Goal: Task Accomplishment & Management: Manage account settings

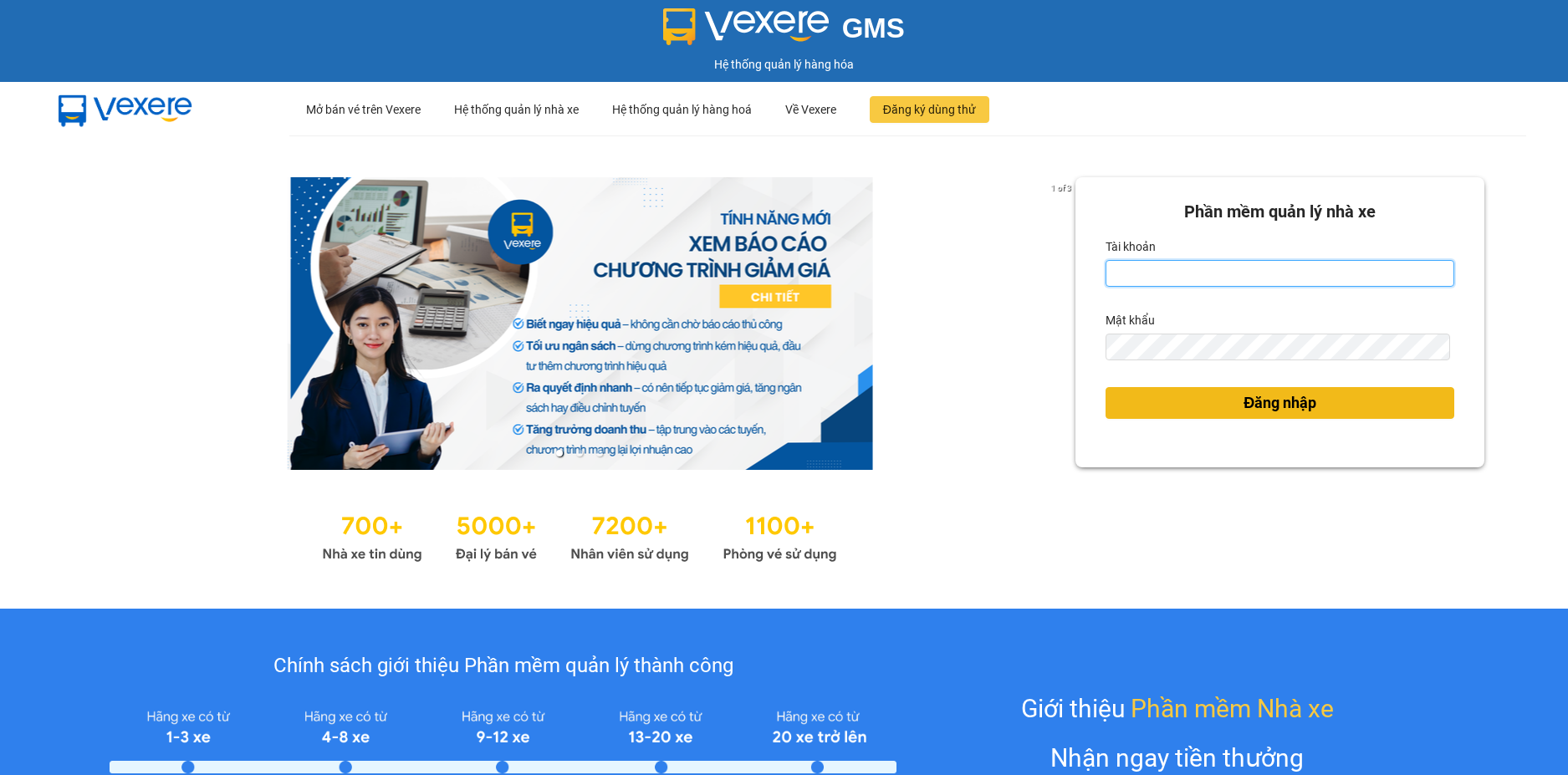
type input "loan.dinhnhan"
click at [1330, 407] on button "Đăng nhập" at bounding box center [1279, 402] width 349 height 32
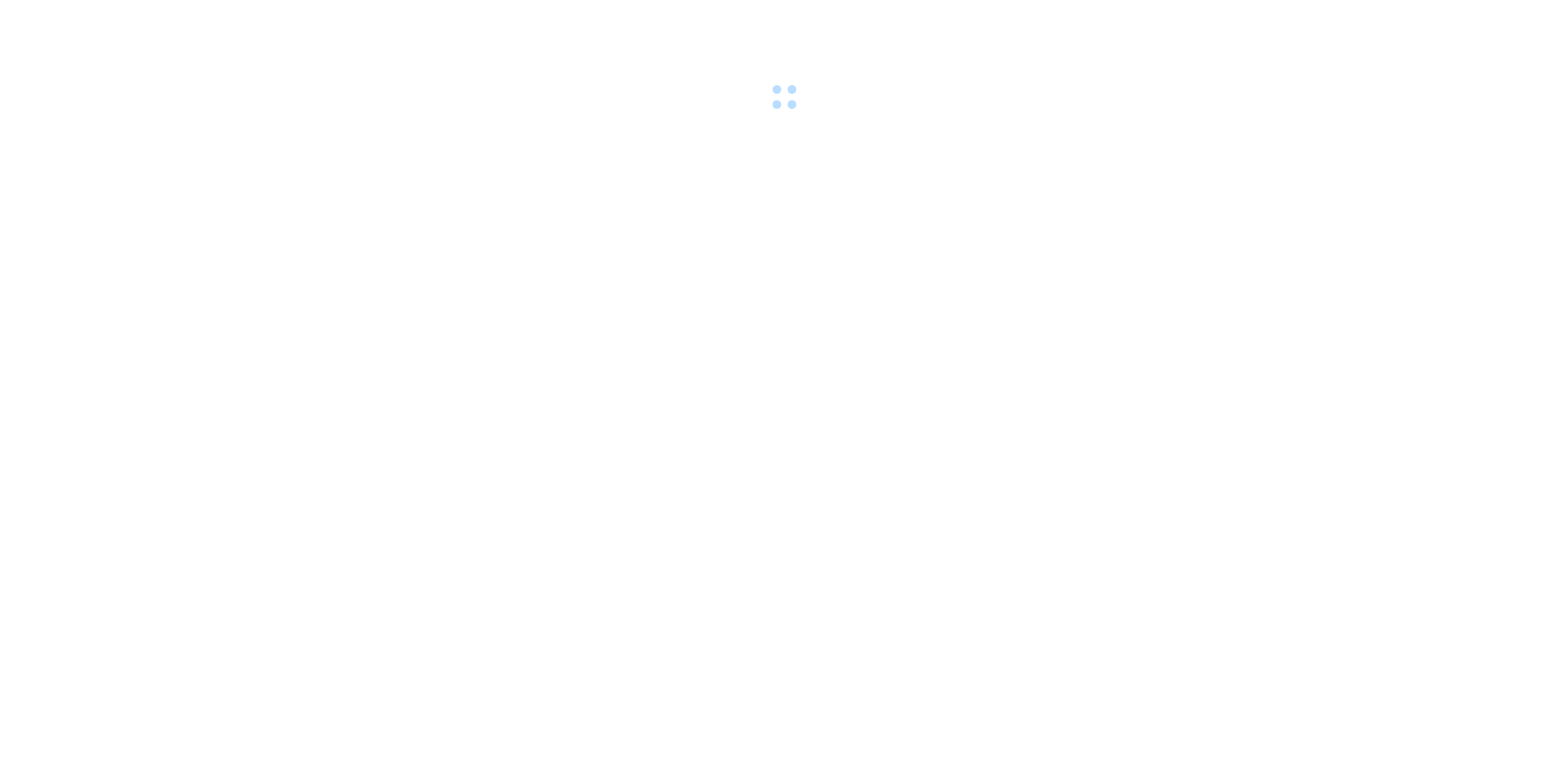
click at [1232, 398] on body at bounding box center [784, 388] width 1568 height 775
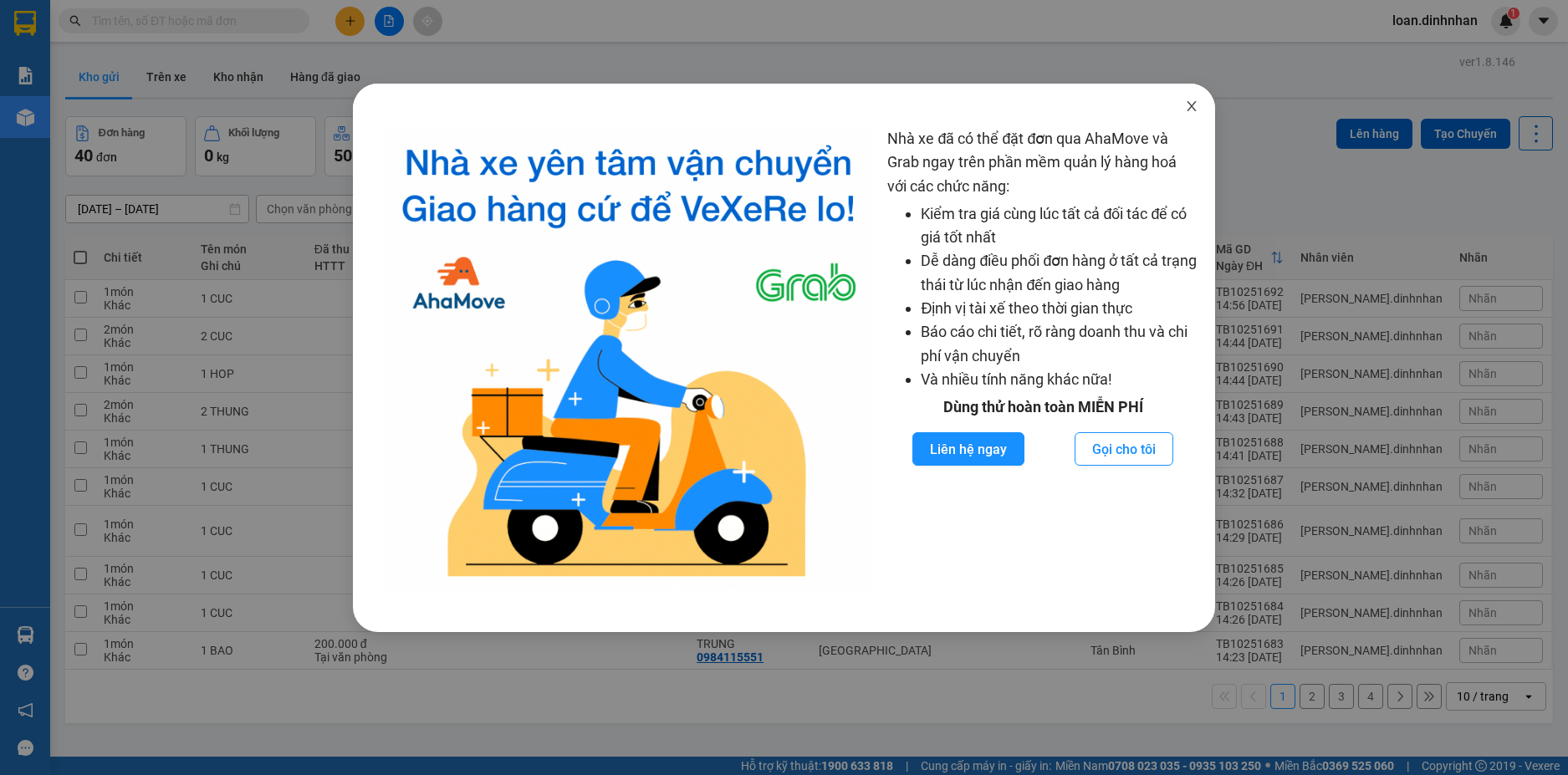
click at [1191, 101] on icon "close" at bounding box center [1191, 106] width 13 height 13
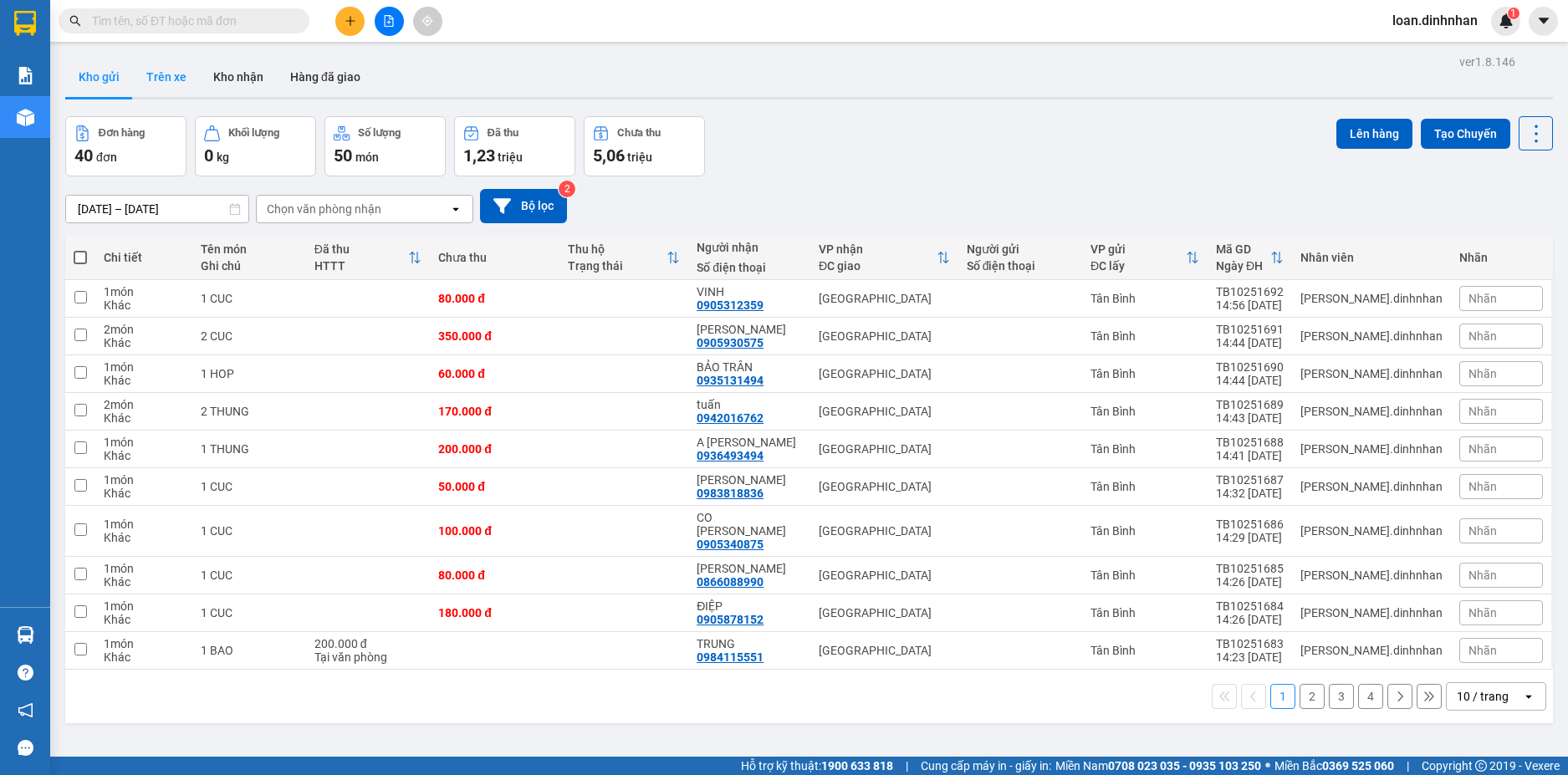
click at [180, 89] on button "Trên xe" at bounding box center [166, 77] width 67 height 40
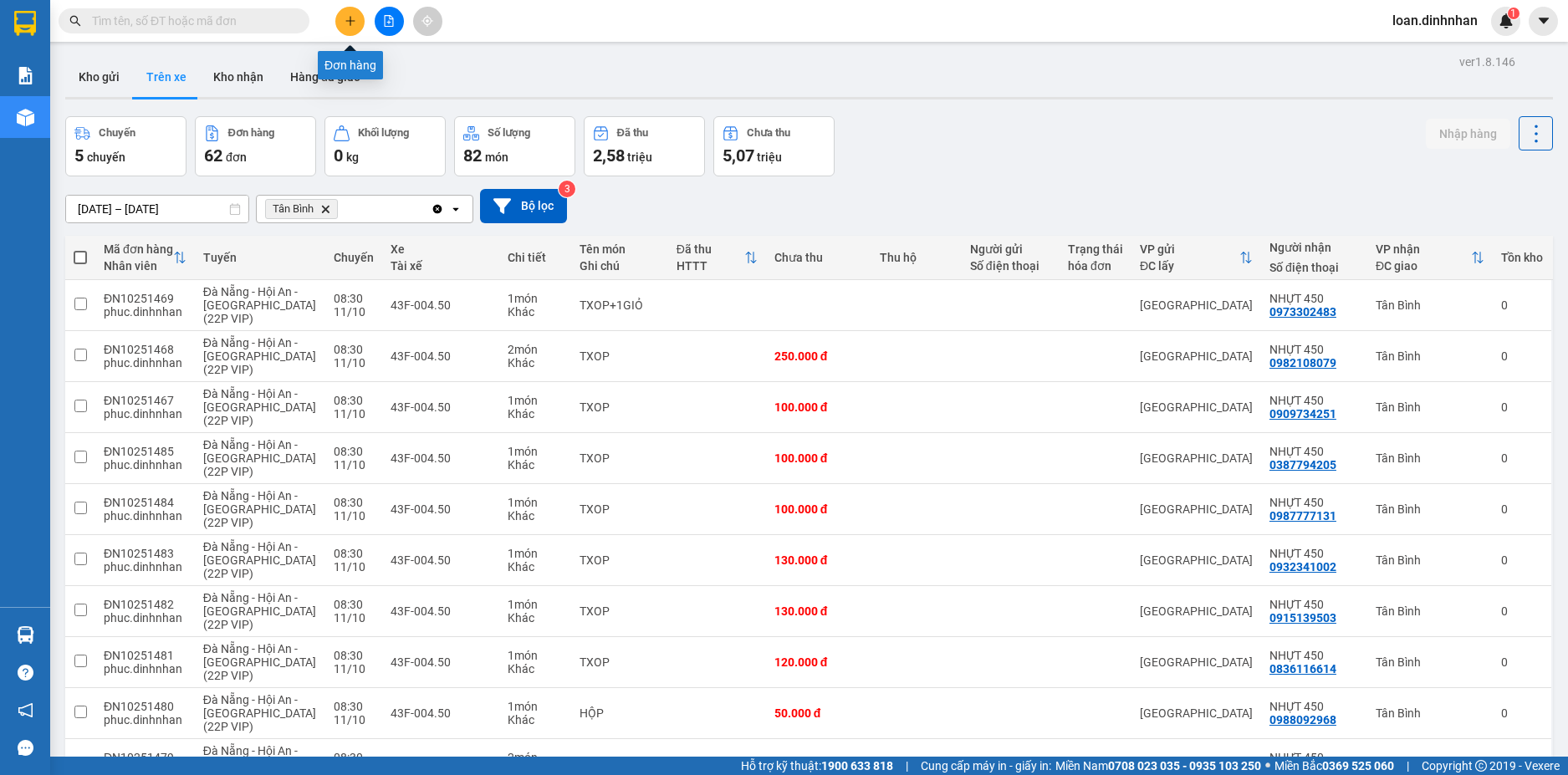
click at [346, 27] on button at bounding box center [350, 22] width 29 height 29
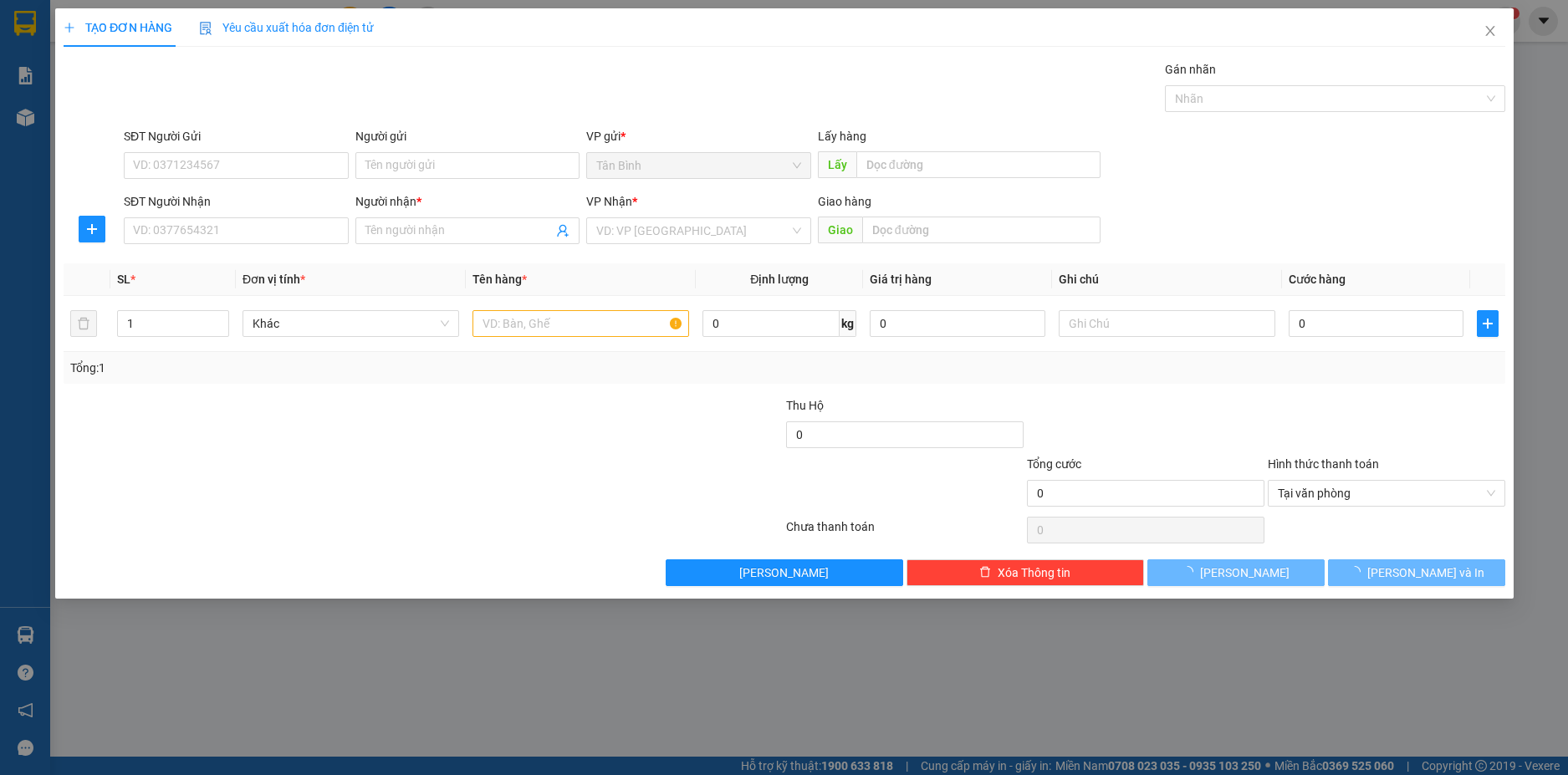
click at [345, 25] on span "Yêu cầu xuất hóa đơn điện tử" at bounding box center [286, 27] width 175 height 13
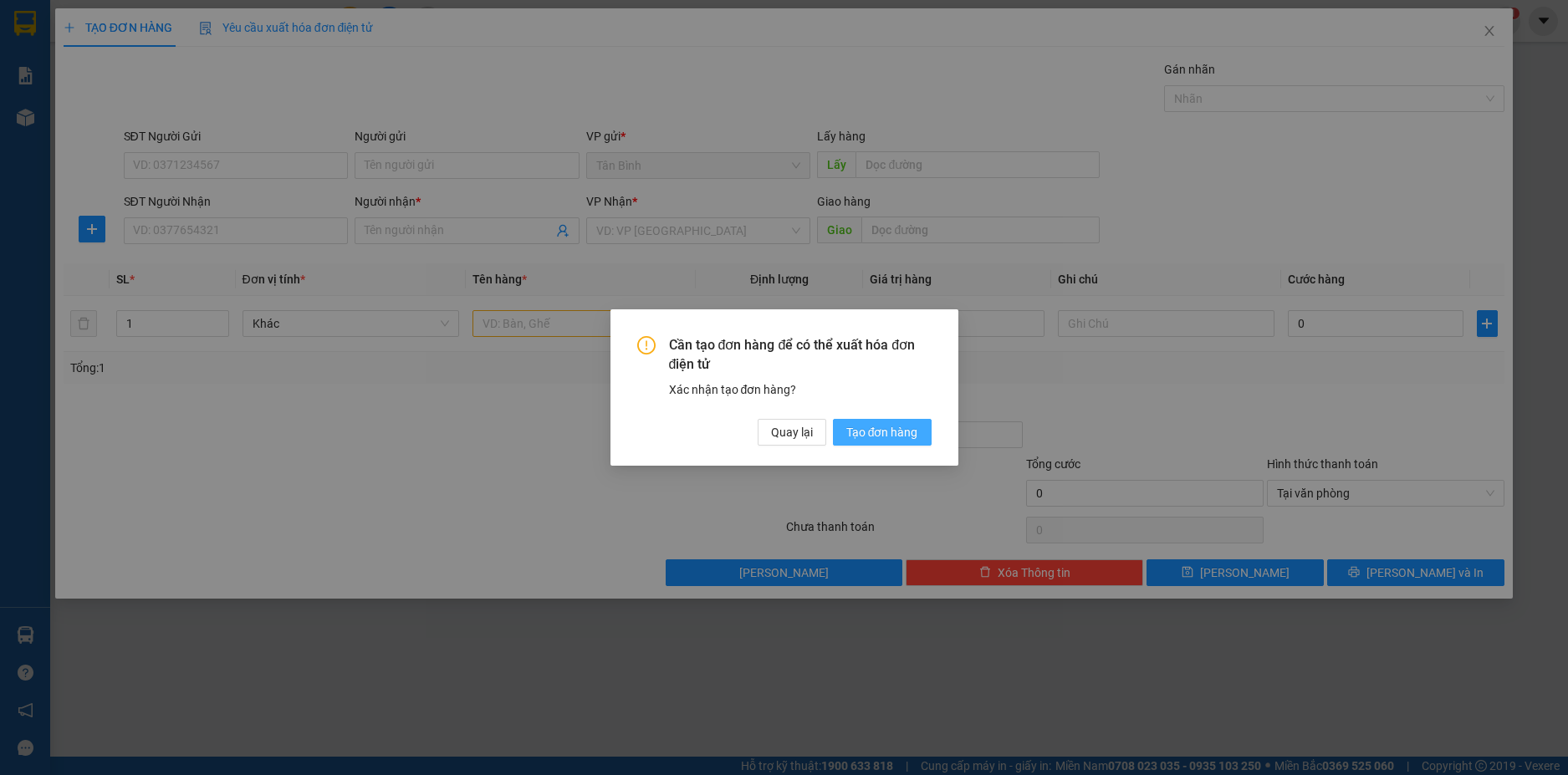
click at [846, 432] on span "Tạo đơn hàng" at bounding box center [882, 432] width 72 height 18
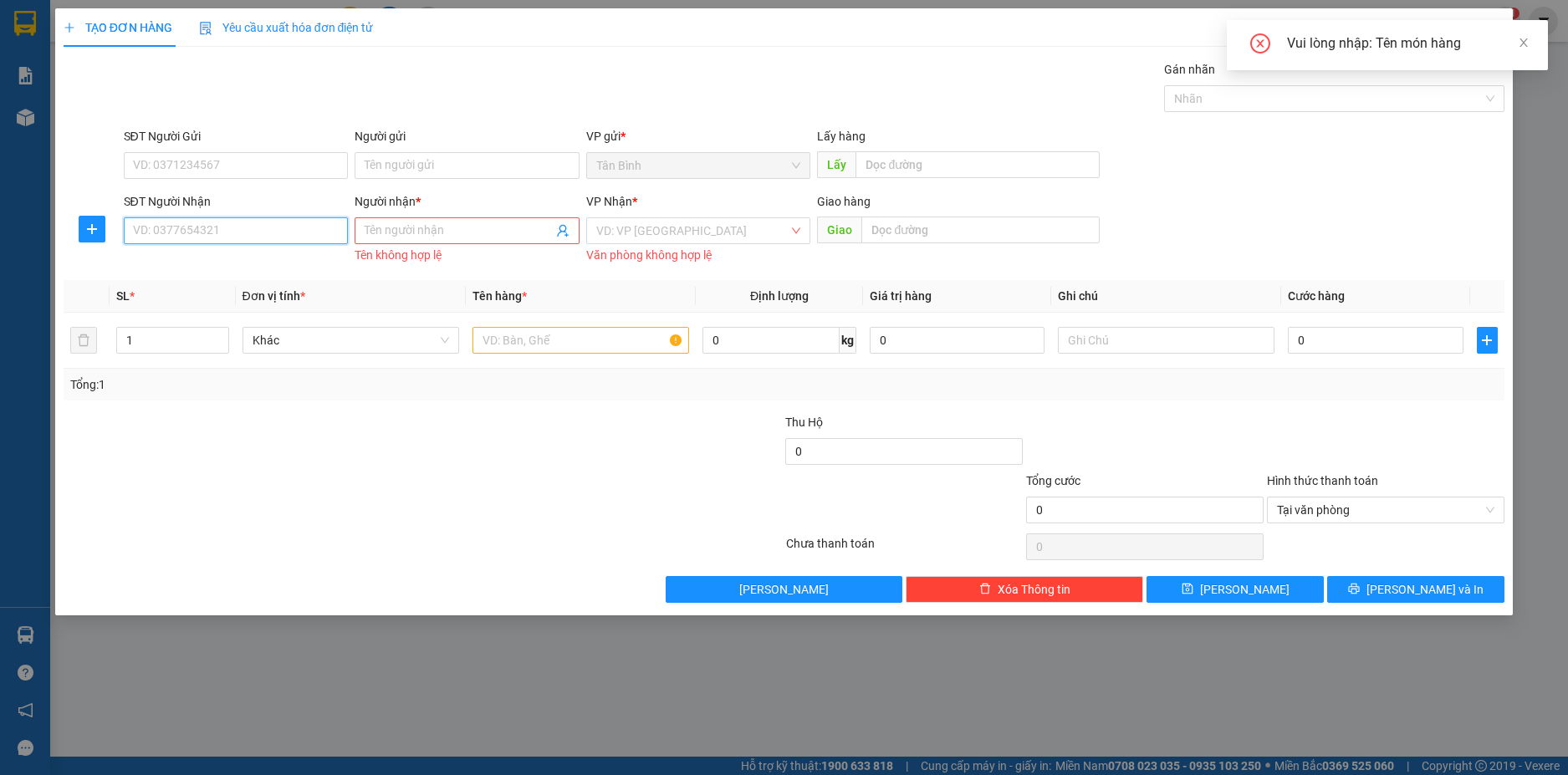
click at [309, 236] on input "SĐT Người Nhận" at bounding box center [236, 230] width 225 height 27
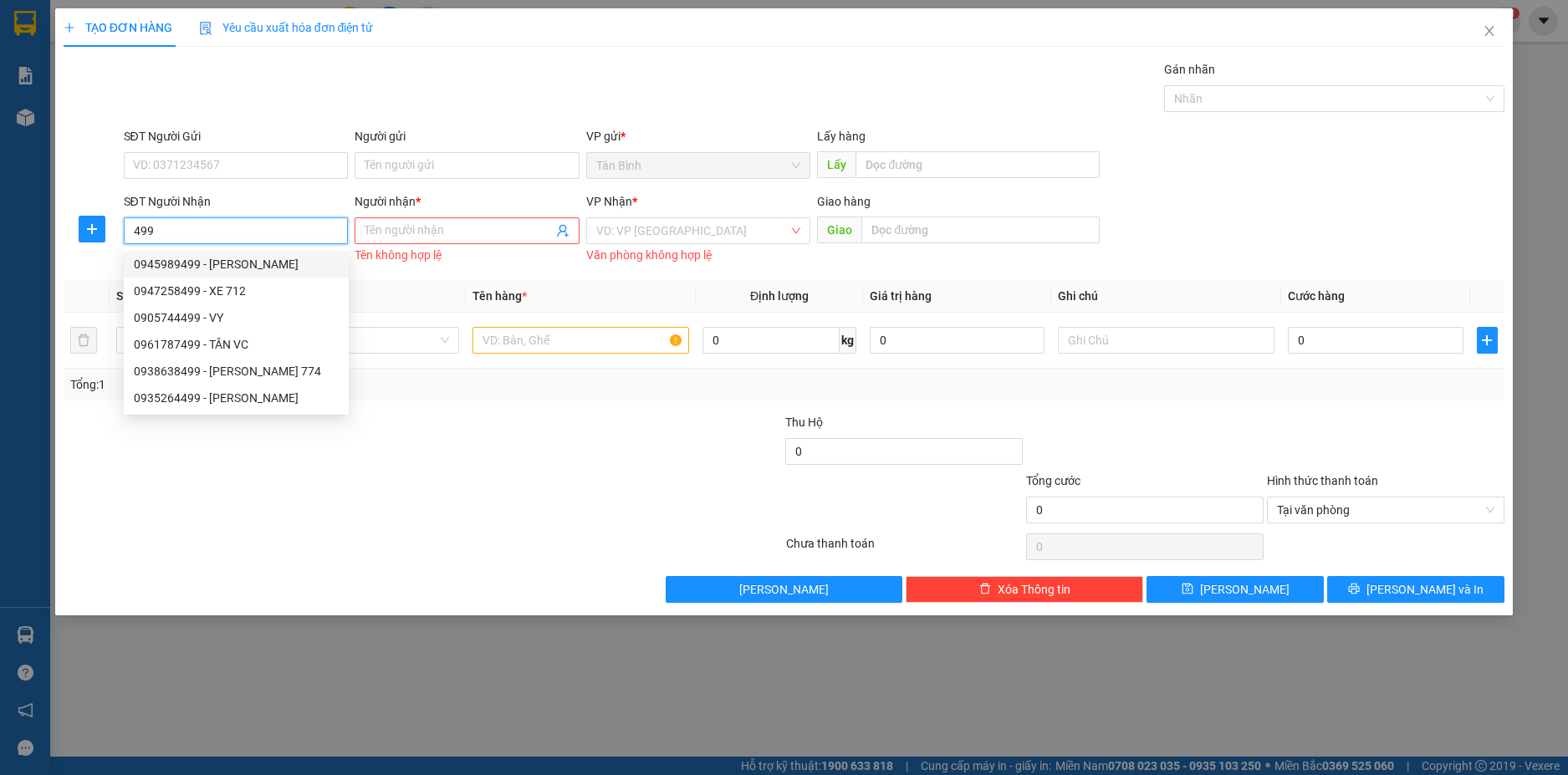
drag, startPoint x: 259, startPoint y: 256, endPoint x: 475, endPoint y: 336, distance: 230.3
click at [259, 259] on div "0945989499 - NHU Y" at bounding box center [236, 264] width 205 height 18
type input "0945989499"
type input "NHU Y"
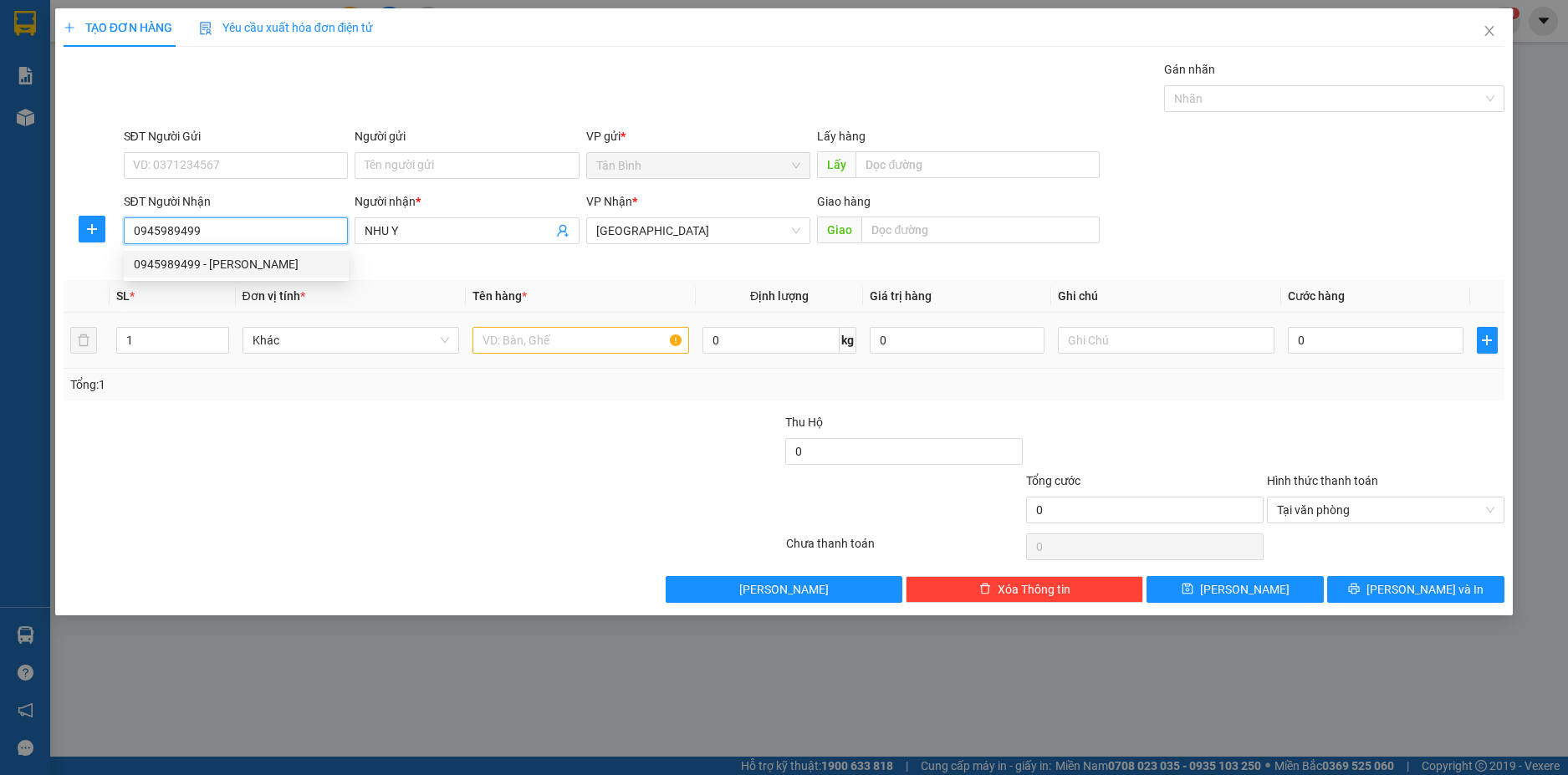
type input "0945989499"
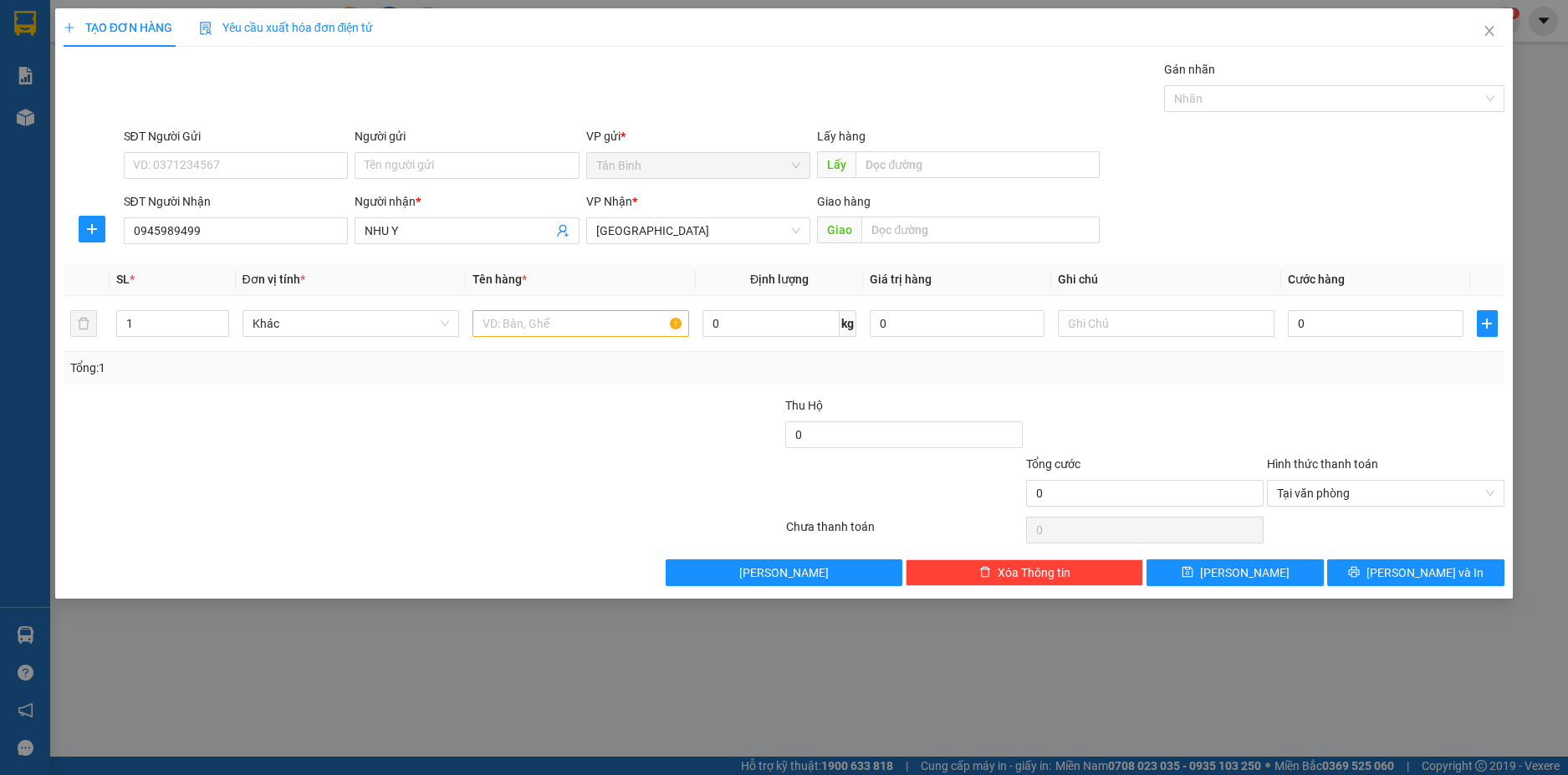
click at [569, 352] on div "Tổng: 1" at bounding box center [784, 368] width 1442 height 32
click at [559, 330] on input "text" at bounding box center [581, 323] width 216 height 27
type input "1cuc"
click at [1377, 330] on input "0" at bounding box center [1375, 323] width 175 height 27
type input "7"
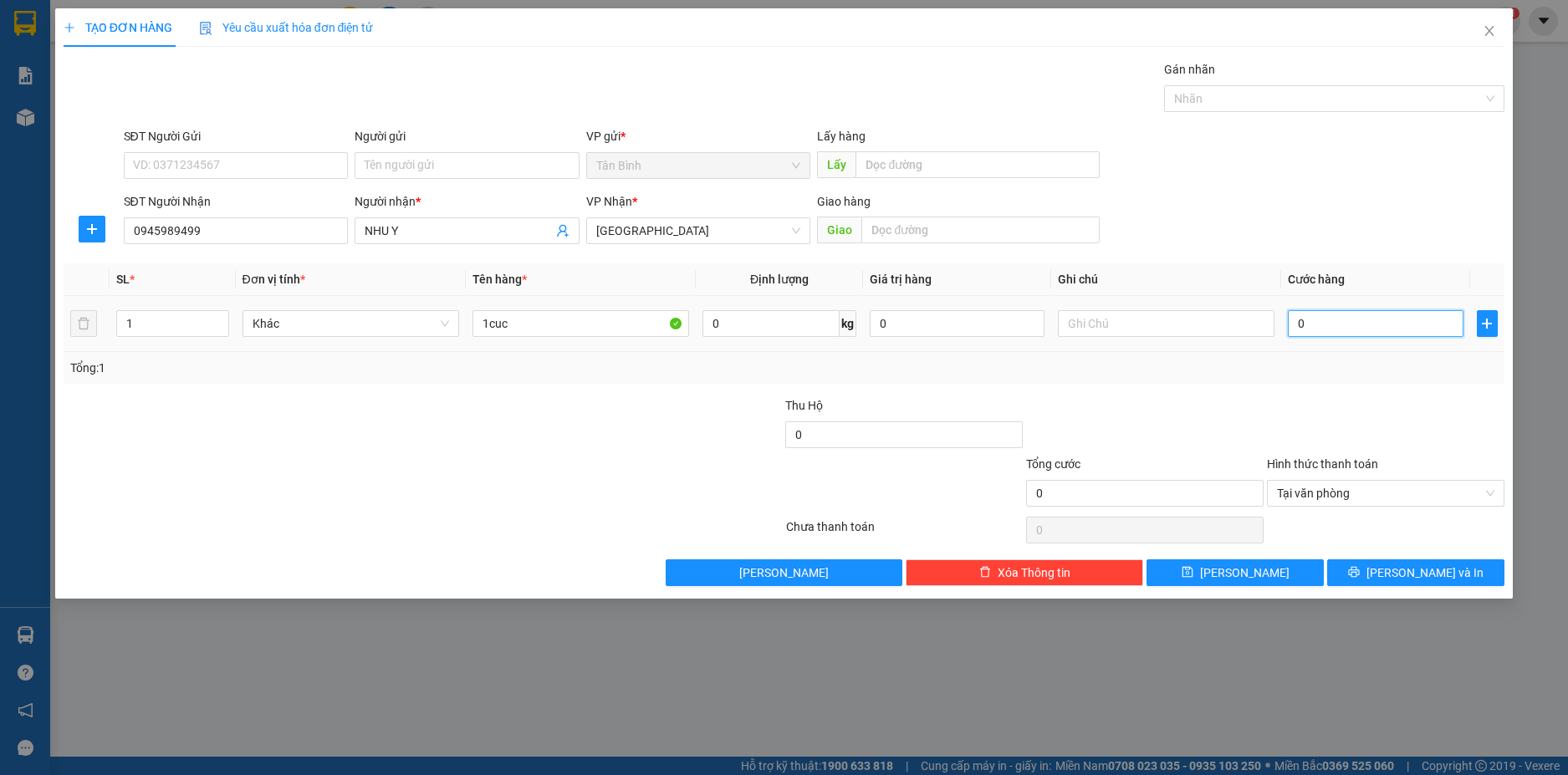
type input "7"
type input "70"
type input "70.000"
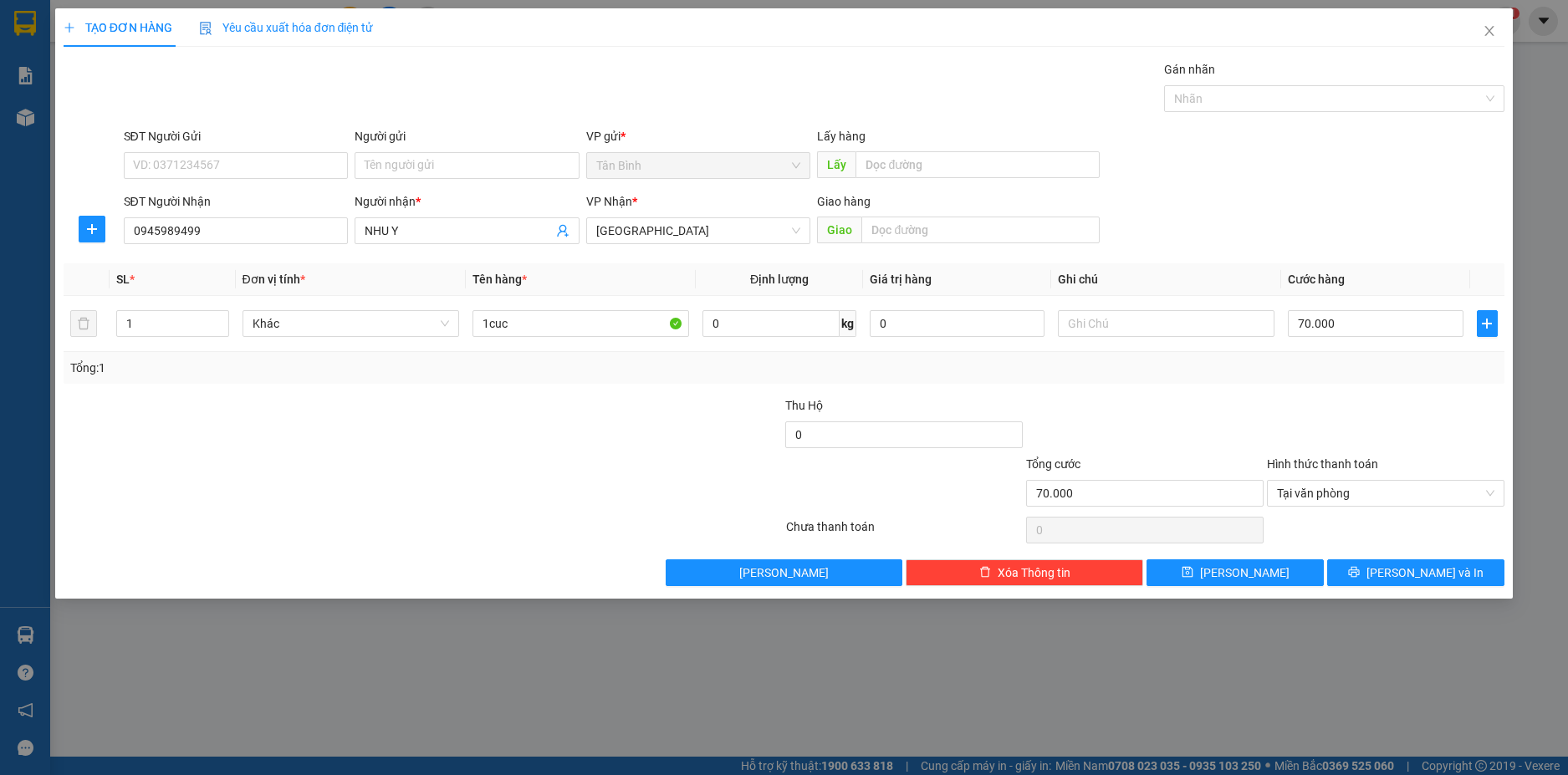
drag, startPoint x: 1415, startPoint y: 381, endPoint x: 1443, endPoint y: 415, distance: 44.0
click at [1417, 381] on div "Tổng: 1" at bounding box center [784, 368] width 1442 height 32
type input "70.000"
click at [1449, 562] on button "[PERSON_NAME] và In" at bounding box center [1415, 572] width 177 height 27
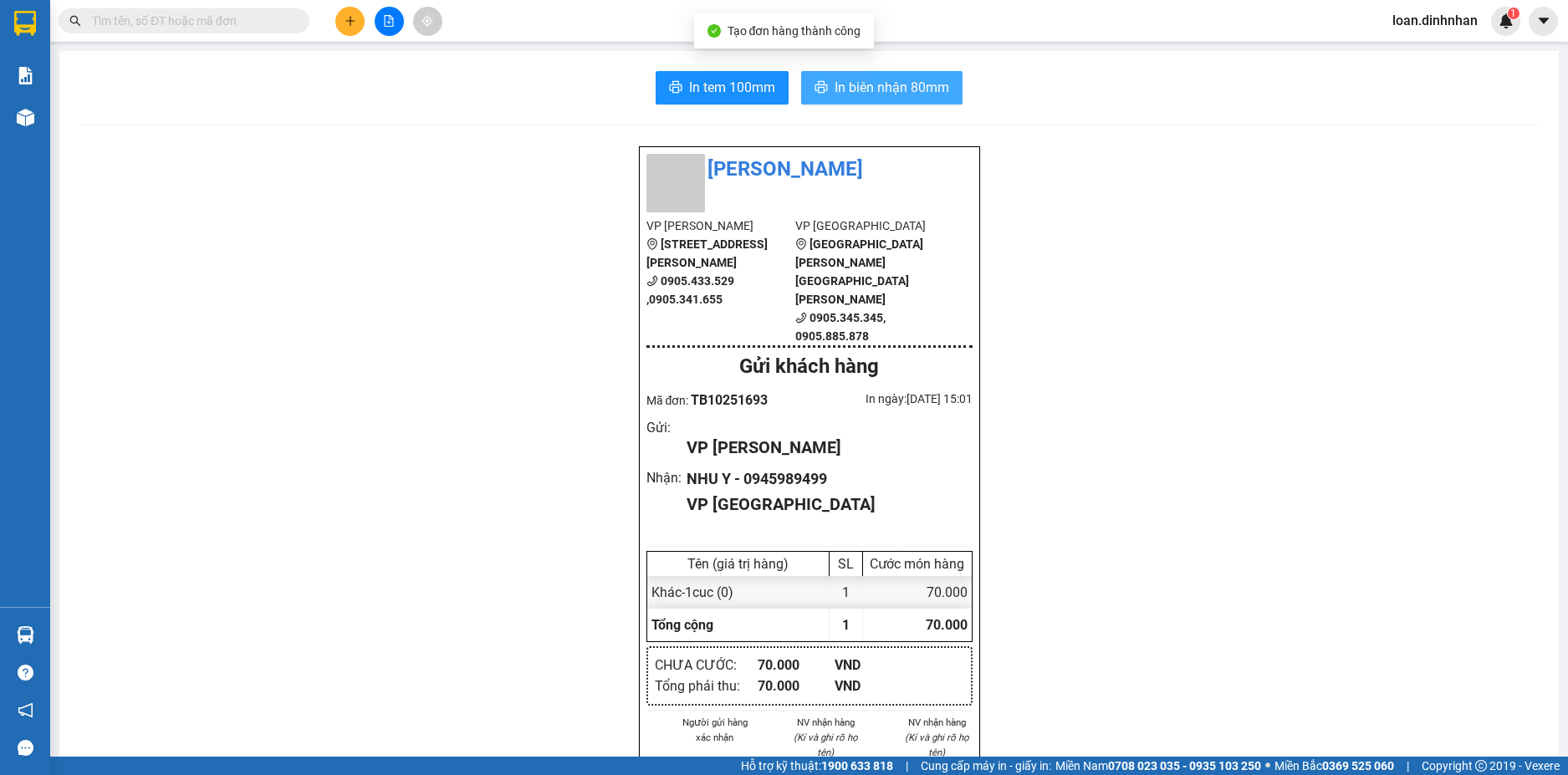
click at [928, 78] on span "In biên nhận 80mm" at bounding box center [891, 87] width 114 height 21
click at [871, 94] on span "In biên nhận 80mm" at bounding box center [891, 87] width 114 height 21
click at [1059, 227] on div "Đình Nhân VP Tân Bình 306A Hồng Lạc, Phường 11 0905.433.529 ,0905.341.655 VP Đà…" at bounding box center [809, 700] width 1459 height 1109
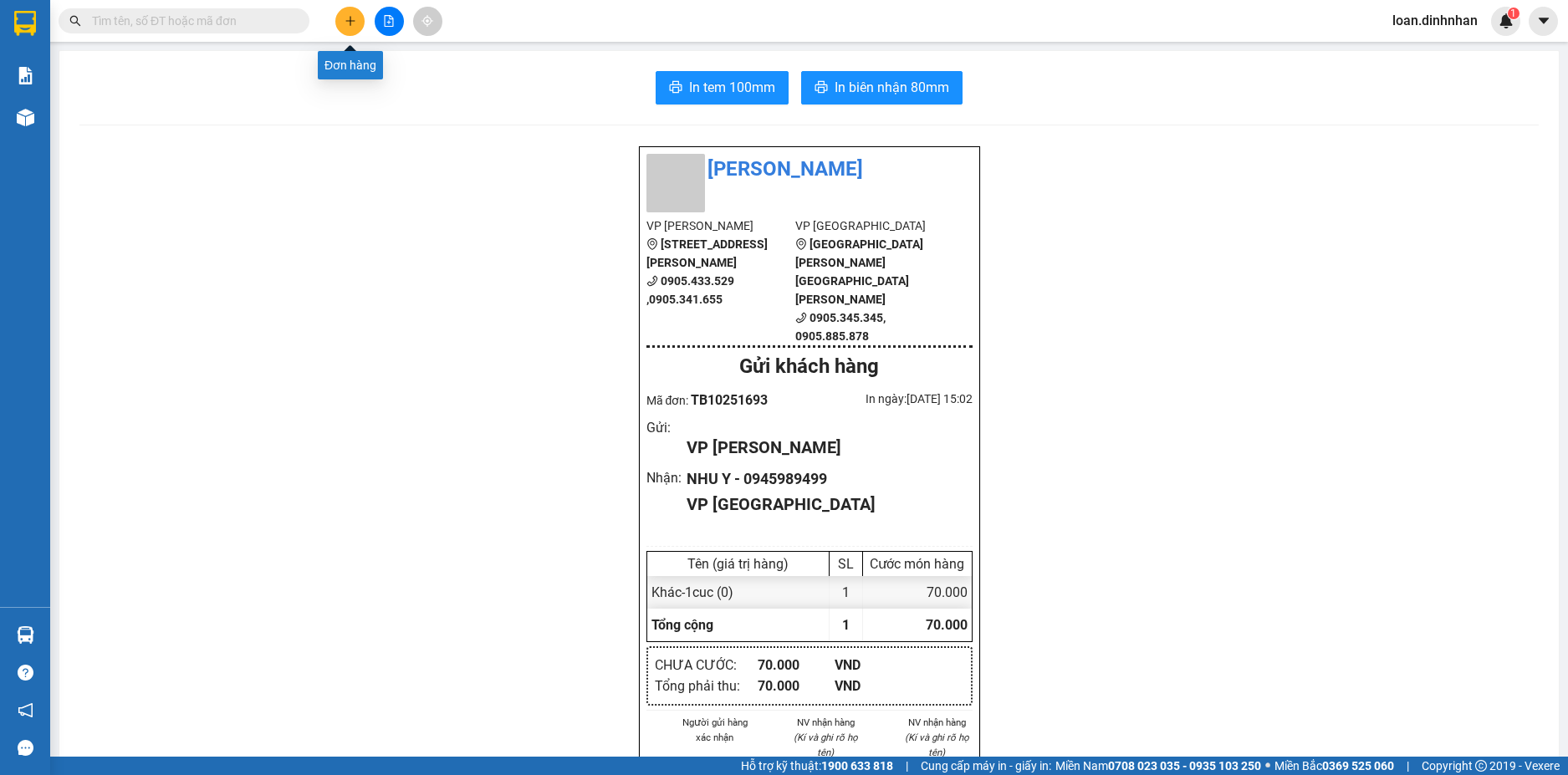
click at [341, 25] on button at bounding box center [350, 22] width 29 height 29
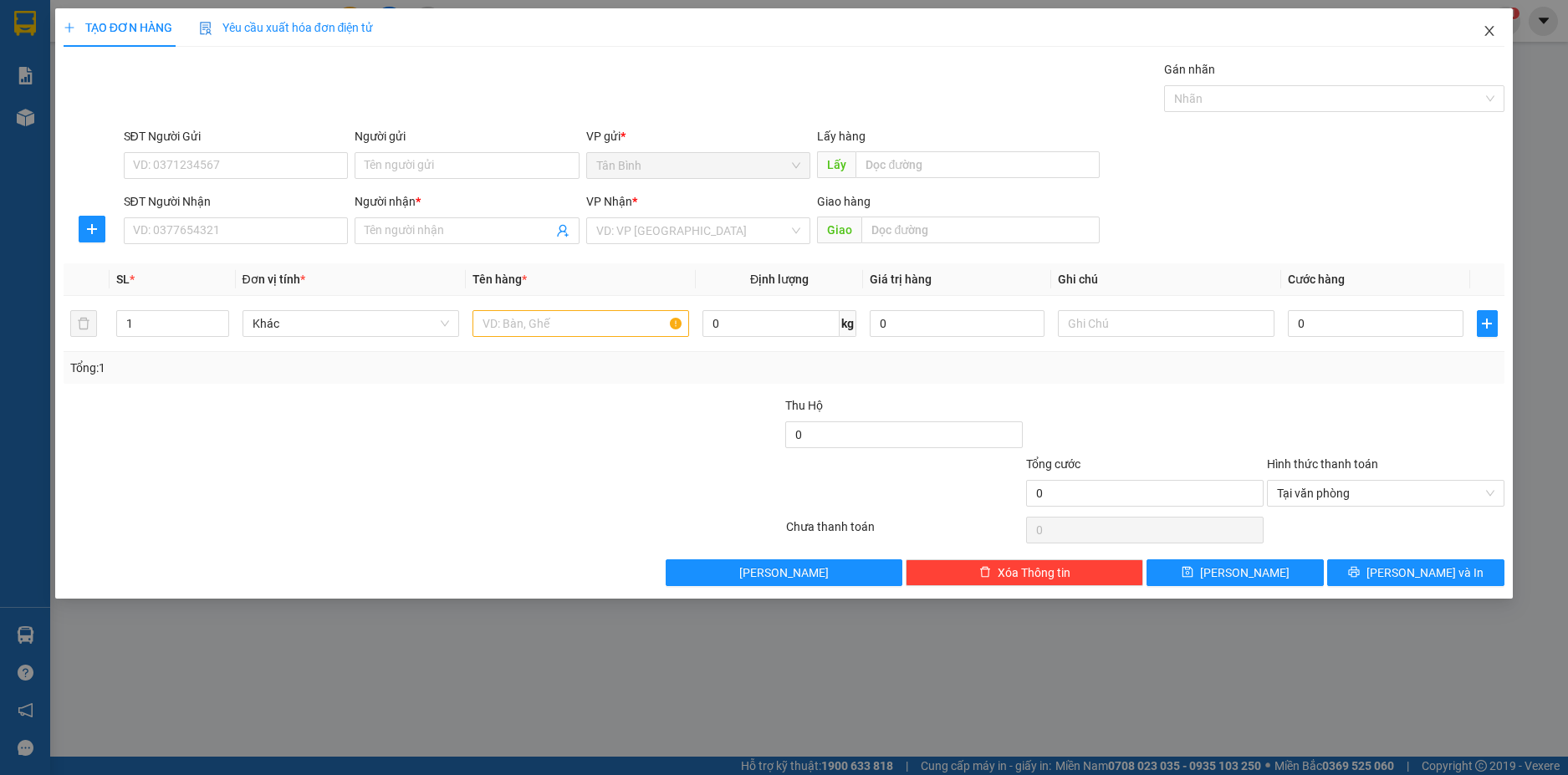
click at [1483, 35] on icon "close" at bounding box center [1488, 30] width 13 height 13
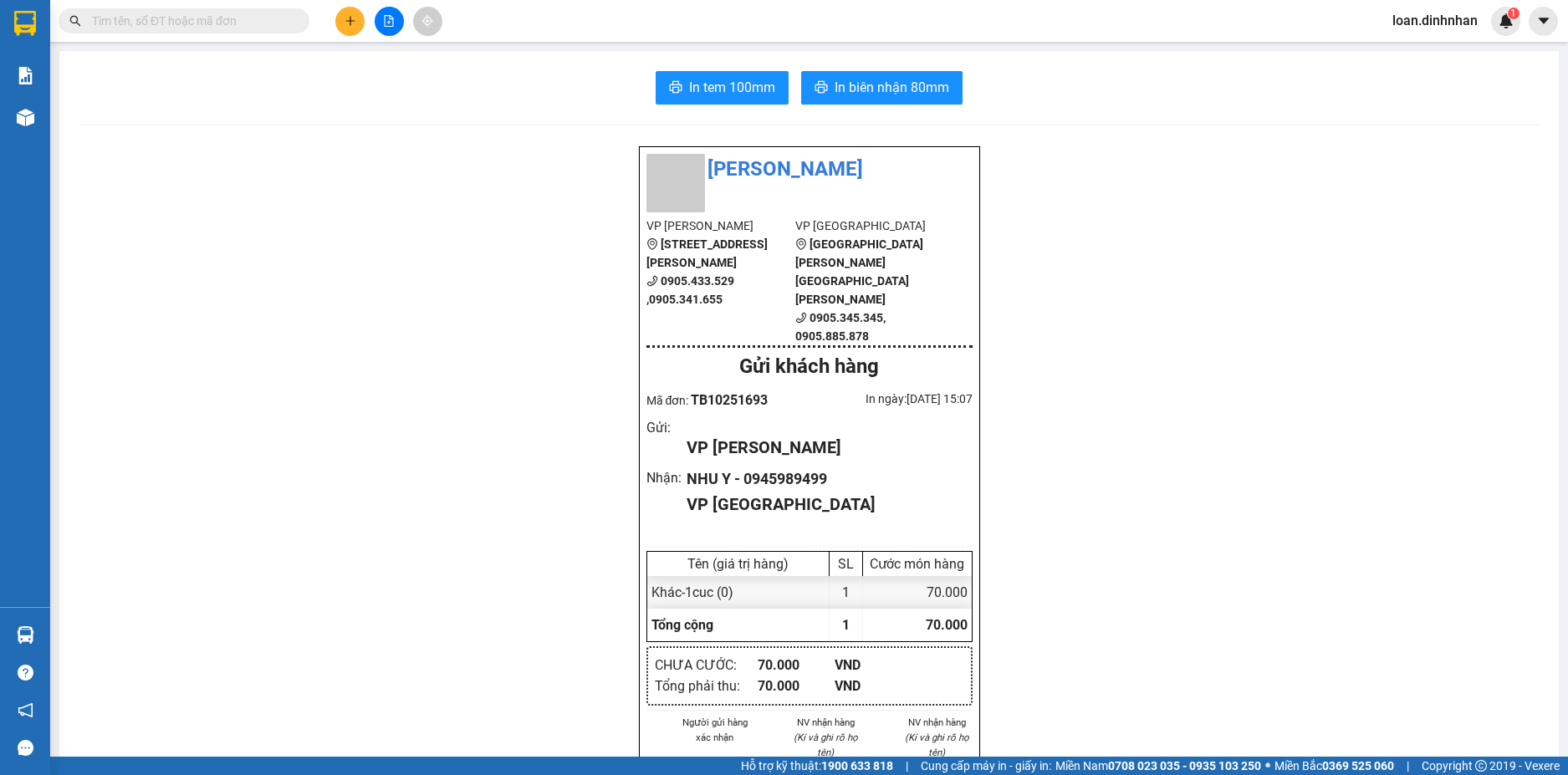
drag, startPoint x: 1219, startPoint y: 197, endPoint x: 1160, endPoint y: 235, distance: 70.2
click at [1218, 209] on div "Đình Nhân VP Tân Bình 306A Hồng Lạc, Phường 11 0905.433.529 ,0905.341.655 VP Đà…" at bounding box center [809, 700] width 1459 height 1109
click at [189, 23] on input "text" at bounding box center [190, 21] width 197 height 18
click at [175, 21] on input "text" at bounding box center [190, 21] width 197 height 18
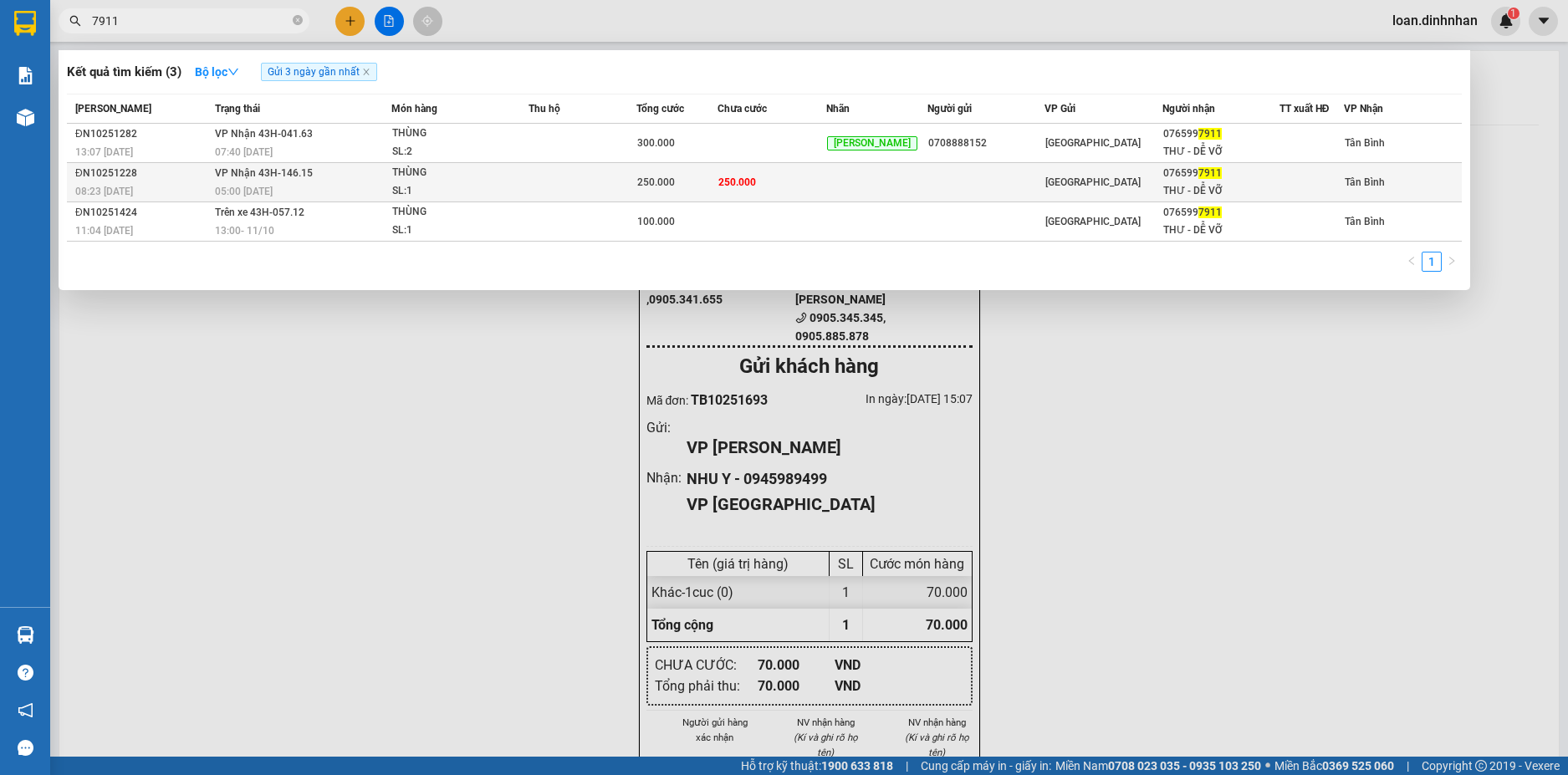
type input "7911"
click at [1166, 170] on div "076599 7911" at bounding box center [1220, 173] width 115 height 17
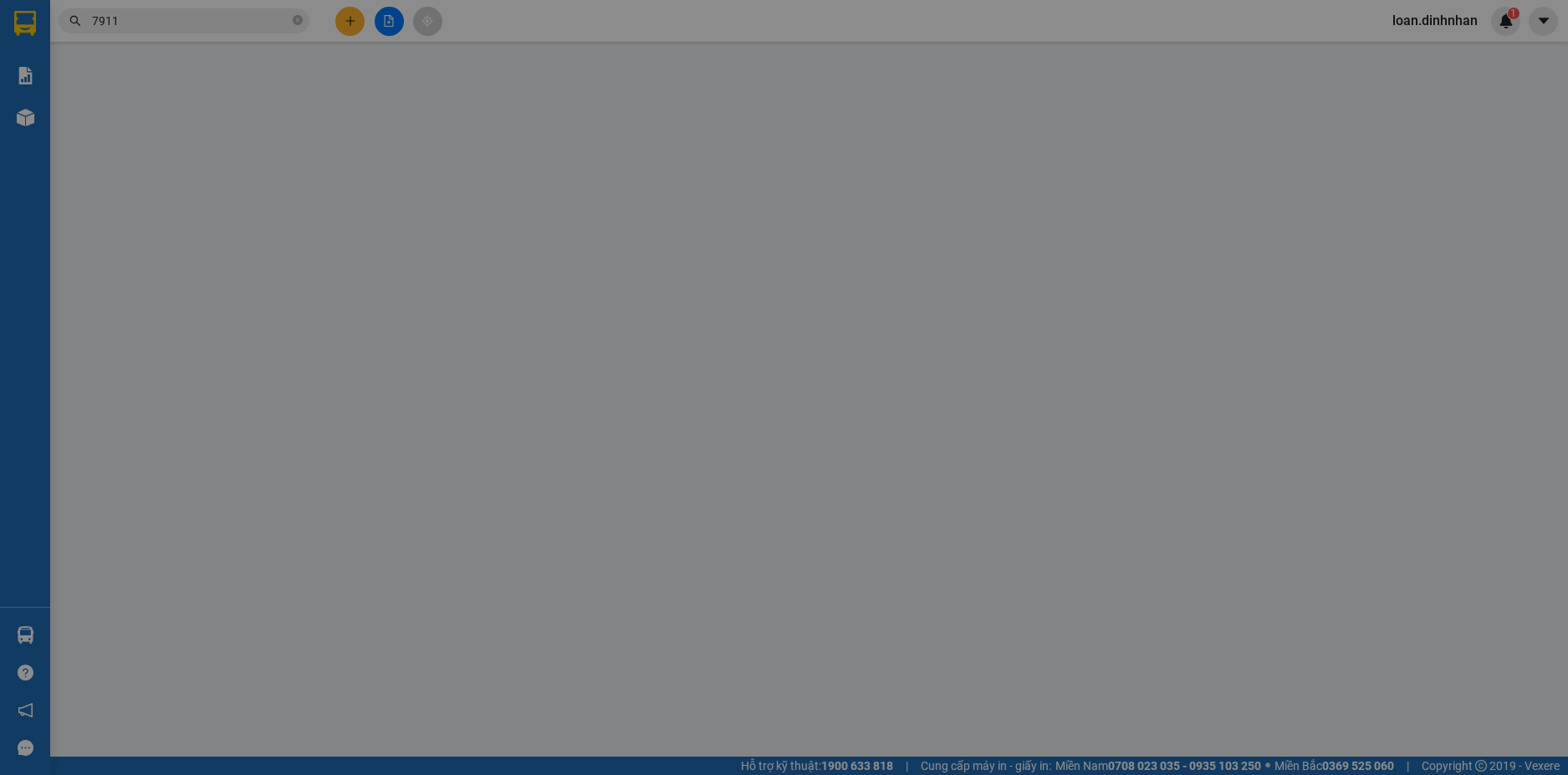
type input "0765997911"
type input "THƯ - DỄ VỠ"
type input "250.000"
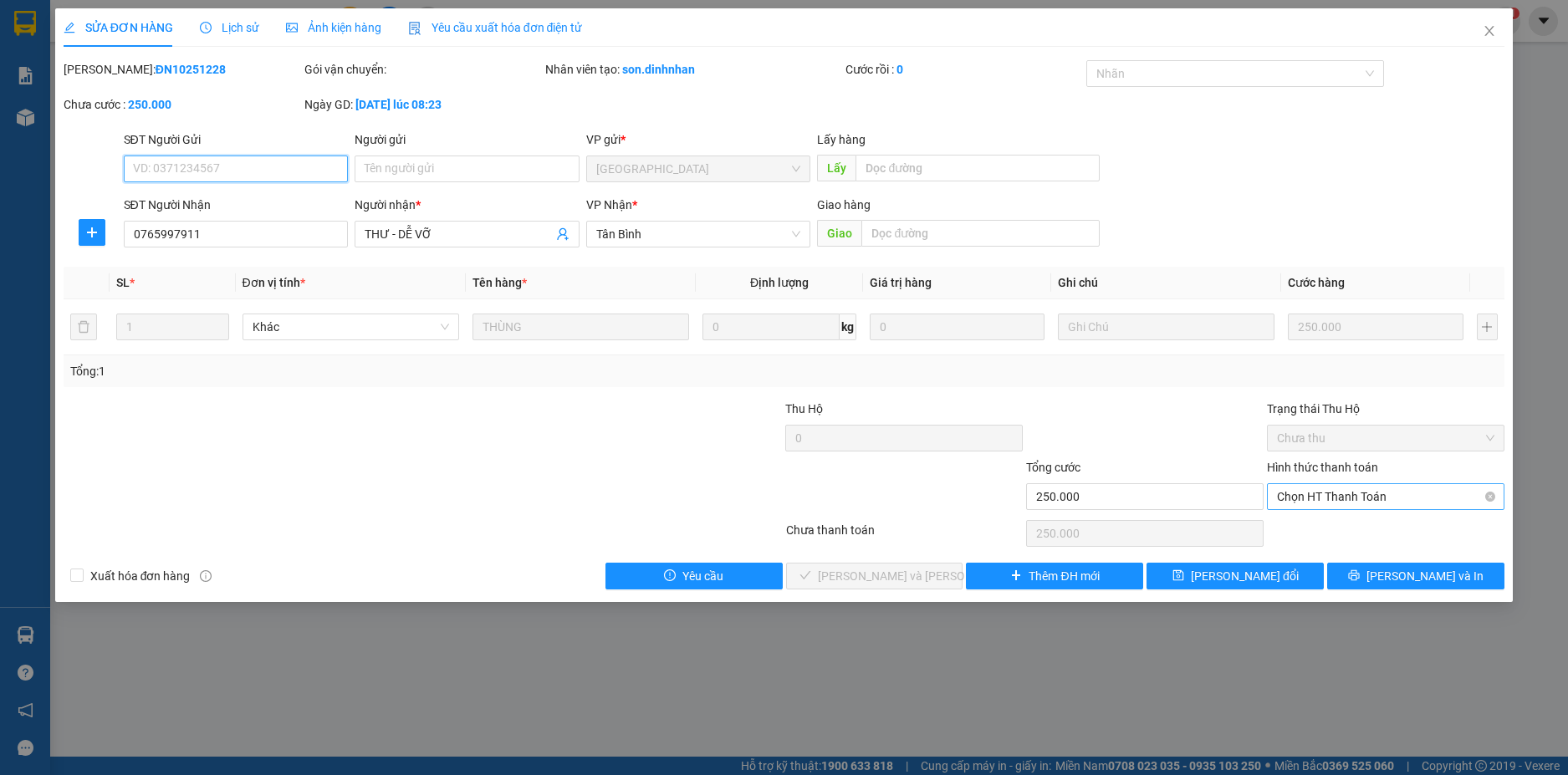
click at [1417, 502] on span "Chọn HT Thanh Toán" at bounding box center [1385, 496] width 217 height 25
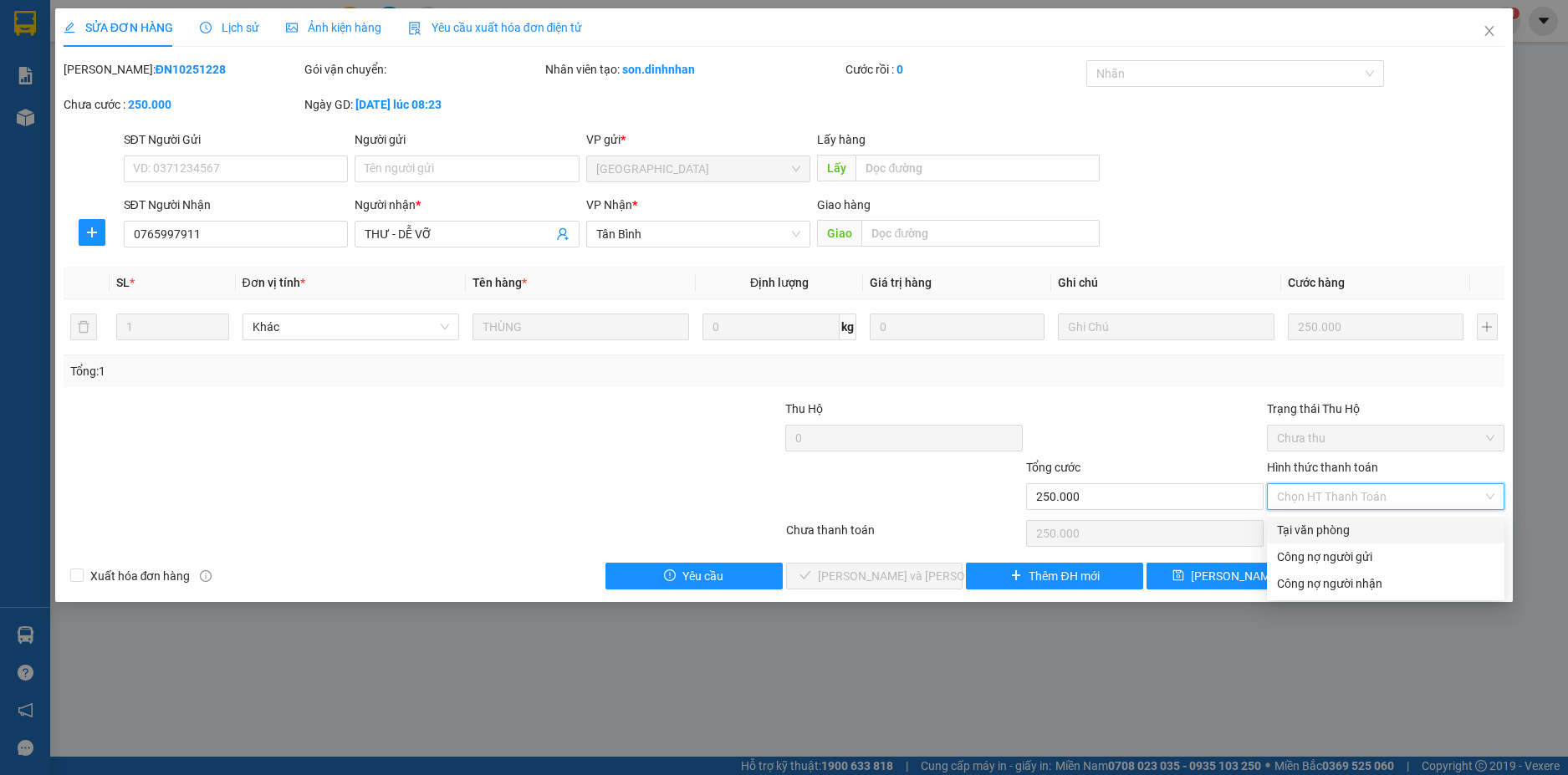
click at [1378, 535] on div "Tại văn phòng" at bounding box center [1385, 529] width 217 height 18
type input "0"
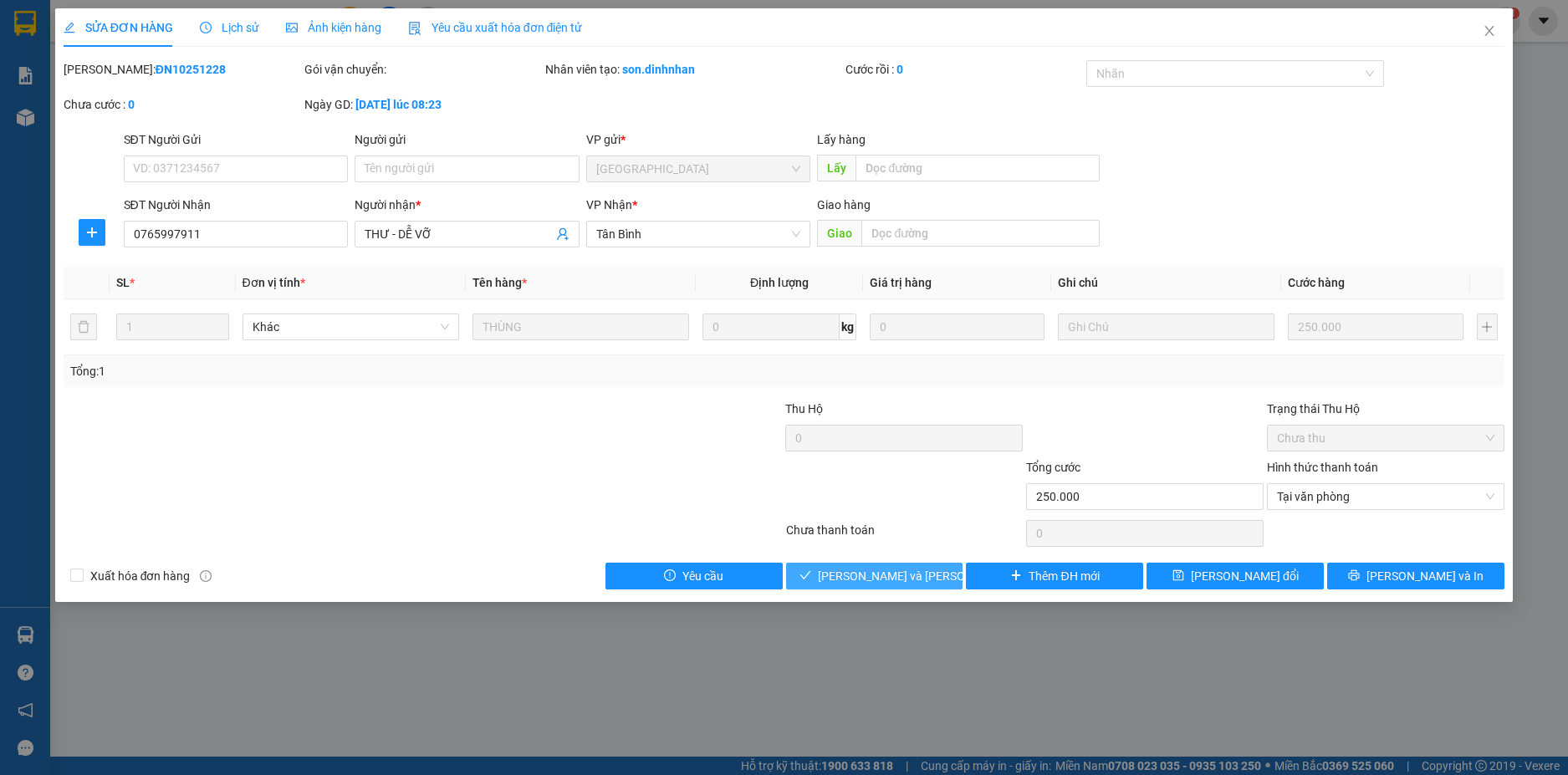
click at [907, 569] on span "[PERSON_NAME] và Giao hàng" at bounding box center [930, 575] width 226 height 18
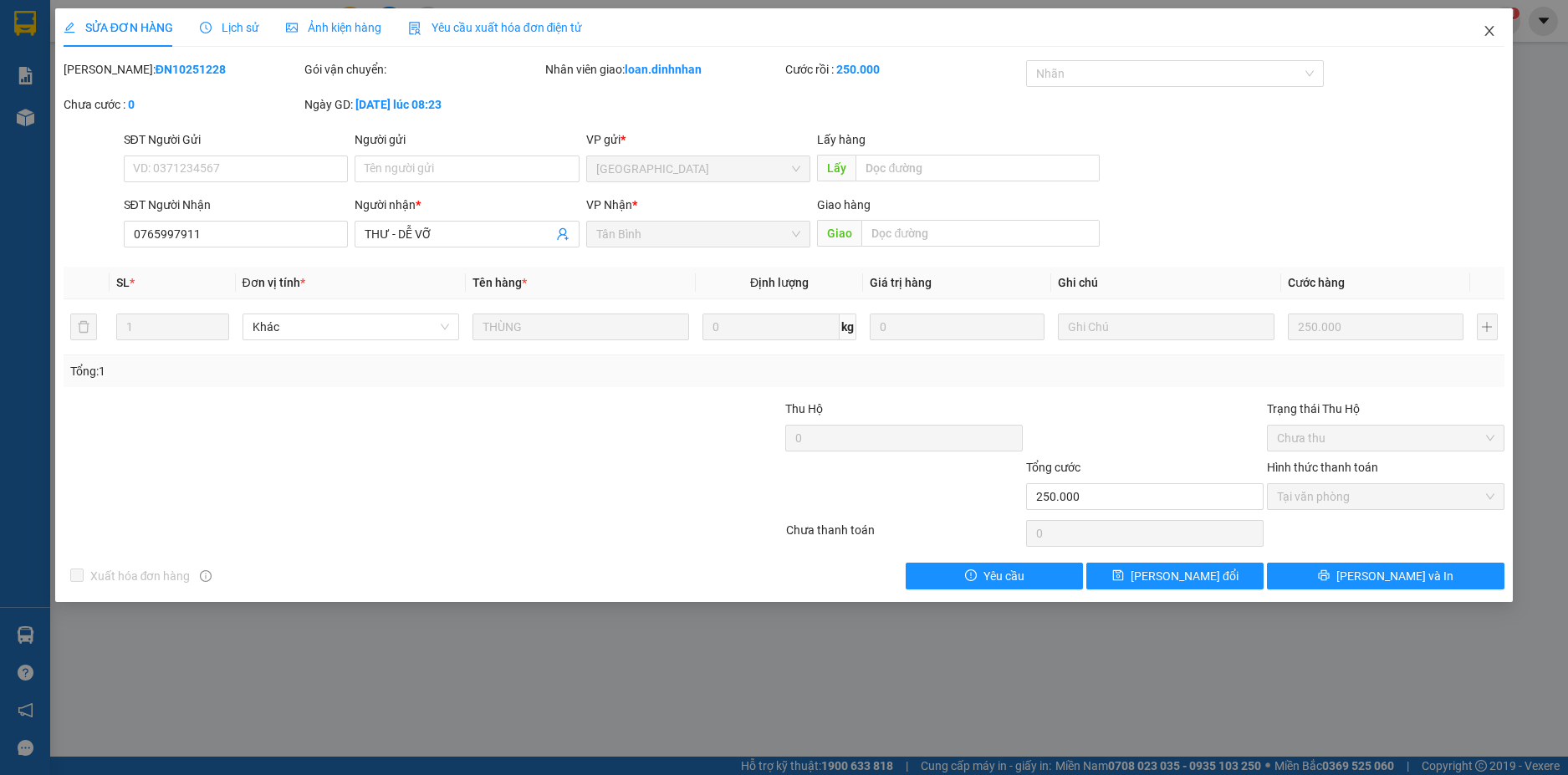
click at [1481, 30] on span "Close" at bounding box center [1489, 32] width 47 height 47
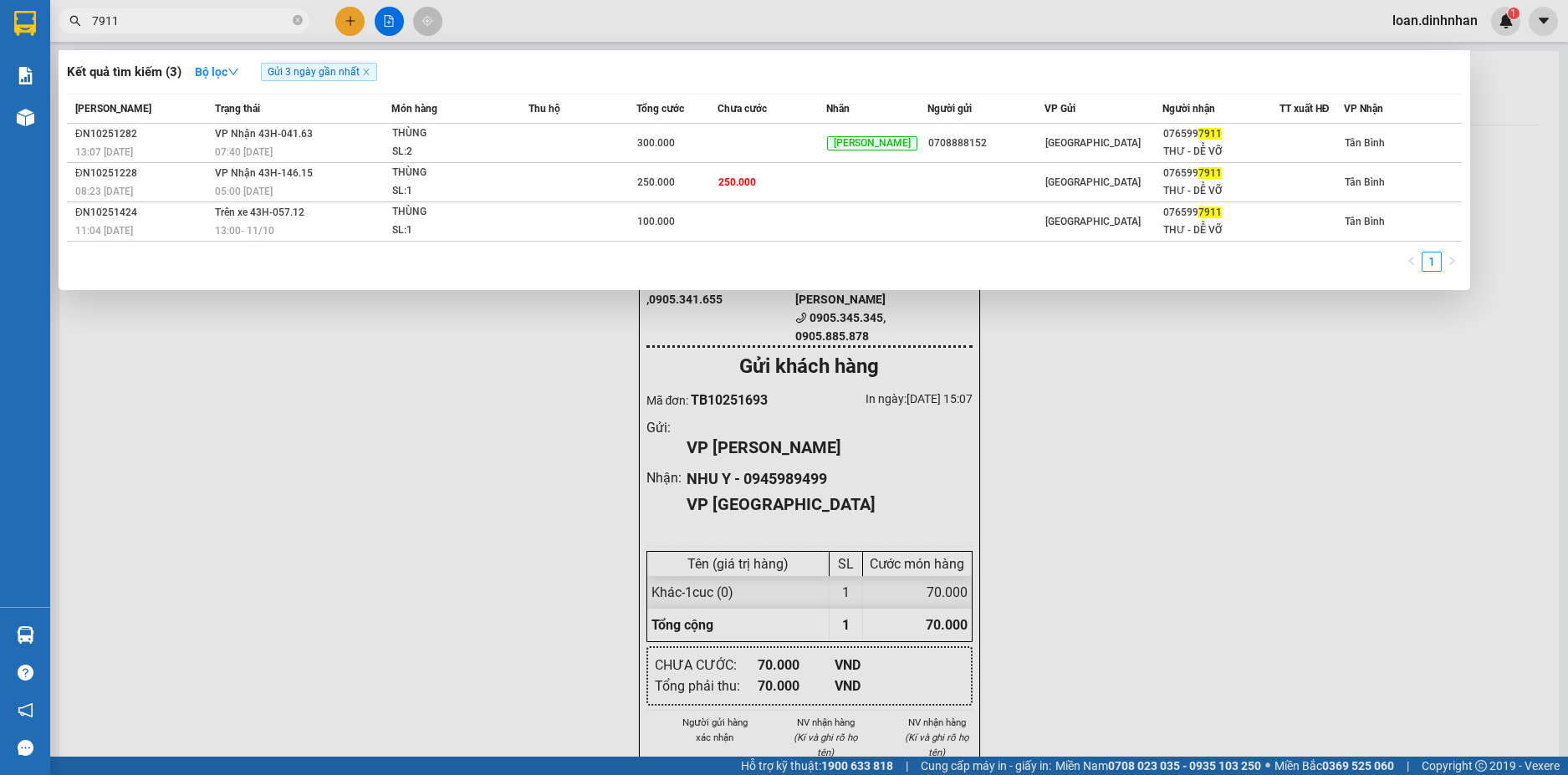
click at [295, 14] on span at bounding box center [298, 21] width 10 height 16
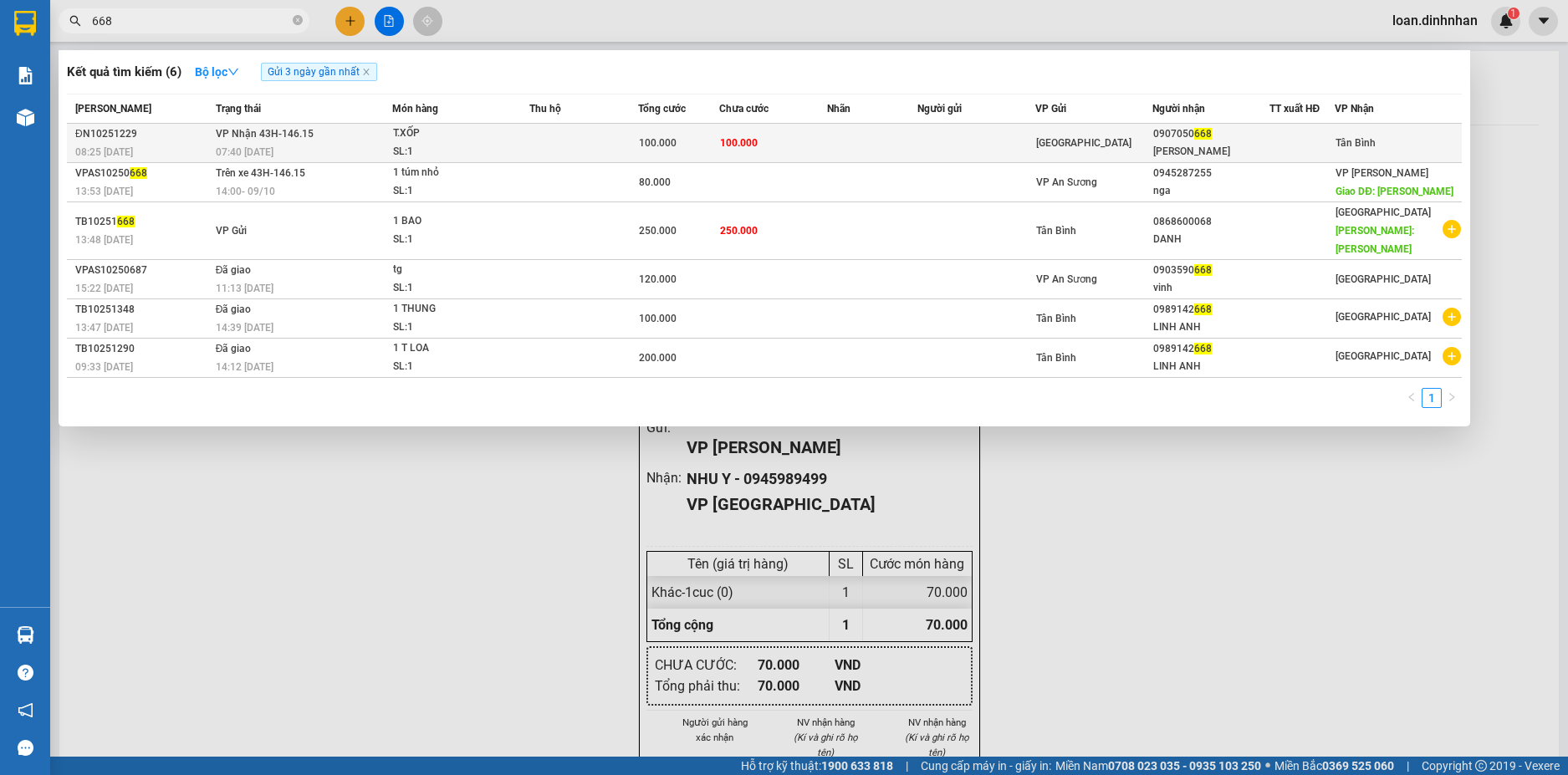
type input "668"
click at [813, 144] on td "100.000" at bounding box center [774, 143] width 109 height 39
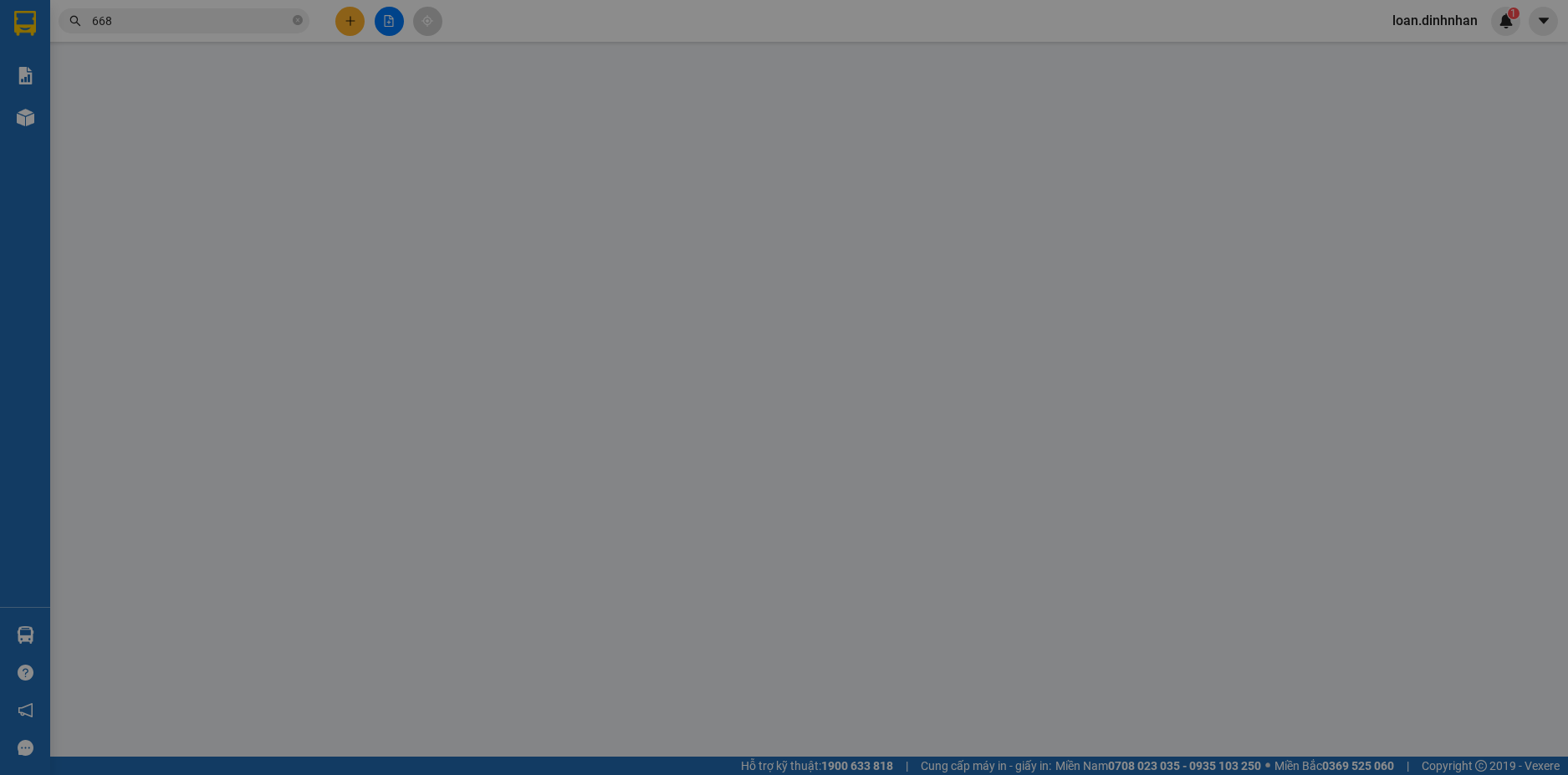
type input "0907050668"
type input "THUỶ CHẢ"
type input "100.000"
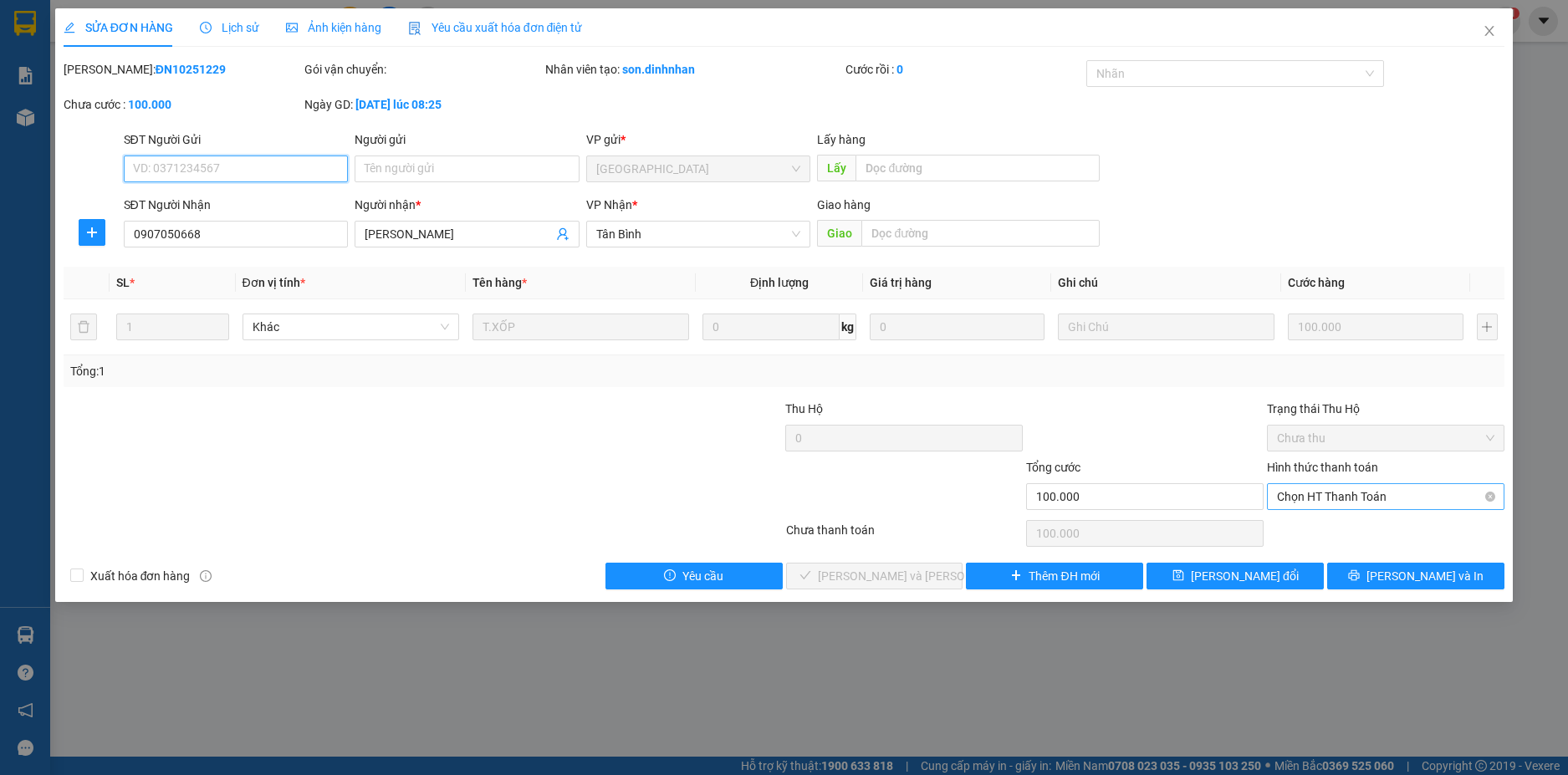
click at [1389, 498] on span "Chọn HT Thanh Toán" at bounding box center [1385, 496] width 217 height 25
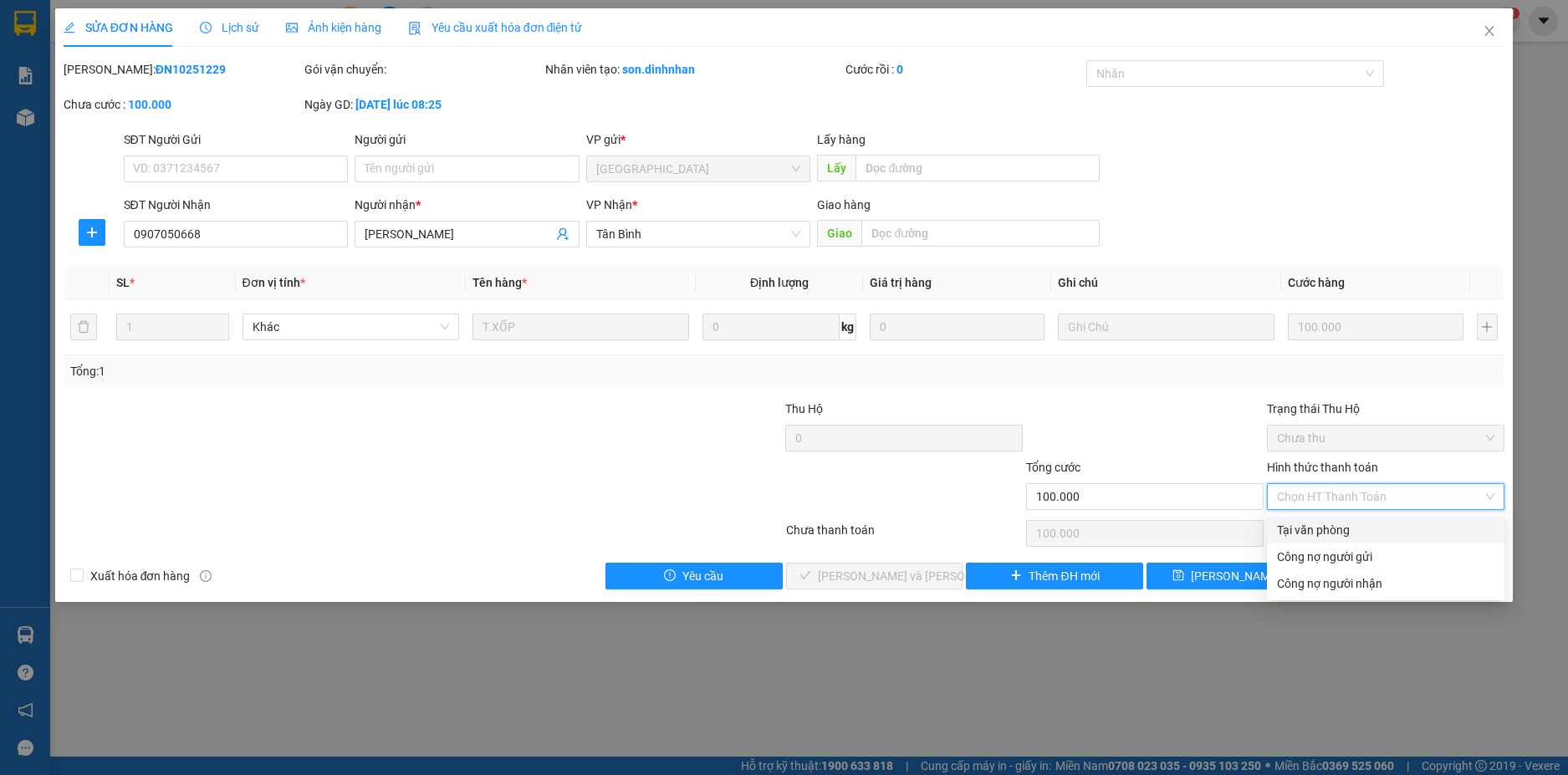
drag, startPoint x: 1364, startPoint y: 525, endPoint x: 1051, endPoint y: 552, distance: 314.2
click at [1361, 527] on div "Tại văn phòng" at bounding box center [1385, 529] width 217 height 18
type input "0"
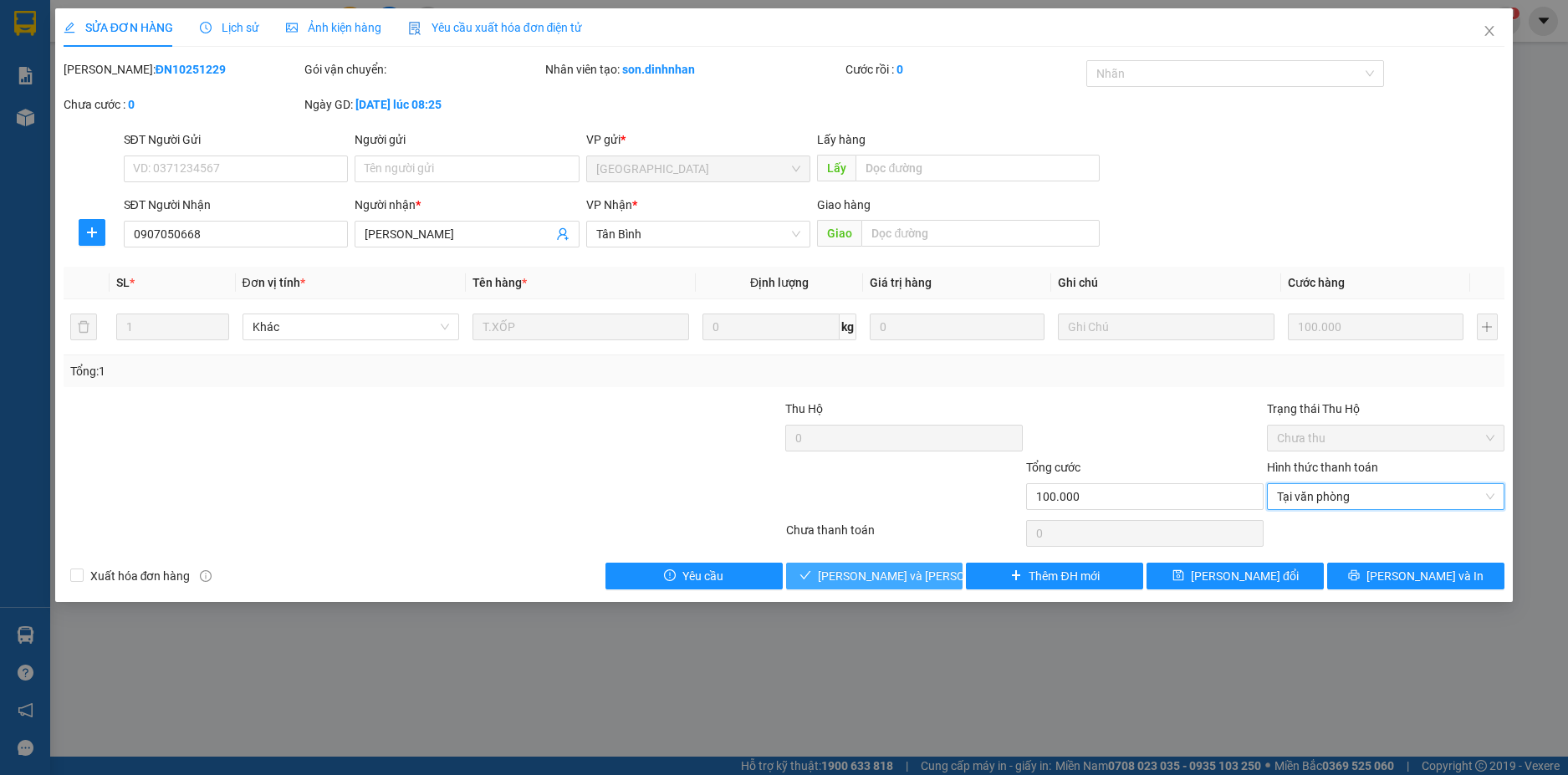
click at [864, 571] on span "[PERSON_NAME] và Giao hàng" at bounding box center [930, 575] width 226 height 18
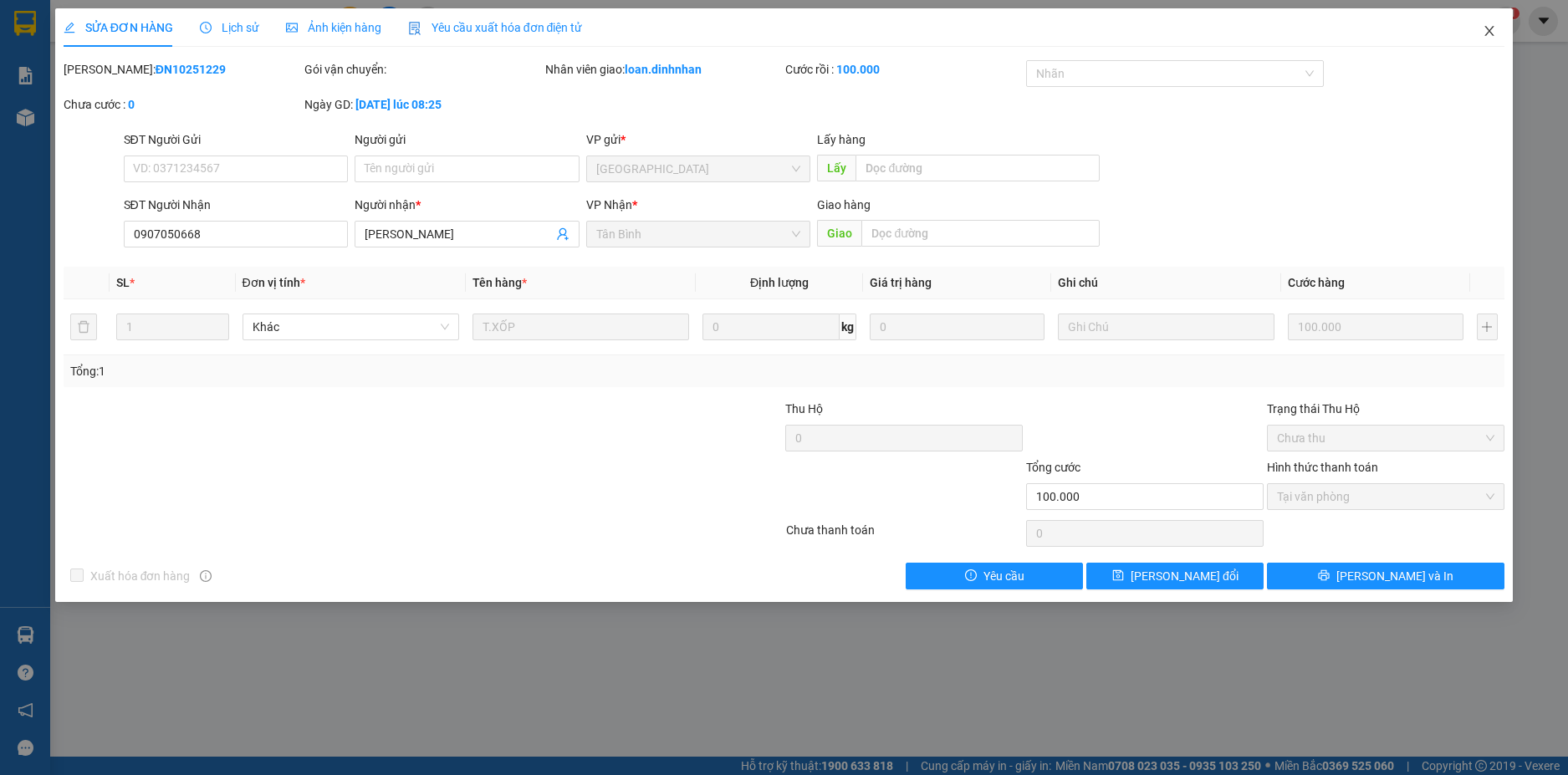
click at [1487, 21] on span "Close" at bounding box center [1489, 32] width 47 height 47
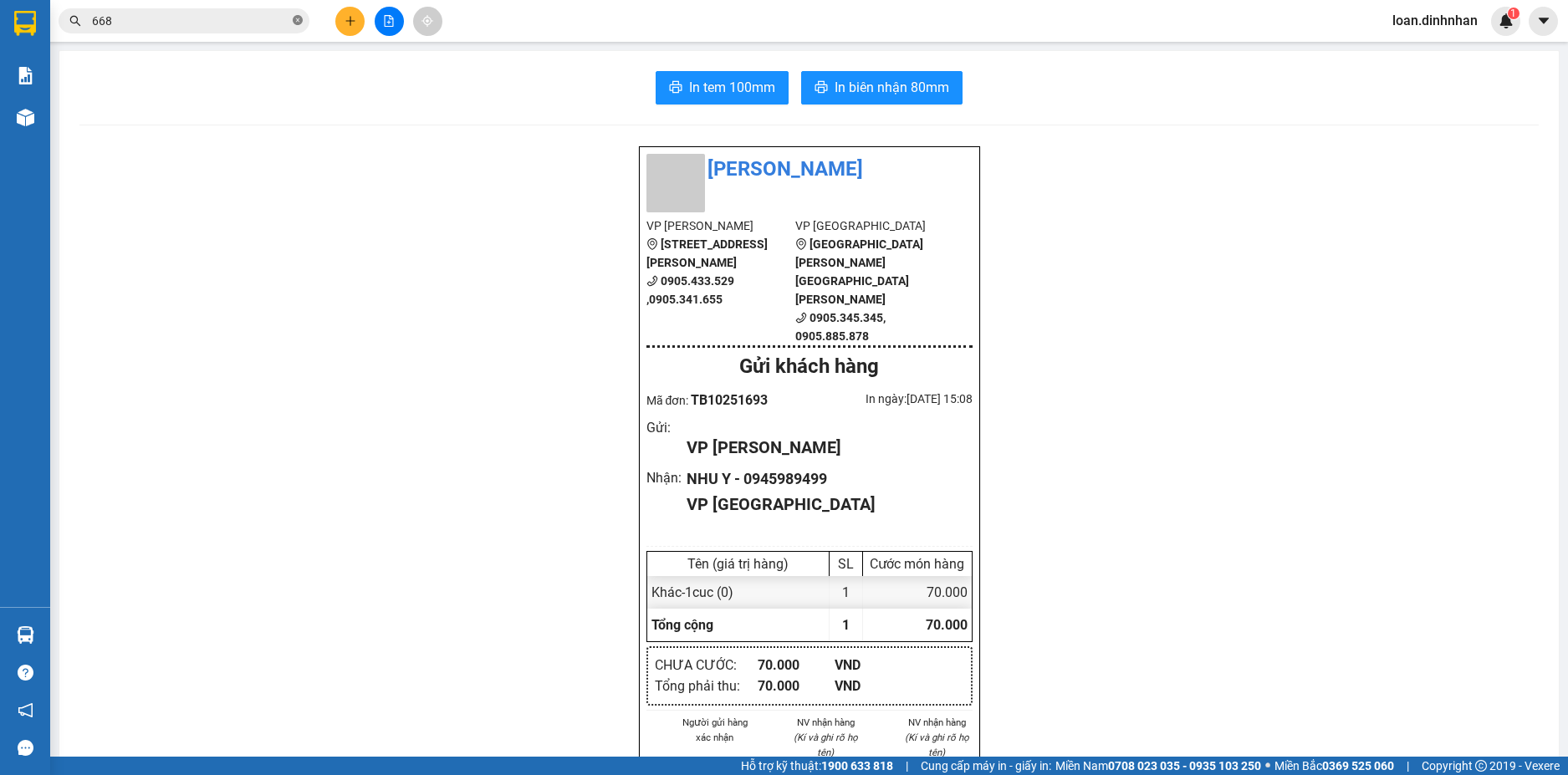
click at [299, 18] on span "668" at bounding box center [184, 21] width 251 height 25
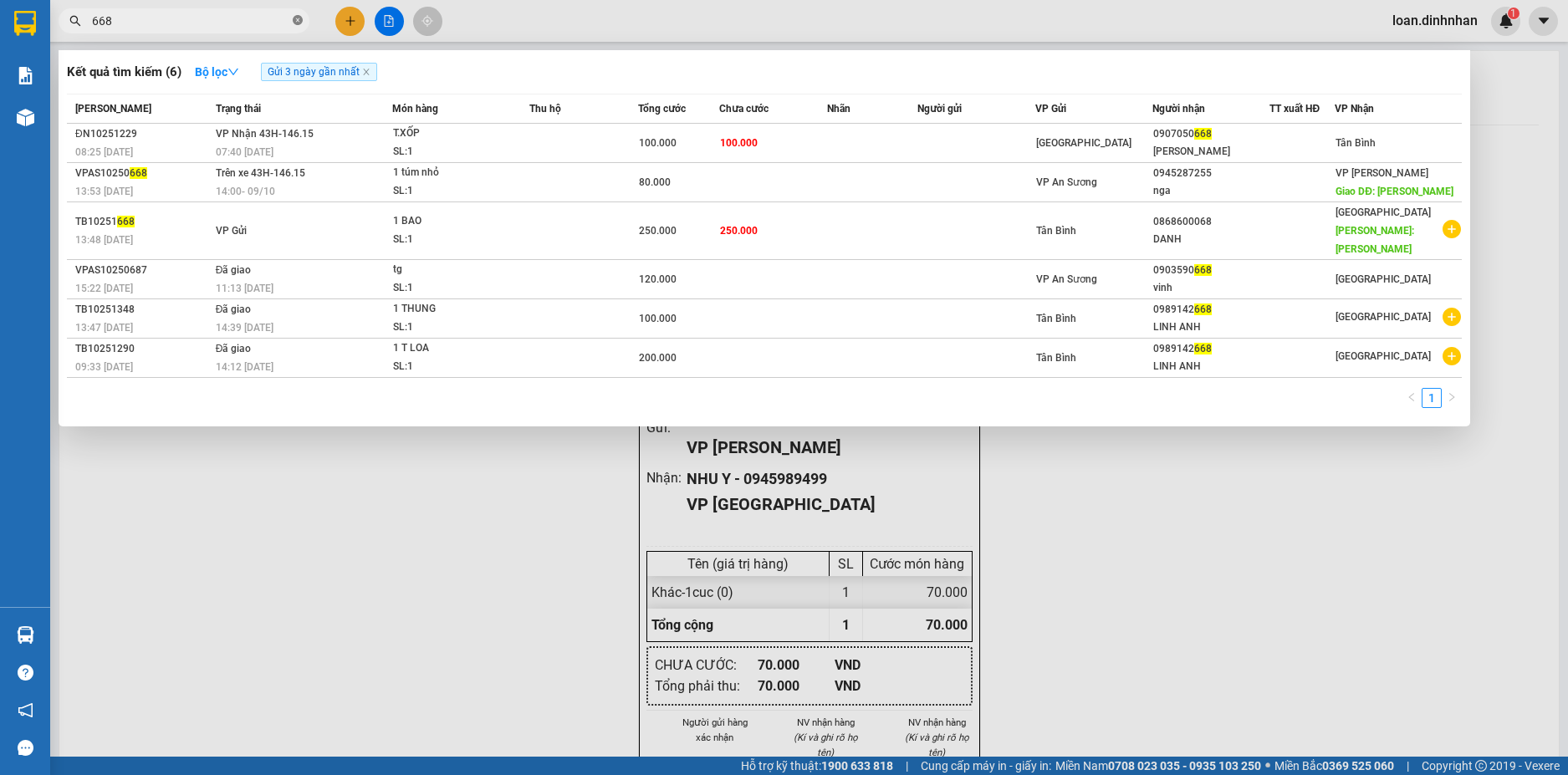
click at [299, 18] on icon "close-circle" at bounding box center [298, 20] width 10 height 10
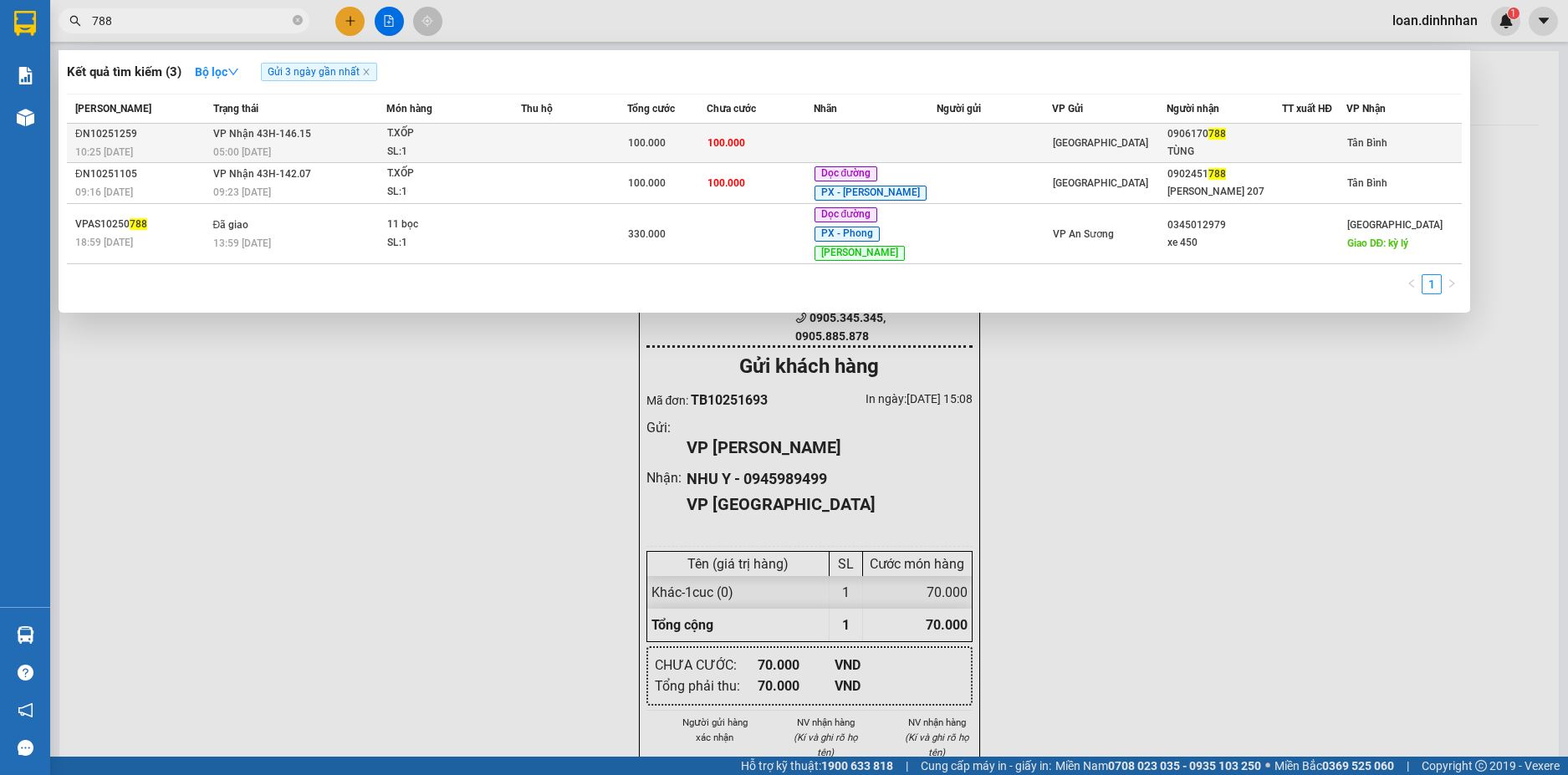
type input "788"
click at [734, 141] on span "100.000" at bounding box center [725, 143] width 37 height 12
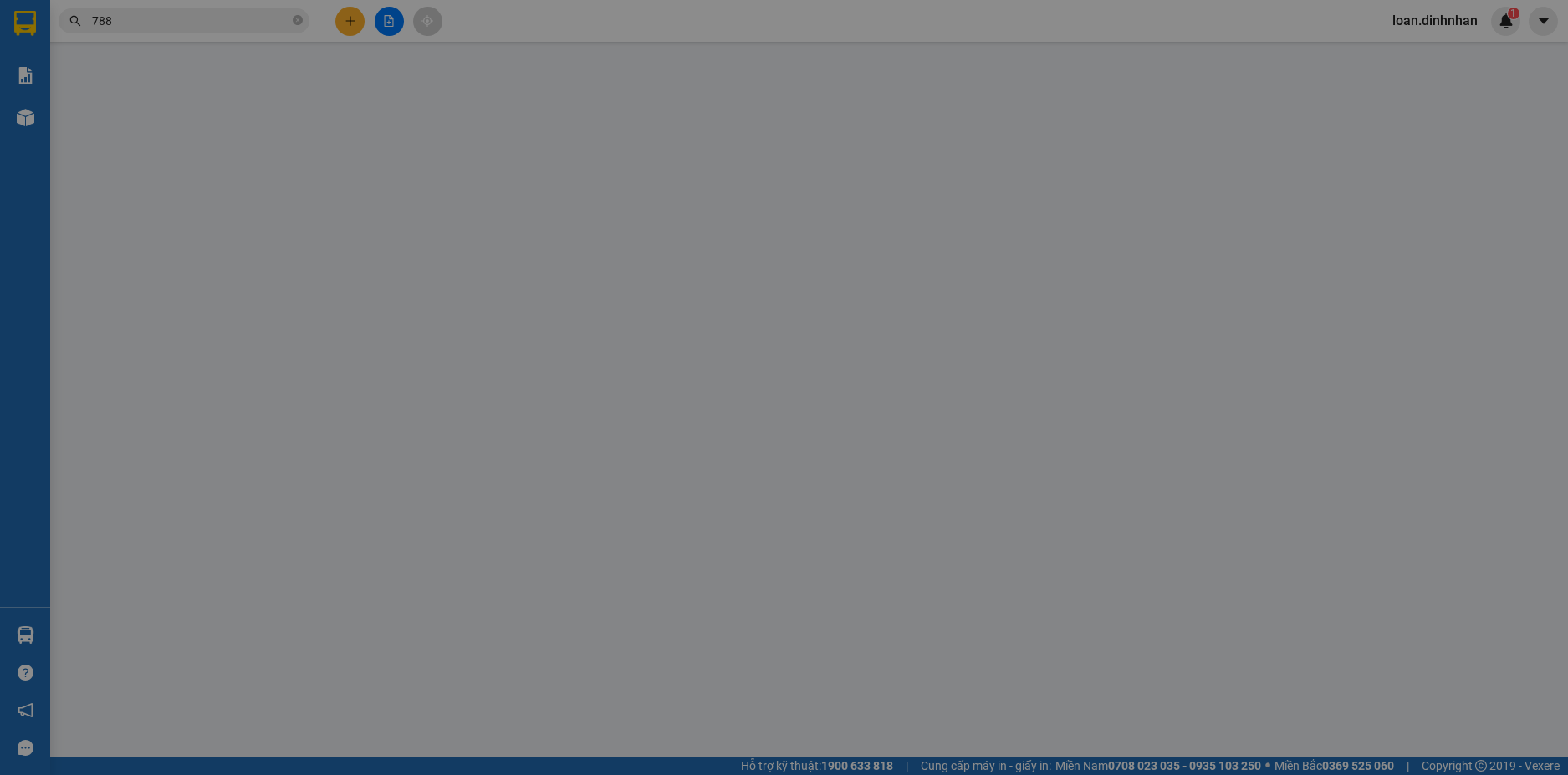
type input "0906170788"
type input "TÙNG"
type input "100.000"
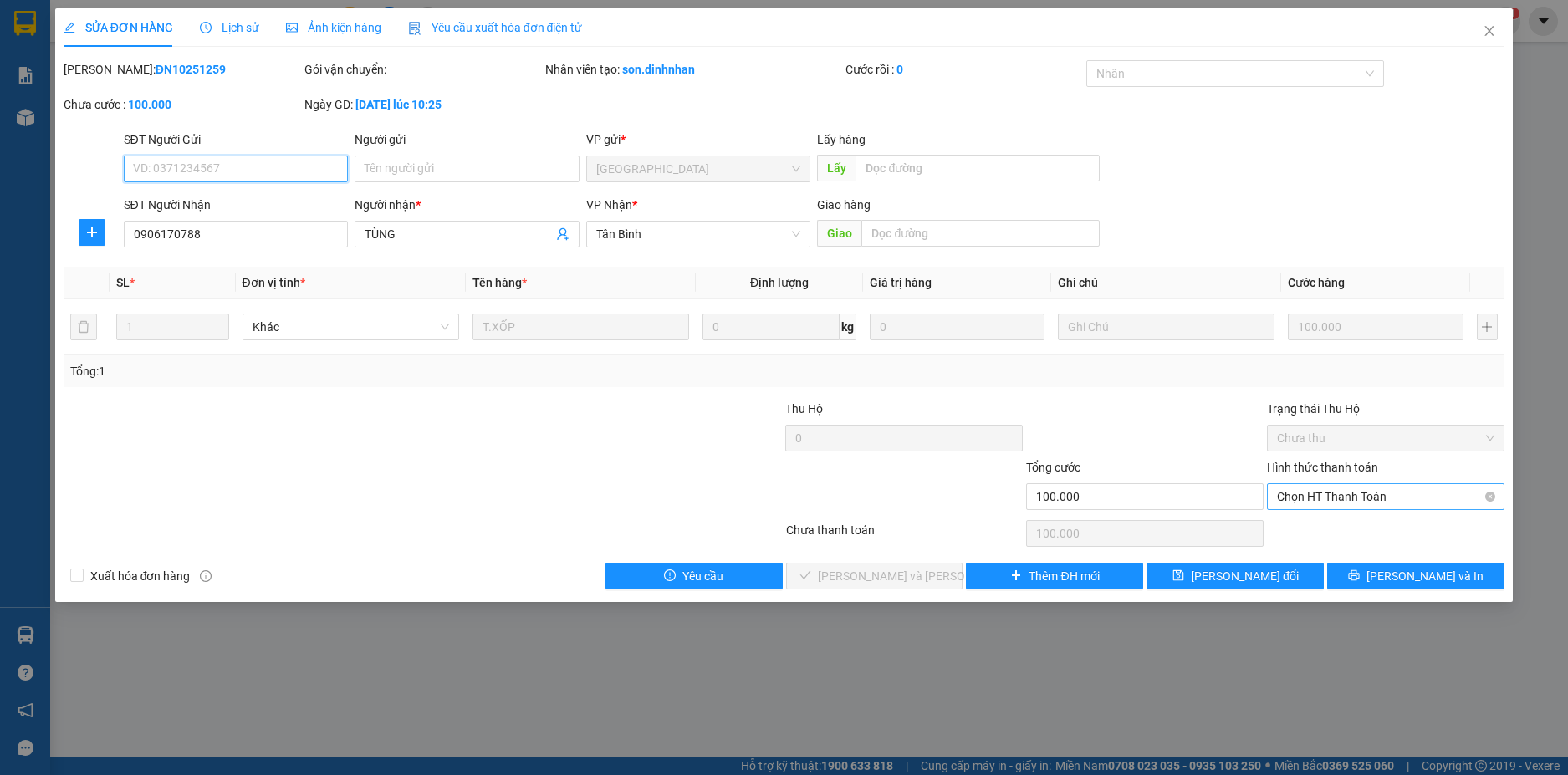
click at [1421, 496] on span "Chọn HT Thanh Toán" at bounding box center [1385, 496] width 217 height 25
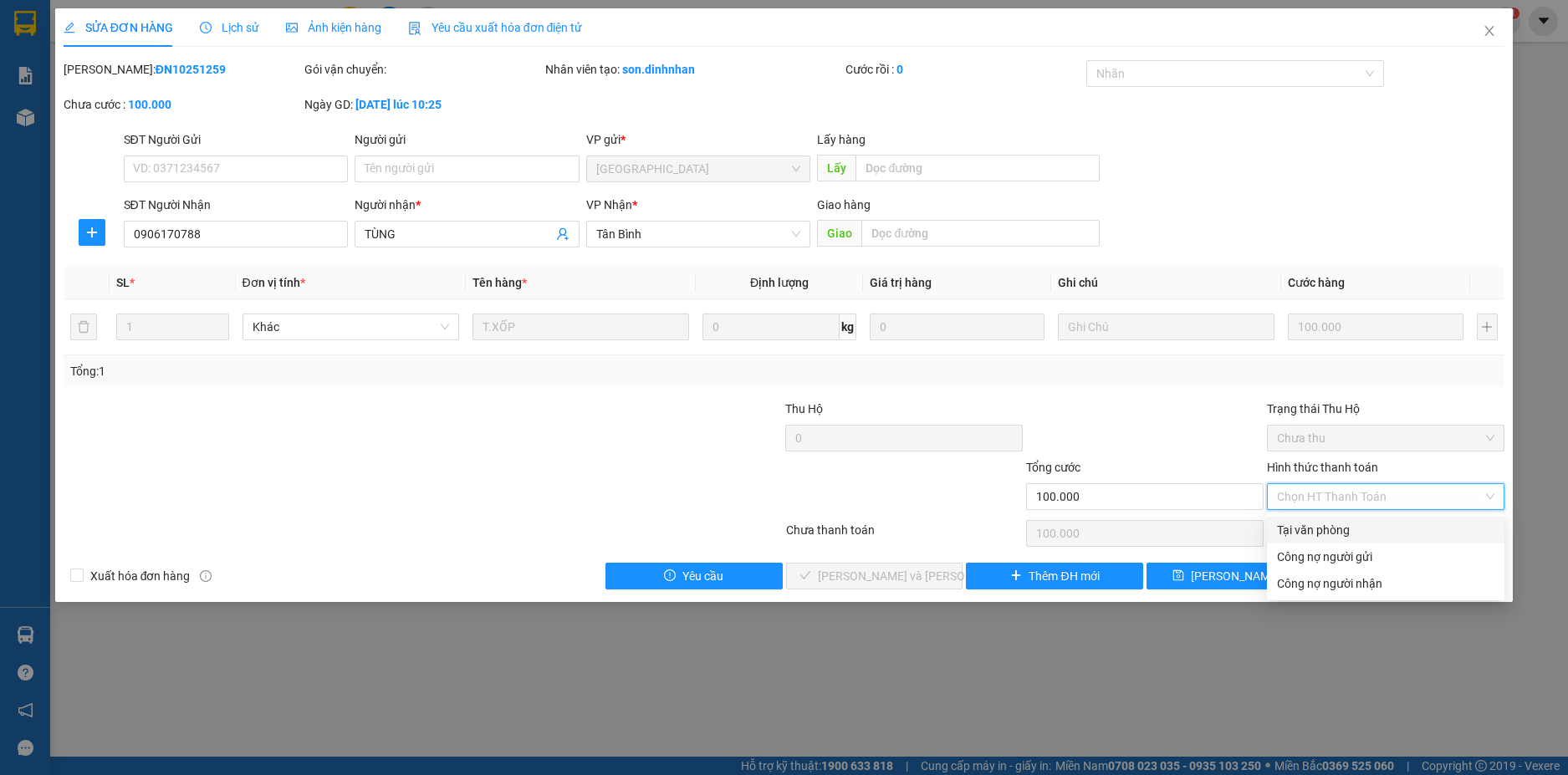
click at [1370, 522] on div "Tại văn phòng" at bounding box center [1385, 529] width 217 height 18
type input "0"
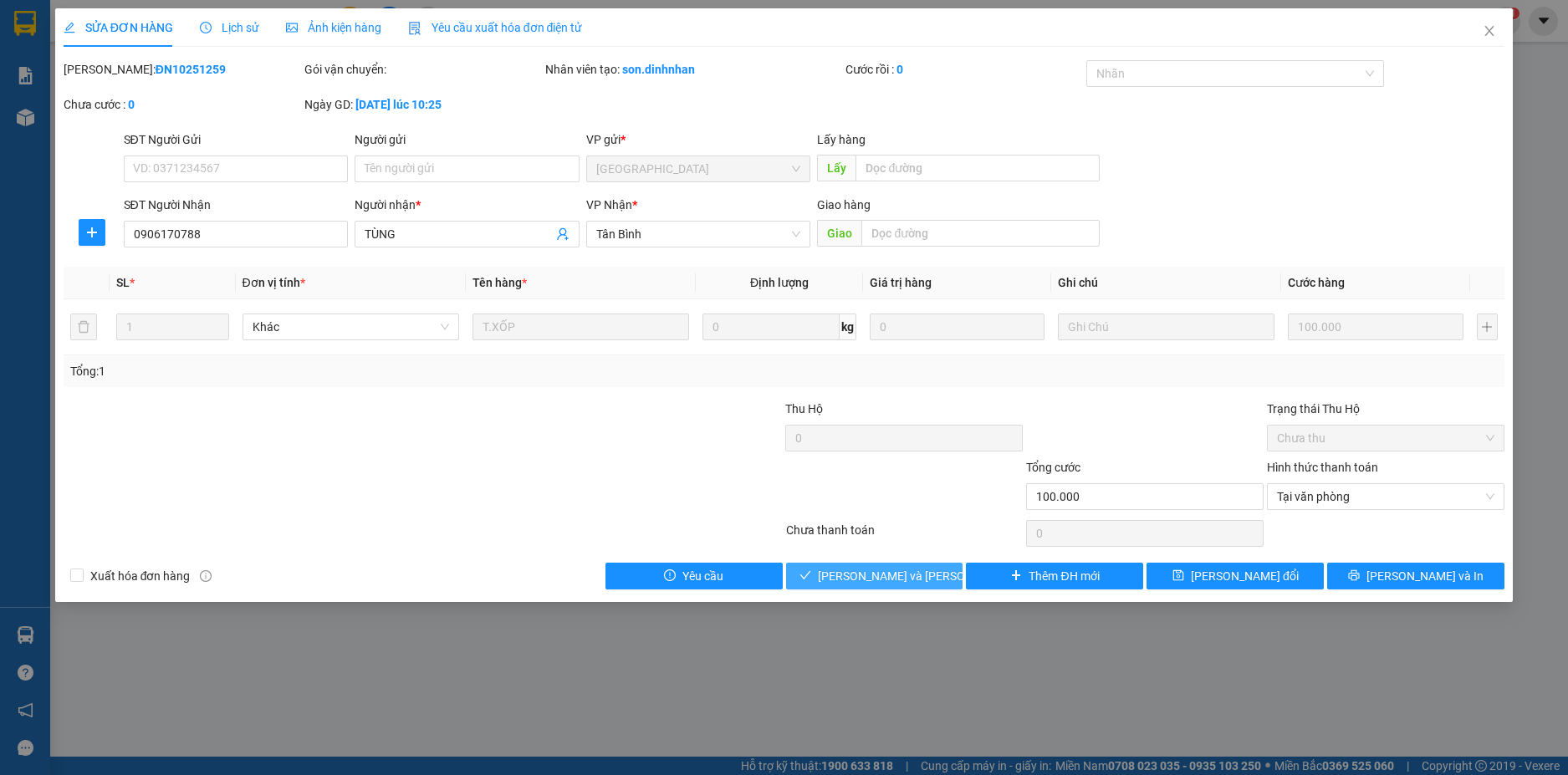
click at [903, 570] on span "[PERSON_NAME] và Giao hàng" at bounding box center [930, 575] width 226 height 18
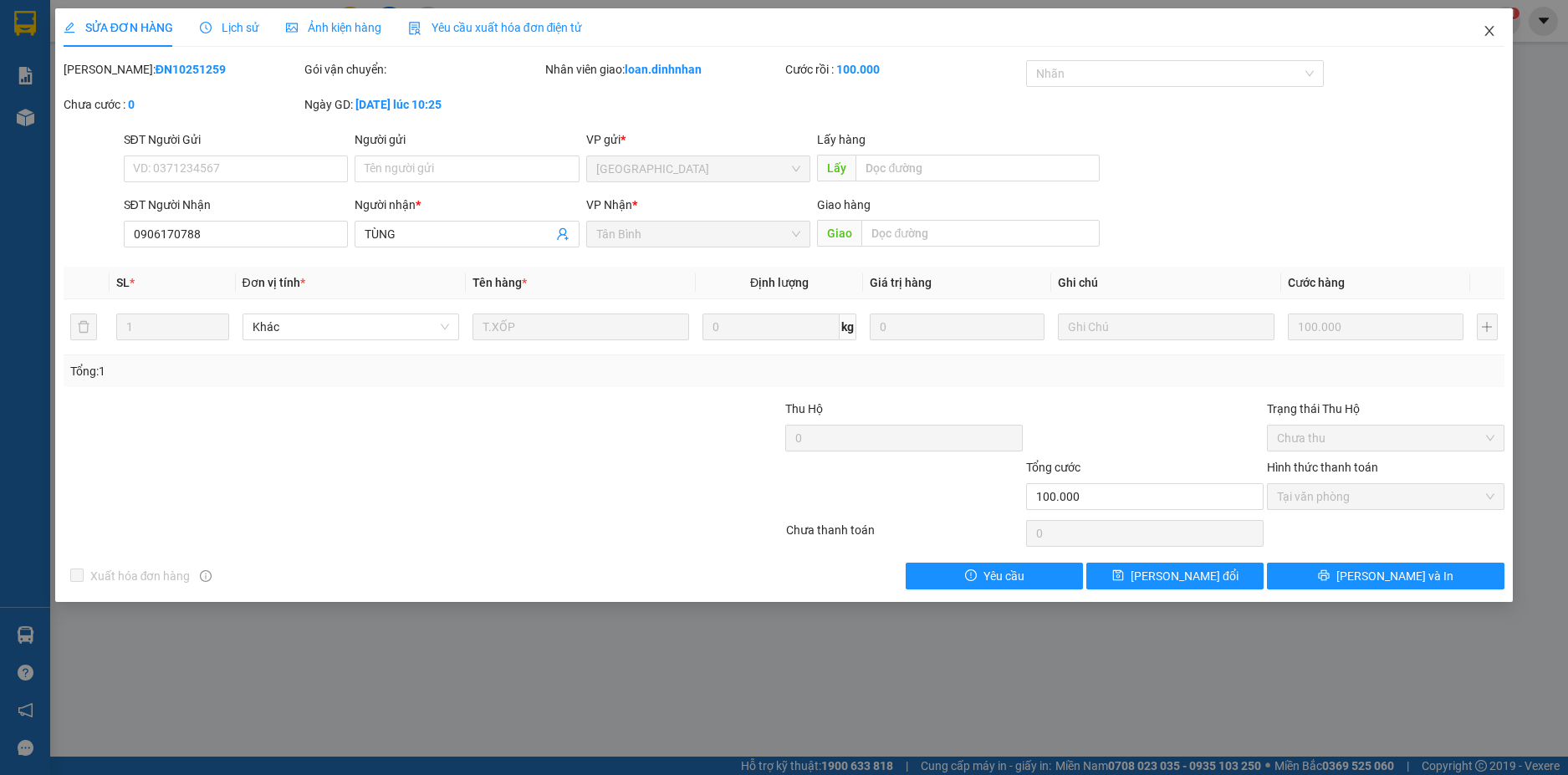
click at [1489, 22] on span "Close" at bounding box center [1489, 32] width 47 height 47
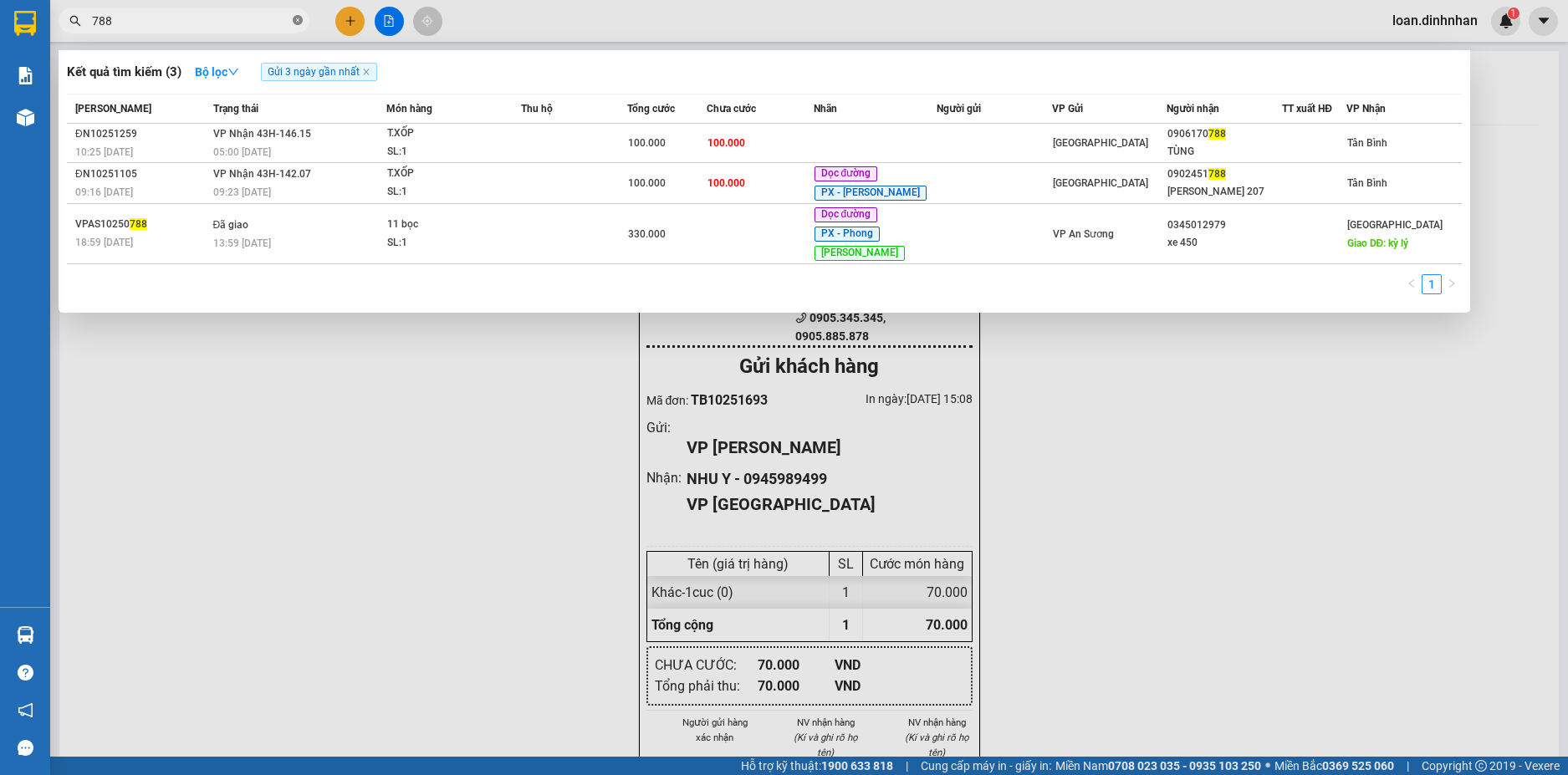
click at [299, 18] on icon "close-circle" at bounding box center [298, 20] width 10 height 10
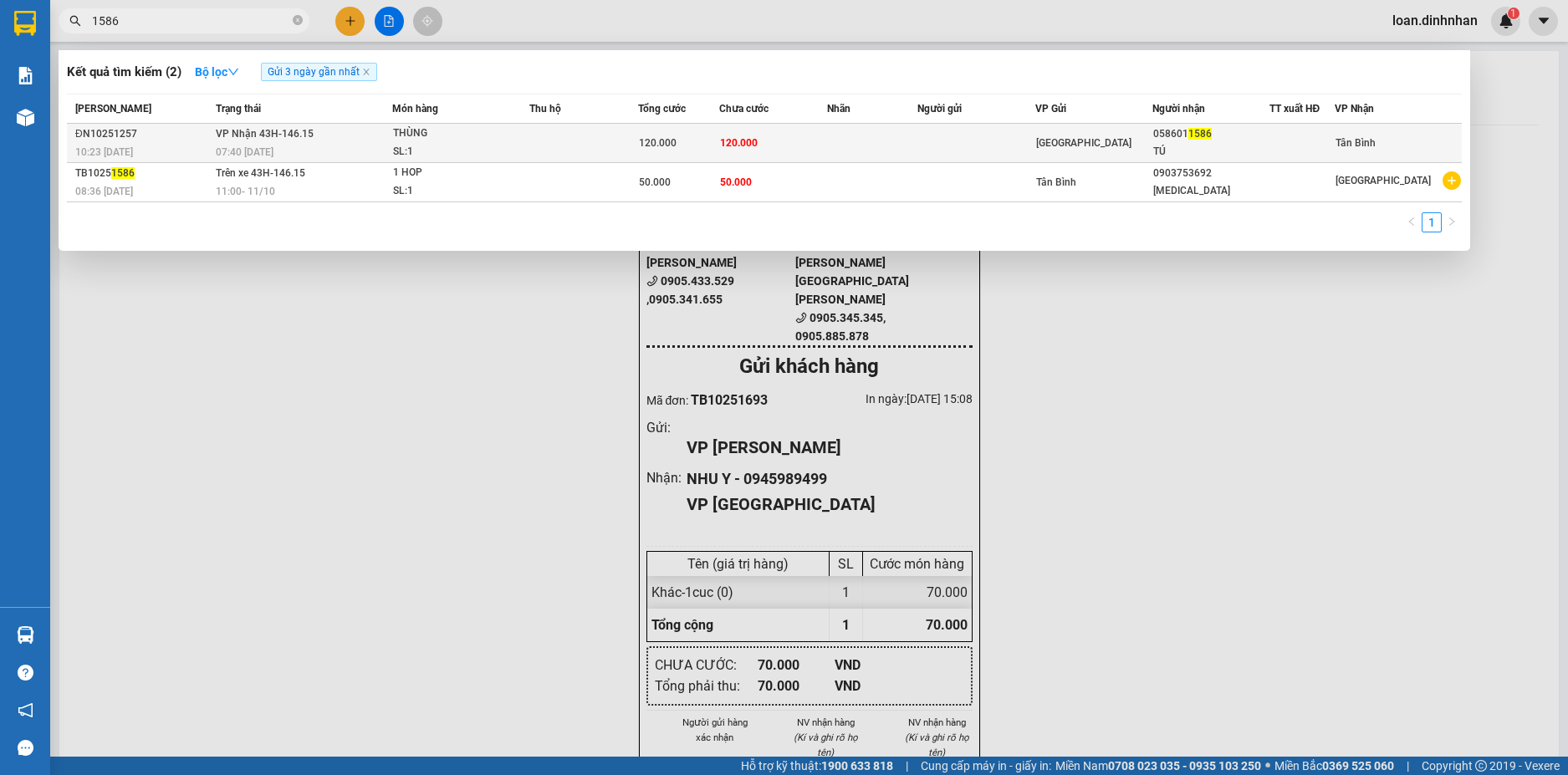
type input "1586"
click at [760, 143] on td "120.000" at bounding box center [774, 143] width 109 height 39
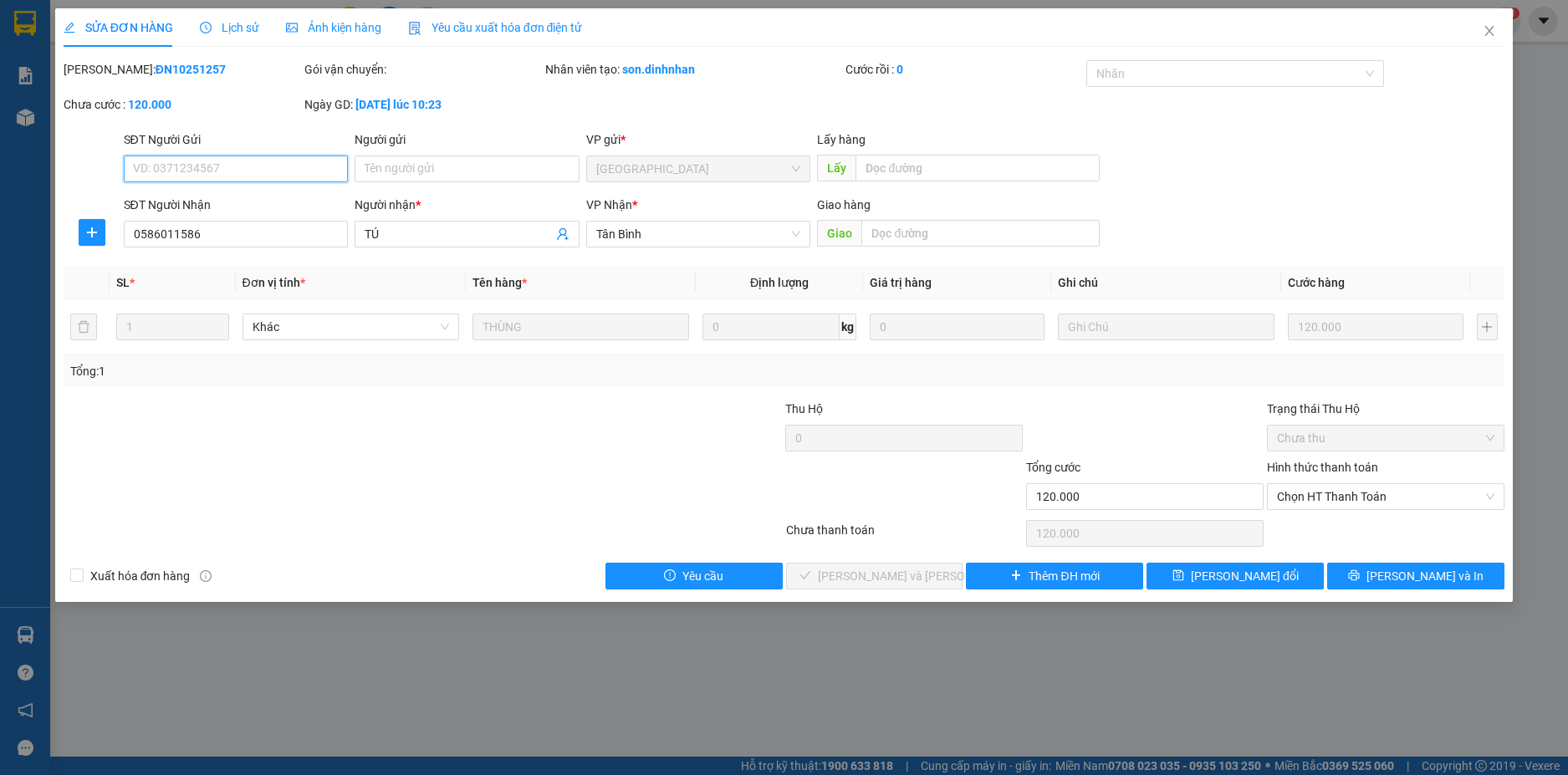
drag, startPoint x: 1282, startPoint y: 501, endPoint x: 1291, endPoint y: 516, distance: 17.5
click at [1289, 504] on span "Chọn HT Thanh Toán" at bounding box center [1385, 496] width 217 height 25
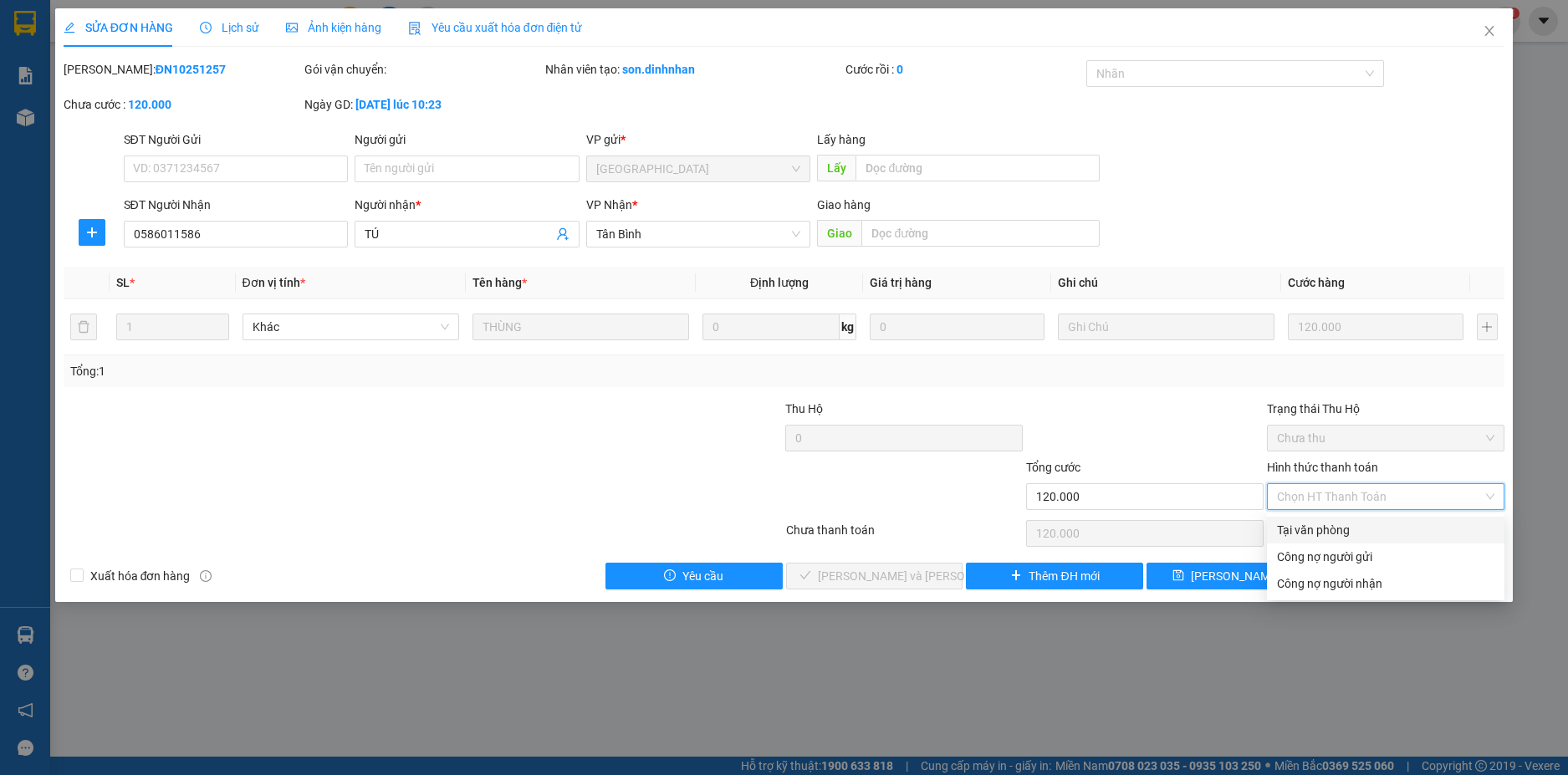
drag, startPoint x: 1291, startPoint y: 516, endPoint x: 817, endPoint y: 650, distance: 492.6
click at [1218, 570] on div "Total Paid Fee 0 Total UnPaid Fee 120.000 Cash Collection Total Fee Mã ĐH: ĐN10…" at bounding box center [784, 325] width 1442 height 529
drag, startPoint x: 1302, startPoint y: 532, endPoint x: 1128, endPoint y: 570, distance: 178.1
click at [1285, 529] on div "Tại văn phòng" at bounding box center [1385, 529] width 217 height 18
type input "0"
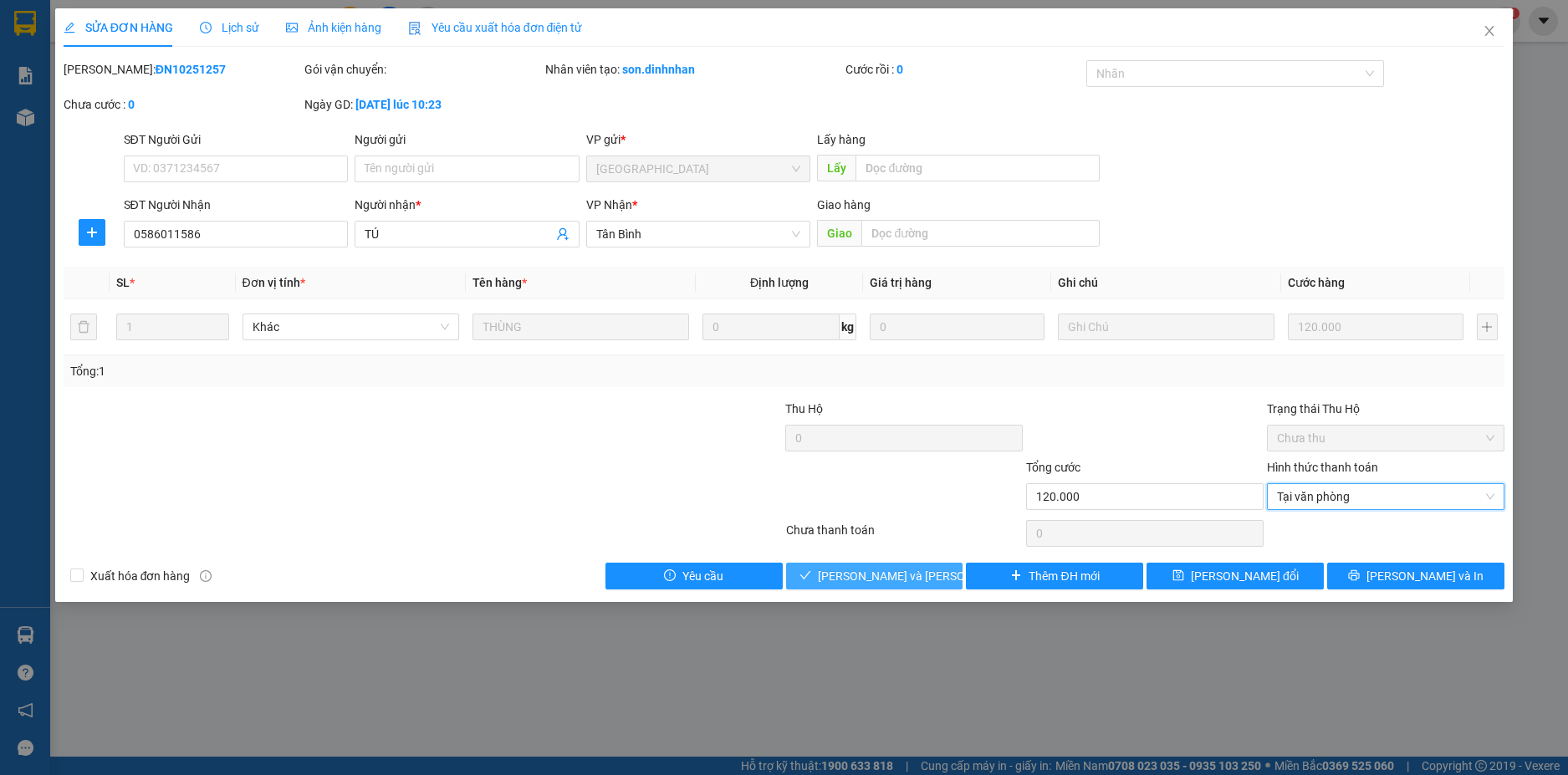
drag, startPoint x: 924, startPoint y: 566, endPoint x: 904, endPoint y: 558, distance: 21.5
click at [922, 565] on button "[PERSON_NAME] và Giao hàng" at bounding box center [874, 575] width 177 height 27
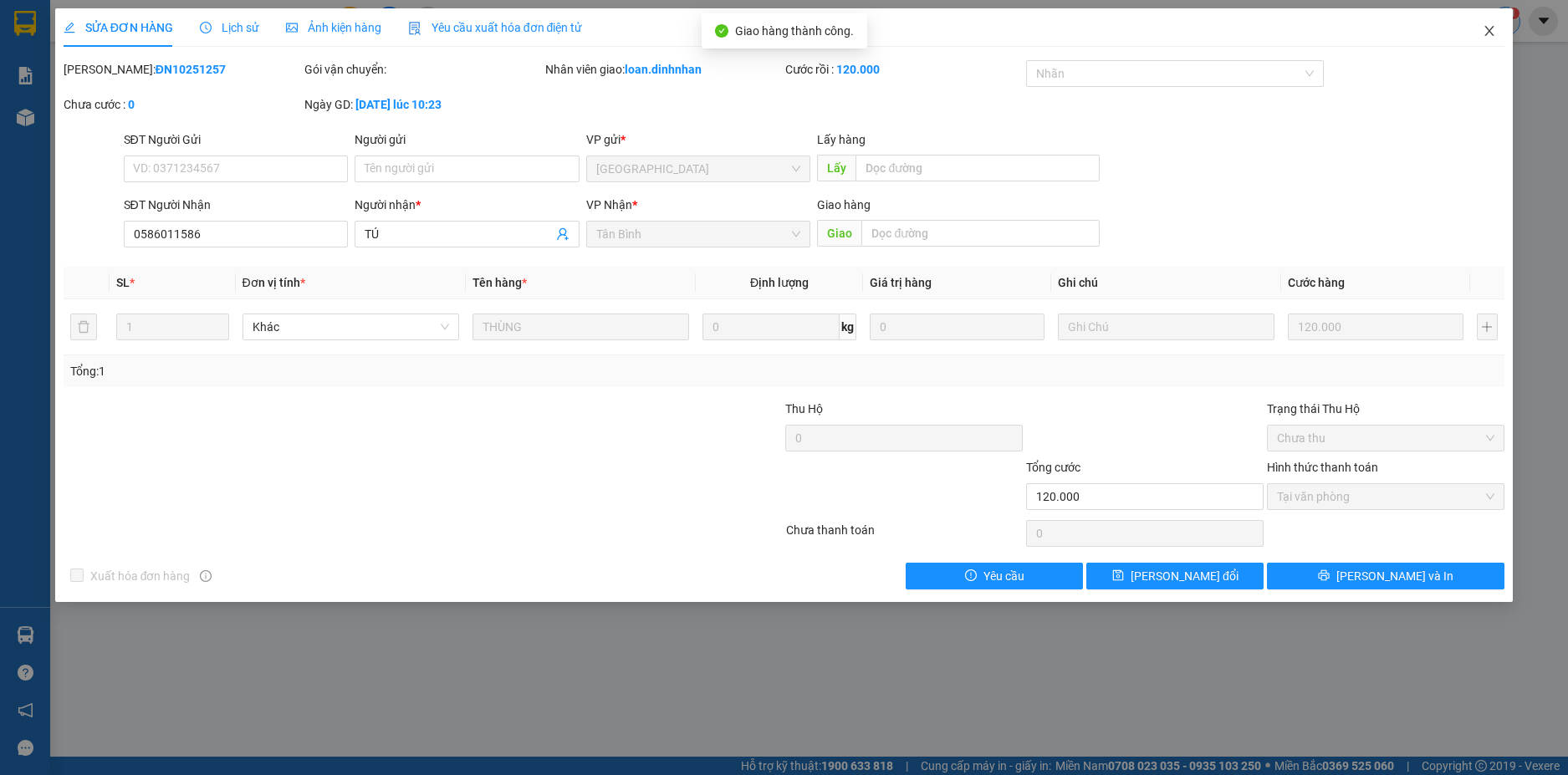
click at [1498, 26] on span "Close" at bounding box center [1489, 32] width 47 height 47
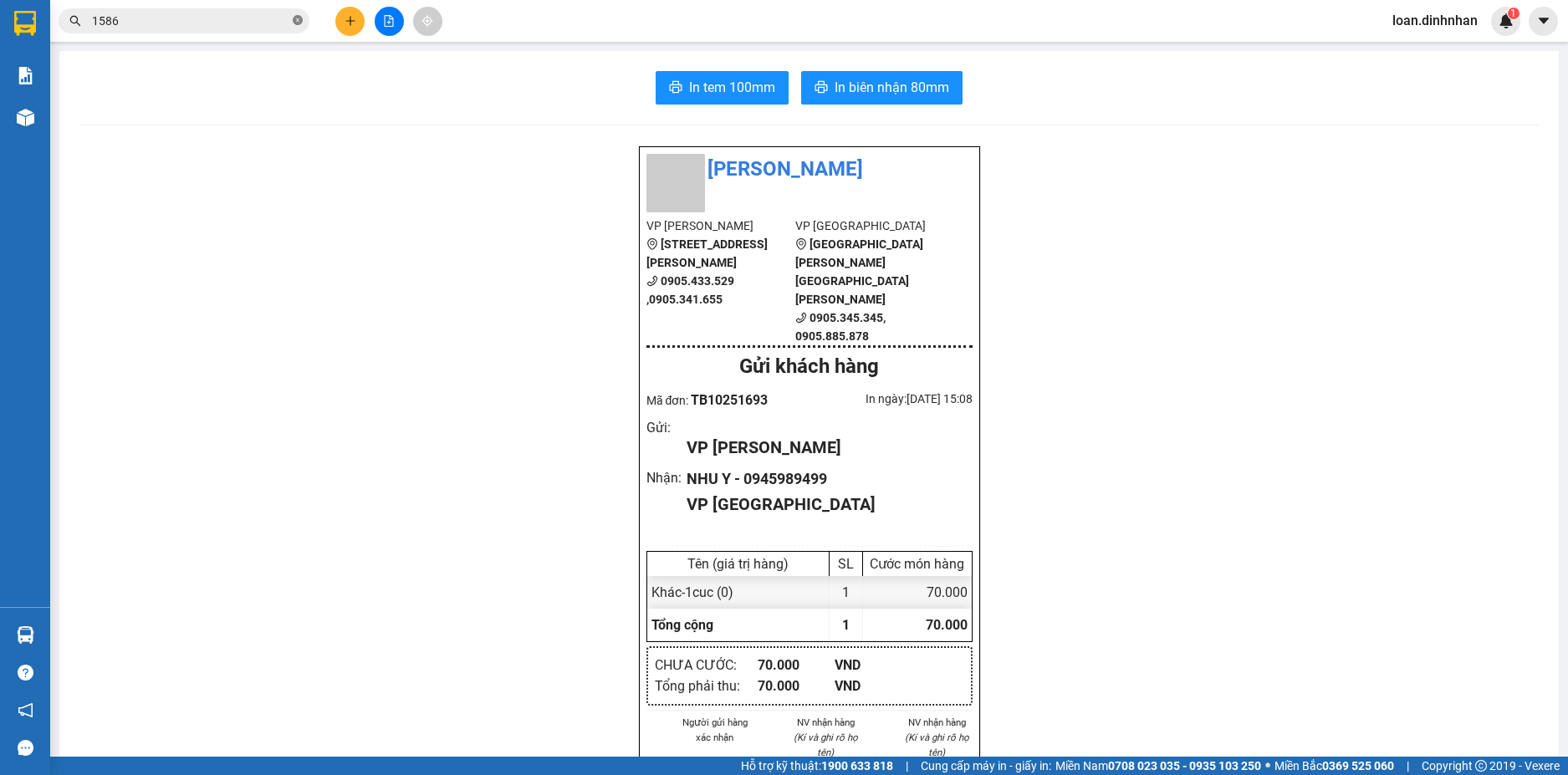
click at [298, 16] on icon "close-circle" at bounding box center [298, 20] width 10 height 10
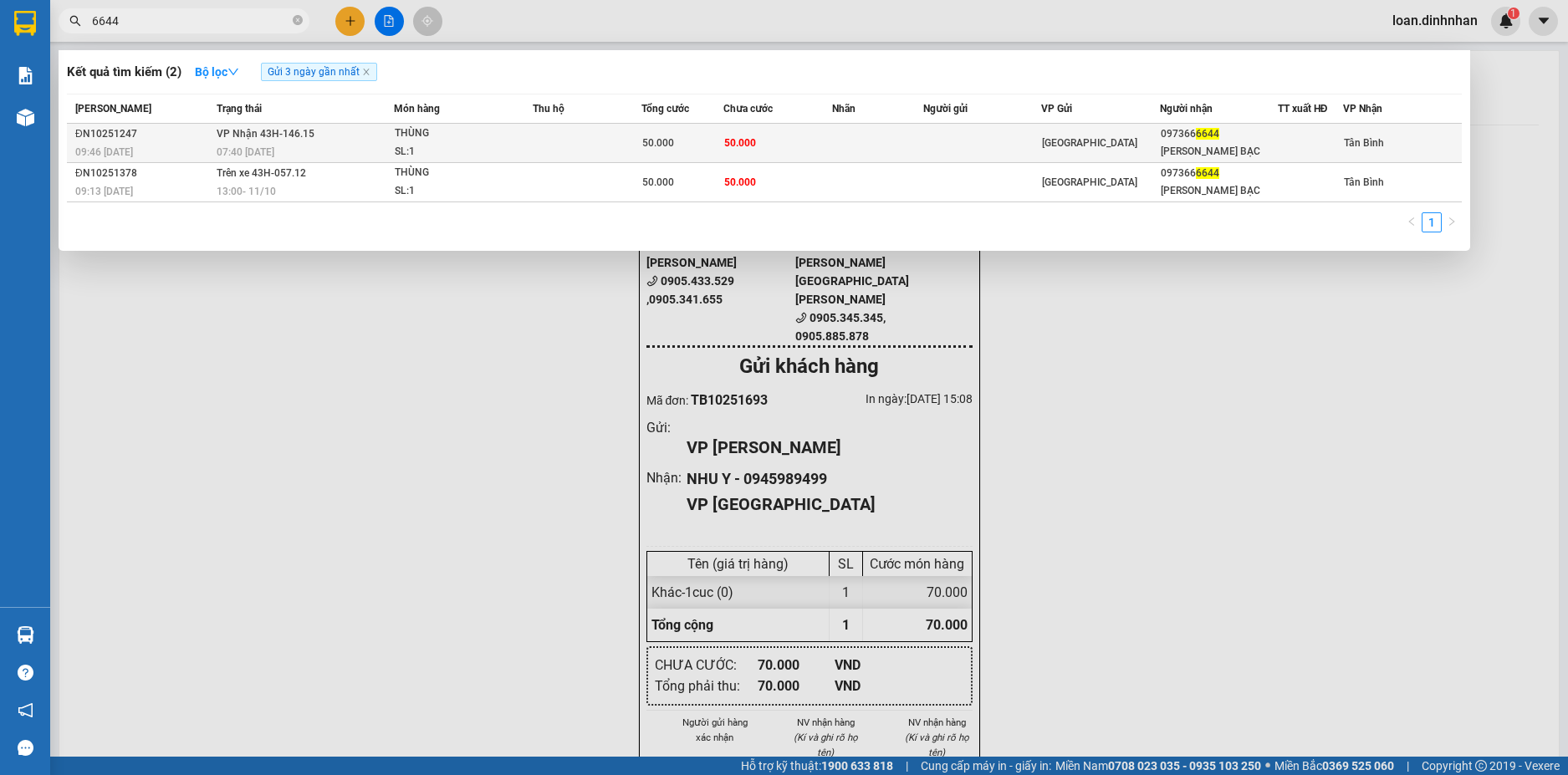
type input "6644"
click at [821, 139] on td "50.000" at bounding box center [778, 143] width 109 height 39
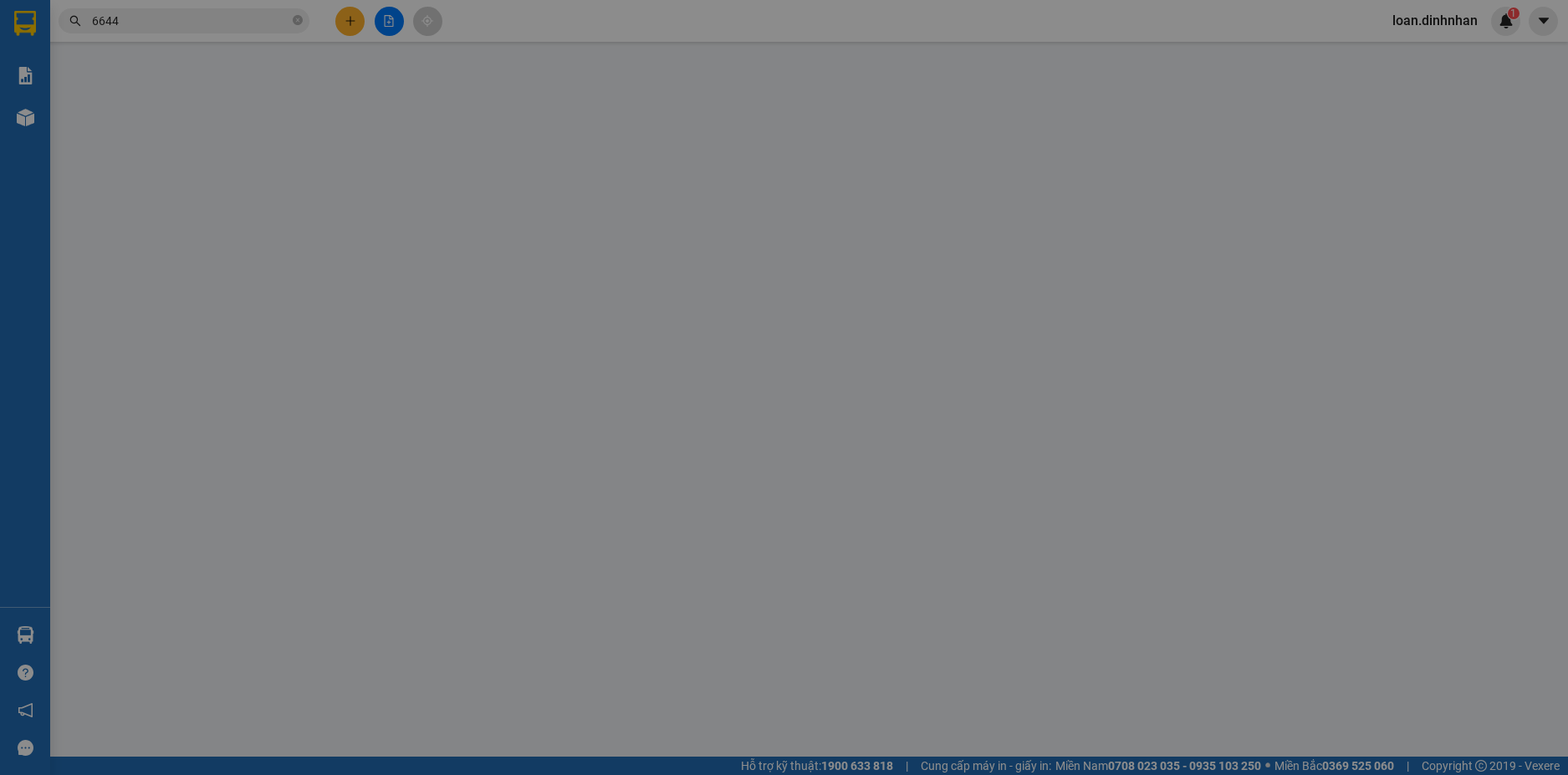
type input "0973666644"
type input "ANH VŨ BẠC"
type input "50.000"
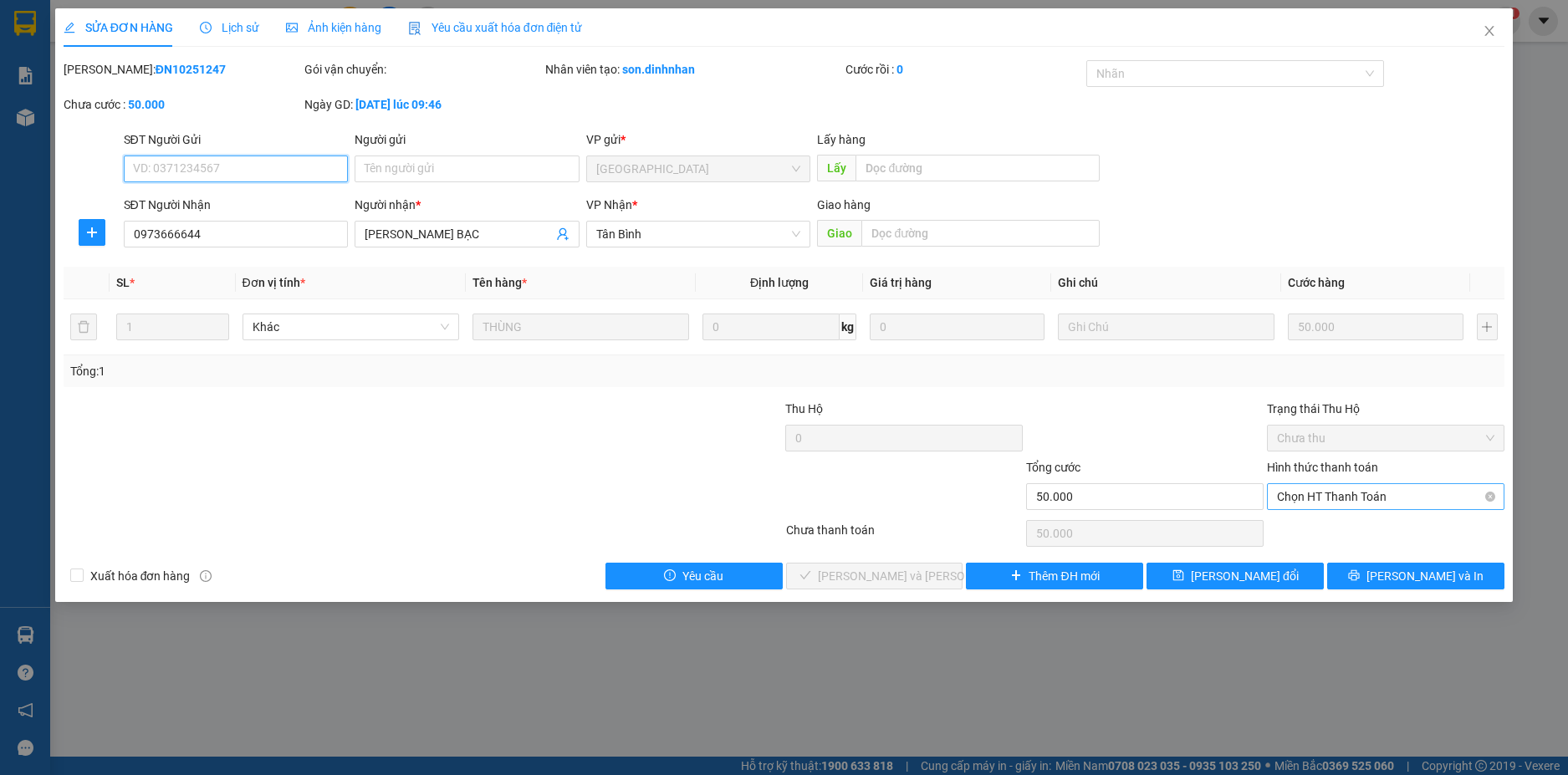
click at [1372, 495] on span "Chọn HT Thanh Toán" at bounding box center [1385, 496] width 217 height 25
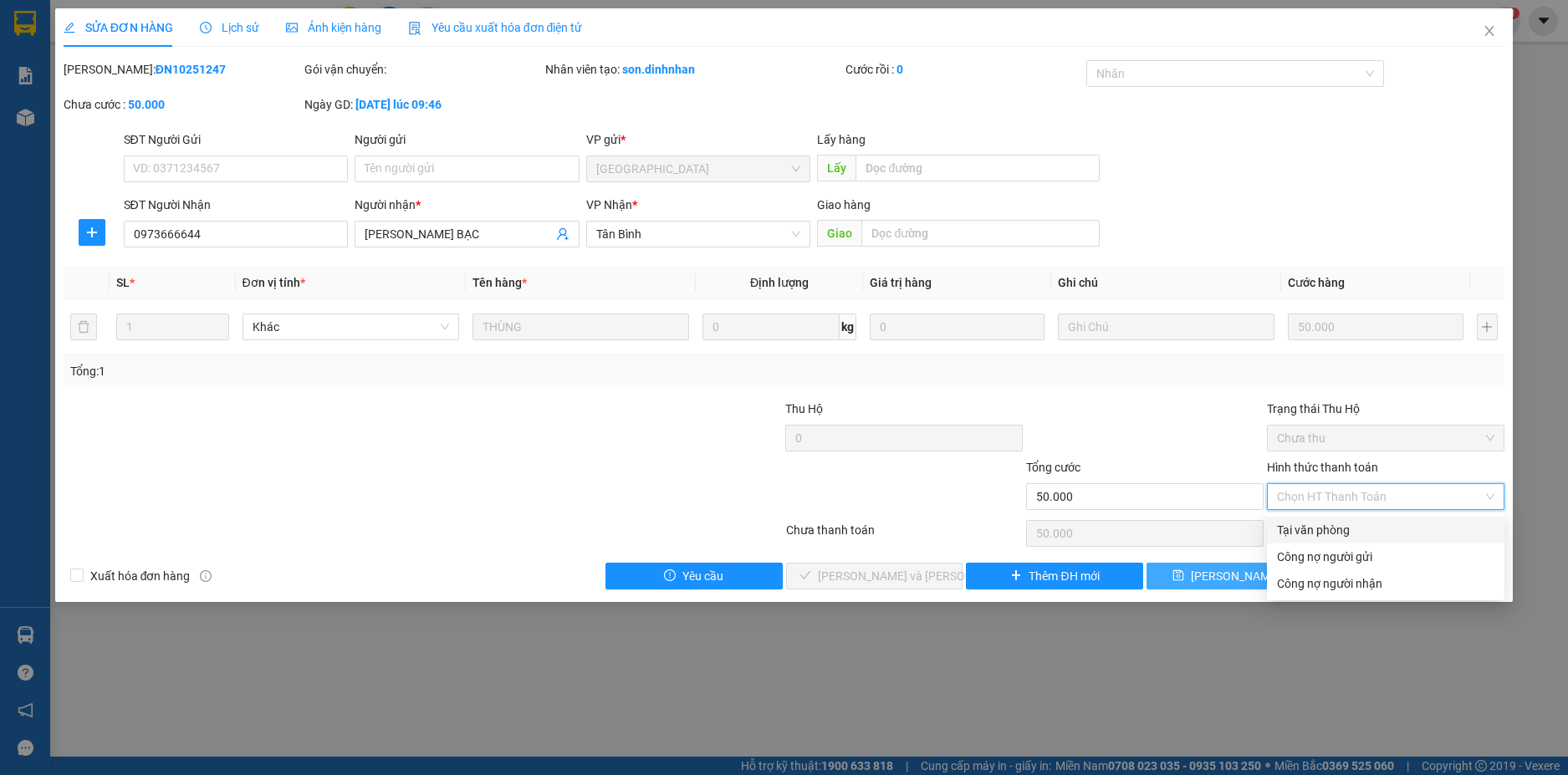
drag, startPoint x: 1338, startPoint y: 517, endPoint x: 1298, endPoint y: 569, distance: 65.6
click at [1337, 540] on div "Tại văn phòng" at bounding box center [1385, 529] width 237 height 27
type input "0"
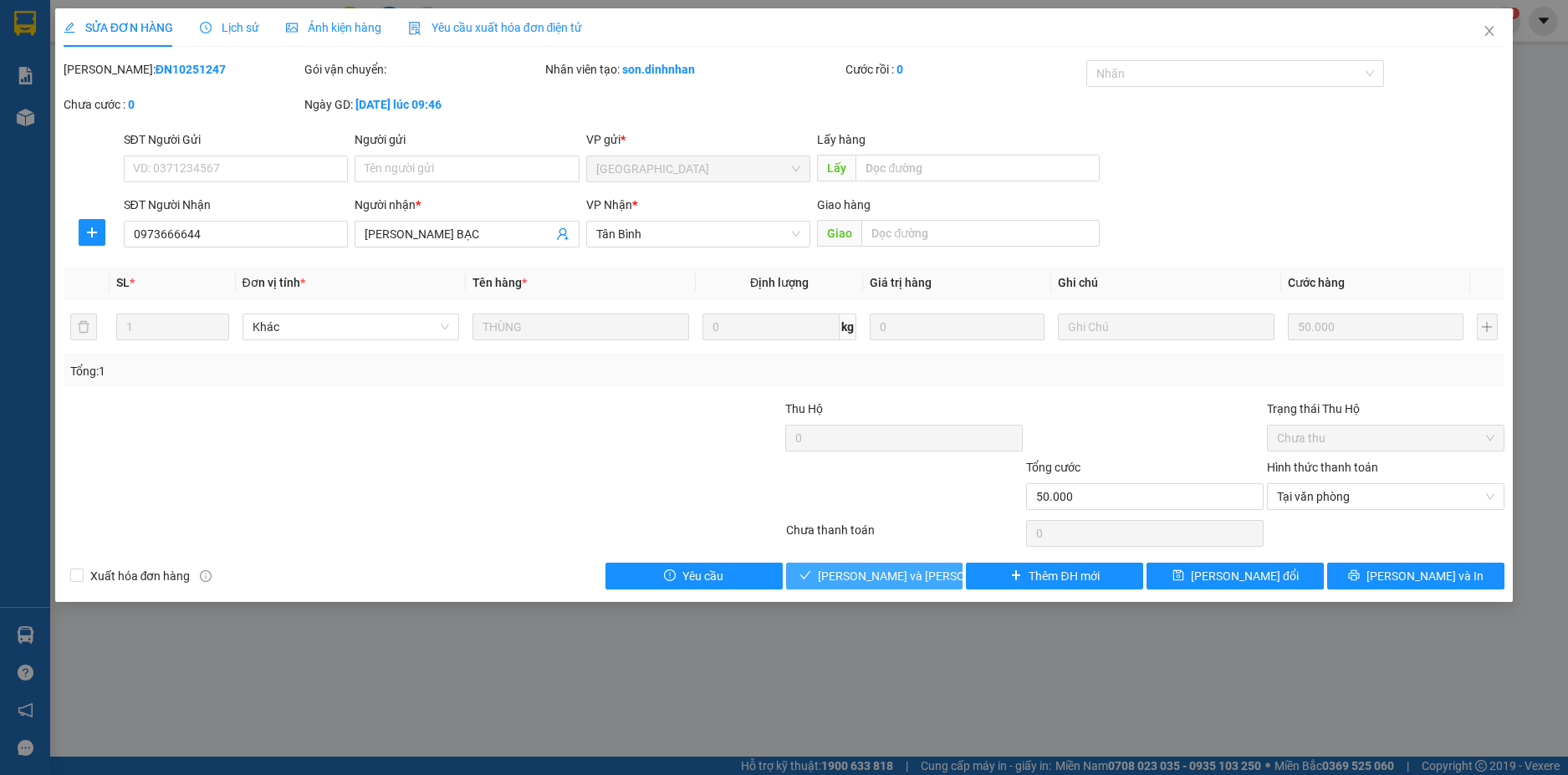
click at [916, 571] on span "[PERSON_NAME] và Giao hàng" at bounding box center [930, 575] width 226 height 18
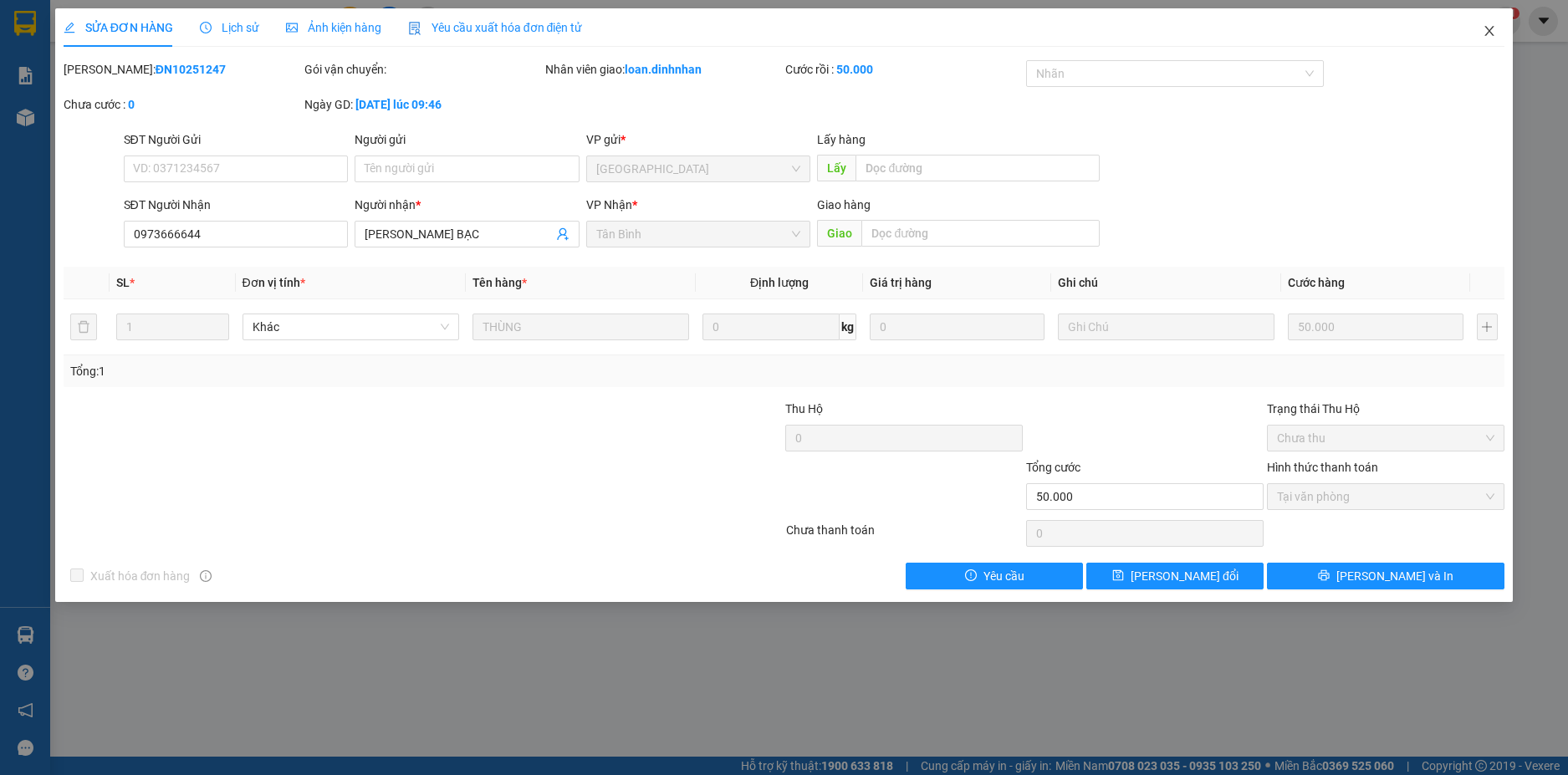
drag, startPoint x: 1493, startPoint y: 29, endPoint x: 1478, endPoint y: 25, distance: 15.5
click at [1489, 28] on icon "close" at bounding box center [1488, 30] width 13 height 13
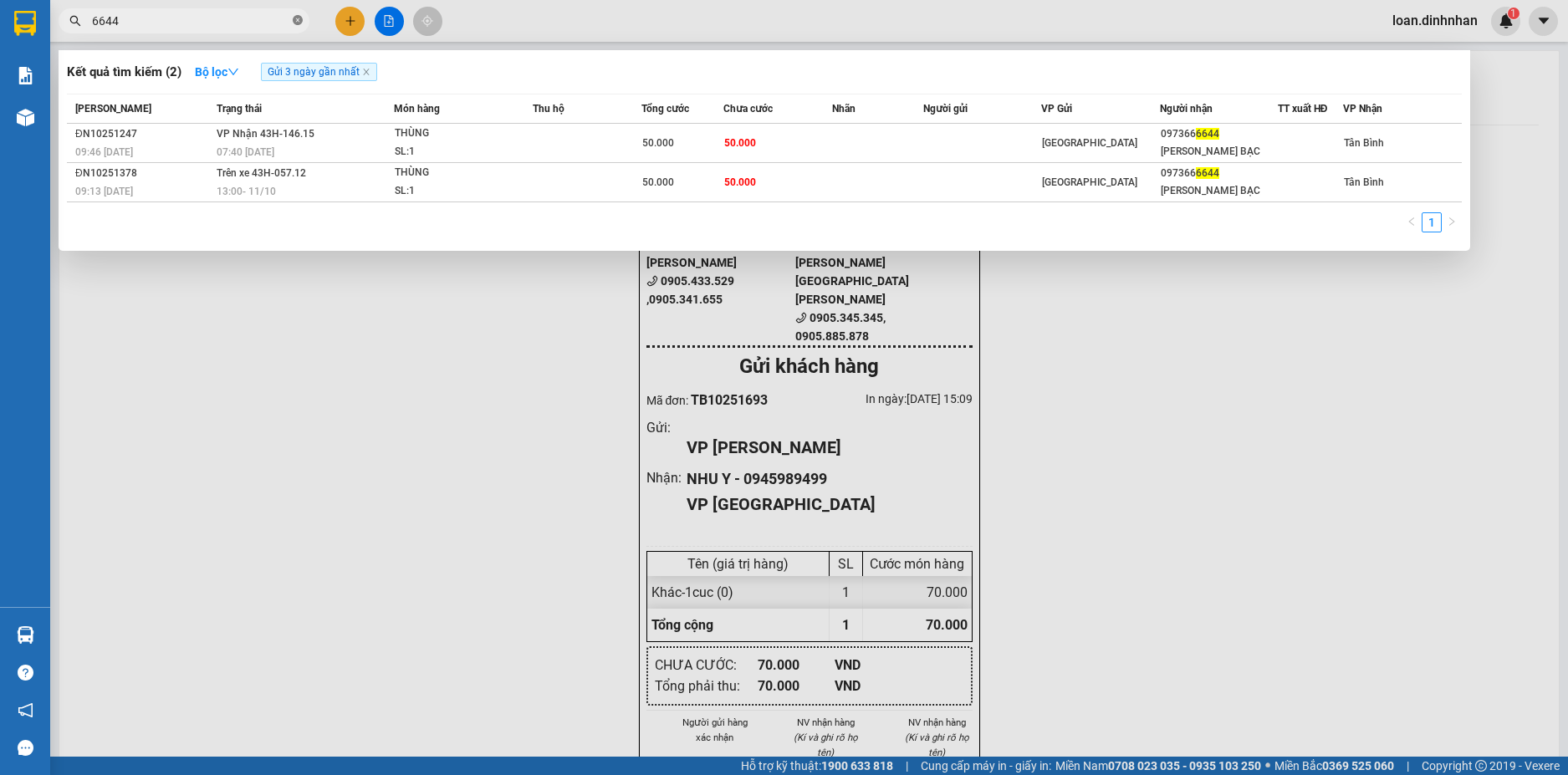
click at [299, 22] on icon "close-circle" at bounding box center [298, 20] width 10 height 10
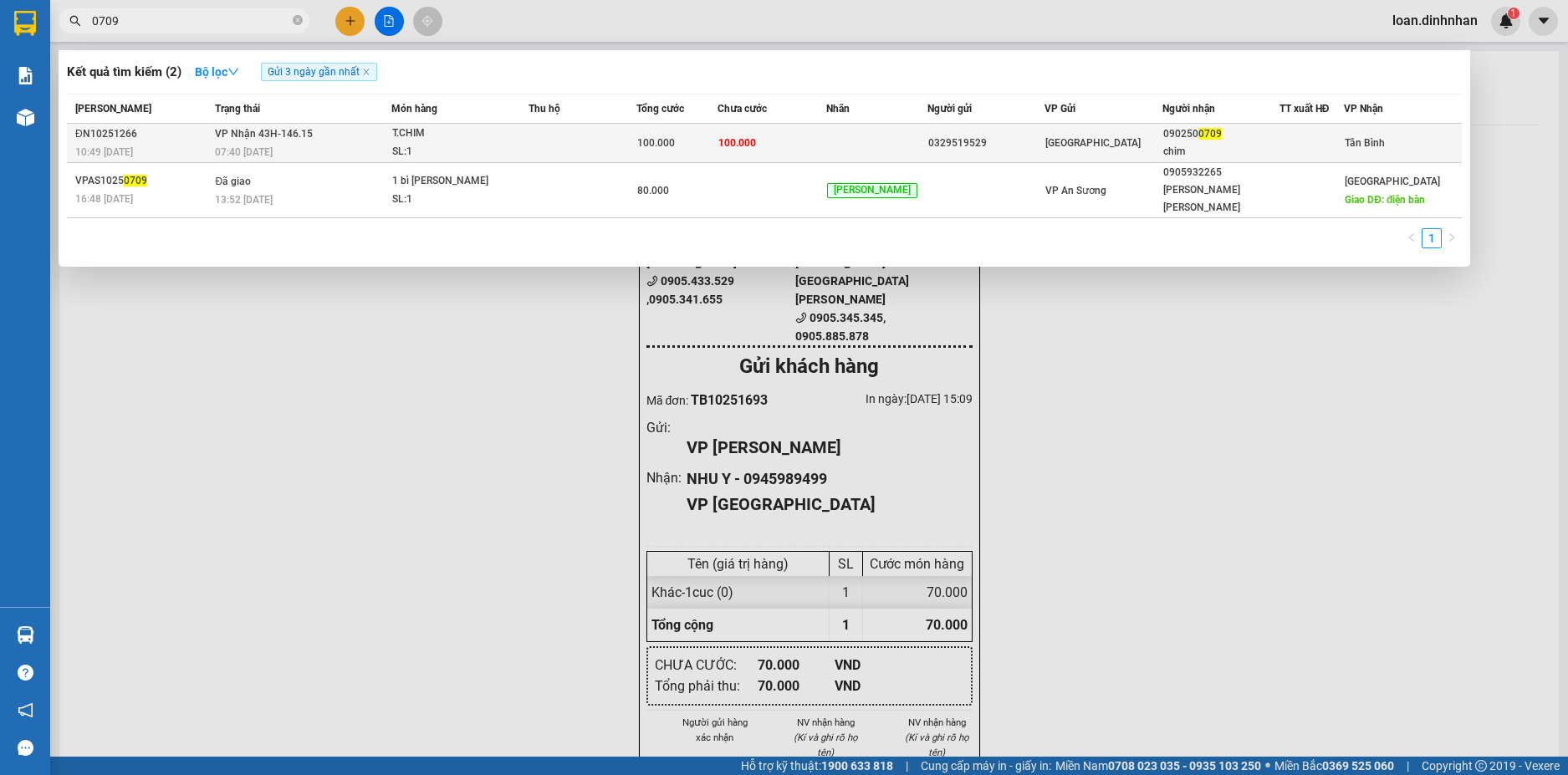
type input "0709"
click at [628, 129] on td at bounding box center [582, 143] width 108 height 39
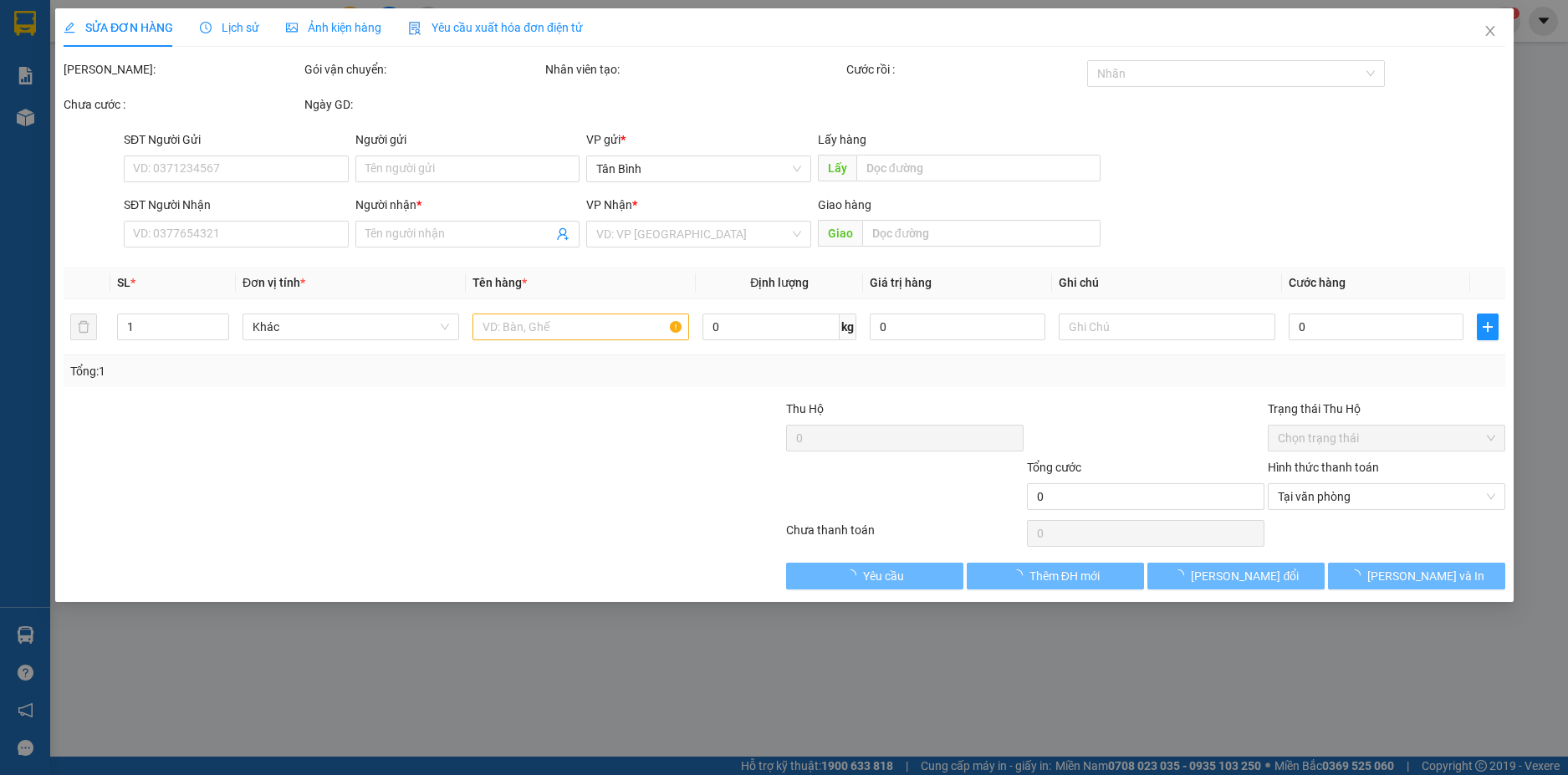
type input "0329519529"
type input "0902500709"
type input "chim"
type input "100.000"
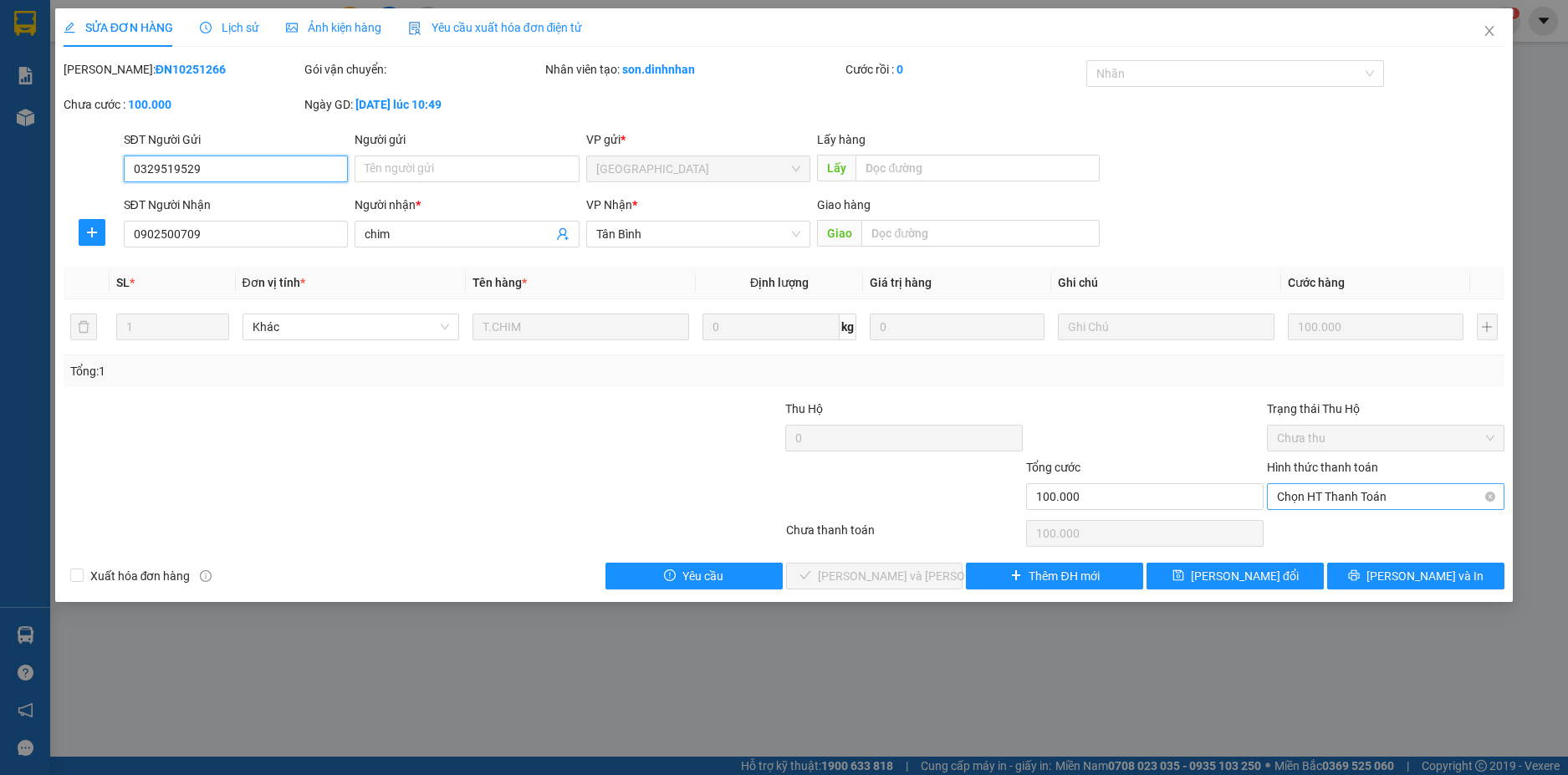
drag, startPoint x: 1366, startPoint y: 499, endPoint x: 1359, endPoint y: 507, distance: 10.6
click at [1366, 499] on span "Chọn HT Thanh Toán" at bounding box center [1385, 496] width 217 height 25
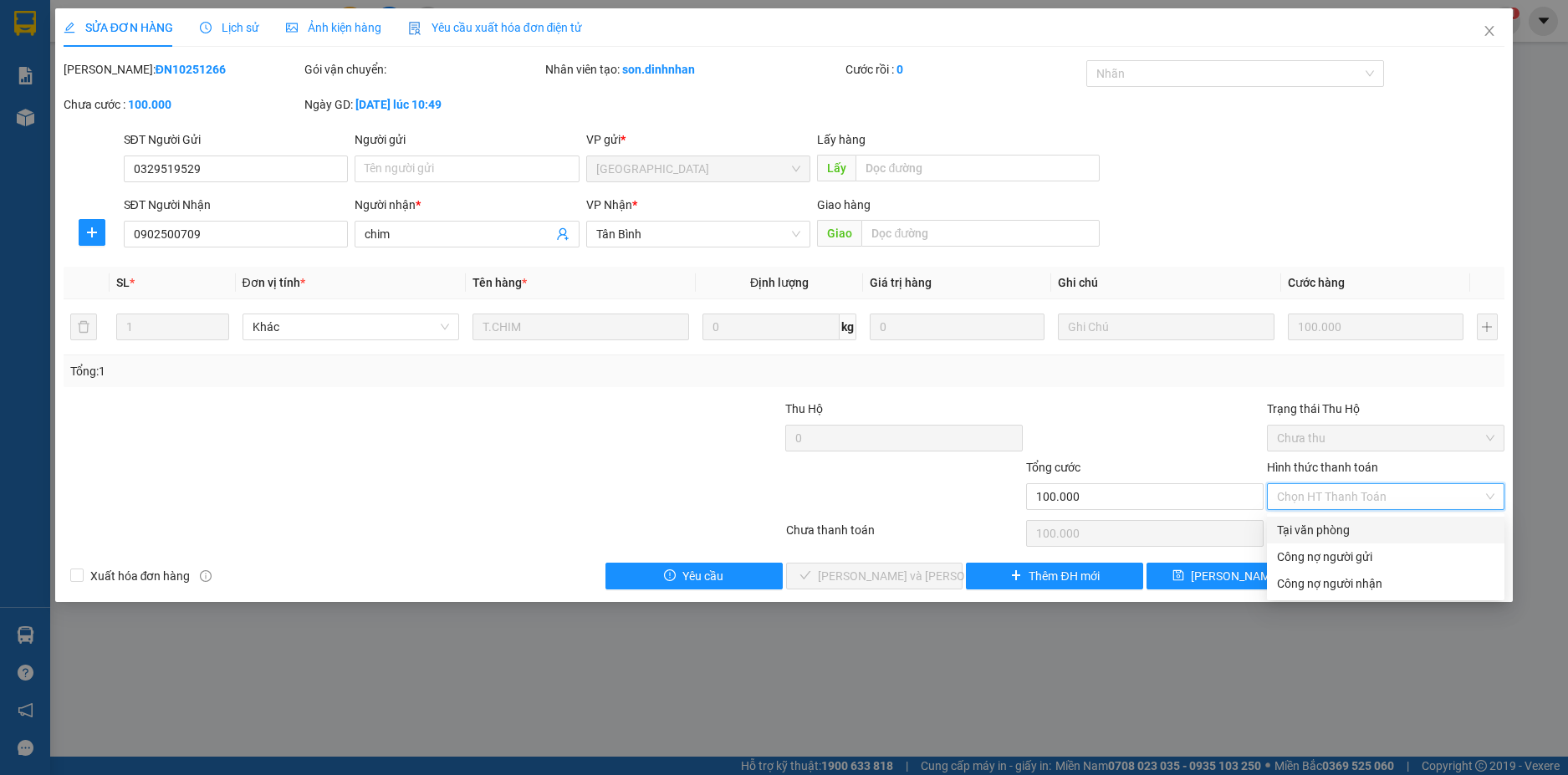
drag, startPoint x: 1351, startPoint y: 521, endPoint x: 893, endPoint y: 617, distance: 468.0
click at [1349, 522] on div "Tại văn phòng" at bounding box center [1385, 529] width 217 height 18
type input "0"
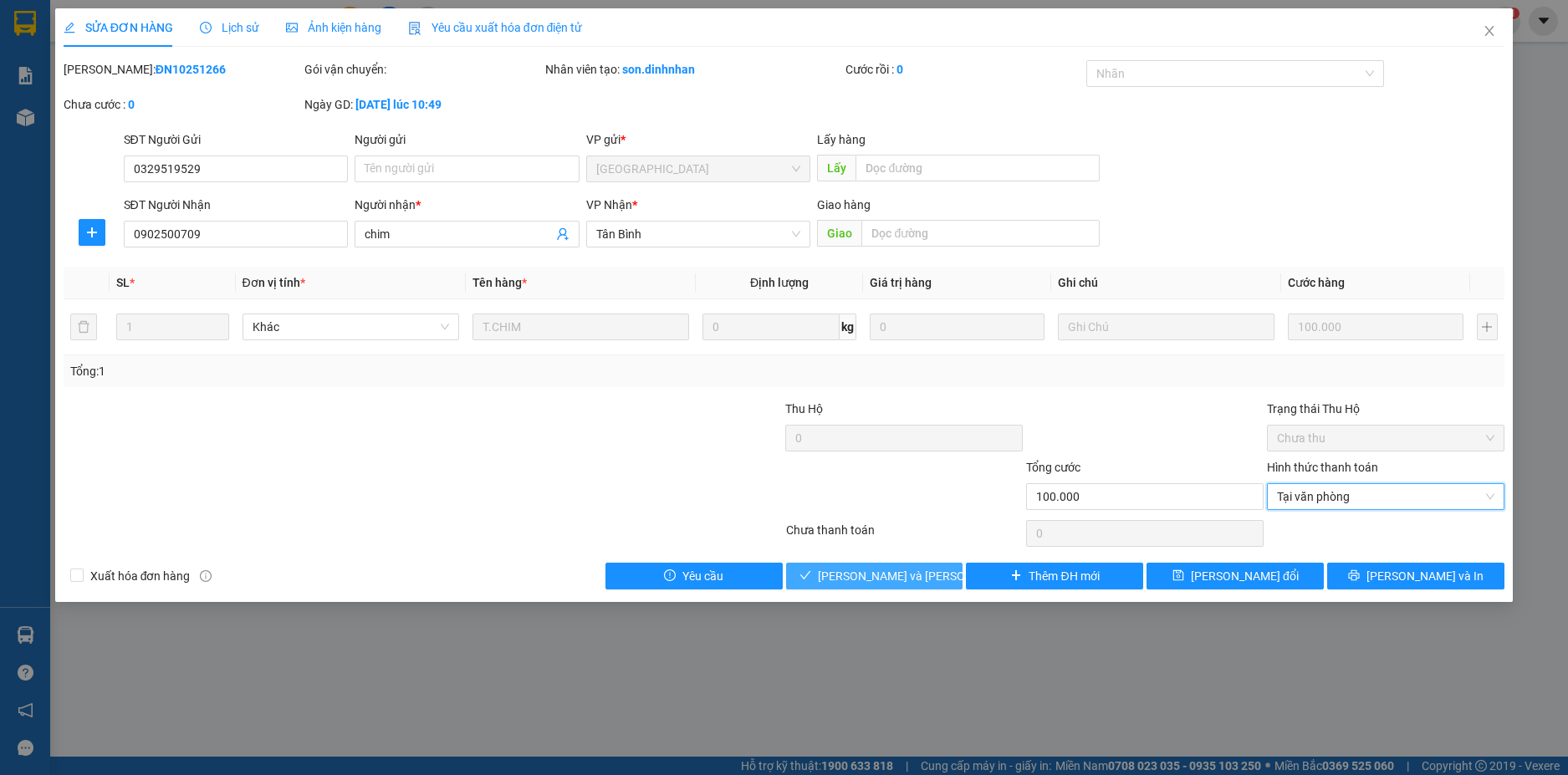
click at [839, 565] on button "[PERSON_NAME] và Giao hàng" at bounding box center [874, 575] width 177 height 27
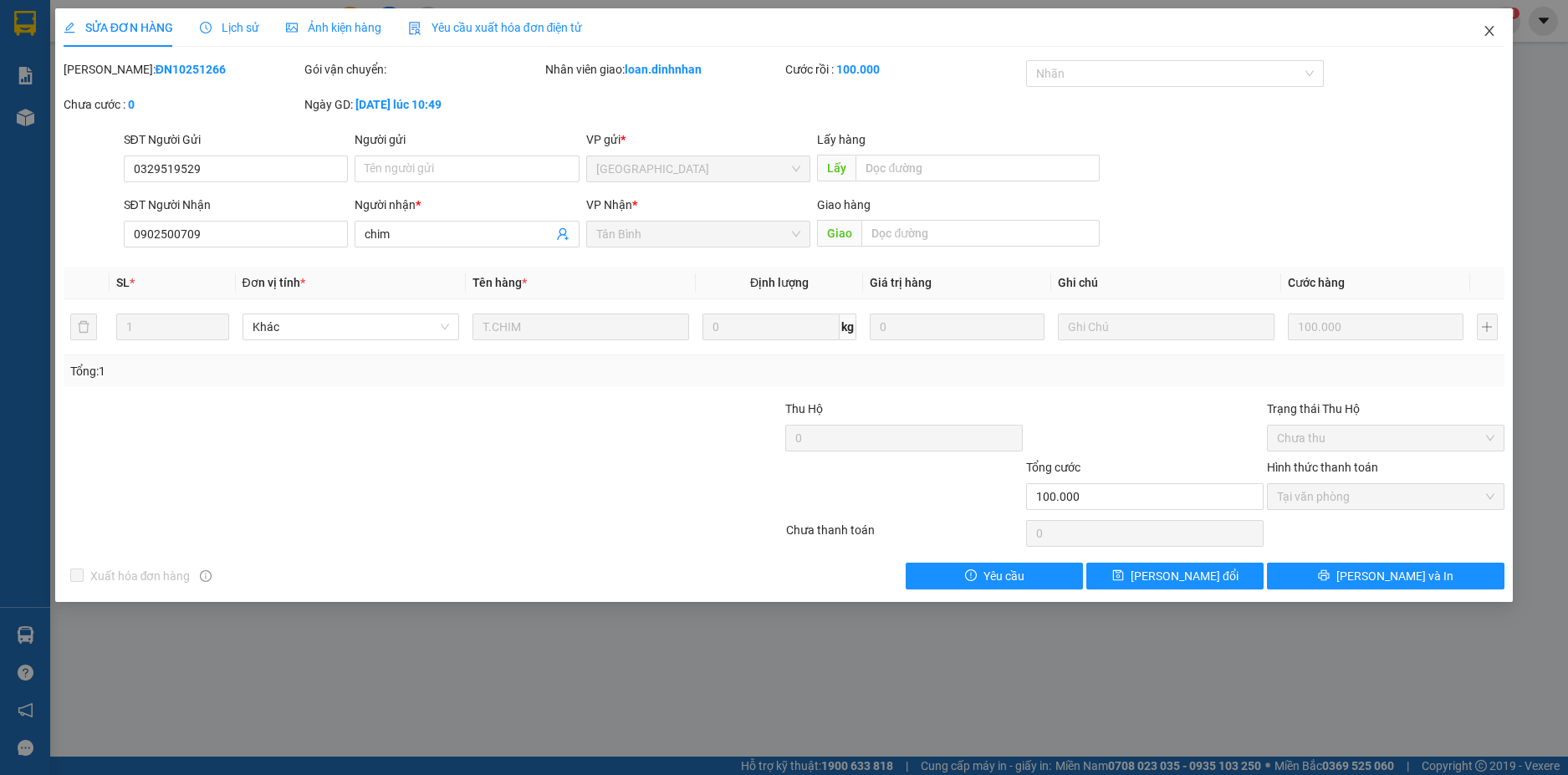
click at [1478, 22] on span "Close" at bounding box center [1489, 32] width 47 height 47
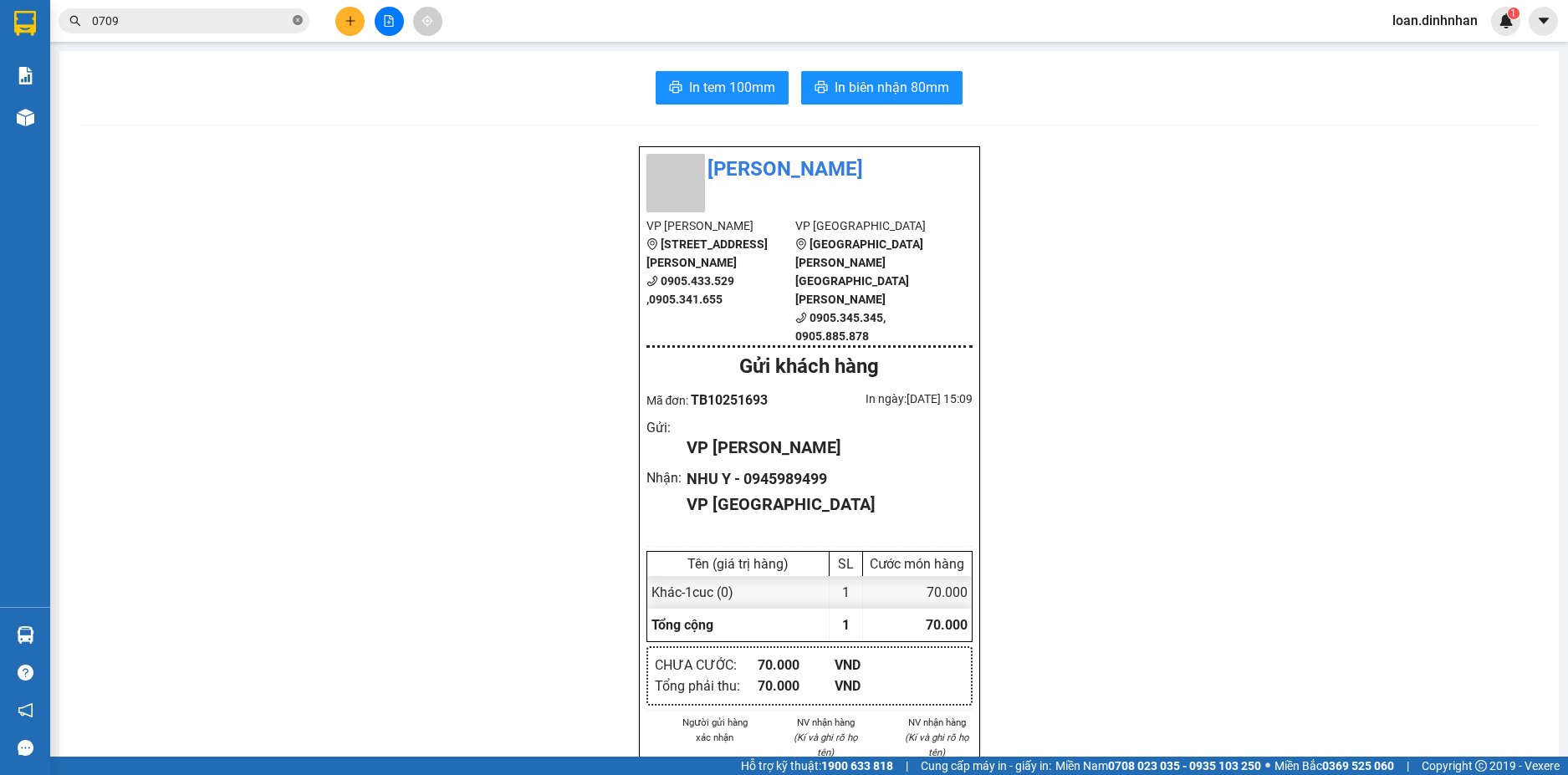
click at [298, 23] on icon "close-circle" at bounding box center [298, 20] width 10 height 10
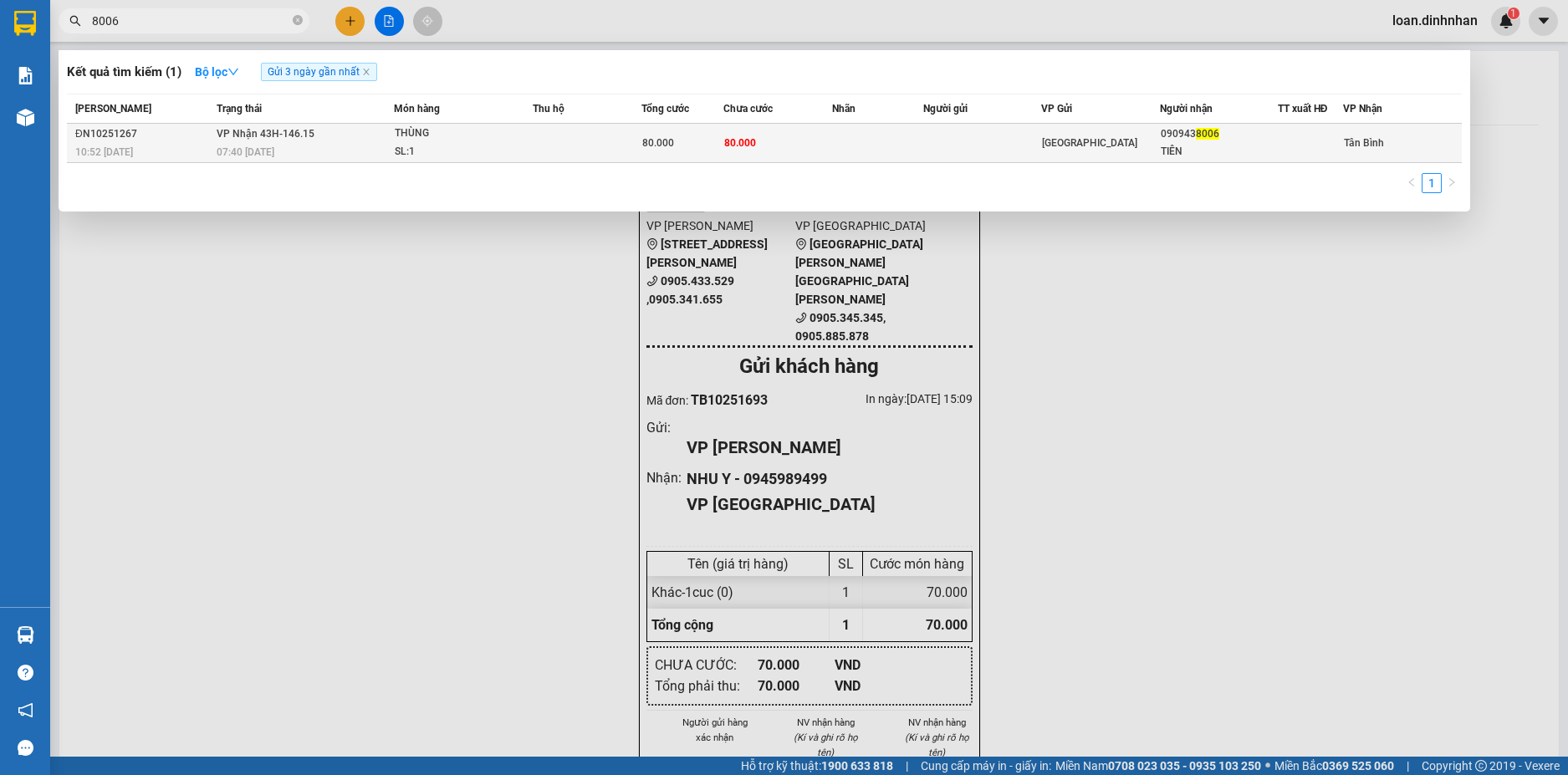
type input "8006"
click at [845, 149] on td at bounding box center [877, 143] width 91 height 39
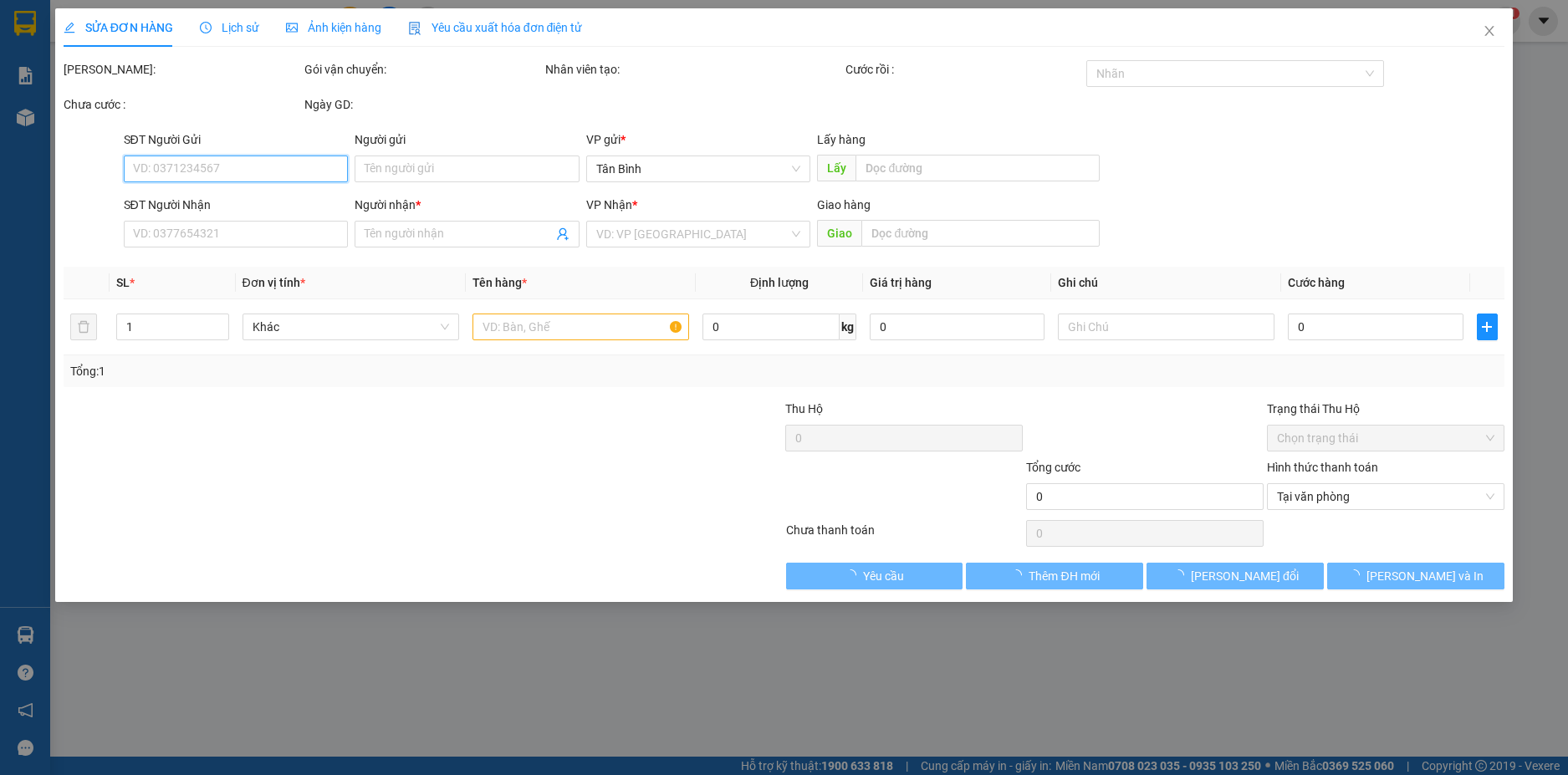
drag, startPoint x: 1329, startPoint y: 501, endPoint x: 1316, endPoint y: 522, distance: 24.7
click at [1329, 500] on span "Tại văn phòng" at bounding box center [1385, 496] width 217 height 25
type input "0909438006"
type input "TIÊN"
type input "80.000"
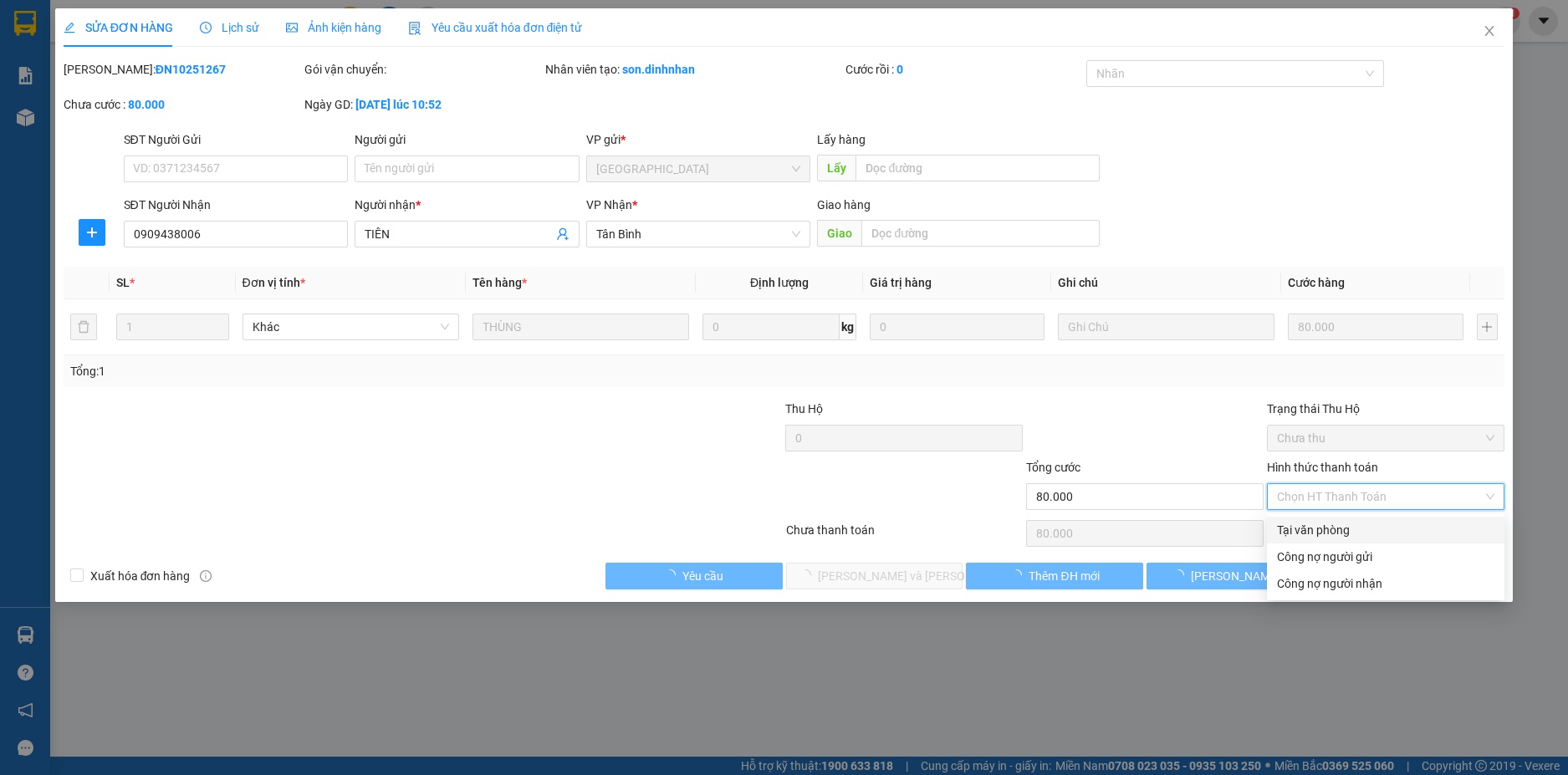
drag, startPoint x: 1316, startPoint y: 522, endPoint x: 1286, endPoint y: 546, distance: 38.4
click at [1317, 523] on div "Tại văn phòng" at bounding box center [1385, 529] width 217 height 18
type input "0"
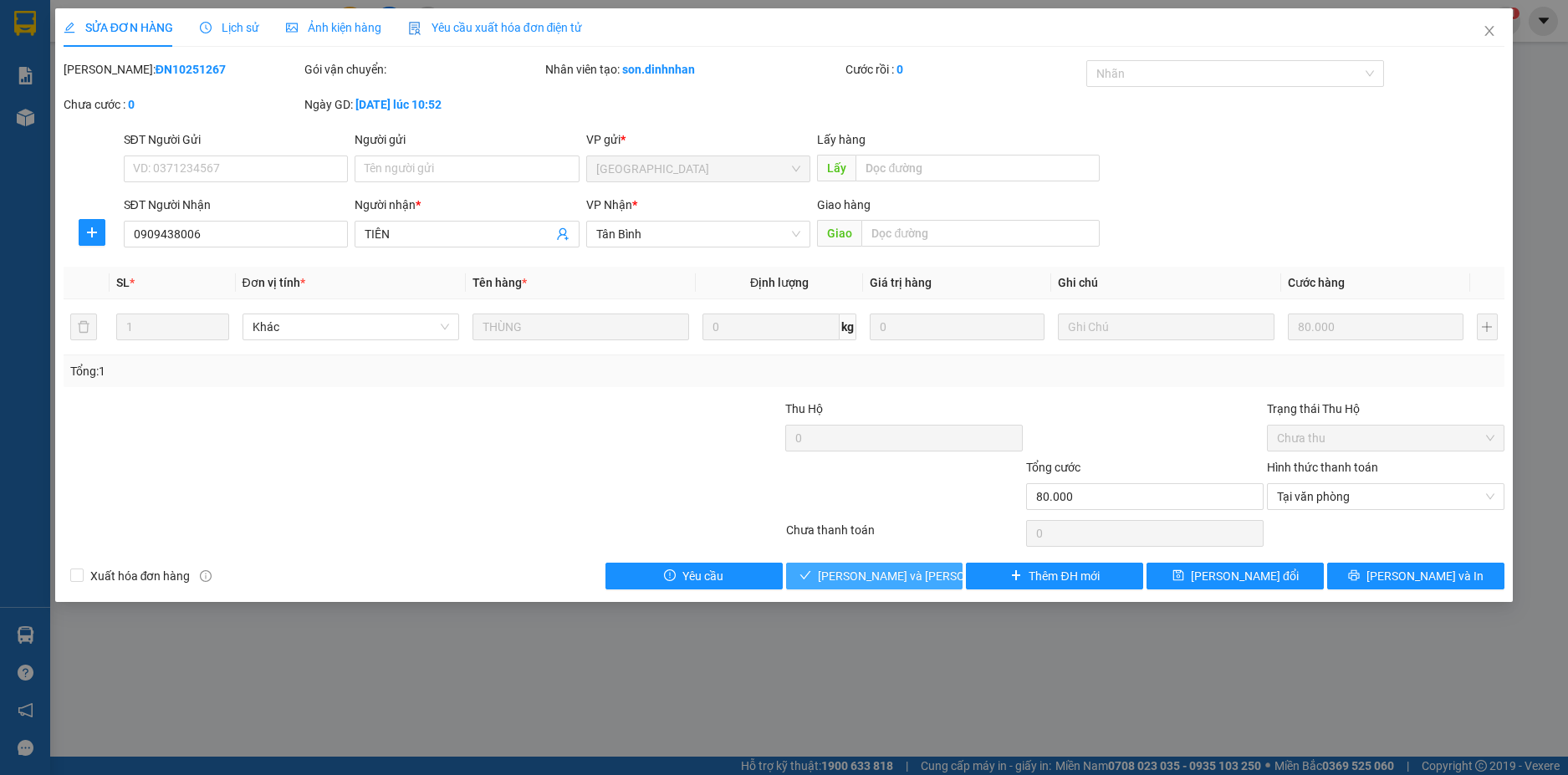
click at [914, 584] on span "[PERSON_NAME] và Giao hàng" at bounding box center [930, 575] width 226 height 18
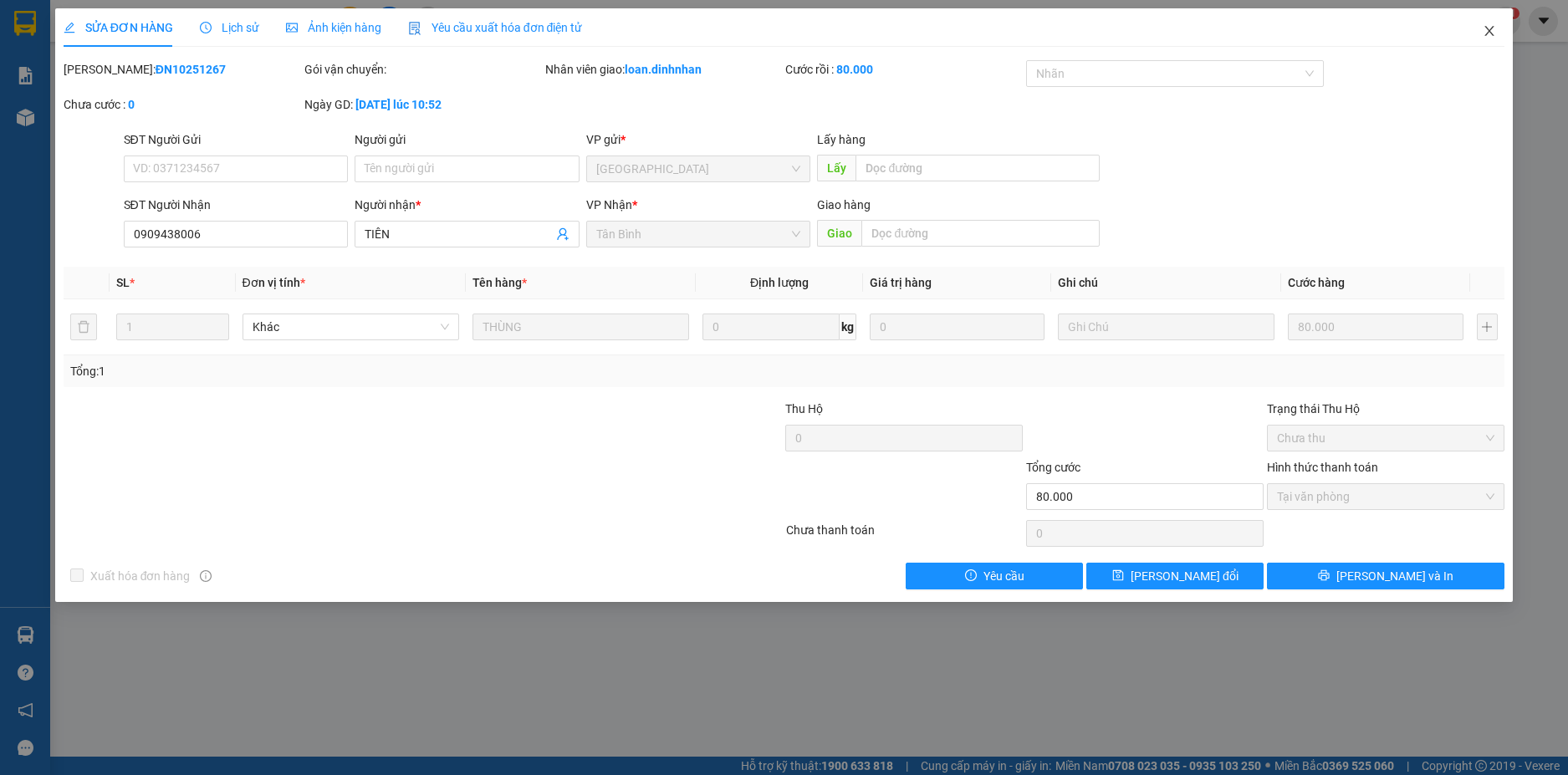
click at [1488, 27] on icon "close" at bounding box center [1488, 30] width 13 height 13
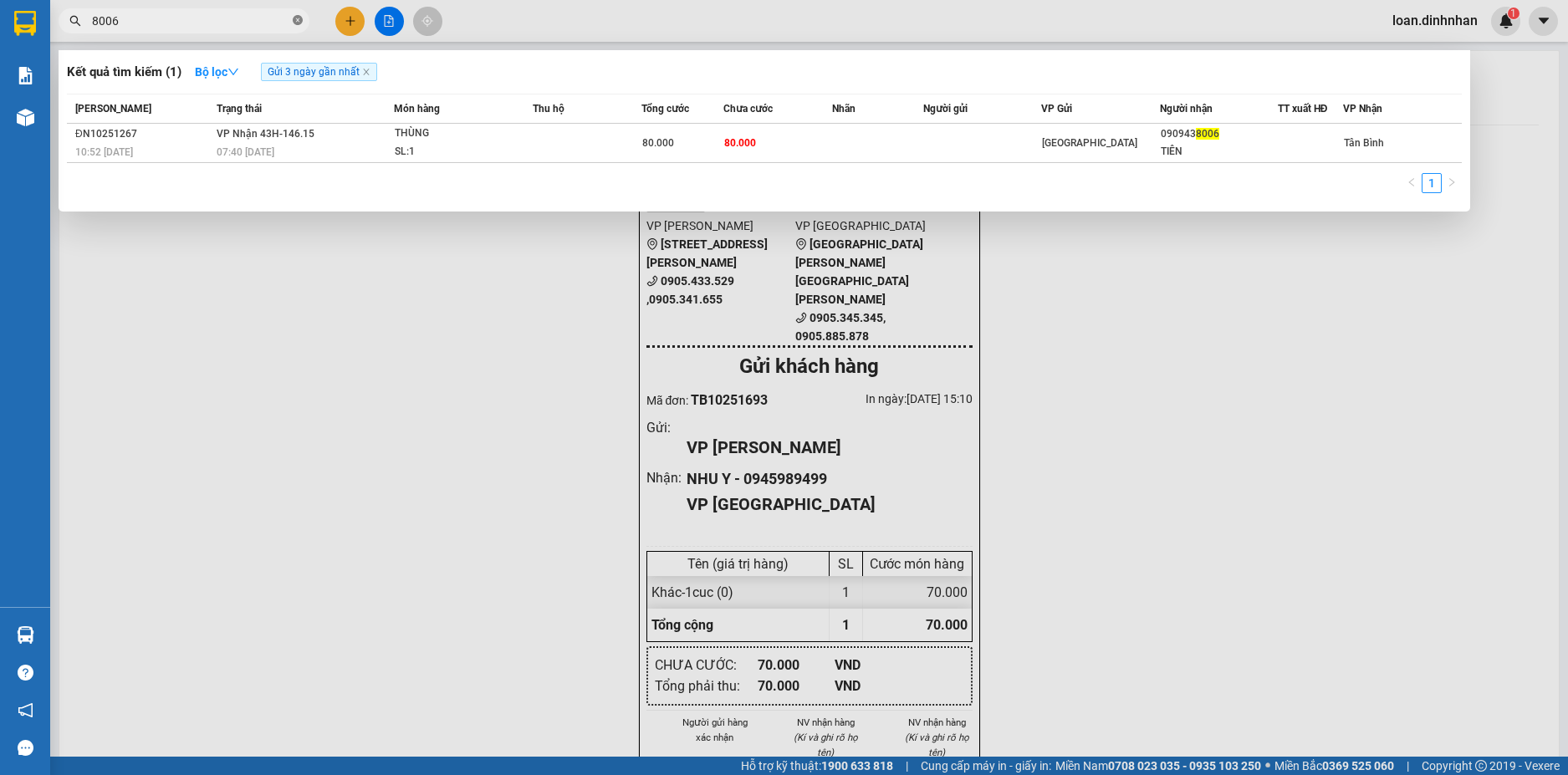
click at [295, 20] on icon "close-circle" at bounding box center [298, 20] width 10 height 10
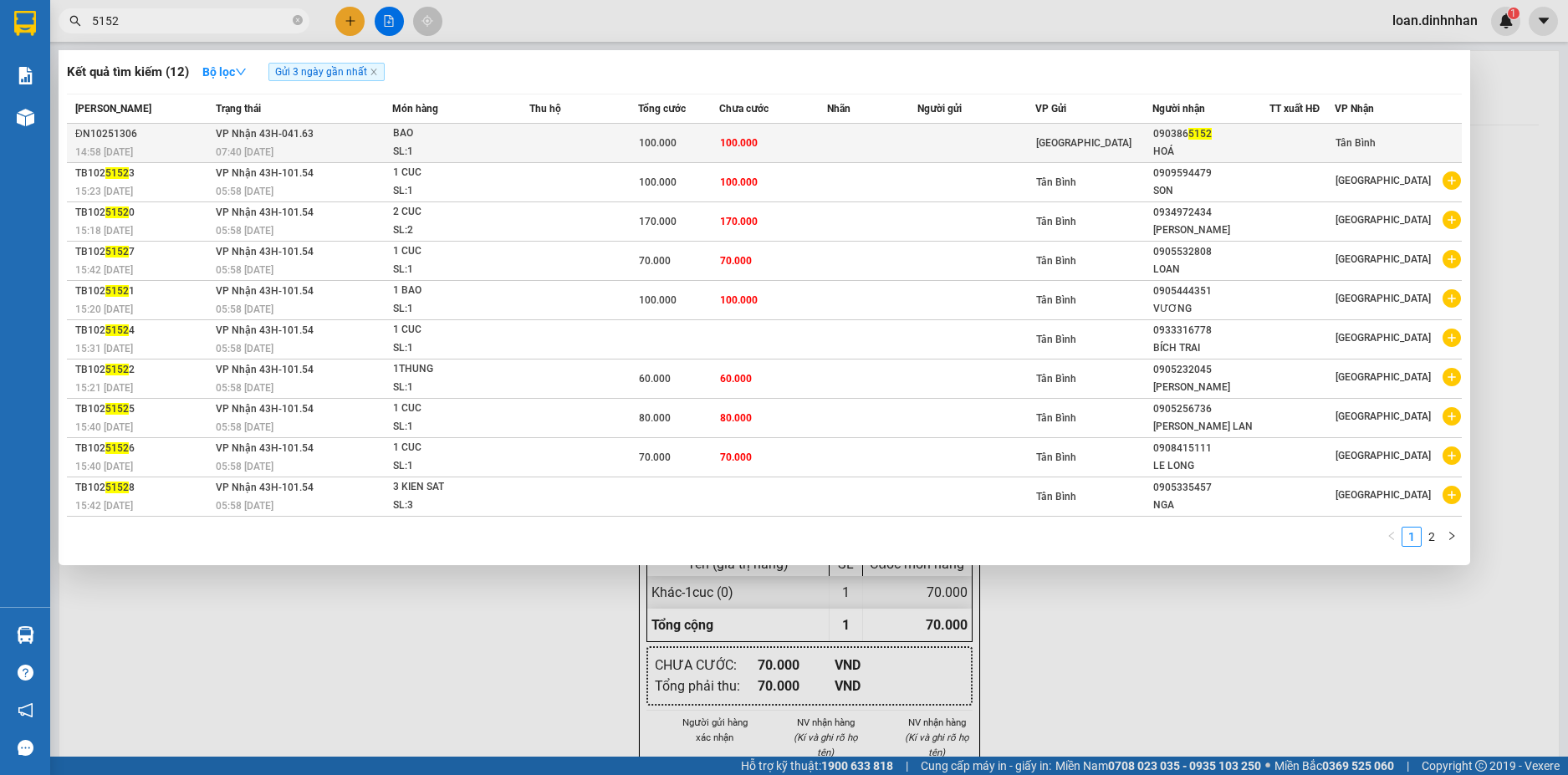
type input "5152"
click at [892, 134] on td at bounding box center [872, 143] width 90 height 39
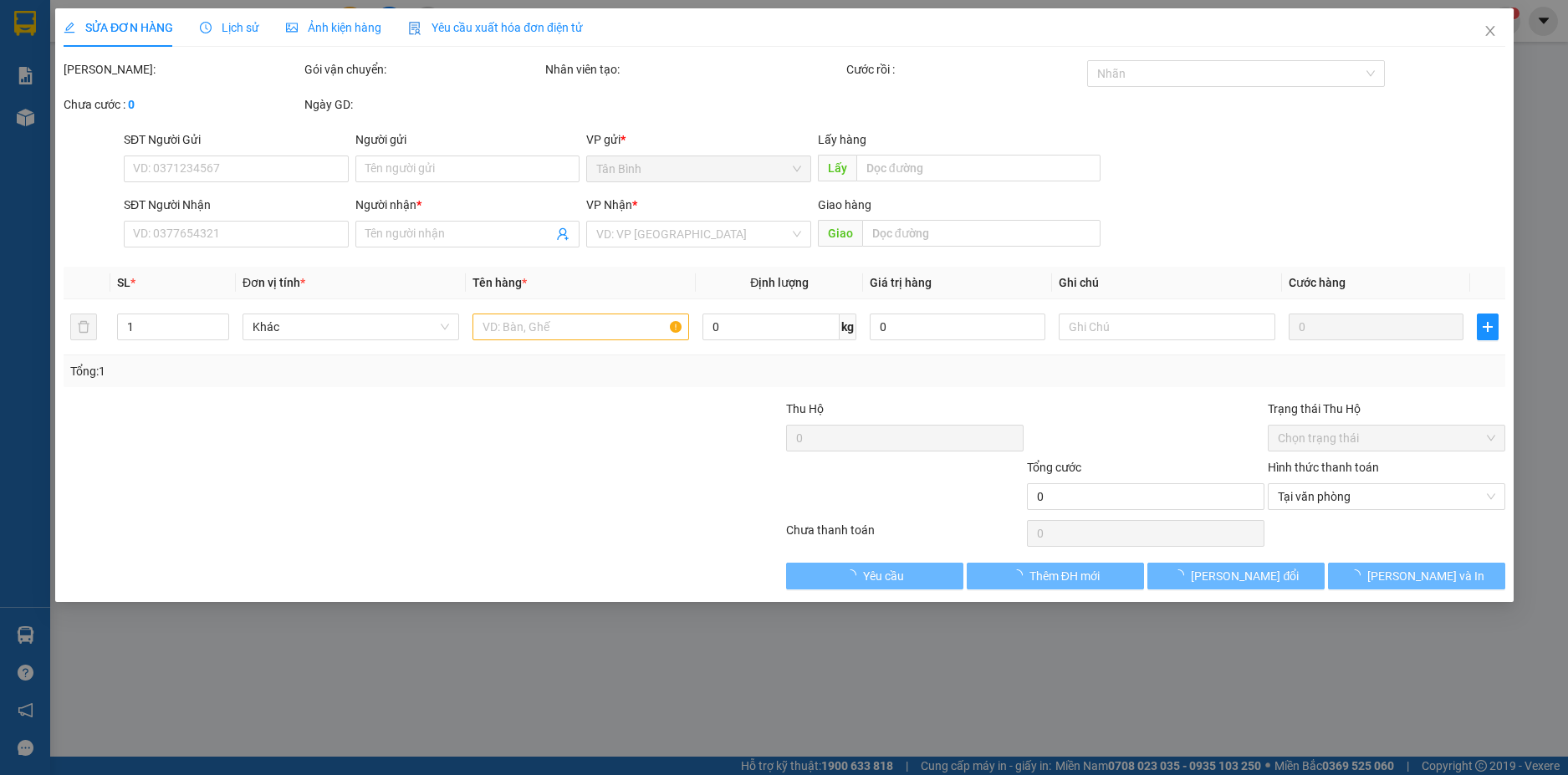
type input "0903865152"
type input "HOÁ"
type input "100.000"
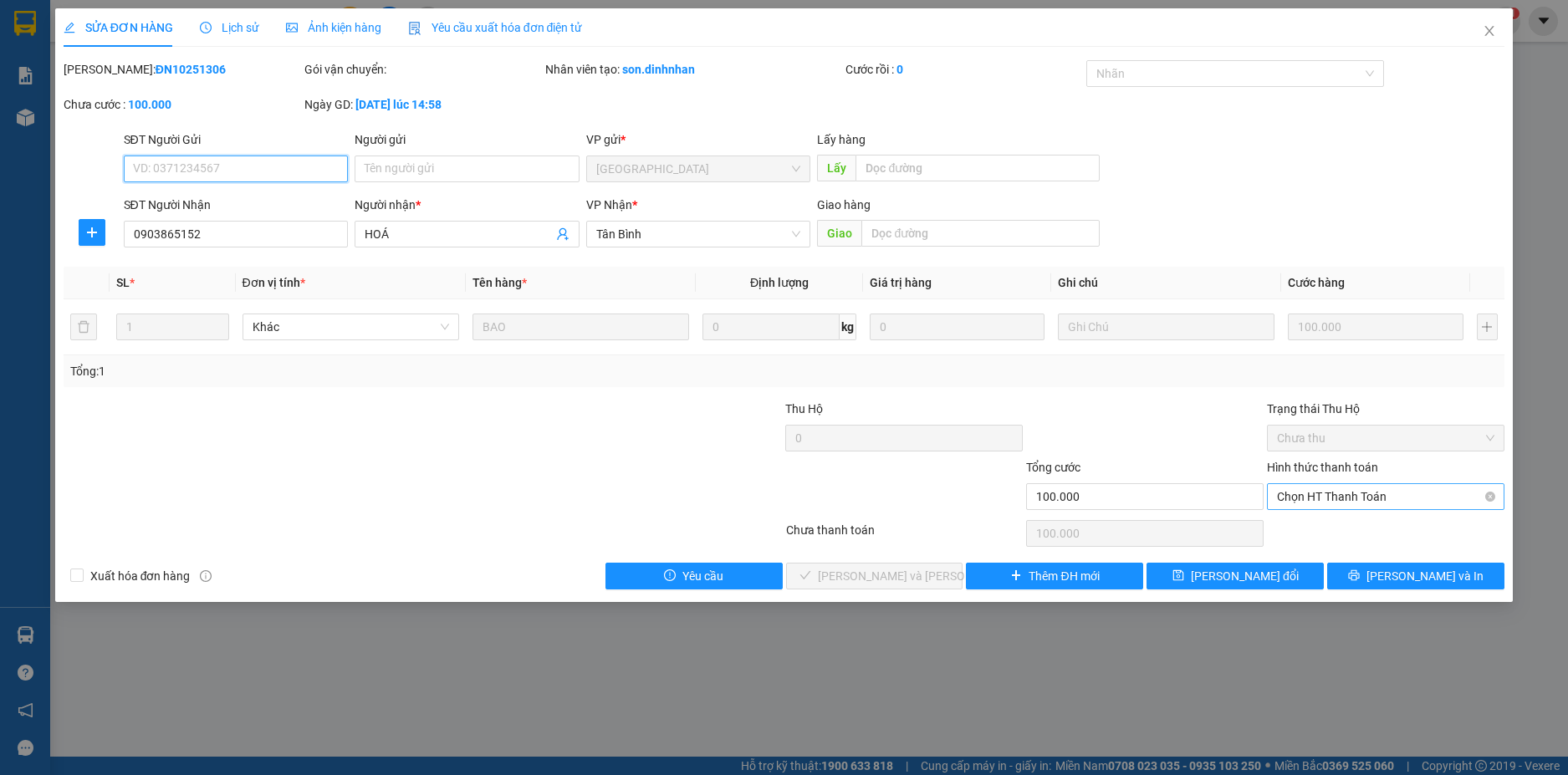
click at [1366, 495] on span "Chọn HT Thanh Toán" at bounding box center [1385, 496] width 217 height 25
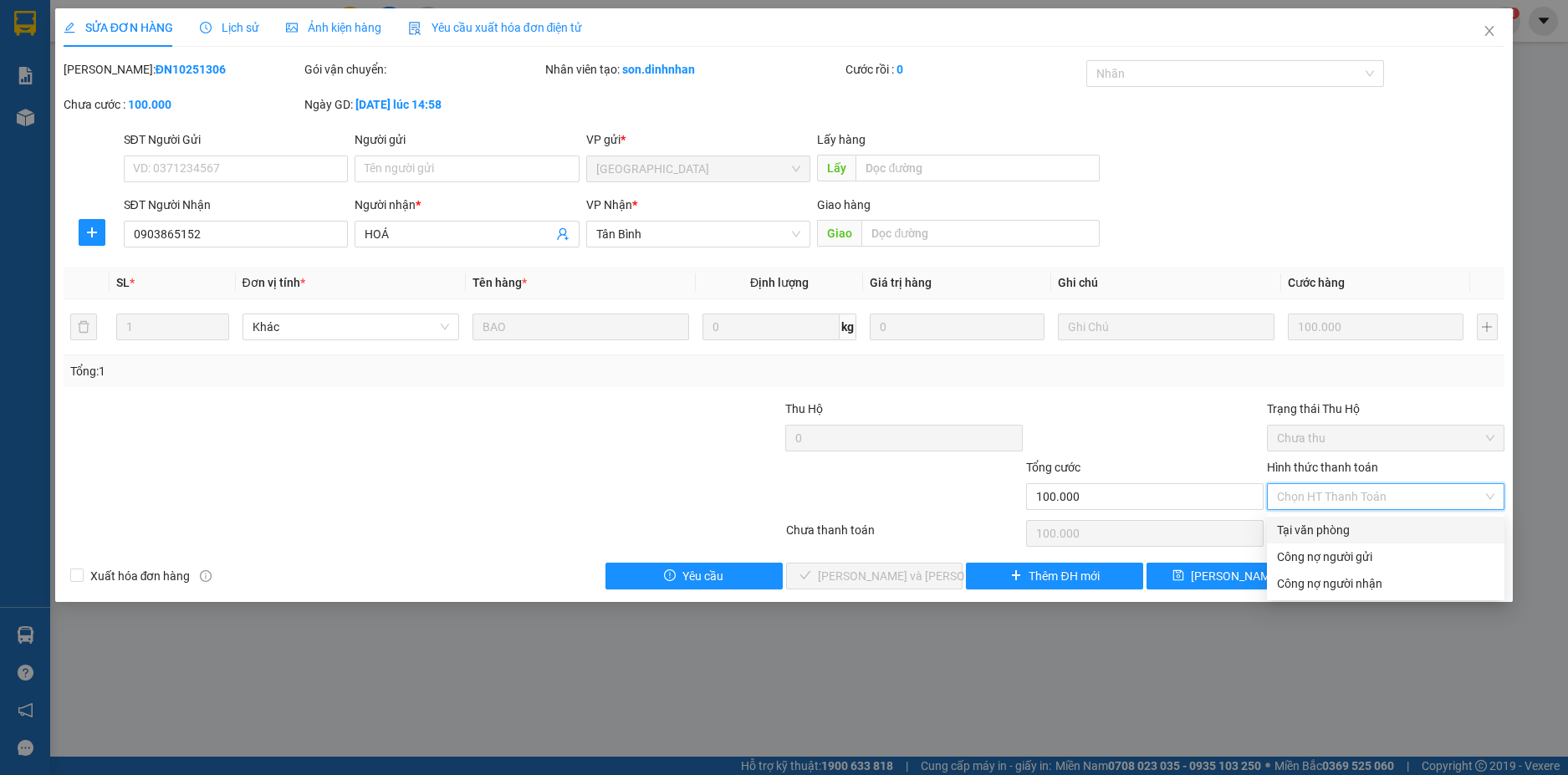
click at [1331, 525] on div "Tại văn phòng" at bounding box center [1385, 529] width 217 height 18
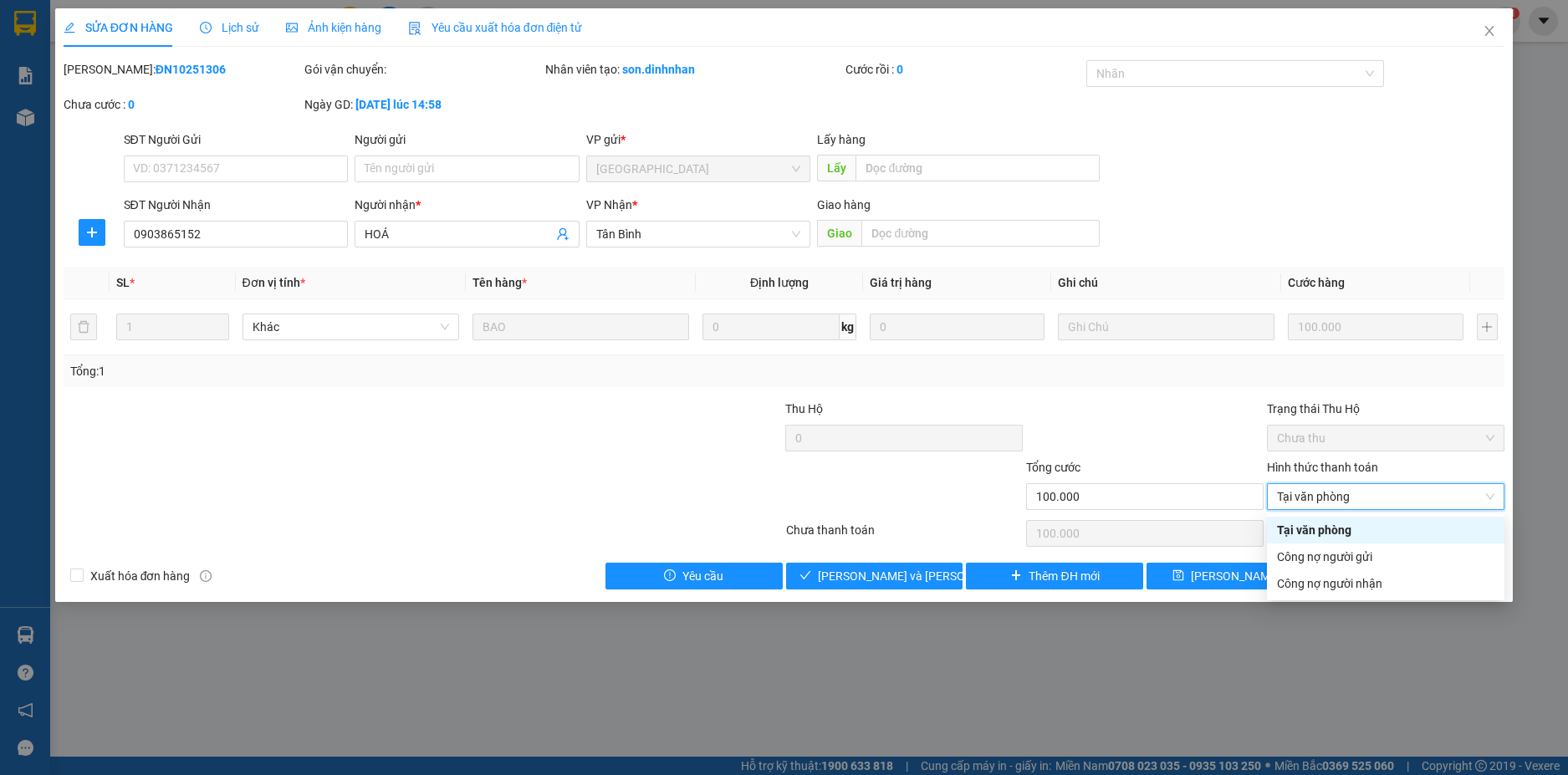
type input "0"
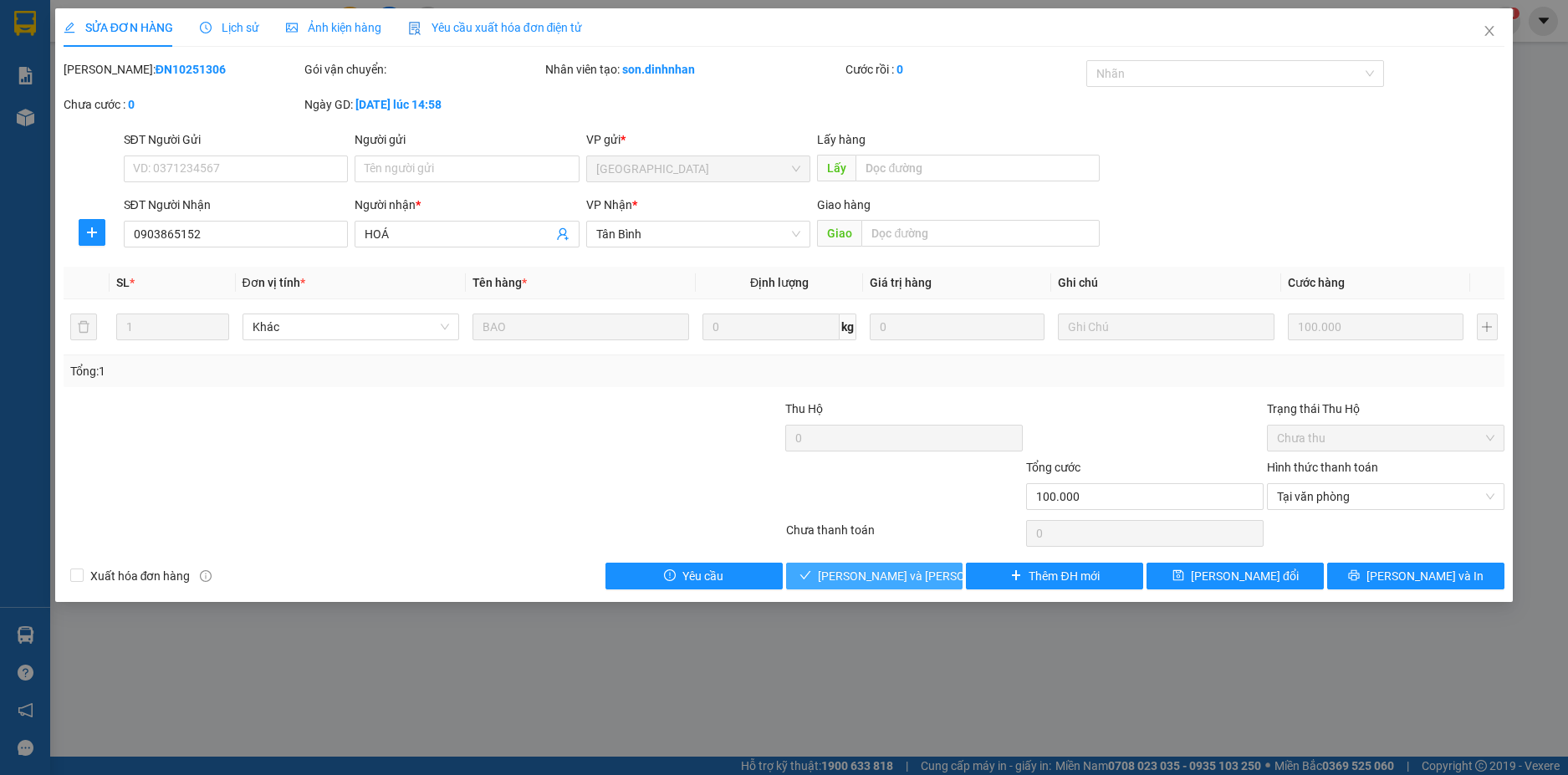
click at [914, 571] on span "[PERSON_NAME] và Giao hàng" at bounding box center [930, 575] width 226 height 18
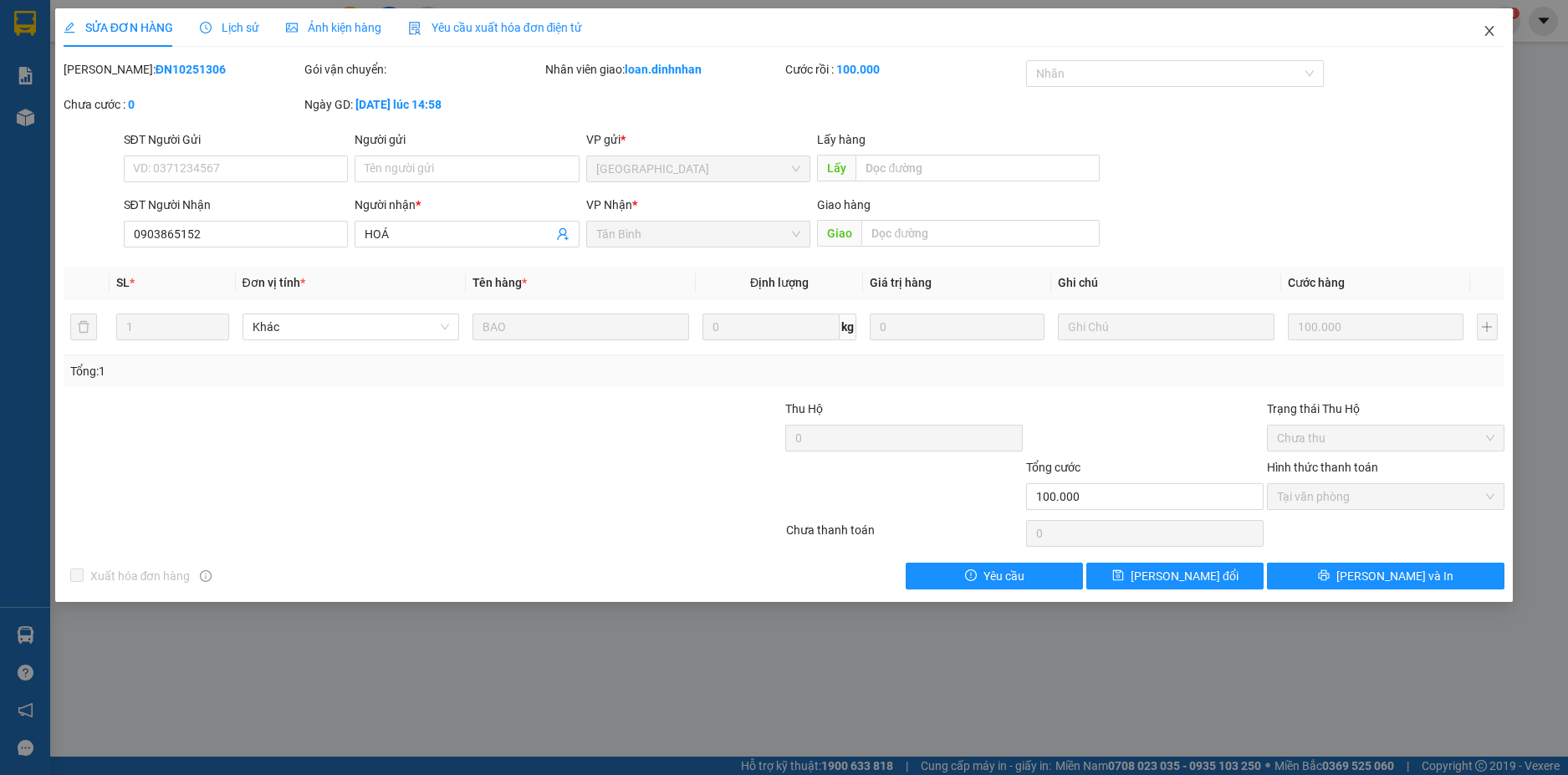
click at [1486, 28] on icon "close" at bounding box center [1489, 31] width 10 height 10
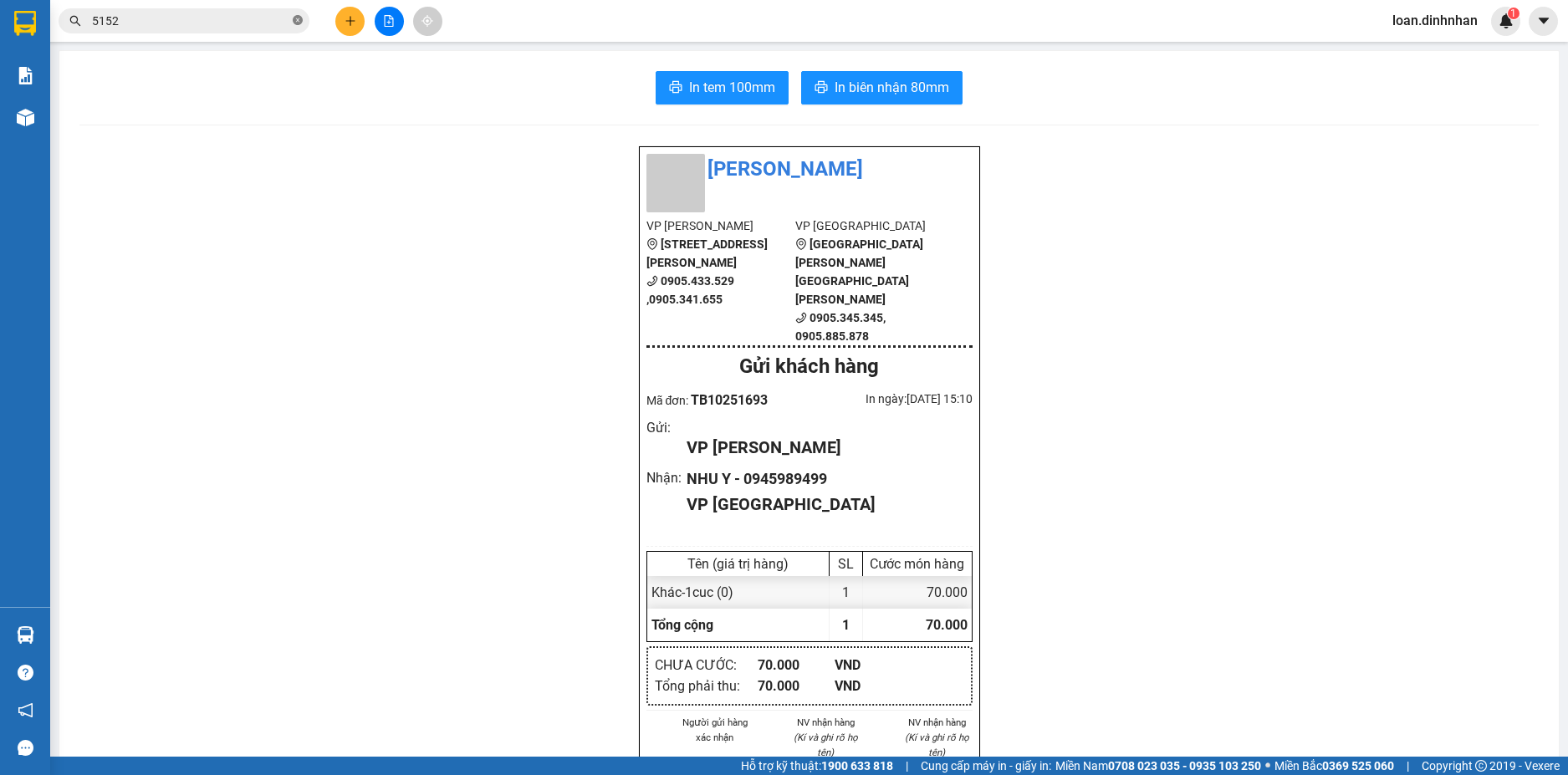
click at [299, 17] on icon "close-circle" at bounding box center [298, 20] width 10 height 10
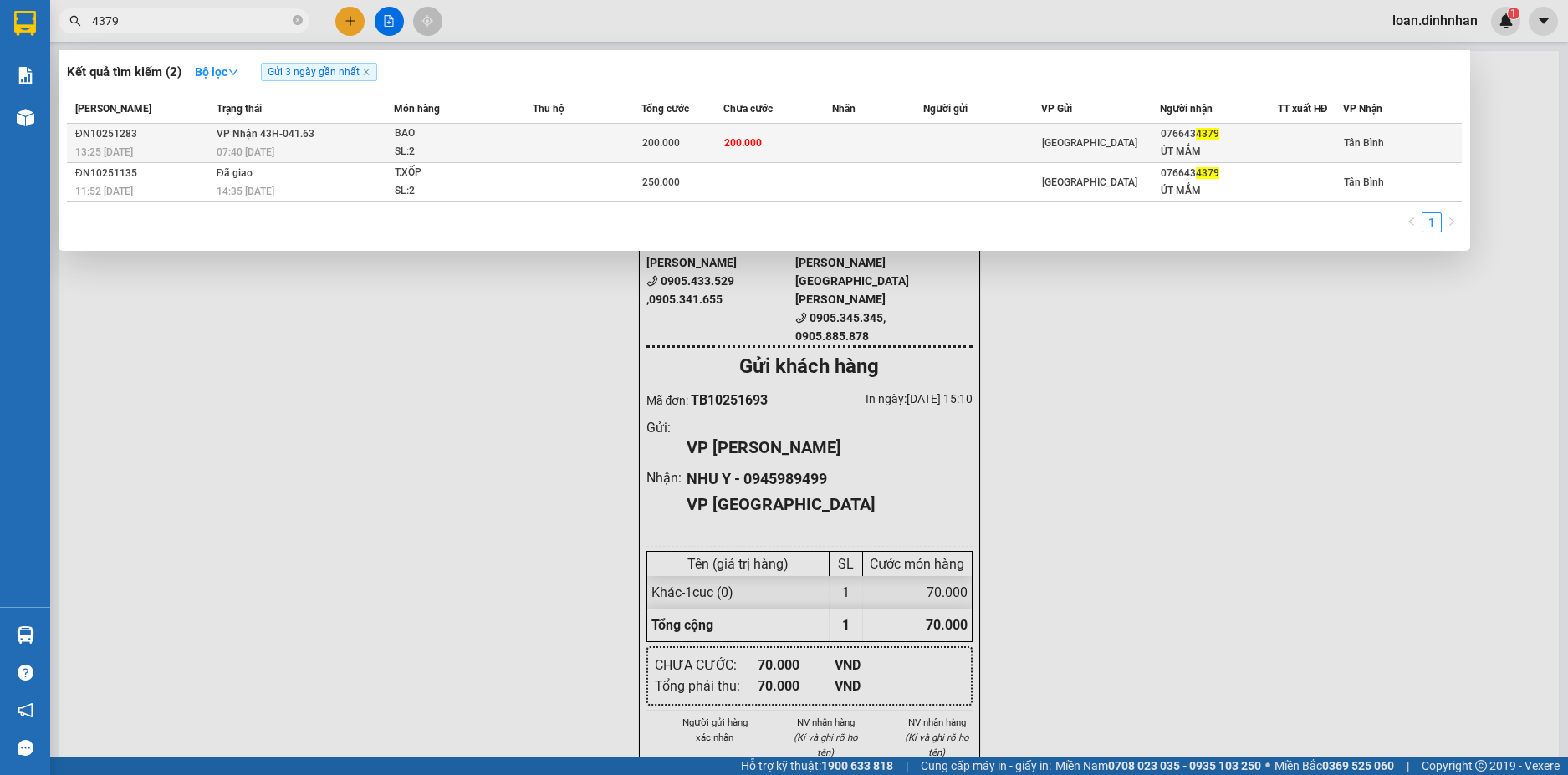
type input "4379"
click at [908, 147] on td at bounding box center [877, 143] width 91 height 39
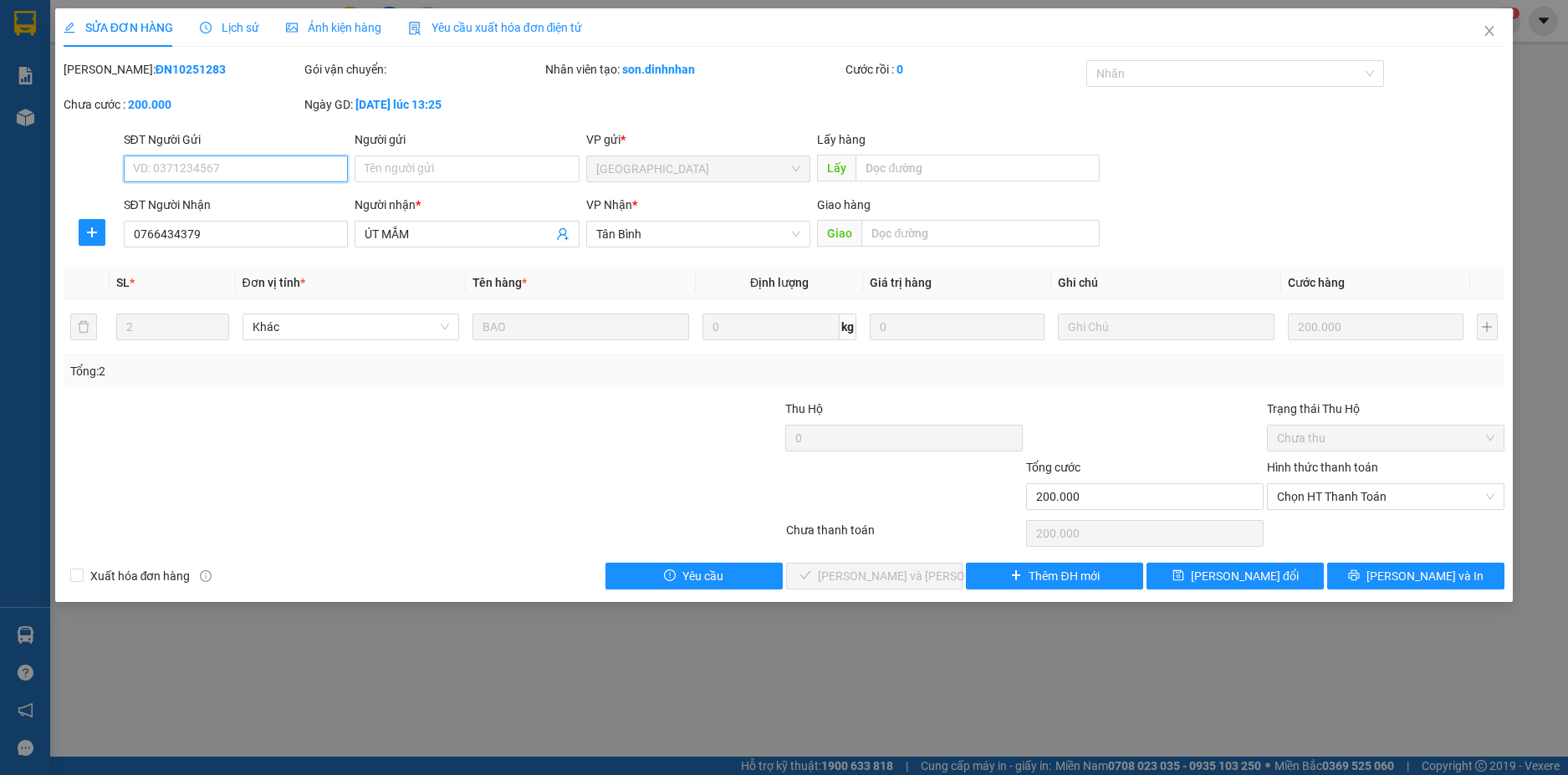
drag, startPoint x: 1398, startPoint y: 497, endPoint x: 1359, endPoint y: 520, distance: 45.3
click at [1391, 503] on span "Chọn HT Thanh Toán" at bounding box center [1385, 496] width 217 height 25
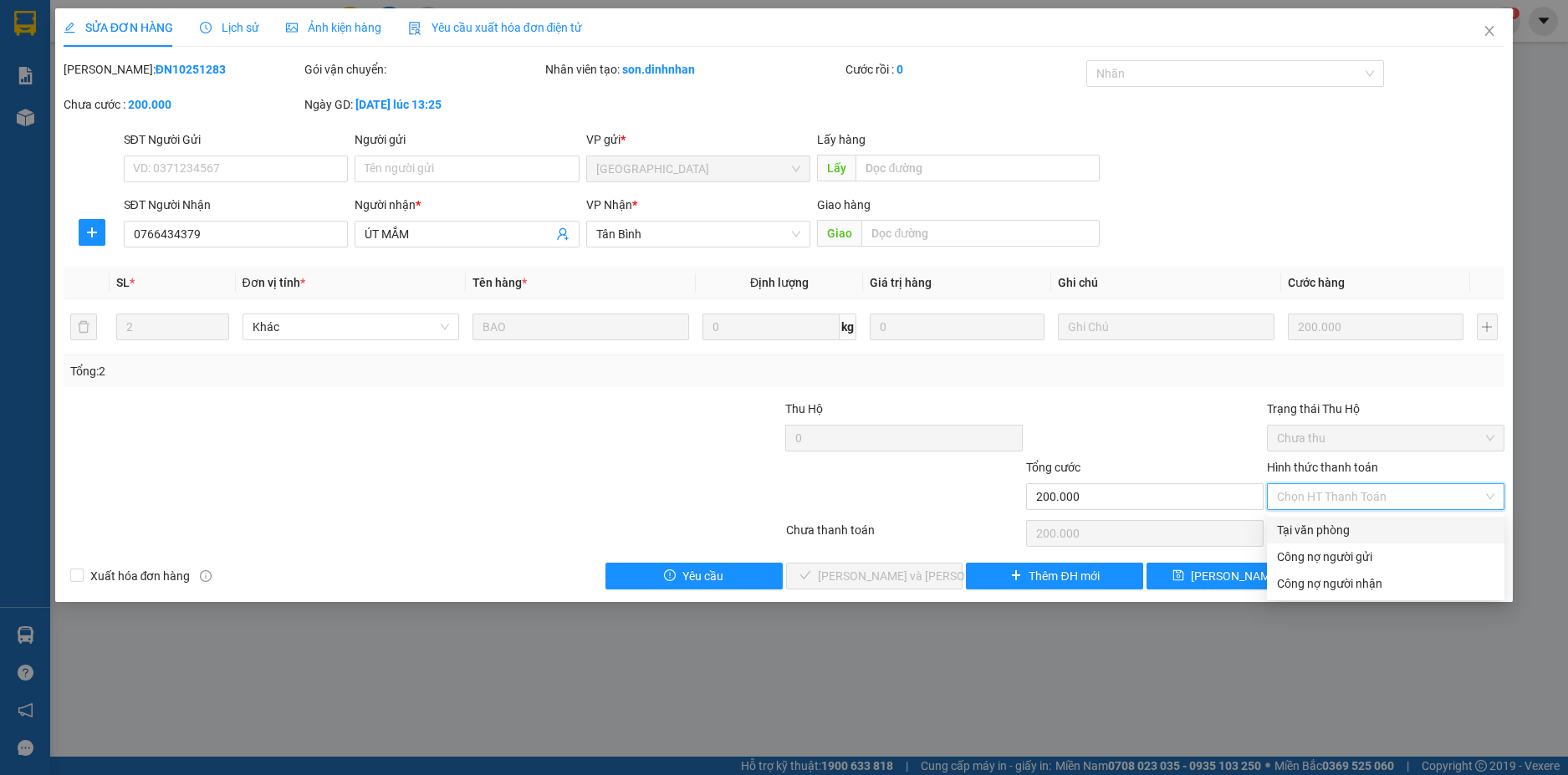
click at [1304, 525] on div "Tại văn phòng" at bounding box center [1385, 529] width 217 height 18
type input "0"
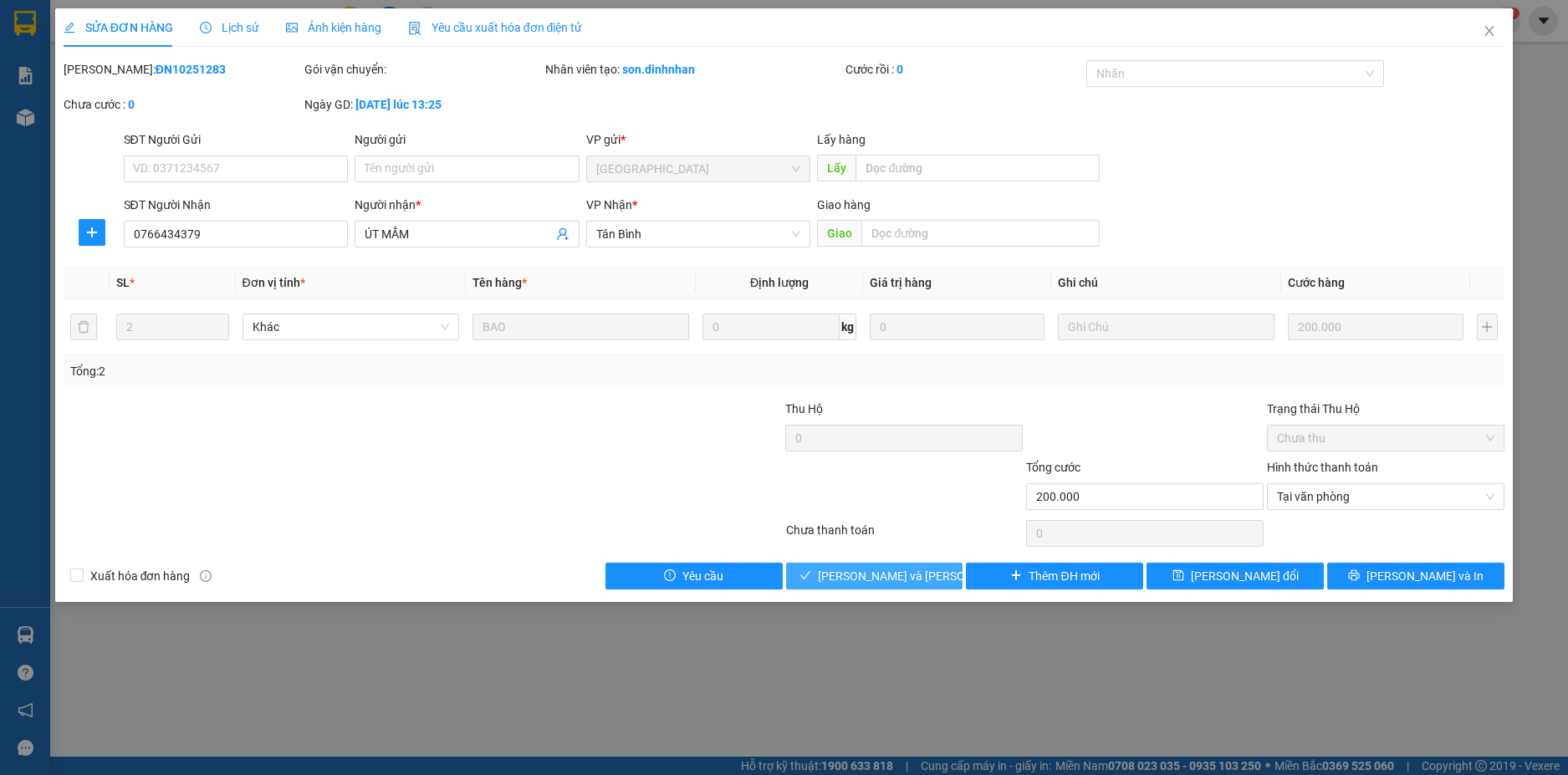
click at [890, 568] on span "[PERSON_NAME] và Giao hàng" at bounding box center [930, 575] width 226 height 18
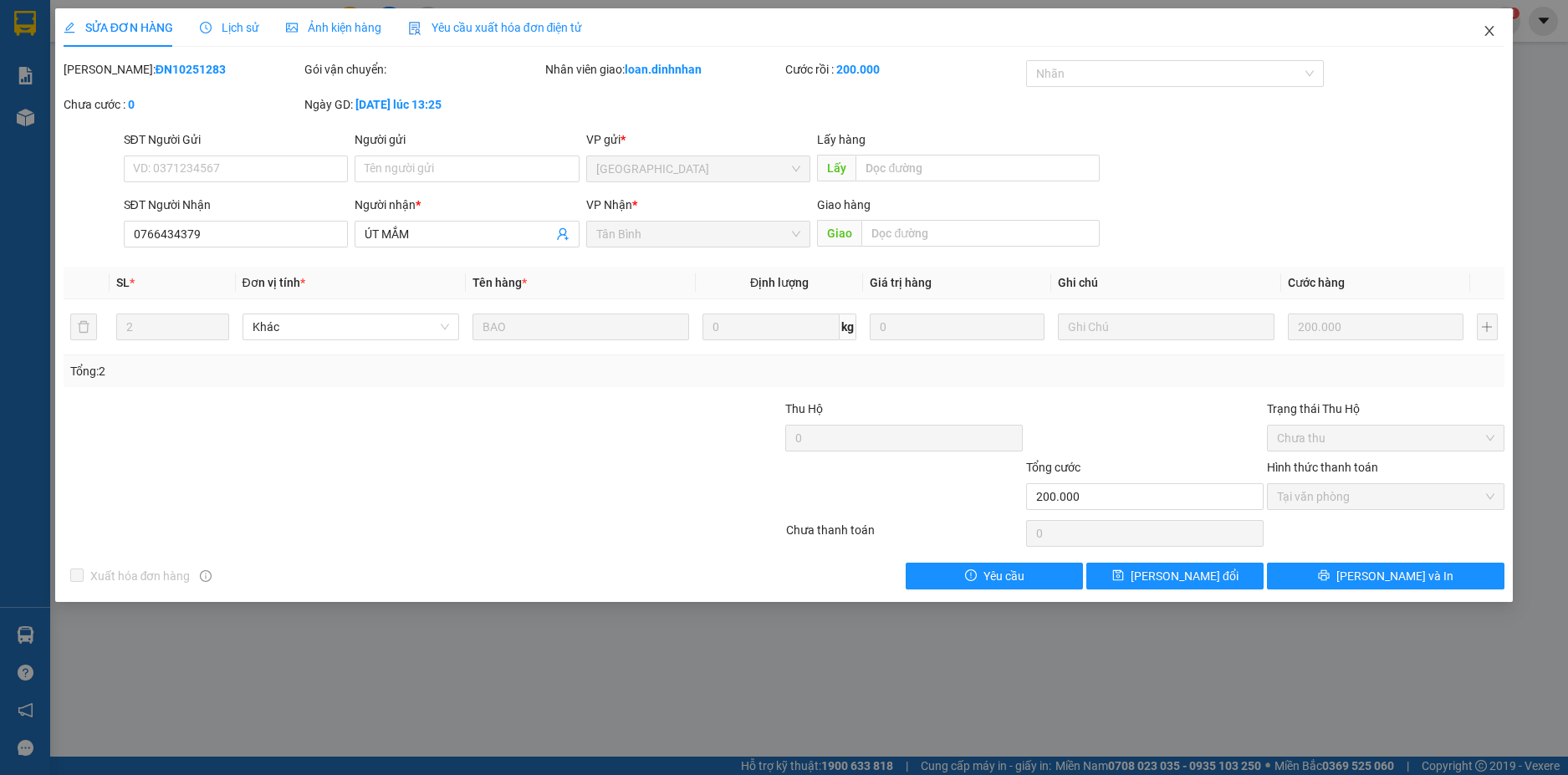
click at [1492, 31] on icon "close" at bounding box center [1488, 30] width 13 height 13
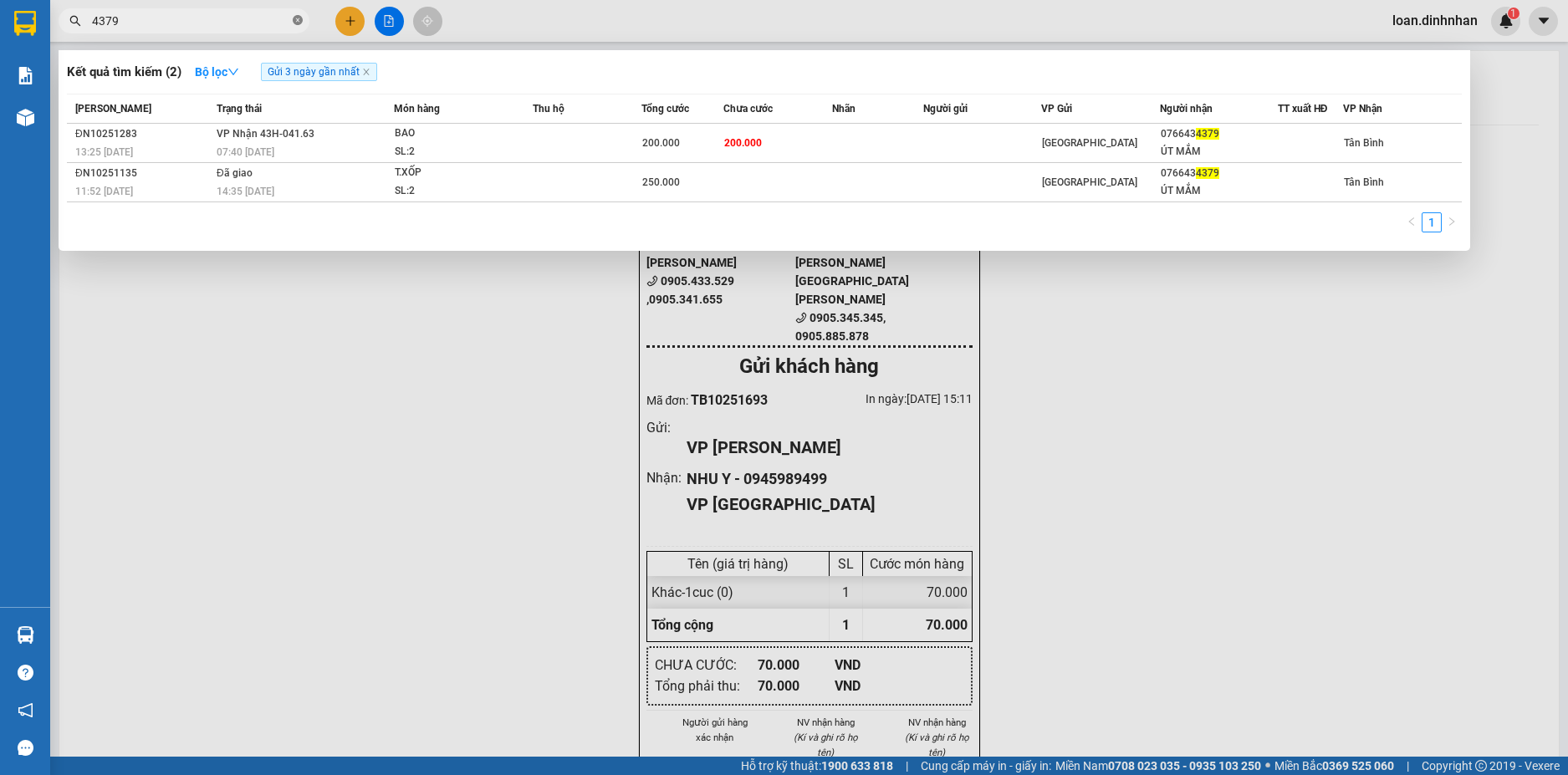
click at [299, 17] on icon "close-circle" at bounding box center [298, 20] width 10 height 10
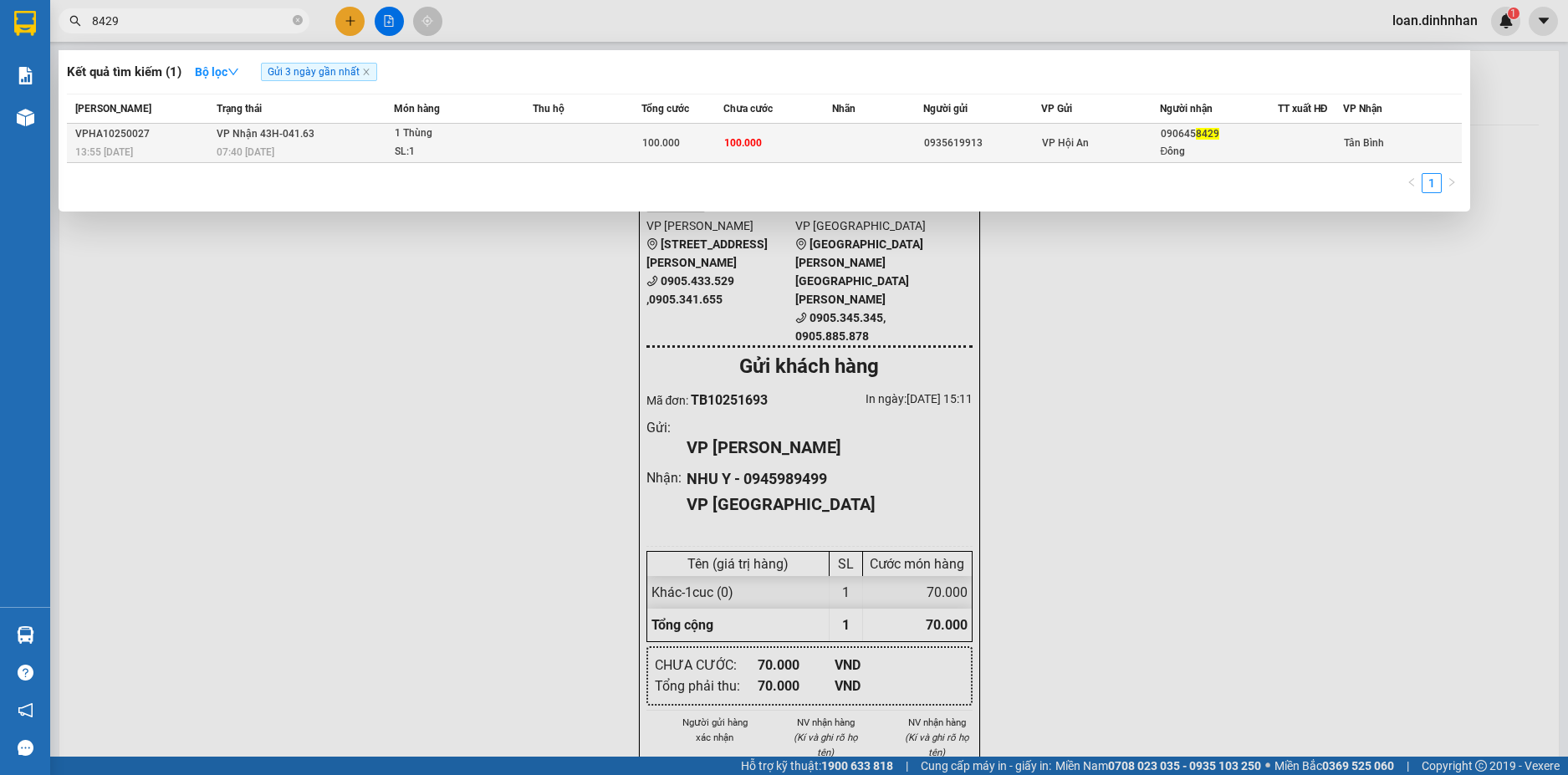
type input "8429"
click at [979, 147] on div "0935619913" at bounding box center [982, 144] width 116 height 17
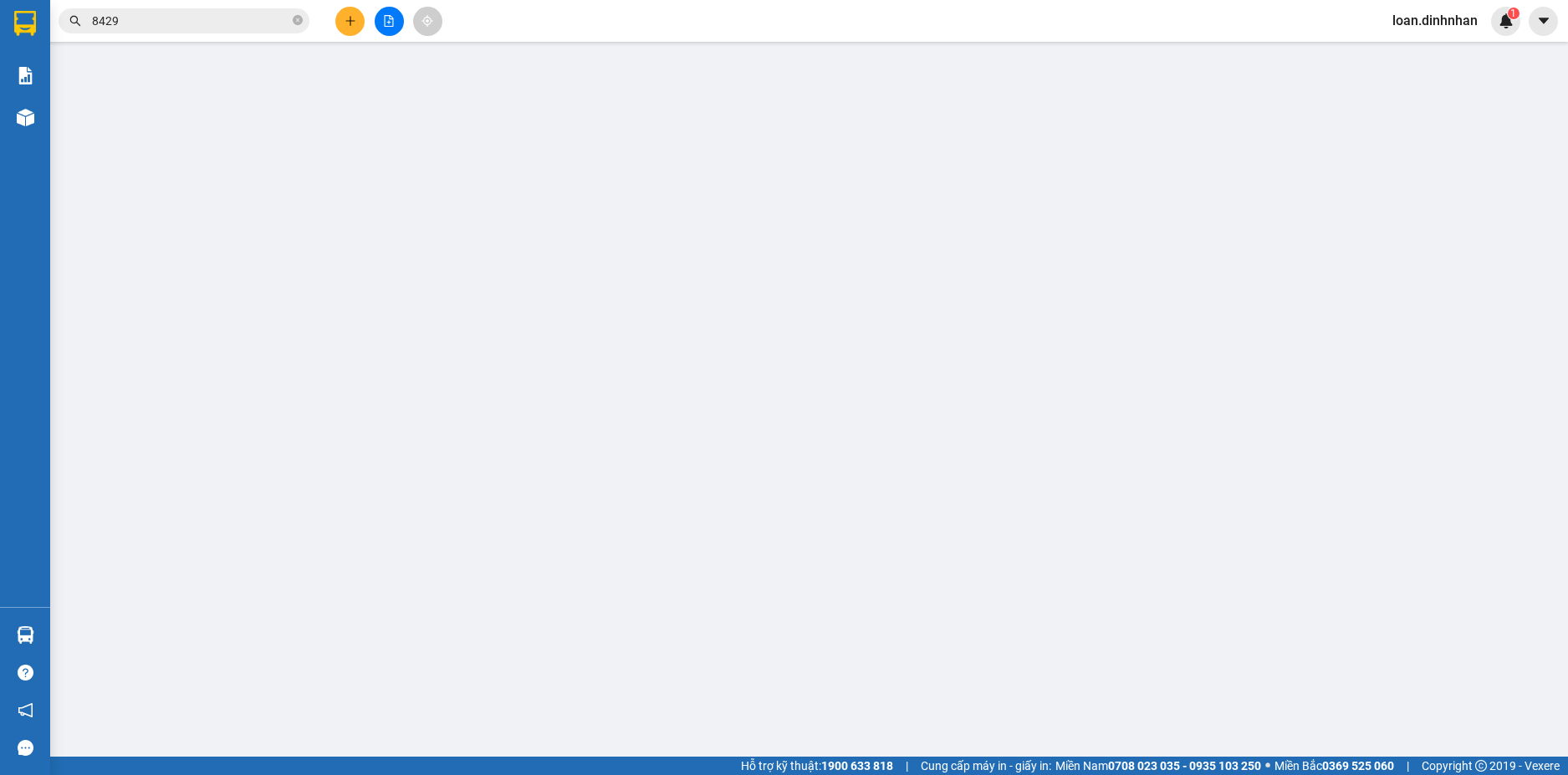
type input "0935619913"
type input "0906458429"
type input "Đông"
type input "100.000"
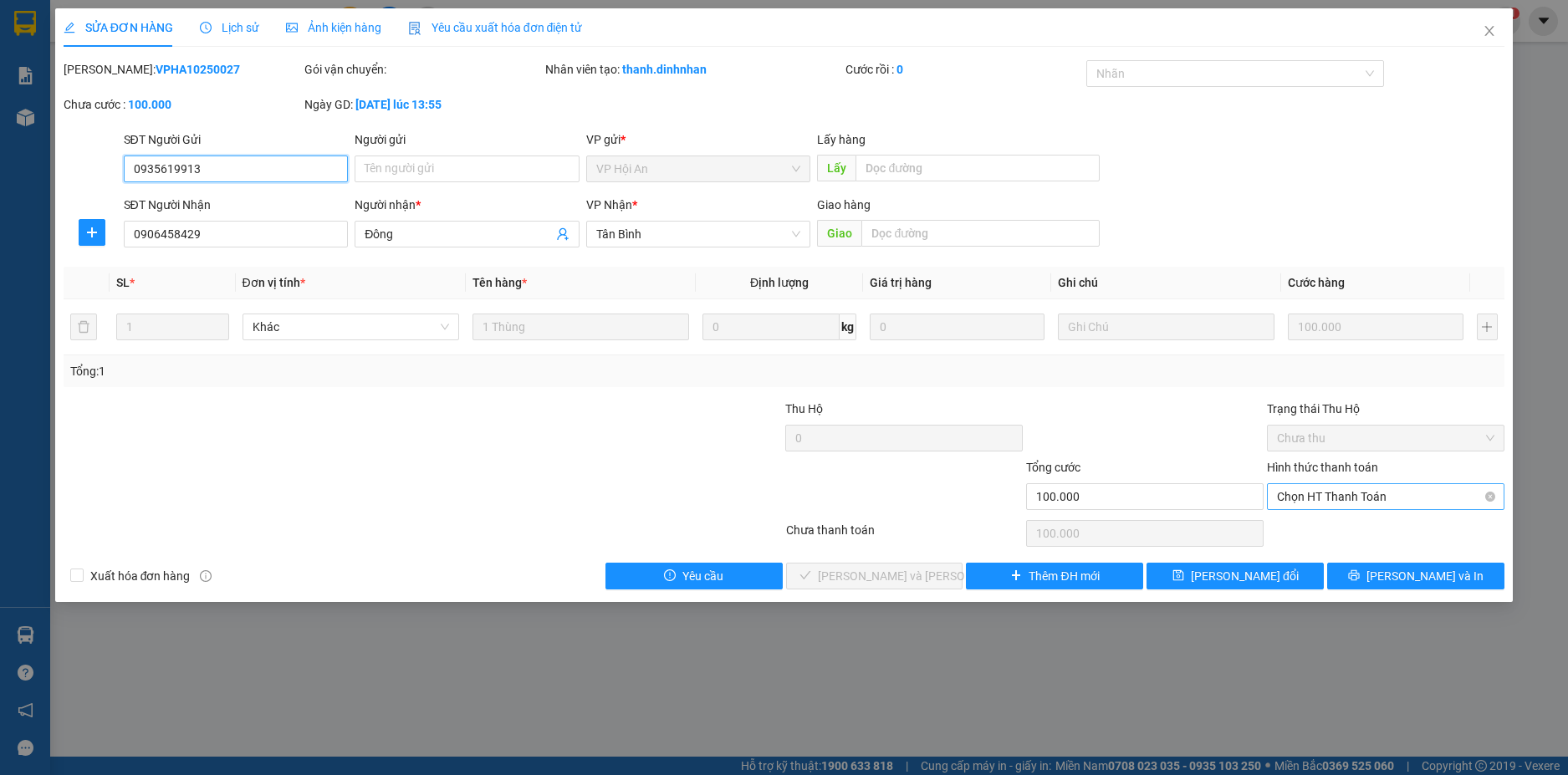
click at [1344, 493] on span "Chọn HT Thanh Toán" at bounding box center [1385, 496] width 217 height 25
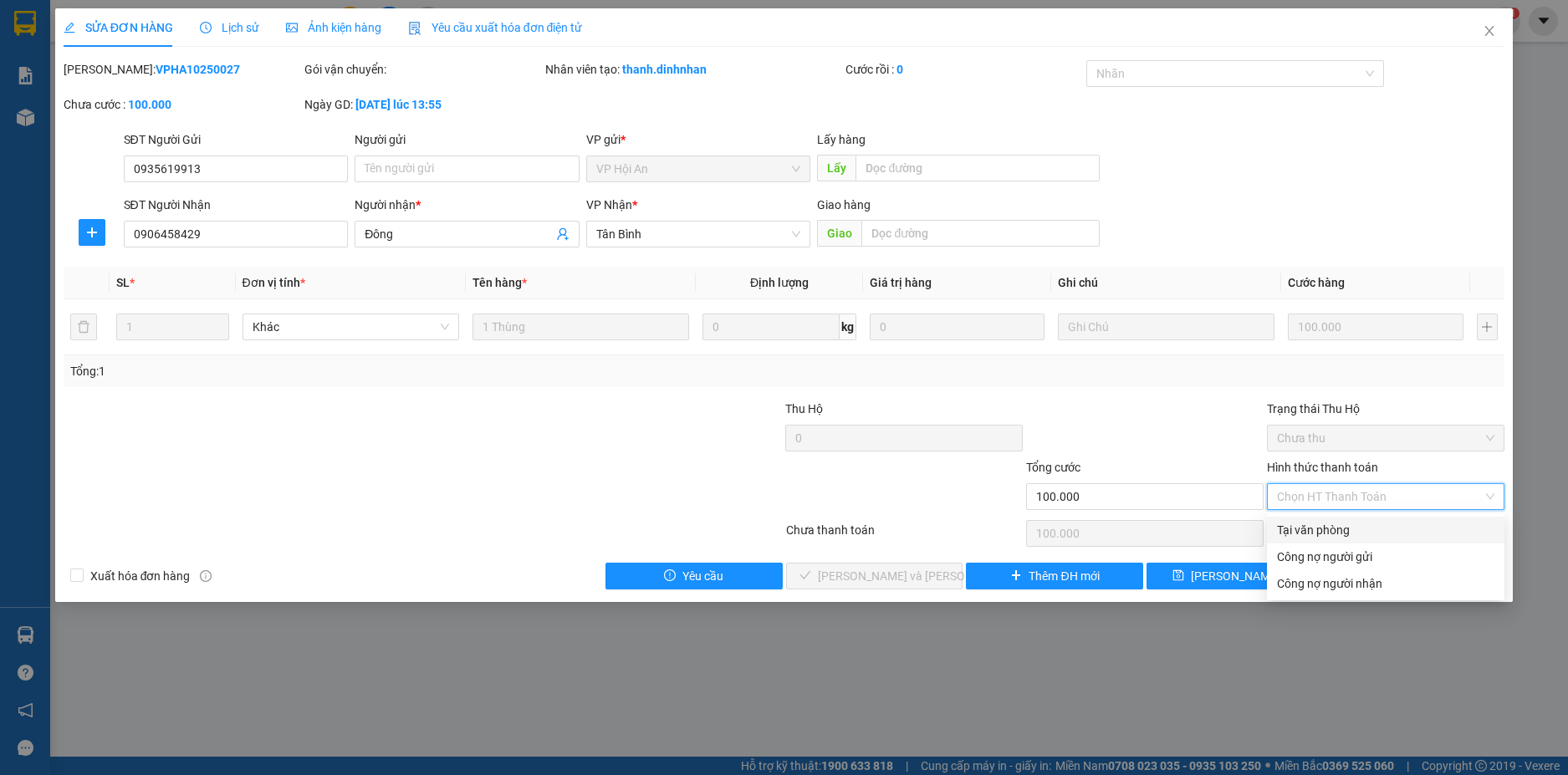
drag, startPoint x: 1326, startPoint y: 523, endPoint x: 1187, endPoint y: 560, distance: 143.8
click at [1323, 523] on div "Tại văn phòng" at bounding box center [1385, 529] width 217 height 18
type input "0"
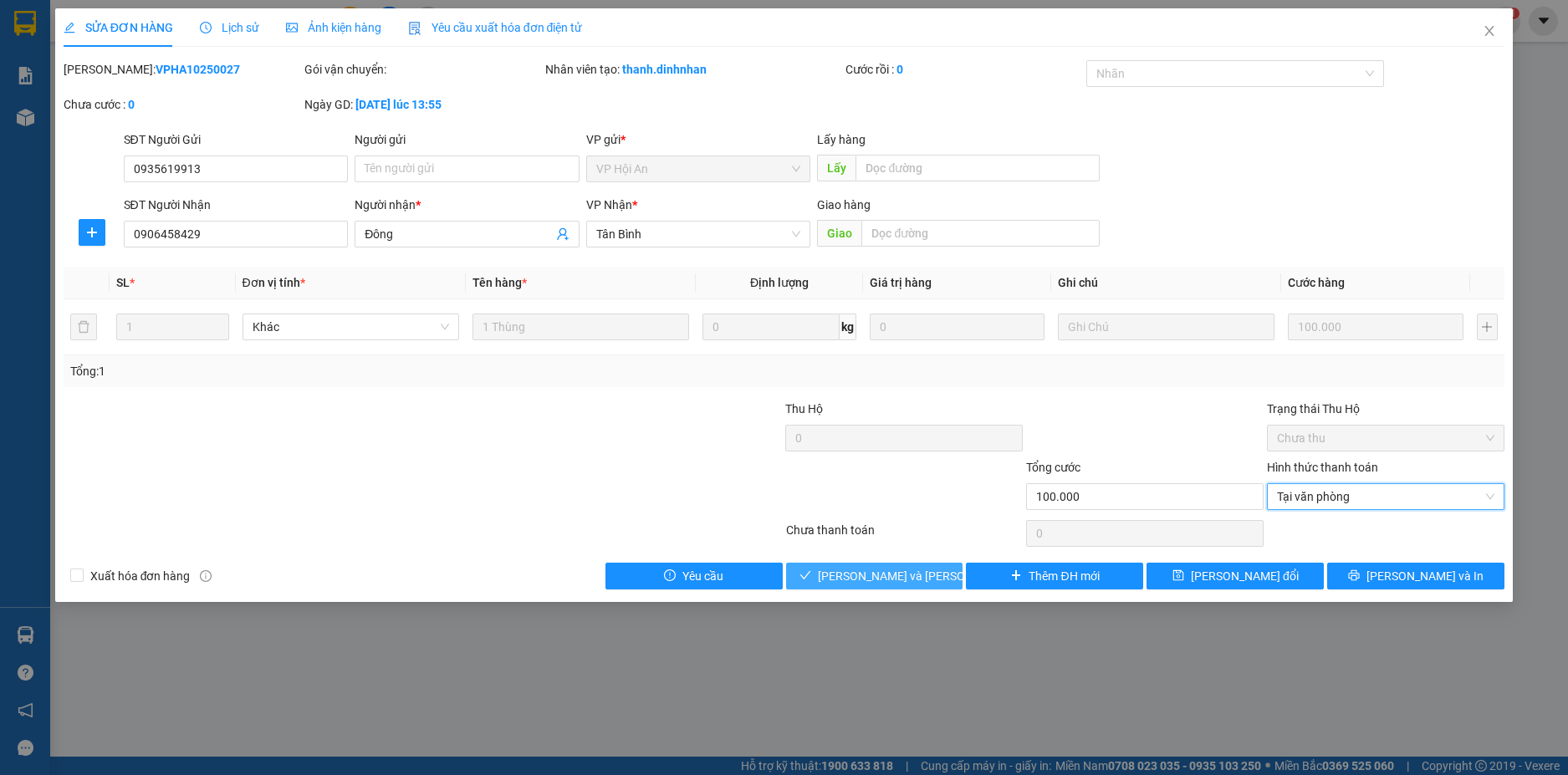
click at [934, 573] on button "[PERSON_NAME] và Giao hàng" at bounding box center [874, 575] width 177 height 27
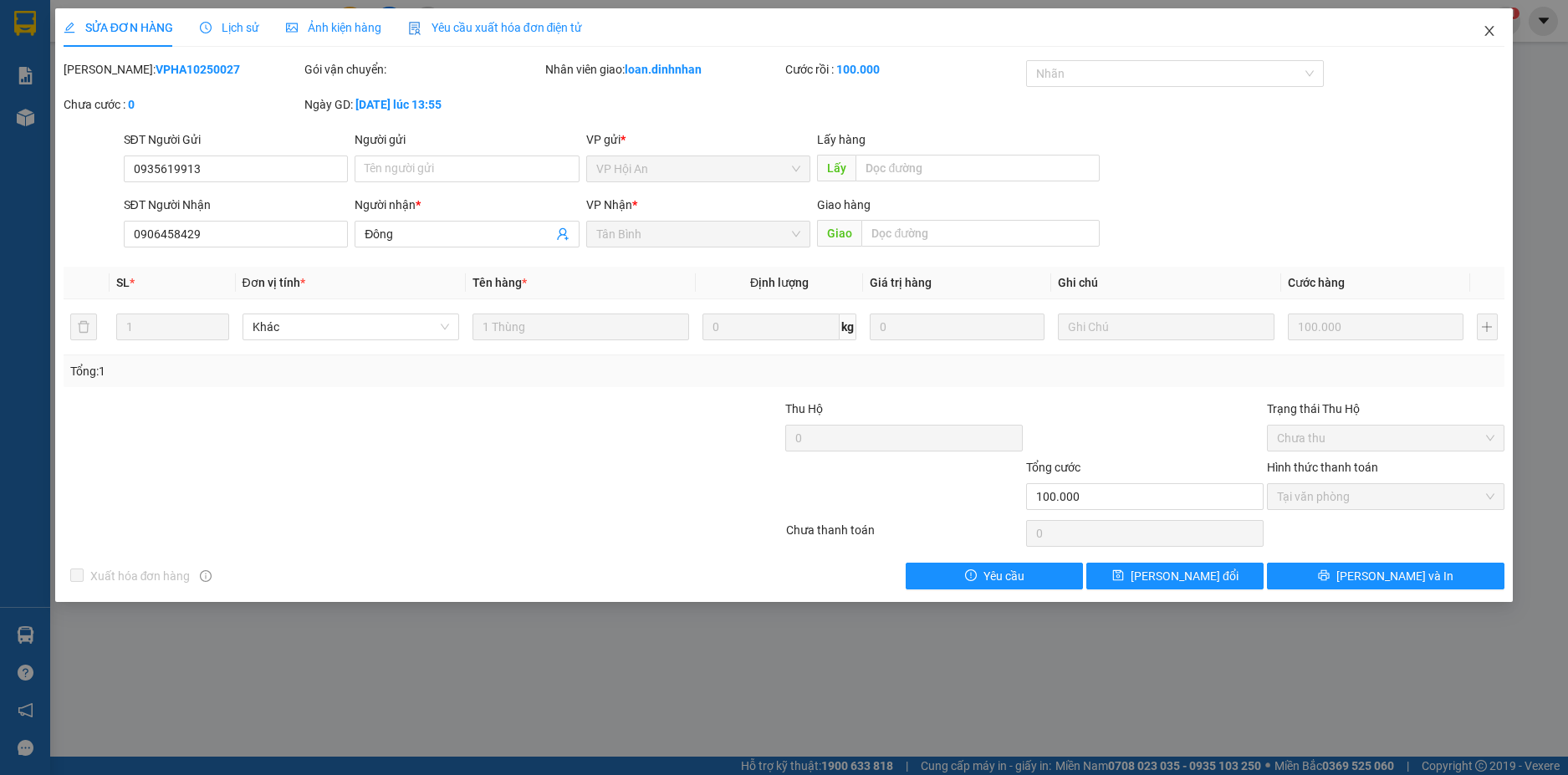
click at [1491, 26] on icon "close" at bounding box center [1488, 30] width 13 height 13
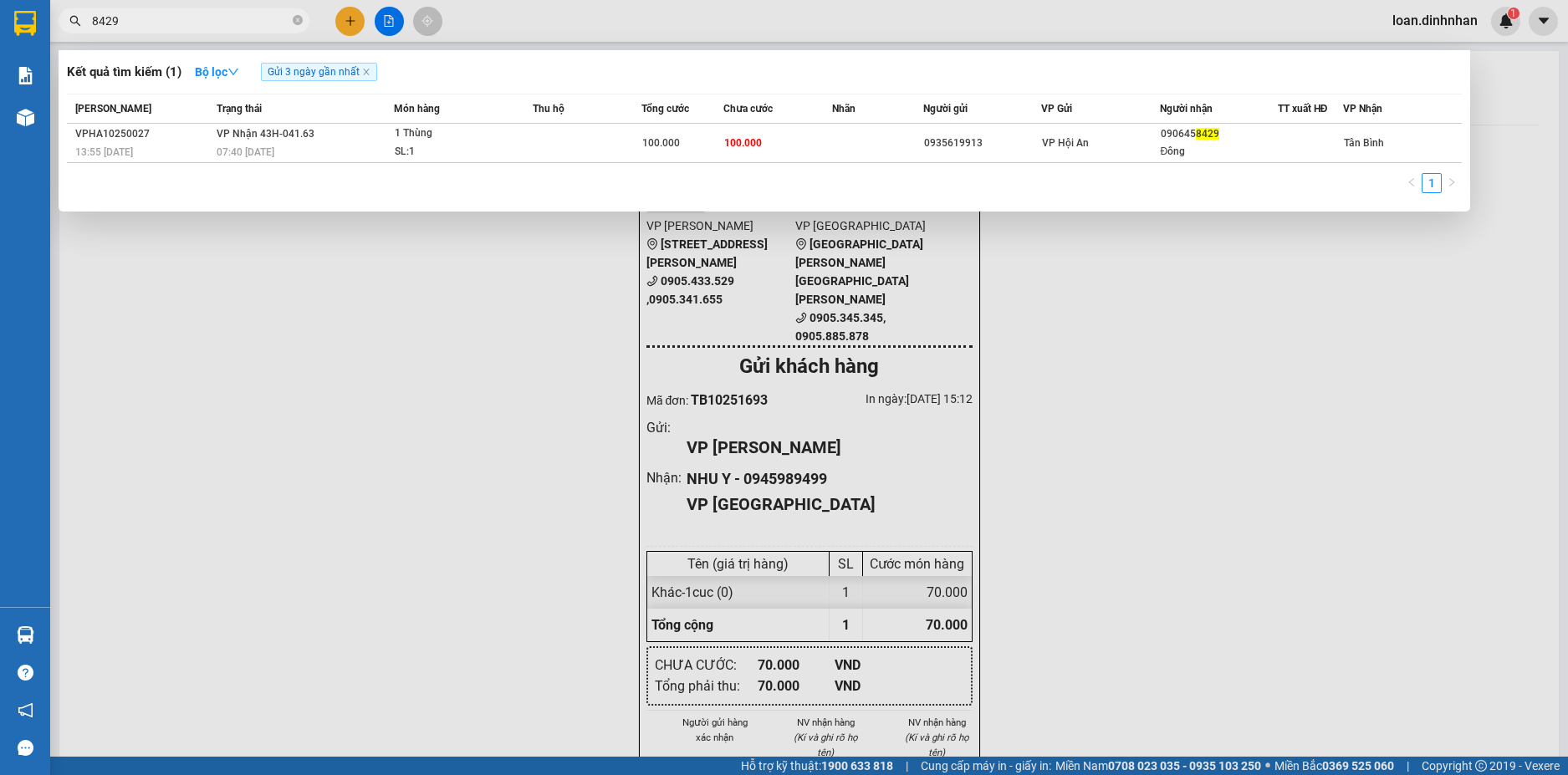
click at [294, 20] on icon "close-circle" at bounding box center [298, 20] width 10 height 10
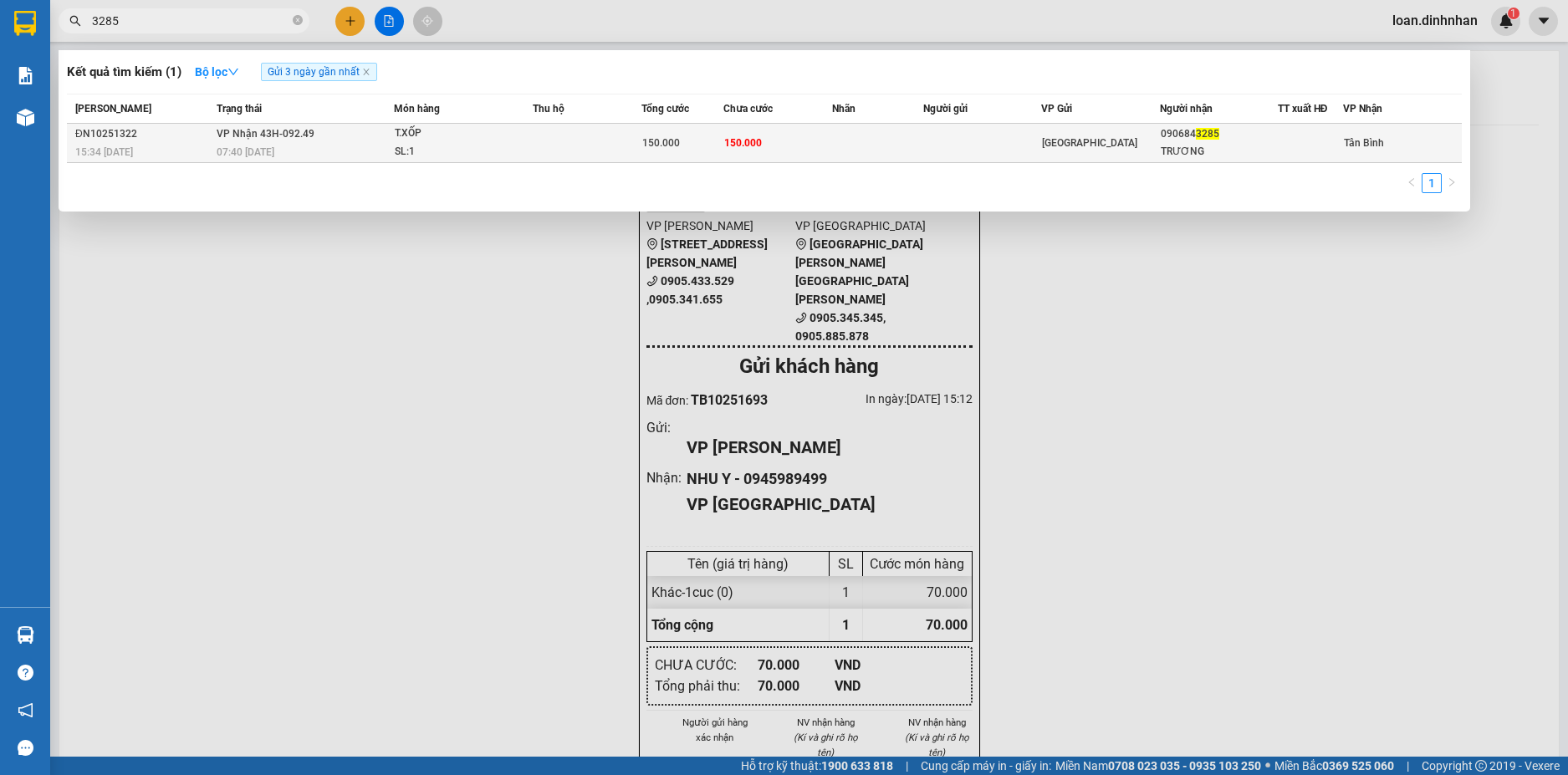
type input "3285"
click at [795, 136] on td "150.000" at bounding box center [778, 143] width 109 height 39
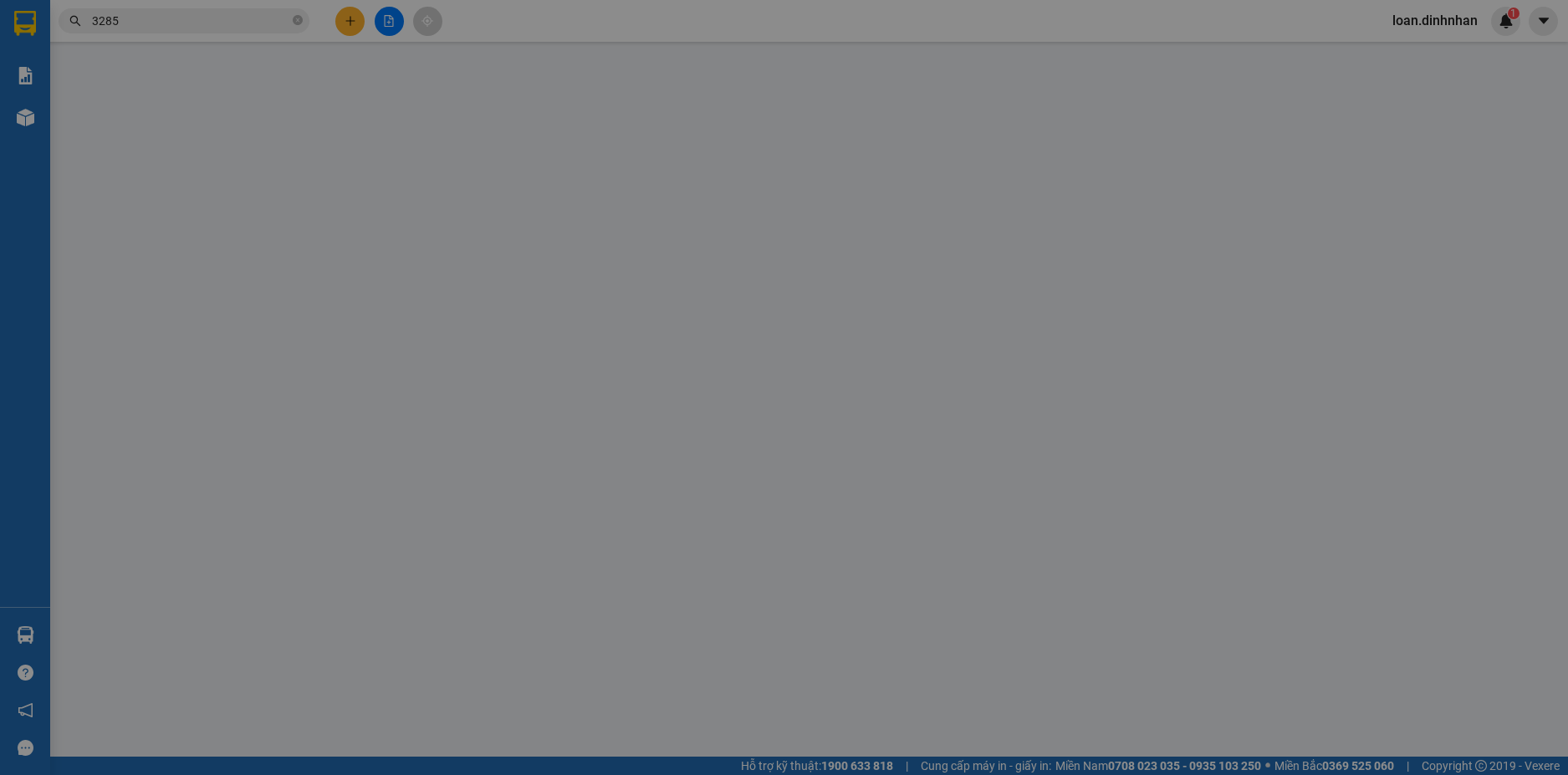
type input "0906843285"
type input "TRƯƠNG"
type input "150.000"
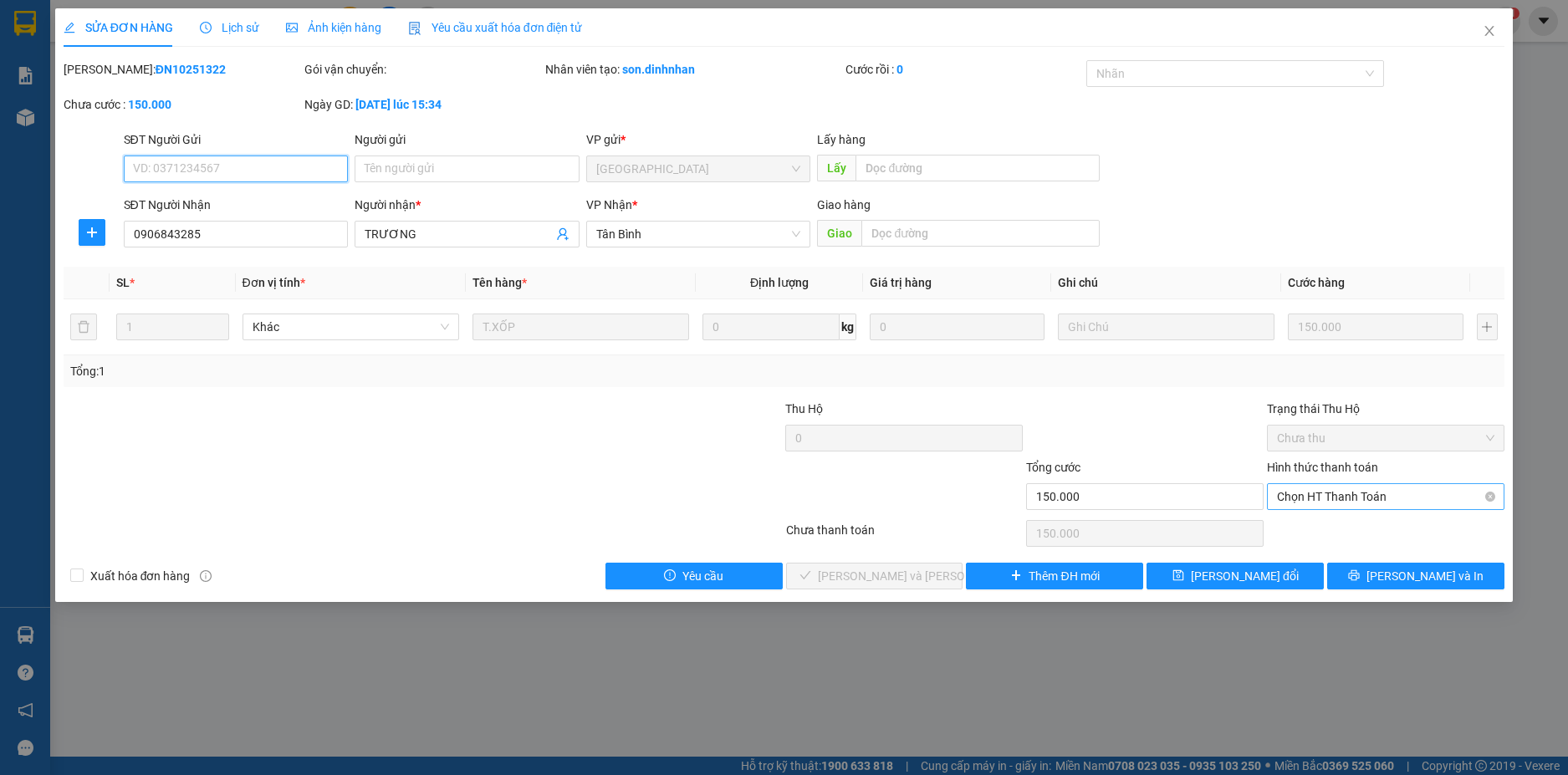
click at [1321, 497] on span "Chọn HT Thanh Toán" at bounding box center [1385, 496] width 217 height 25
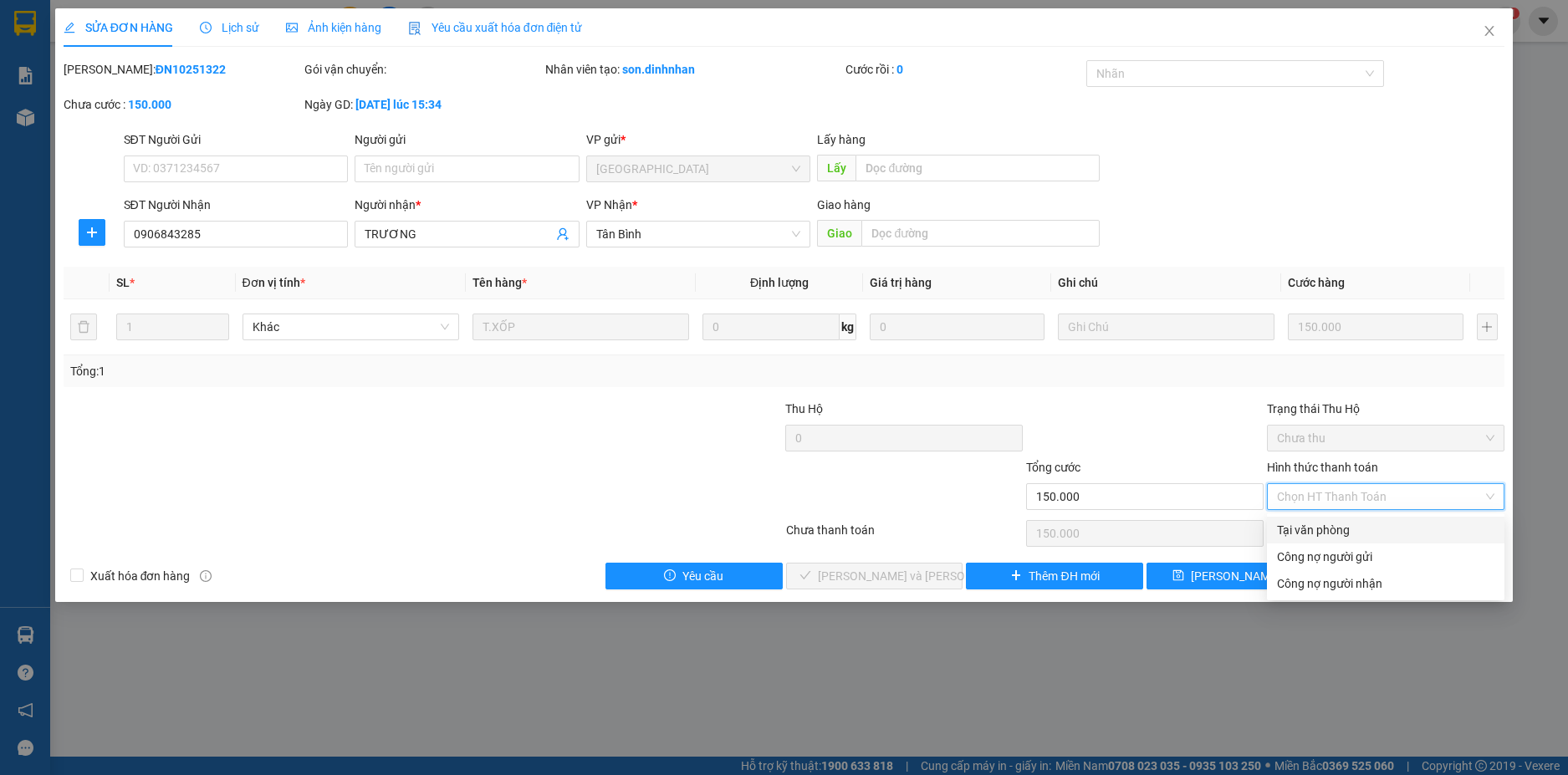
drag, startPoint x: 1317, startPoint y: 518, endPoint x: 1282, endPoint y: 528, distance: 36.4
click at [1307, 519] on div "Tại văn phòng" at bounding box center [1385, 529] width 237 height 27
type input "0"
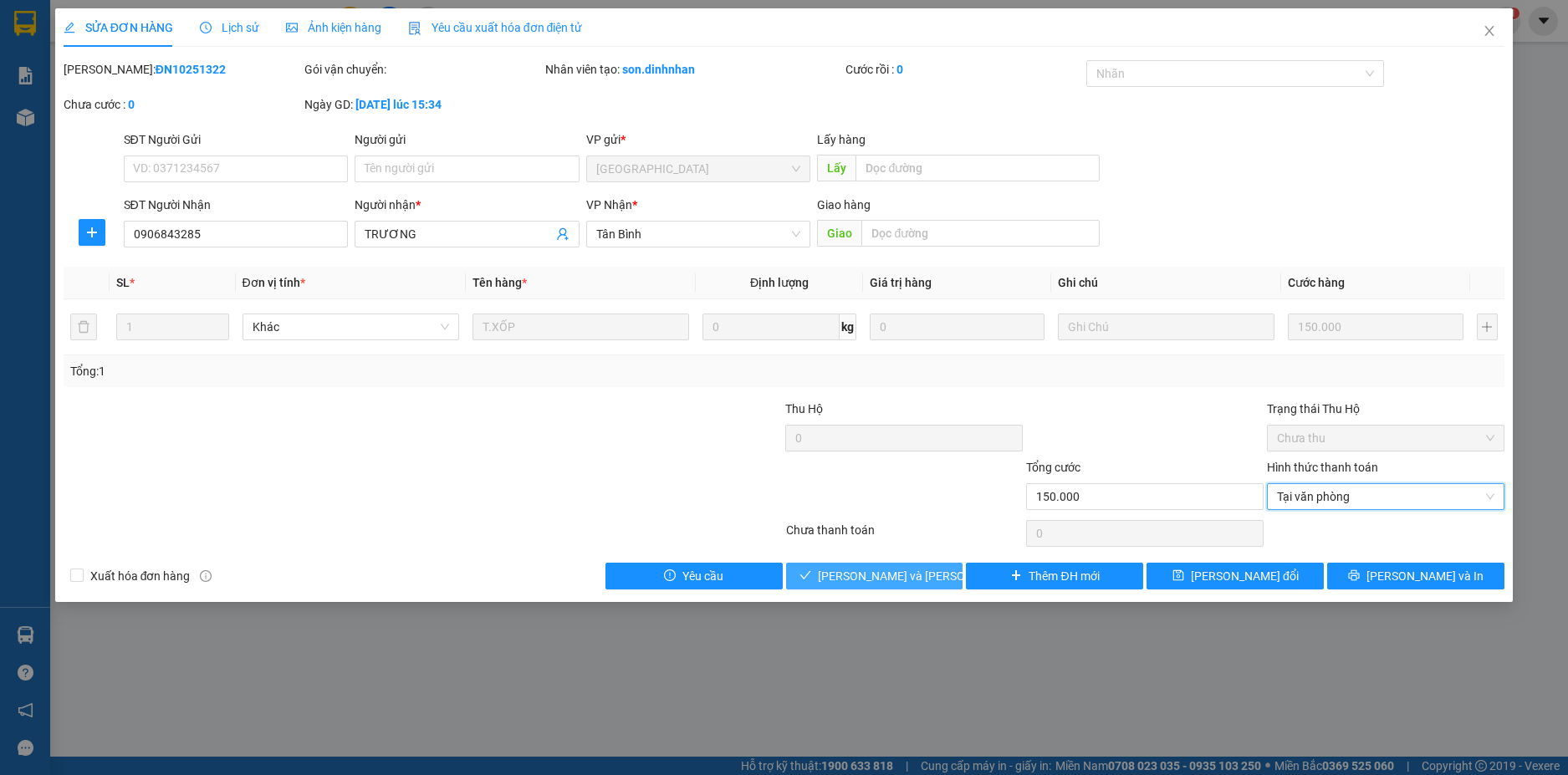
click at [893, 569] on span "[PERSON_NAME] và Giao hàng" at bounding box center [930, 575] width 226 height 18
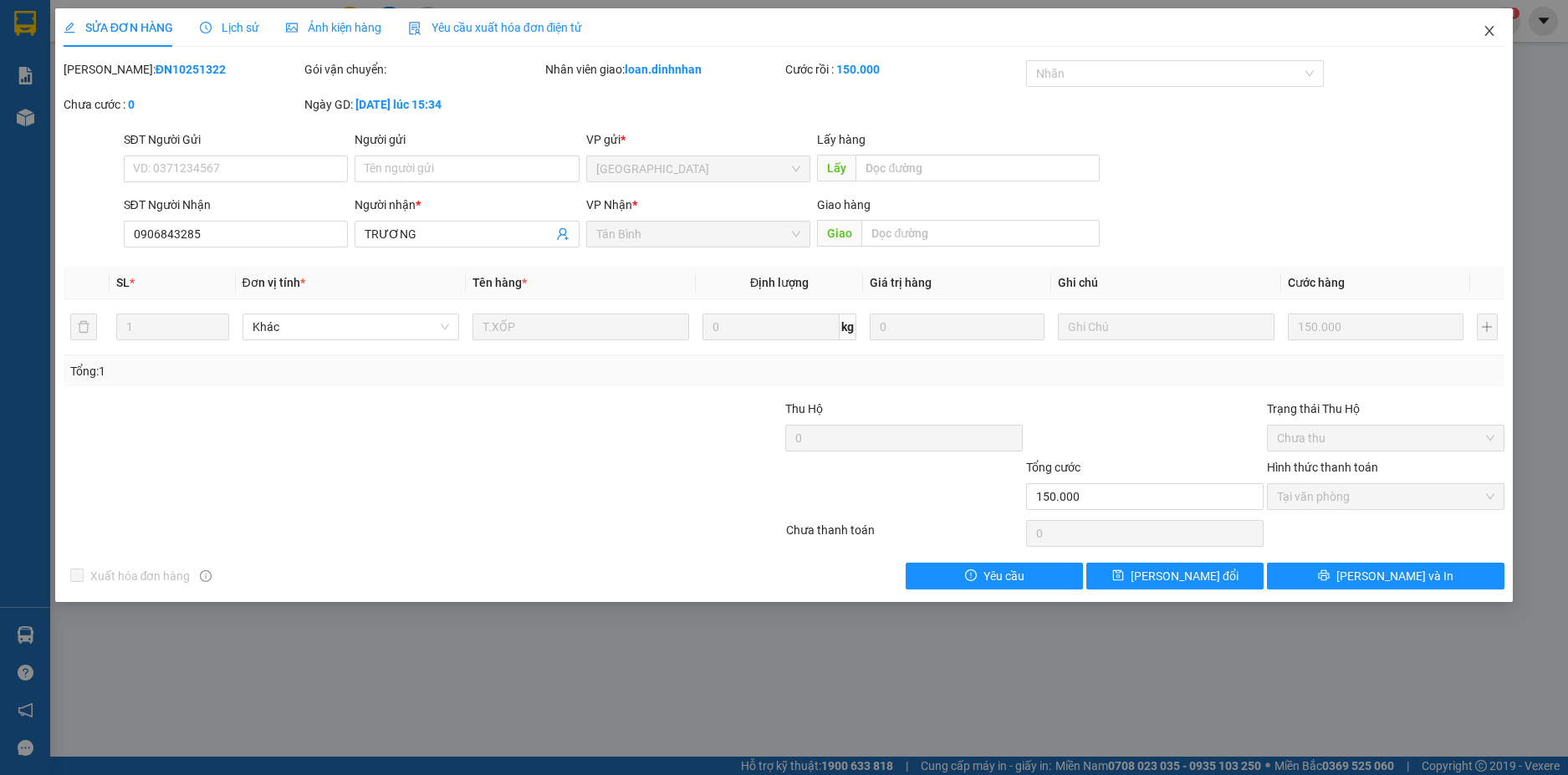
click at [1487, 26] on icon "close" at bounding box center [1488, 30] width 13 height 13
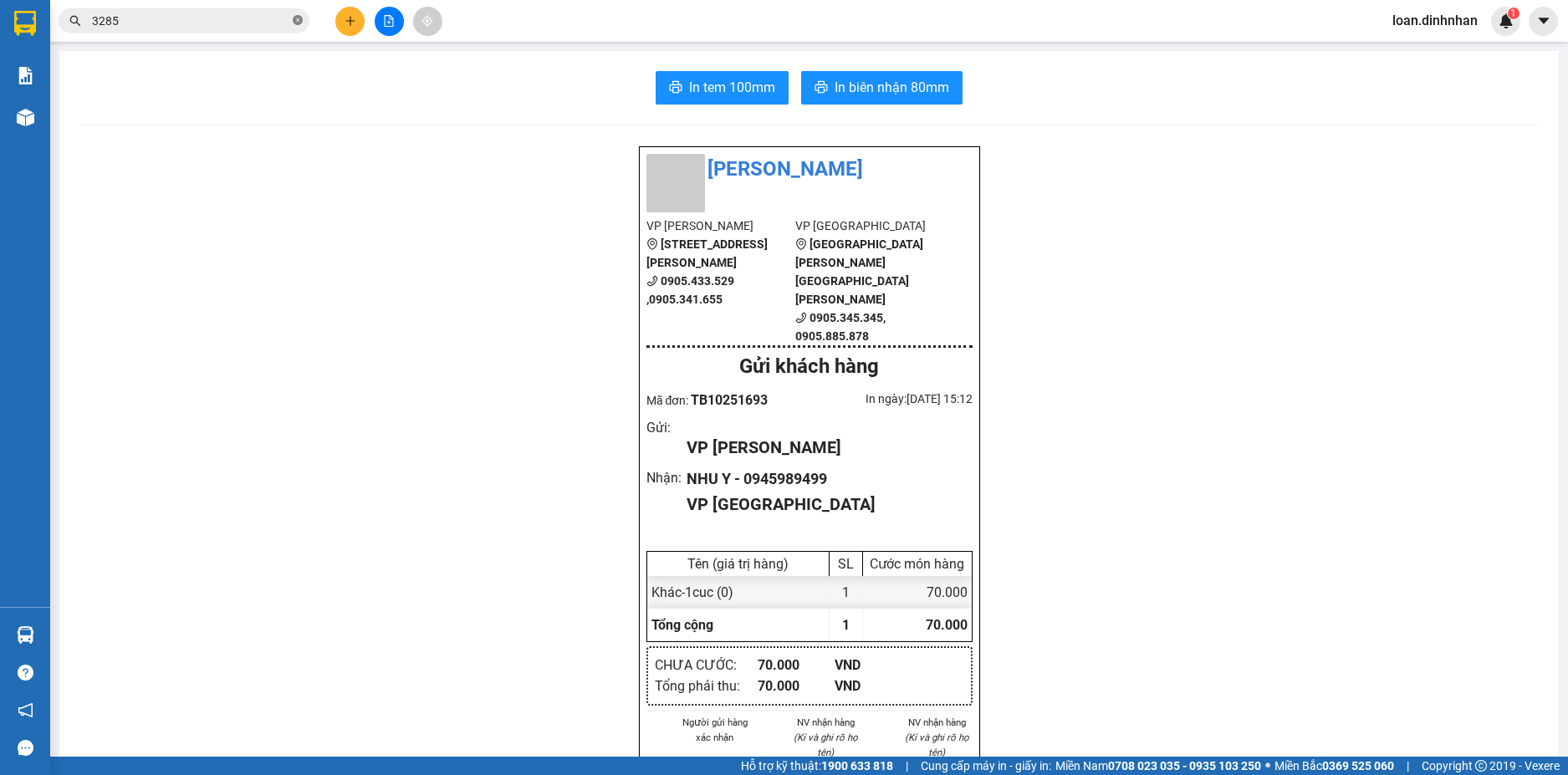
click at [299, 22] on icon "close-circle" at bounding box center [298, 20] width 10 height 10
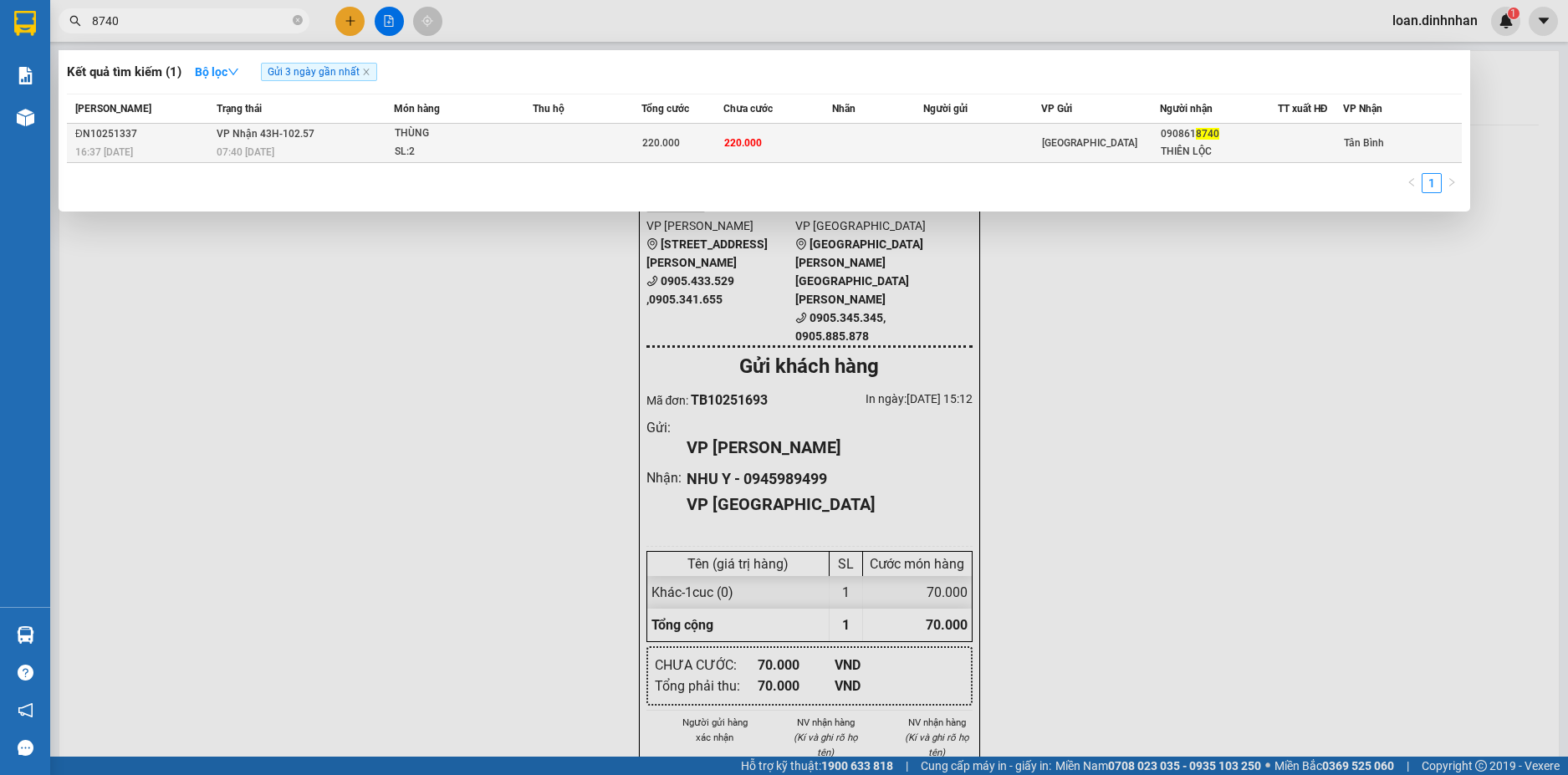
type input "8740"
click at [896, 137] on td at bounding box center [877, 143] width 91 height 39
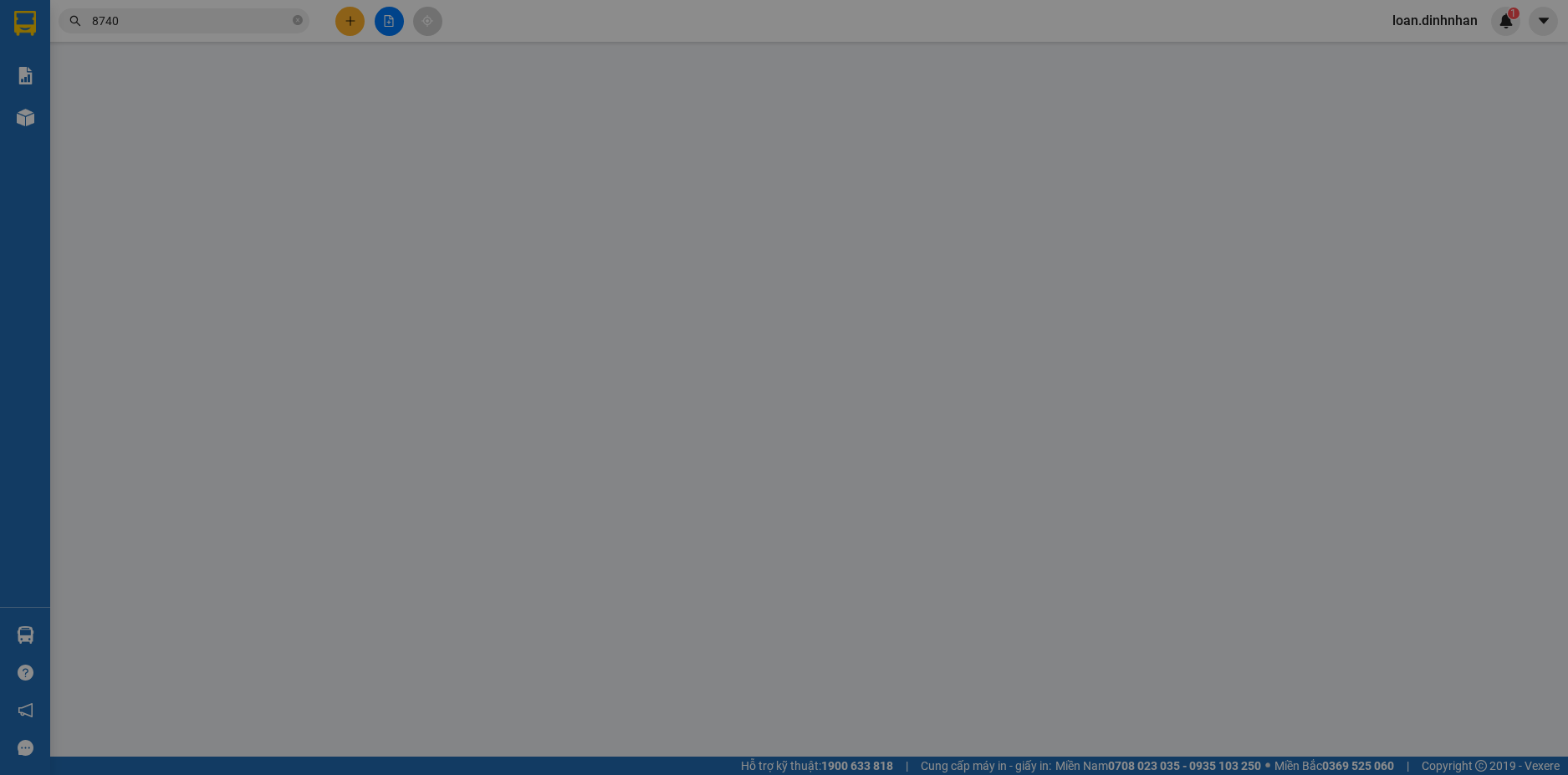
type input "0908618740"
type input "THIÊN LỘC"
type input "220.000"
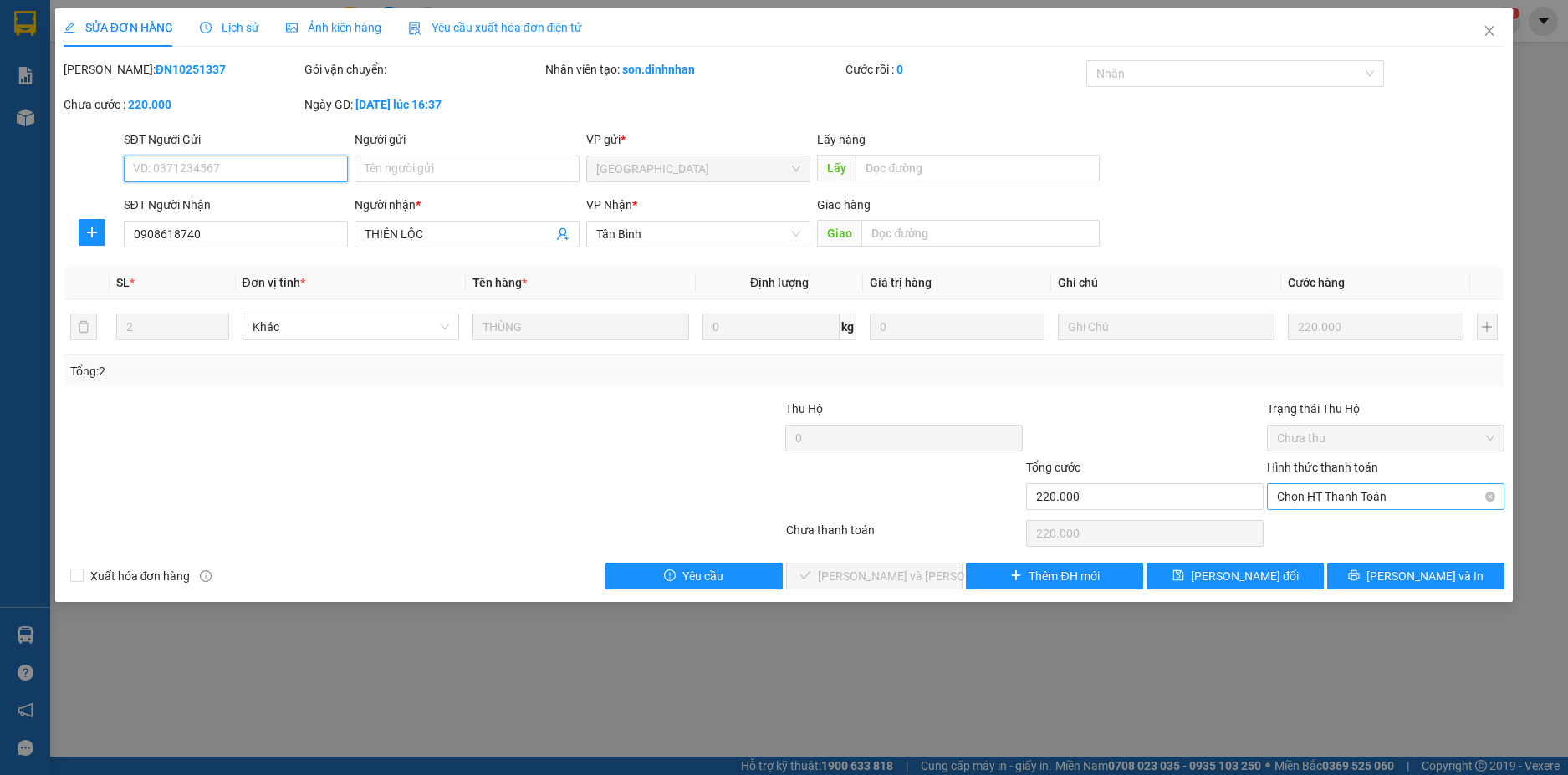
click at [1426, 501] on span "Chọn HT Thanh Toán" at bounding box center [1385, 496] width 217 height 25
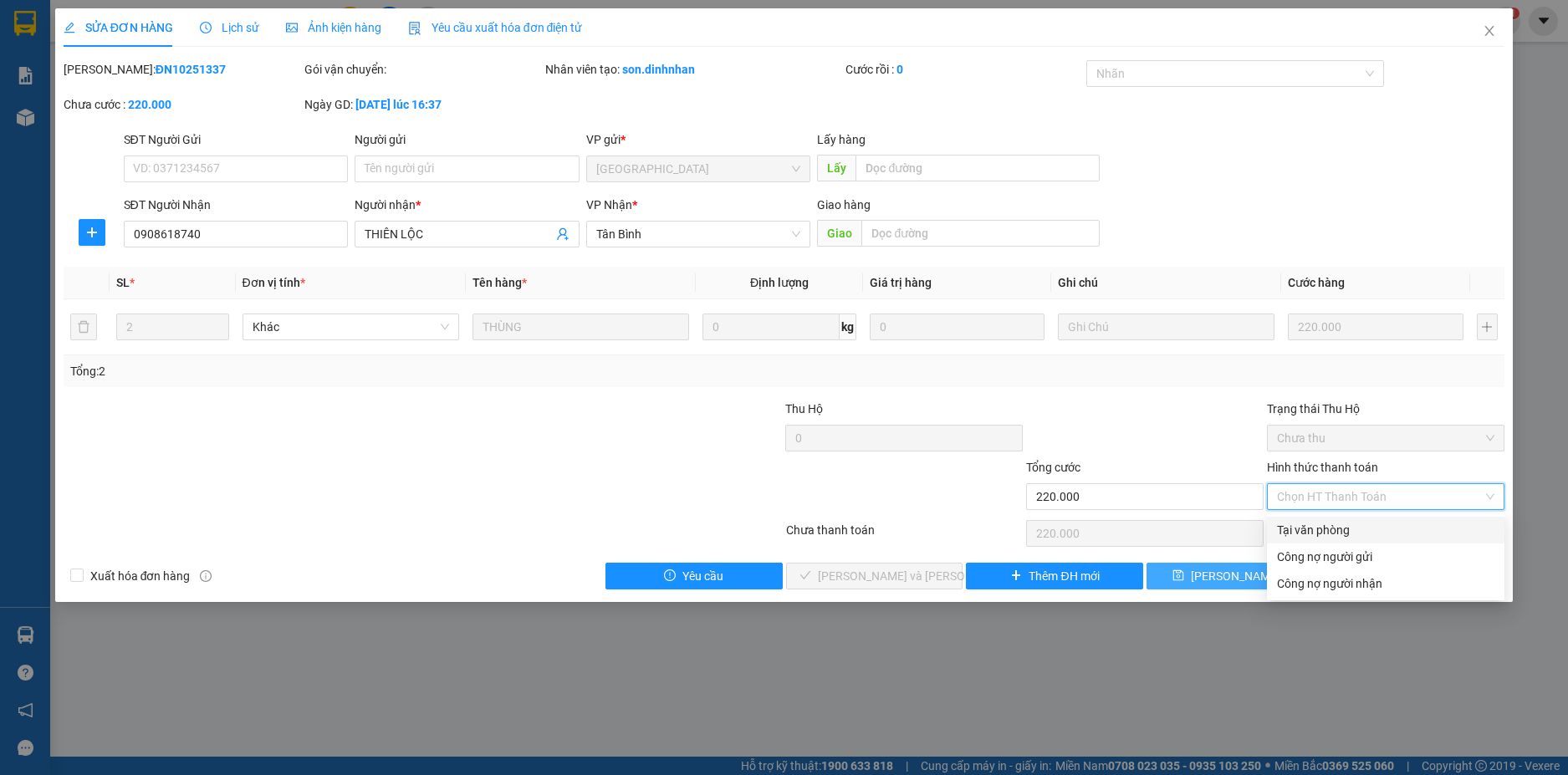
drag, startPoint x: 1372, startPoint y: 527, endPoint x: 1222, endPoint y: 578, distance: 158.4
click at [1372, 526] on div "Tại văn phòng" at bounding box center [1385, 529] width 217 height 18
type input "0"
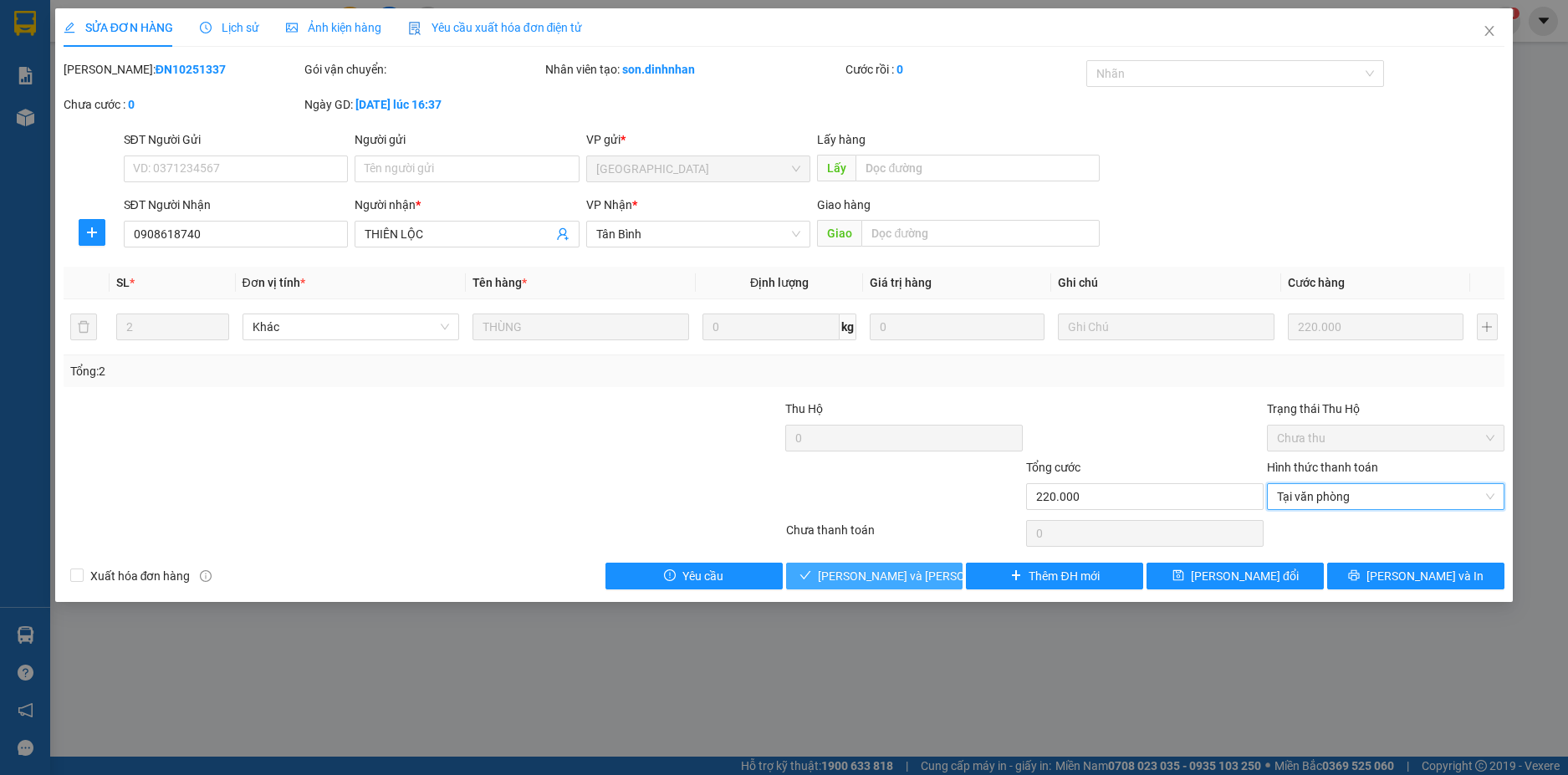
click at [903, 577] on span "[PERSON_NAME] và Giao hàng" at bounding box center [930, 575] width 226 height 18
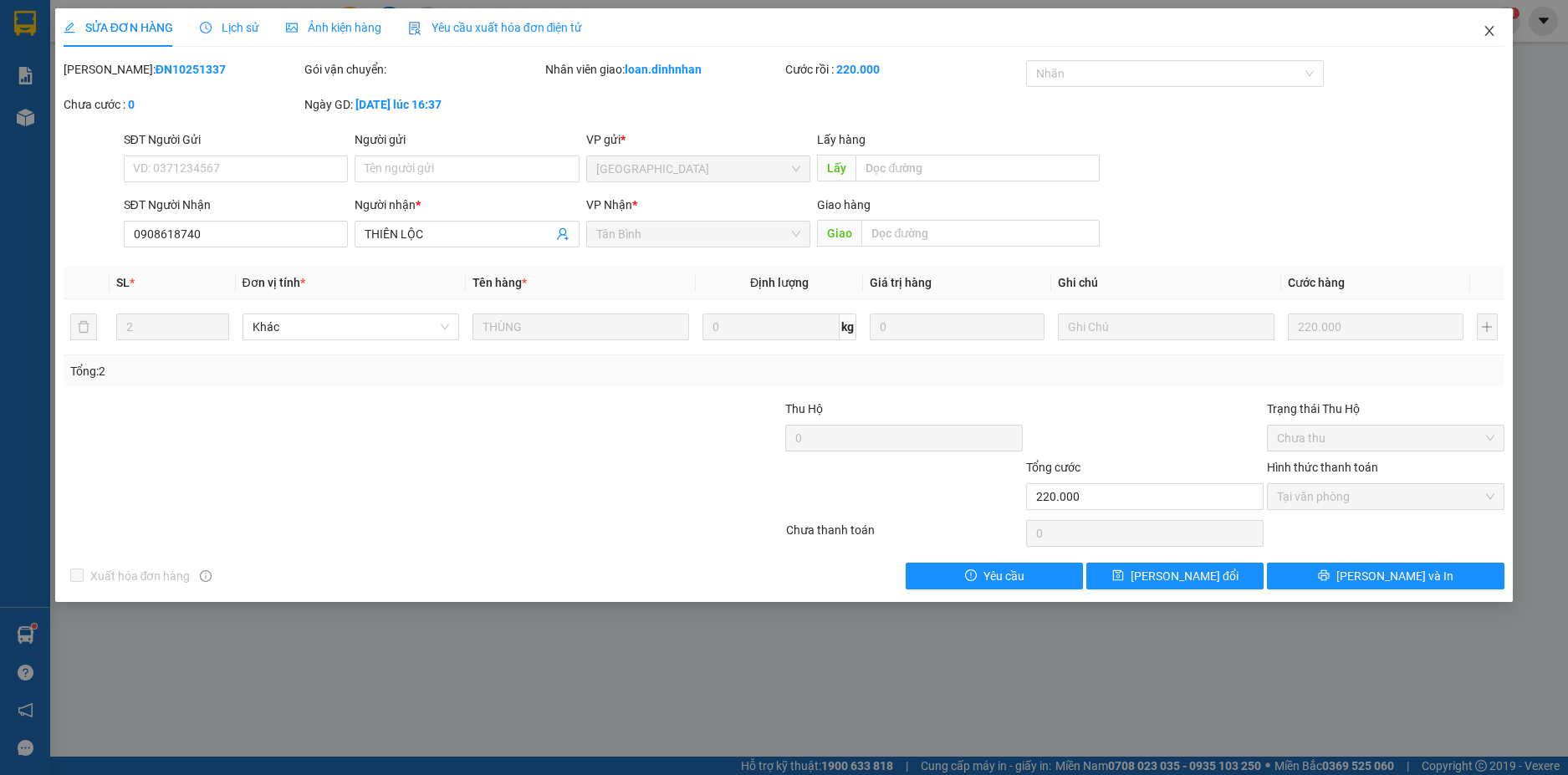
click at [1494, 26] on icon "close" at bounding box center [1488, 30] width 13 height 13
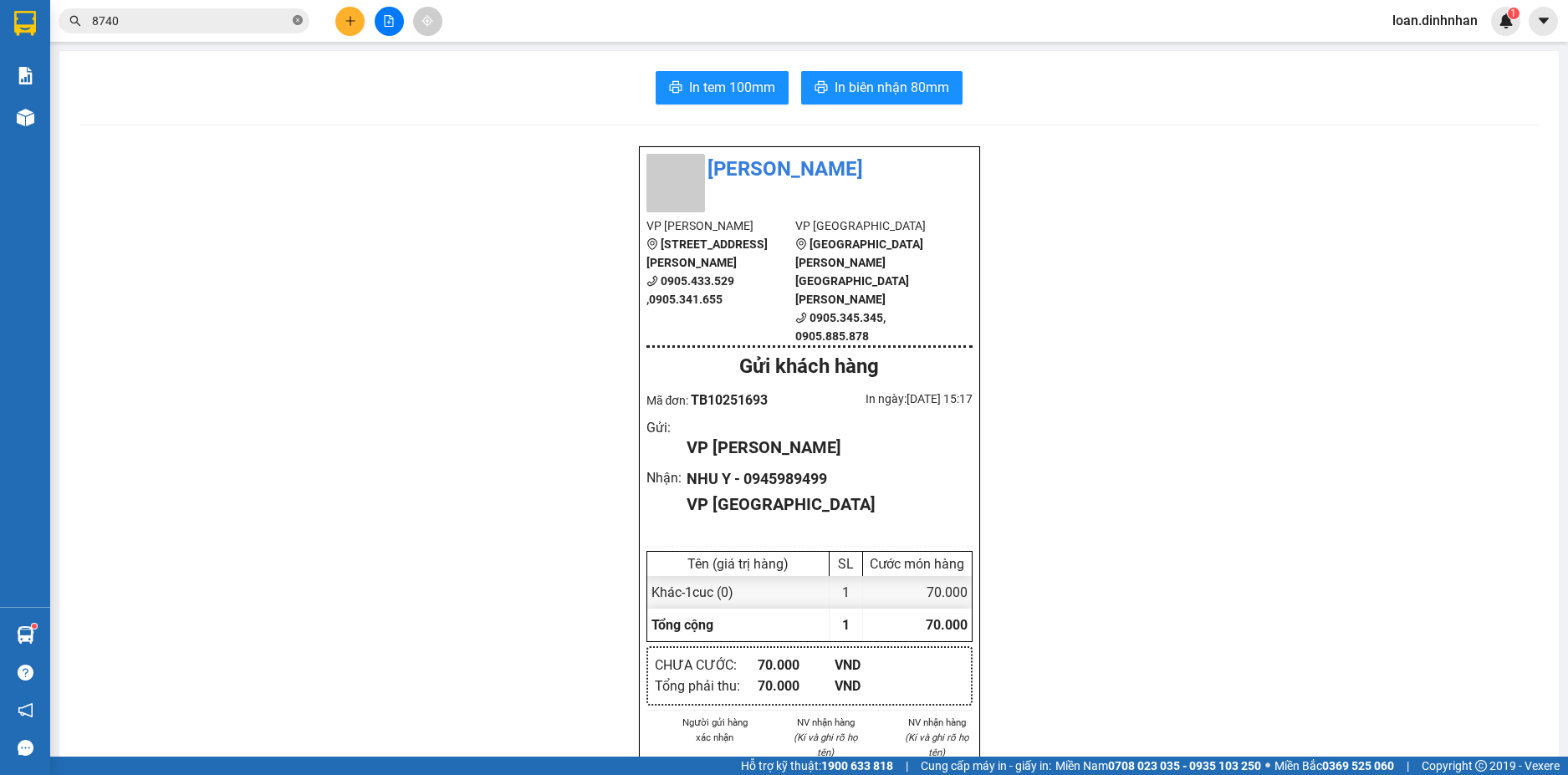
click at [294, 21] on icon "close-circle" at bounding box center [298, 20] width 10 height 10
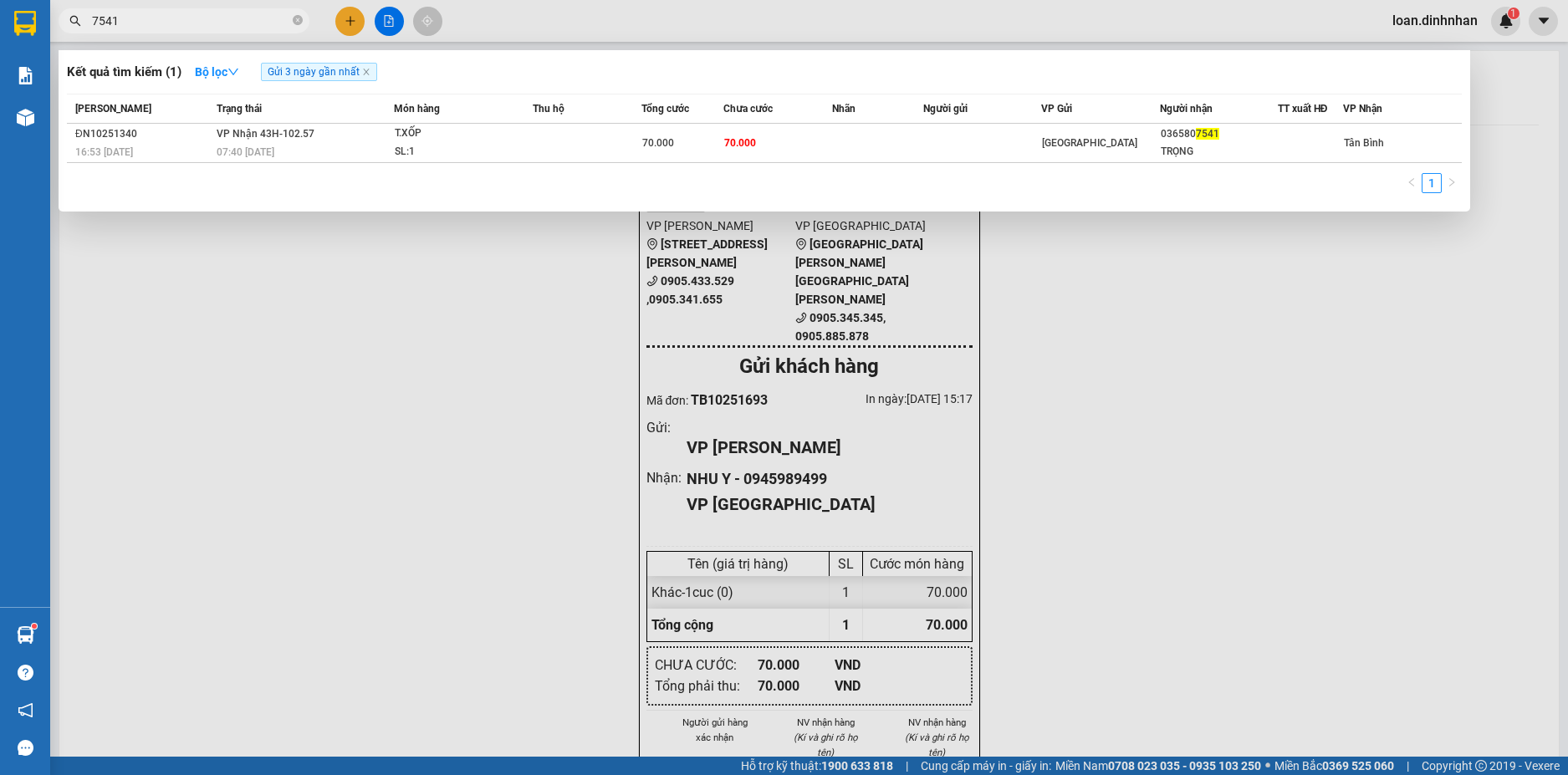
type input "7541"
drag, startPoint x: 610, startPoint y: 123, endPoint x: 801, endPoint y: 477, distance: 402.2
click at [613, 130] on table "Mã ĐH Trạng thái Món hàng Thu hộ Tổng cước Chưa cước Nhãn Người gửi VP Gửi Ngườ…" at bounding box center [764, 128] width 1395 height 69
drag, startPoint x: 289, startPoint y: 21, endPoint x: 317, endPoint y: 25, distance: 28.3
click at [310, 24] on div "7541" at bounding box center [163, 21] width 326 height 25
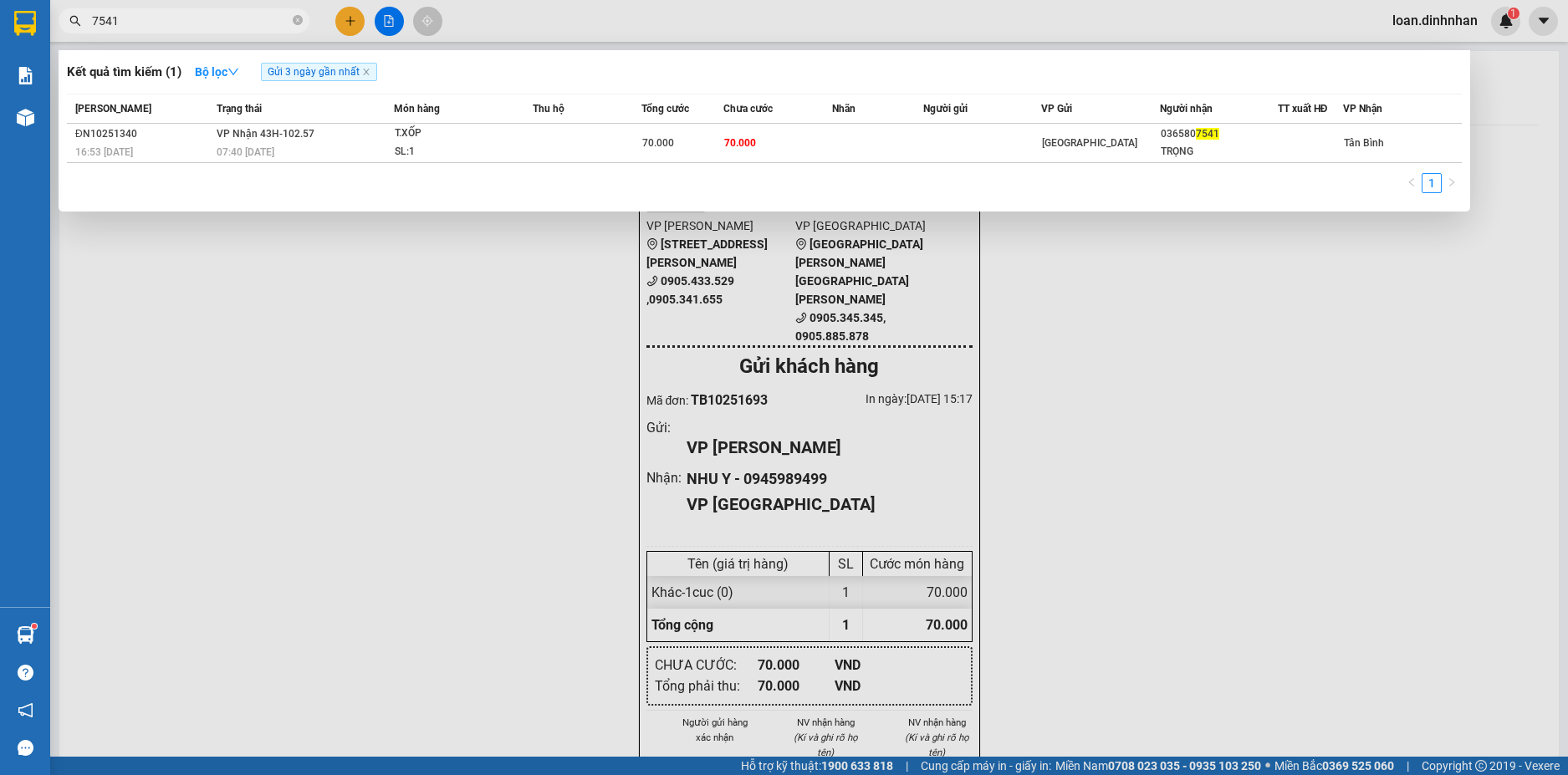
click at [342, 22] on div at bounding box center [784, 388] width 1568 height 775
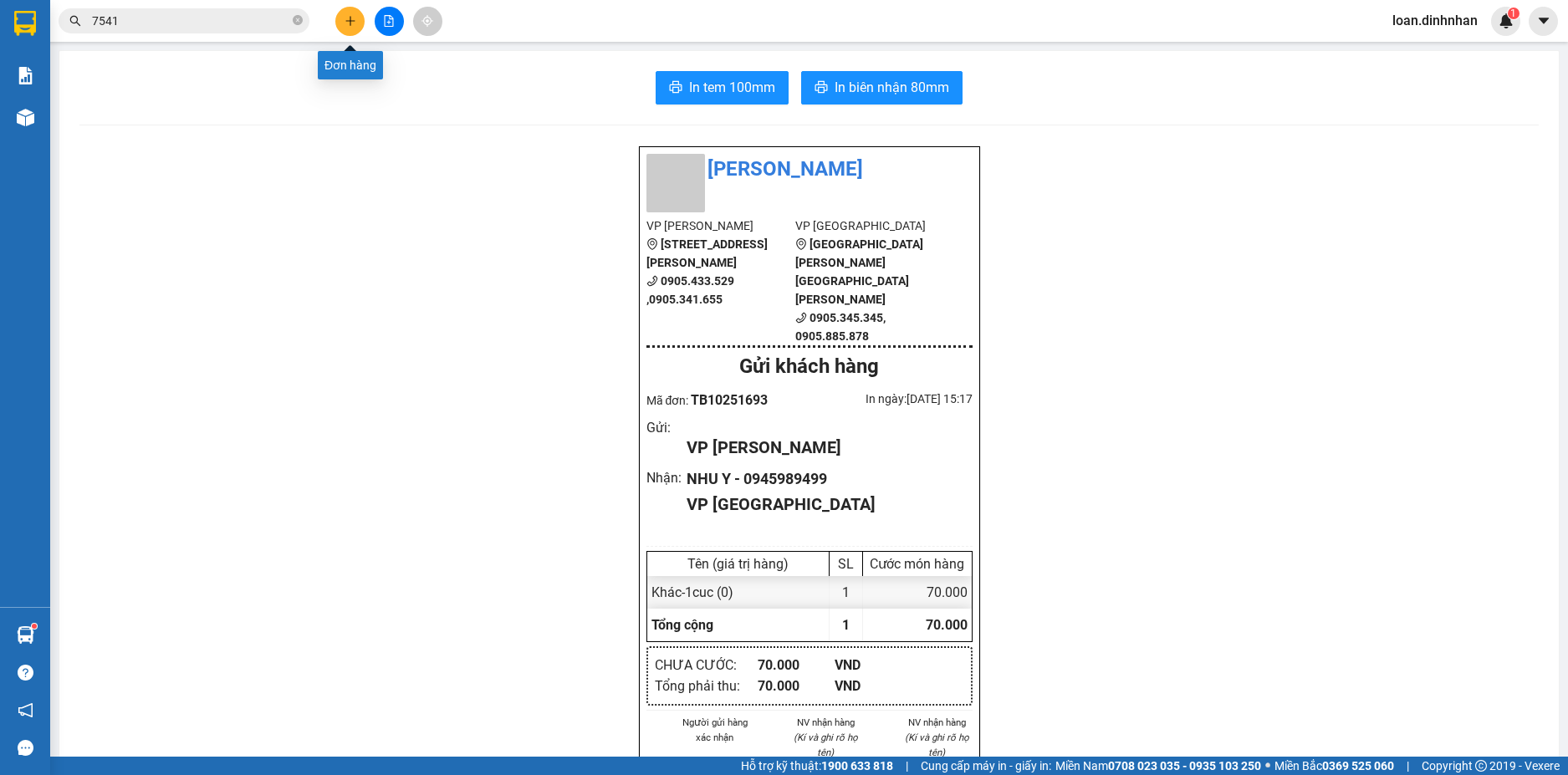
click at [349, 22] on icon "plus" at bounding box center [350, 21] width 12 height 12
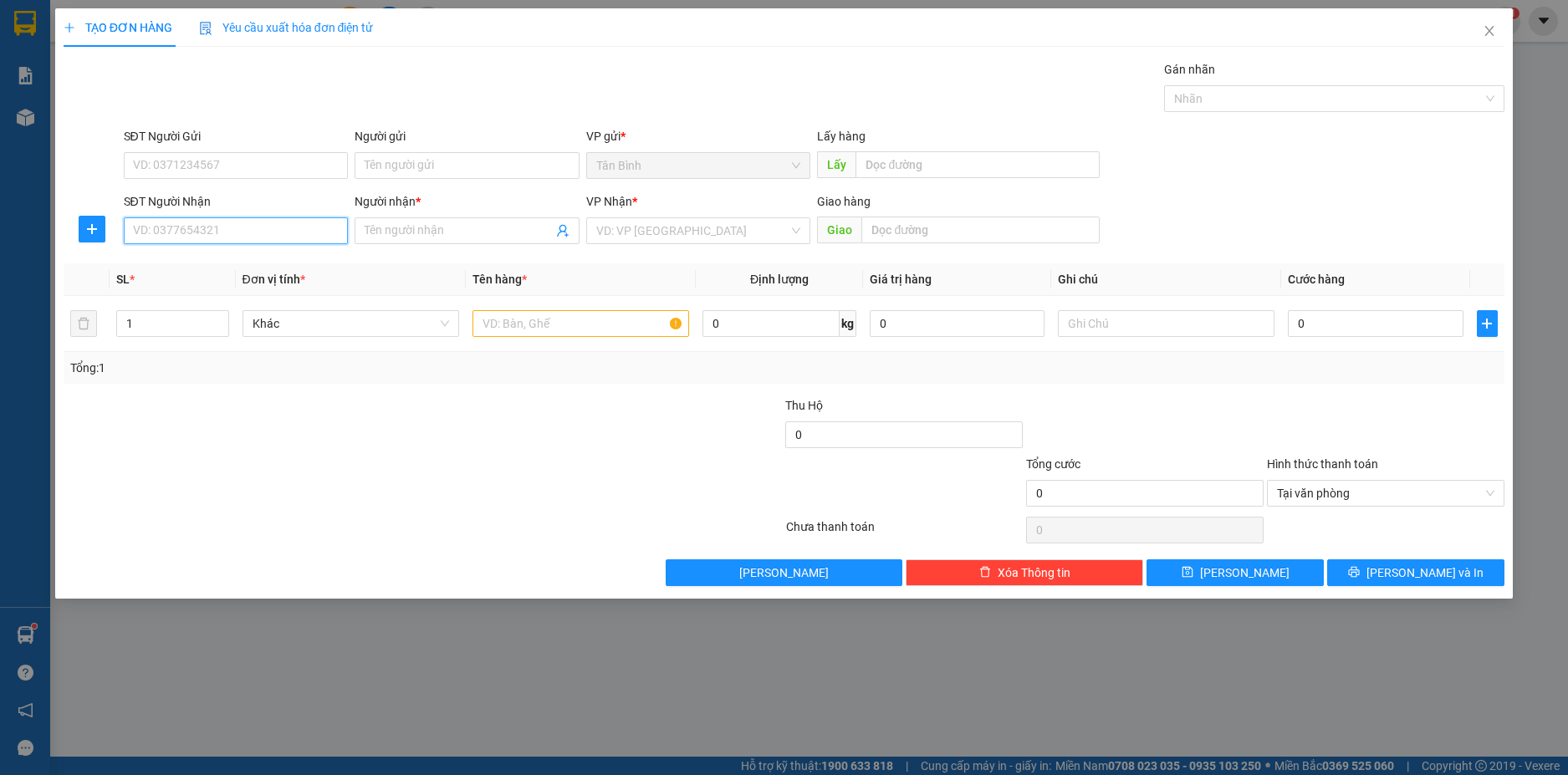
click at [316, 233] on input "SĐT Người Nhận" at bounding box center [236, 230] width 225 height 27
type input "0905050887"
click at [240, 260] on div "0905050887 - HP SPORT" at bounding box center [236, 264] width 205 height 18
type input "HP SPORT"
type input "0905050887"
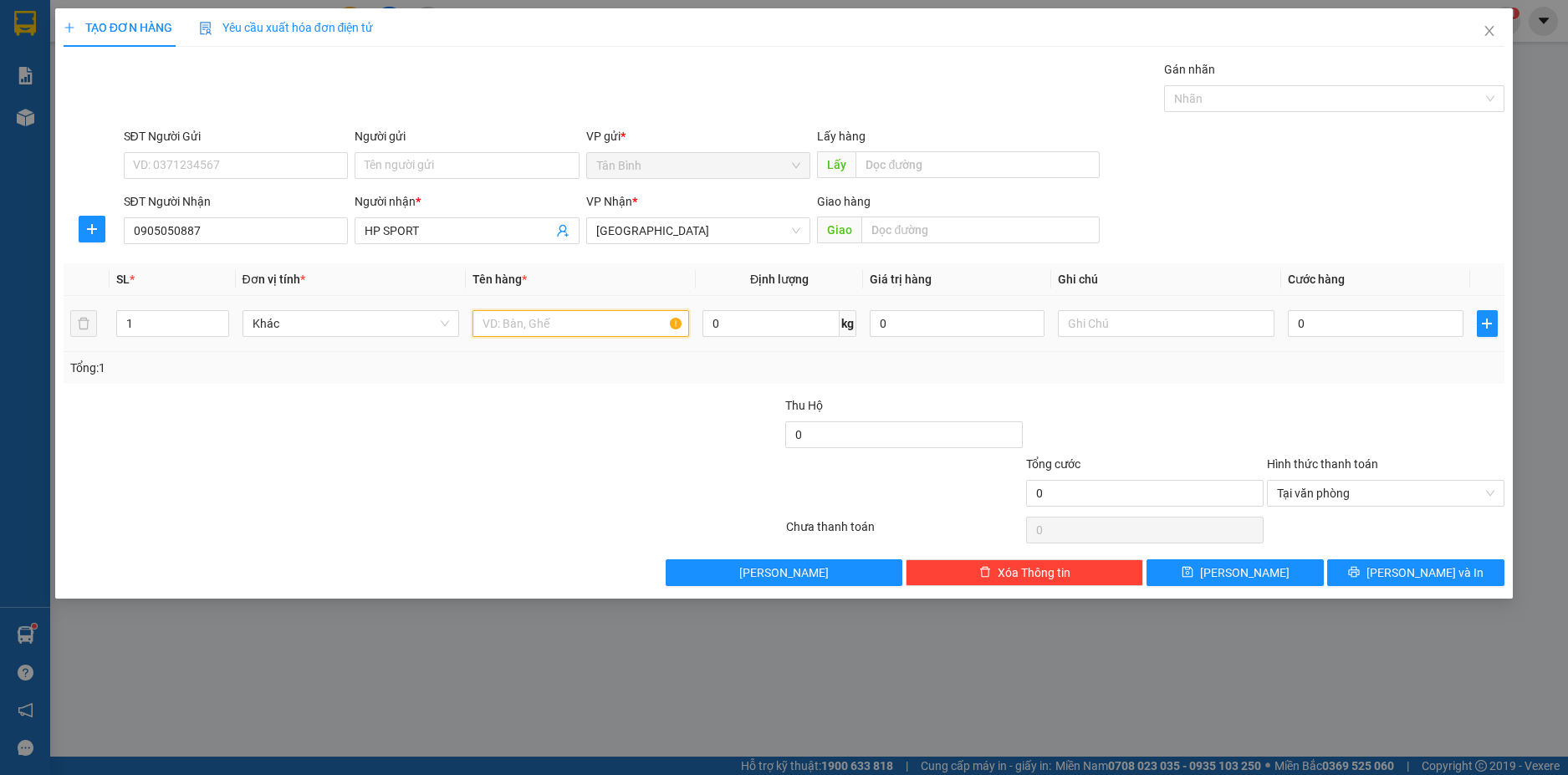
click at [582, 336] on input "text" at bounding box center [581, 323] width 216 height 27
type input "1cuc"
click at [1309, 326] on input "0" at bounding box center [1375, 323] width 175 height 27
type input "1"
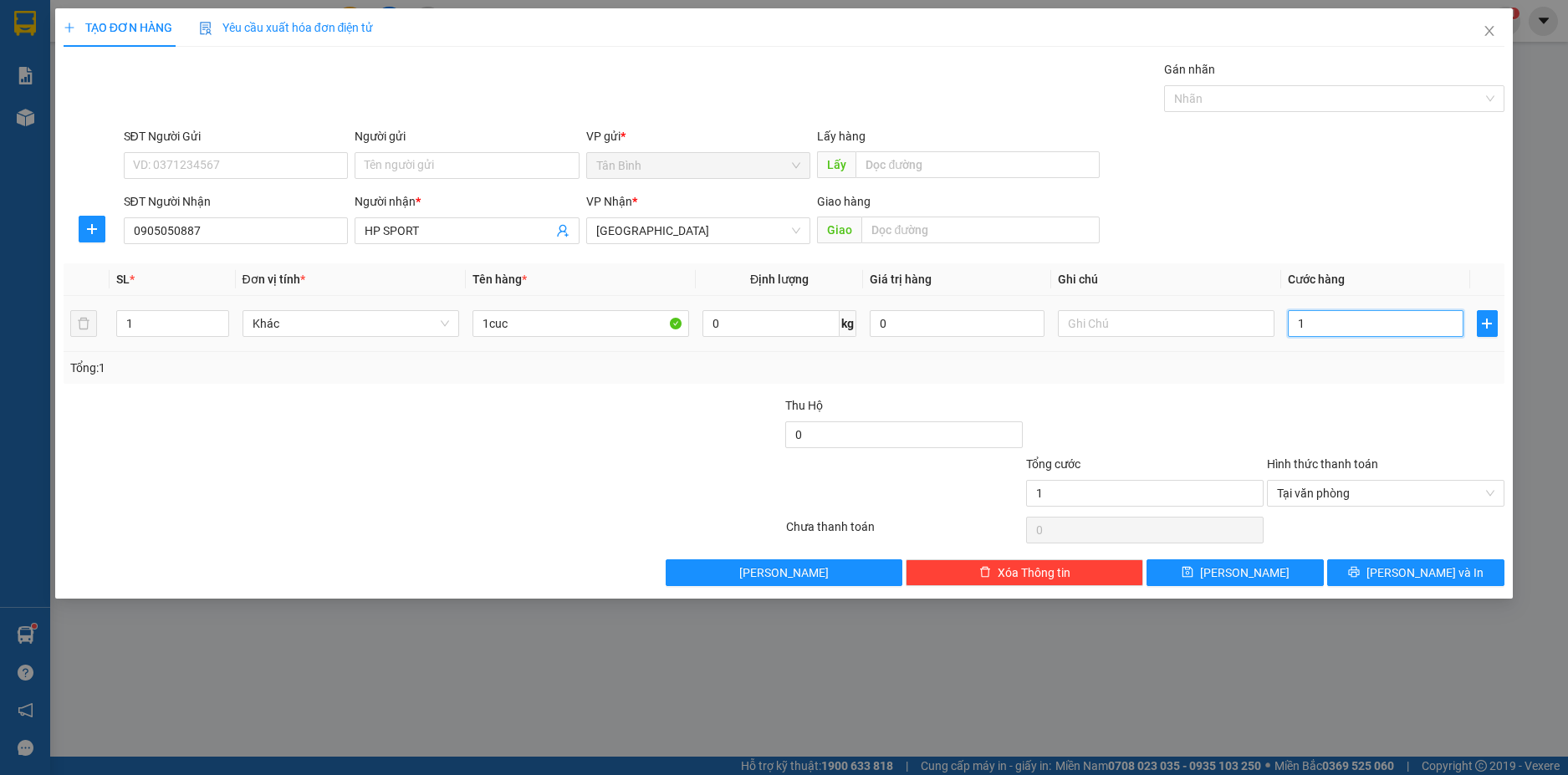
type input "10"
type input "100"
type input "100.000"
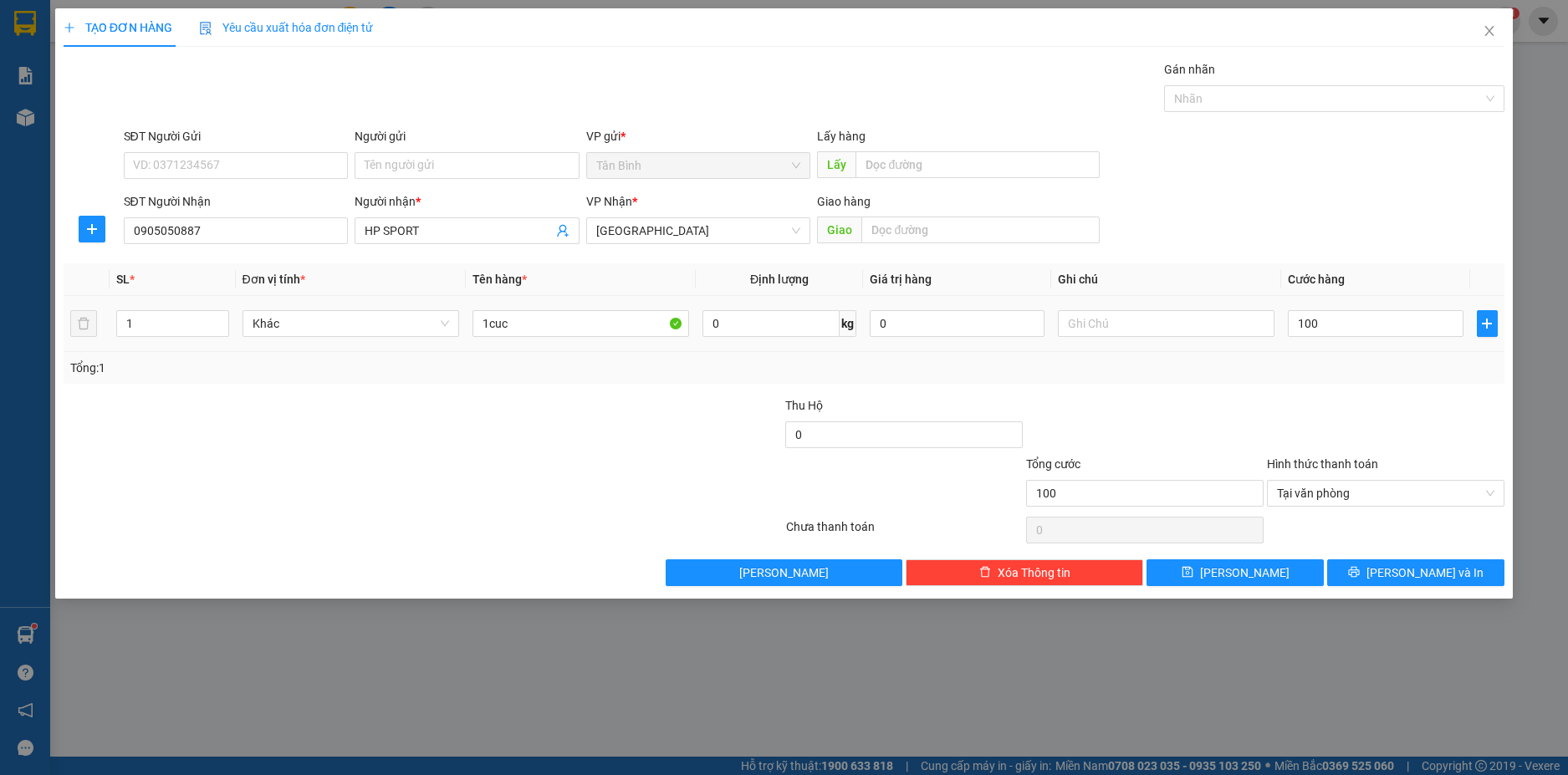
type input "100.000"
drag, startPoint x: 1302, startPoint y: 394, endPoint x: 1023, endPoint y: 748, distance: 450.7
click at [1301, 400] on div "Transit Pickup Surcharge Ids Transit Deliver Surcharge Ids Transit Deliver Surc…" at bounding box center [784, 323] width 1442 height 526
type input "100.000"
click at [1438, 566] on span "[PERSON_NAME] và In" at bounding box center [1424, 572] width 117 height 18
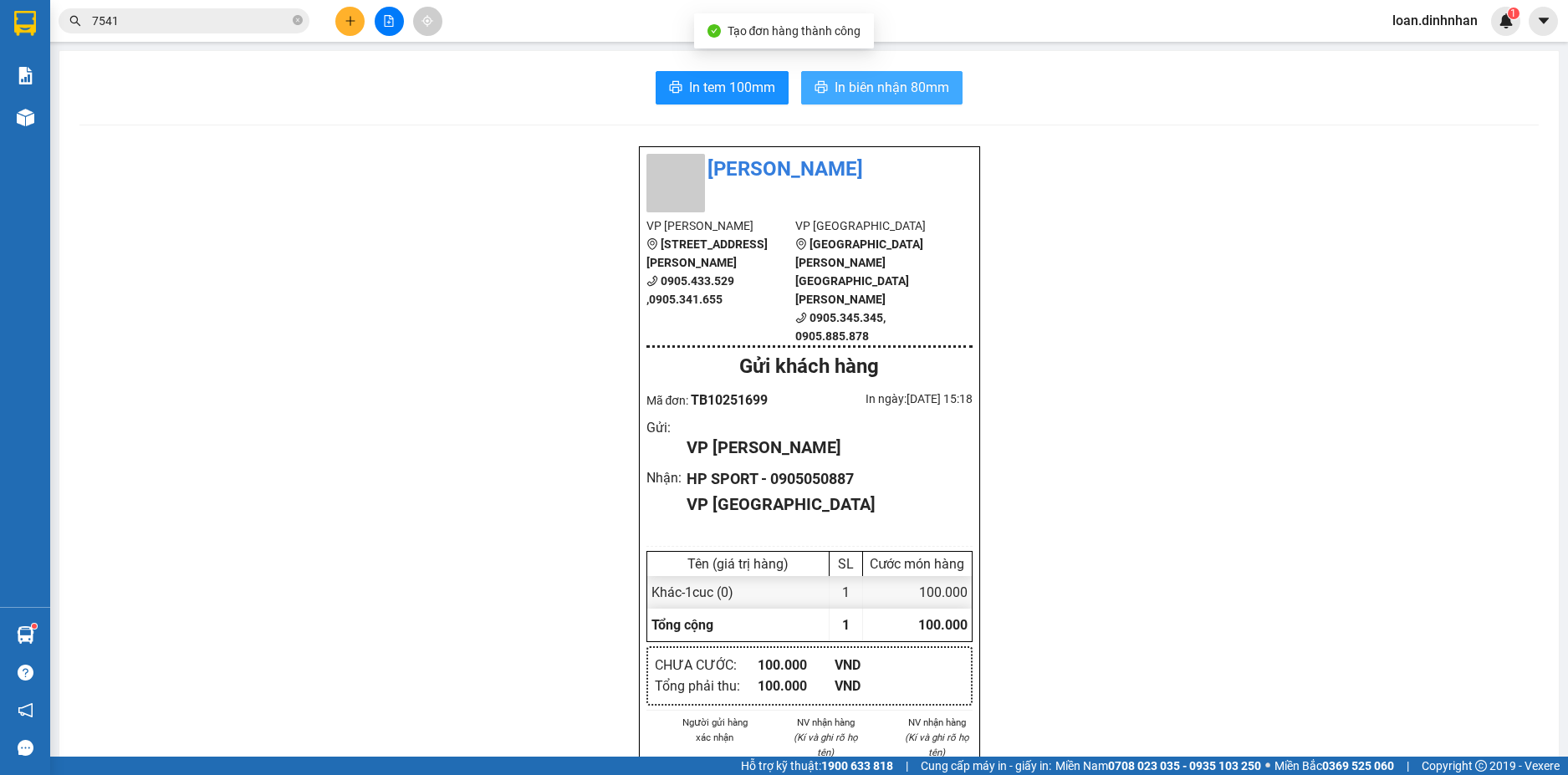
click at [852, 91] on span "In biên nhận 80mm" at bounding box center [891, 87] width 114 height 21
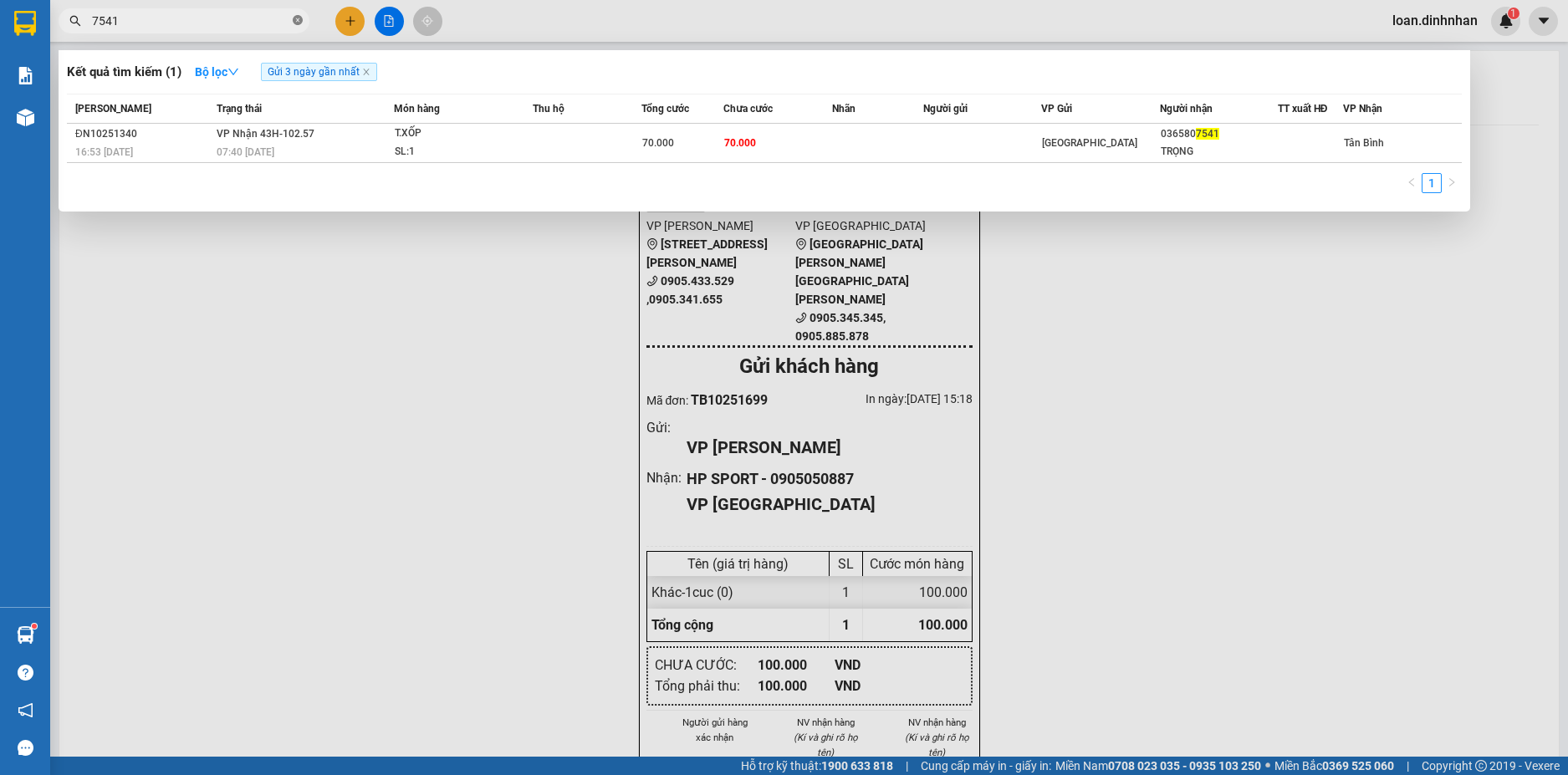
click at [296, 18] on icon "close-circle" at bounding box center [298, 20] width 10 height 10
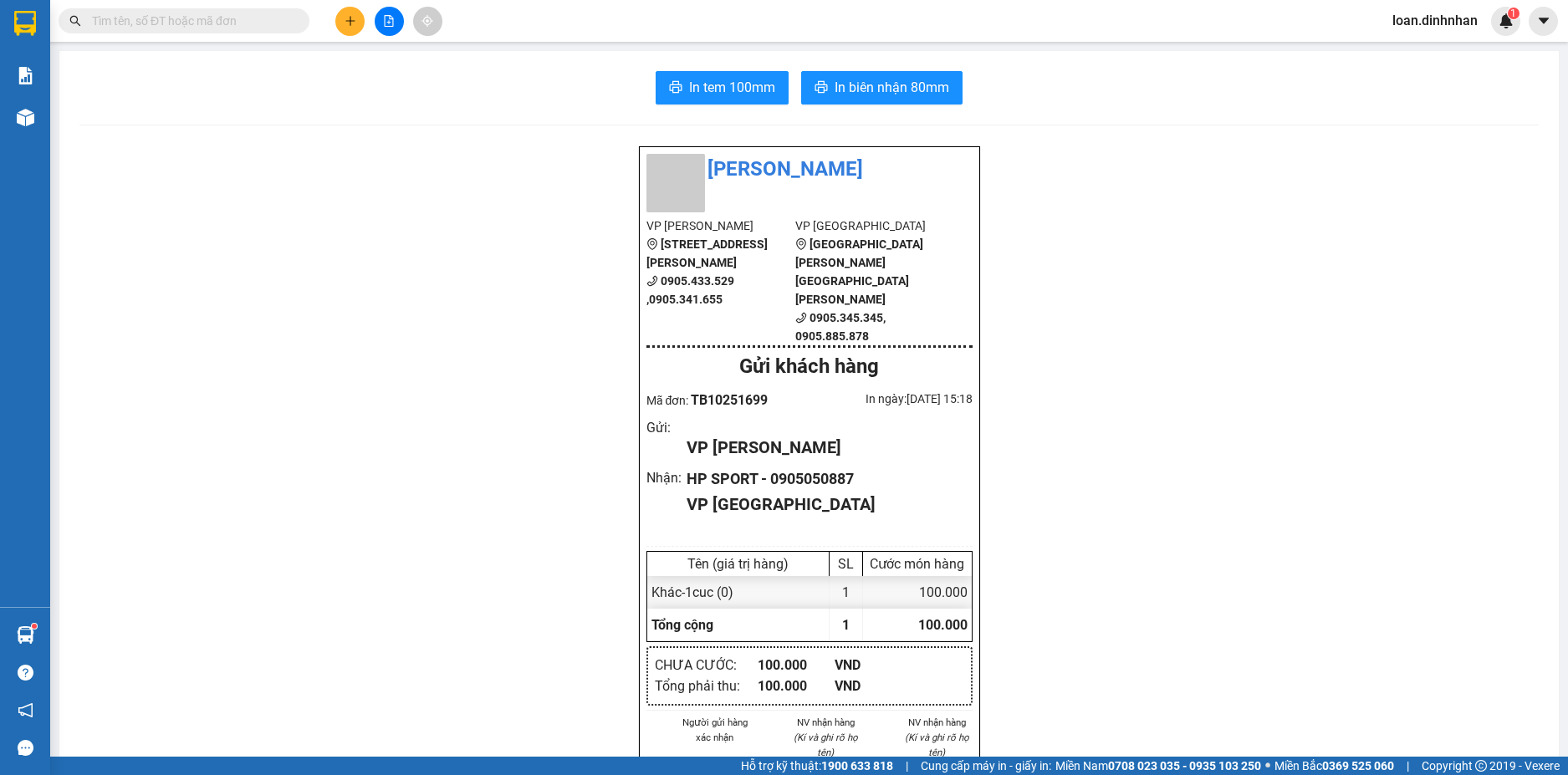
click at [260, 19] on input "text" at bounding box center [190, 21] width 197 height 18
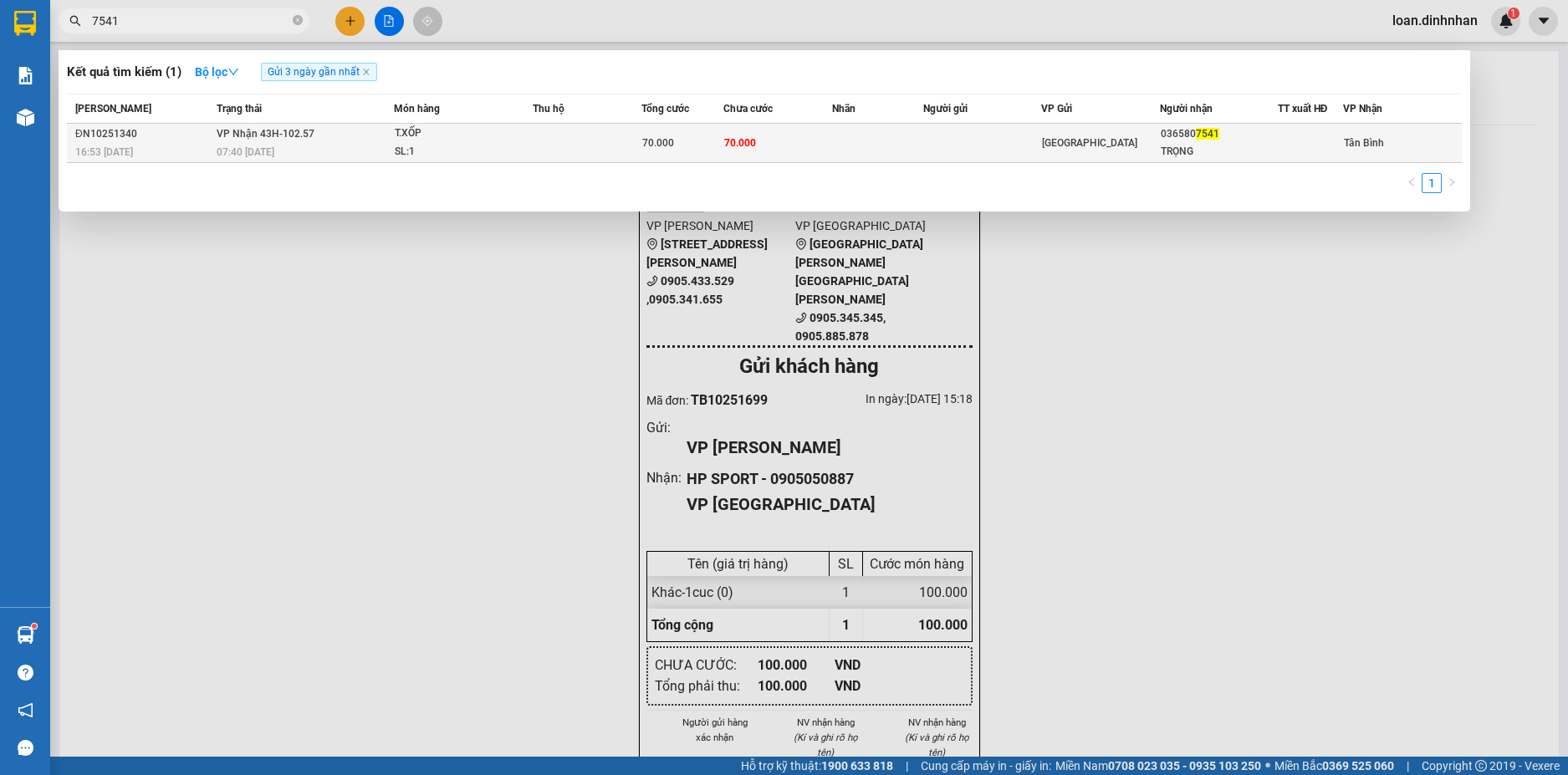
type input "7541"
click at [1271, 146] on div "TRỌNG" at bounding box center [1218, 151] width 116 height 17
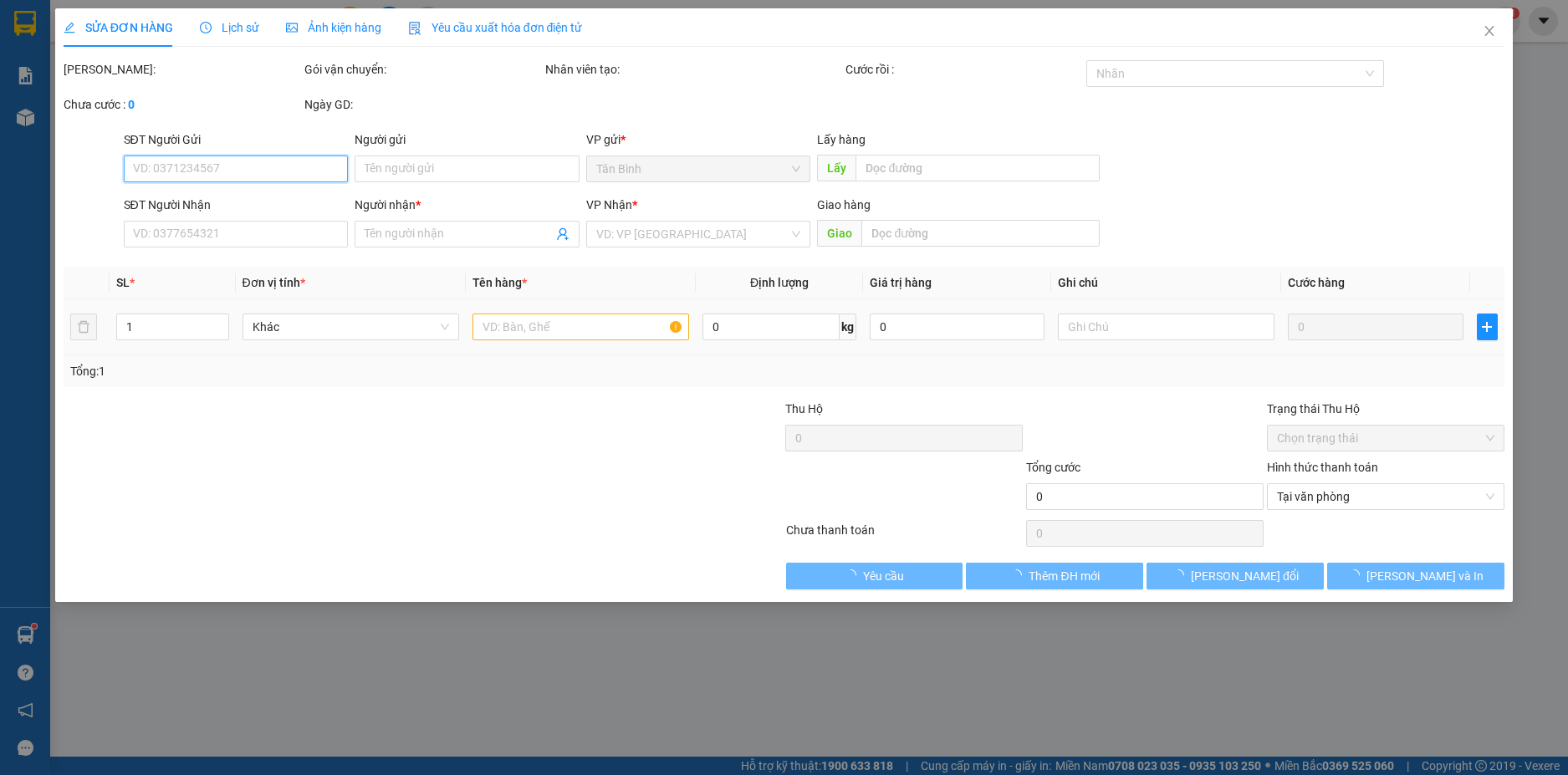
type input "0365807541"
type input "TRỌNG"
type input "70.000"
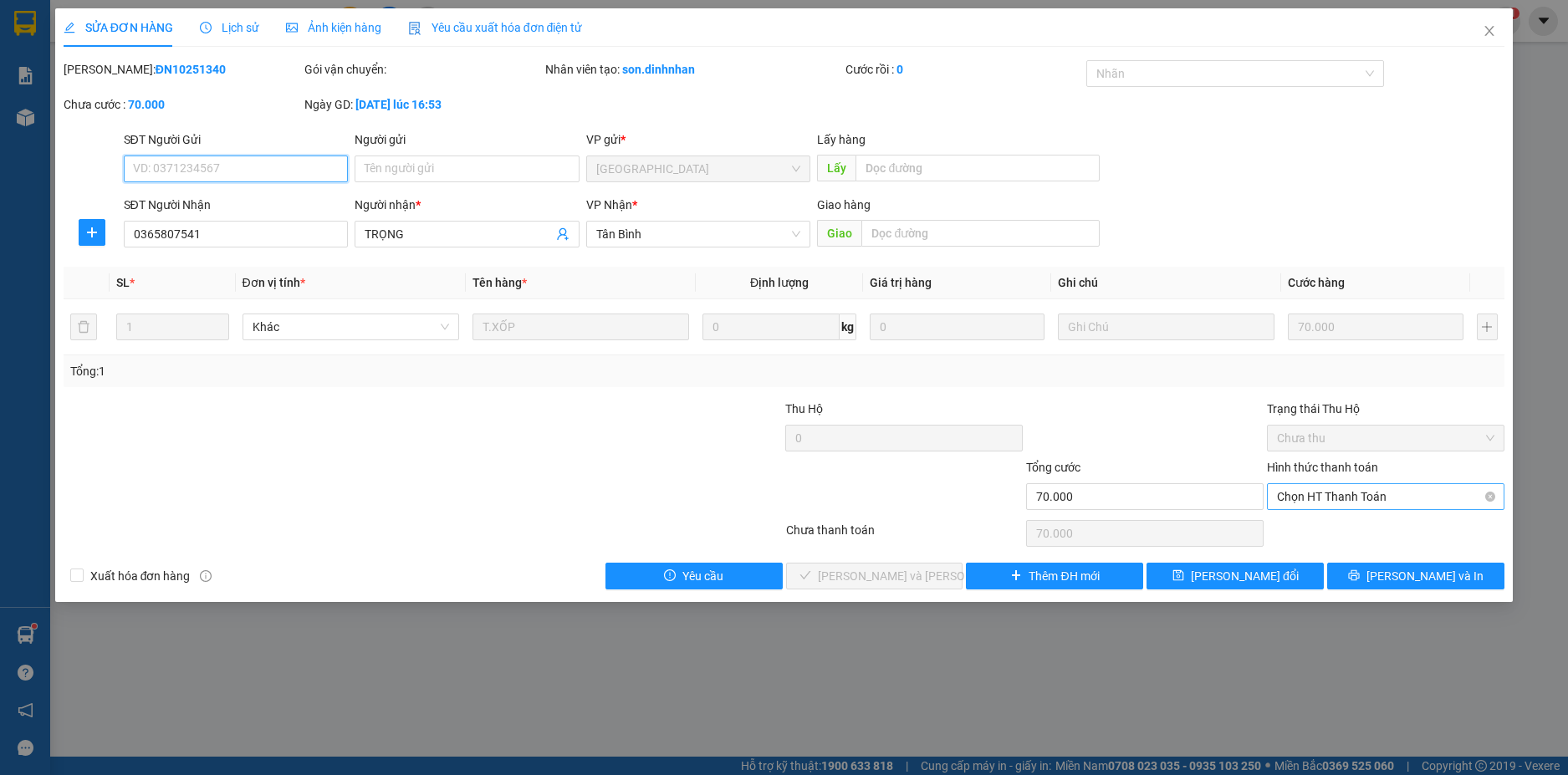
click at [1344, 507] on span "Chọn HT Thanh Toán" at bounding box center [1385, 496] width 217 height 25
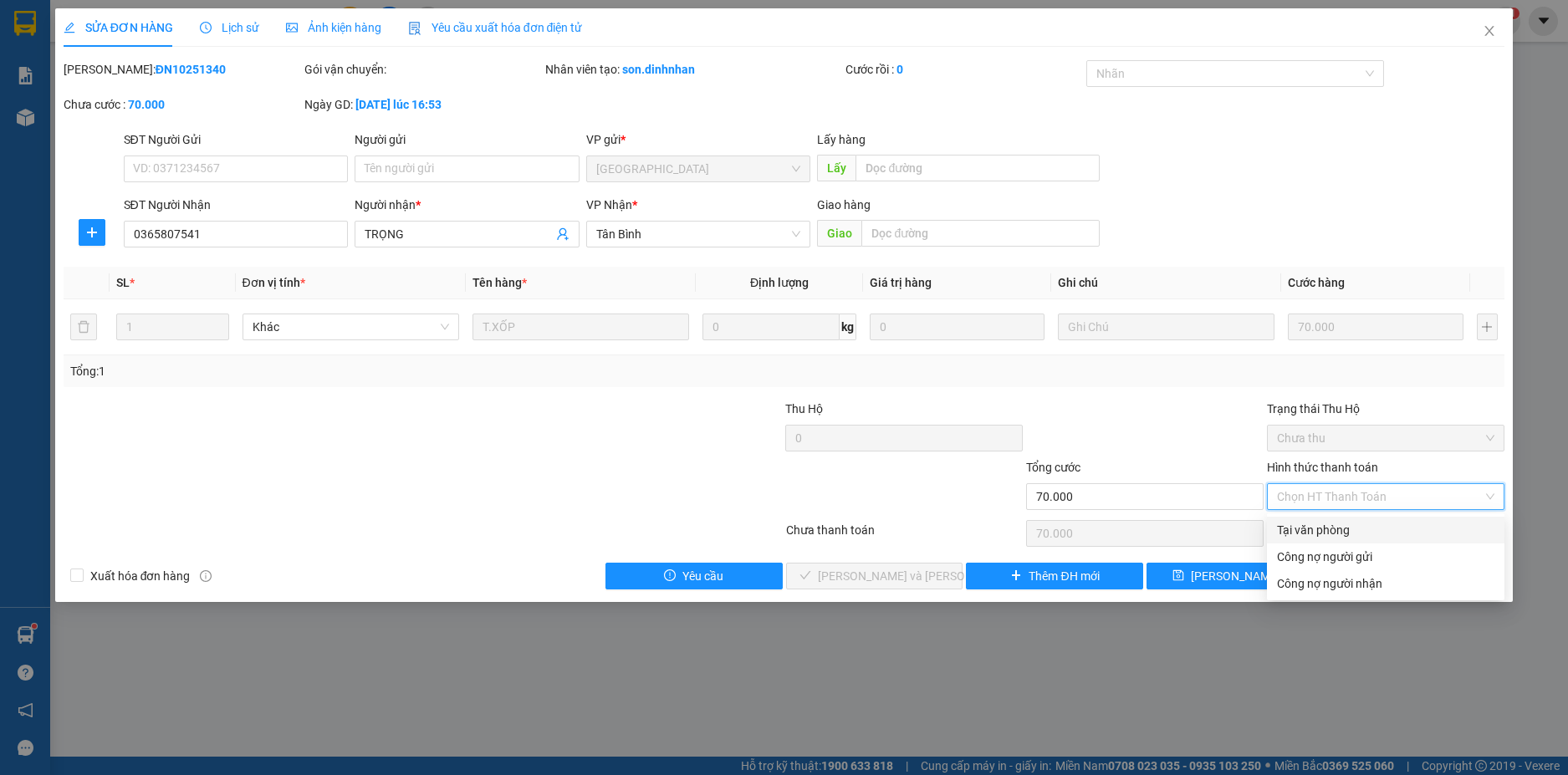
click at [1343, 528] on div "Tại văn phòng" at bounding box center [1385, 529] width 217 height 18
type input "0"
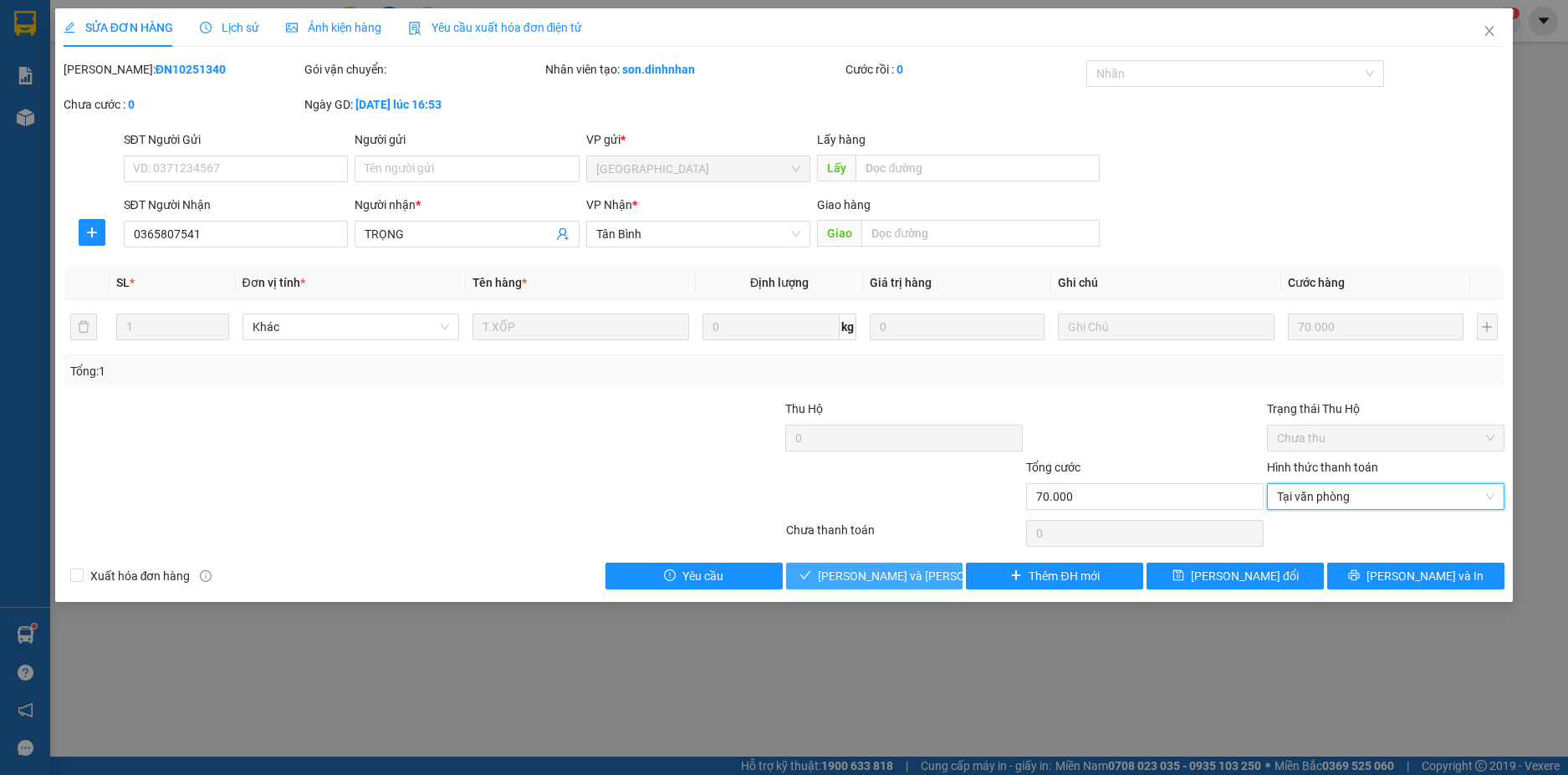
drag, startPoint x: 894, startPoint y: 576, endPoint x: 947, endPoint y: 581, distance: 53.2
click at [897, 576] on span "[PERSON_NAME] và Giao hàng" at bounding box center [930, 575] width 226 height 18
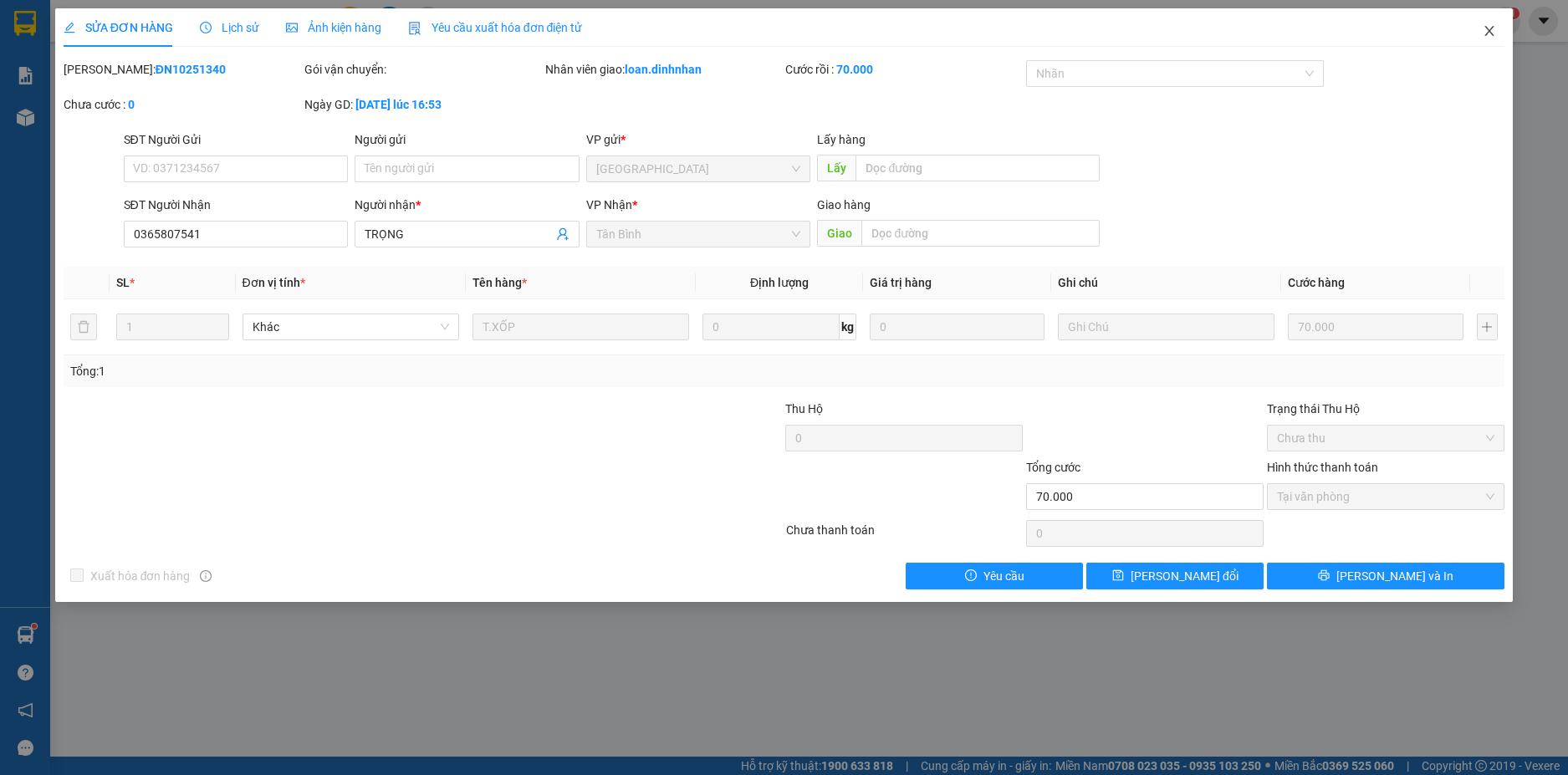
click at [1483, 35] on icon "close" at bounding box center [1488, 30] width 13 height 13
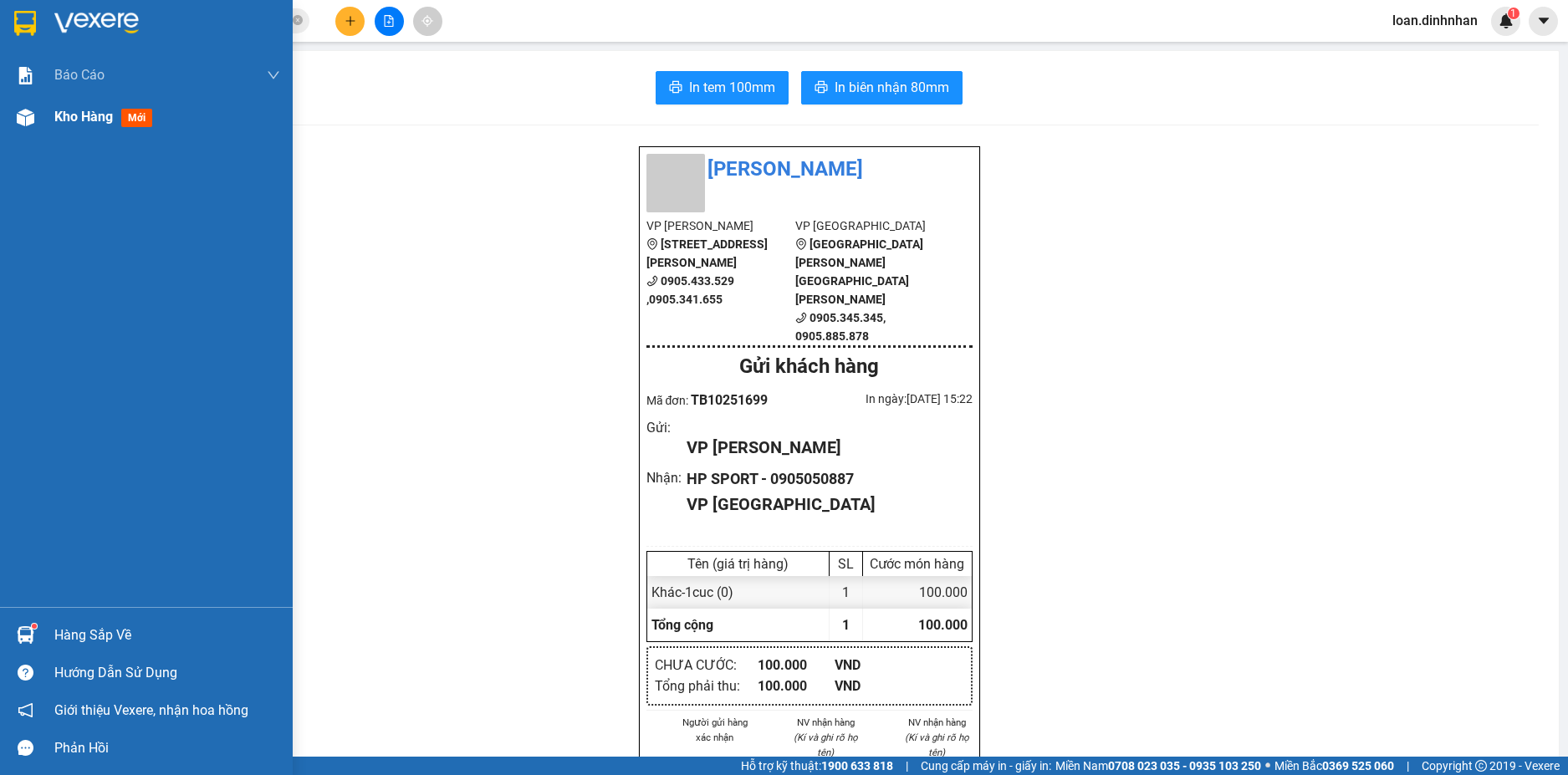
click at [27, 118] on img at bounding box center [25, 118] width 17 height 17
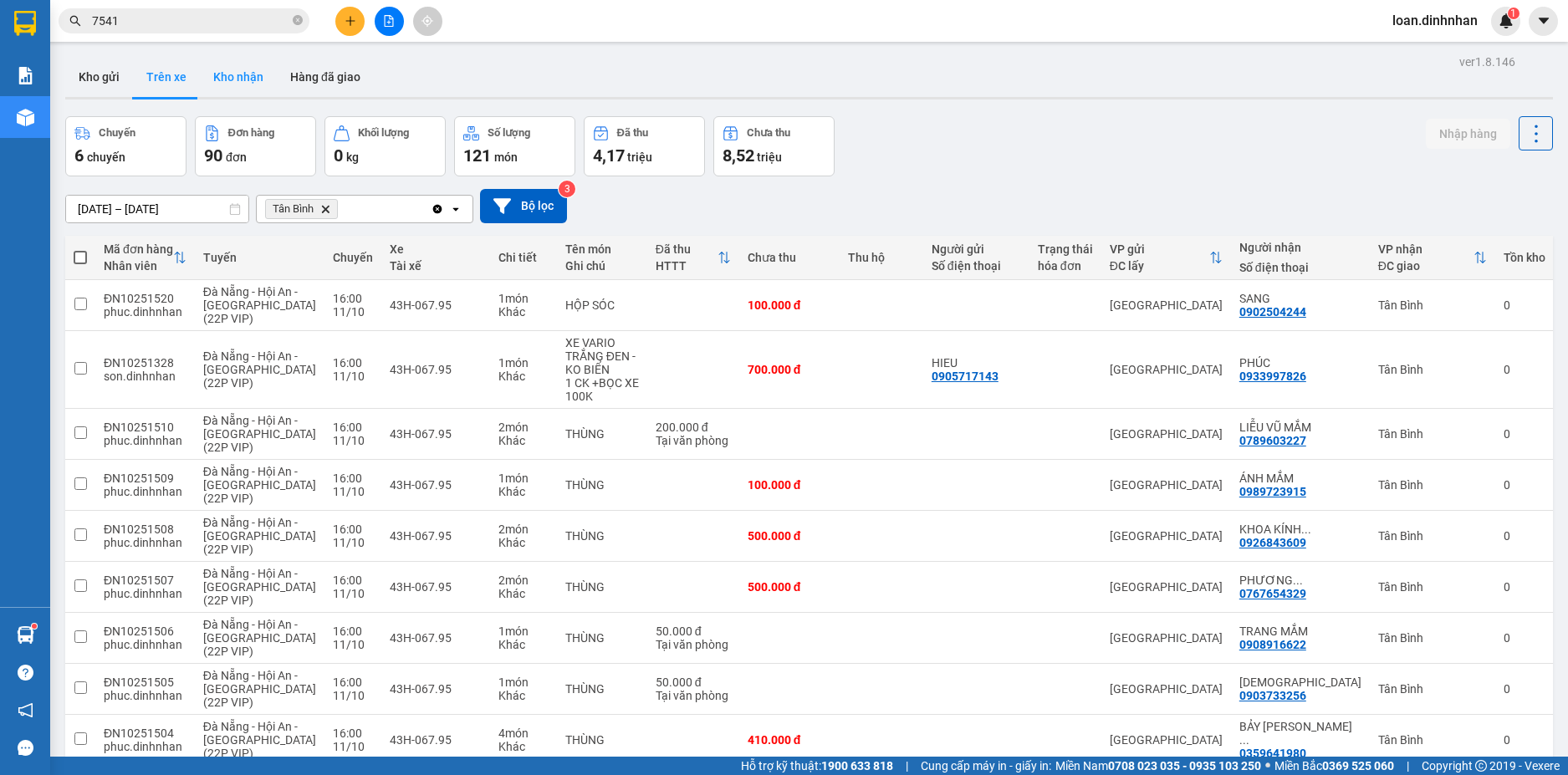
click at [240, 83] on button "Kho nhận" at bounding box center [238, 77] width 77 height 40
type input "[DATE] – [DATE]"
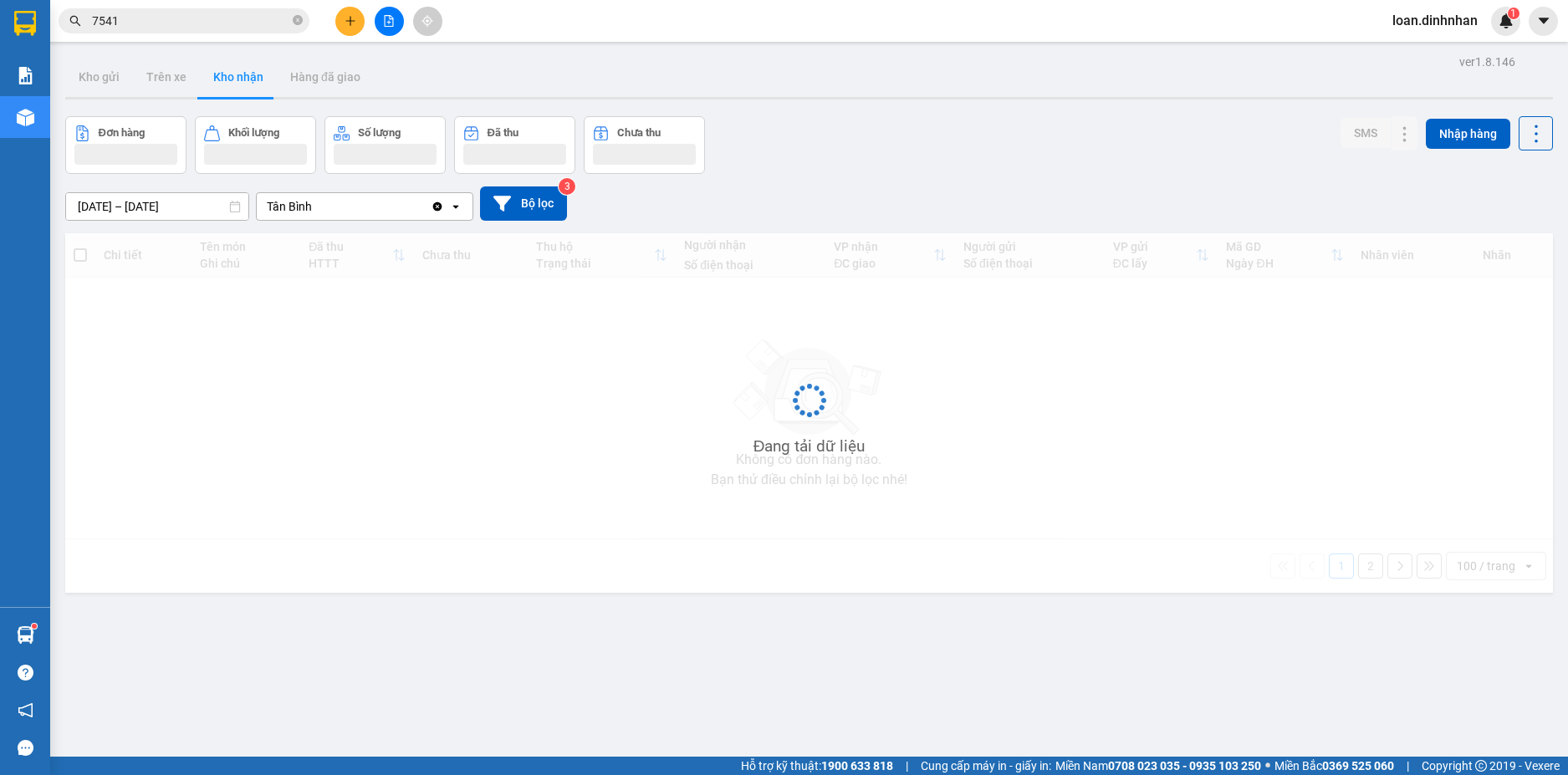
click at [217, 29] on input "7541" at bounding box center [190, 21] width 197 height 18
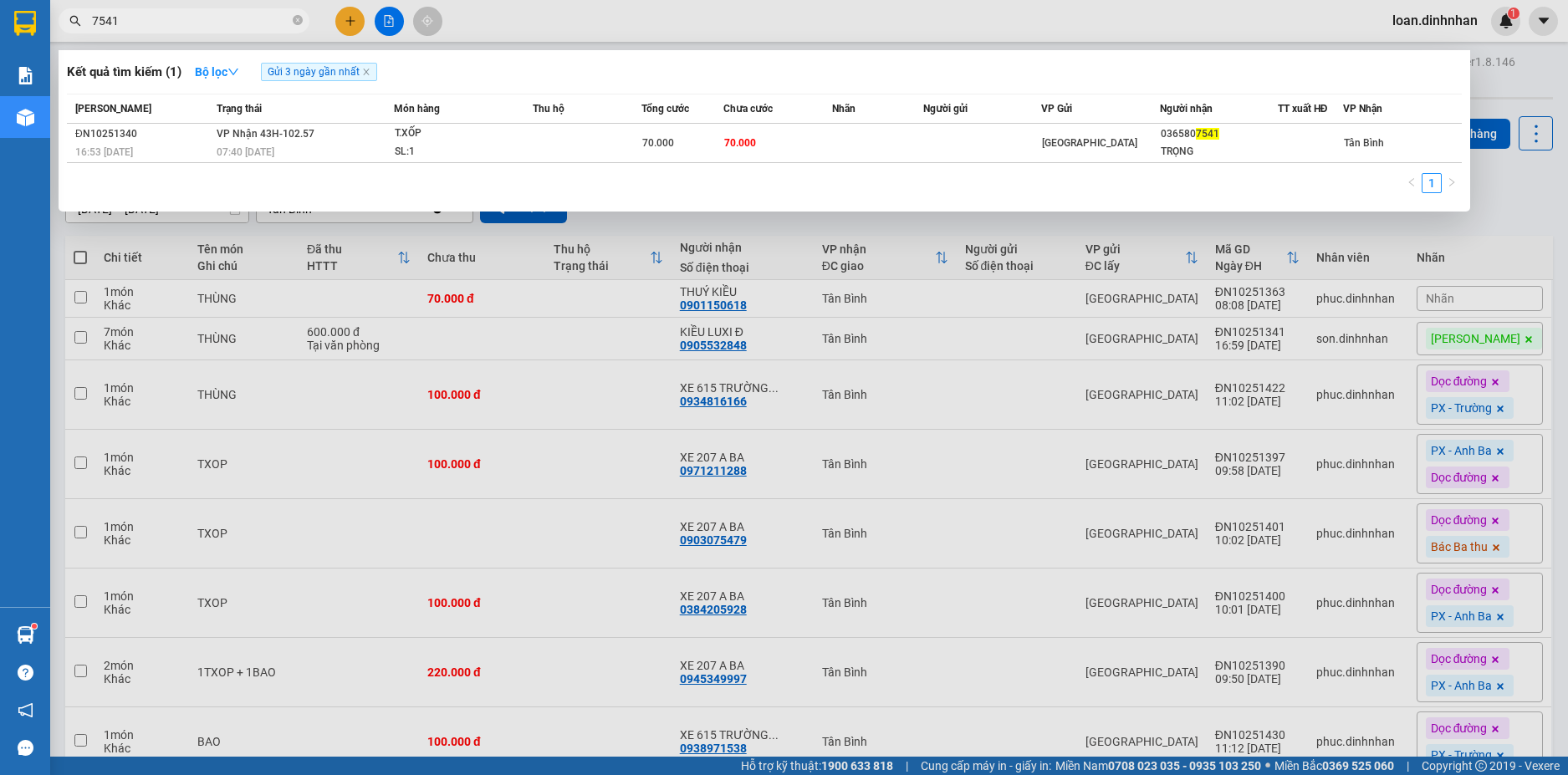
click at [197, 22] on input "7541" at bounding box center [190, 21] width 197 height 18
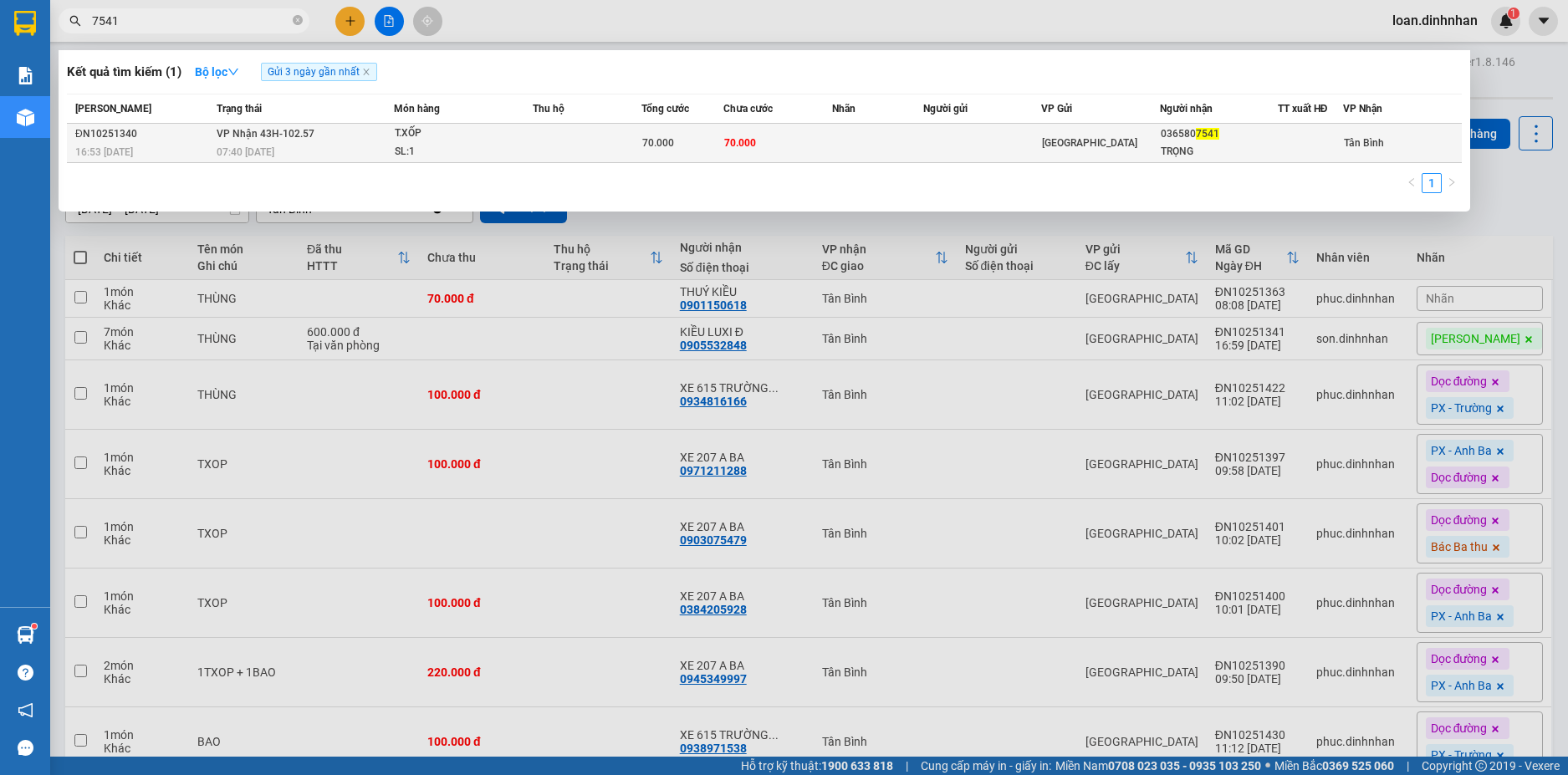
click at [346, 153] on div "07:40 - 11/10" at bounding box center [305, 151] width 177 height 18
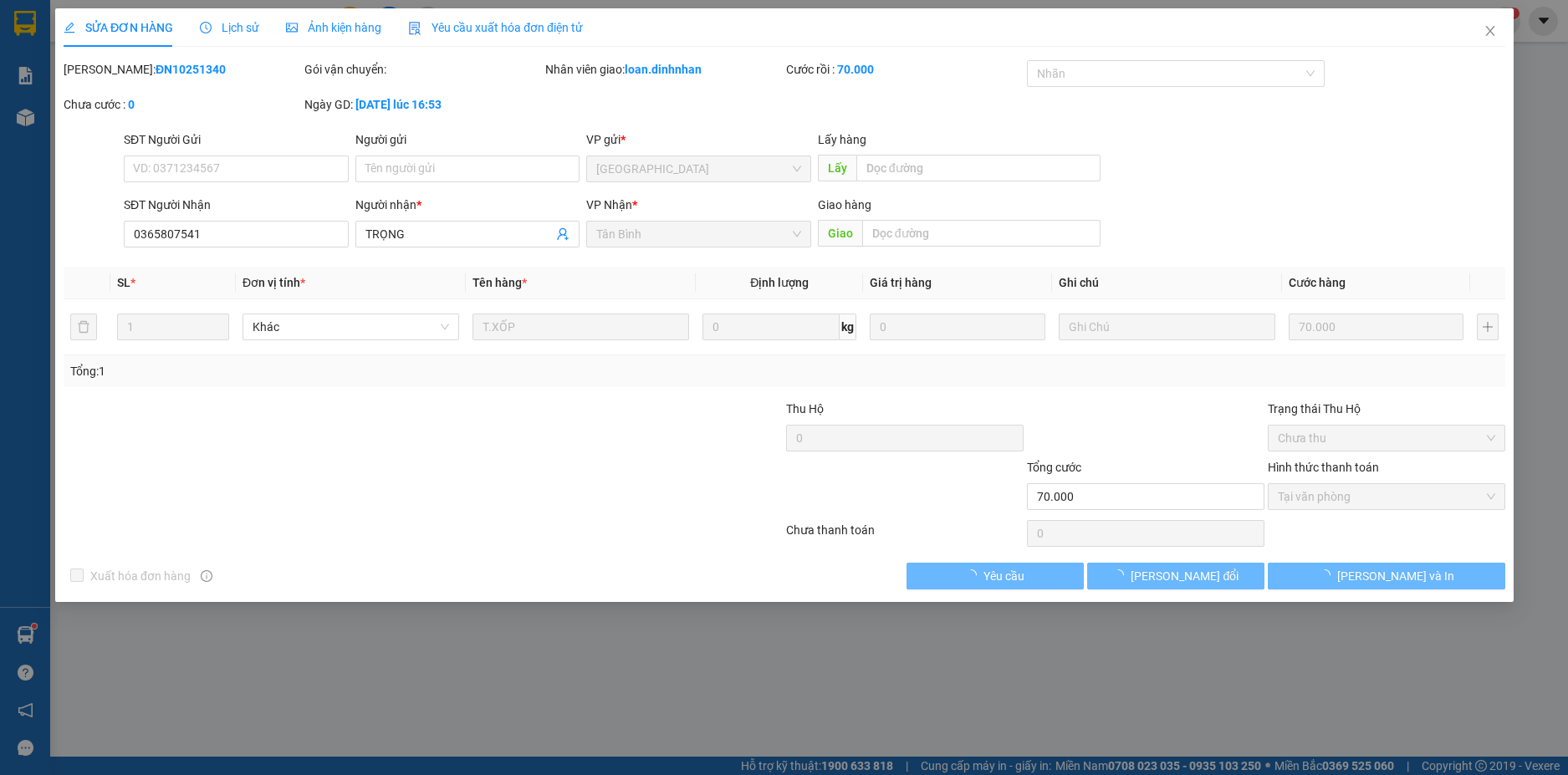
type input "0365807541"
type input "TRỌNG"
type input "70.000"
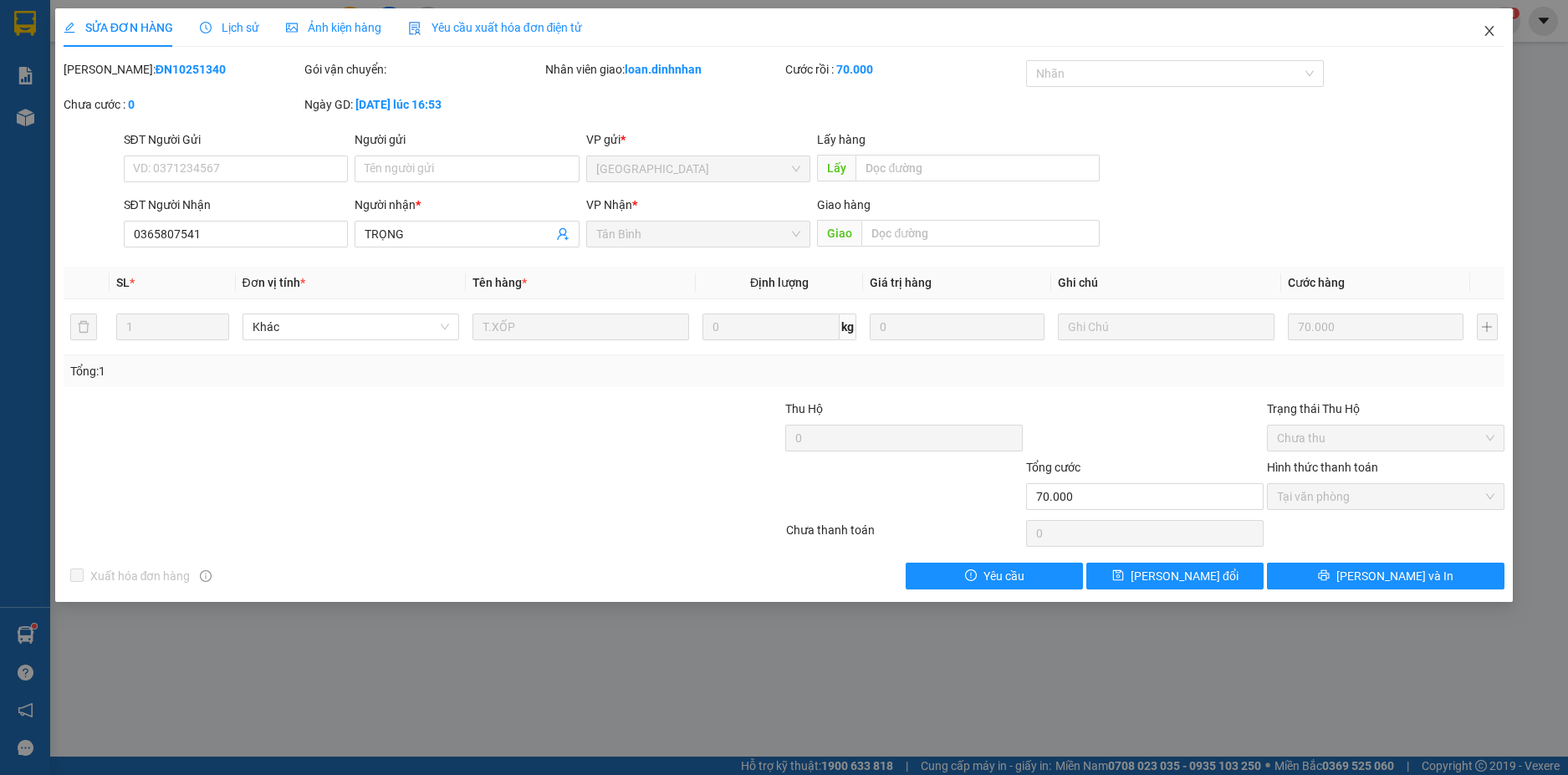
click at [1484, 28] on icon "close" at bounding box center [1488, 30] width 13 height 13
click at [1488, 22] on span "loan.dinhnhan" at bounding box center [1434, 21] width 112 height 21
click at [1489, 29] on span "loan.dinhnhan" at bounding box center [1434, 21] width 112 height 21
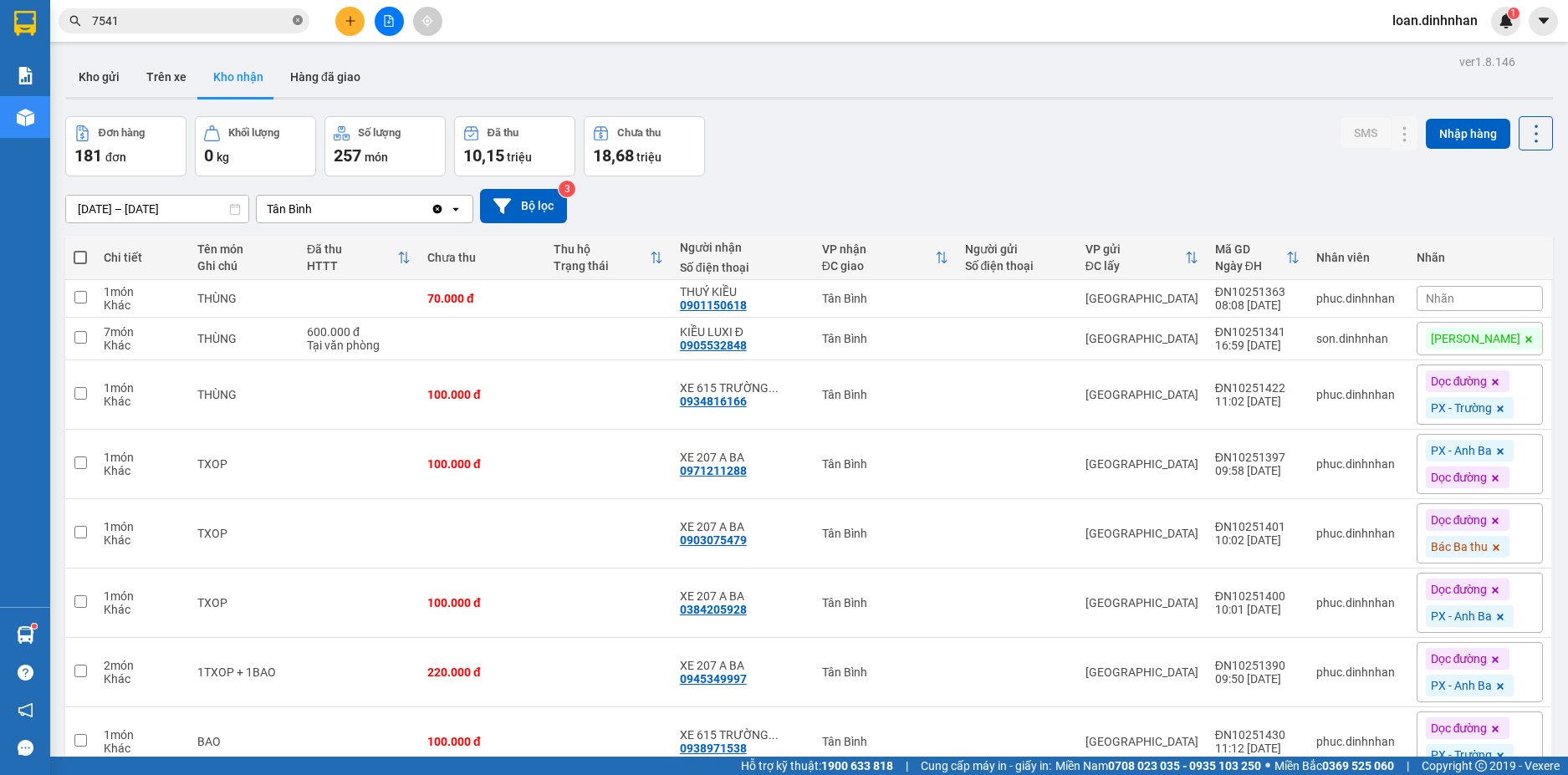
click at [299, 15] on span at bounding box center [298, 21] width 10 height 16
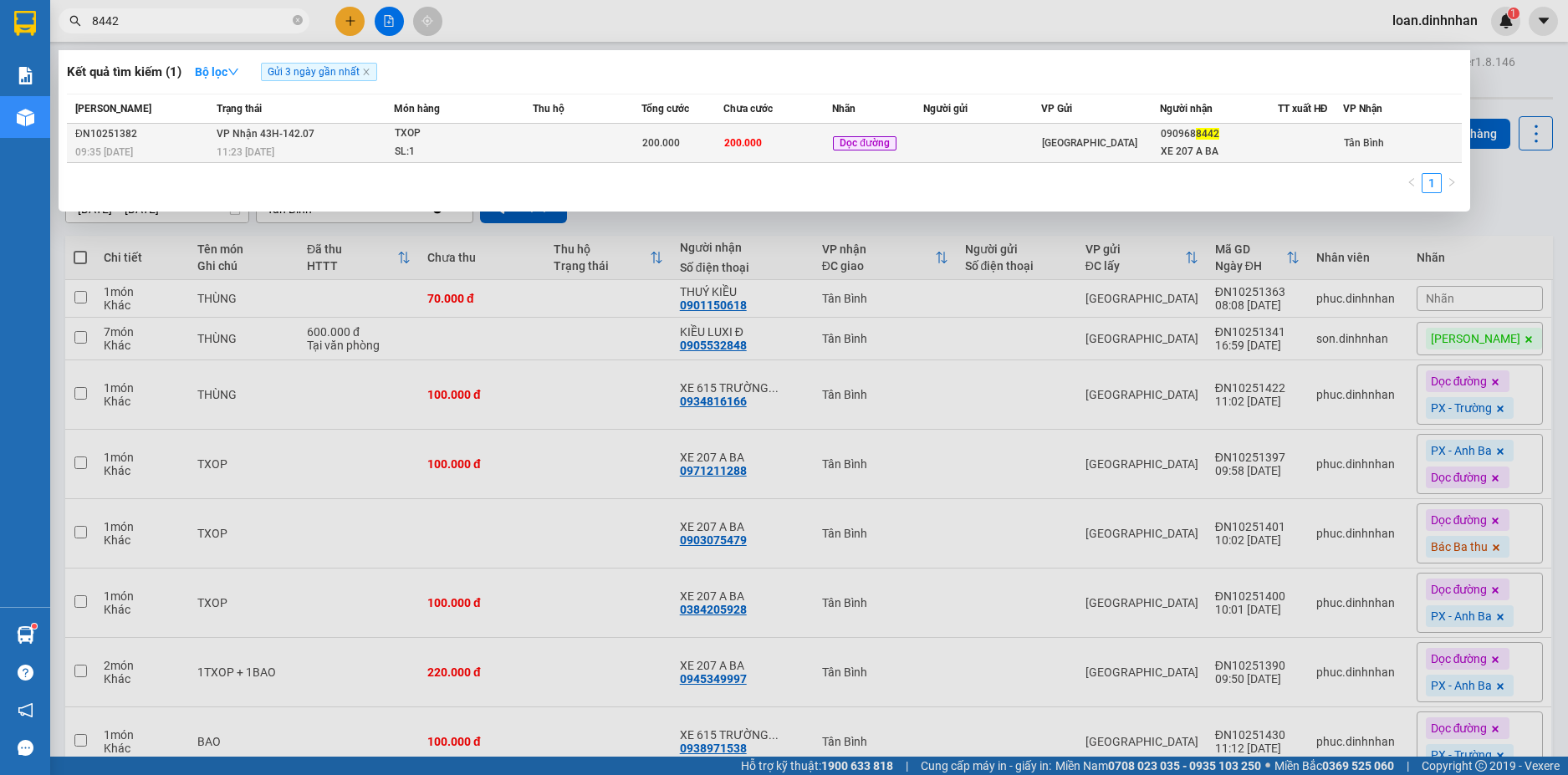
type input "8442"
click at [698, 142] on div "200.000" at bounding box center [682, 143] width 80 height 18
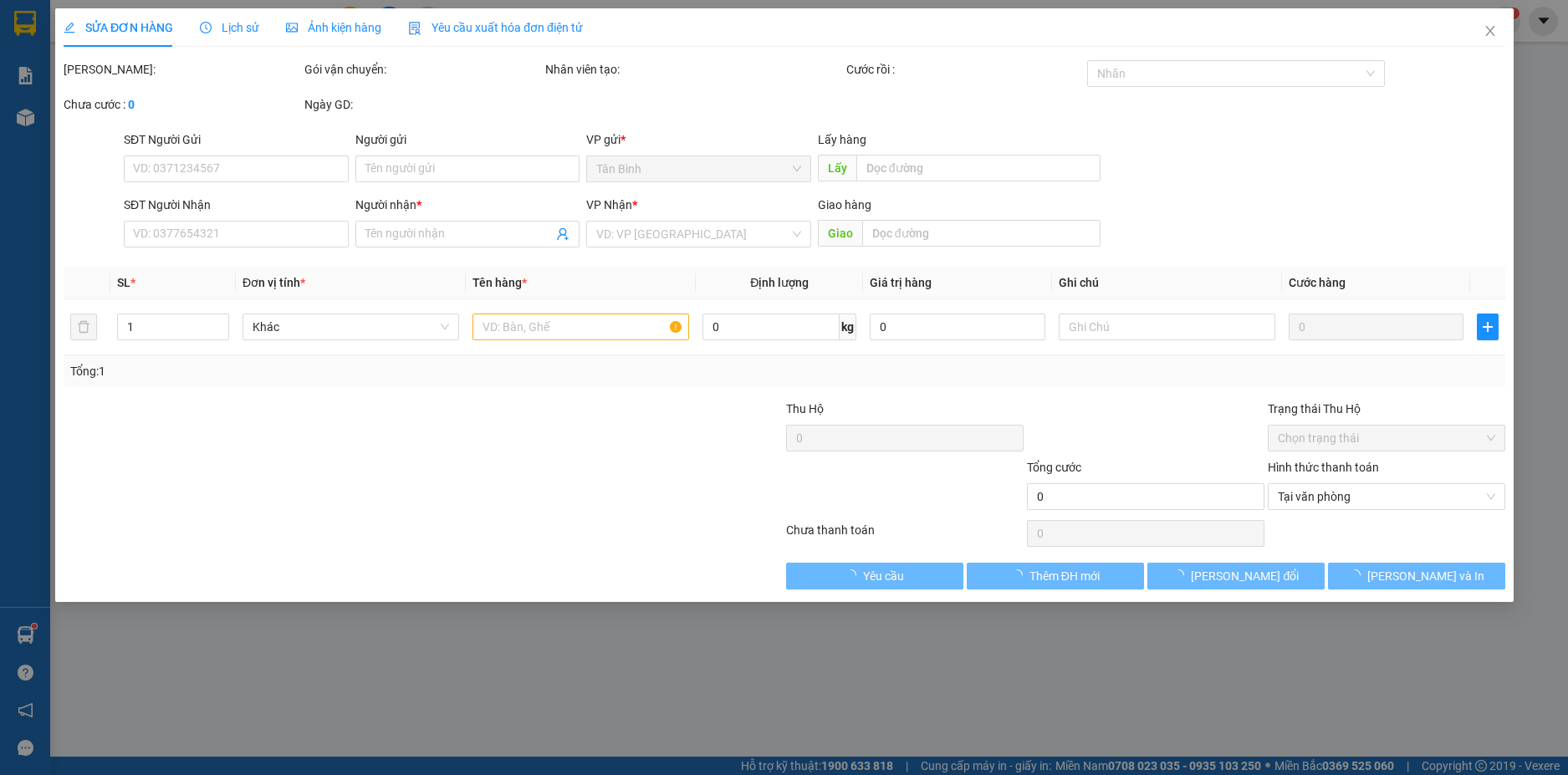
type input "0909688442"
type input "XE 207 A BA"
type input "200.000"
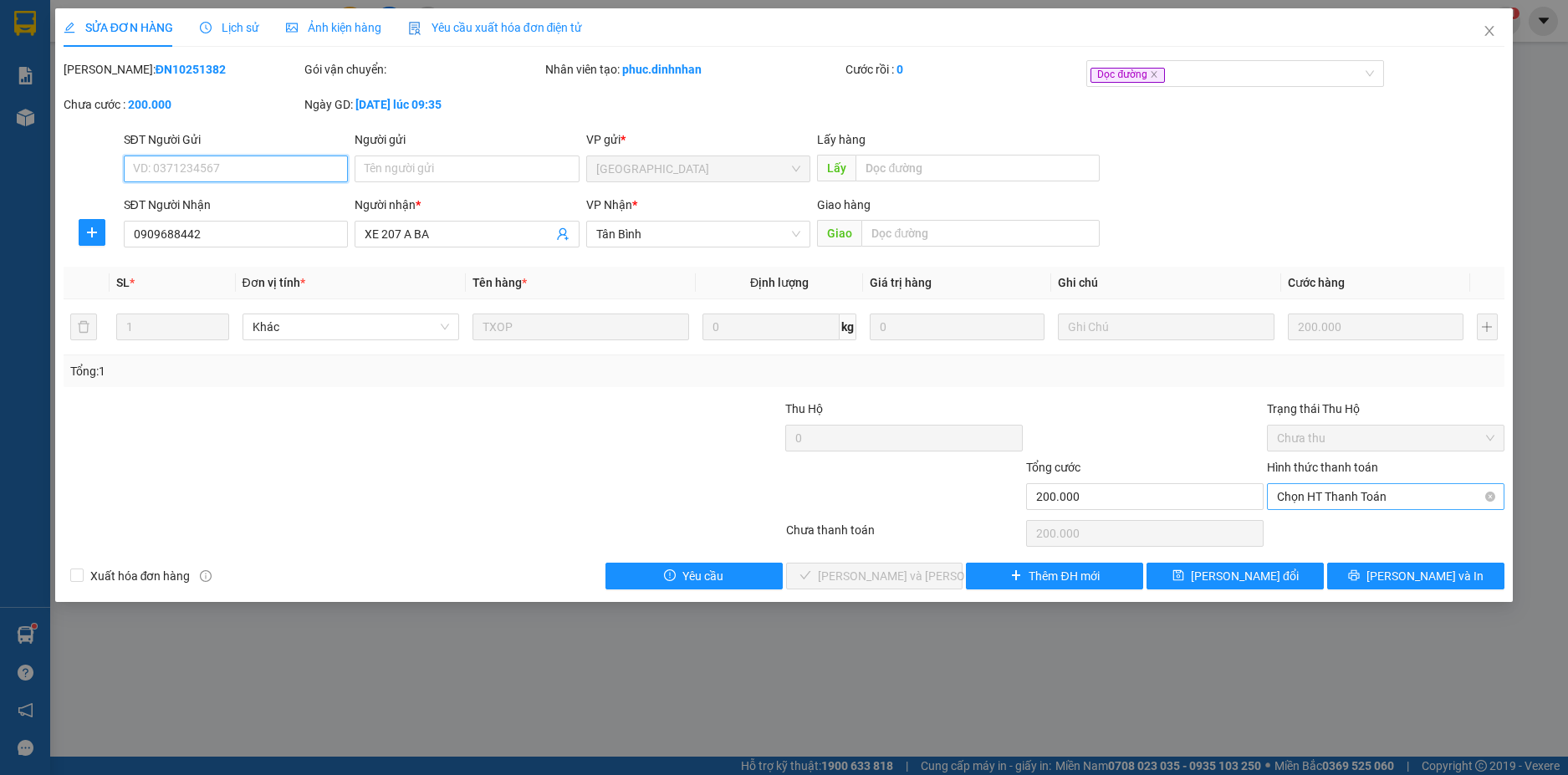
drag, startPoint x: 1307, startPoint y: 501, endPoint x: 1307, endPoint y: 510, distance: 9.0
click at [1307, 502] on span "Chọn HT Thanh Toán" at bounding box center [1385, 496] width 217 height 25
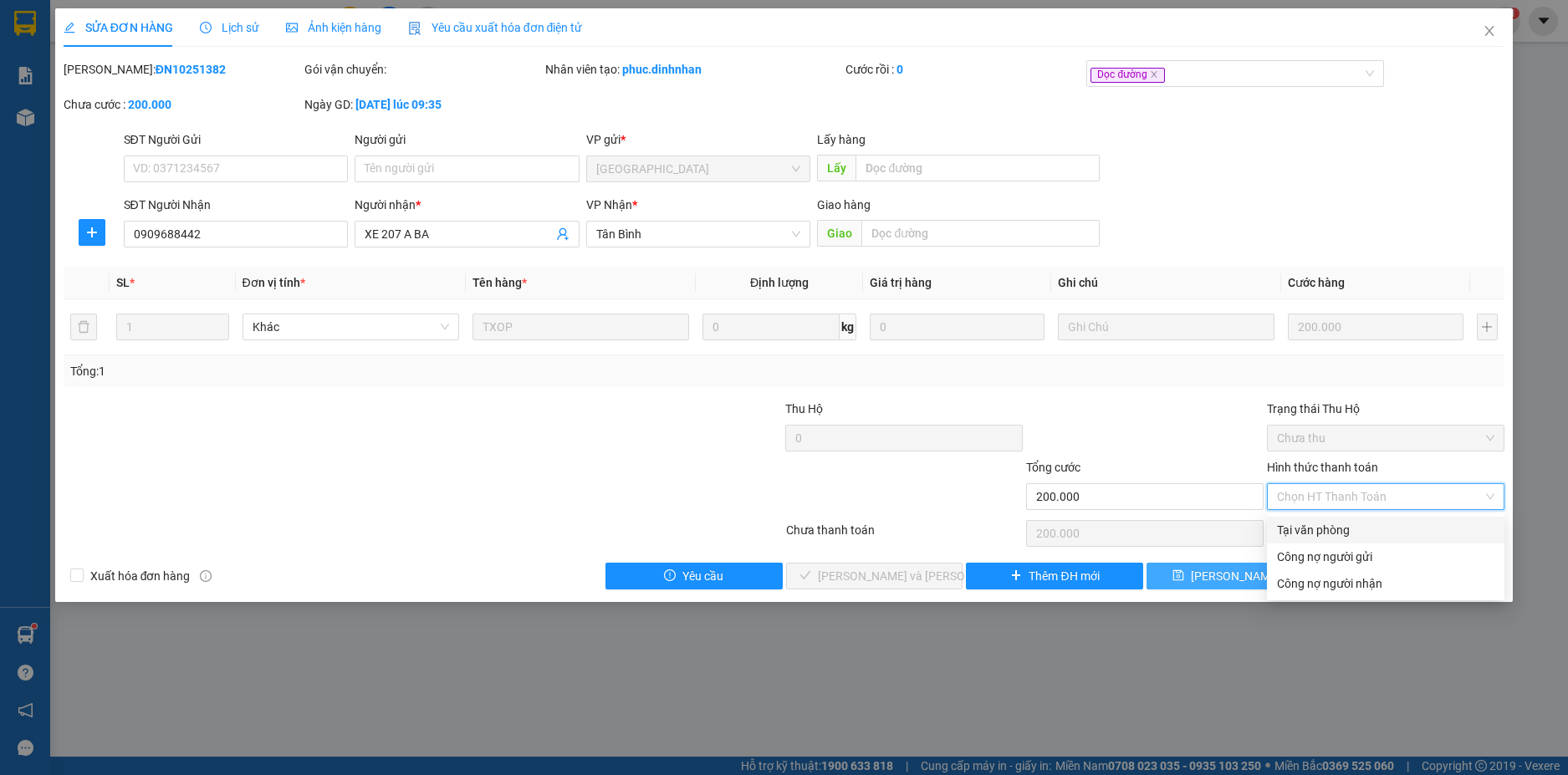
drag, startPoint x: 1301, startPoint y: 522, endPoint x: 1167, endPoint y: 561, distance: 139.6
click at [1300, 526] on div "Tại văn phòng" at bounding box center [1385, 529] width 217 height 18
type input "0"
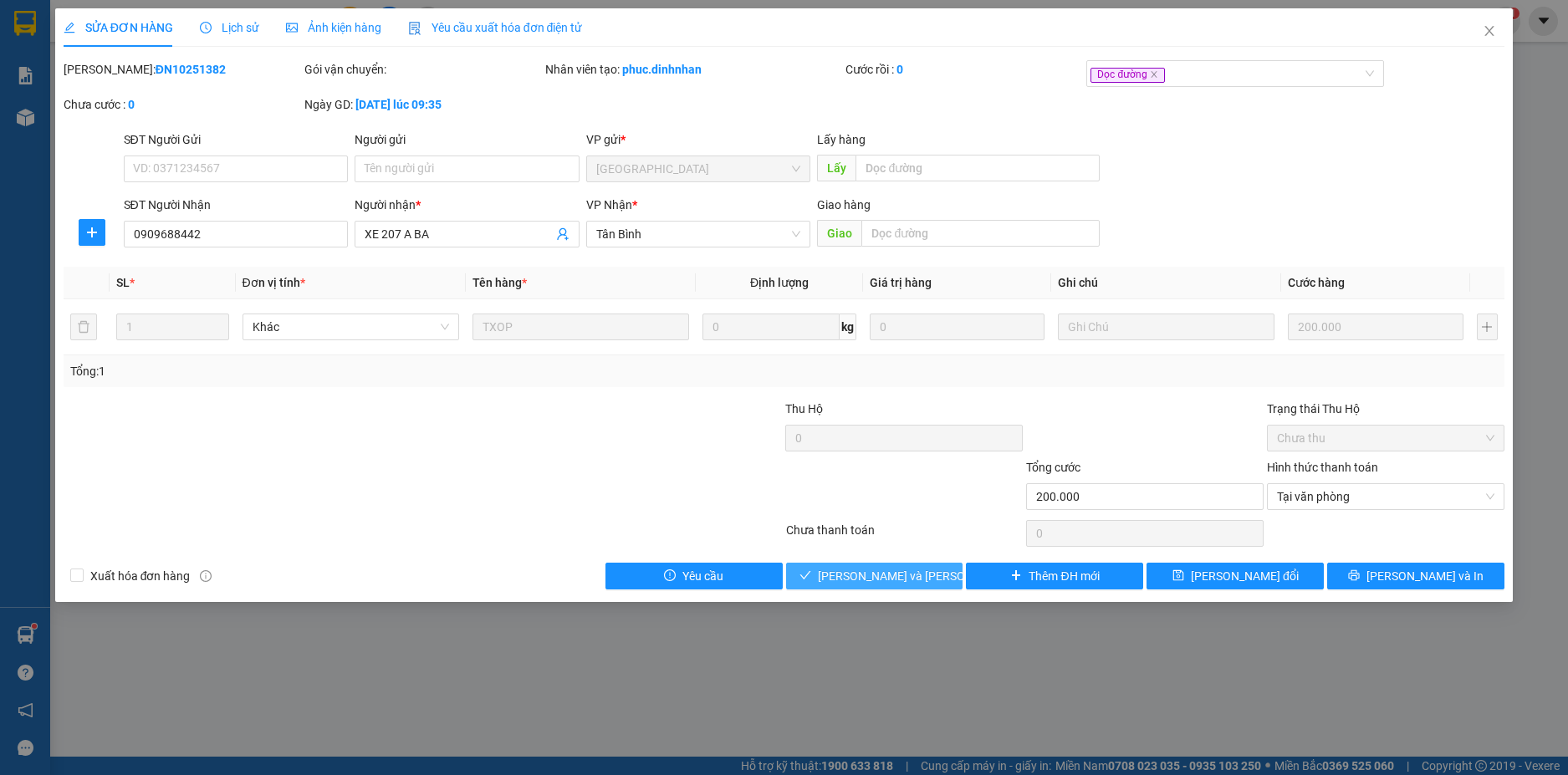
click at [917, 567] on span "[PERSON_NAME] và Giao hàng" at bounding box center [930, 575] width 226 height 18
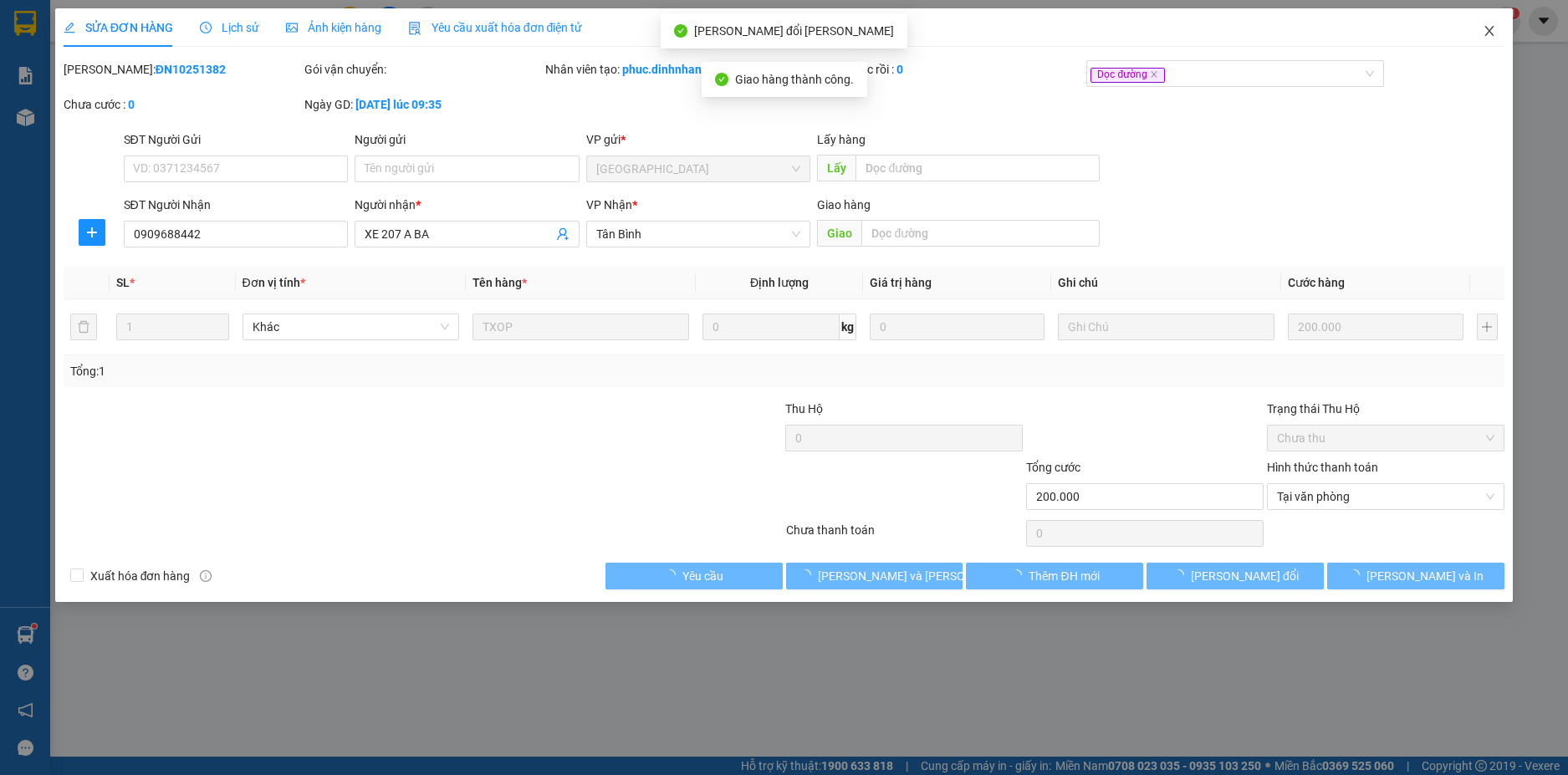
click at [1490, 28] on icon "close" at bounding box center [1488, 30] width 13 height 13
click at [1491, 25] on div "1" at bounding box center [1506, 22] width 29 height 29
click at [1481, 23] on body "Kết quả tìm kiếm ( 1 ) Bộ lọc Gửi 3 ngày gần nhất Mã ĐH Trạng thái Món hàng Thu…" at bounding box center [784, 388] width 1568 height 775
click at [1567, 0] on div at bounding box center [1568, 0] width 0 height 0
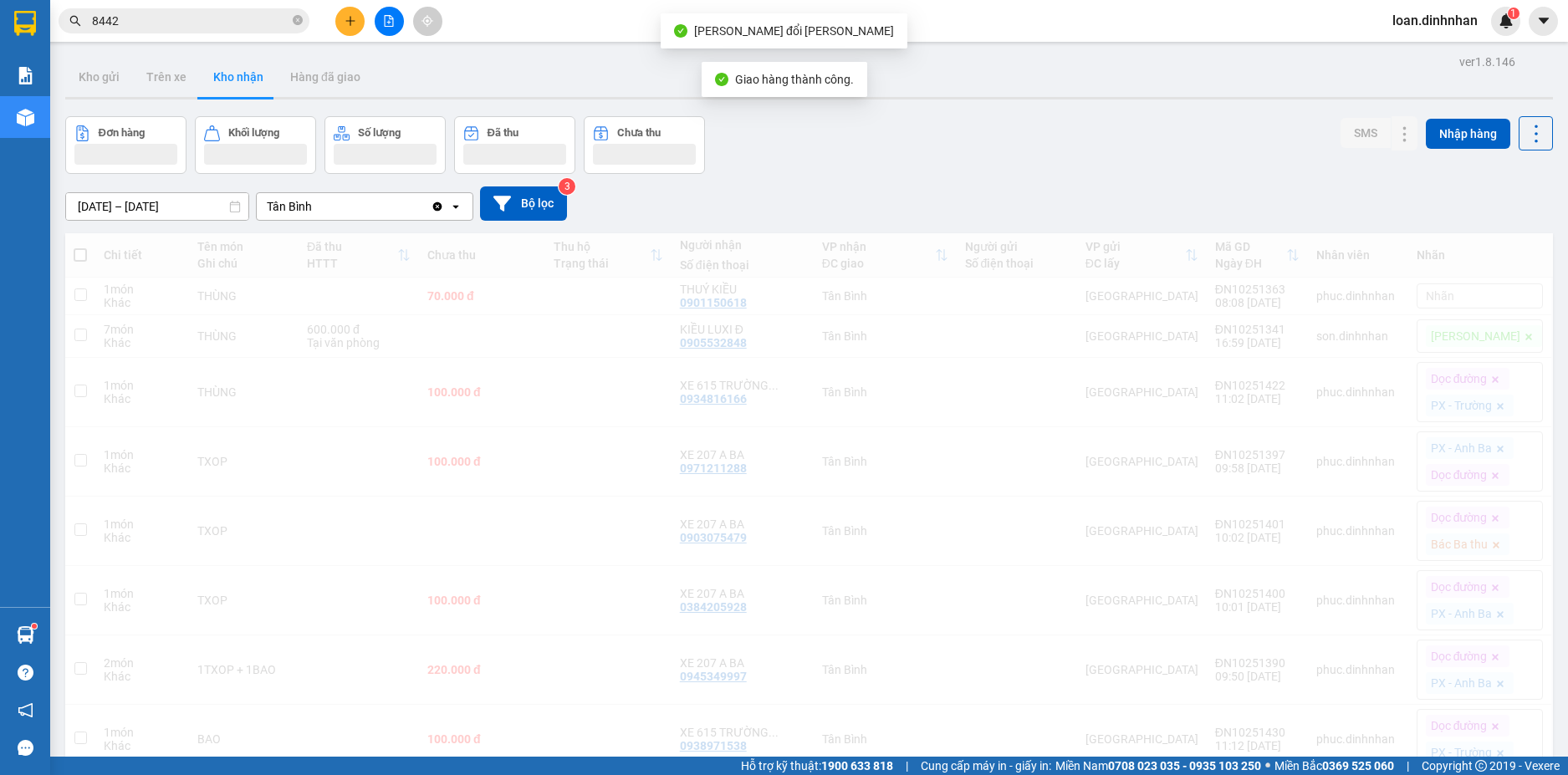
click at [1567, 29] on div "Thông báo Thông báo của bạn Tính năng mới" at bounding box center [1568, 388] width 0 height 775
click at [295, 17] on icon "close-circle" at bounding box center [298, 20] width 10 height 10
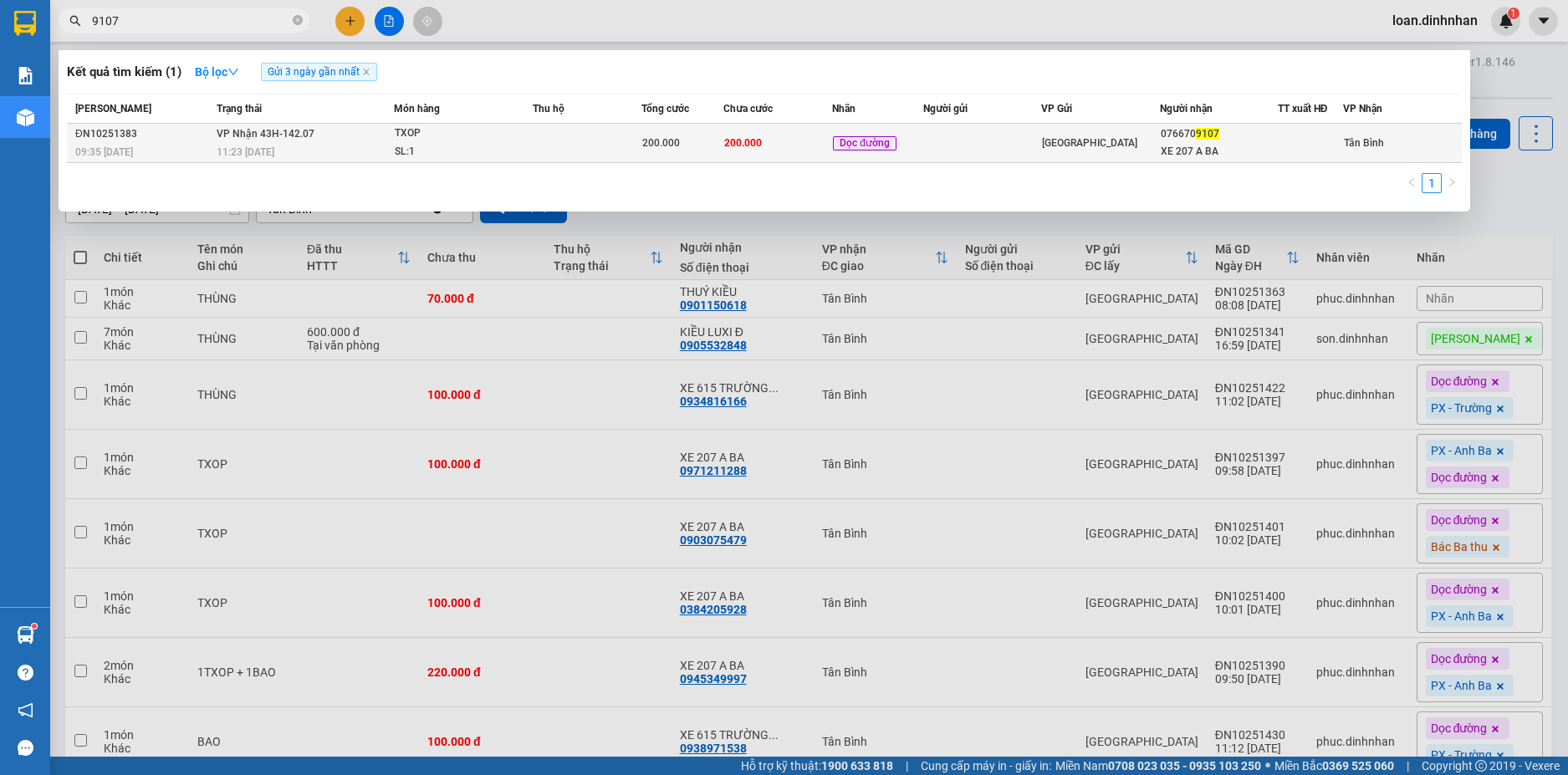
type input "9107"
click at [879, 137] on span "Dọc đường" at bounding box center [864, 143] width 63 height 15
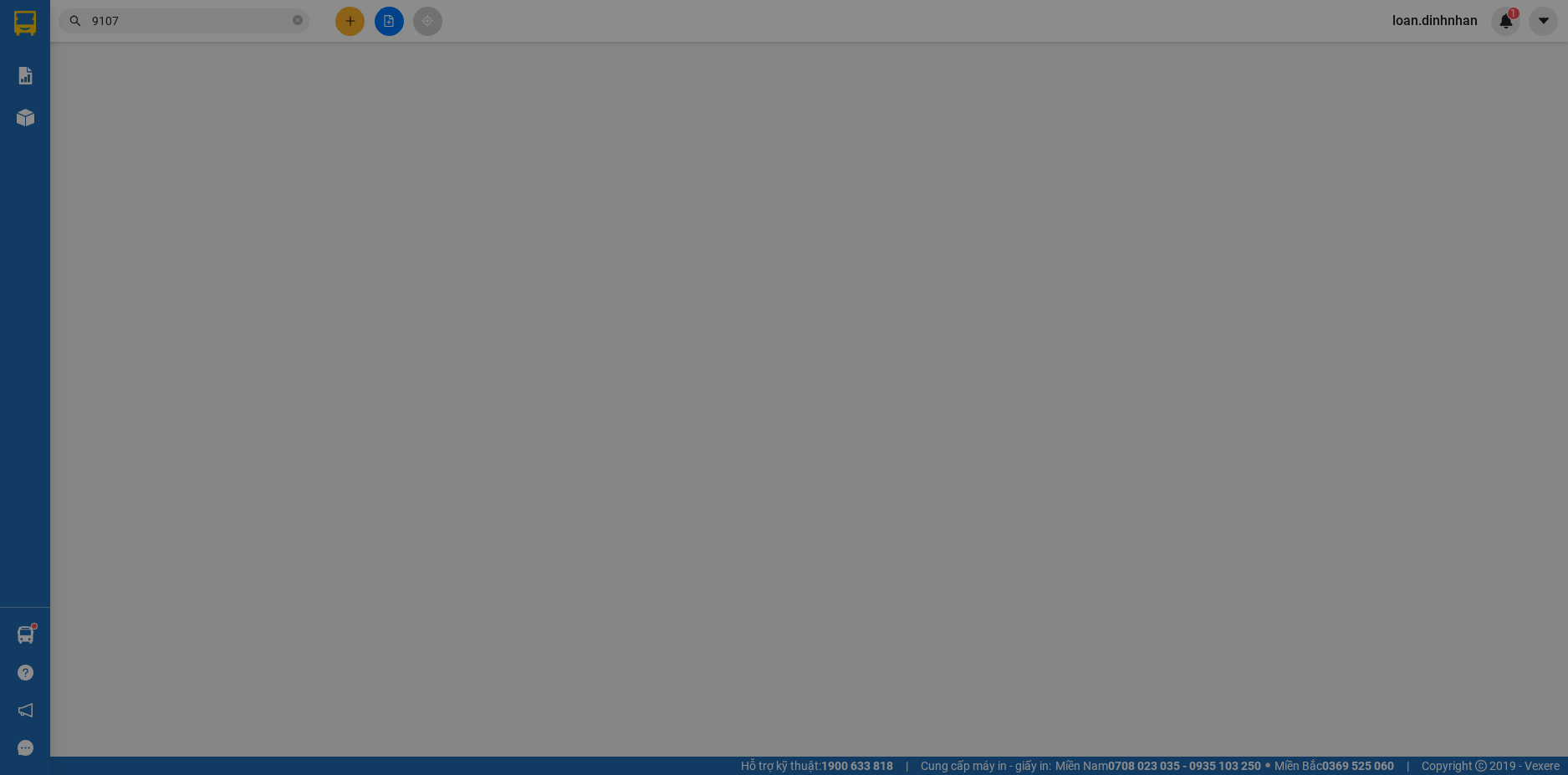
type input "0766709107"
type input "XE 207 A BA"
type input "200.000"
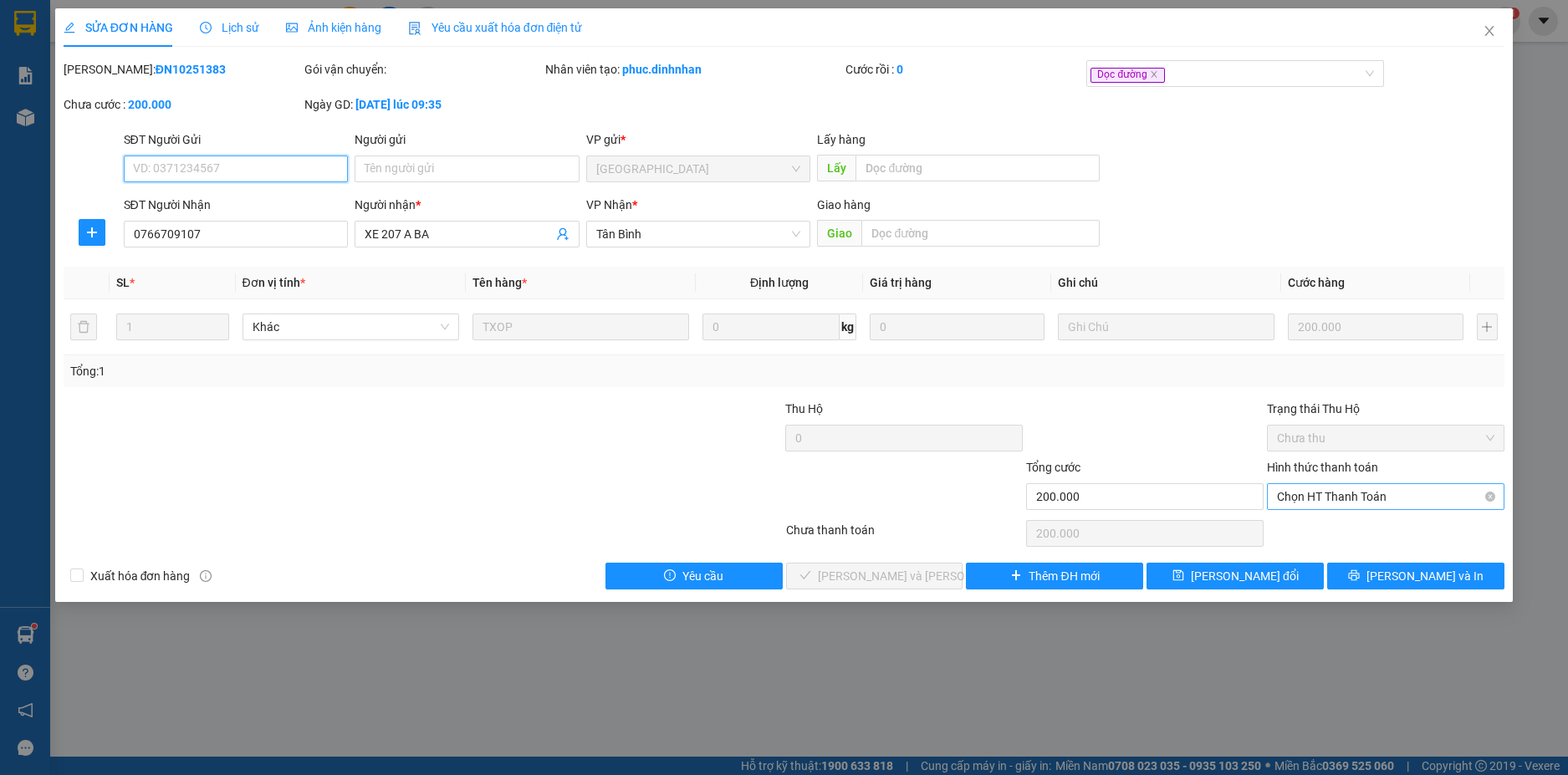
click at [1339, 501] on span "Chọn HT Thanh Toán" at bounding box center [1385, 496] width 217 height 25
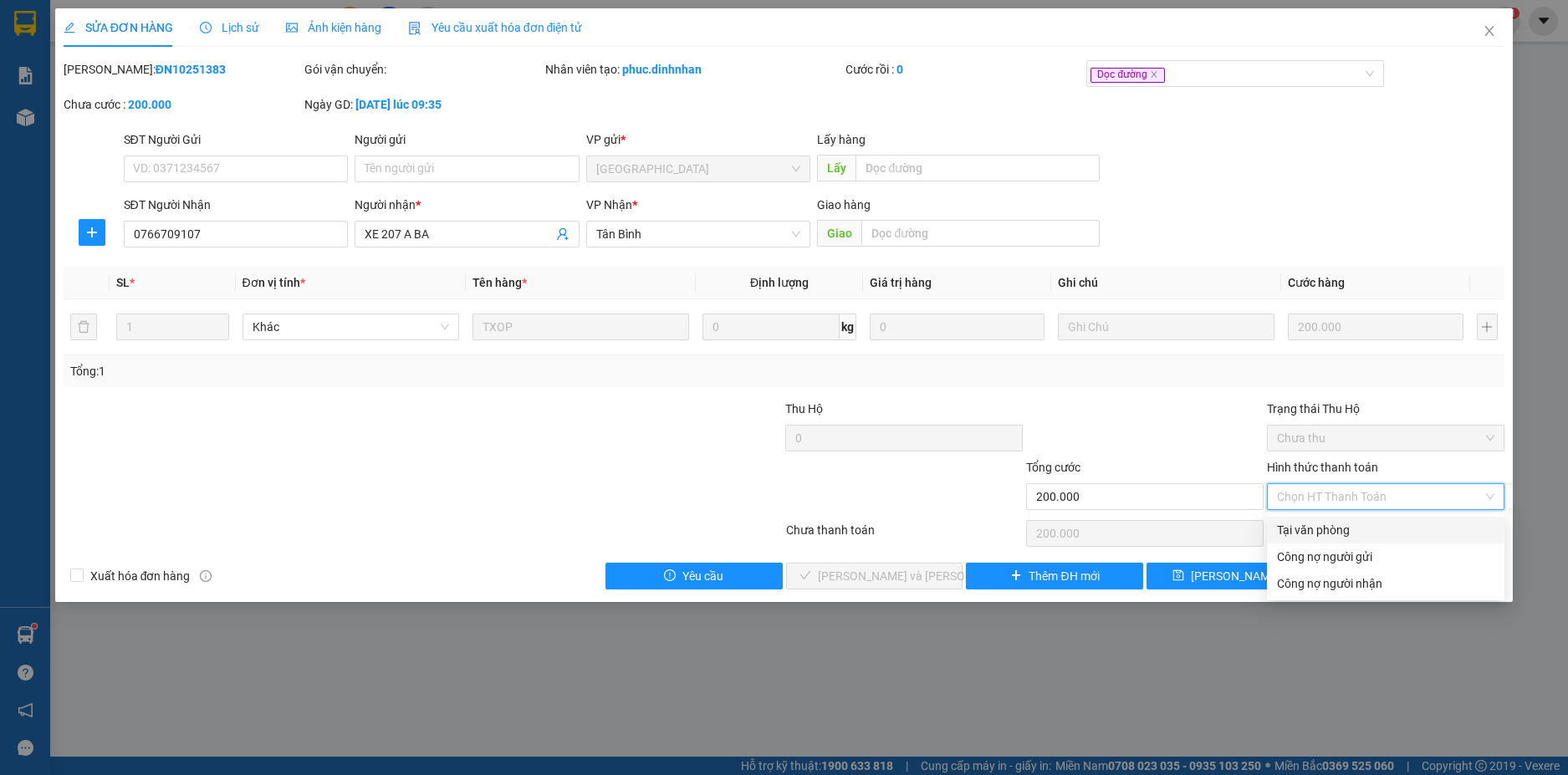
drag, startPoint x: 1341, startPoint y: 528, endPoint x: 1101, endPoint y: 586, distance: 246.9
click at [1339, 528] on div "Tại văn phòng" at bounding box center [1385, 529] width 217 height 18
type input "0"
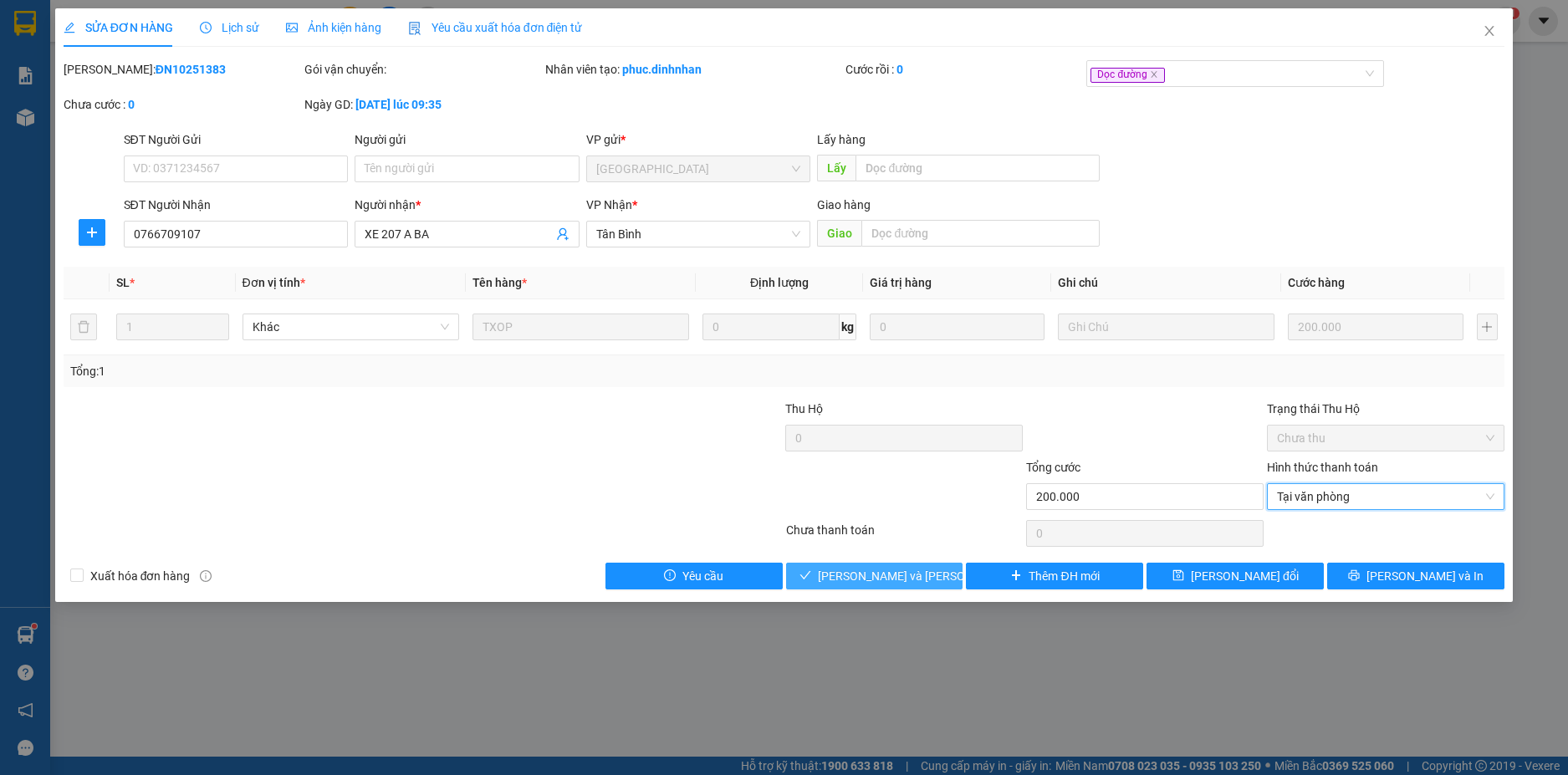
click at [903, 568] on span "[PERSON_NAME] và Giao hàng" at bounding box center [930, 575] width 226 height 18
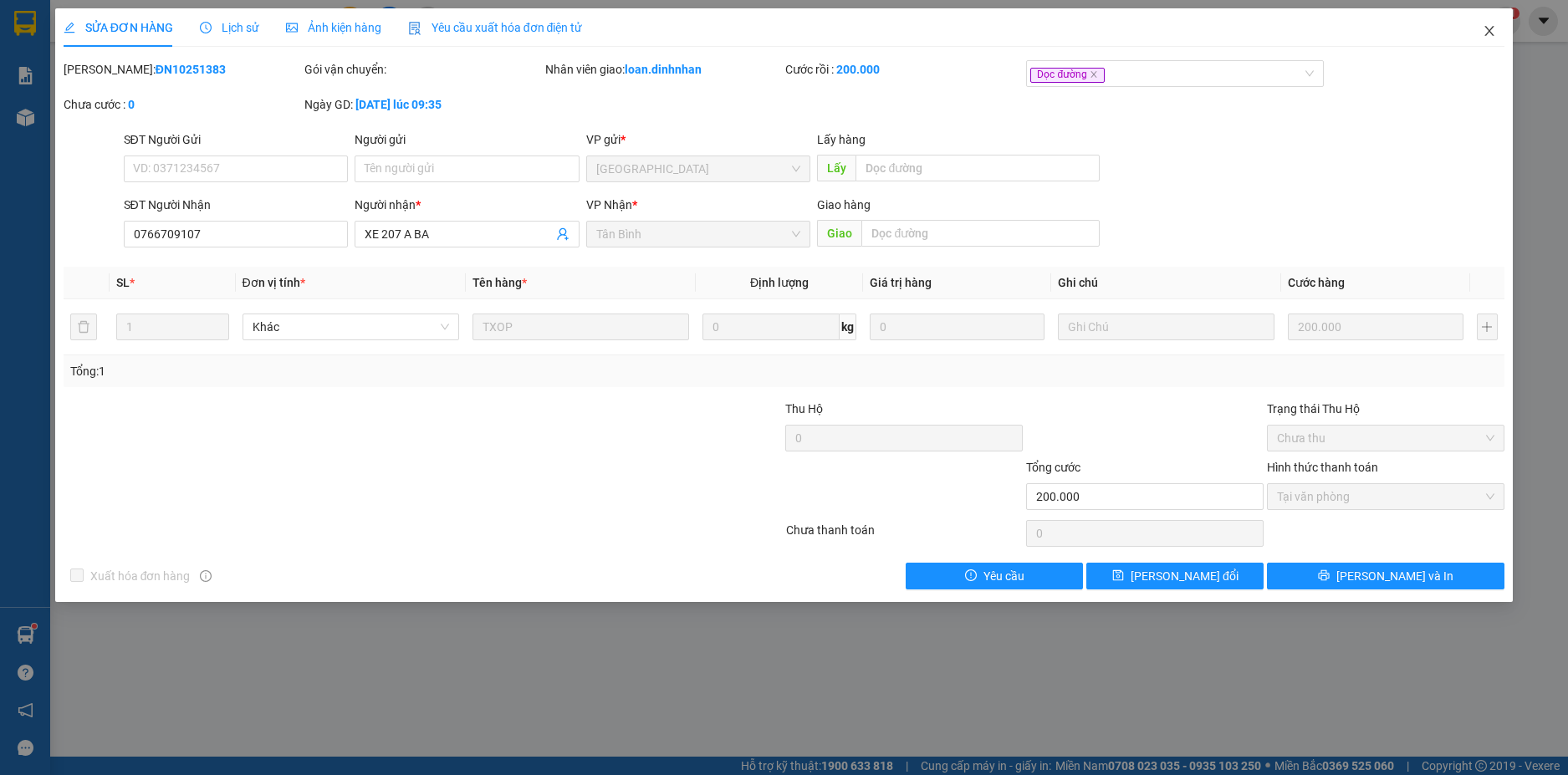
click at [1493, 30] on icon "close" at bounding box center [1488, 30] width 13 height 13
click at [1487, 30] on span "loan.dinhnhan" at bounding box center [1434, 21] width 112 height 21
click at [1486, 28] on span "loan.dinhnhan" at bounding box center [1434, 21] width 112 height 21
click at [1489, 22] on span "loan.dinhnhan" at bounding box center [1434, 21] width 112 height 21
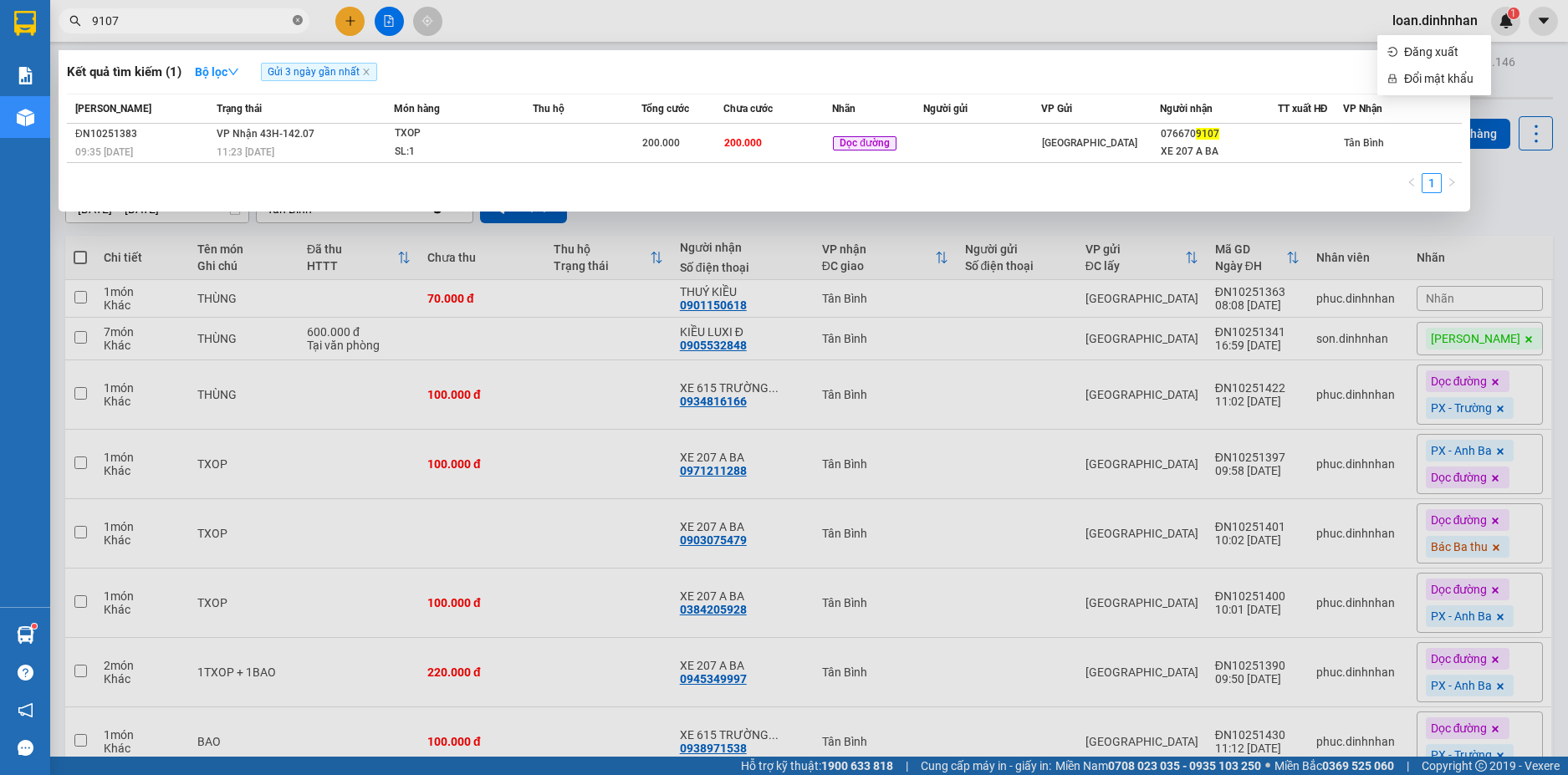
click at [294, 22] on icon "close-circle" at bounding box center [298, 20] width 10 height 10
type input "529"
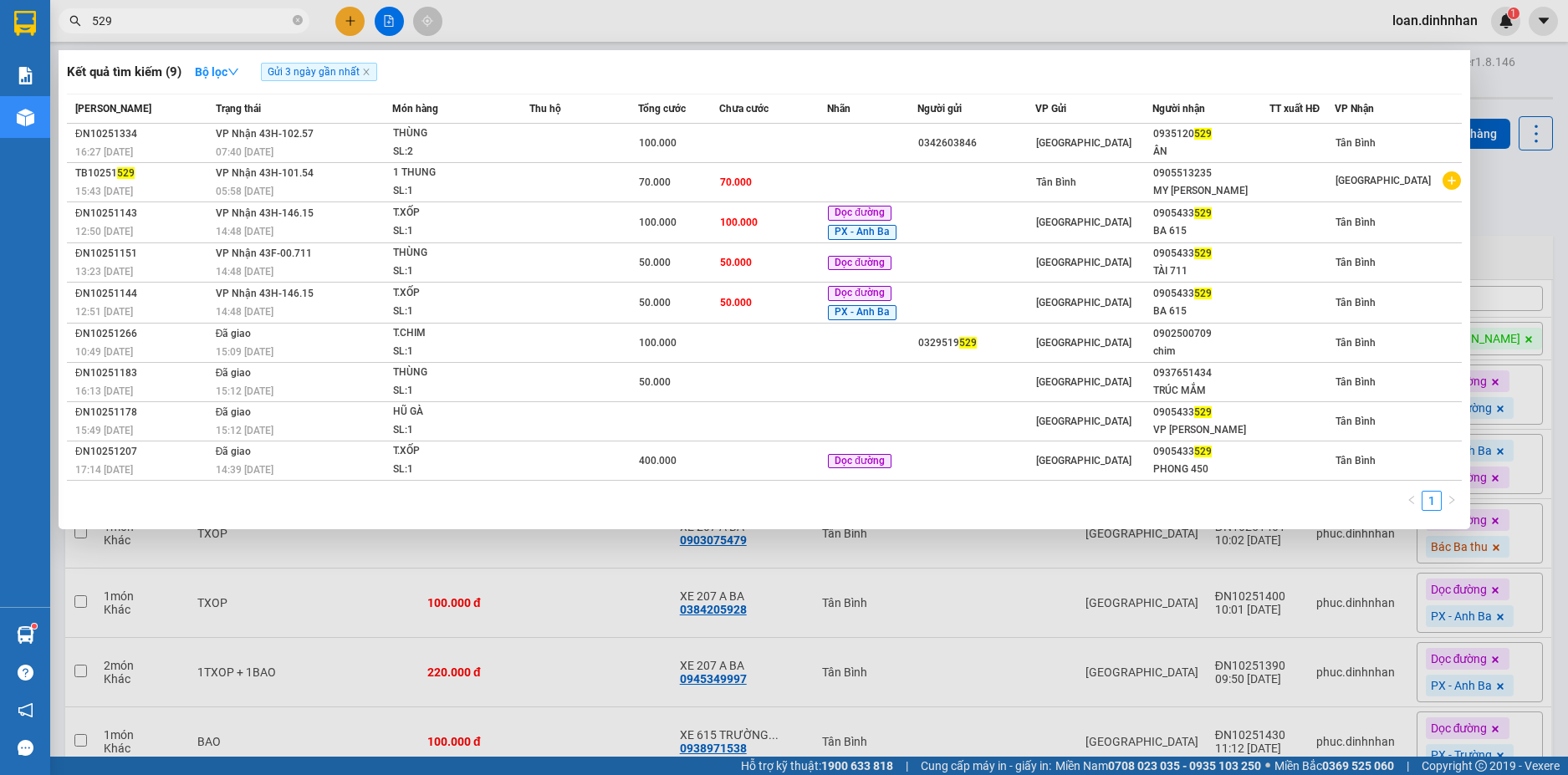
click at [295, 23] on icon "close-circle" at bounding box center [298, 20] width 10 height 10
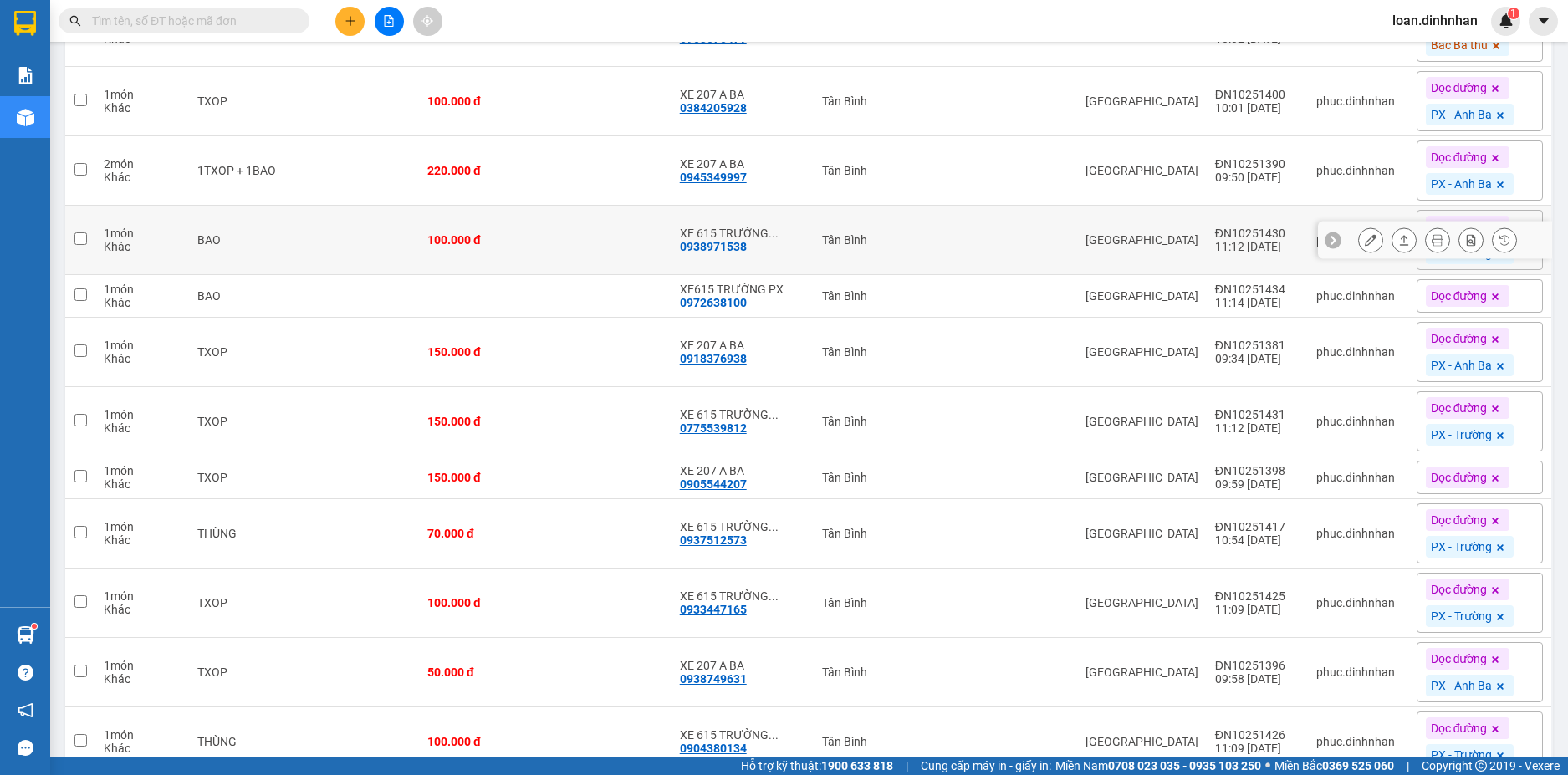
scroll to position [669, 0]
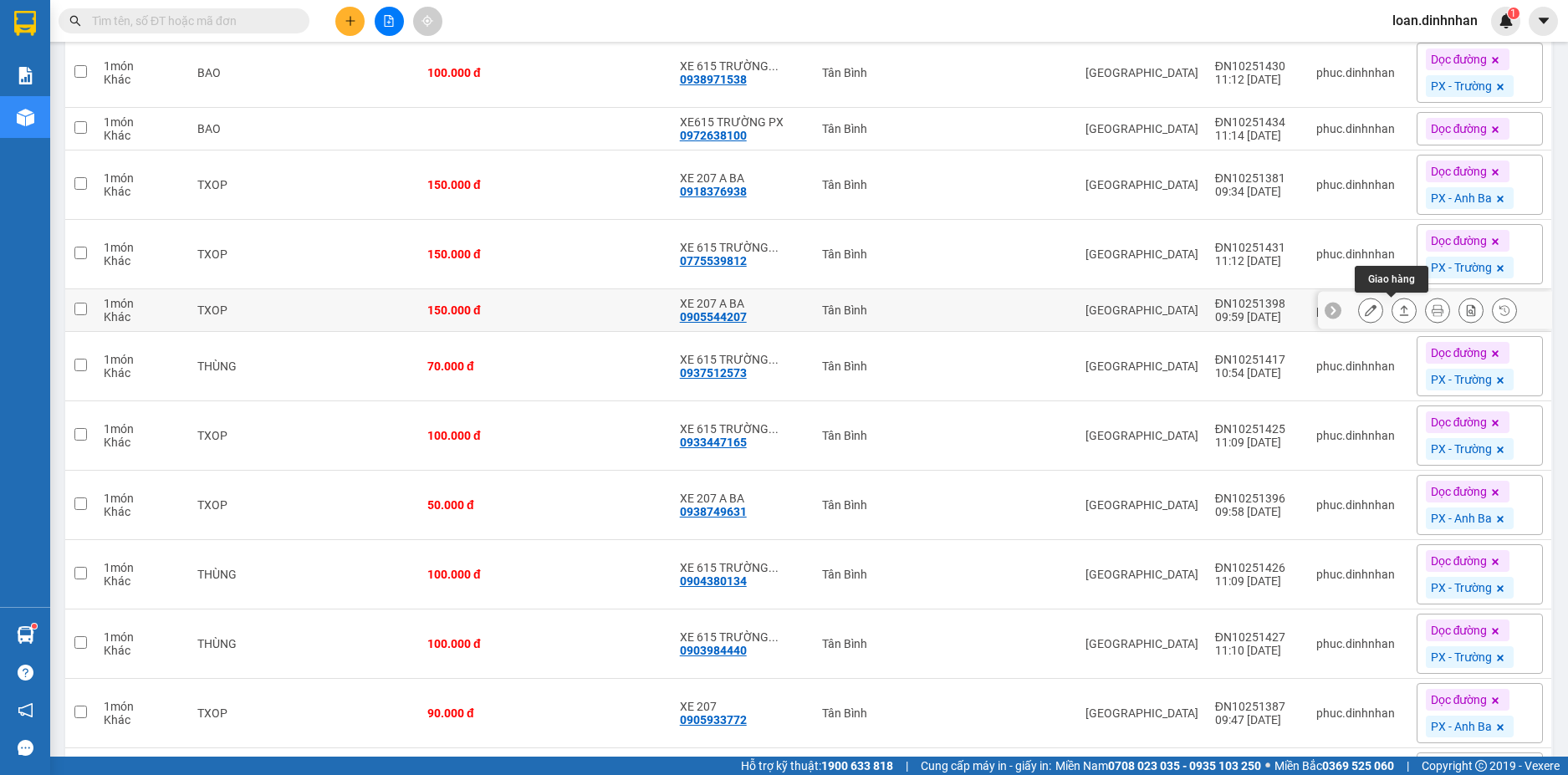
click at [1398, 307] on icon at bounding box center [1404, 311] width 12 height 12
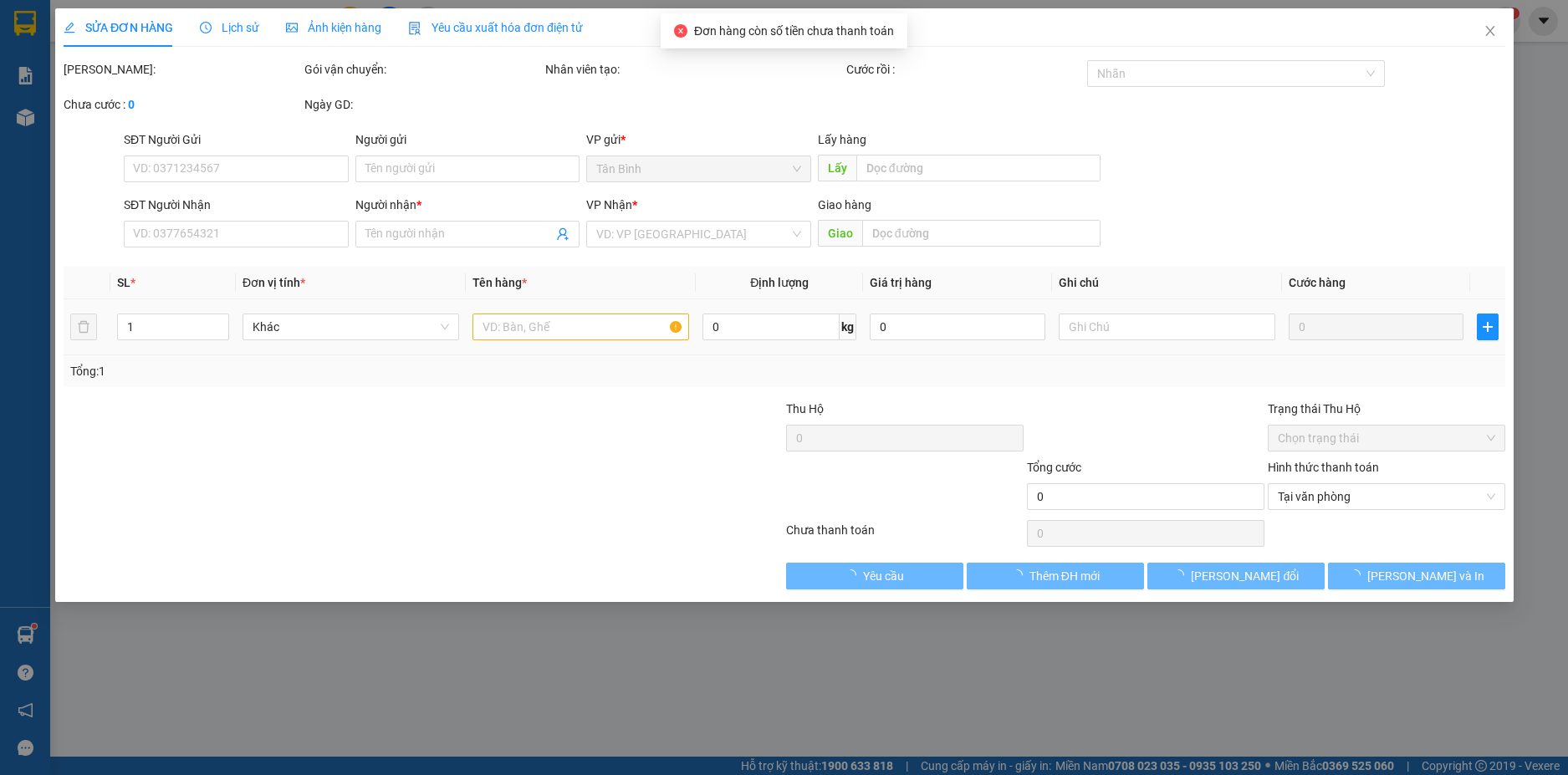
type input "0905544207"
type input "XE 207 A BA"
type input "150.000"
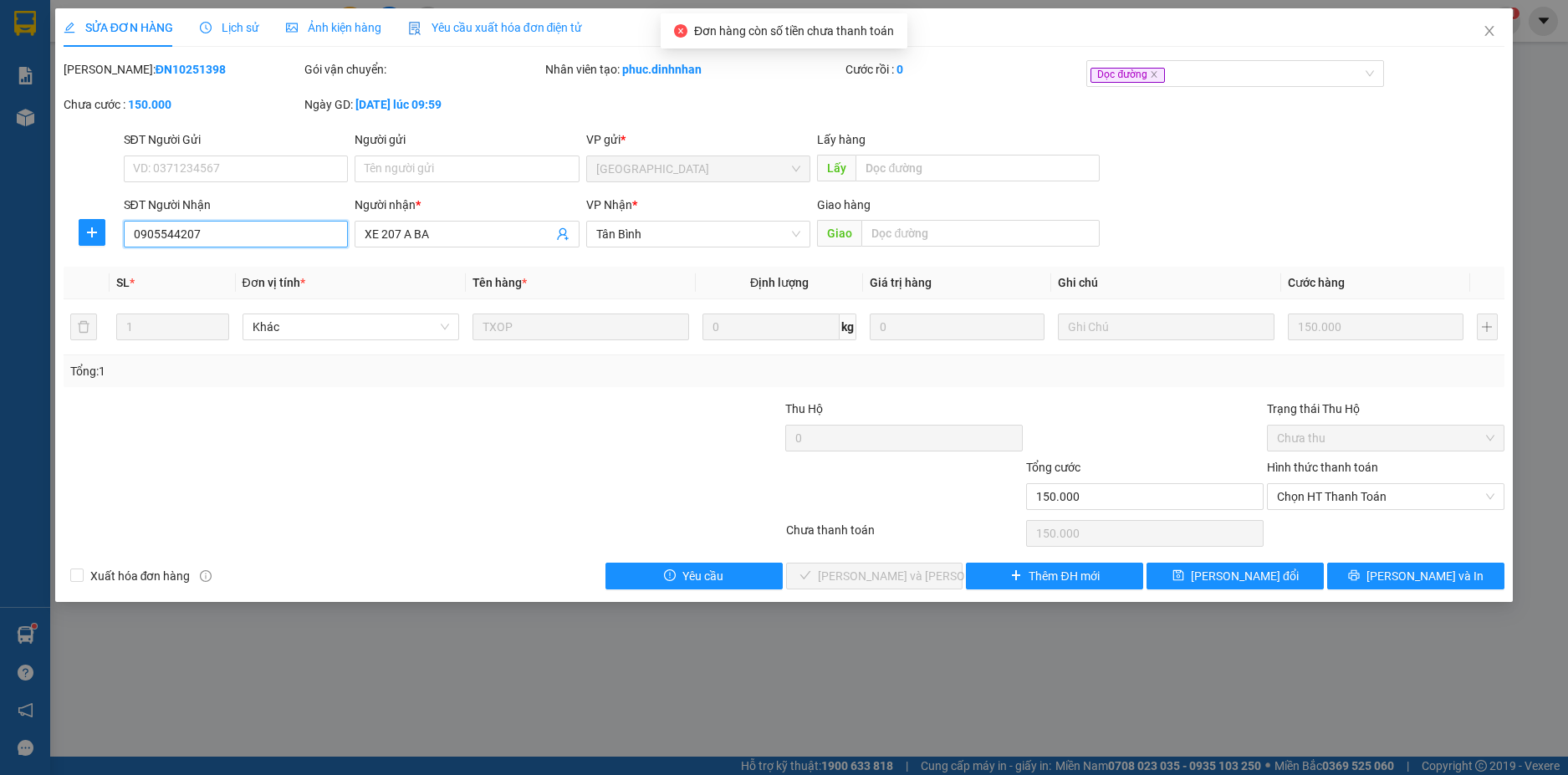
click at [268, 226] on input "0905544207" at bounding box center [236, 234] width 225 height 27
type input "0"
click at [1333, 504] on span "Chọn HT Thanh Toán" at bounding box center [1385, 496] width 217 height 25
type input "077531414"
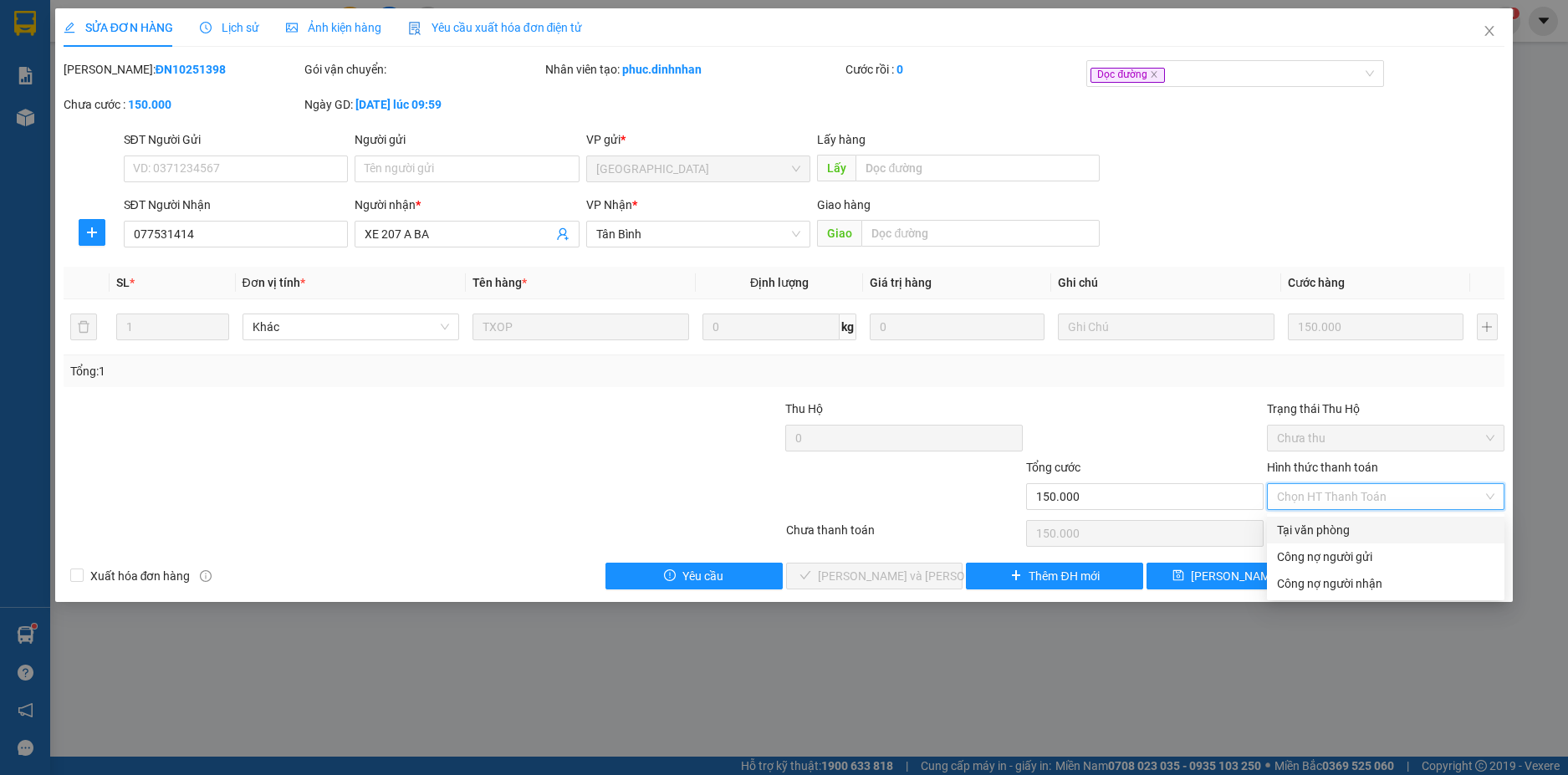
drag, startPoint x: 1330, startPoint y: 527, endPoint x: 1283, endPoint y: 554, distance: 54.2
click at [1330, 529] on div "Tại văn phòng" at bounding box center [1385, 529] width 217 height 18
type input "0"
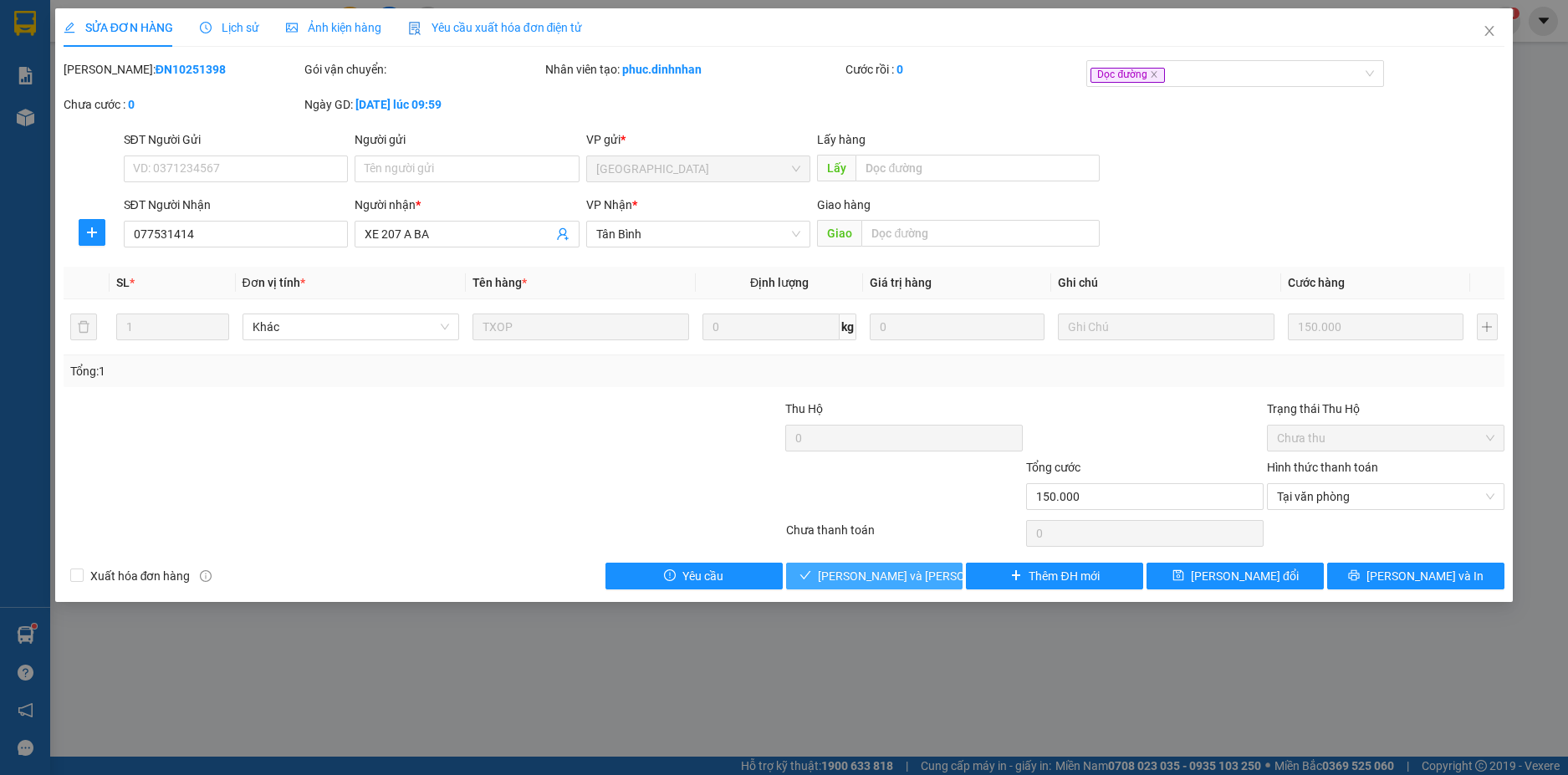
click at [875, 570] on span "[PERSON_NAME] và Giao hàng" at bounding box center [930, 575] width 226 height 18
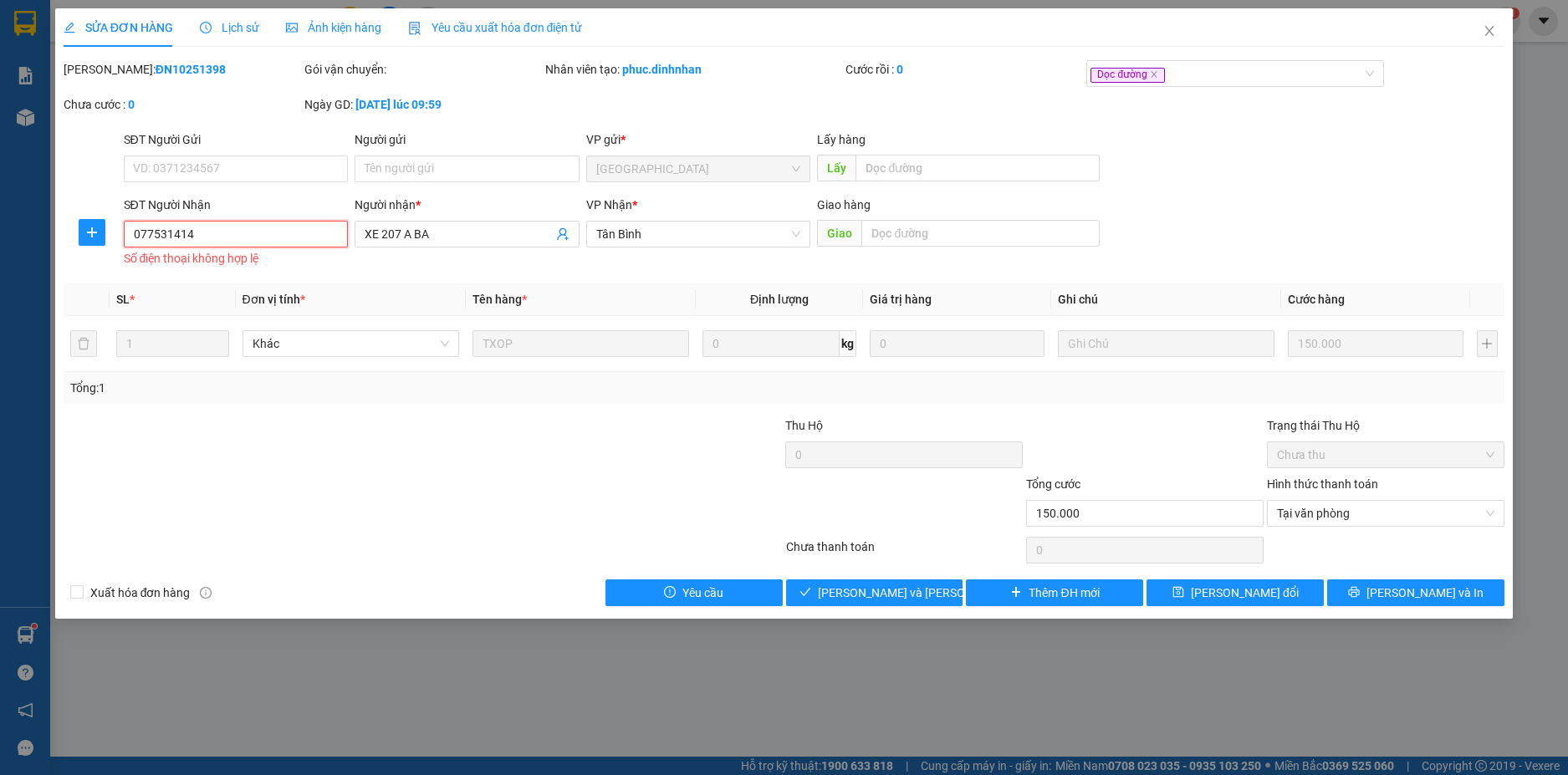
click at [157, 235] on input "077531414" at bounding box center [236, 234] width 225 height 27
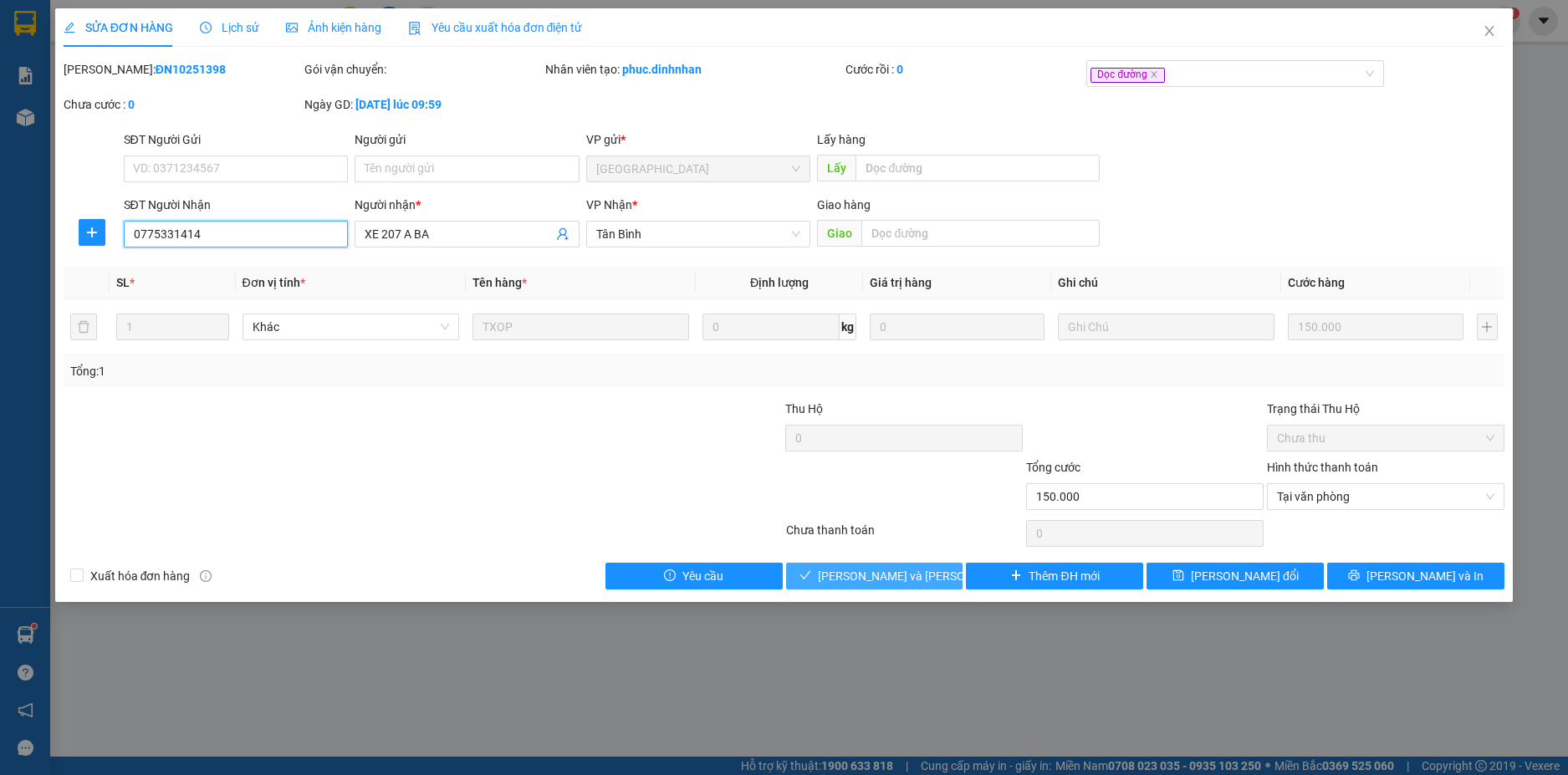
type input "0775331414"
click at [878, 567] on span "[PERSON_NAME] và Giao hàng" at bounding box center [930, 575] width 226 height 18
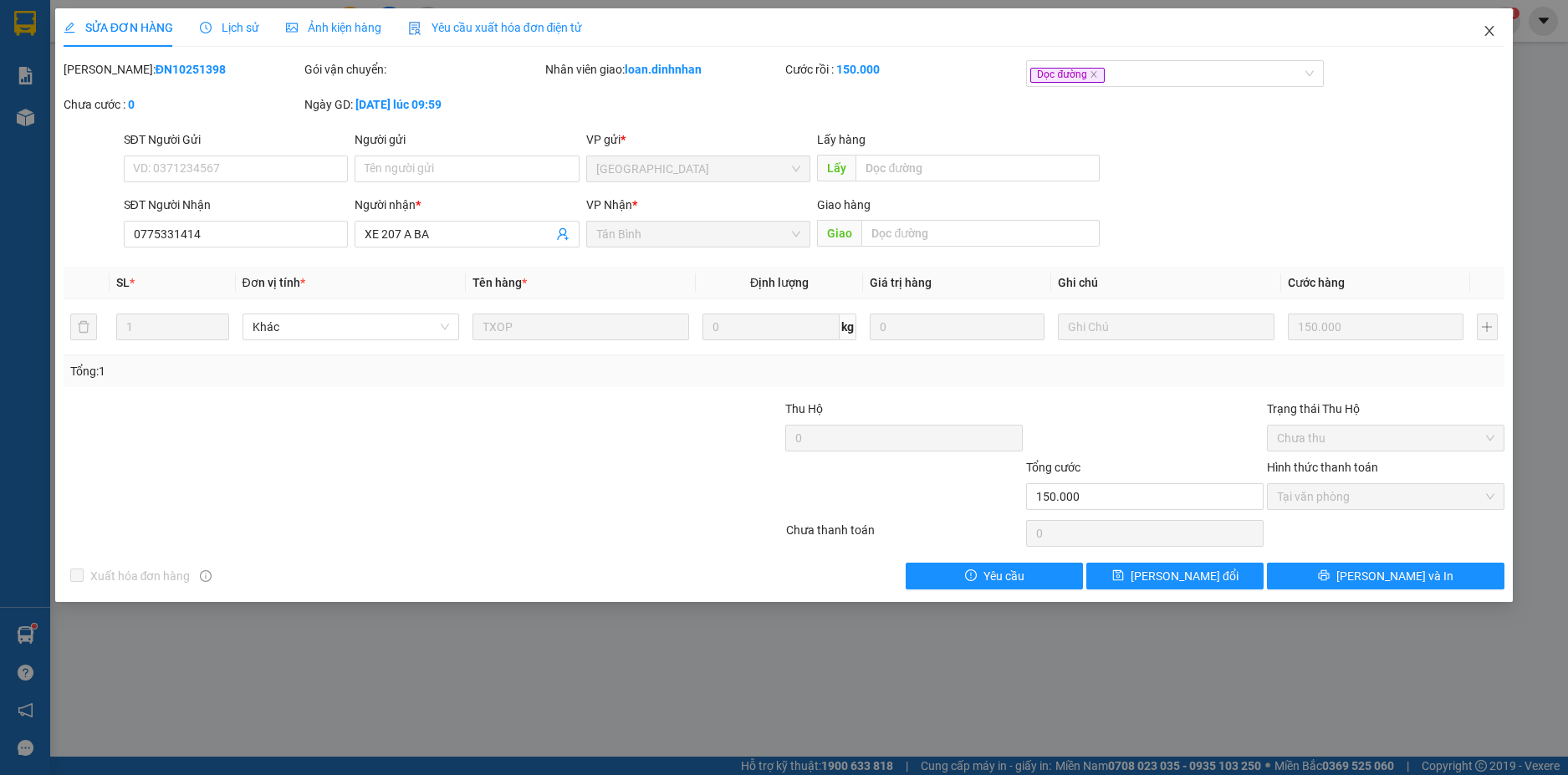
click at [1488, 27] on icon "close" at bounding box center [1488, 30] width 13 height 13
click at [1488, 28] on span "loan.dinhnhan" at bounding box center [1434, 21] width 112 height 21
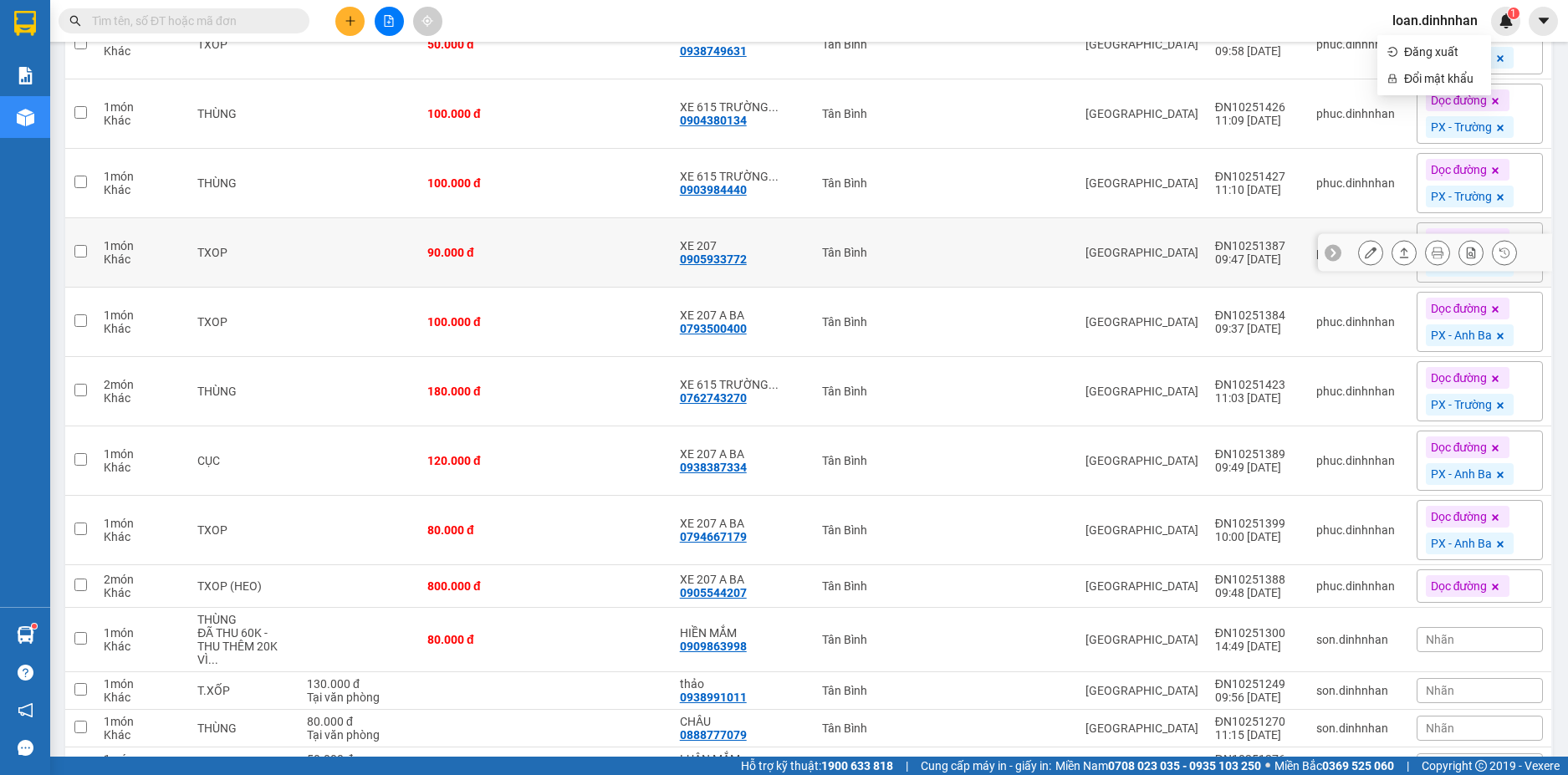
scroll to position [1170, 0]
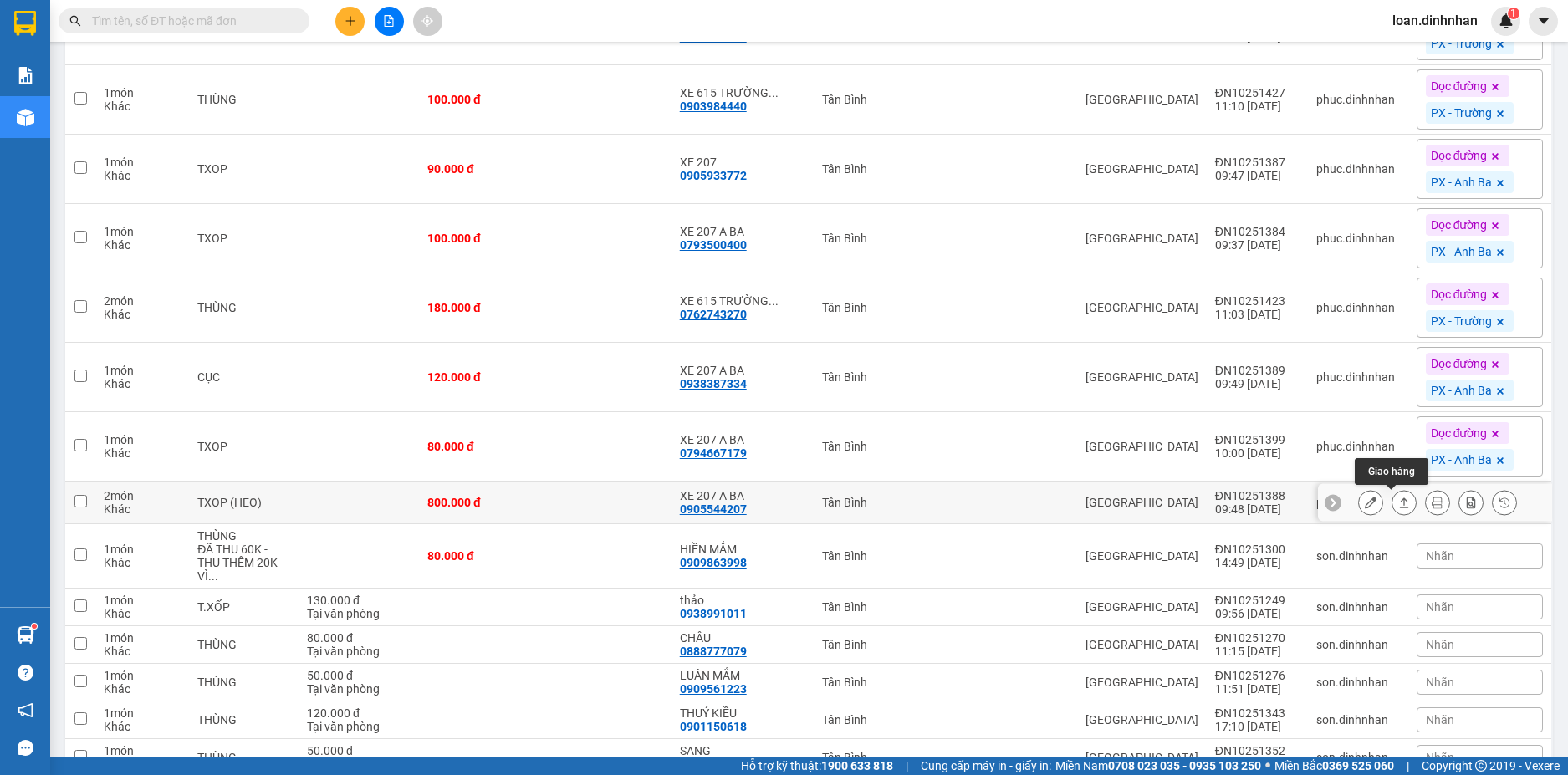
click at [1392, 500] on button at bounding box center [1404, 503] width 23 height 29
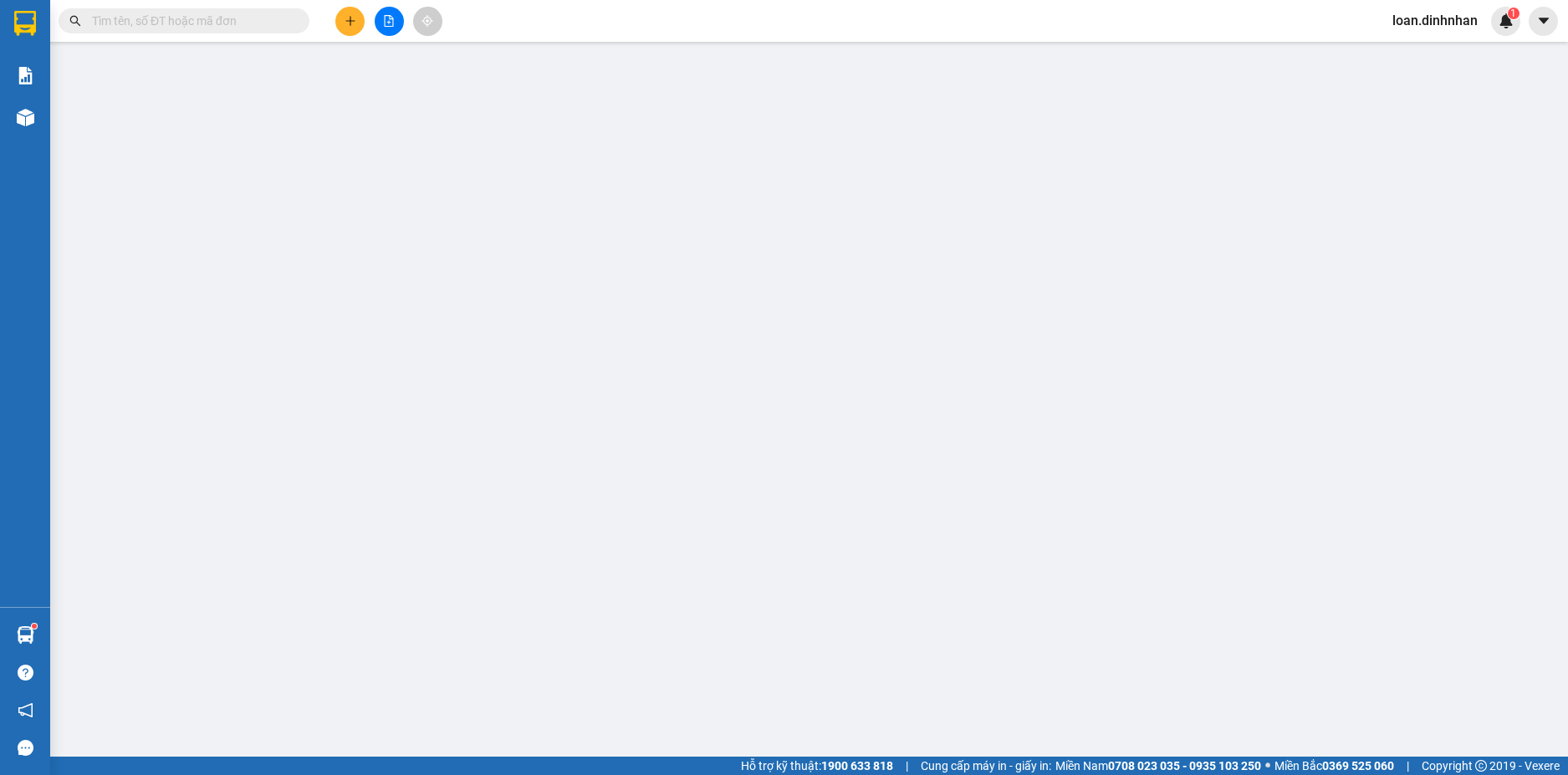
type input "0905544207"
type input "XE 207 A BA"
type input "800.000"
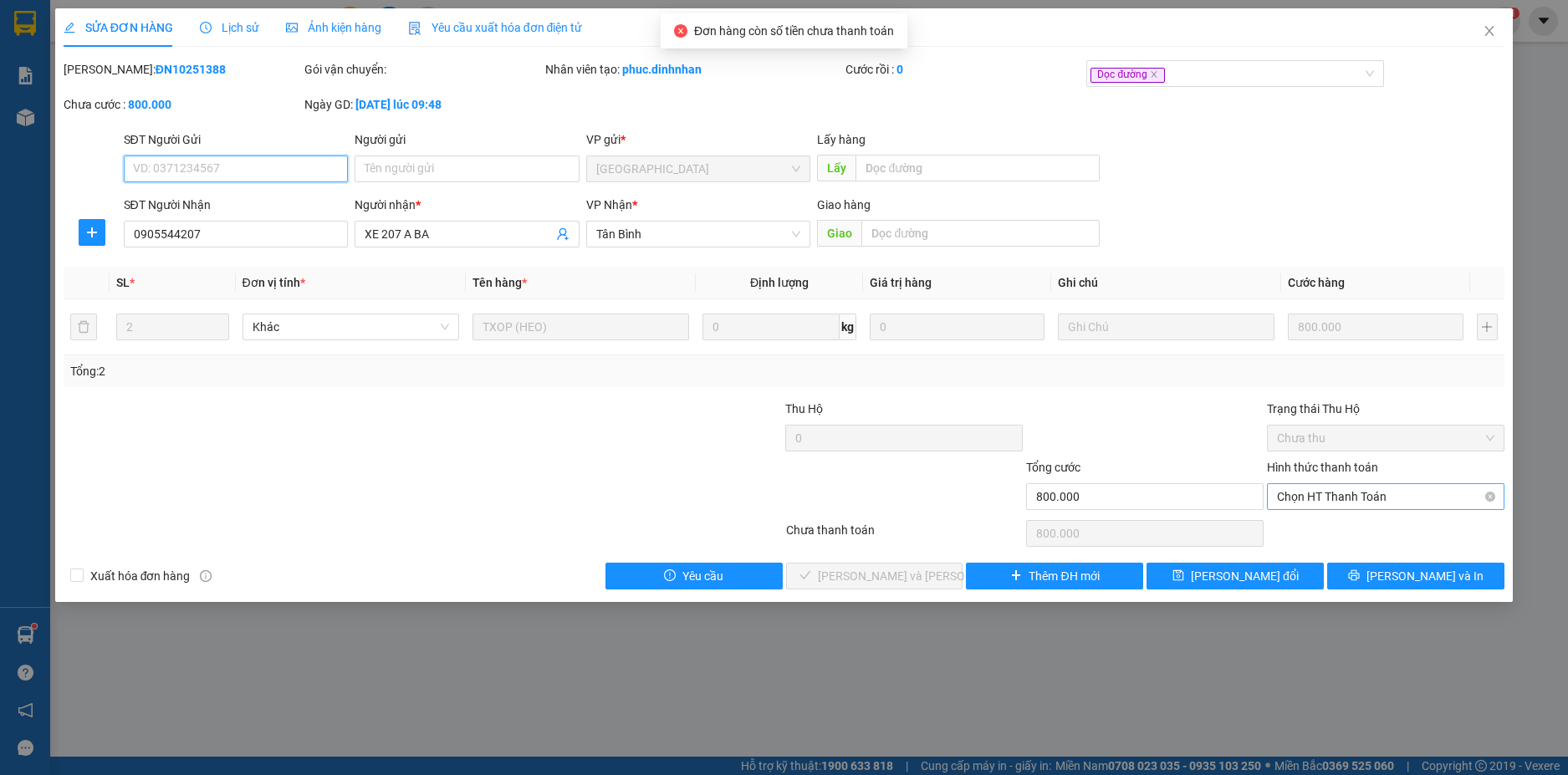
click at [1319, 492] on span "Chọn HT Thanh Toán" at bounding box center [1385, 496] width 217 height 25
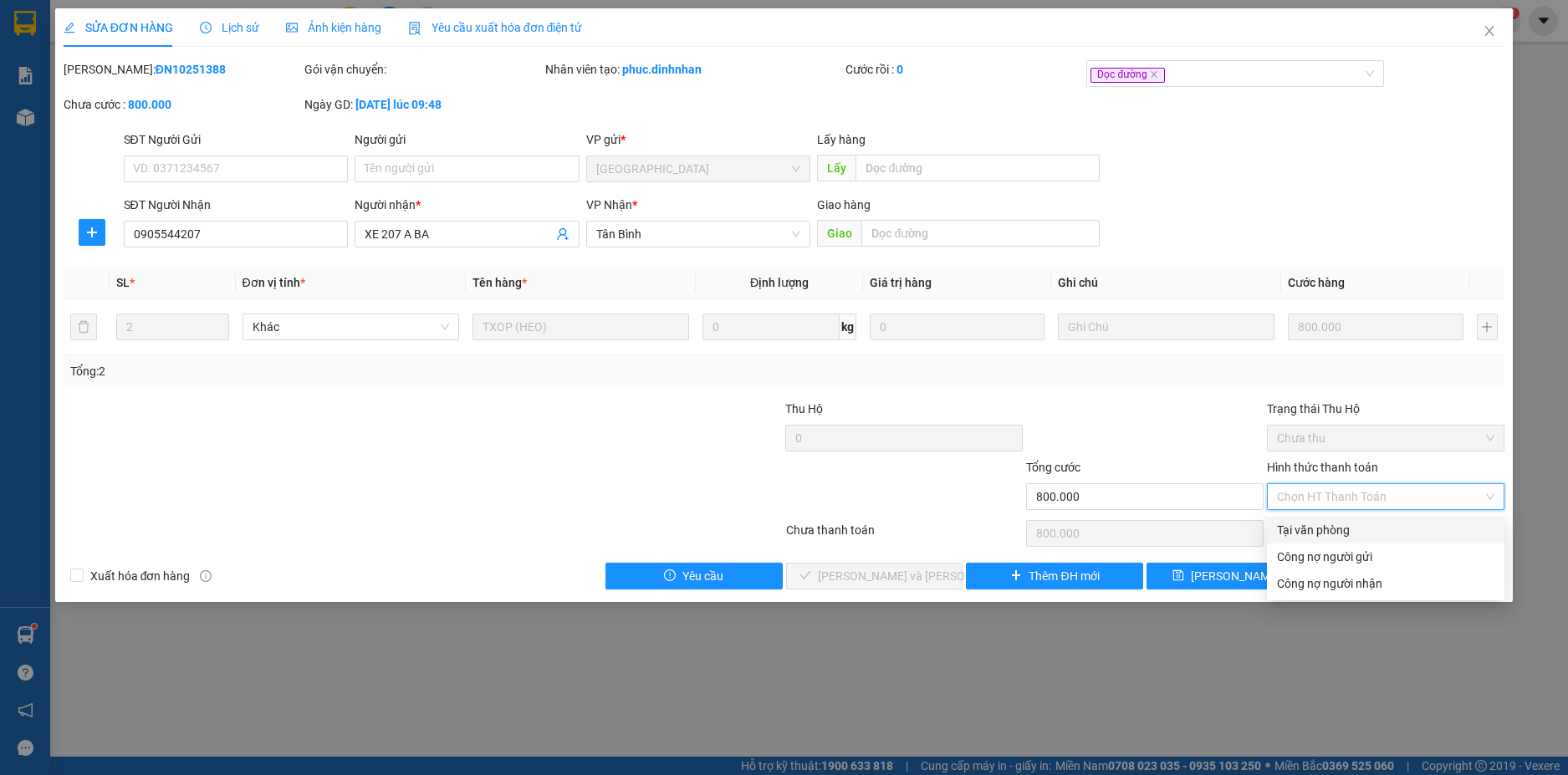
drag, startPoint x: 1322, startPoint y: 528, endPoint x: 1177, endPoint y: 567, distance: 150.2
click at [1321, 528] on div "Tại văn phòng" at bounding box center [1385, 529] width 217 height 18
type input "0"
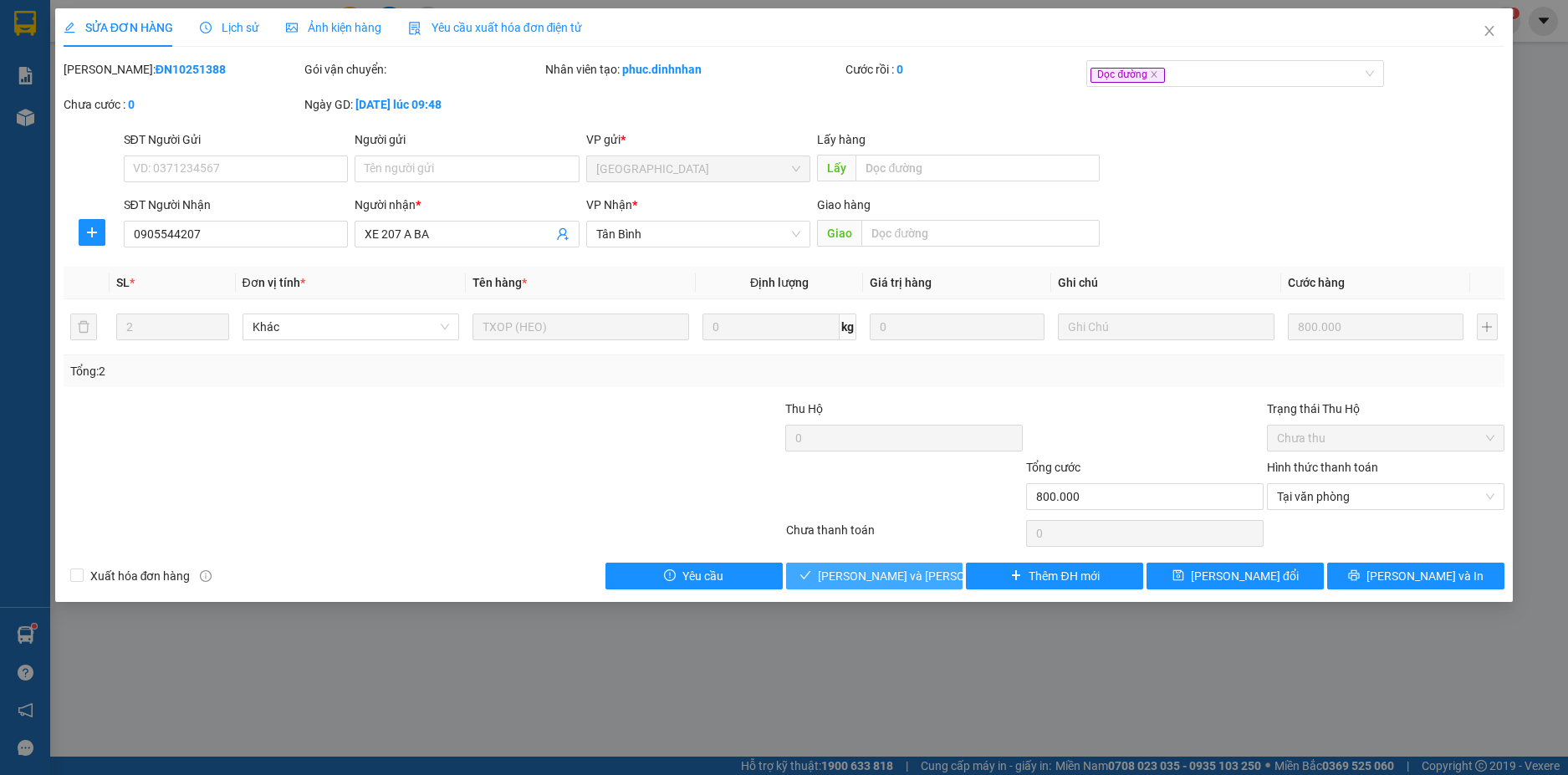
drag, startPoint x: 912, startPoint y: 571, endPoint x: 899, endPoint y: 567, distance: 13.6
click at [909, 571] on span "[PERSON_NAME] và Giao hàng" at bounding box center [930, 575] width 226 height 18
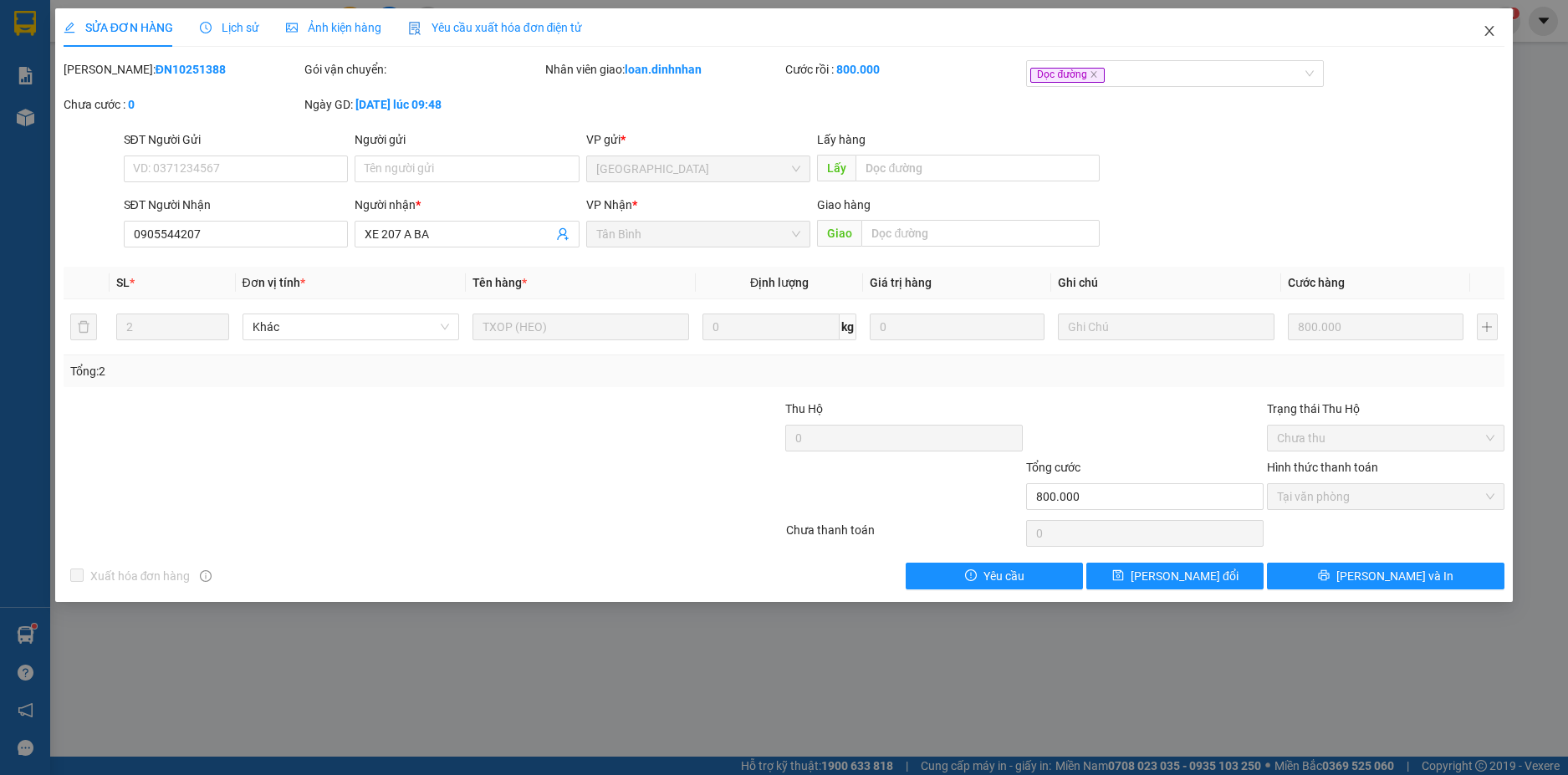
click at [1492, 25] on icon "close" at bounding box center [1488, 30] width 13 height 13
click at [1488, 28] on span "loan.dinhnhan" at bounding box center [1434, 21] width 112 height 21
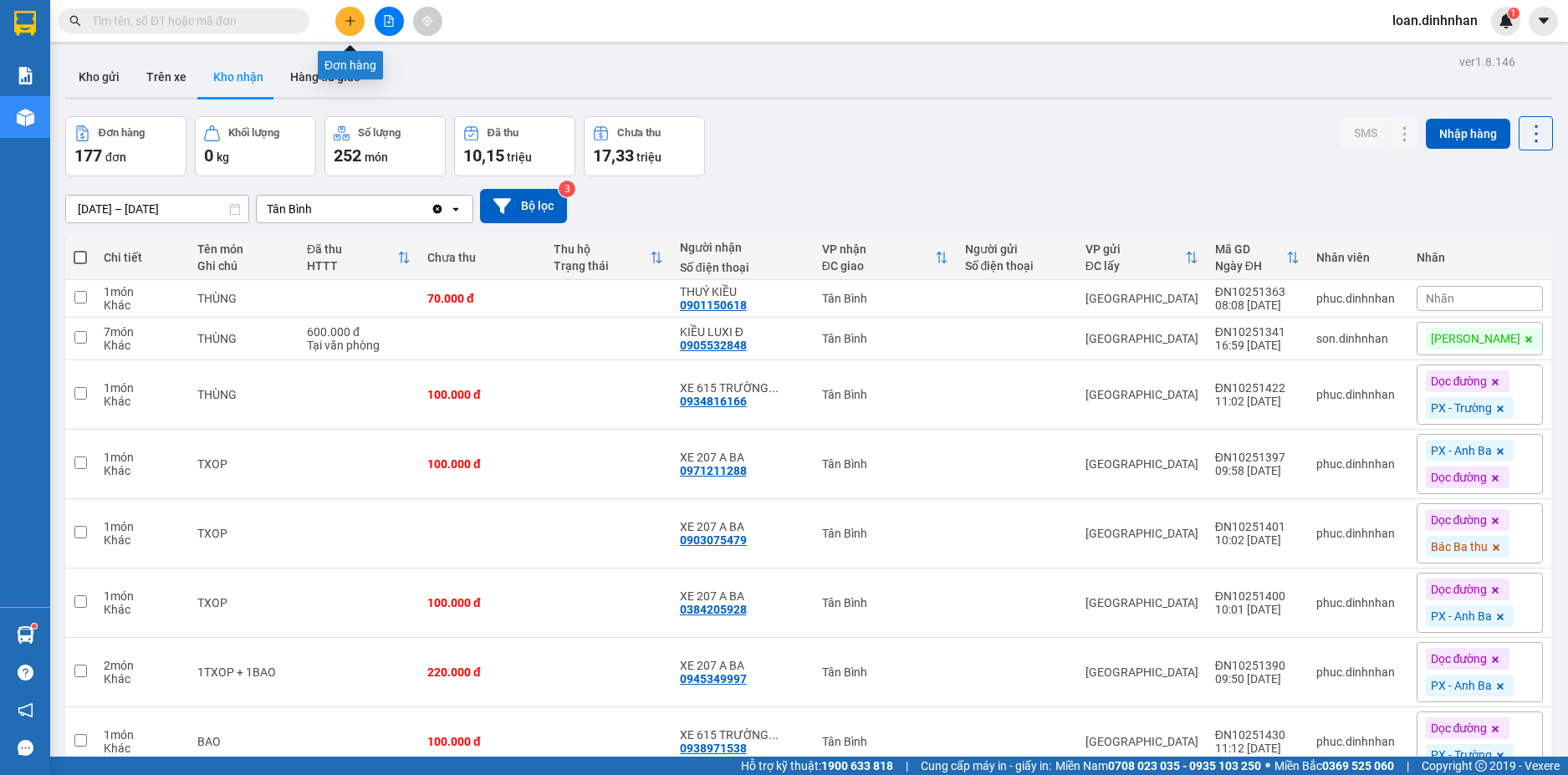
click at [350, 22] on icon "plus" at bounding box center [350, 21] width 12 height 12
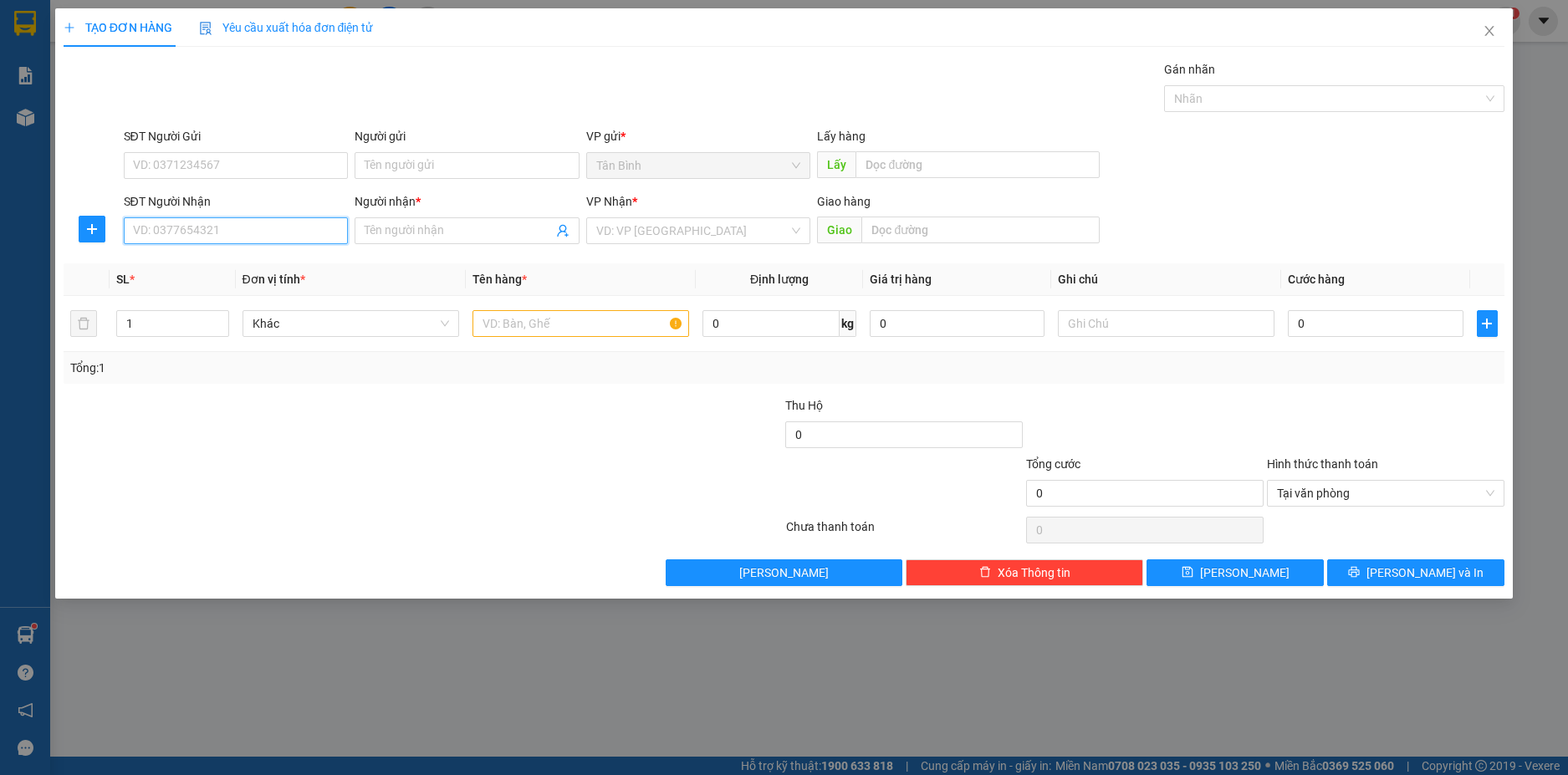
click at [310, 234] on input "SĐT Người Nhận" at bounding box center [236, 230] width 225 height 27
type input "0987625722"
click at [289, 269] on div "0987625722 - BINH" at bounding box center [236, 264] width 205 height 18
type input "BINH"
type input "0987625722"
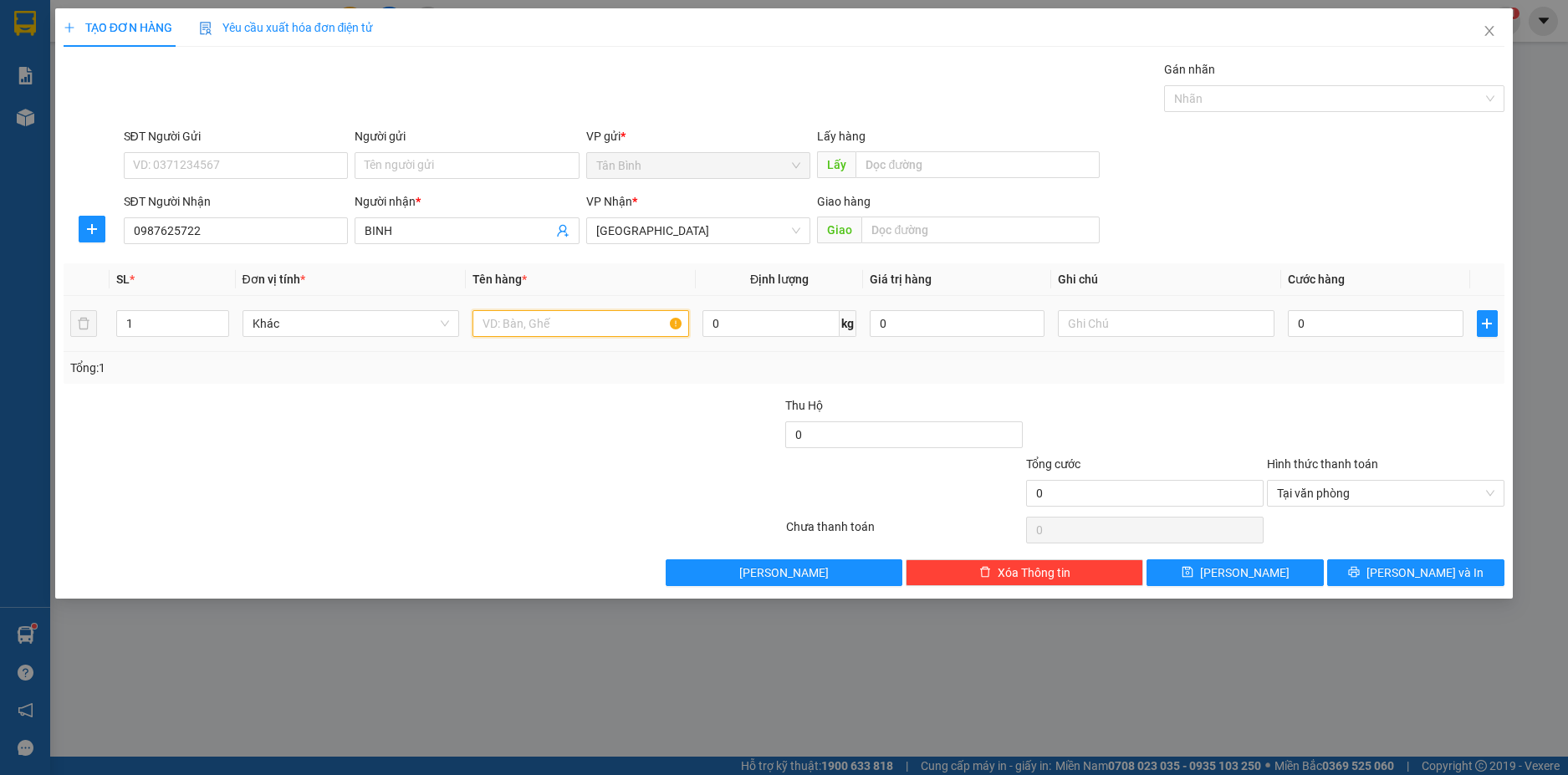
click at [549, 319] on input "text" at bounding box center [581, 323] width 216 height 27
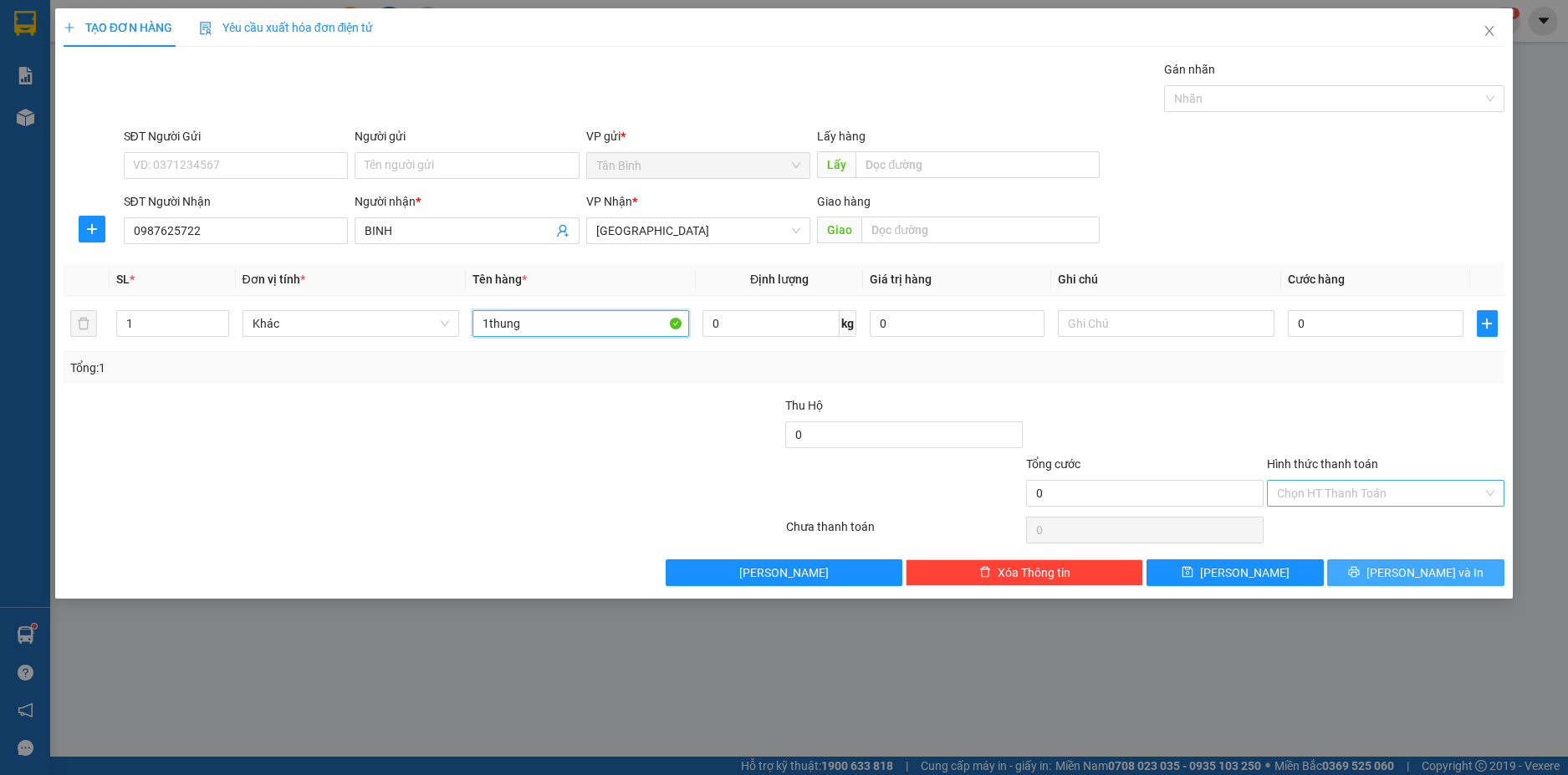
type input "1thung"
click at [1451, 573] on button "Lưu và In" at bounding box center [1415, 572] width 177 height 27
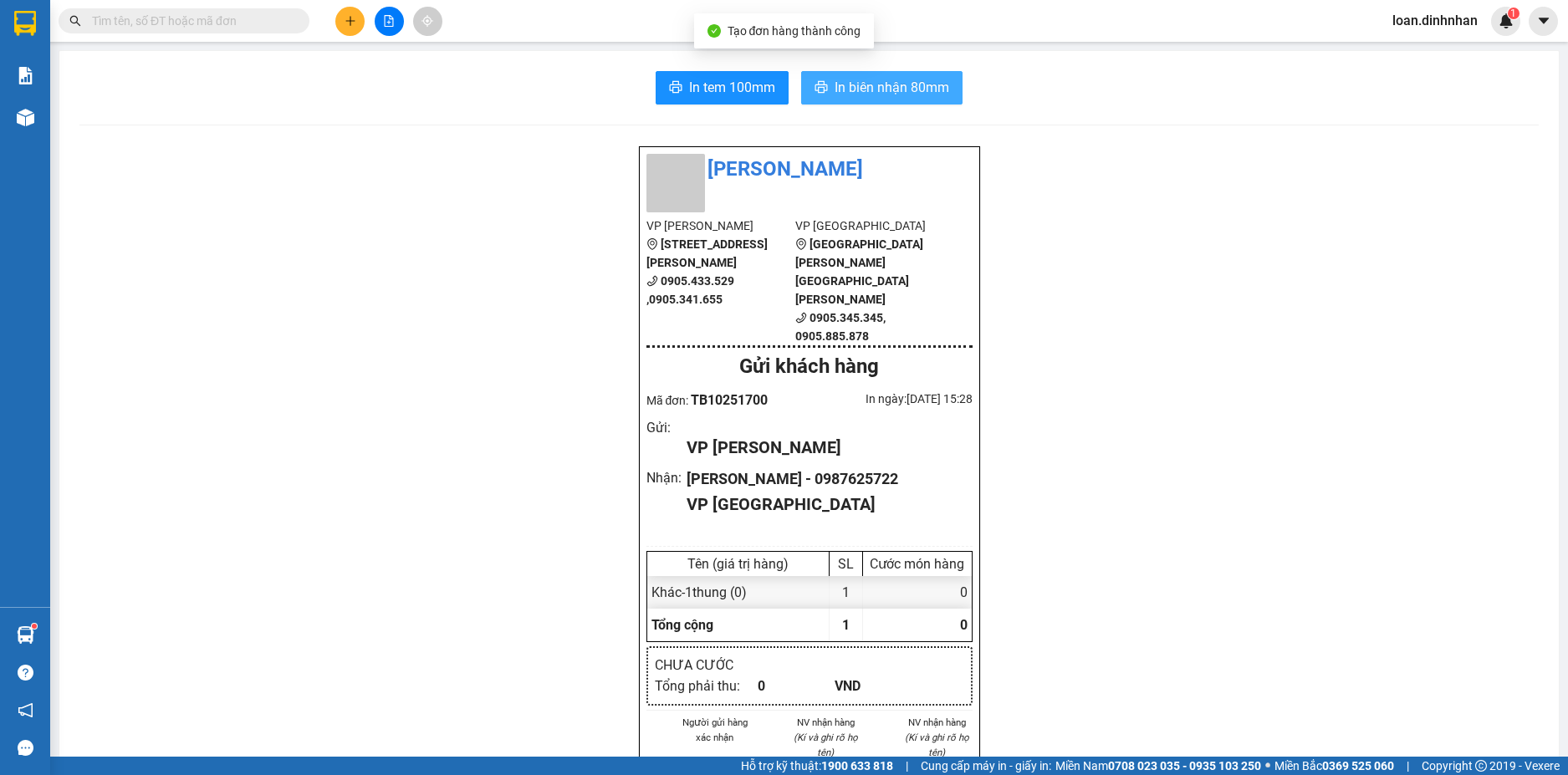
click at [848, 86] on span "In biên nhận 80mm" at bounding box center [891, 87] width 114 height 21
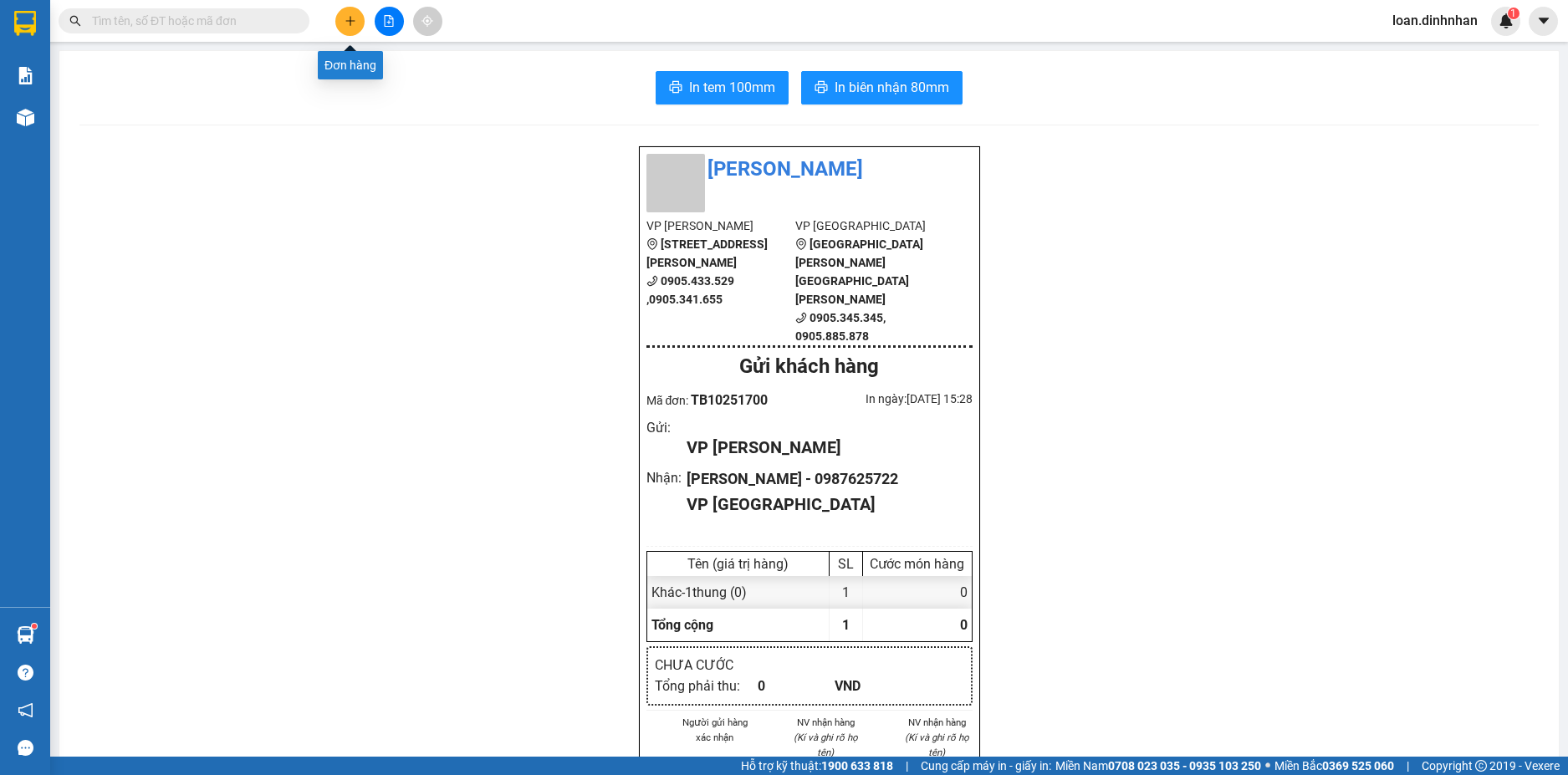
click at [348, 27] on button at bounding box center [350, 22] width 29 height 29
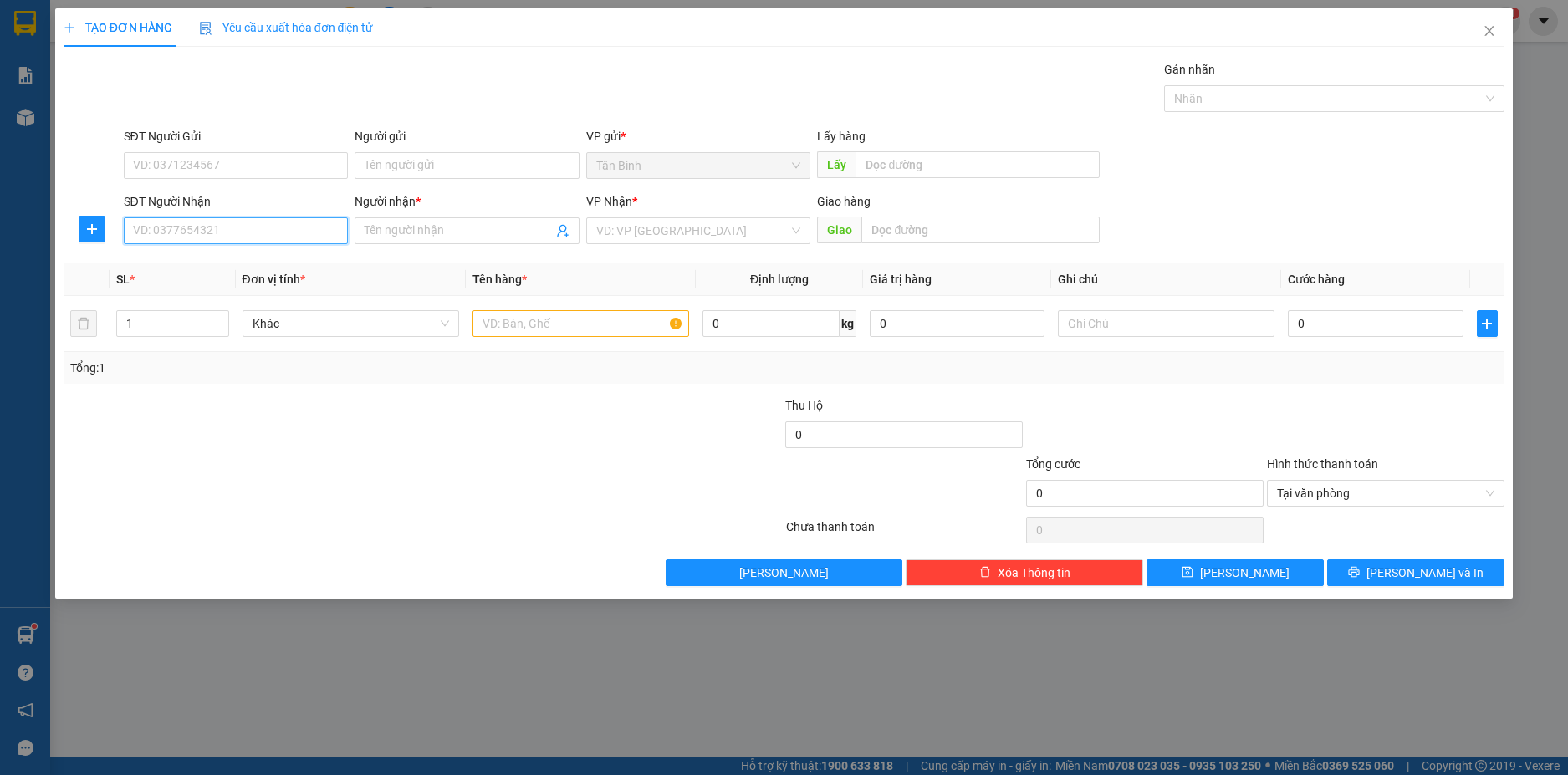
click at [270, 240] on input "SĐT Người Nhận" at bounding box center [236, 230] width 225 height 27
type input "0982331533"
drag, startPoint x: 267, startPoint y: 262, endPoint x: 298, endPoint y: 268, distance: 31.6
click at [268, 262] on div "0982331533 - MINHLOAN" at bounding box center [236, 264] width 205 height 18
type input "MINHLOAN"
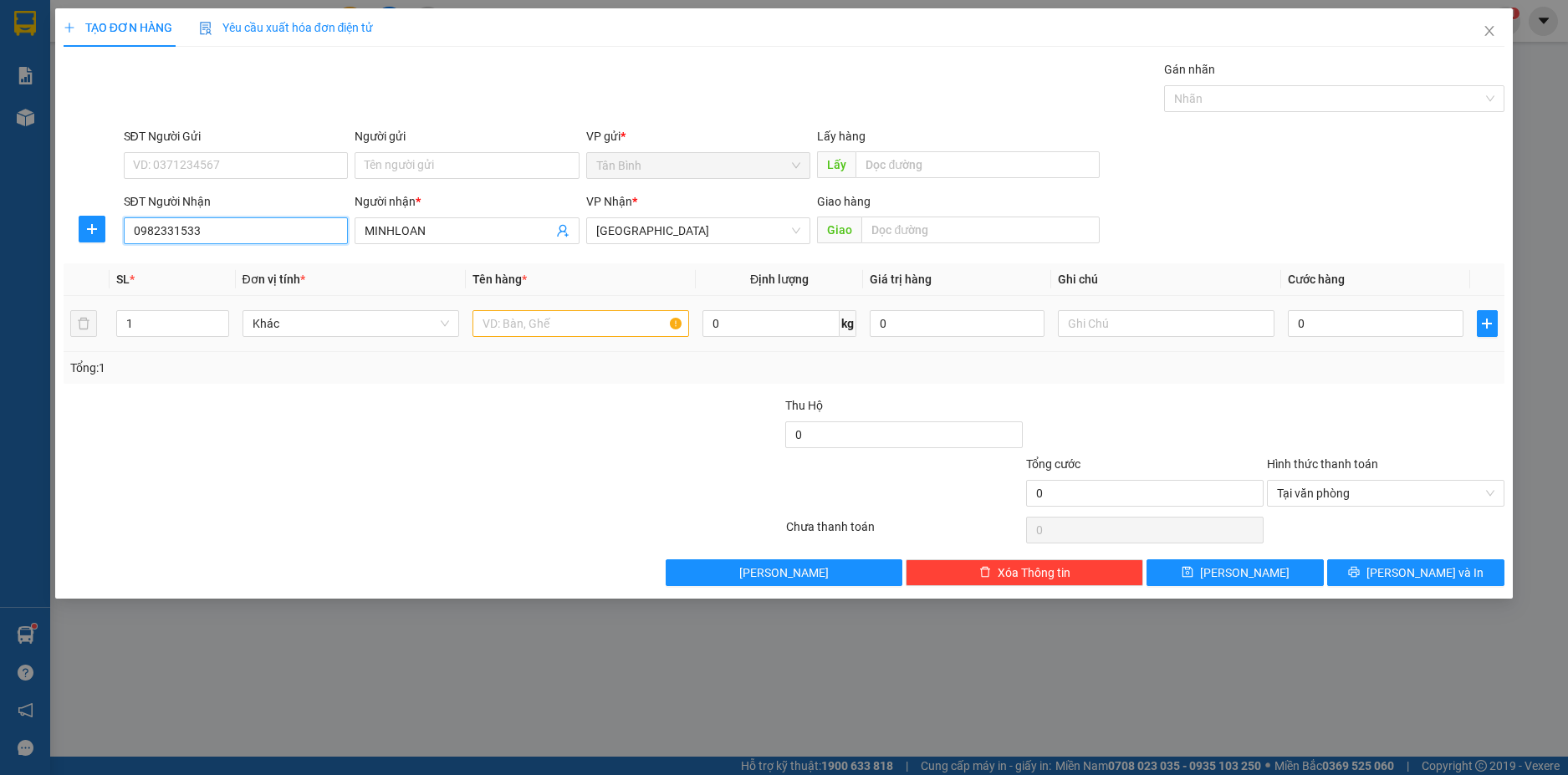
type input "0982331533"
click at [487, 328] on input "text" at bounding box center [581, 323] width 216 height 27
type input "1bao"
click at [1350, 335] on input "0" at bounding box center [1375, 323] width 175 height 27
type input "1"
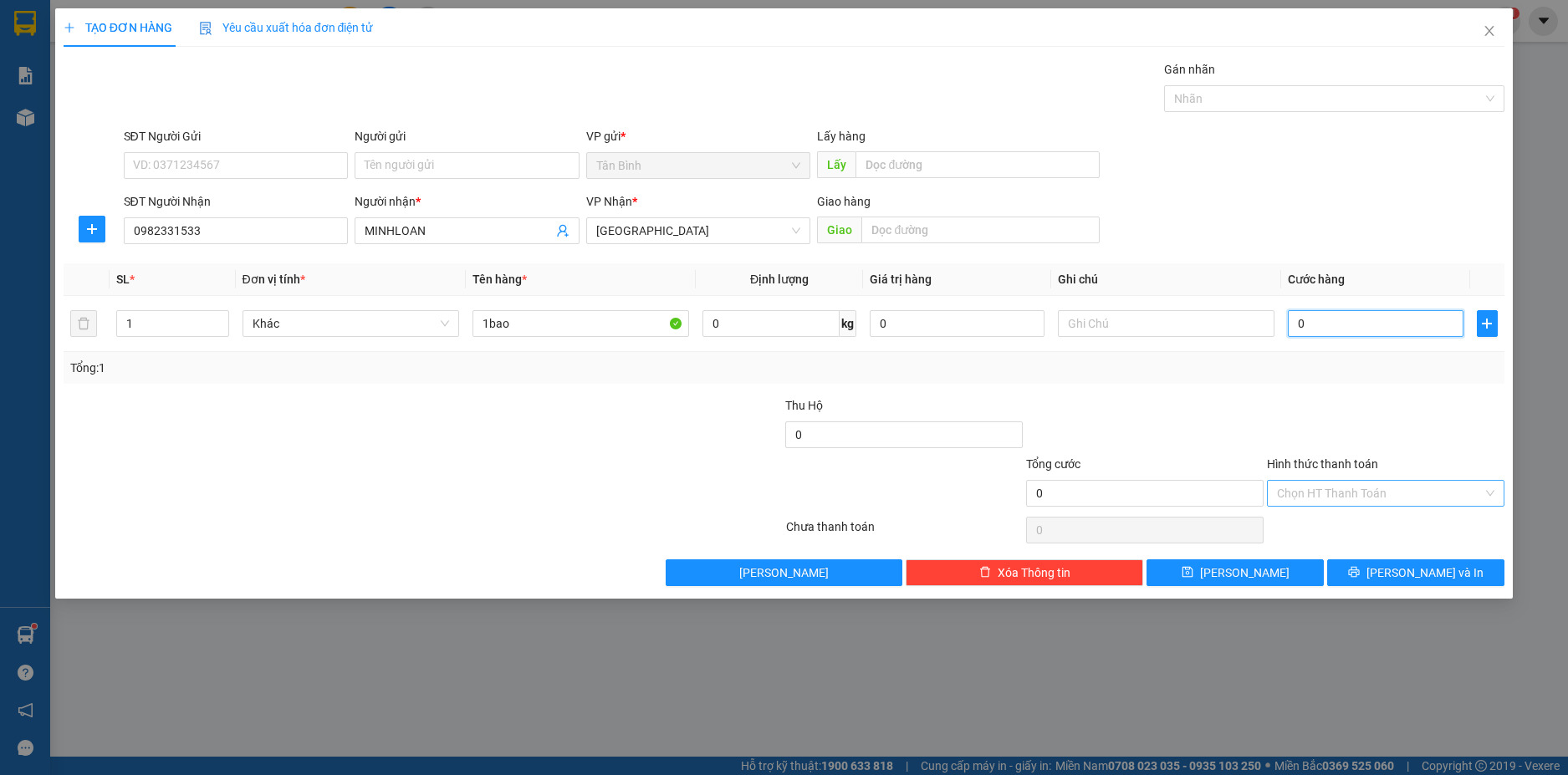
type input "1"
type input "12"
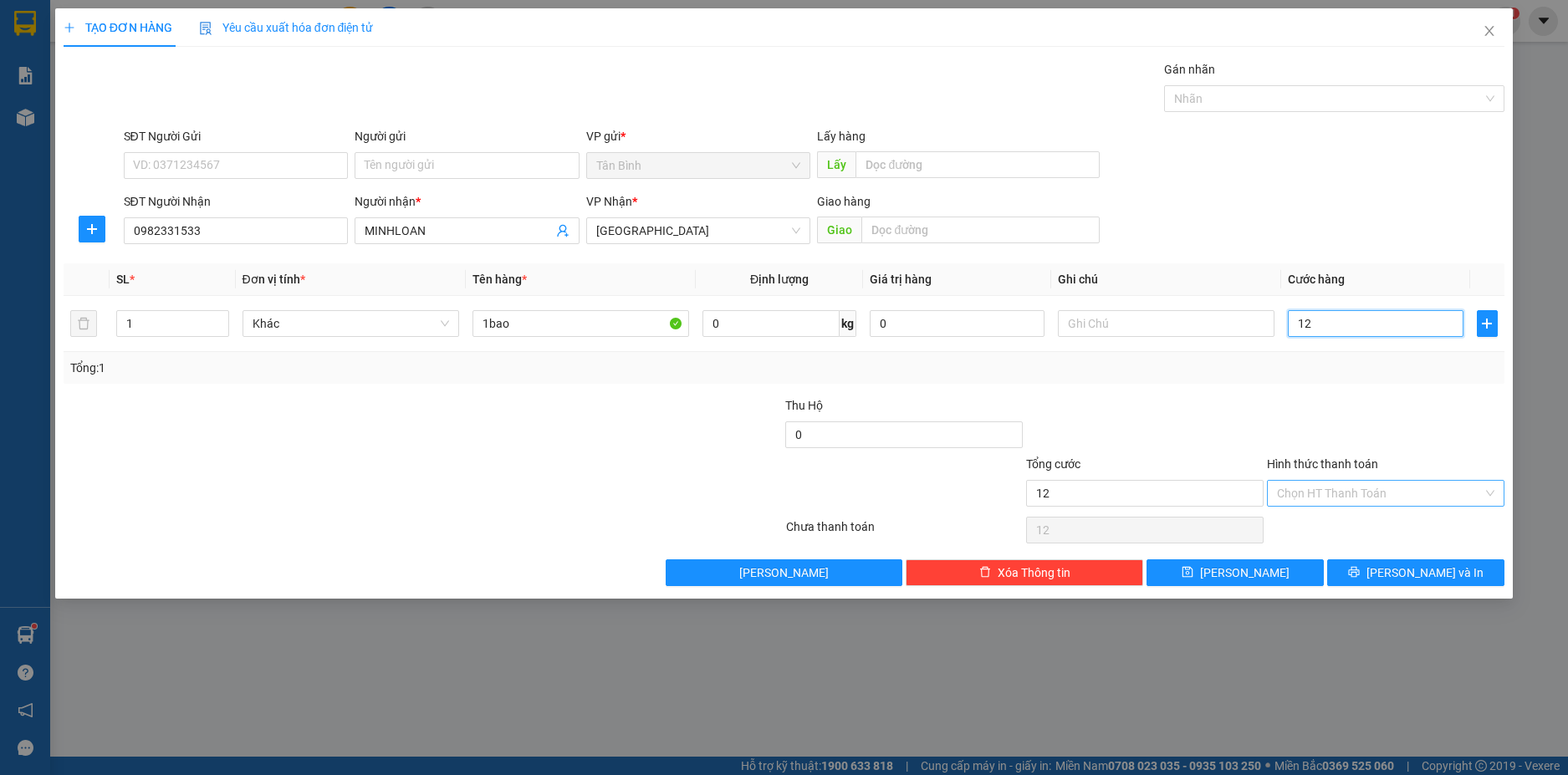
type input "120"
type input "120.000"
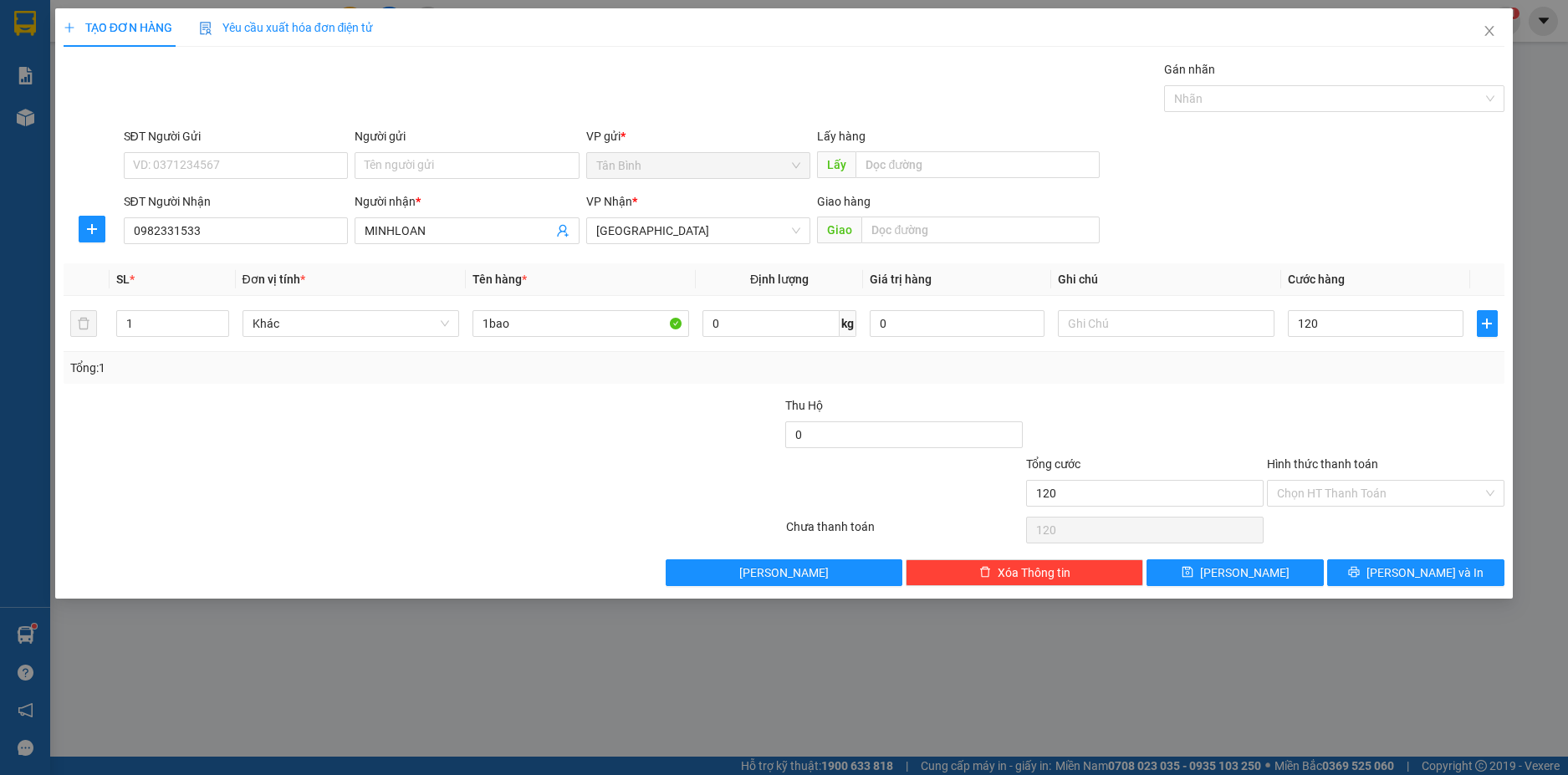
type input "120.000"
drag, startPoint x: 1324, startPoint y: 401, endPoint x: 1416, endPoint y: 557, distance: 181.1
click at [1334, 426] on div at bounding box center [1385, 426] width 241 height 59
drag, startPoint x: 1416, startPoint y: 576, endPoint x: 1409, endPoint y: 569, distance: 9.9
click at [1416, 573] on span "[PERSON_NAME] và In" at bounding box center [1424, 572] width 117 height 18
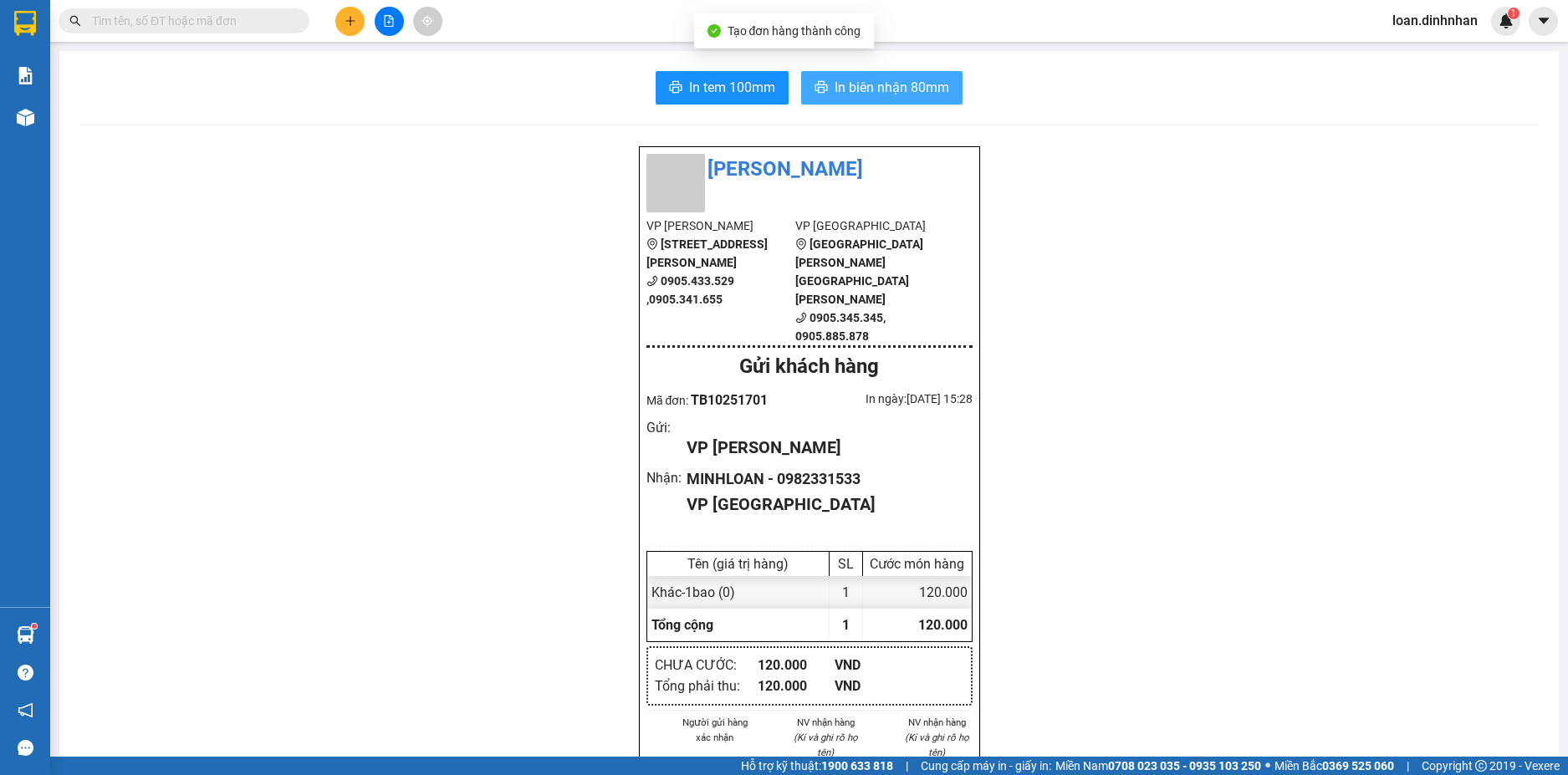
click at [851, 86] on span "In biên nhận 80mm" at bounding box center [891, 87] width 114 height 21
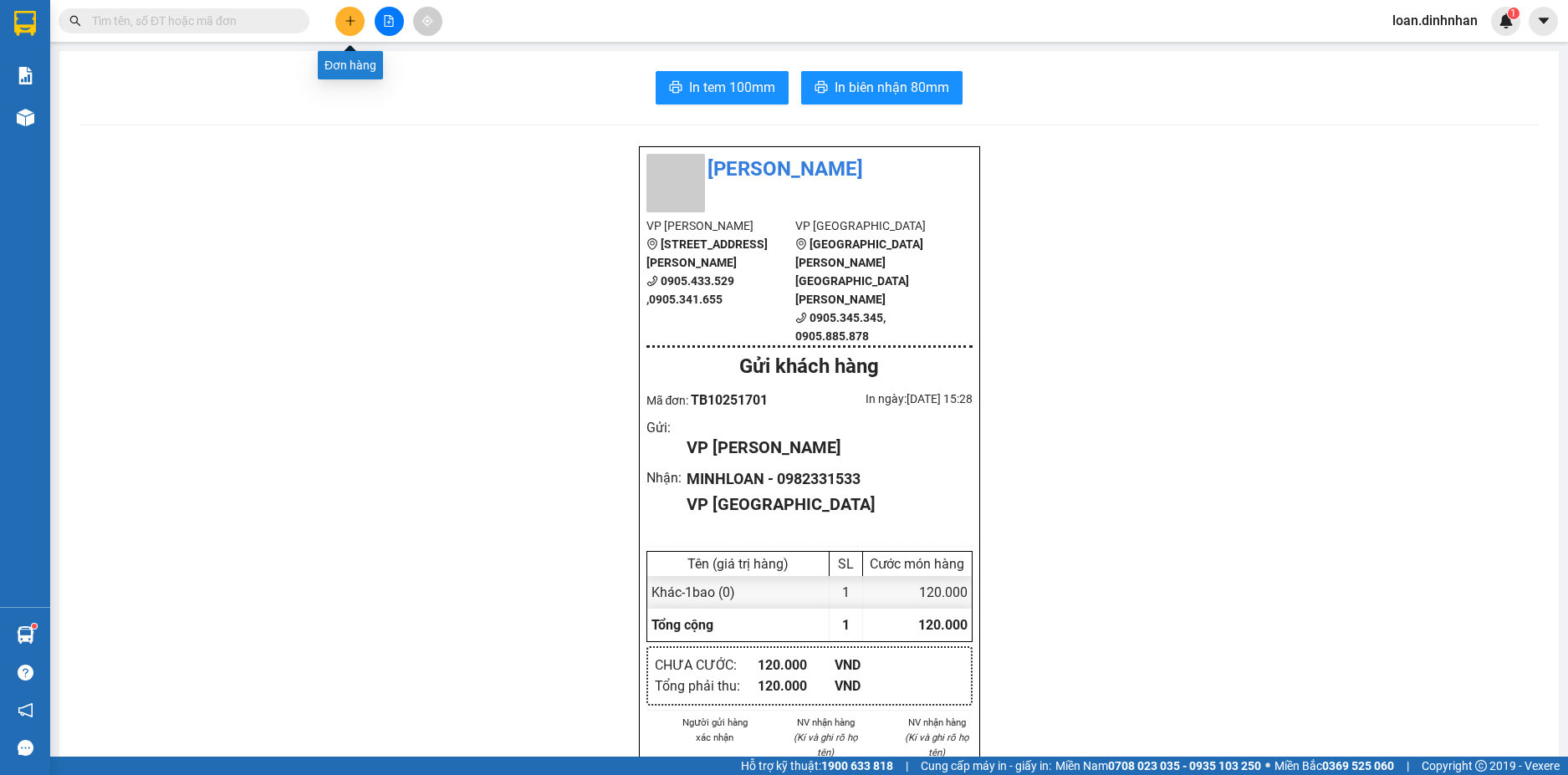
click at [346, 22] on icon "plus" at bounding box center [350, 21] width 12 height 12
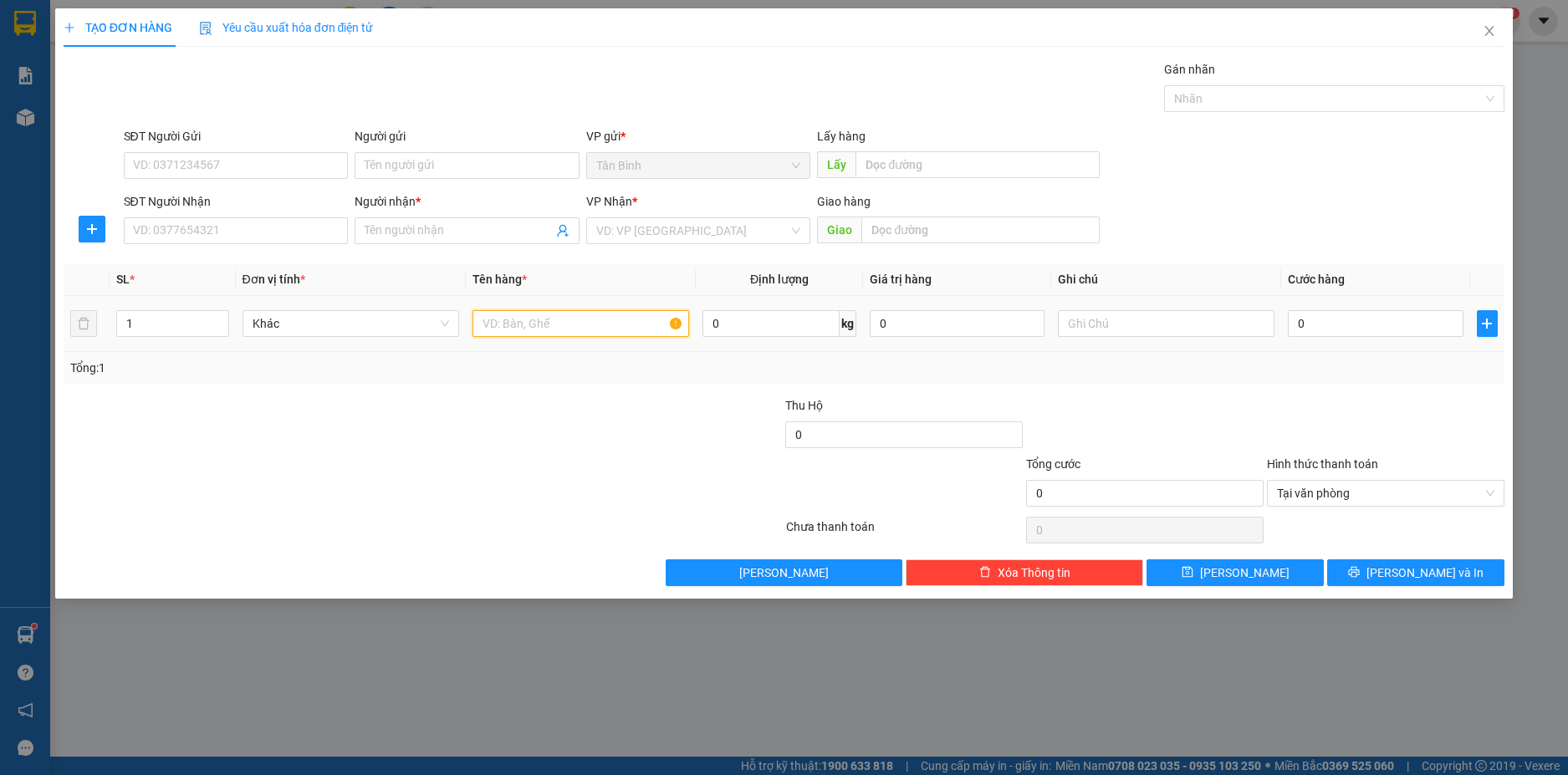
click at [505, 324] on input "text" at bounding box center [581, 323] width 216 height 27
type input "1thung"
click at [285, 221] on input "SĐT Người Nhận" at bounding box center [236, 230] width 225 height 27
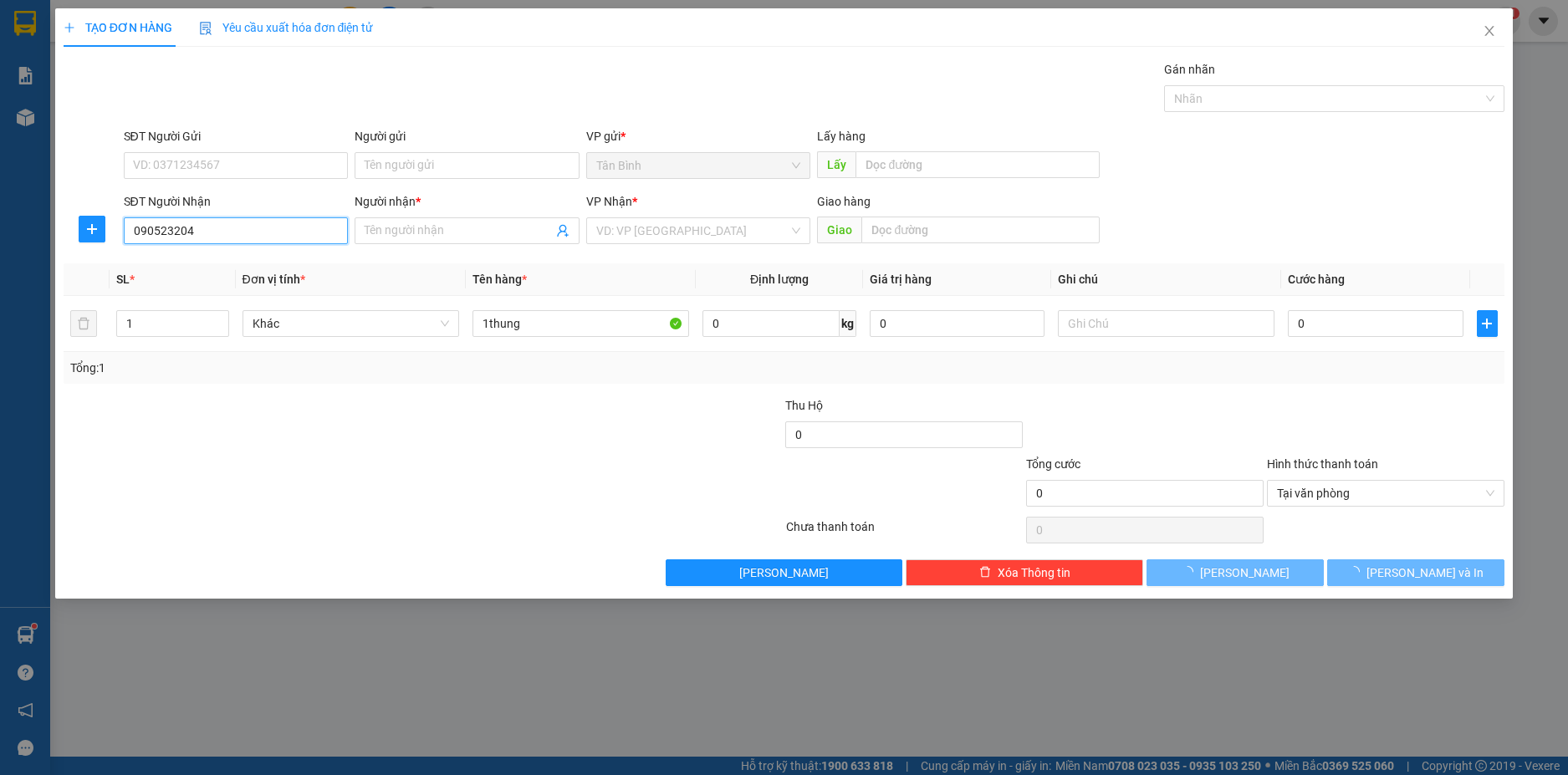
type input "0905232045"
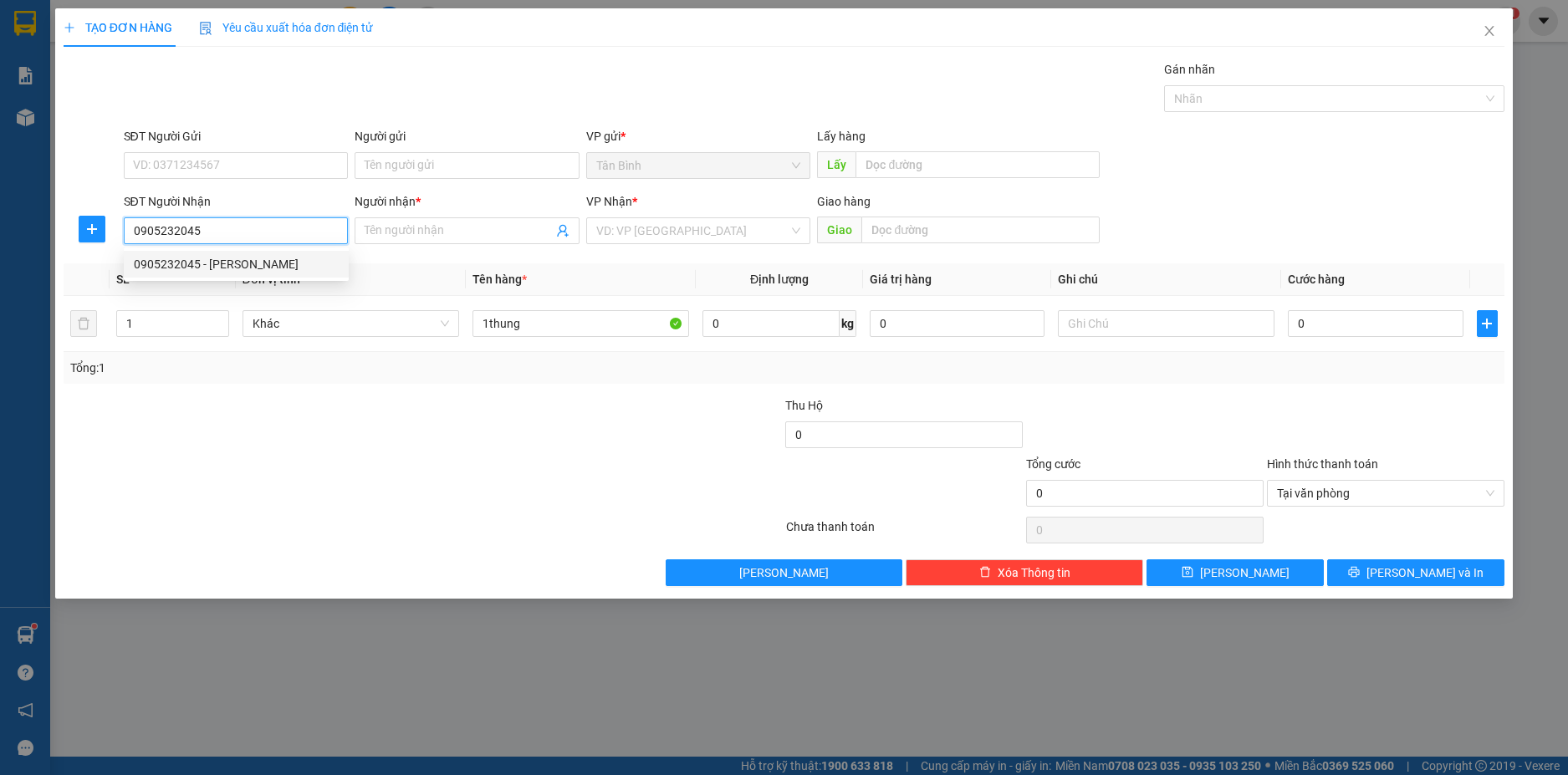
click at [247, 265] on div "0905232045 - MINH THANH" at bounding box center [236, 264] width 205 height 18
type input "[PERSON_NAME]"
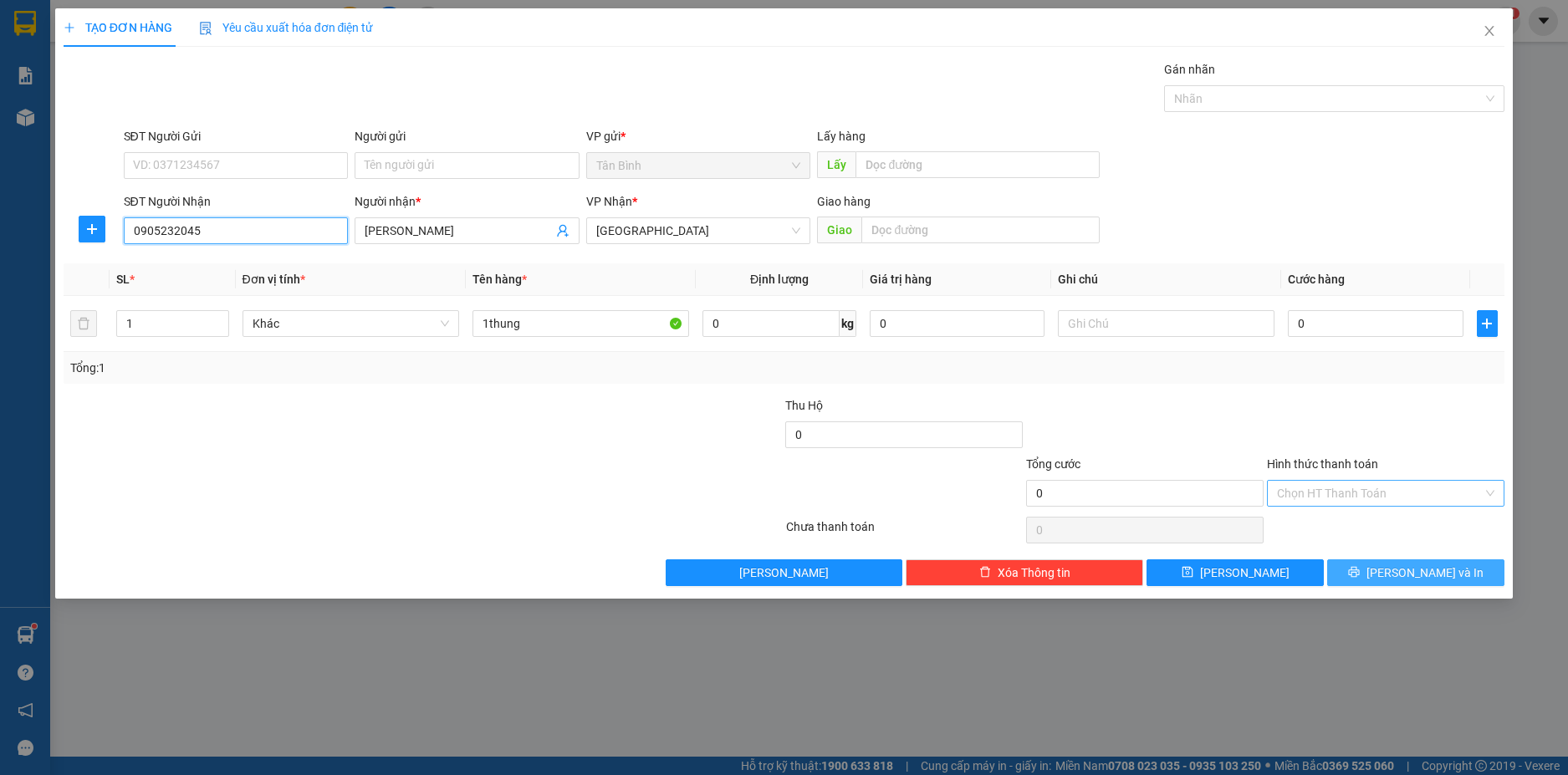
type input "0905232045"
click at [1471, 570] on button "[PERSON_NAME] và In" at bounding box center [1415, 572] width 177 height 27
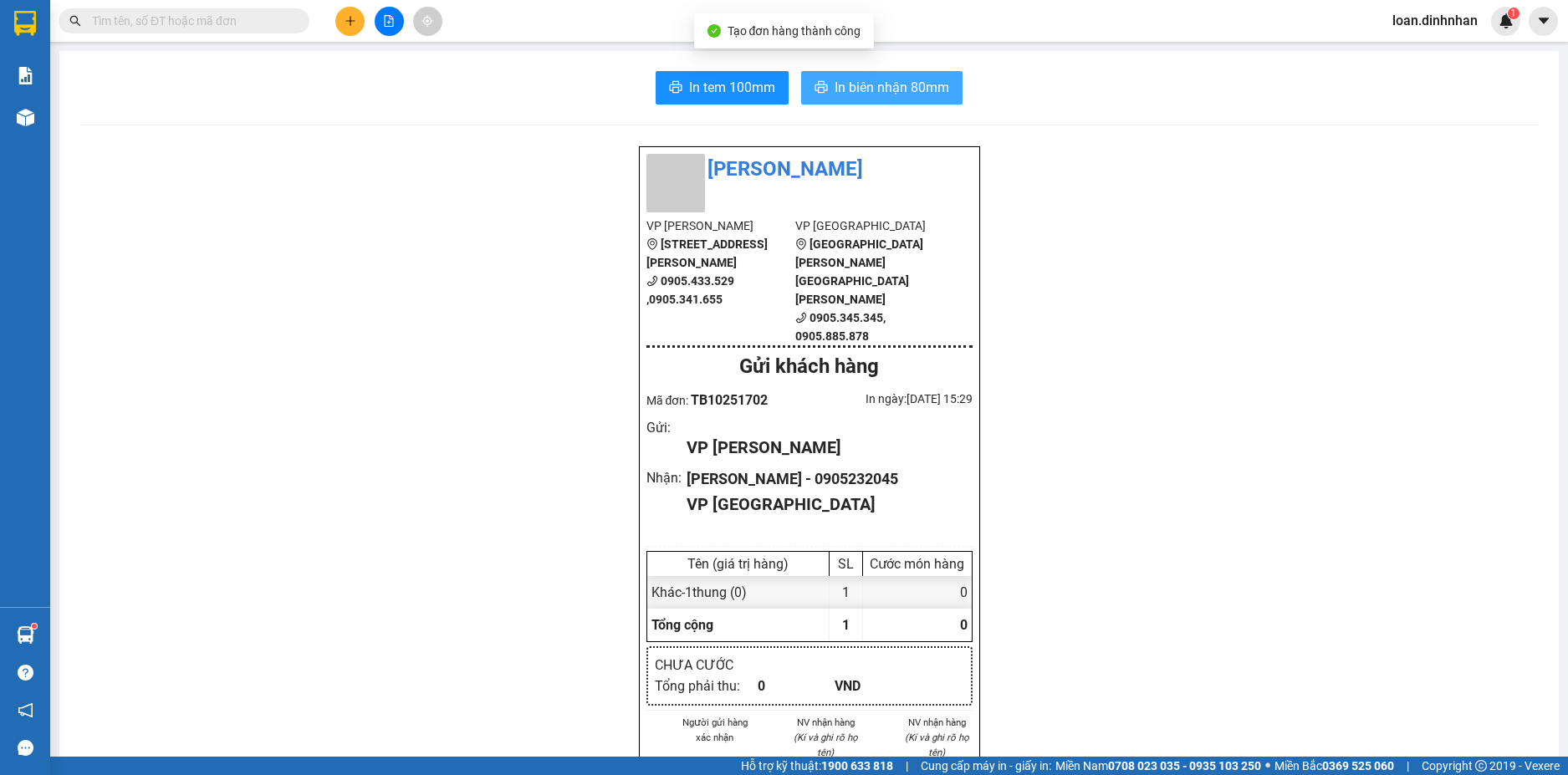
click at [901, 80] on span "In biên nhận 80mm" at bounding box center [891, 87] width 114 height 21
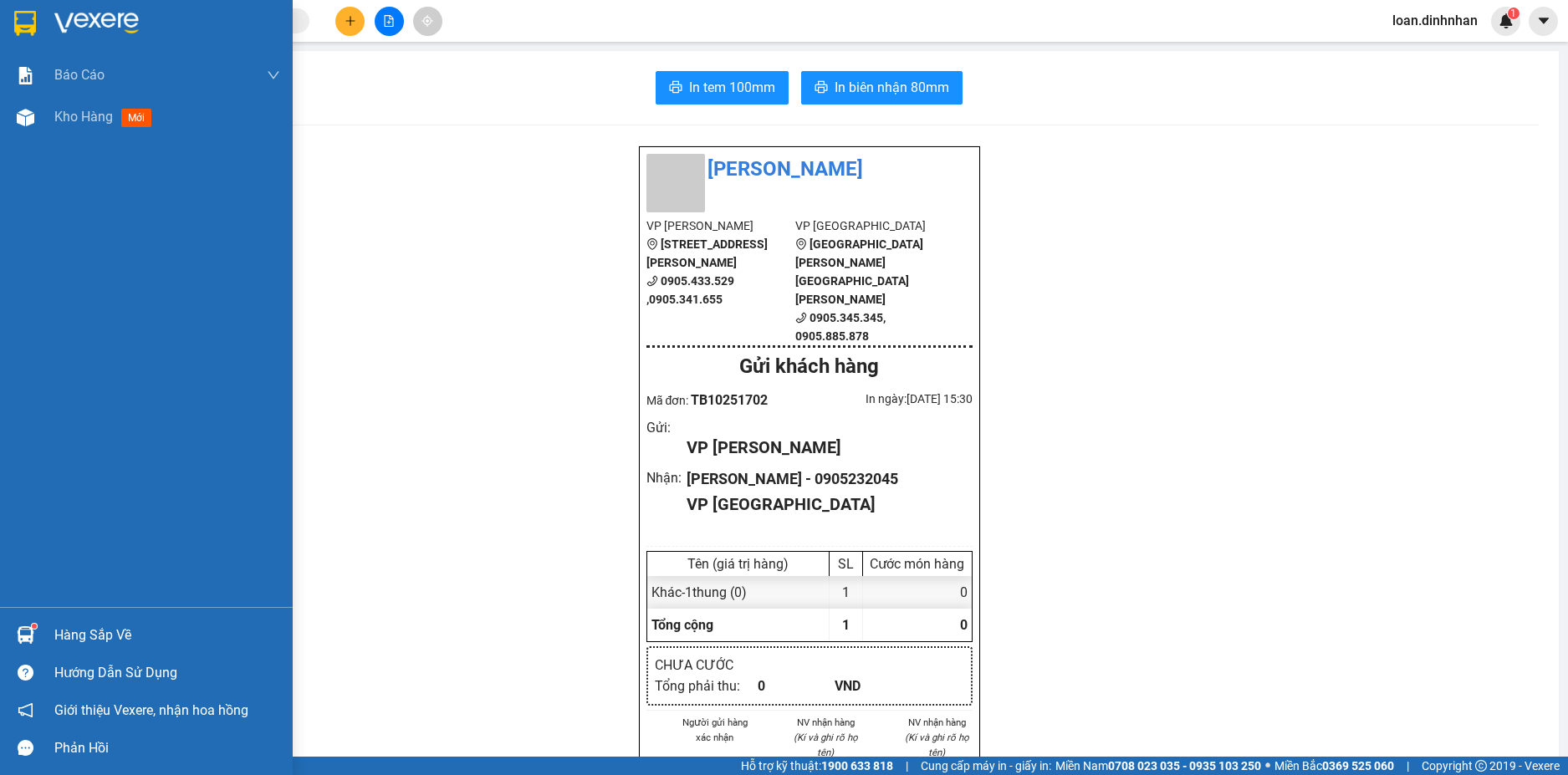
click at [14, 638] on div at bounding box center [26, 635] width 29 height 29
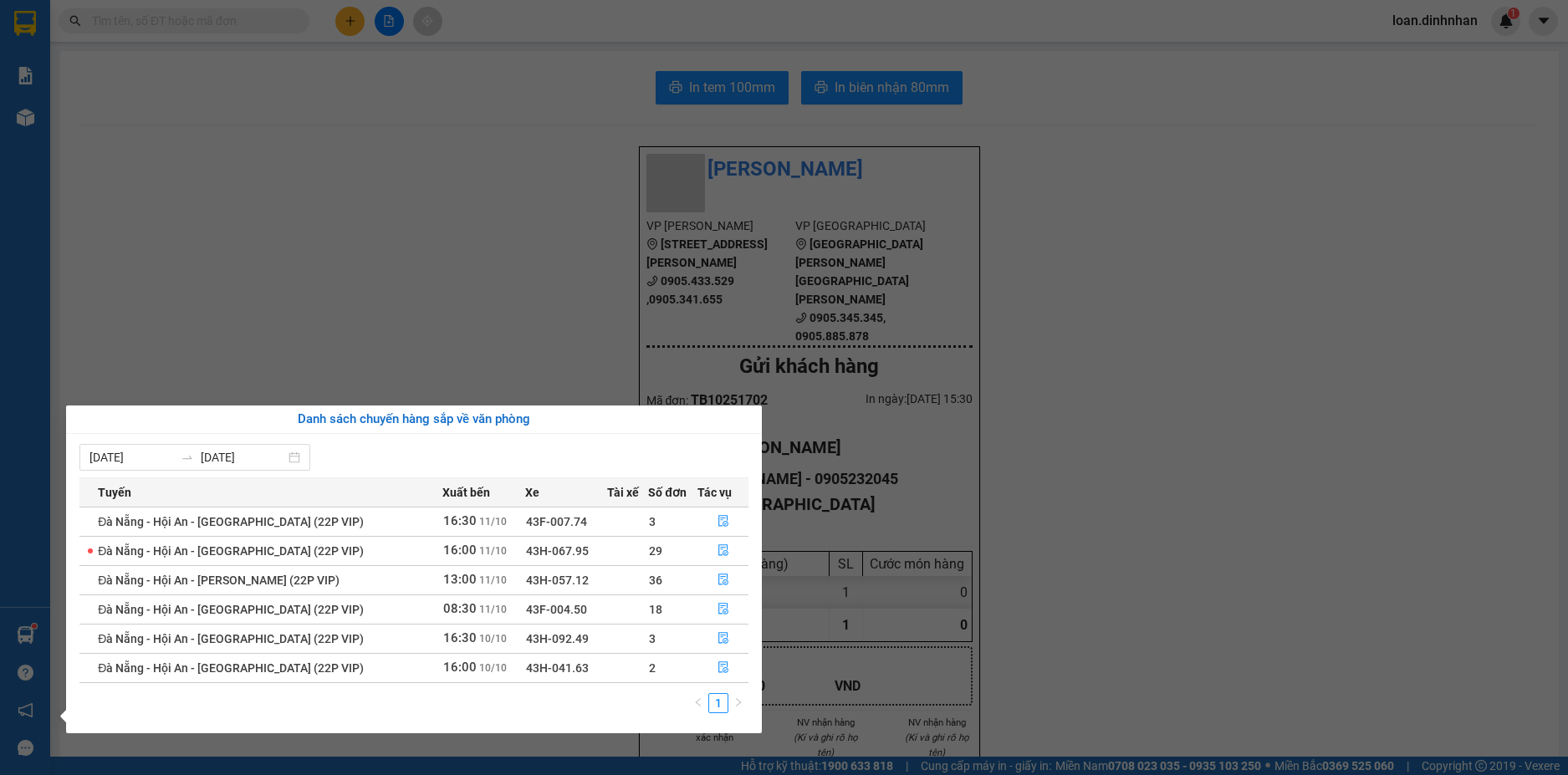
click at [415, 285] on section "Kết quả tìm kiếm ( 9 ) Bộ lọc Gửi 3 ngày gần nhất Mã ĐH Trạng thái Món hàng Thu…" at bounding box center [784, 388] width 1568 height 775
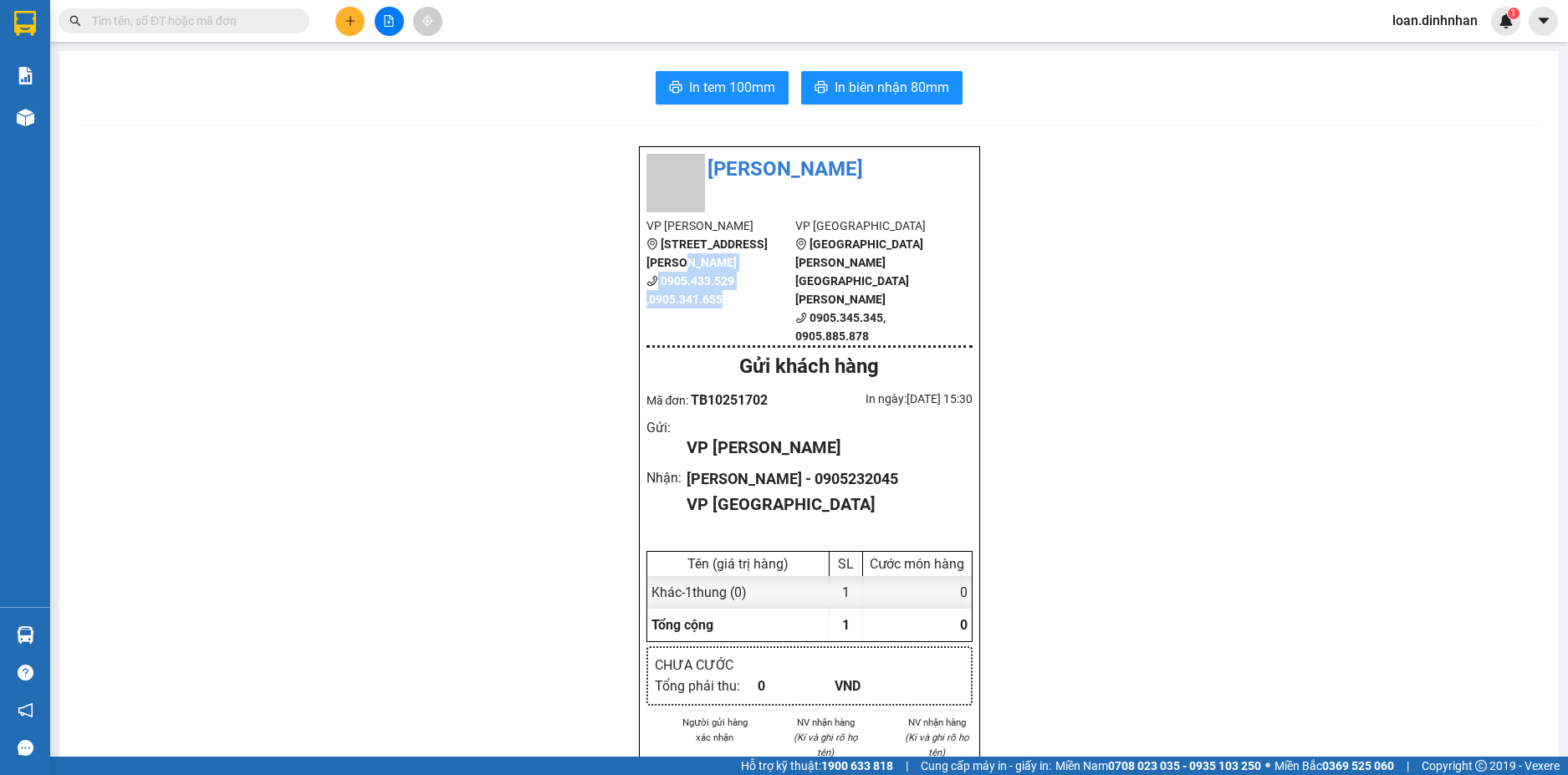
drag, startPoint x: 336, startPoint y: 264, endPoint x: 491, endPoint y: 317, distance: 163.8
click at [543, 317] on div "Đình Nhân VP Tân Bình 306A Hồng Lạc, Phường 11 0905.433.529 ,0905.341.655 VP Đà…" at bounding box center [809, 700] width 1459 height 1109
click at [239, 10] on span at bounding box center [184, 21] width 251 height 25
click at [207, 18] on input "text" at bounding box center [190, 21] width 197 height 18
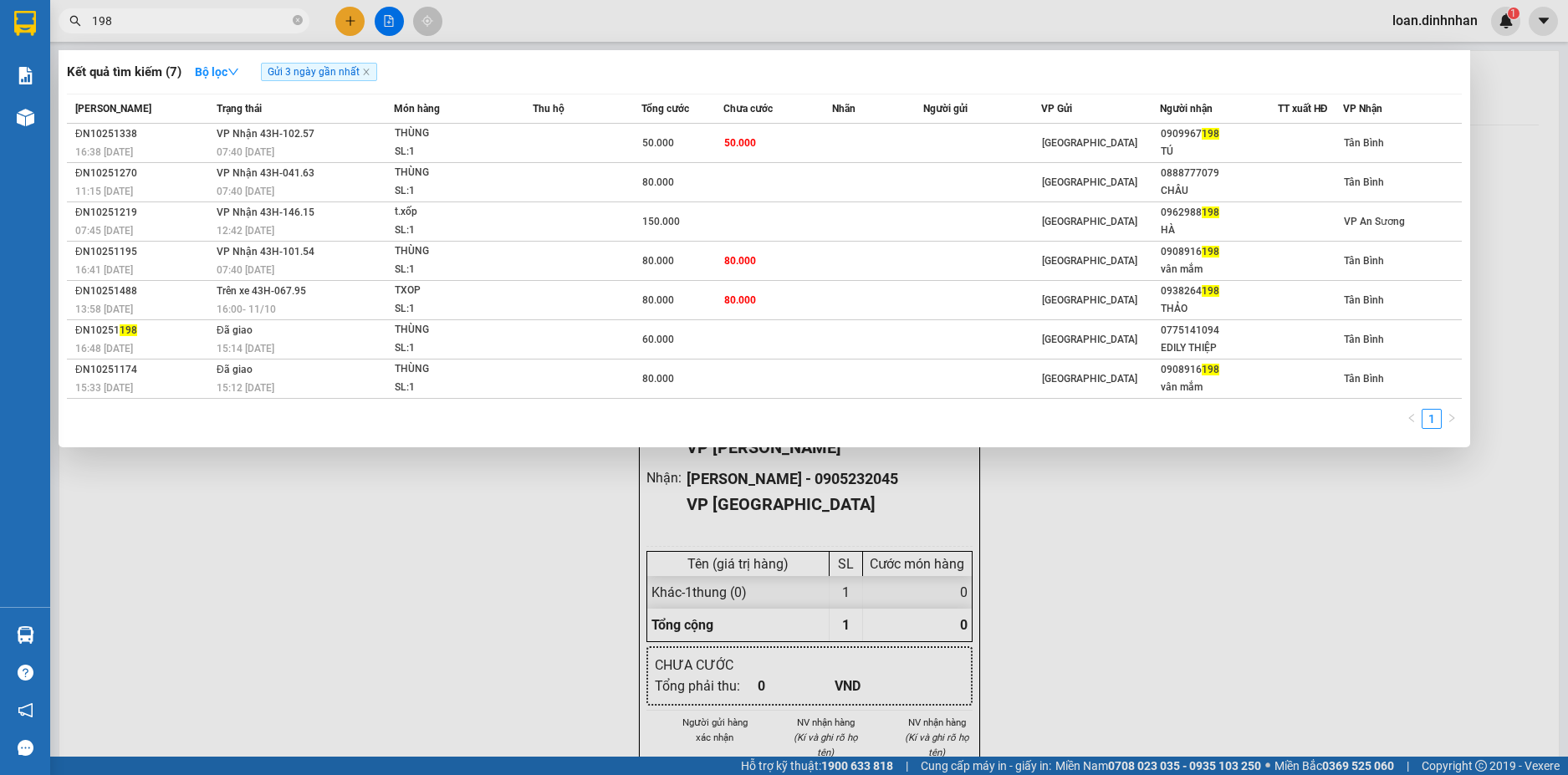
type input "198"
click at [1224, 123] on th "Người nhận" at bounding box center [1218, 109] width 118 height 29
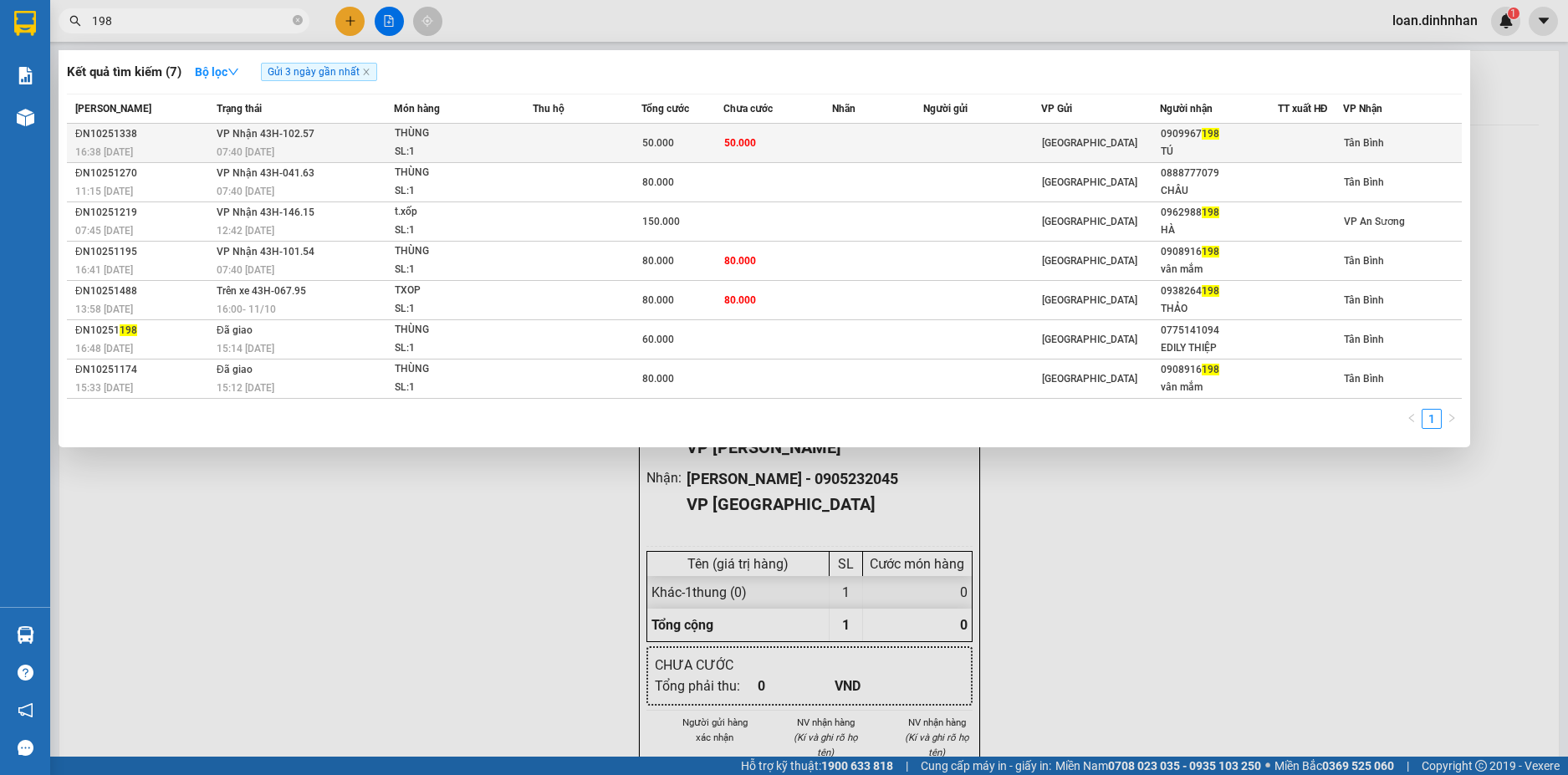
click at [1179, 138] on div "0909967 198" at bounding box center [1218, 134] width 116 height 17
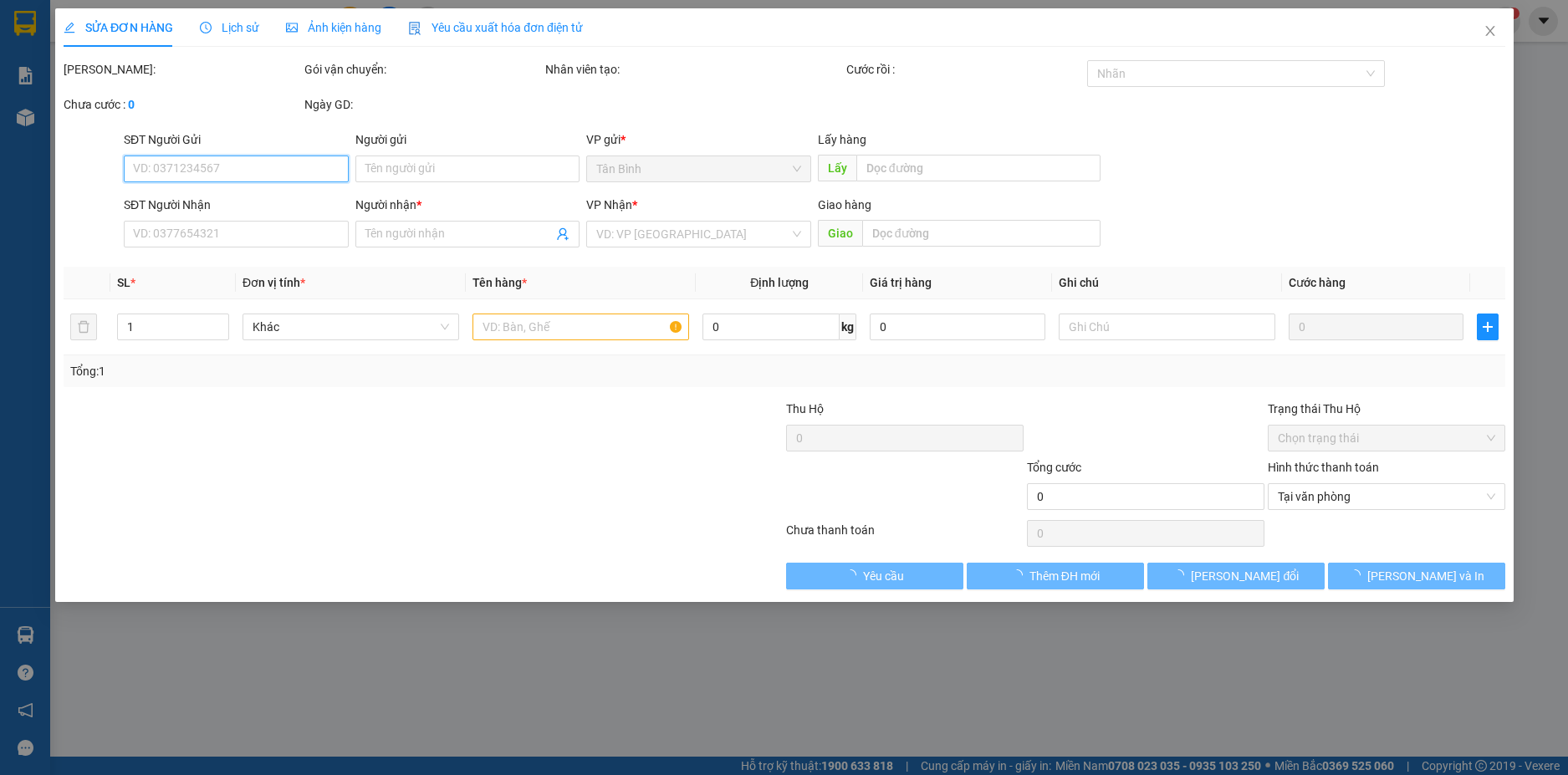
type input "0909967198"
type input "TÚ"
type input "50.000"
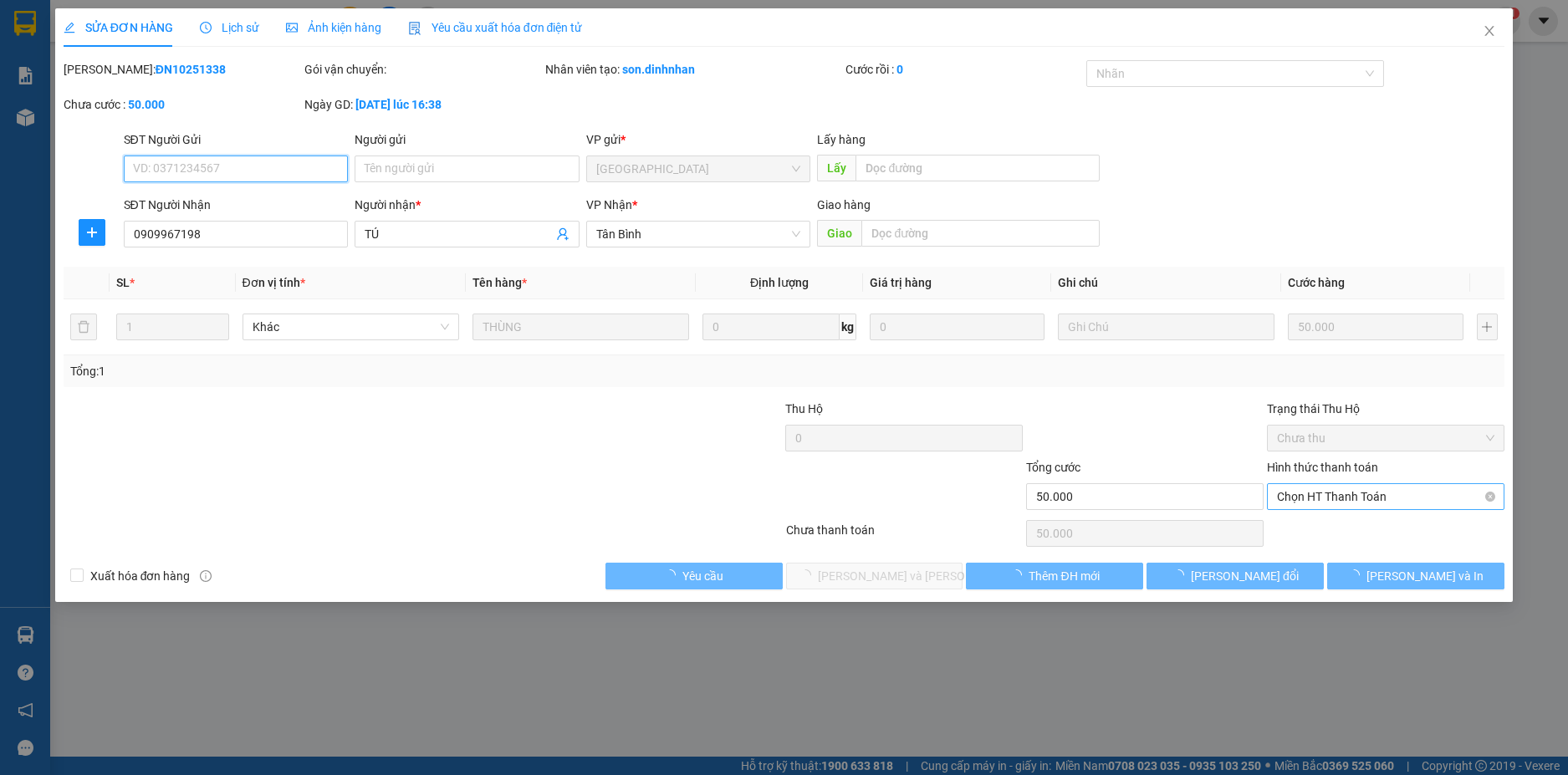
drag, startPoint x: 1310, startPoint y: 497, endPoint x: 1306, endPoint y: 514, distance: 17.5
click at [1310, 499] on span "Chọn HT Thanh Toán" at bounding box center [1385, 496] width 217 height 25
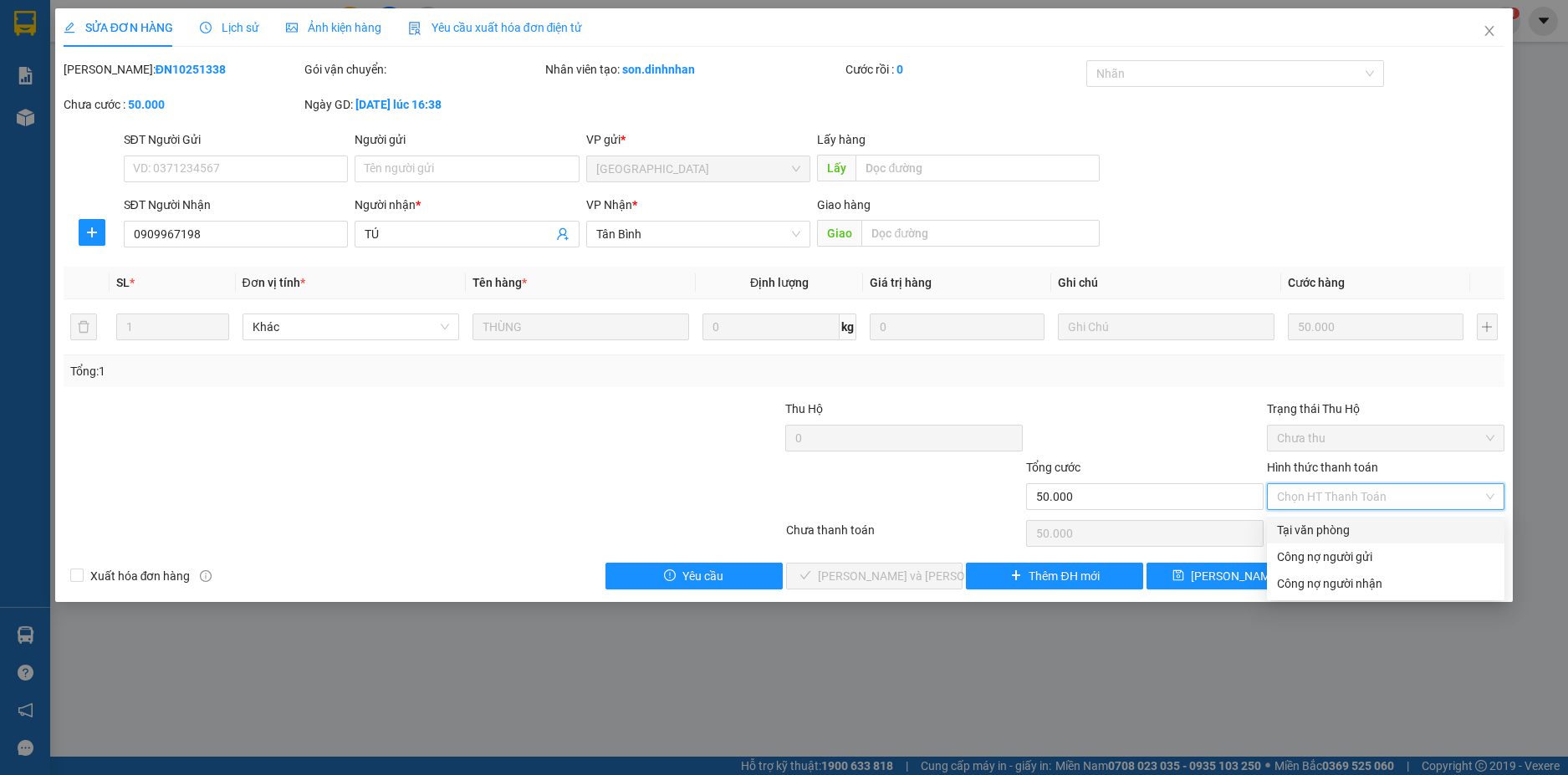
click at [1292, 523] on div "Tại văn phòng" at bounding box center [1385, 529] width 217 height 18
type input "0"
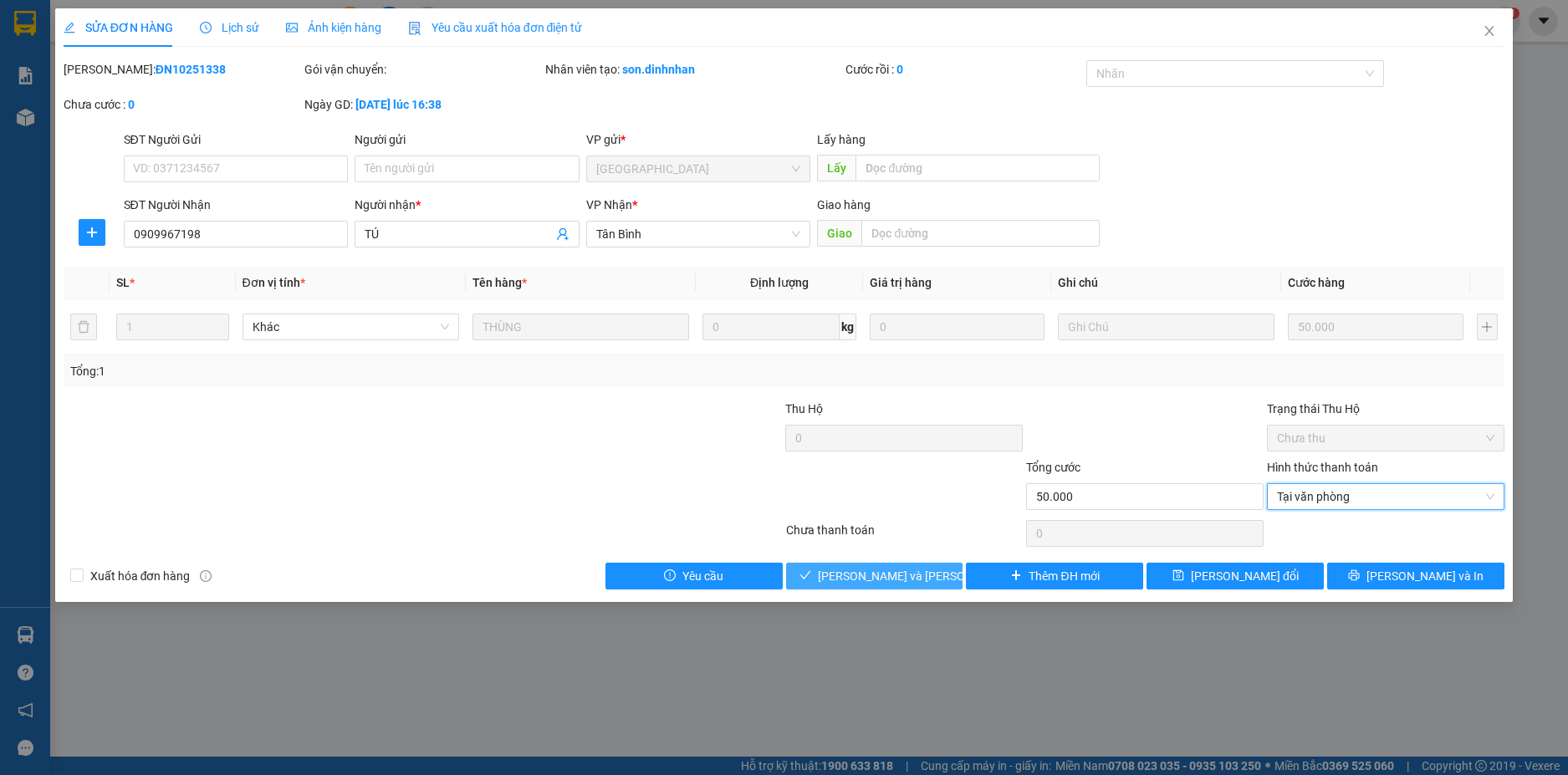
drag, startPoint x: 859, startPoint y: 572, endPoint x: 878, endPoint y: 575, distance: 19.2
click at [860, 572] on span "[PERSON_NAME] và [PERSON_NAME] hàng" at bounding box center [930, 575] width 226 height 18
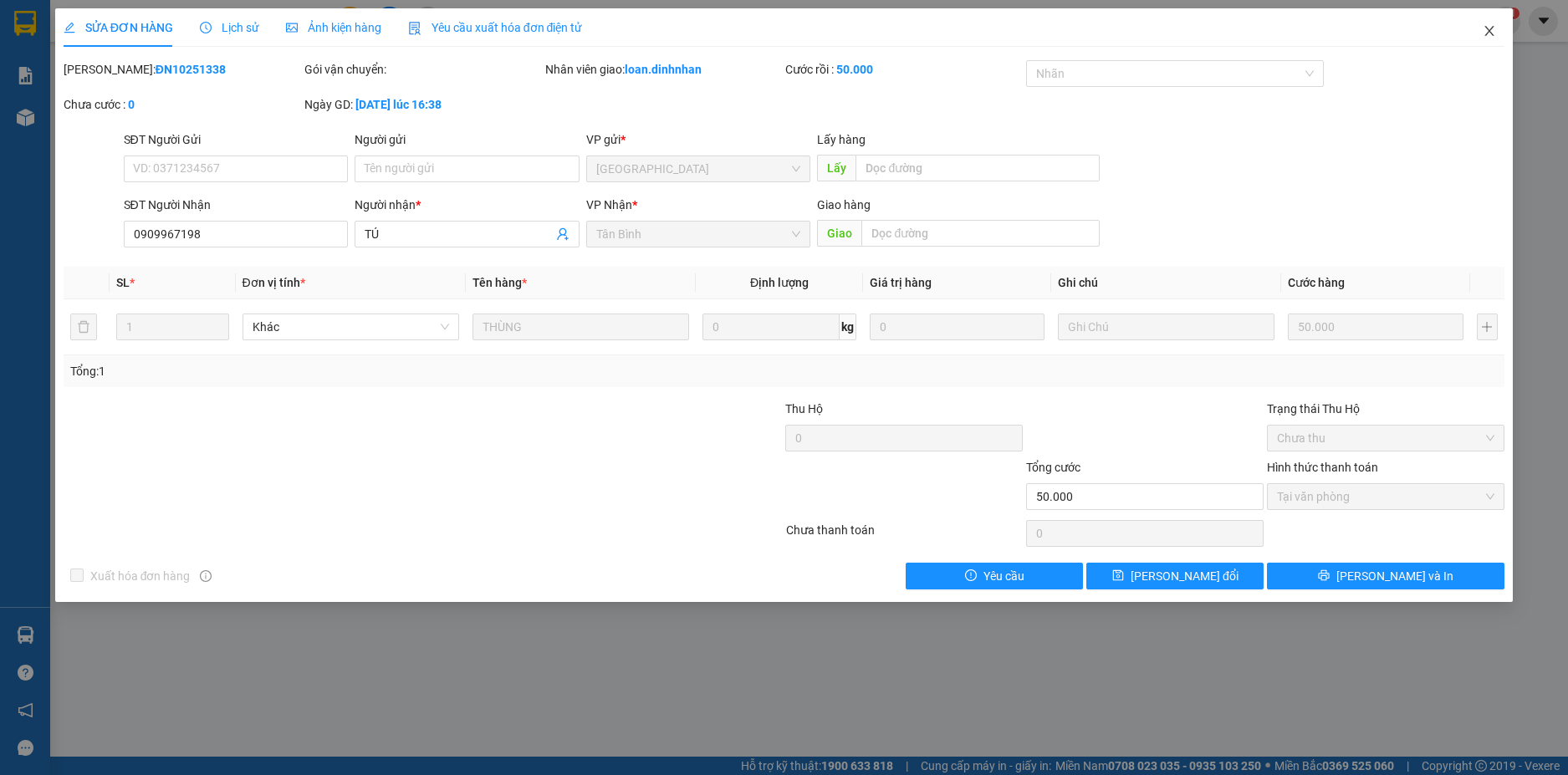
click at [1486, 29] on icon "close" at bounding box center [1488, 30] width 13 height 13
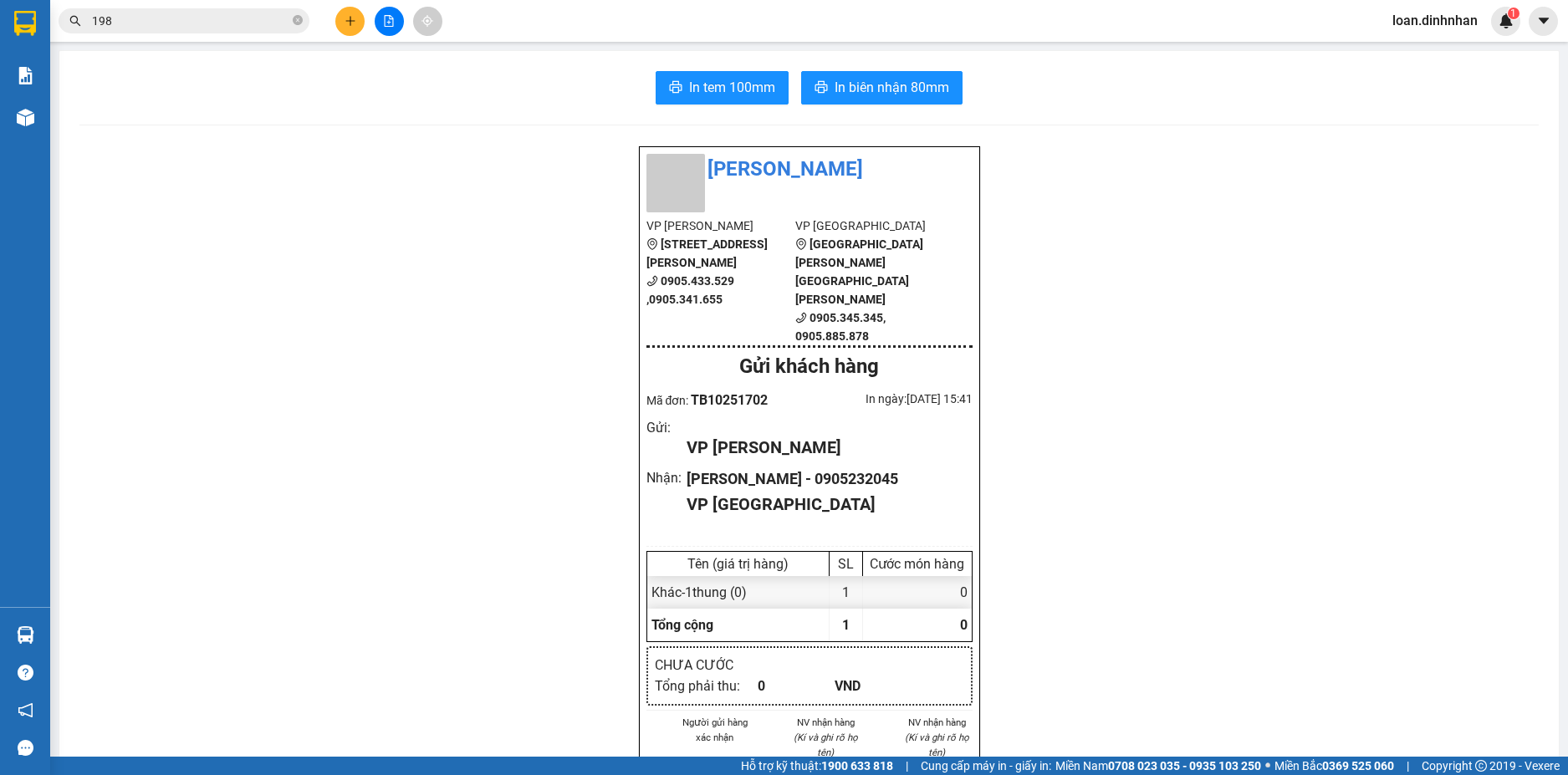
click at [281, 22] on input "198" at bounding box center [190, 21] width 197 height 18
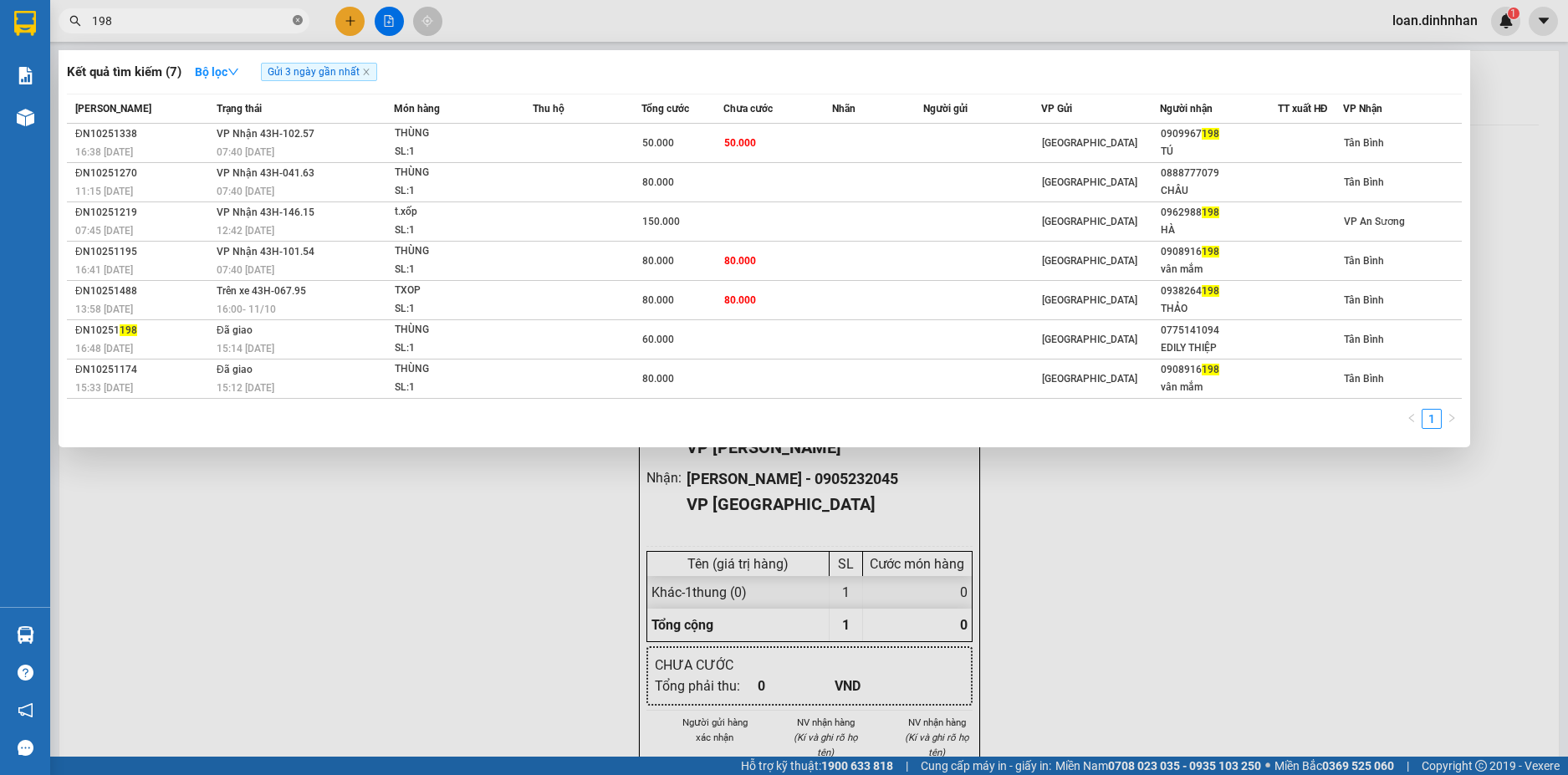
click at [295, 16] on icon "close-circle" at bounding box center [298, 20] width 10 height 10
type input "38100"
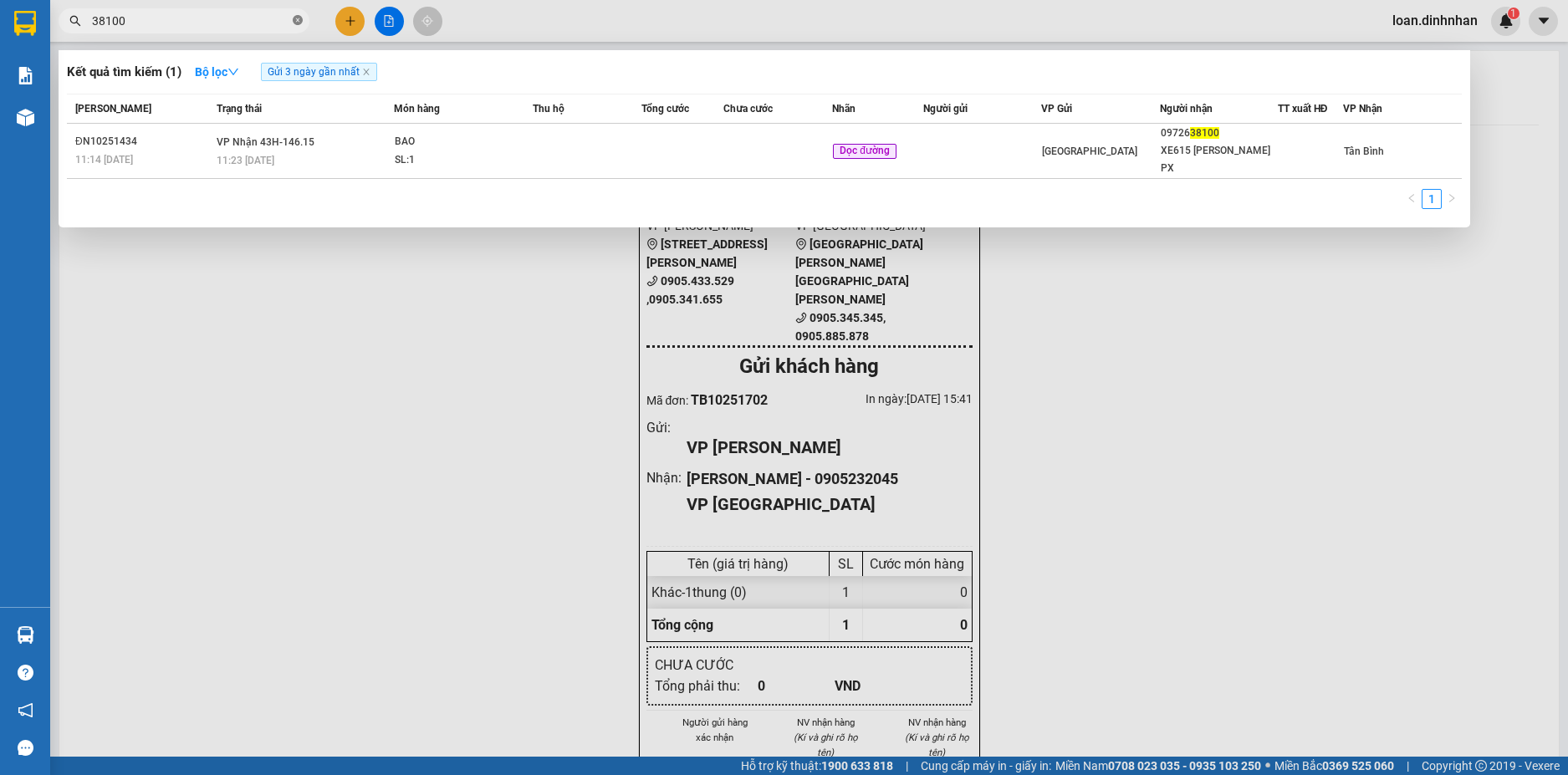
click at [295, 20] on icon "close-circle" at bounding box center [298, 20] width 10 height 10
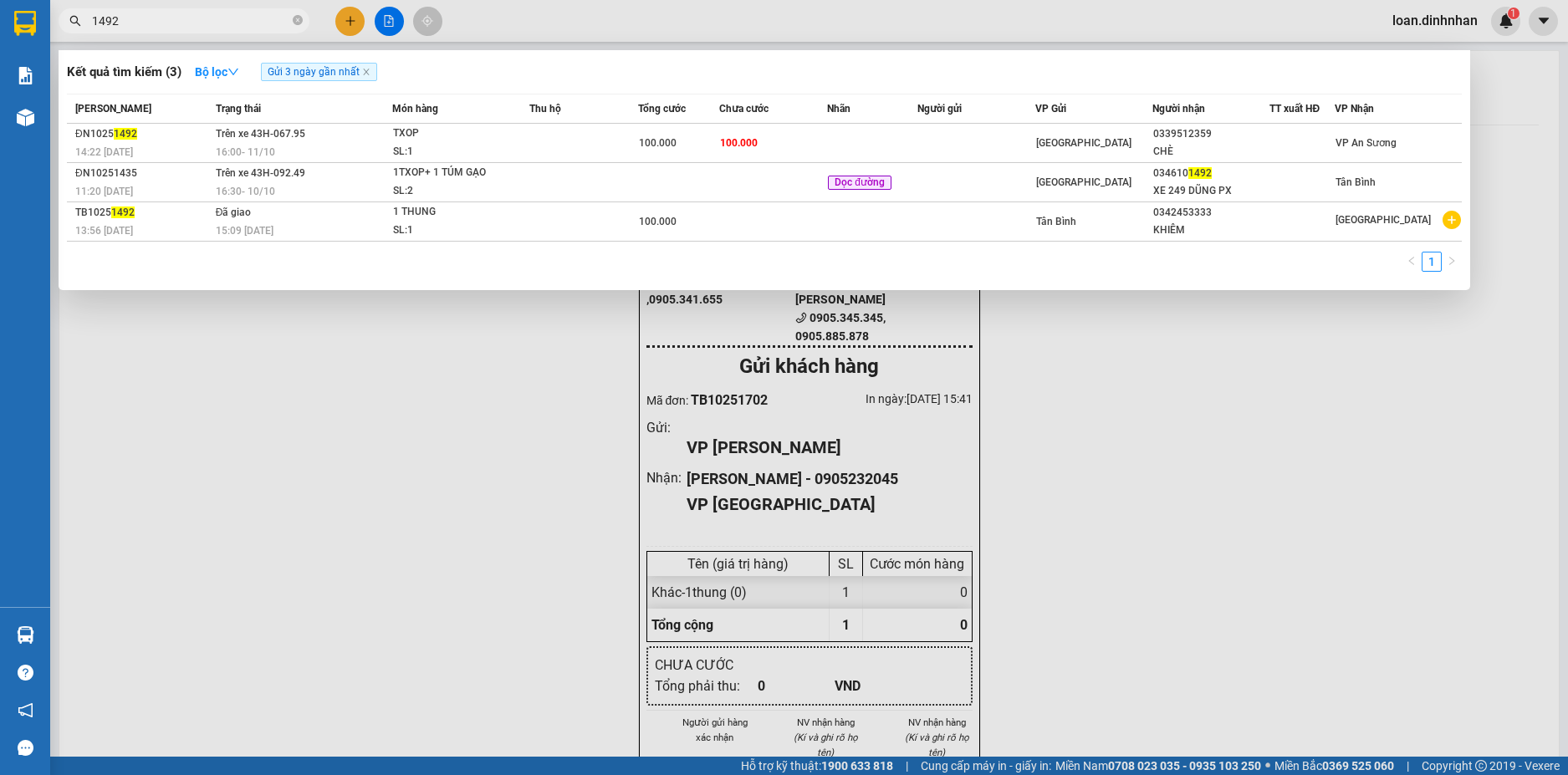
type input "1492"
click at [290, 15] on span "1492" at bounding box center [184, 21] width 251 height 25
click at [295, 15] on span at bounding box center [298, 21] width 10 height 16
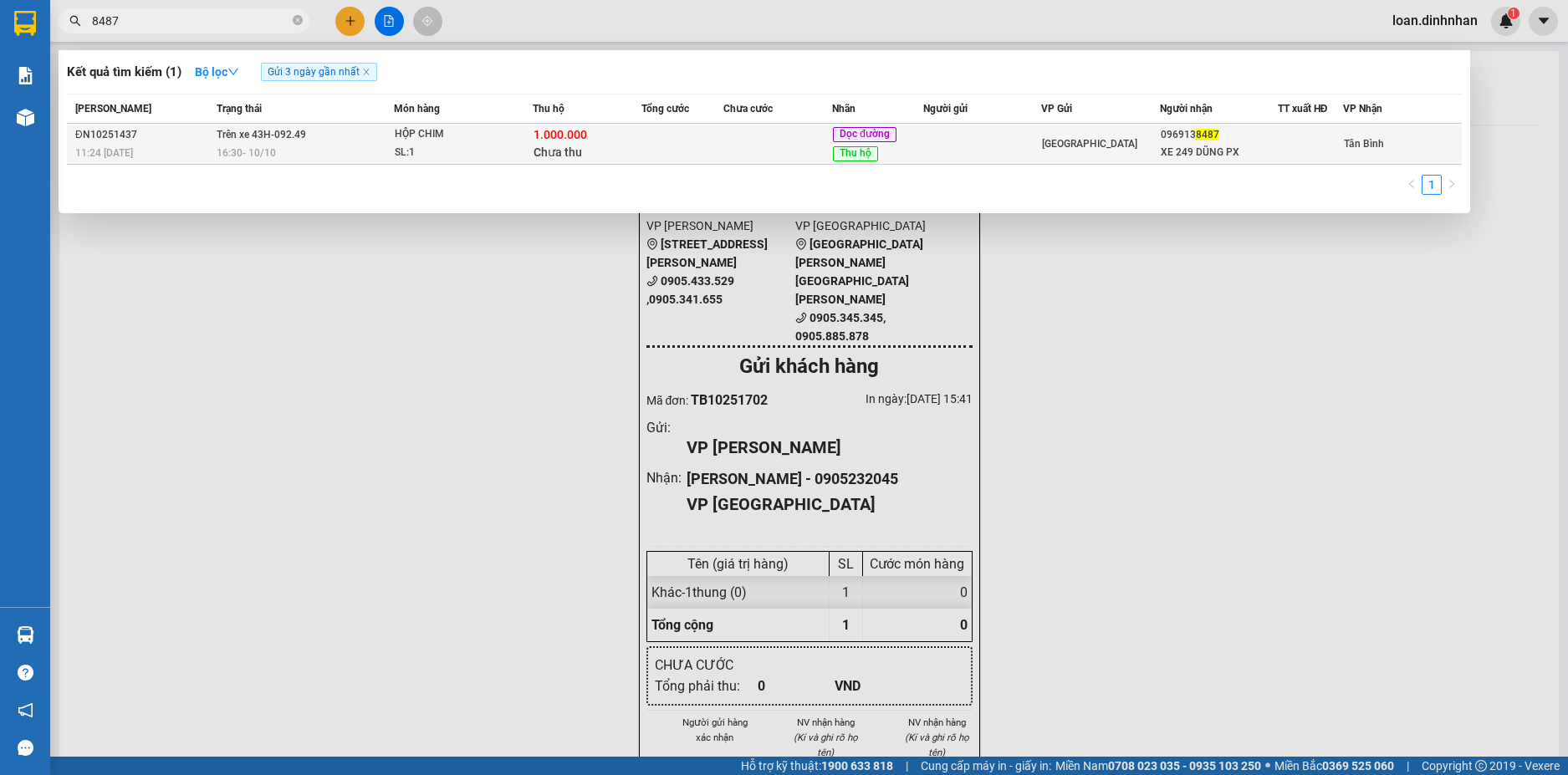
type input "8487"
click at [559, 141] on span "1.000.000" at bounding box center [560, 134] width 54 height 13
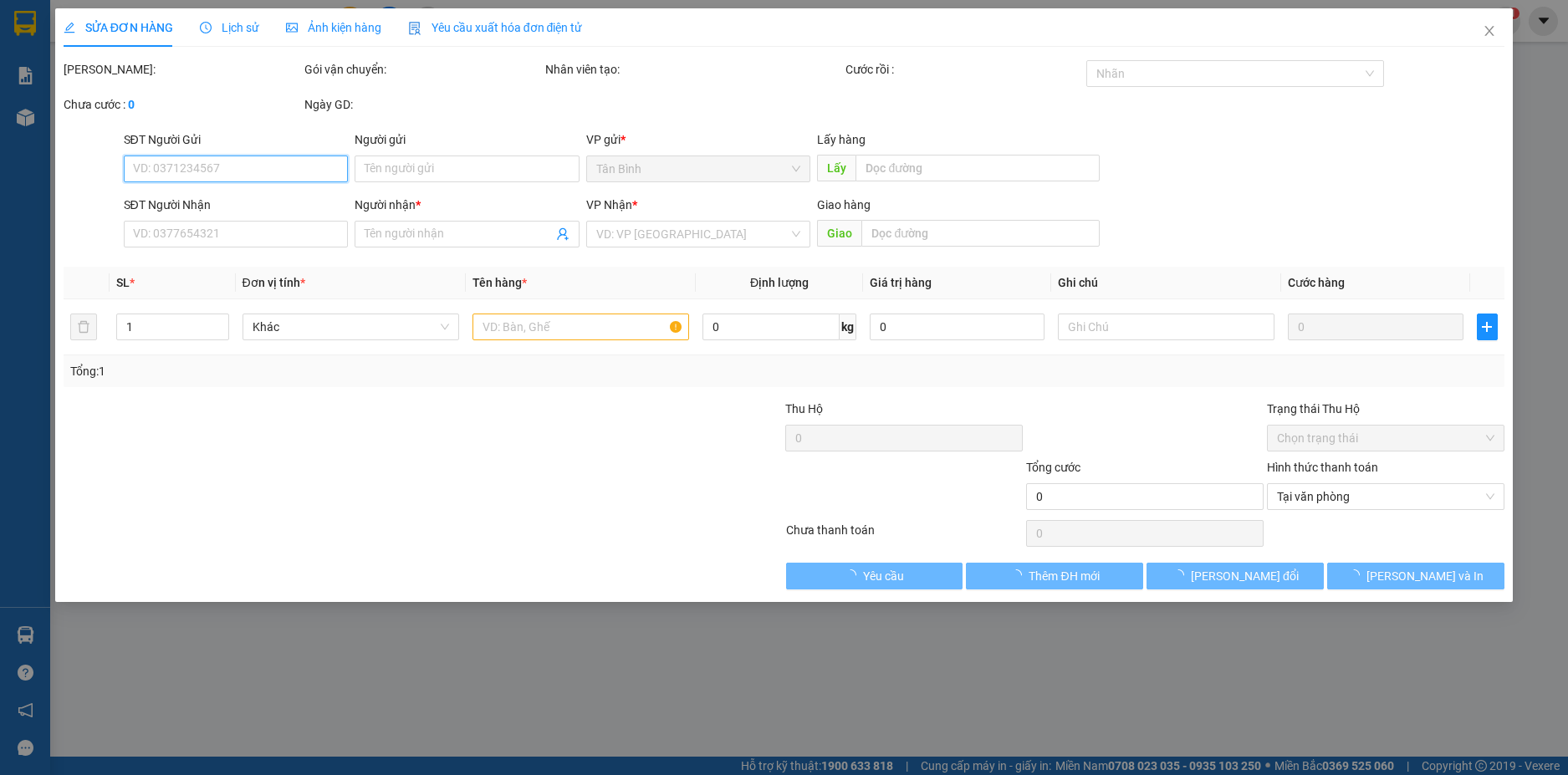
type input "0969138487"
type input "XE 249 DŨNG PX"
type input "1.000.000"
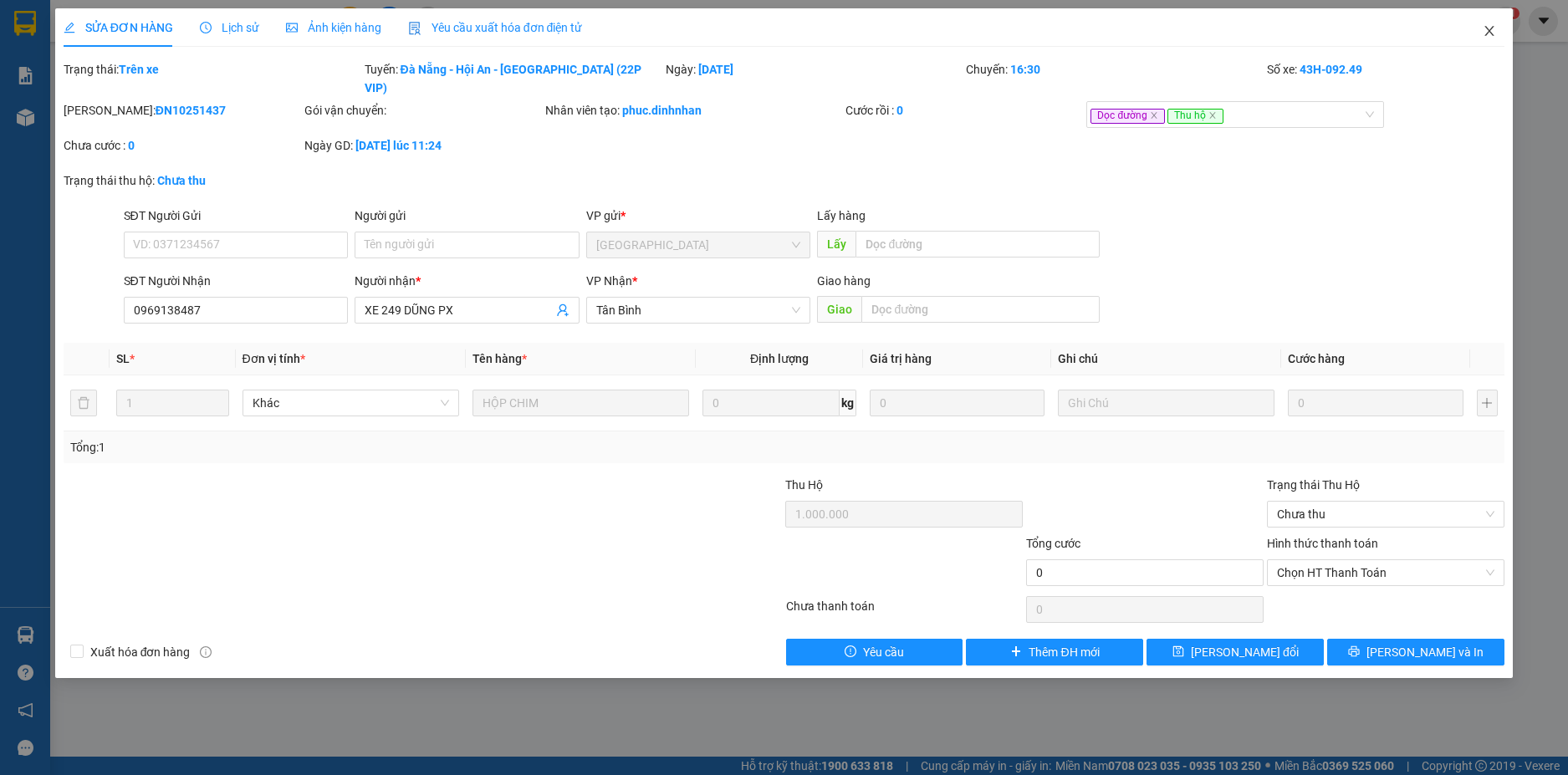
click at [1490, 24] on span "Close" at bounding box center [1489, 32] width 47 height 47
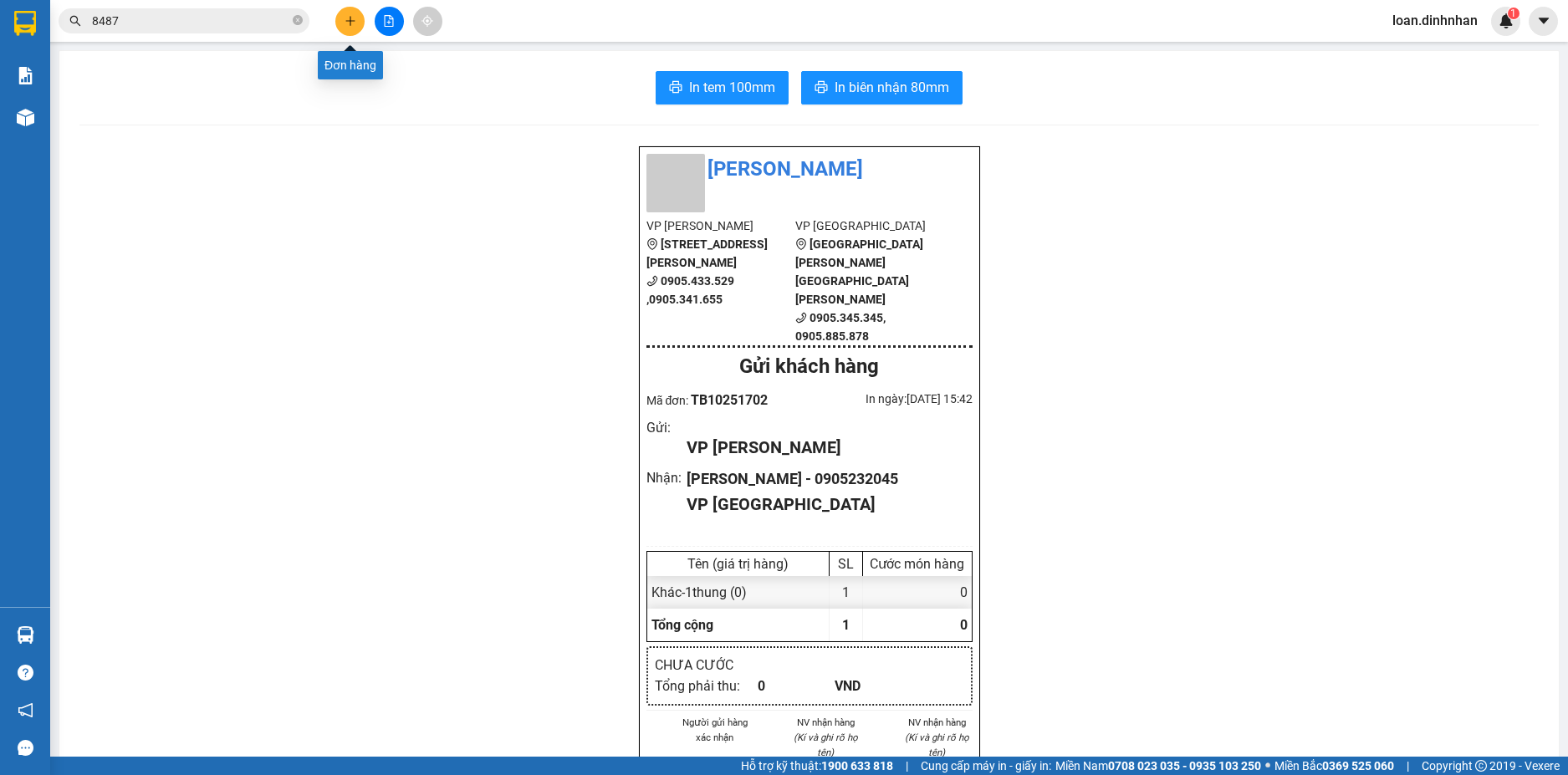
click at [352, 20] on icon "plus" at bounding box center [350, 21] width 12 height 12
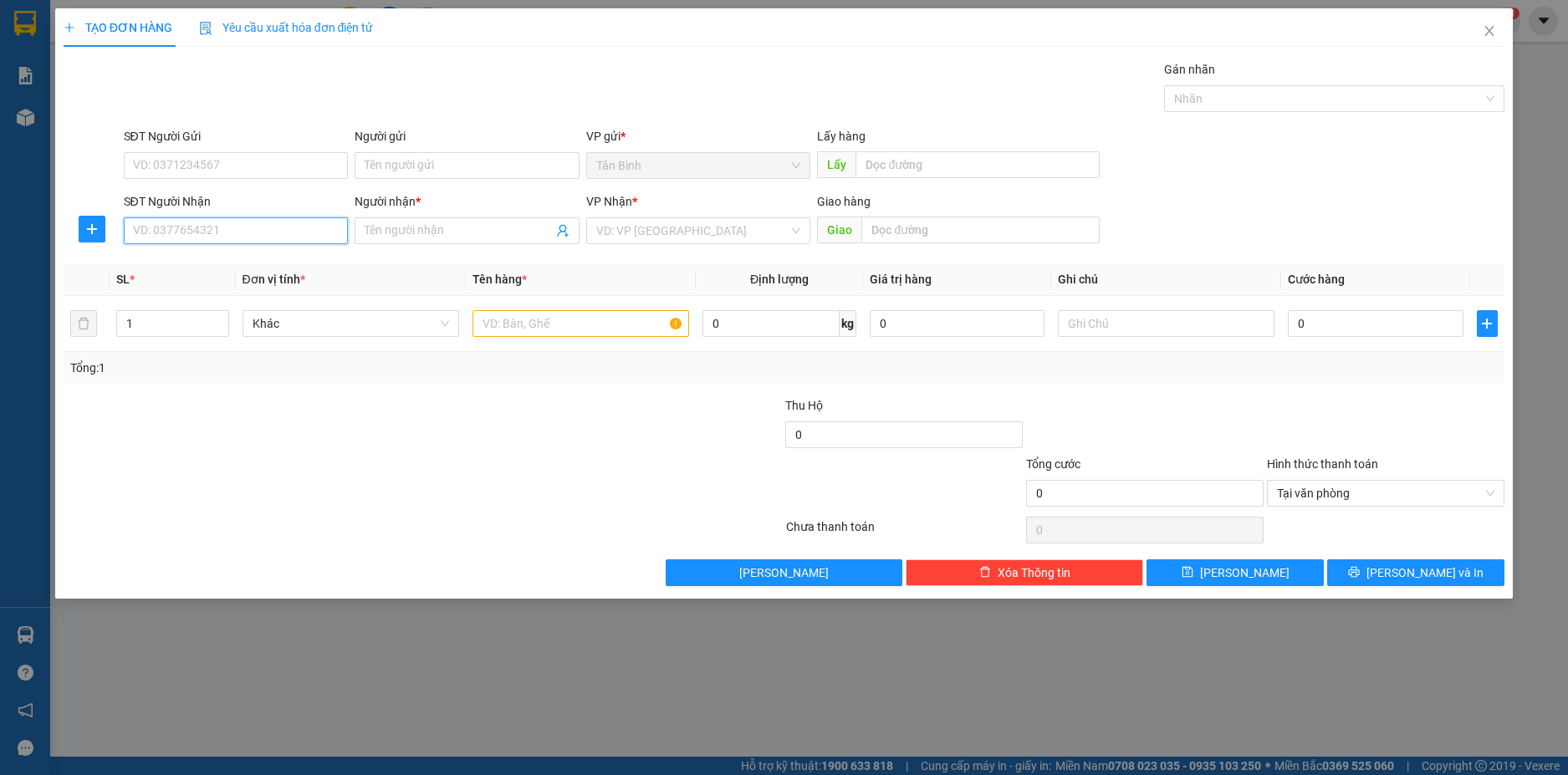
click at [295, 240] on input "SĐT Người Nhận" at bounding box center [236, 230] width 225 height 27
drag, startPoint x: 247, startPoint y: 265, endPoint x: 314, endPoint y: 279, distance: 68.4
click at [247, 264] on div "0905045054 - TRI" at bounding box center [236, 264] width 205 height 18
type input "0905045054"
type input "TRI"
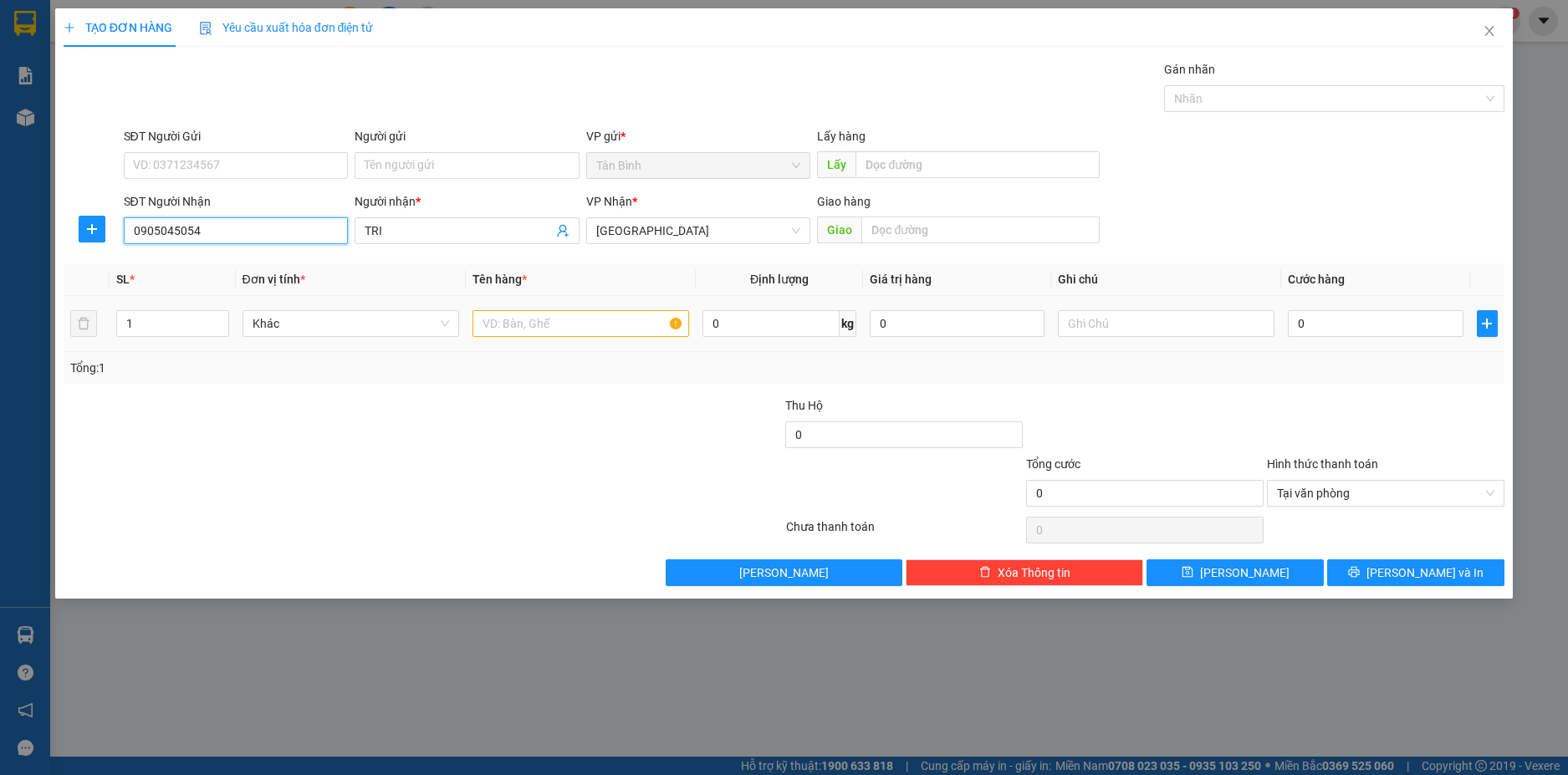
type input "0905045054"
click at [529, 318] on input "text" at bounding box center [581, 323] width 216 height 27
type input "1cuc"
drag, startPoint x: 1362, startPoint y: 309, endPoint x: 1275, endPoint y: 324, distance: 88.3
click at [1359, 309] on div "0" at bounding box center [1375, 323] width 175 height 34
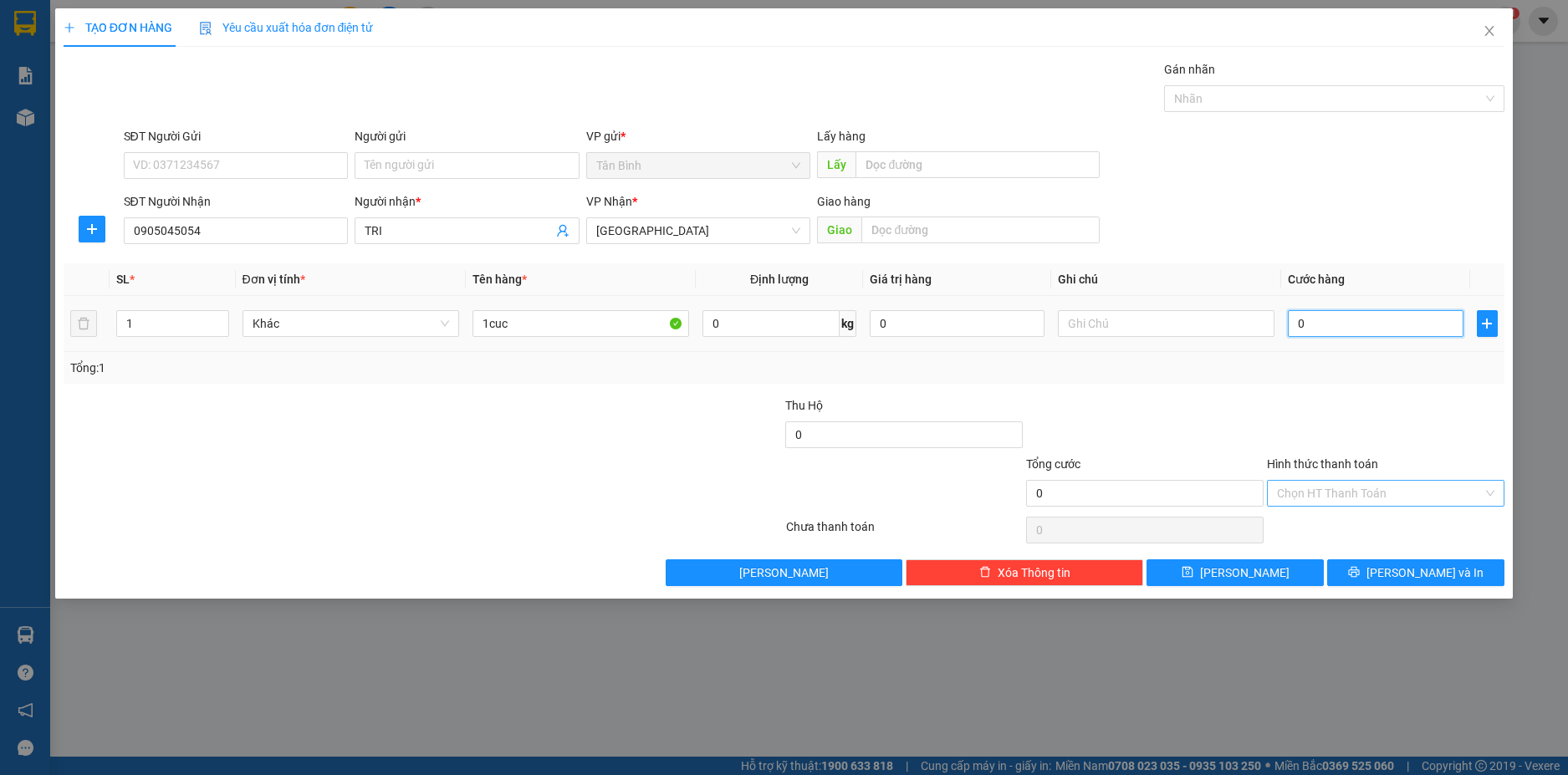
click at [1338, 318] on input "0" at bounding box center [1375, 323] width 175 height 27
type input "8"
type input "802"
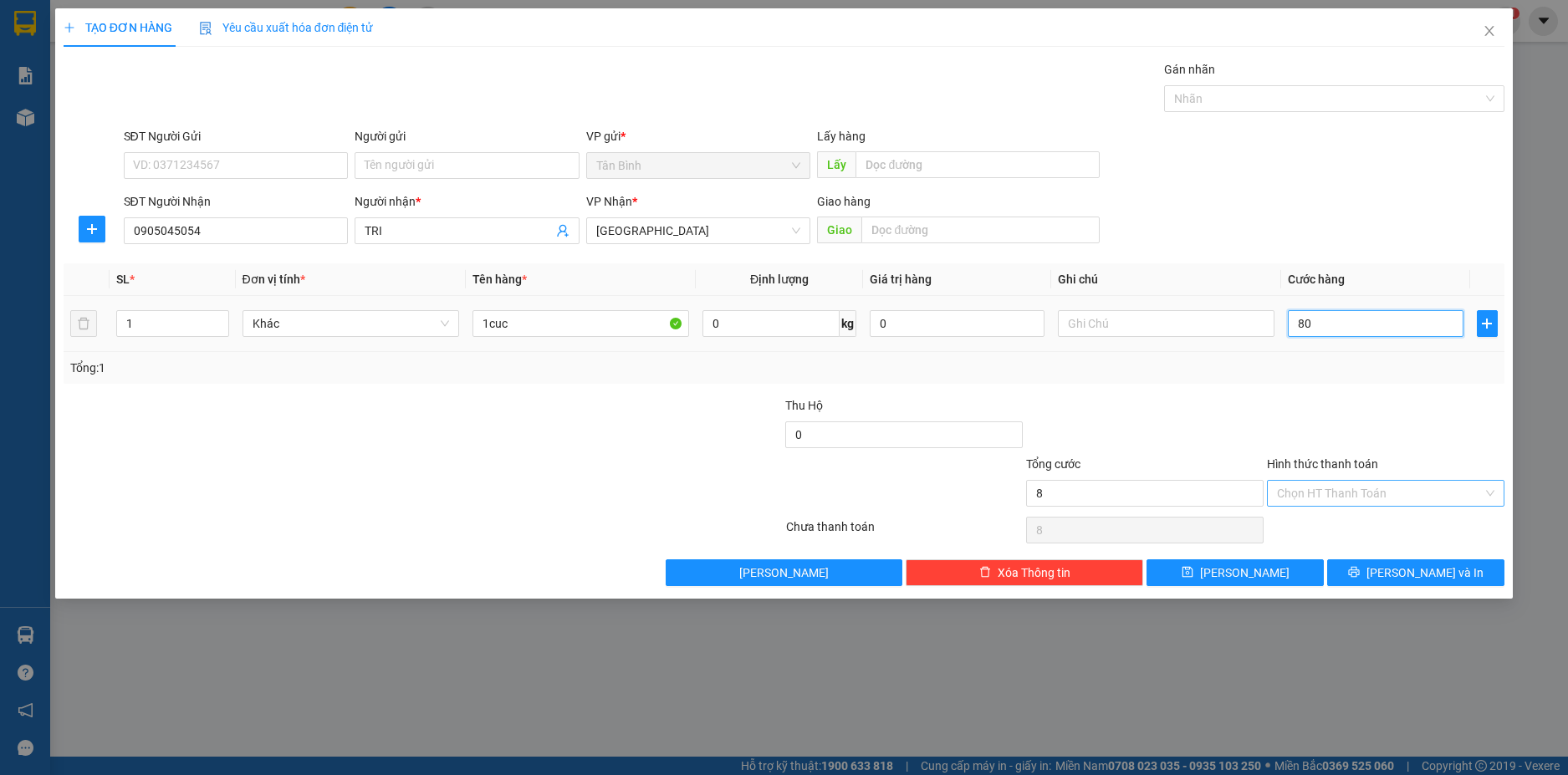
type input "802"
type input "80"
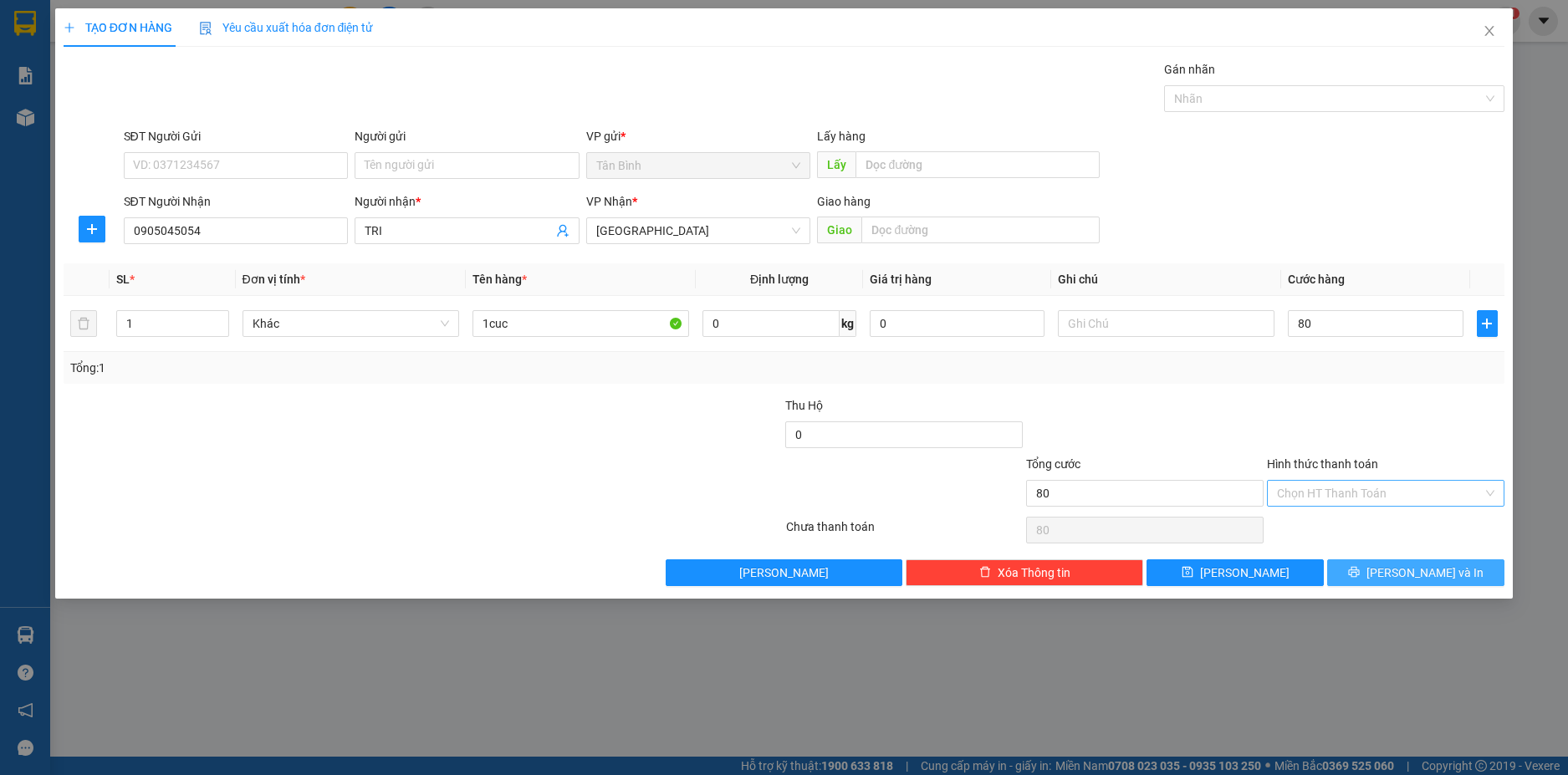
type input "80.000"
click at [1373, 561] on button "[PERSON_NAME] và In" at bounding box center [1415, 572] width 177 height 27
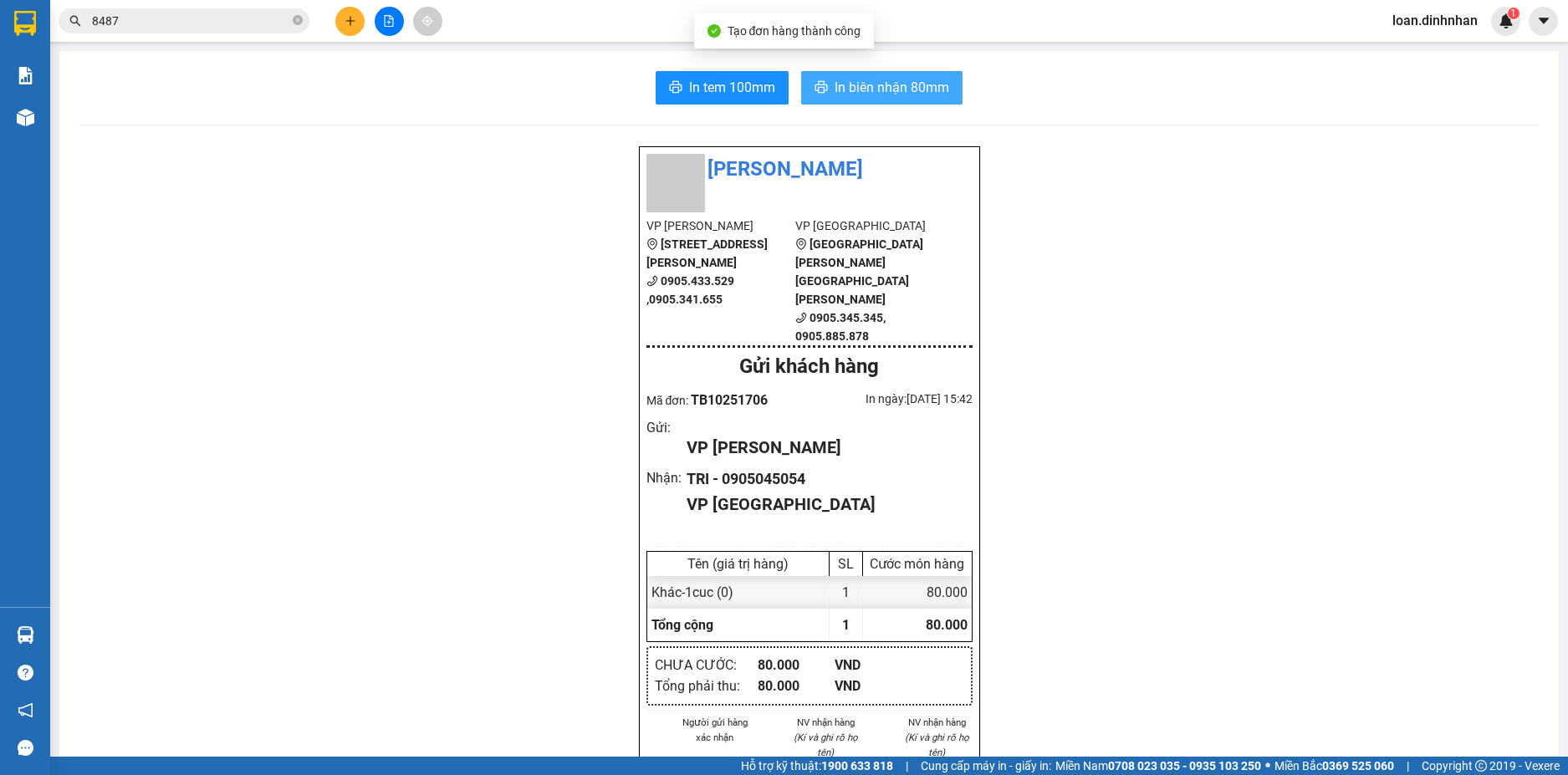
click at [871, 99] on button "In biên nhận 80mm" at bounding box center [882, 87] width 161 height 34
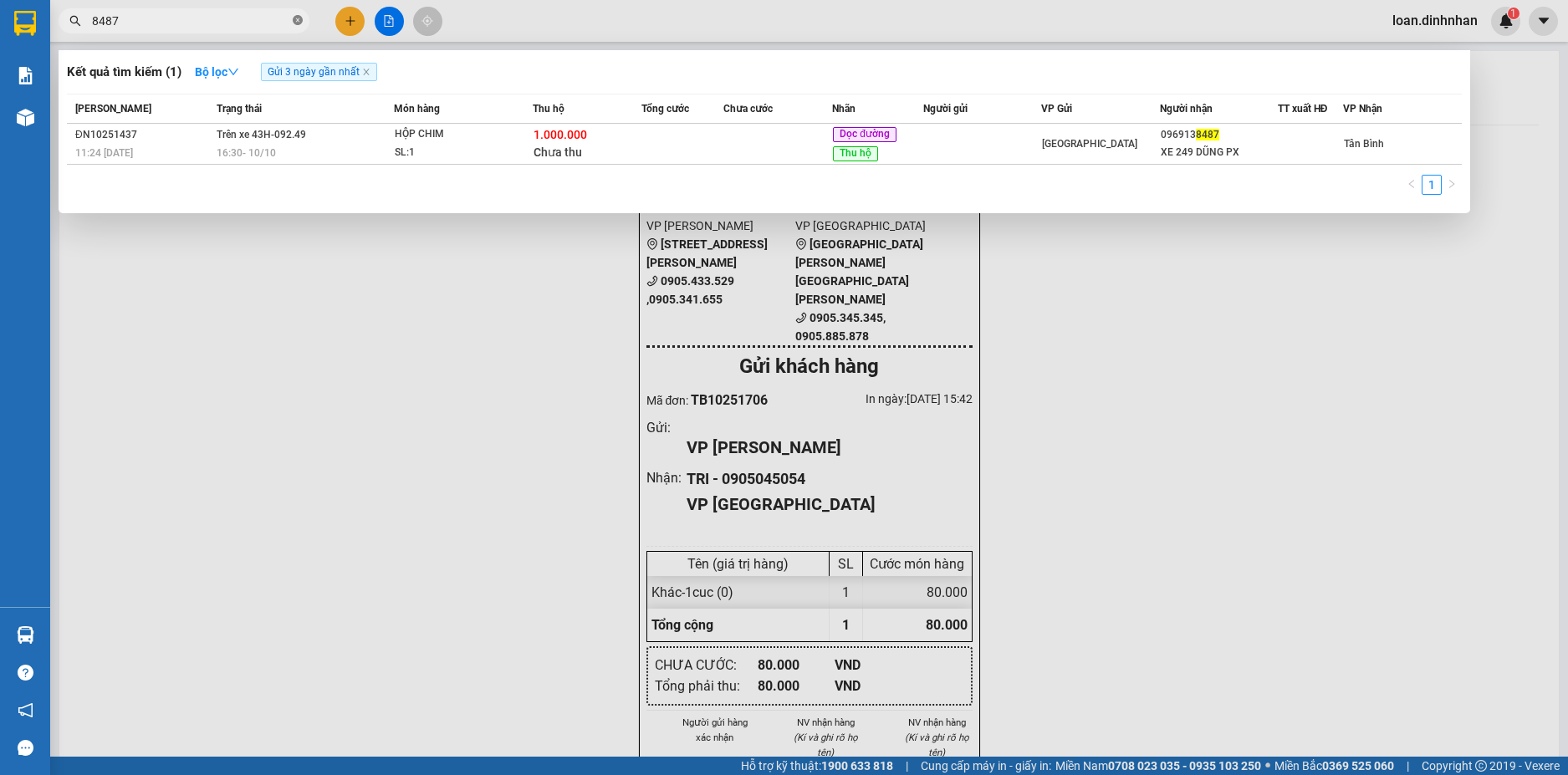
click at [294, 22] on icon "close-circle" at bounding box center [298, 20] width 10 height 10
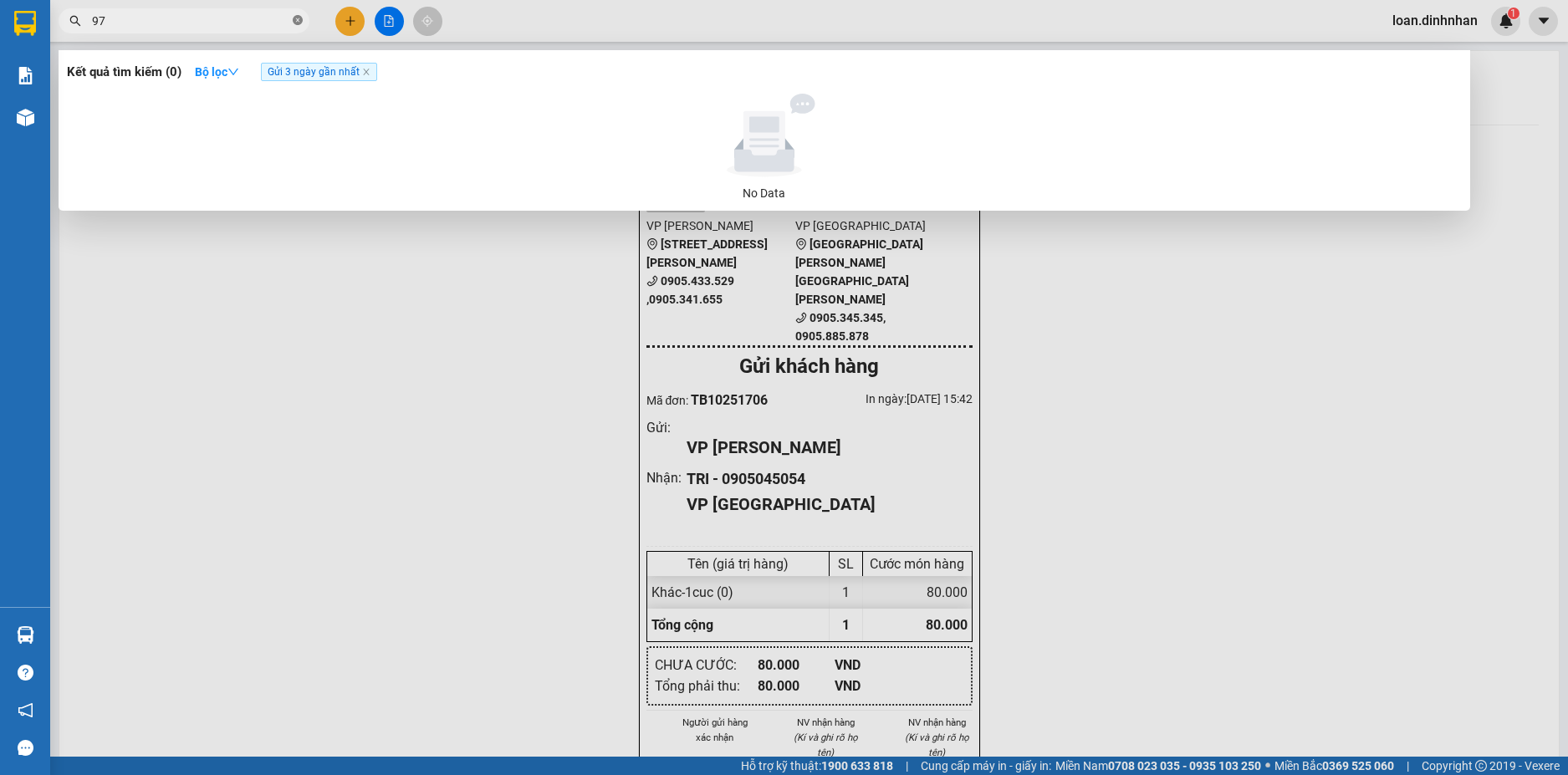
type input "9"
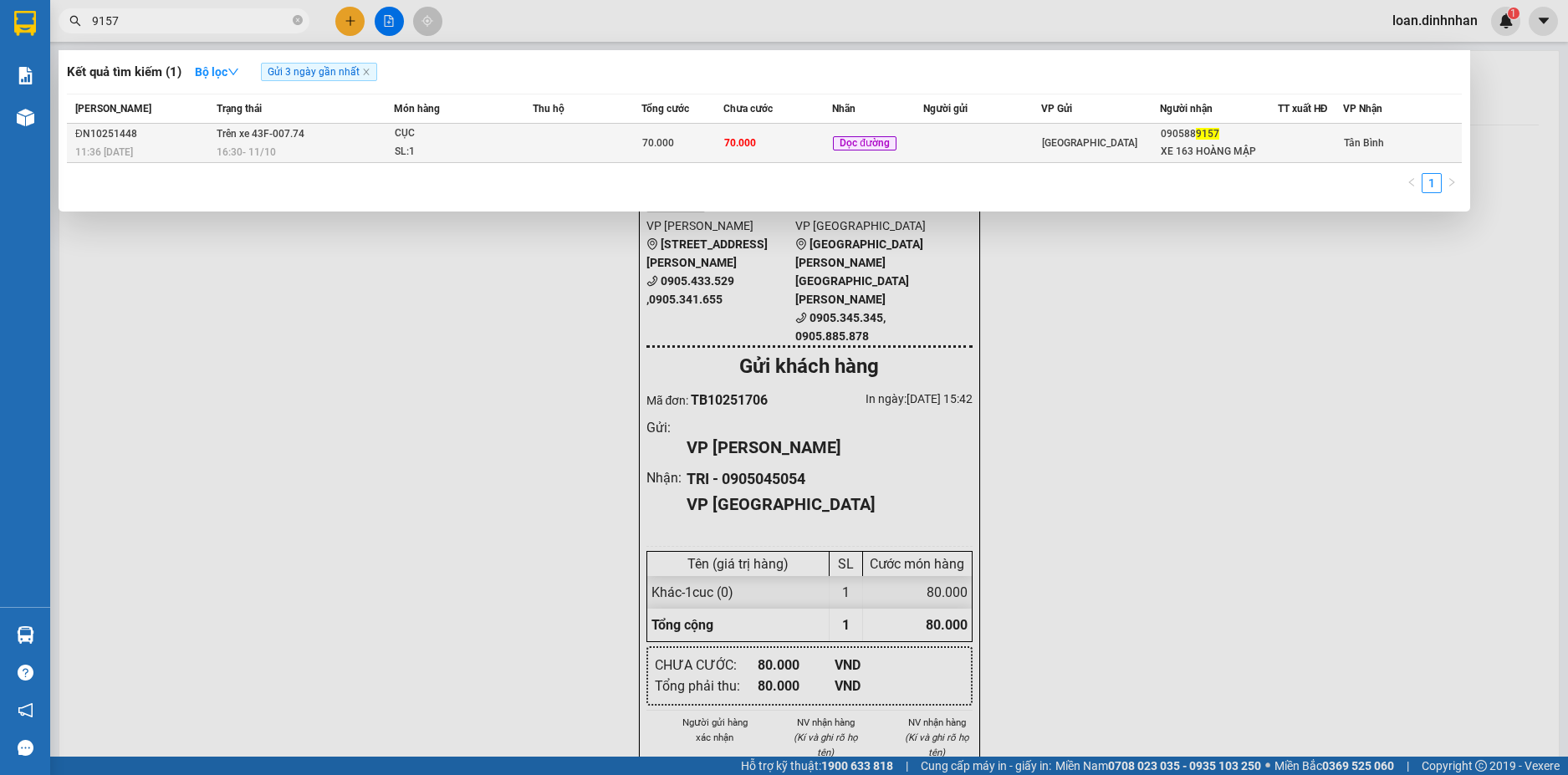
type input "9157"
click at [575, 138] on td at bounding box center [587, 143] width 109 height 39
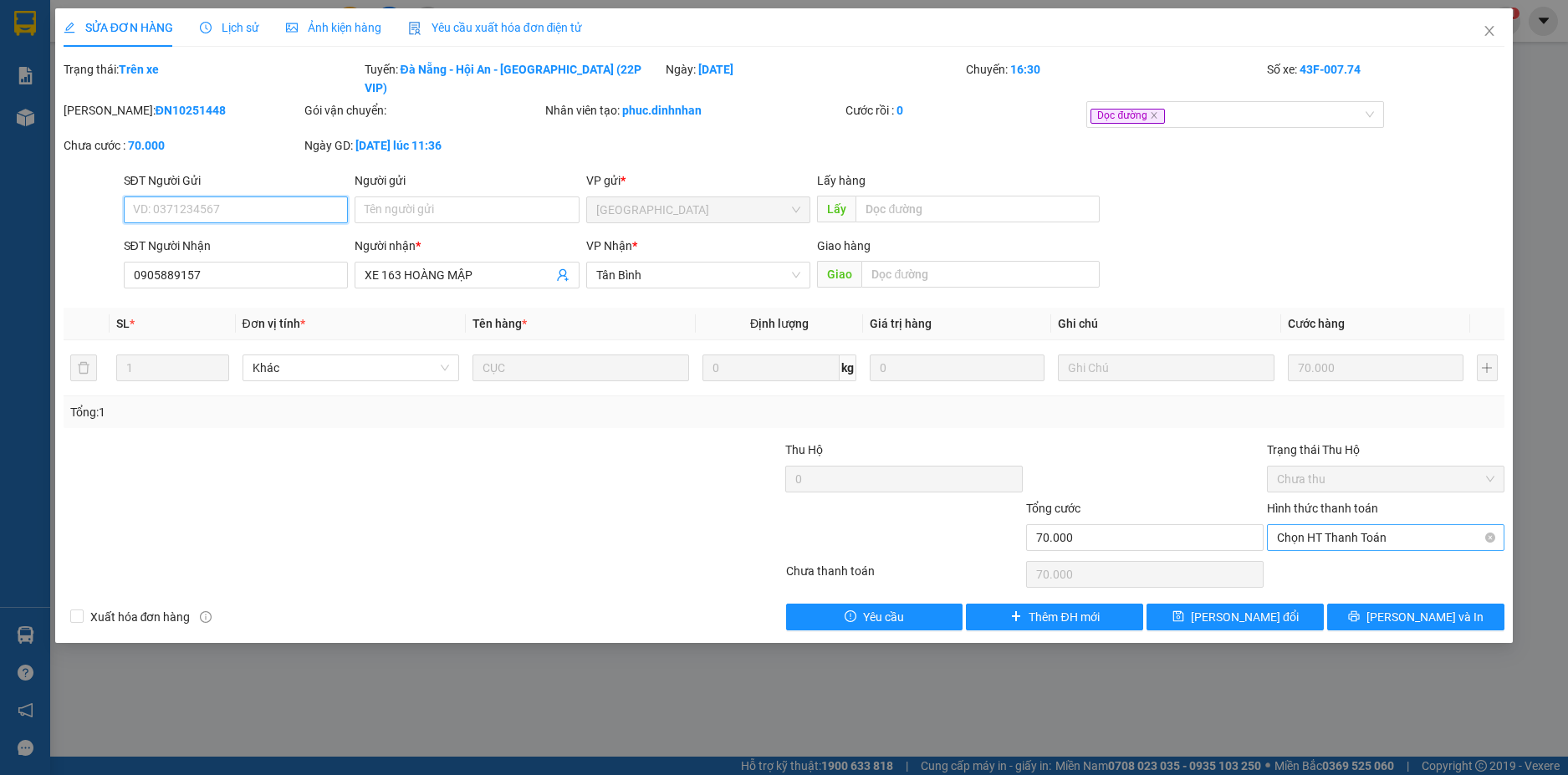
click at [1322, 528] on span "Chọn HT Thanh Toán" at bounding box center [1385, 537] width 217 height 25
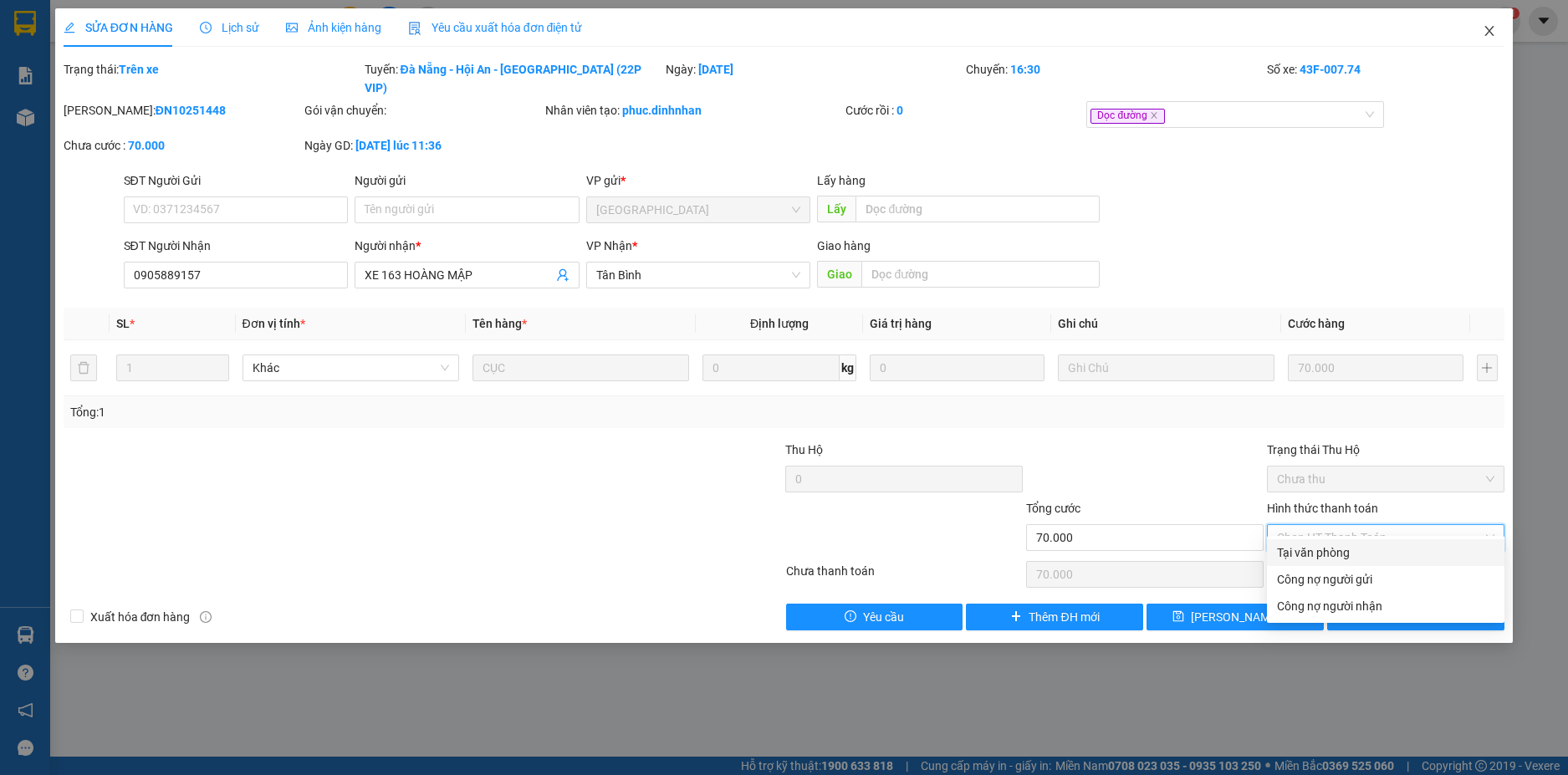
click at [1488, 29] on icon "close" at bounding box center [1488, 30] width 13 height 13
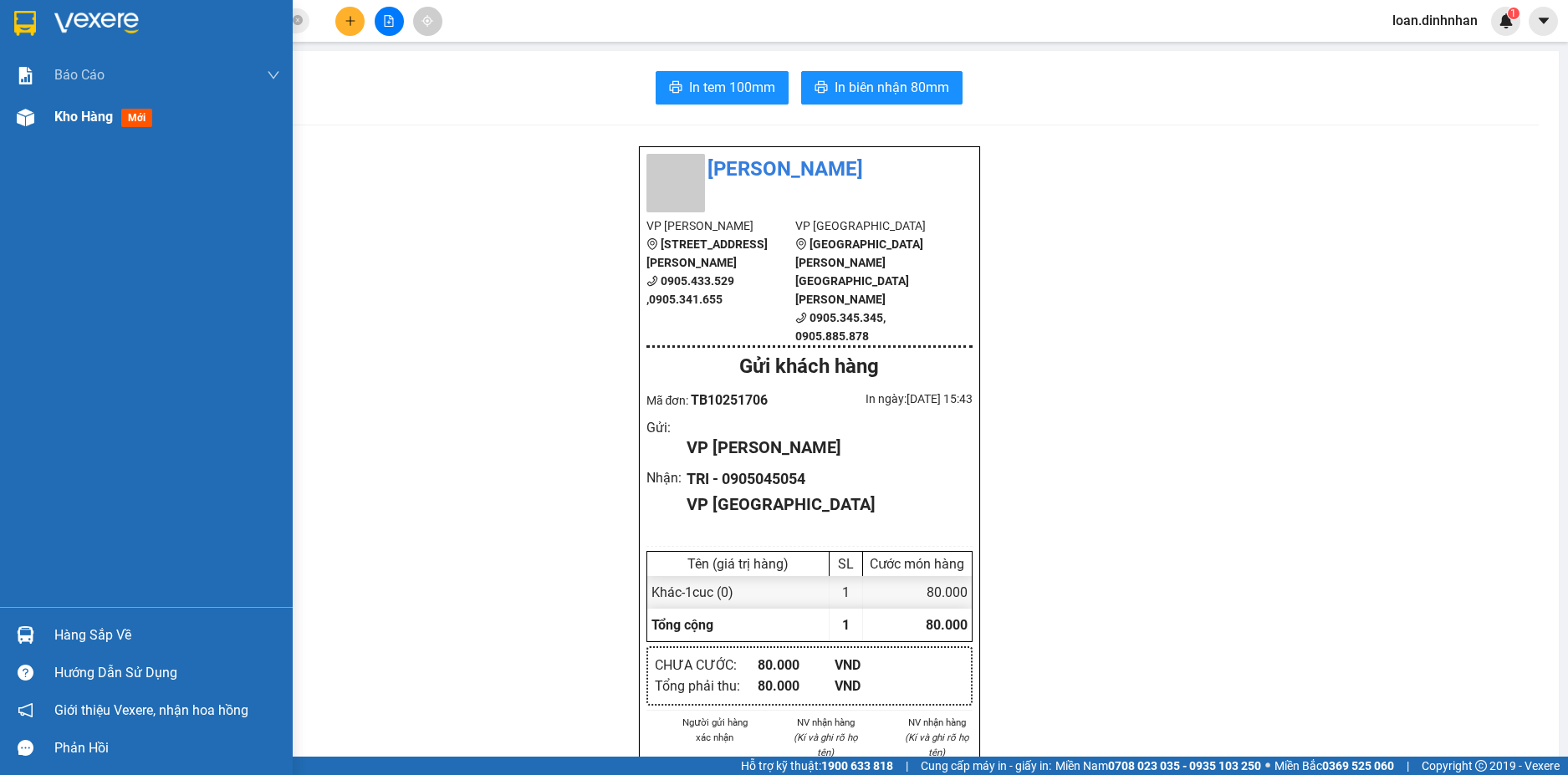
click at [38, 131] on div at bounding box center [26, 118] width 29 height 29
click at [58, 118] on span "Kho hàng" at bounding box center [84, 117] width 59 height 16
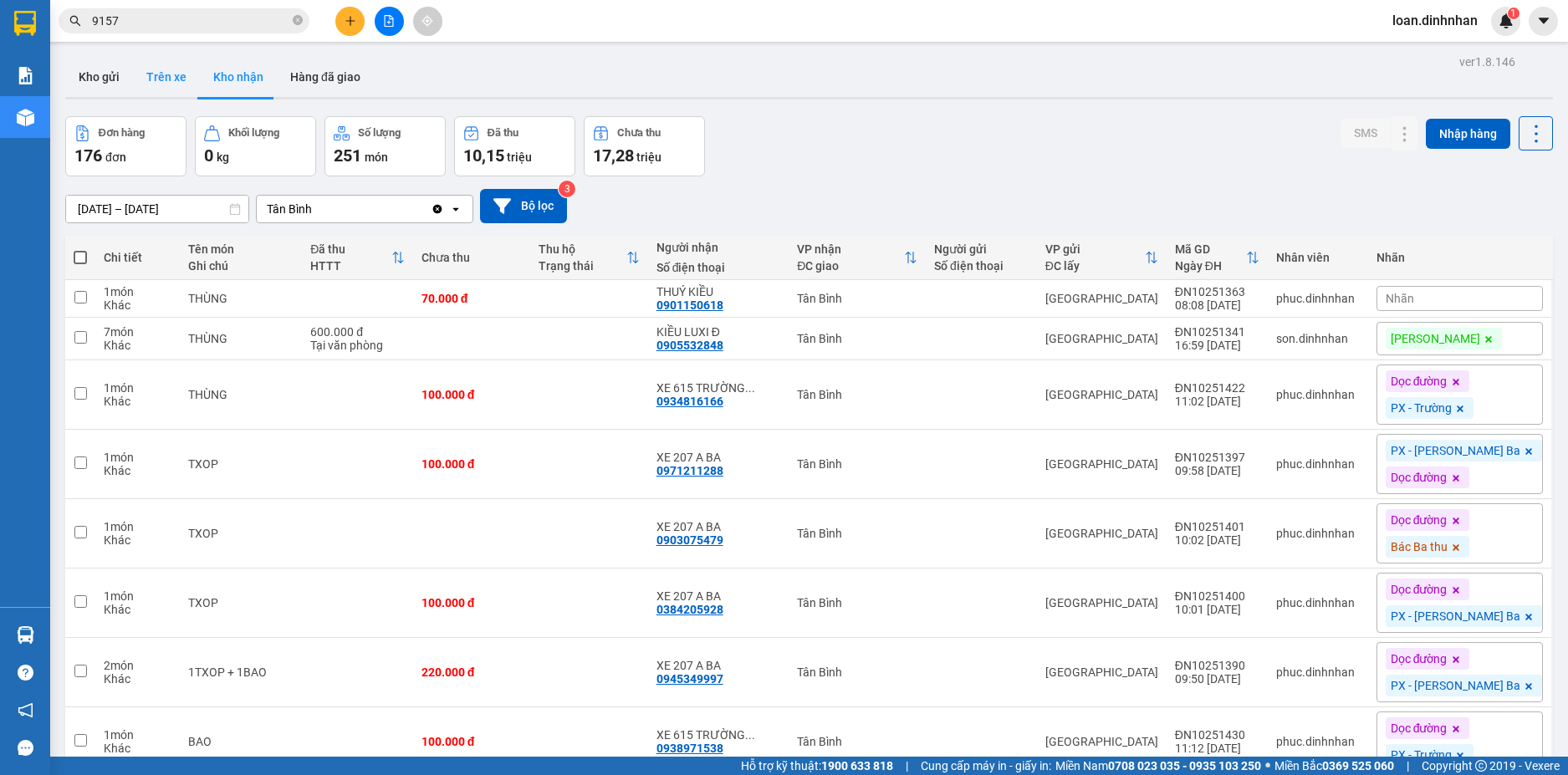
click at [169, 74] on button "Trên xe" at bounding box center [166, 77] width 67 height 40
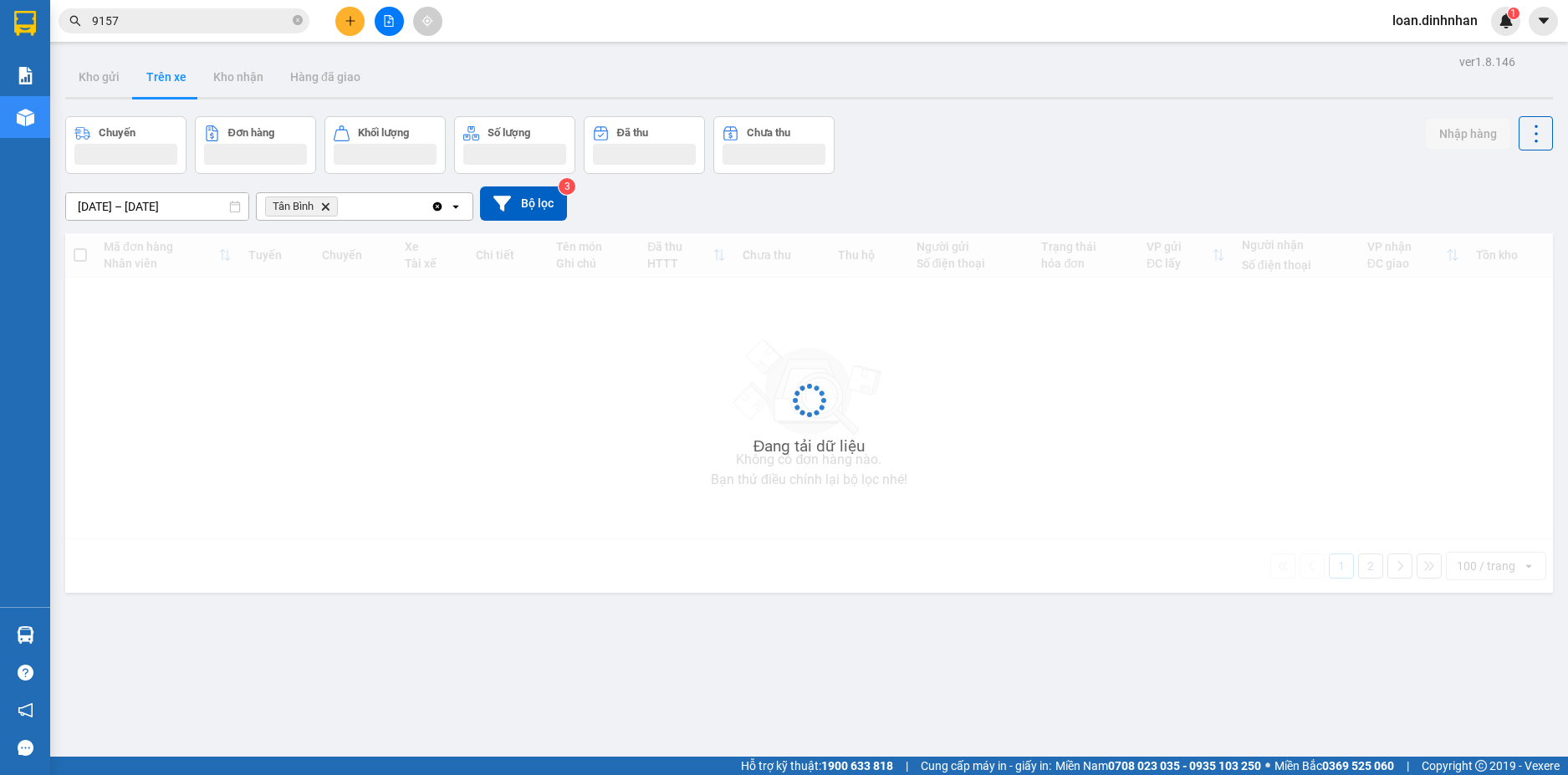
type input "[DATE] – [DATE]"
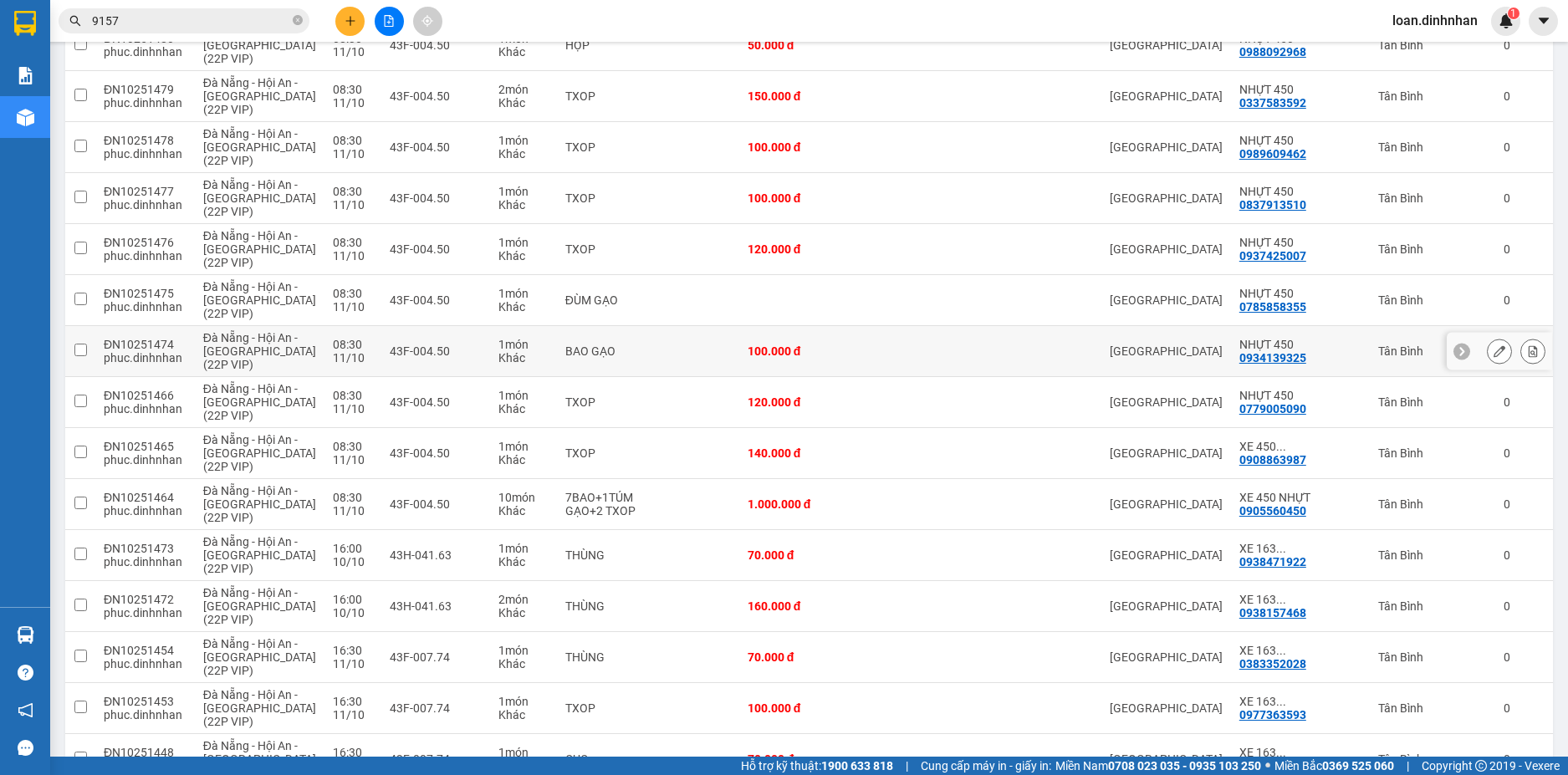
scroll to position [2508, 0]
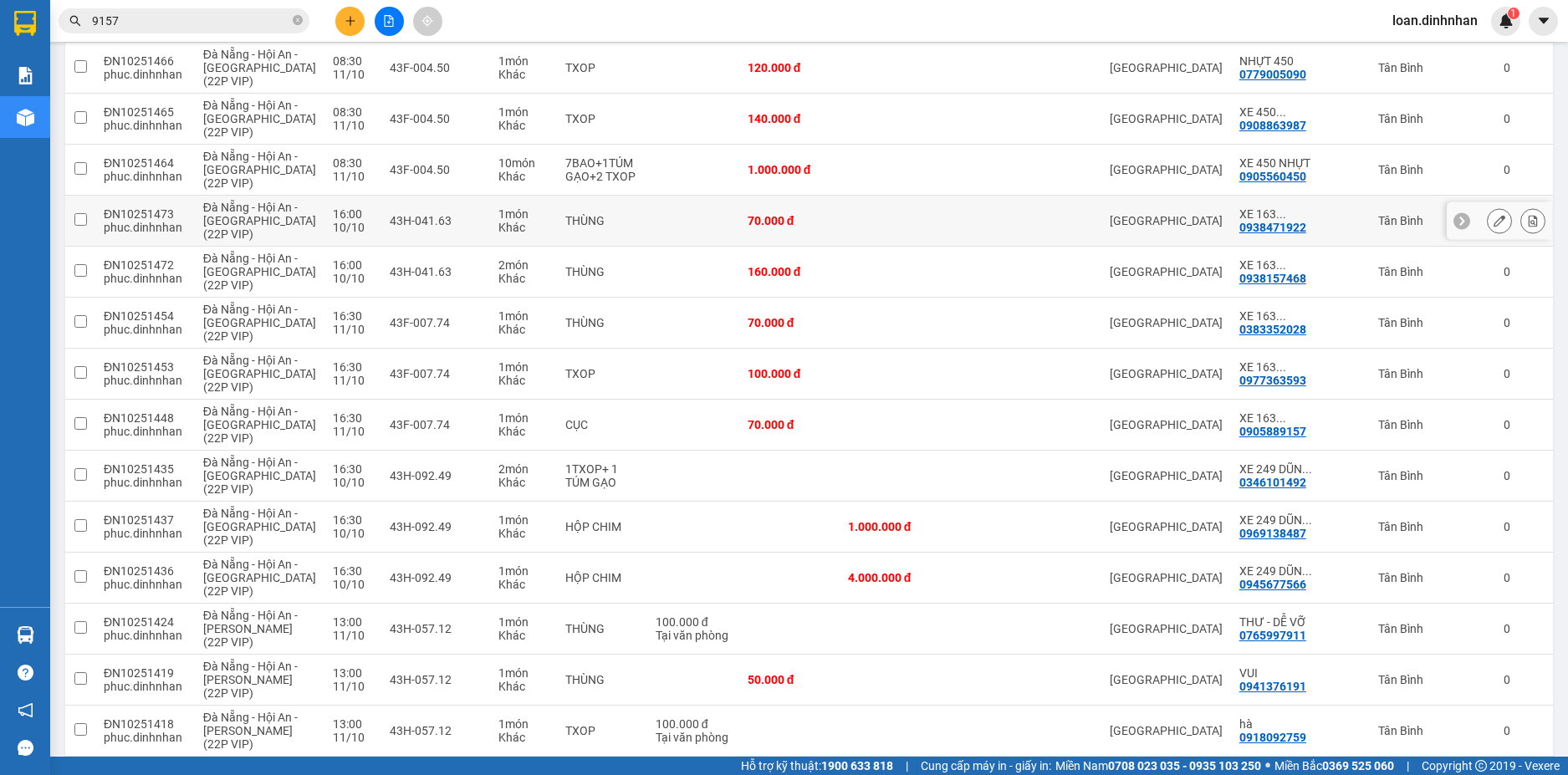
click at [671, 225] on td at bounding box center [693, 221] width 92 height 51
checkbox input "true"
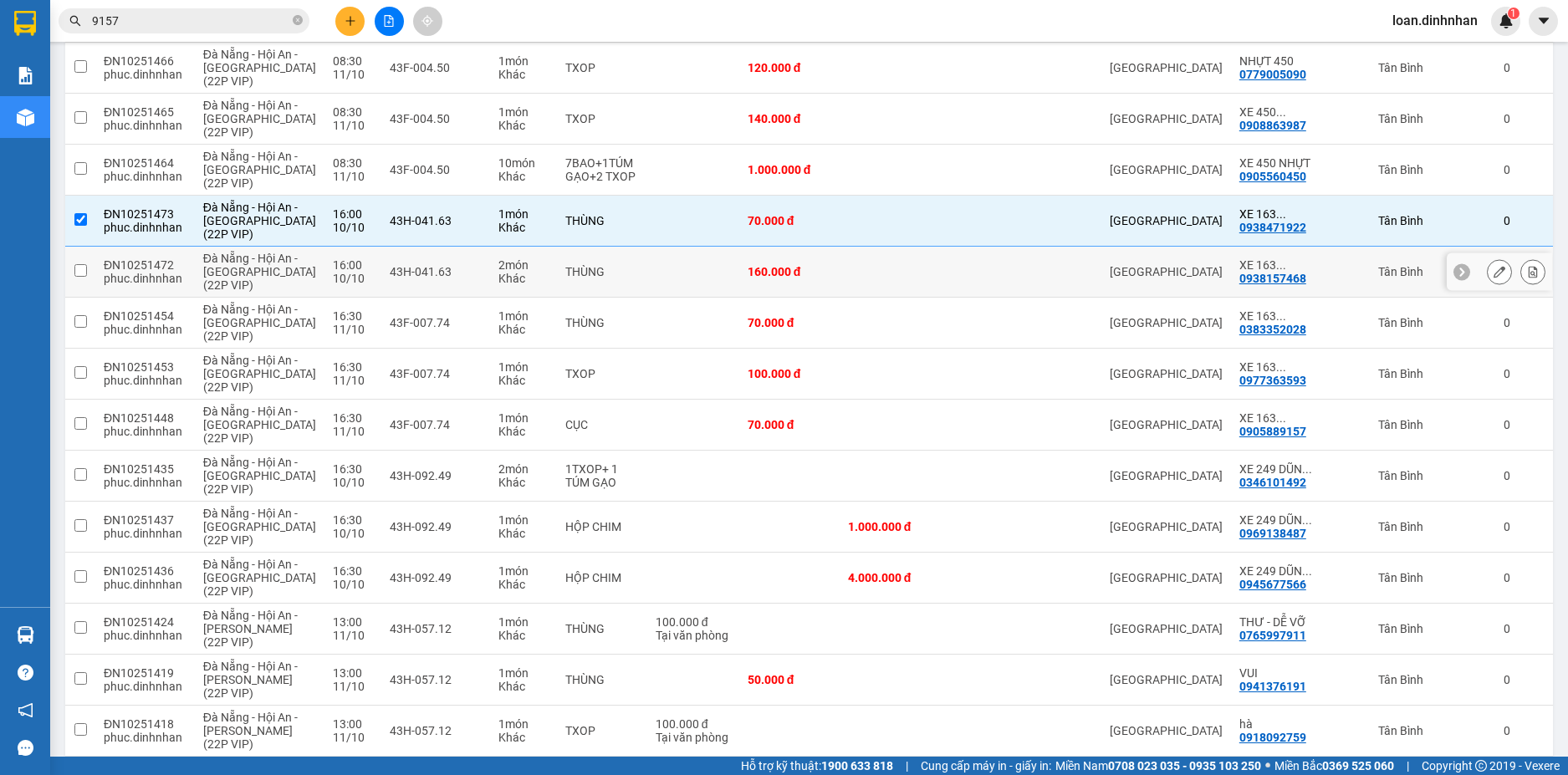
click at [704, 267] on td at bounding box center [693, 272] width 92 height 51
checkbox input "true"
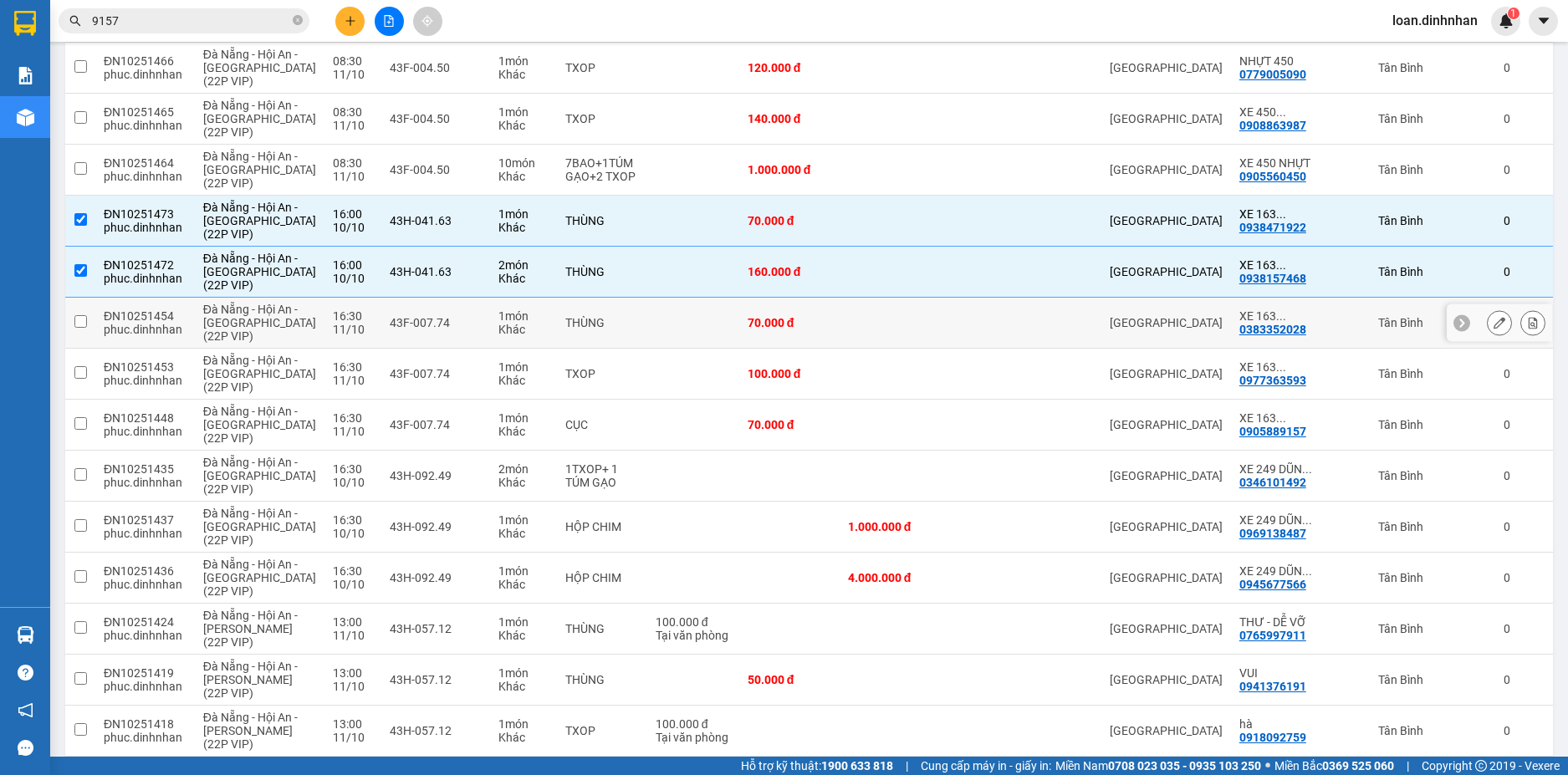
click at [710, 319] on td at bounding box center [693, 323] width 92 height 51
checkbox input "true"
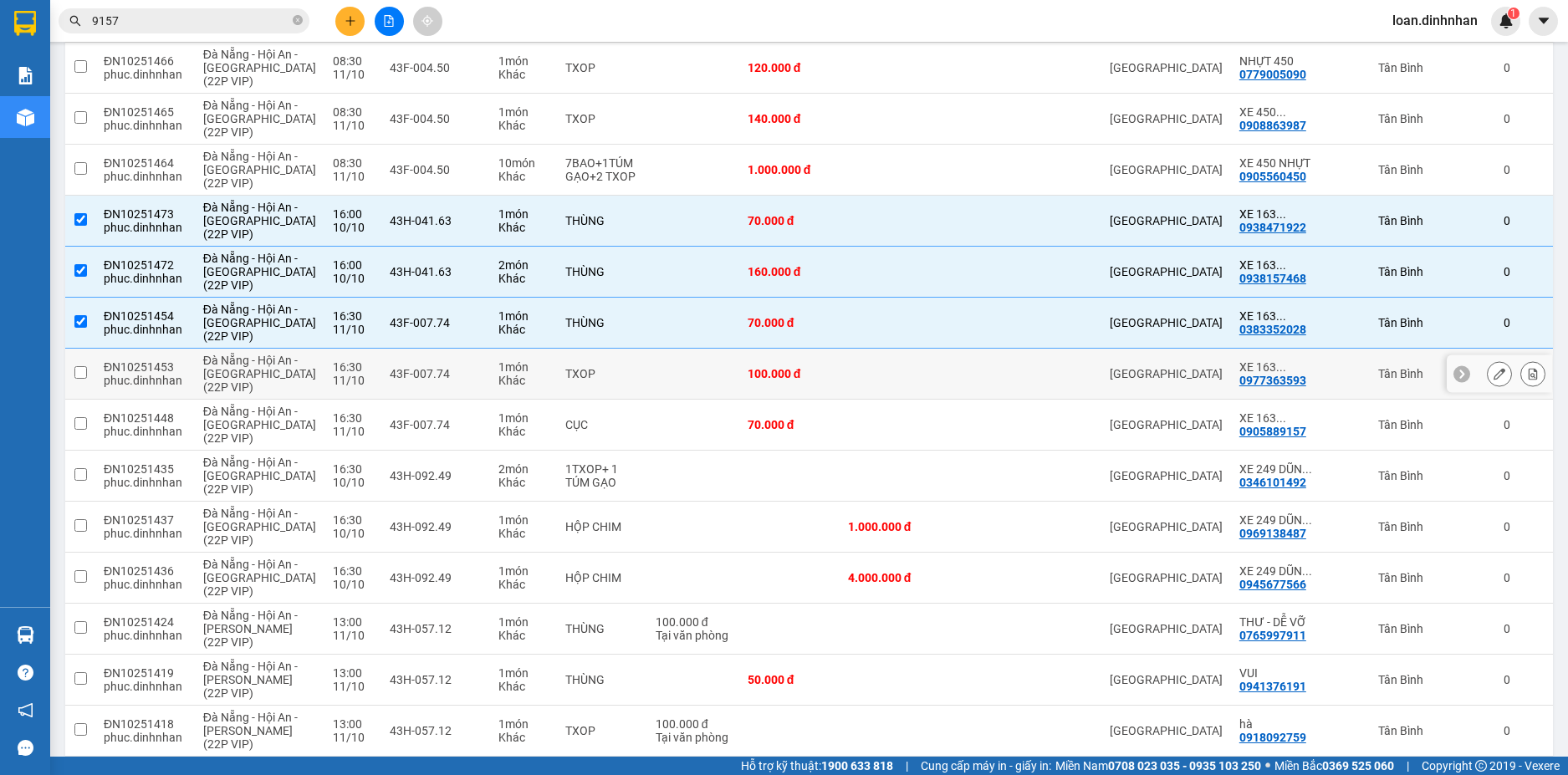
click at [718, 373] on td at bounding box center [693, 374] width 92 height 51
checkbox input "true"
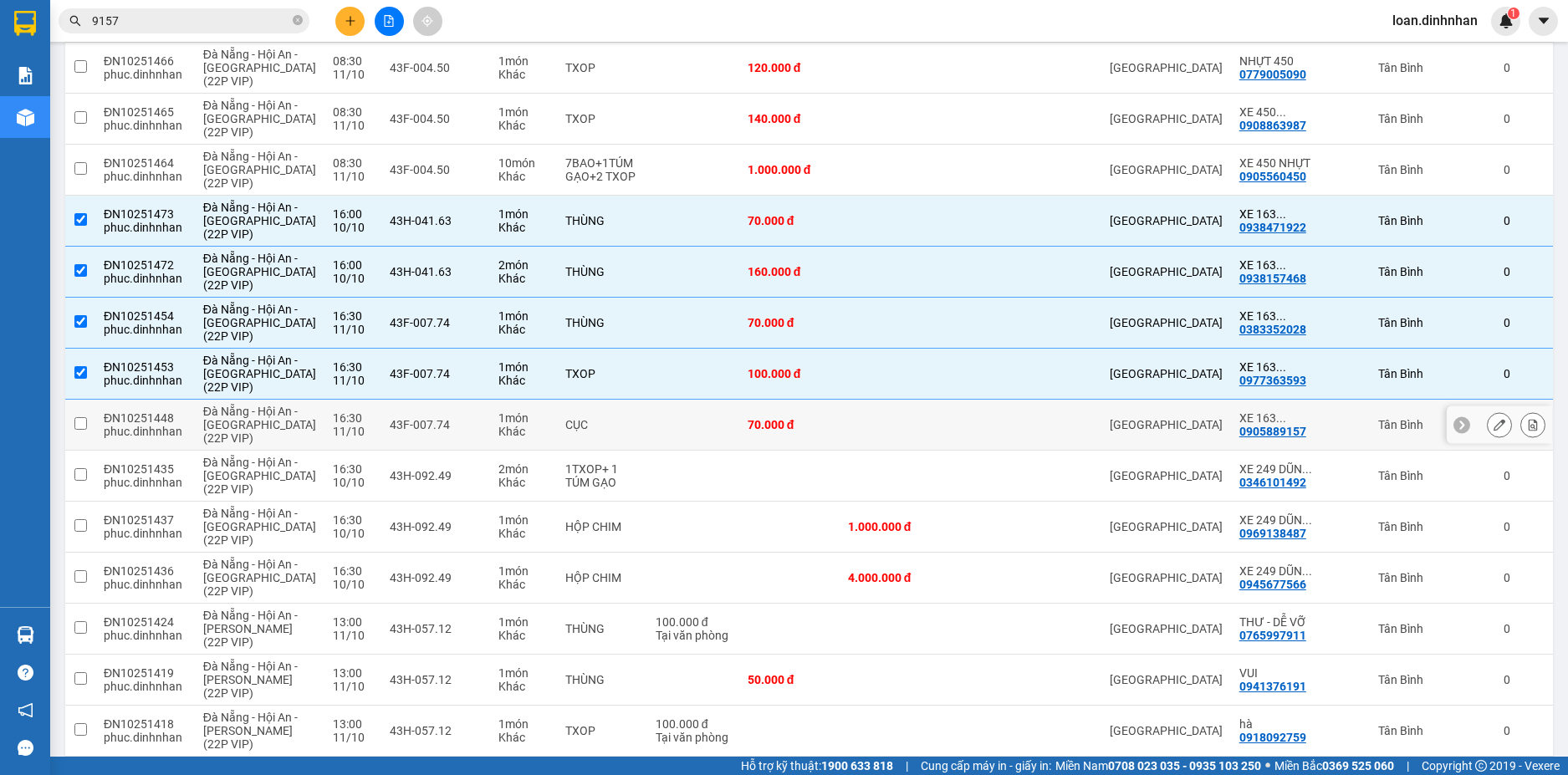
click at [734, 412] on td at bounding box center [693, 425] width 92 height 51
checkbox input "true"
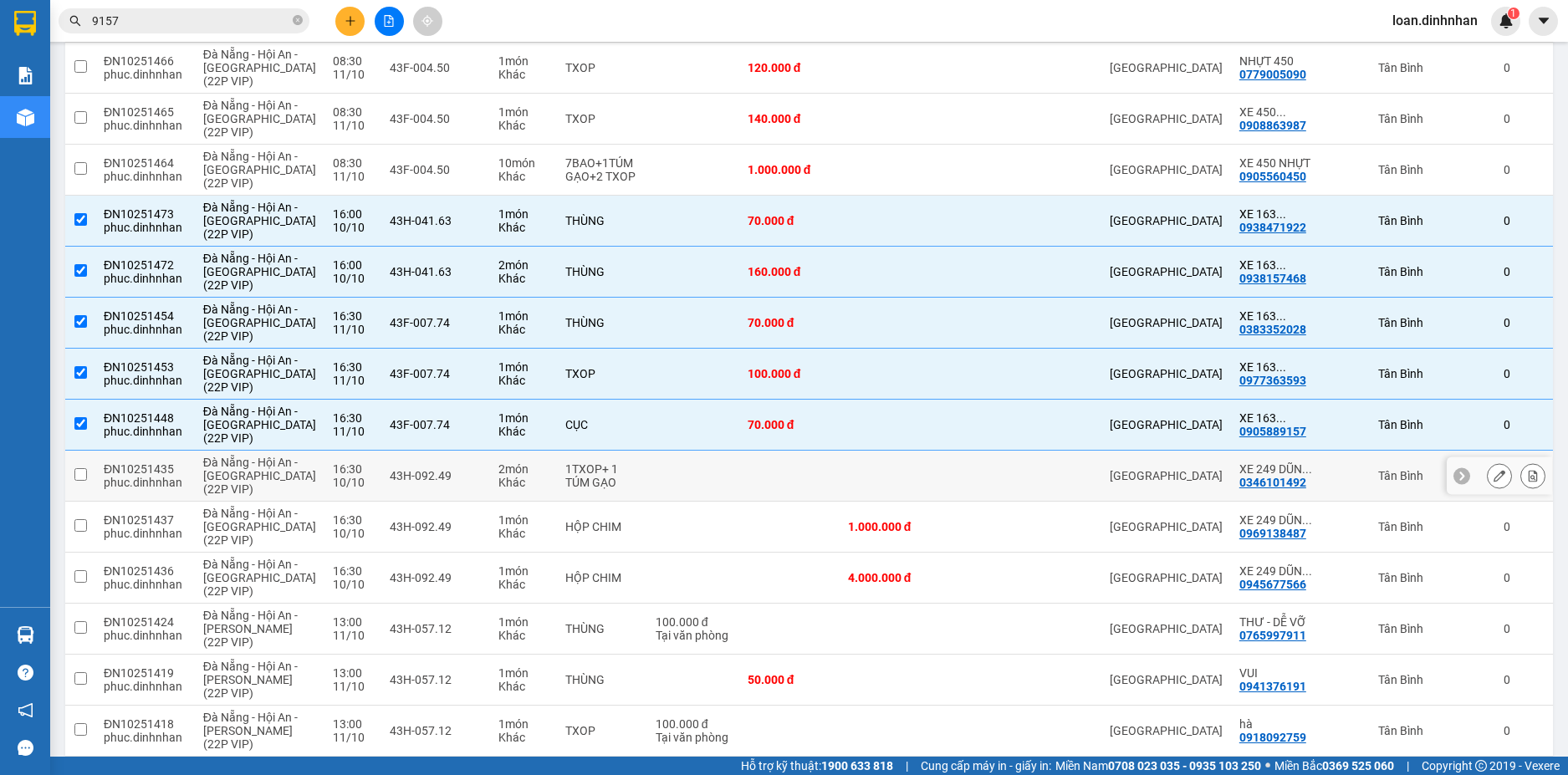
click at [694, 488] on td at bounding box center [693, 476] width 92 height 51
checkbox input "true"
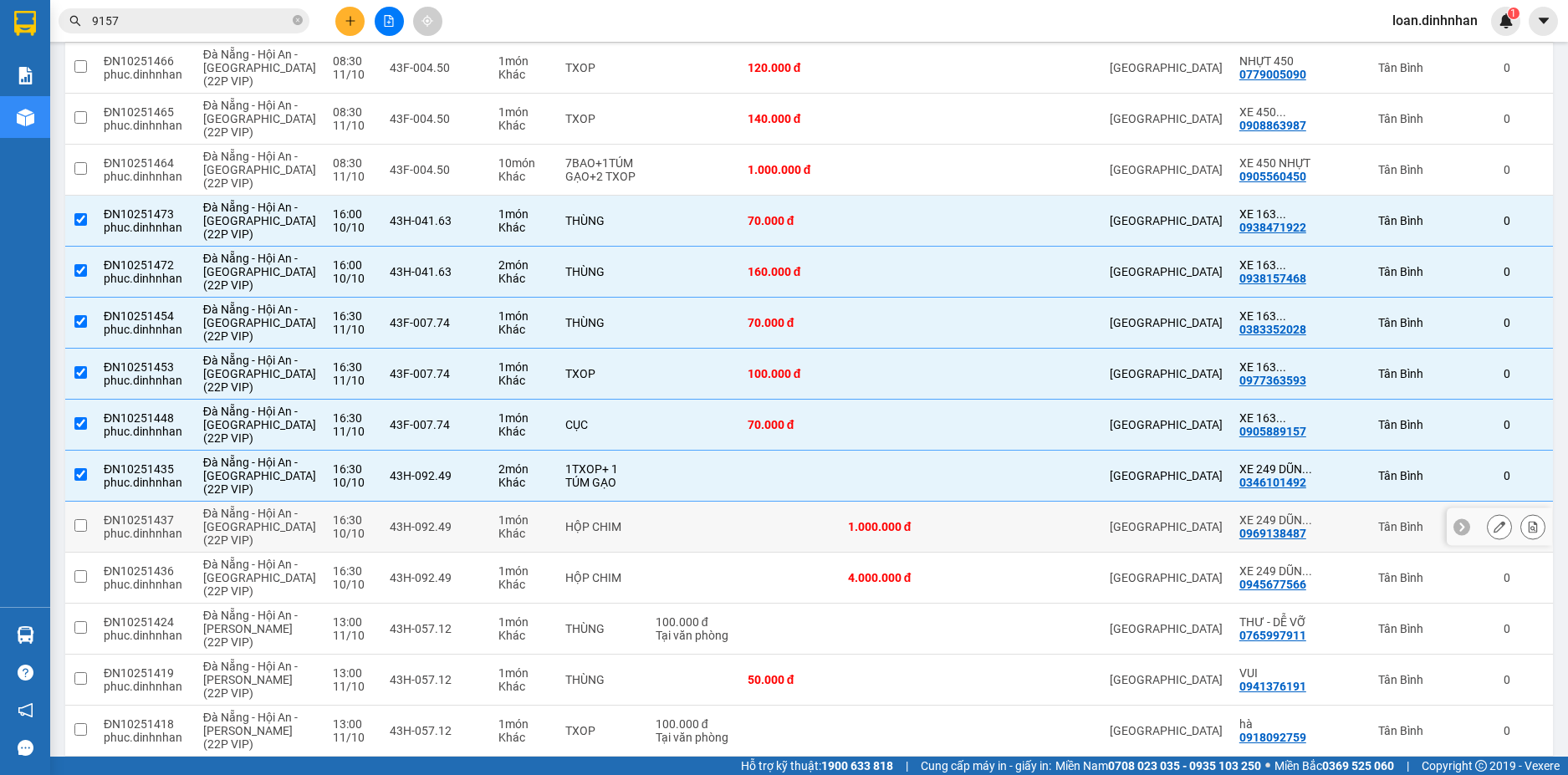
drag, startPoint x: 696, startPoint y: 511, endPoint x: 700, endPoint y: 551, distance: 40.2
click at [697, 513] on td at bounding box center [693, 527] width 92 height 51
checkbox input "true"
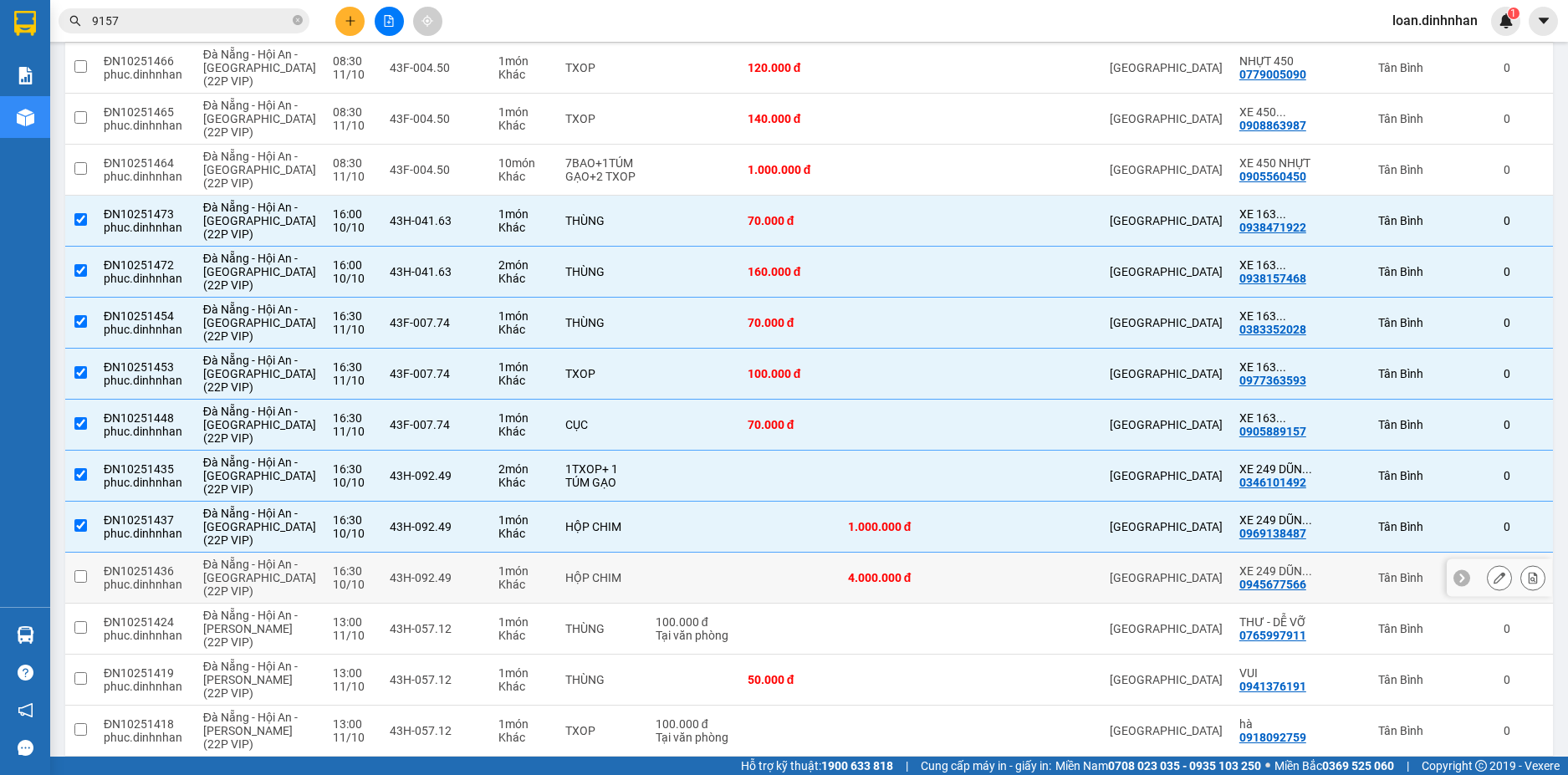
click at [705, 561] on td at bounding box center [693, 578] width 92 height 51
checkbox input "true"
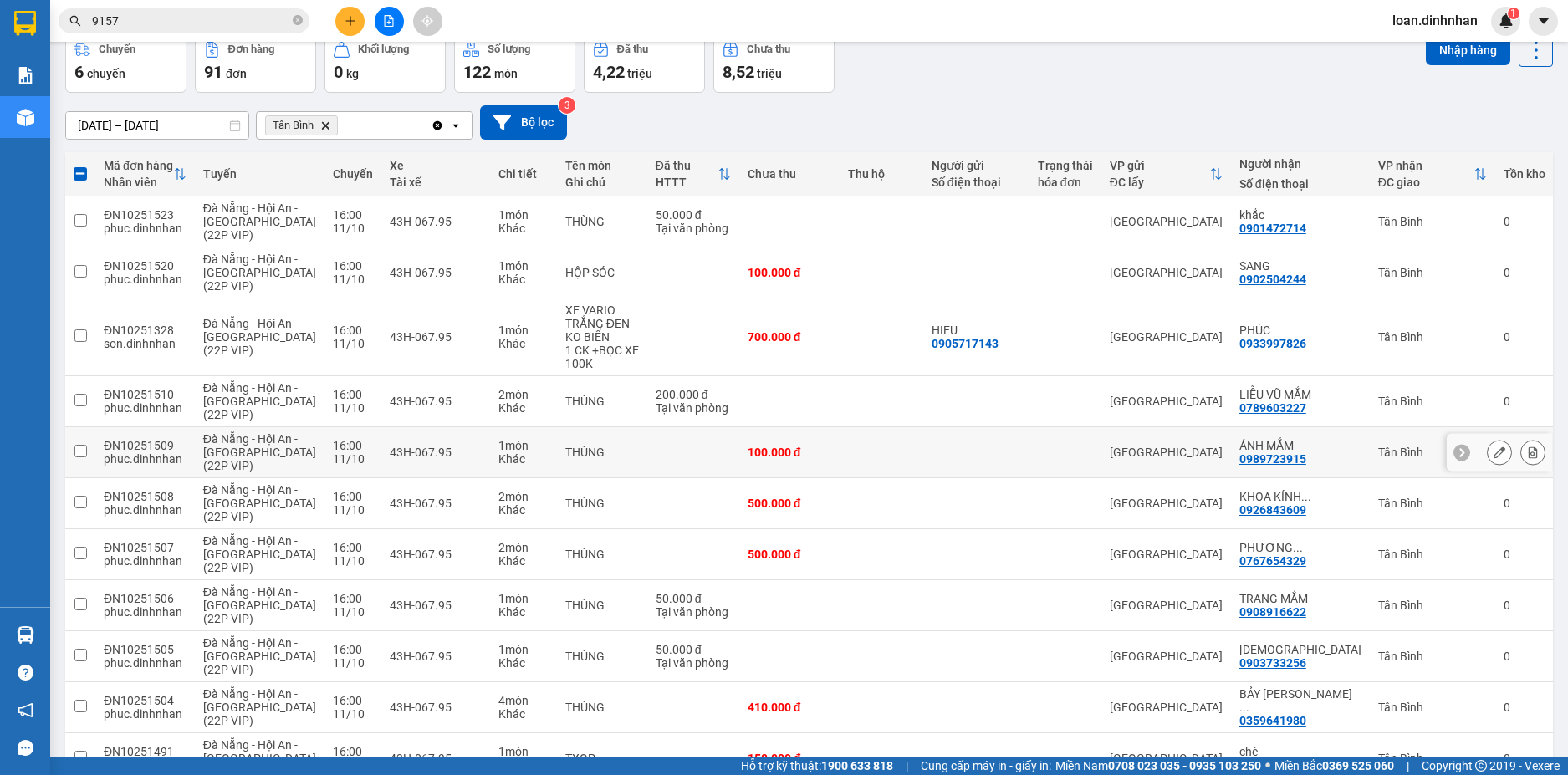
scroll to position [0, 0]
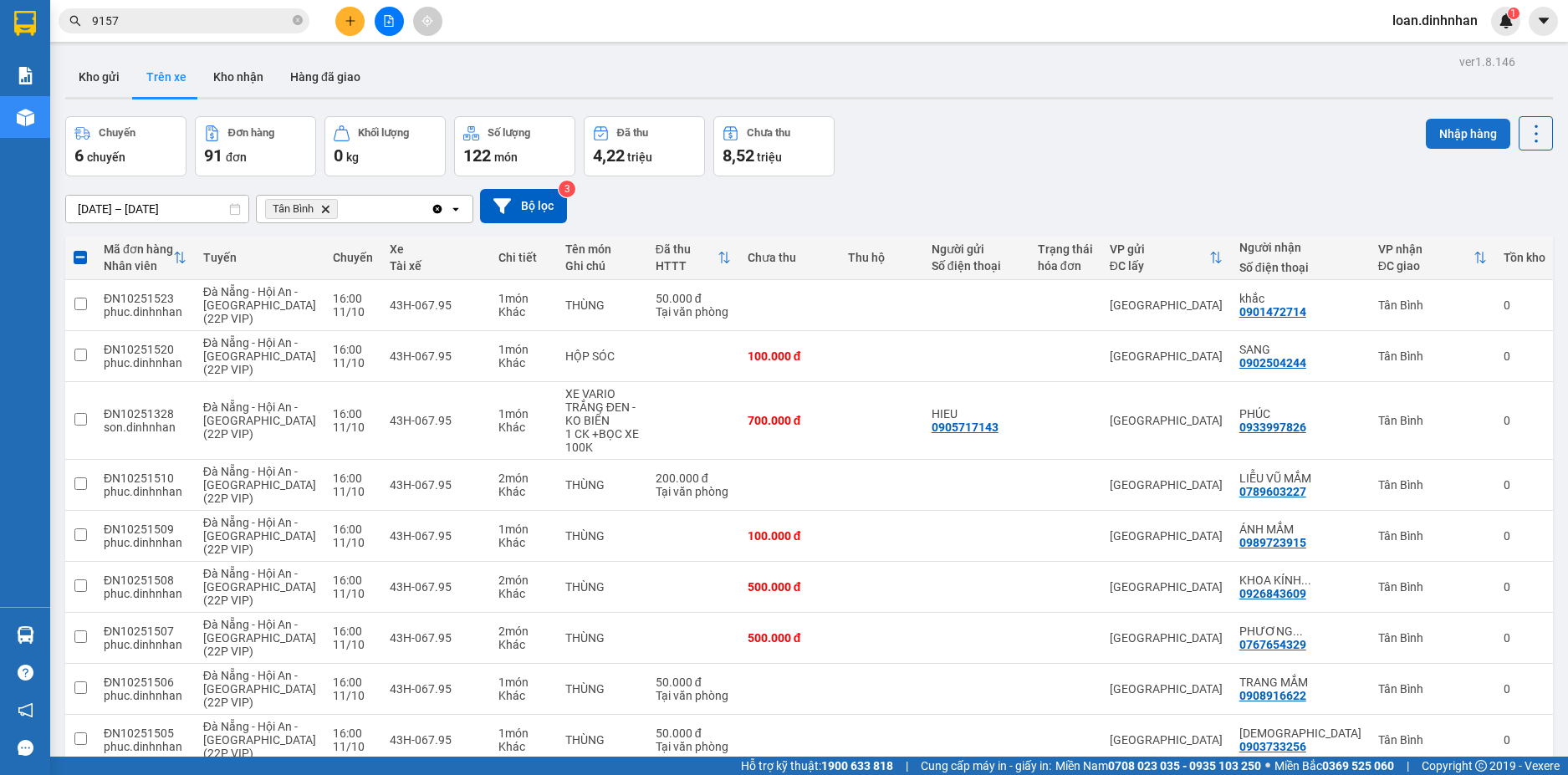
click at [1471, 140] on button "Nhập hàng" at bounding box center [1468, 133] width 85 height 30
checkbox input "false"
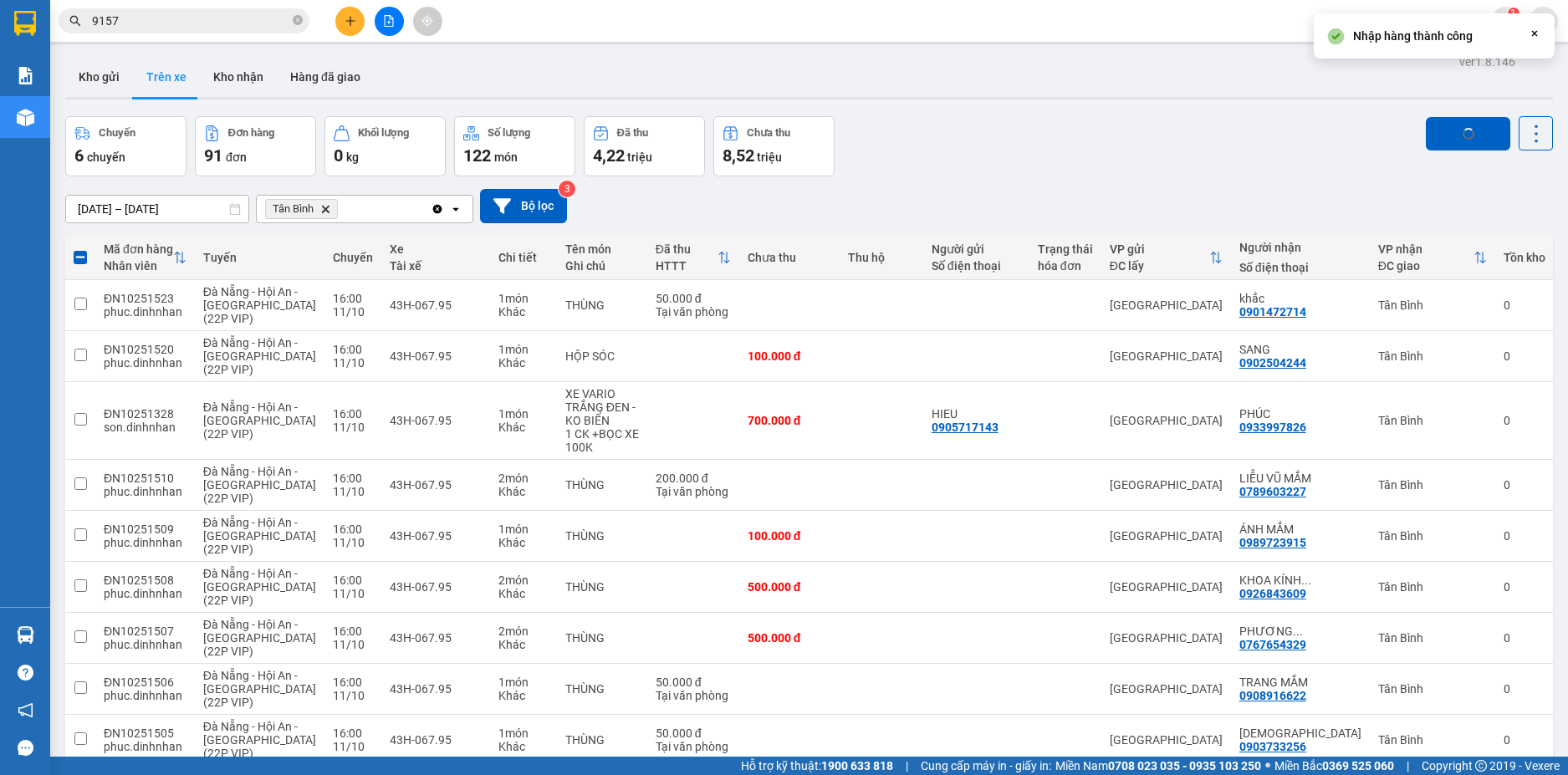
checkbox input "false"
click at [226, 78] on button "Kho nhận" at bounding box center [238, 77] width 77 height 40
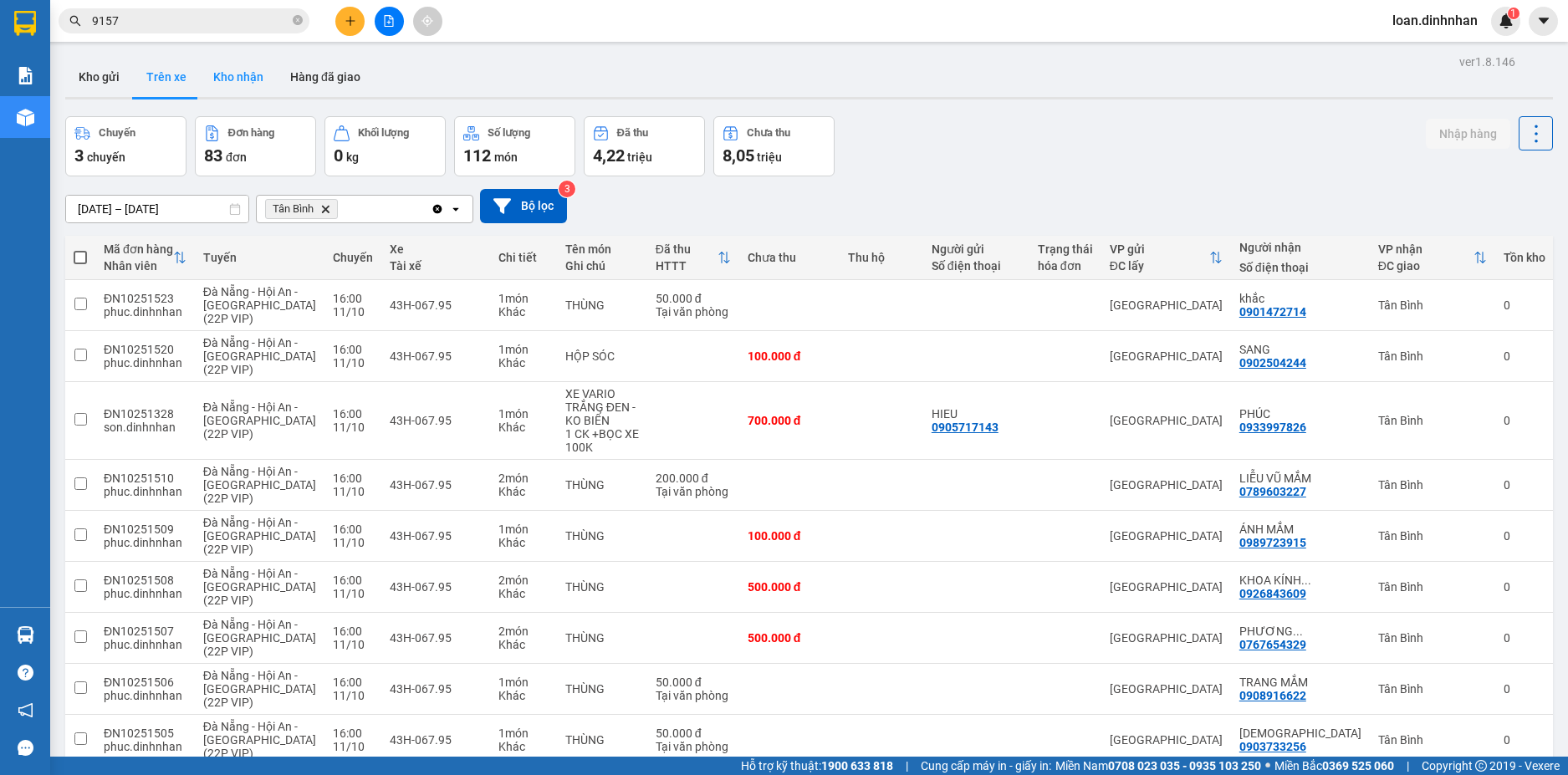
type input "[DATE] – [DATE]"
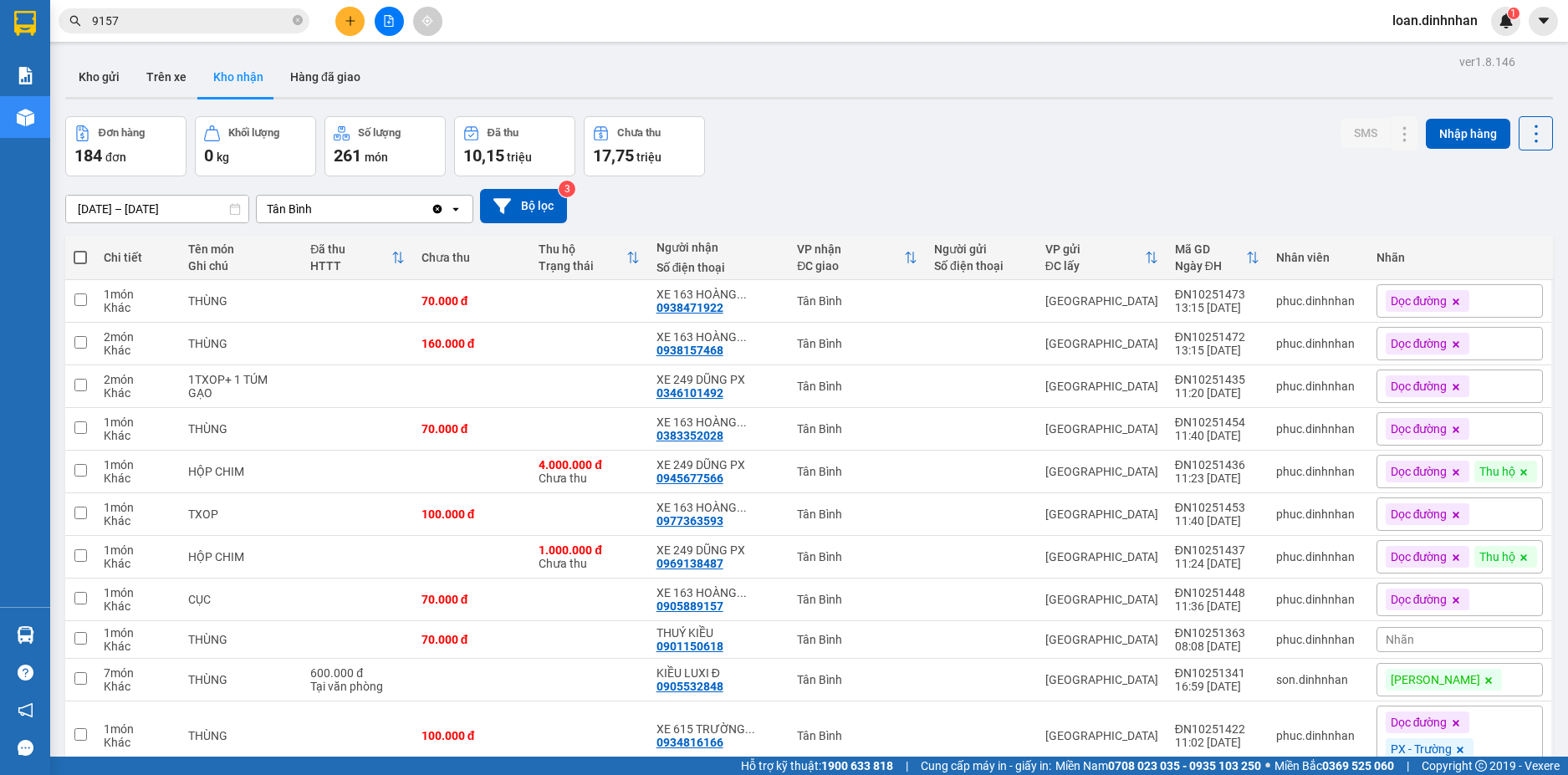
click at [256, 17] on input "9157" at bounding box center [190, 21] width 197 height 18
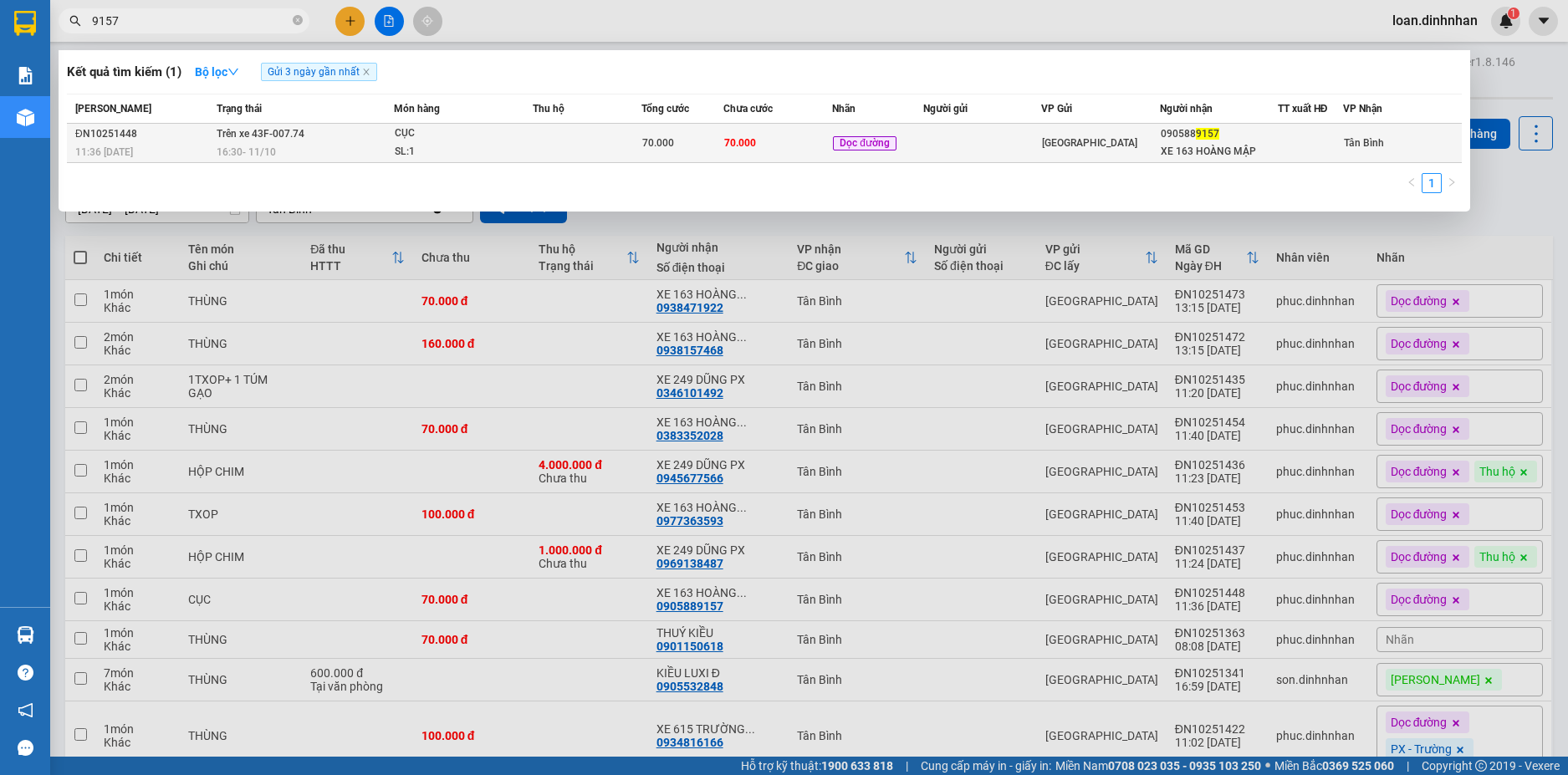
click at [494, 125] on div "CỤC" at bounding box center [457, 133] width 125 height 18
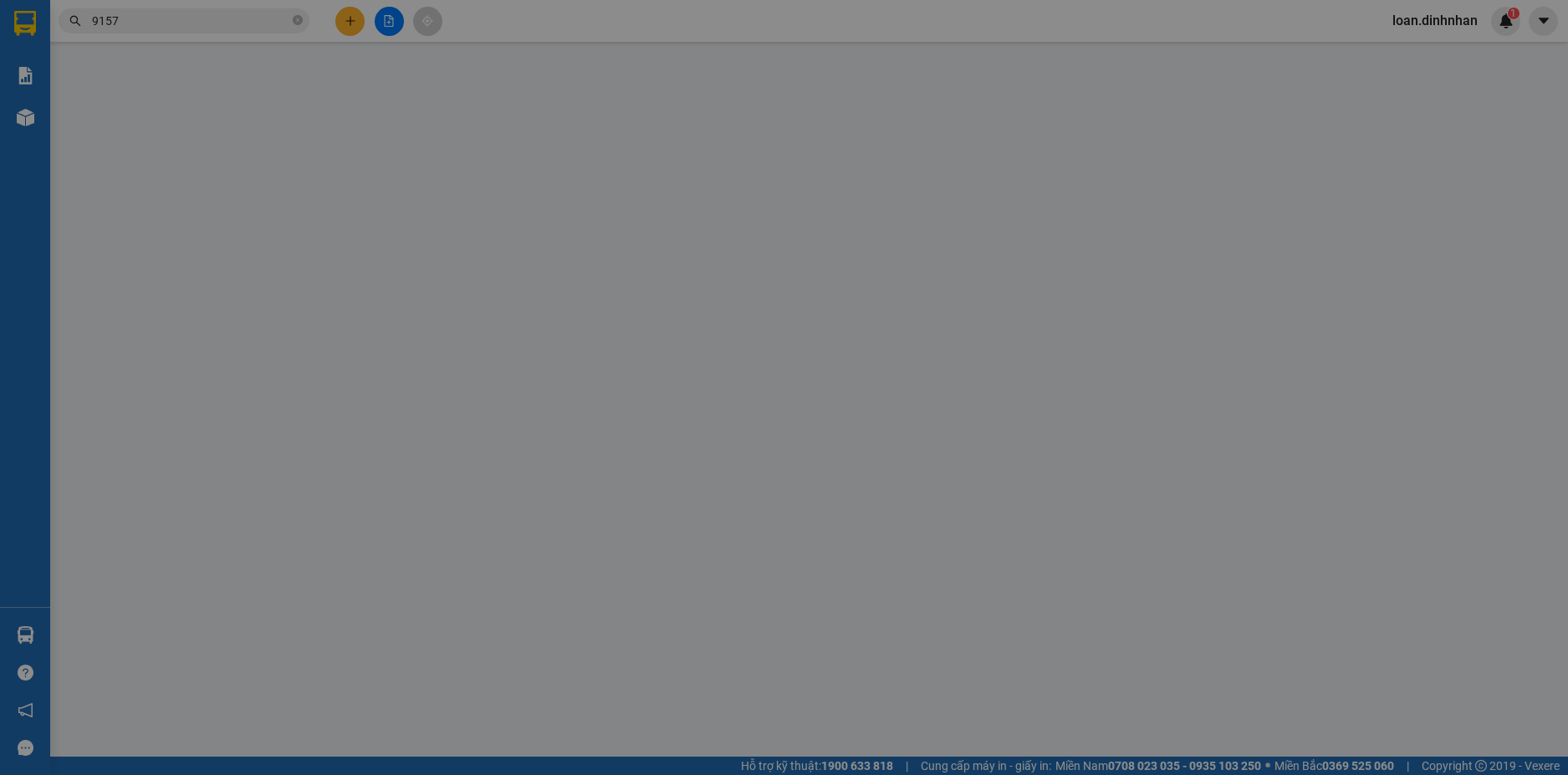
type input "0905889157"
type input "XE 163 HOÀNG MẬP"
type input "70.000"
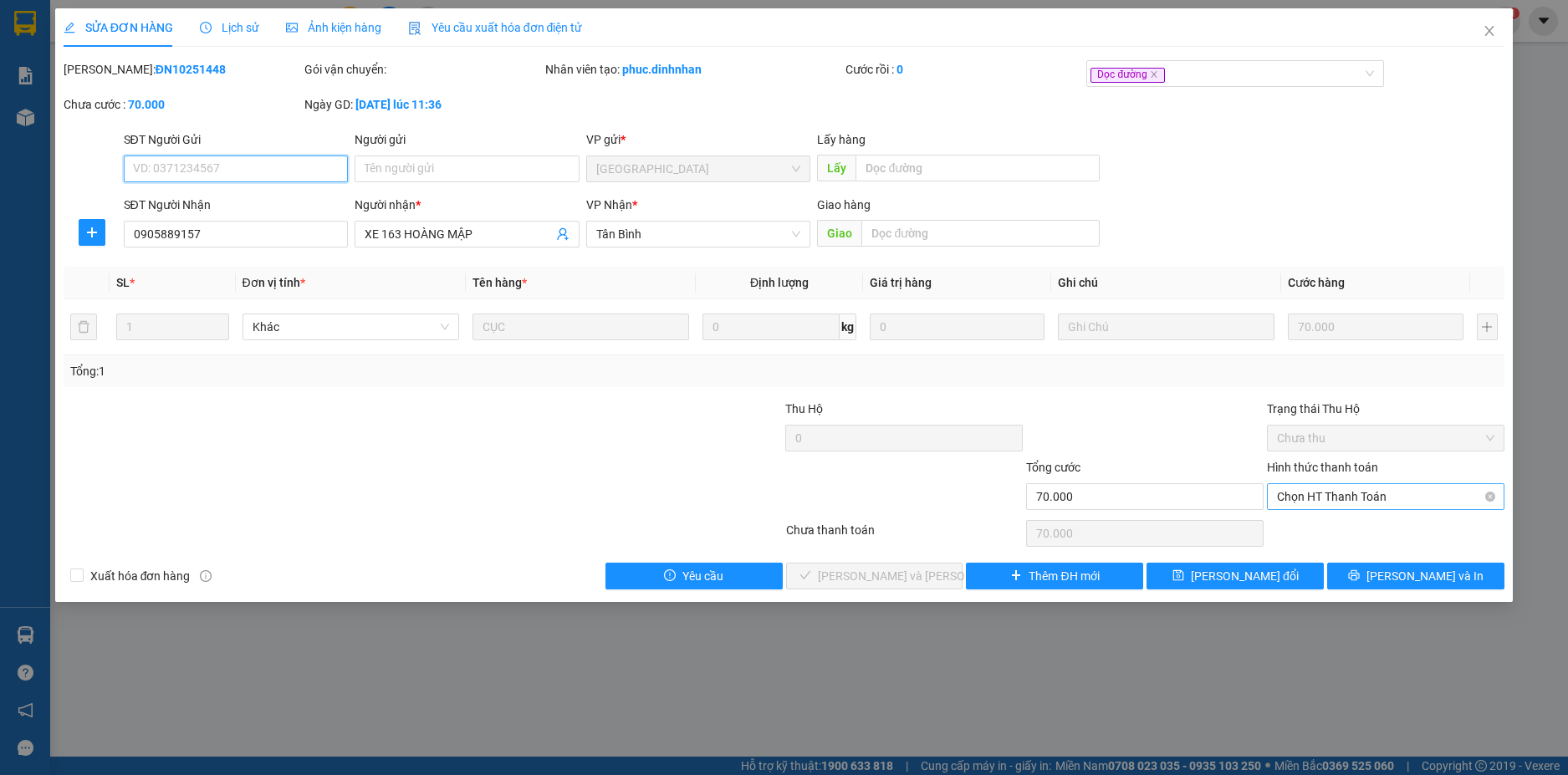
drag, startPoint x: 1420, startPoint y: 492, endPoint x: 1413, endPoint y: 506, distance: 15.7
click at [1418, 494] on span "Chọn HT Thanh Toán" at bounding box center [1385, 496] width 217 height 25
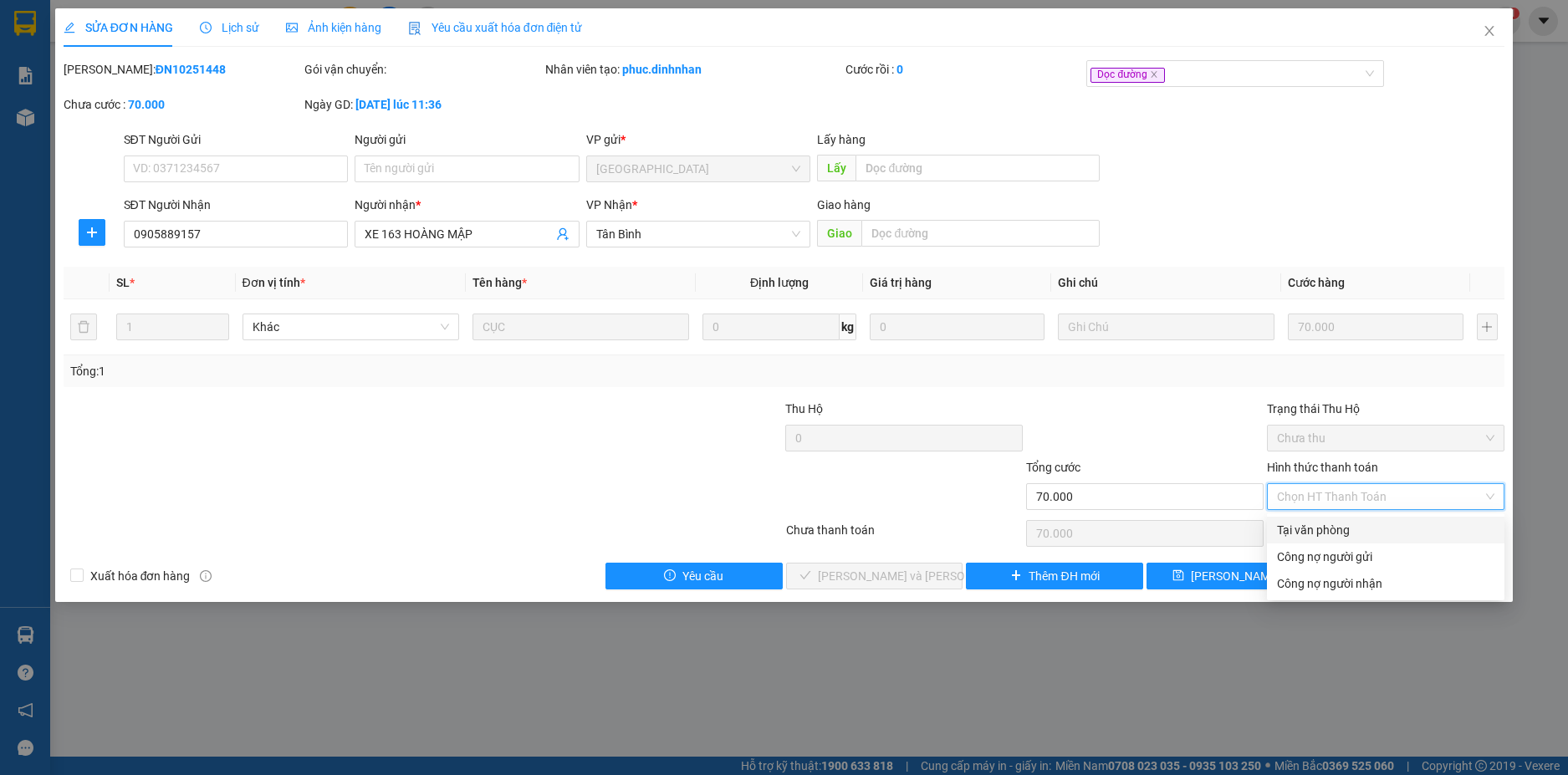
drag, startPoint x: 1398, startPoint y: 527, endPoint x: 1269, endPoint y: 525, distance: 129.0
click at [1373, 525] on div "Tại văn phòng" at bounding box center [1385, 529] width 217 height 18
type input "0"
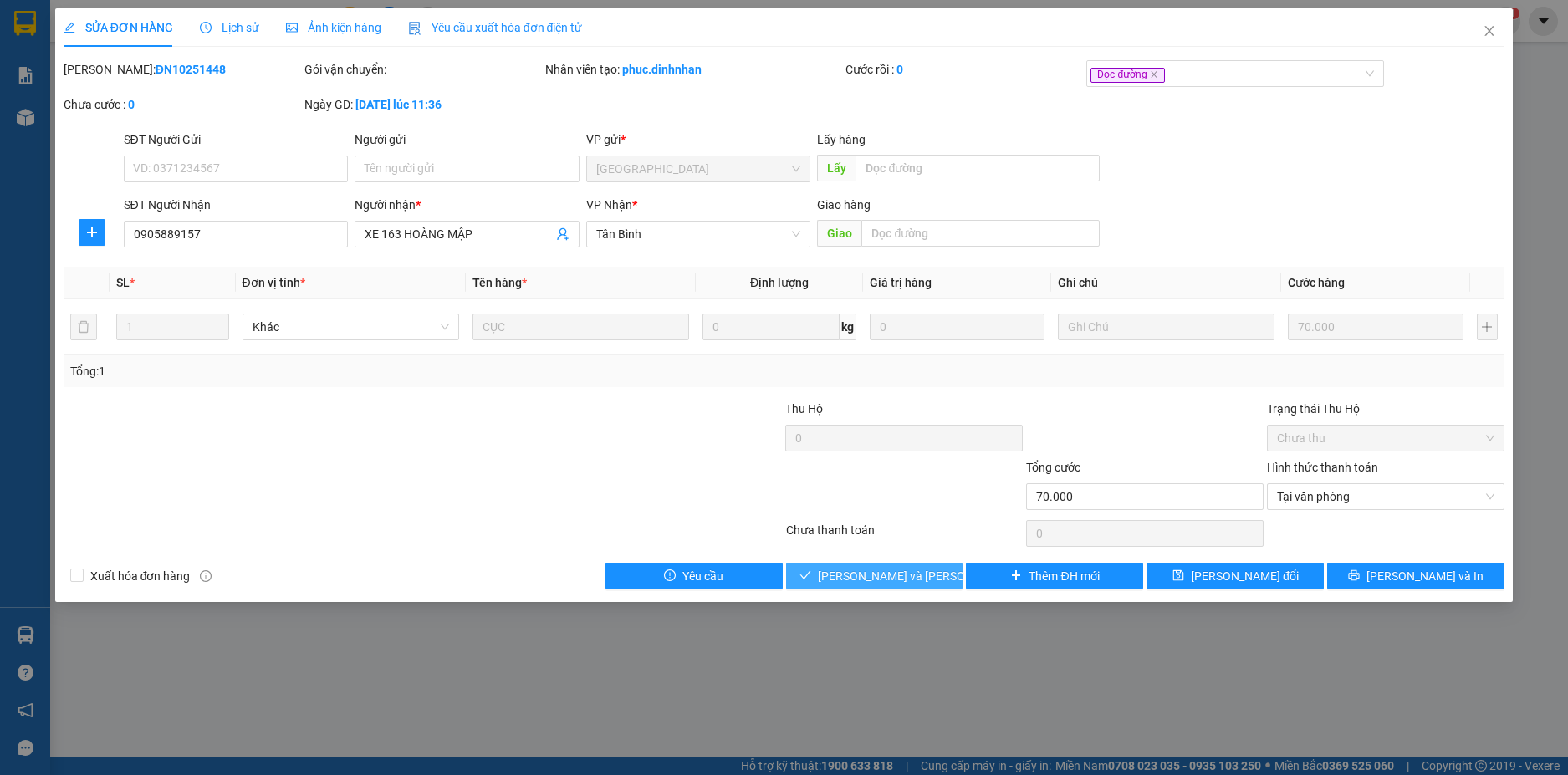
click at [884, 579] on span "Lưu và Giao hàng" at bounding box center [930, 575] width 226 height 18
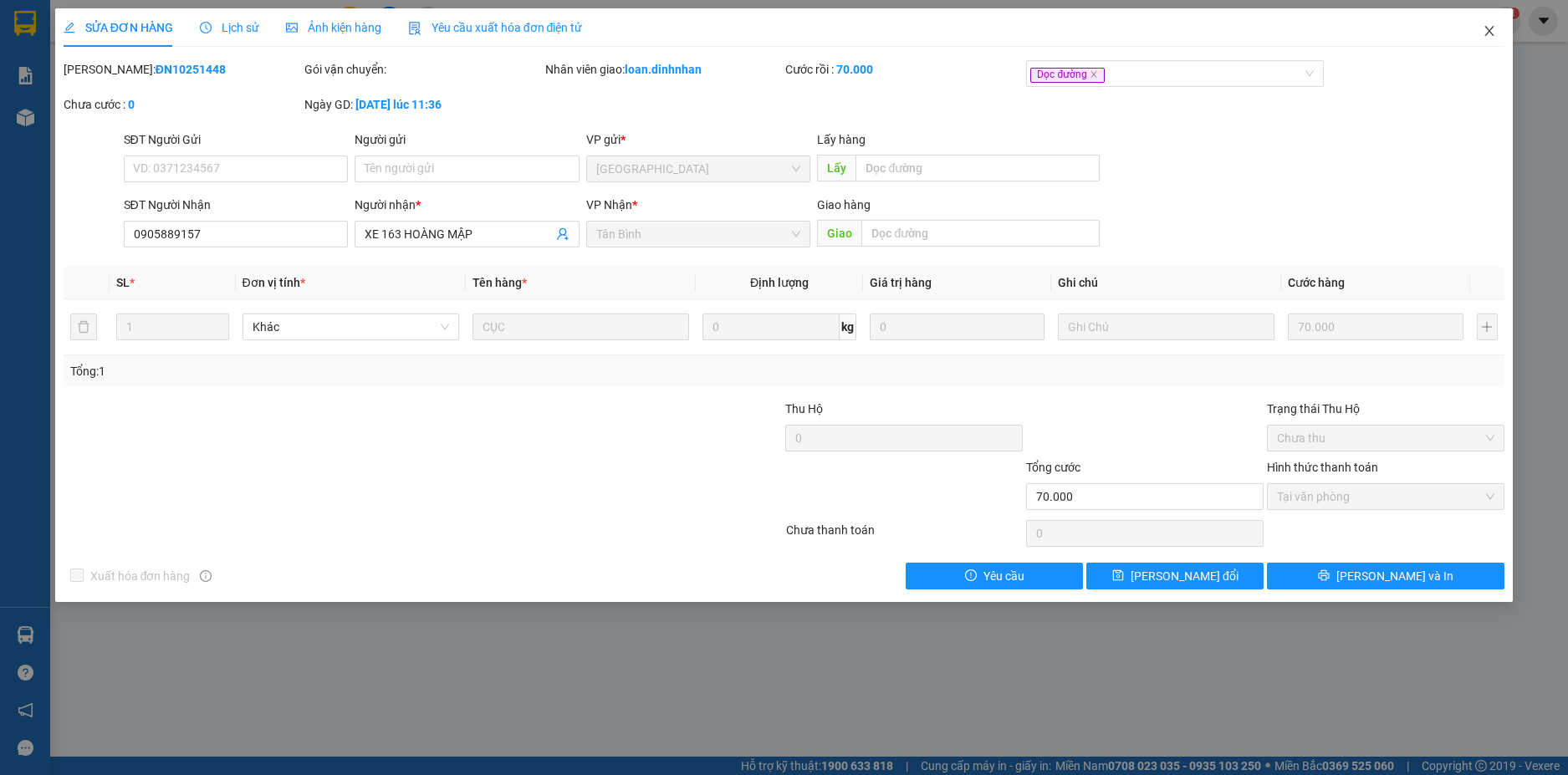
click at [1488, 24] on span "Close" at bounding box center [1489, 32] width 47 height 47
click at [1488, 28] on span "loan.dinhnhan" at bounding box center [1434, 21] width 112 height 21
click at [1487, 29] on span "loan.dinhnhan" at bounding box center [1434, 21] width 112 height 21
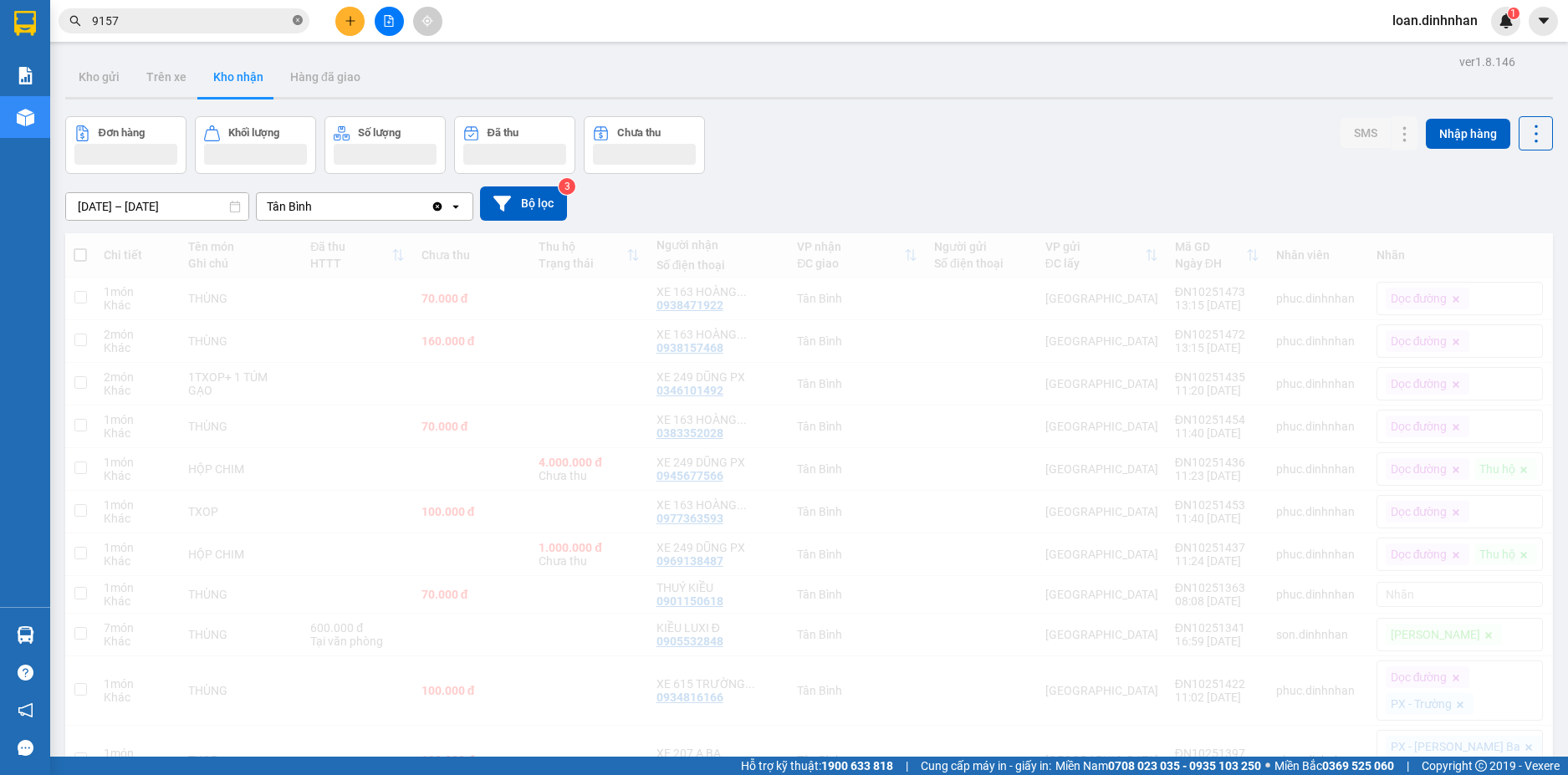
click at [302, 18] on icon "close-circle" at bounding box center [298, 20] width 10 height 10
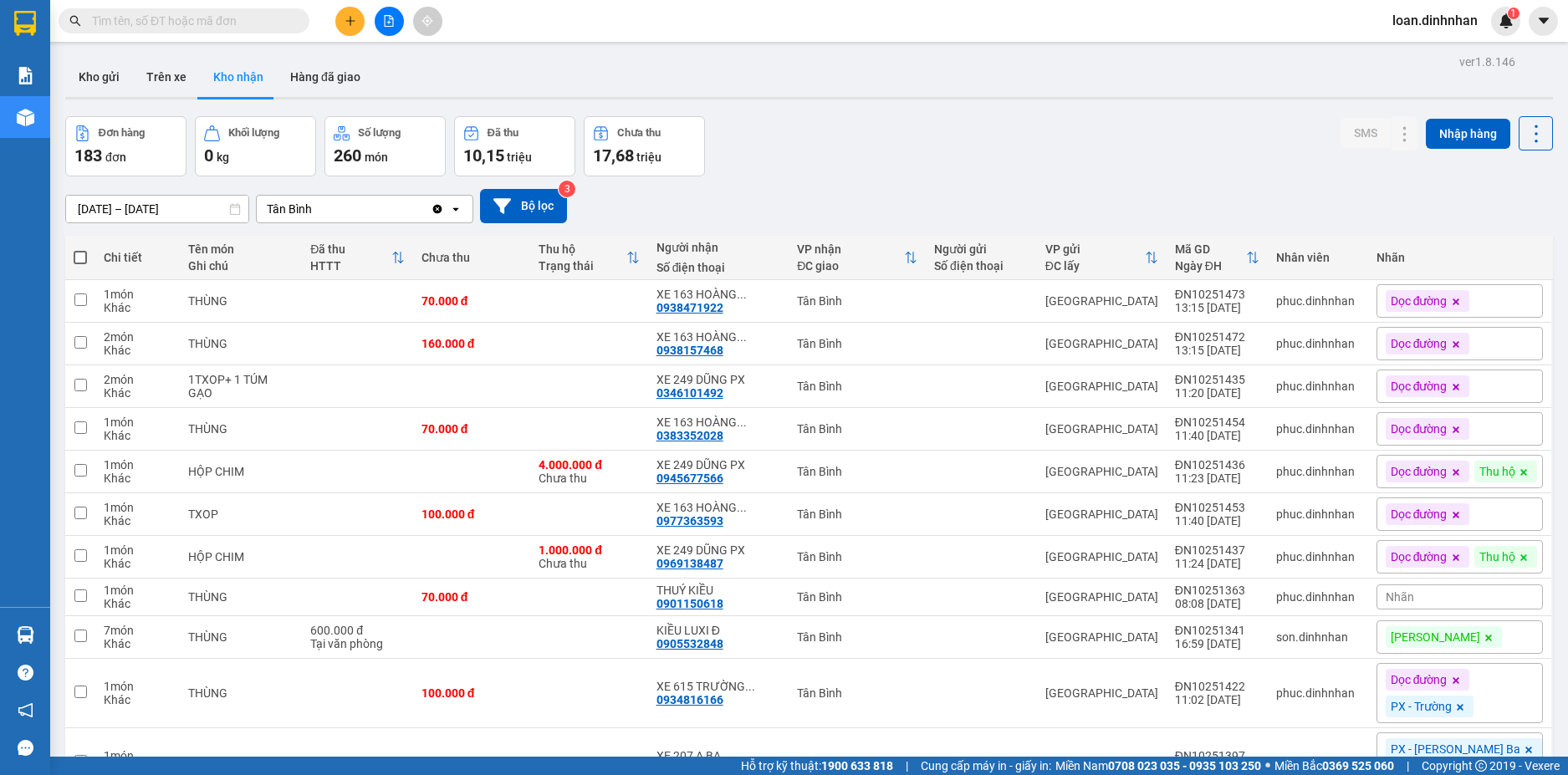
click at [294, 23] on span at bounding box center [298, 21] width 10 height 18
click at [293, 16] on span at bounding box center [298, 21] width 10 height 18
click at [242, 26] on input "text" at bounding box center [190, 21] width 197 height 18
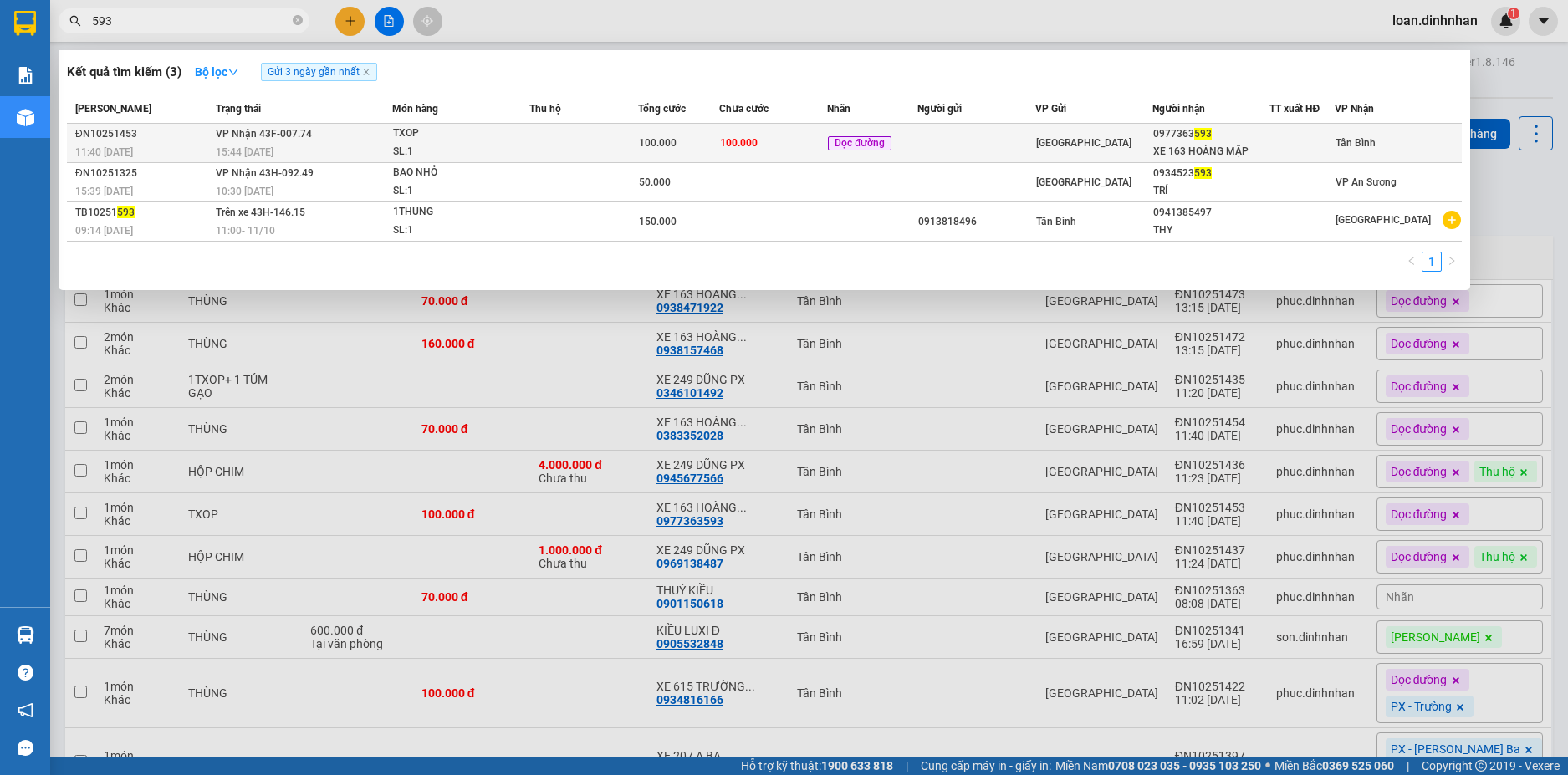
type input "593"
click at [959, 141] on td at bounding box center [975, 143] width 117 height 39
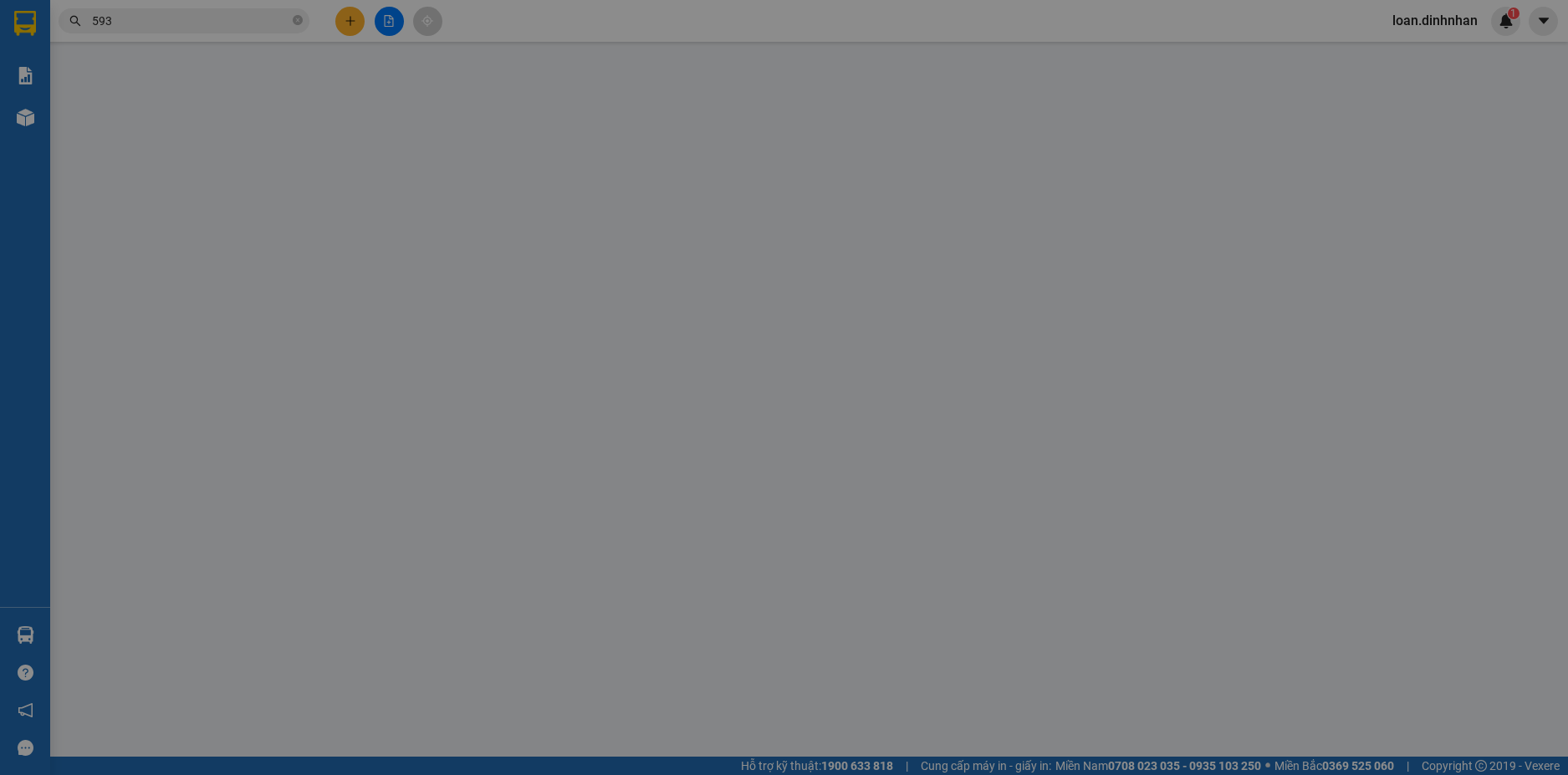
type input "0977363593"
type input "XE 163 HOÀNG MẬP"
type input "100.000"
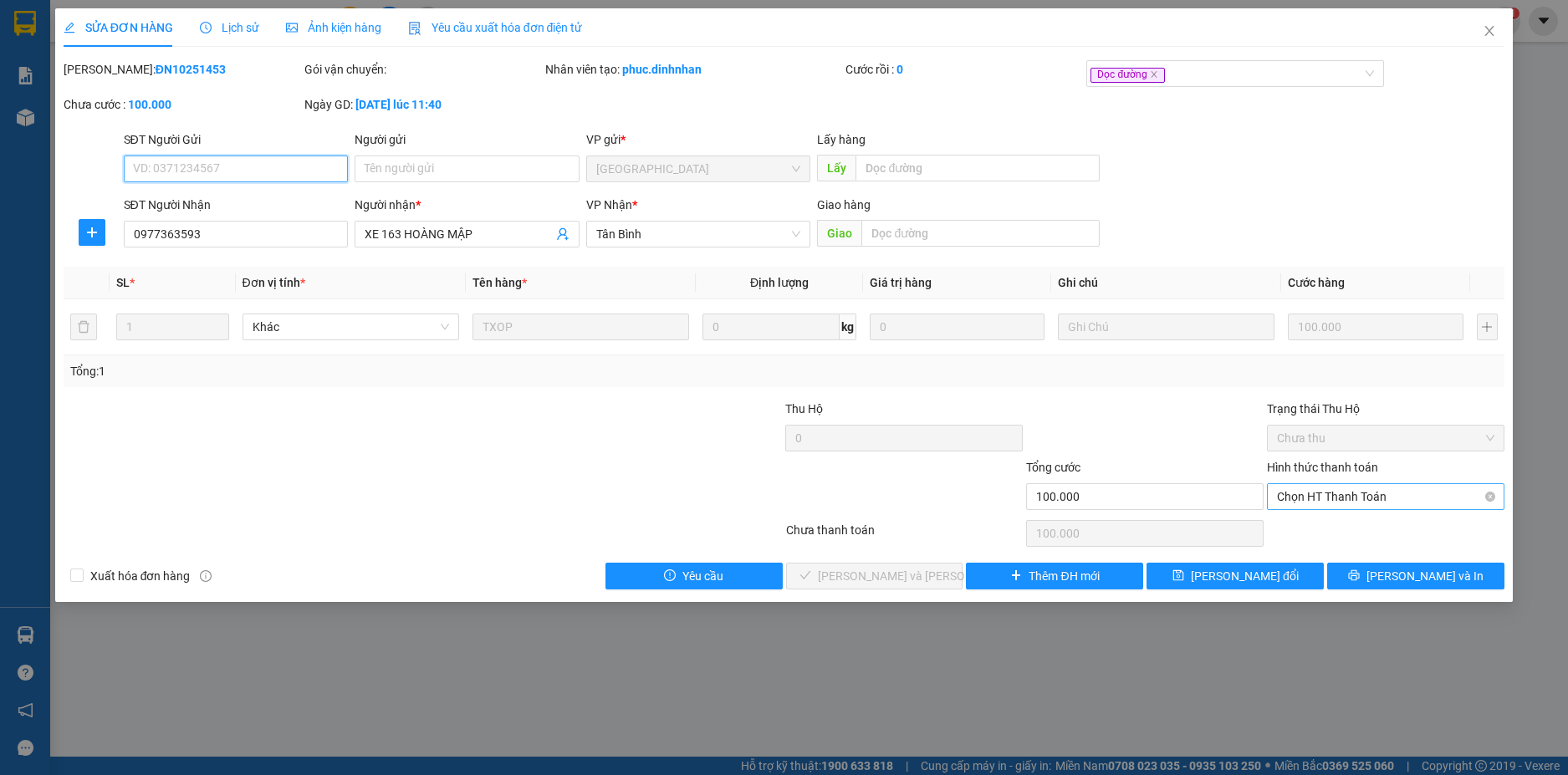
click at [1303, 502] on span "Chọn HT Thanh Toán" at bounding box center [1385, 496] width 217 height 25
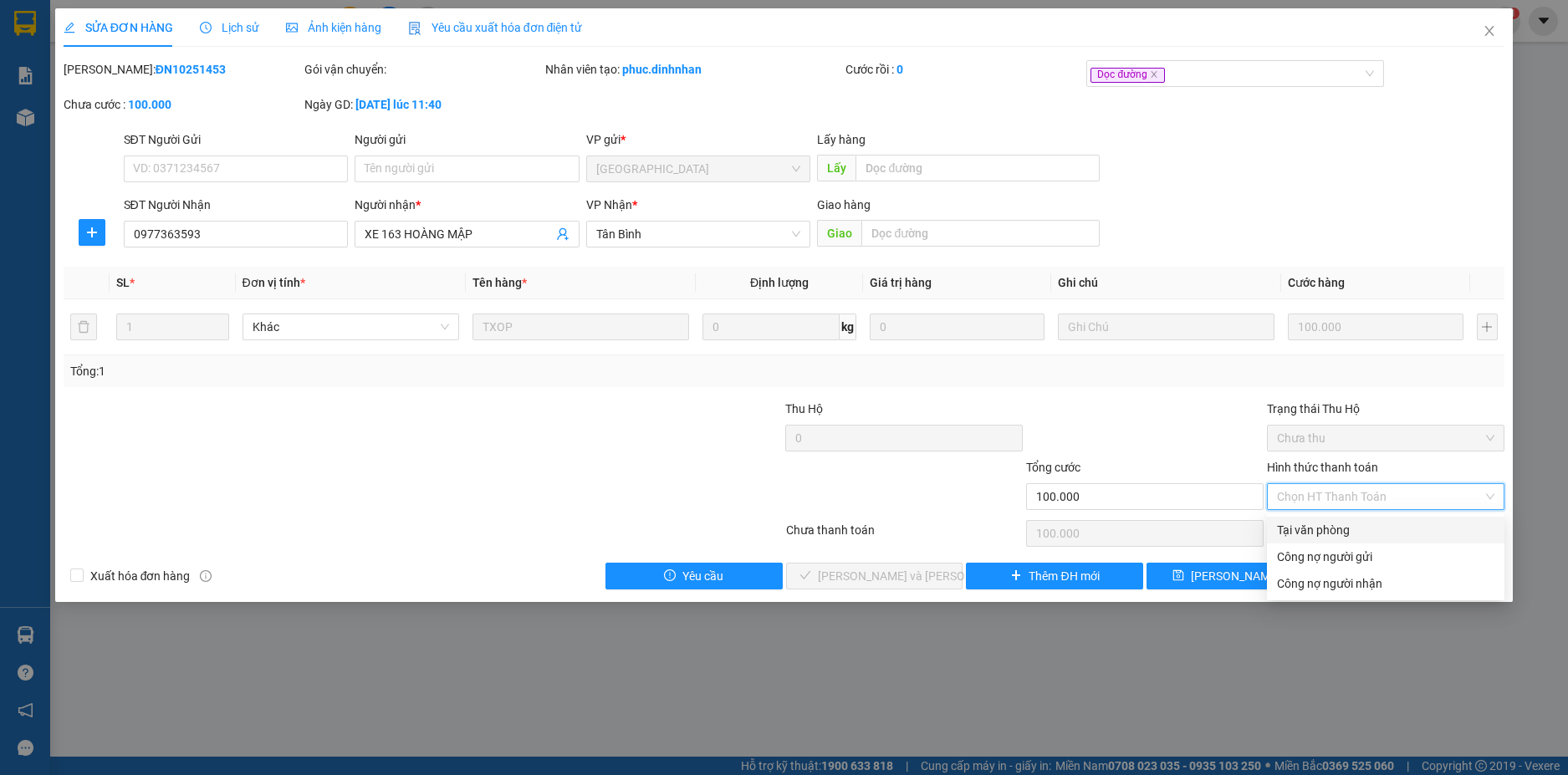
click at [1307, 532] on div "Tại văn phòng" at bounding box center [1385, 529] width 217 height 18
type input "0"
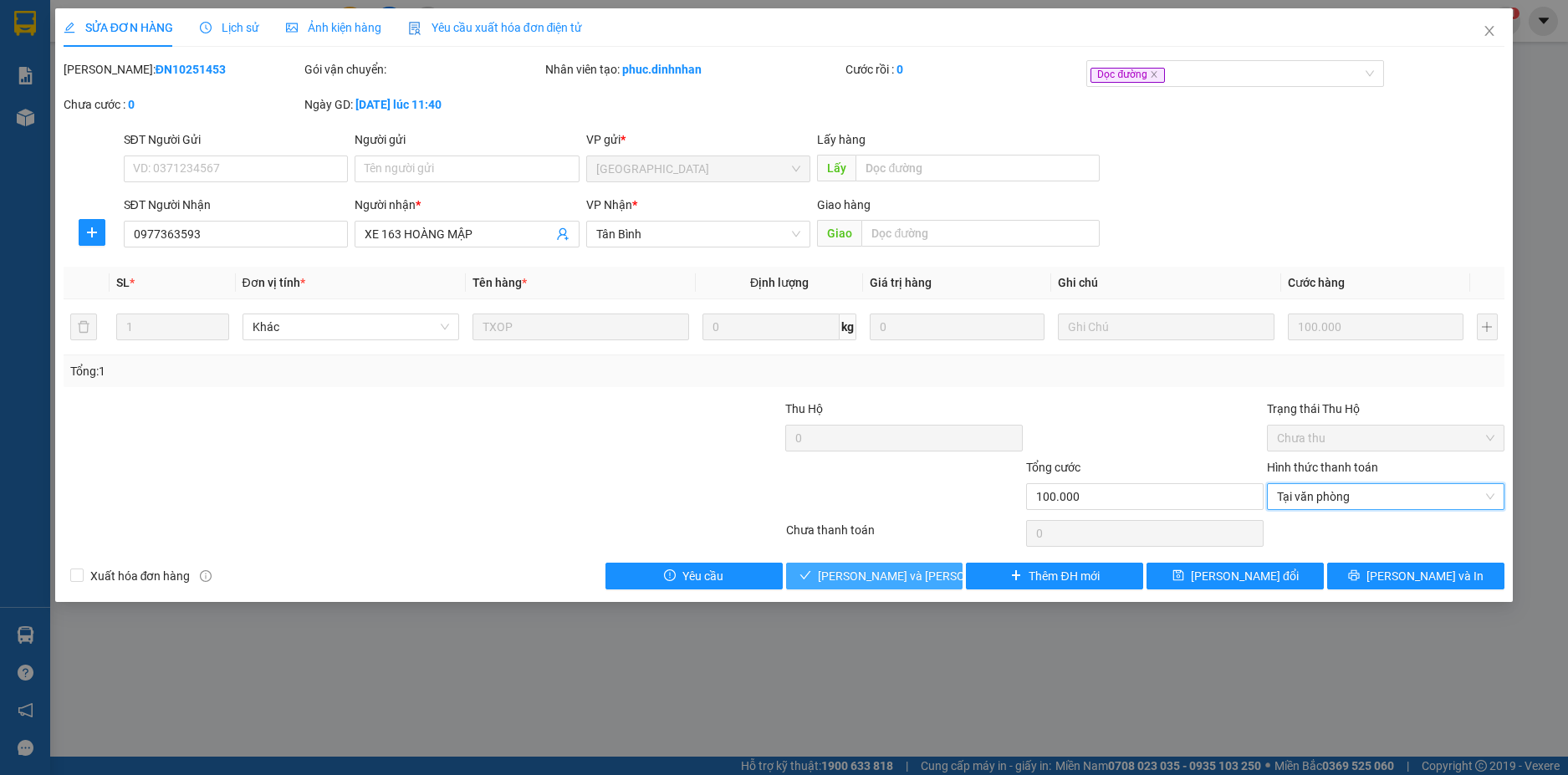
click at [841, 568] on span "Lưu và Giao hàng" at bounding box center [930, 575] width 226 height 18
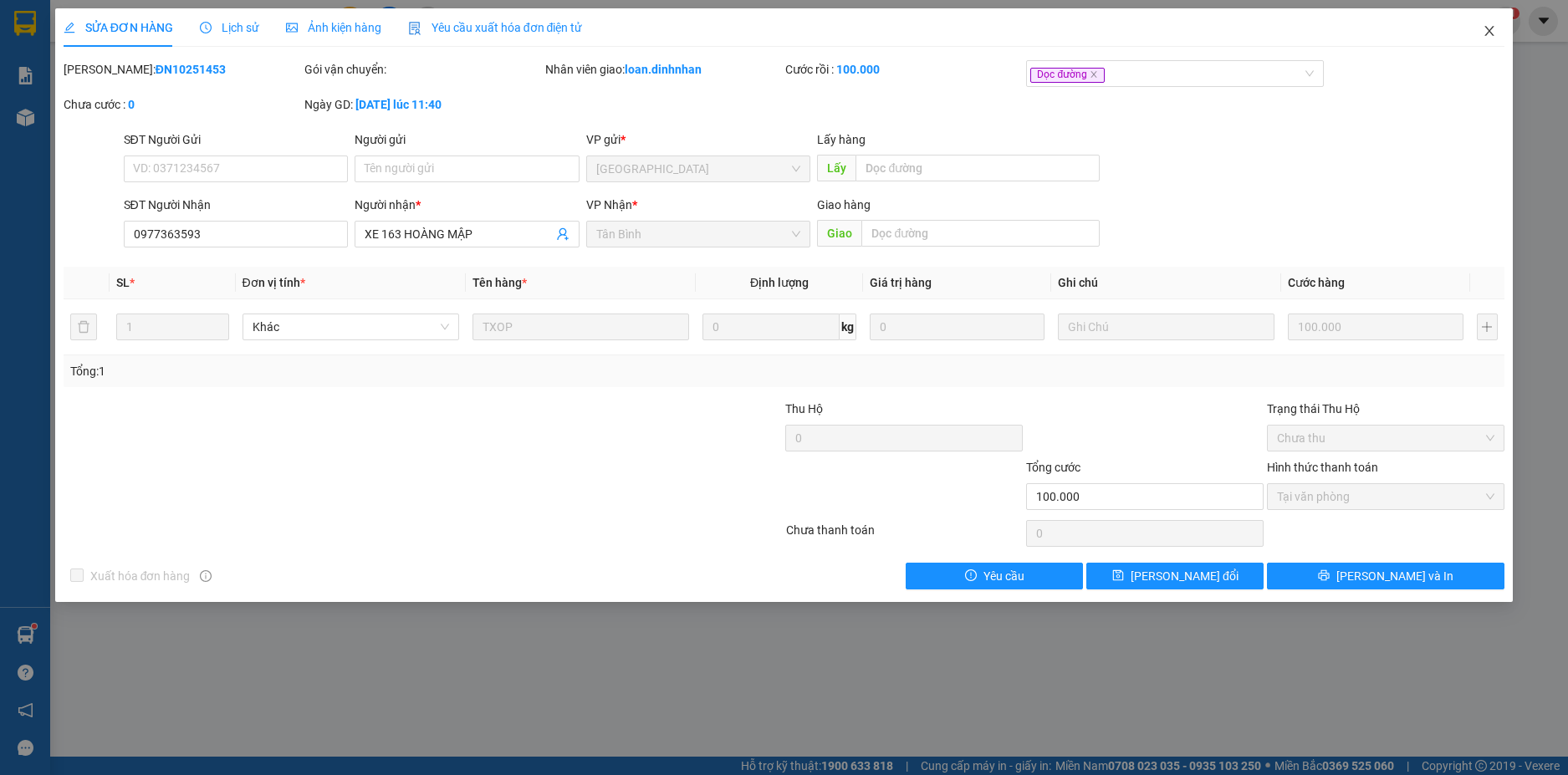
click at [1482, 24] on span "Close" at bounding box center [1489, 32] width 47 height 47
click at [1488, 26] on span "loan.dinhnhan" at bounding box center [1434, 21] width 112 height 21
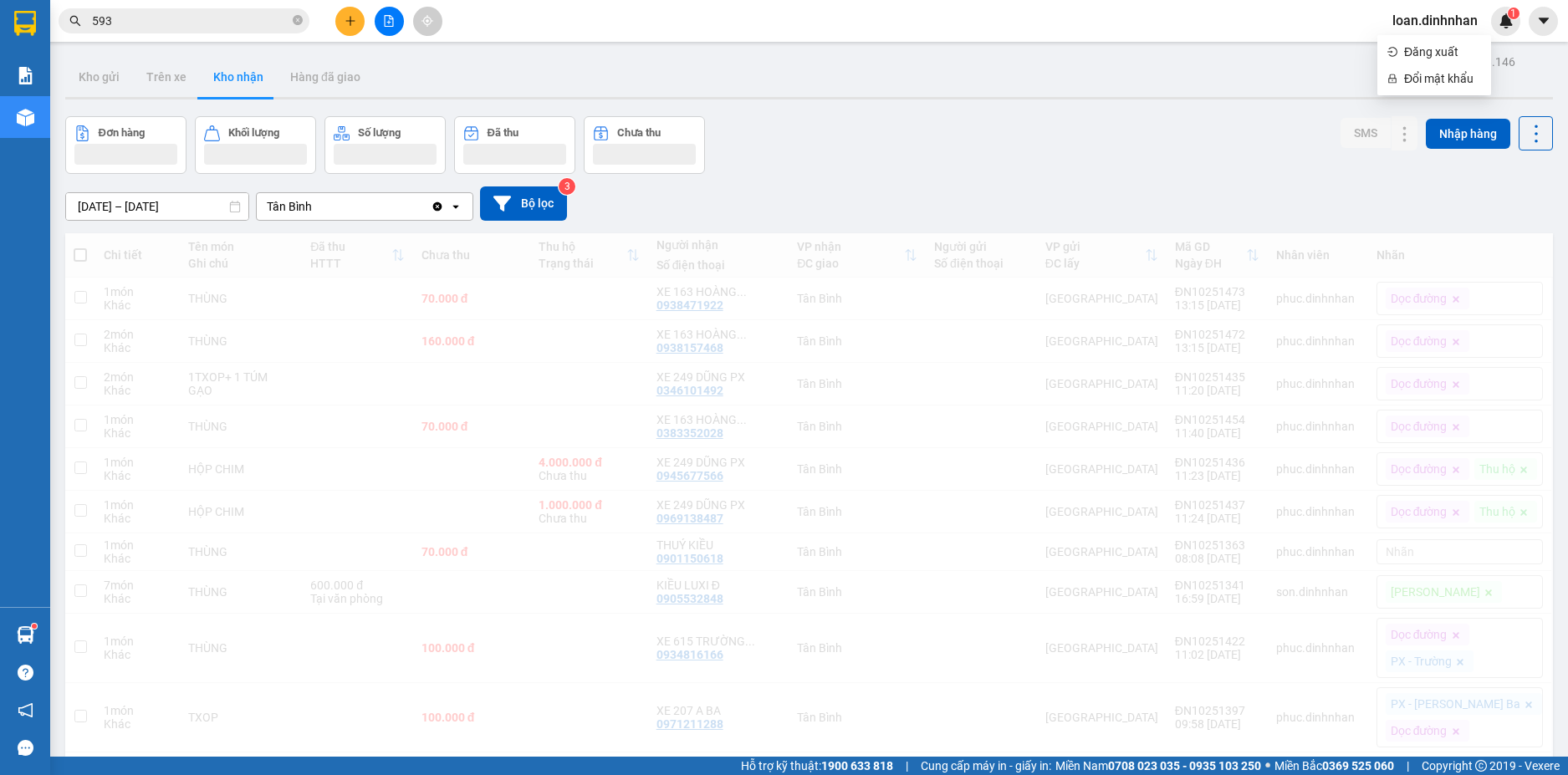
click at [301, 14] on span at bounding box center [298, 21] width 10 height 16
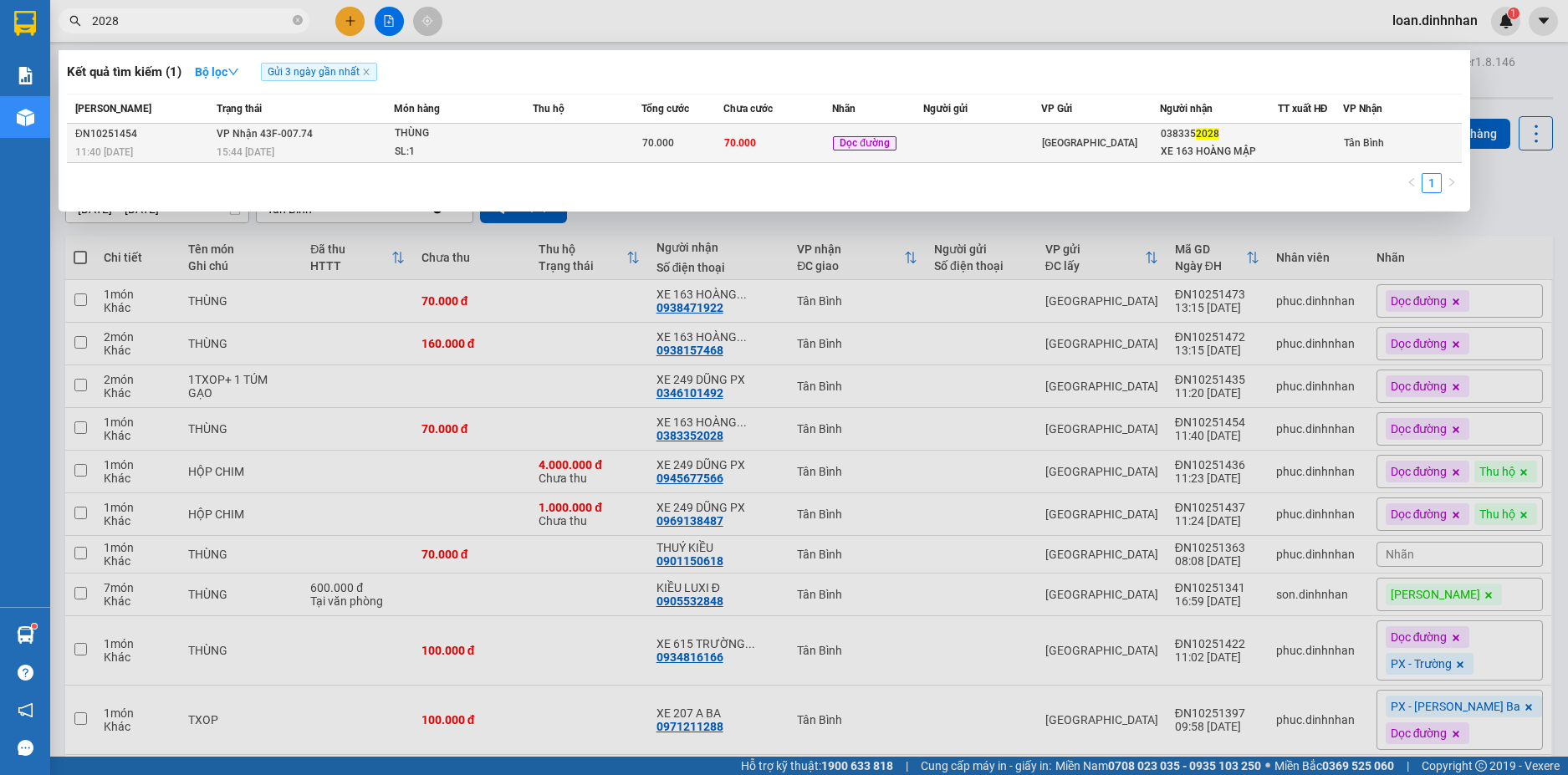
type input "2028"
click at [473, 144] on span "THÙNG SL: 1" at bounding box center [462, 143] width 136 height 36
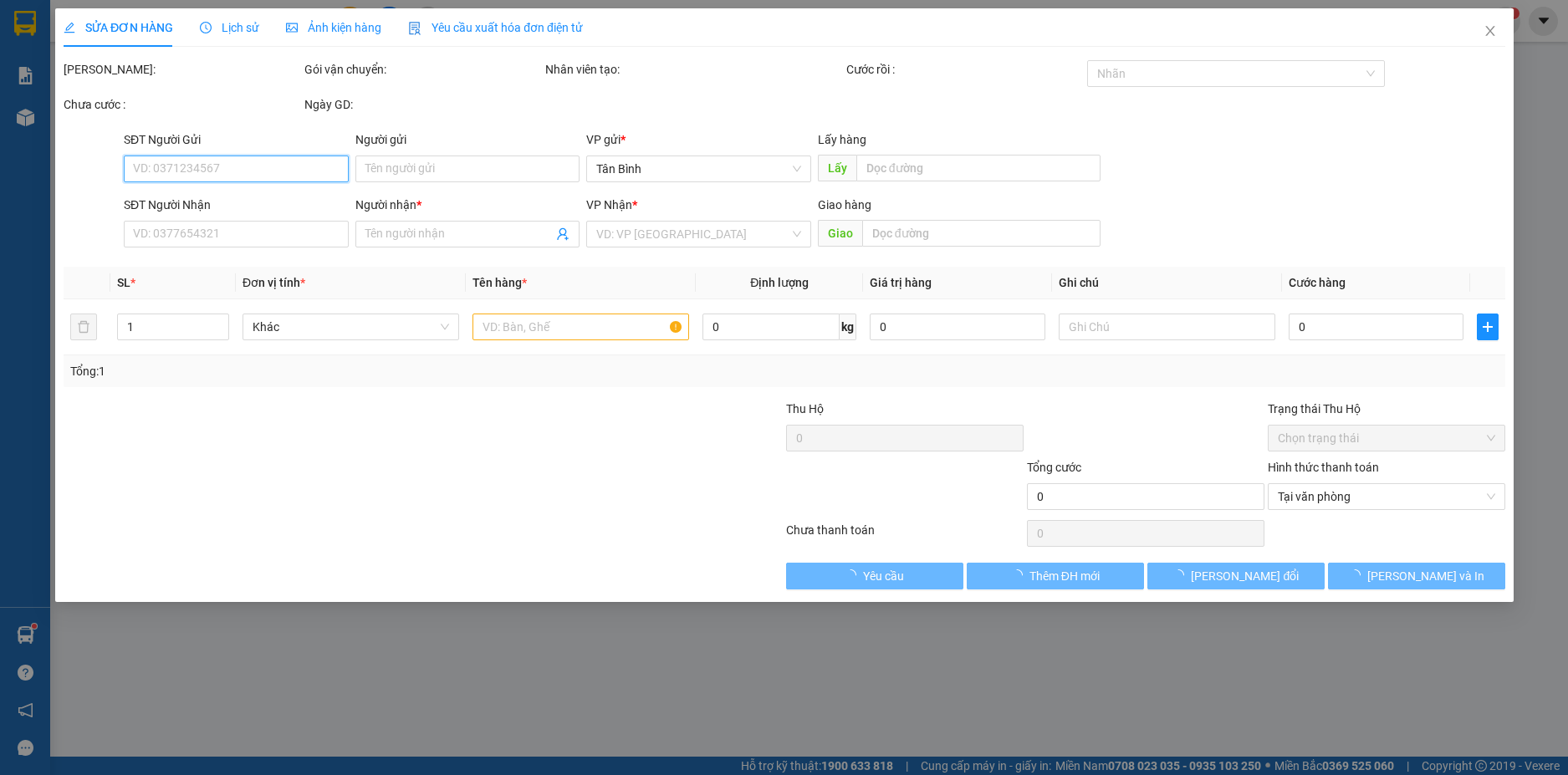
type input "0383352028"
type input "XE 163 HOÀNG MẬP"
type input "70.000"
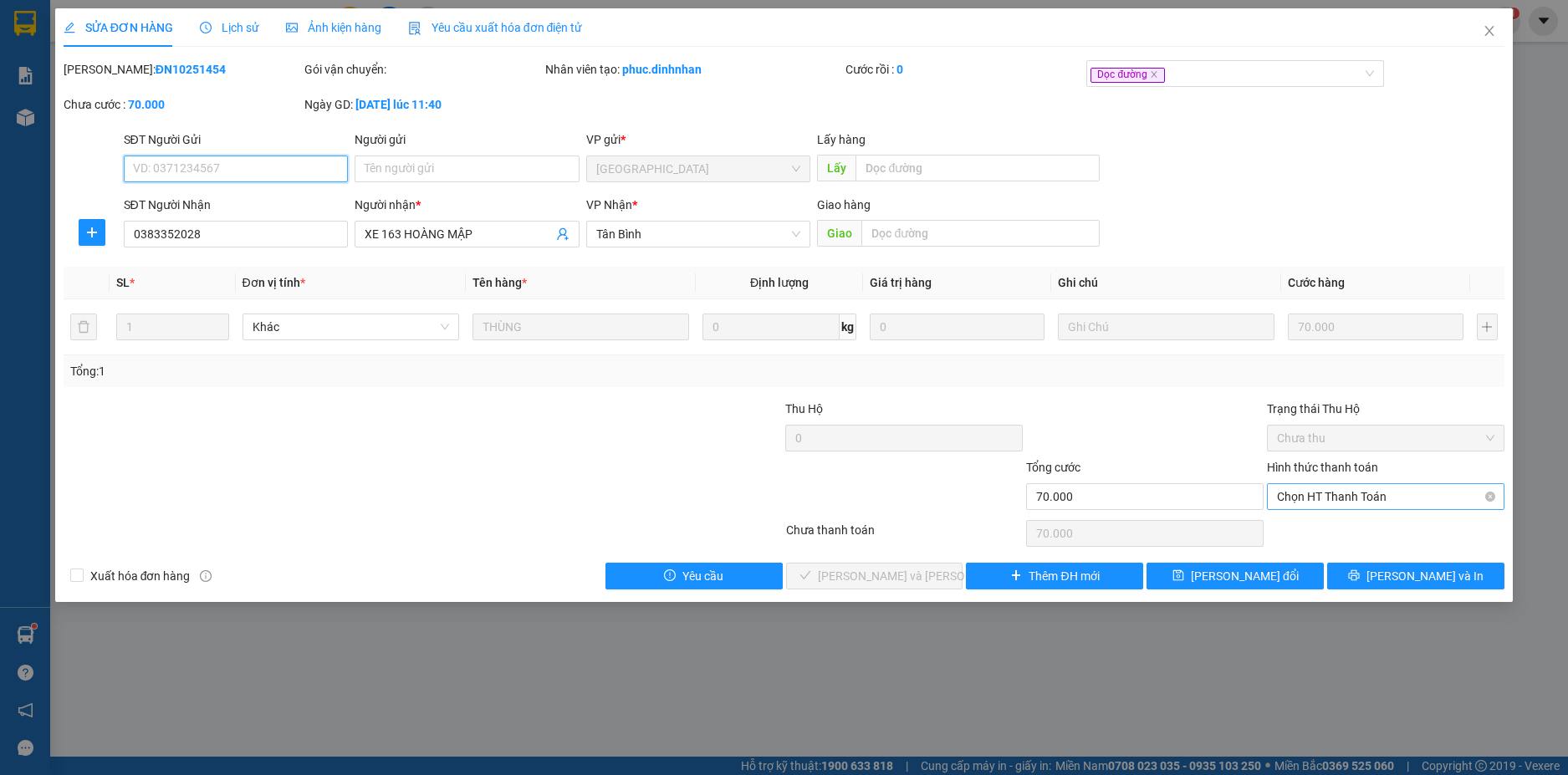
drag, startPoint x: 1309, startPoint y: 487, endPoint x: 1302, endPoint y: 509, distance: 23.1
click at [1312, 490] on span "Chọn HT Thanh Toán" at bounding box center [1385, 496] width 217 height 25
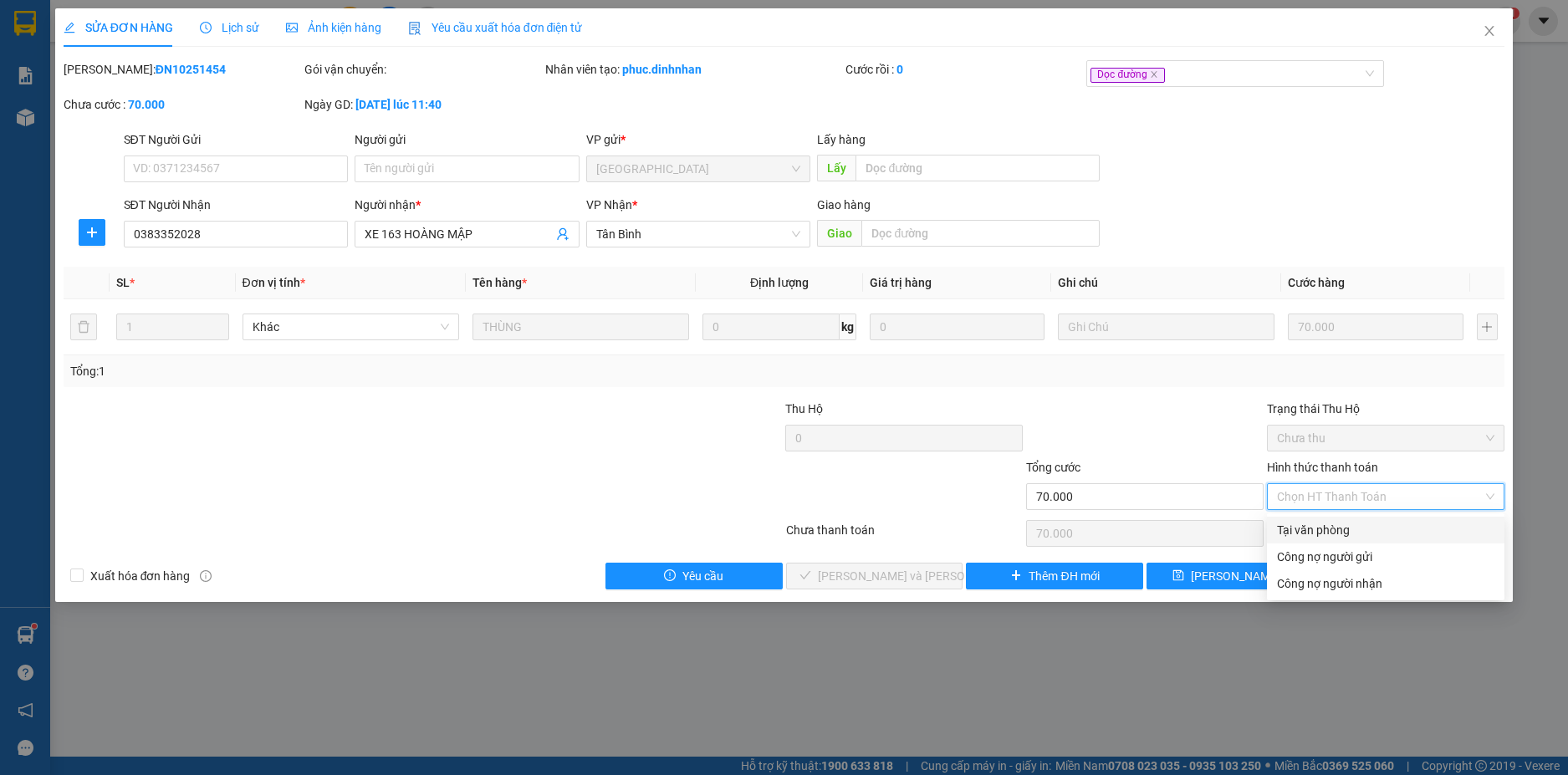
drag, startPoint x: 1296, startPoint y: 522, endPoint x: 1222, endPoint y: 558, distance: 82.3
click at [1292, 525] on div "Tại văn phòng" at bounding box center [1385, 529] width 217 height 18
type input "0"
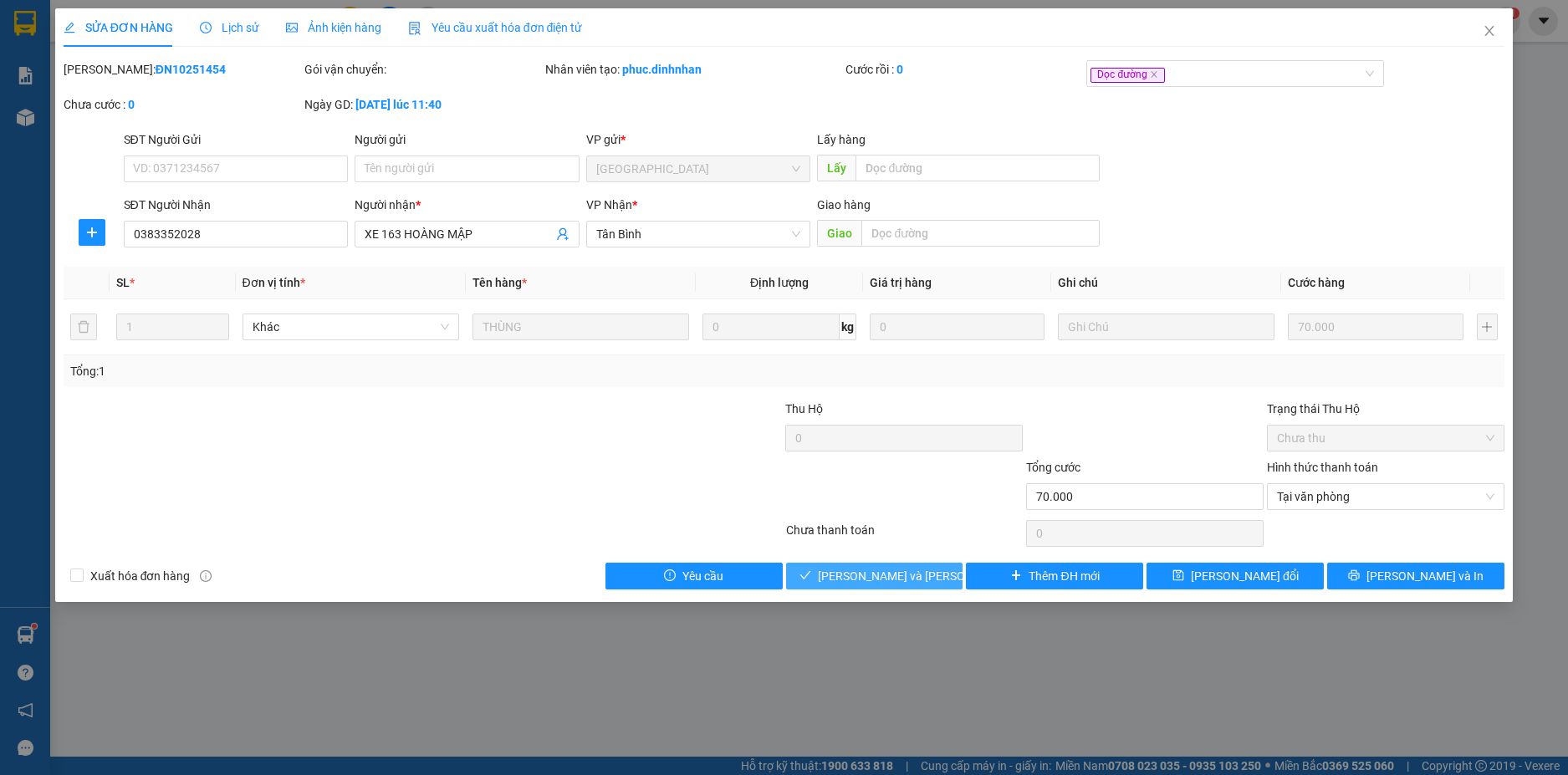
drag, startPoint x: 892, startPoint y: 564, endPoint x: 954, endPoint y: 548, distance: 64.0
click at [894, 564] on button "Lưu và Giao hàng" at bounding box center [874, 575] width 177 height 27
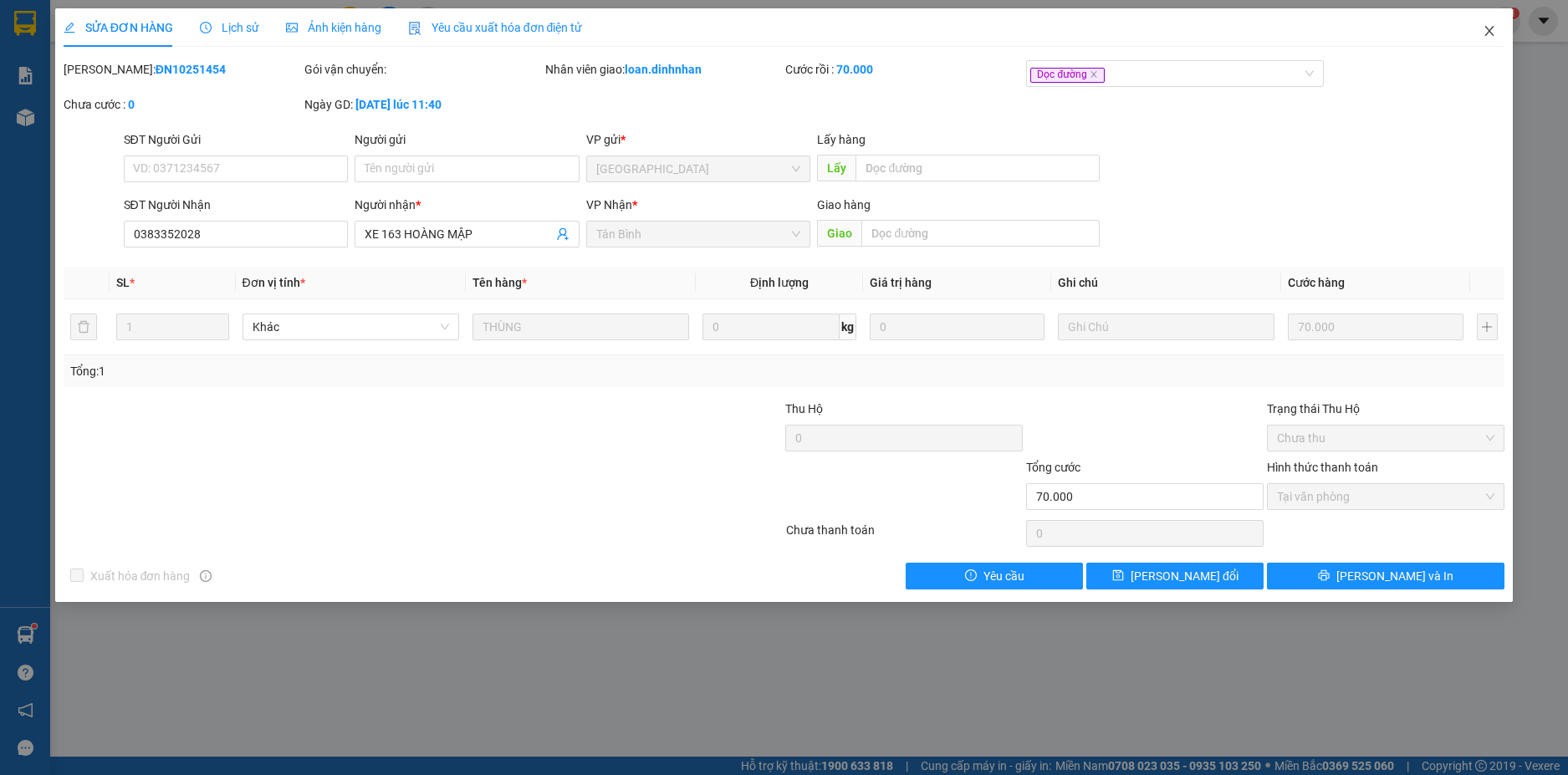
click at [1486, 27] on icon "close" at bounding box center [1488, 30] width 13 height 13
click at [1487, 22] on span "loan.dinhnhan" at bounding box center [1434, 21] width 112 height 21
click at [1490, 34] on div "loan.dinhnhan 1" at bounding box center [1449, 22] width 141 height 29
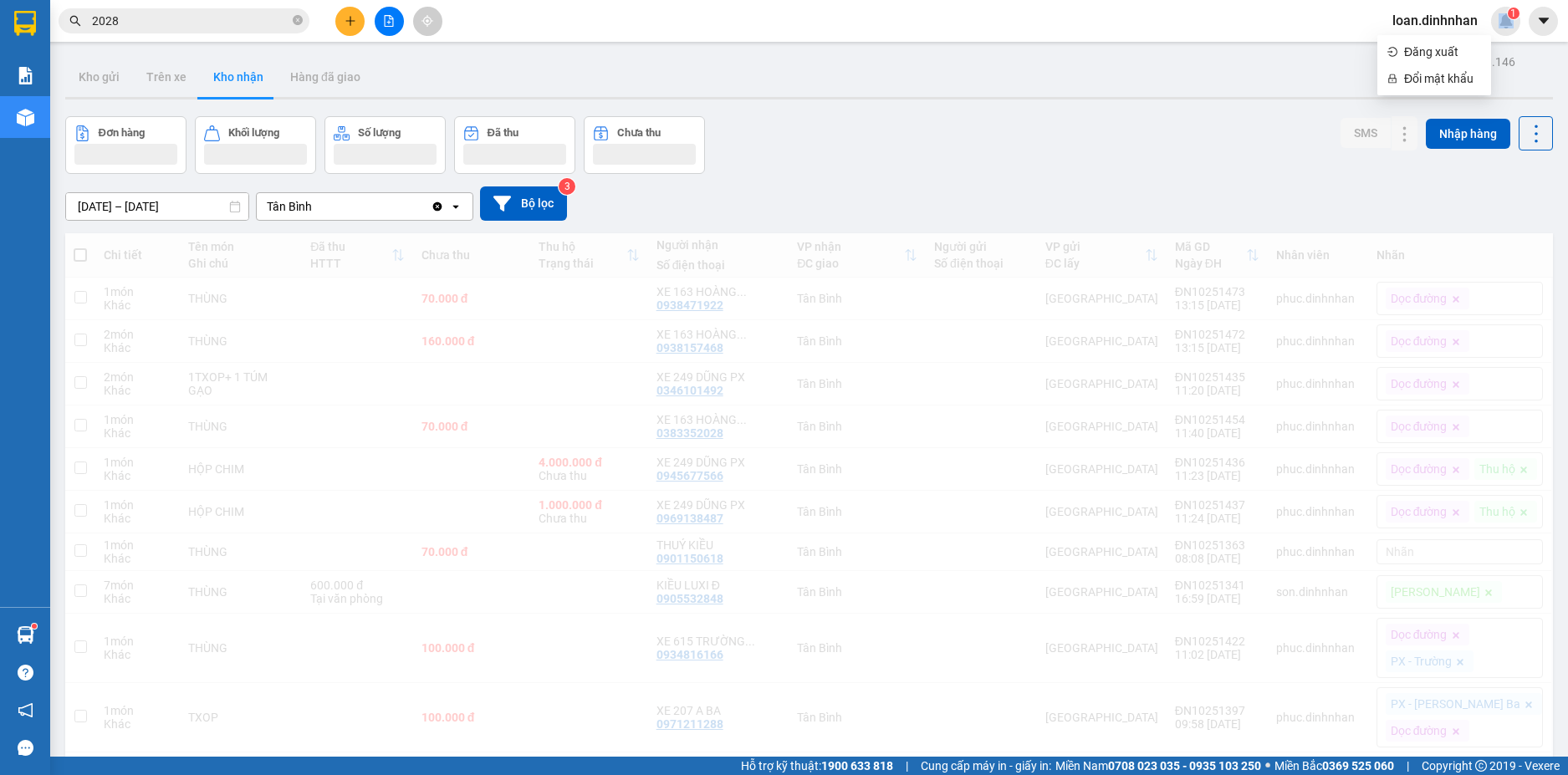
click at [12, 73] on div at bounding box center [26, 76] width 29 height 29
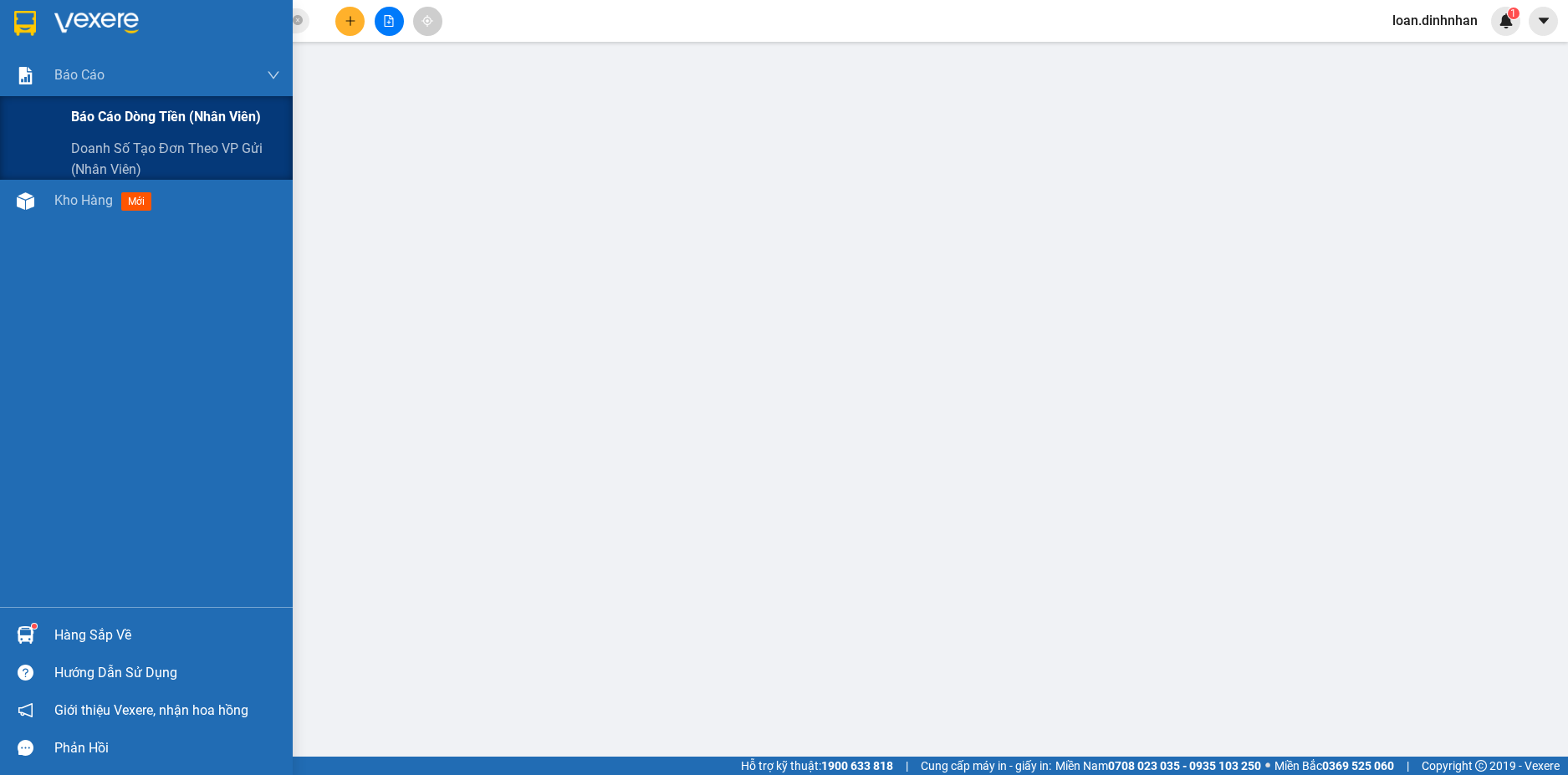
click at [109, 110] on span "Báo cáo dòng tiền (nhân viên)" at bounding box center [165, 117] width 190 height 21
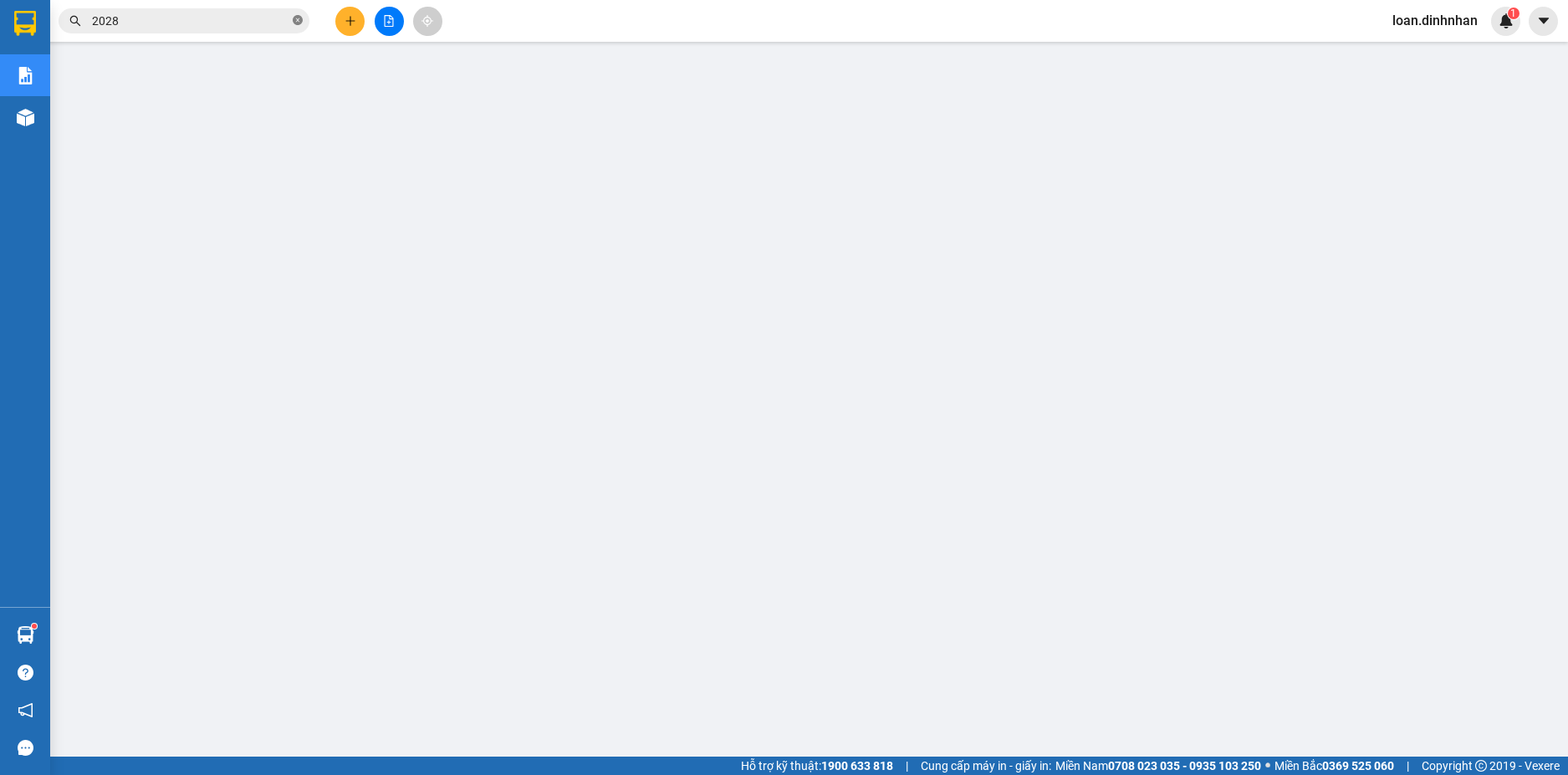
click at [297, 22] on icon "close-circle" at bounding box center [298, 20] width 10 height 10
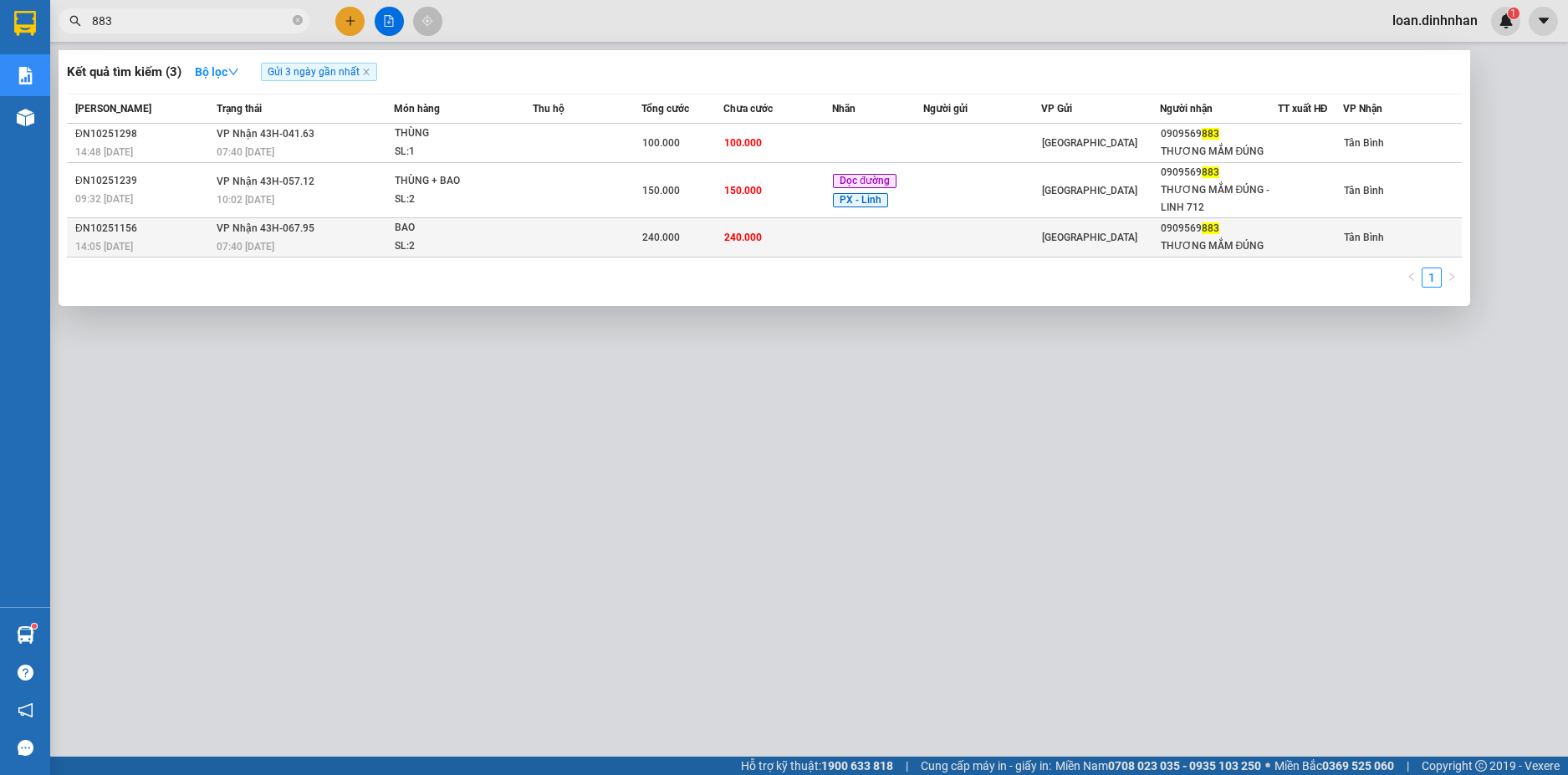
type input "883"
click at [652, 241] on span "240.000" at bounding box center [660, 238] width 37 height 12
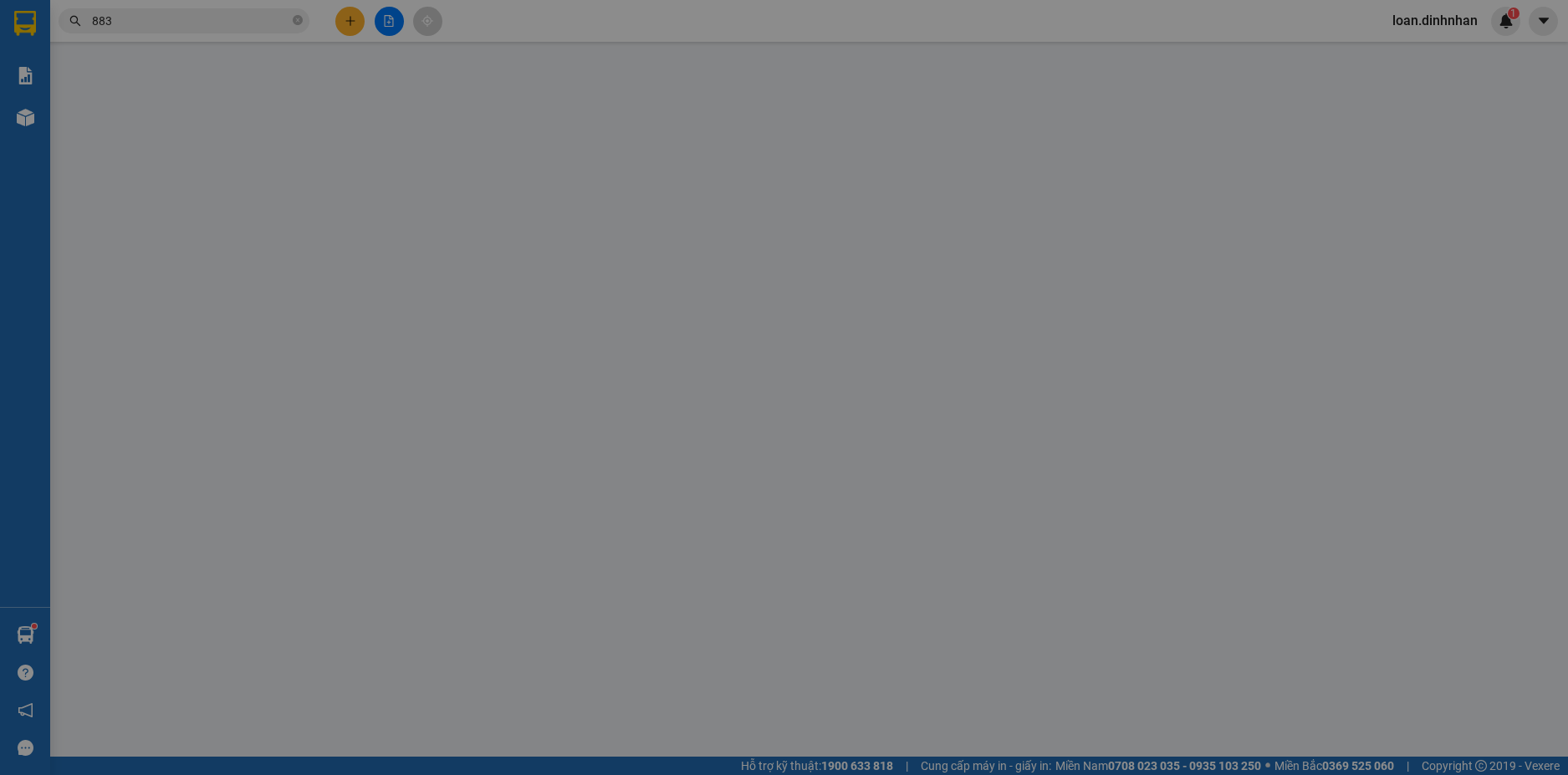
type input "0909569883"
type input "THƯƠNG MẮM ĐÚNG"
type input "240.000"
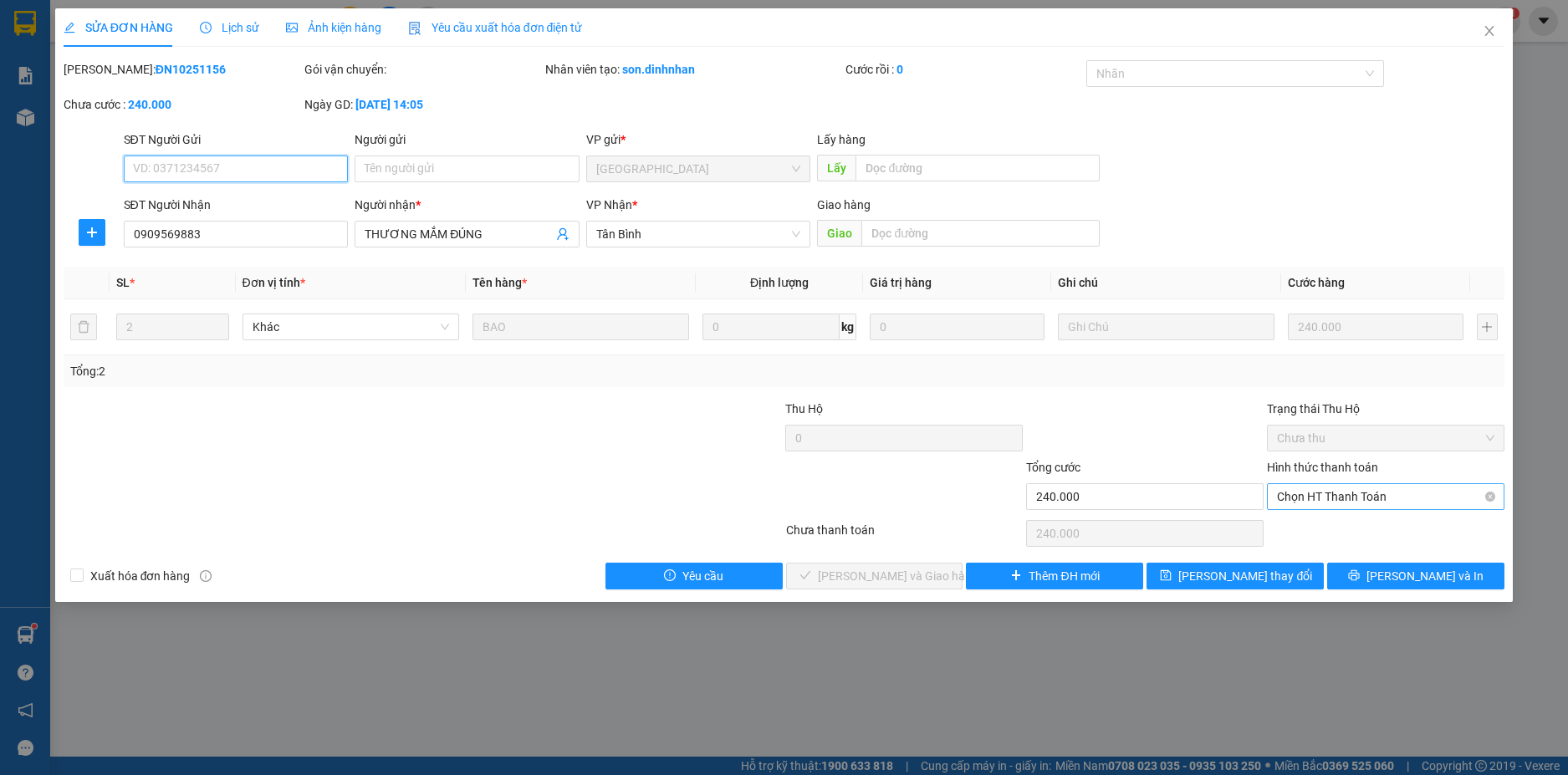
click at [1362, 503] on span "Chọn HT Thanh Toán" at bounding box center [1385, 496] width 217 height 25
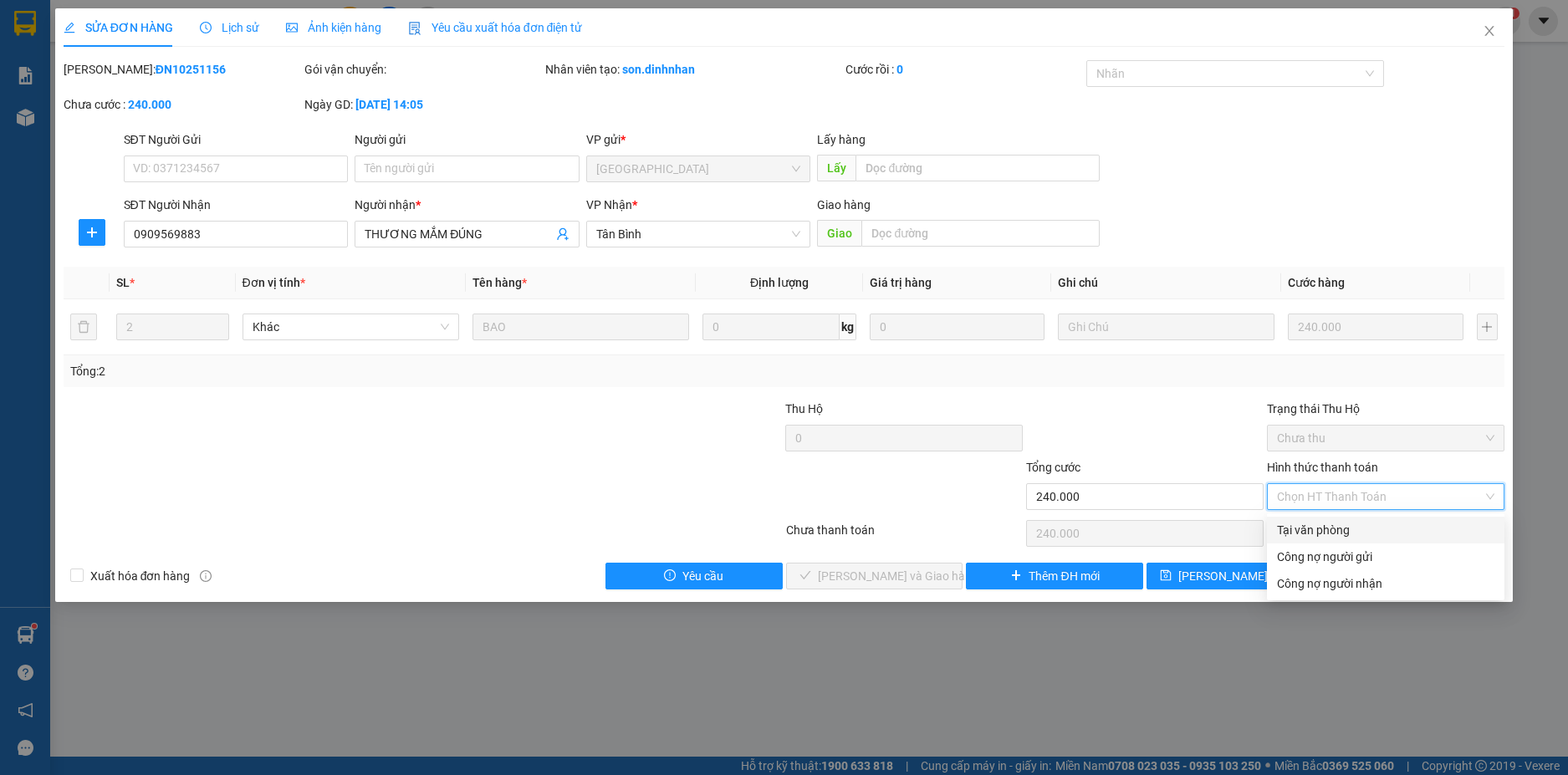
click at [1363, 529] on div "Tại văn phòng" at bounding box center [1385, 529] width 217 height 18
type input "0"
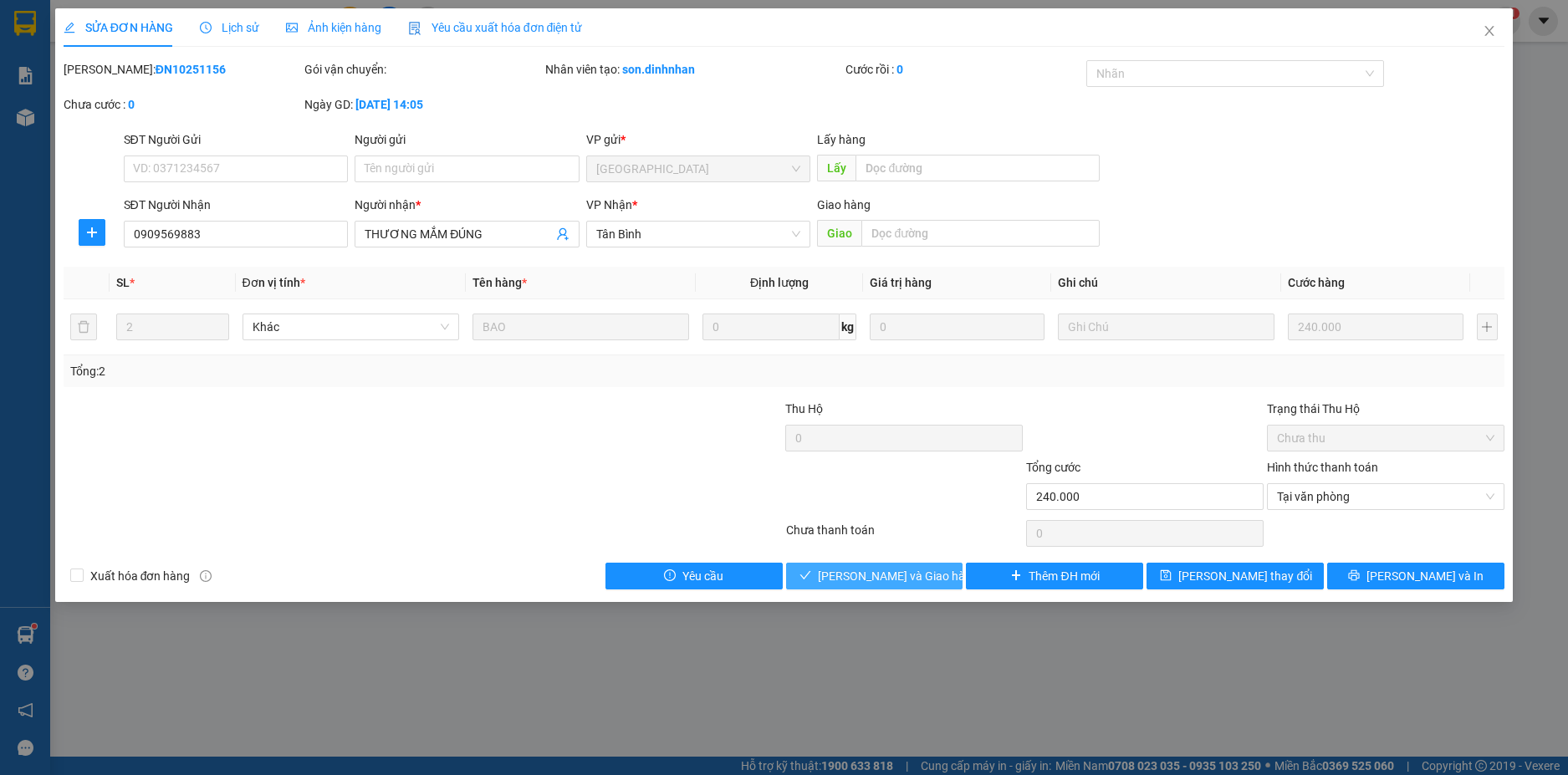
click at [922, 575] on span "Lưu và Giao hàng" at bounding box center [898, 575] width 161 height 18
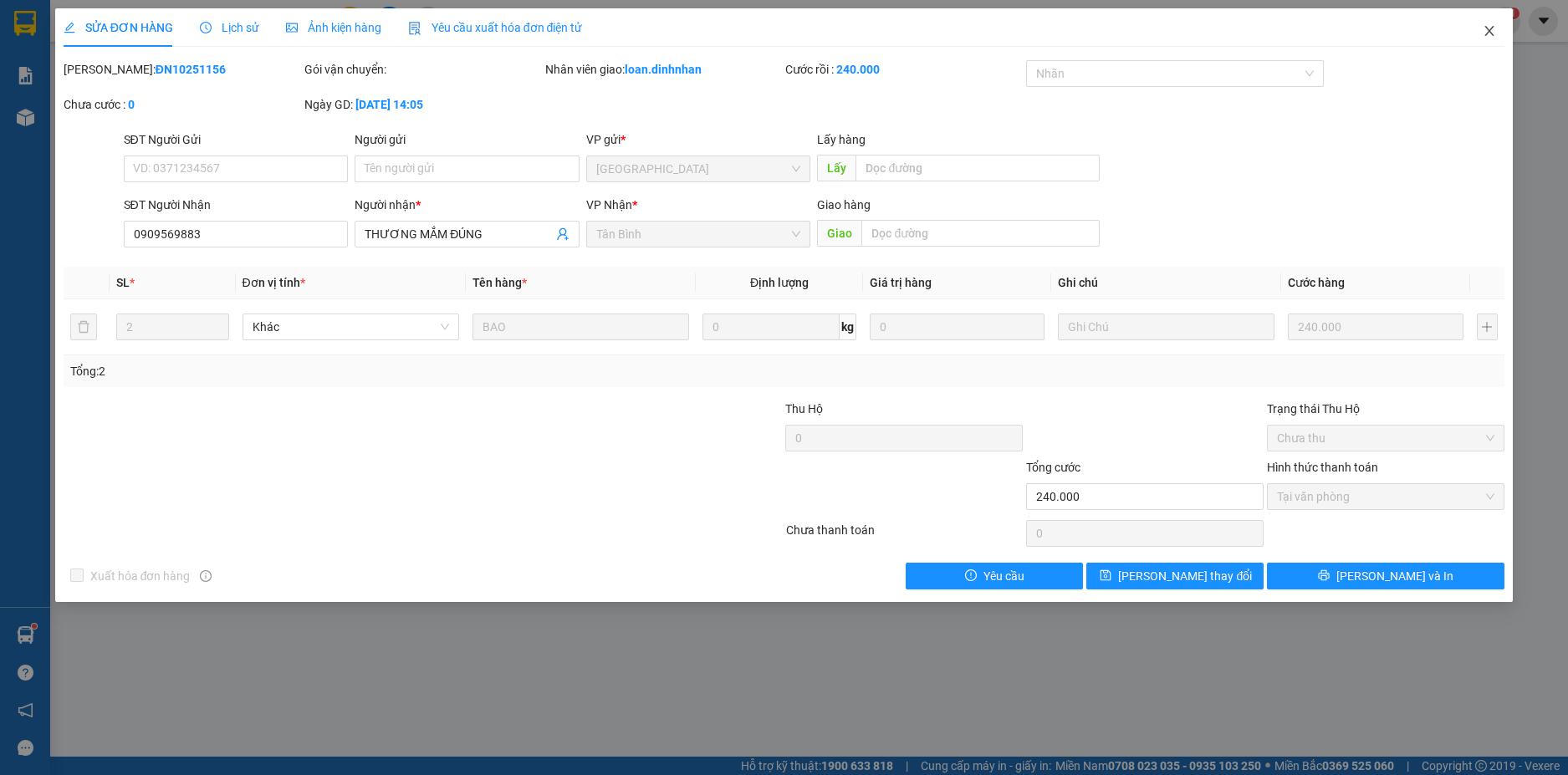
click at [1493, 29] on icon "close" at bounding box center [1488, 30] width 13 height 13
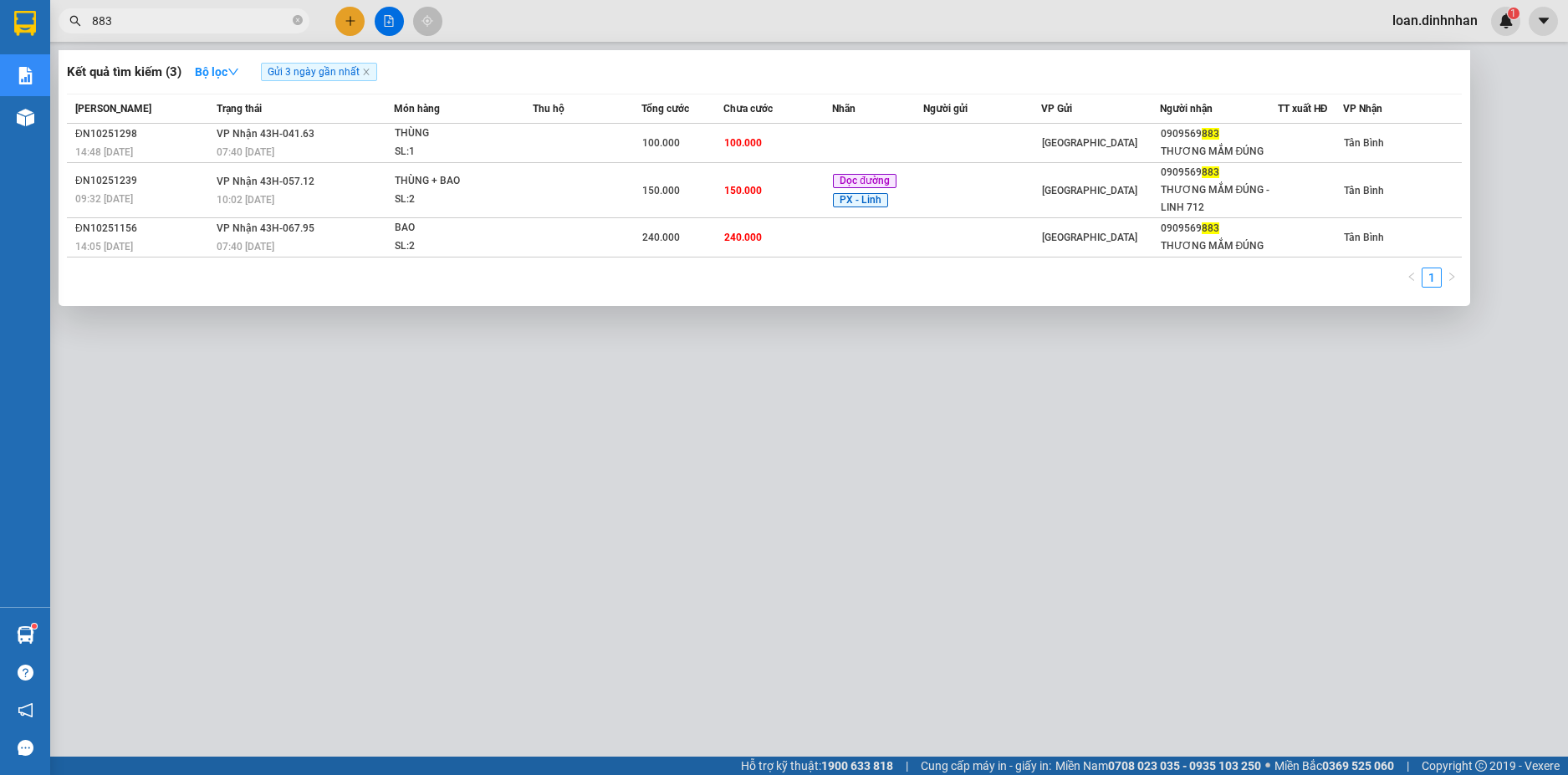
click at [241, 27] on input "883" at bounding box center [190, 21] width 197 height 18
click at [295, 18] on icon "close-circle" at bounding box center [298, 20] width 10 height 10
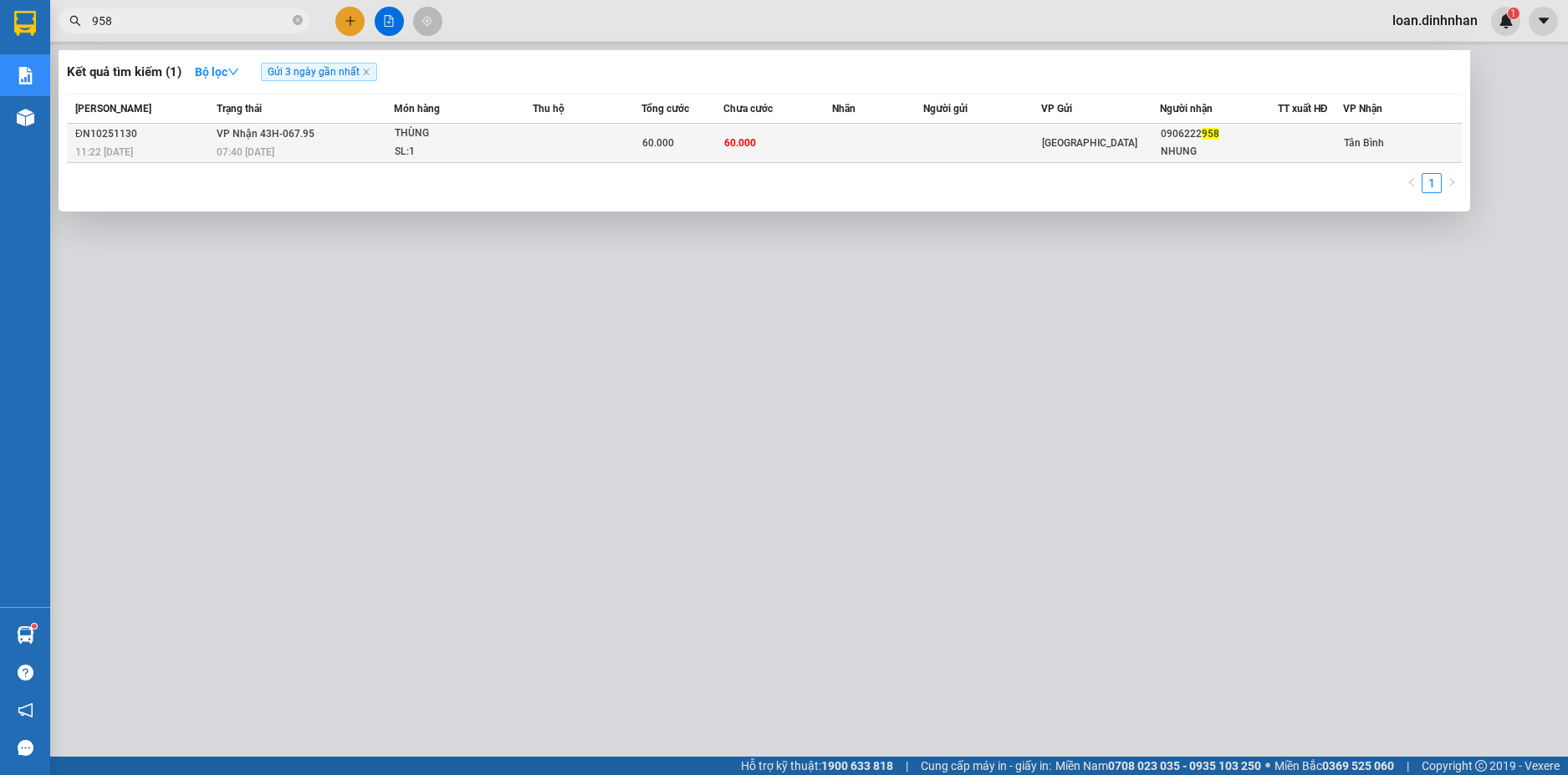
type input "958"
click at [960, 150] on td at bounding box center [982, 143] width 118 height 39
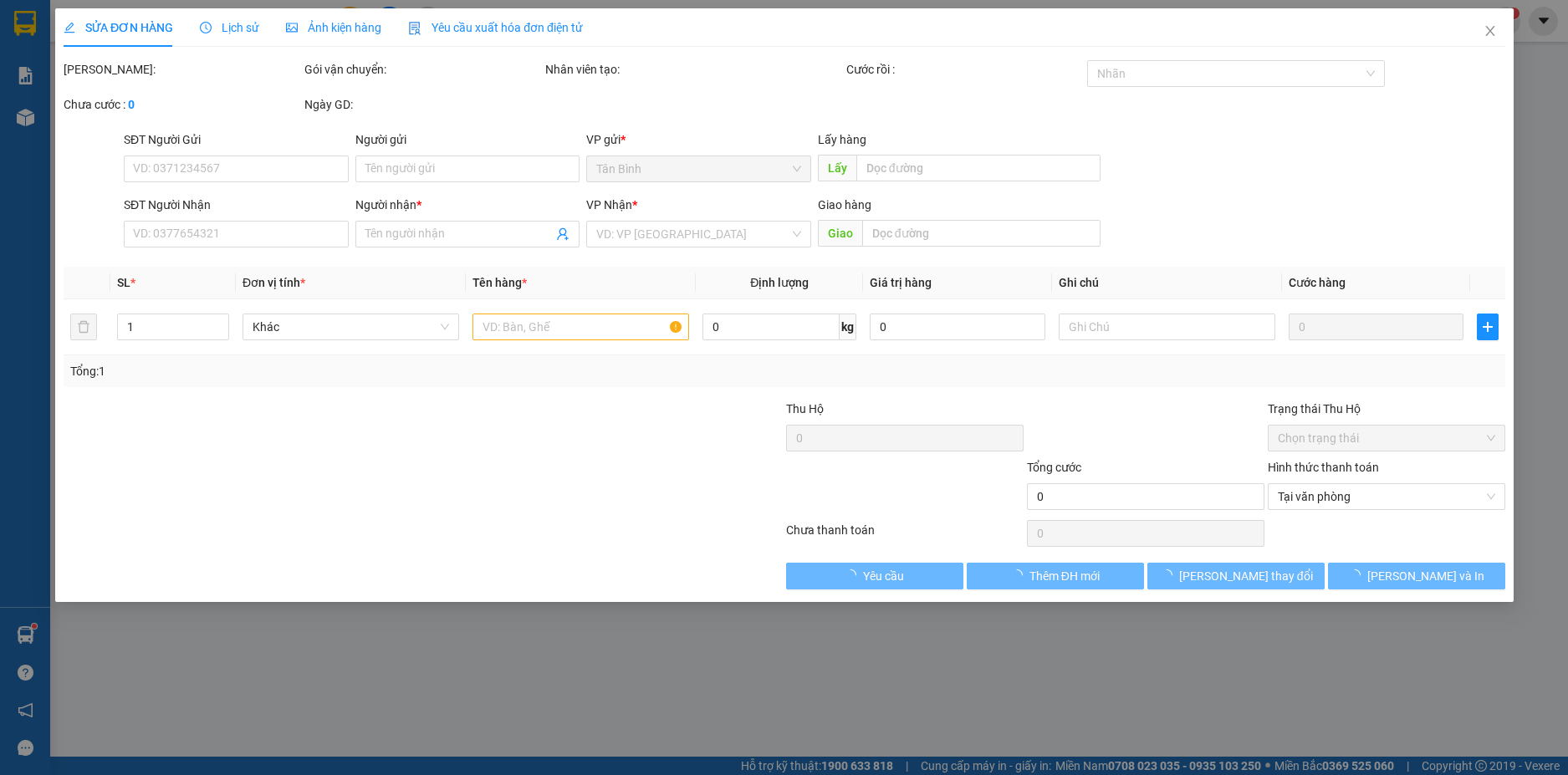
type input "0906222958"
type input "NHUNG"
type input "60.000"
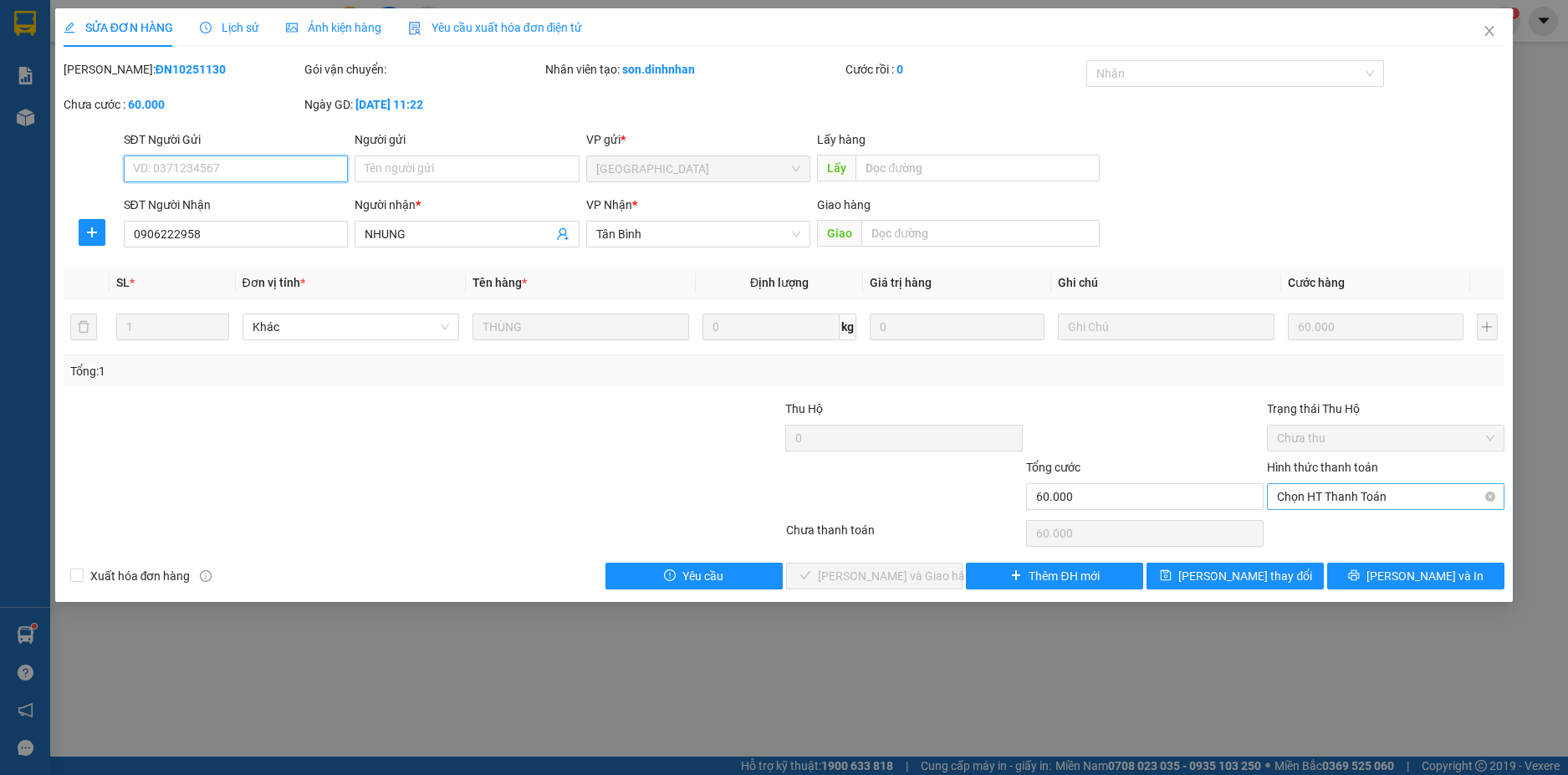
click at [1410, 509] on div "Chọn HT Thanh Toán" at bounding box center [1385, 496] width 237 height 27
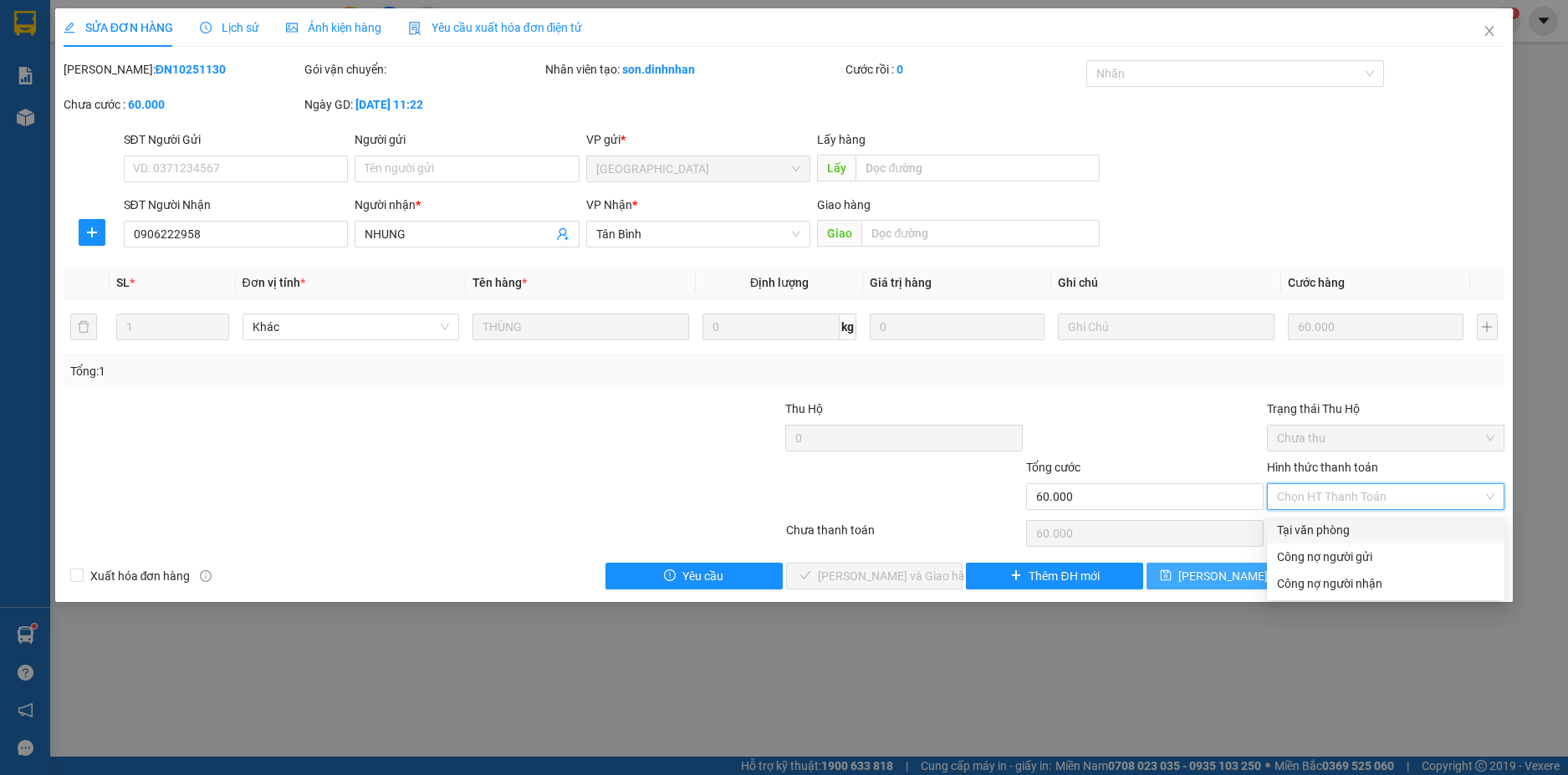
drag, startPoint x: 1318, startPoint y: 523, endPoint x: 1198, endPoint y: 584, distance: 134.6
click at [1315, 528] on div "Tại văn phòng" at bounding box center [1385, 529] width 217 height 18
type input "0"
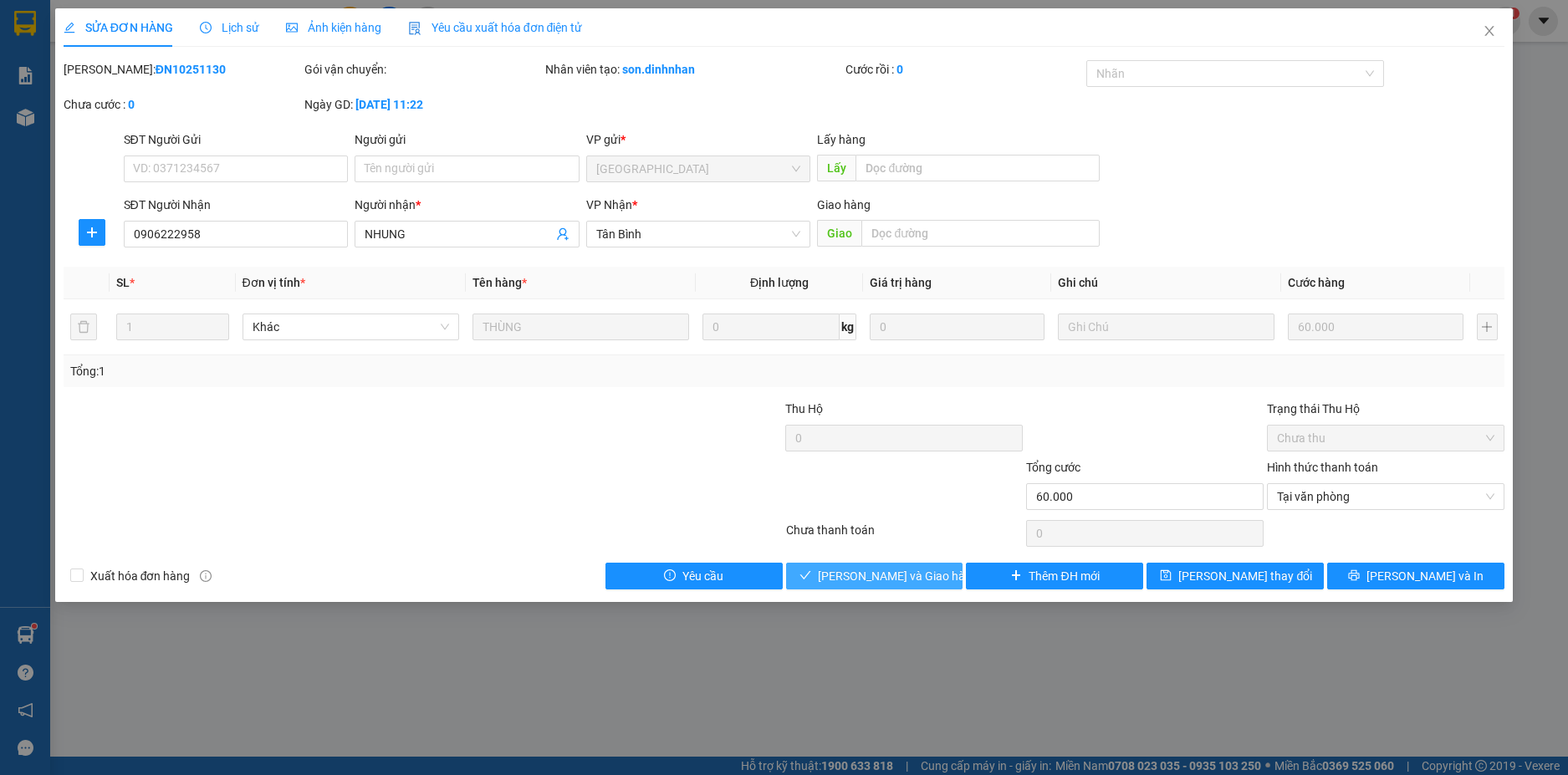
click at [915, 582] on span "[PERSON_NAME] và [PERSON_NAME] hàng" at bounding box center [898, 575] width 161 height 18
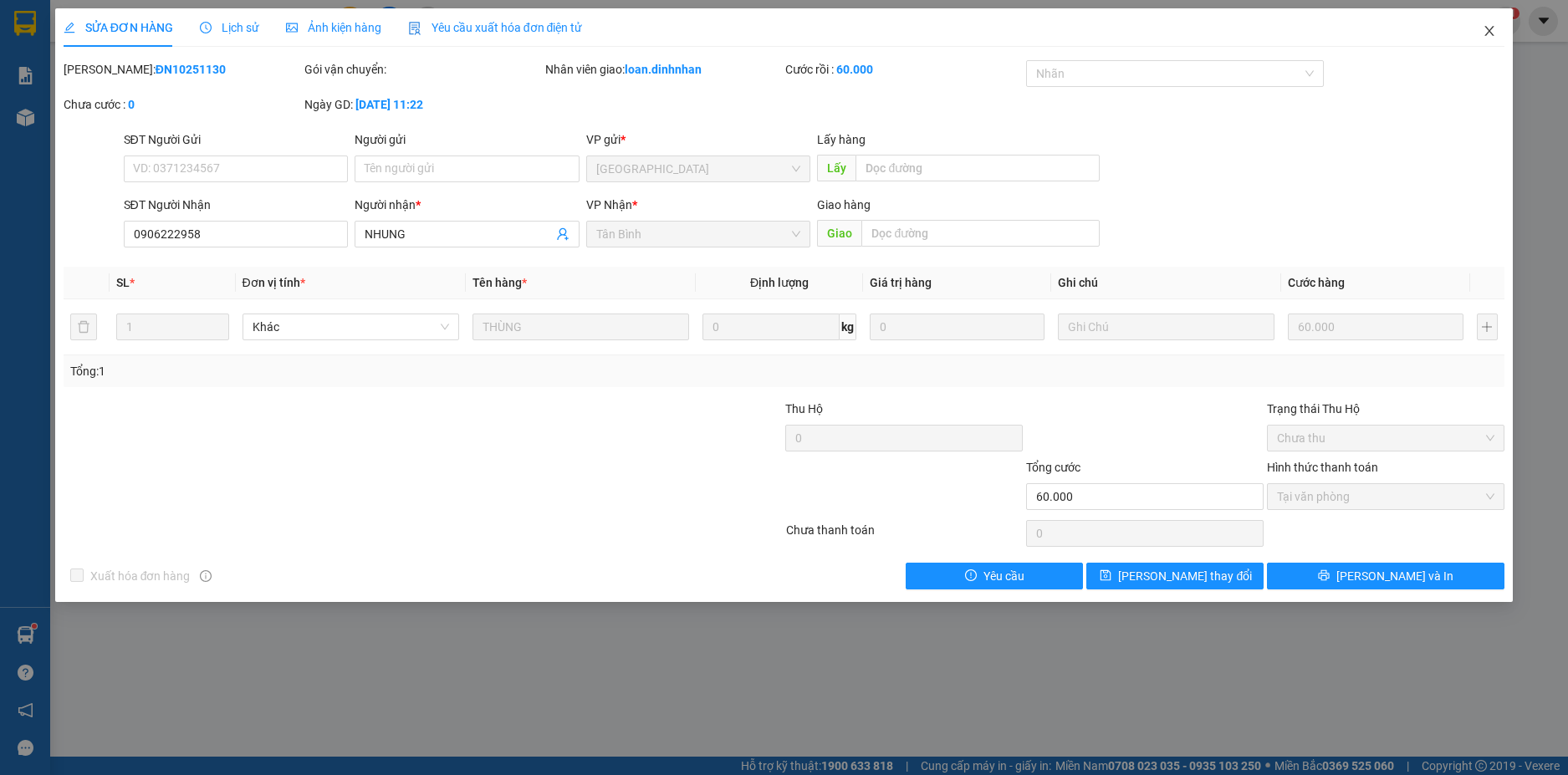
click at [1484, 22] on span "Close" at bounding box center [1489, 32] width 47 height 47
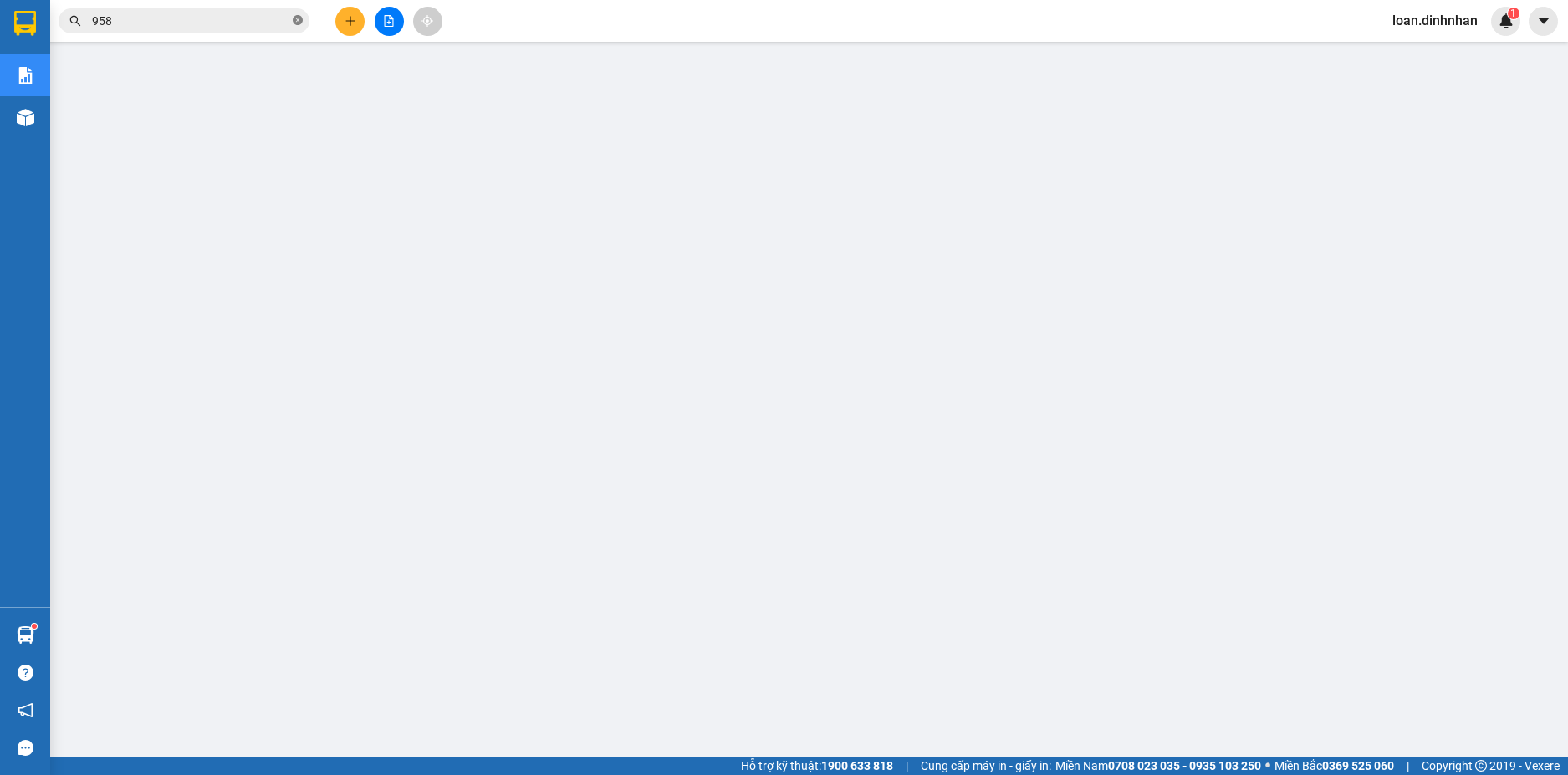
click at [297, 16] on icon "close-circle" at bounding box center [298, 20] width 10 height 10
click at [288, 22] on input "text" at bounding box center [190, 21] width 197 height 18
click at [235, 29] on input "text" at bounding box center [190, 21] width 197 height 18
click at [260, 25] on input "text" at bounding box center [190, 21] width 197 height 18
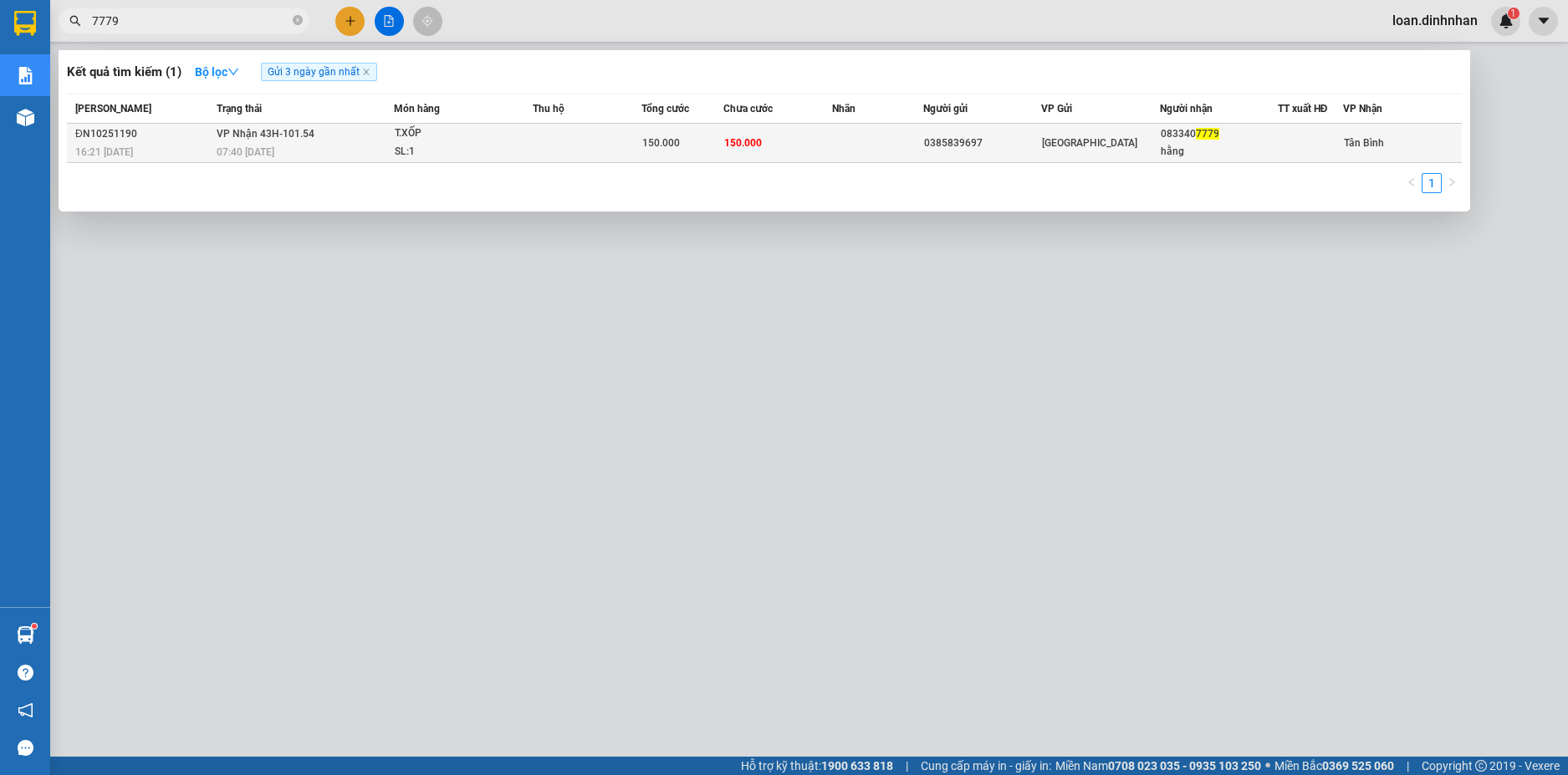
type input "7779"
click at [592, 144] on td at bounding box center [587, 143] width 109 height 39
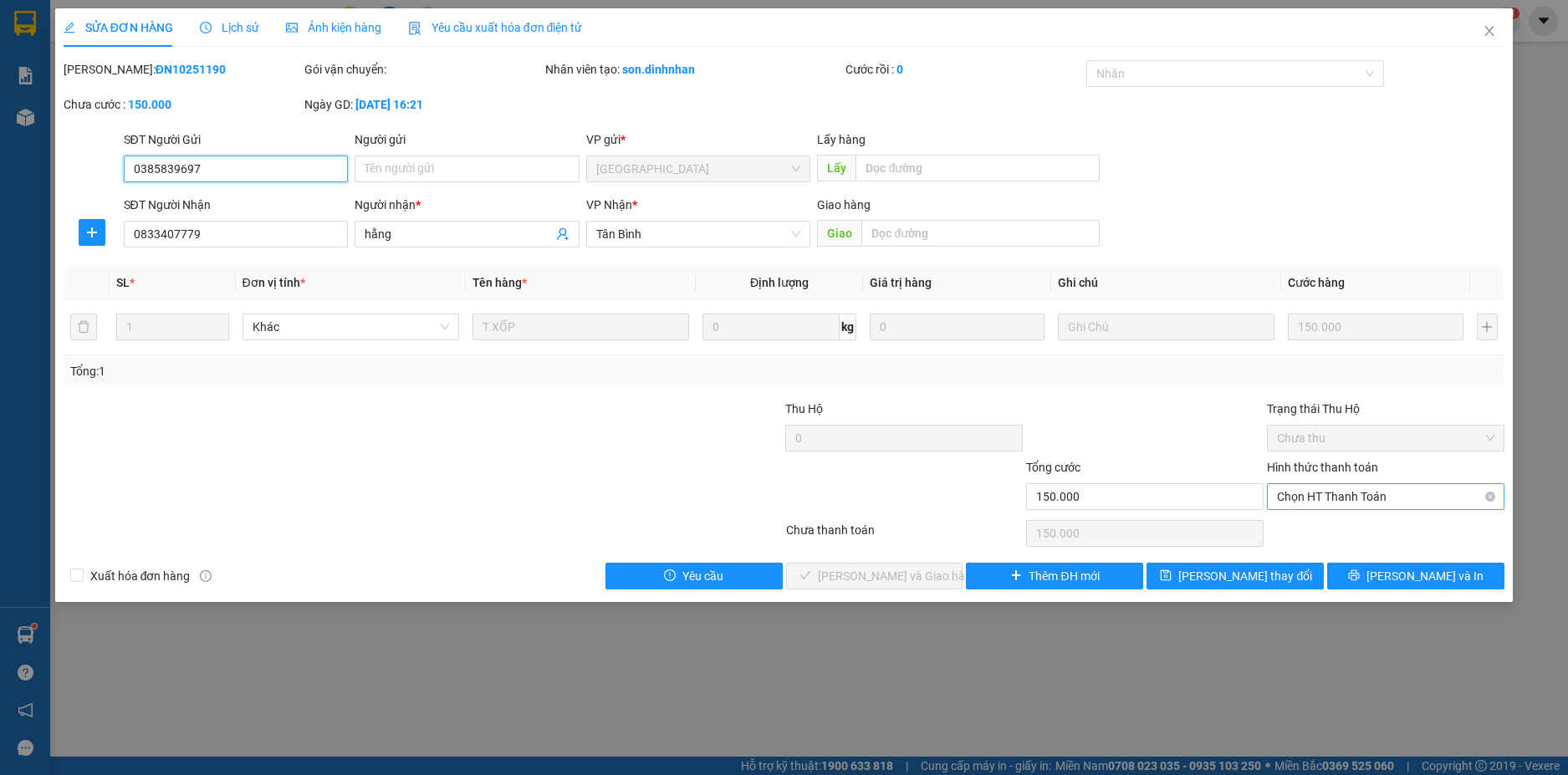
click at [1380, 504] on span "Chọn HT Thanh Toán" at bounding box center [1385, 496] width 217 height 25
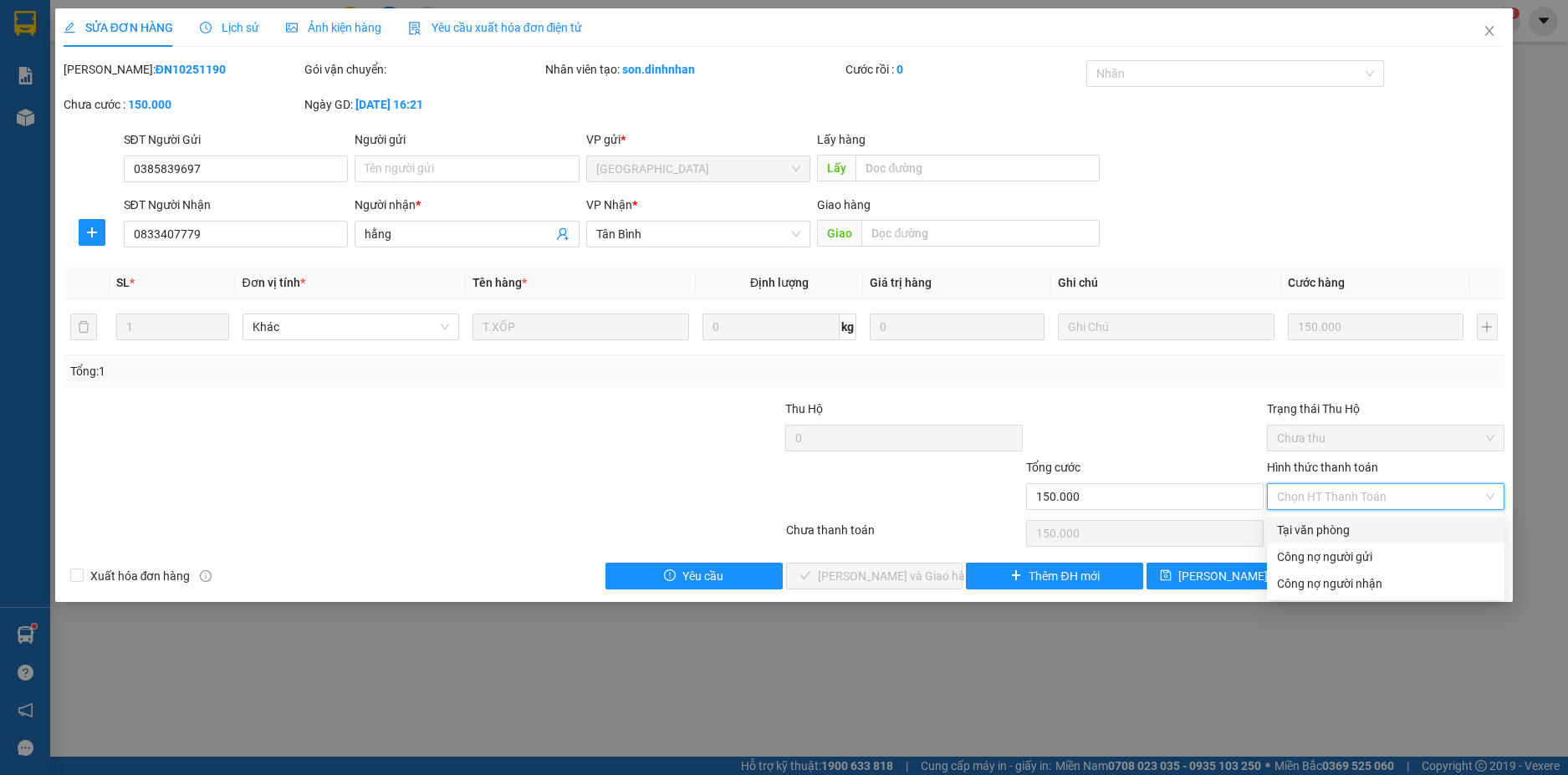
click at [1370, 523] on div "Tại văn phòng" at bounding box center [1385, 529] width 217 height 18
type input "0"
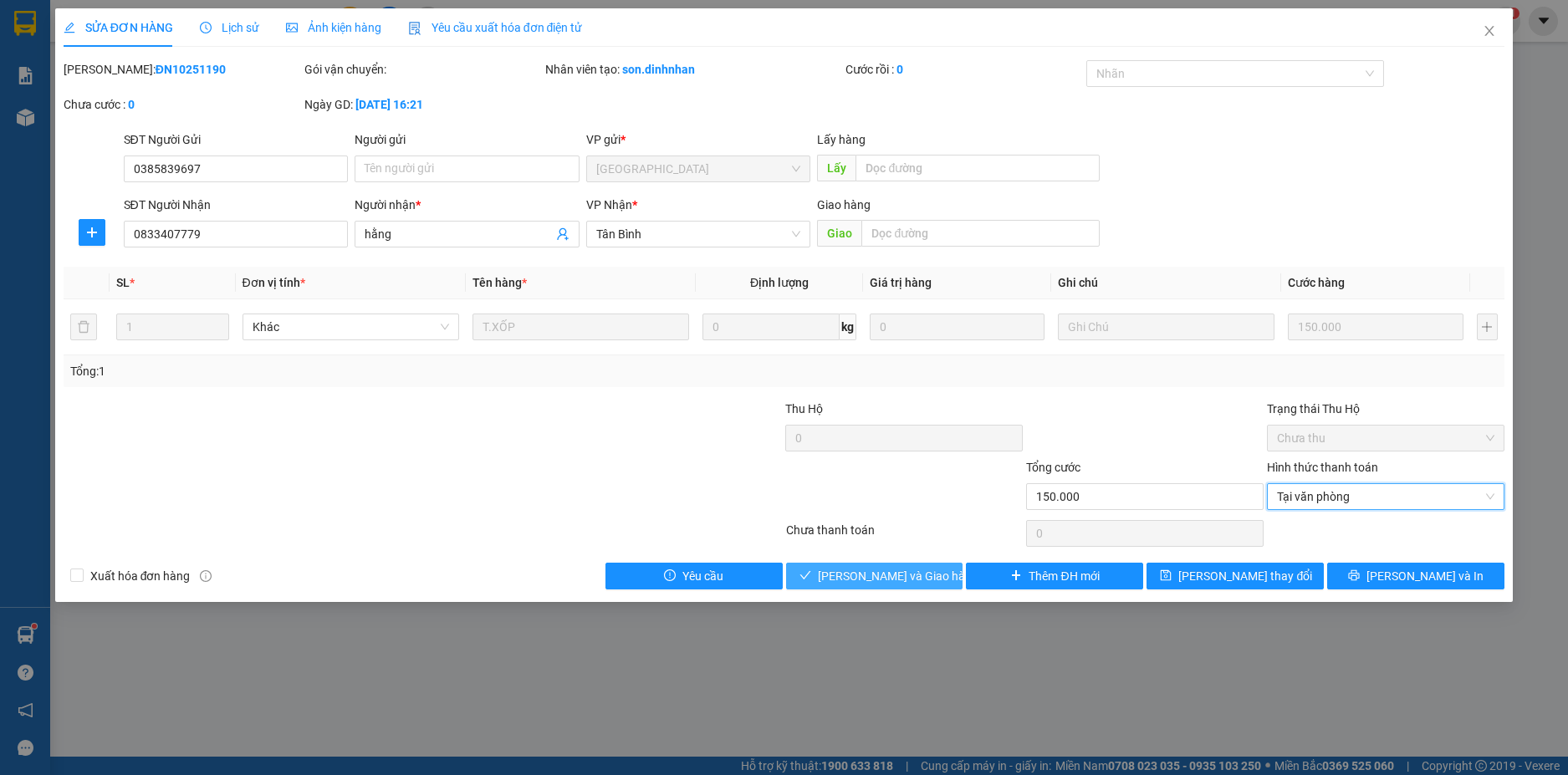
click at [819, 576] on button "[PERSON_NAME] và [PERSON_NAME] hàng" at bounding box center [874, 575] width 177 height 27
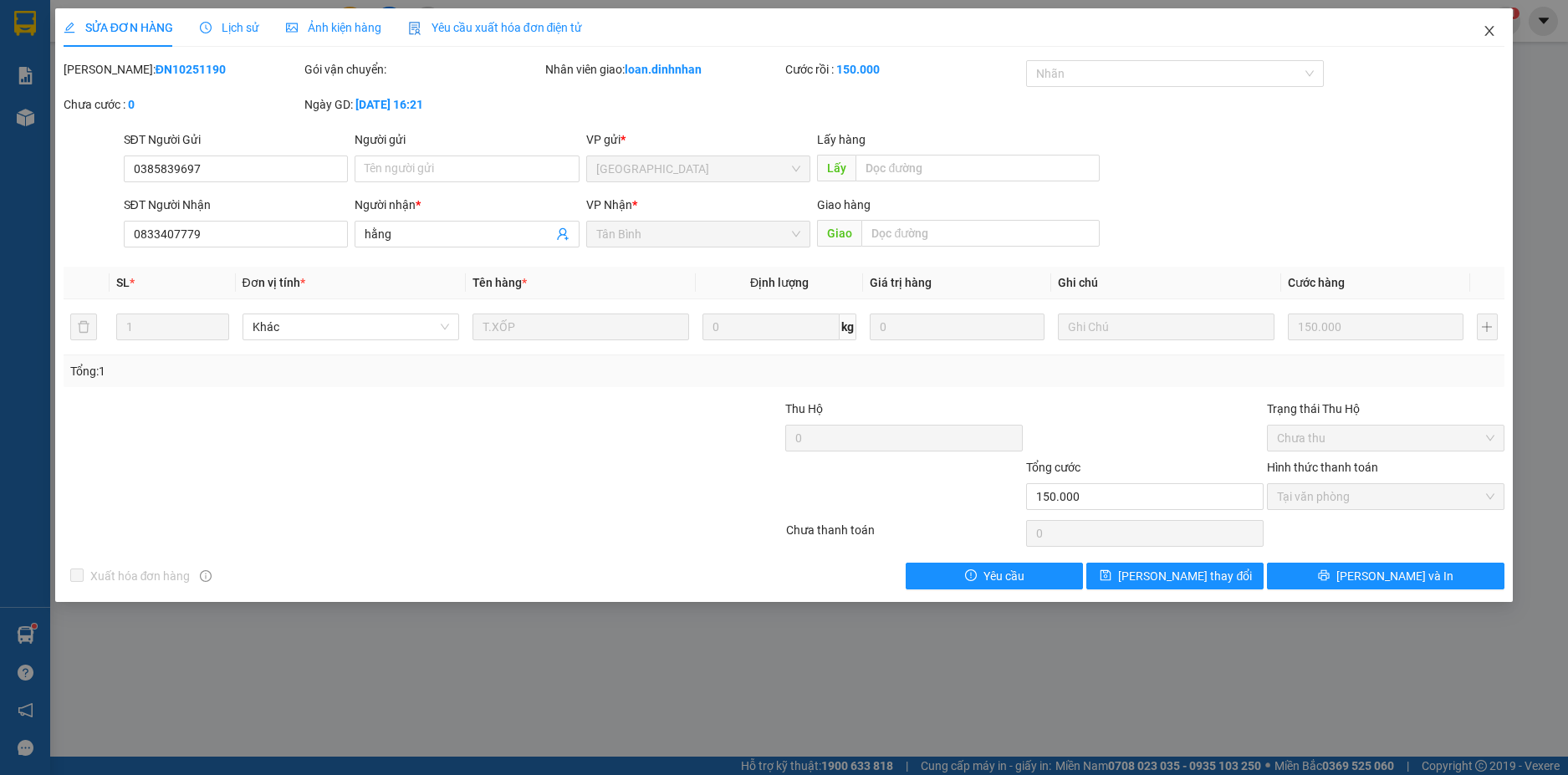
click at [1489, 31] on icon "close" at bounding box center [1489, 31] width 10 height 10
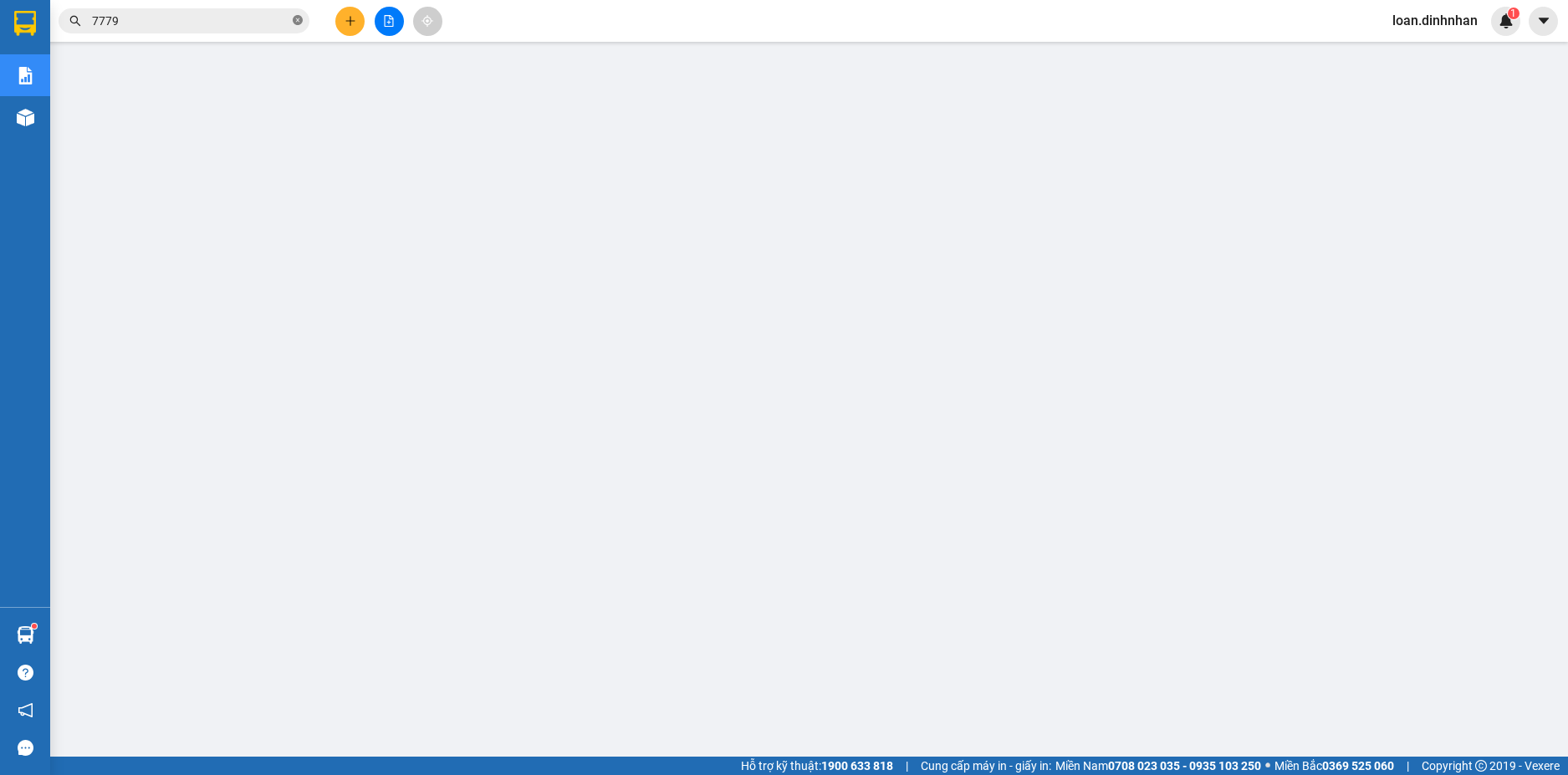
click at [292, 21] on icon "close-circle" at bounding box center [298, 20] width 10 height 10
click at [213, 22] on input "text" at bounding box center [190, 21] width 197 height 18
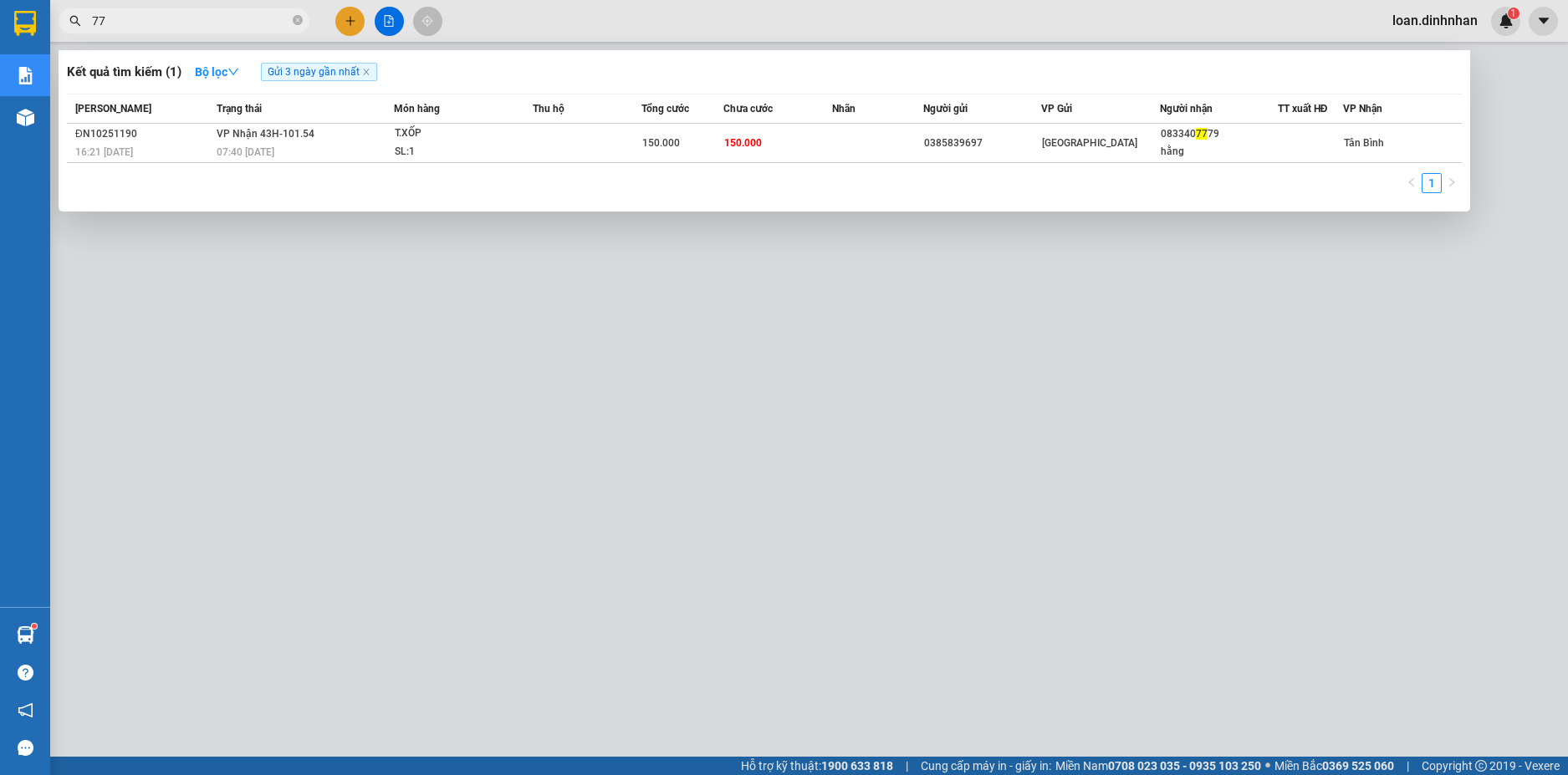
type input "778"
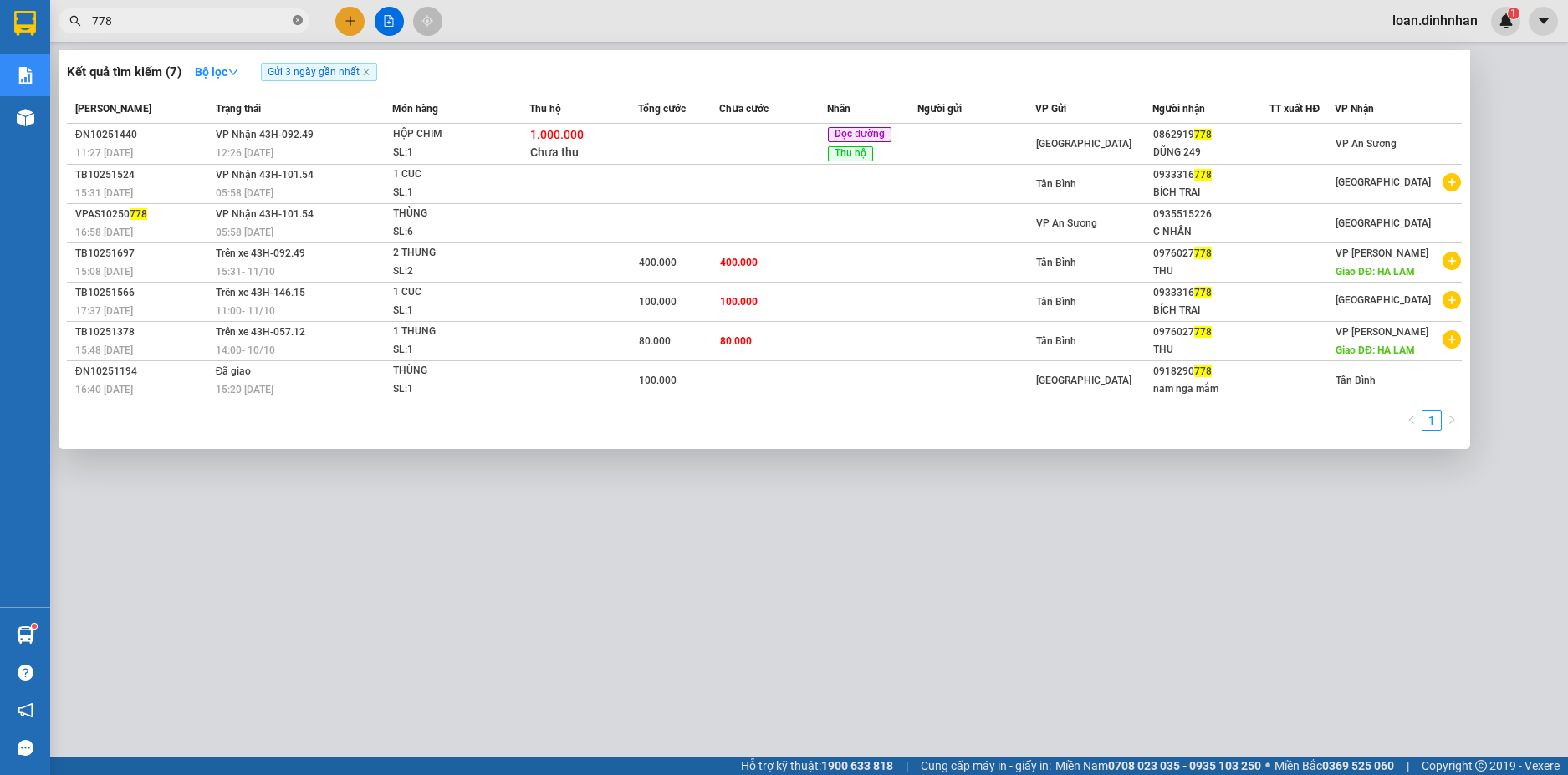
click at [296, 20] on icon "close-circle" at bounding box center [298, 20] width 10 height 10
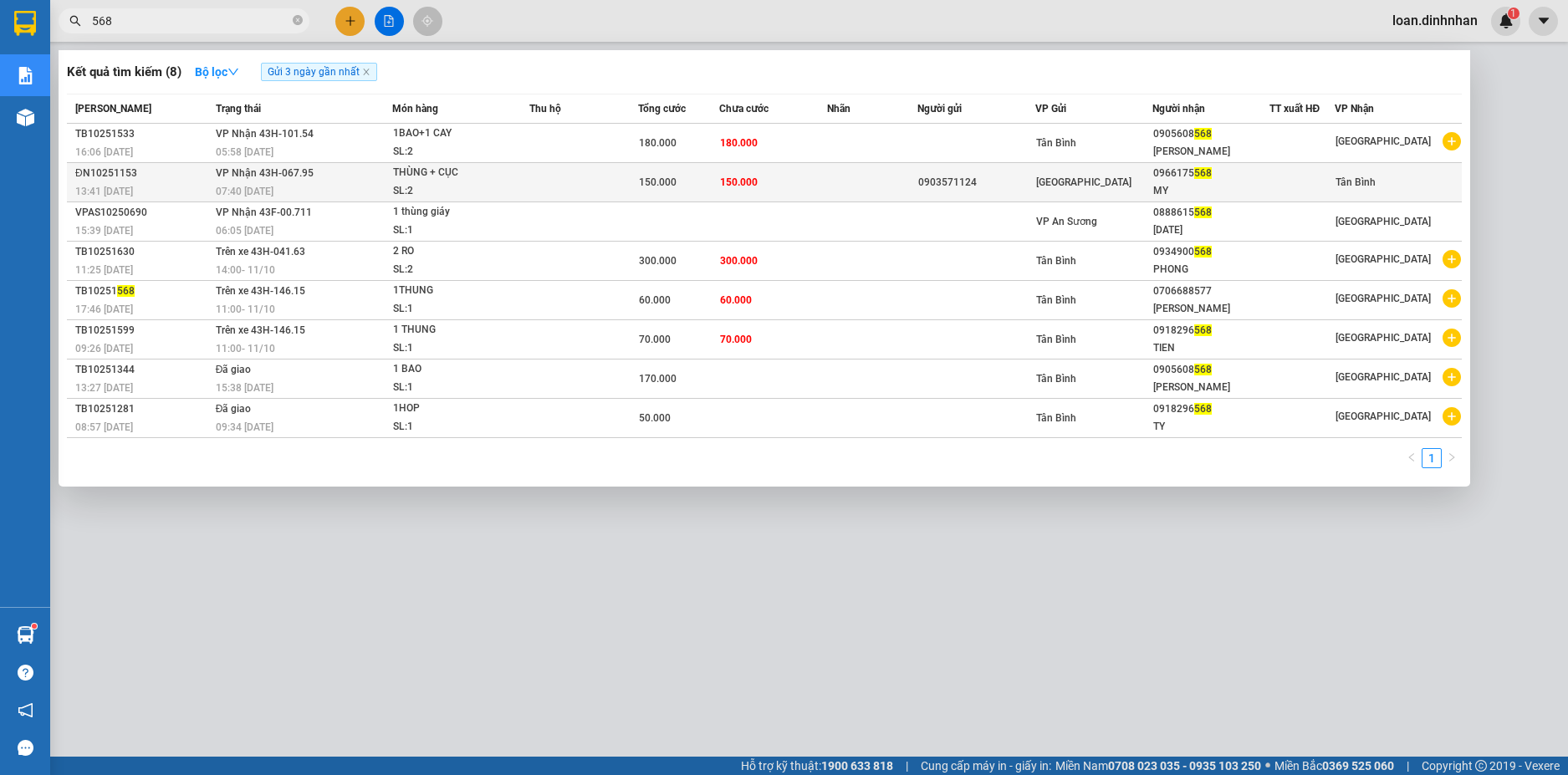
type input "568"
click at [808, 183] on td "150.000" at bounding box center [774, 182] width 109 height 39
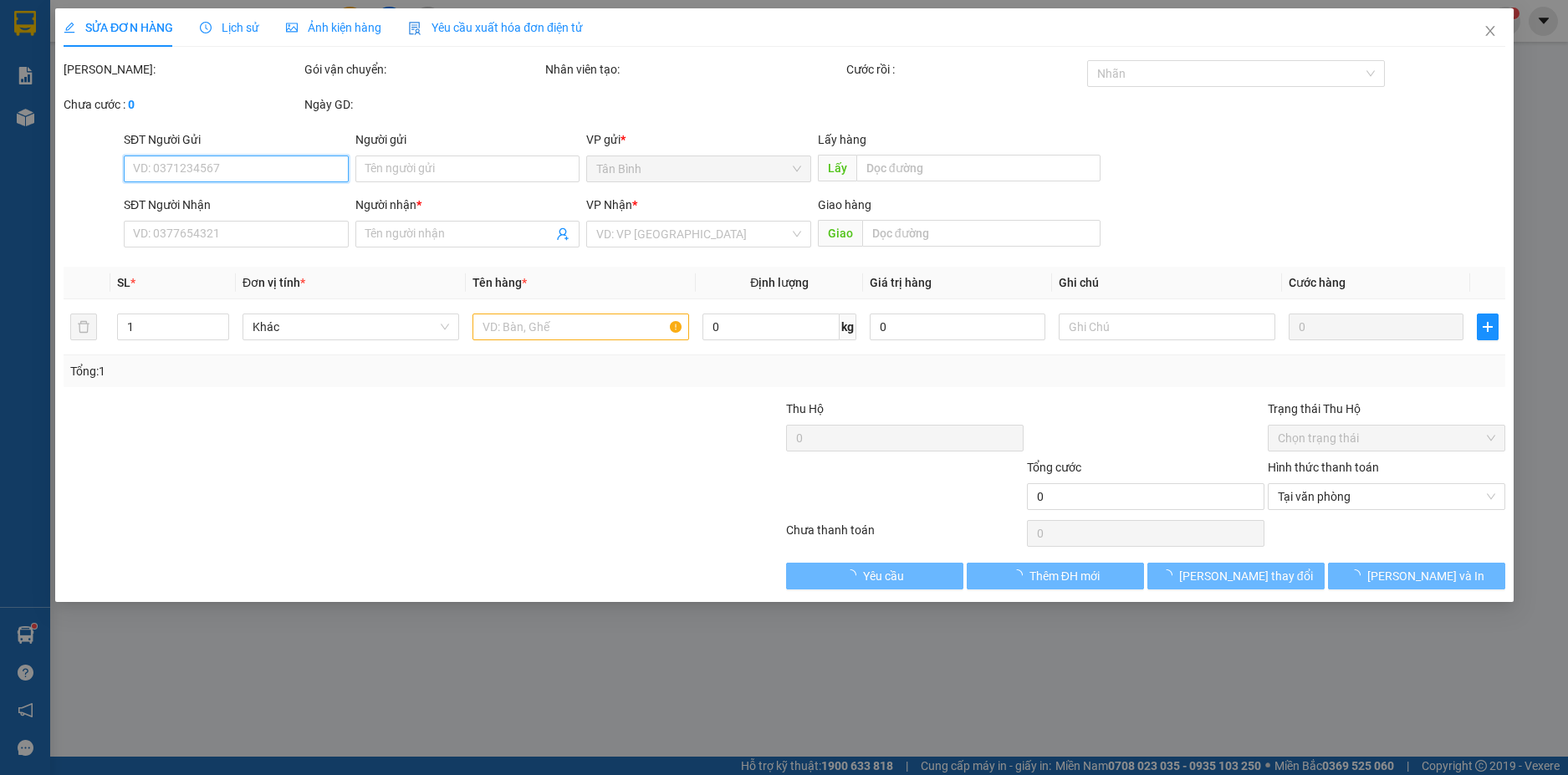
type input "0903571124"
type input "0966175568"
type input "MY"
type input "150.000"
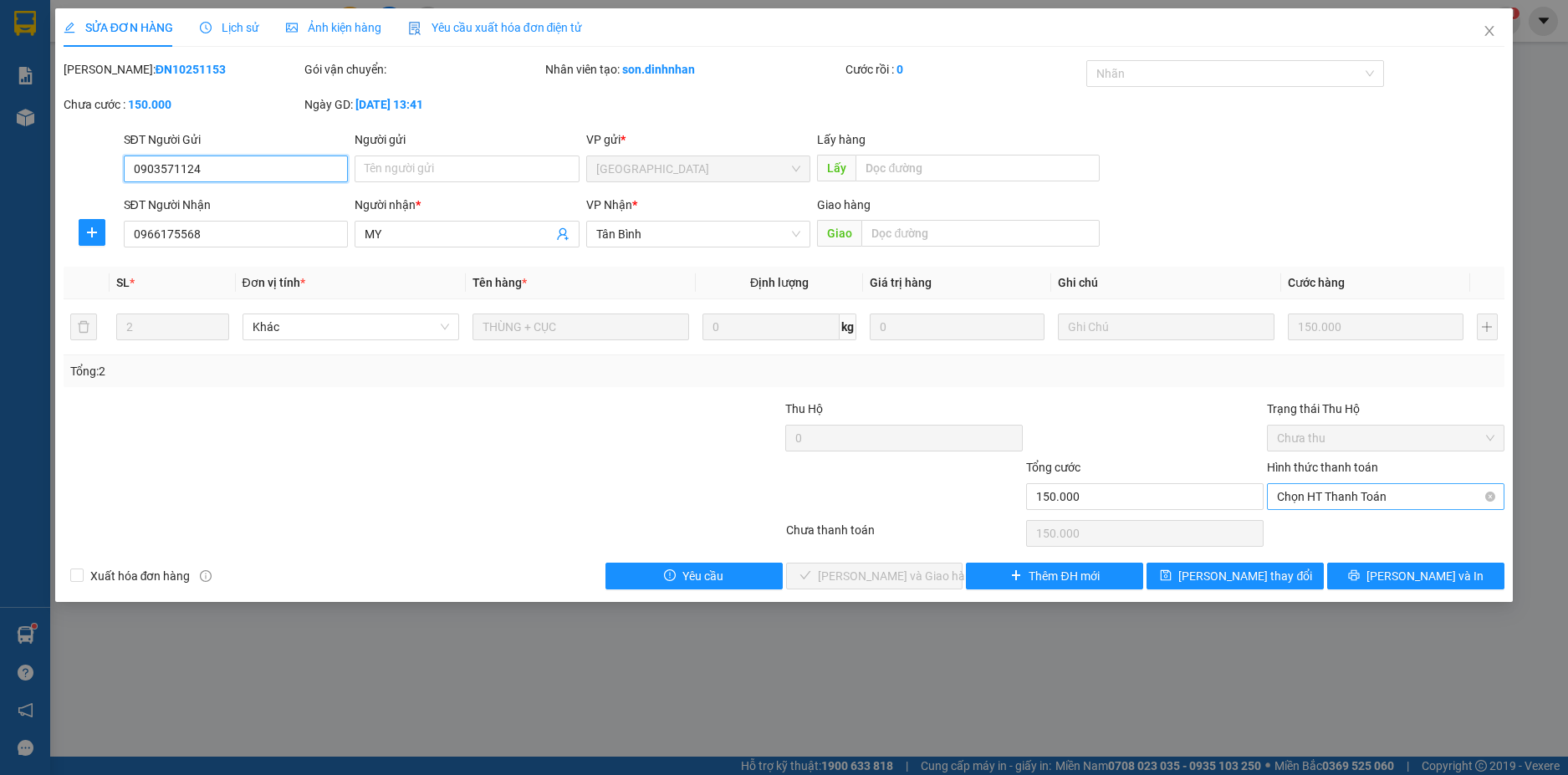
click at [1369, 492] on span "Chọn HT Thanh Toán" at bounding box center [1385, 496] width 217 height 25
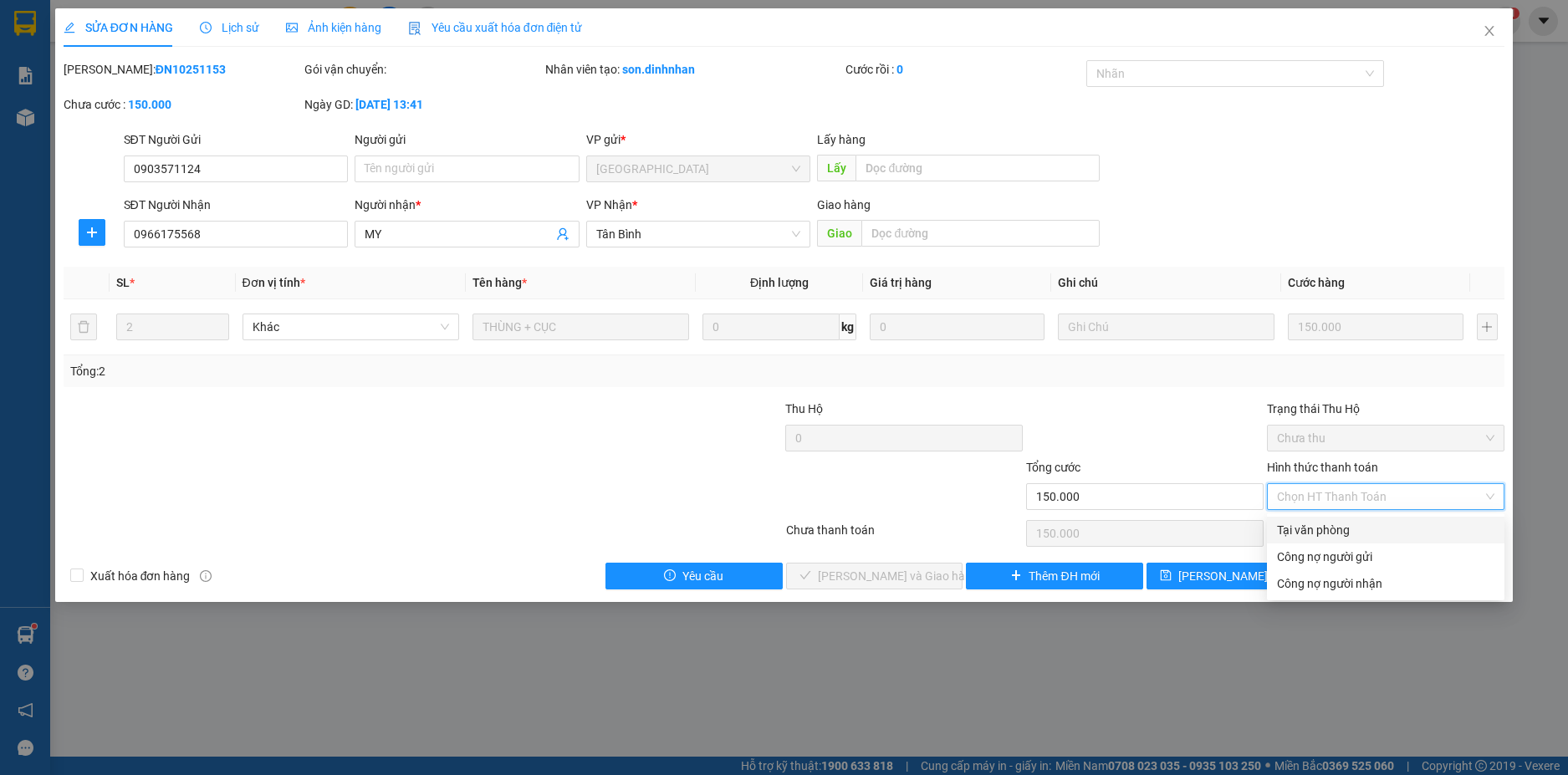
click at [1321, 528] on div "Tại văn phòng" at bounding box center [1385, 529] width 217 height 18
type input "0"
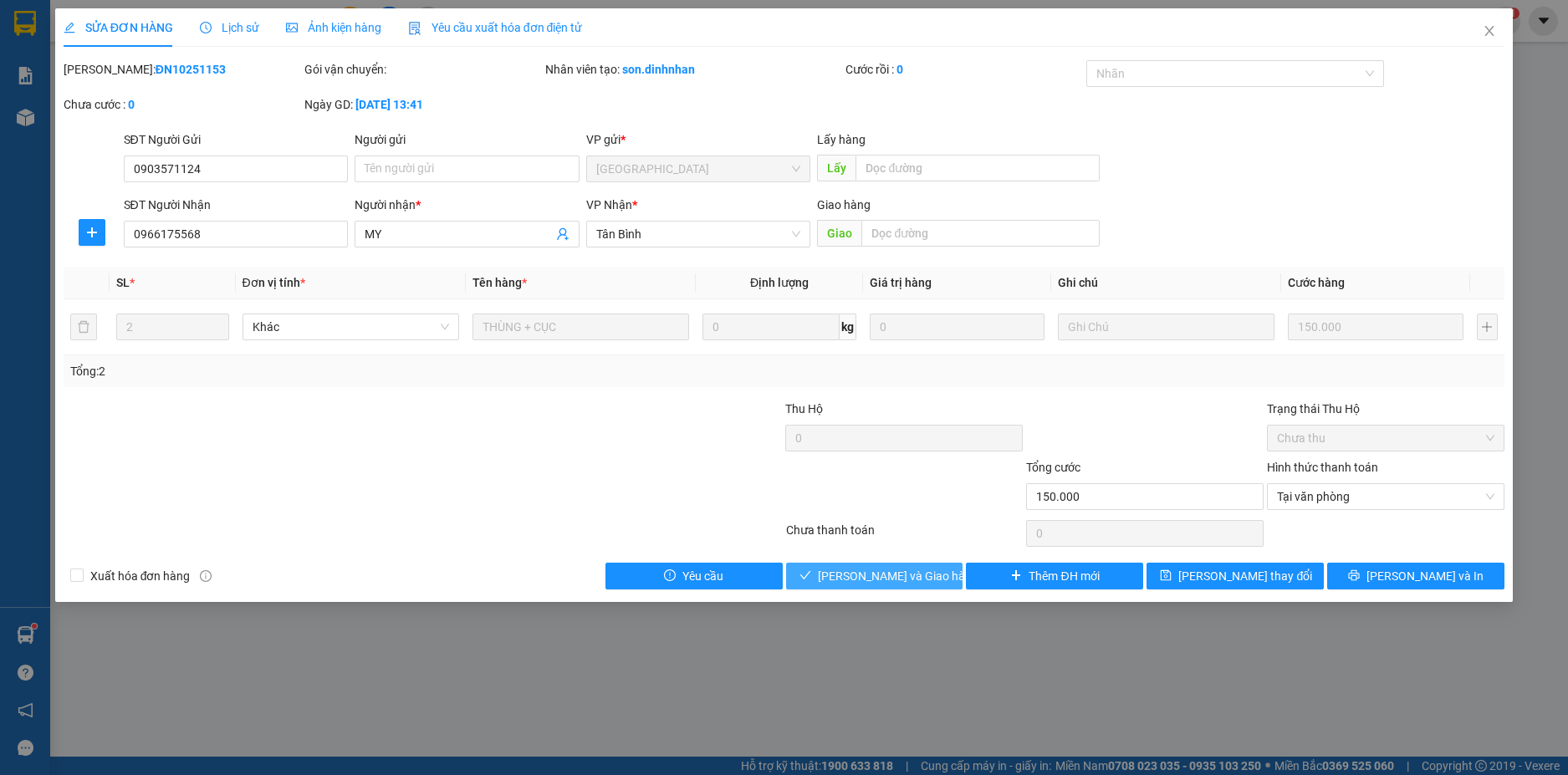
click at [922, 577] on span "[PERSON_NAME] và [PERSON_NAME] hàng" at bounding box center [898, 575] width 161 height 18
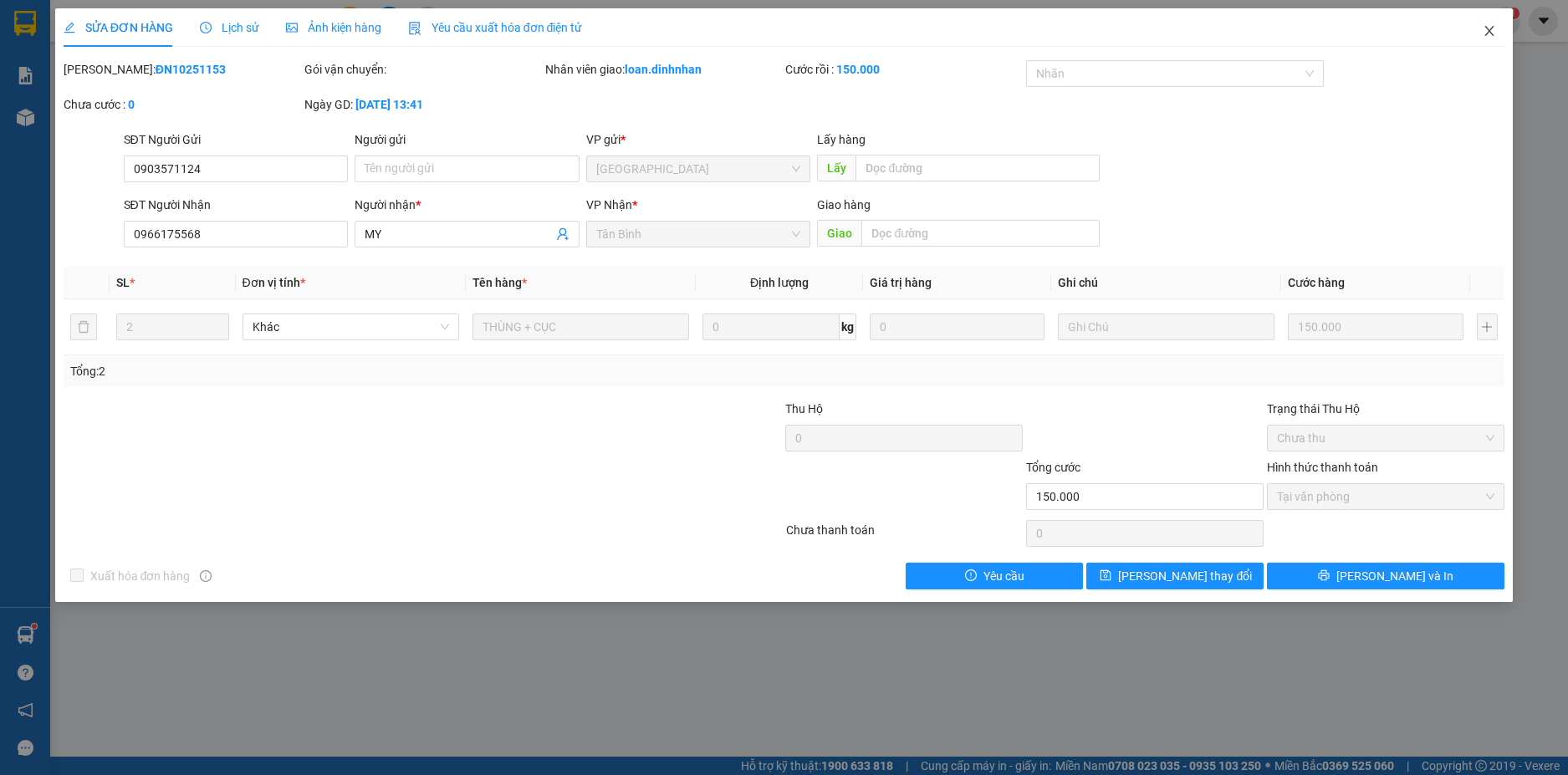
drag, startPoint x: 1488, startPoint y: 29, endPoint x: 1479, endPoint y: 29, distance: 9.0
click at [1487, 29] on icon "close" at bounding box center [1488, 30] width 13 height 13
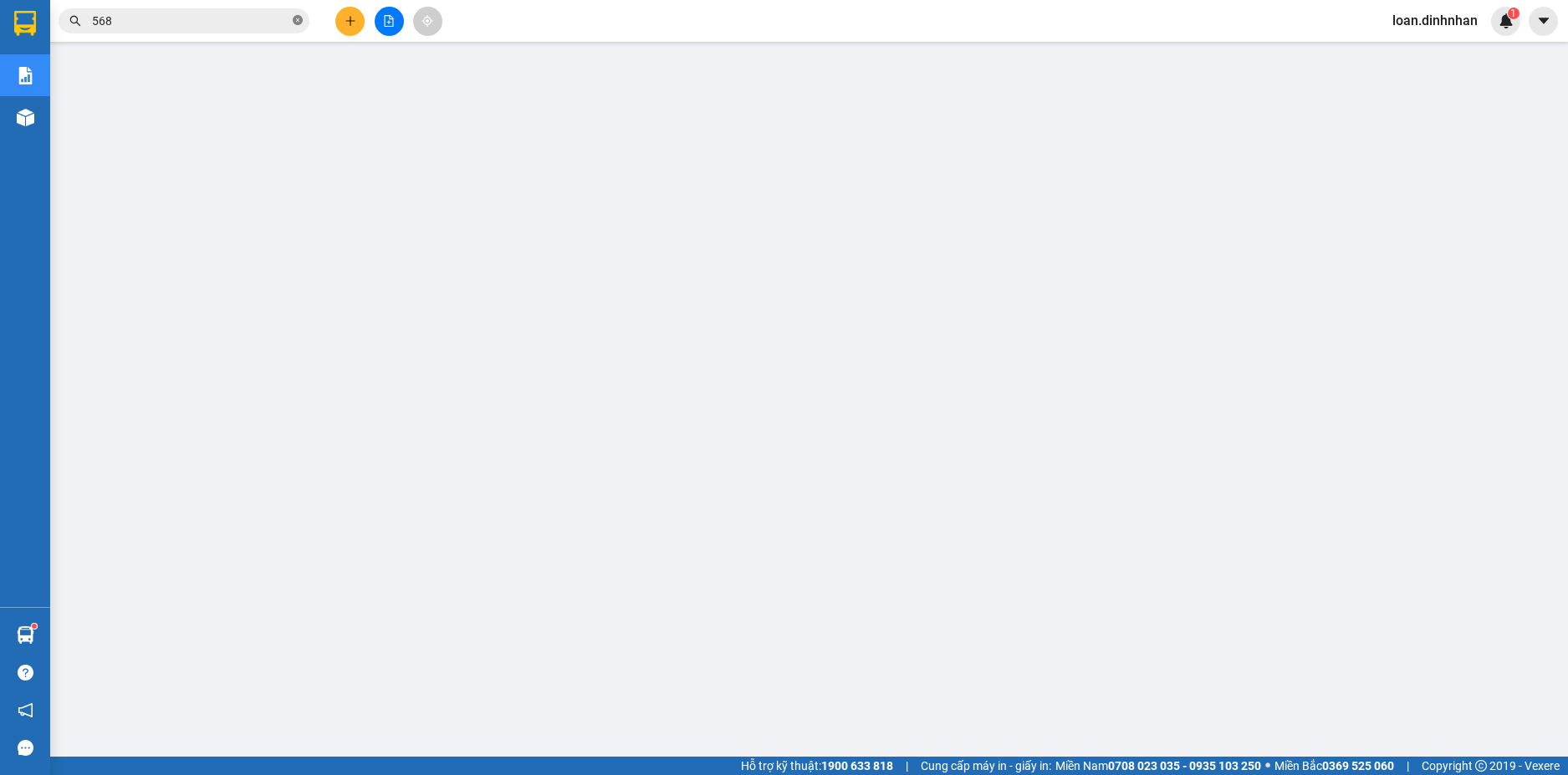
click at [297, 22] on icon "close-circle" at bounding box center [298, 20] width 10 height 10
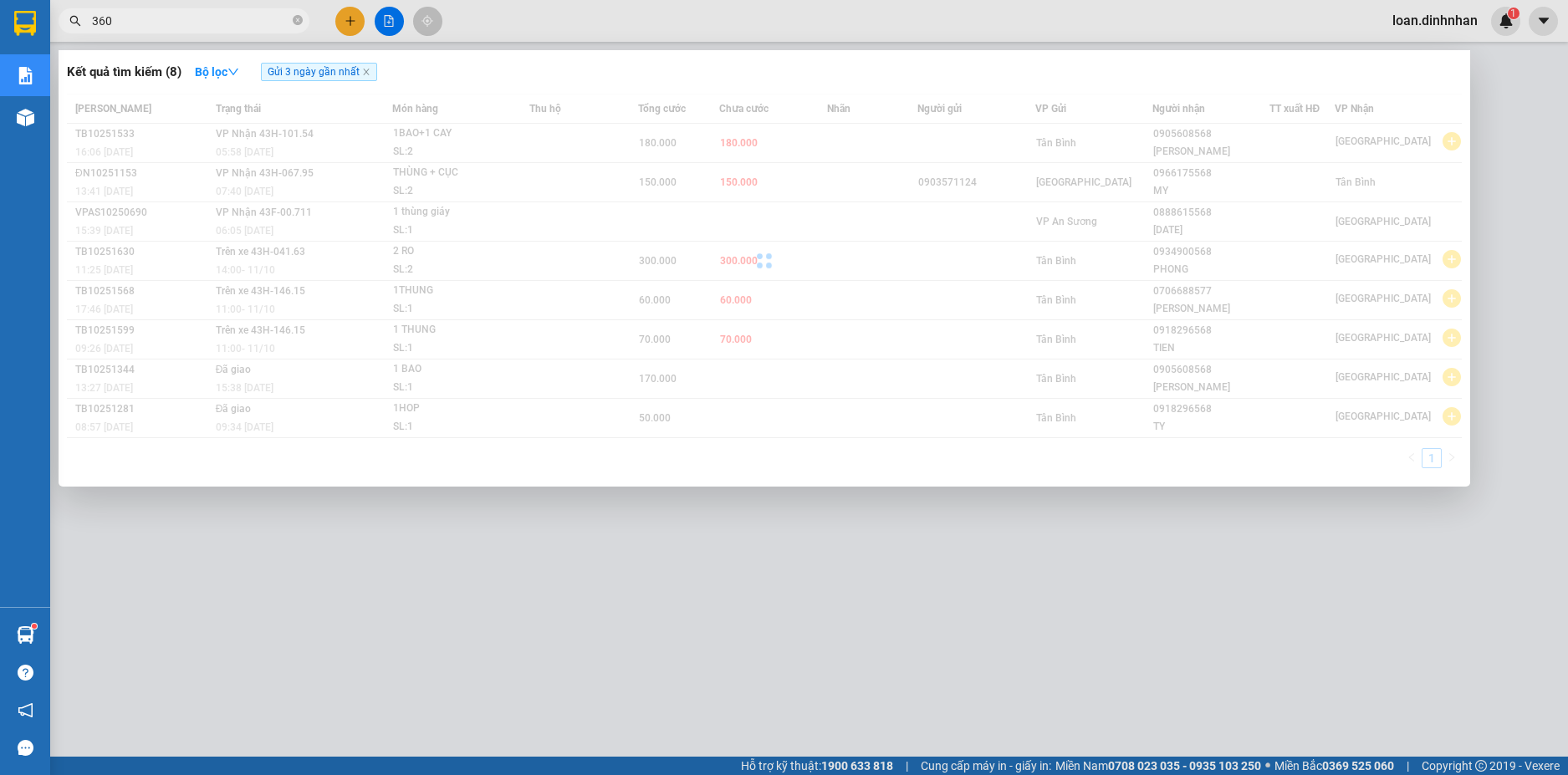
type input "3604"
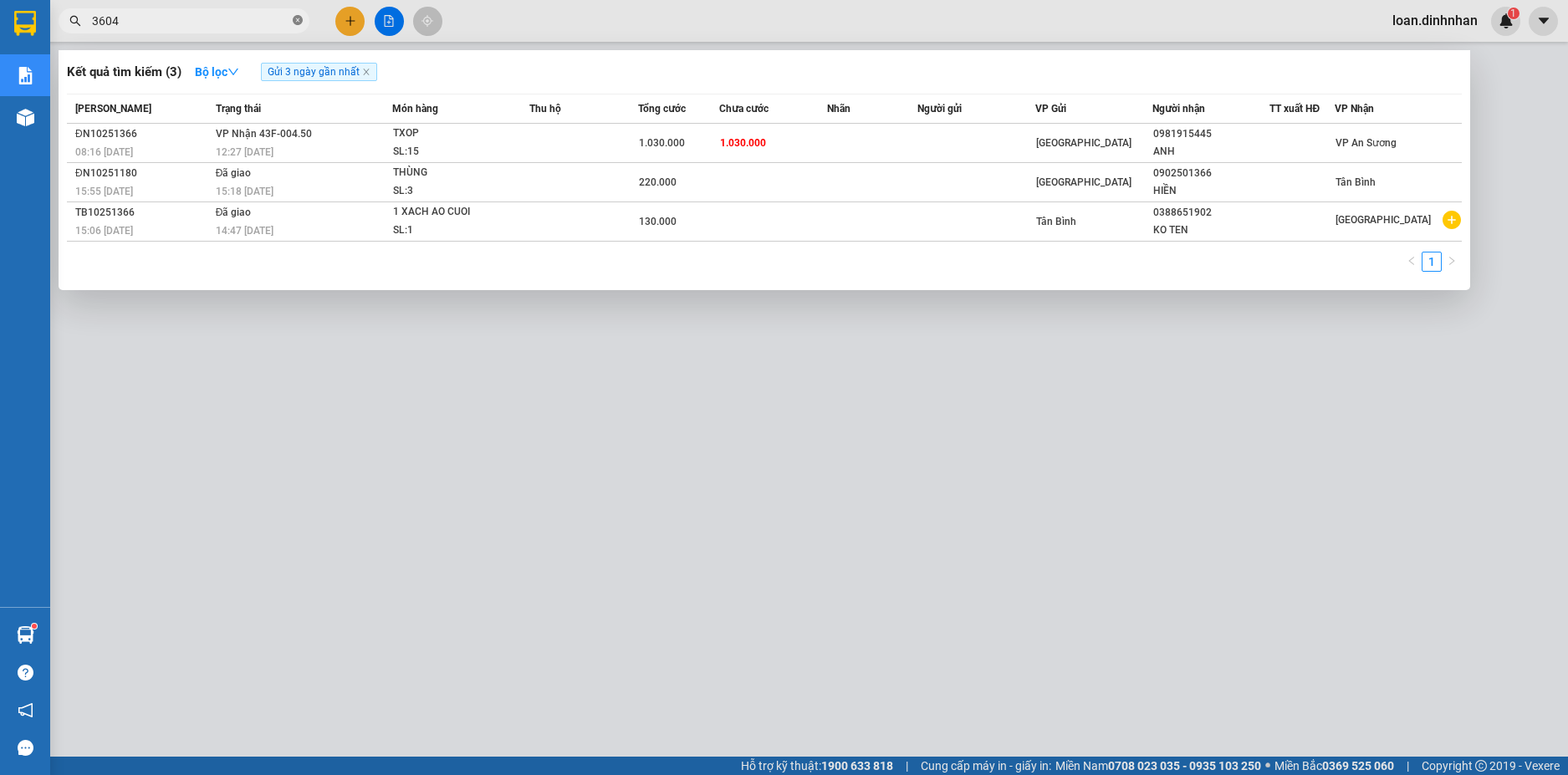
click at [297, 21] on icon "close-circle" at bounding box center [298, 20] width 10 height 10
type input "6304"
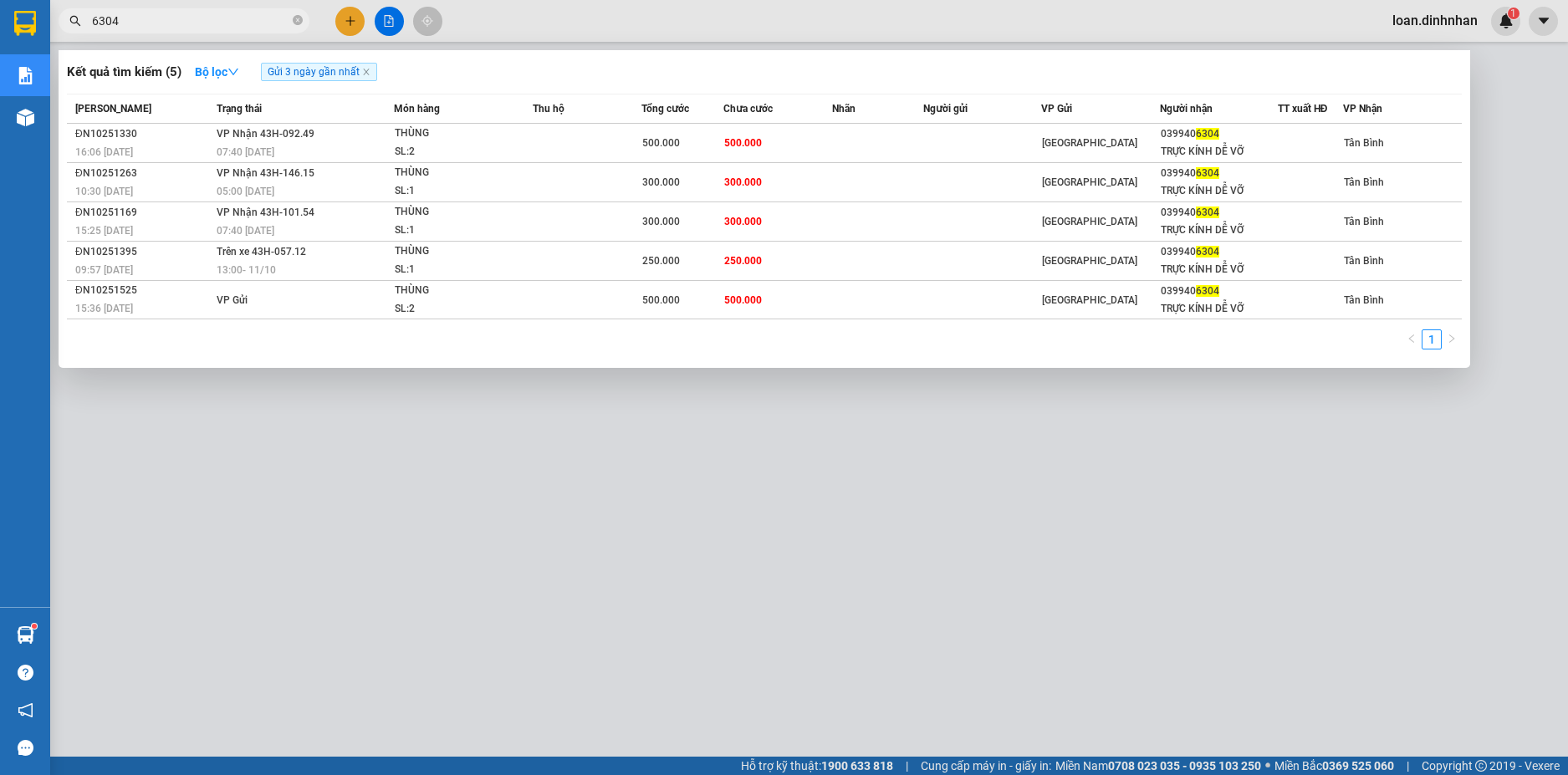
click at [298, 20] on icon "close-circle" at bounding box center [298, 20] width 10 height 10
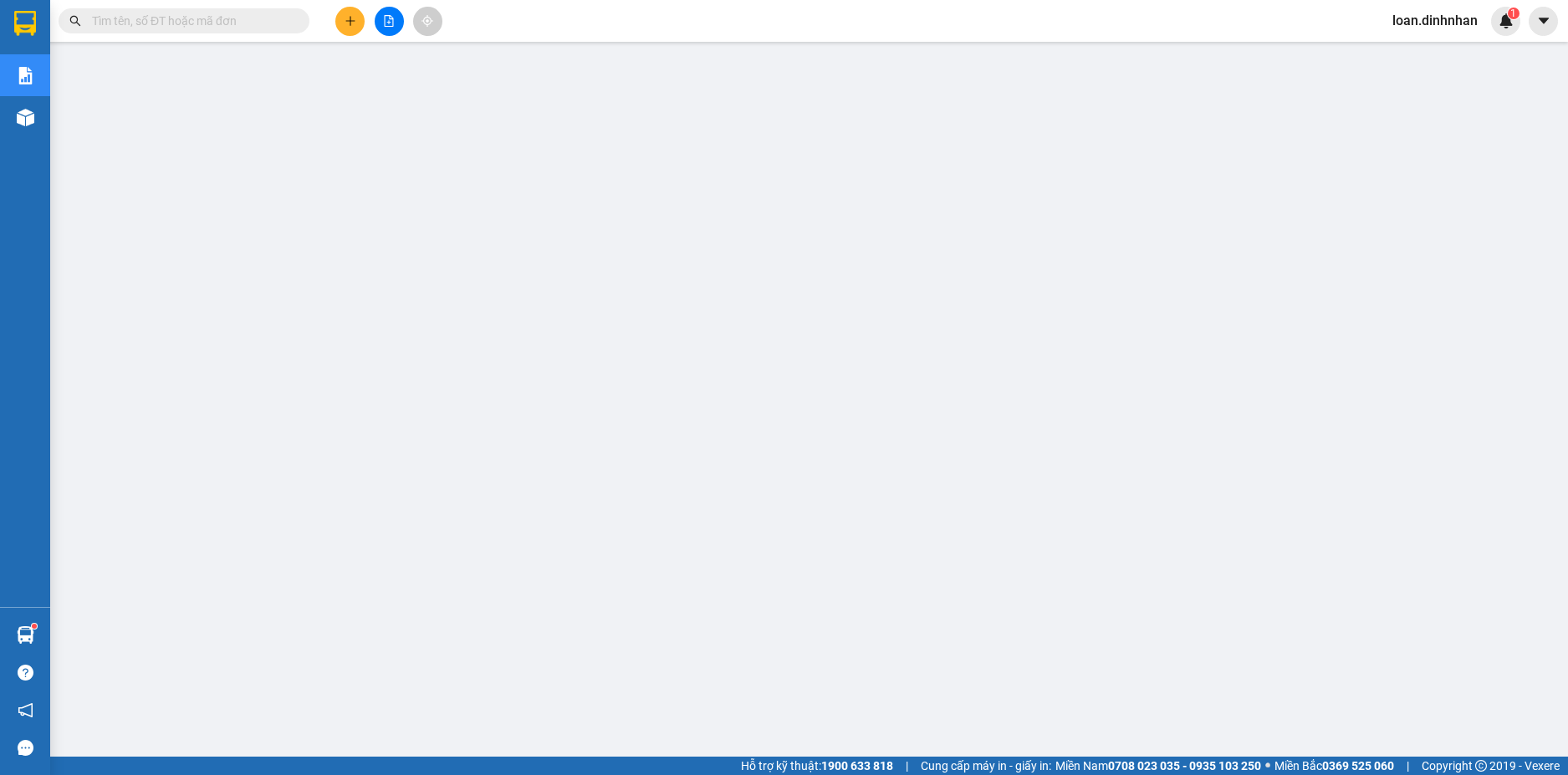
click at [247, 25] on input "text" at bounding box center [190, 21] width 197 height 18
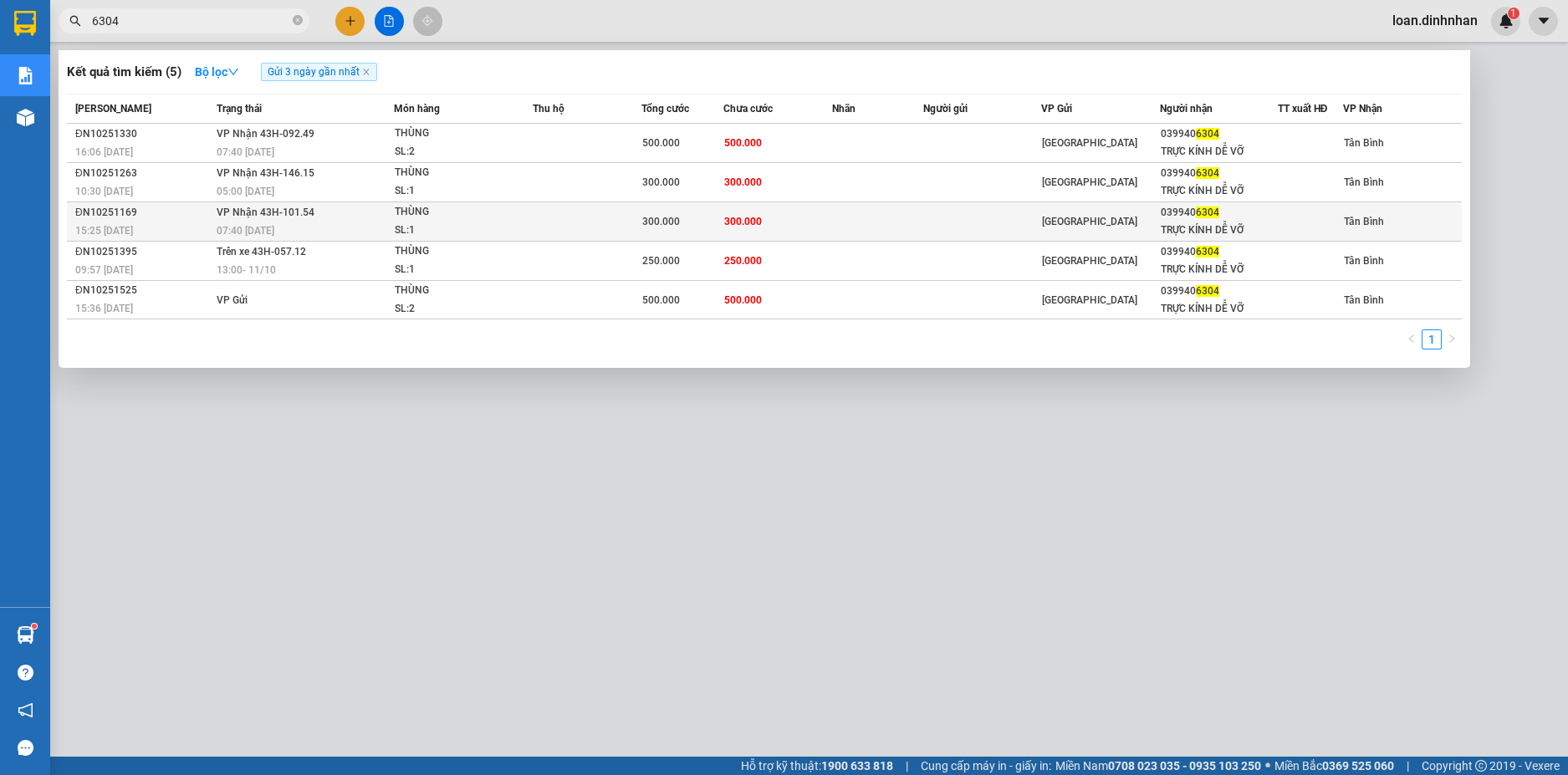
type input "6304"
click at [590, 219] on td at bounding box center [587, 221] width 109 height 39
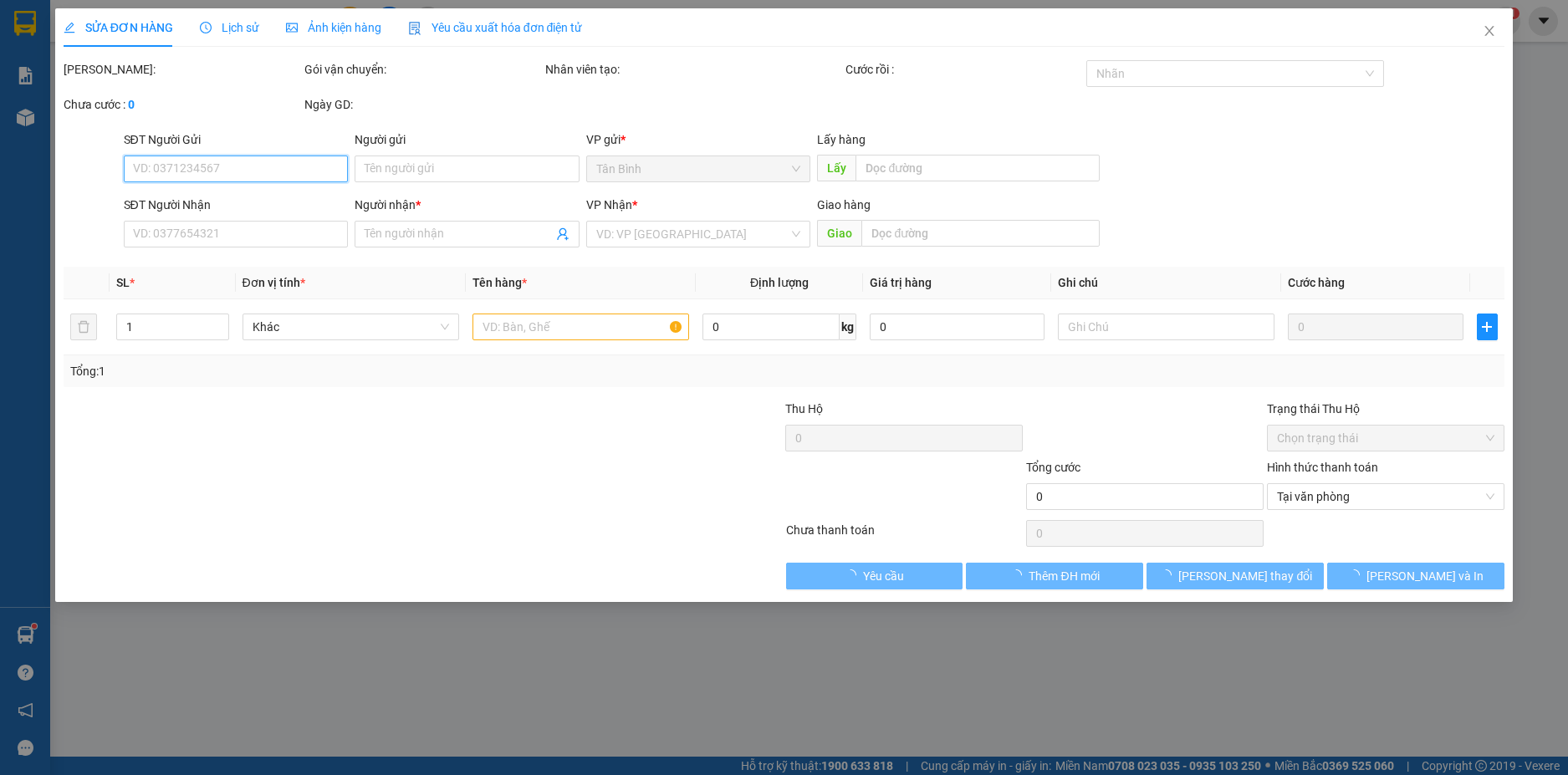
type input "0399406304"
type input "TRỰC KÍNH DỄ VỠ"
type input "300.000"
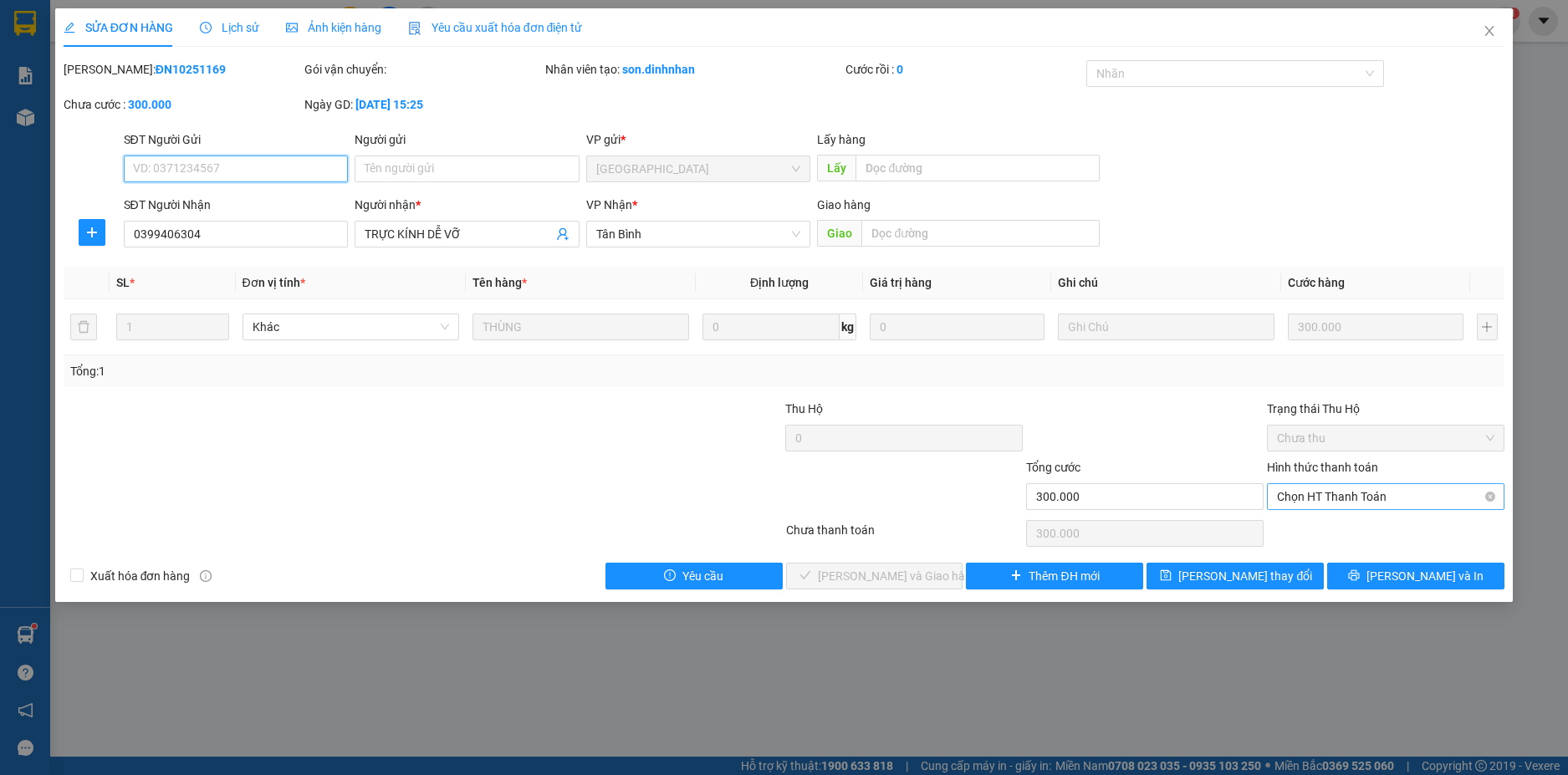
drag, startPoint x: 1284, startPoint y: 492, endPoint x: 1285, endPoint y: 511, distance: 19.0
click at [1284, 493] on span "Chọn HT Thanh Toán" at bounding box center [1385, 496] width 217 height 25
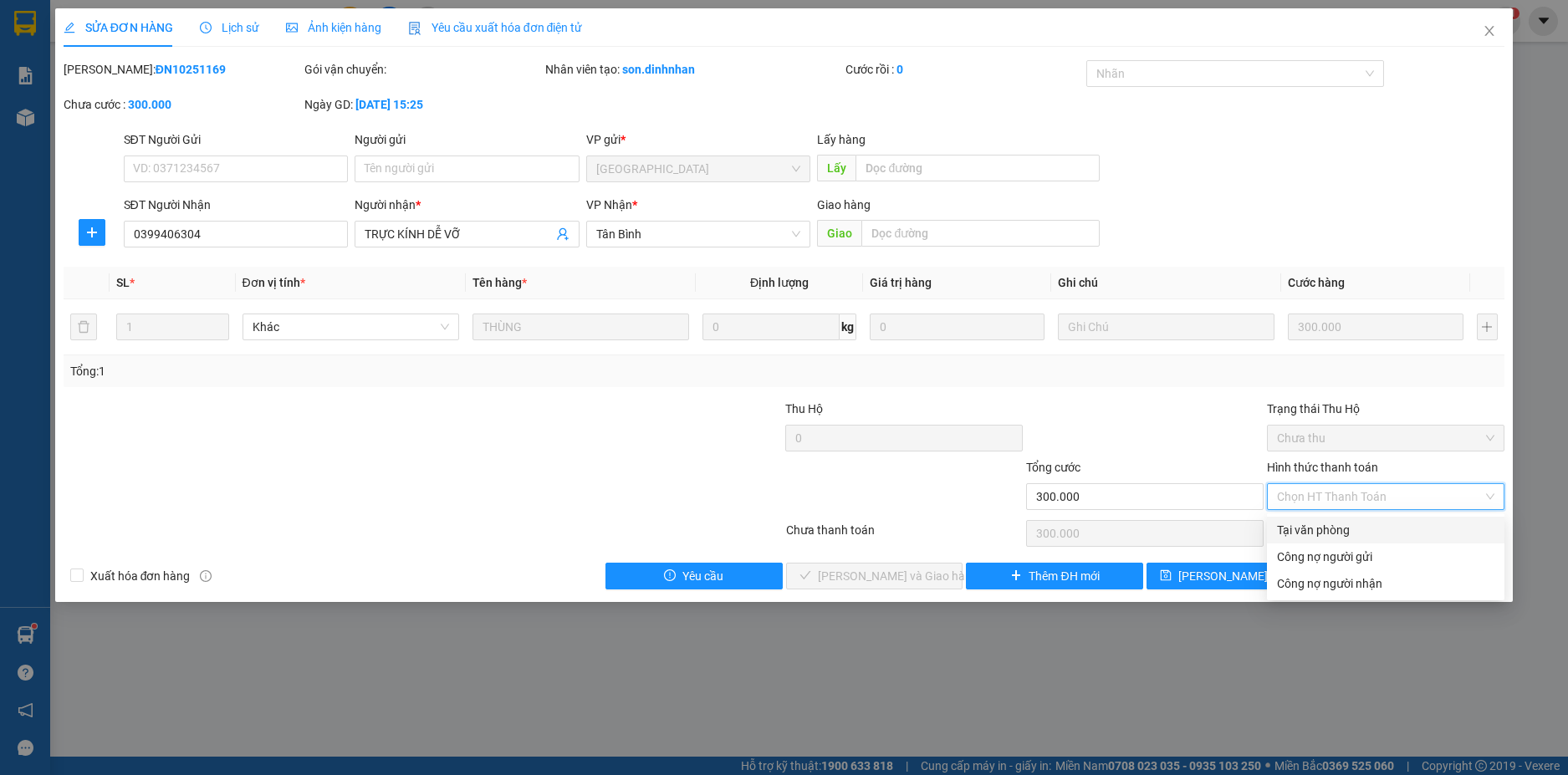
click at [1283, 533] on div "Tại văn phòng" at bounding box center [1385, 529] width 217 height 18
type input "0"
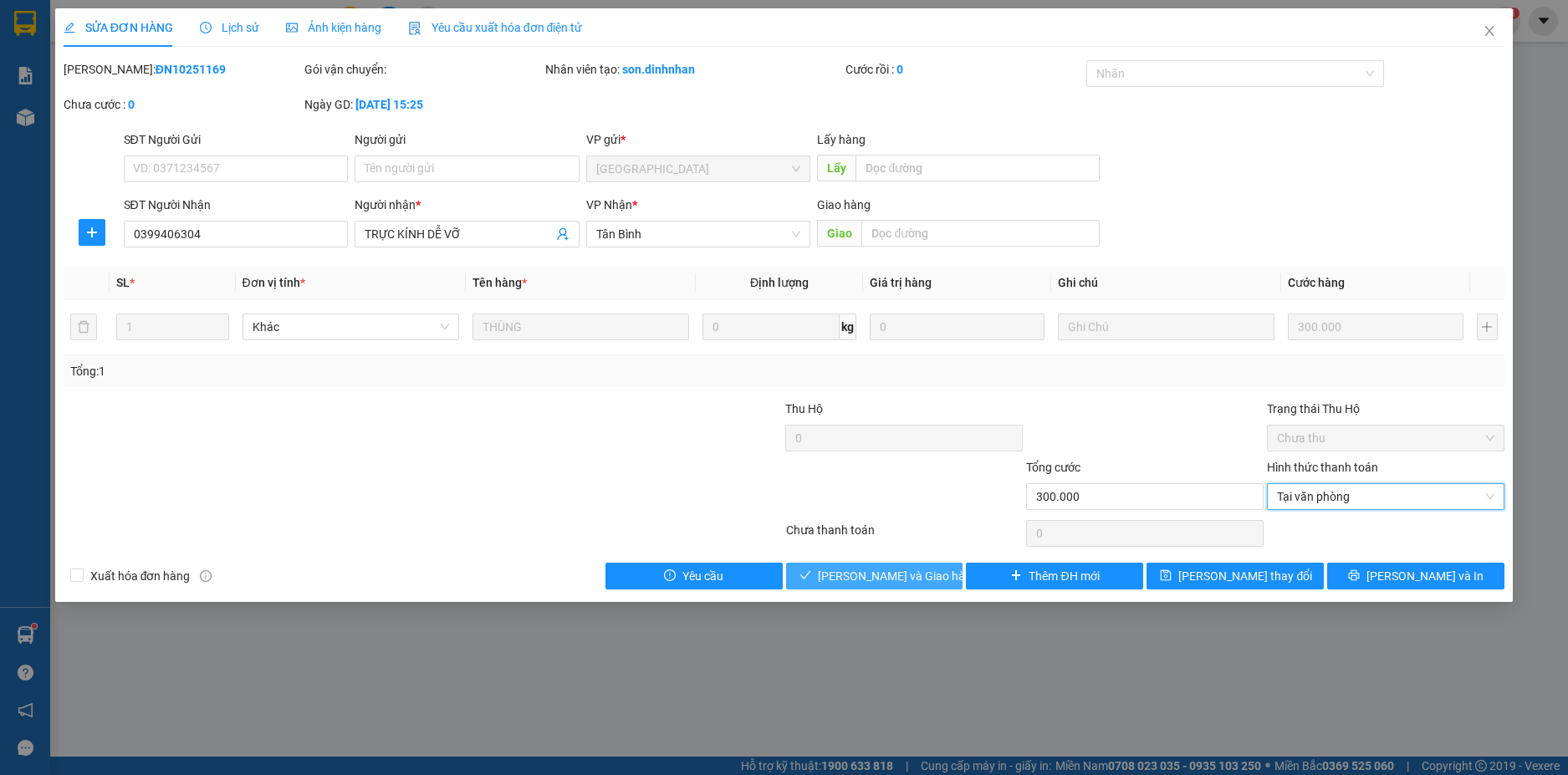
click at [941, 579] on button "[PERSON_NAME] và [PERSON_NAME] hàng" at bounding box center [874, 575] width 177 height 27
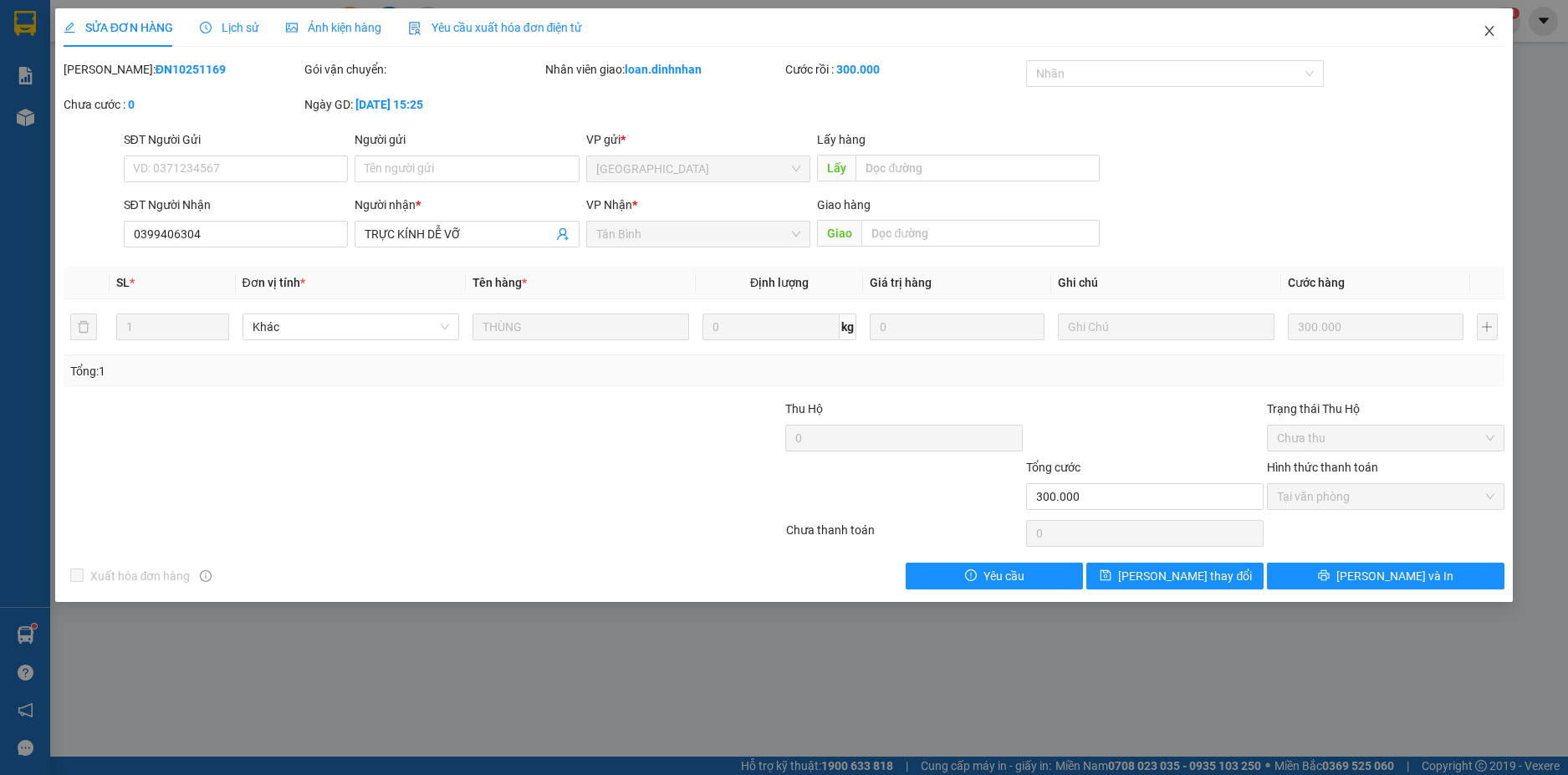
click at [1489, 28] on icon "close" at bounding box center [1488, 30] width 13 height 13
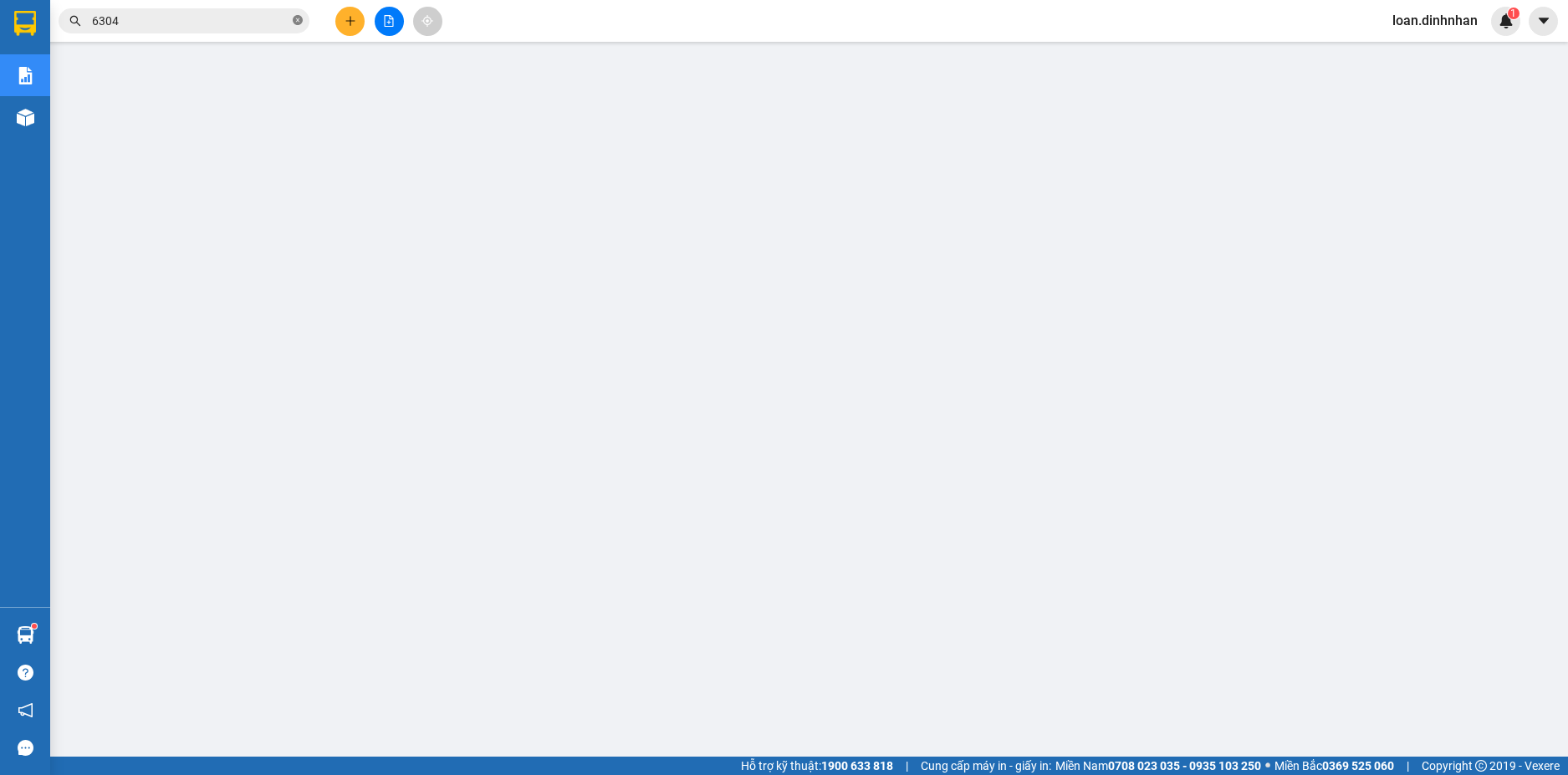
click at [302, 19] on icon "close-circle" at bounding box center [298, 20] width 10 height 10
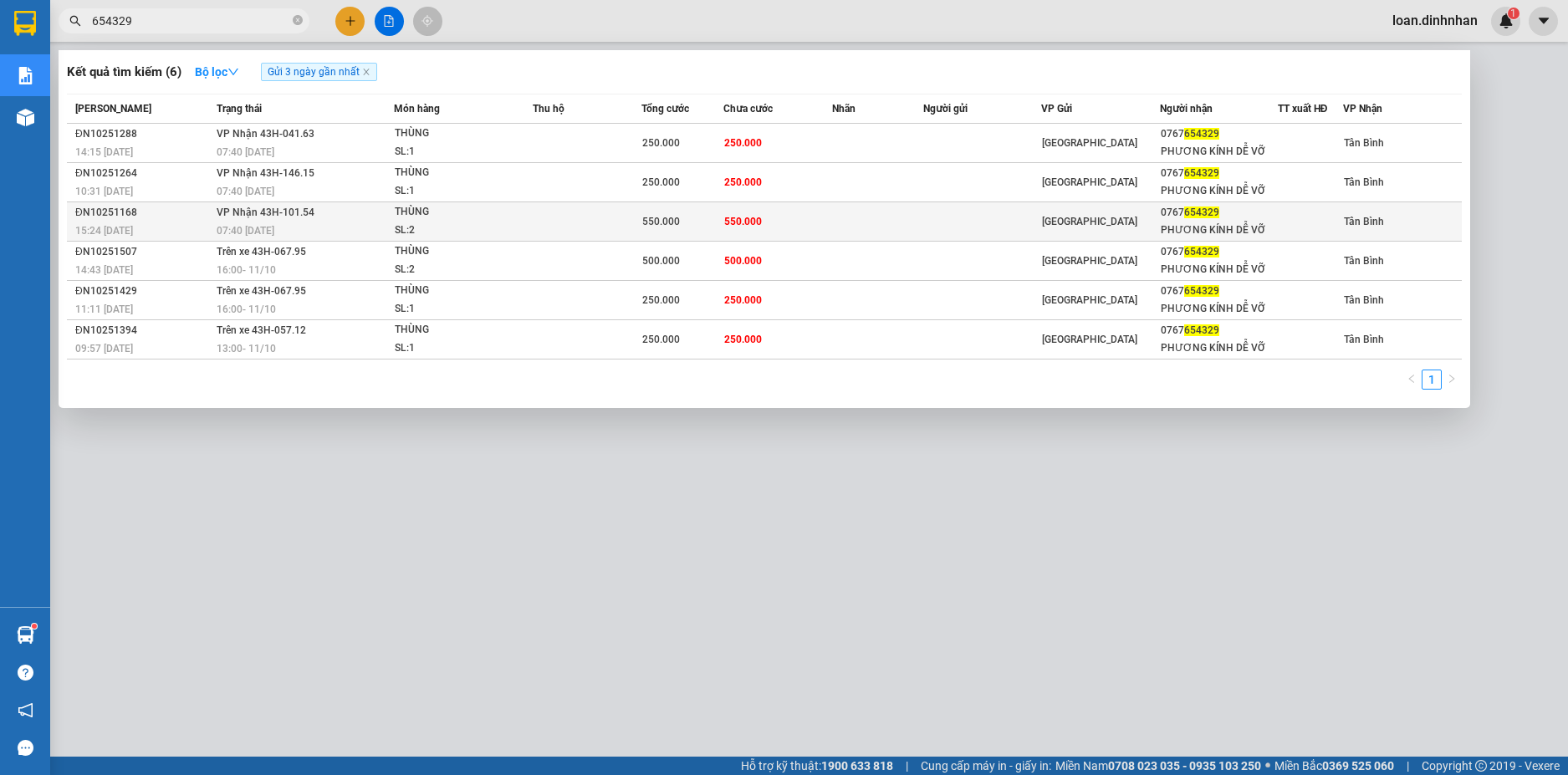
type input "654329"
click at [371, 213] on td "VP Nhận 43H-101.54 07:40 - 10/10" at bounding box center [303, 221] width 182 height 39
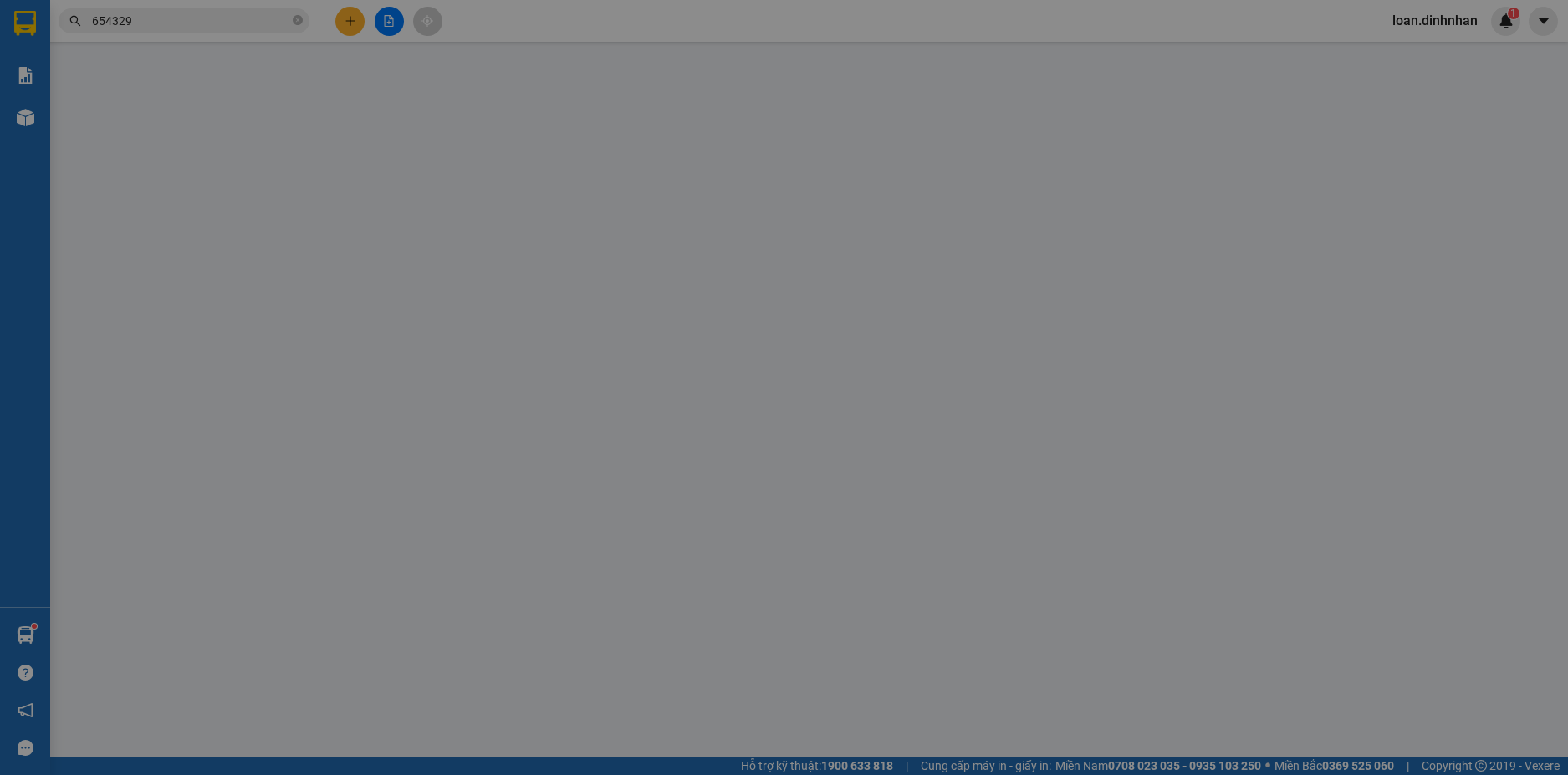
type input "0767654329"
type input "PHƯƠNG KÍNH DỄ VỠ"
type input "550.000"
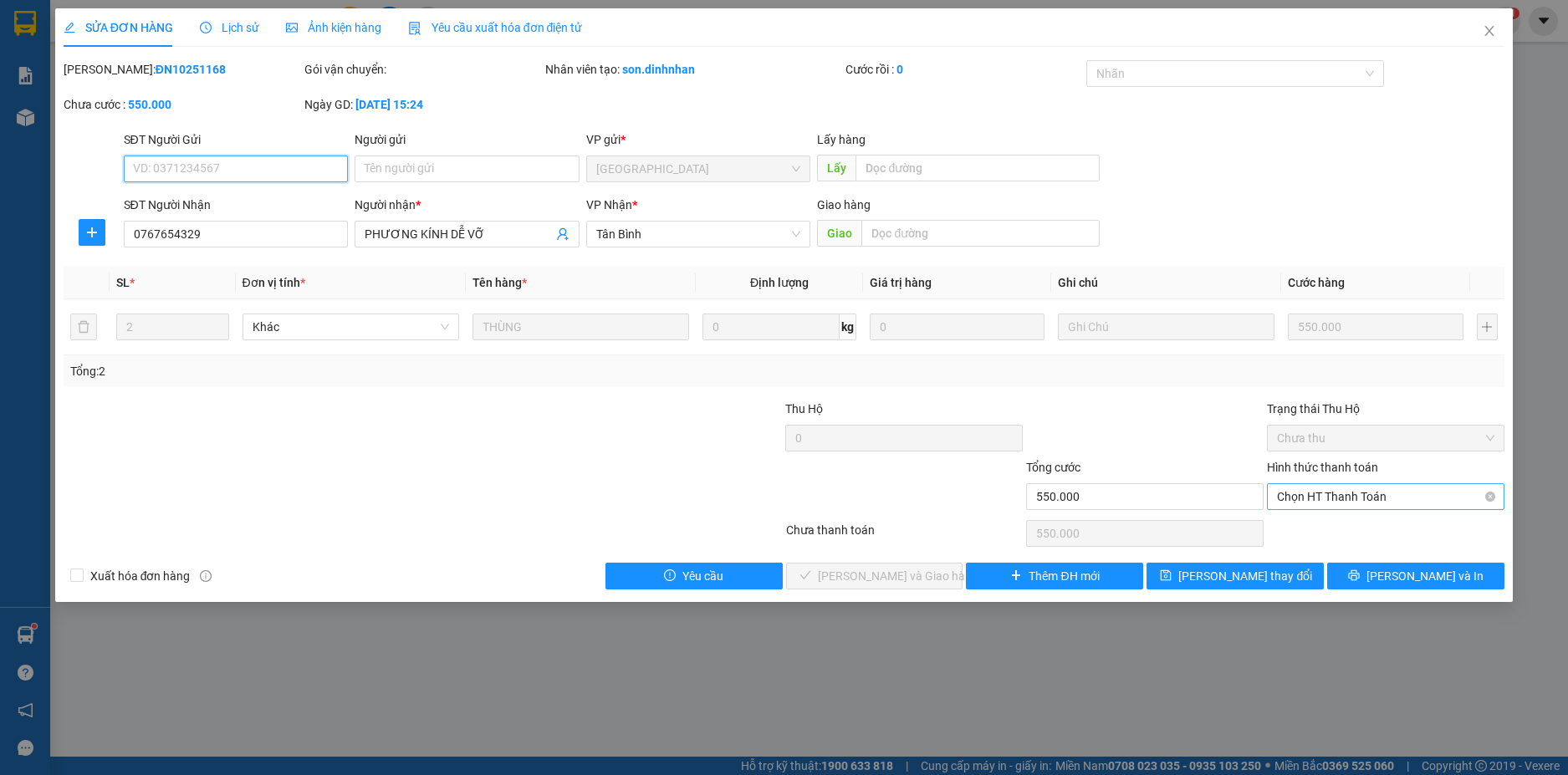
click at [1412, 507] on span "Chọn HT Thanh Toán" at bounding box center [1385, 496] width 217 height 25
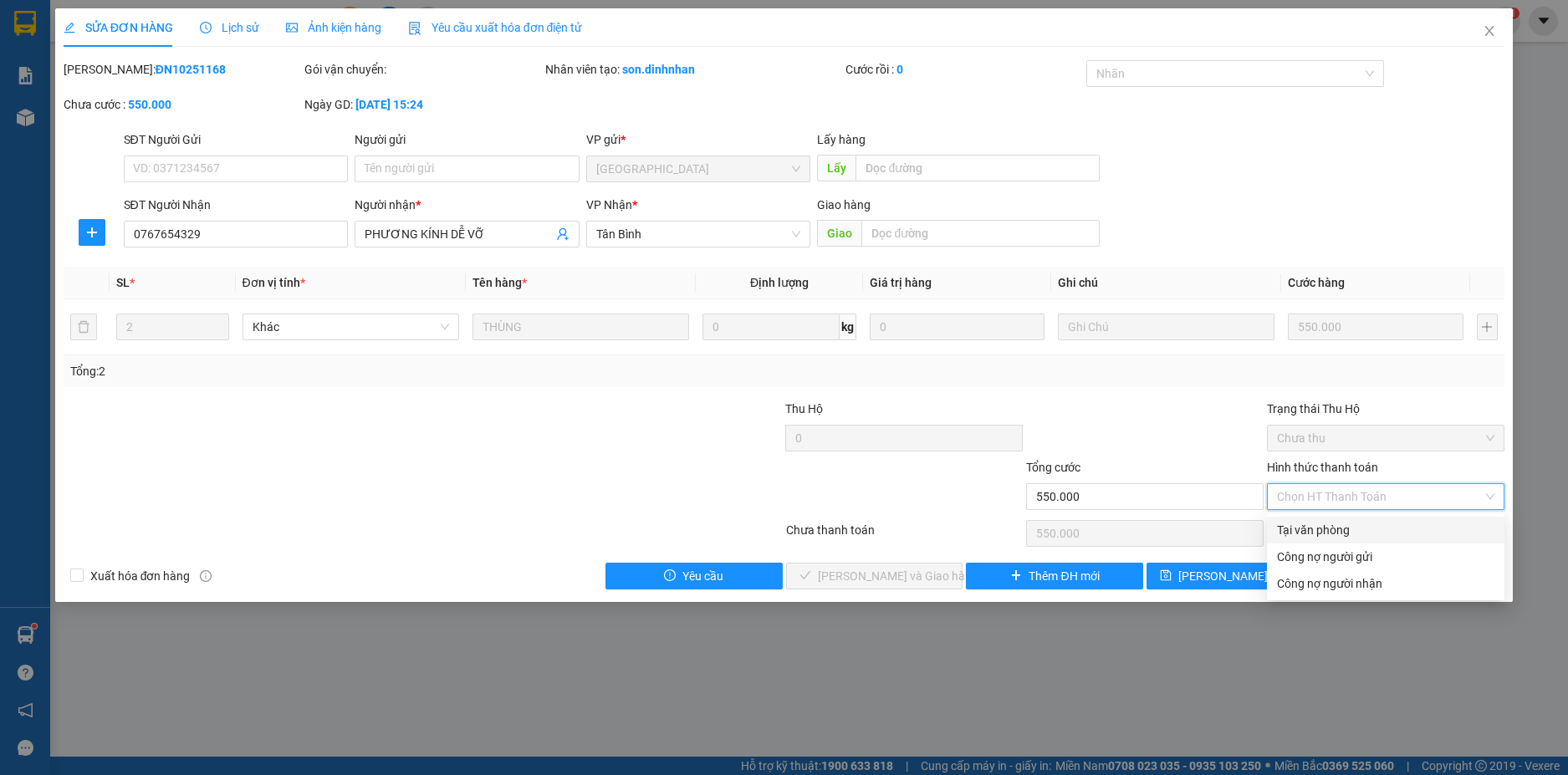
click at [1310, 527] on div "Tại văn phòng" at bounding box center [1385, 529] width 217 height 18
type input "0"
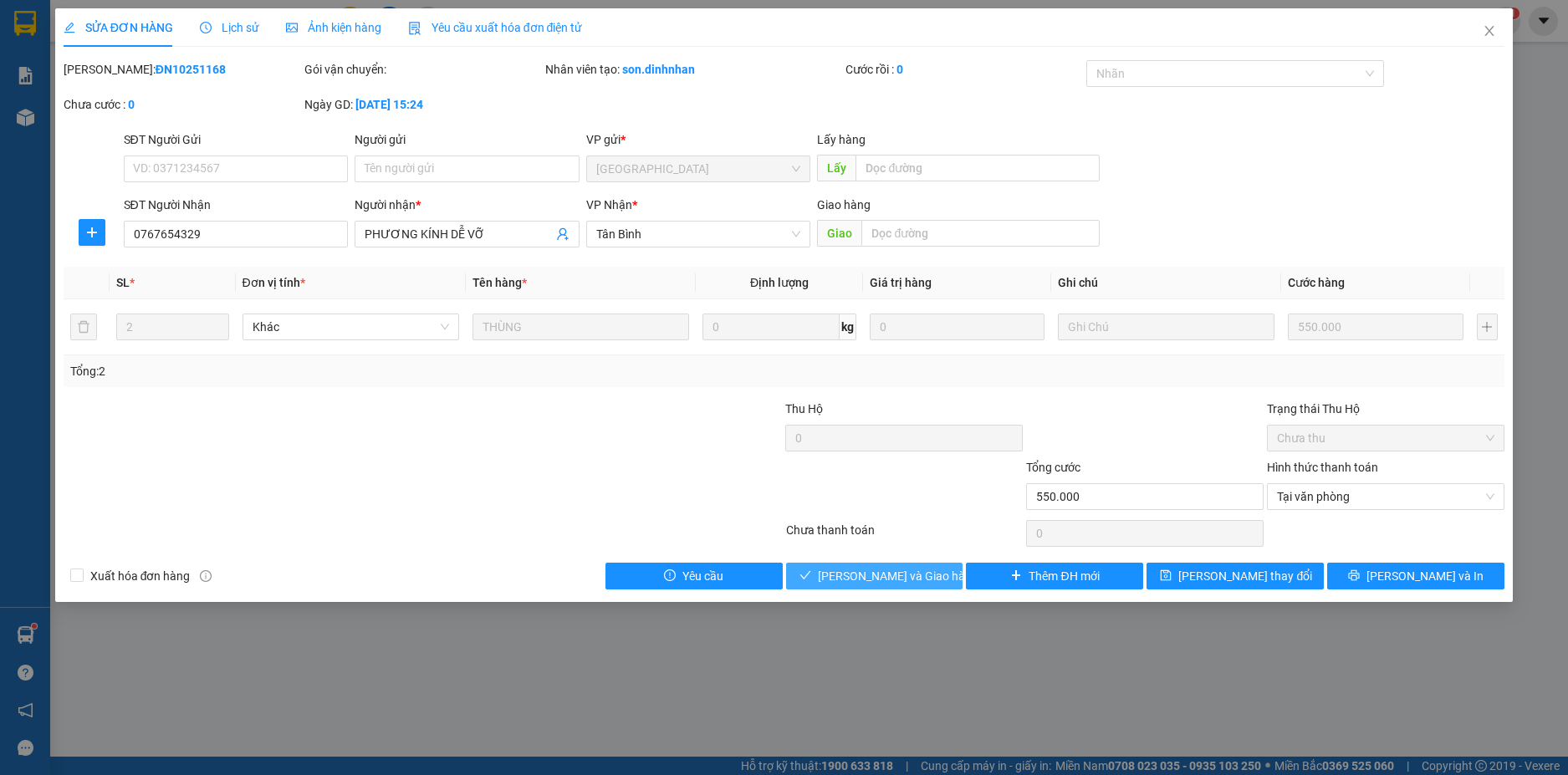
drag, startPoint x: 839, startPoint y: 580, endPoint x: 1091, endPoint y: 596, distance: 252.5
click at [839, 580] on span "[PERSON_NAME] và [PERSON_NAME] hàng" at bounding box center [898, 575] width 161 height 18
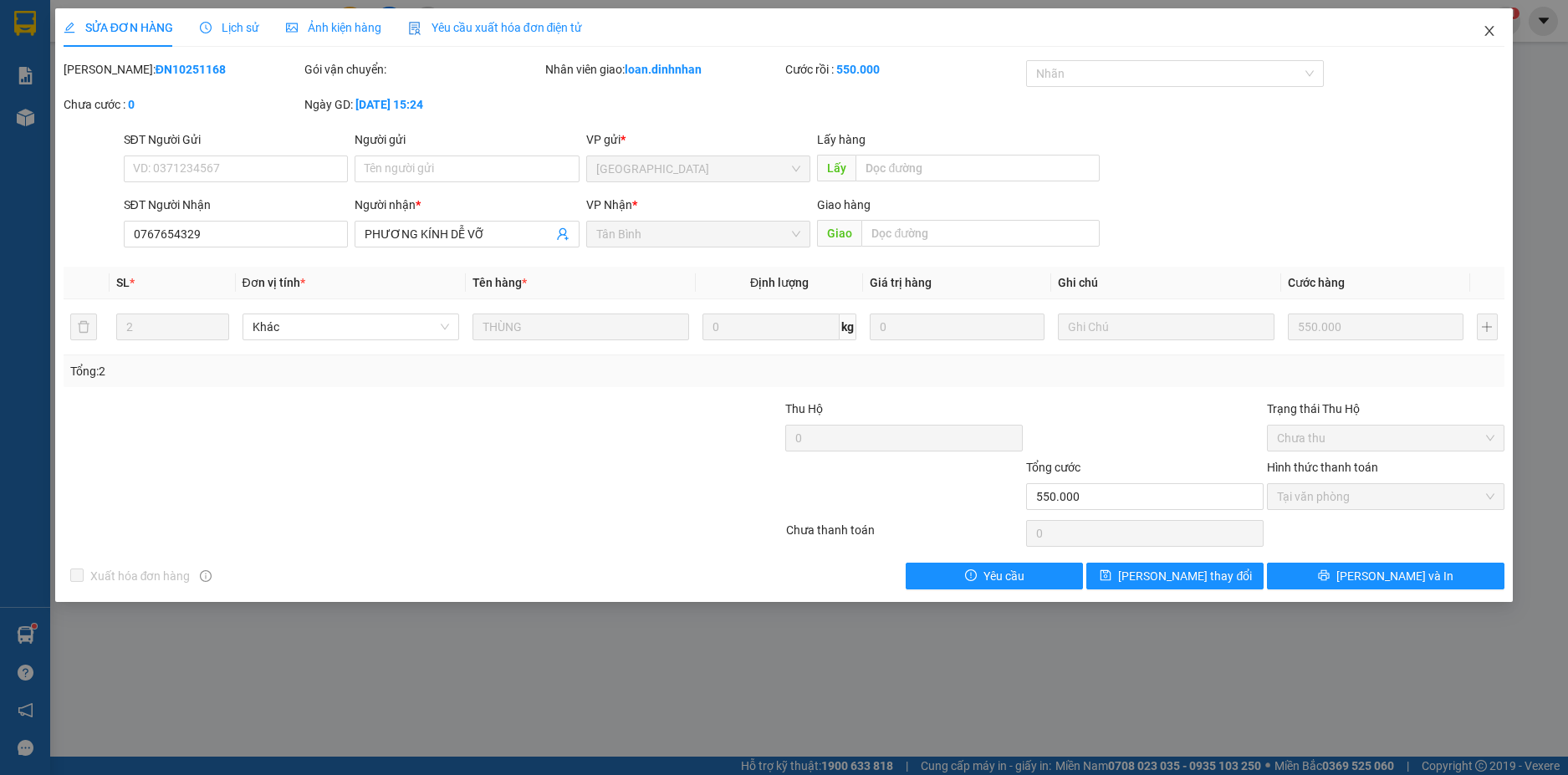
click at [1491, 29] on icon "close" at bounding box center [1488, 30] width 13 height 13
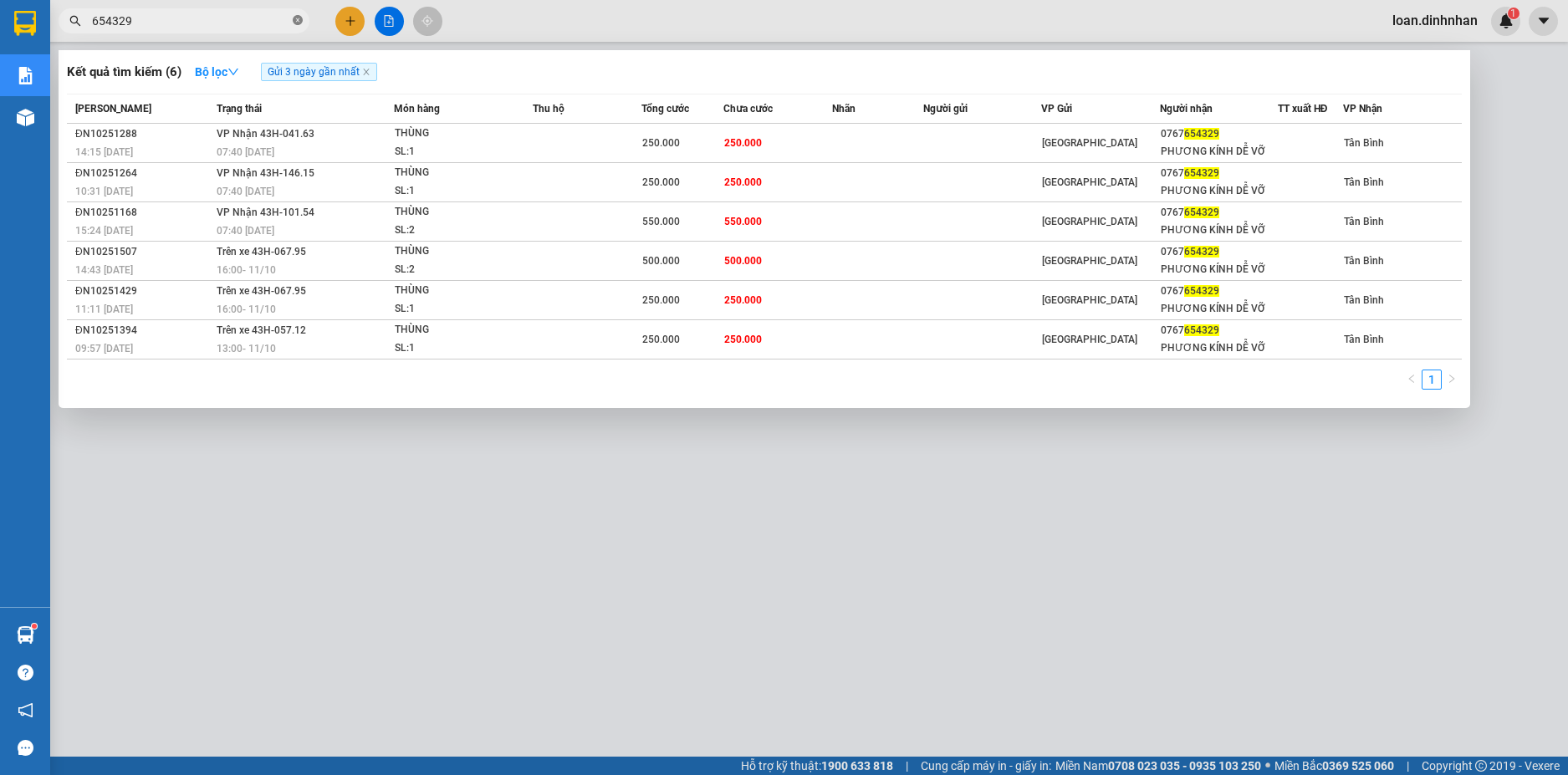
click at [296, 21] on icon "close-circle" at bounding box center [298, 20] width 10 height 10
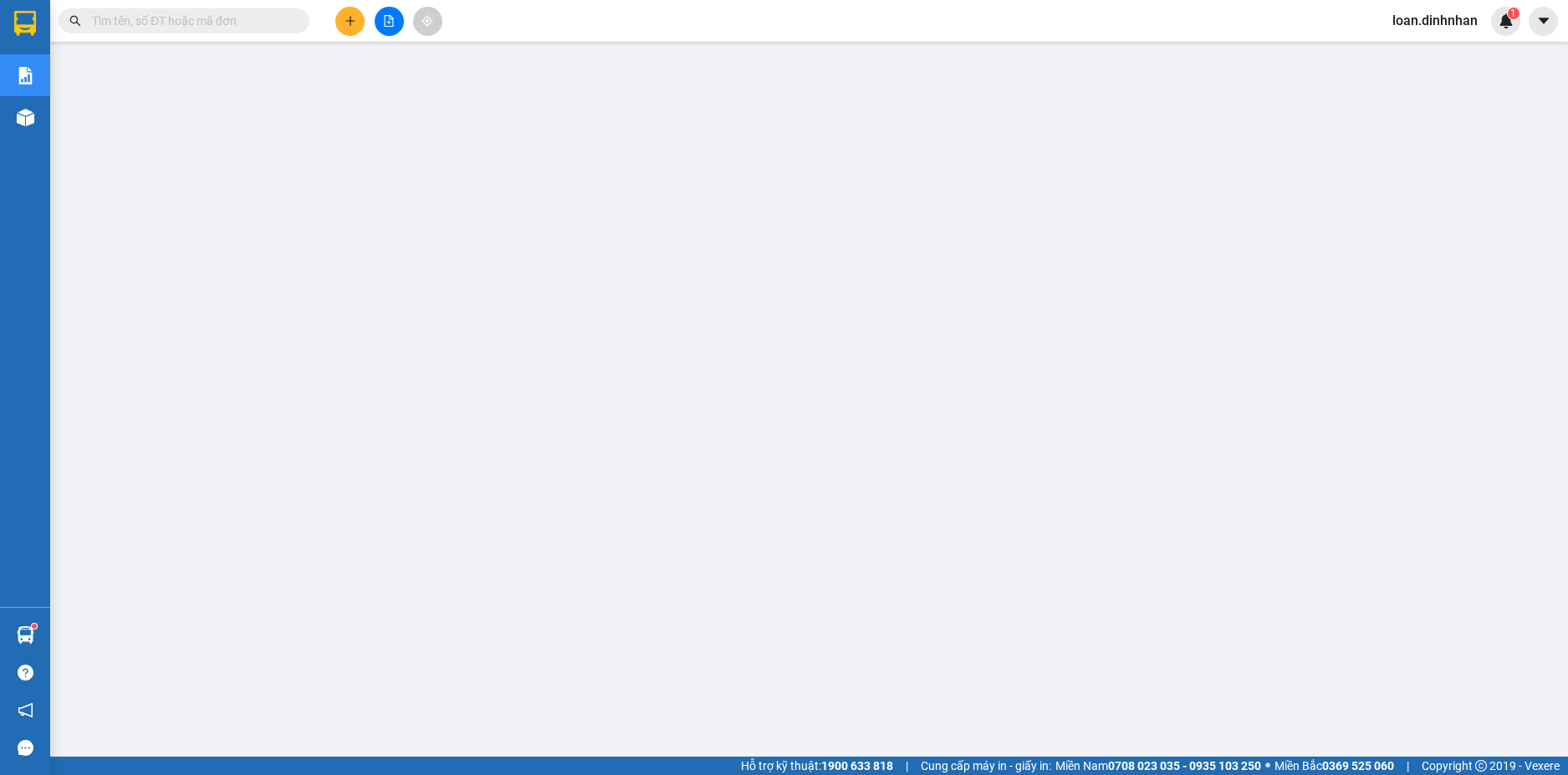
type input "6"
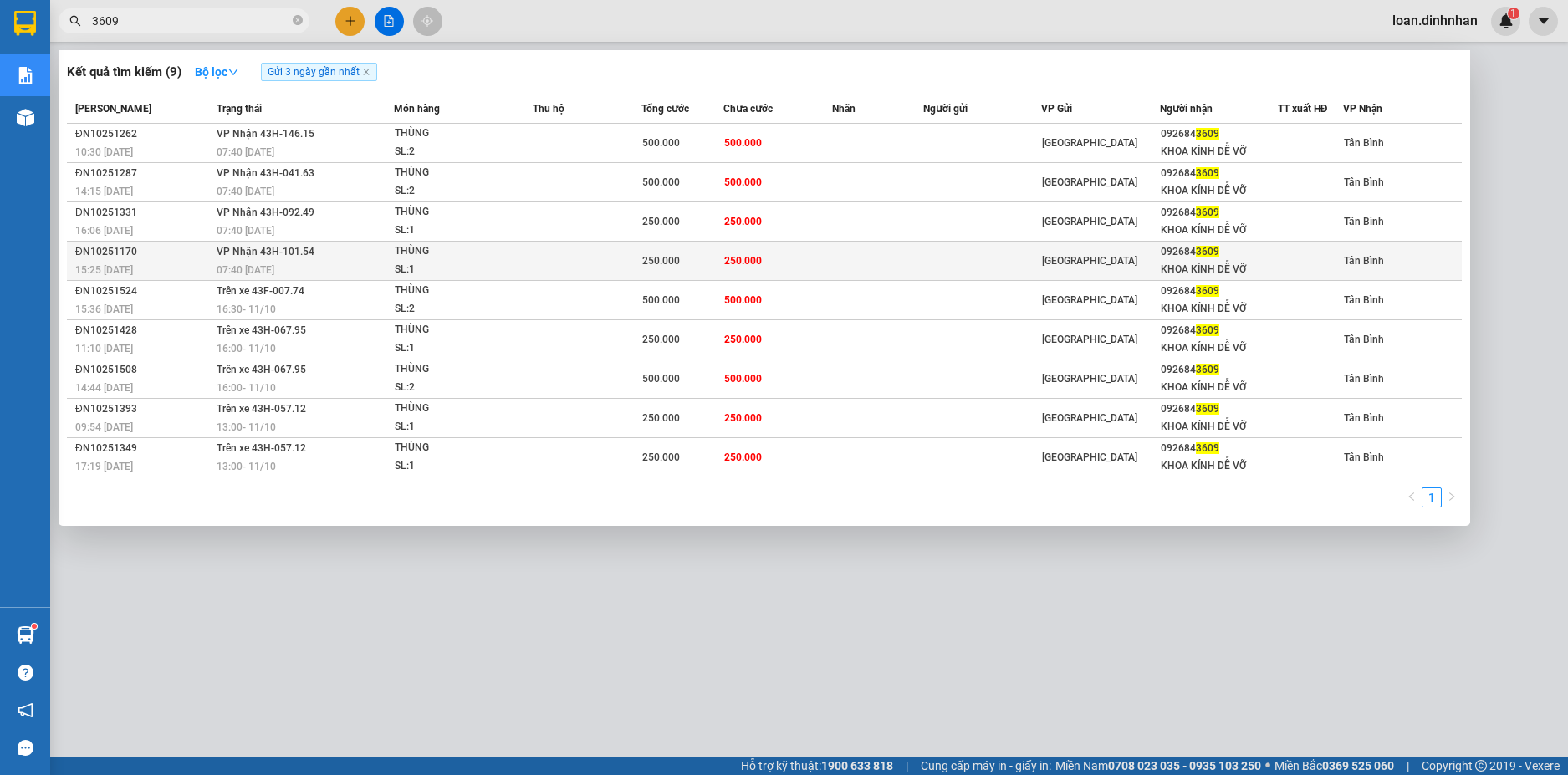
type input "3609"
click at [287, 267] on div "07:40 - 10/10" at bounding box center [305, 269] width 177 height 18
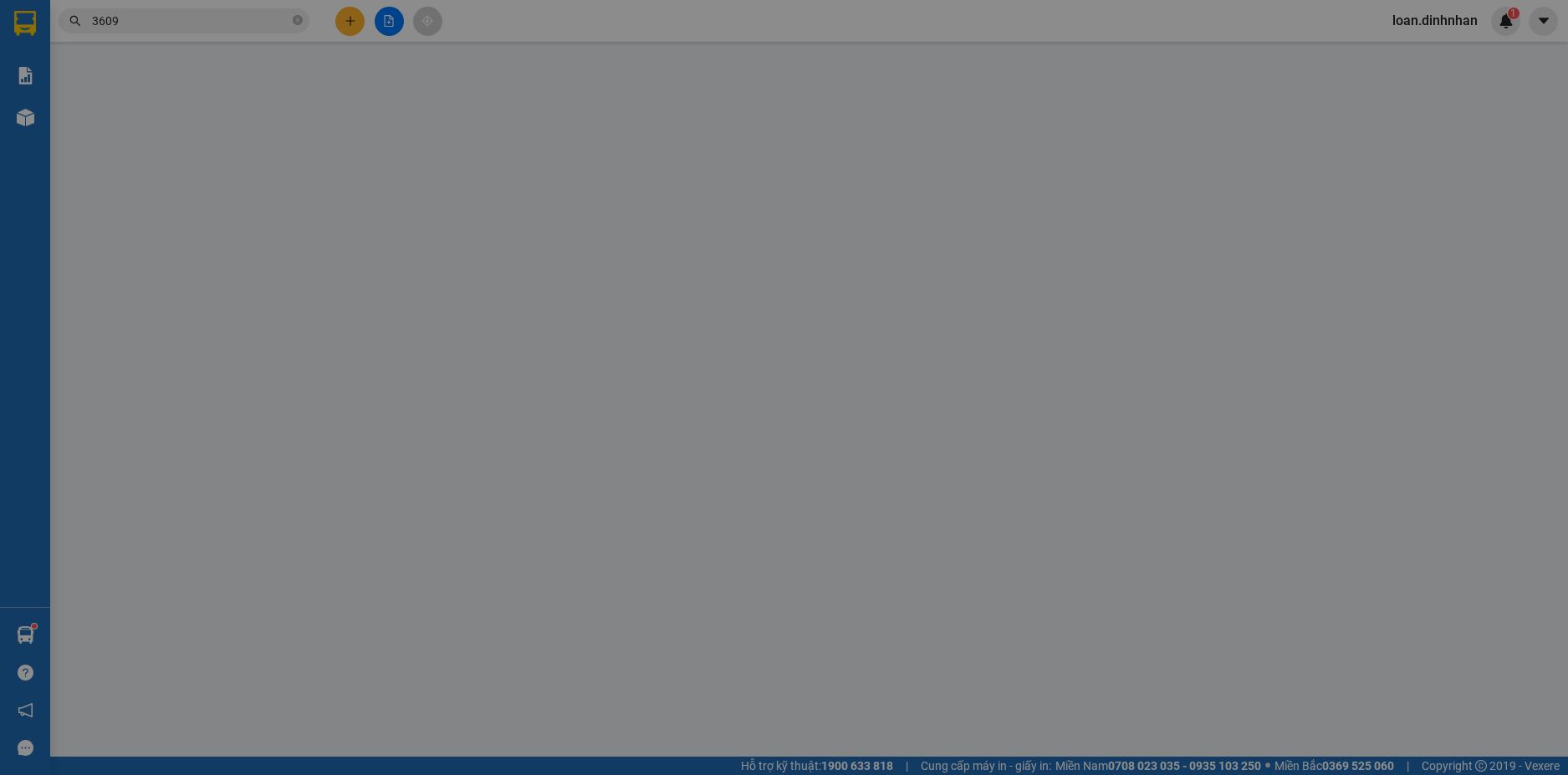
type input "0926843609"
type input "KHOA KÍNH DỄ VỠ"
type input "250.000"
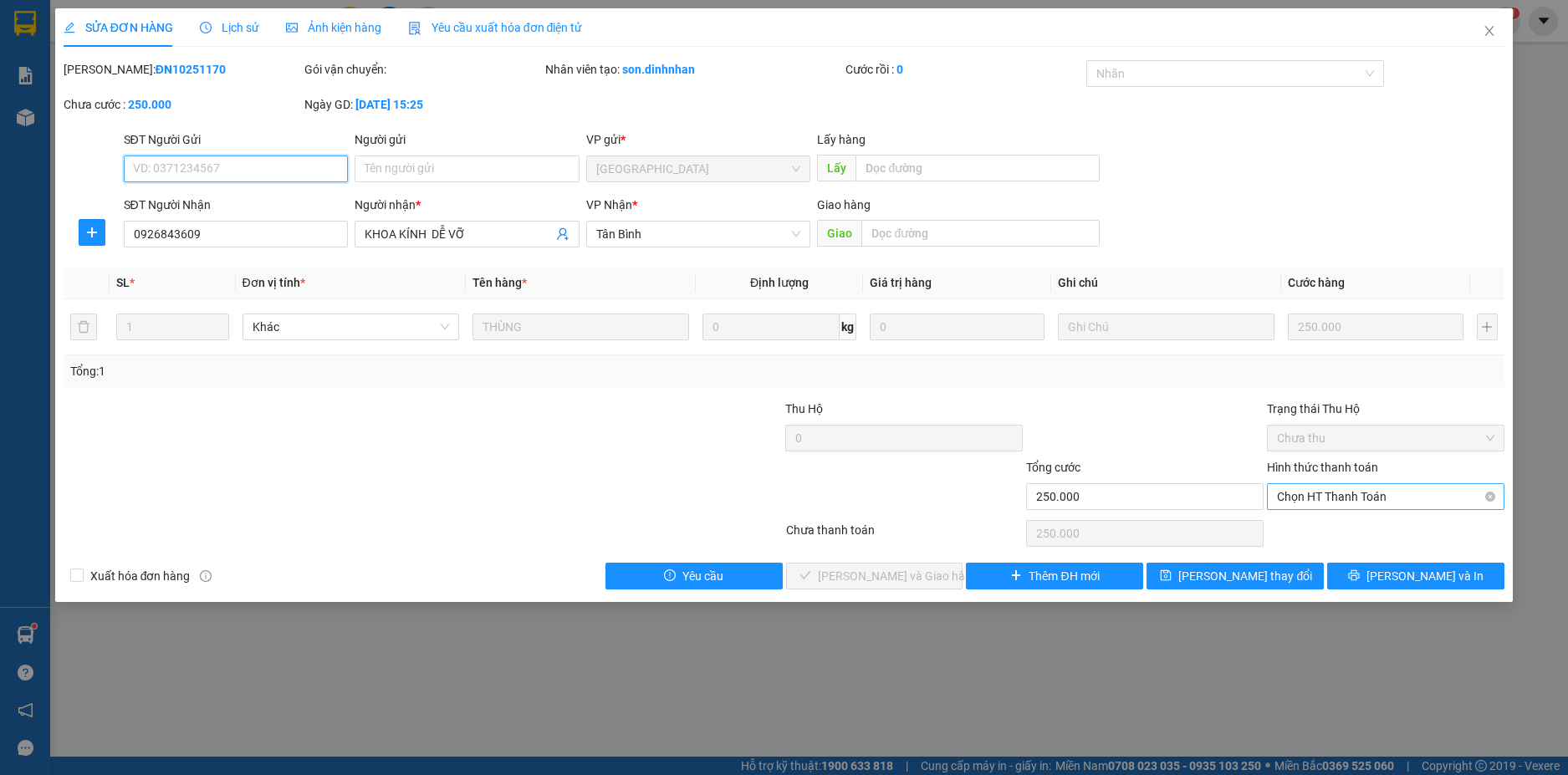
click at [1297, 499] on span "Chọn HT Thanh Toán" at bounding box center [1385, 496] width 217 height 25
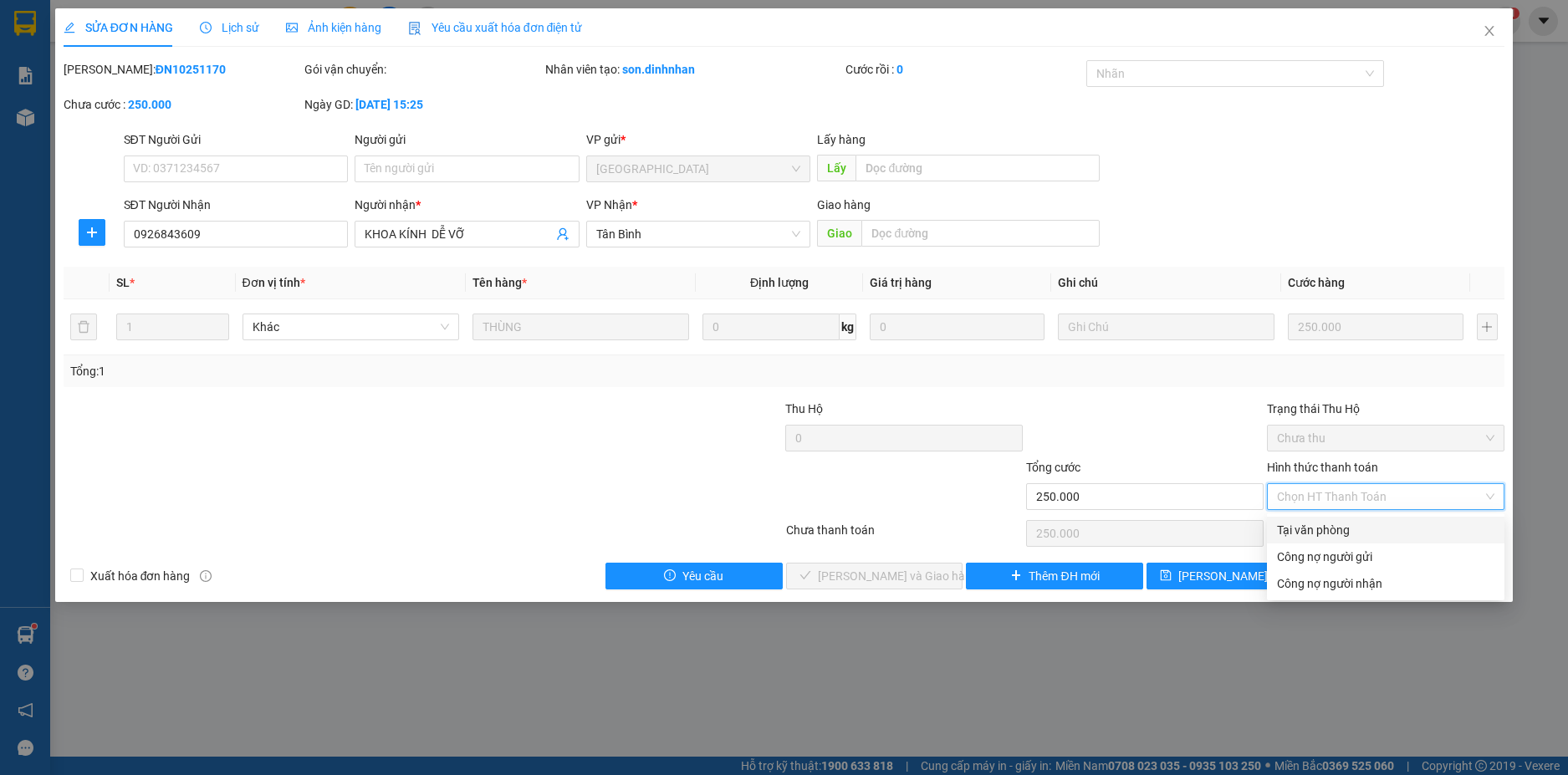
click at [1280, 523] on div "Tại văn phòng" at bounding box center [1385, 529] width 217 height 18
type input "0"
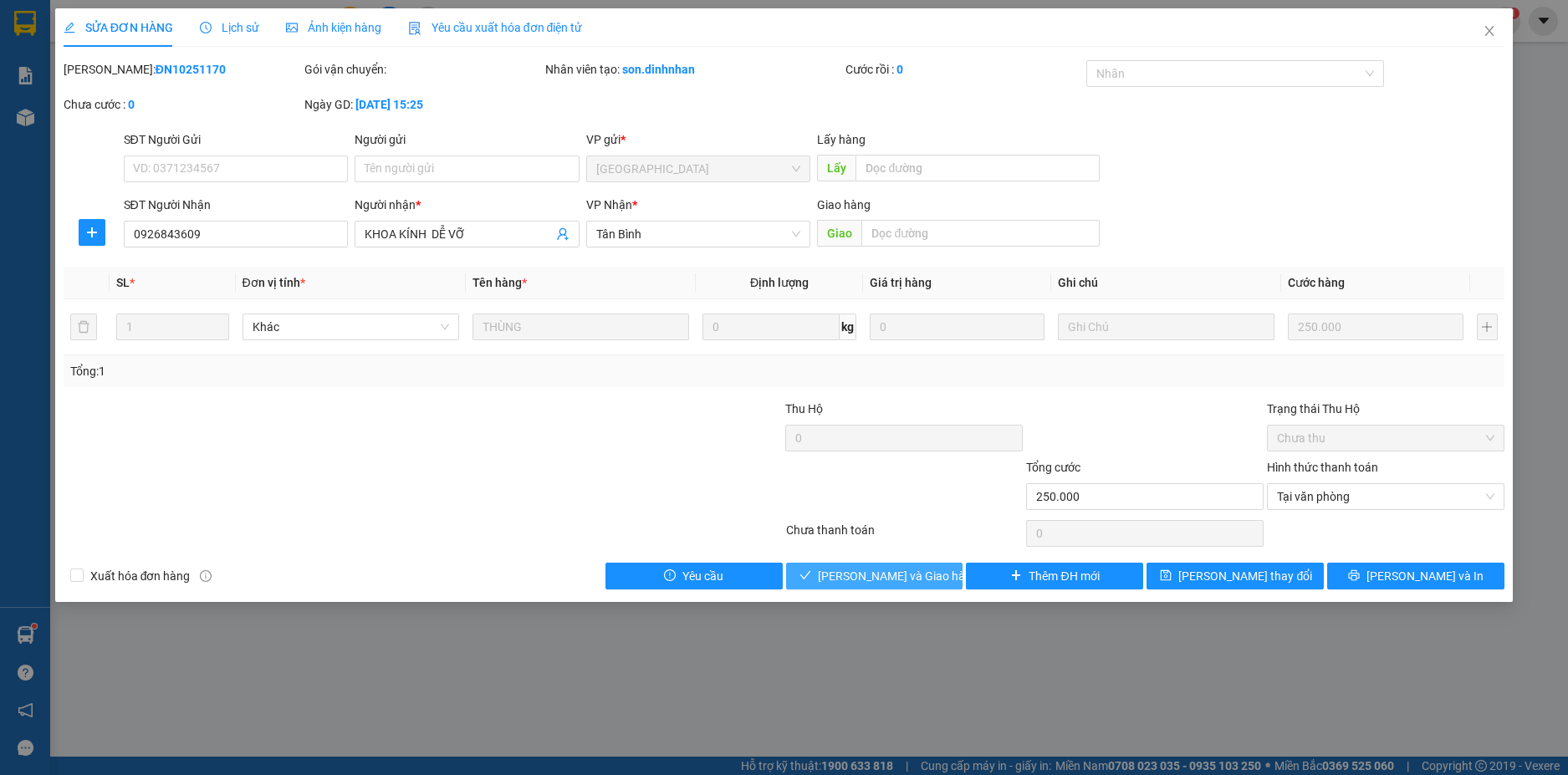
drag, startPoint x: 905, startPoint y: 562, endPoint x: 904, endPoint y: 573, distance: 11.0
click at [905, 564] on button "[PERSON_NAME] và [PERSON_NAME] hàng" at bounding box center [874, 575] width 177 height 27
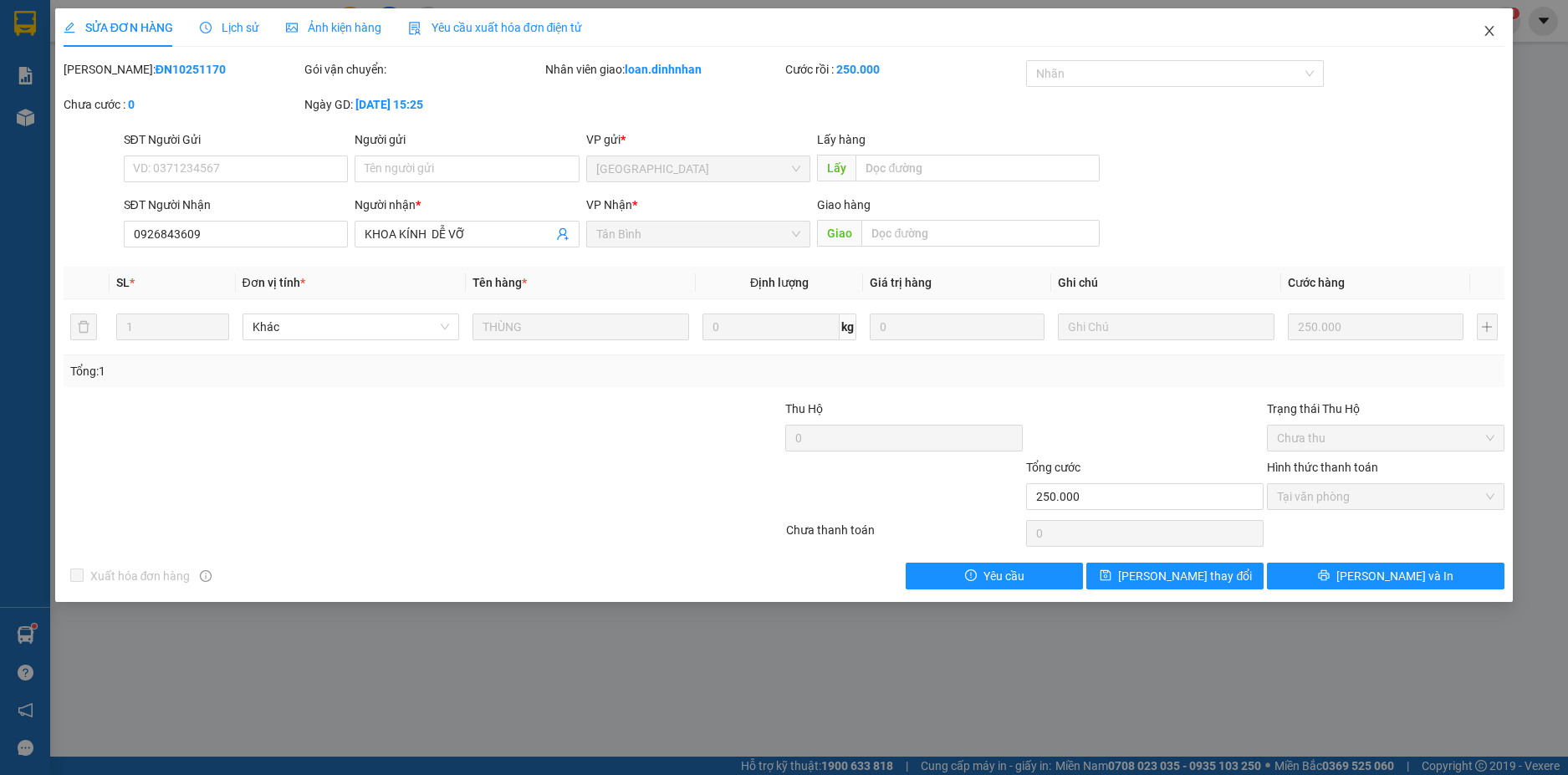
click at [1487, 31] on icon "close" at bounding box center [1488, 30] width 13 height 13
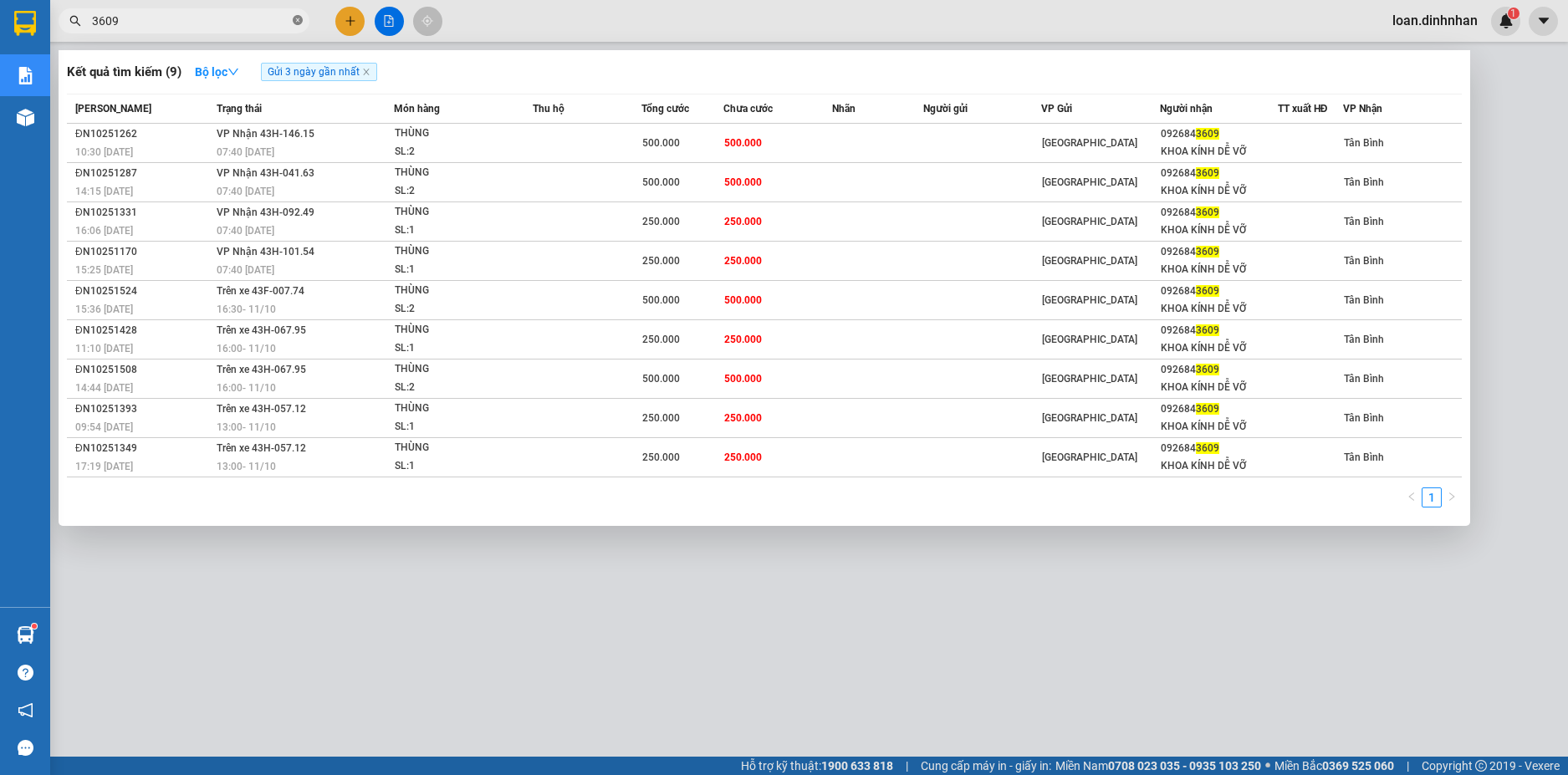
click at [299, 22] on icon "close-circle" at bounding box center [298, 20] width 10 height 10
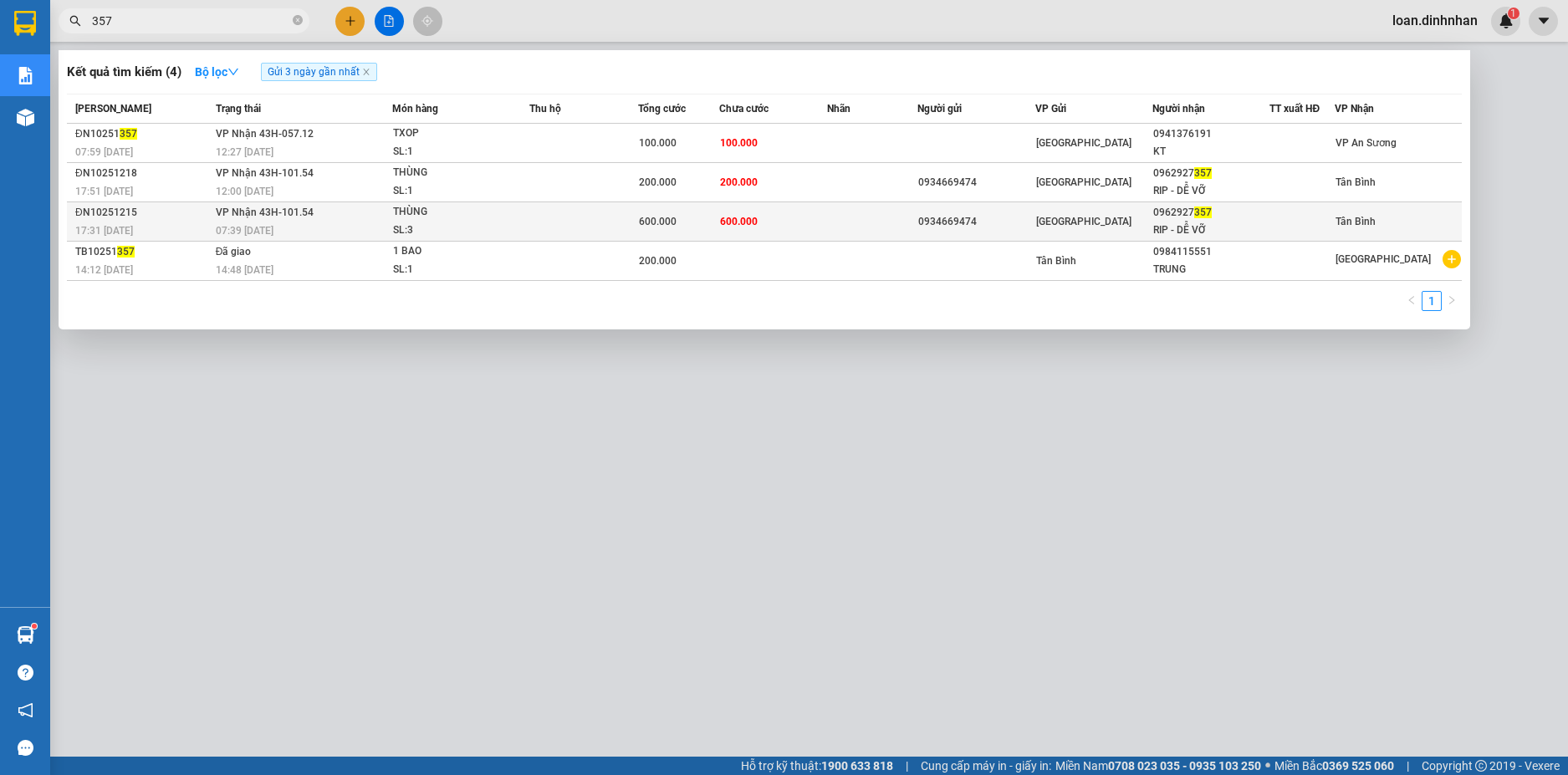
type input "357"
click at [791, 224] on td "600.000" at bounding box center [774, 221] width 109 height 39
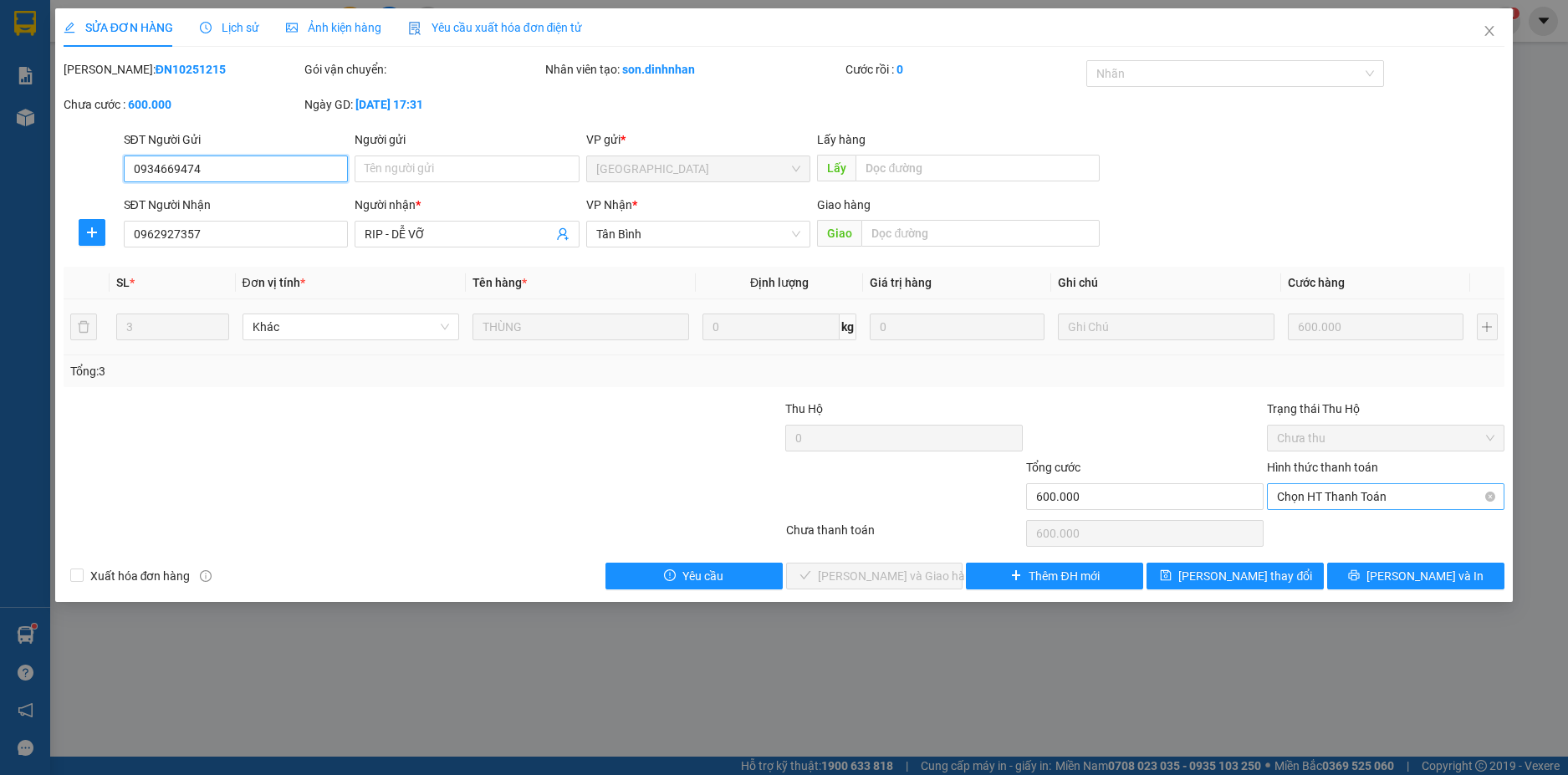
click at [1288, 490] on span "Chọn HT Thanh Toán" at bounding box center [1385, 496] width 217 height 25
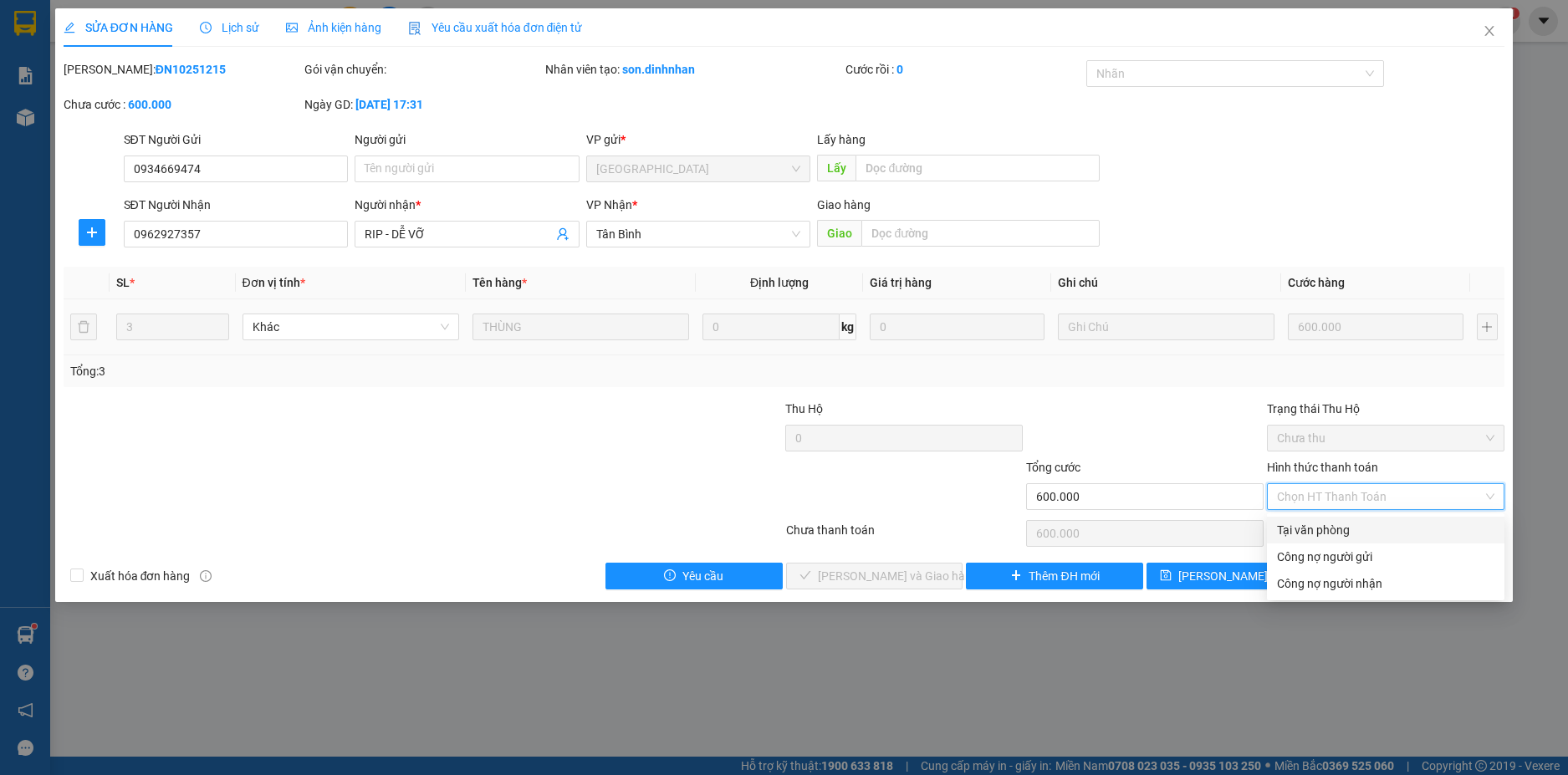
drag, startPoint x: 1291, startPoint y: 528, endPoint x: 1154, endPoint y: 589, distance: 150.0
click at [1288, 529] on div "Tại văn phòng" at bounding box center [1385, 529] width 217 height 18
type input "0"
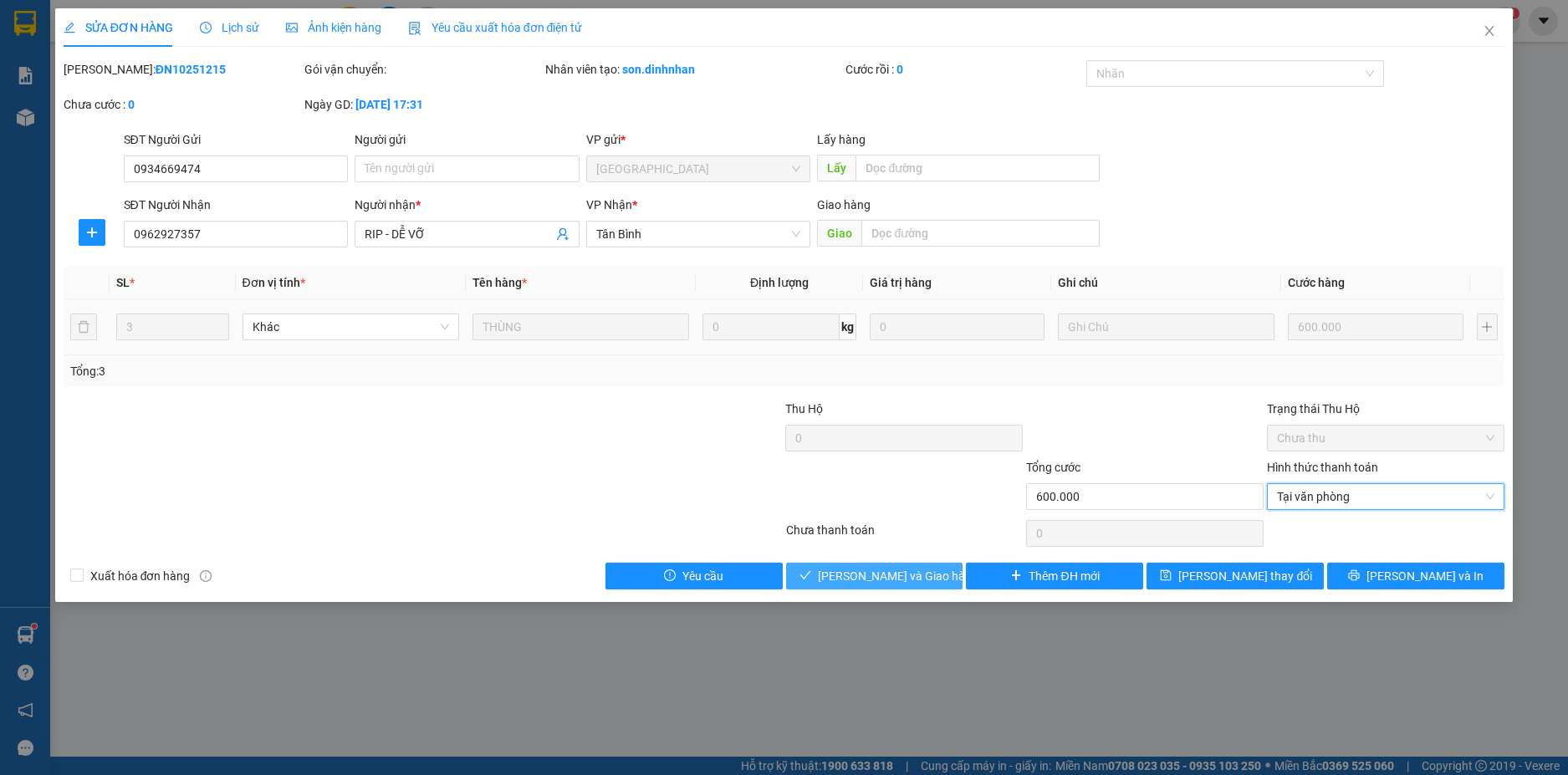
click at [927, 580] on span "[PERSON_NAME] và [PERSON_NAME] hàng" at bounding box center [898, 575] width 161 height 18
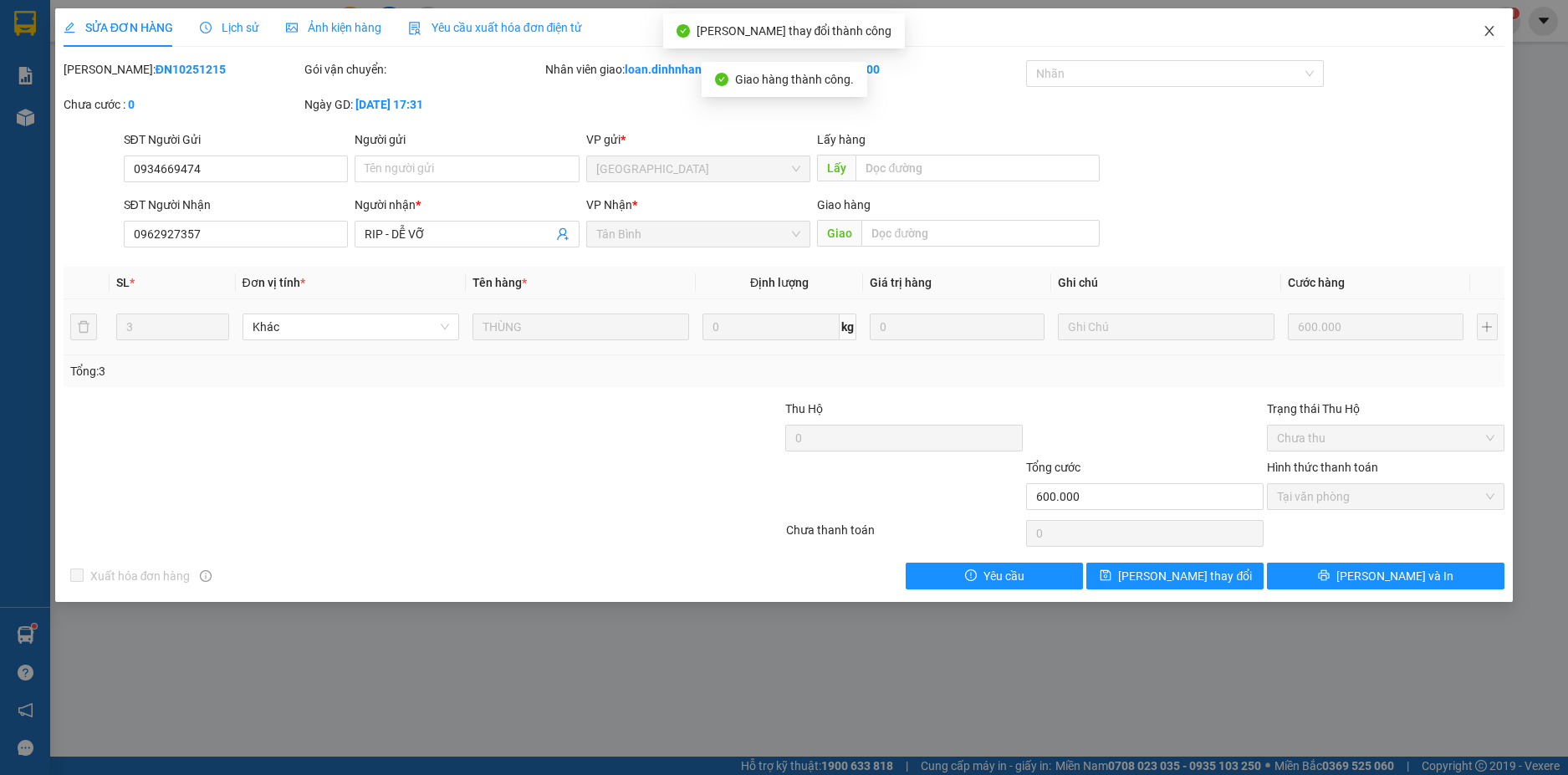
click at [1483, 27] on icon "close" at bounding box center [1488, 30] width 13 height 13
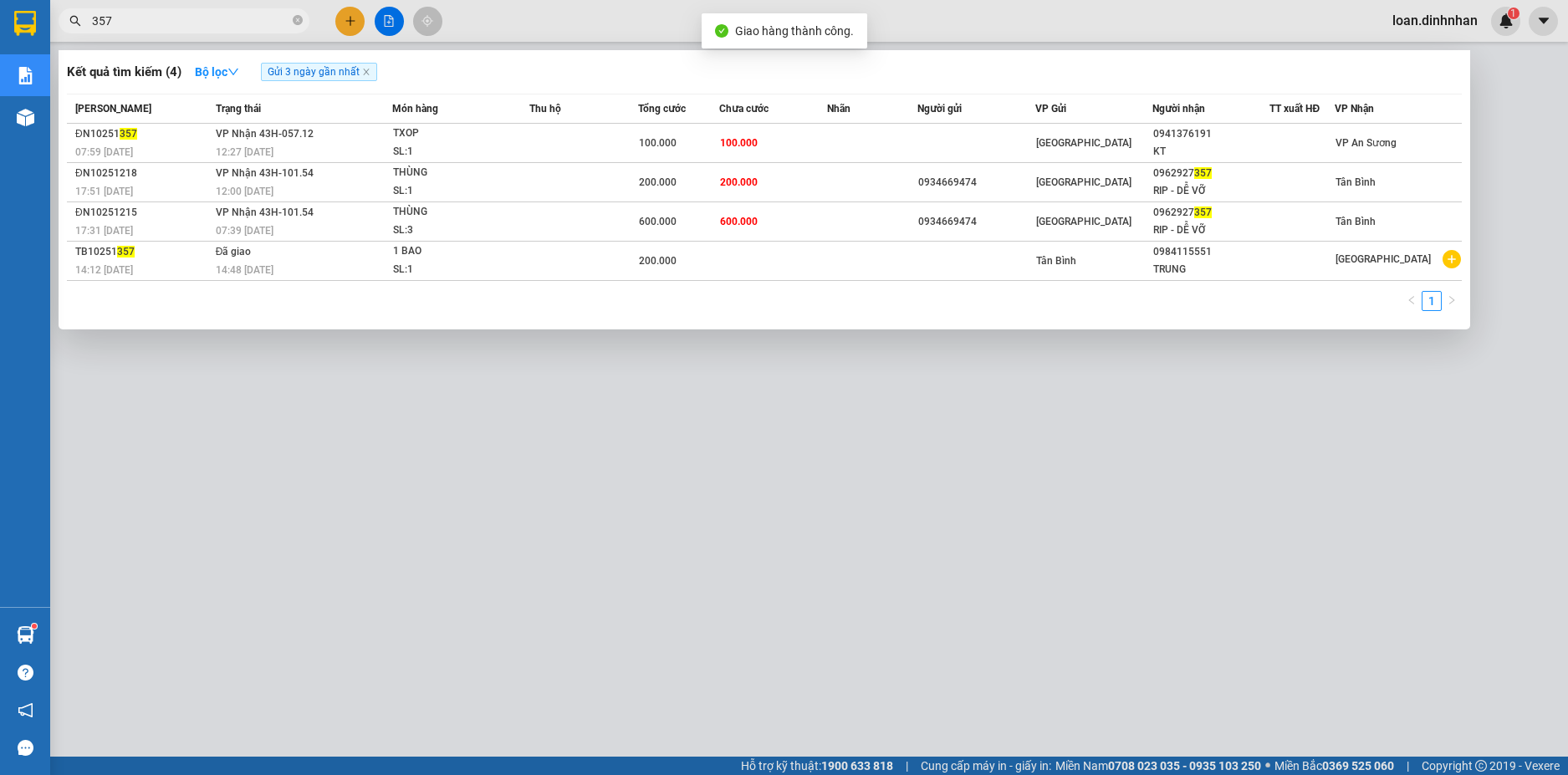
click at [250, 25] on input "357" at bounding box center [190, 21] width 197 height 18
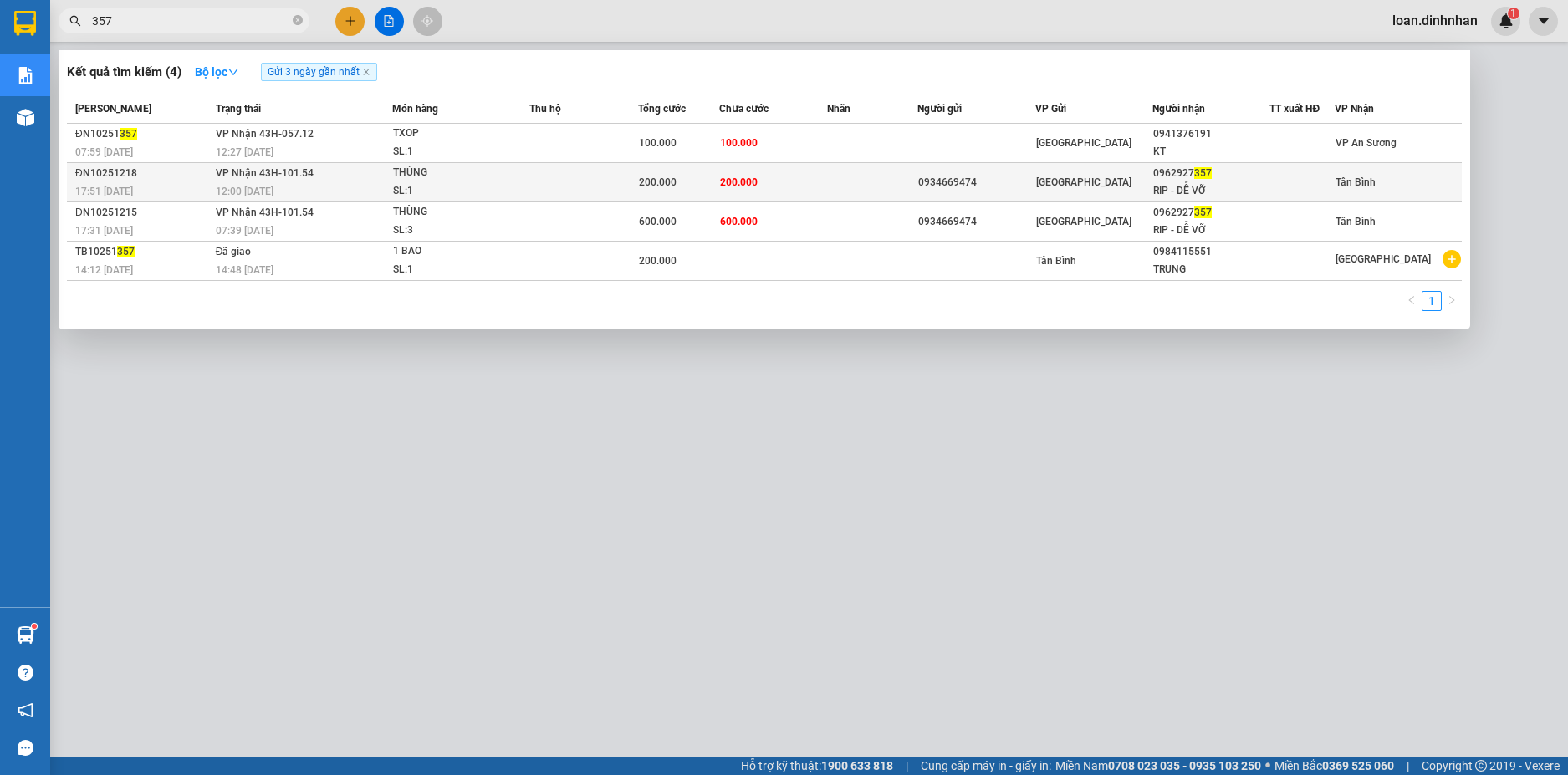
click at [588, 184] on td at bounding box center [584, 182] width 109 height 39
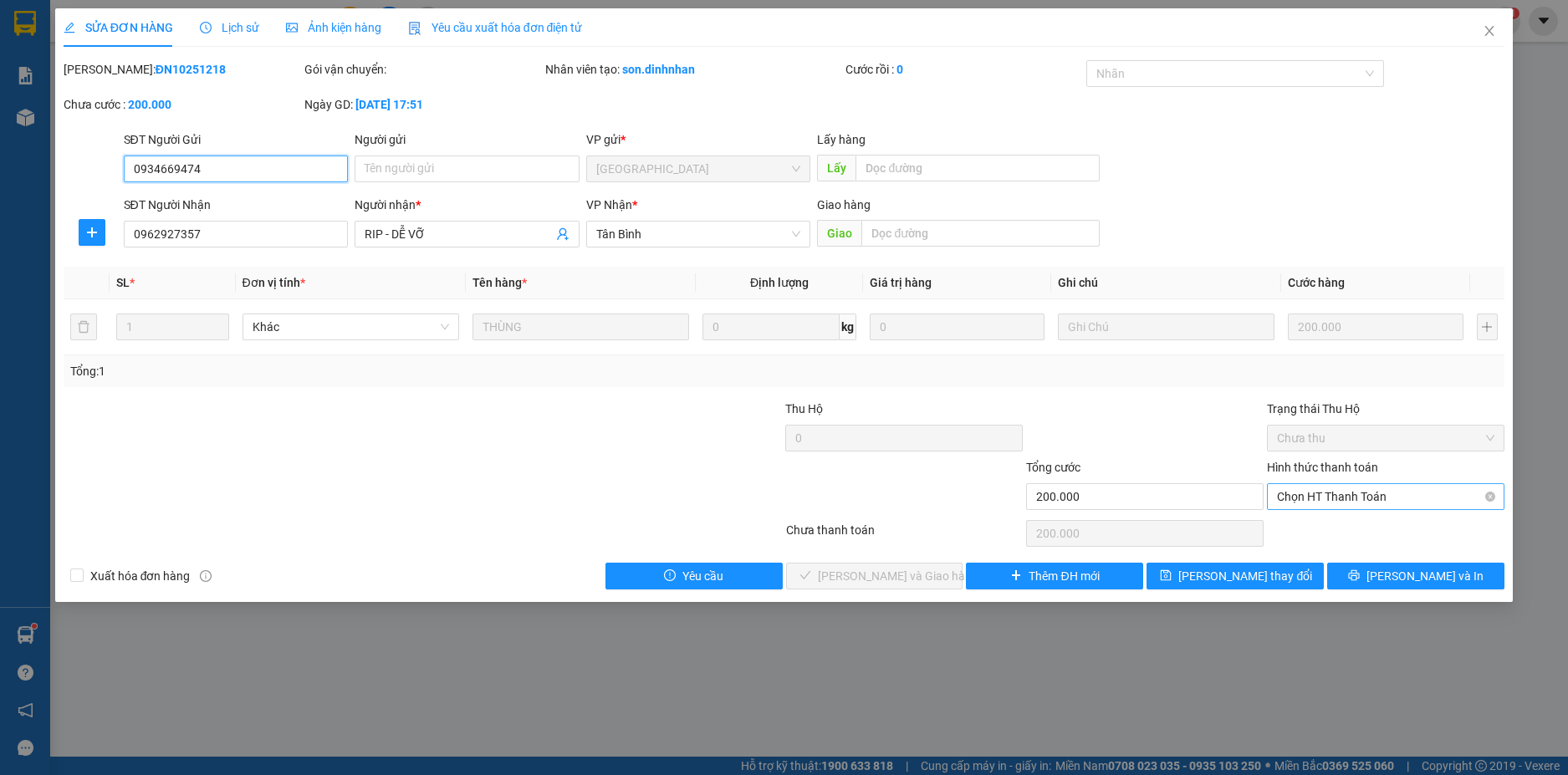
click at [1383, 498] on span "Chọn HT Thanh Toán" at bounding box center [1385, 496] width 217 height 25
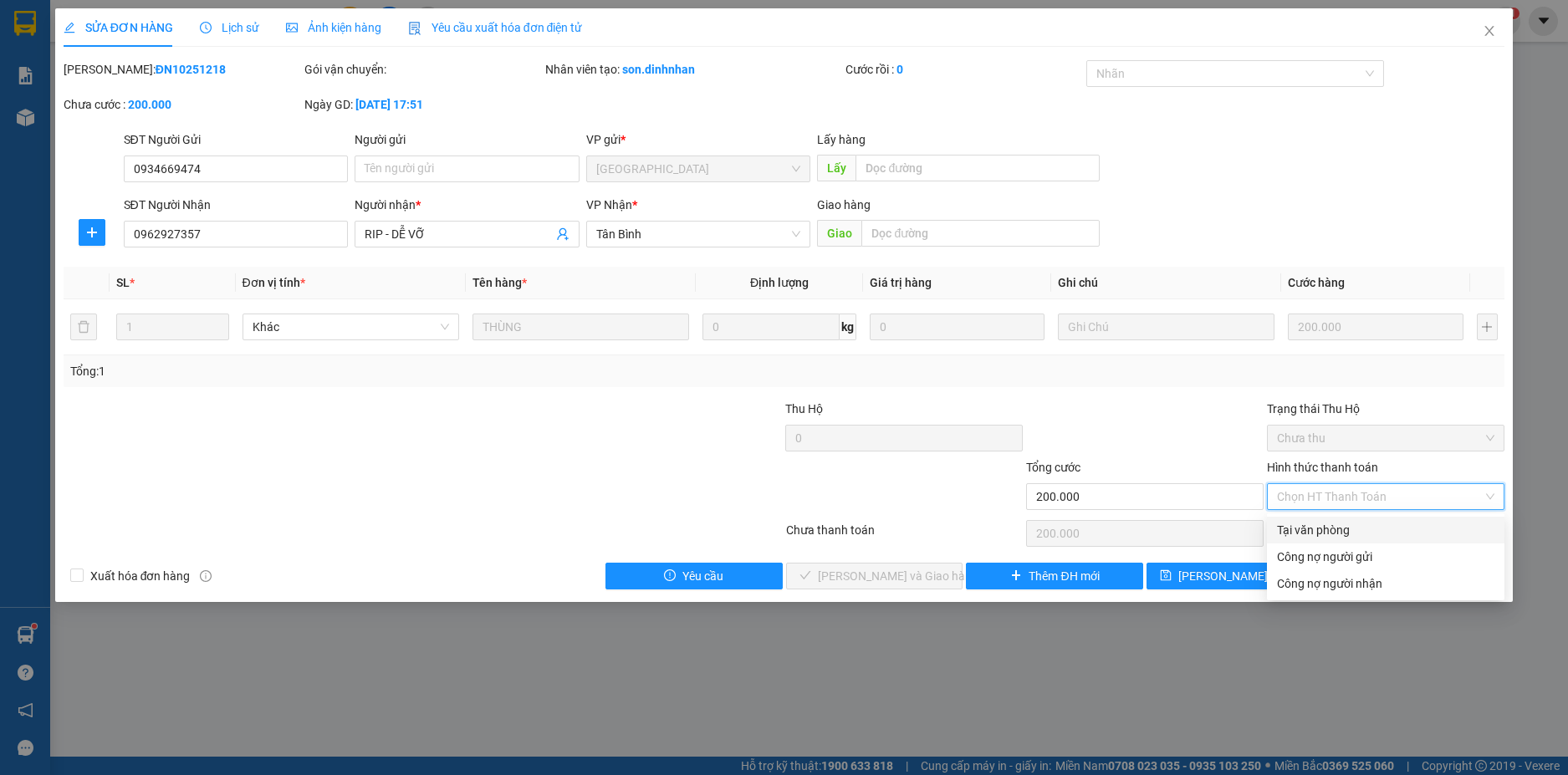
click at [1348, 522] on div "Tại văn phòng" at bounding box center [1385, 529] width 217 height 18
type input "0"
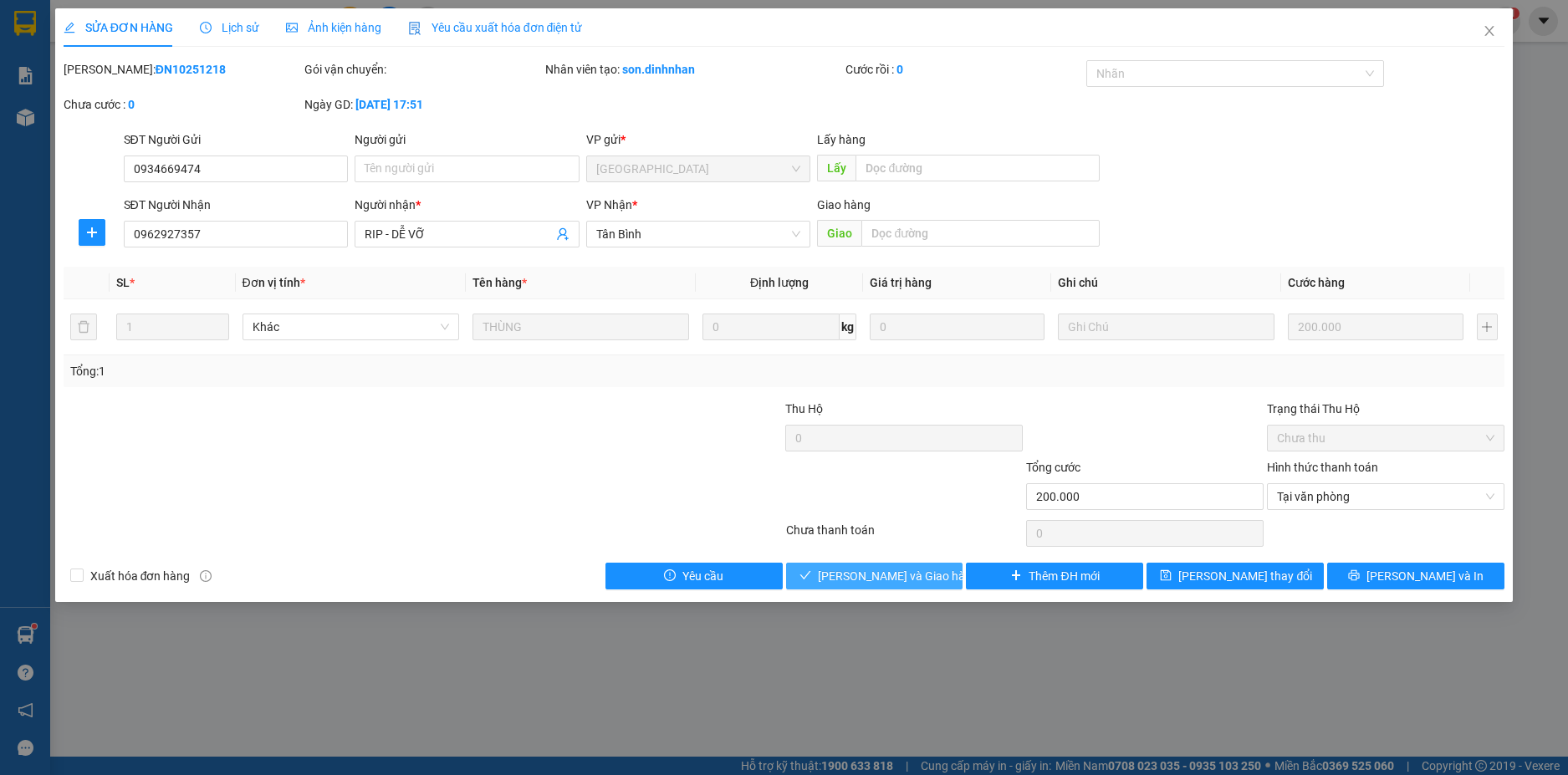
click at [935, 579] on button "Lưu và Giao hàng" at bounding box center [874, 575] width 177 height 27
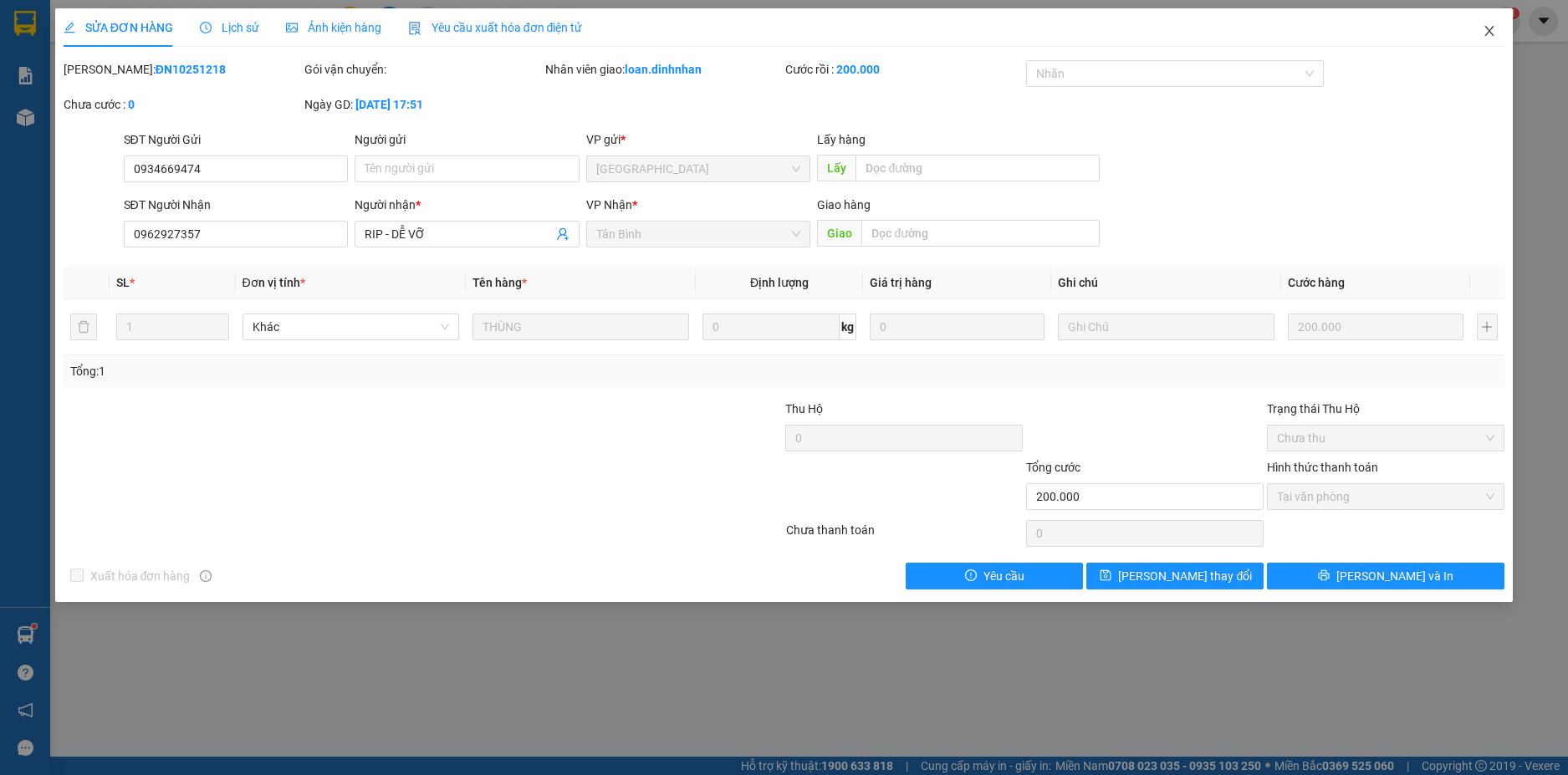
click at [1488, 22] on span "Close" at bounding box center [1489, 32] width 47 height 47
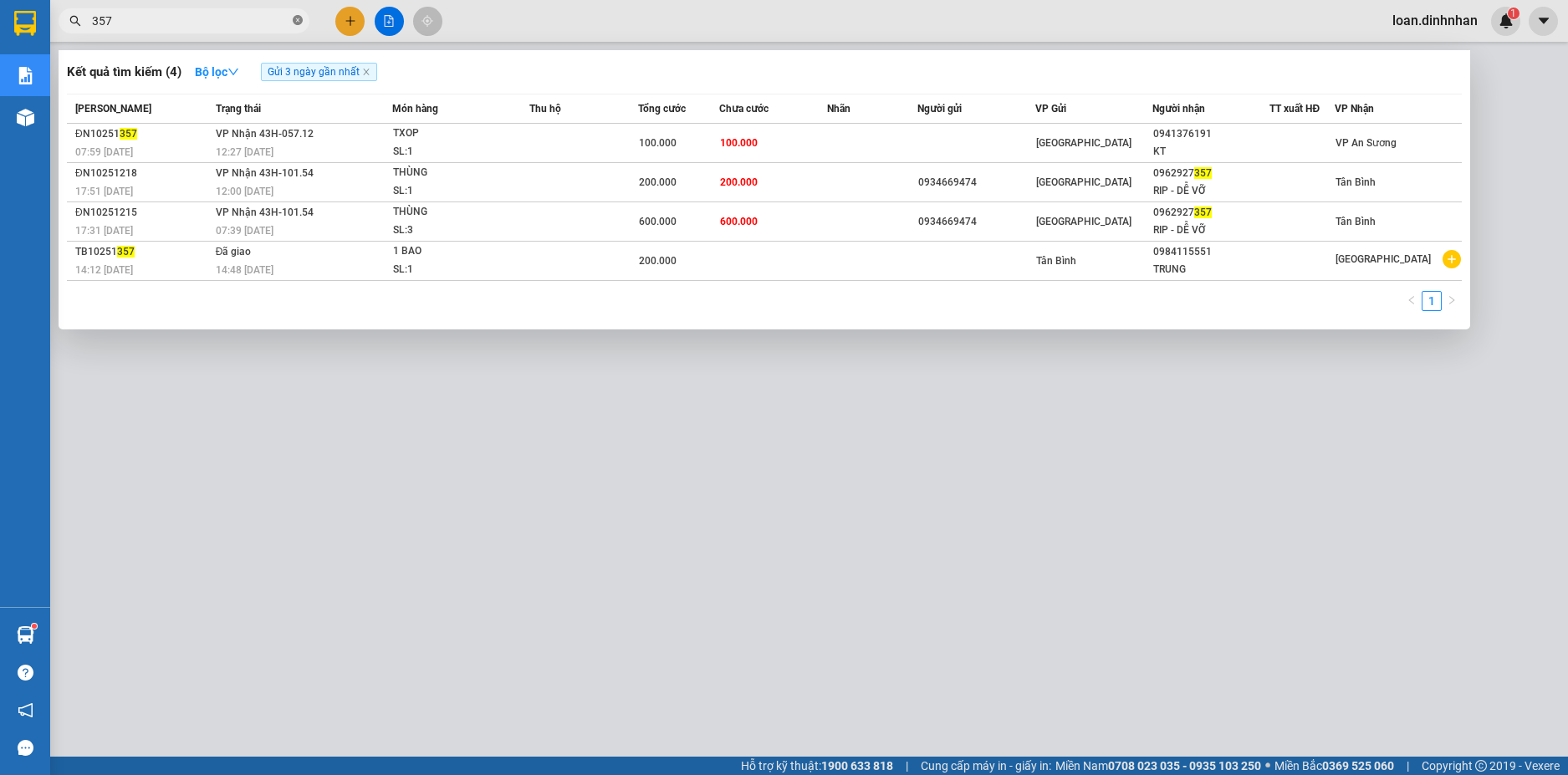
click at [295, 20] on icon "close-circle" at bounding box center [298, 20] width 10 height 10
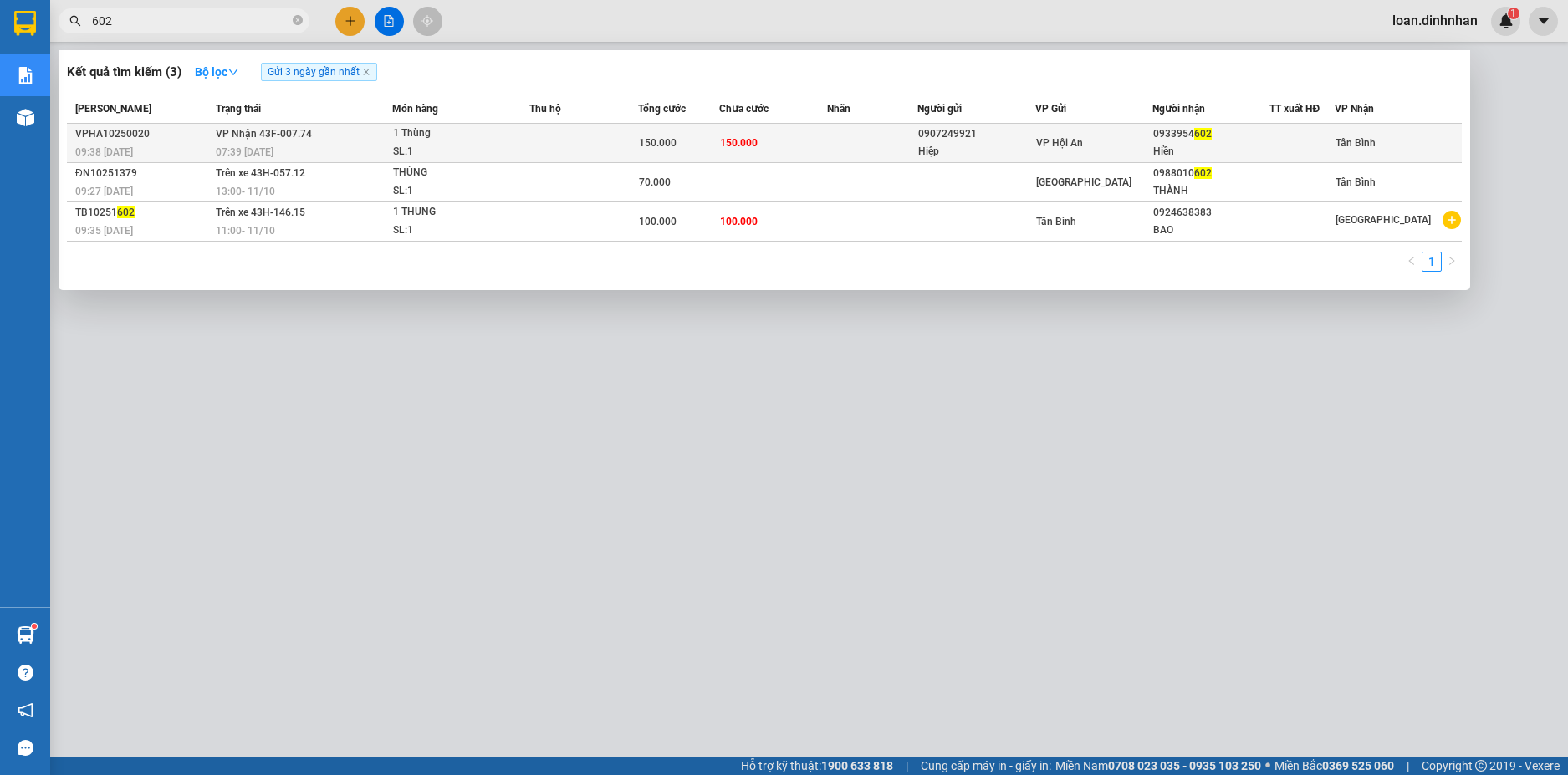
type input "602"
click at [735, 128] on td "150.000" at bounding box center [774, 143] width 109 height 39
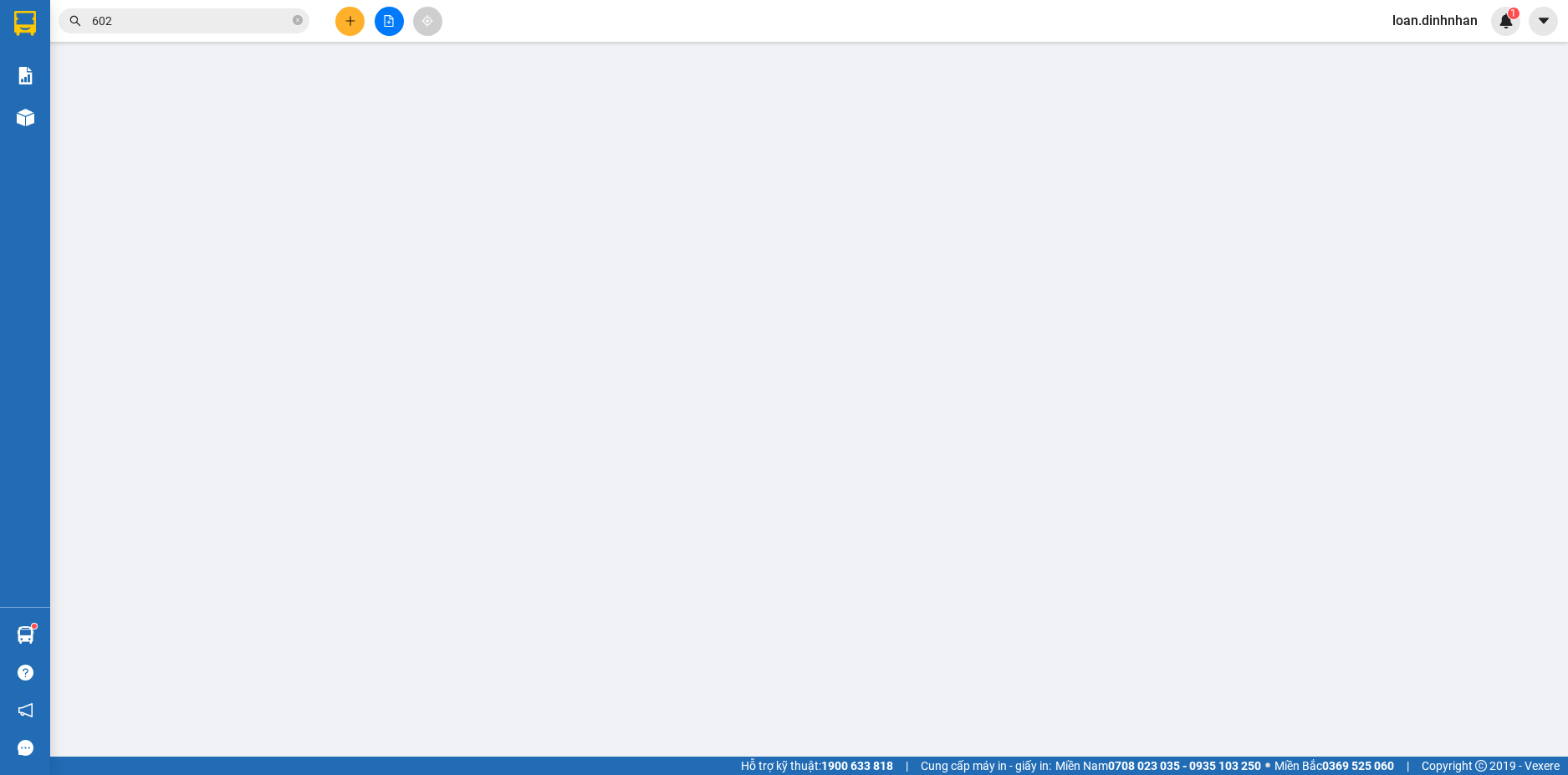
type input "0907249921"
type input "Hiệp"
type input "0933954602"
type input "Hiền"
type input "150.000"
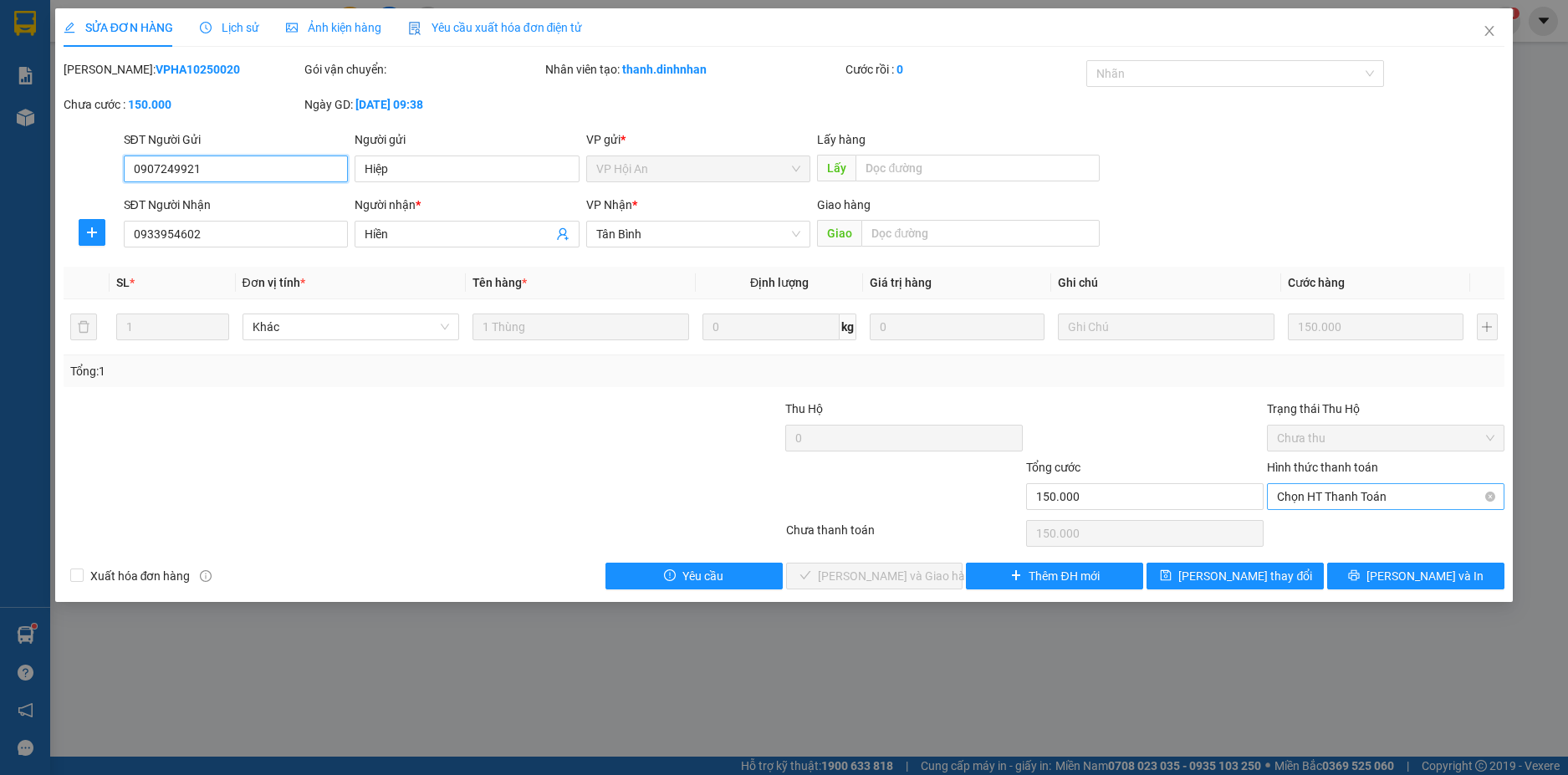
click at [1349, 497] on span "Chọn HT Thanh Toán" at bounding box center [1385, 496] width 217 height 25
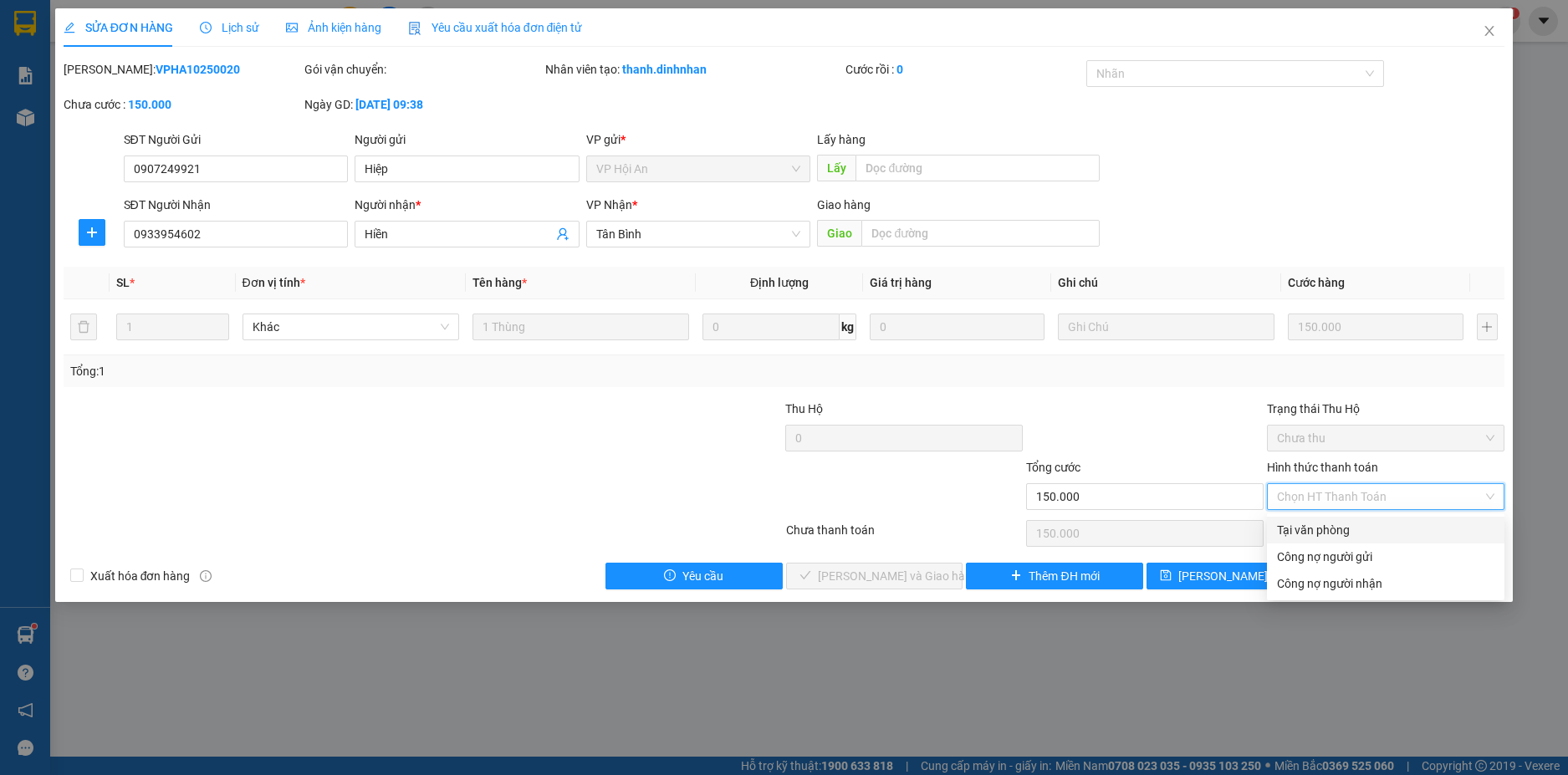
click at [1331, 528] on div "Tại văn phòng" at bounding box center [1385, 529] width 217 height 18
type input "0"
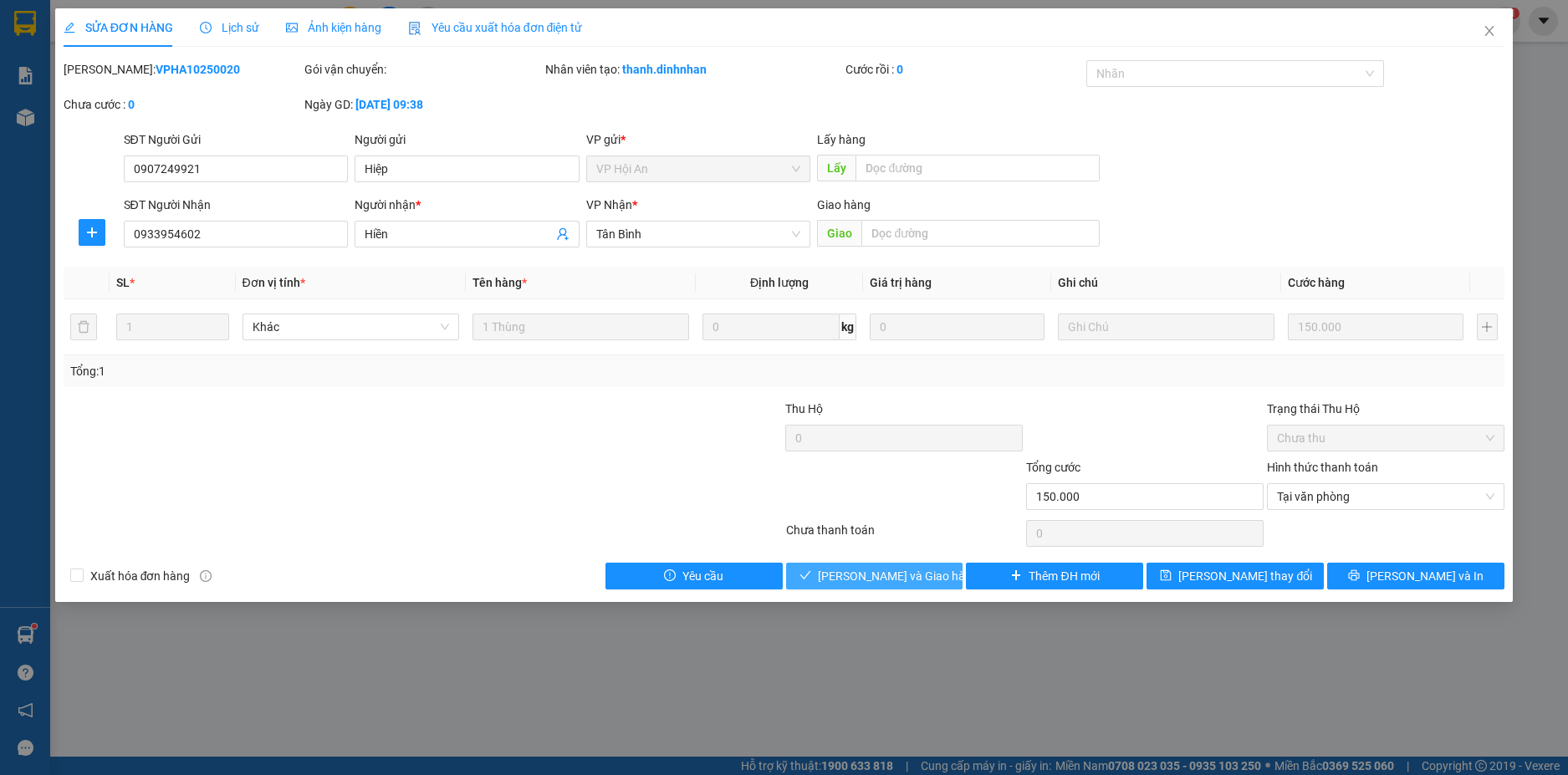
click at [937, 568] on button "Lưu và Giao hàng" at bounding box center [874, 575] width 177 height 27
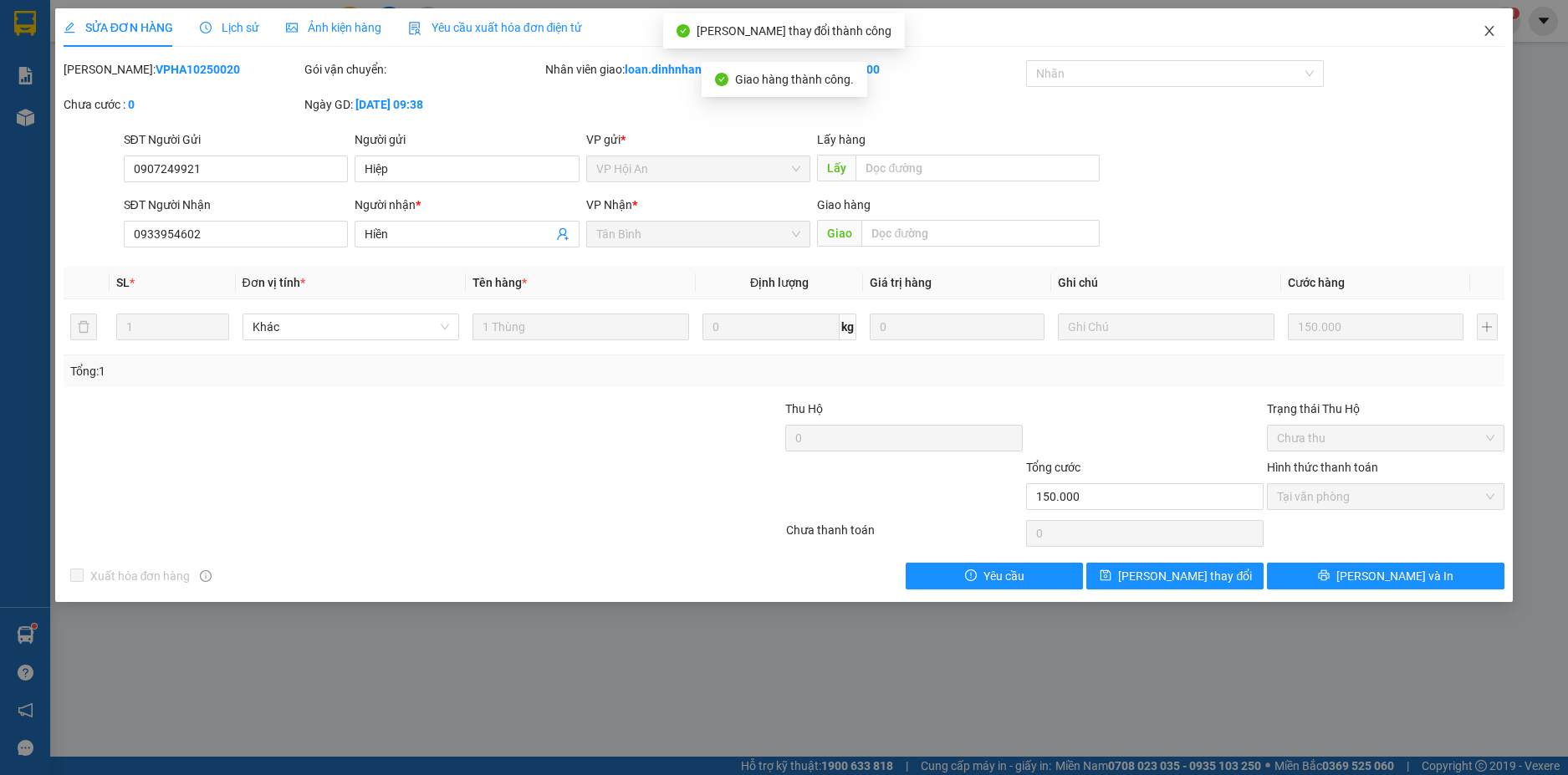
click at [1490, 32] on icon "close" at bounding box center [1489, 31] width 10 height 10
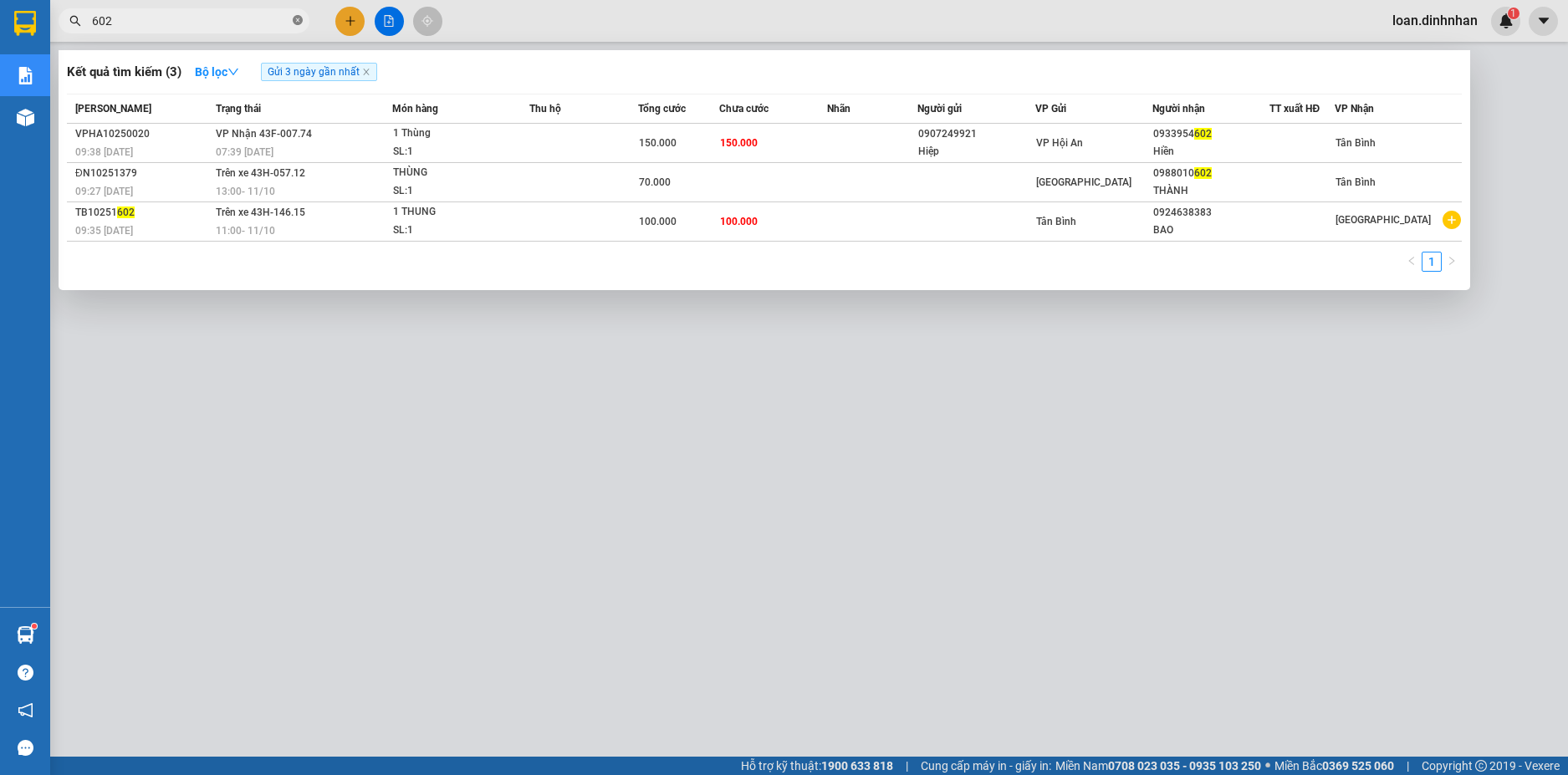
click at [295, 16] on icon "close-circle" at bounding box center [298, 20] width 10 height 10
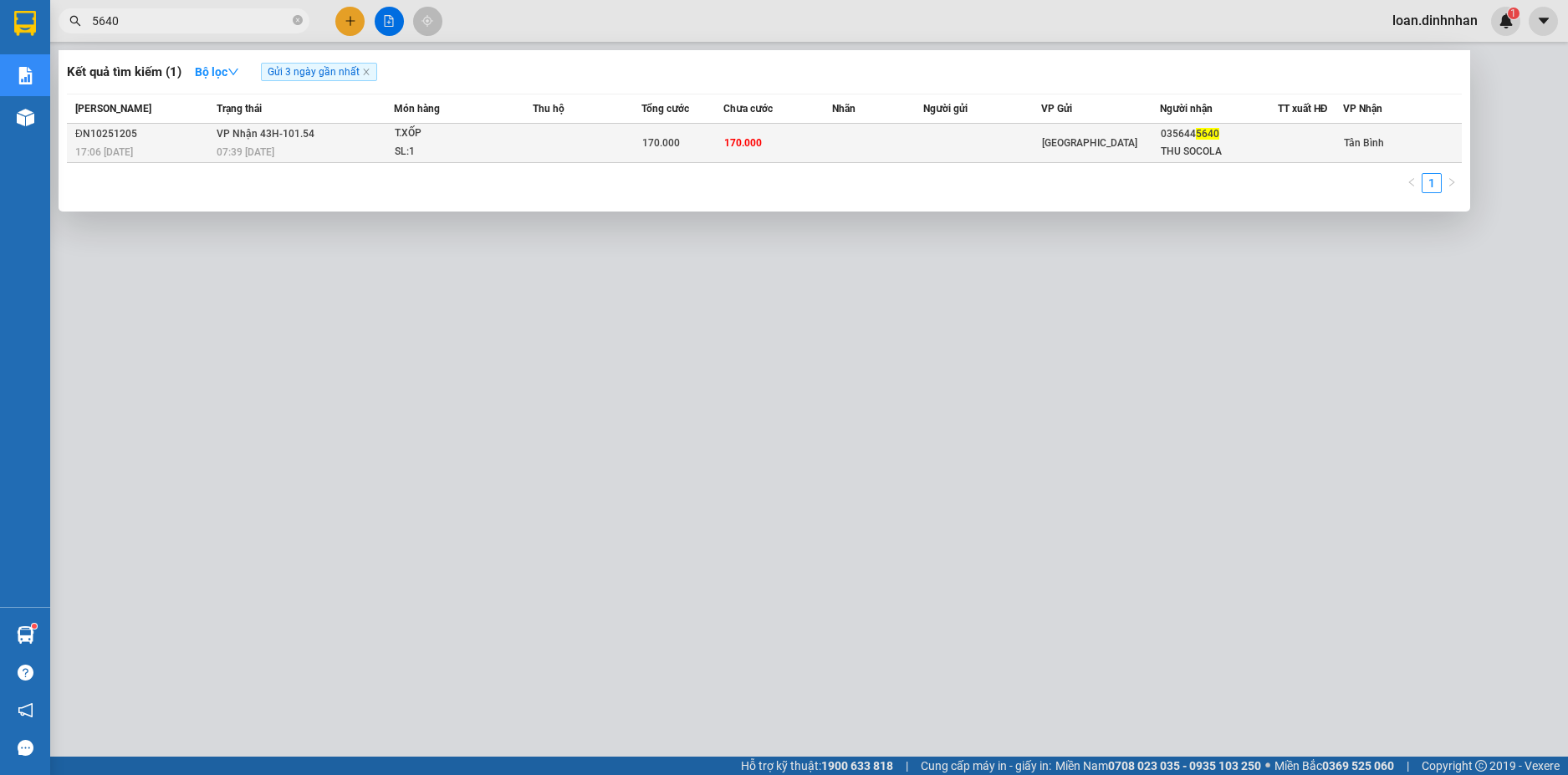
type input "5640"
click at [670, 134] on td "170.000" at bounding box center [682, 143] width 82 height 39
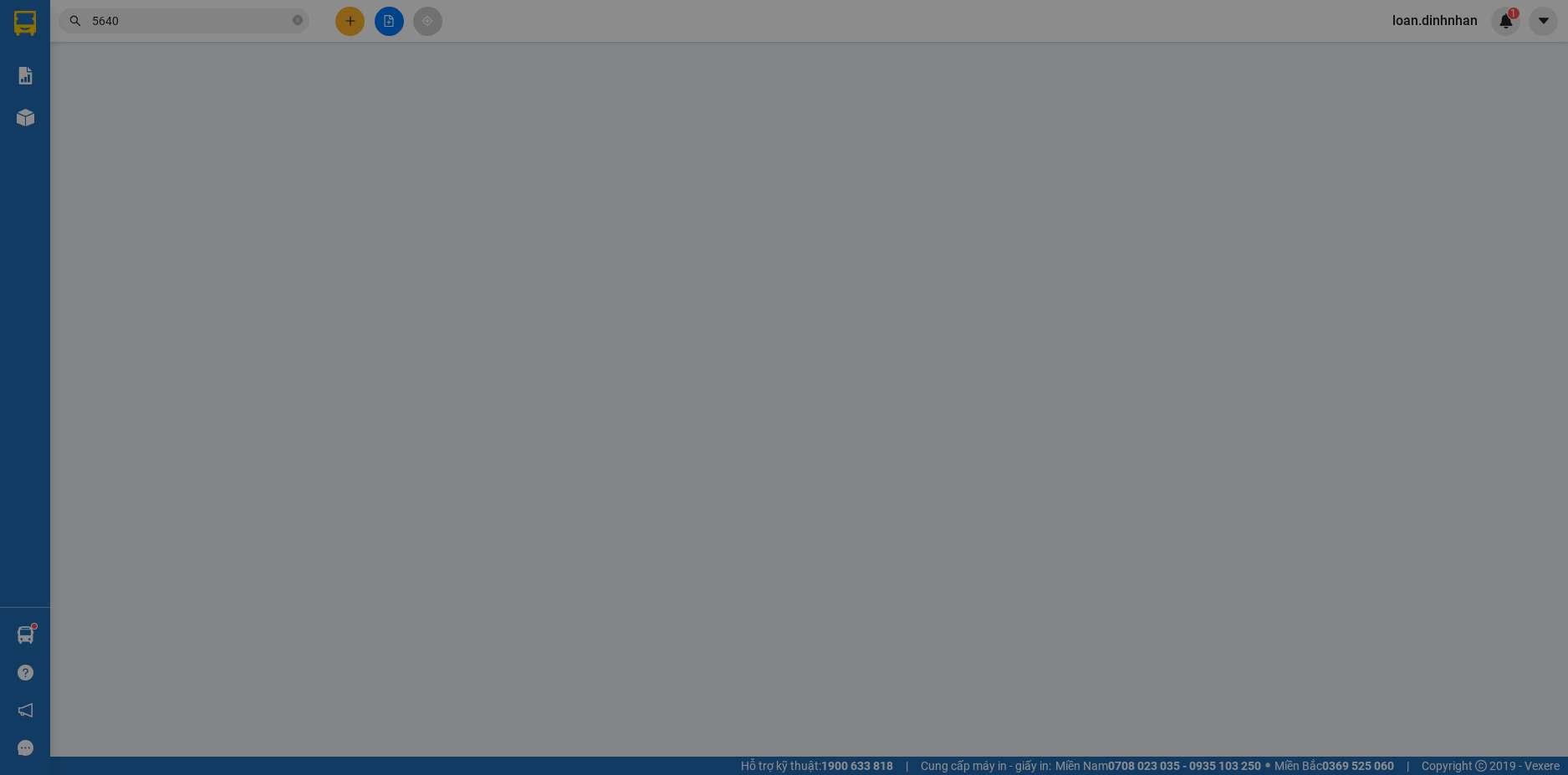
type input "0356445640"
type input "THU SOCOLA"
type input "170.000"
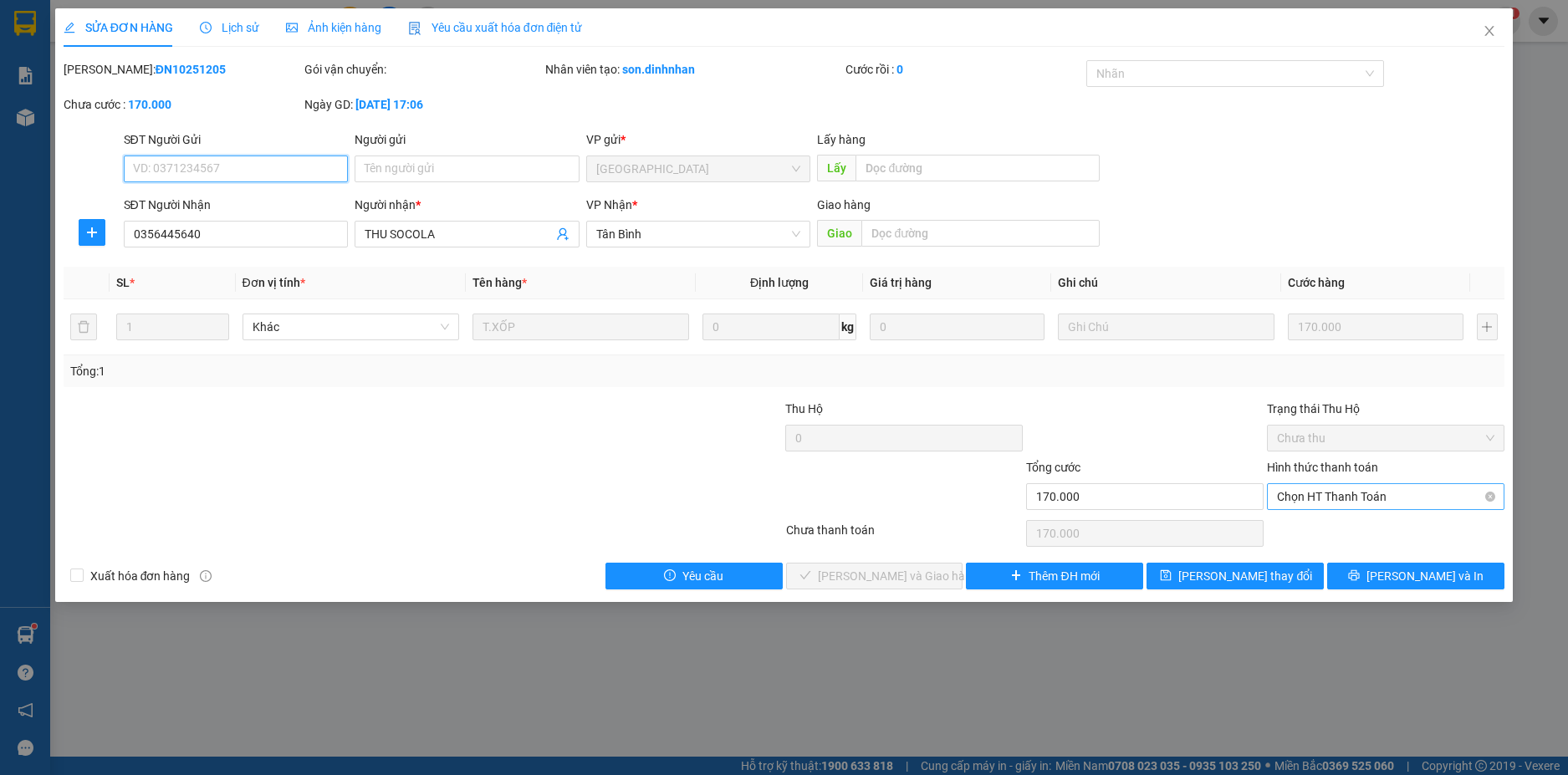
click at [1313, 503] on span "Chọn HT Thanh Toán" at bounding box center [1385, 496] width 217 height 25
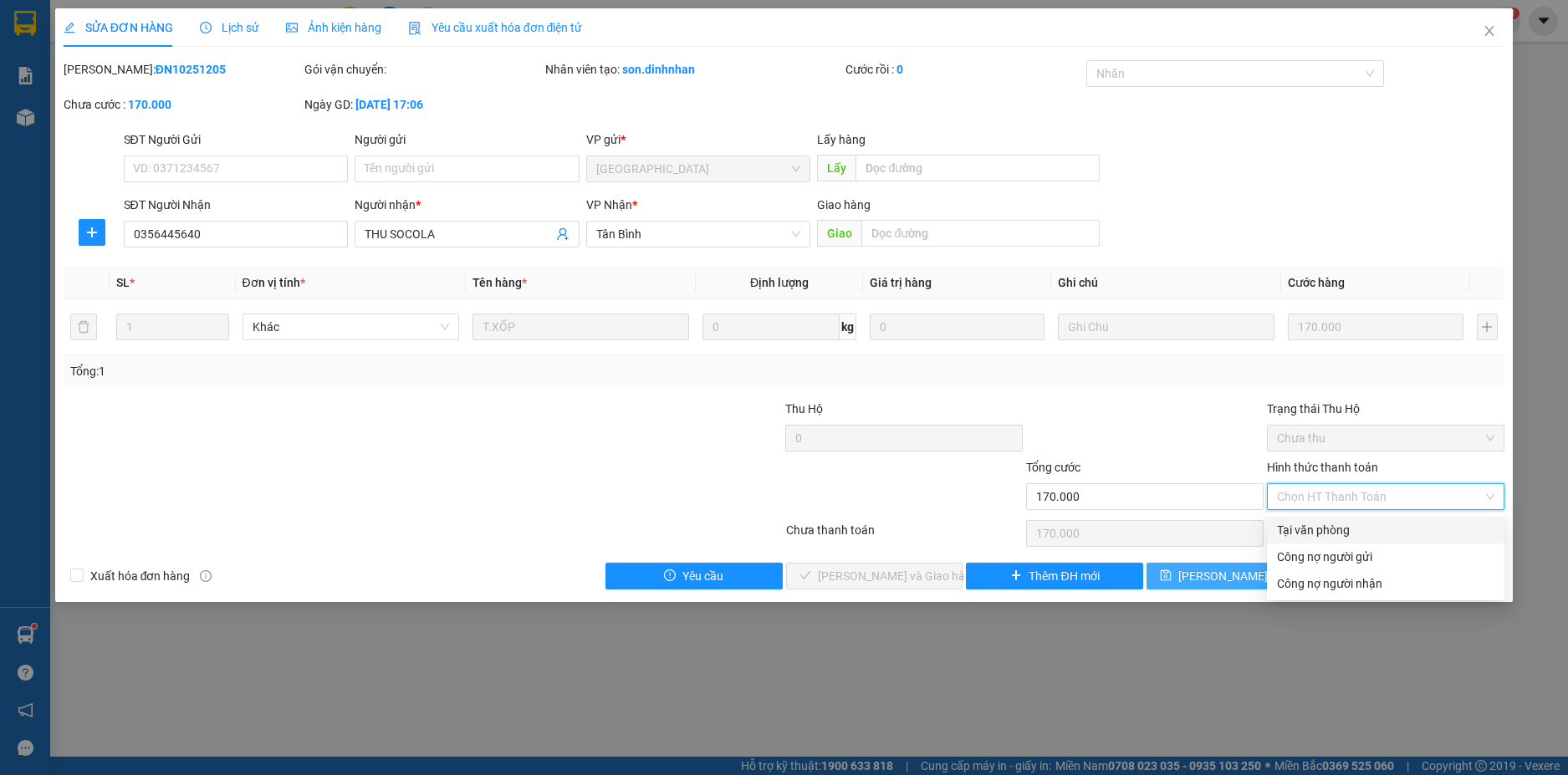
drag, startPoint x: 1301, startPoint y: 525, endPoint x: 1203, endPoint y: 577, distance: 110.9
click at [1300, 528] on div "Tại văn phòng" at bounding box center [1385, 529] width 217 height 18
type input "0"
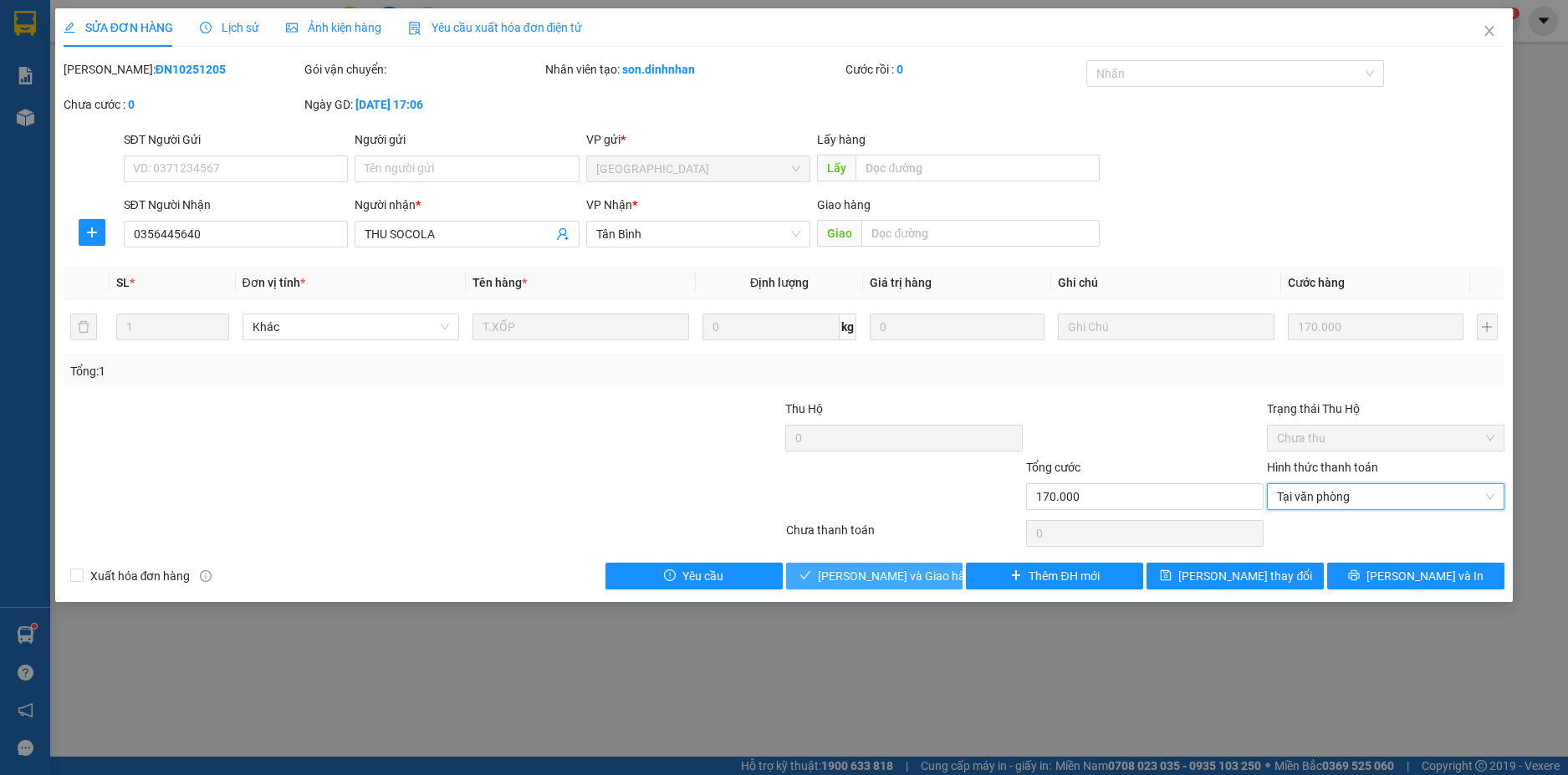
click at [934, 564] on button "Lưu và Giao hàng" at bounding box center [874, 575] width 177 height 27
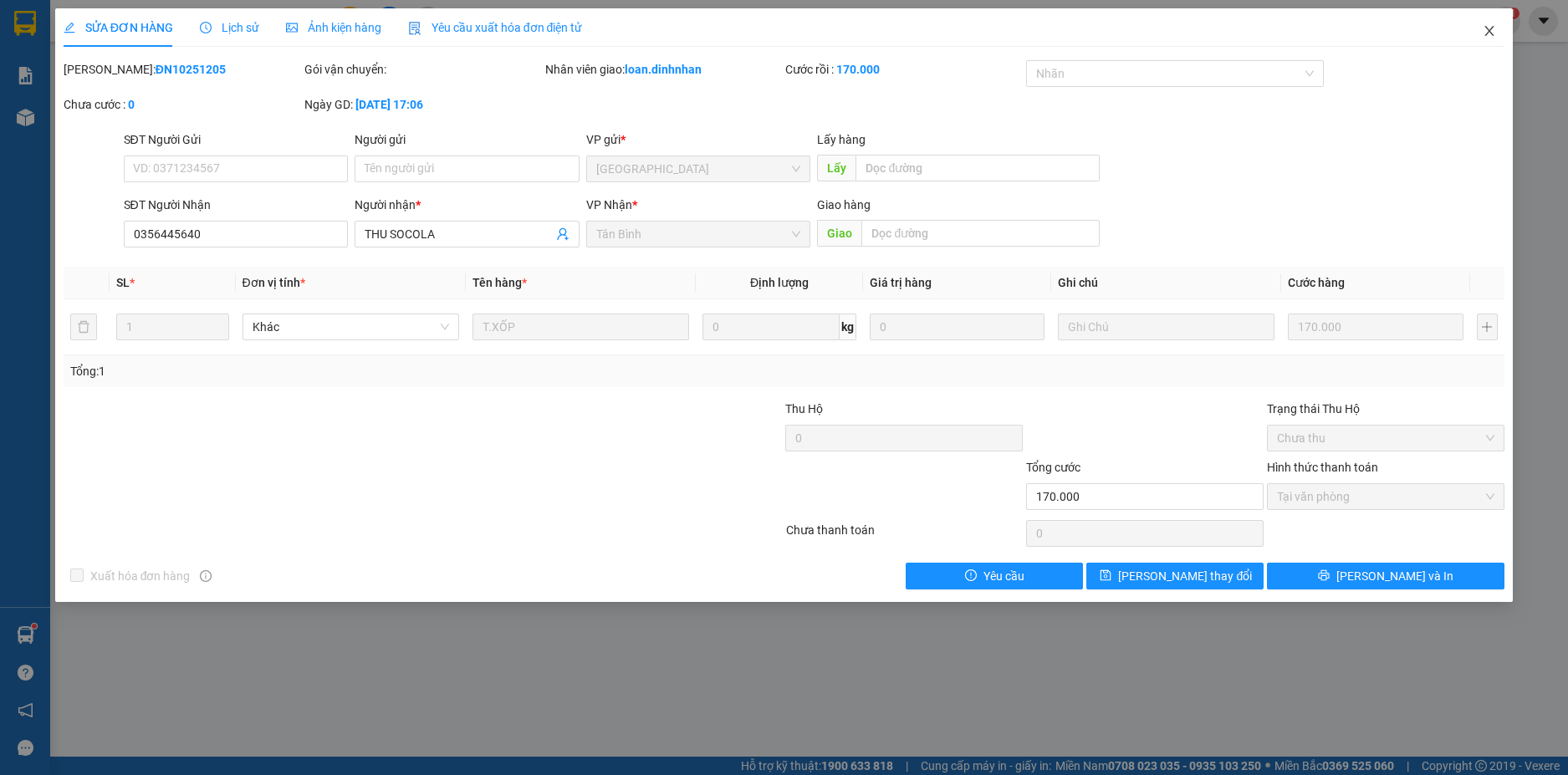
click at [1482, 26] on icon "close" at bounding box center [1488, 30] width 13 height 13
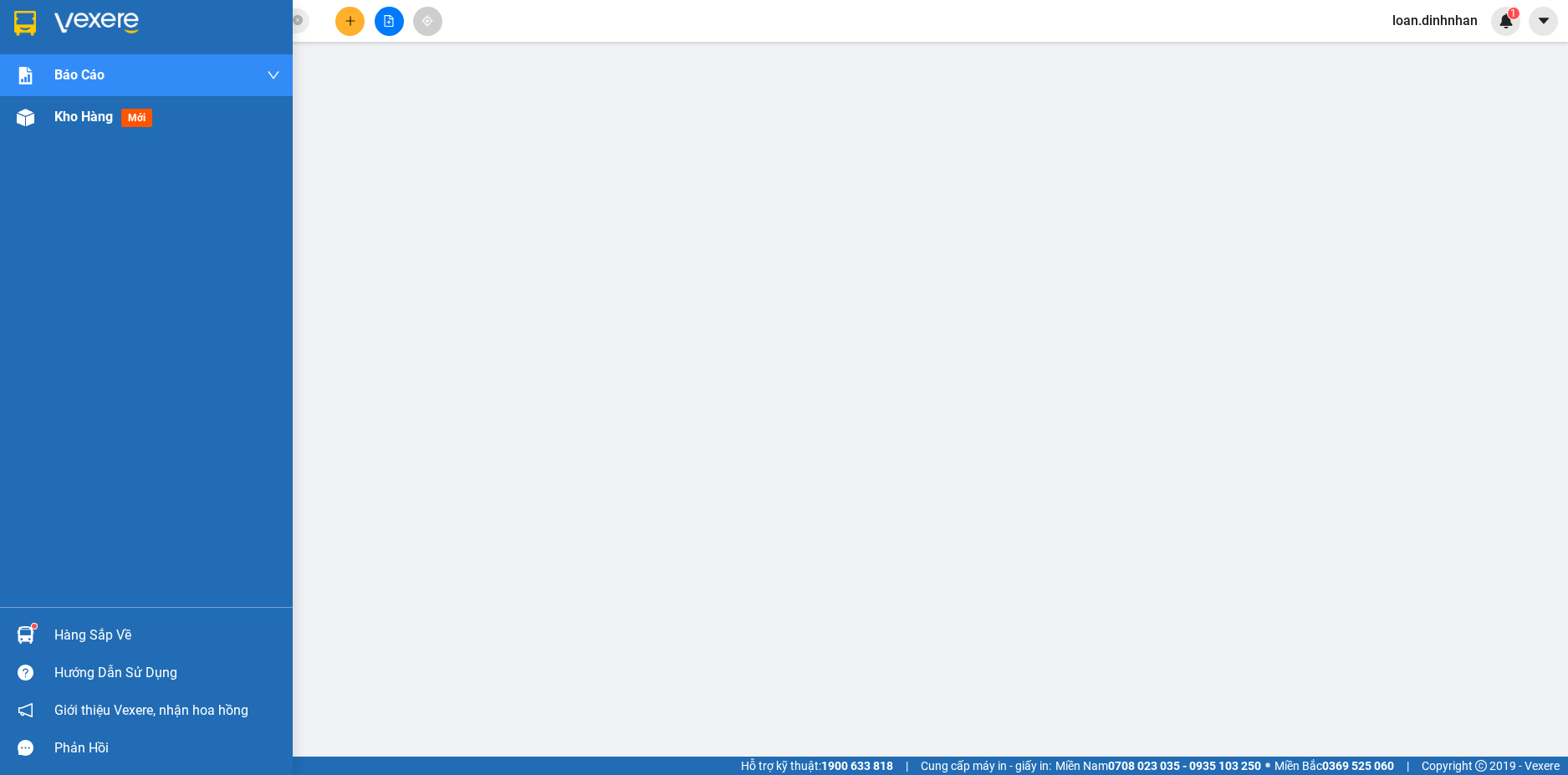
drag, startPoint x: 32, startPoint y: 131, endPoint x: 24, endPoint y: 120, distance: 13.6
click at [35, 130] on div at bounding box center [26, 118] width 29 height 29
click at [79, 121] on span "Kho hàng" at bounding box center [84, 117] width 59 height 16
click at [114, 116] on div "Kho hàng mới" at bounding box center [106, 117] width 105 height 21
click at [24, 120] on img at bounding box center [25, 118] width 17 height 17
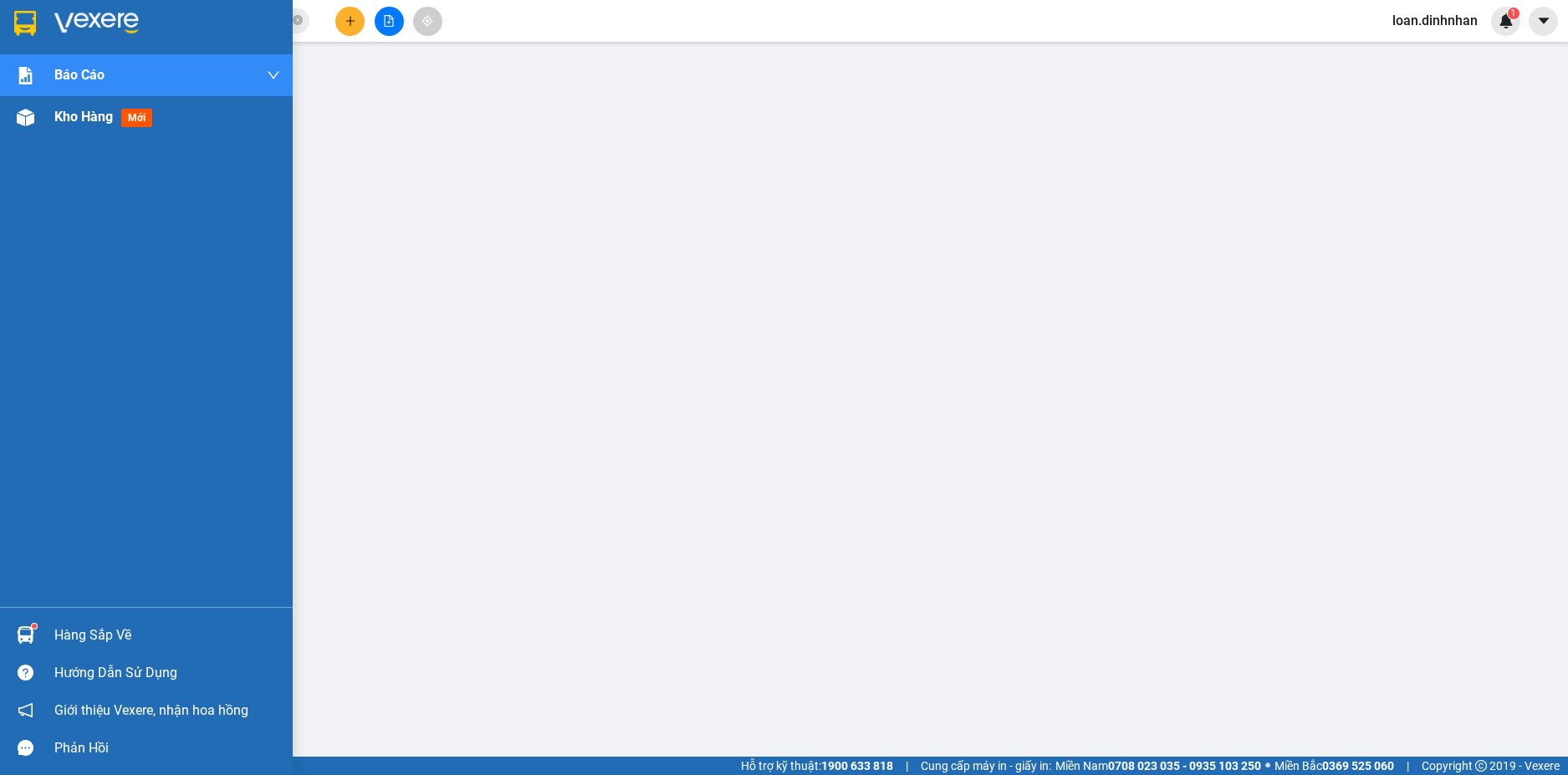
click at [66, 115] on span "Kho hàng" at bounding box center [84, 117] width 59 height 16
click at [90, 111] on span "Kho hàng" at bounding box center [84, 117] width 59 height 16
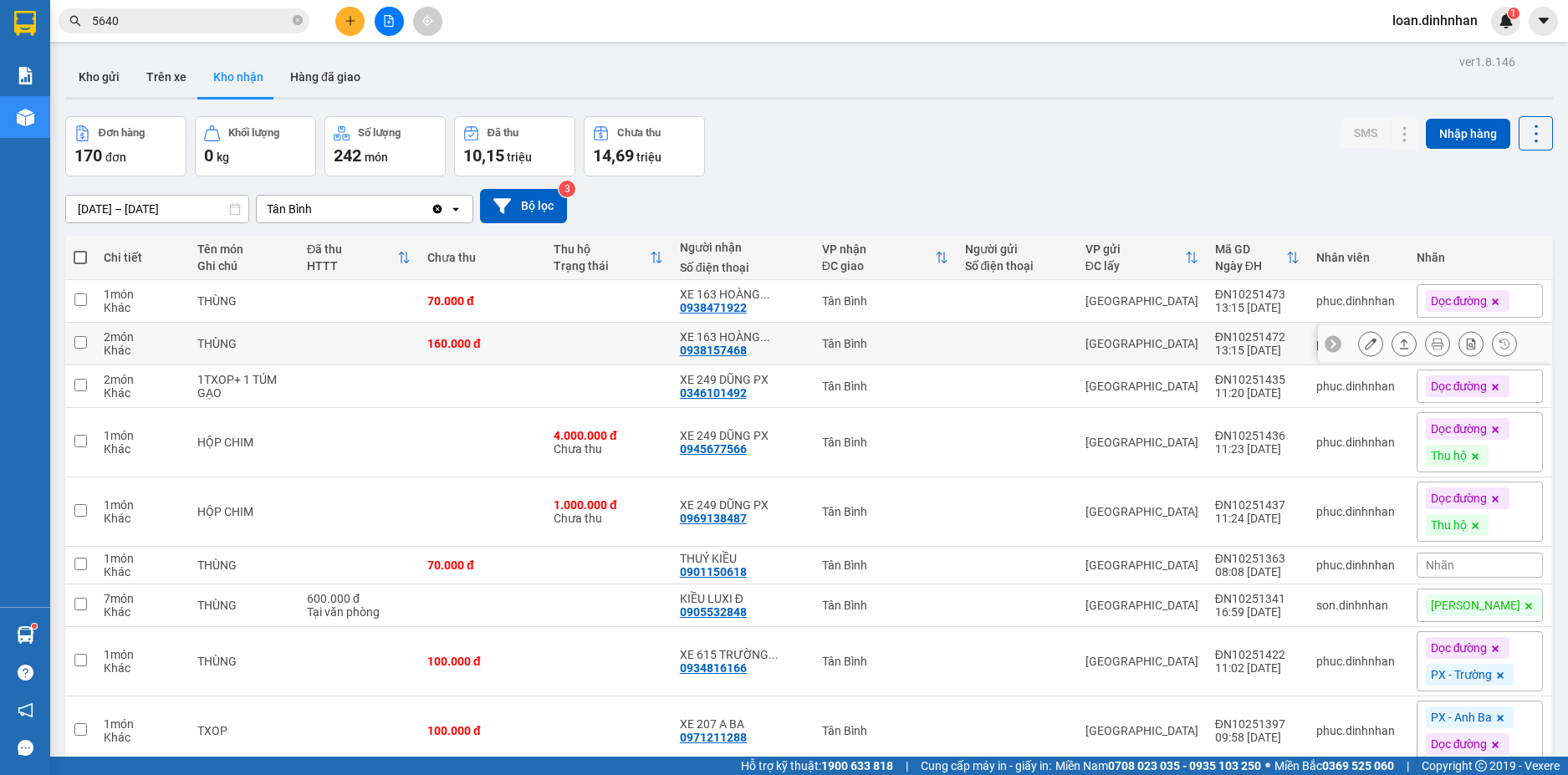
click at [1092, 142] on div "Đơn hàng 170 đơn Khối lượng 0 kg Số lượng 242 món Đã thu 10,15 triệu Chưa thu 1…" at bounding box center [808, 146] width 1488 height 61
click at [1365, 299] on icon at bounding box center [1371, 301] width 12 height 12
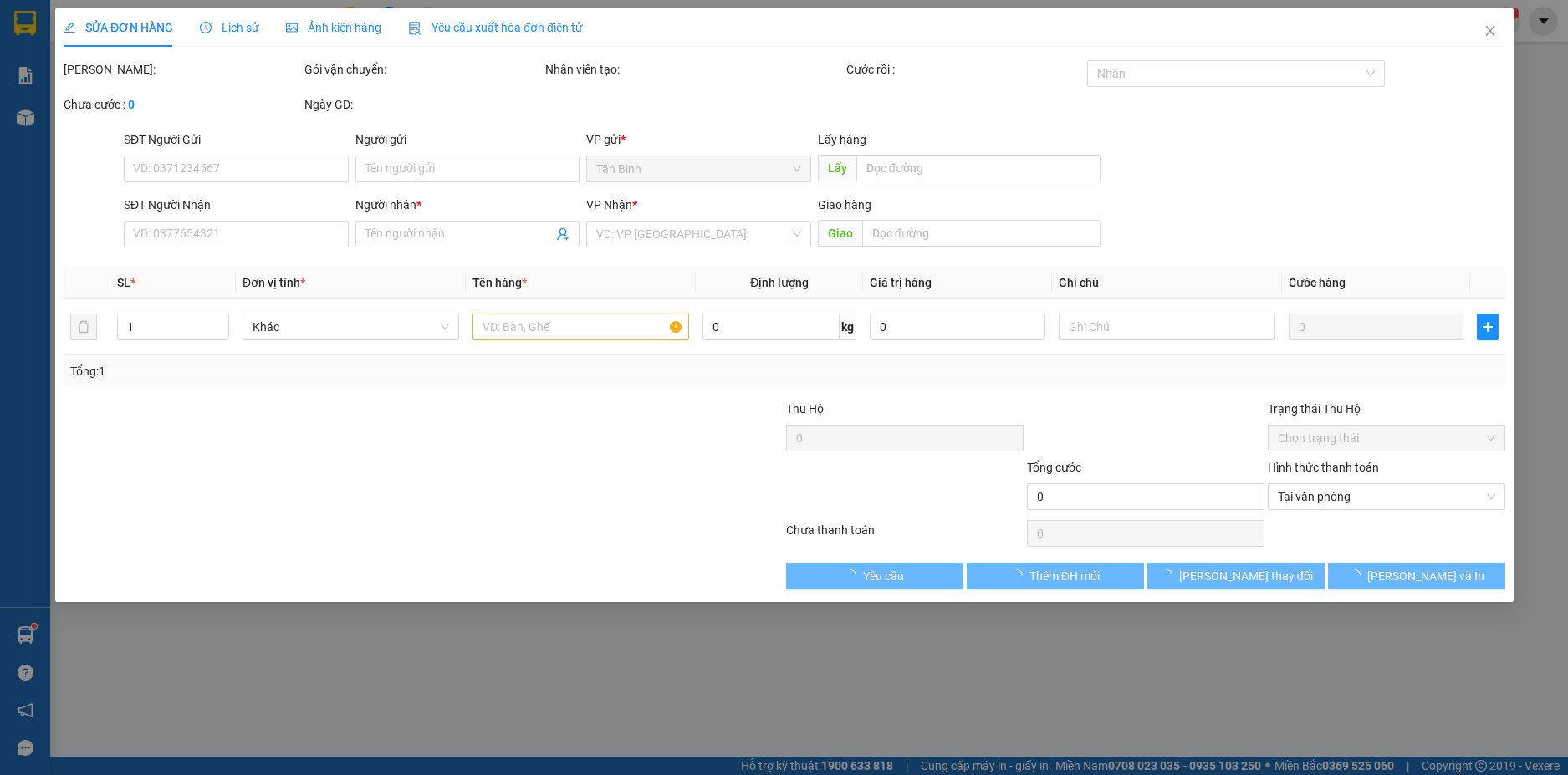
type input "0938471922"
type input "XE 163 HOÀNG MẬP"
type input "70.000"
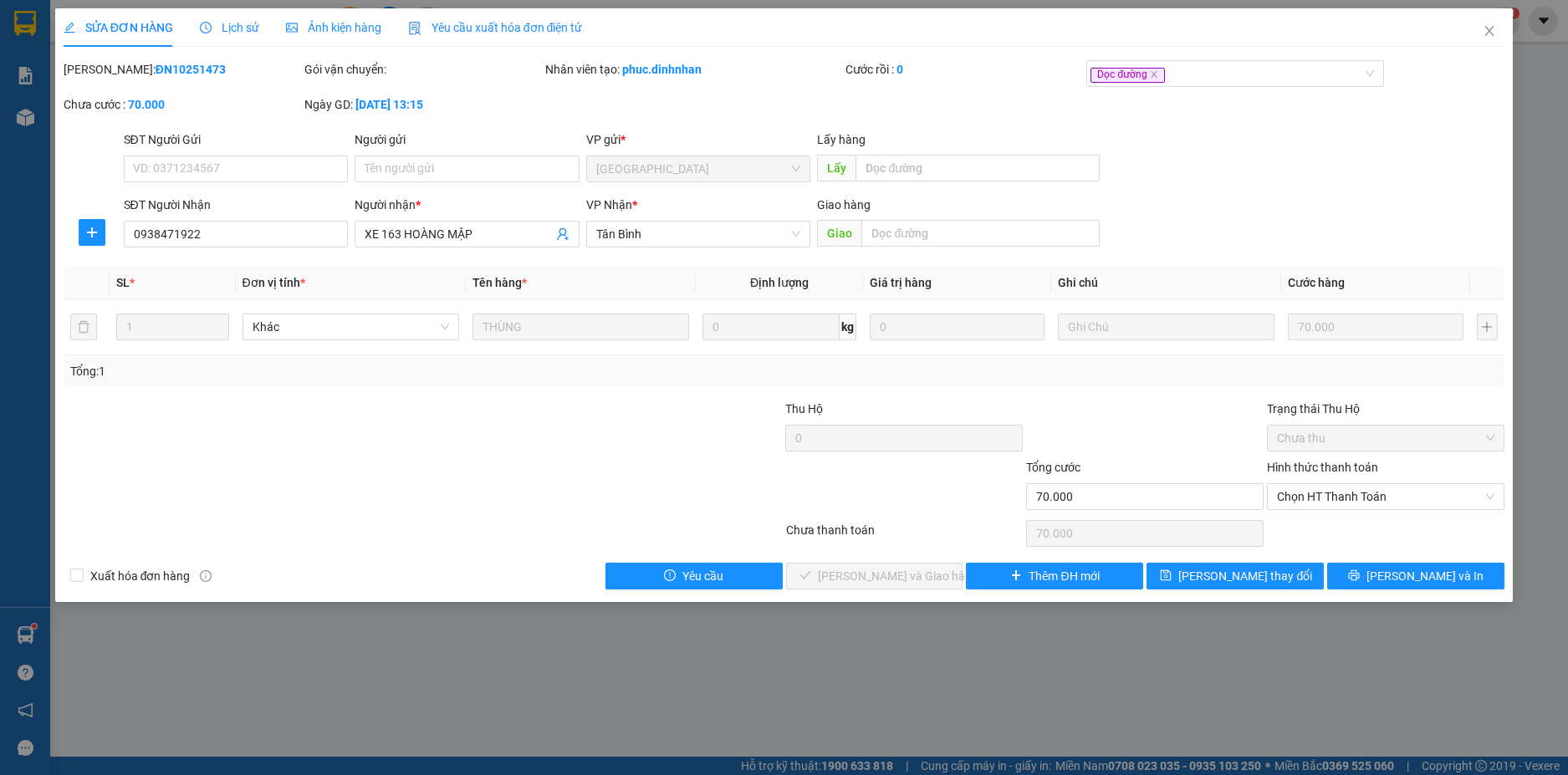
click at [225, 16] on div "Lịch sử" at bounding box center [229, 28] width 60 height 38
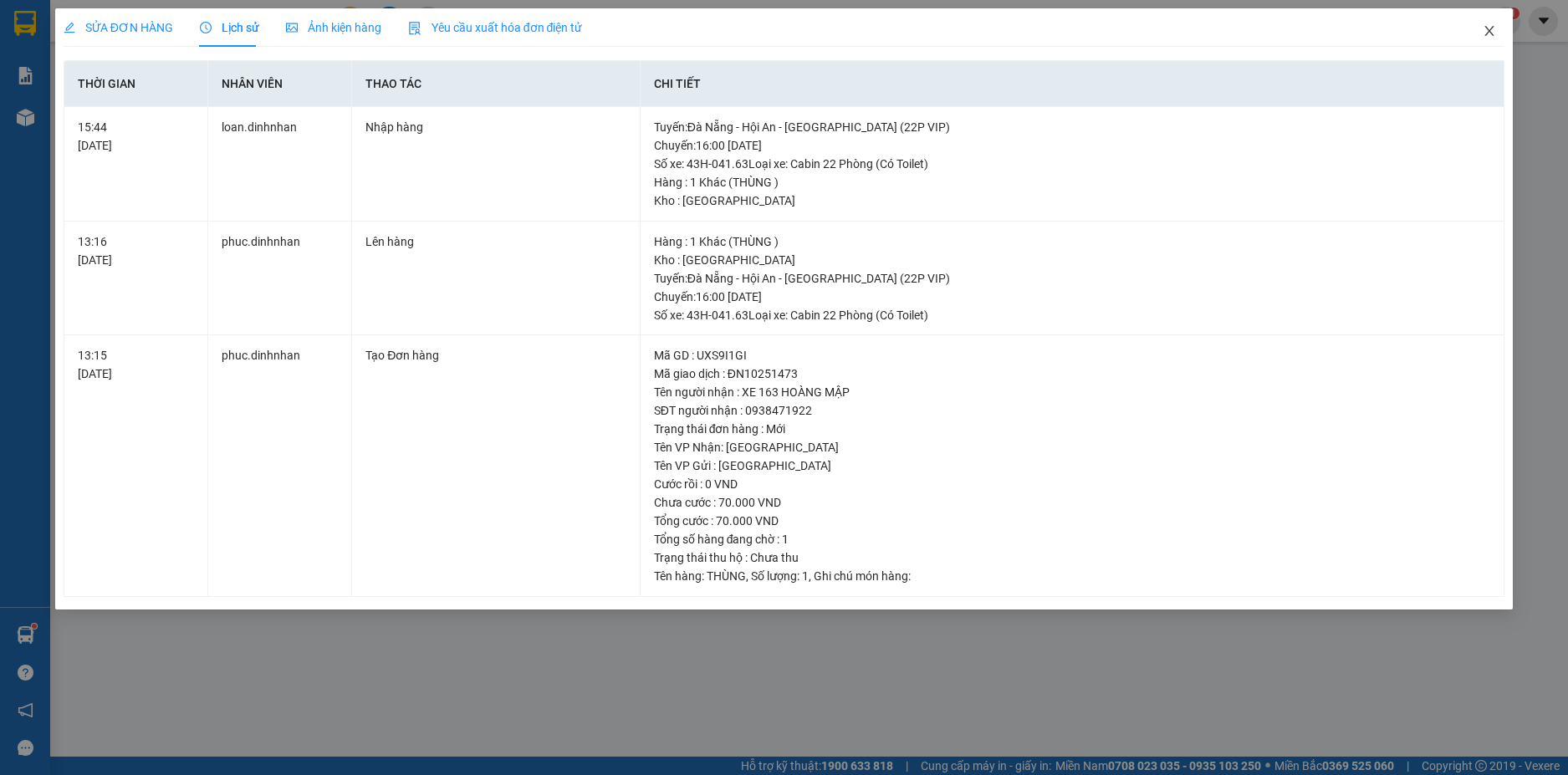
click at [1490, 24] on span "Close" at bounding box center [1489, 32] width 47 height 47
click at [1487, 20] on span "loan.dinhnhan" at bounding box center [1434, 21] width 112 height 21
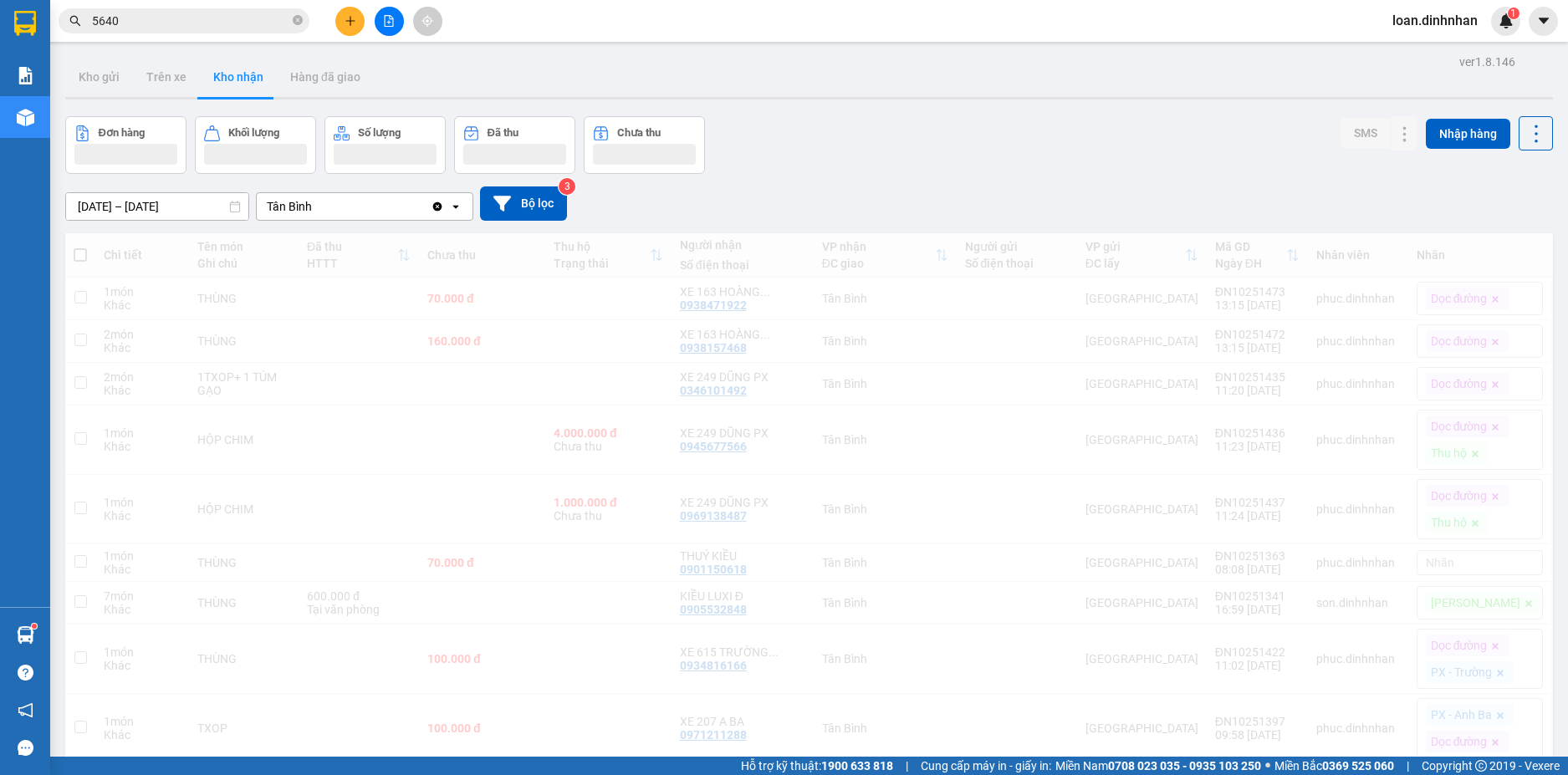
click at [1488, 26] on span "loan.dinhnhan" at bounding box center [1434, 21] width 112 height 21
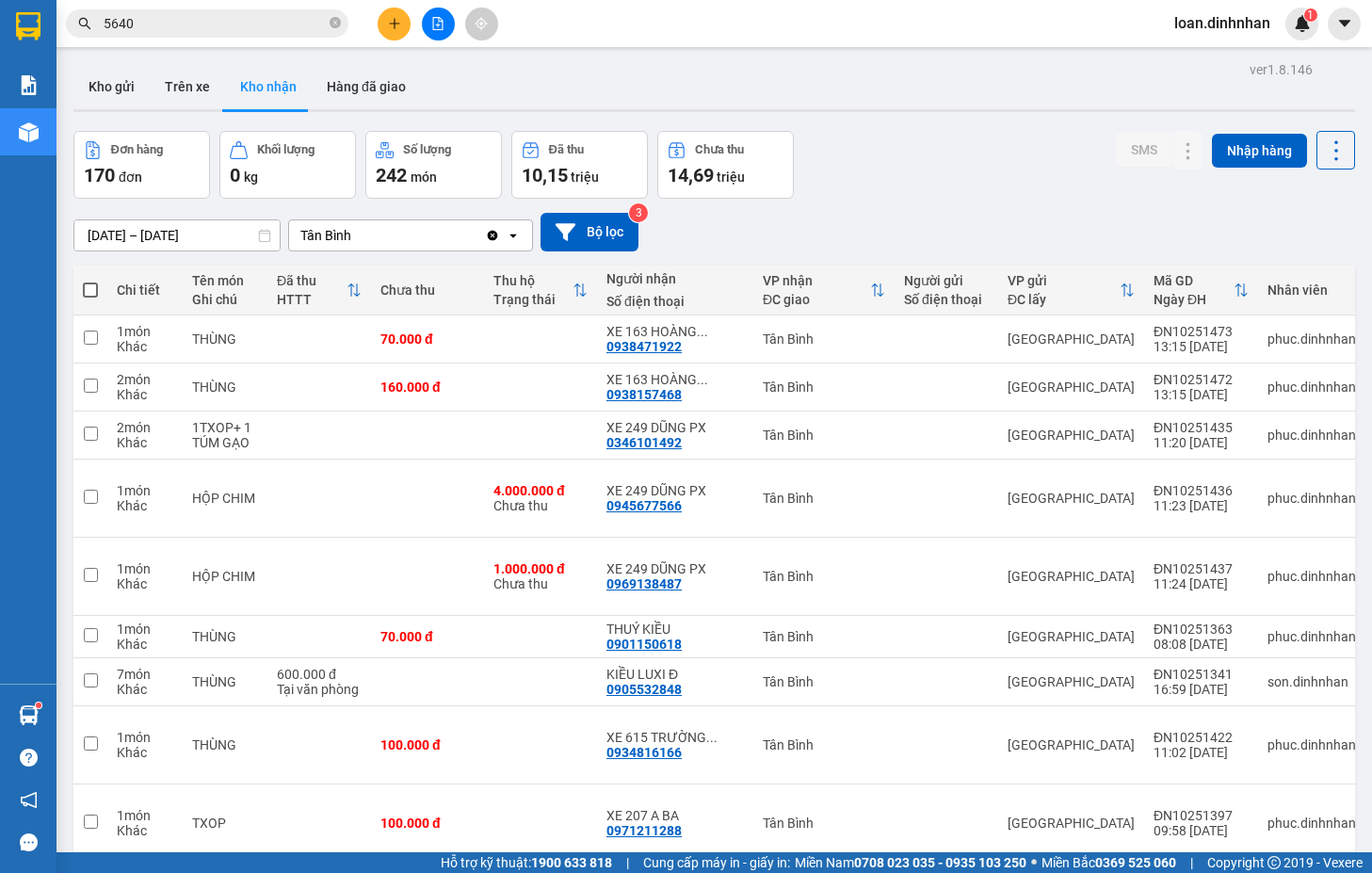
click at [921, 186] on div "Đơn hàng 170 đơn Khối lượng 0 kg Số lượng 242 món Đã thu 10,15 triệu Chưa thu 1…" at bounding box center [713, 165] width 1281 height 68
click at [966, 158] on div "Đơn hàng 170 đơn Khối lượng 0 kg Số lượng 242 món Đã thu 10,15 triệu Chưa thu 1…" at bounding box center [713, 165] width 1281 height 68
click at [991, 190] on div "Đơn hàng 170 đơn Khối lượng 0 kg Số lượng 242 món Đã thu 10,15 triệu Chưa thu 1…" at bounding box center [713, 165] width 1281 height 68
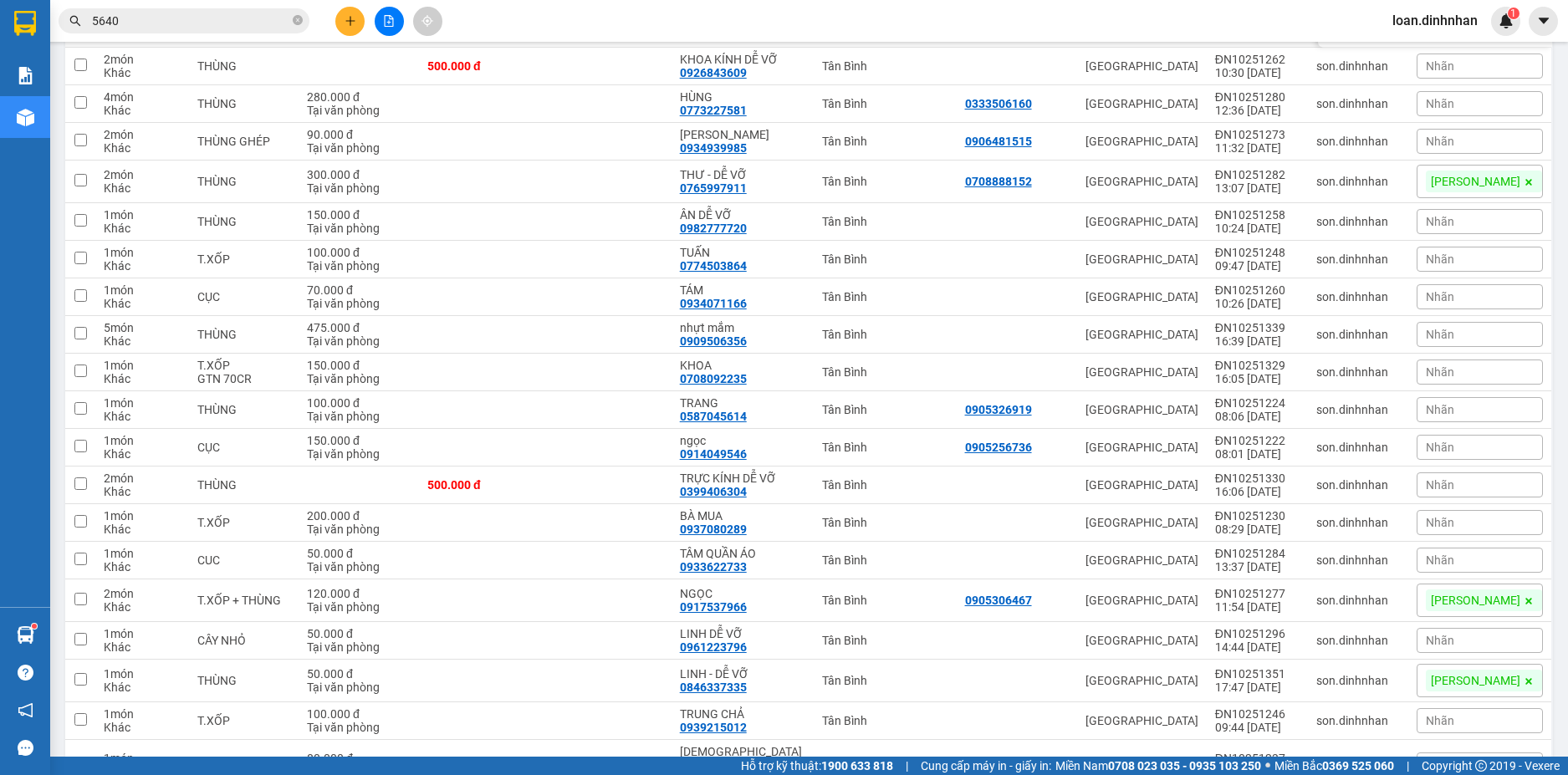
scroll to position [2006, 0]
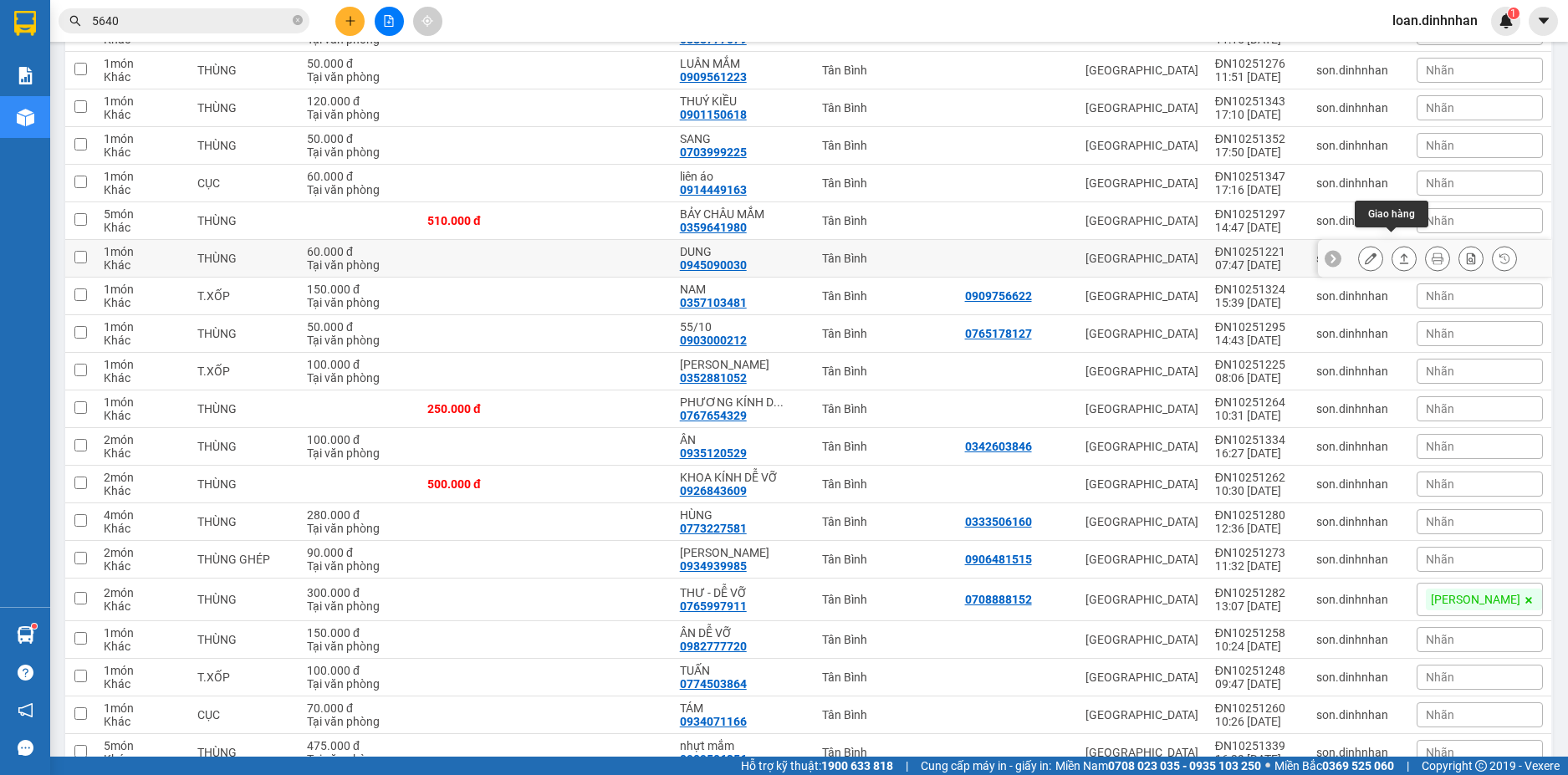
click at [1392, 244] on button at bounding box center [1404, 259] width 23 height 29
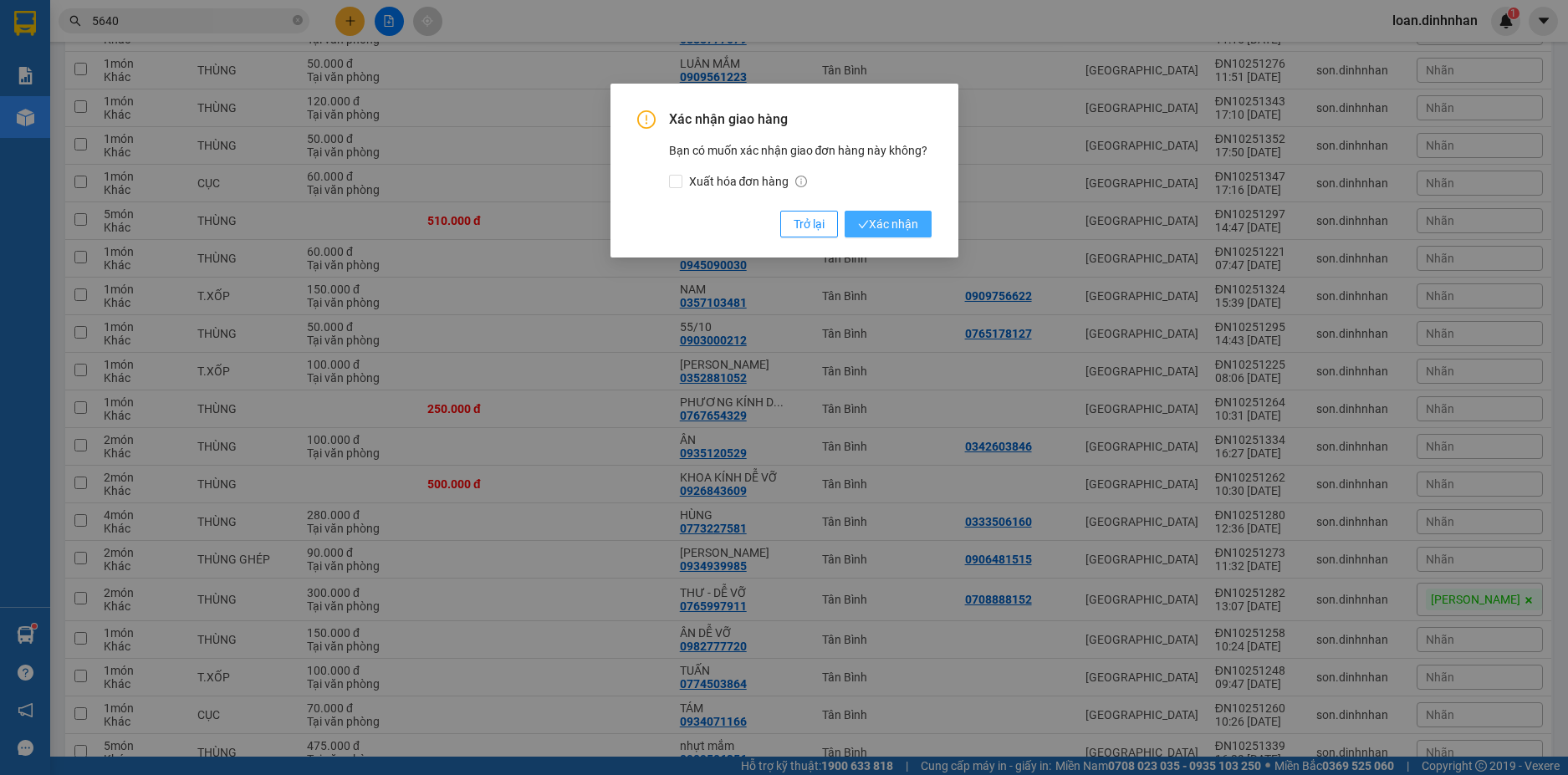
click at [870, 217] on span "Xác nhận" at bounding box center [888, 223] width 61 height 18
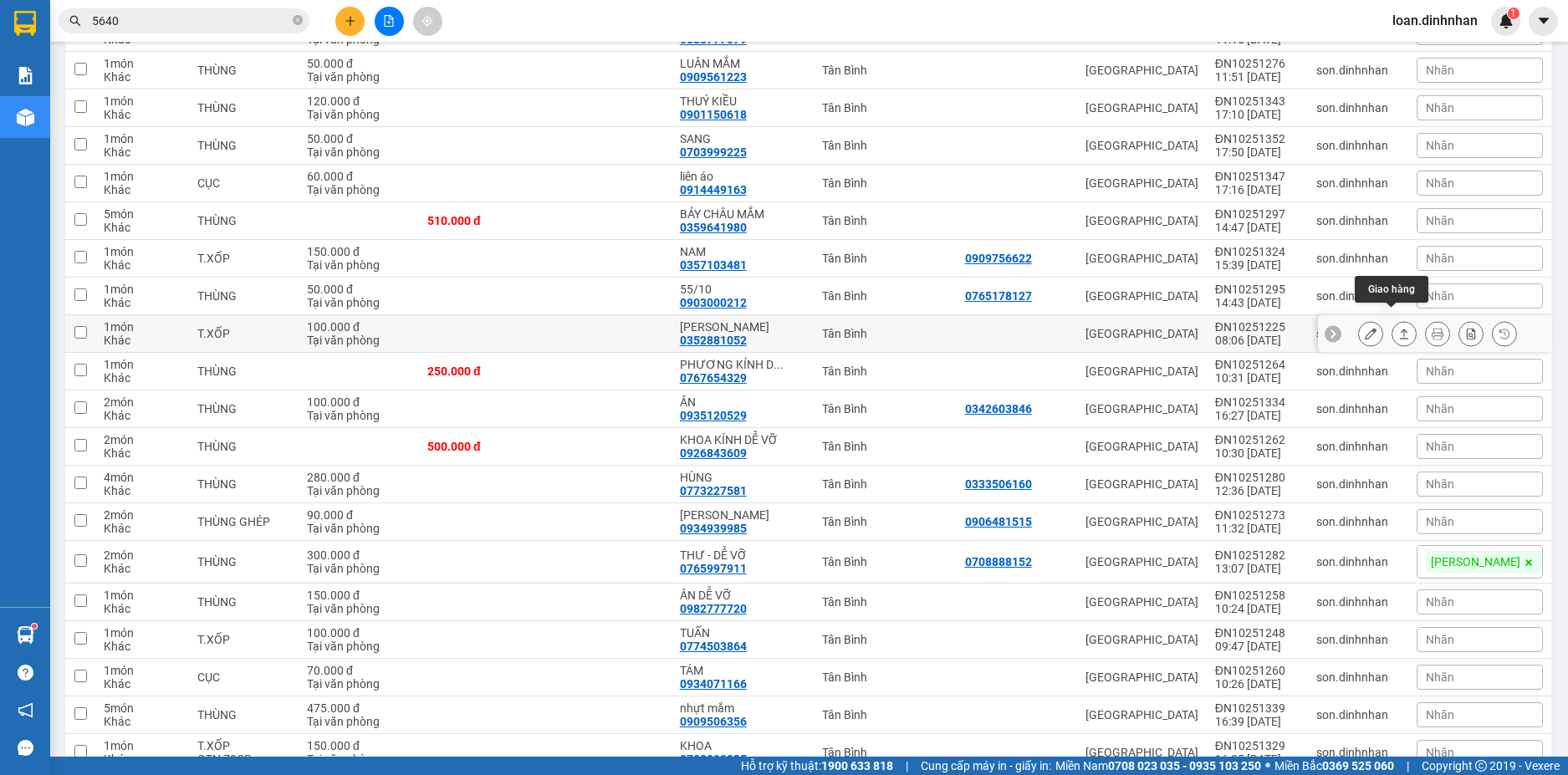
click at [1392, 323] on button at bounding box center [1404, 334] width 23 height 29
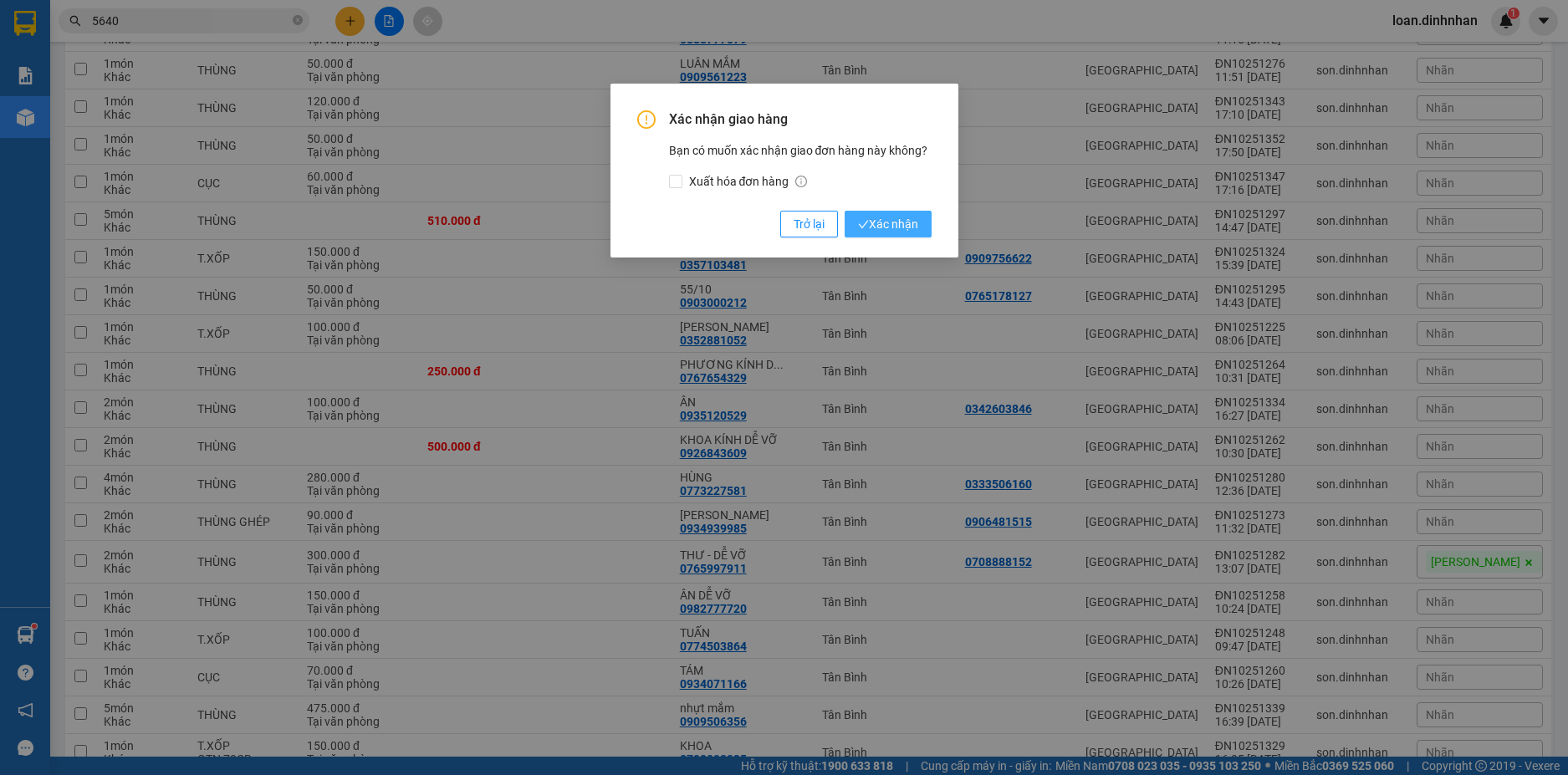
click at [895, 215] on span "Xác nhận" at bounding box center [888, 223] width 61 height 18
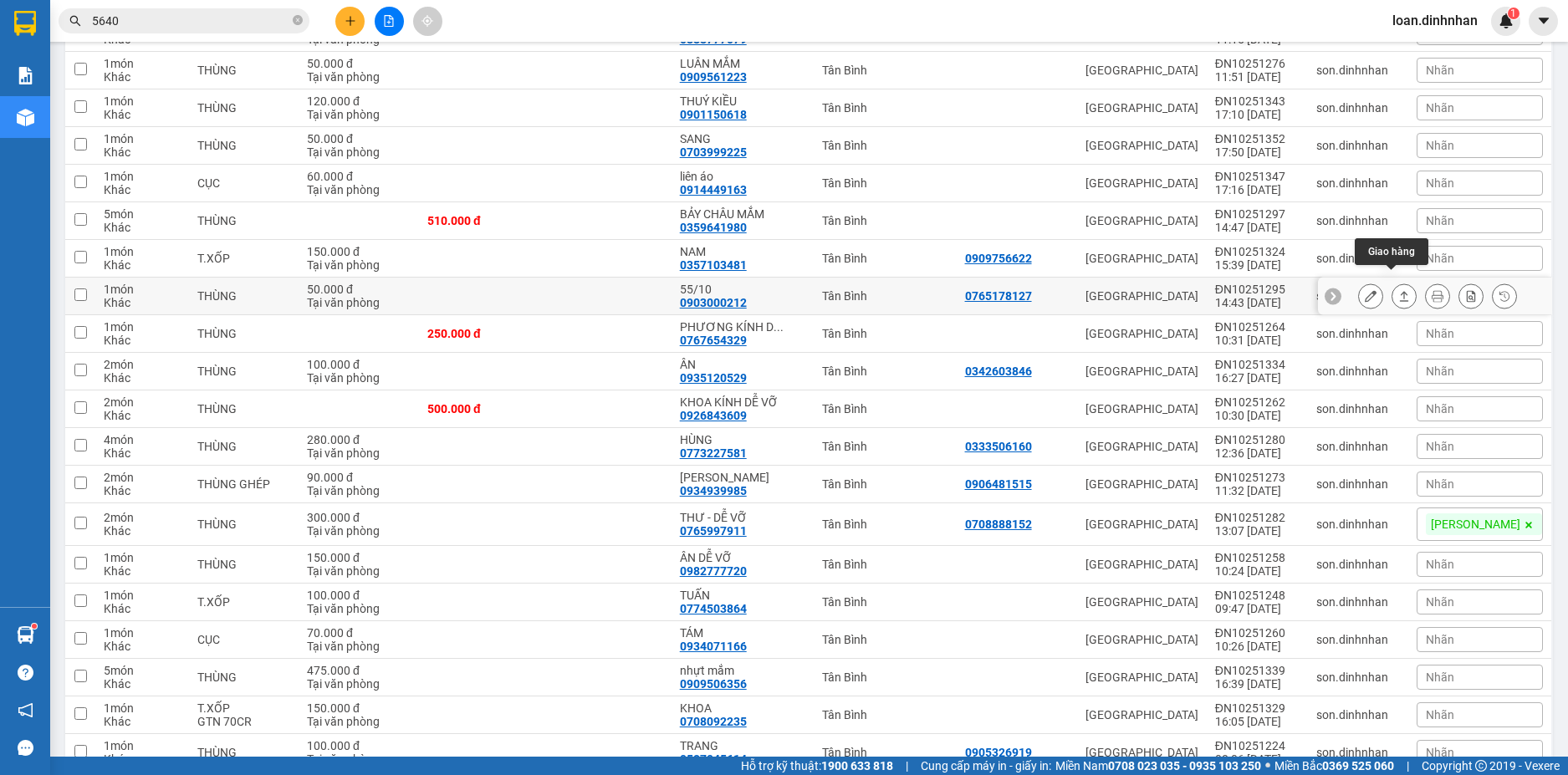
click at [1398, 290] on icon at bounding box center [1404, 296] width 12 height 12
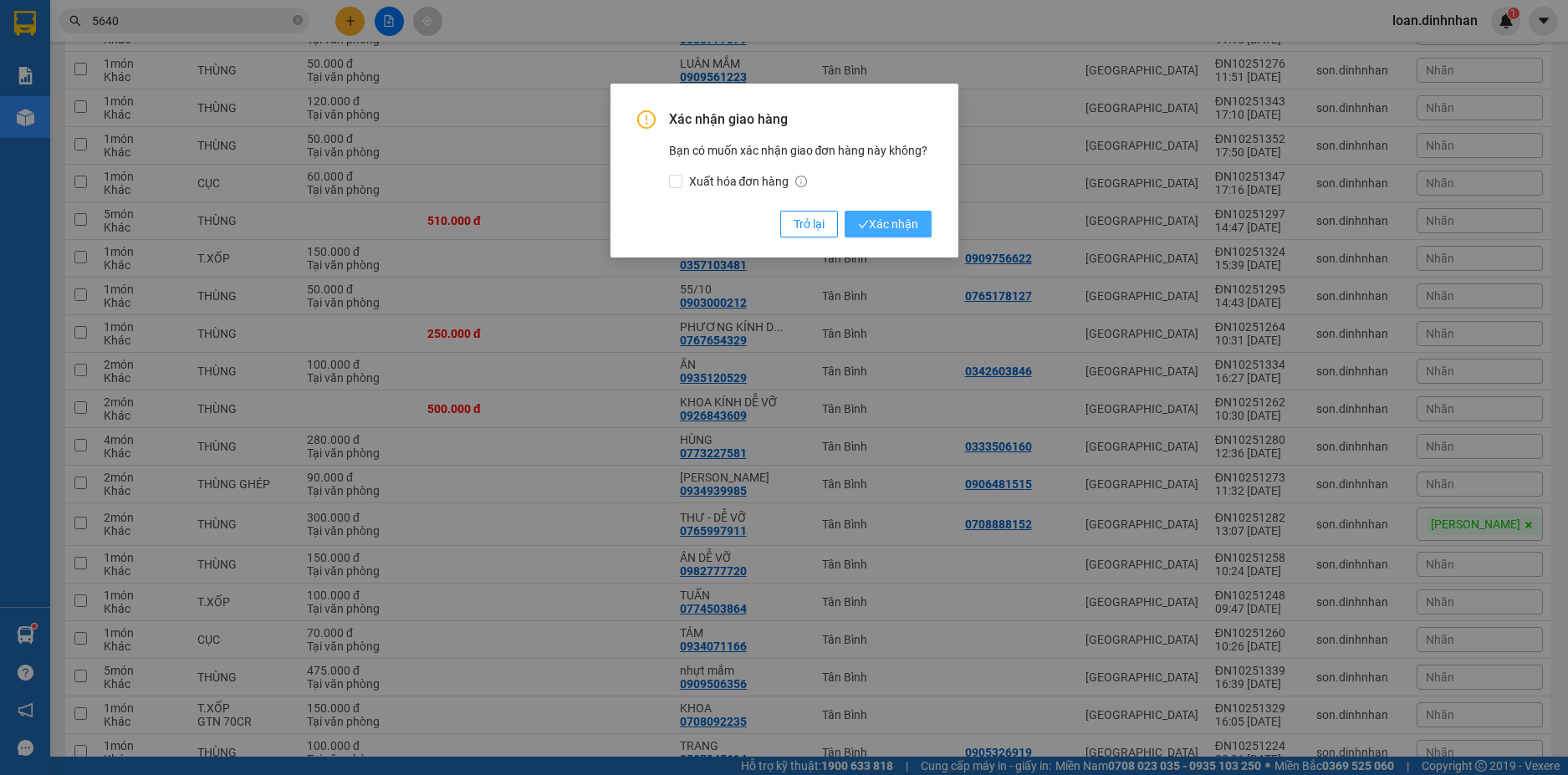
click at [898, 223] on span "Xác nhận" at bounding box center [888, 223] width 61 height 18
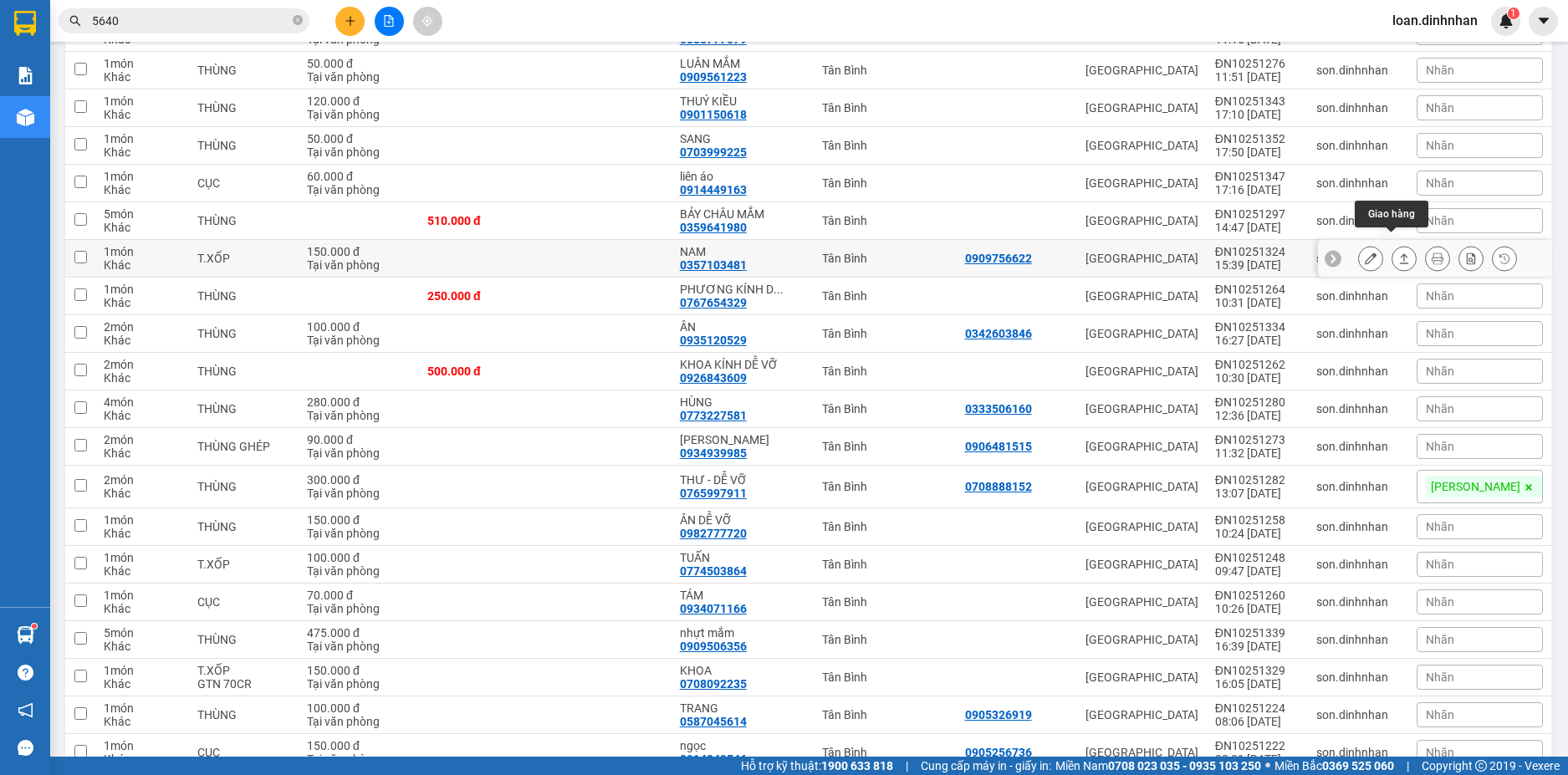
click at [1399, 253] on icon at bounding box center [1404, 259] width 10 height 10
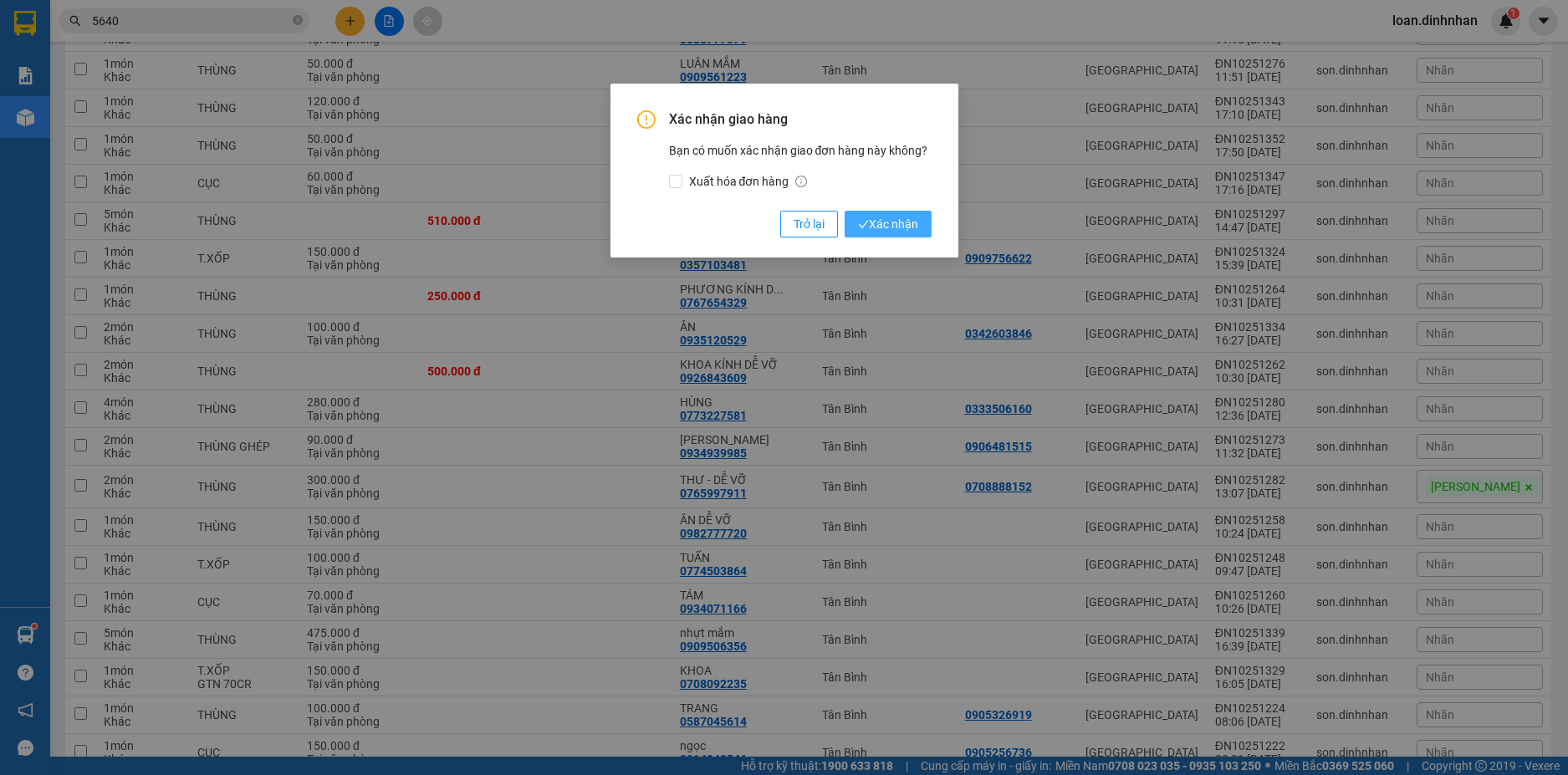
click at [878, 221] on span "Xác nhận" at bounding box center [888, 223] width 61 height 18
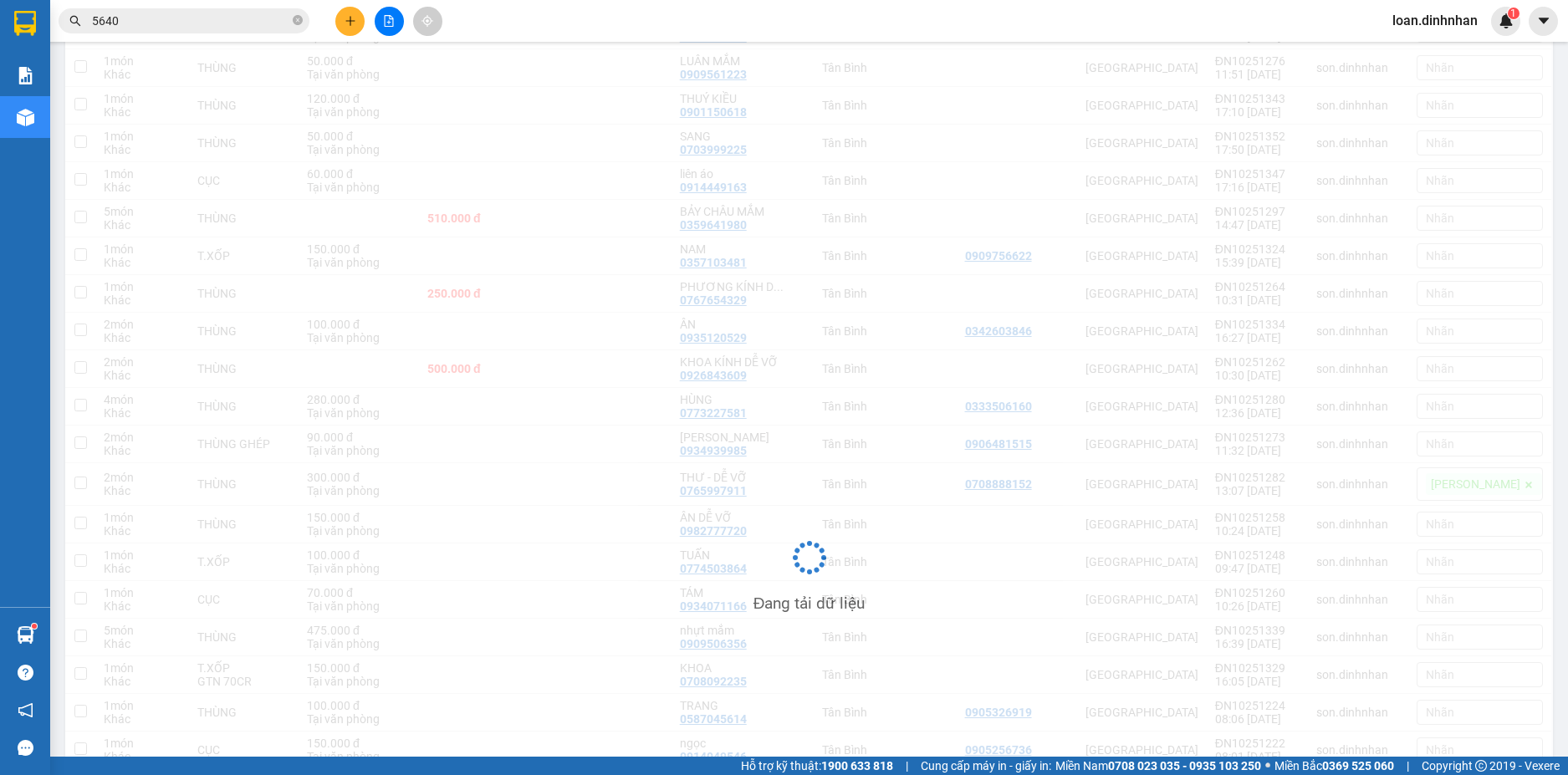
scroll to position [2003, 0]
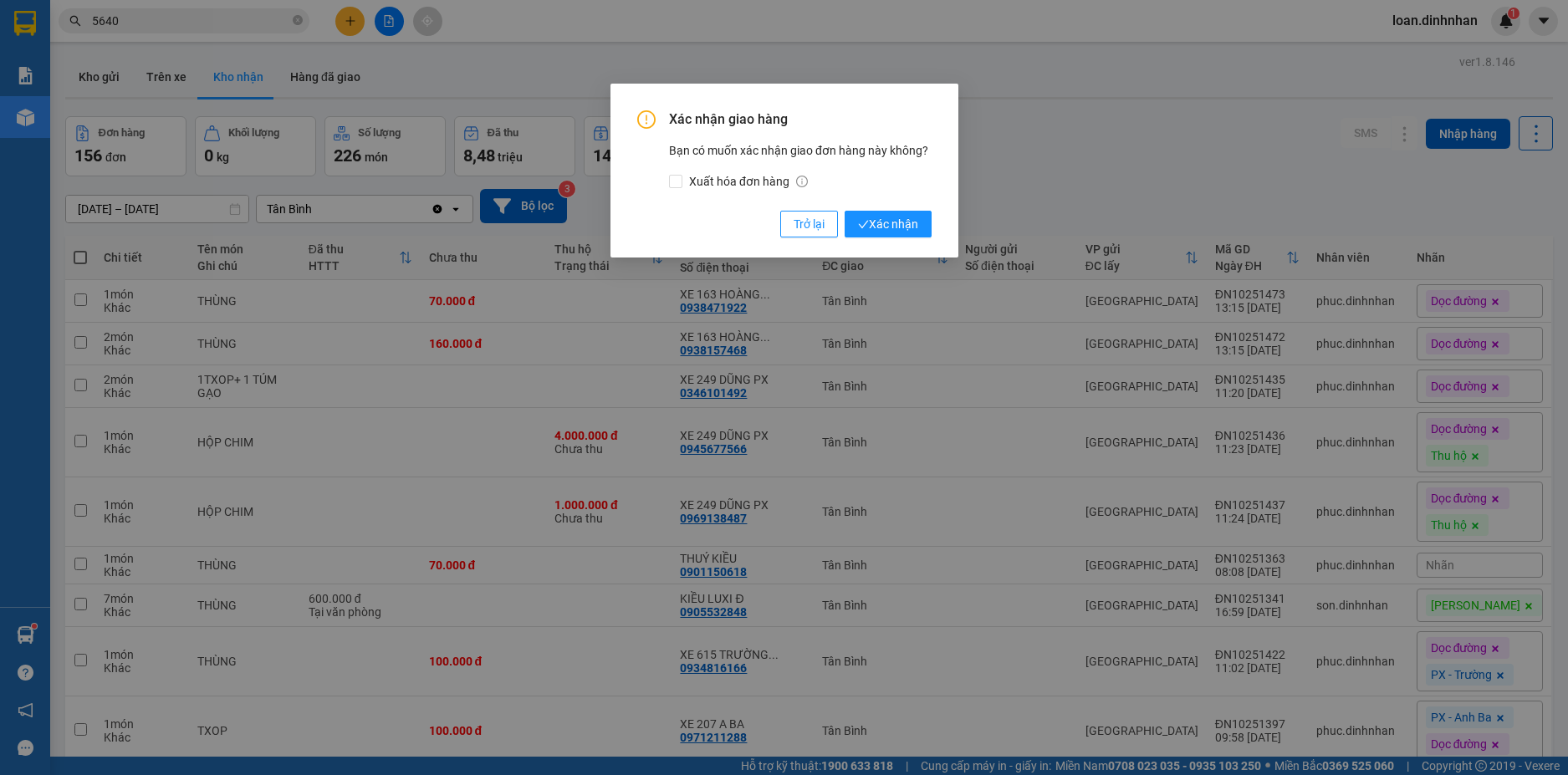
scroll to position [2340, 0]
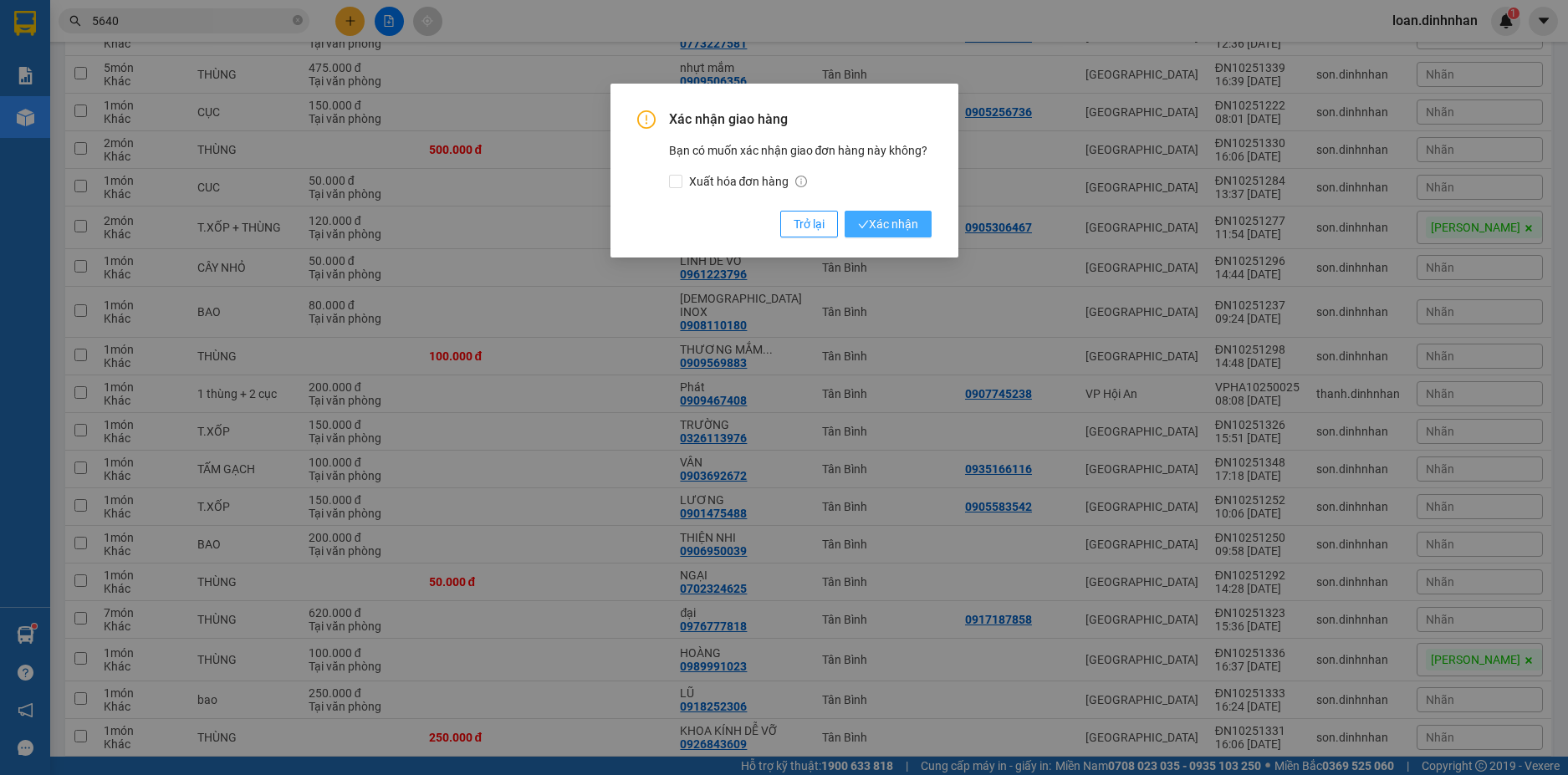
click at [909, 232] on span "Xác nhận" at bounding box center [888, 223] width 61 height 18
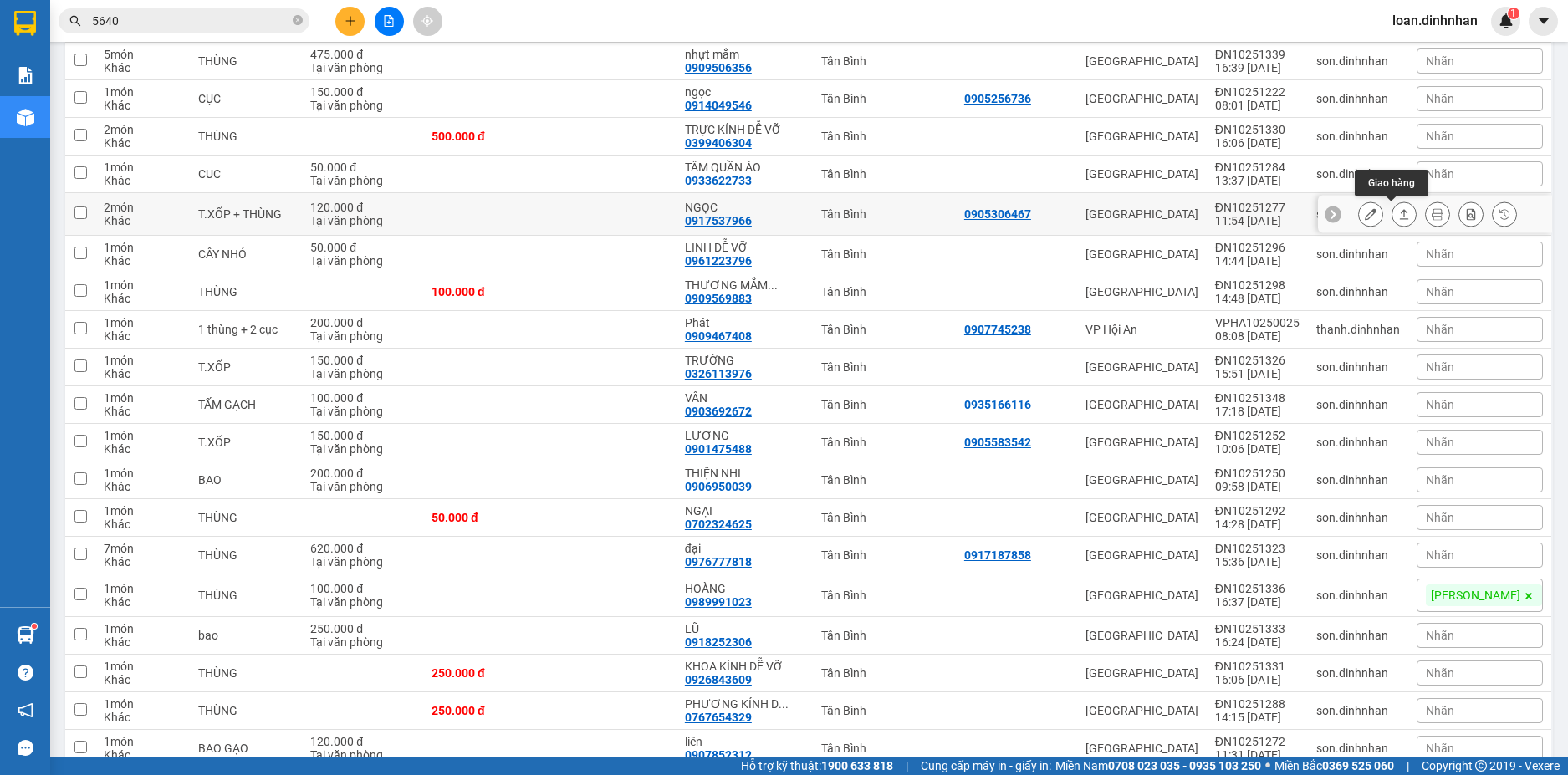
click at [1398, 215] on icon at bounding box center [1404, 215] width 12 height 12
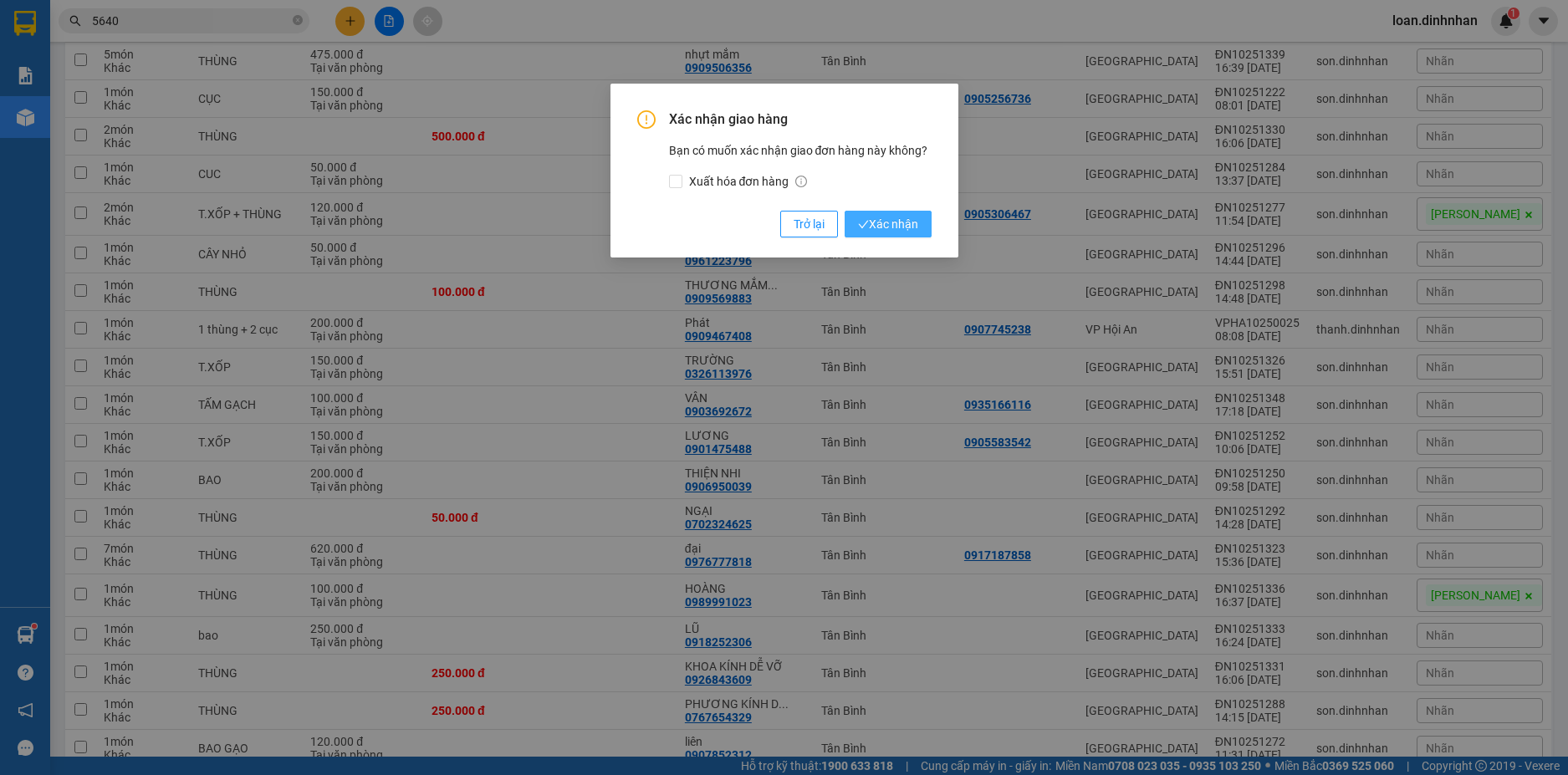
click at [891, 224] on span "Xác nhận" at bounding box center [888, 223] width 61 height 18
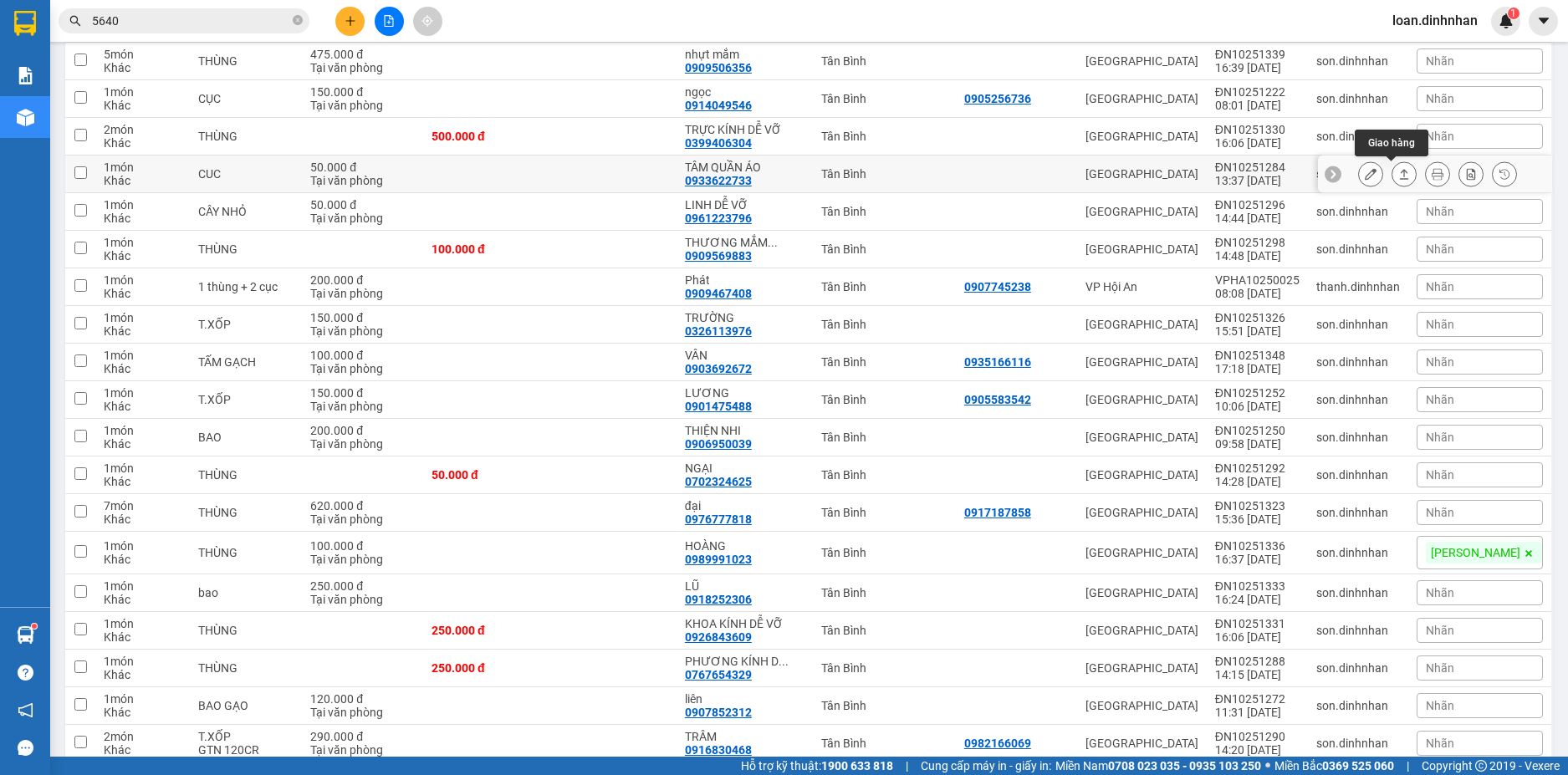
click at [1398, 176] on icon at bounding box center [1404, 174] width 12 height 12
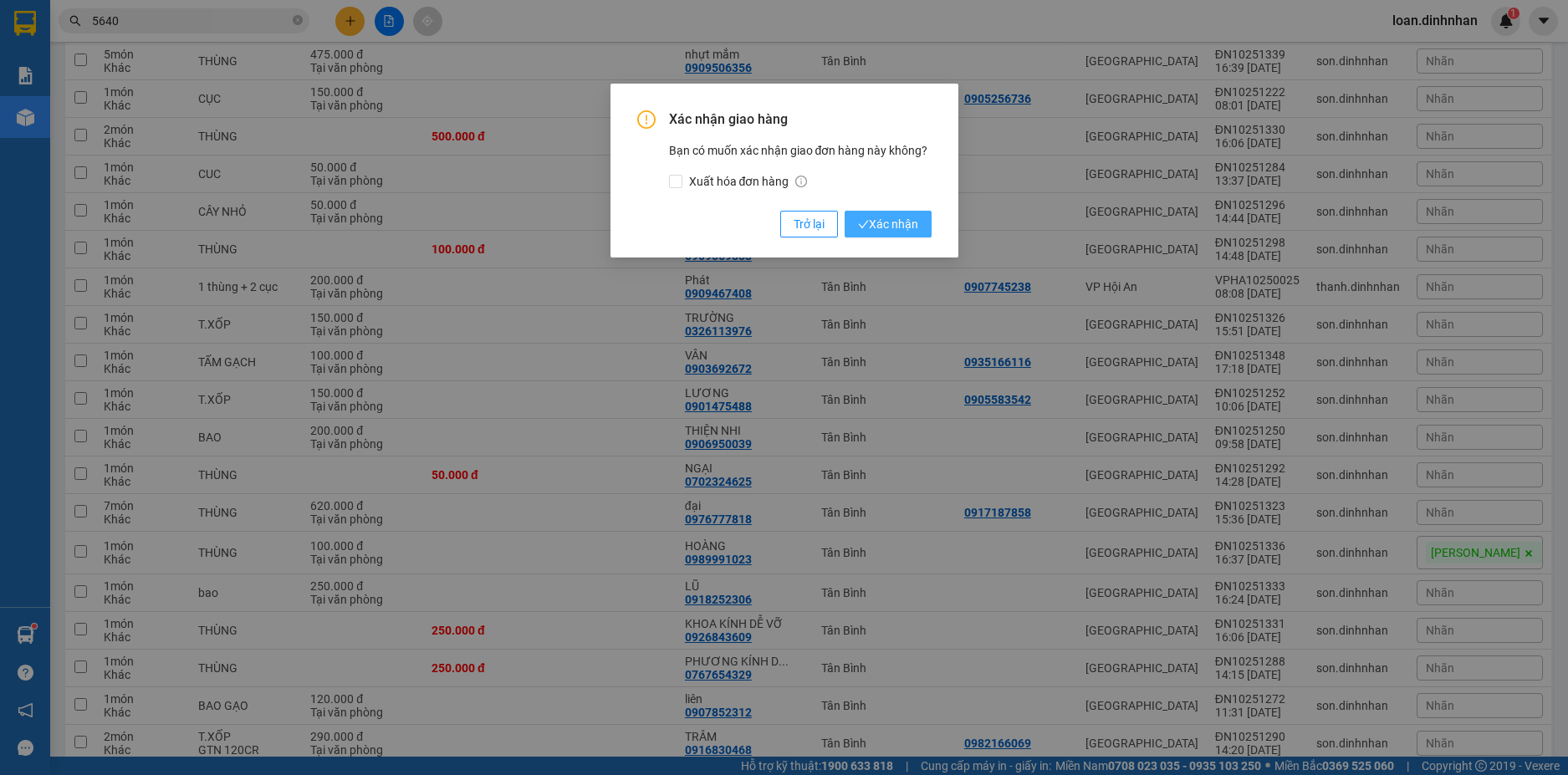
click at [882, 221] on span "Xác nhận" at bounding box center [888, 223] width 61 height 18
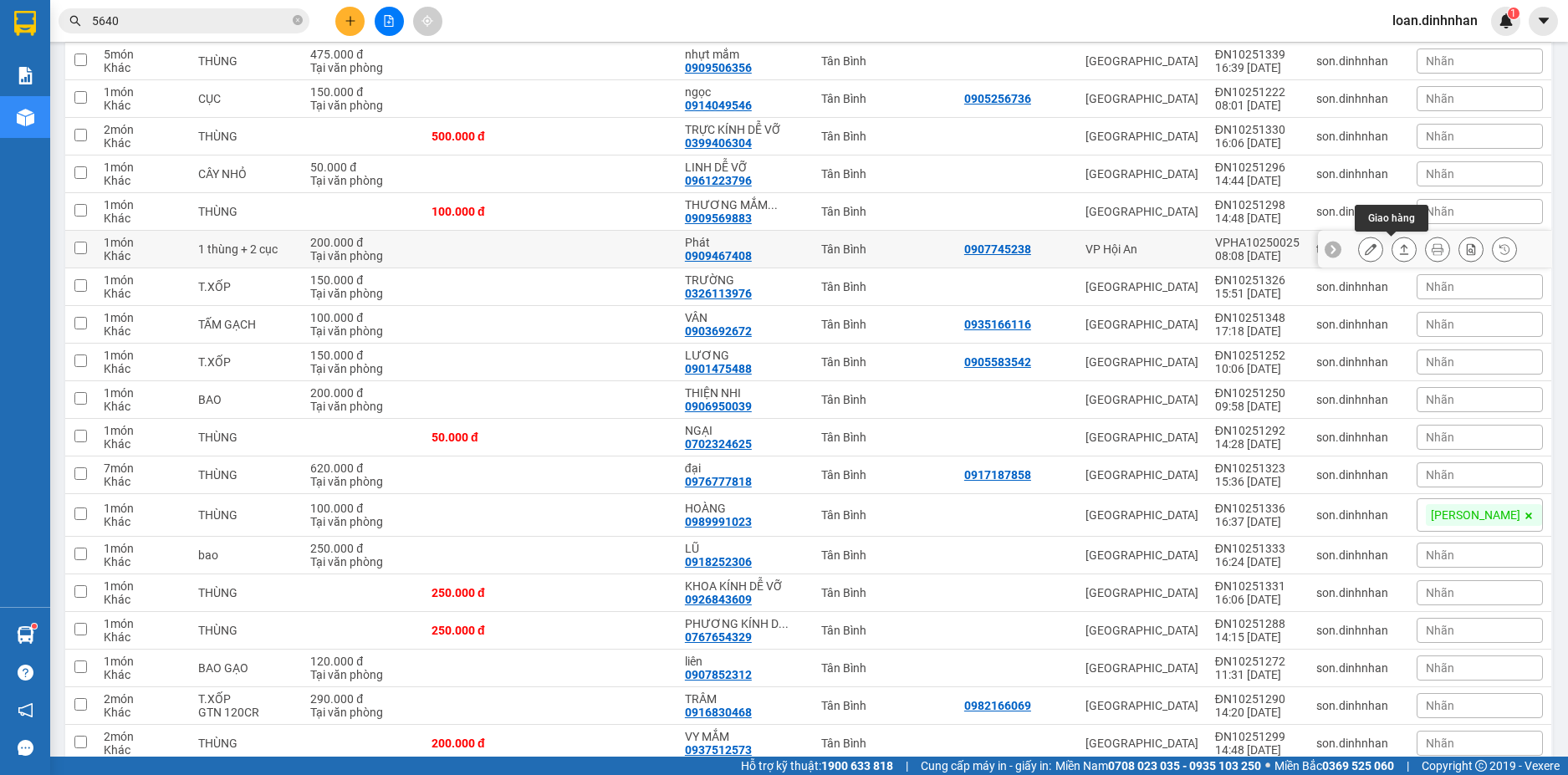
click at [1392, 245] on button at bounding box center [1404, 250] width 23 height 29
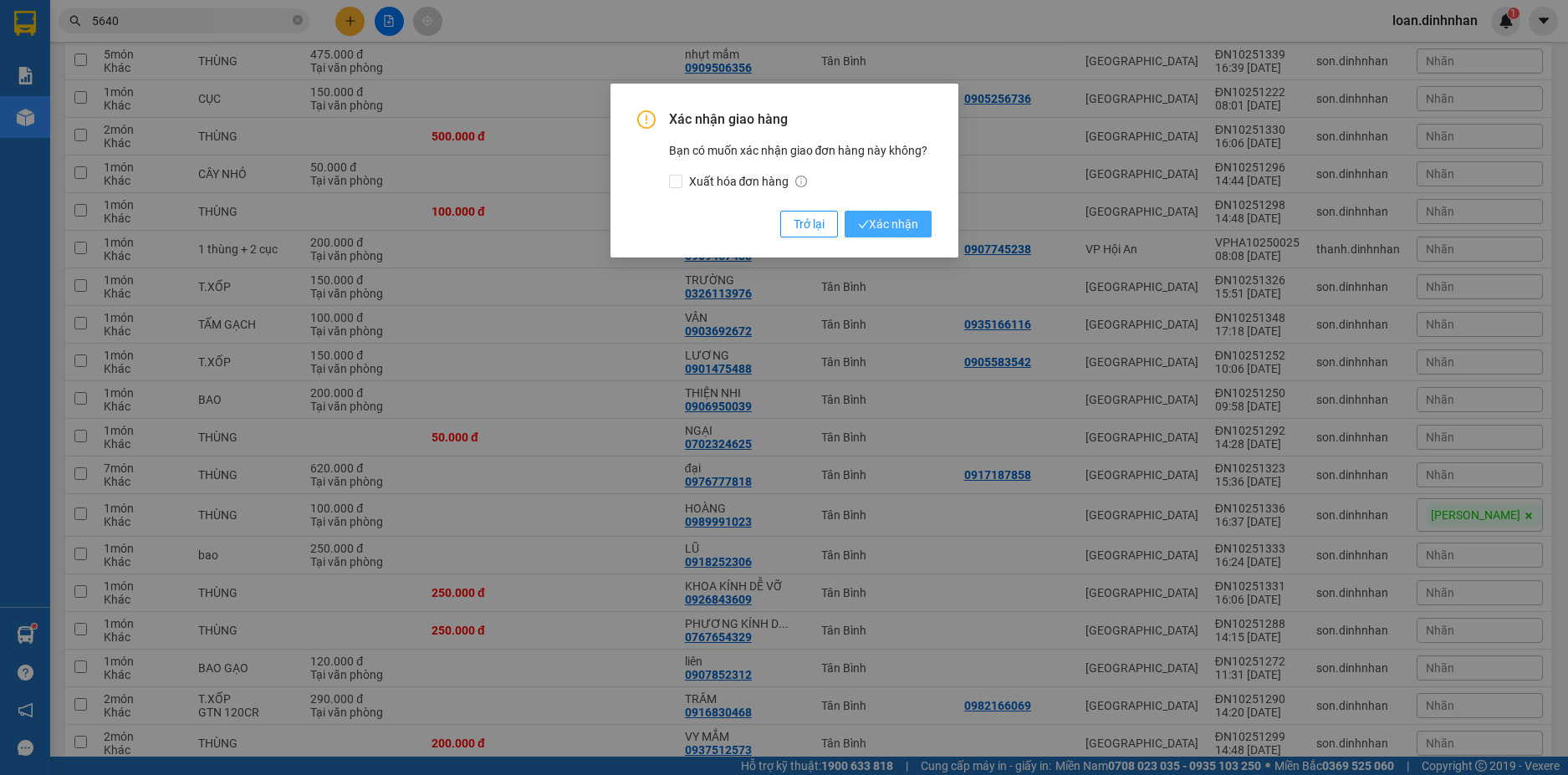
click at [873, 220] on span "Xác nhận" at bounding box center [888, 223] width 61 height 18
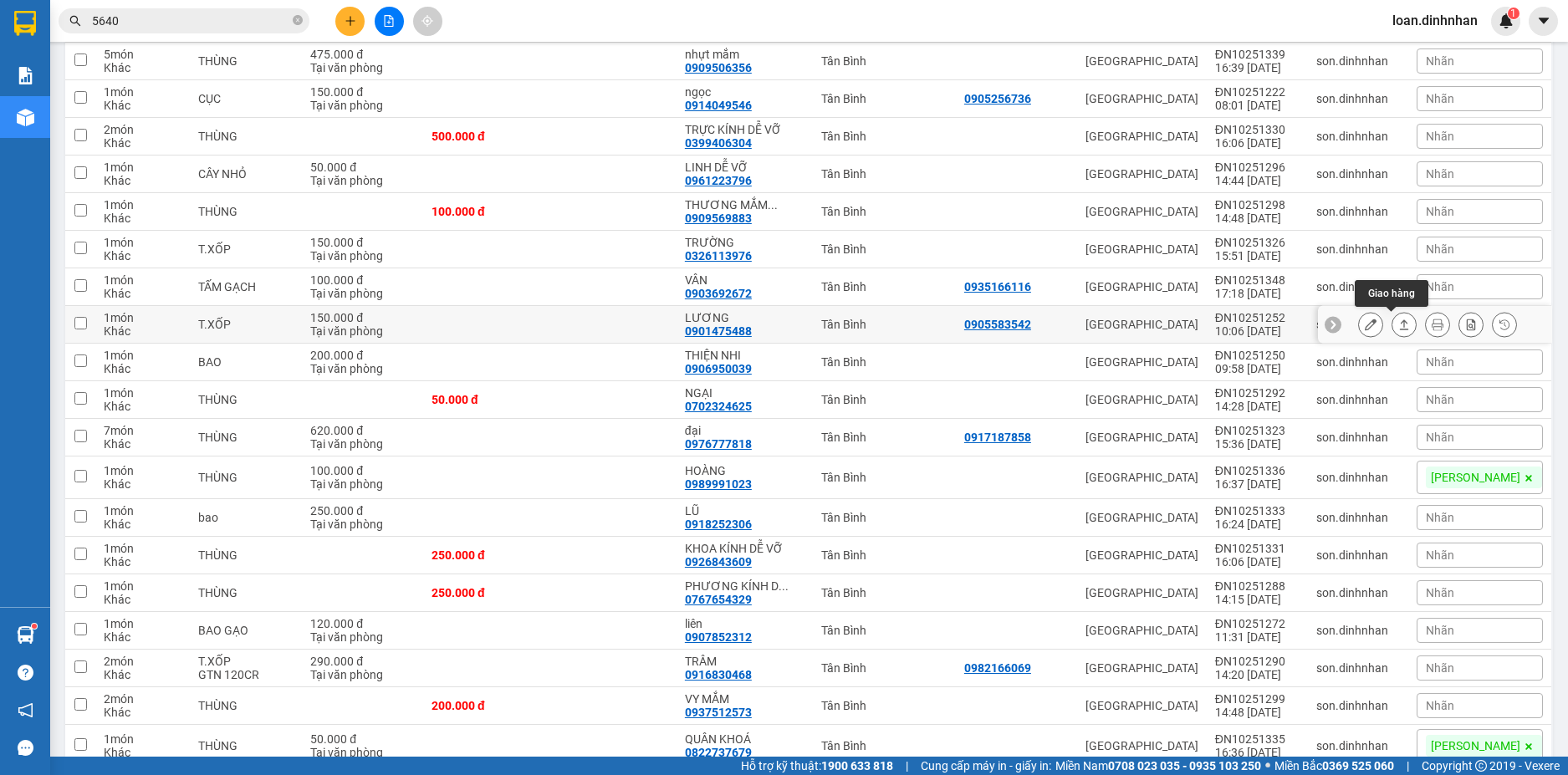
click at [1398, 323] on icon at bounding box center [1404, 324] width 12 height 12
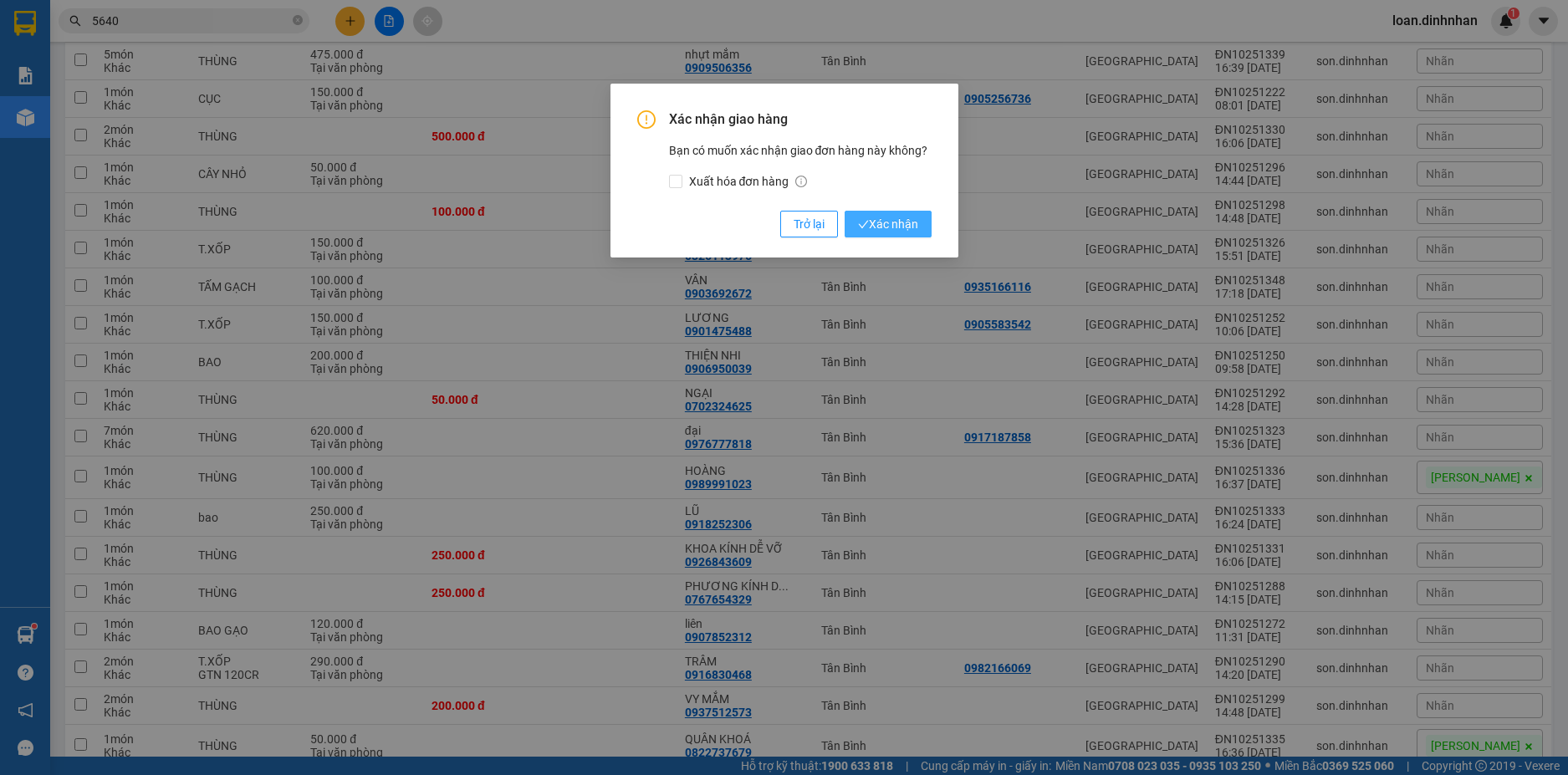
click at [916, 227] on span "Xác nhận" at bounding box center [888, 223] width 61 height 18
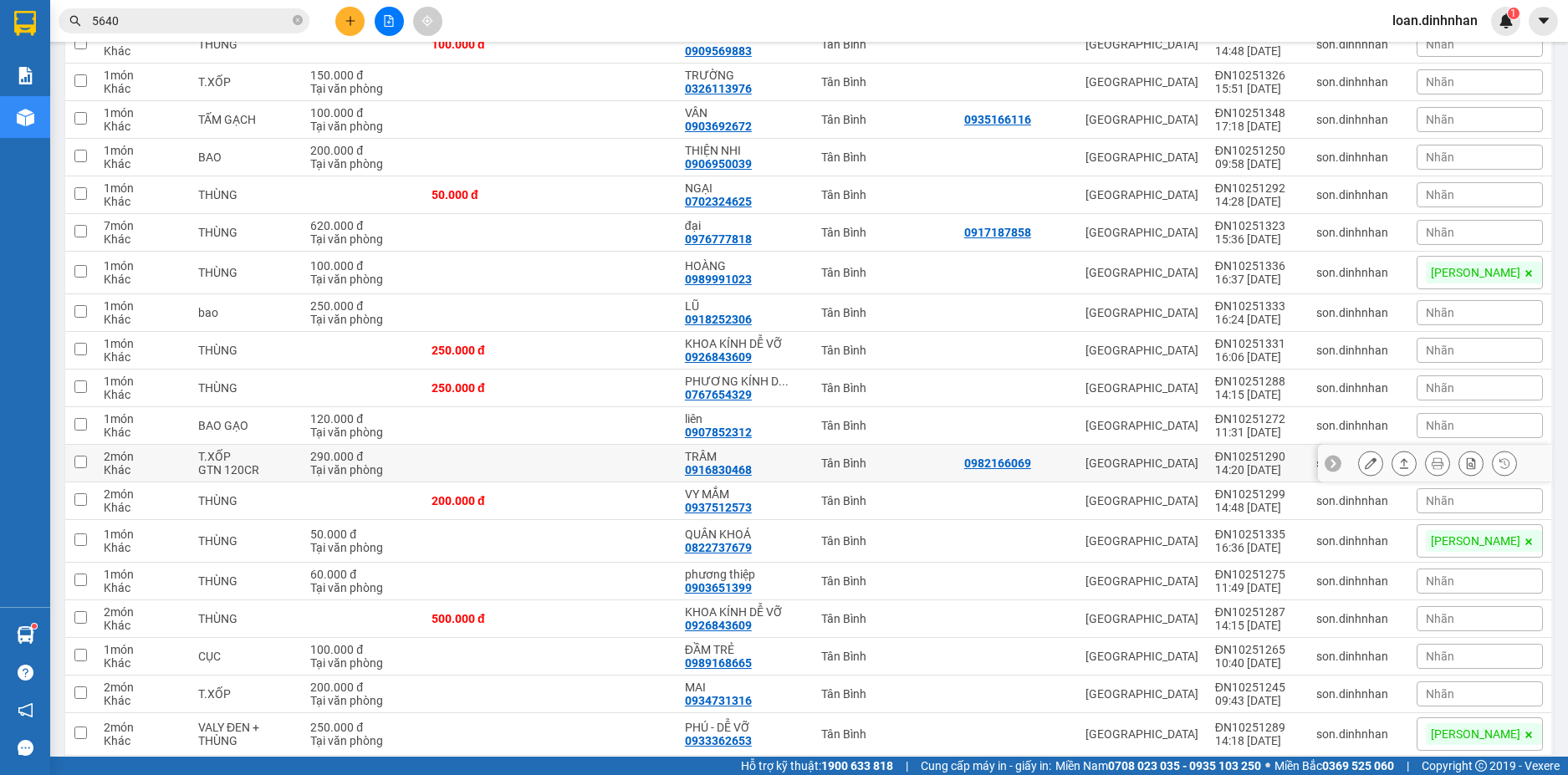
scroll to position [2591, 0]
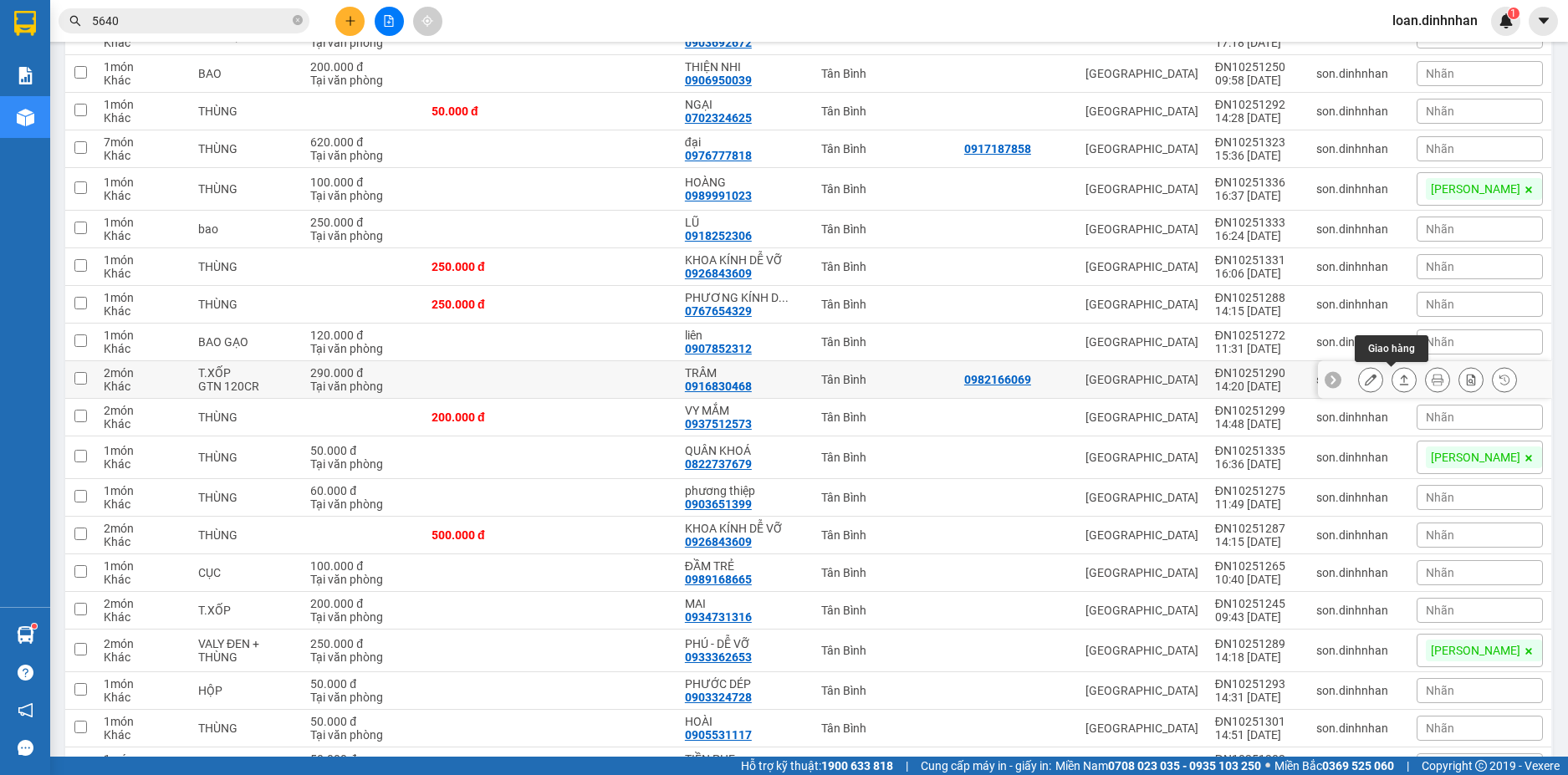
click at [1398, 377] on icon at bounding box center [1404, 380] width 12 height 12
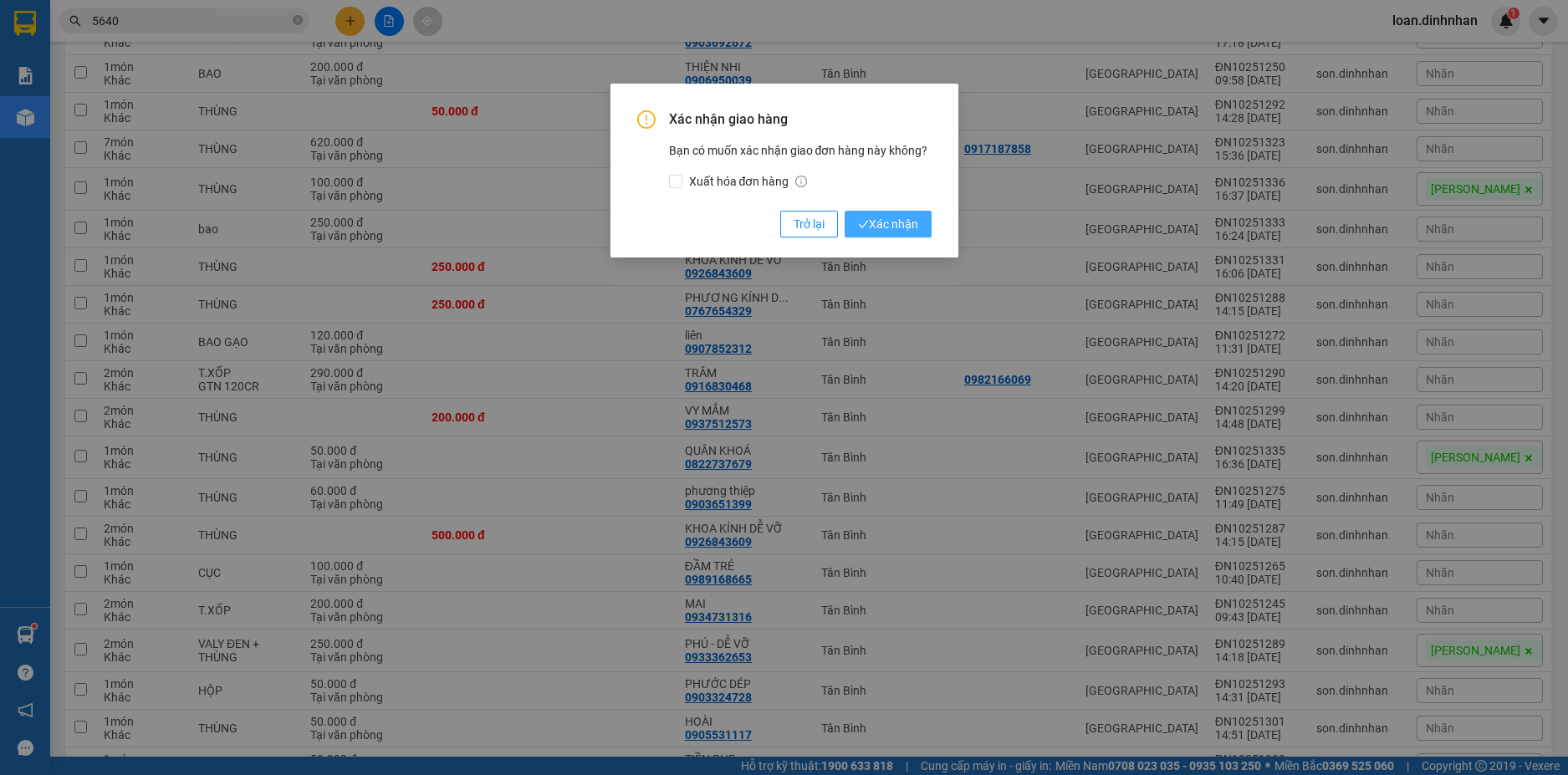
click at [895, 217] on span "Xác nhận" at bounding box center [888, 223] width 61 height 18
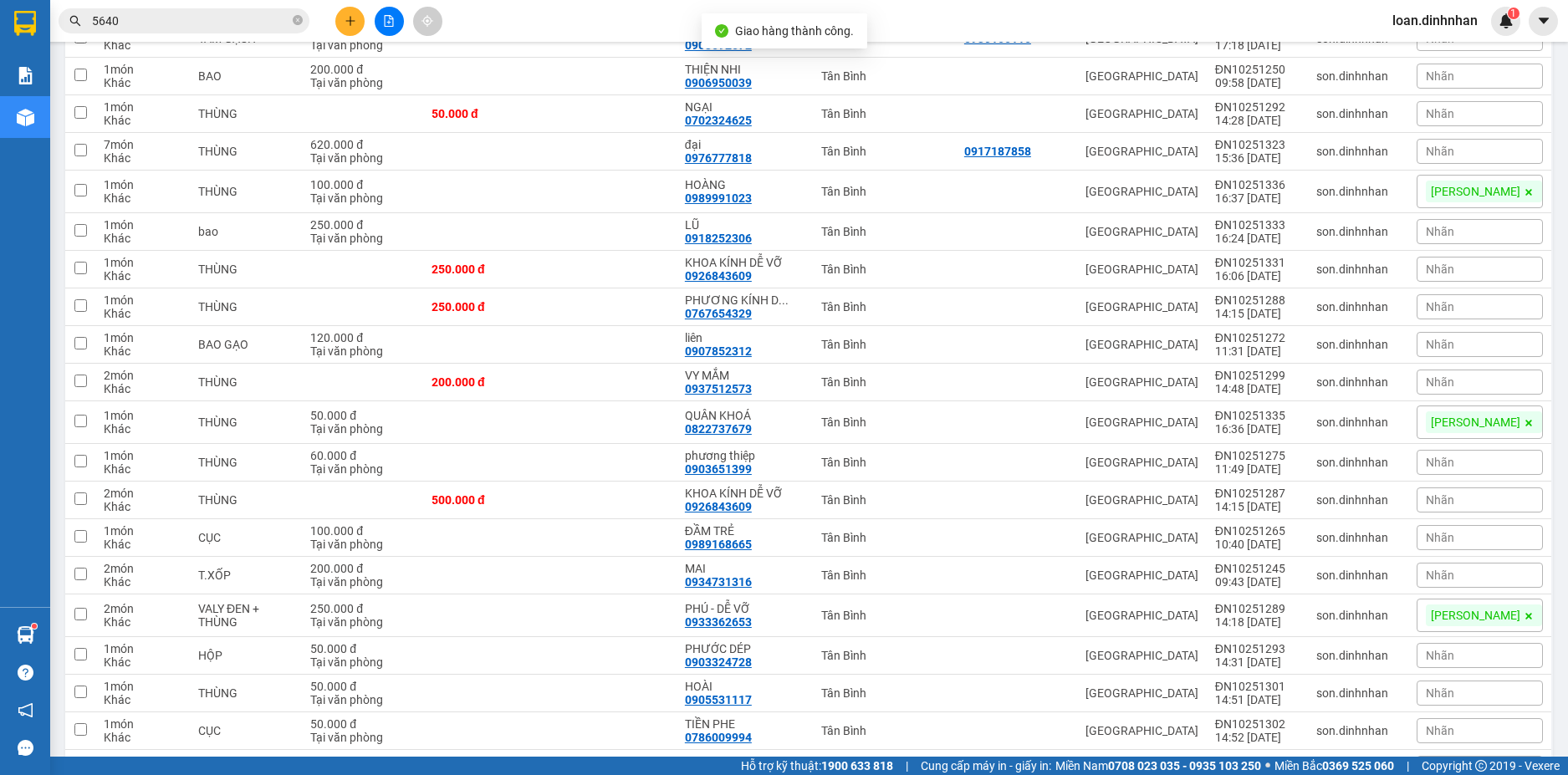
scroll to position [2674, 0]
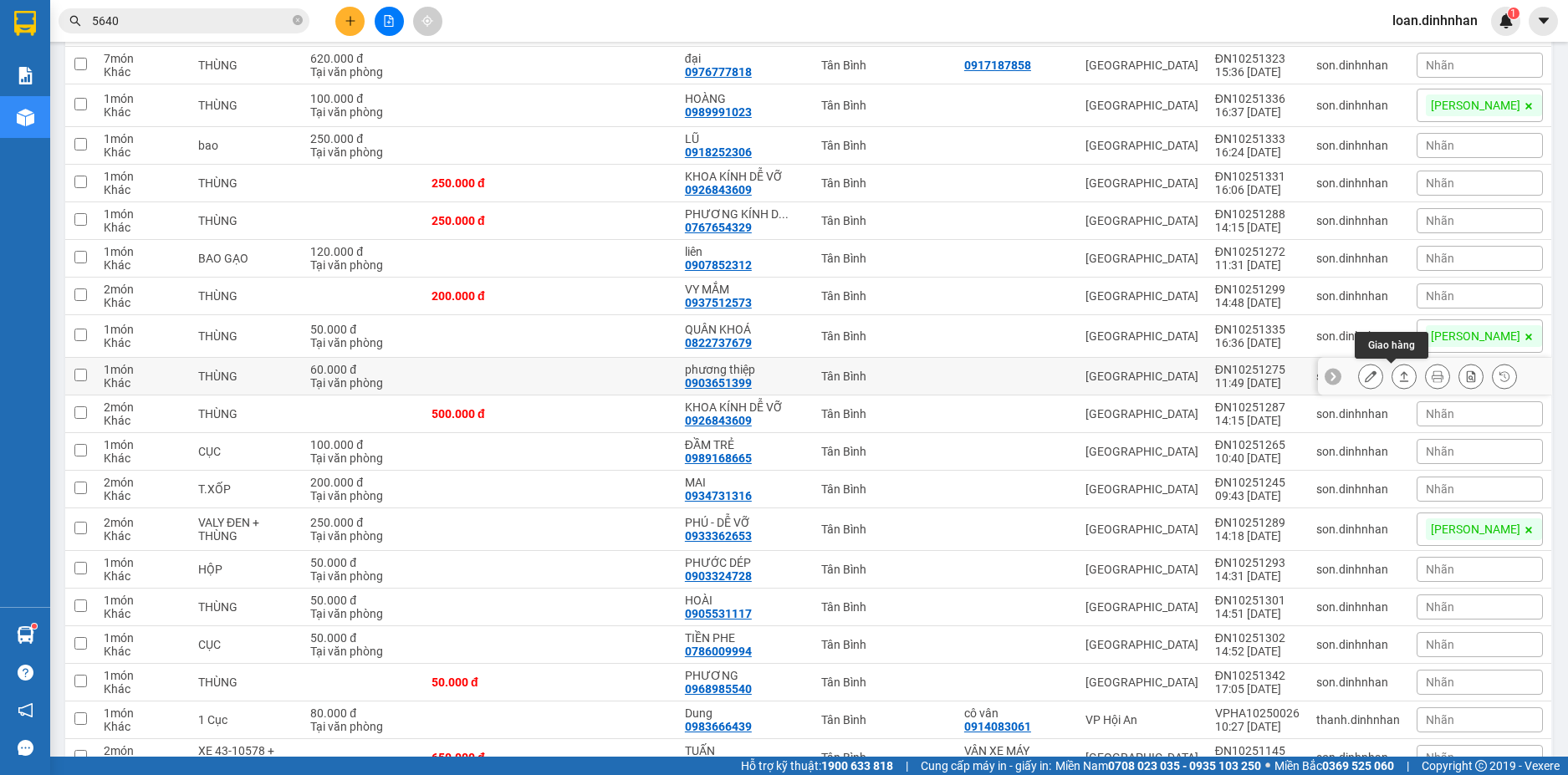
click at [1398, 375] on icon at bounding box center [1404, 376] width 12 height 12
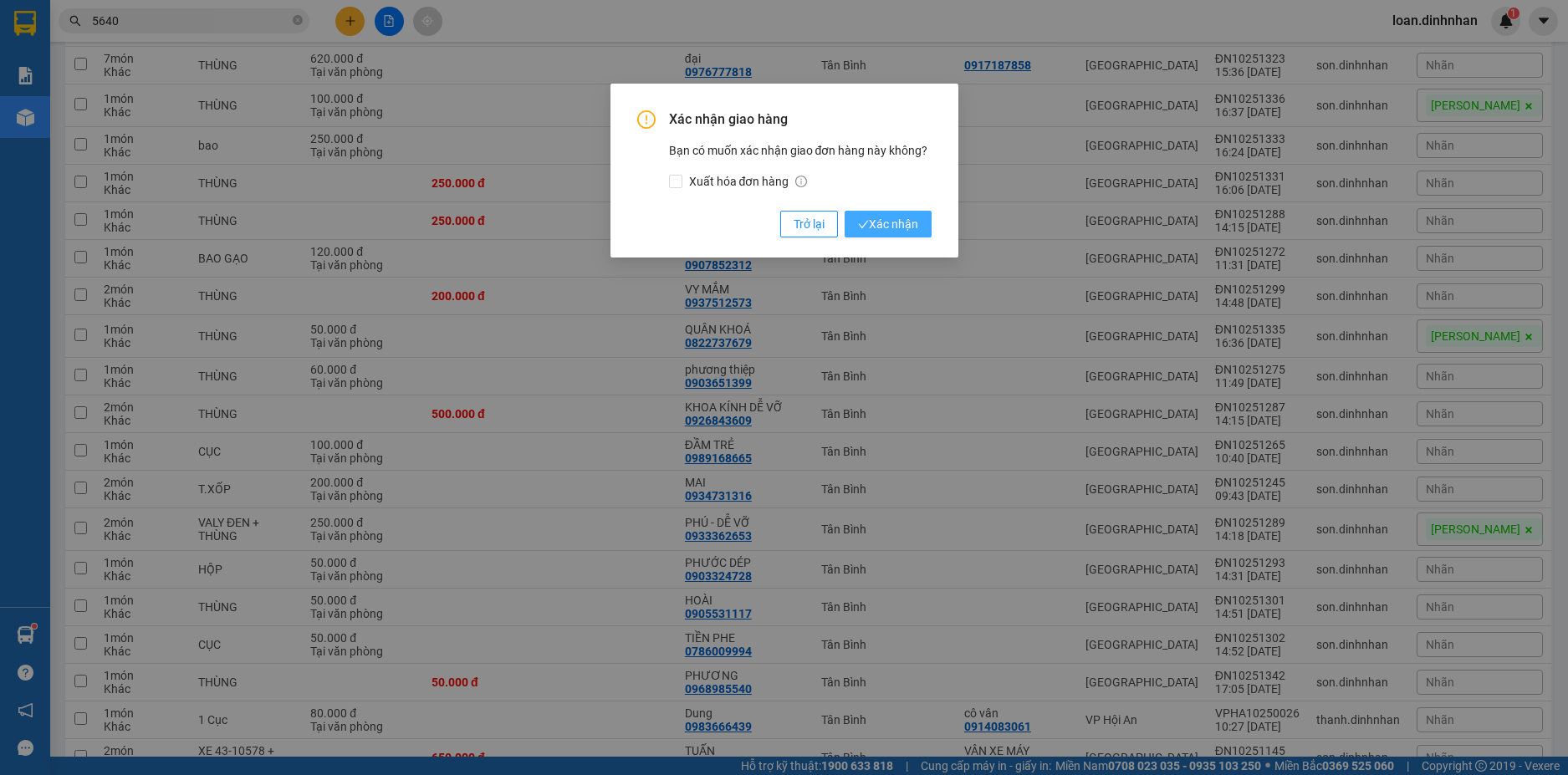
click at [885, 218] on span "Xác nhận" at bounding box center [888, 223] width 61 height 18
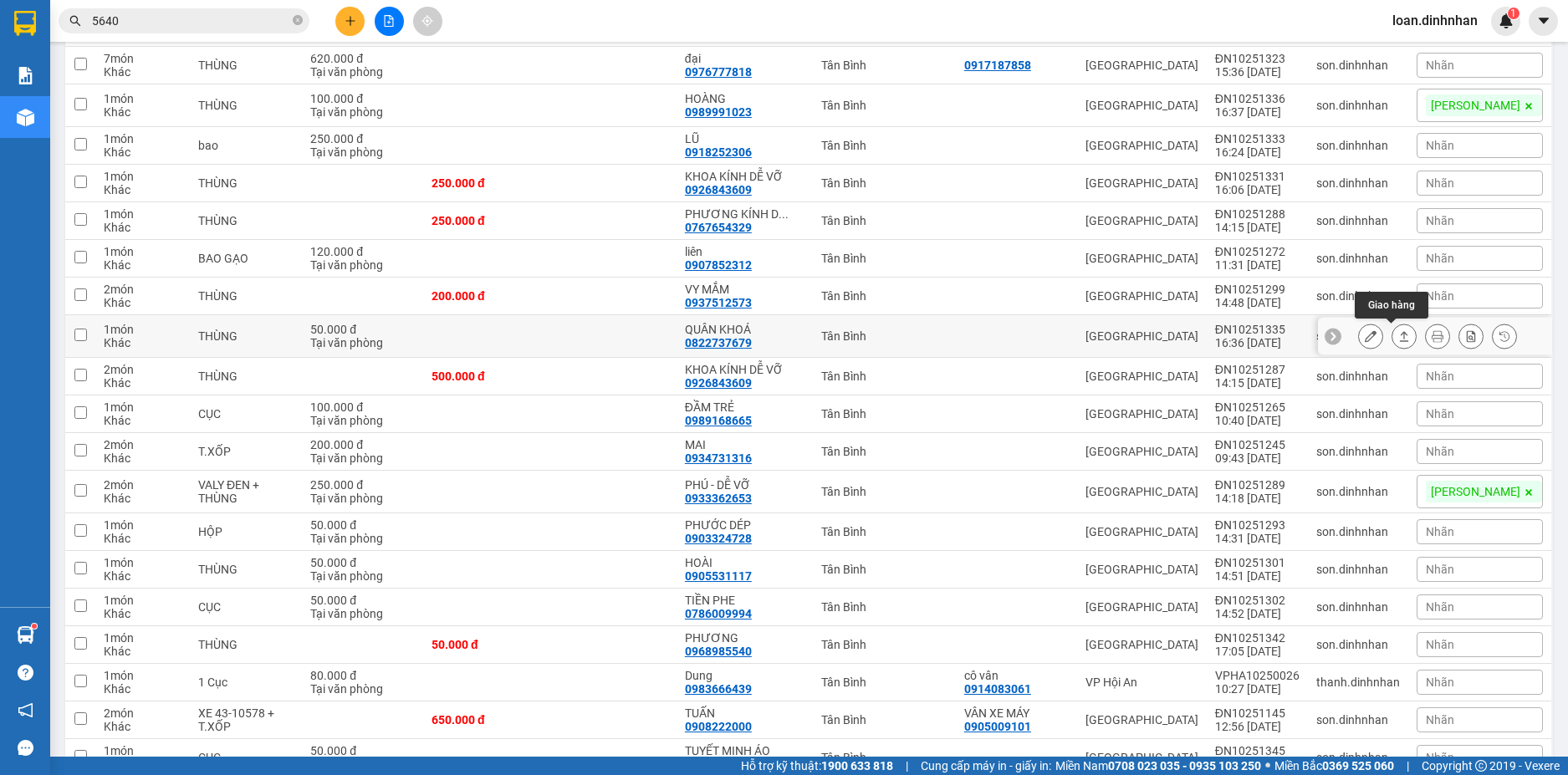
click at [1398, 339] on icon at bounding box center [1404, 336] width 12 height 12
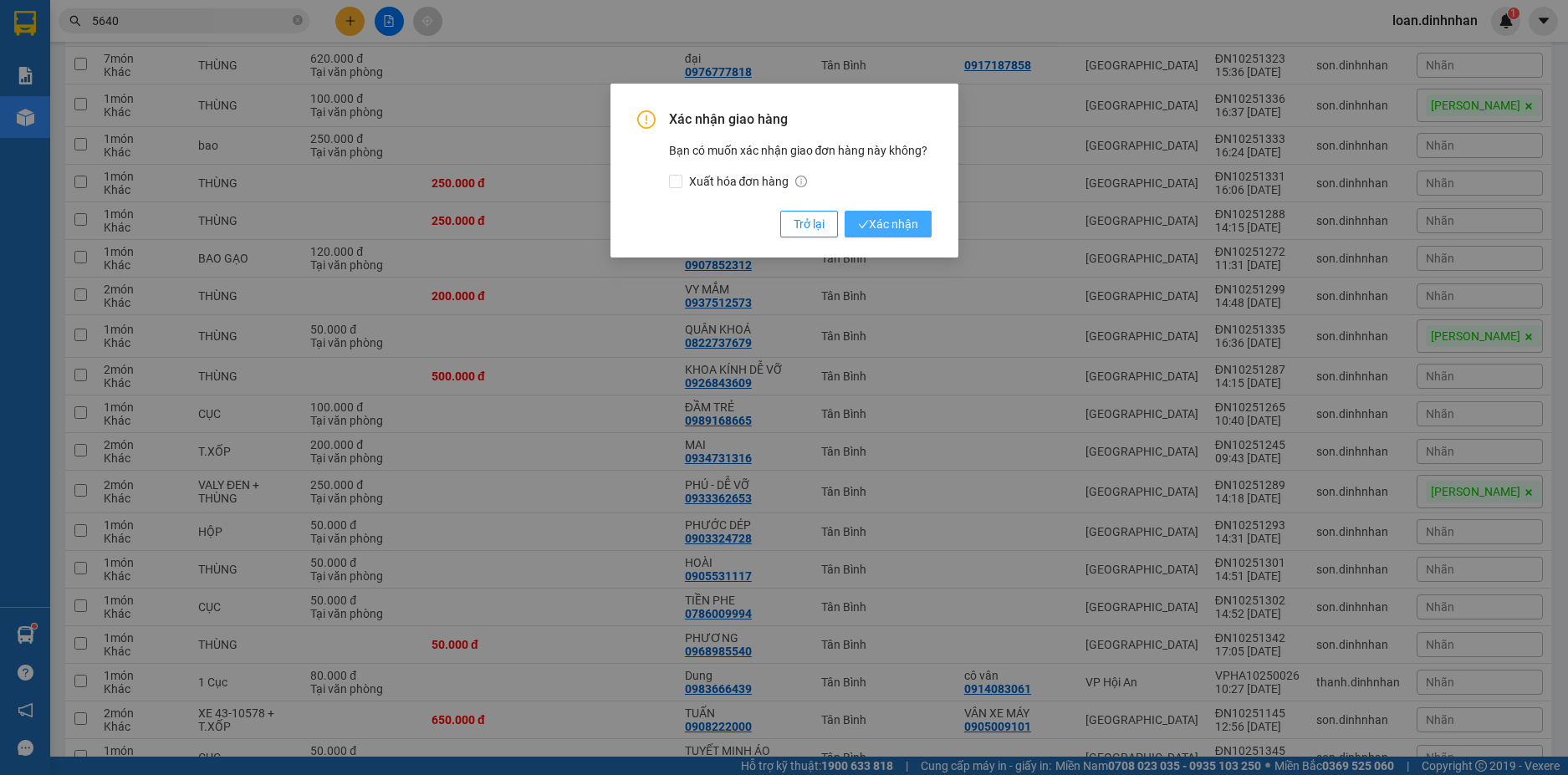
click at [916, 226] on span "Xác nhận" at bounding box center [888, 223] width 61 height 18
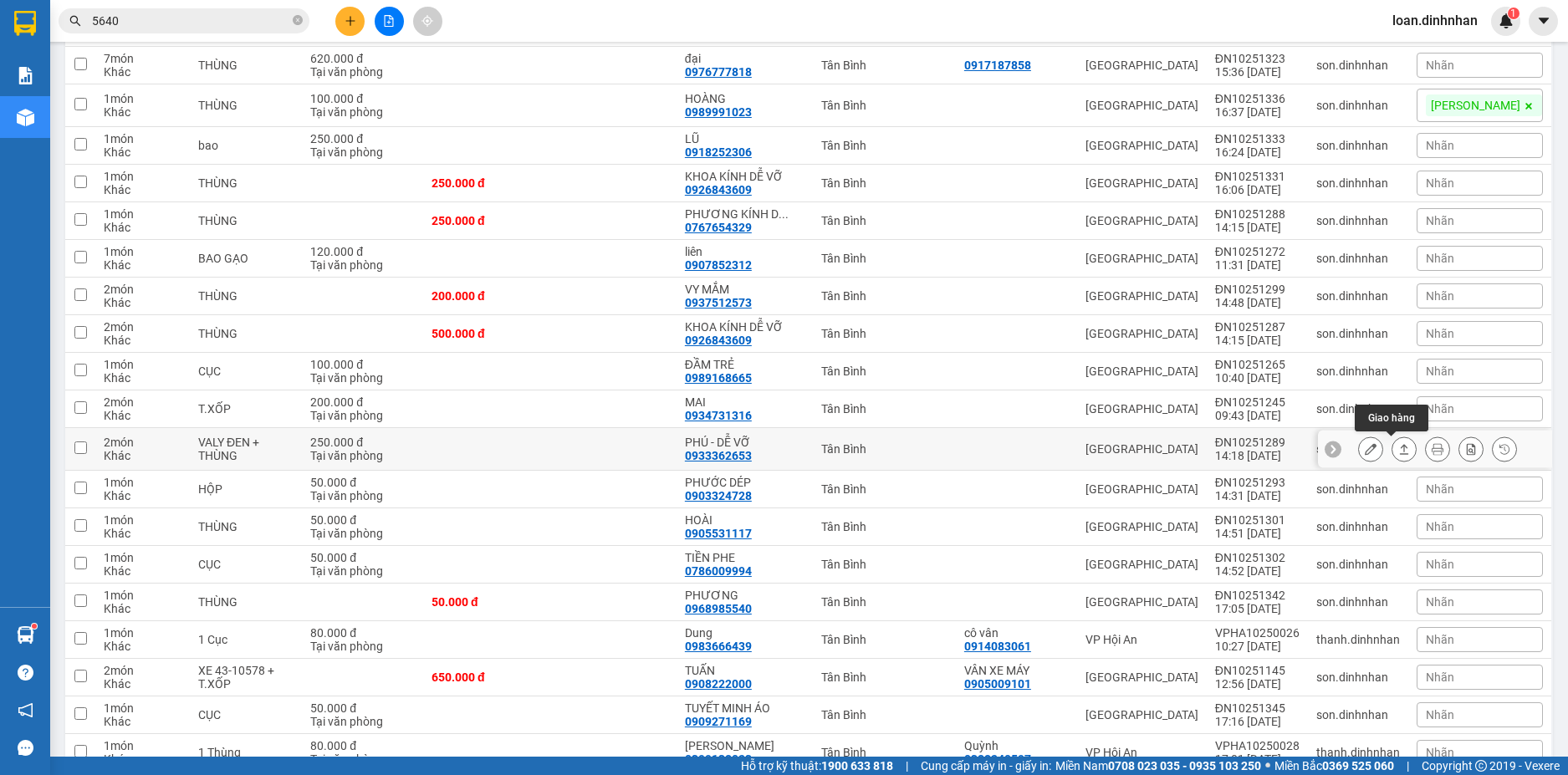
click at [1398, 449] on icon at bounding box center [1404, 449] width 12 height 12
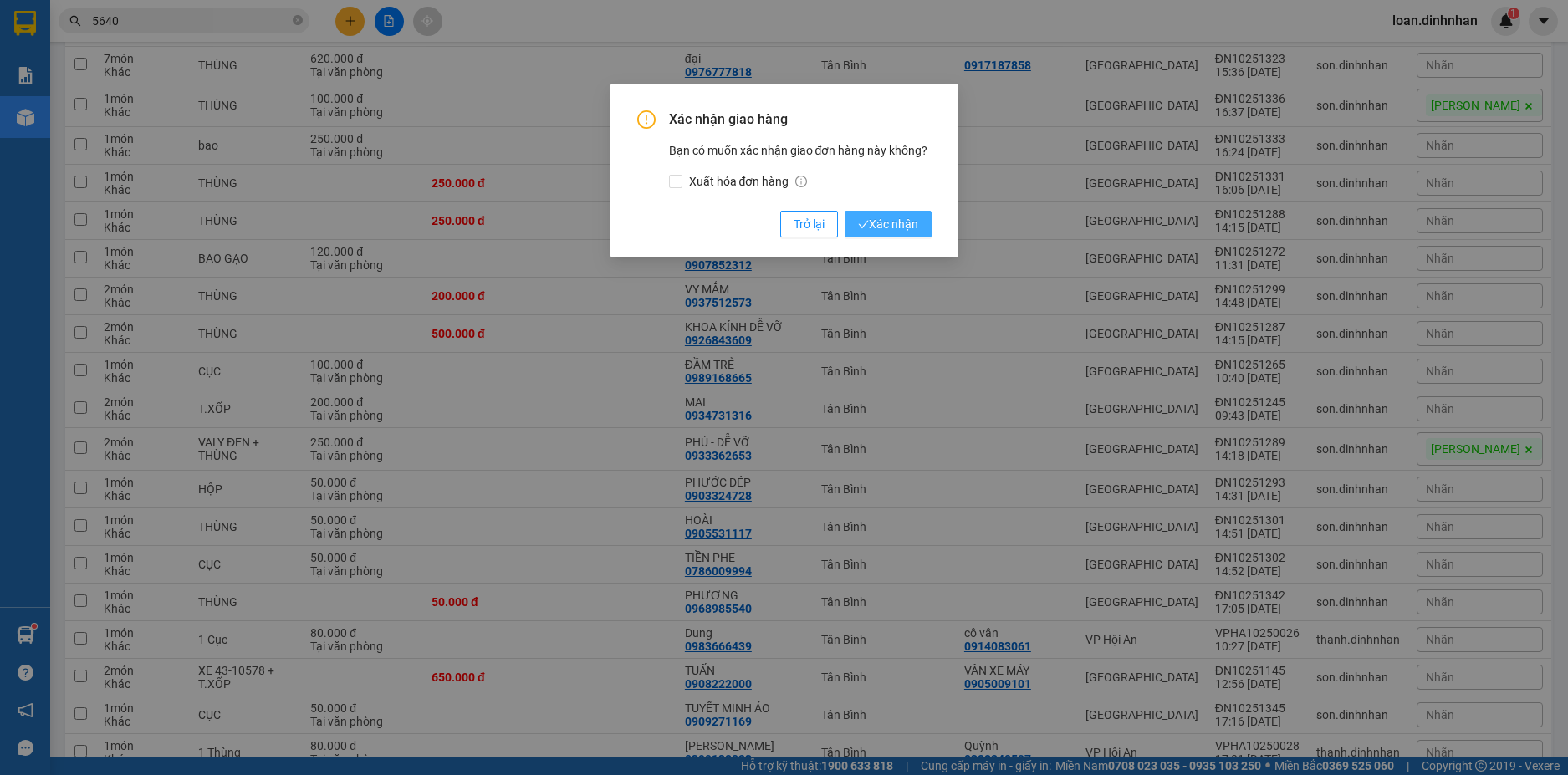
click at [904, 213] on button "Xác nhận" at bounding box center [888, 223] width 87 height 27
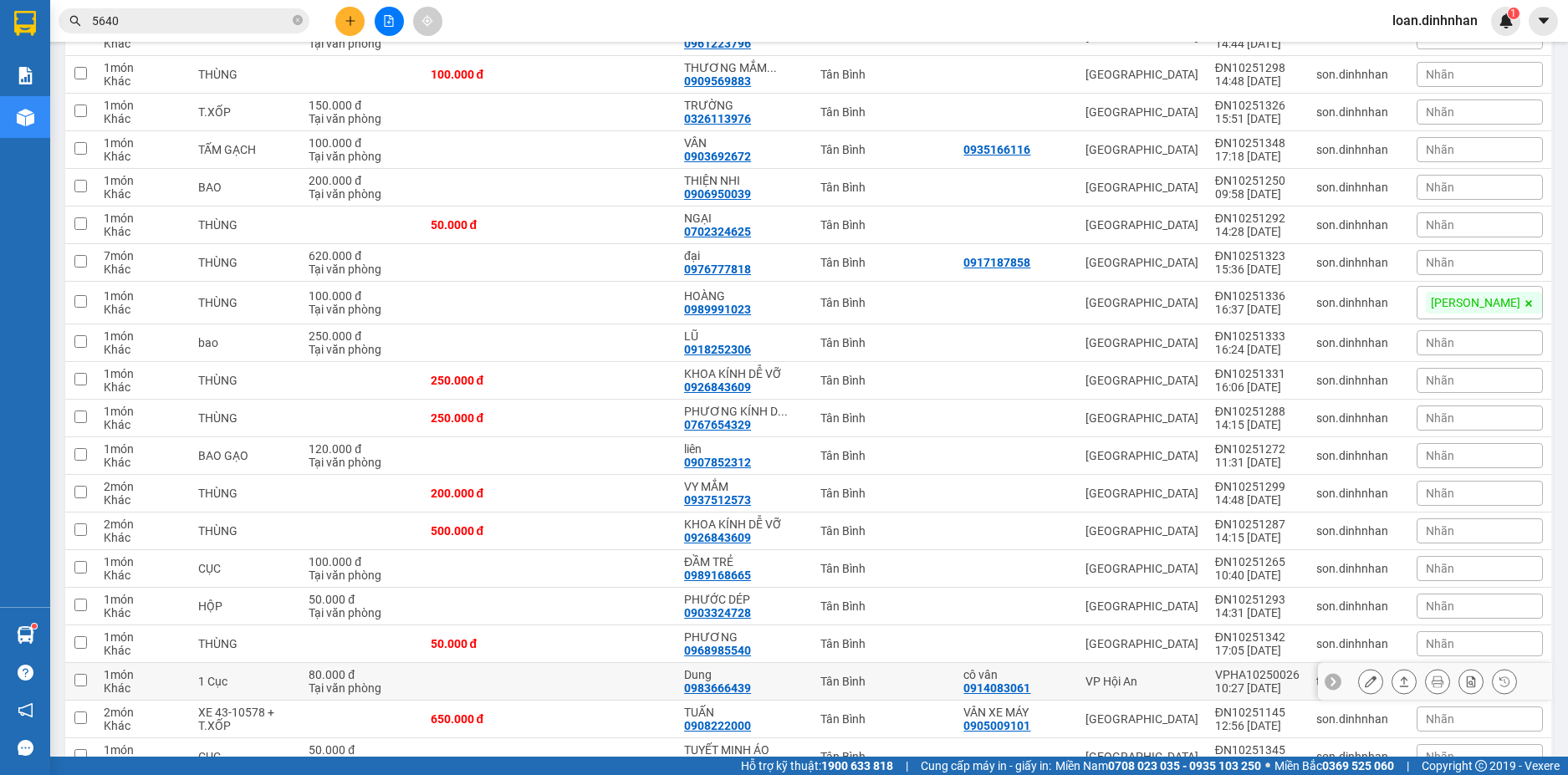
scroll to position [2508, 0]
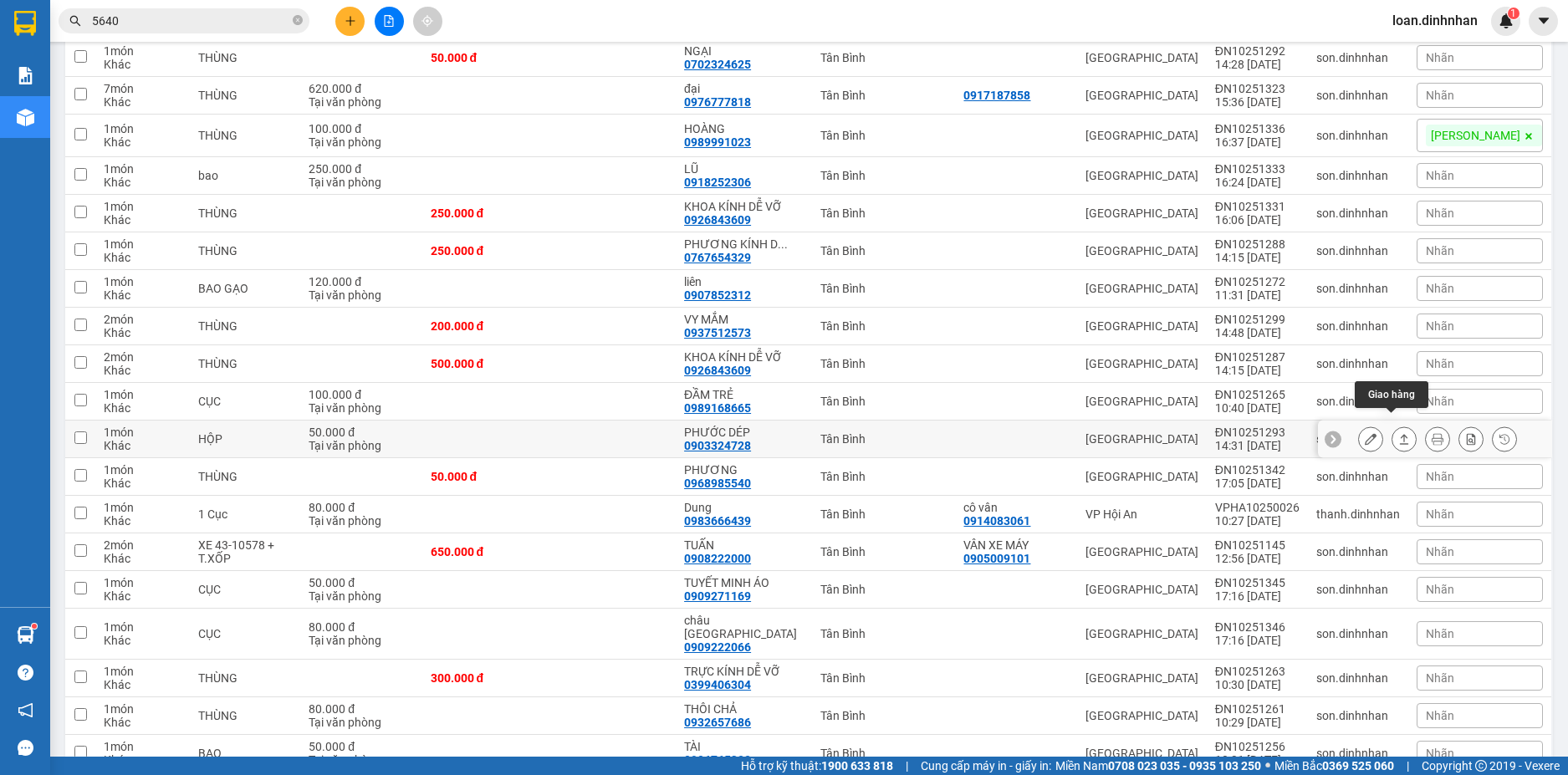
click at [1398, 432] on icon at bounding box center [1404, 439] width 12 height 12
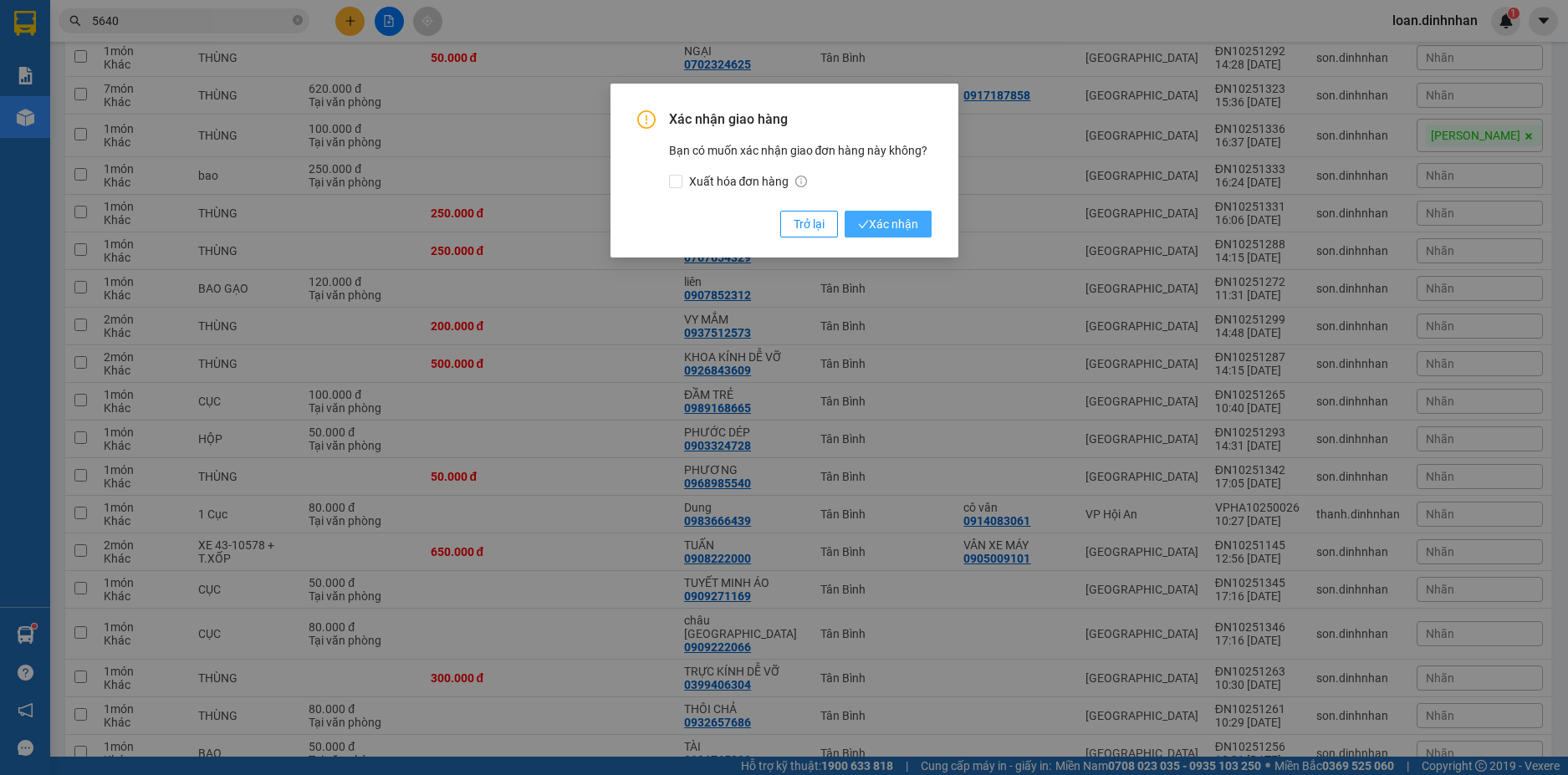
click at [888, 233] on button "Xác nhận" at bounding box center [888, 223] width 87 height 27
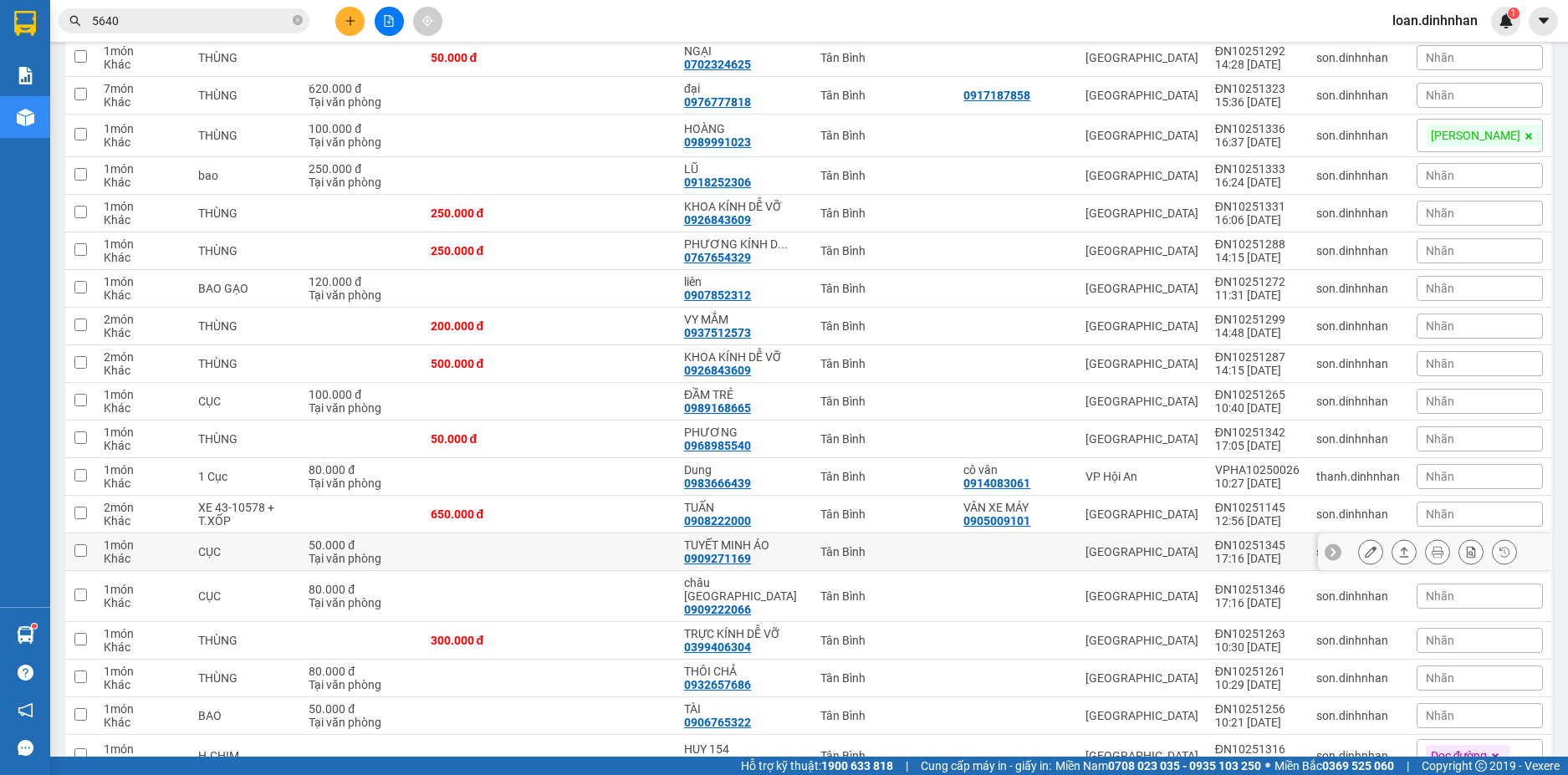
scroll to position [2674, 0]
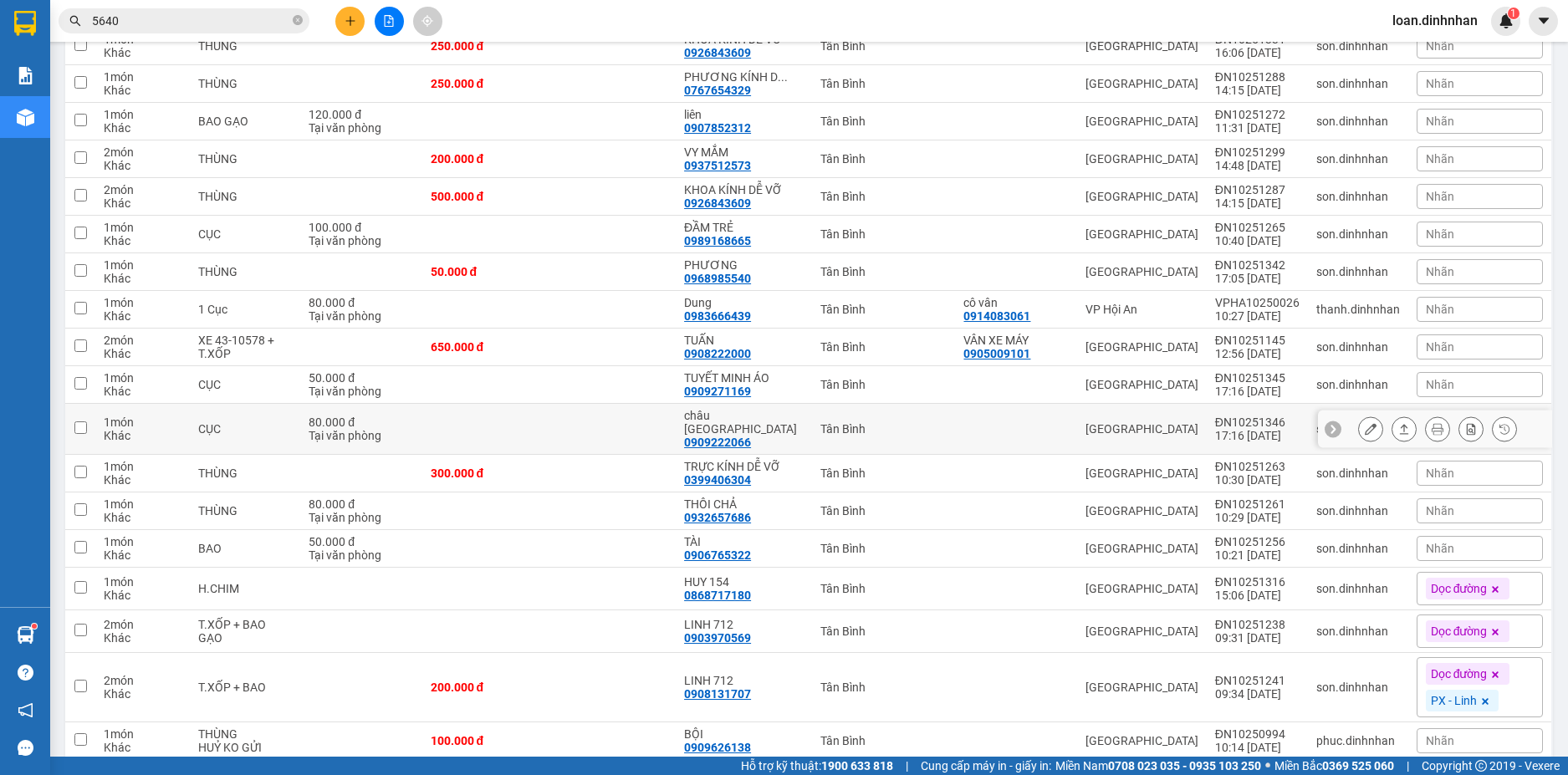
click at [1392, 414] on button at bounding box center [1404, 429] width 23 height 29
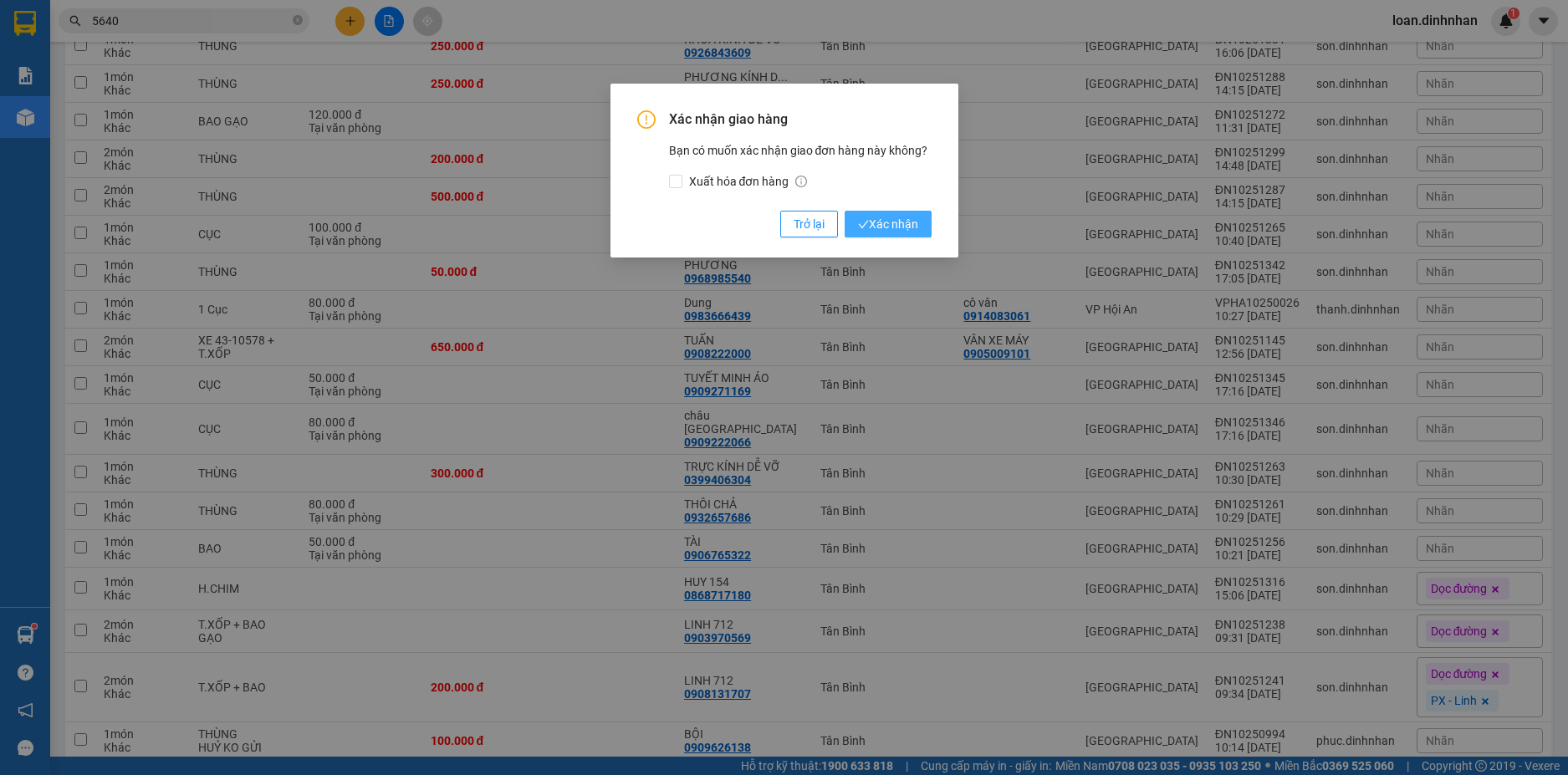
click at [899, 222] on span "Xác nhận" at bounding box center [888, 223] width 61 height 18
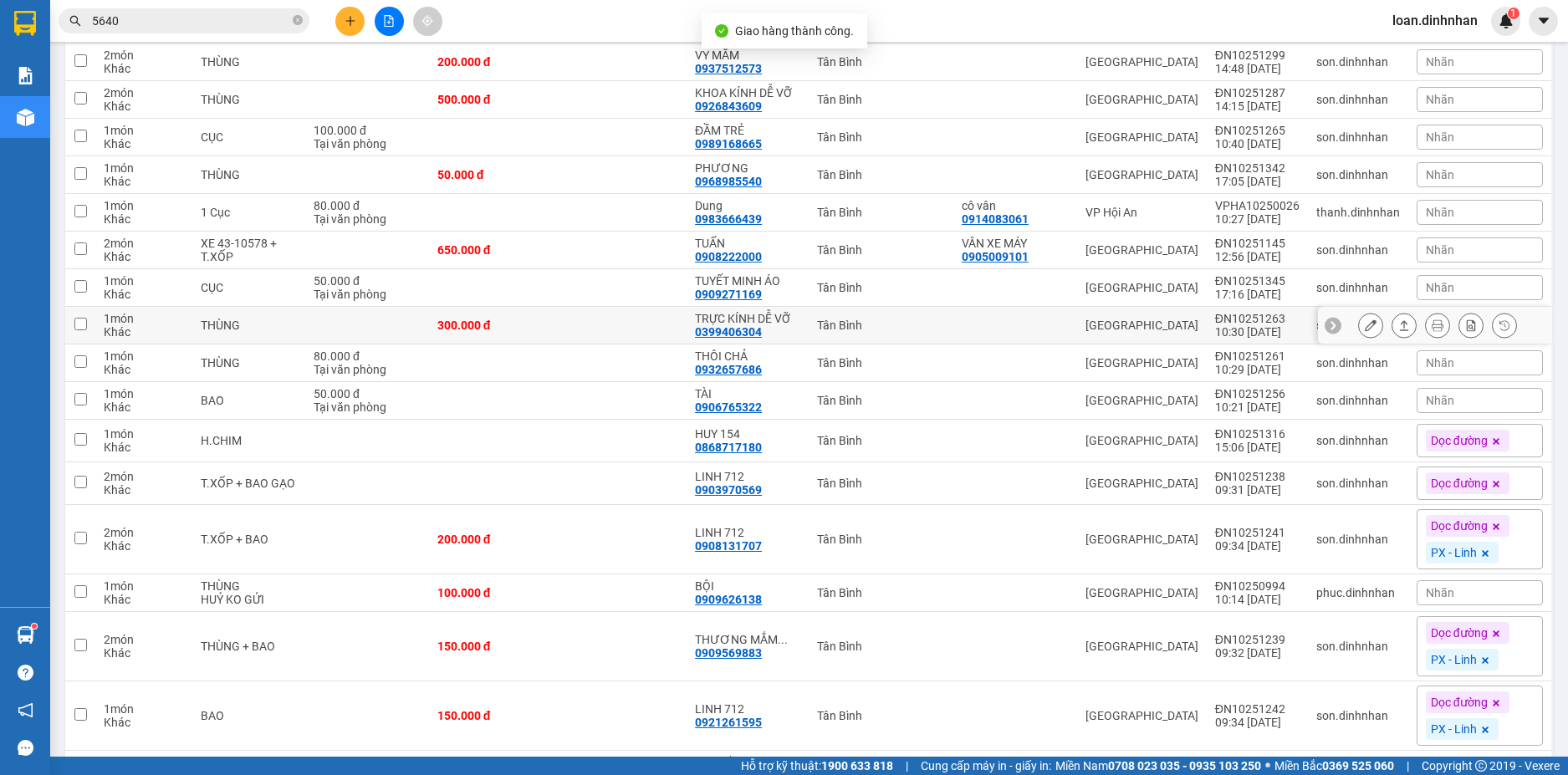
scroll to position [2841, 0]
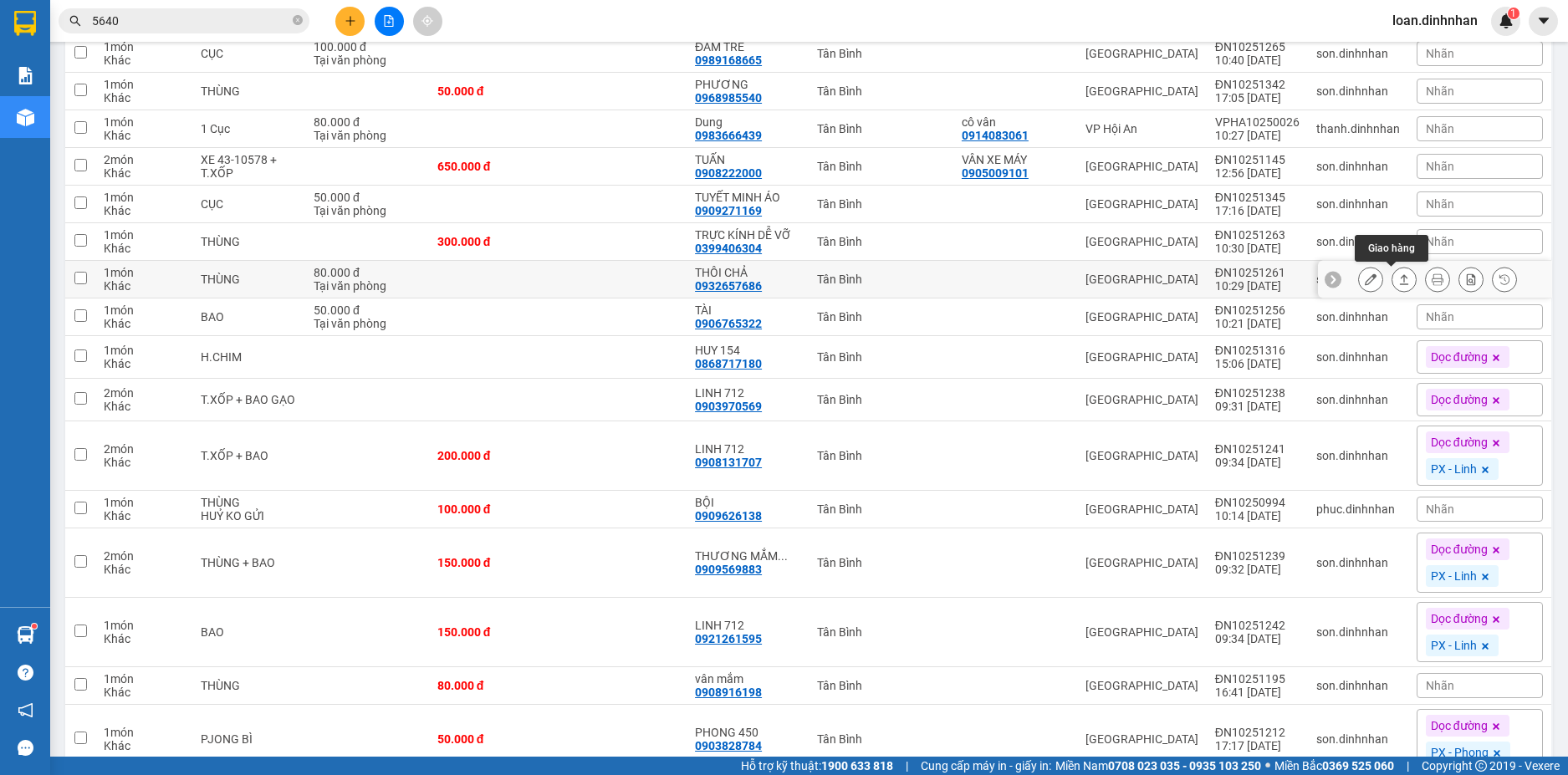
click at [1398, 279] on icon at bounding box center [1404, 279] width 12 height 12
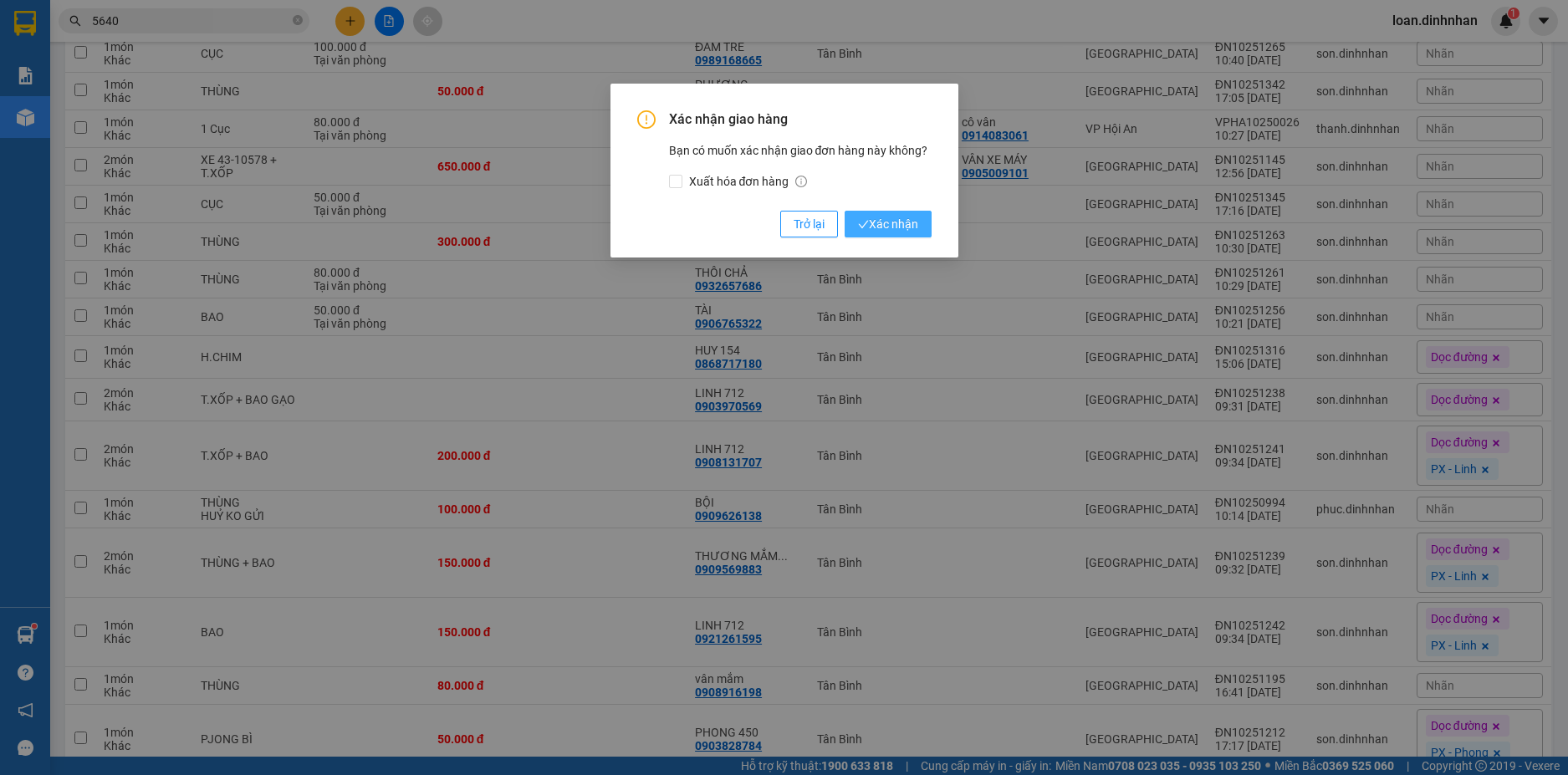
click at [896, 221] on span "Xác nhận" at bounding box center [888, 223] width 61 height 18
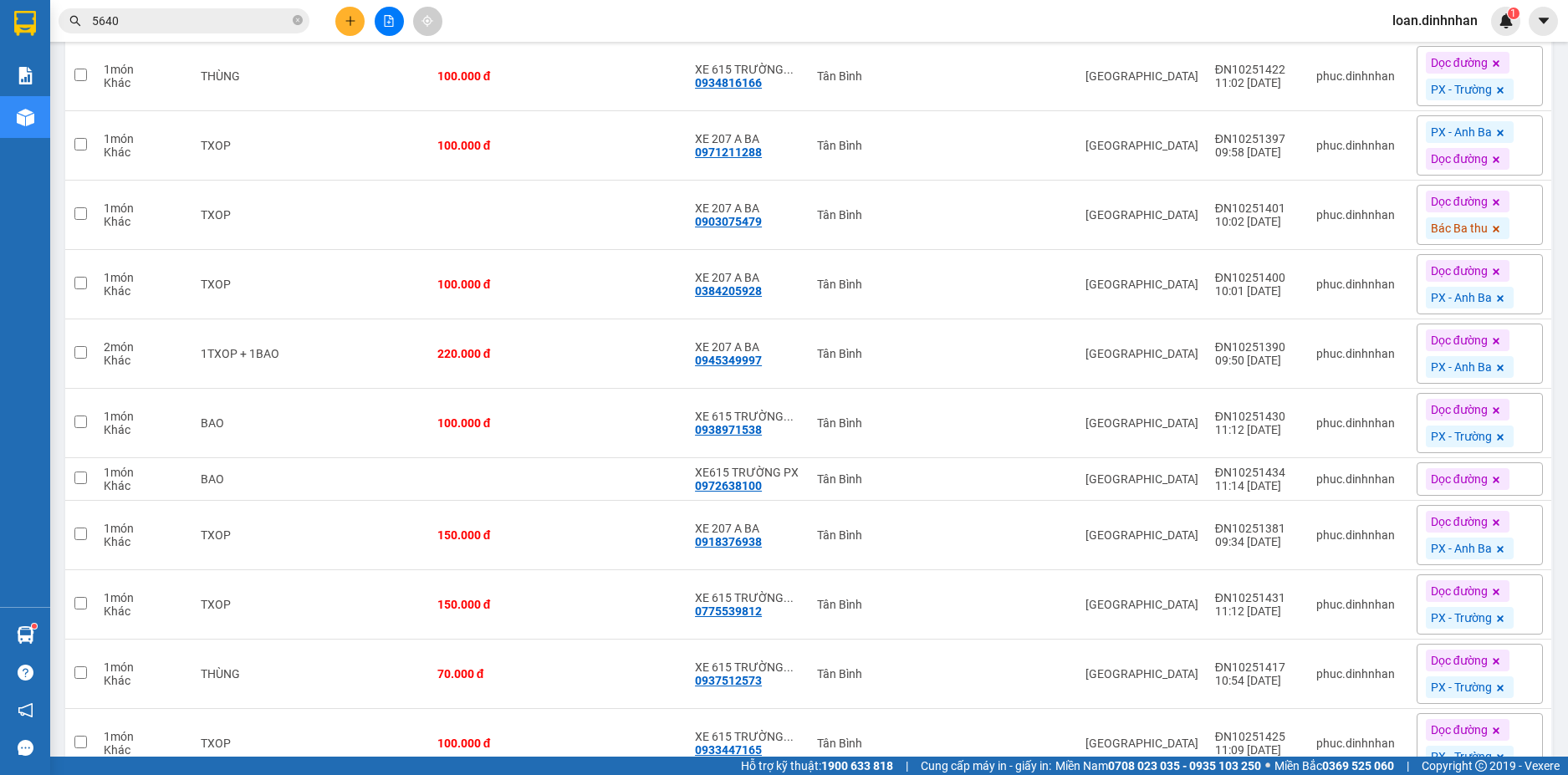
scroll to position [0, 0]
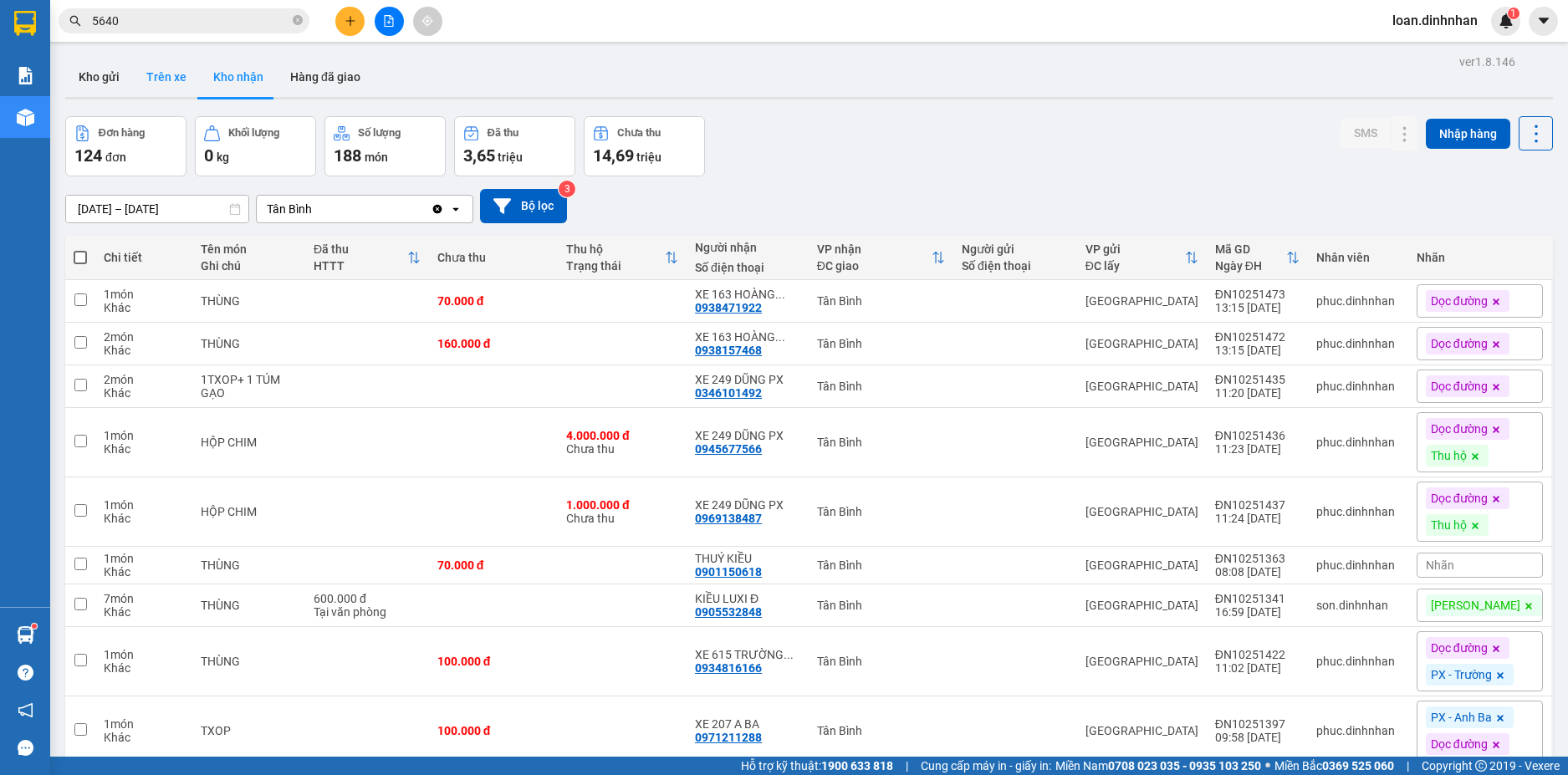
click at [175, 83] on button "Trên xe" at bounding box center [166, 77] width 67 height 40
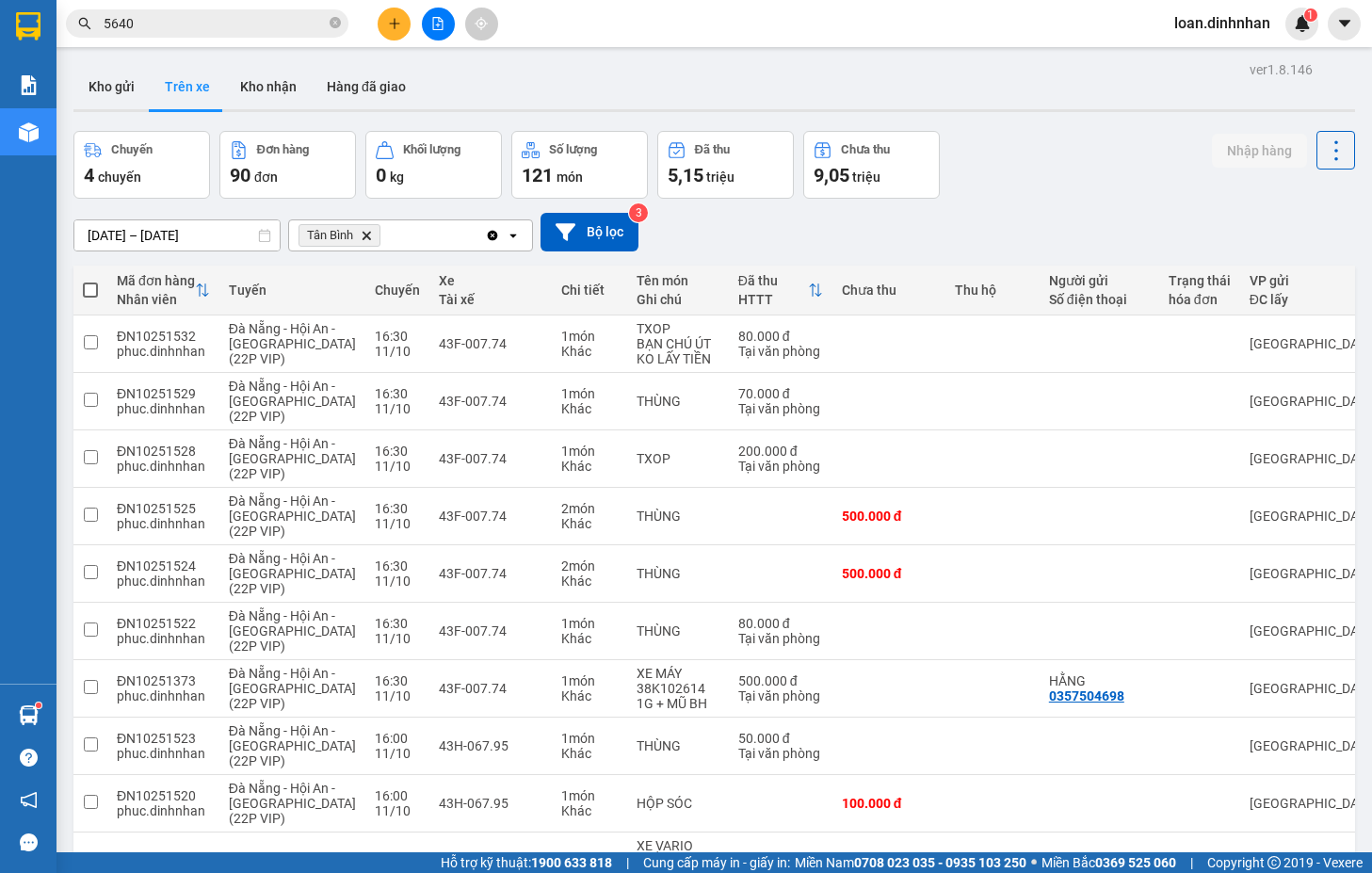
click at [1135, 192] on div "Chuyến 4 chuyến Đơn hàng 90 đơn Khối lượng 0 kg Số lượng 121 món Đã thu 5,15 tr…" at bounding box center [713, 165] width 1281 height 68
click at [255, 73] on button "Kho nhận" at bounding box center [268, 87] width 87 height 45
type input "[DATE] – [DATE]"
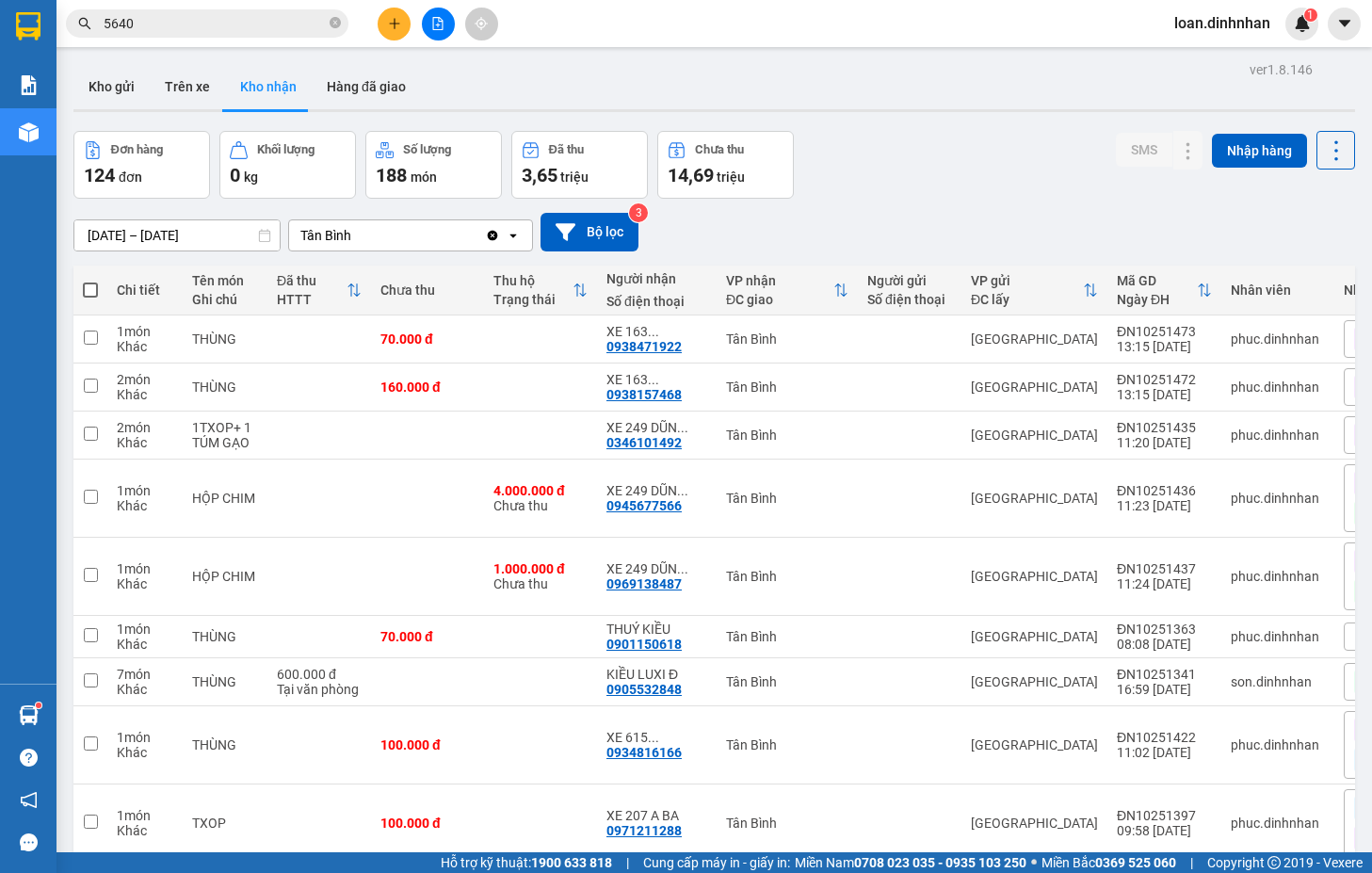
drag, startPoint x: 980, startPoint y: 134, endPoint x: 973, endPoint y: 144, distance: 12.2
click at [977, 140] on div "Đơn hàng 124 đơn Khối lượng 0 kg Số lượng 188 món Đã thu 3,65 triệu Chưa thu 14…" at bounding box center [713, 165] width 1281 height 68
drag, startPoint x: 1124, startPoint y: 218, endPoint x: 1102, endPoint y: 212, distance: 22.8
click at [1124, 217] on div "06/10/2025 – 11/10/2025 Press the down arrow key to interact with the calendar …" at bounding box center [713, 232] width 1281 height 39
click at [1102, 212] on div "06/10/2025 – 11/10/2025 Press the down arrow key to interact with the calendar …" at bounding box center [713, 232] width 1281 height 39
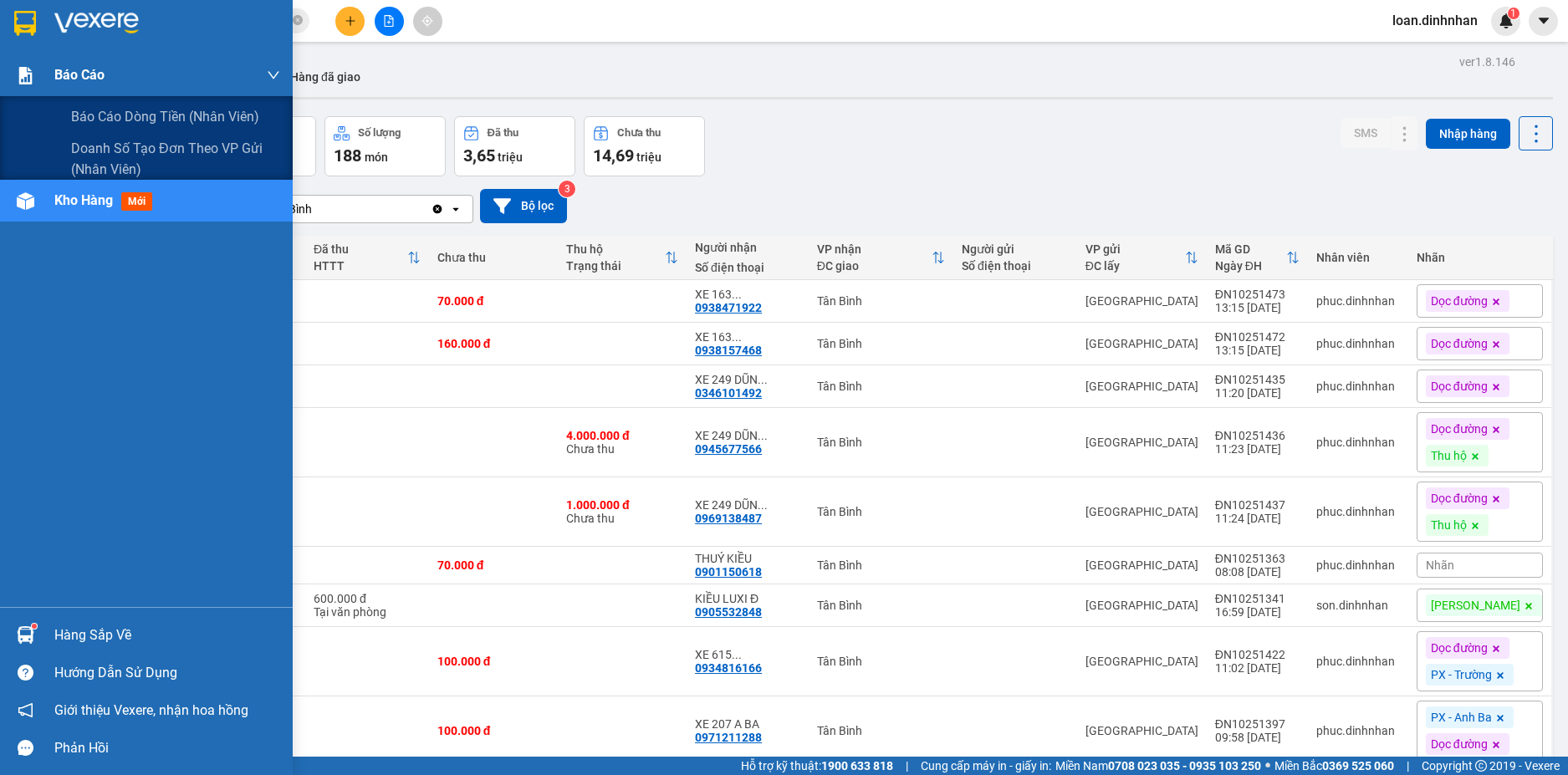
click at [110, 81] on div "Báo cáo" at bounding box center [167, 75] width 226 height 42
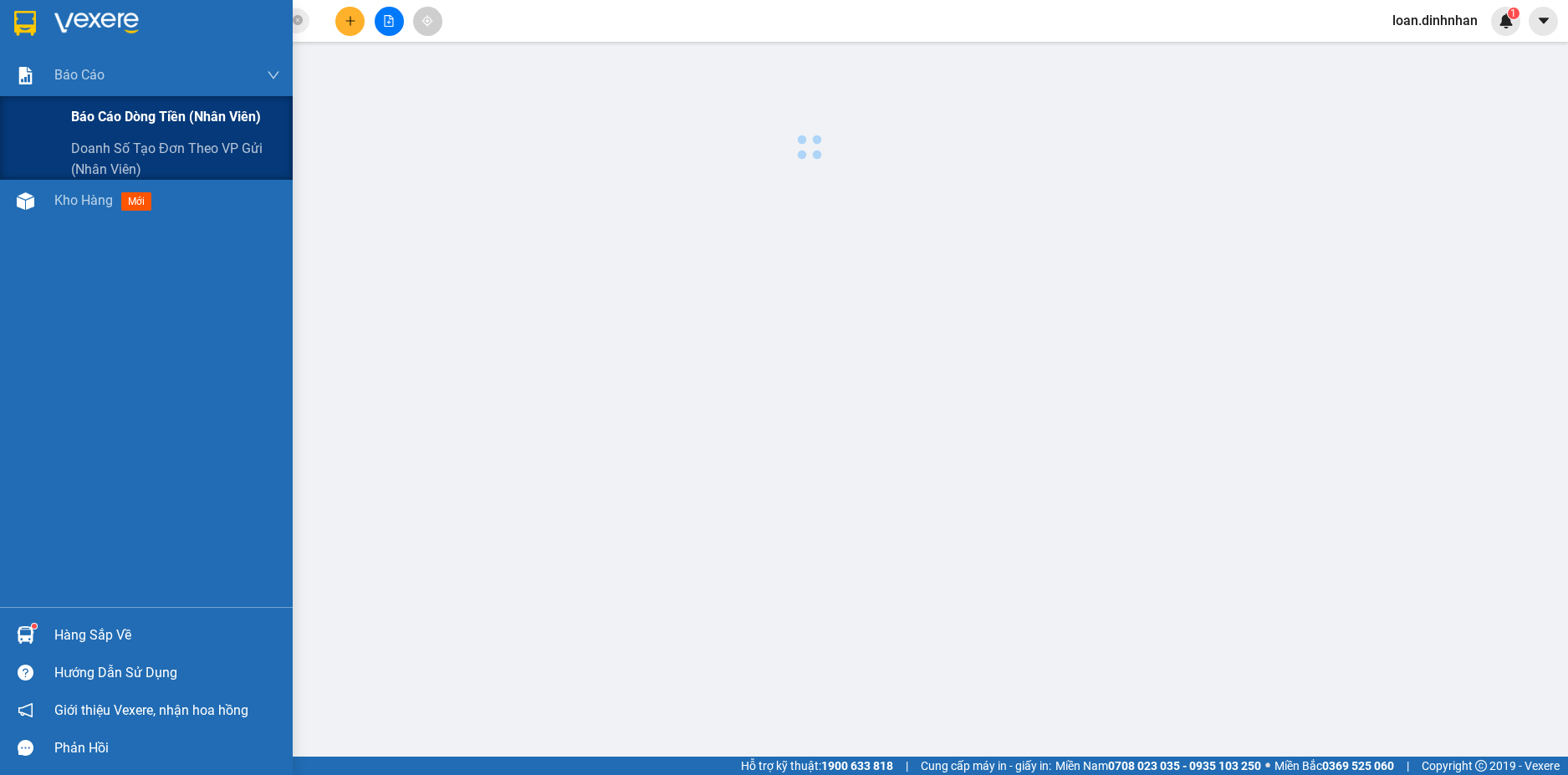
click at [105, 115] on span "Báo cáo dòng tiền (nhân viên)" at bounding box center [165, 117] width 190 height 21
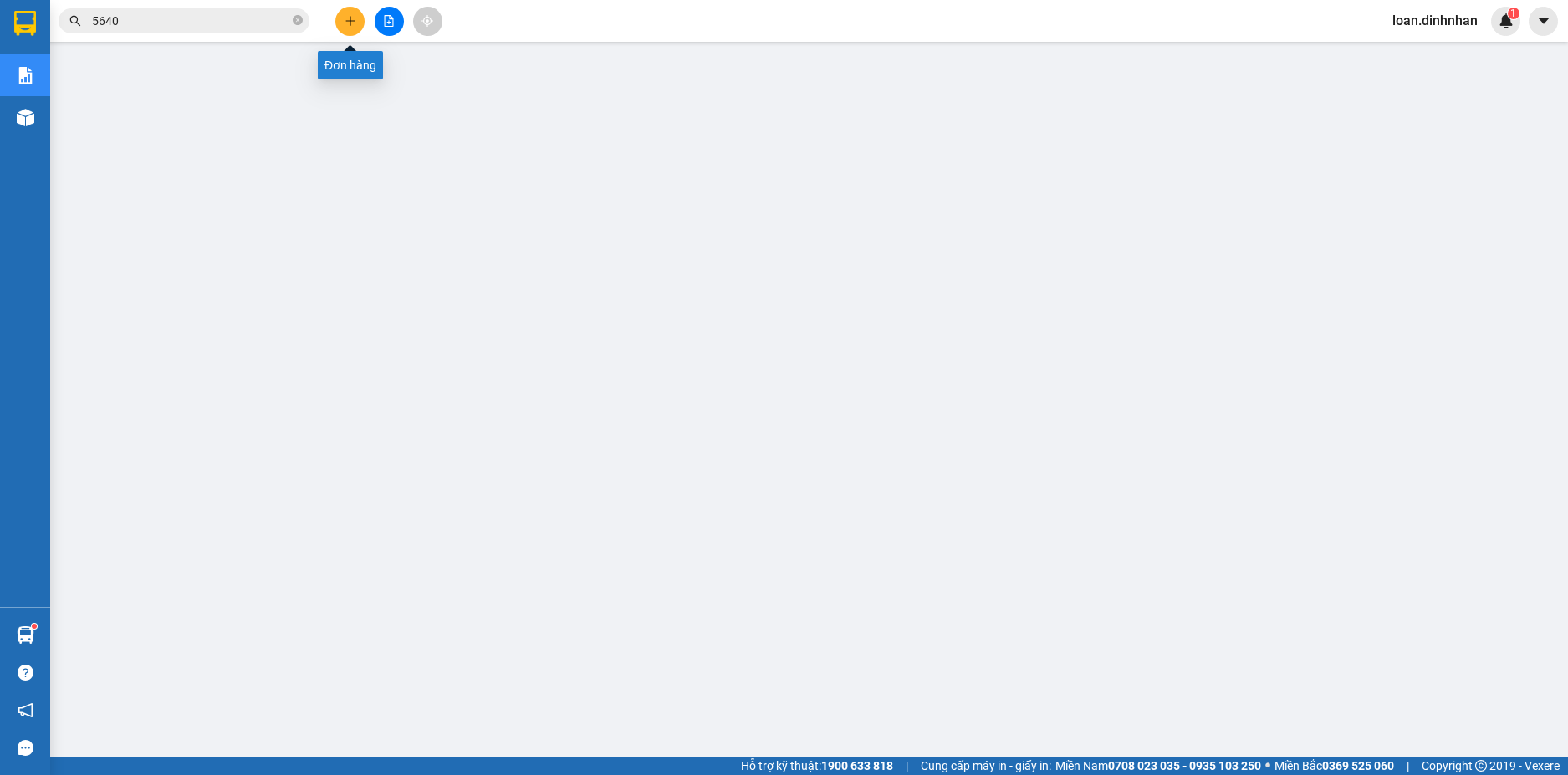
click at [352, 20] on icon "plus" at bounding box center [350, 21] width 12 height 12
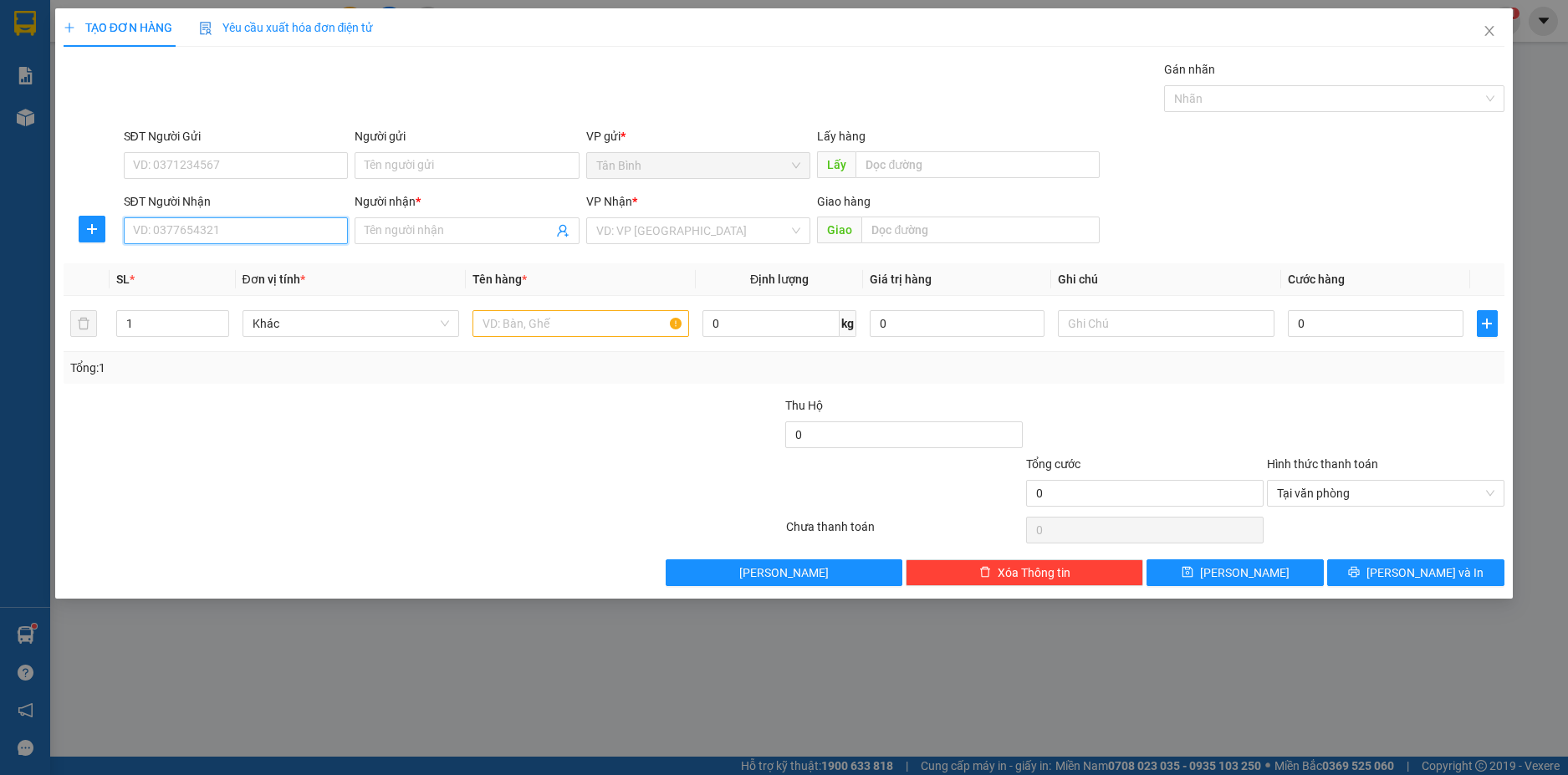
click at [280, 240] on input "SĐT Người Nhận" at bounding box center [236, 230] width 225 height 27
click at [242, 259] on div "0935166116" at bounding box center [236, 264] width 205 height 18
type input "0935166116"
click at [396, 237] on input "Người nhận *" at bounding box center [458, 230] width 188 height 18
type input "binh"
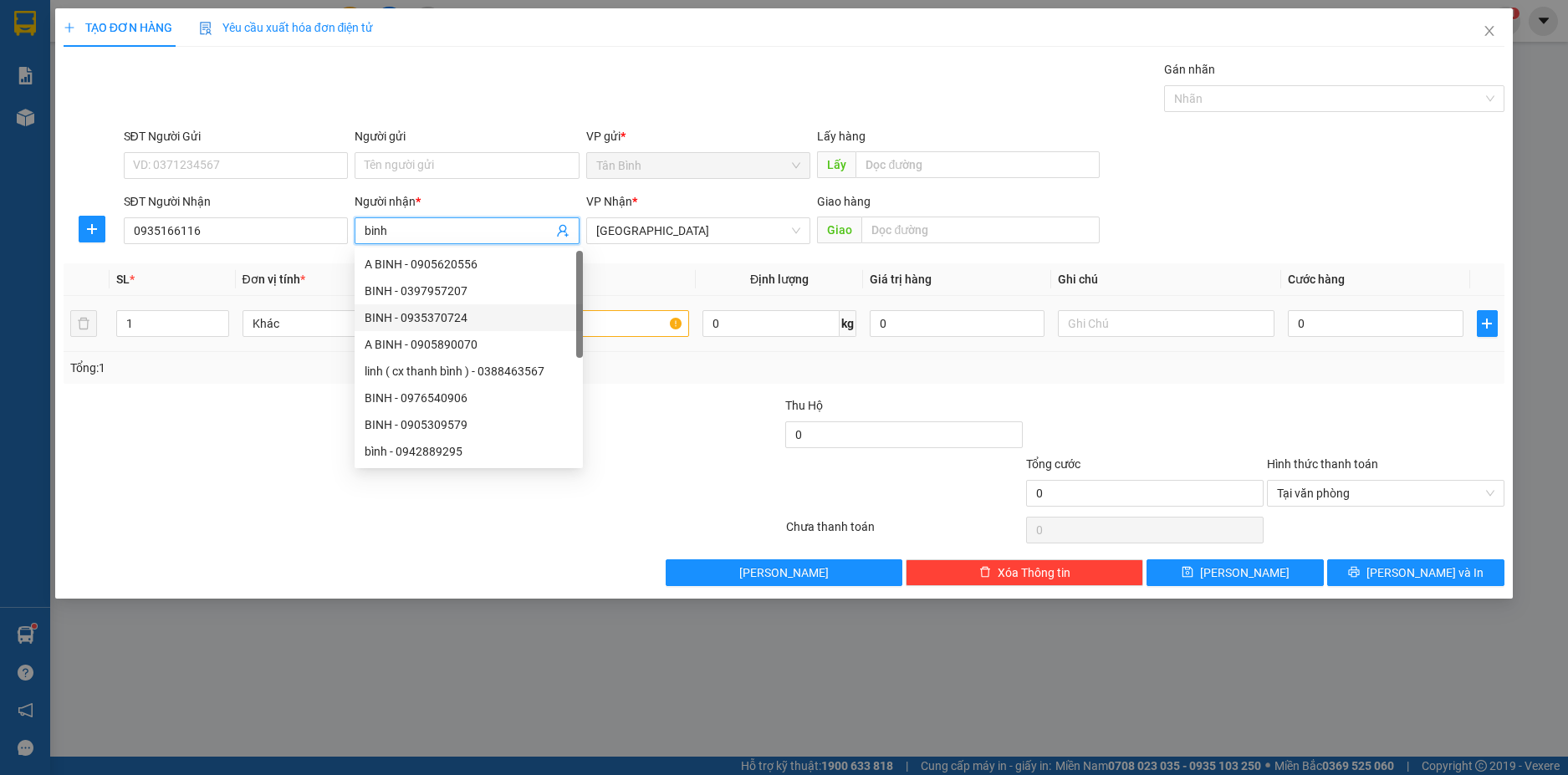
click at [530, 317] on div "BINH - 0935370724" at bounding box center [468, 317] width 209 height 18
type input "0935370724"
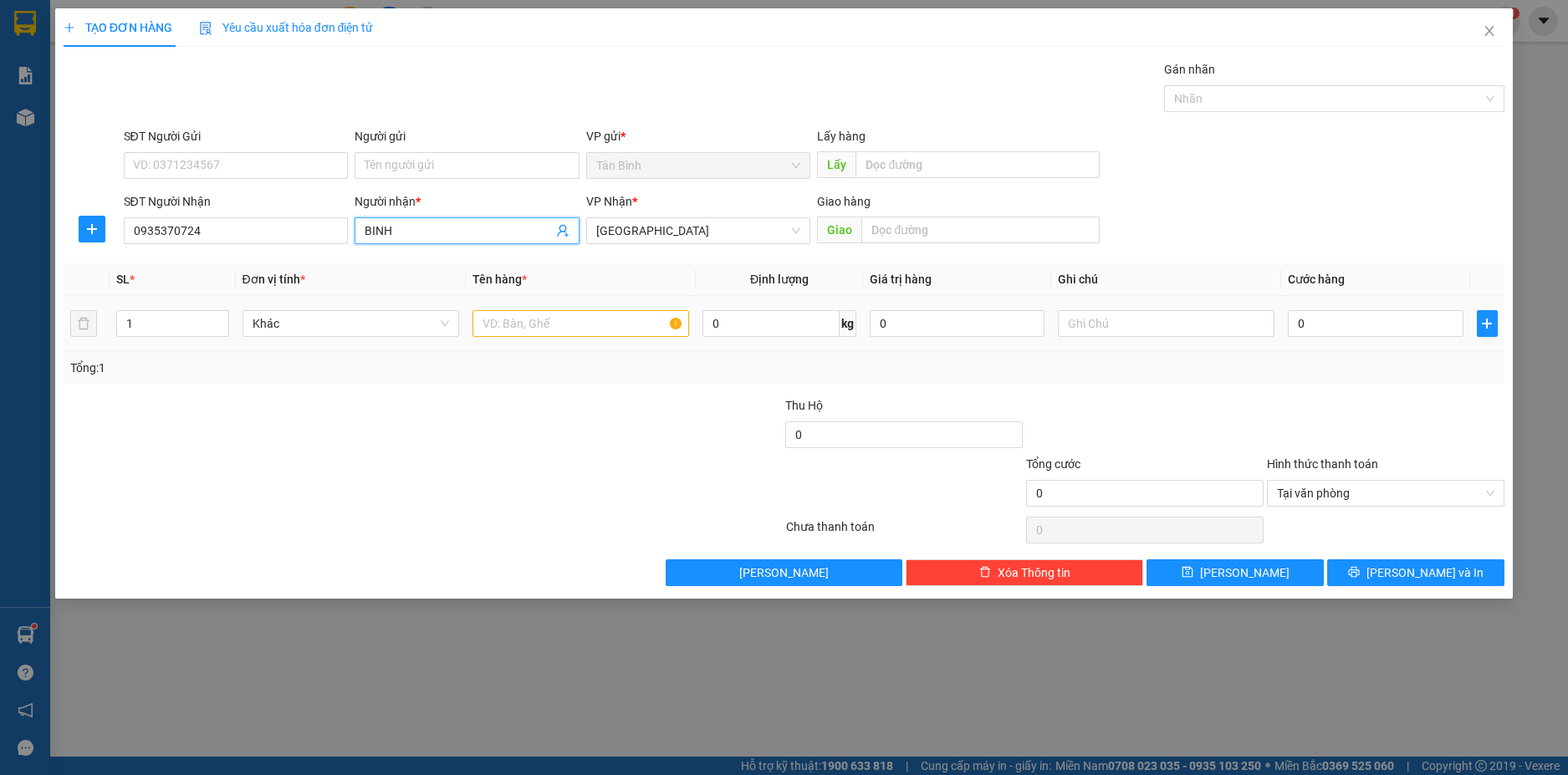
type input "BINH"
drag, startPoint x: 595, startPoint y: 304, endPoint x: 591, endPoint y: 315, distance: 11.7
click at [594, 309] on td at bounding box center [581, 323] width 230 height 56
drag, startPoint x: 592, startPoint y: 321, endPoint x: 592, endPoint y: 334, distance: 13.0
click at [592, 325] on input "text" at bounding box center [581, 323] width 216 height 27
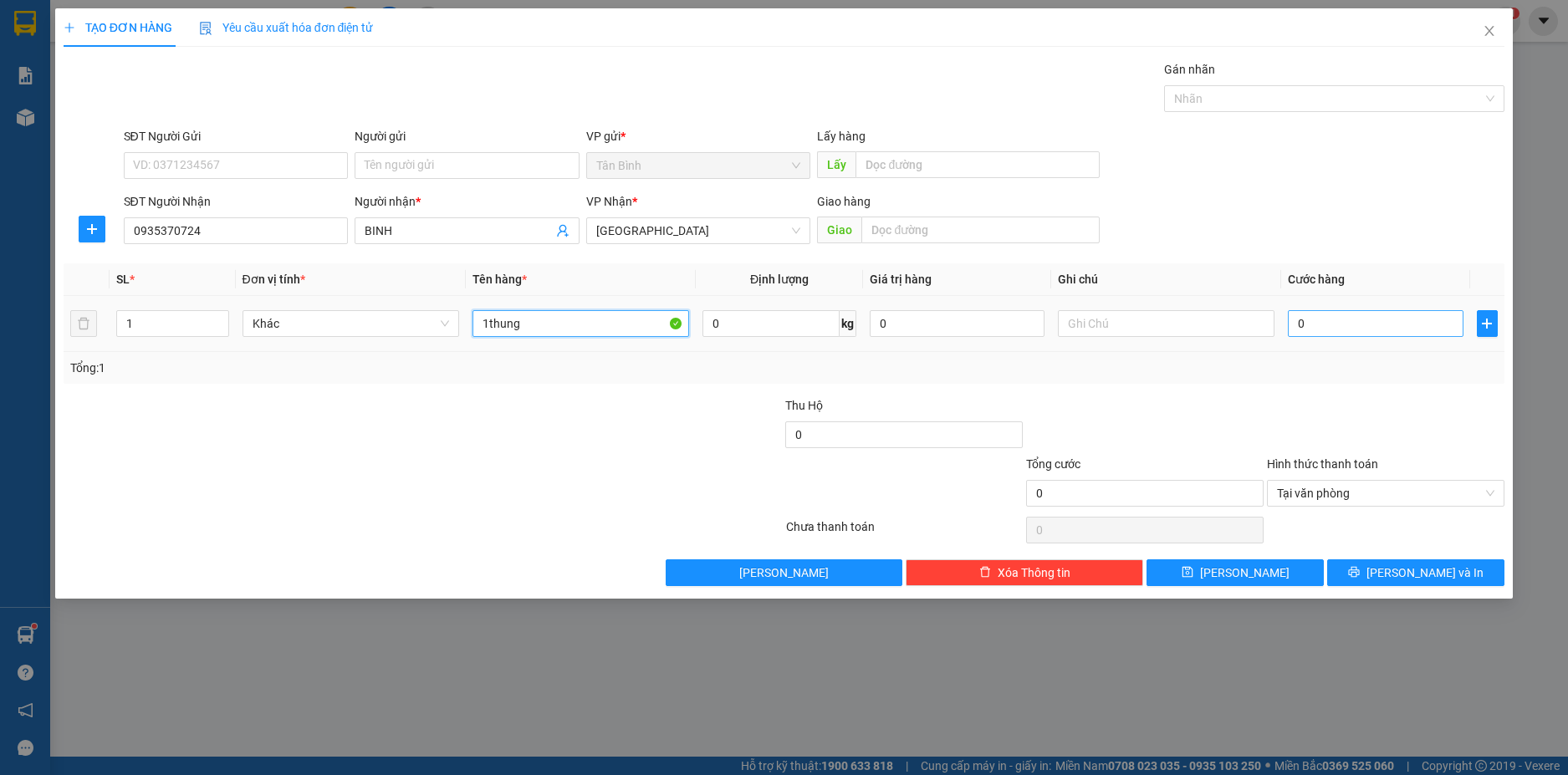
type input "1thung"
click at [1354, 334] on input "0" at bounding box center [1375, 323] width 175 height 27
type input "7"
type input "70"
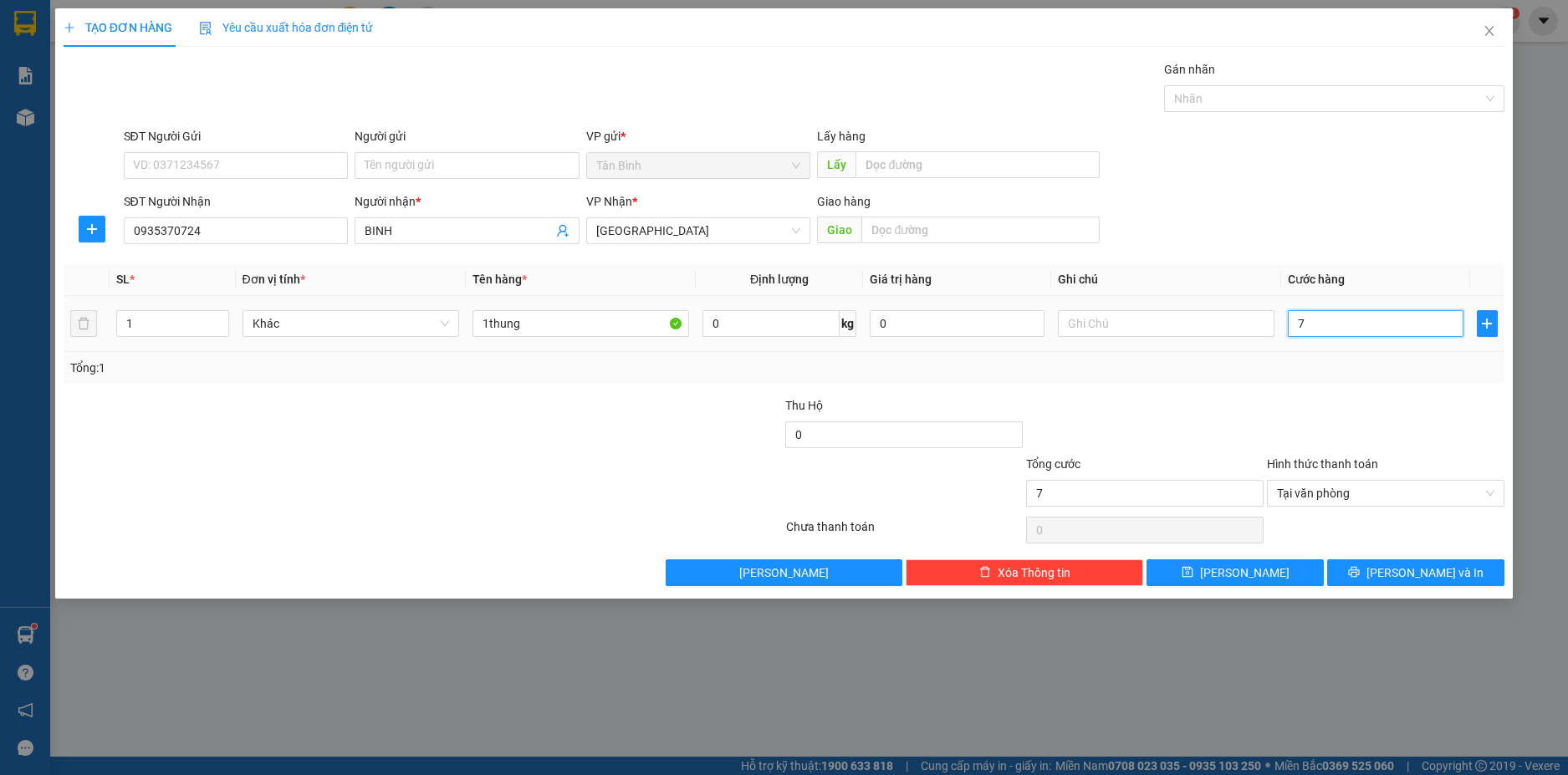
type input "70"
type input "70.000"
drag, startPoint x: 1362, startPoint y: 384, endPoint x: 1420, endPoint y: 508, distance: 136.9
click at [1372, 404] on div "Transit Pickup Surcharge Ids Transit Deliver Surcharge Ids Transit Deliver Surc…" at bounding box center [784, 323] width 1442 height 526
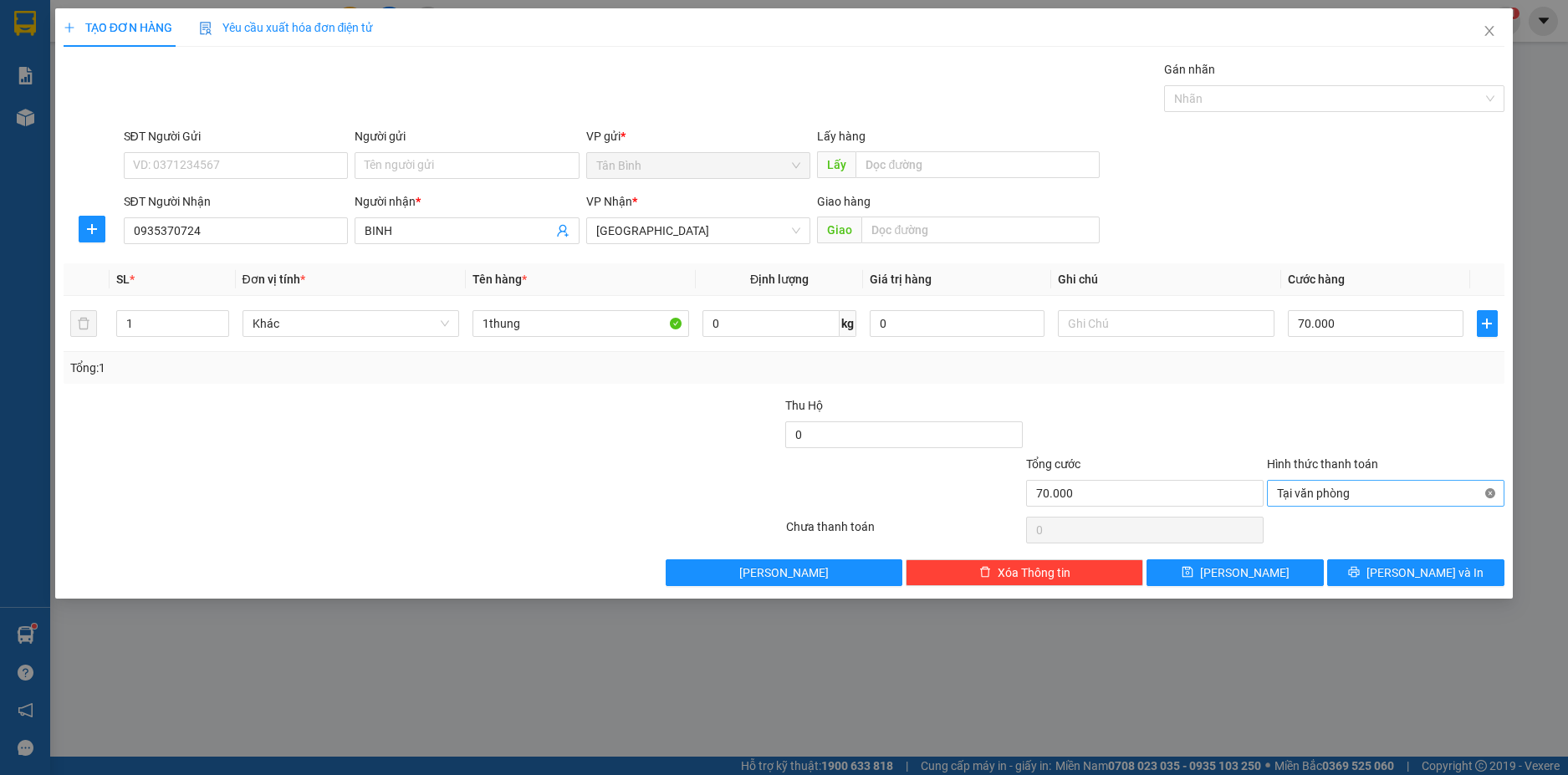
type input "70.000"
drag, startPoint x: 1451, startPoint y: 562, endPoint x: 1374, endPoint y: 577, distance: 78.4
click at [1451, 563] on button "[PERSON_NAME] và In" at bounding box center [1415, 572] width 177 height 27
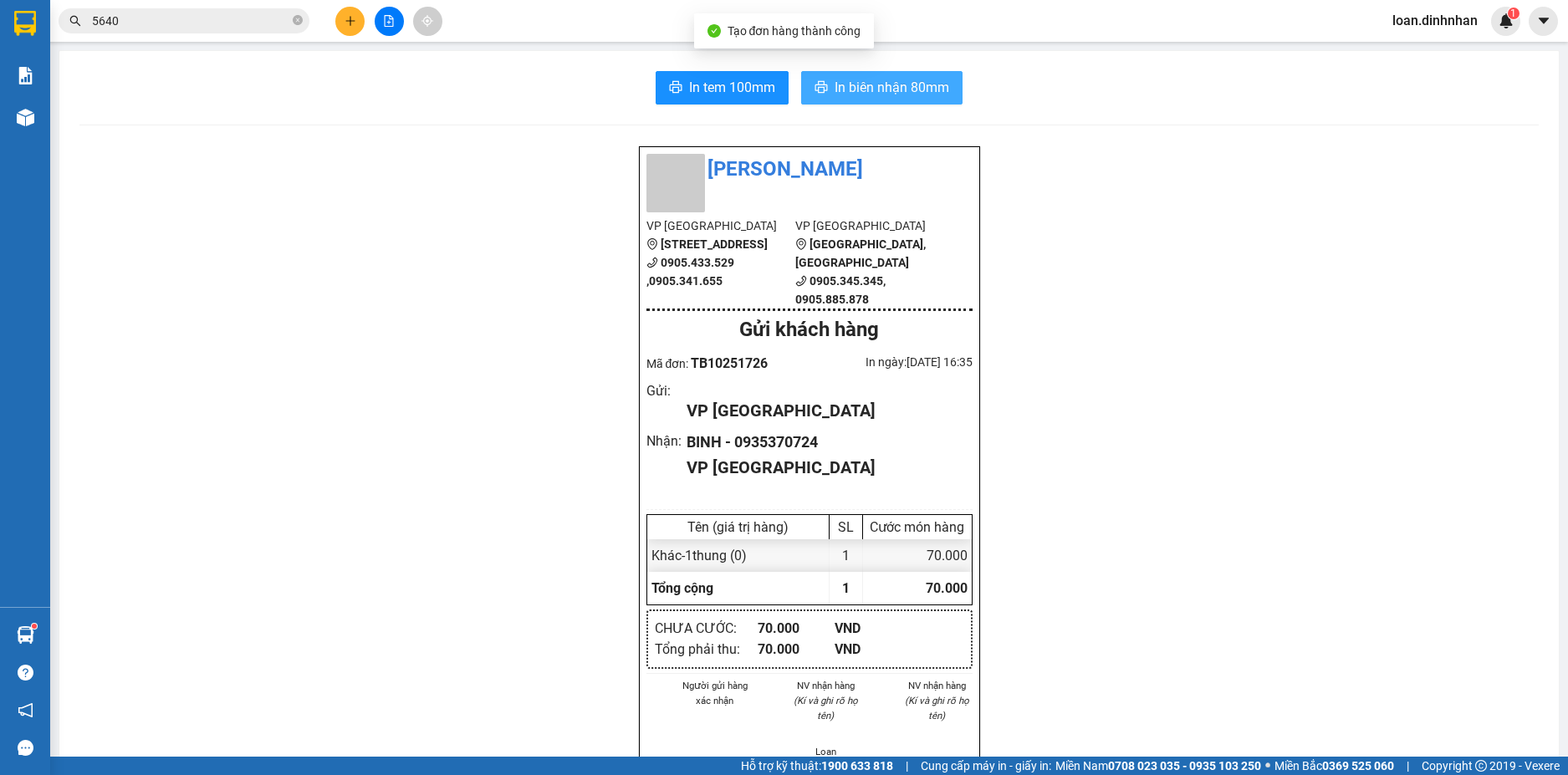
drag, startPoint x: 953, startPoint y: 99, endPoint x: 909, endPoint y: 93, distance: 44.4
click at [949, 98] on button "In biên nhận 80mm" at bounding box center [882, 87] width 161 height 34
click at [1512, 29] on div "1" at bounding box center [1506, 22] width 29 height 29
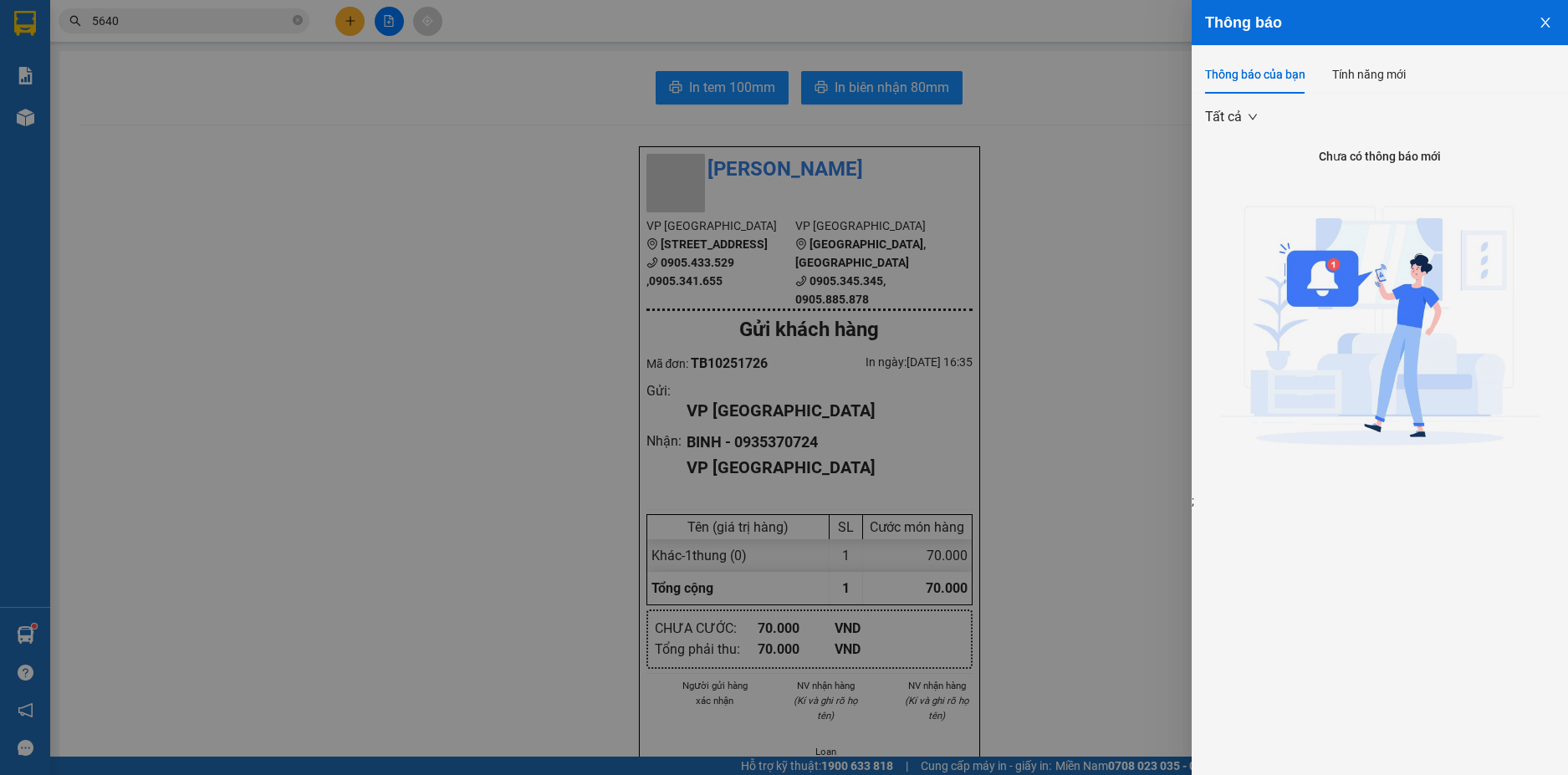
click at [1093, 405] on div at bounding box center [784, 388] width 1568 height 775
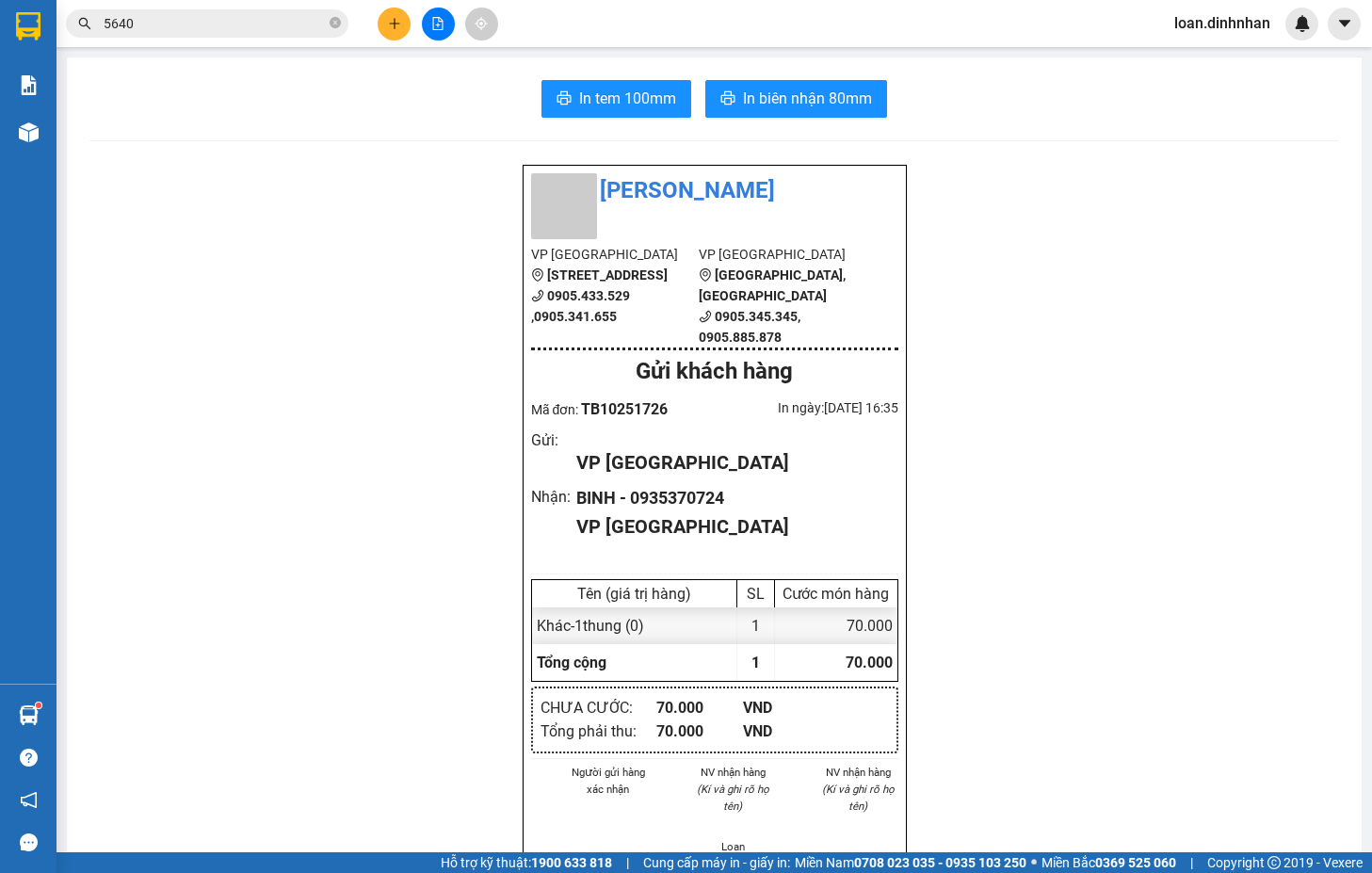
click at [1302, 286] on div "Đình Nhân VP Tân Bình 306A Hồng Lạc, Phường 11 0905.433.529 ,0905.341.655 VP Đà…" at bounding box center [714, 768] width 1249 height 1208
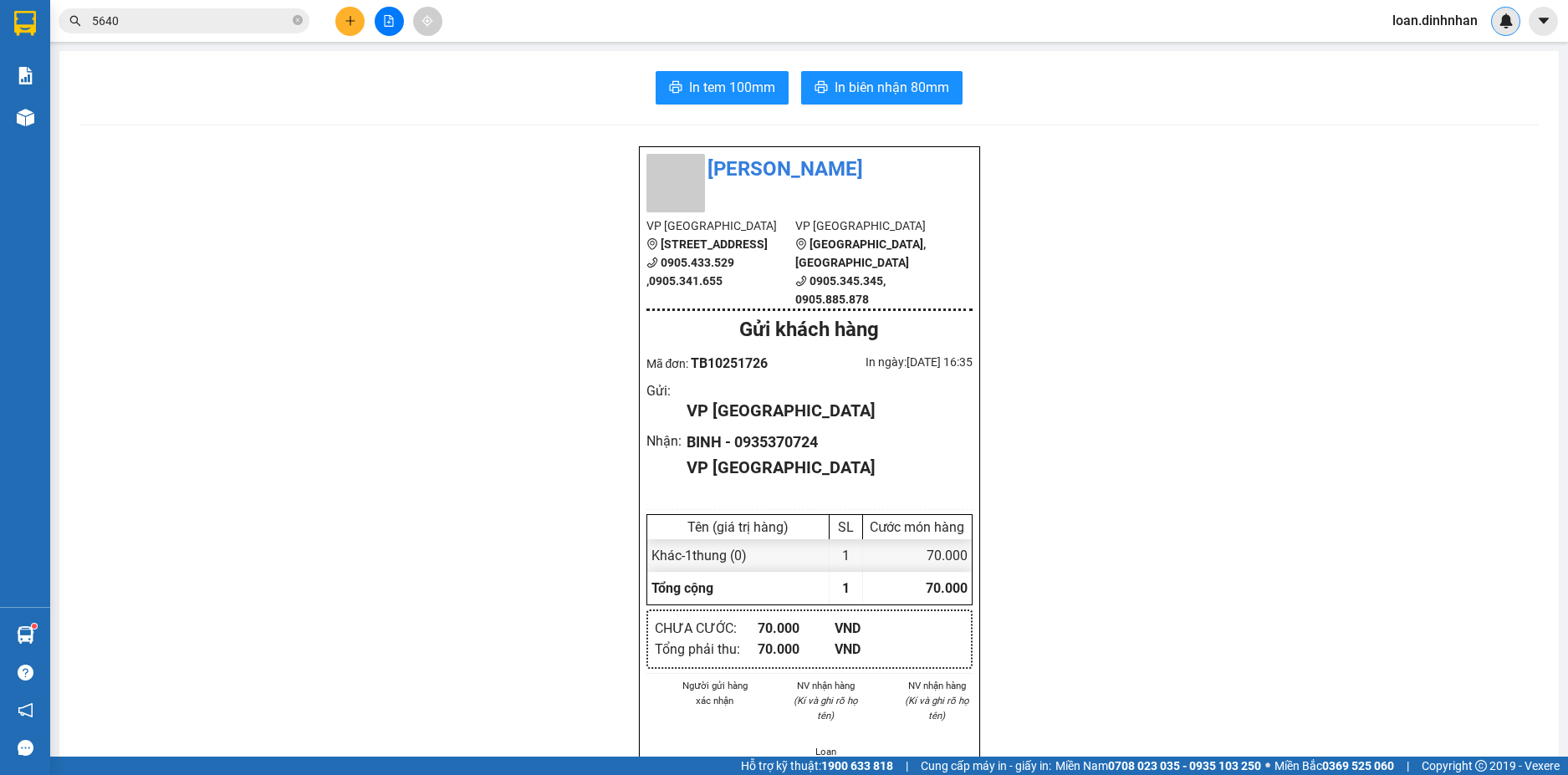
click at [1492, 19] on div at bounding box center [1506, 22] width 29 height 29
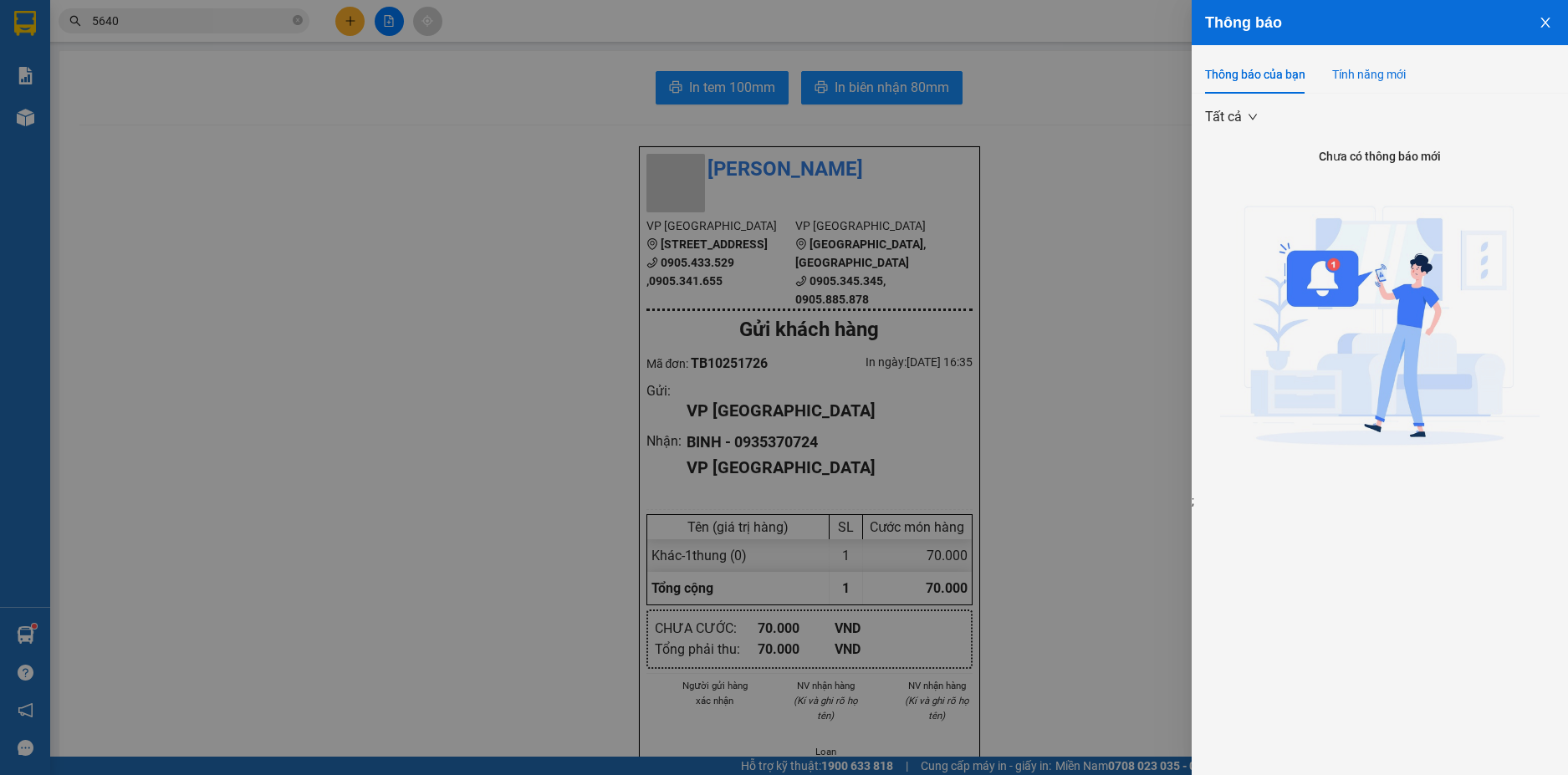
click at [1371, 74] on div "Tính năng mới" at bounding box center [1368, 74] width 74 height 18
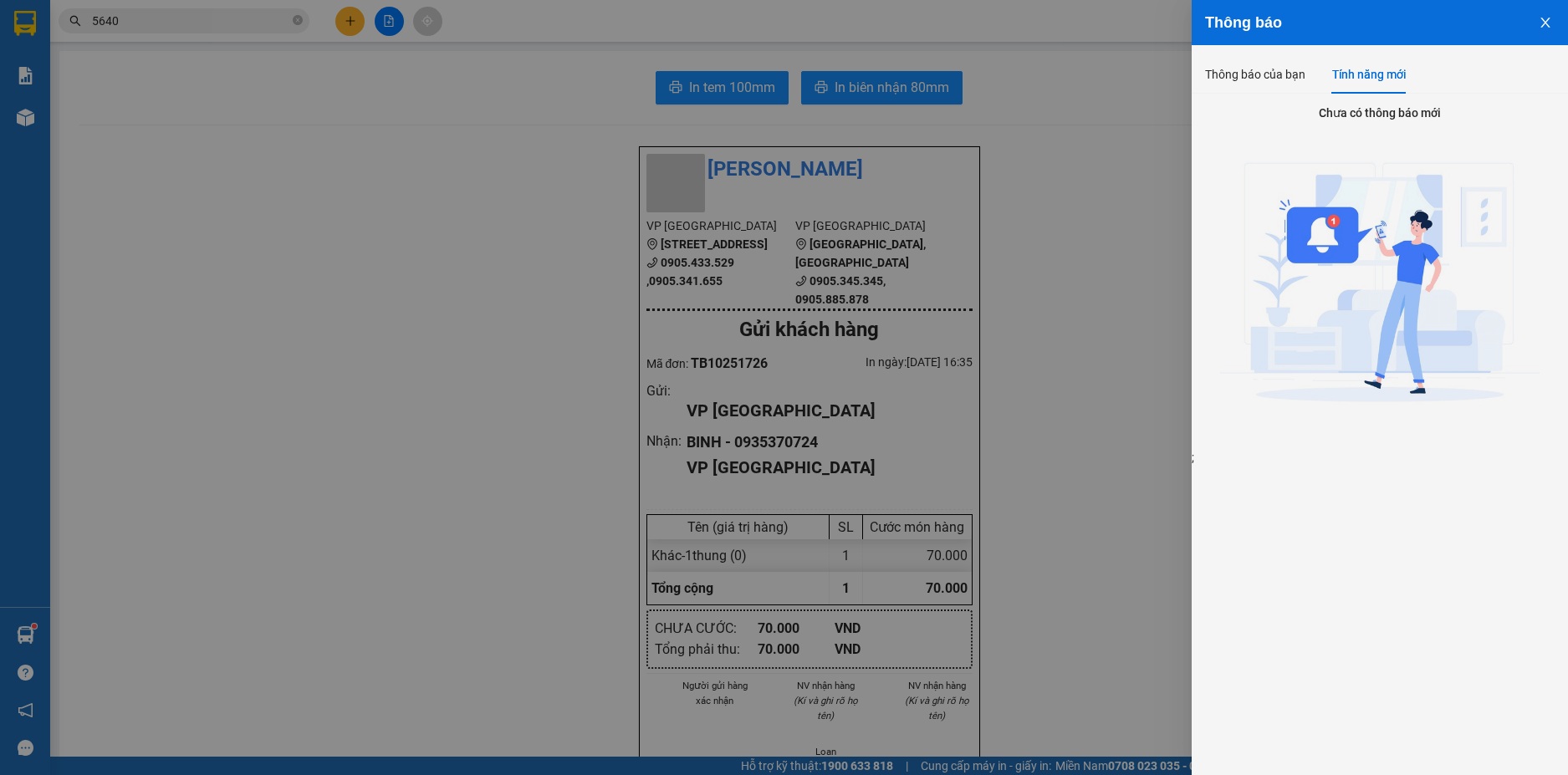
click at [1036, 315] on div at bounding box center [784, 388] width 1568 height 775
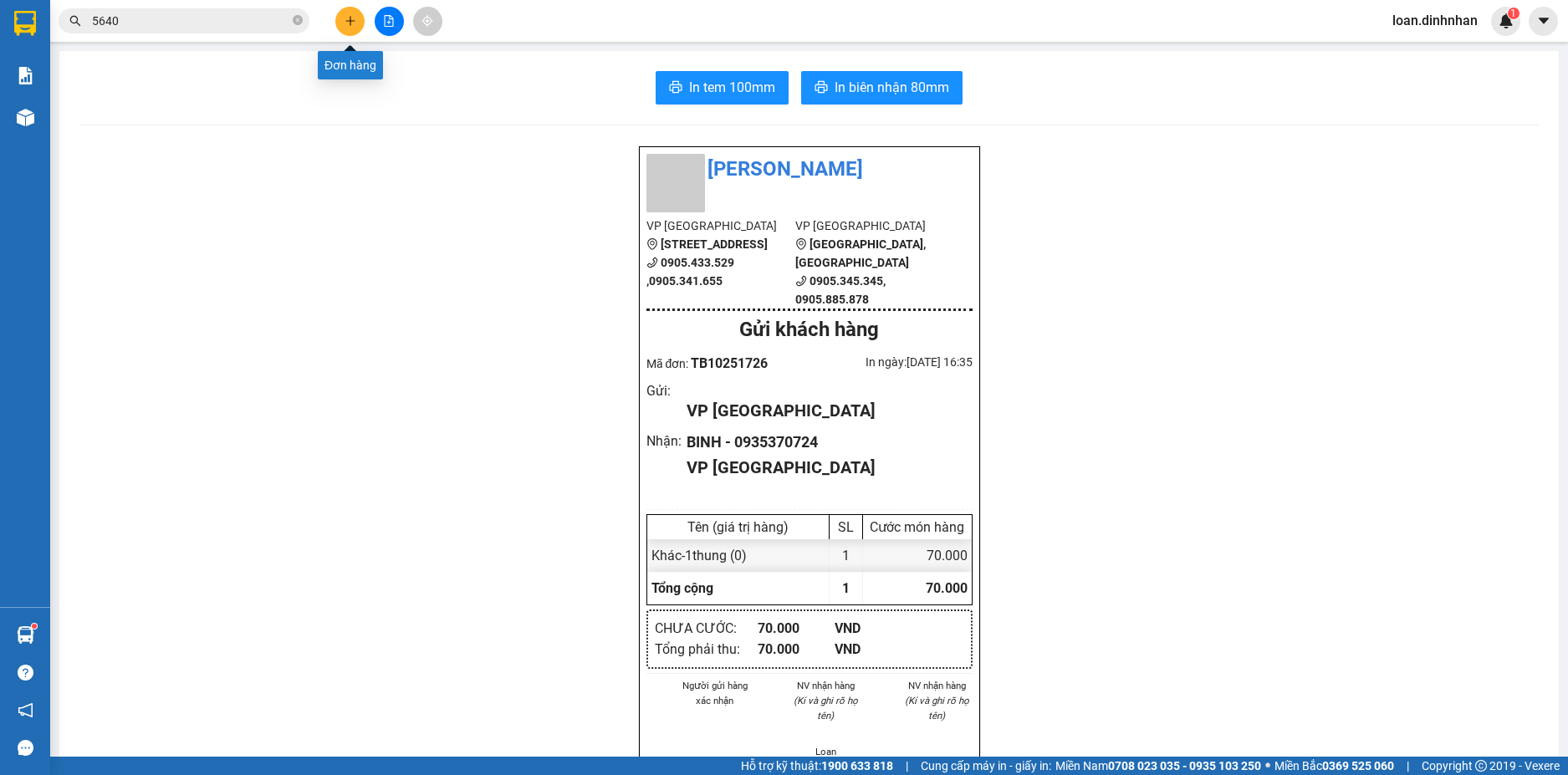
click at [350, 16] on icon "plus" at bounding box center [350, 20] width 1 height 10
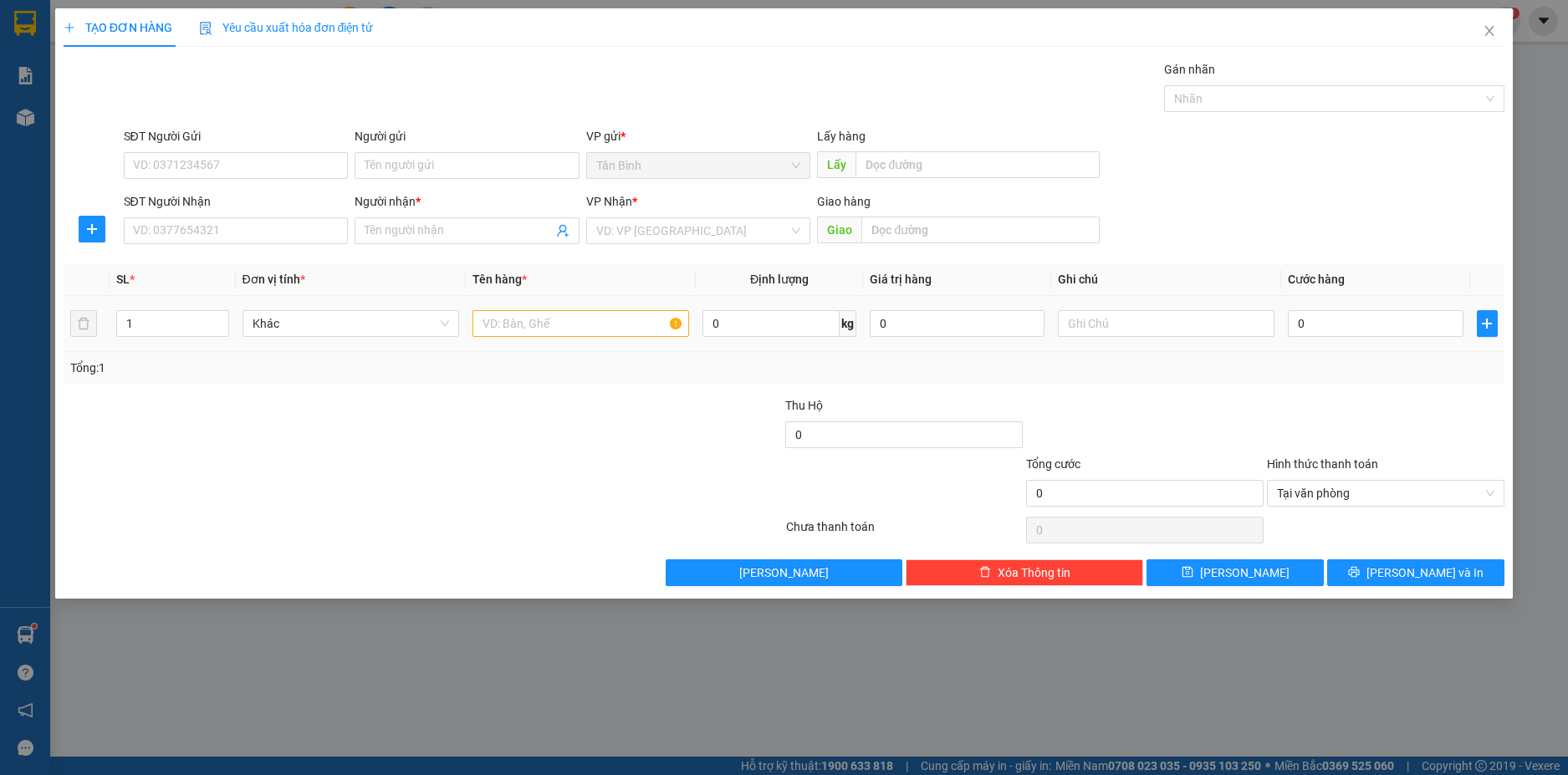
click at [1317, 304] on td "0" at bounding box center [1374, 323] width 188 height 56
click at [1328, 321] on input "0" at bounding box center [1375, 323] width 175 height 27
type input "1"
type input "10"
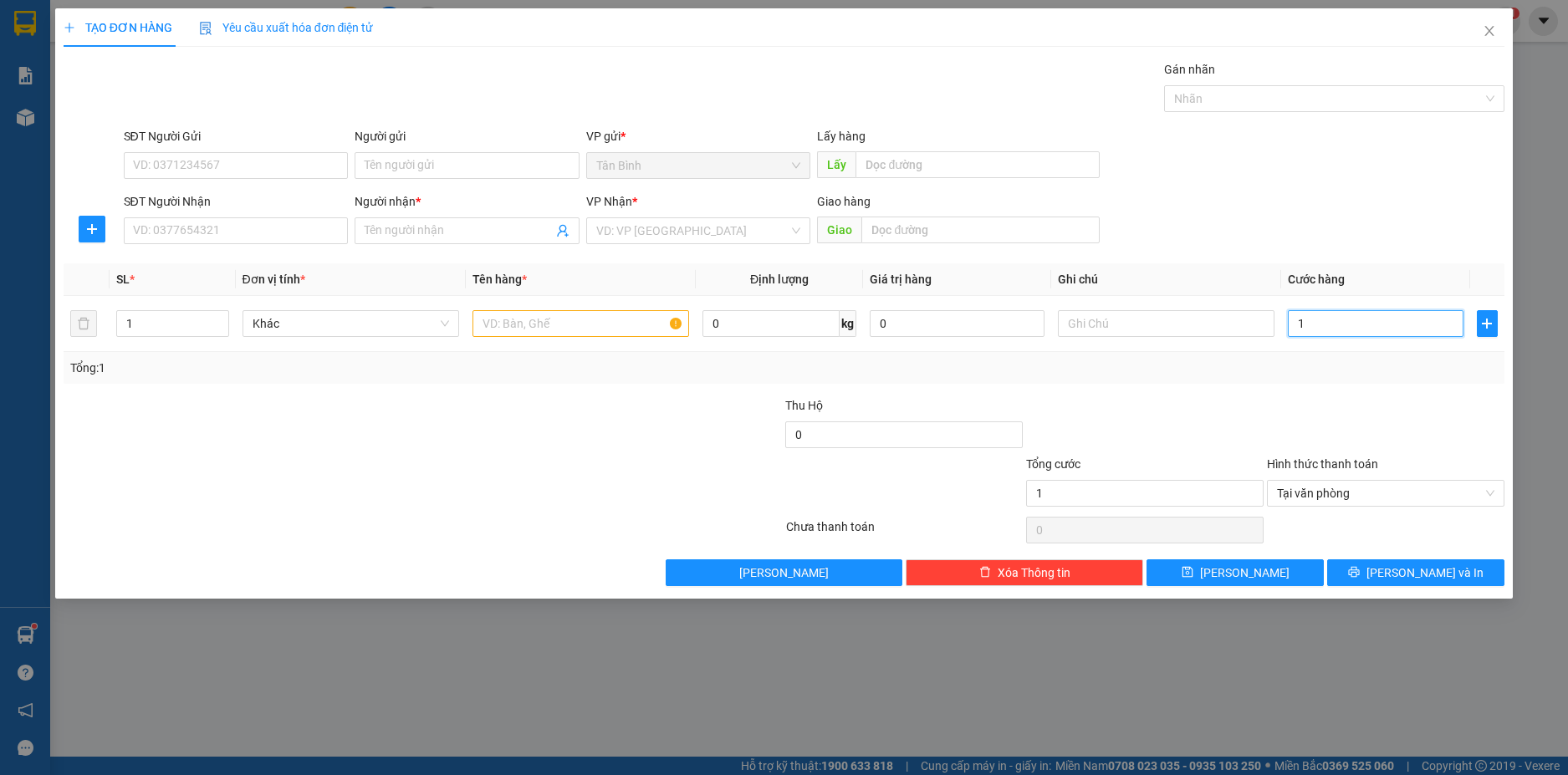
type input "10"
type input "100"
type input "100.000"
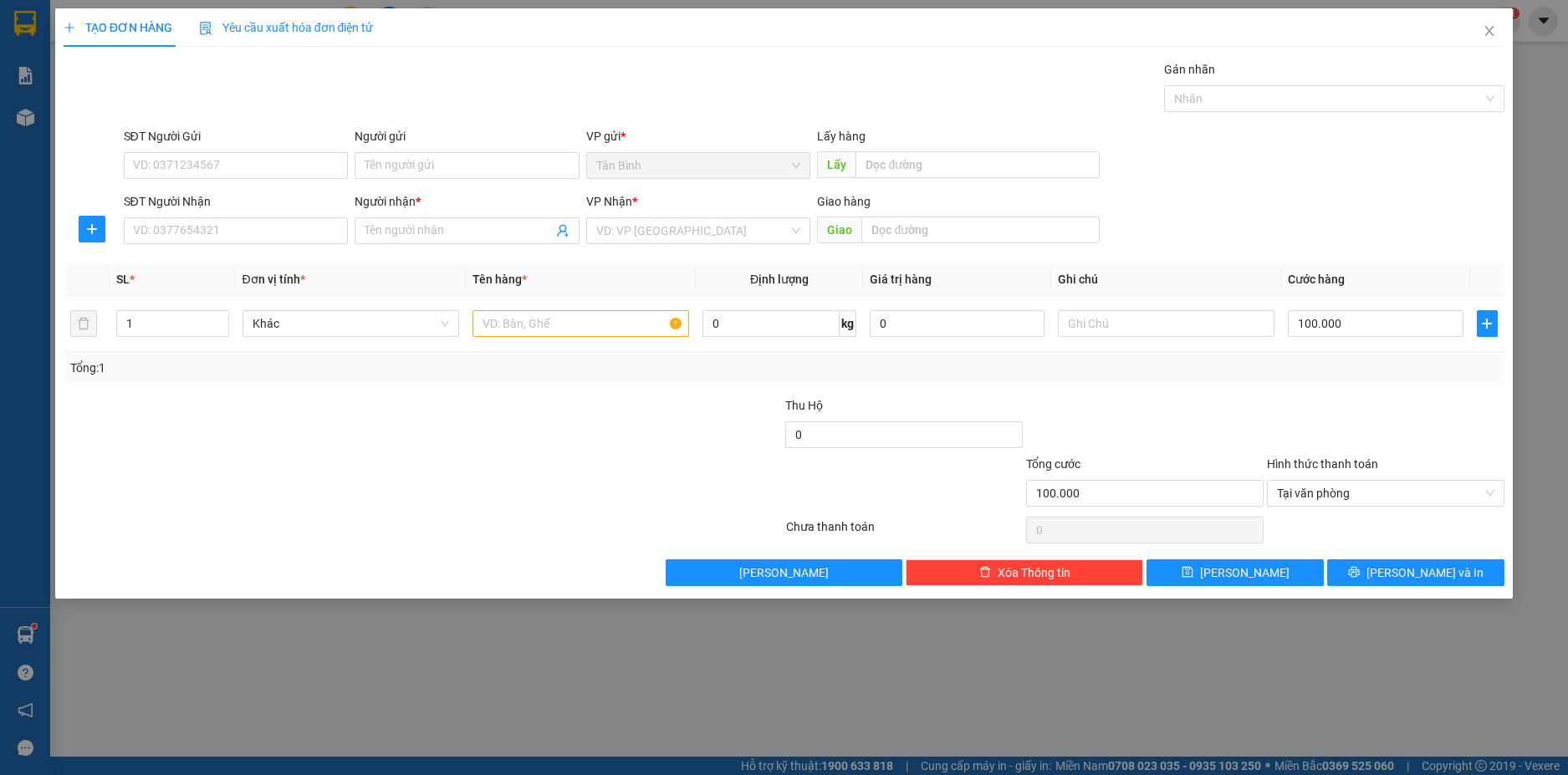
drag, startPoint x: 1430, startPoint y: 413, endPoint x: 1472, endPoint y: 531, distance: 125.3
click at [1433, 414] on div at bounding box center [1385, 426] width 241 height 59
type input "100.000"
click at [292, 240] on input "SĐT Người Nhận" at bounding box center [236, 230] width 225 height 27
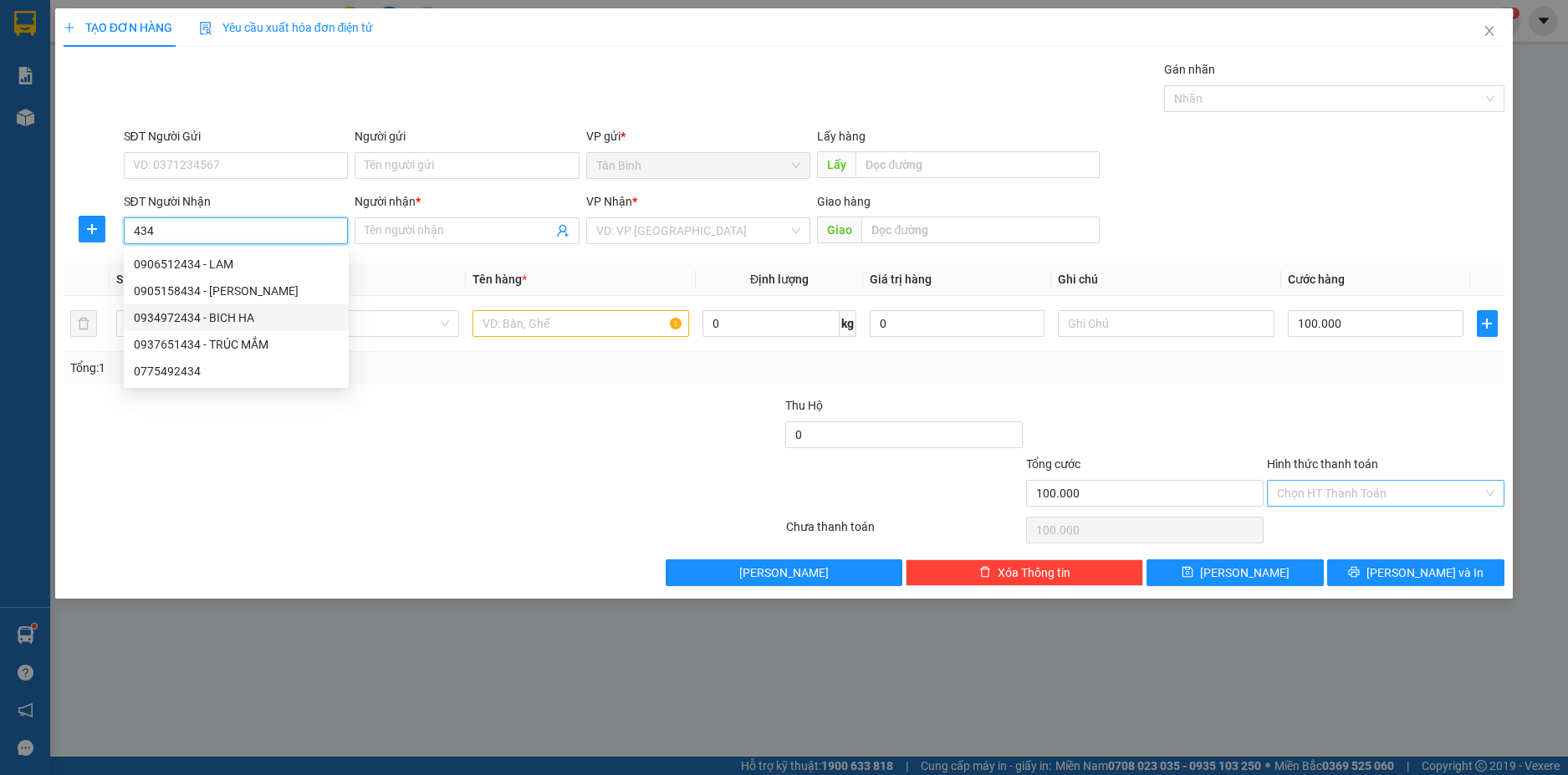
click at [241, 311] on div "0934972434 - BICH HA" at bounding box center [236, 317] width 205 height 18
type input "0934972434"
type input "BICH HA"
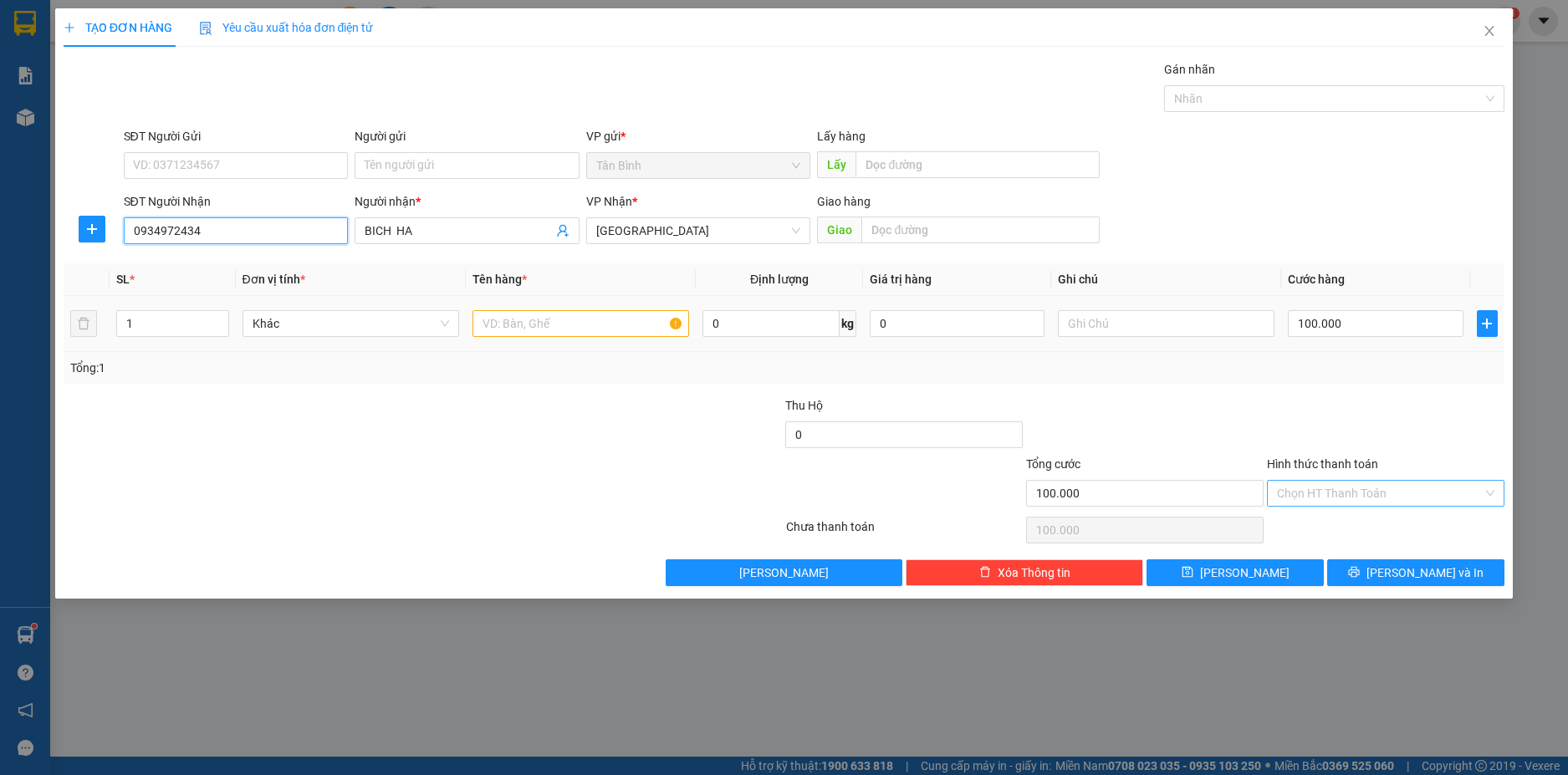
type input "0934972434"
click at [575, 323] on input "text" at bounding box center [581, 323] width 216 height 27
type input "1thung"
click at [488, 396] on div at bounding box center [302, 426] width 482 height 59
click at [1428, 572] on span "[PERSON_NAME] và In" at bounding box center [1424, 572] width 117 height 18
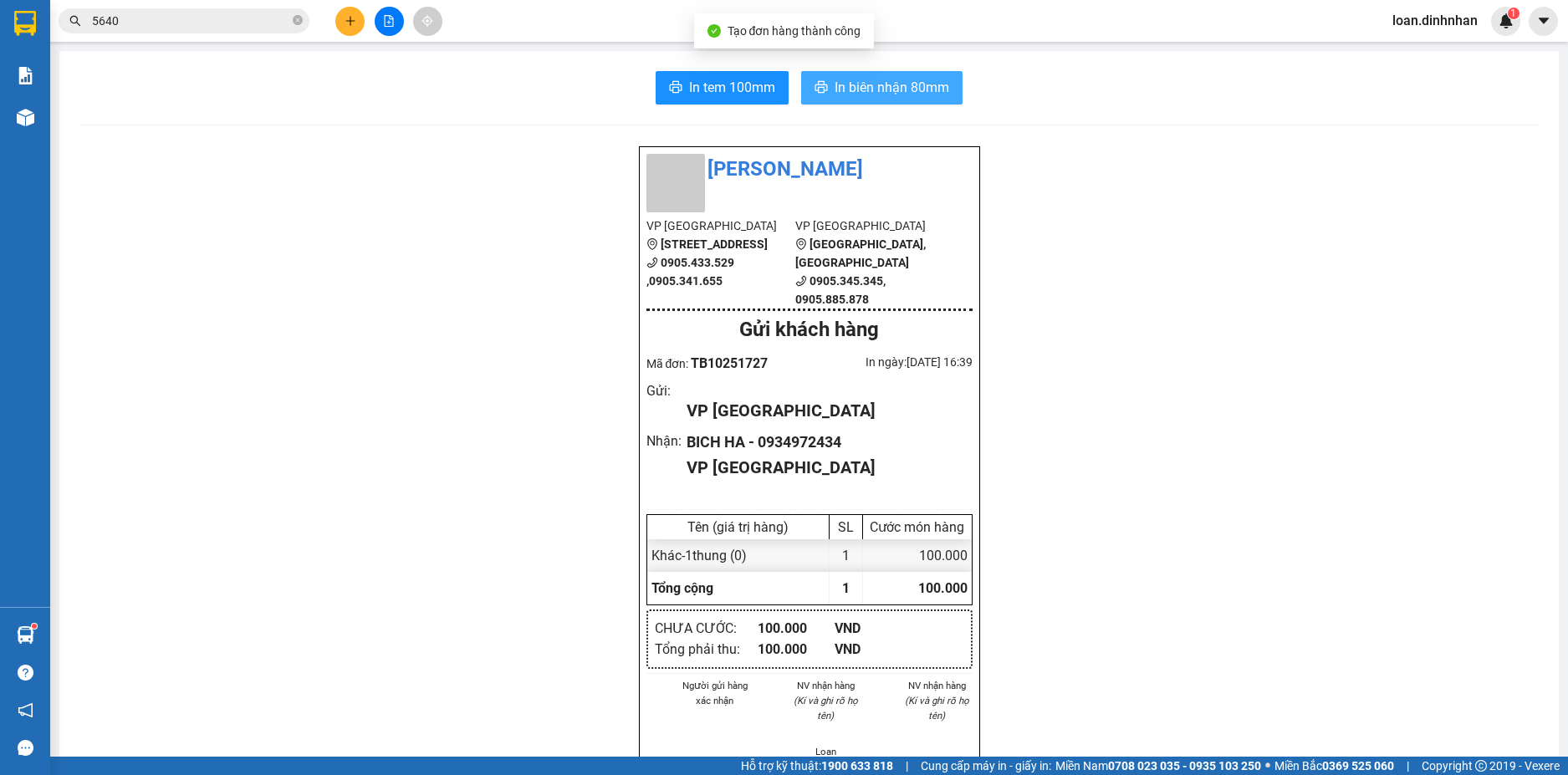
click at [851, 86] on span "In biên nhận 80mm" at bounding box center [891, 87] width 114 height 21
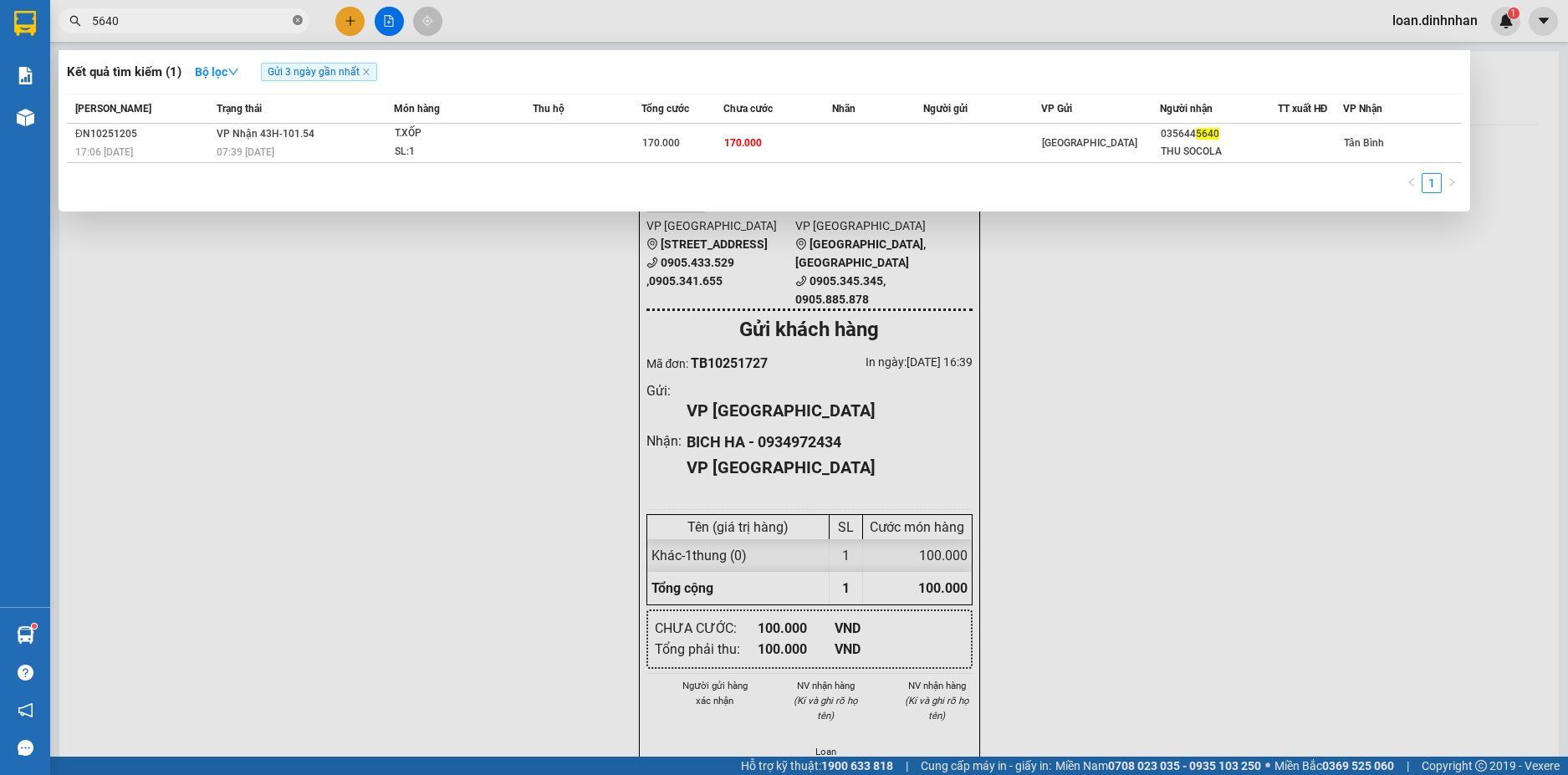
click at [302, 19] on icon "close-circle" at bounding box center [298, 20] width 10 height 10
type input "225"
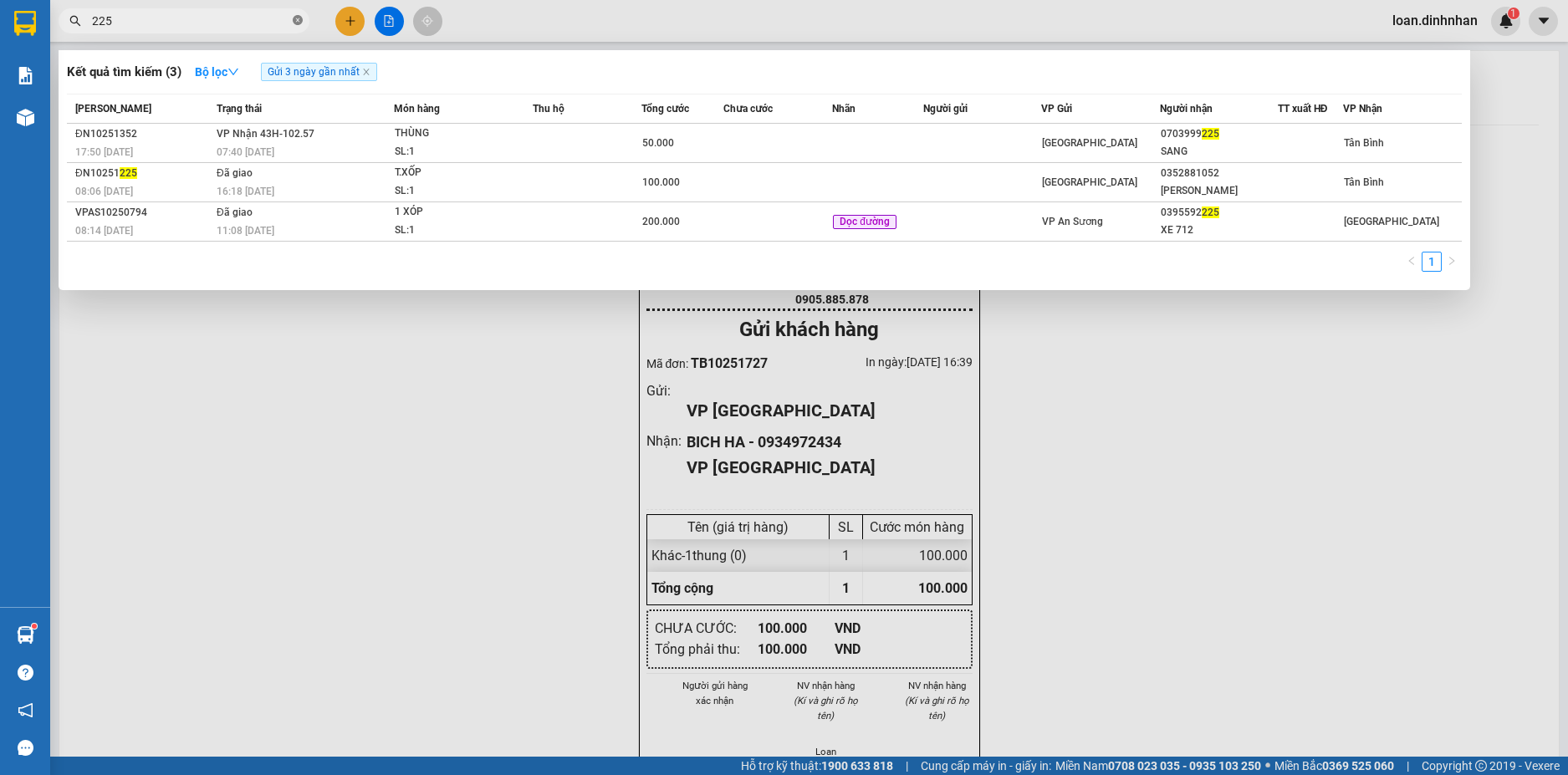
click at [293, 22] on icon "close-circle" at bounding box center [298, 20] width 10 height 10
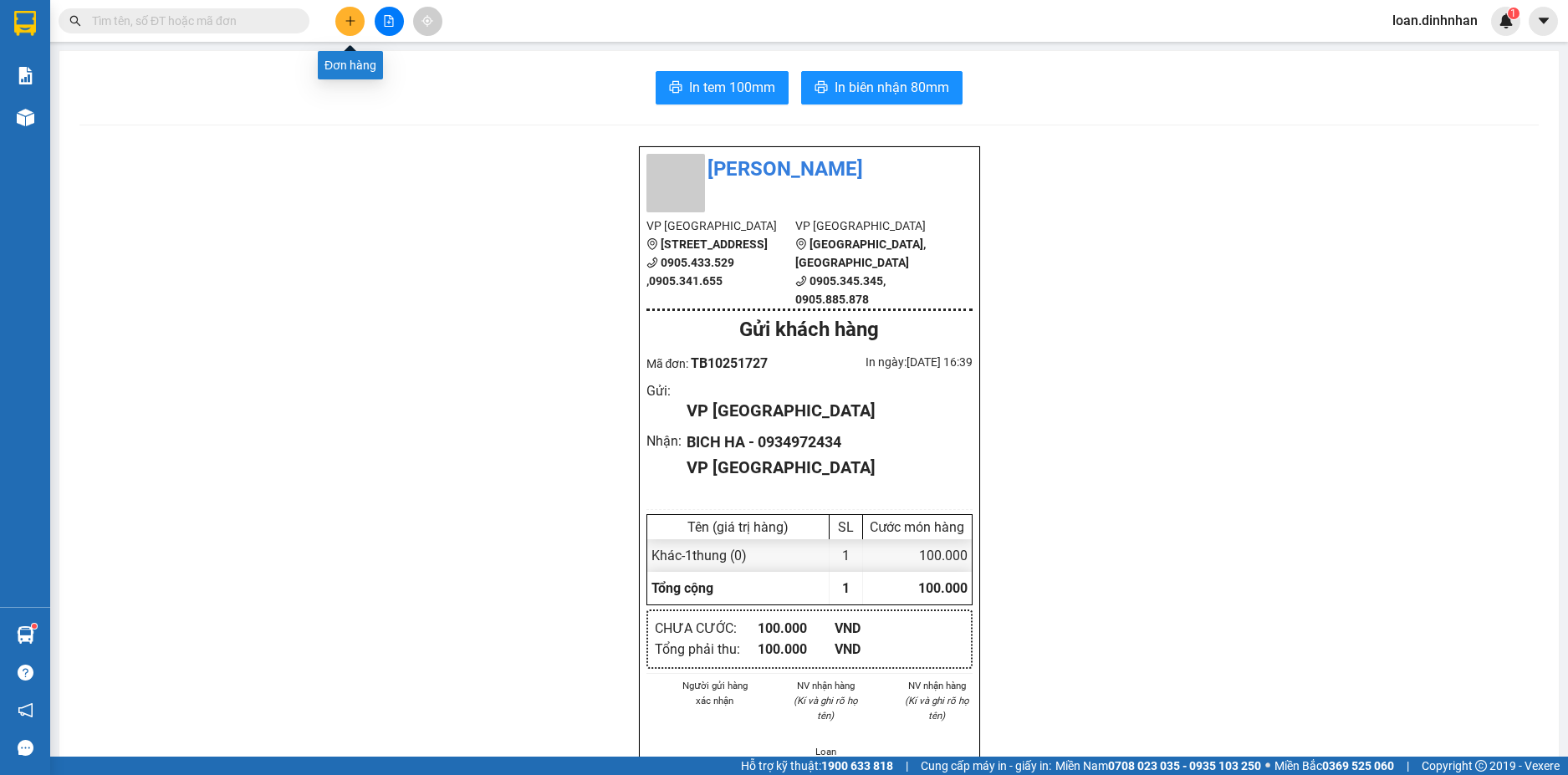
click at [352, 26] on button at bounding box center [350, 22] width 29 height 29
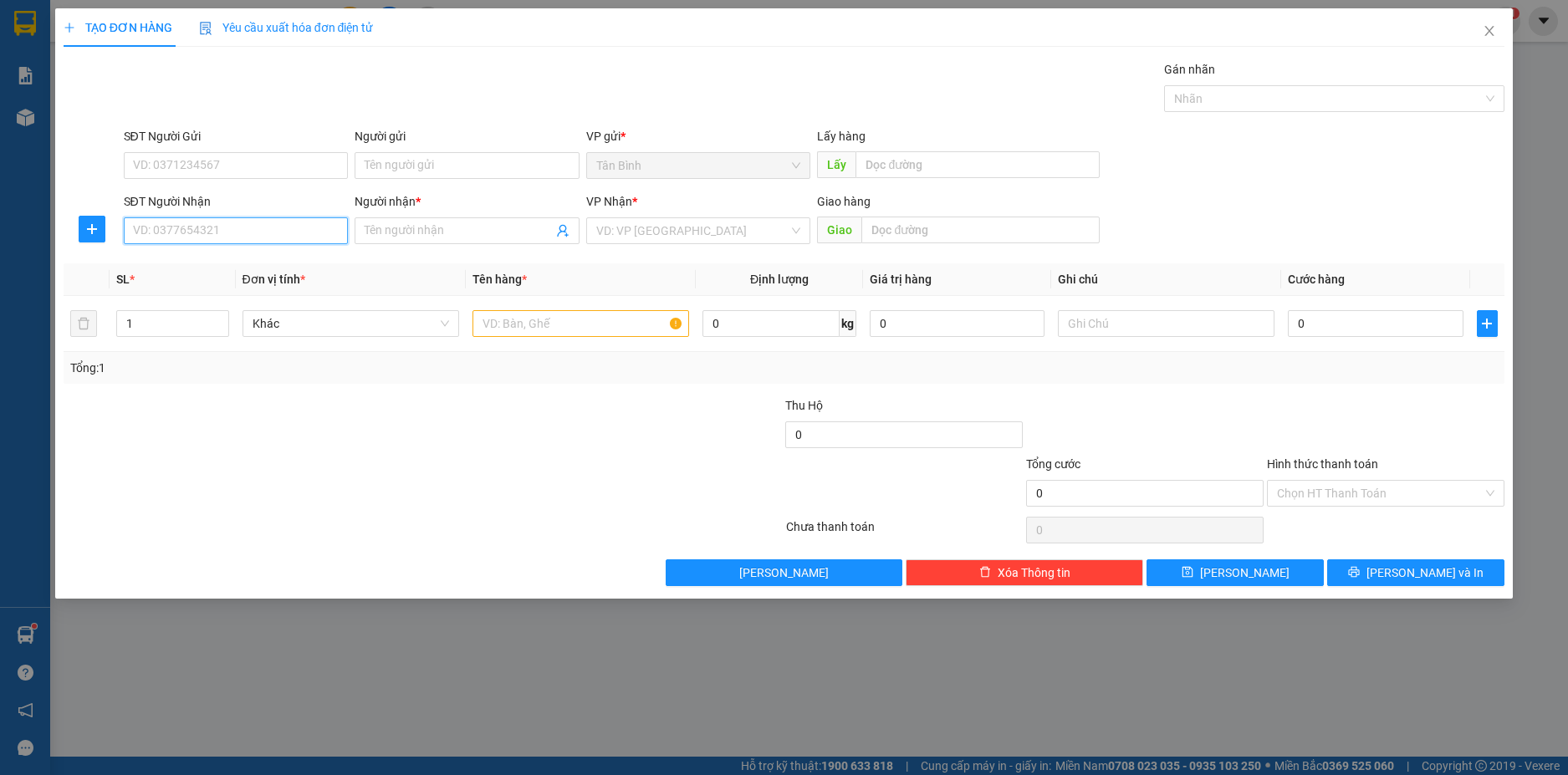
drag, startPoint x: 334, startPoint y: 240, endPoint x: 368, endPoint y: 220, distance: 39.4
click at [334, 240] on input "SĐT Người Nhận" at bounding box center [236, 230] width 225 height 27
click at [234, 262] on div "0898689751 - BICH" at bounding box center [236, 264] width 205 height 18
type input "0898689751"
type input "BICH"
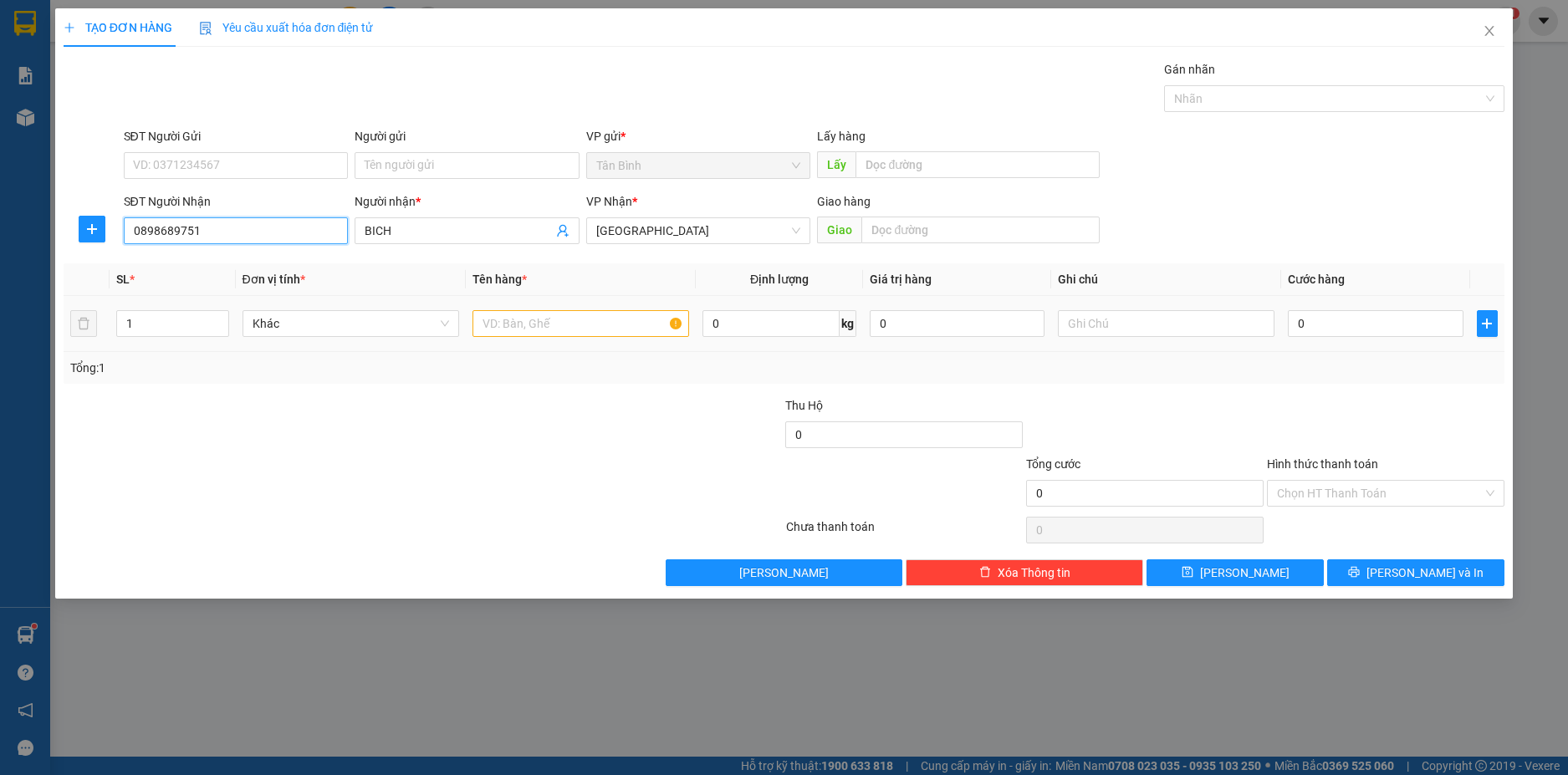
type input "0898689751"
click at [561, 314] on input "text" at bounding box center [581, 323] width 216 height 27
click at [216, 322] on span "Decrease Value" at bounding box center [219, 328] width 18 height 15
type input "2thung"
type input "2"
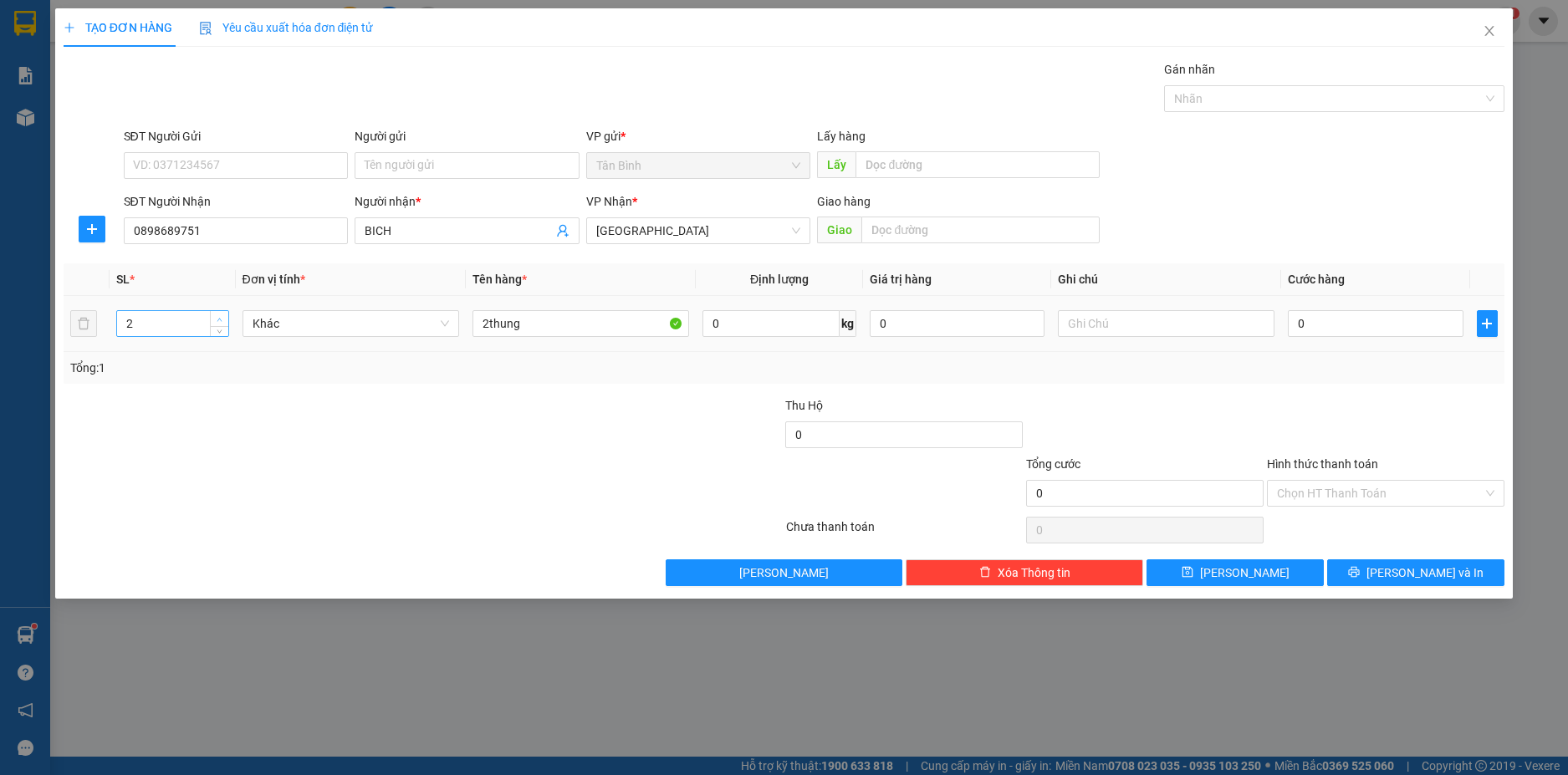
click at [218, 319] on icon "up" at bounding box center [219, 319] width 6 height 6
click at [1239, 573] on span "Lưu" at bounding box center [1243, 572] width 89 height 18
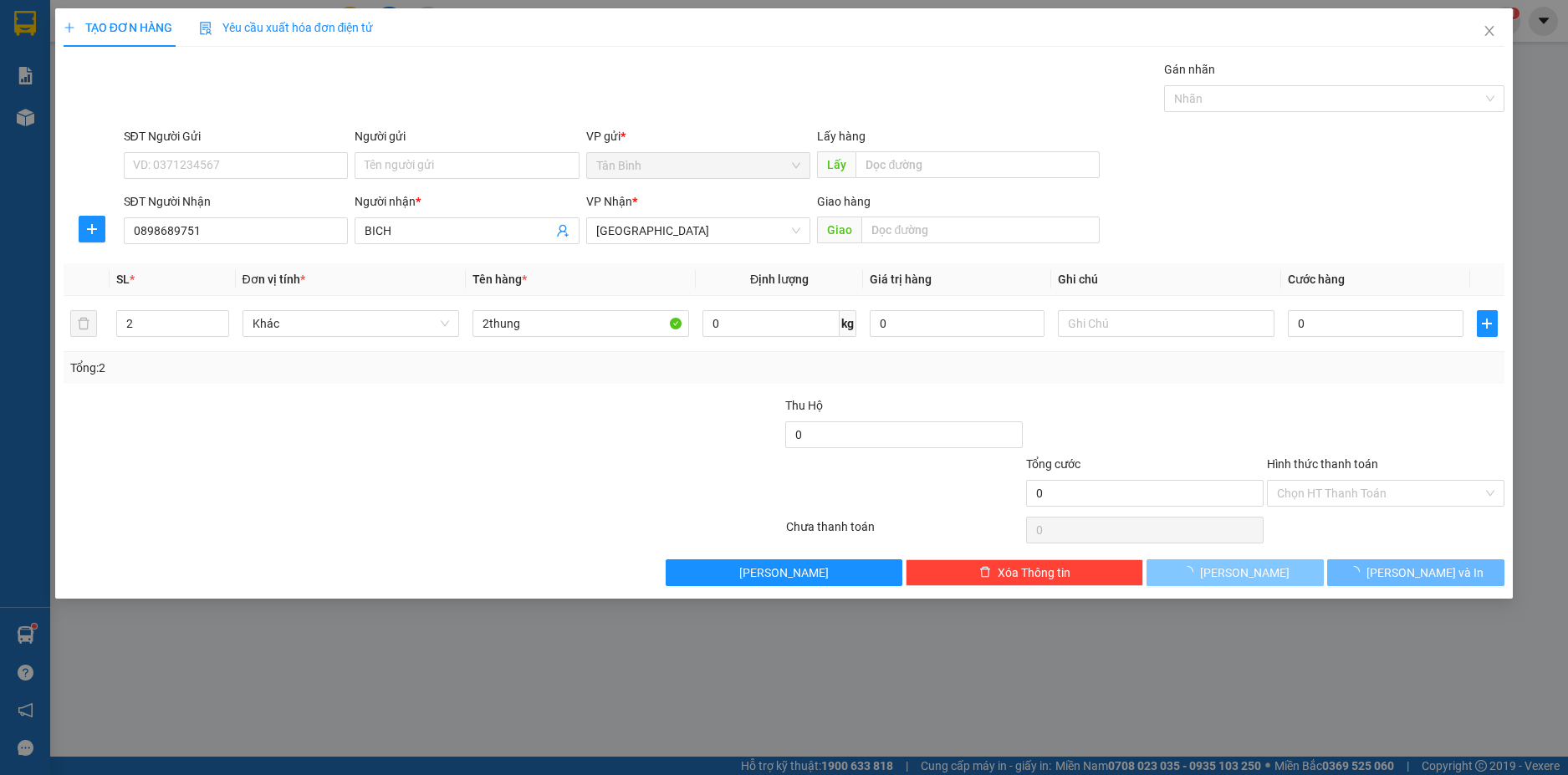
type input "1"
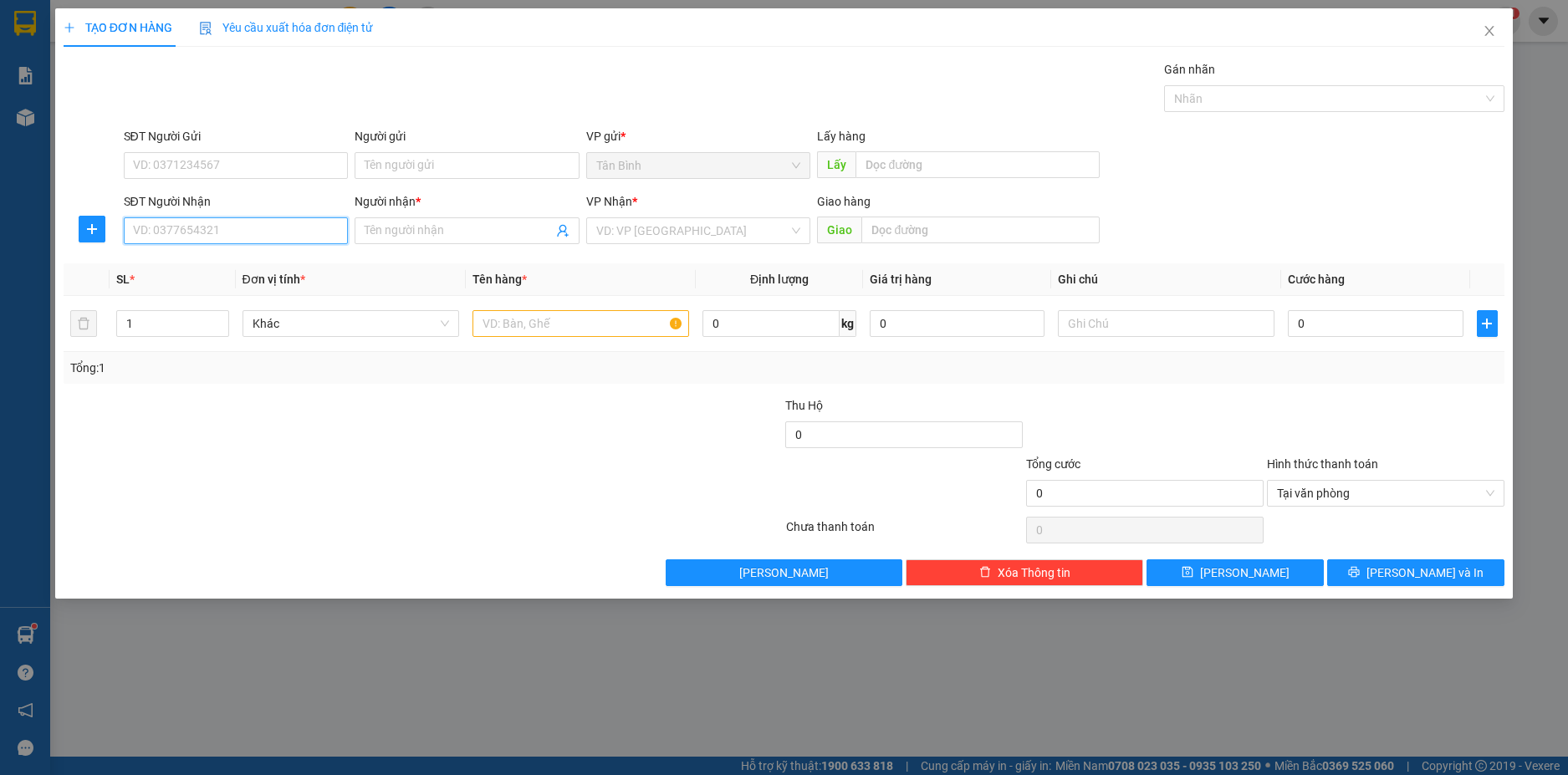
click at [291, 233] on input "SĐT Người Nhận" at bounding box center [236, 230] width 225 height 27
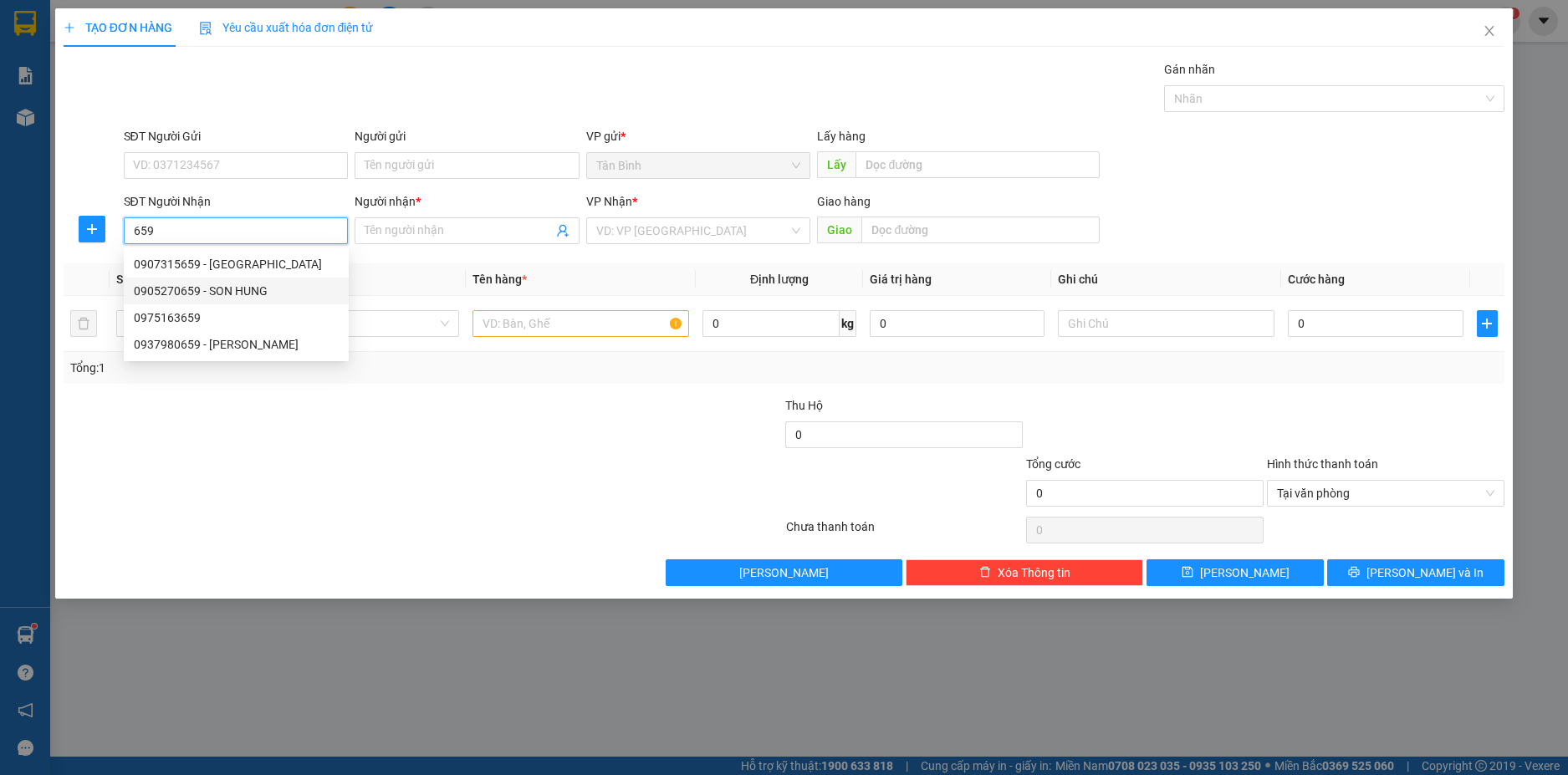
click at [228, 286] on div "0905270659 - SON HUNG" at bounding box center [236, 291] width 205 height 18
type input "0905270659"
type input "SON HUNG"
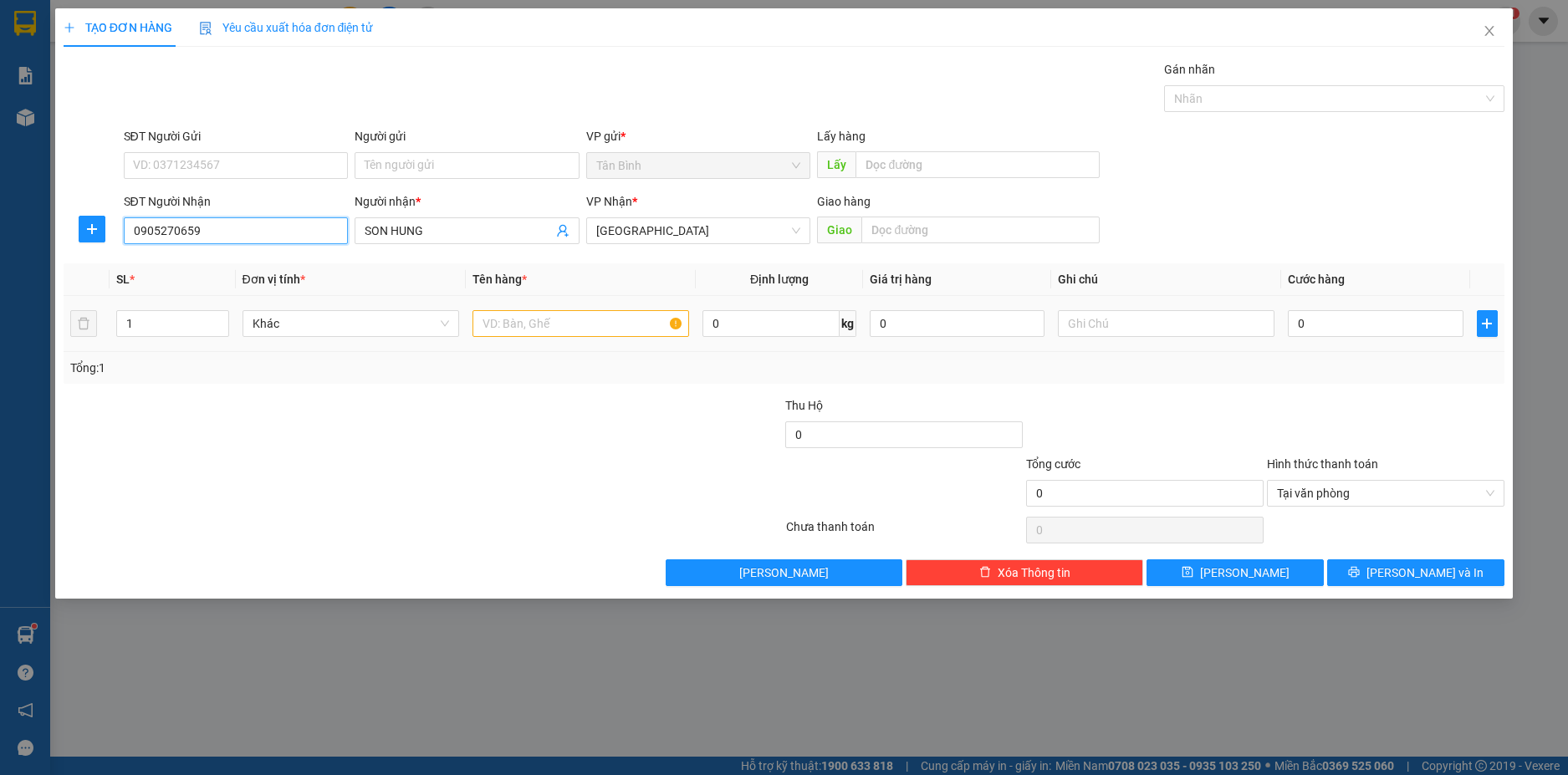
type input "0905270659"
click at [515, 323] on input "text" at bounding box center [581, 323] width 216 height 27
type input "1cuc"
click at [1358, 304] on td "0" at bounding box center [1374, 323] width 188 height 56
drag, startPoint x: 1359, startPoint y: 325, endPoint x: 1349, endPoint y: 341, distance: 18.9
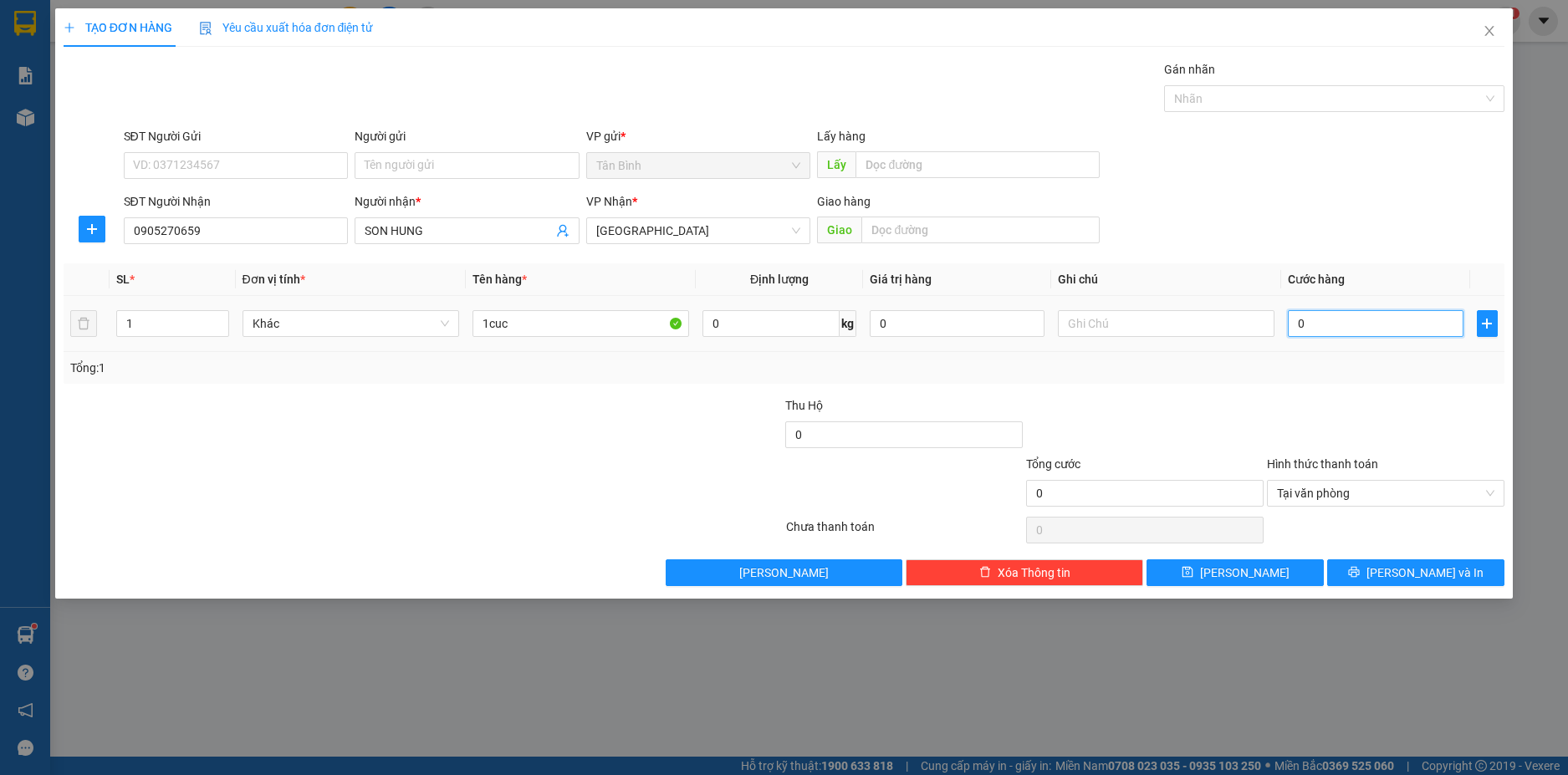
click at [1359, 326] on input "0" at bounding box center [1375, 323] width 175 height 27
type input "7"
type input "70"
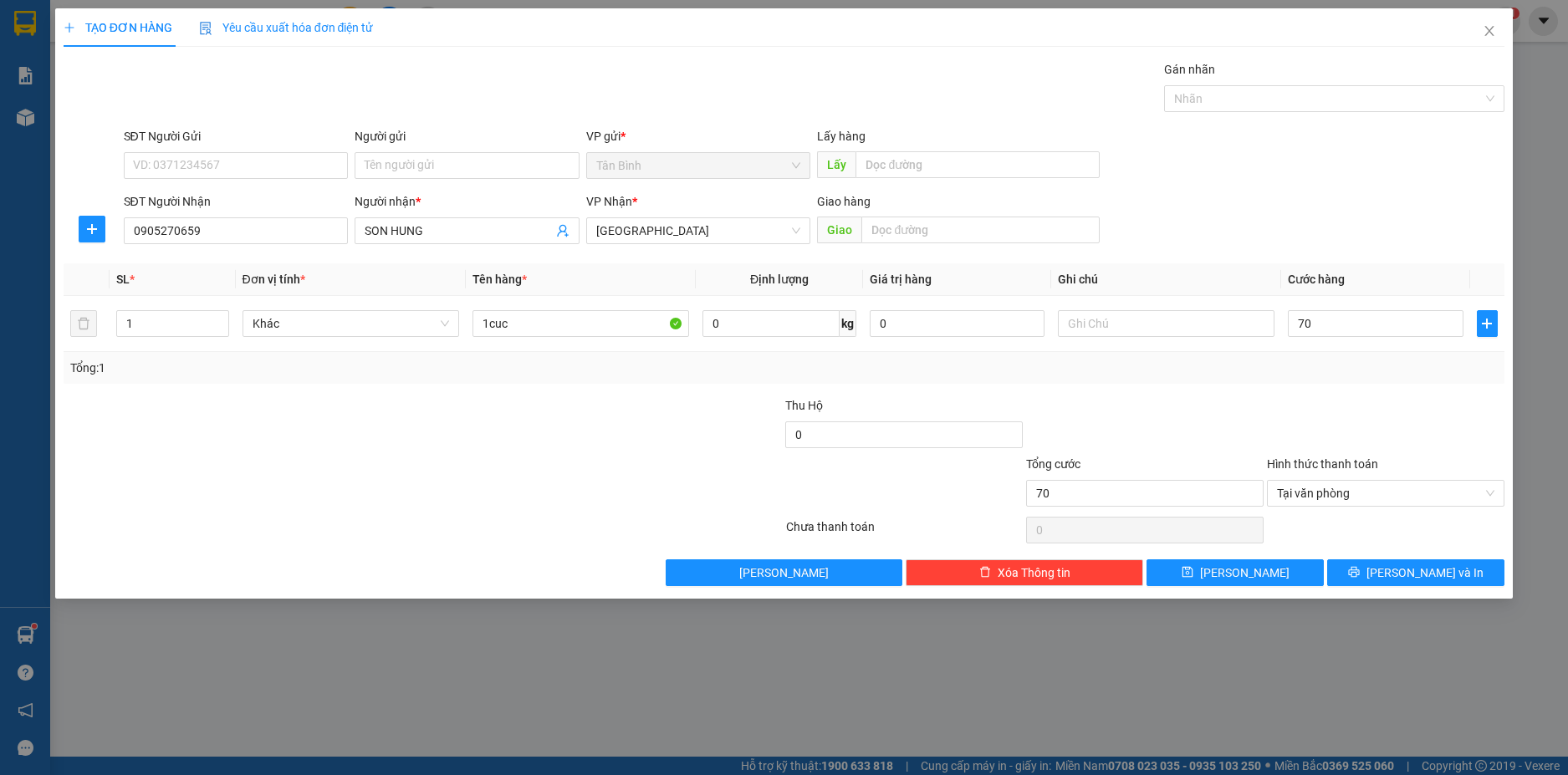
type input "70.000"
drag, startPoint x: 1396, startPoint y: 406, endPoint x: 1435, endPoint y: 474, distance: 78.4
click at [1398, 407] on div at bounding box center [1385, 426] width 241 height 59
type input "70.000"
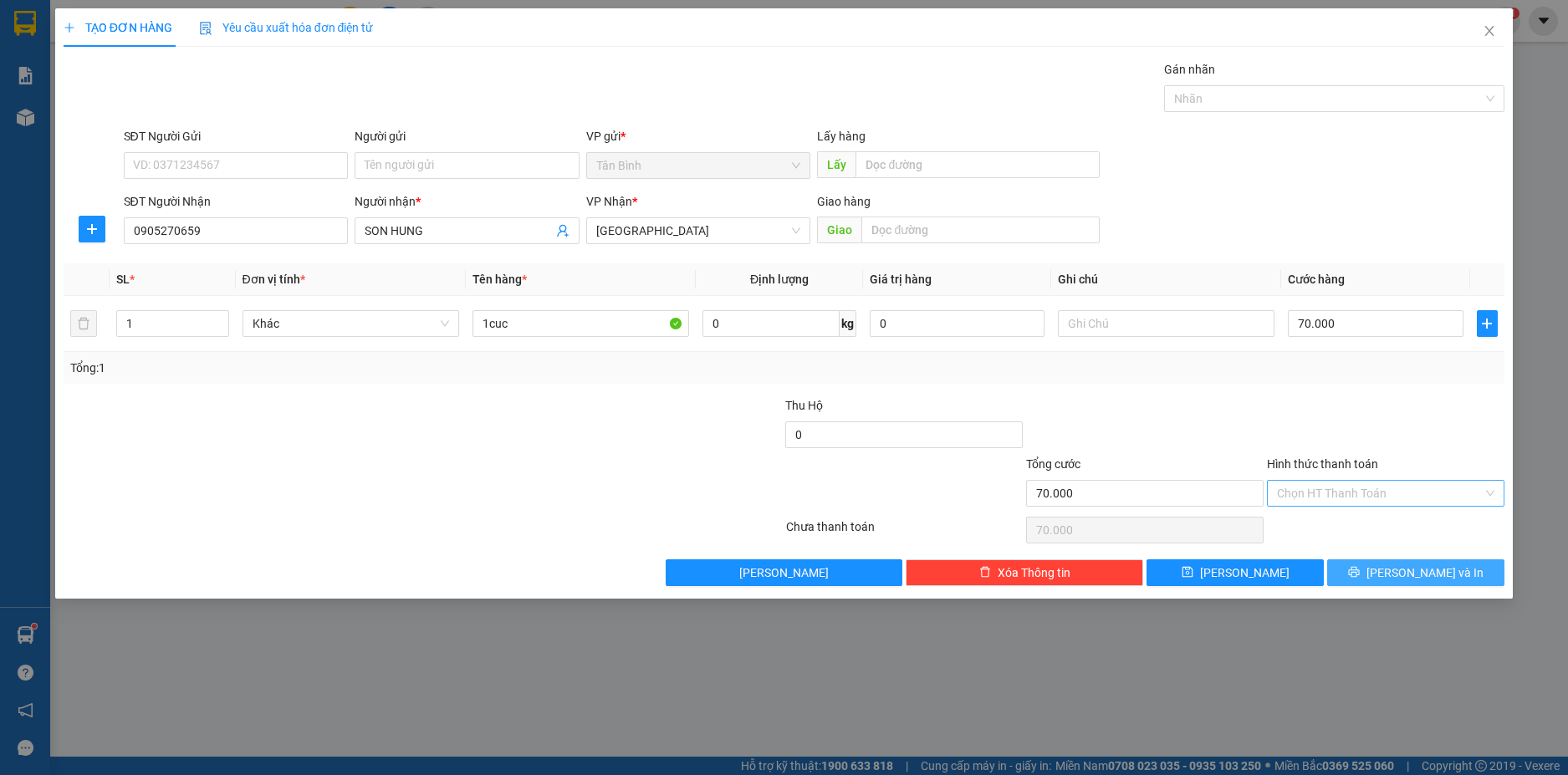
drag, startPoint x: 1453, startPoint y: 566, endPoint x: 1436, endPoint y: 558, distance: 18.8
click at [1452, 566] on button "[PERSON_NAME] và In" at bounding box center [1415, 572] width 177 height 27
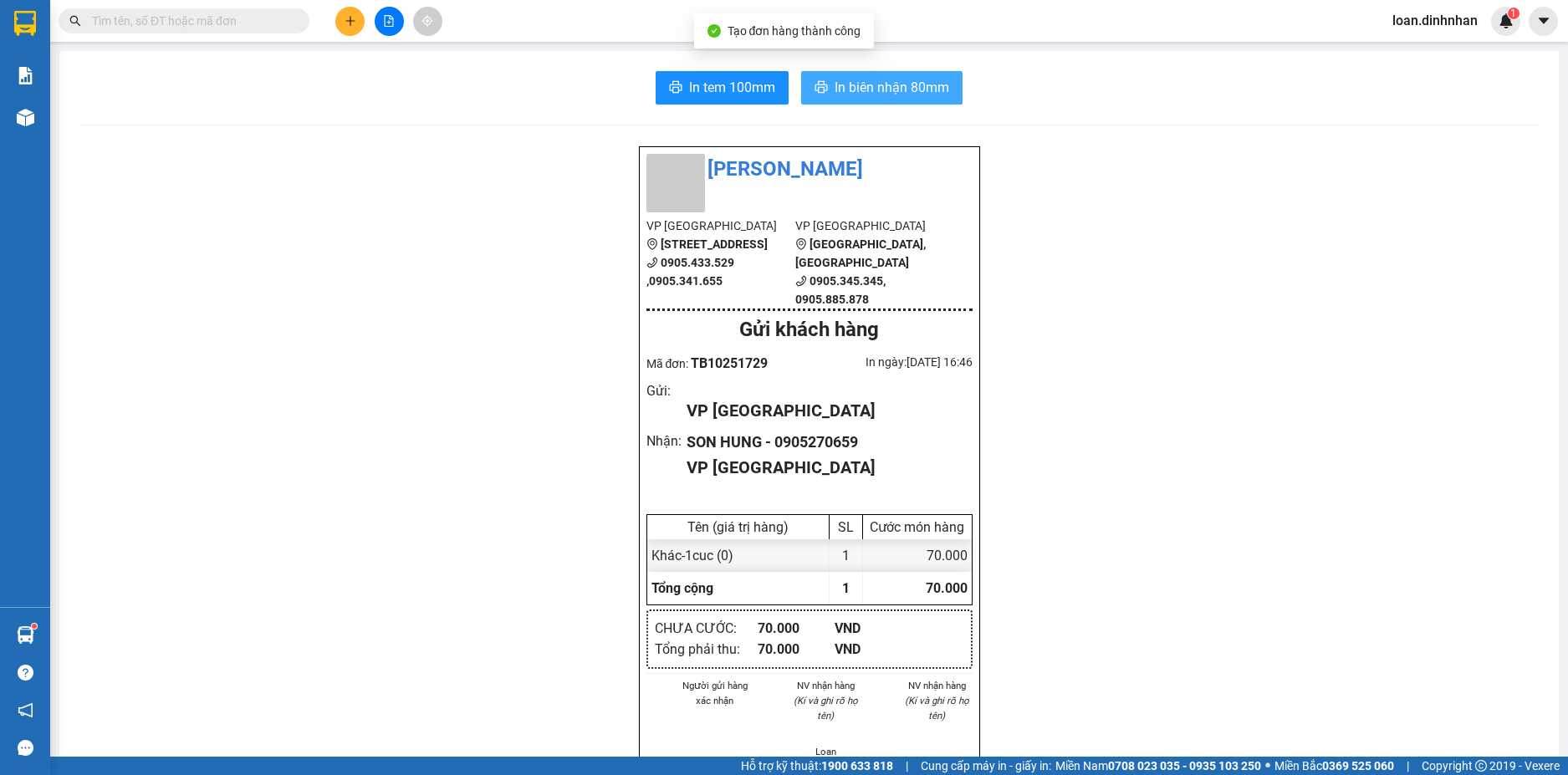
click at [935, 89] on span "In biên nhận 80mm" at bounding box center [891, 87] width 114 height 21
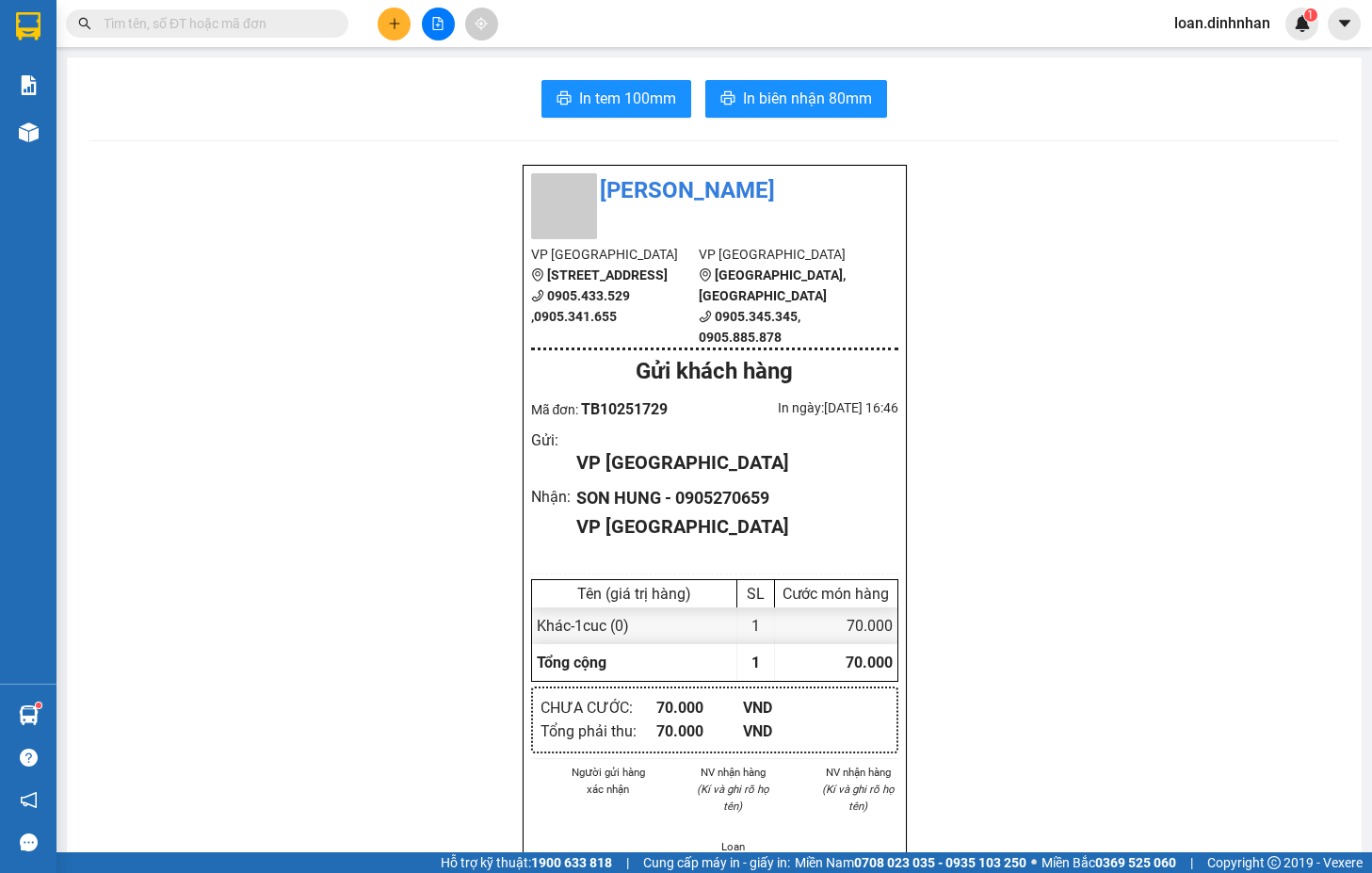
click at [1315, 292] on div "Đình Nhân VP Tân Bình 306A Hồng Lạc, Phường 11 0905.433.529 ,0905.341.655 VP Đà…" at bounding box center [714, 768] width 1249 height 1208
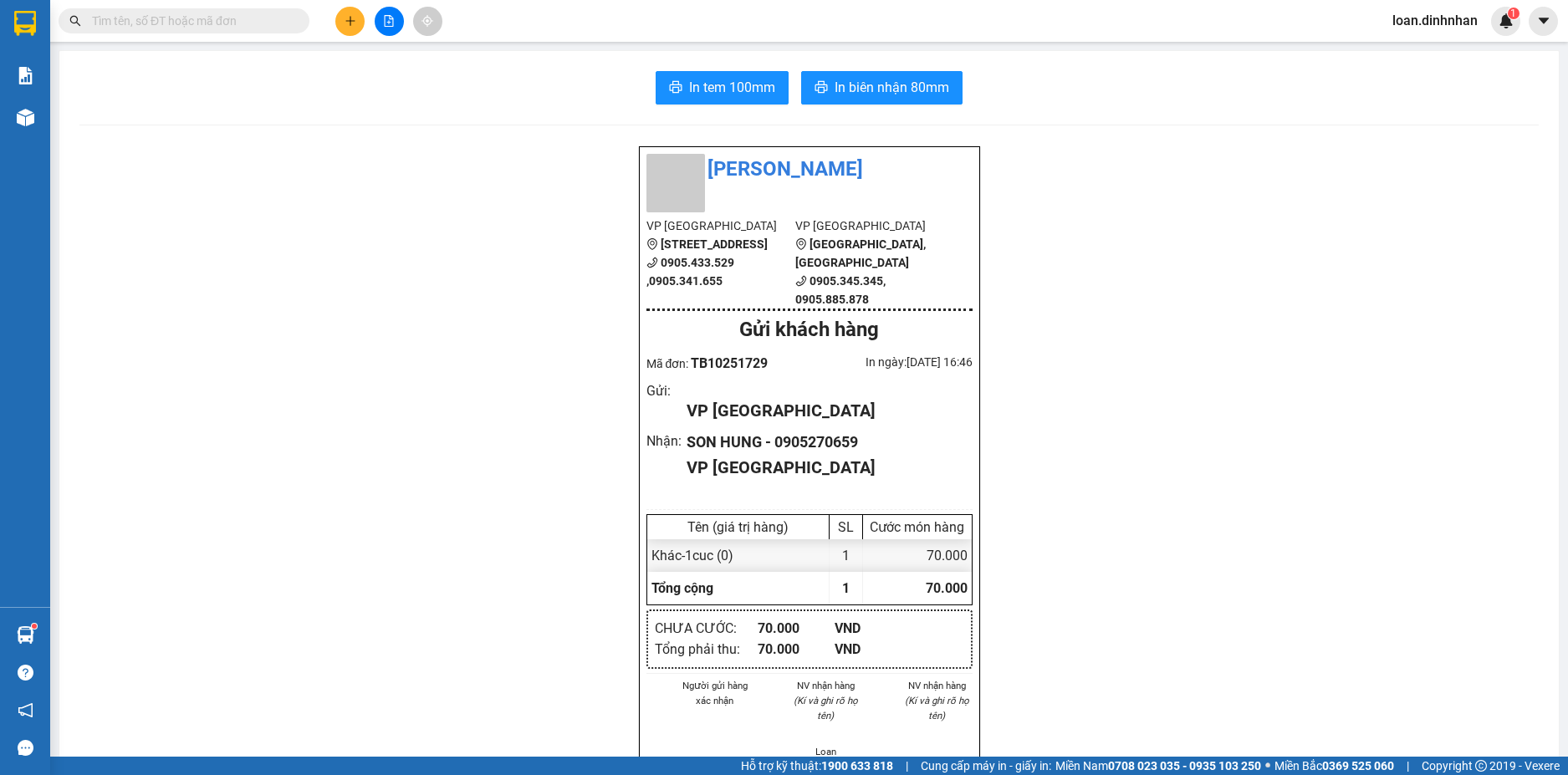
click at [135, 19] on input "text" at bounding box center [190, 21] width 197 height 18
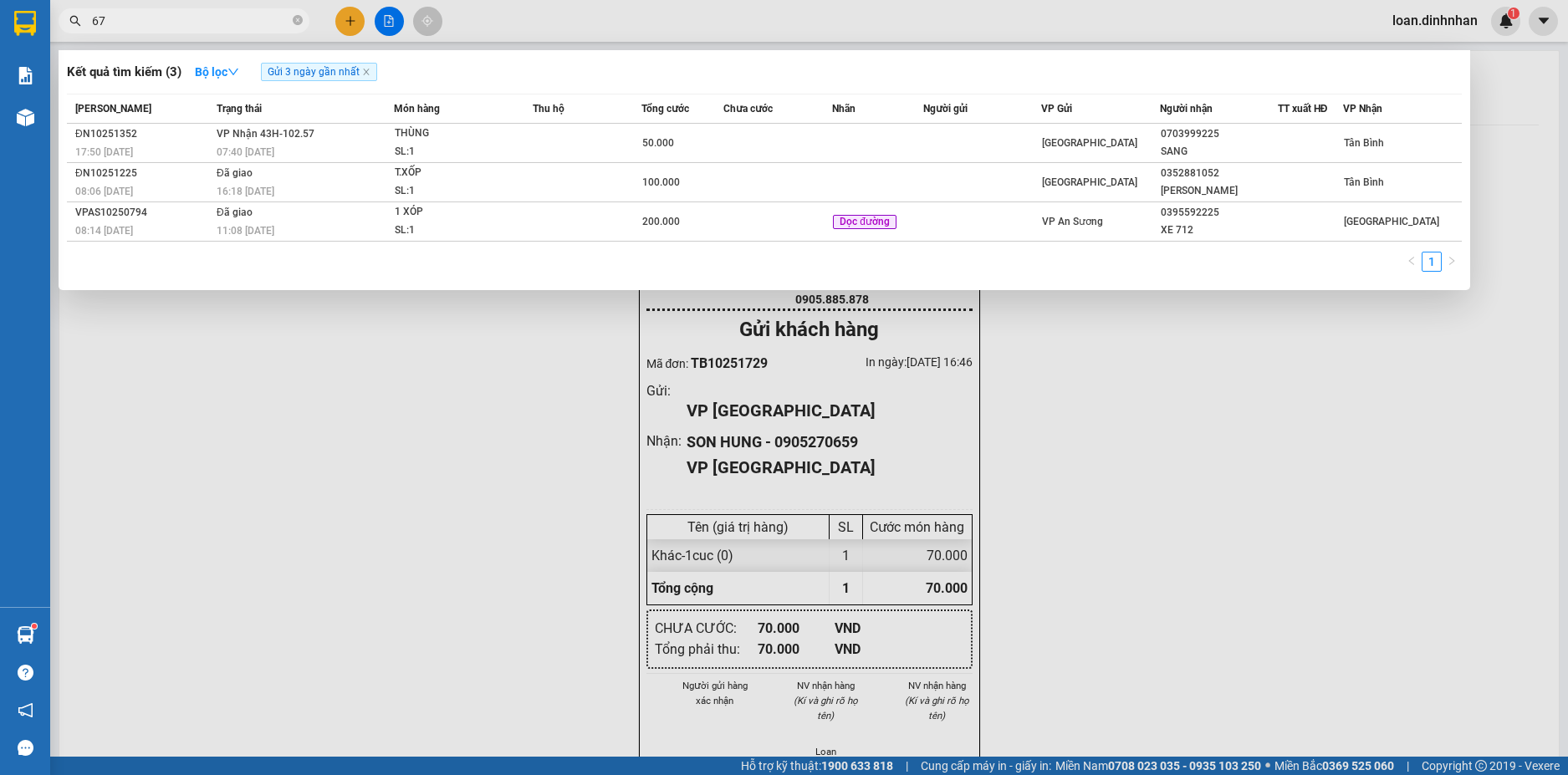
type input "678"
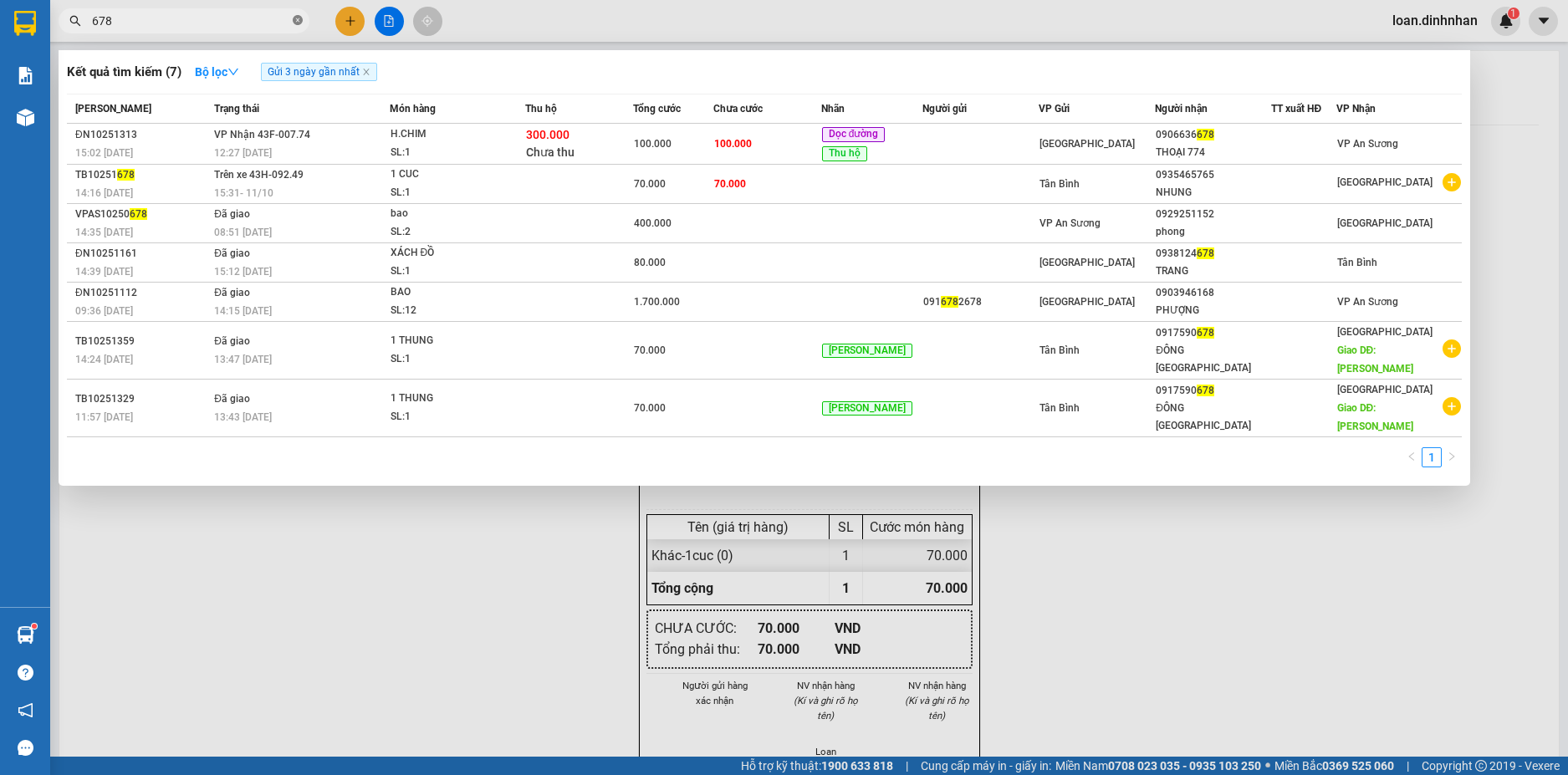
click at [298, 22] on icon "close-circle" at bounding box center [298, 20] width 10 height 10
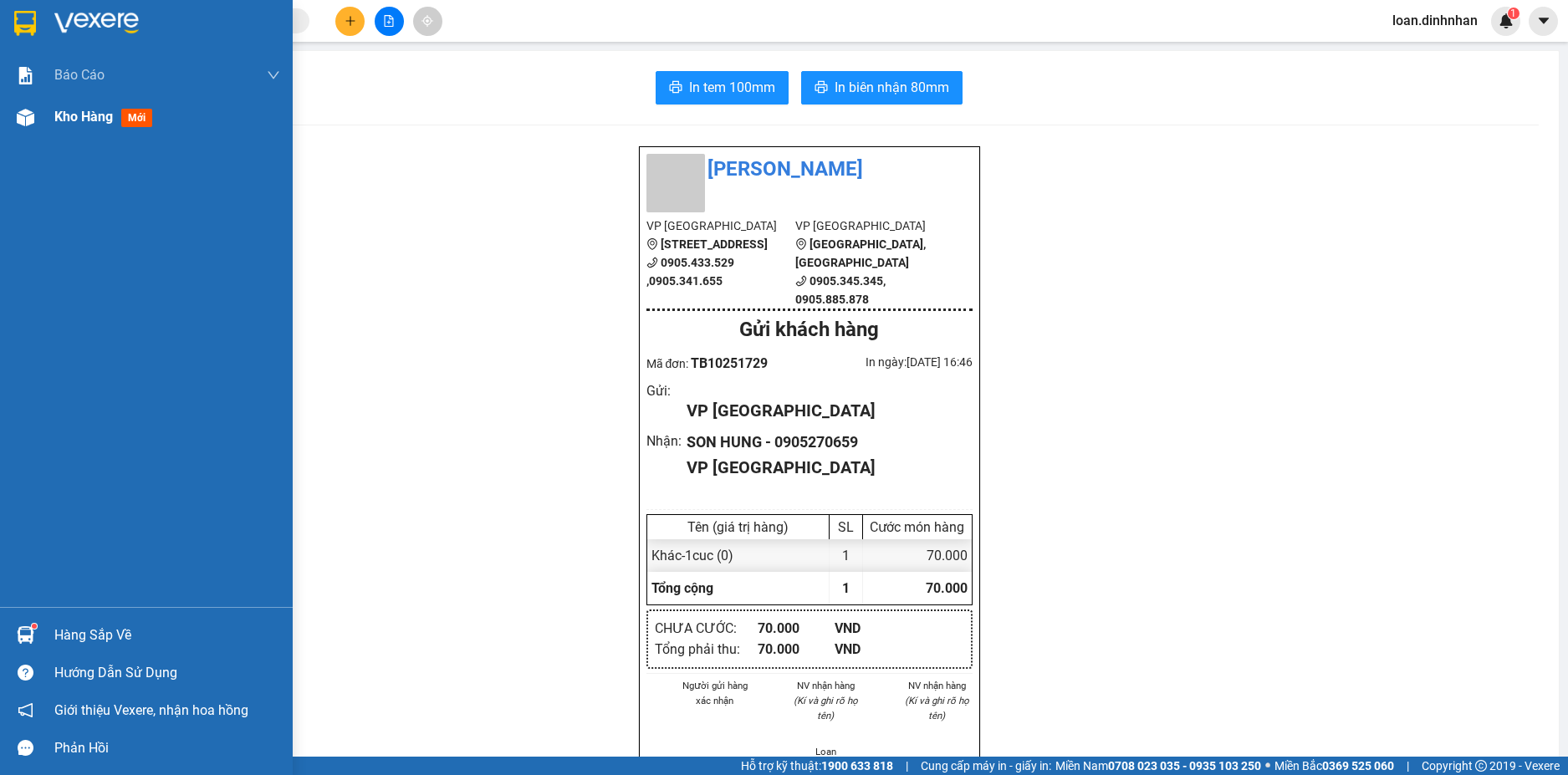
click at [26, 123] on img at bounding box center [25, 118] width 17 height 17
click at [108, 124] on span "Kho hàng" at bounding box center [84, 117] width 59 height 16
click at [104, 119] on span "Kho hàng" at bounding box center [84, 117] width 59 height 16
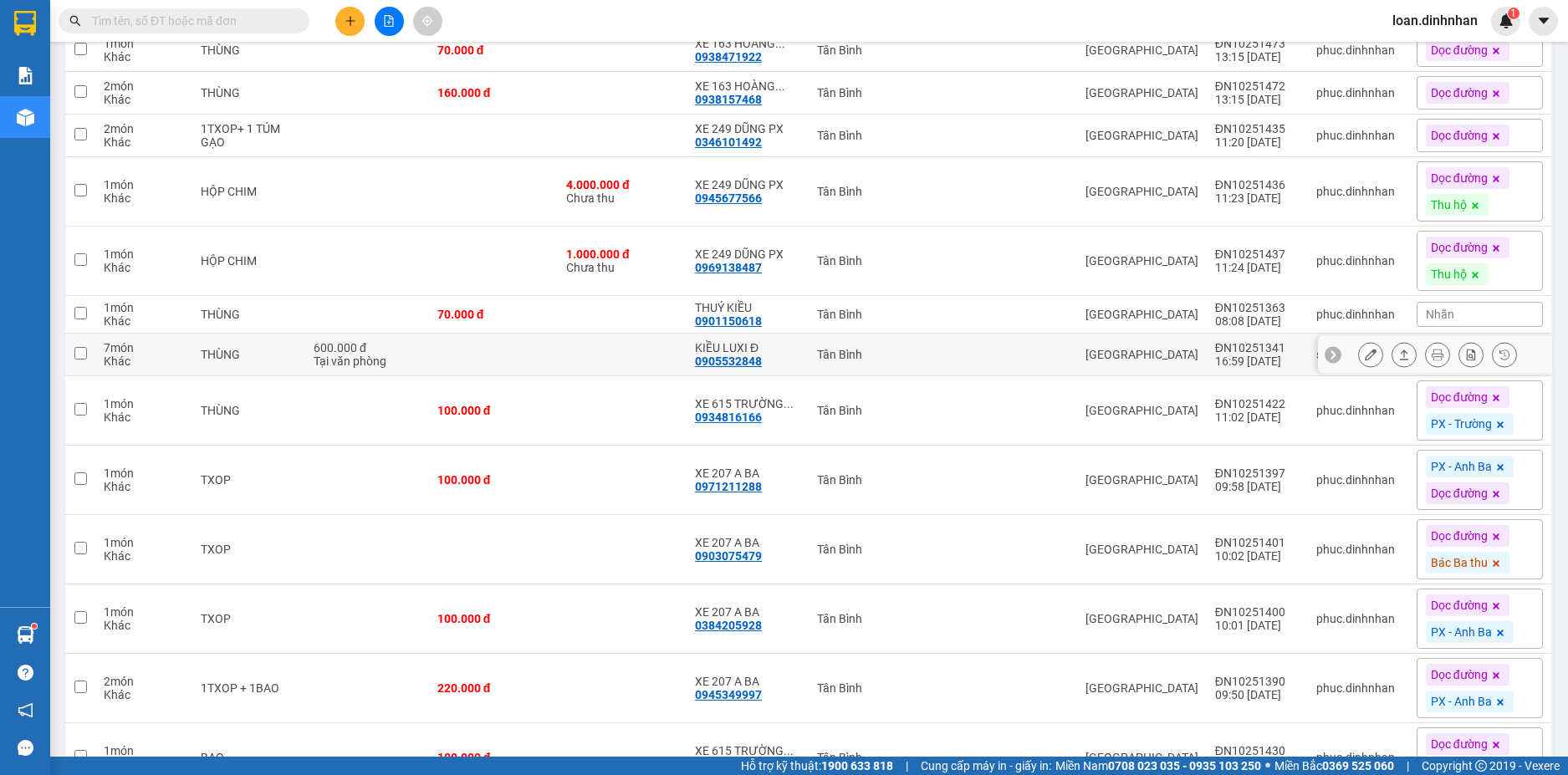
scroll to position [84, 0]
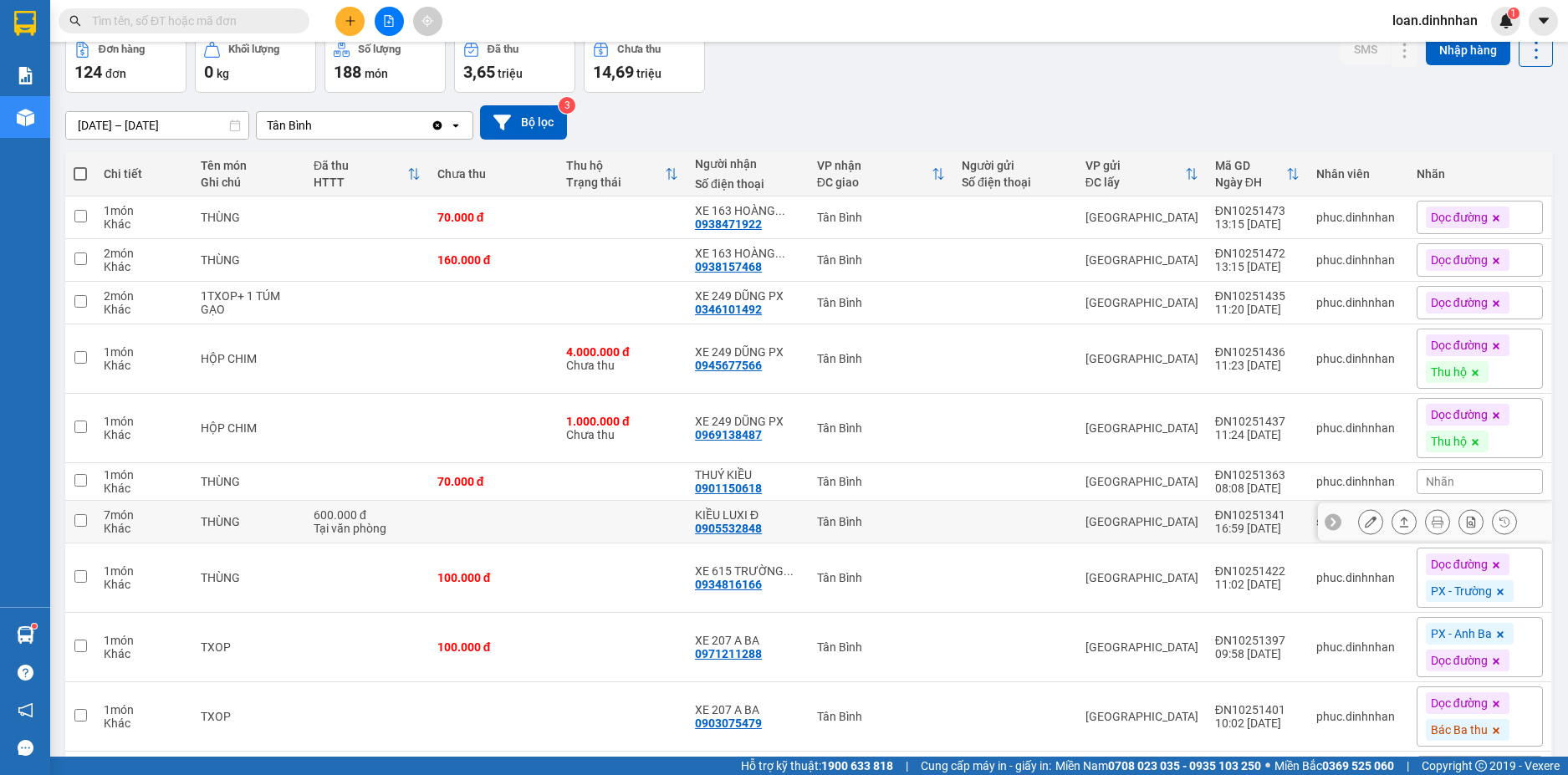
click at [762, 523] on div "0905532848" at bounding box center [728, 528] width 67 height 13
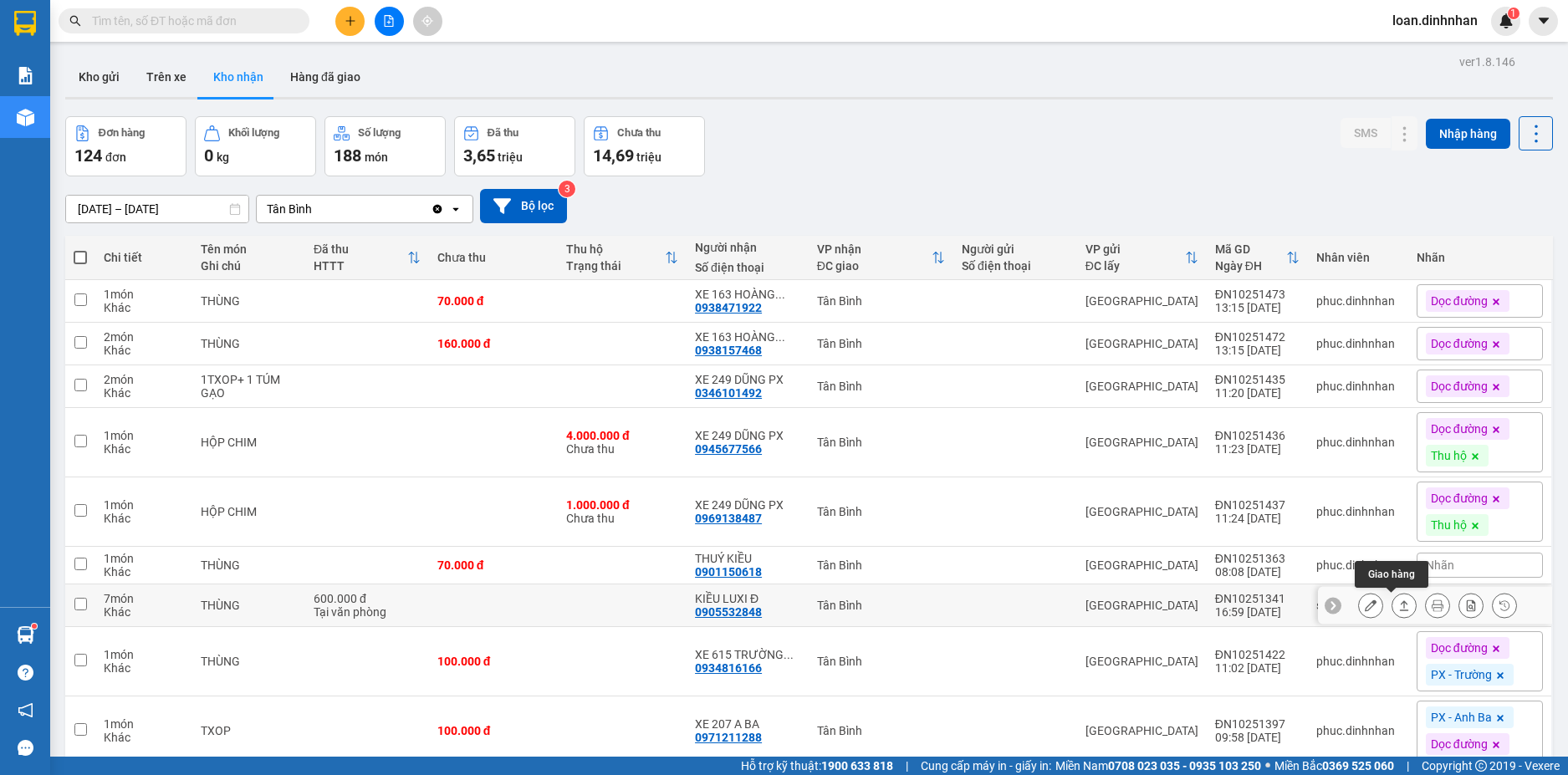
drag, startPoint x: 1396, startPoint y: 605, endPoint x: 1353, endPoint y: 594, distance: 44.4
click at [1398, 605] on icon at bounding box center [1404, 605] width 12 height 12
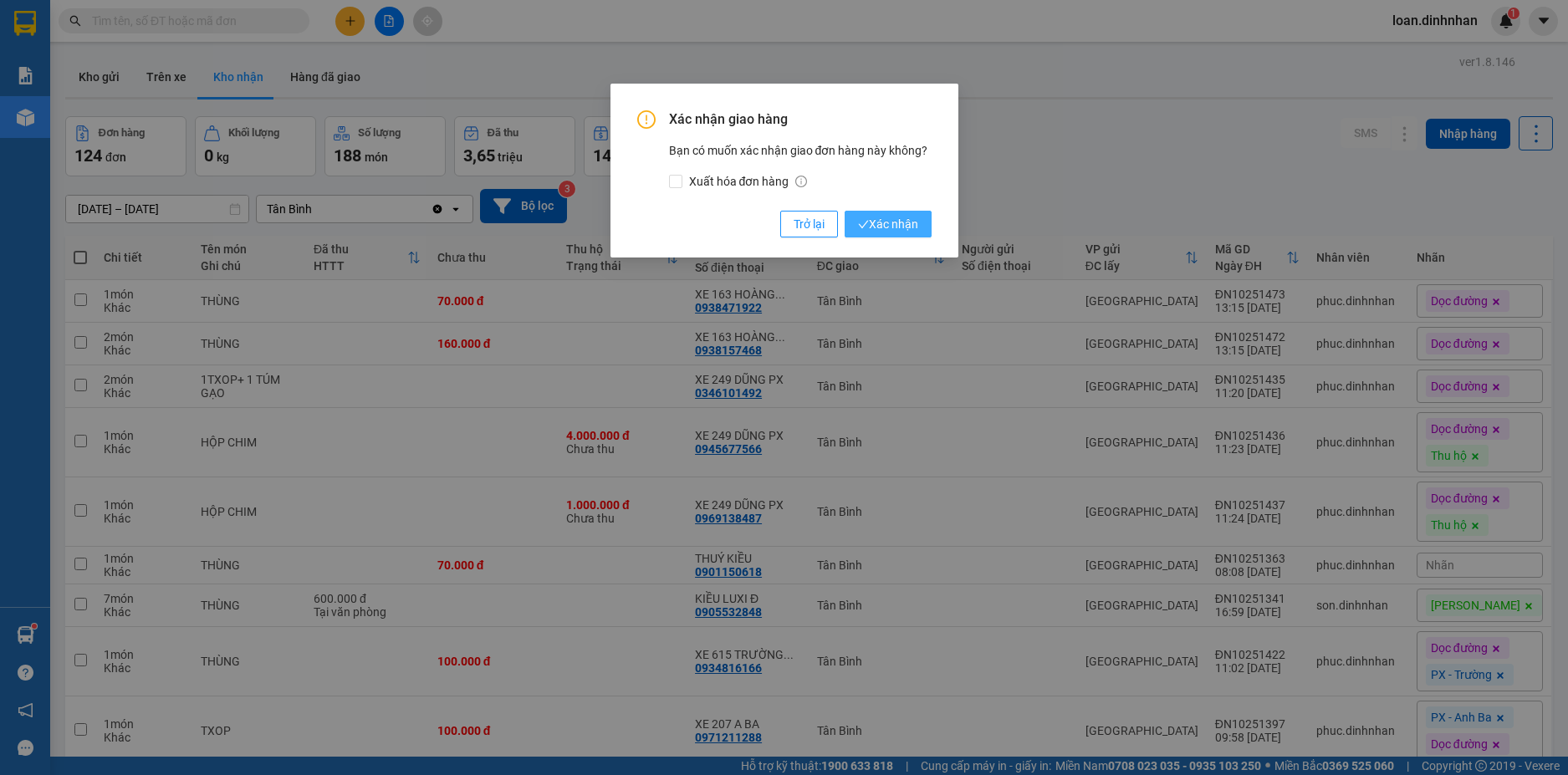
click at [909, 234] on span "Xác nhận" at bounding box center [888, 223] width 61 height 18
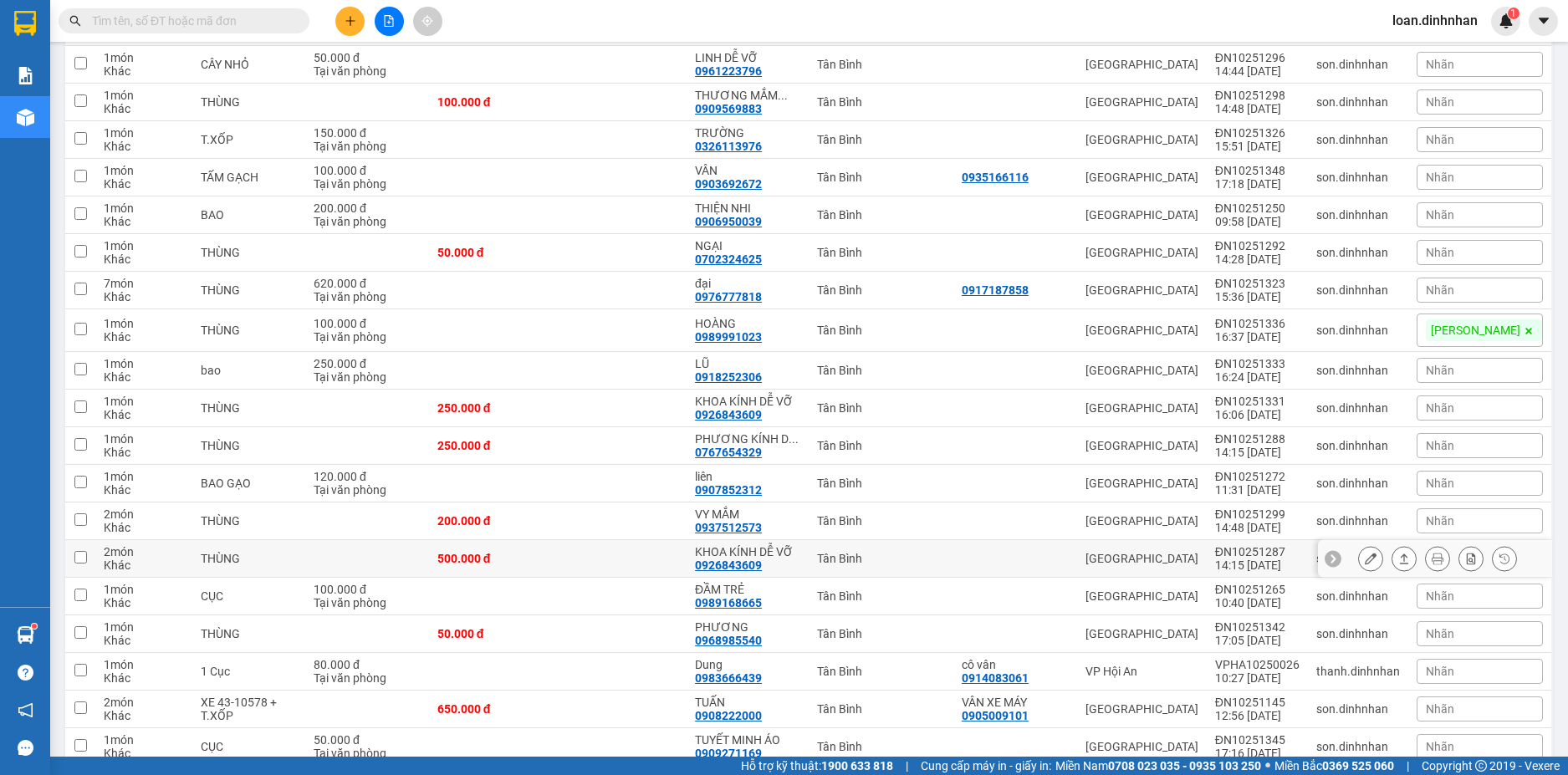
scroll to position [2424, 0]
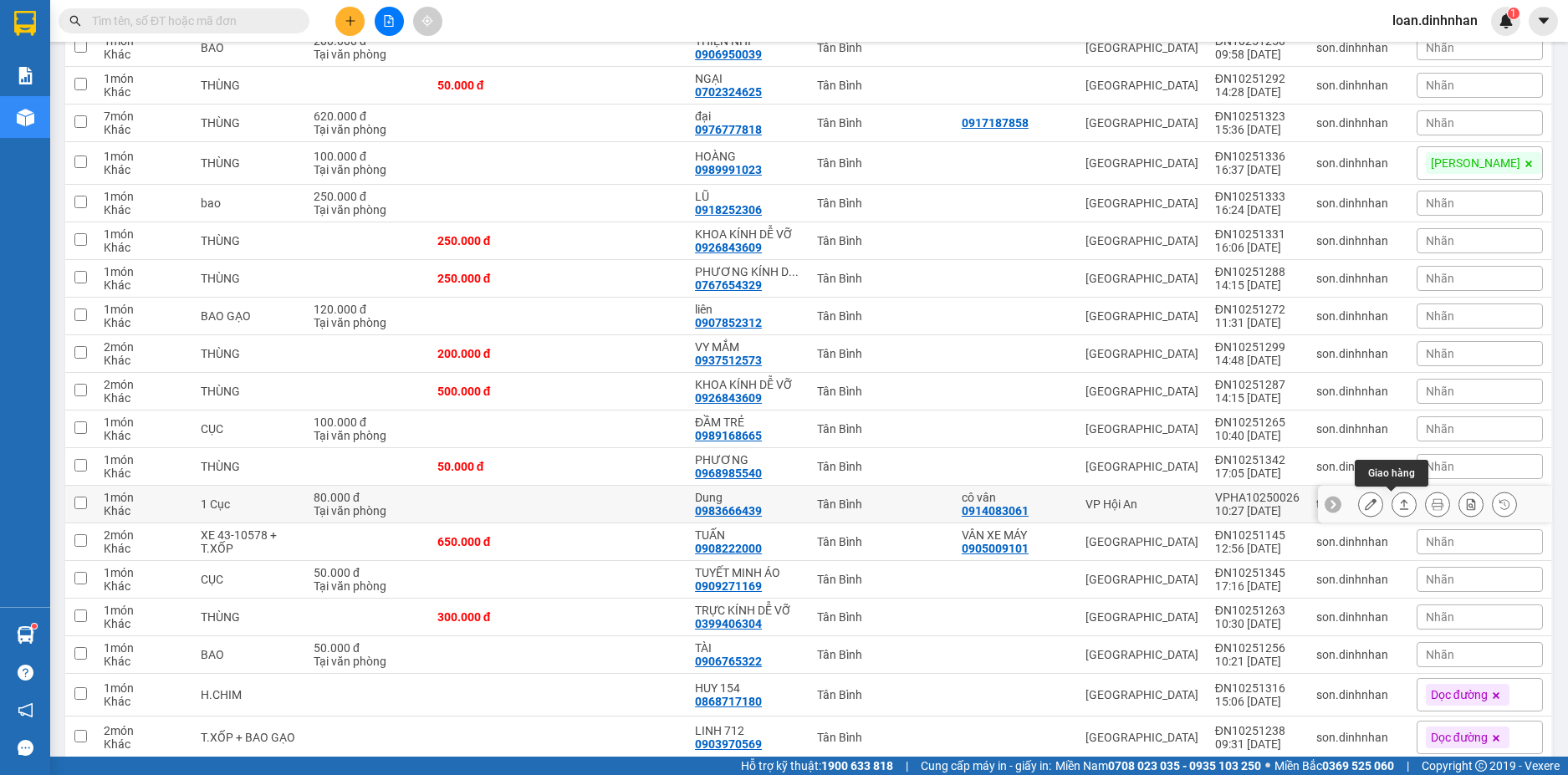
click at [1401, 506] on button at bounding box center [1404, 504] width 23 height 29
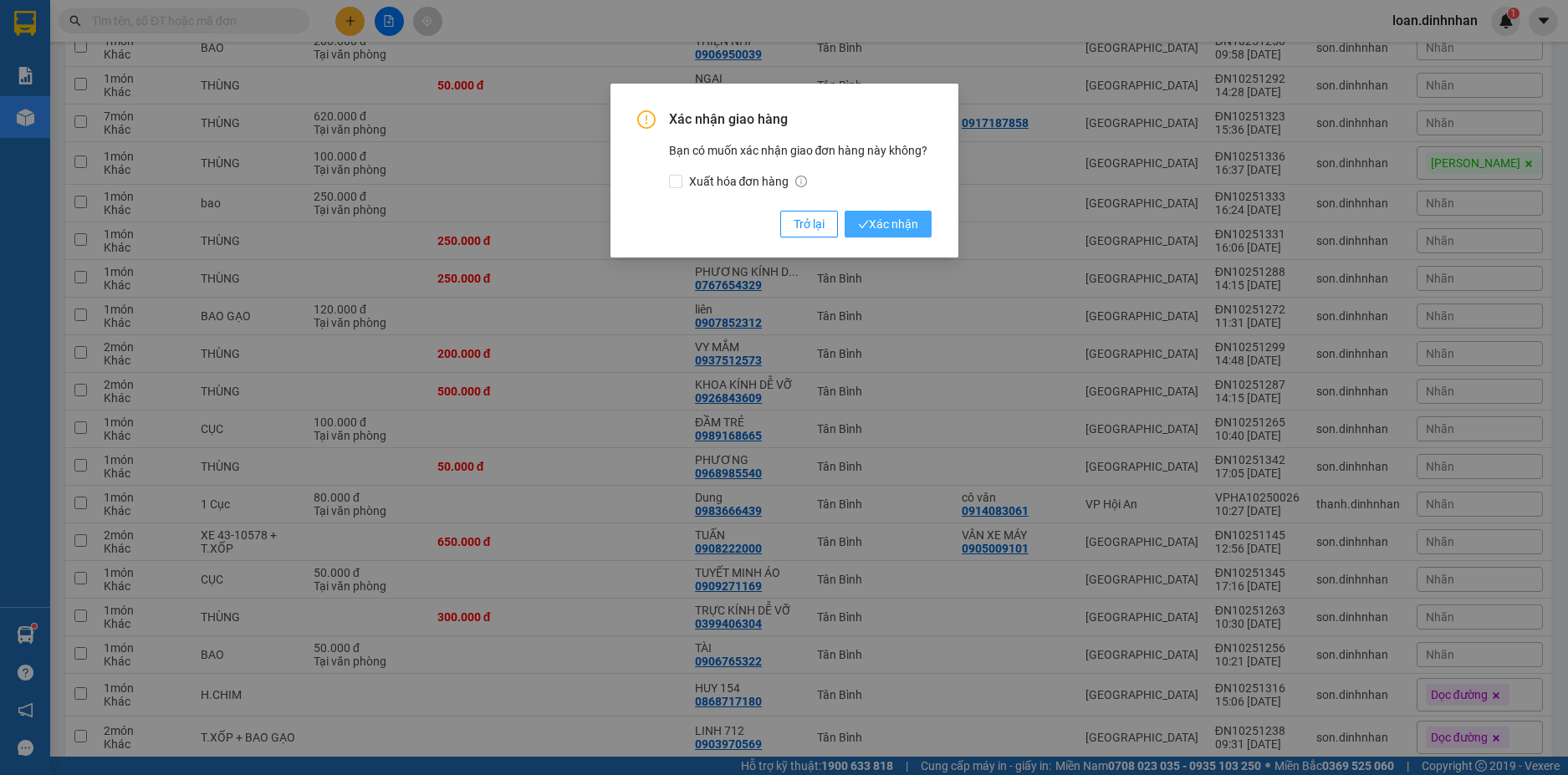
click at [884, 216] on span "Xác nhận" at bounding box center [888, 223] width 61 height 18
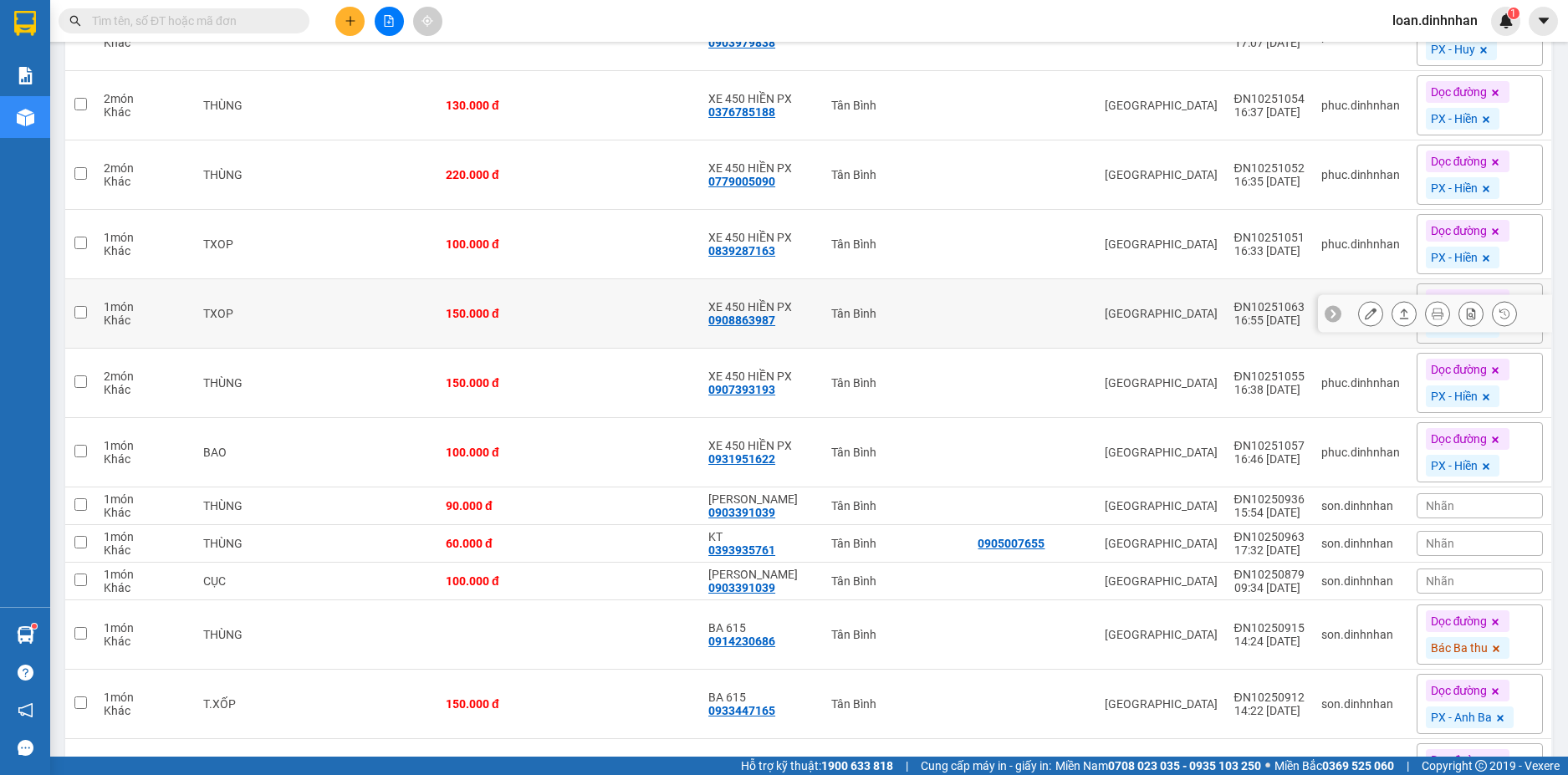
scroll to position [5051, 0]
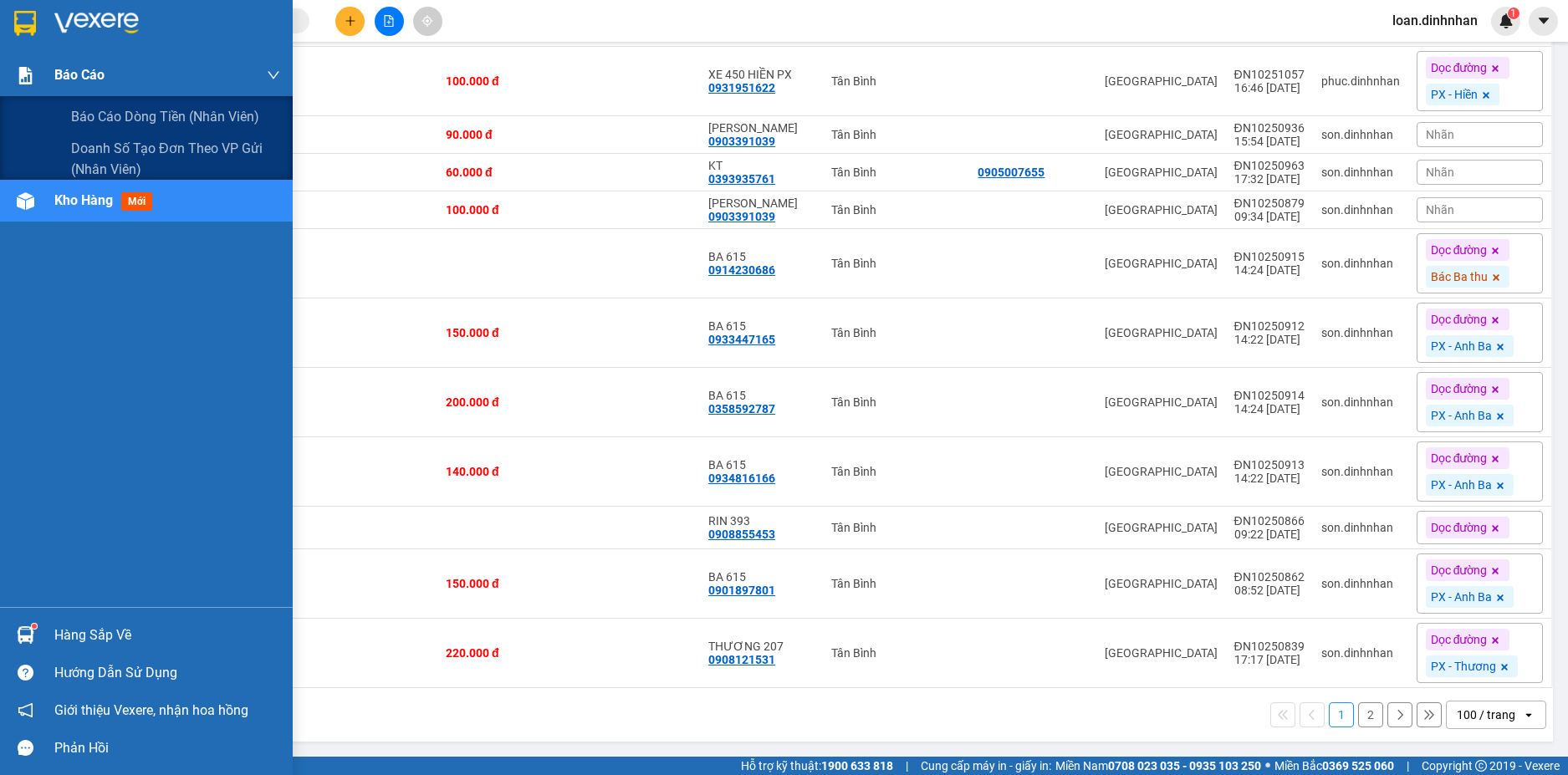
click at [11, 80] on div at bounding box center [26, 76] width 29 height 29
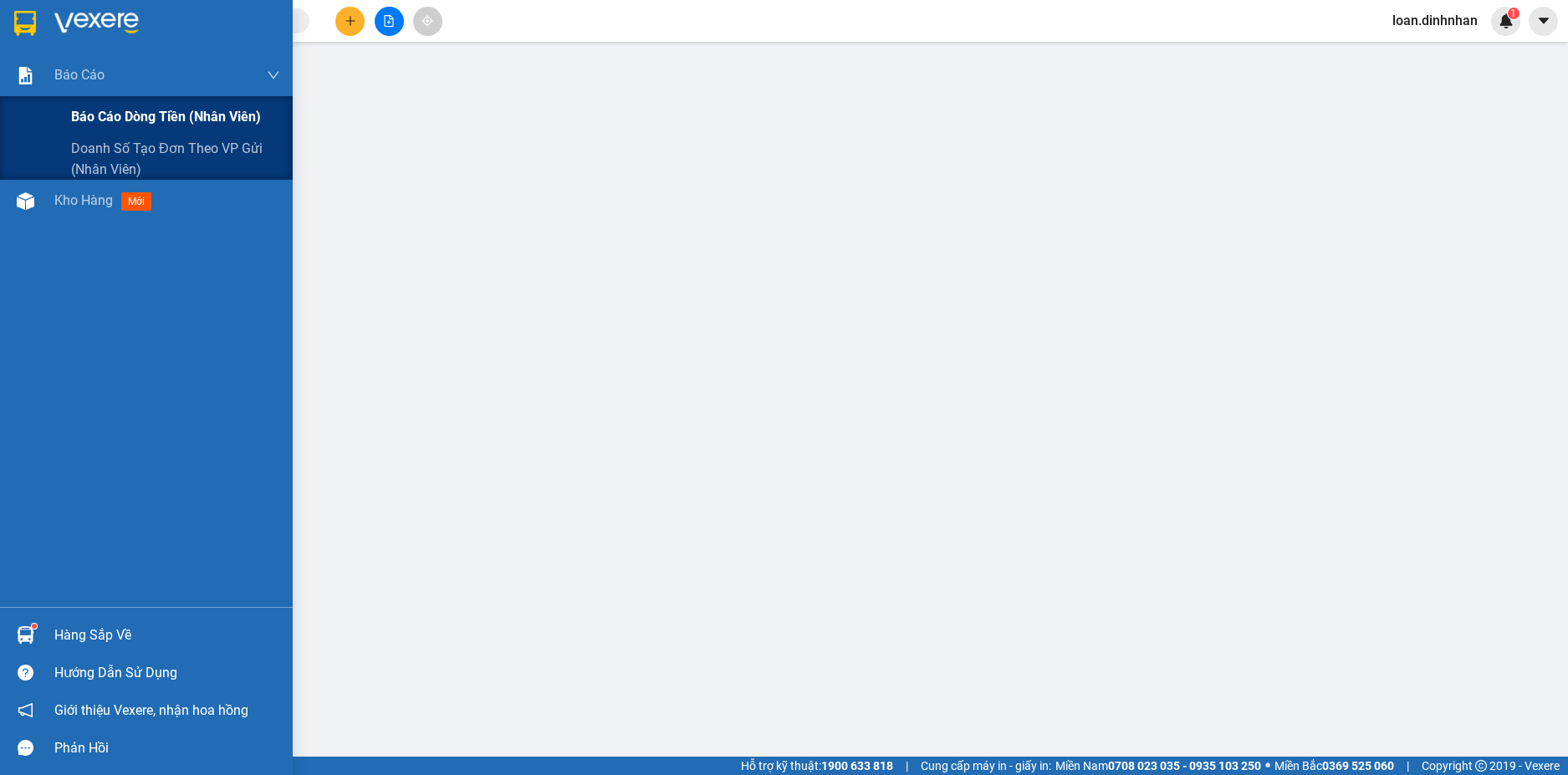
click at [27, 112] on div "Báo cáo dòng tiền (nhân viên)" at bounding box center [146, 117] width 292 height 42
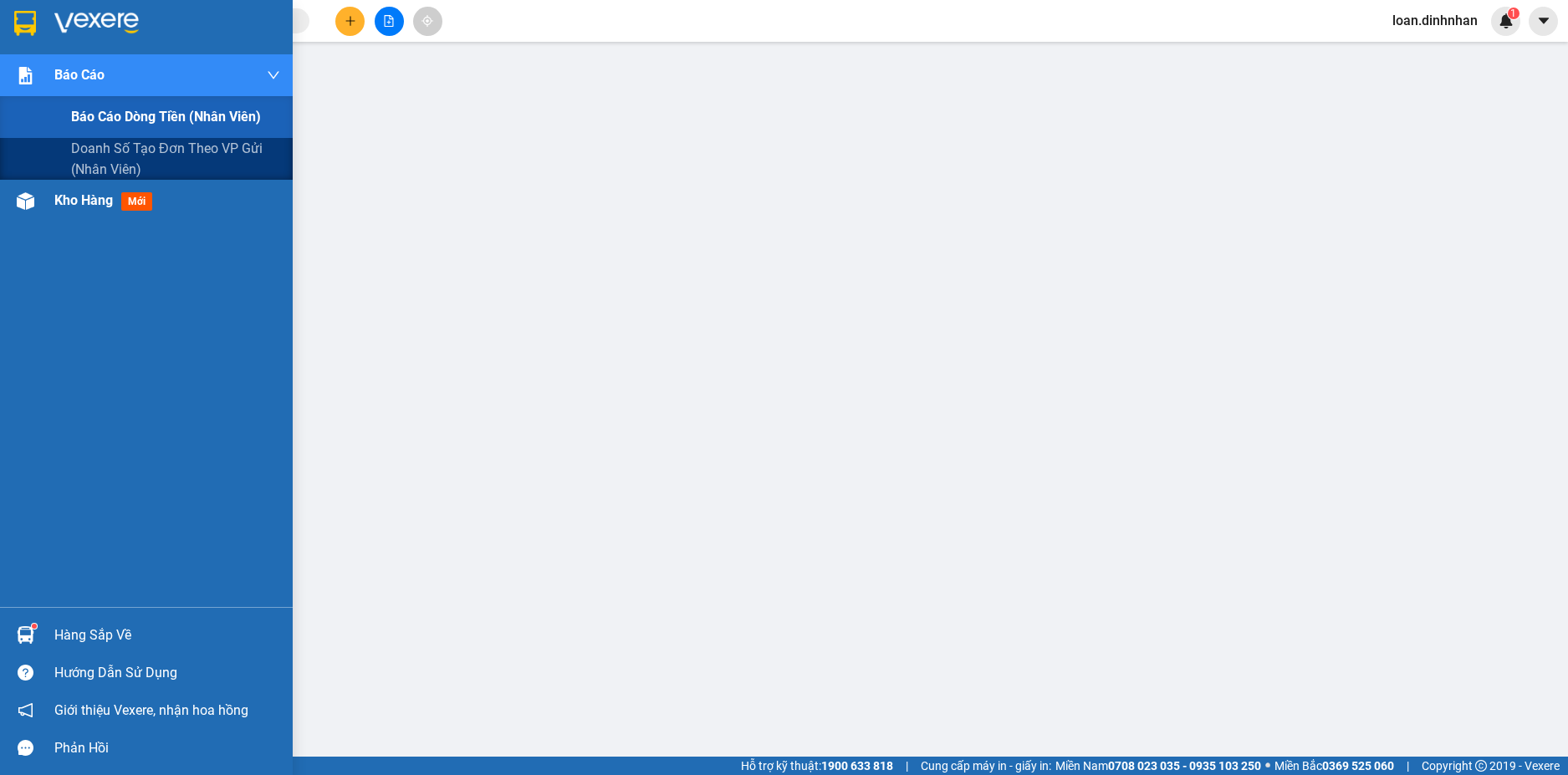
scroll to position [54, 0]
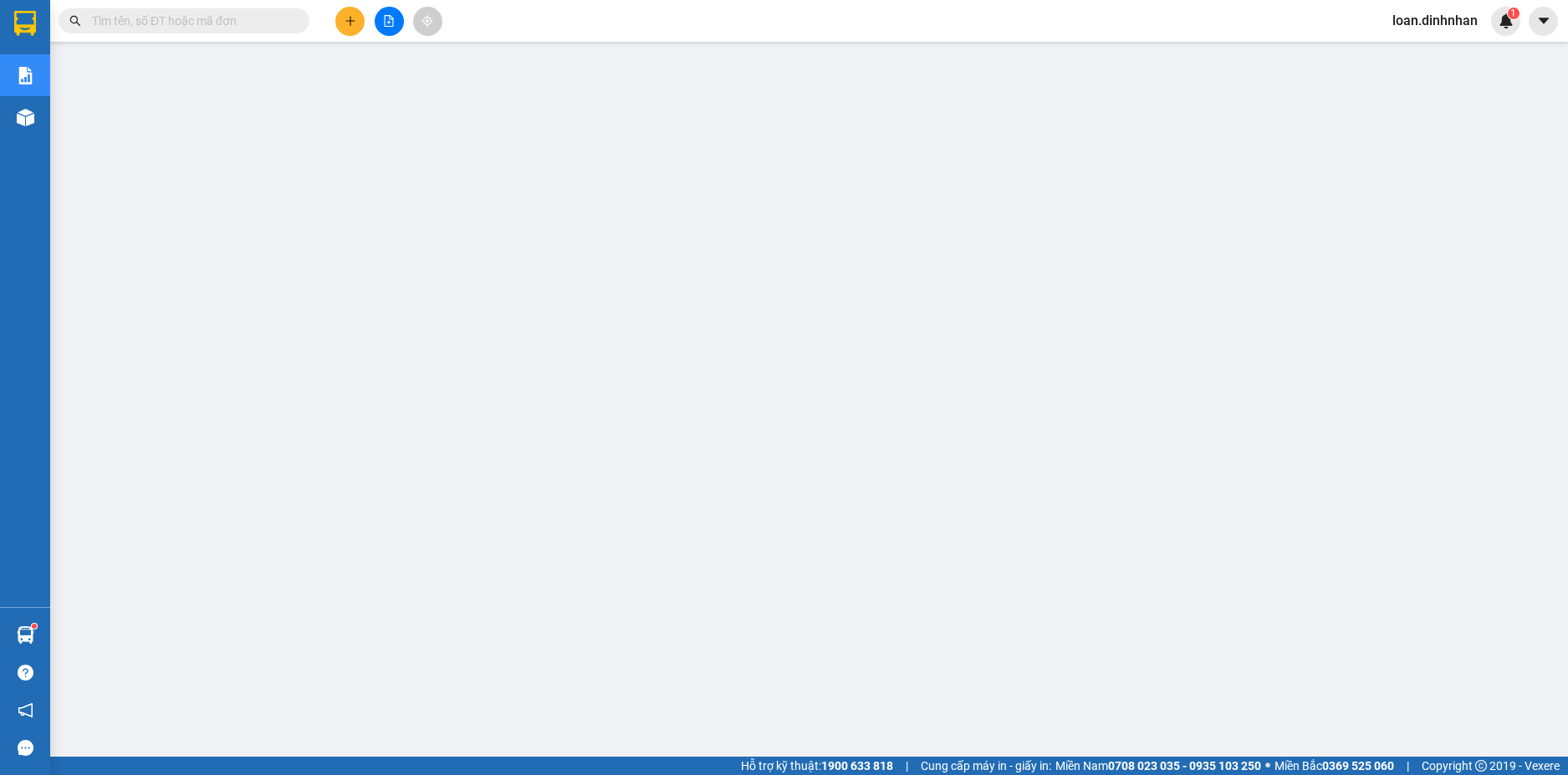
scroll to position [54, 0]
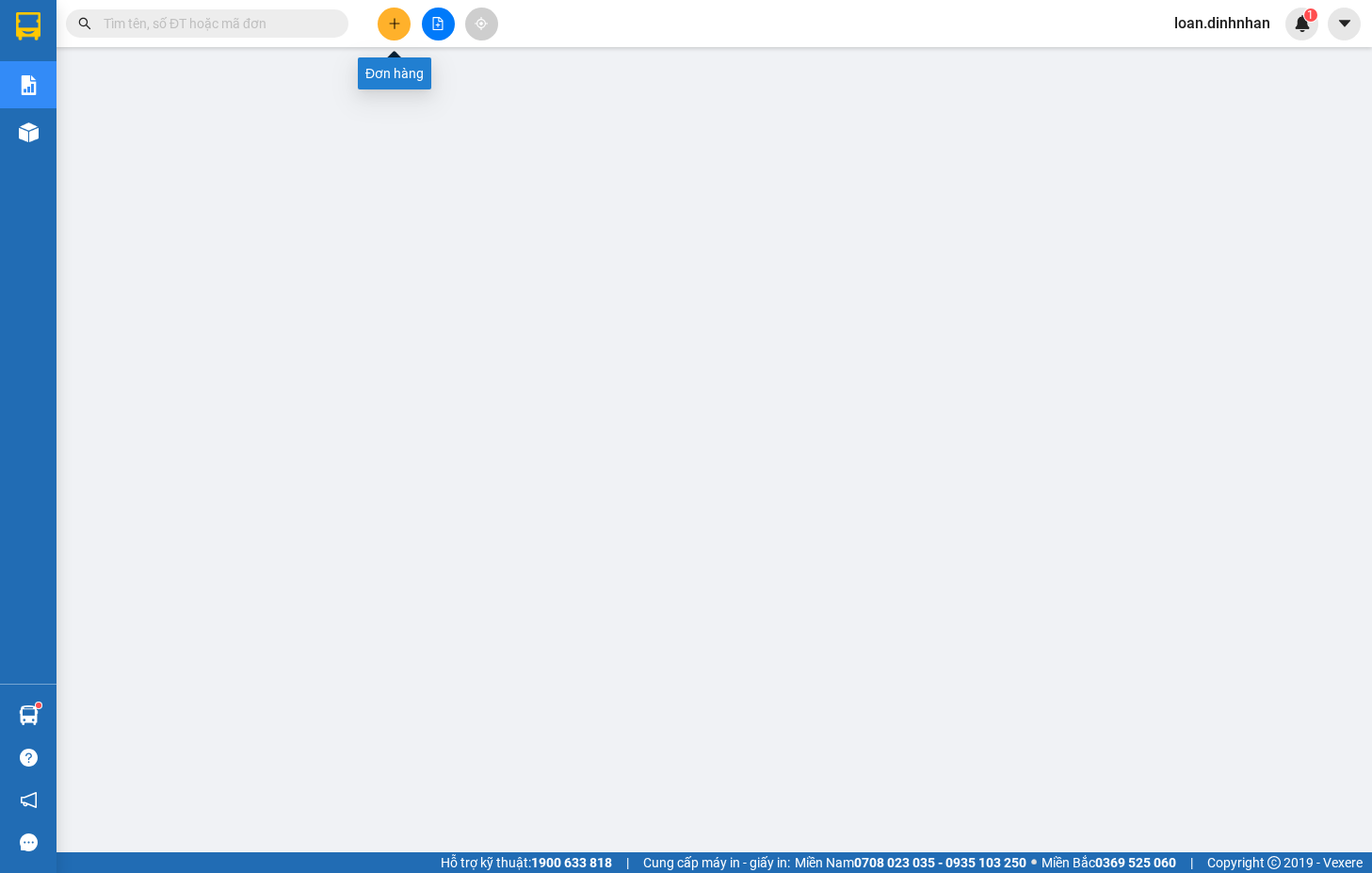
click at [397, 27] on icon "plus" at bounding box center [395, 23] width 14 height 14
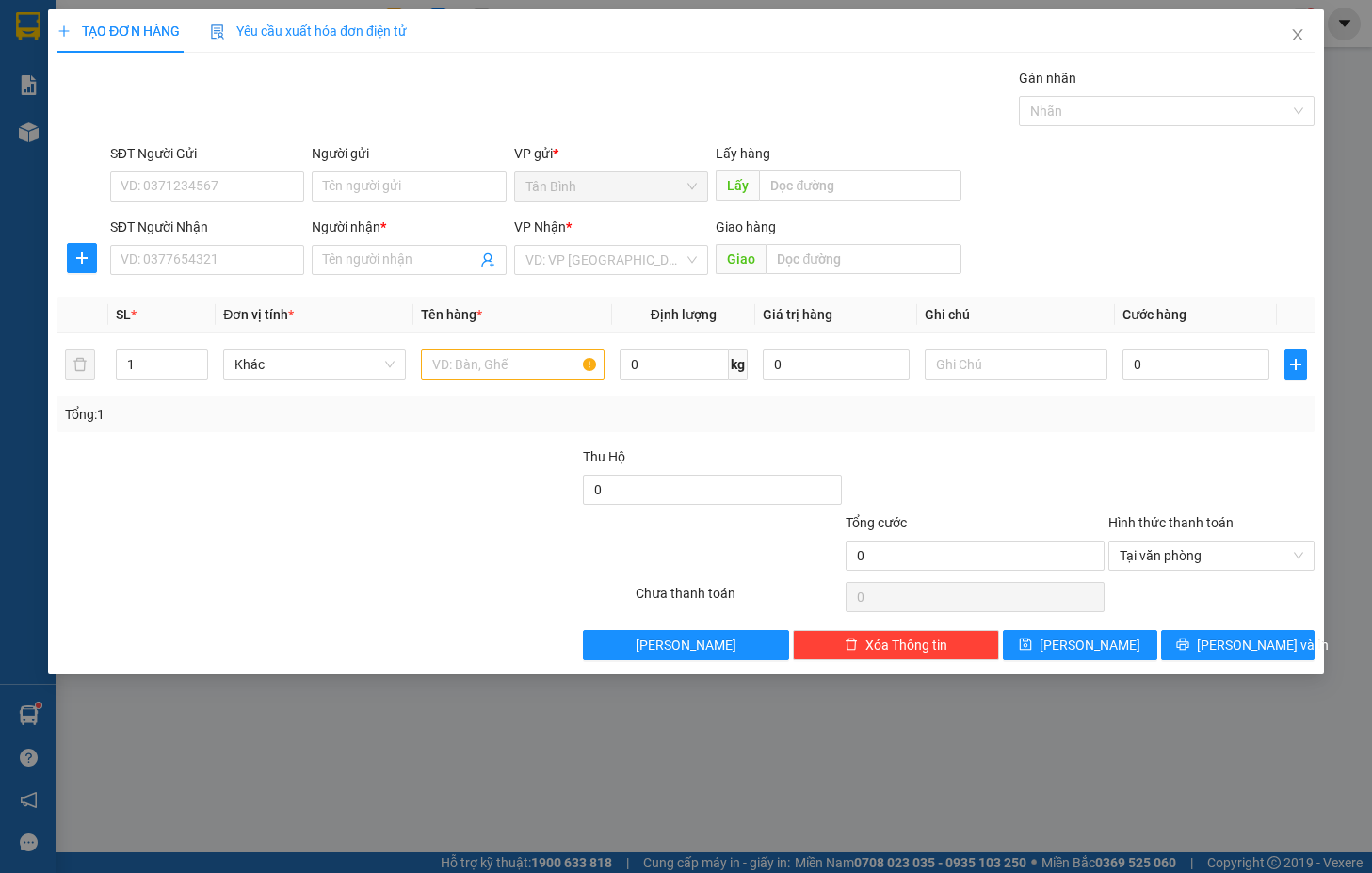
drag, startPoint x: 480, startPoint y: 57, endPoint x: 607, endPoint y: 127, distance: 145.0
click at [511, 88] on div "TẠO ĐƠN HÀNG Yêu cầu xuất hóa đơn điện tử Transit Pickup Surcharge Ids Transit …" at bounding box center [686, 335] width 1257 height 651
click at [1095, 182] on div "SĐT Người Gửi VD: 0371234567 Người gửi Tên người gửi VP gửi * [GEOGRAPHIC_DATA]…" at bounding box center [712, 176] width 1212 height 66
drag, startPoint x: 275, startPoint y: 247, endPoint x: 281, endPoint y: 256, distance: 10.8
click at [275, 252] on input "SĐT Người Nhận" at bounding box center [208, 259] width 195 height 30
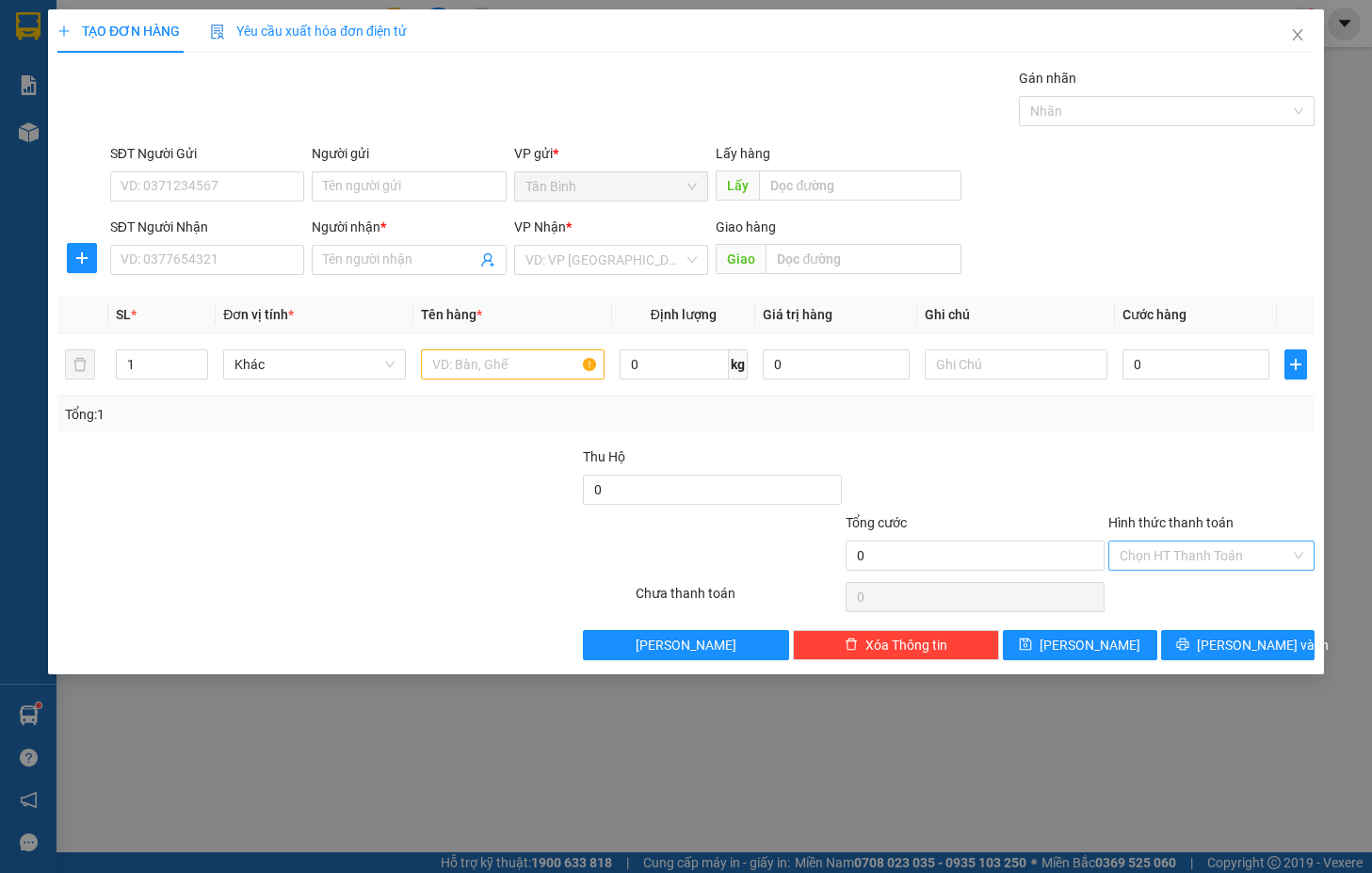
click at [1230, 201] on div "SĐT Người Gửi VD: 0371234567 Người gửi Tên người gửi VP gửi * [GEOGRAPHIC_DATA]…" at bounding box center [712, 176] width 1212 height 66
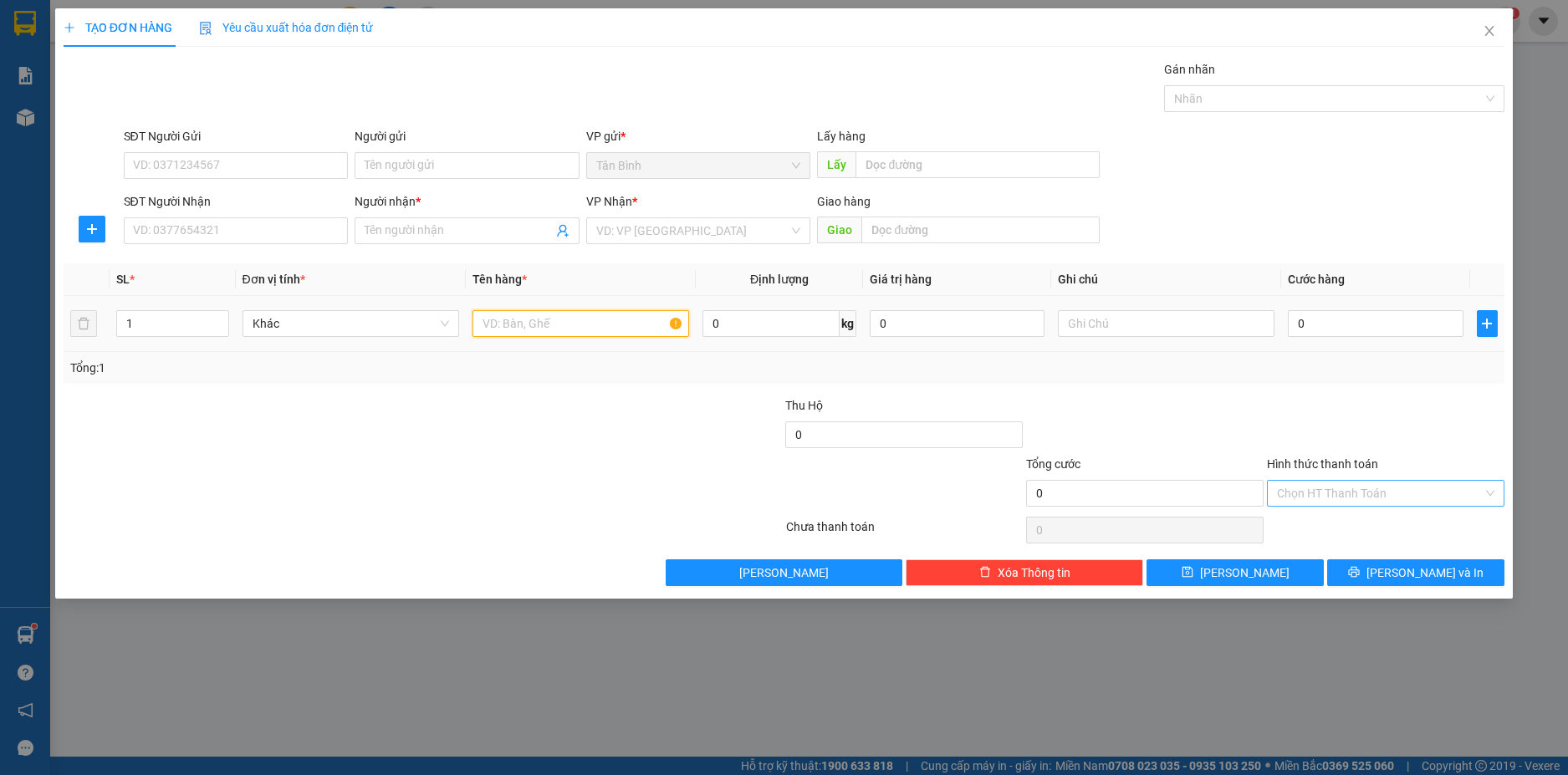
click at [521, 326] on input "text" at bounding box center [581, 323] width 216 height 27
click at [1495, 27] on icon "close" at bounding box center [1488, 30] width 13 height 13
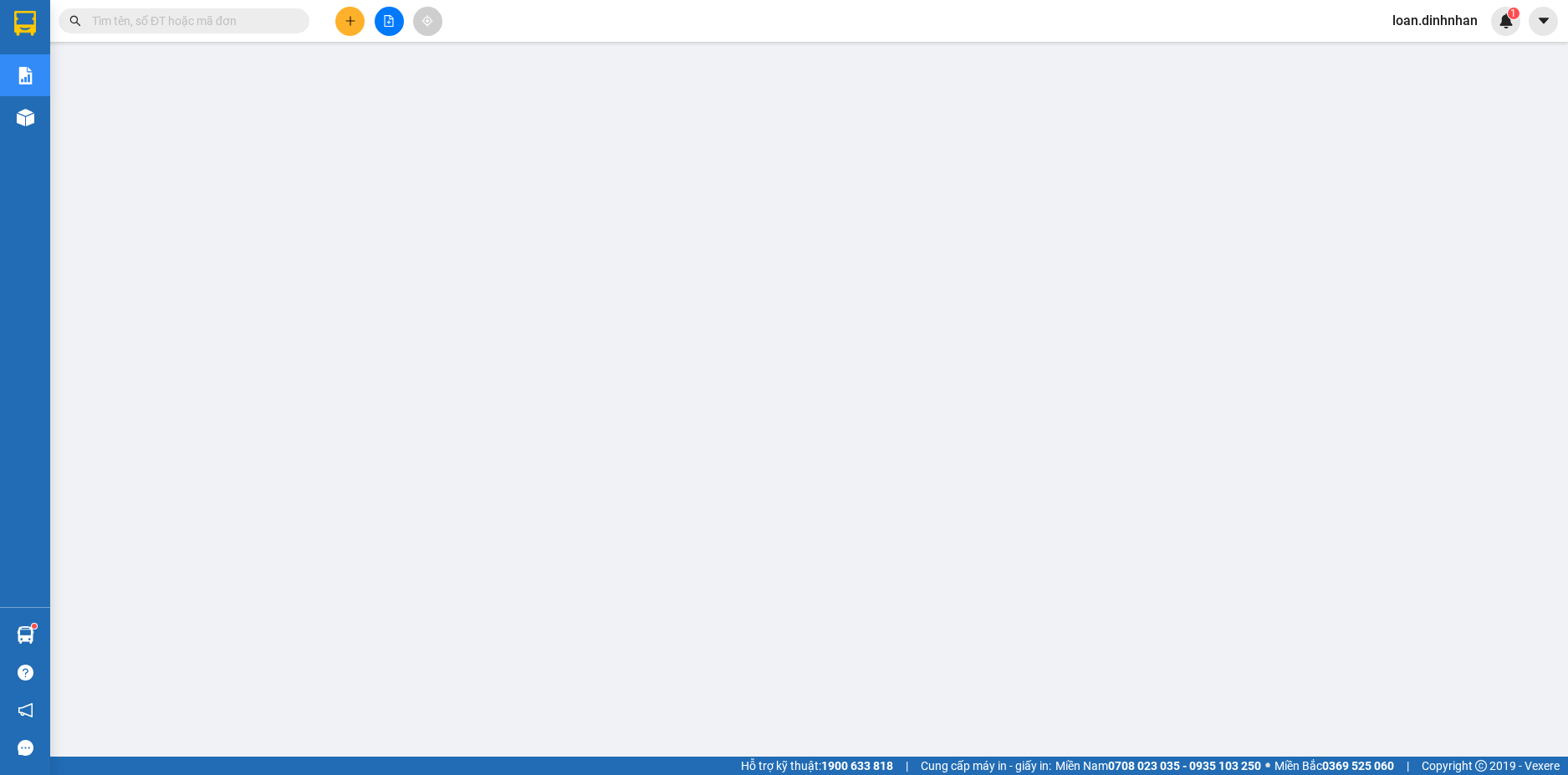
click at [246, 15] on input "text" at bounding box center [190, 21] width 197 height 18
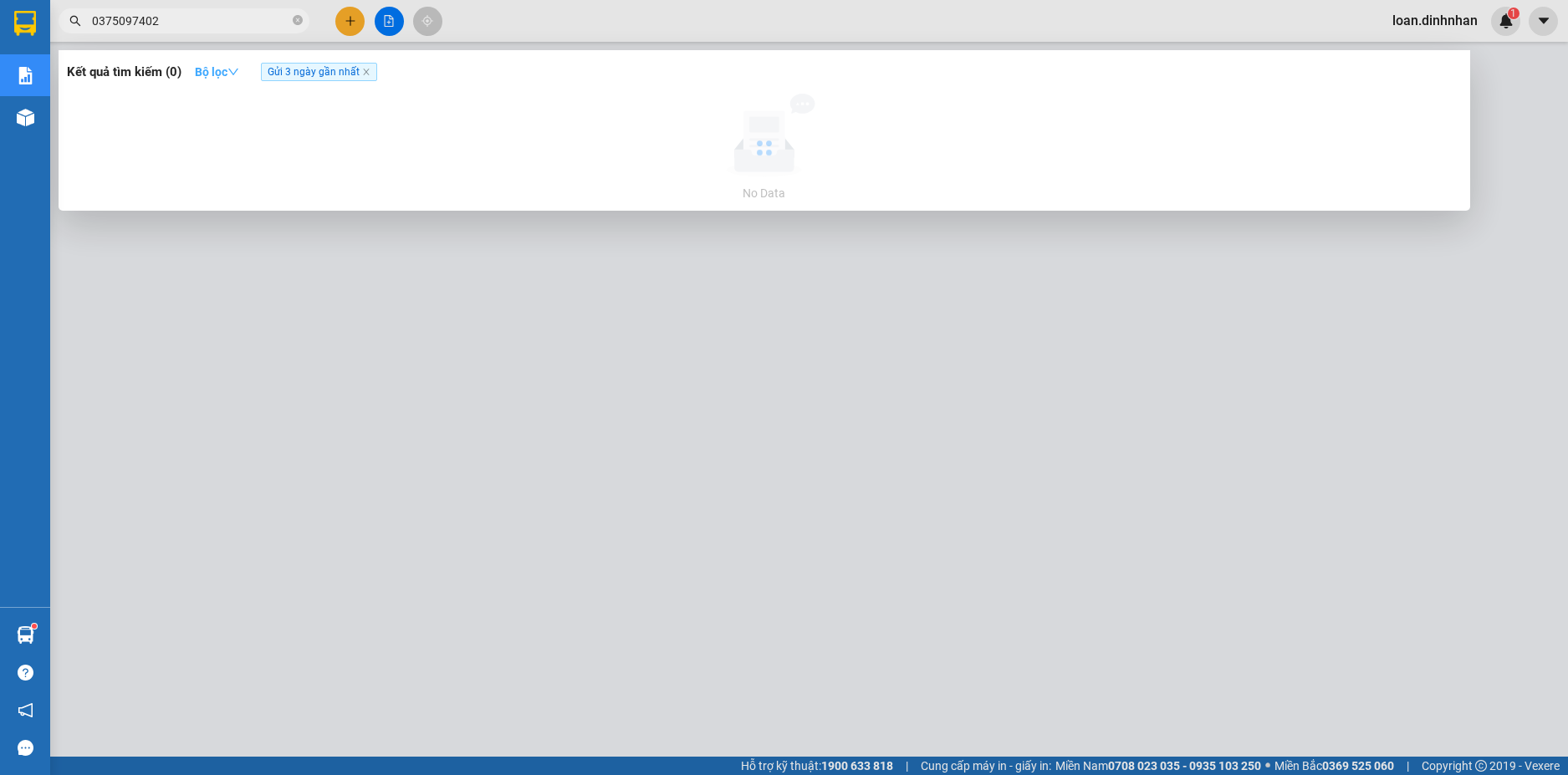
type input "0375097402"
drag, startPoint x: 229, startPoint y: 71, endPoint x: 247, endPoint y: 118, distance: 50.3
click at [229, 74] on strong "Bộ lọc" at bounding box center [216, 71] width 44 height 13
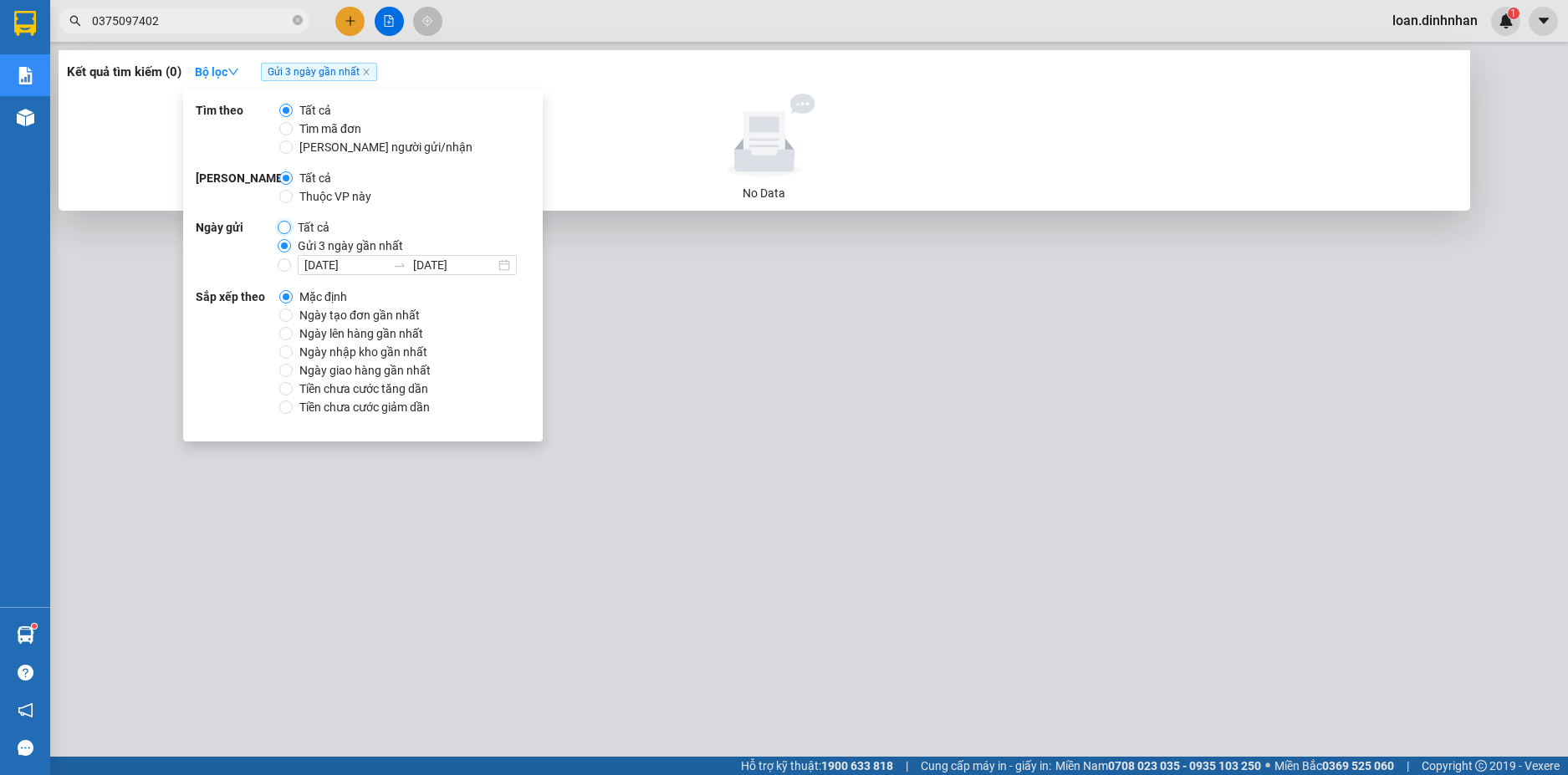
click at [285, 227] on input "Tất cả" at bounding box center [284, 227] width 13 height 13
radio input "true"
radio input "false"
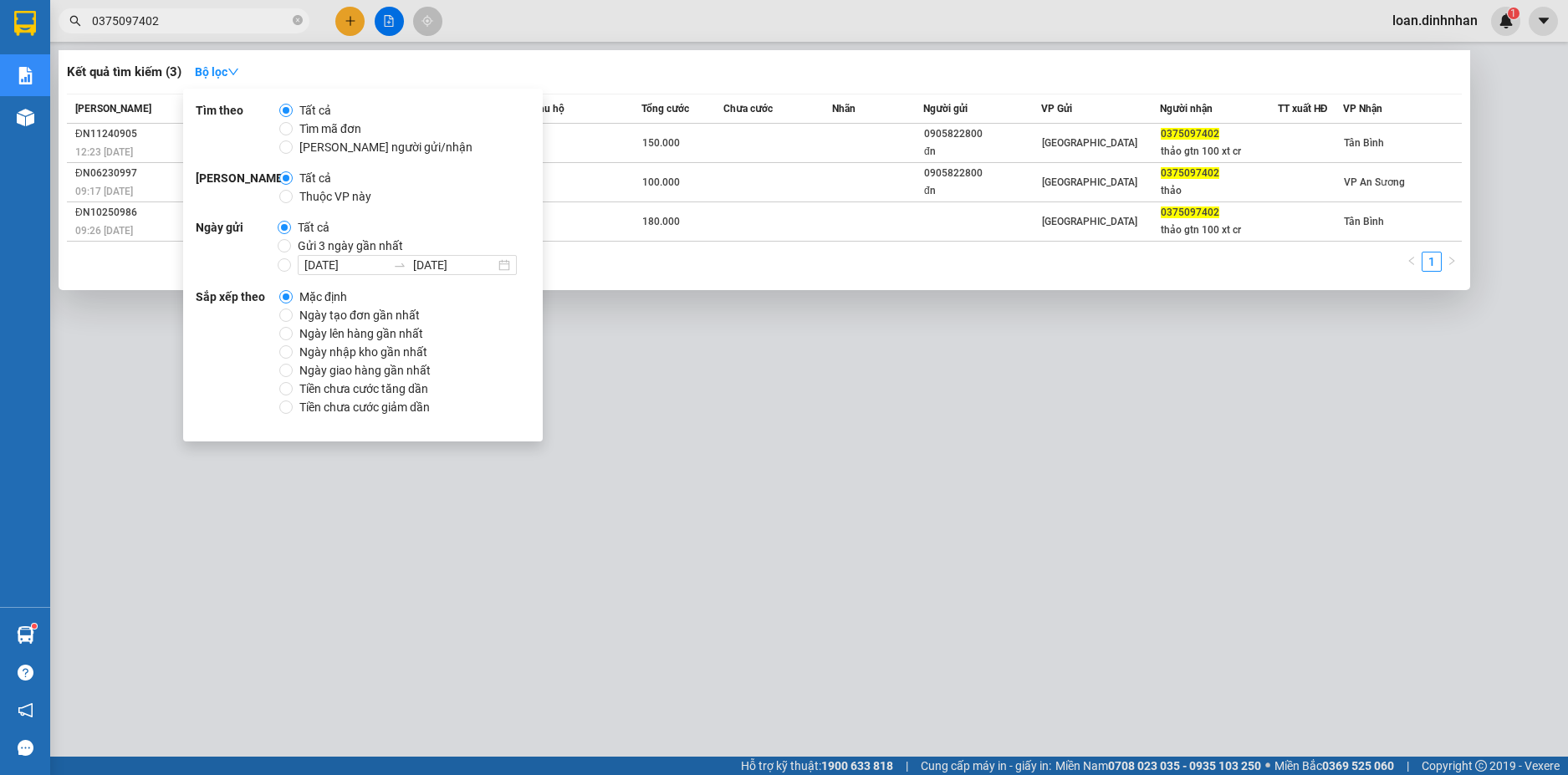
drag, startPoint x: 217, startPoint y: 29, endPoint x: 211, endPoint y: 37, distance: 10.0
click at [215, 30] on span "0375097402" at bounding box center [184, 21] width 251 height 25
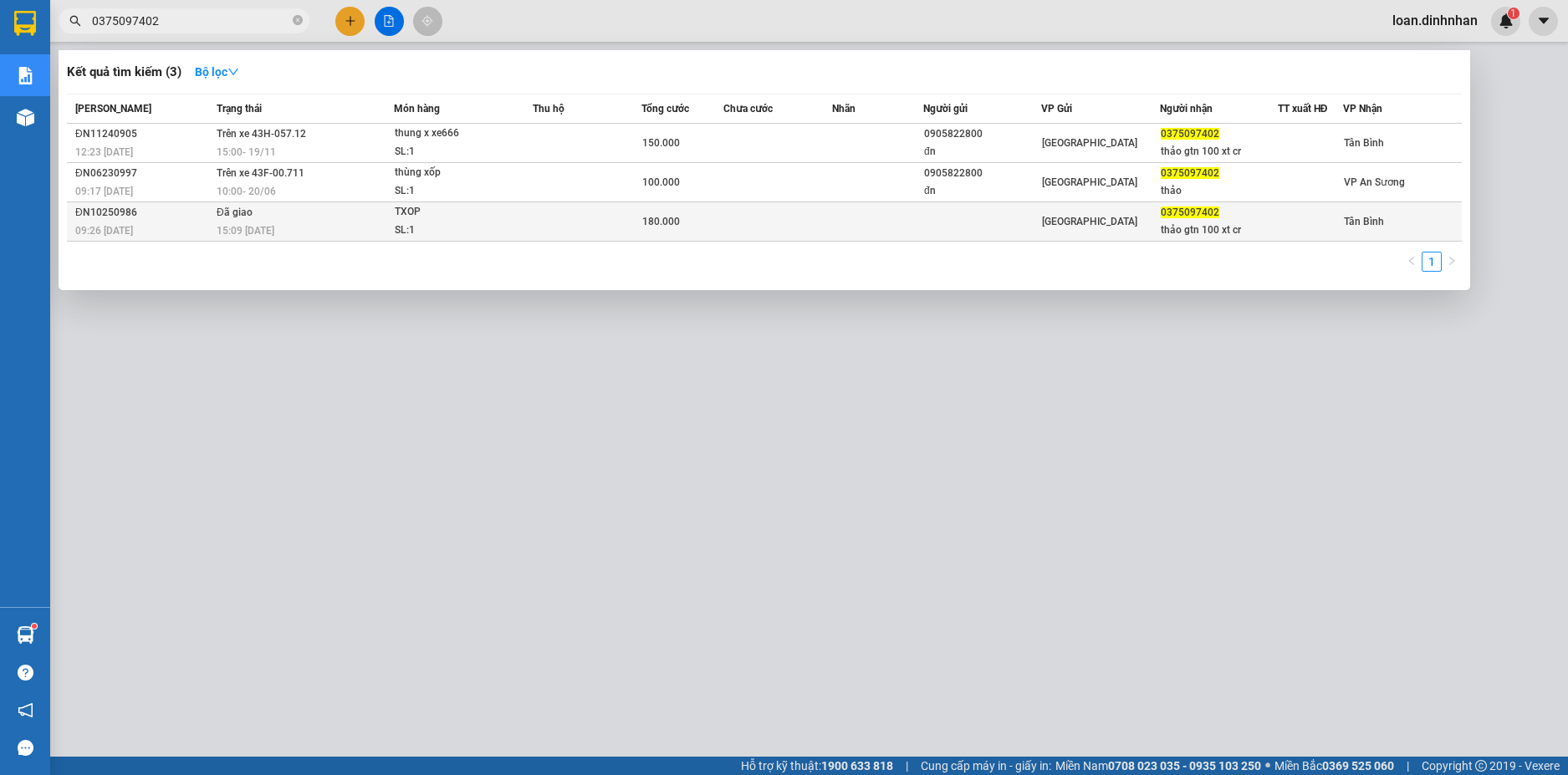
click at [614, 219] on td at bounding box center [587, 221] width 109 height 39
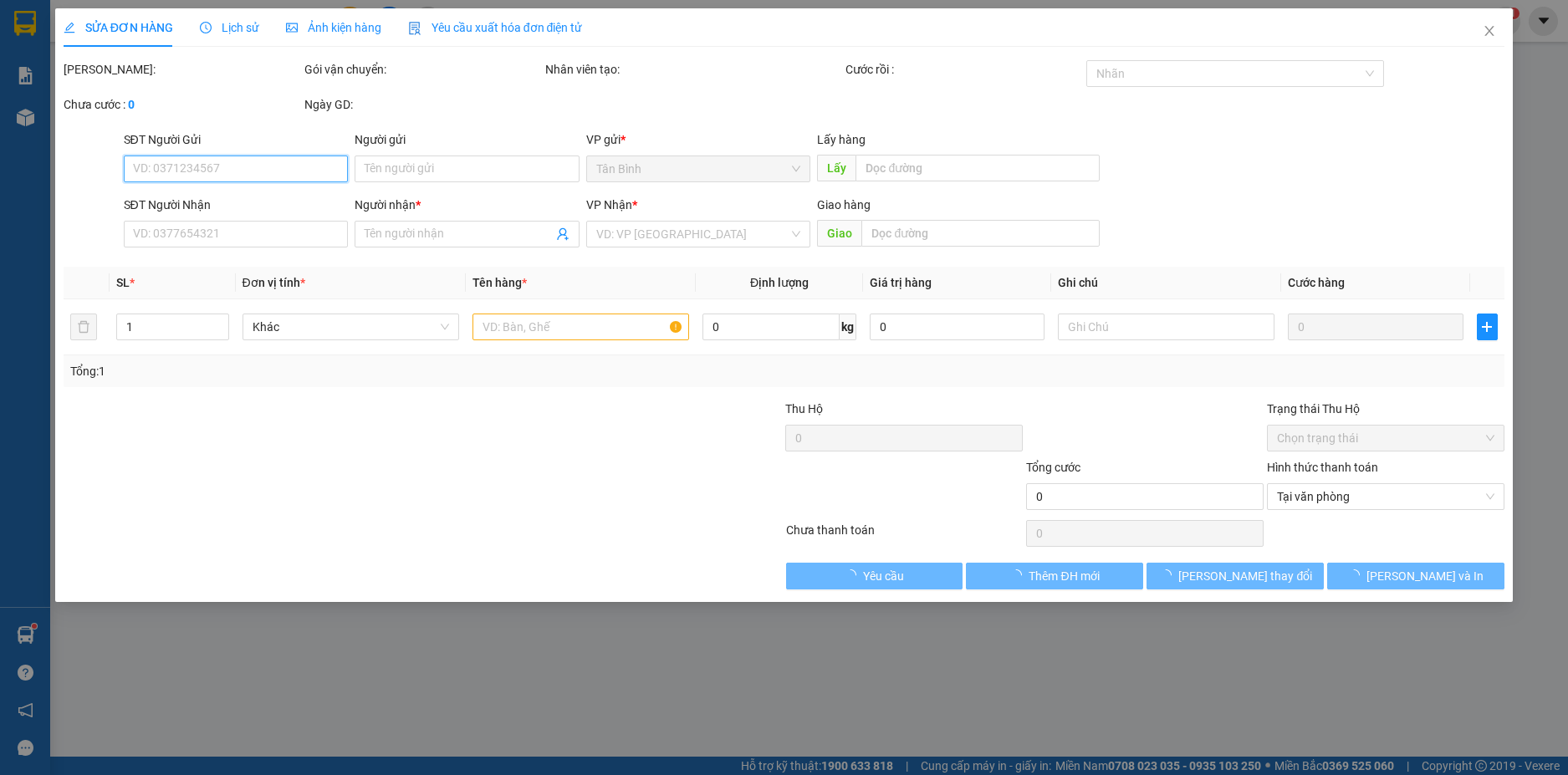
type input "0375097402"
type input "thảo gtn 100 xt cr"
type input "180.000"
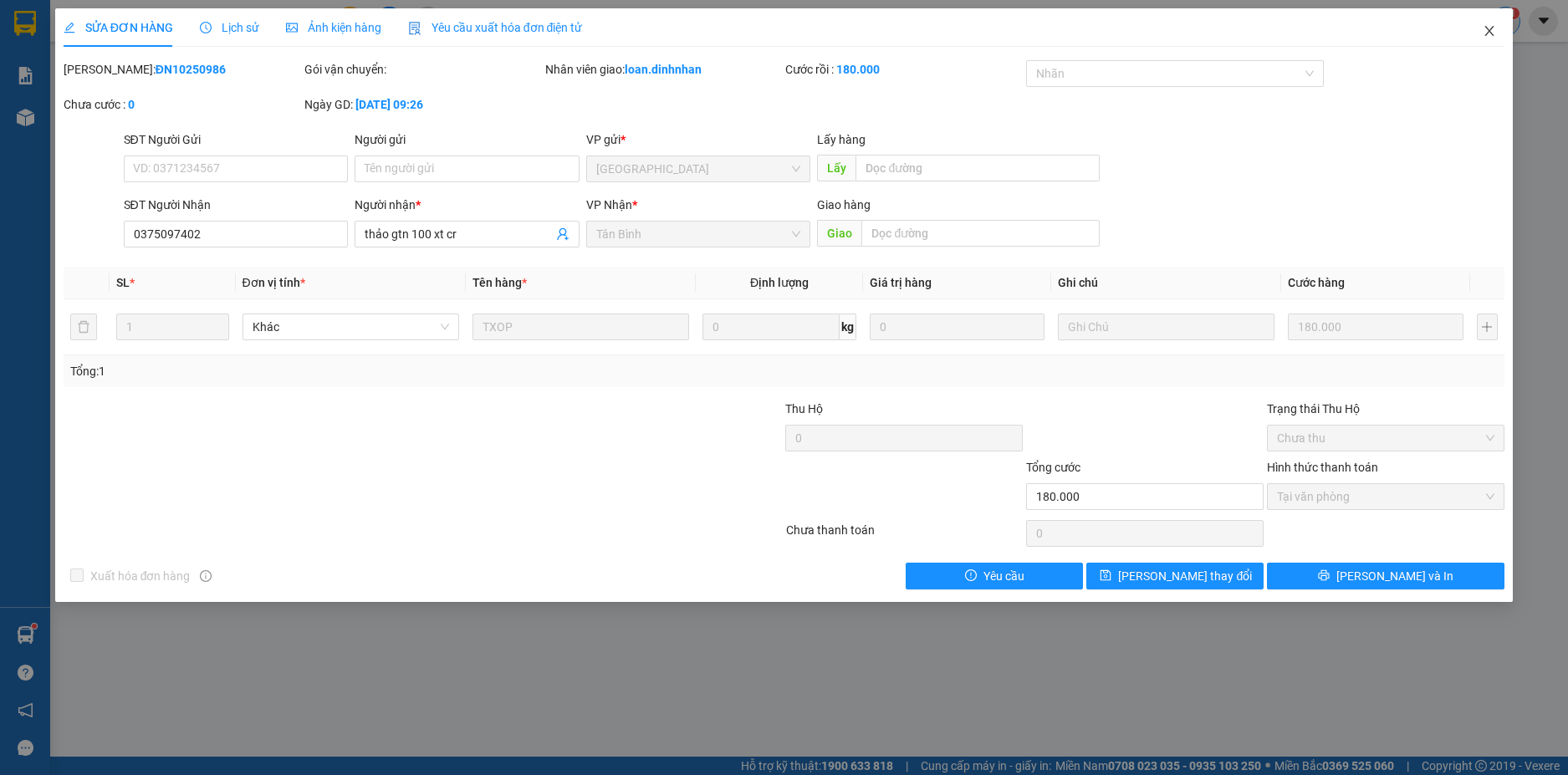
click at [1501, 24] on span "Close" at bounding box center [1489, 32] width 47 height 47
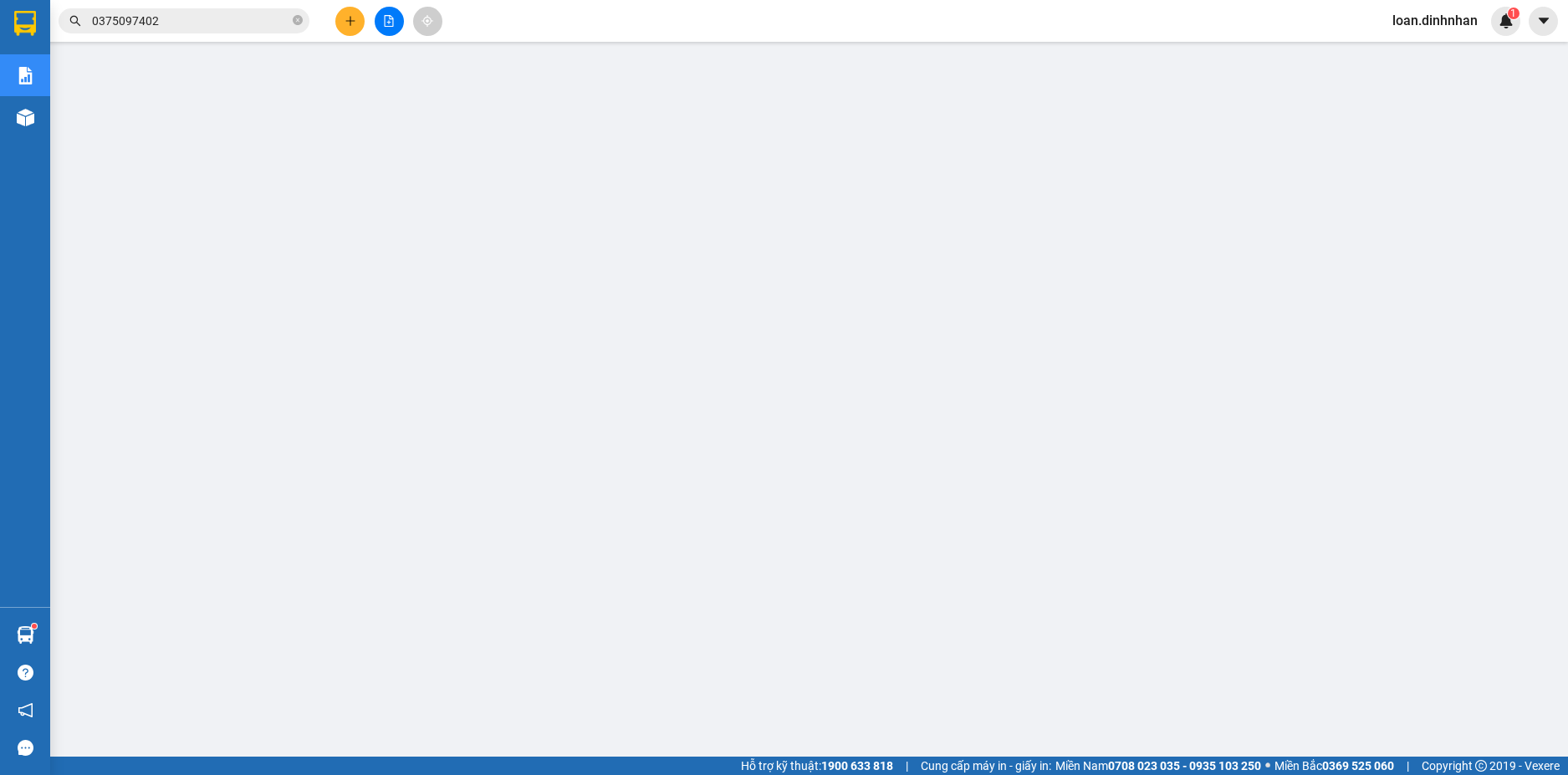
click at [306, 13] on span "0375097402" at bounding box center [184, 21] width 251 height 25
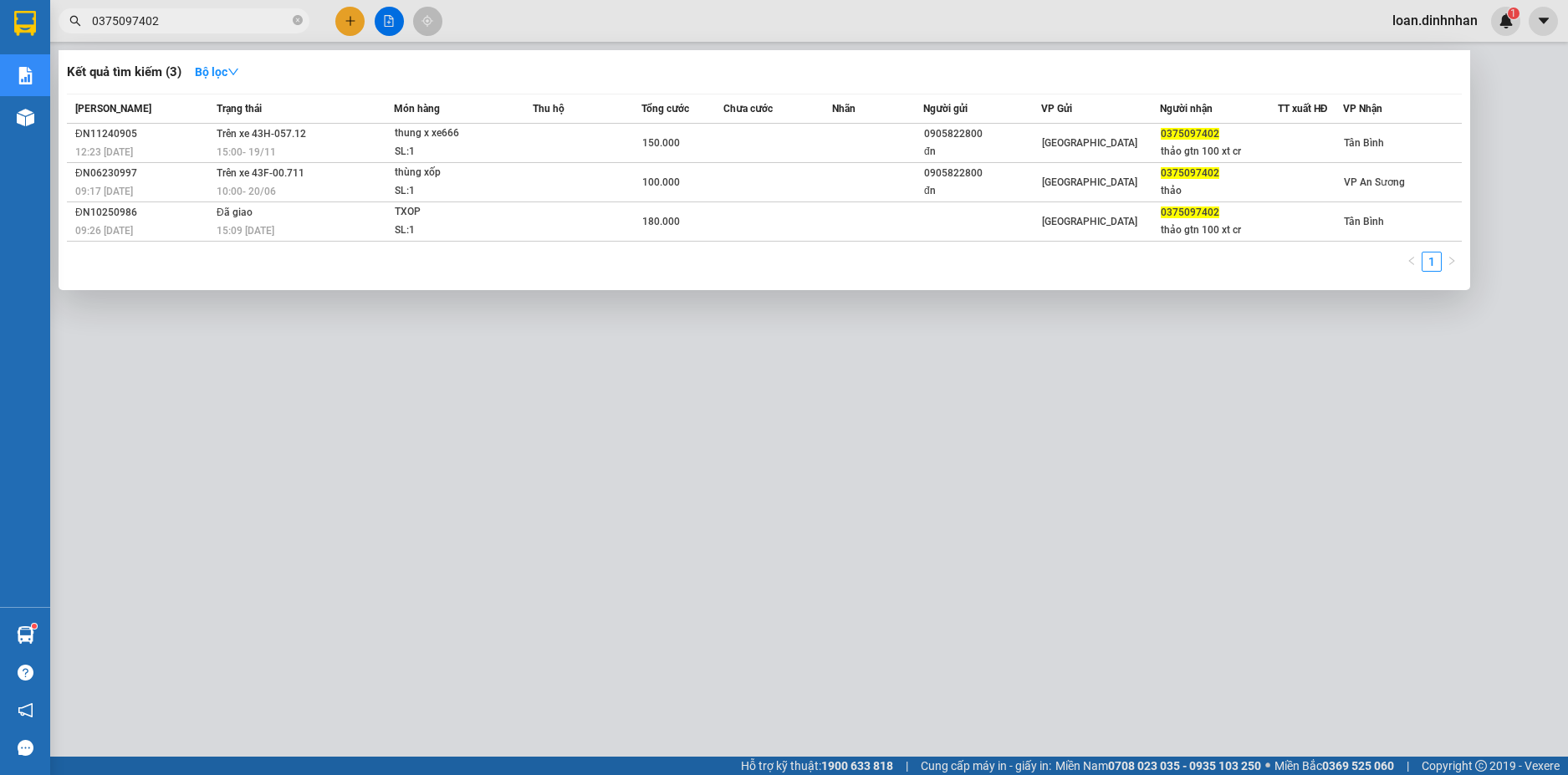
click at [299, 22] on icon "close-circle" at bounding box center [298, 20] width 10 height 10
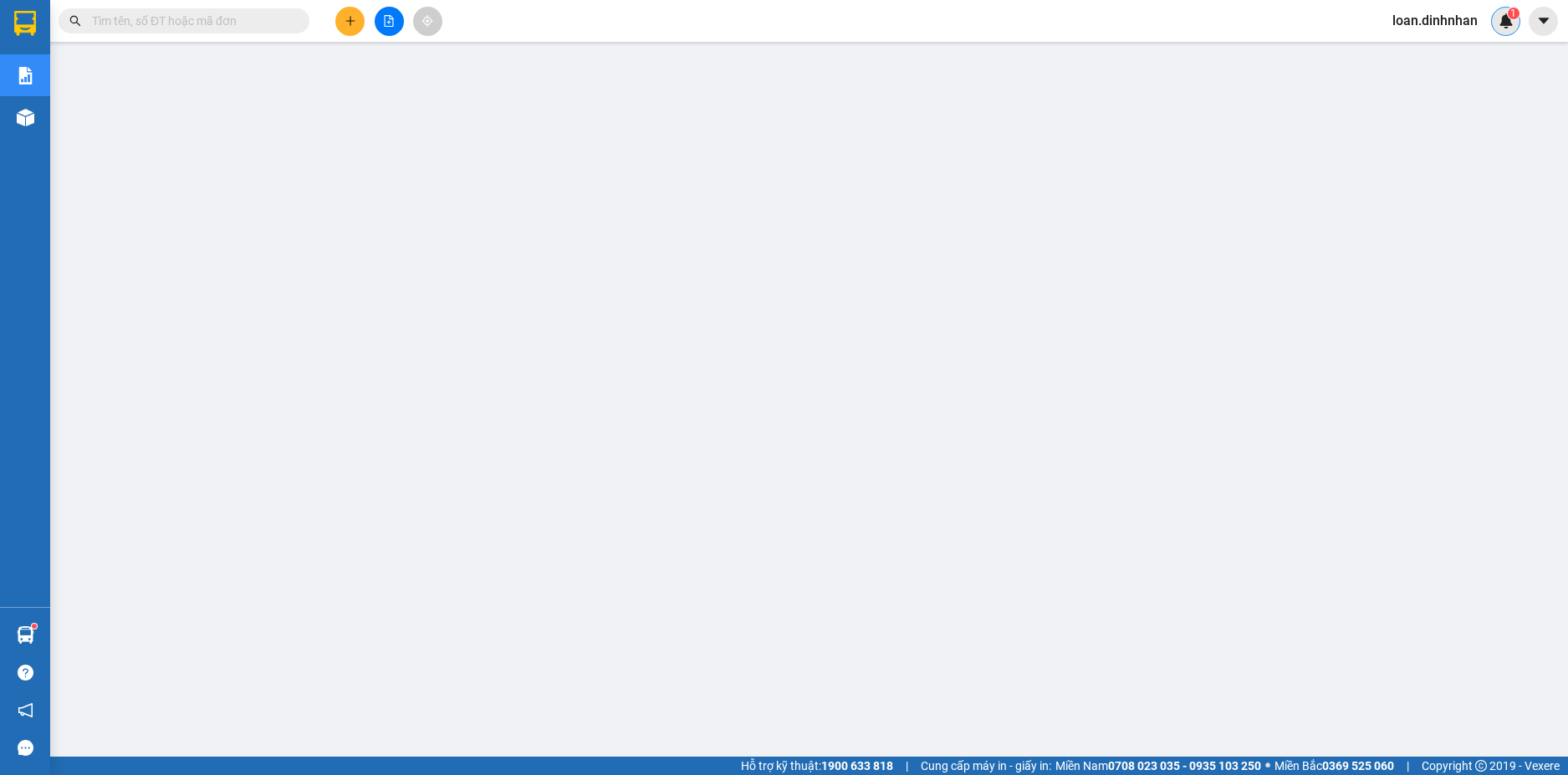
click at [1511, 13] on span "1" at bounding box center [1513, 14] width 6 height 12
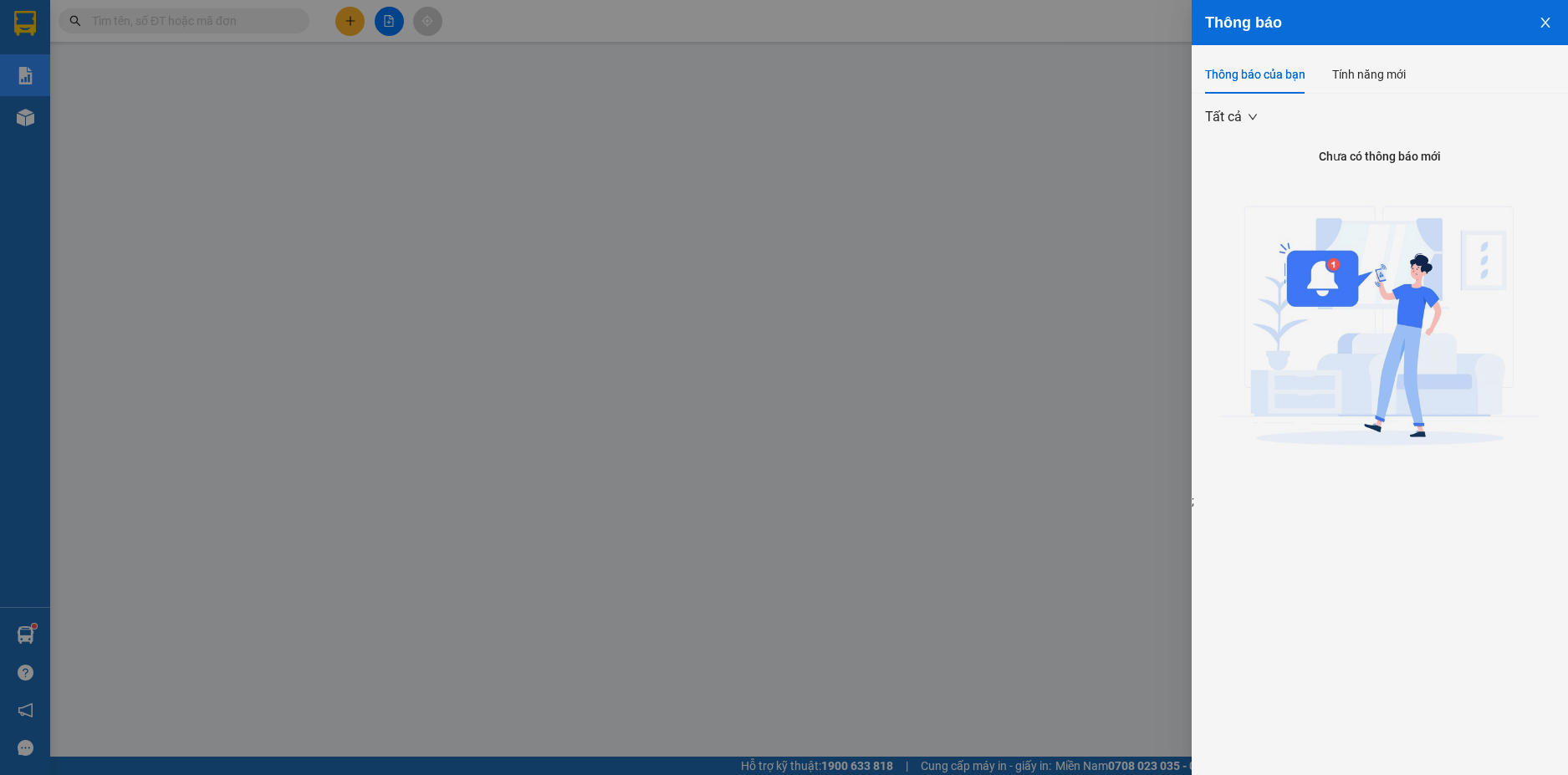
click at [1015, 385] on div at bounding box center [784, 388] width 1568 height 775
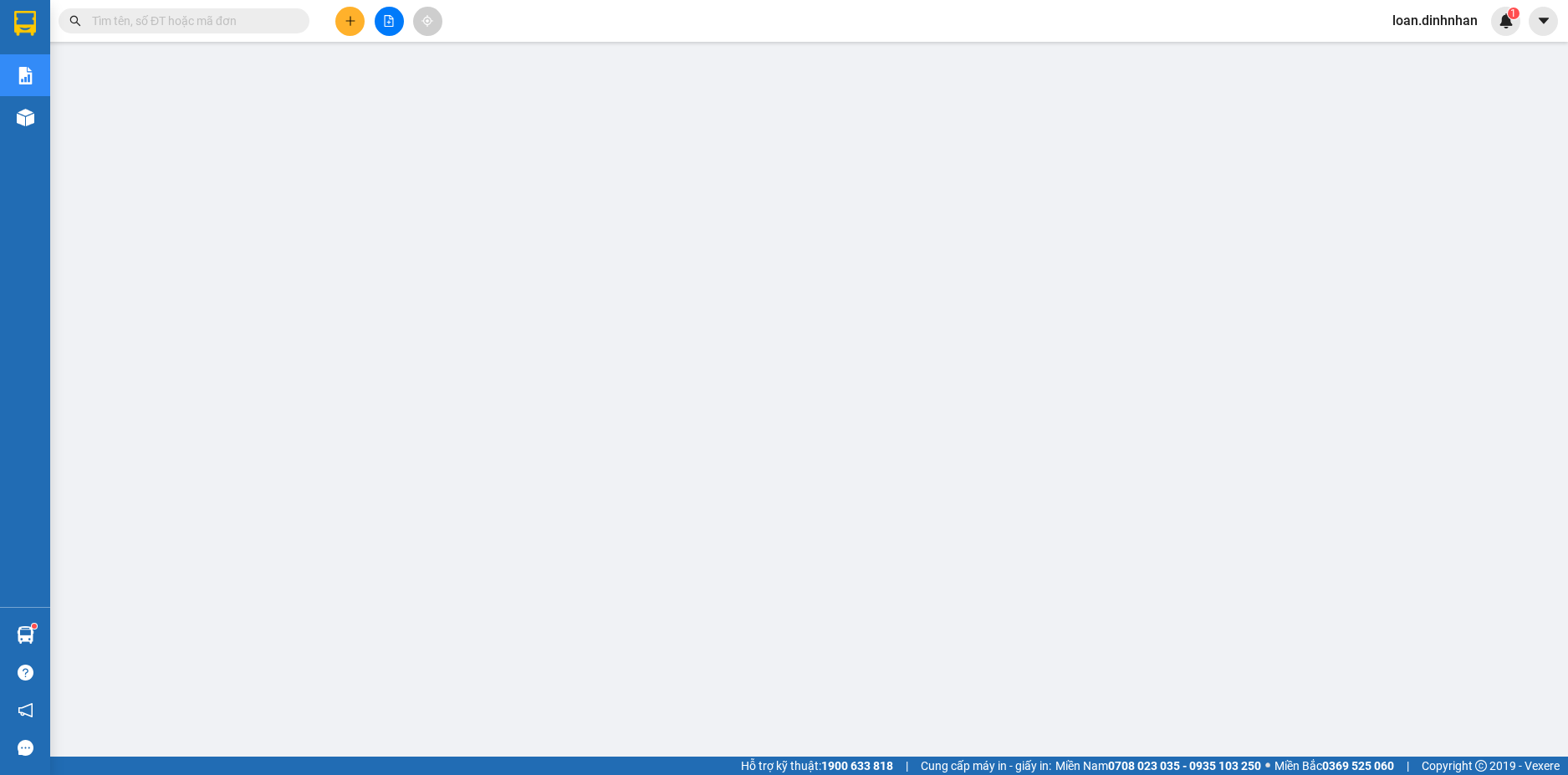
click at [194, 28] on input "text" at bounding box center [190, 21] width 197 height 18
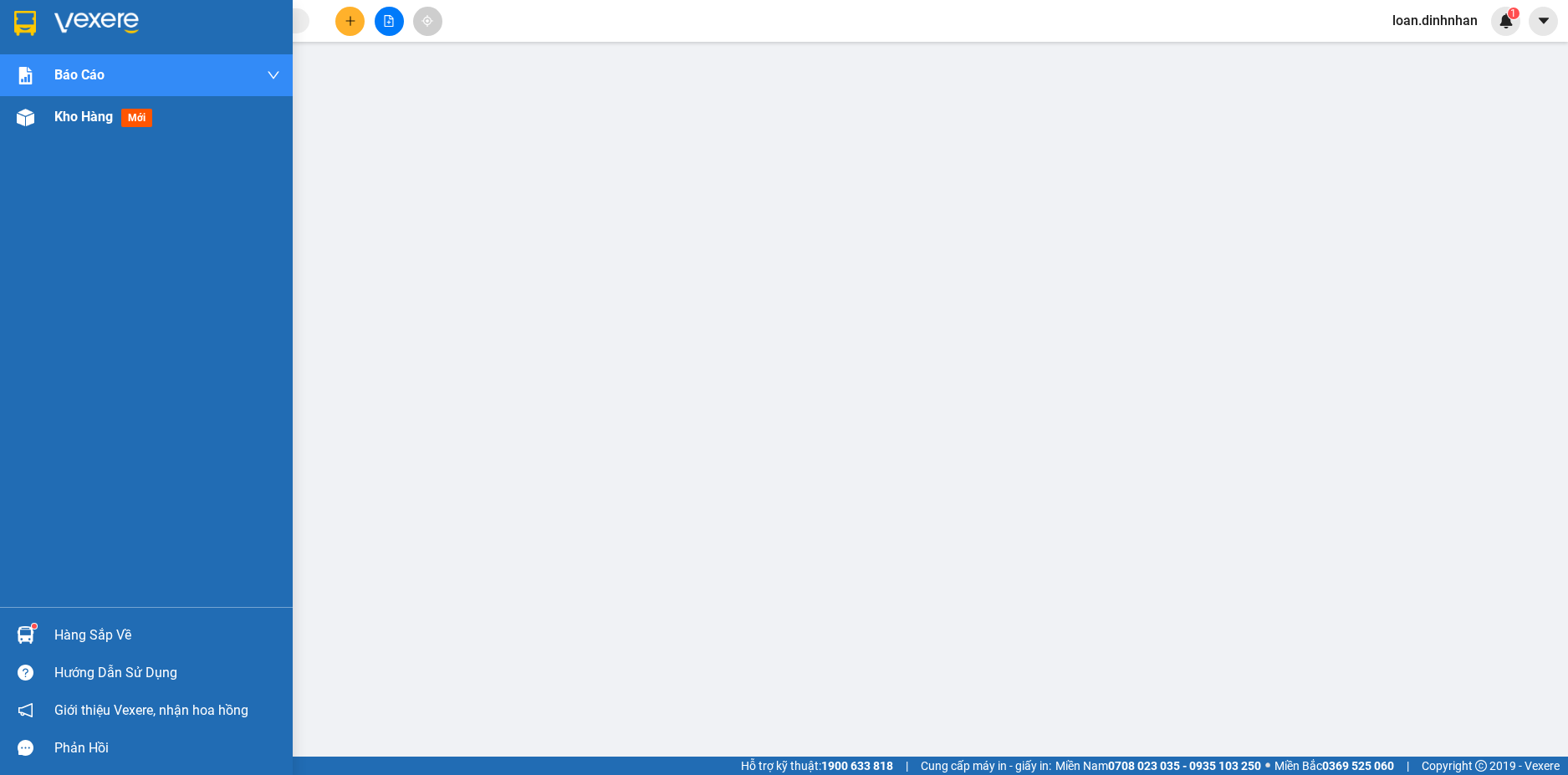
click at [25, 131] on div at bounding box center [26, 118] width 29 height 29
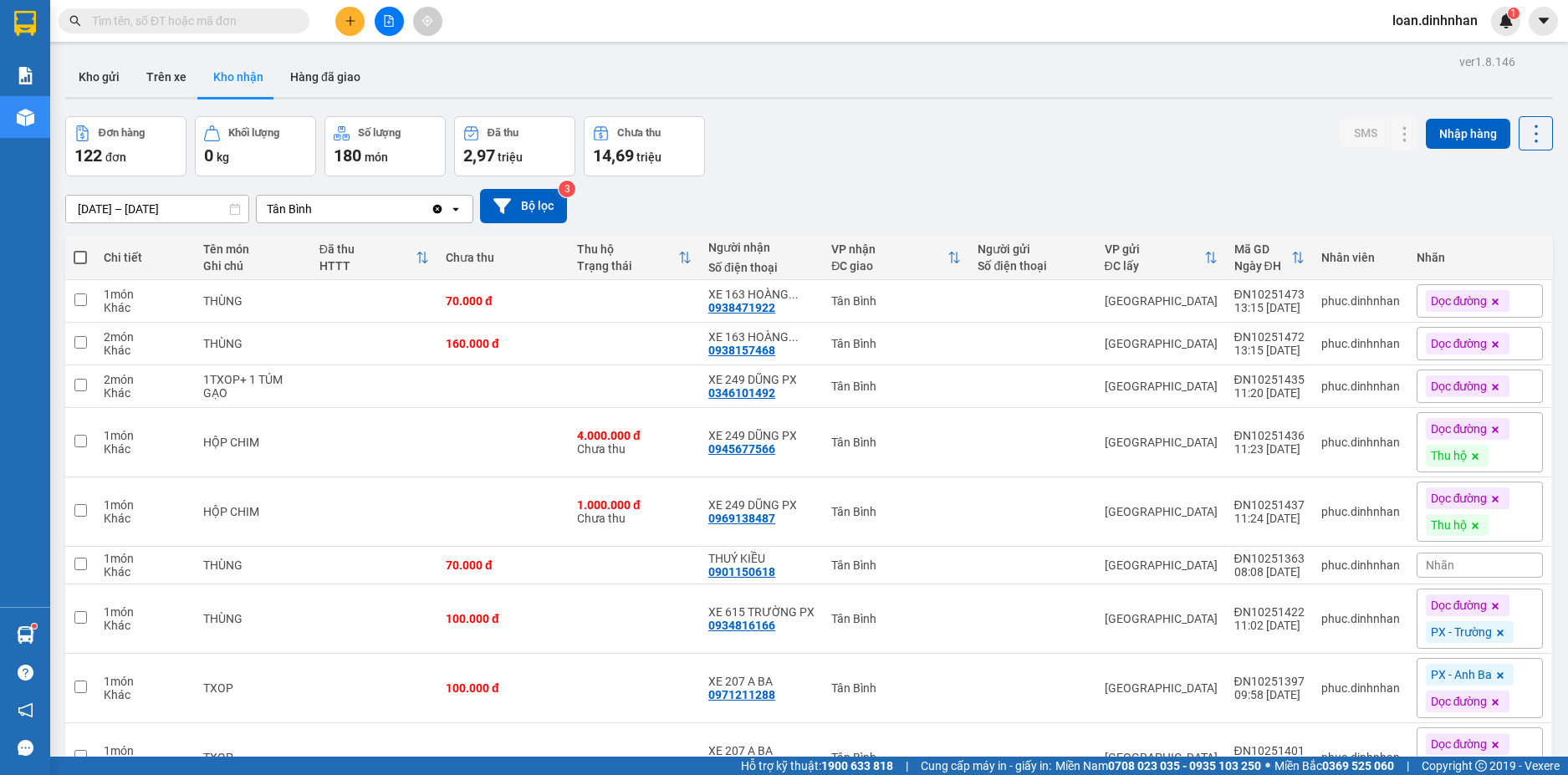
click at [264, 14] on input "text" at bounding box center [190, 21] width 197 height 18
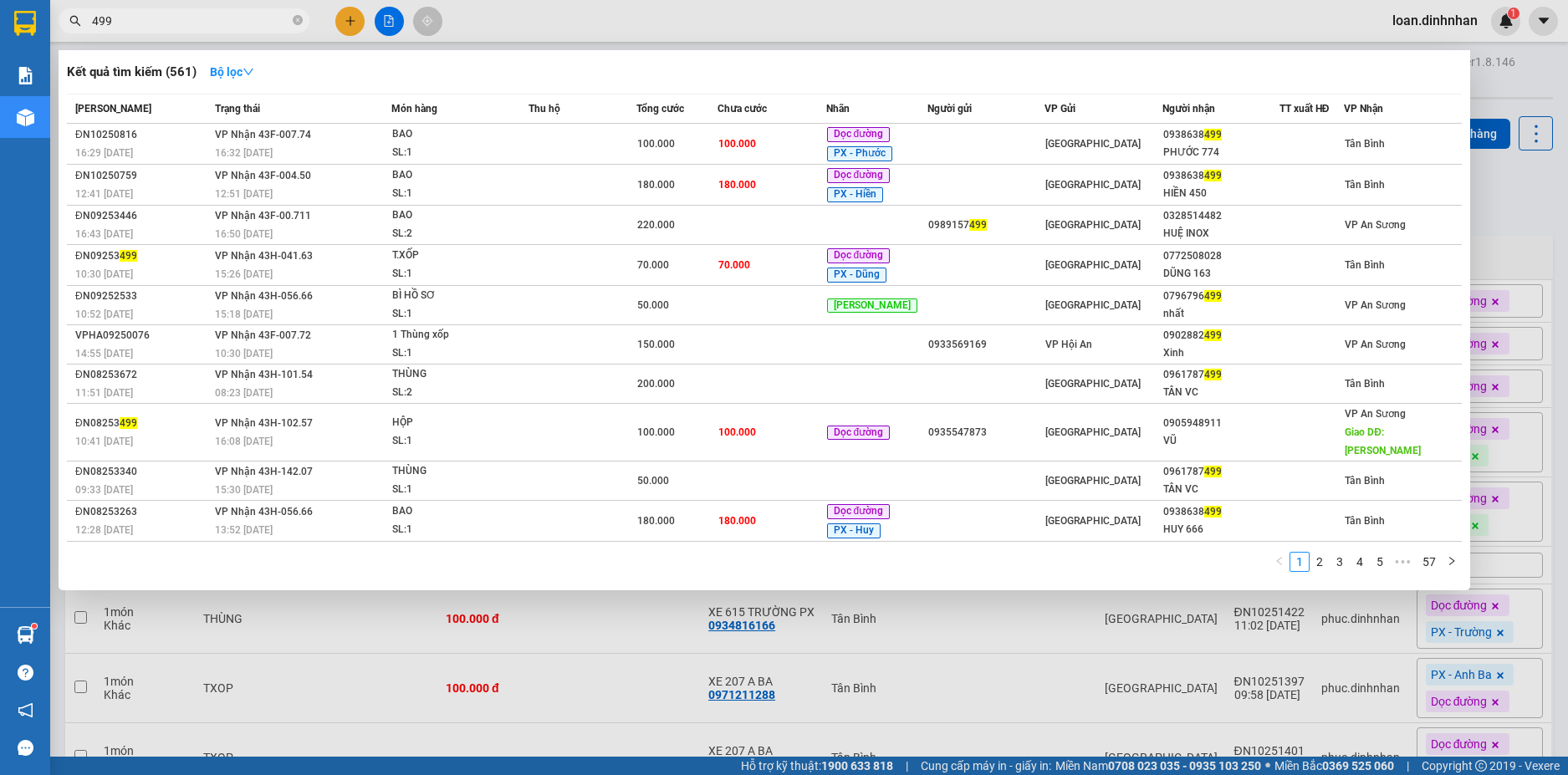
type input "499"
drag, startPoint x: 355, startPoint y: 21, endPoint x: 340, endPoint y: 23, distance: 15.1
click at [349, 21] on div at bounding box center [784, 388] width 1568 height 775
click at [219, 12] on input "499" at bounding box center [190, 21] width 197 height 18
click at [301, 16] on icon "close-circle" at bounding box center [298, 20] width 10 height 10
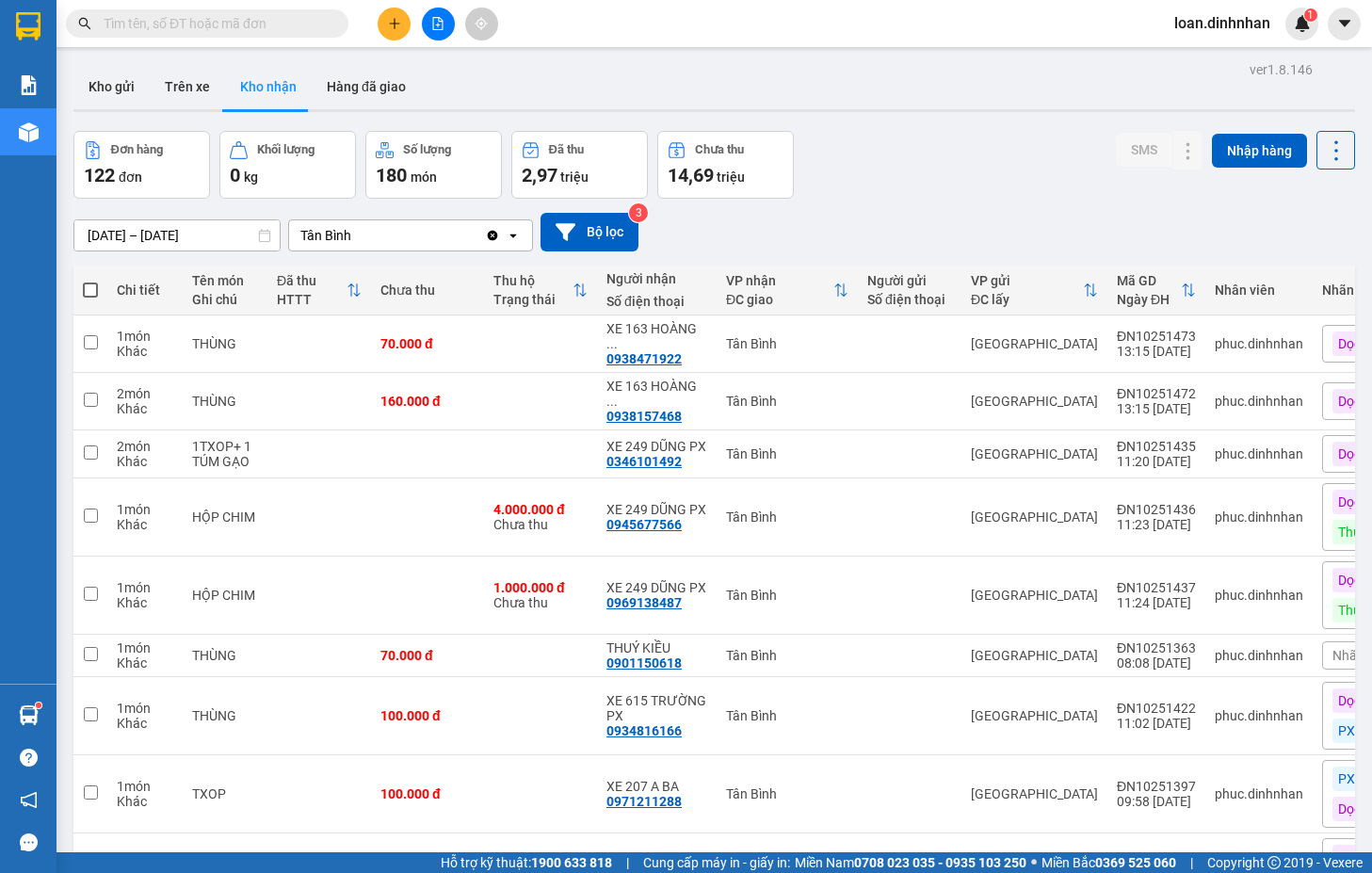
click at [954, 214] on div "06/10/2025 – 11/10/2025 Press the down arrow key to interact with the calendar …" at bounding box center [713, 232] width 1281 height 39
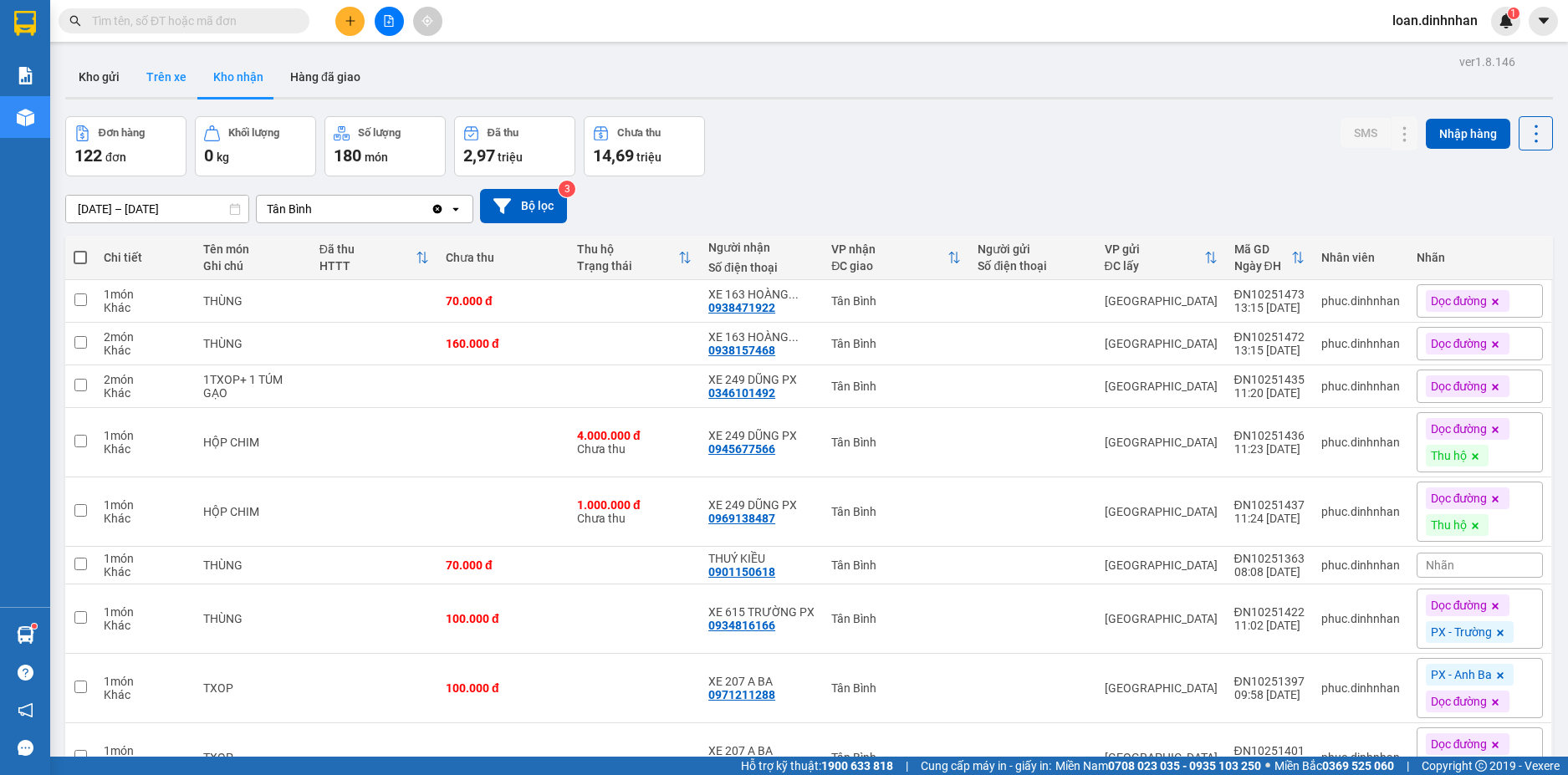
click at [159, 71] on button "Trên xe" at bounding box center [166, 77] width 67 height 40
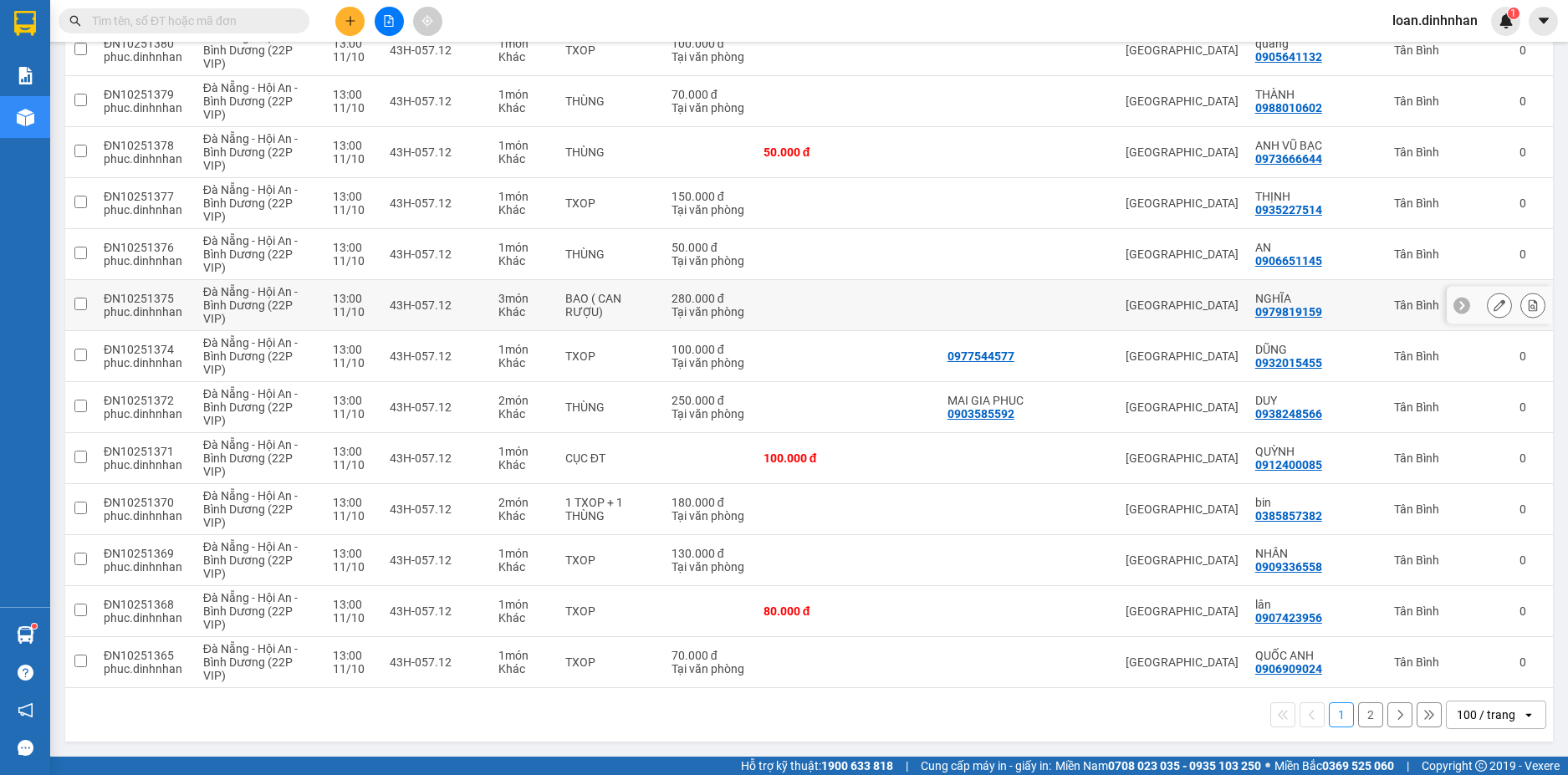
scroll to position [5172, 0]
drag, startPoint x: 1365, startPoint y: 712, endPoint x: 1317, endPoint y: 712, distance: 48.0
click at [1364, 712] on button "2" at bounding box center [1370, 714] width 25 height 25
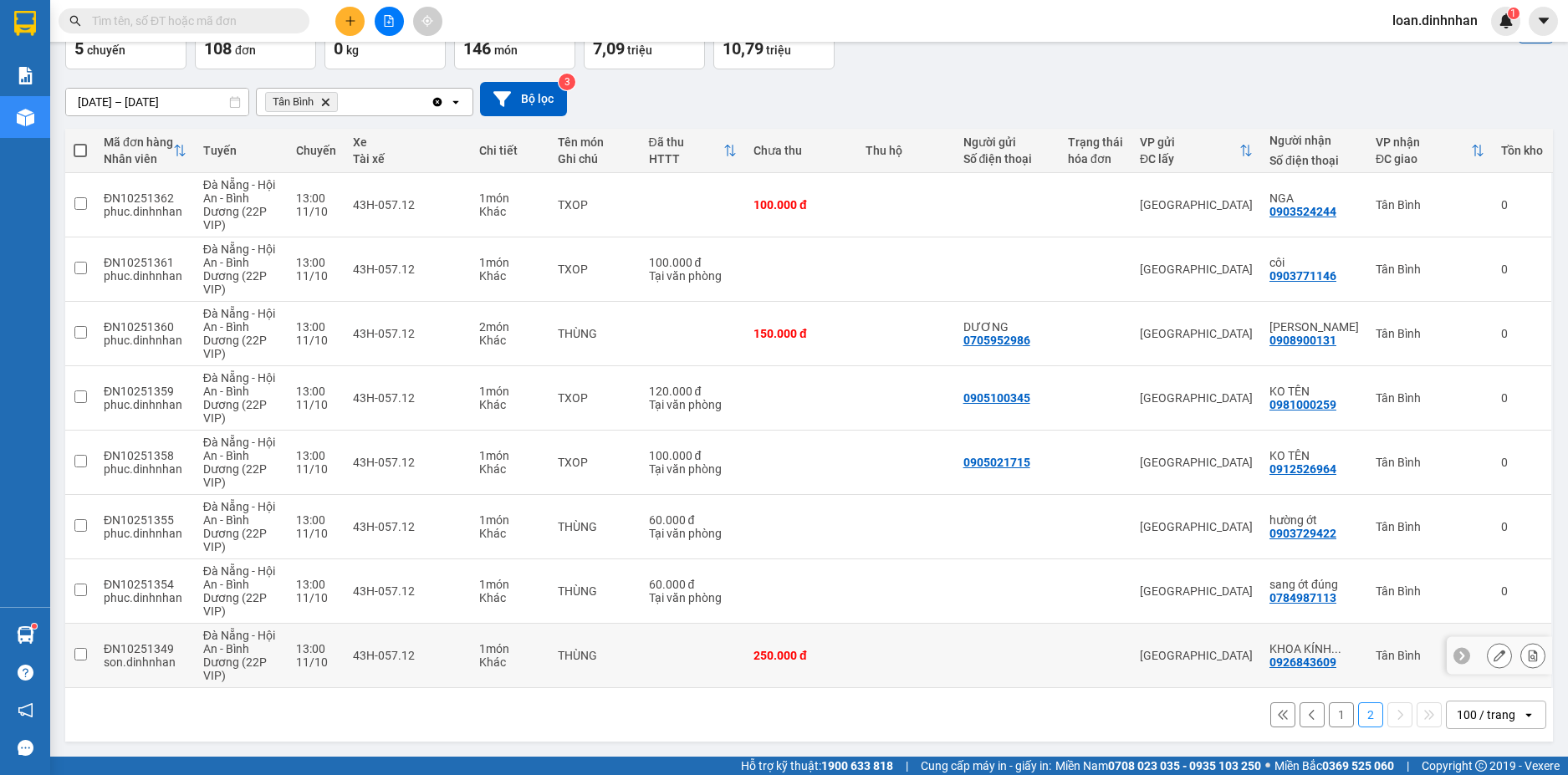
scroll to position [0, 0]
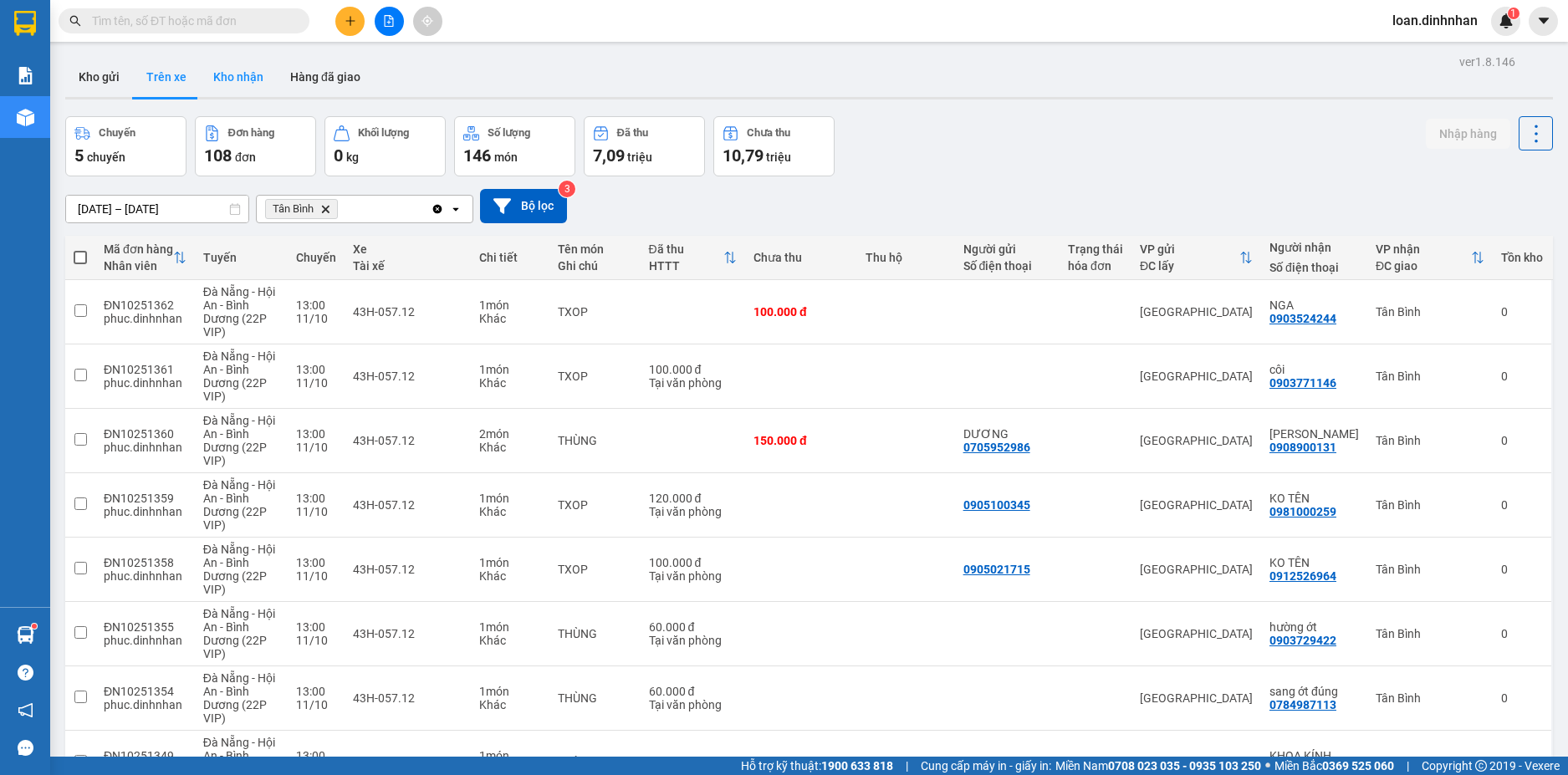
click at [241, 75] on button "Kho nhận" at bounding box center [238, 77] width 77 height 40
type input "[DATE] – [DATE]"
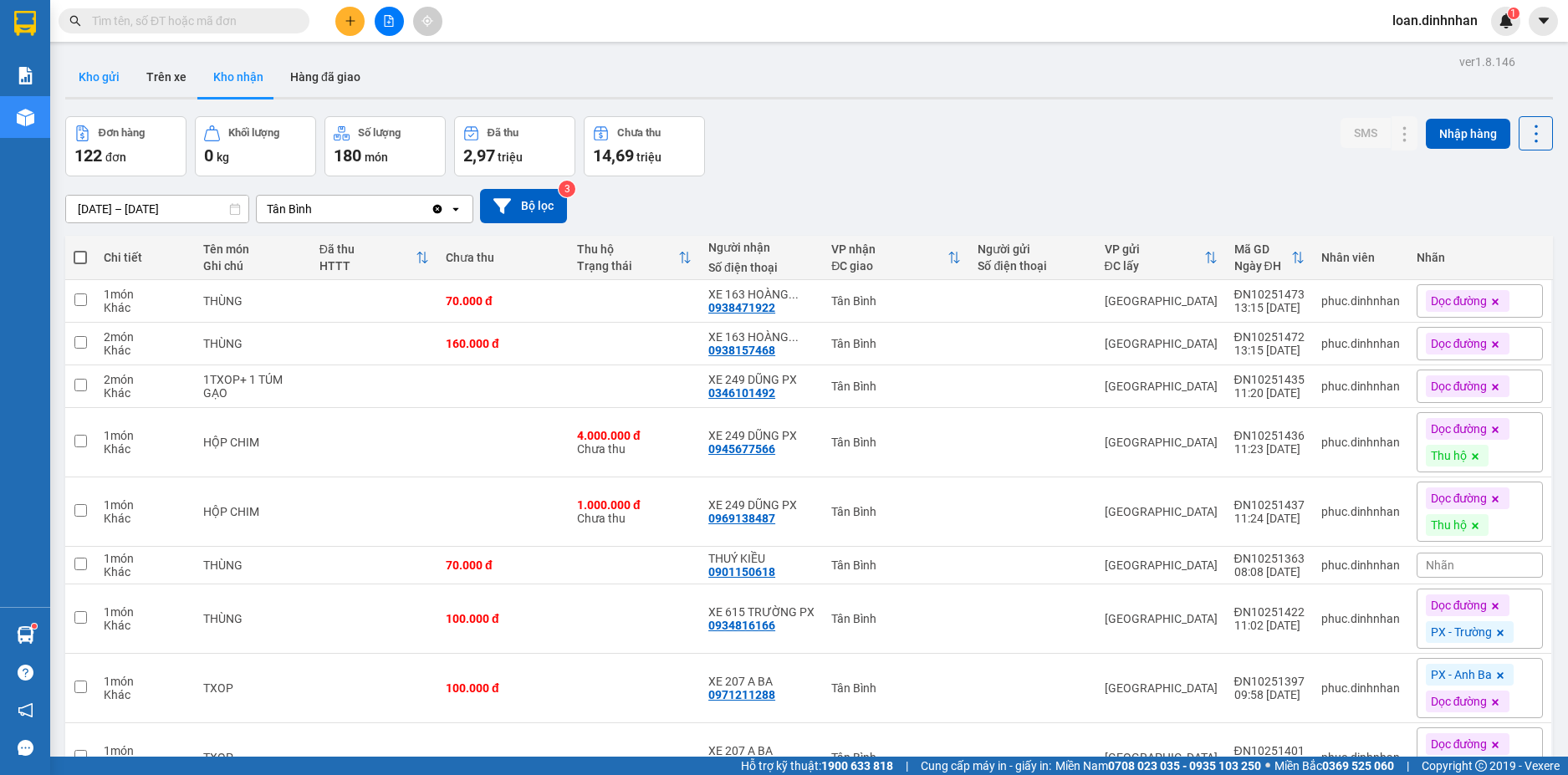
click at [117, 81] on button "Kho gửi" at bounding box center [99, 77] width 67 height 40
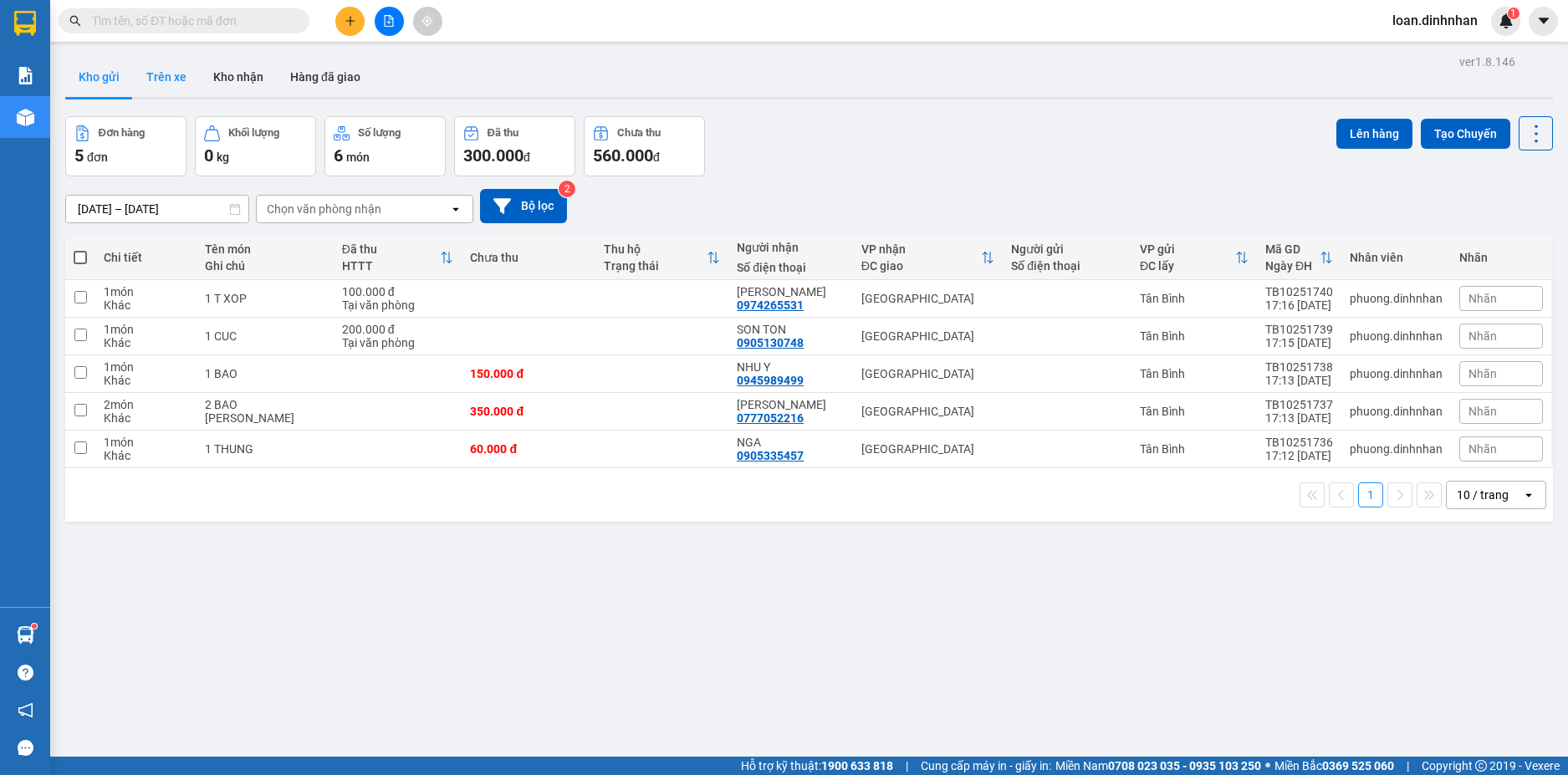
click at [174, 79] on button "Trên xe" at bounding box center [166, 77] width 67 height 40
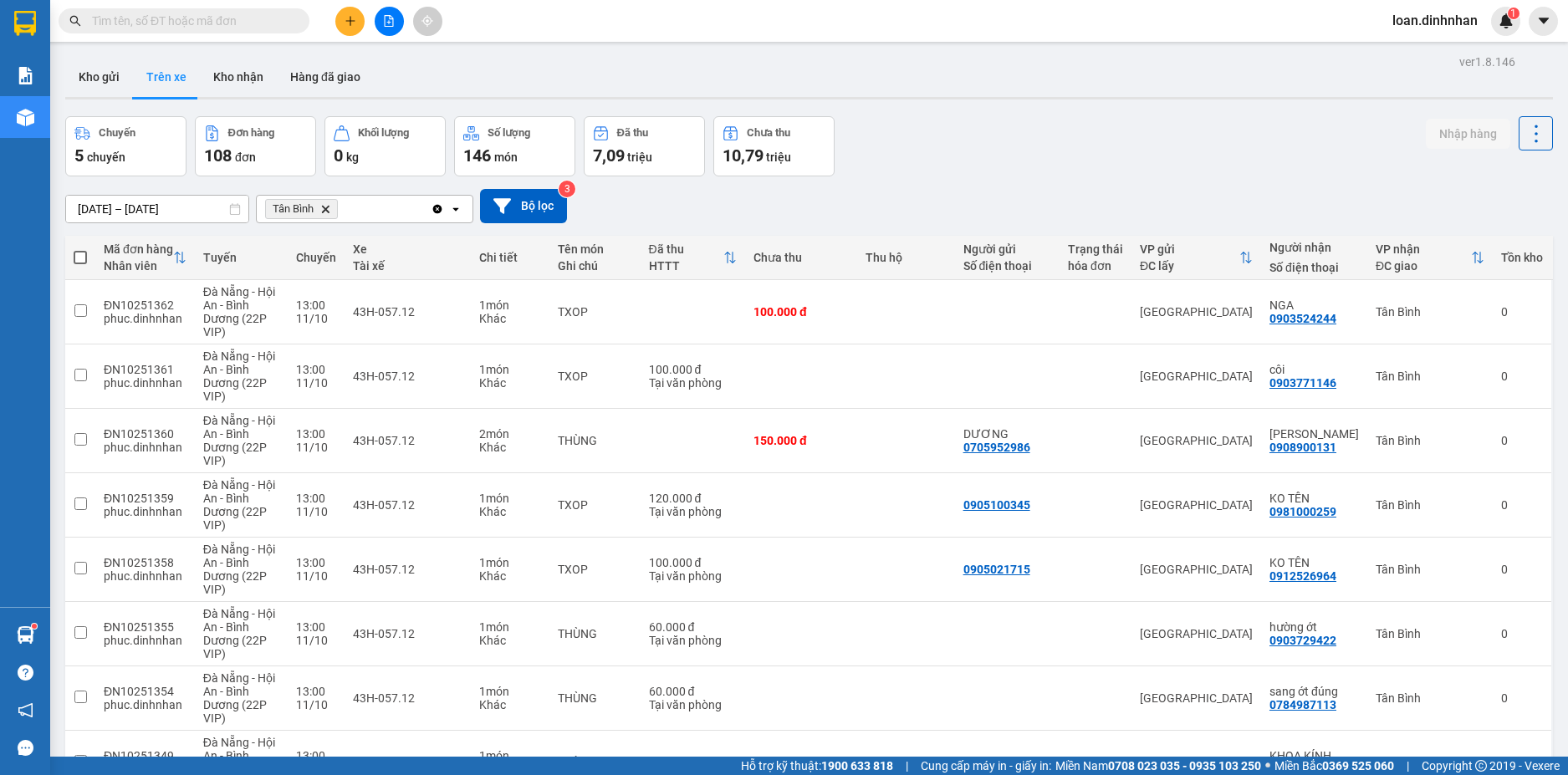
click at [1107, 173] on div "Chuyến 5 chuyến Đơn hàng 108 đơn Khối lượng 0 kg Số lượng 146 món Đã thu 7,09 t…" at bounding box center [808, 146] width 1488 height 61
click at [224, 75] on button "Kho nhận" at bounding box center [238, 77] width 77 height 40
type input "[DATE] – [DATE]"
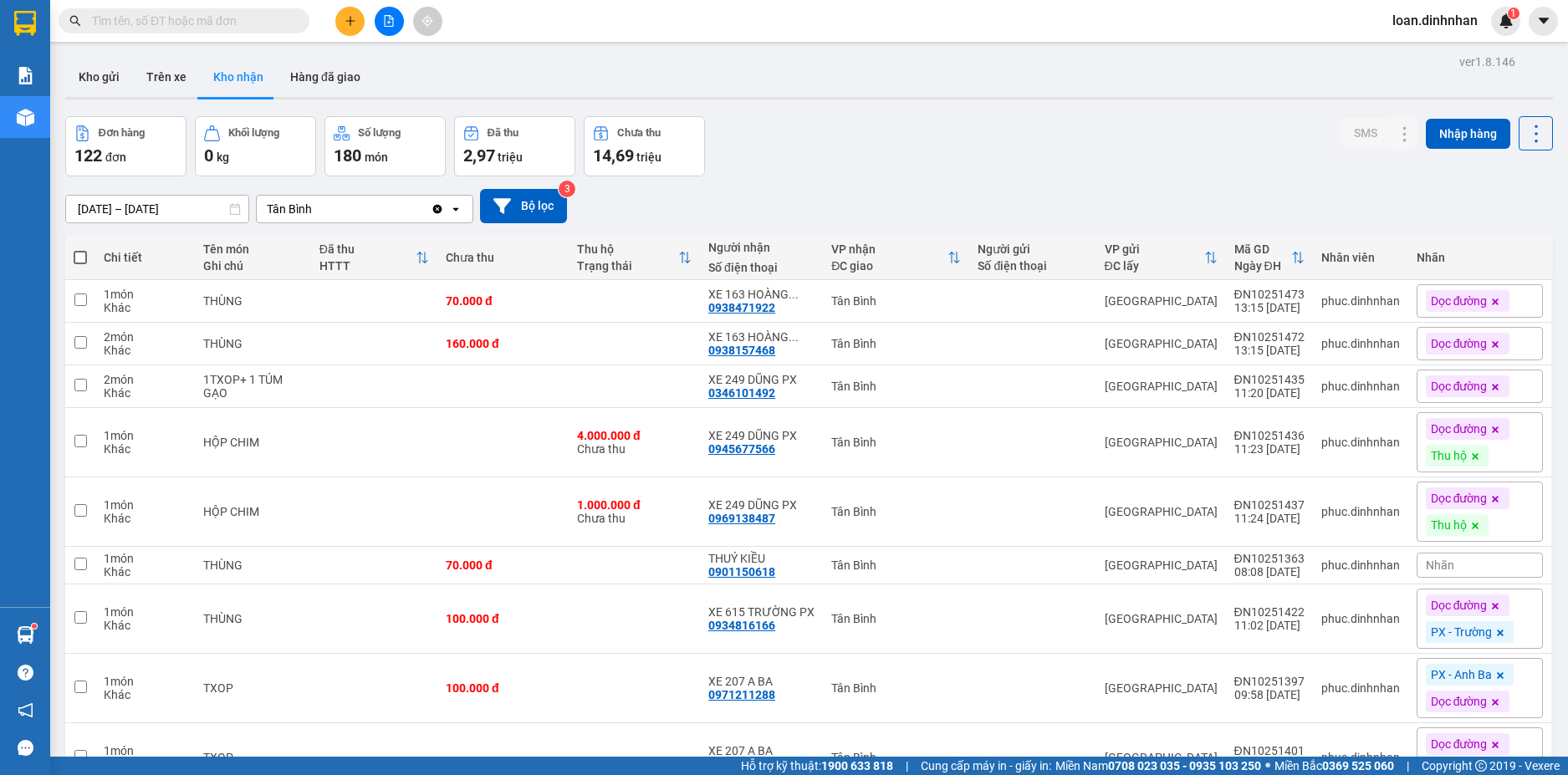
click at [271, 10] on span at bounding box center [184, 21] width 251 height 25
click at [271, 15] on input "text" at bounding box center [190, 21] width 197 height 18
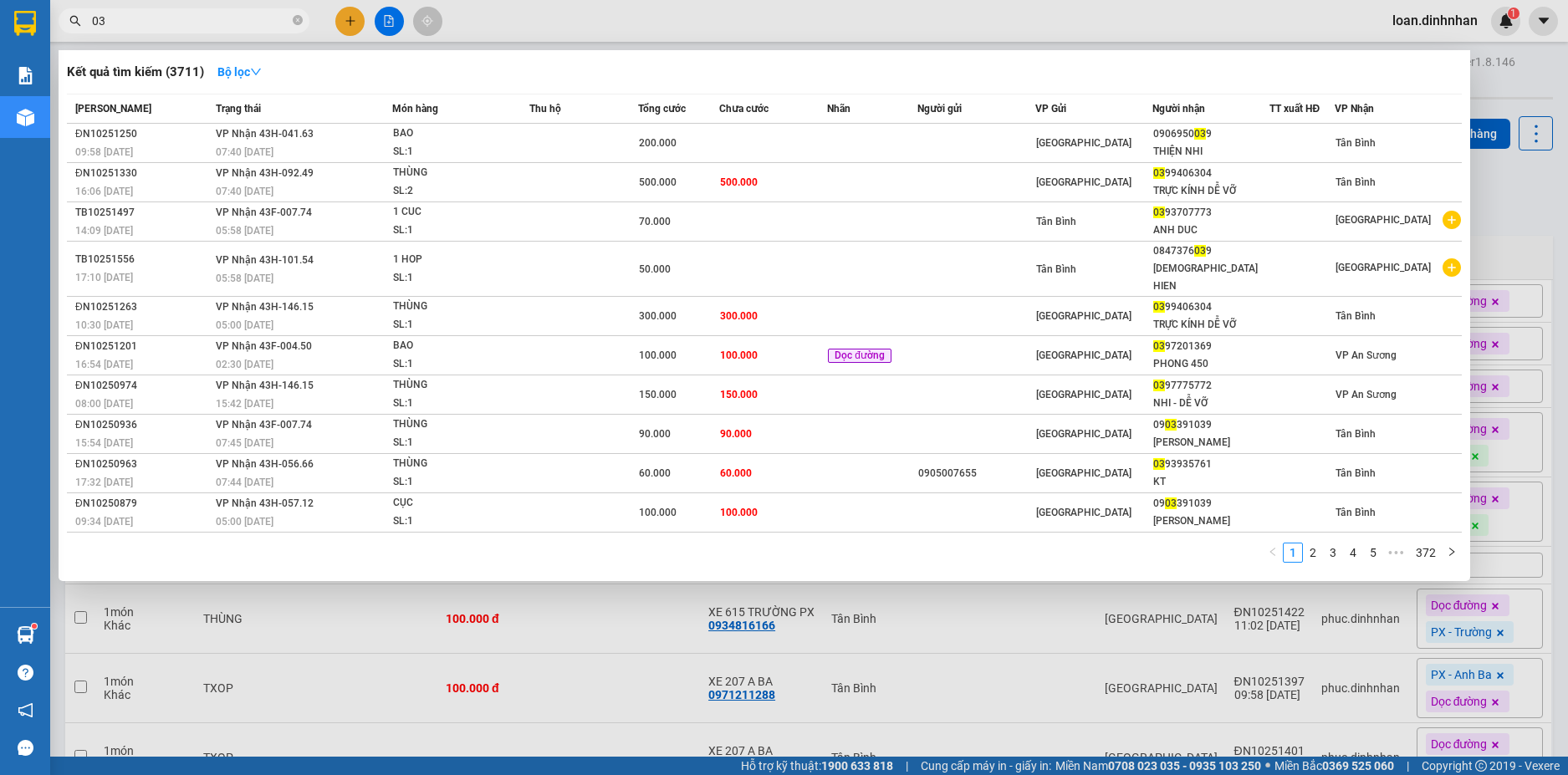
type input "0"
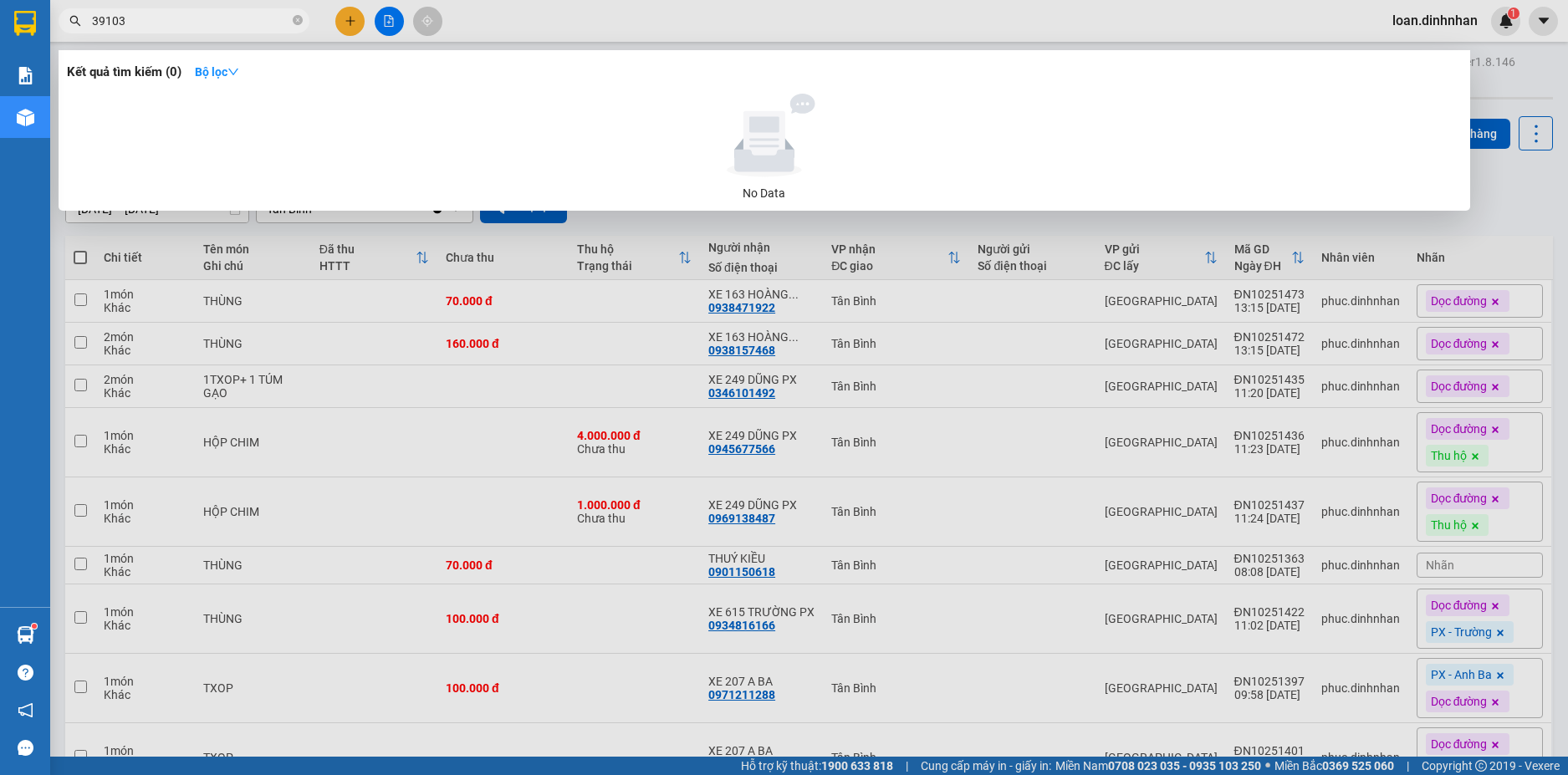
type input "391039"
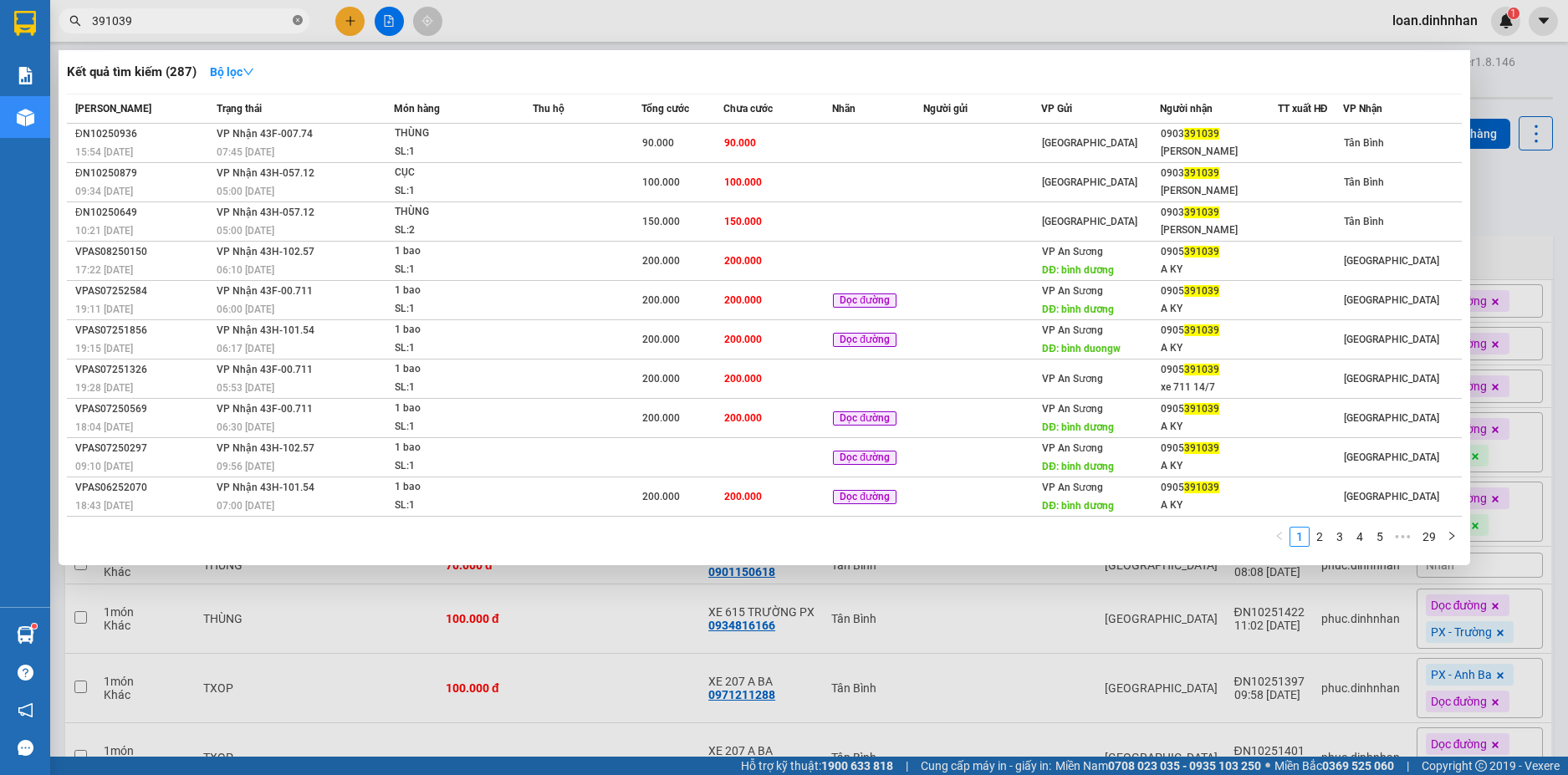
click at [300, 21] on icon "close-circle" at bounding box center [298, 20] width 10 height 10
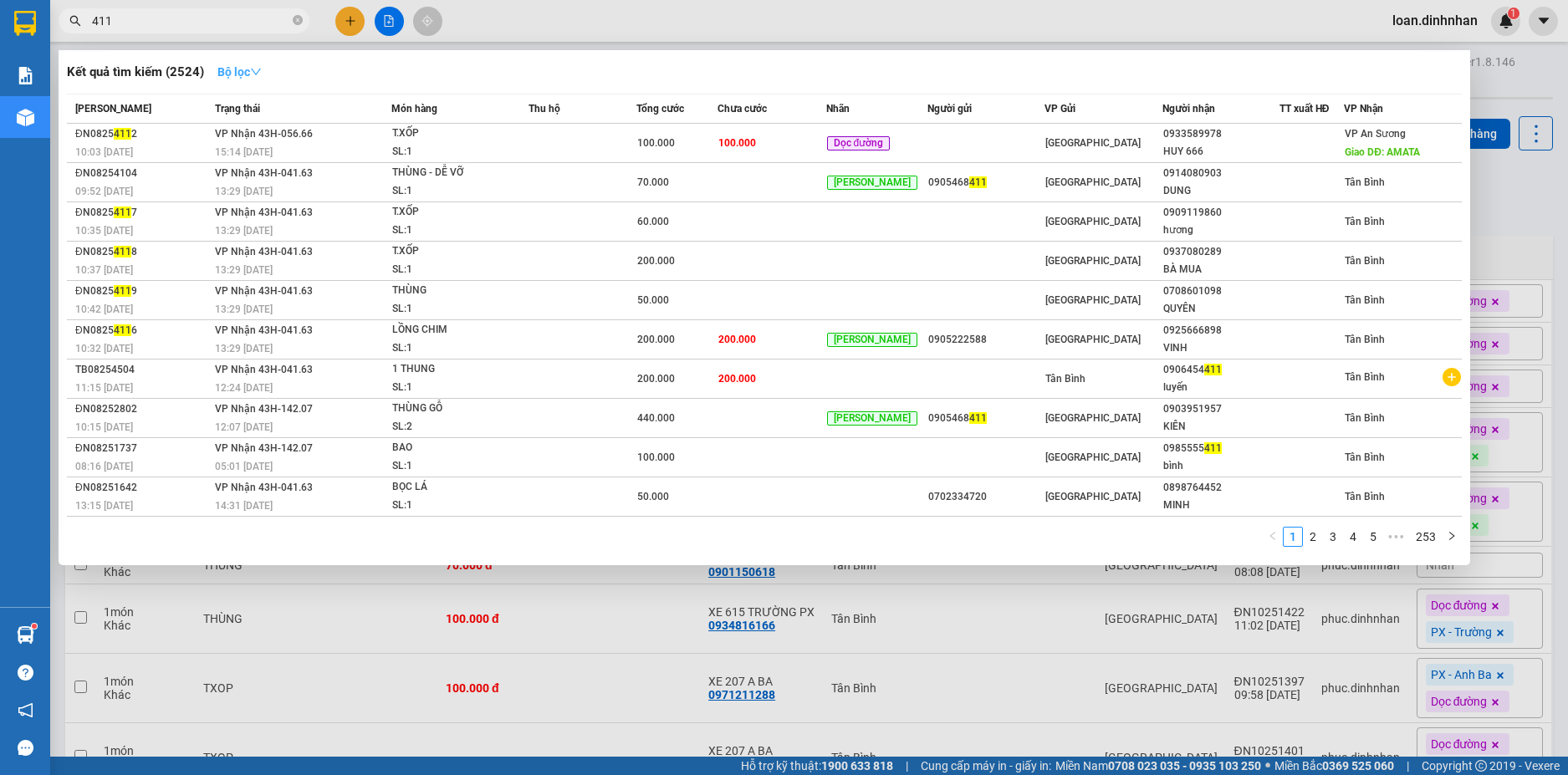
type input "411"
click at [243, 66] on strong "Bộ lọc" at bounding box center [239, 71] width 44 height 13
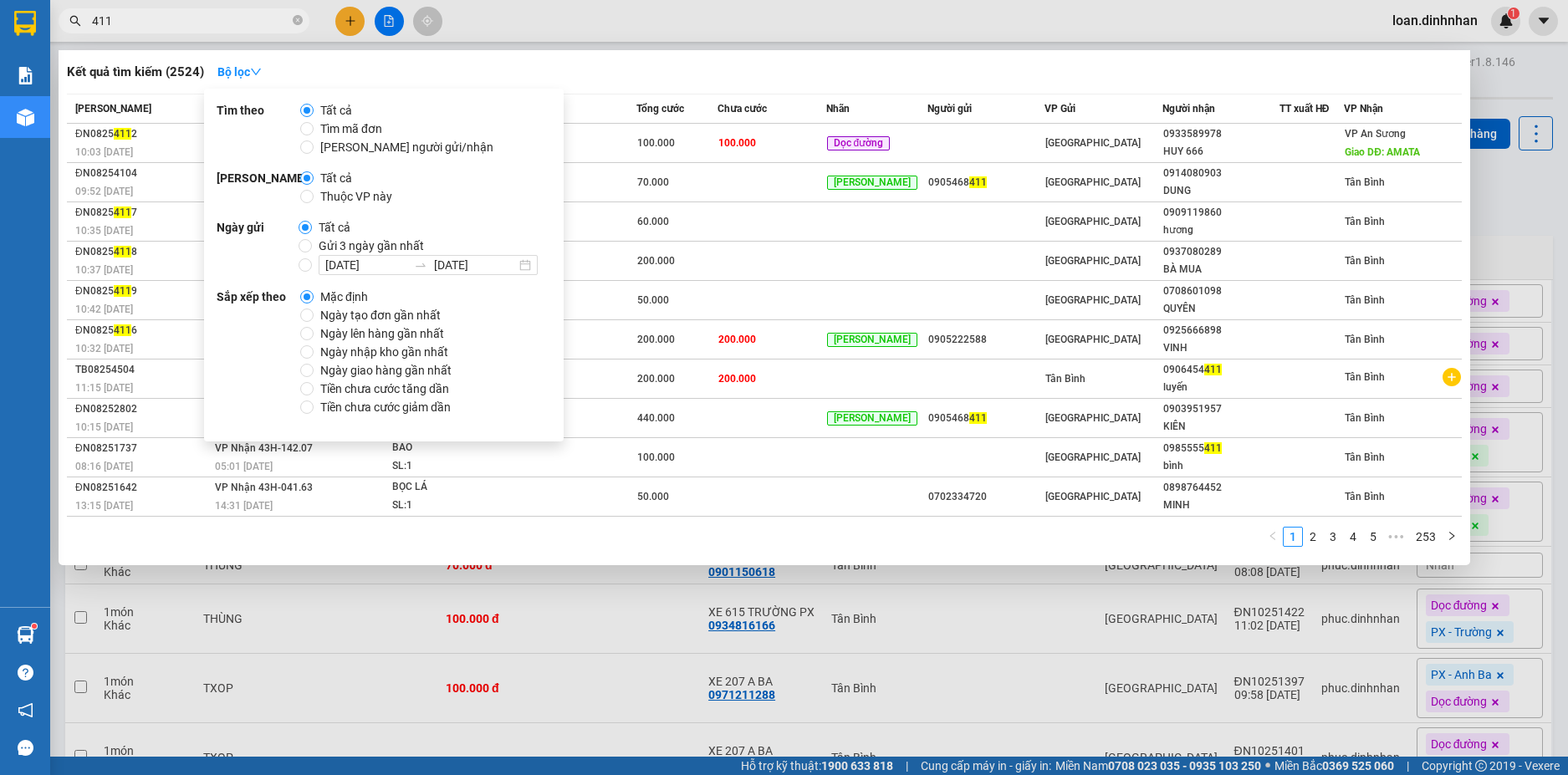
click at [322, 197] on span "Thuộc VP này" at bounding box center [356, 195] width 86 height 18
click at [313, 197] on input "Thuộc VP này" at bounding box center [306, 195] width 13 height 13
radio input "true"
radio input "false"
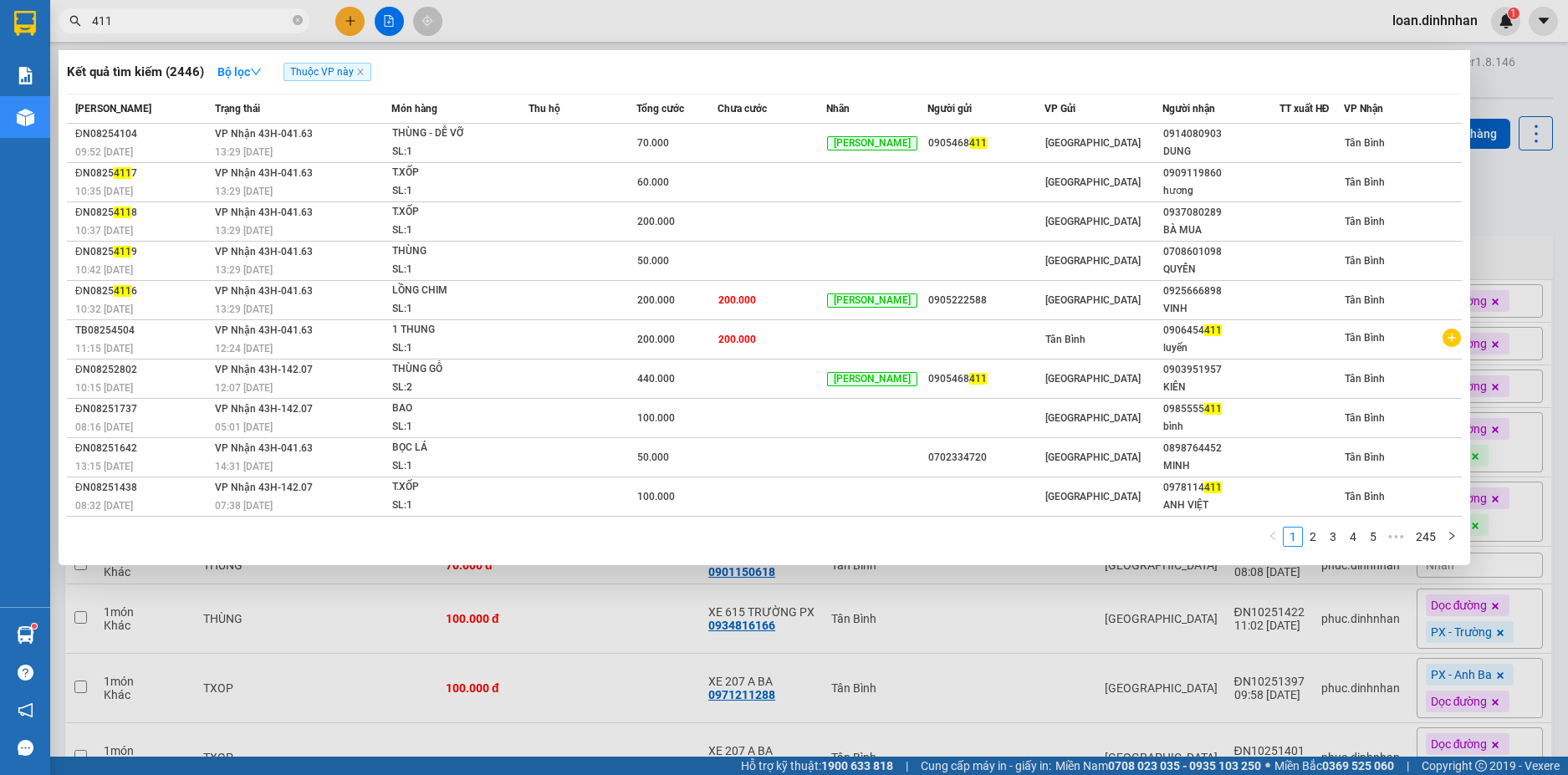
click at [241, 7] on div at bounding box center [784, 388] width 1568 height 775
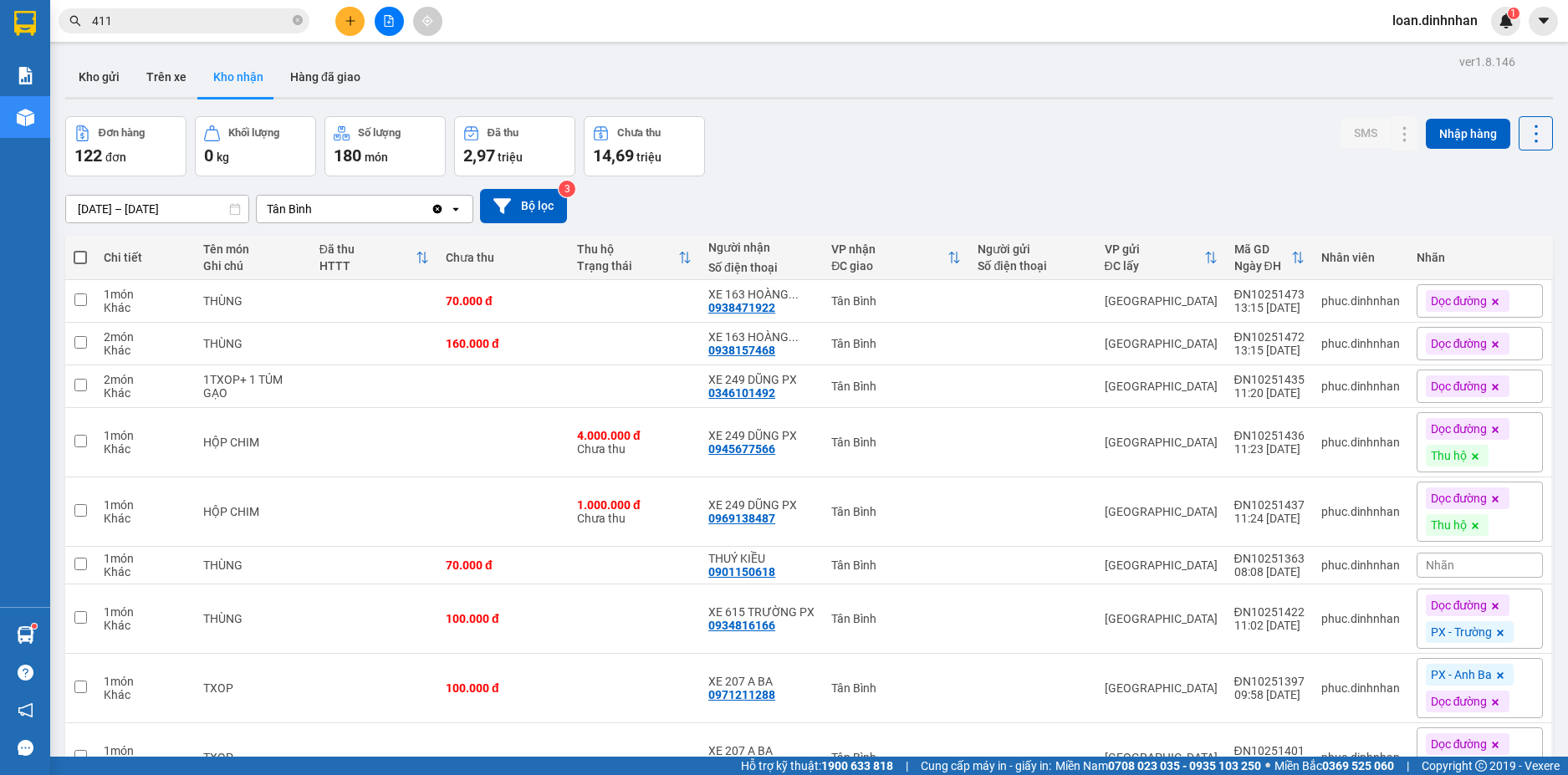
drag, startPoint x: 187, startPoint y: 12, endPoint x: 194, endPoint y: 23, distance: 13.0
click at [188, 12] on input "411" at bounding box center [190, 21] width 197 height 18
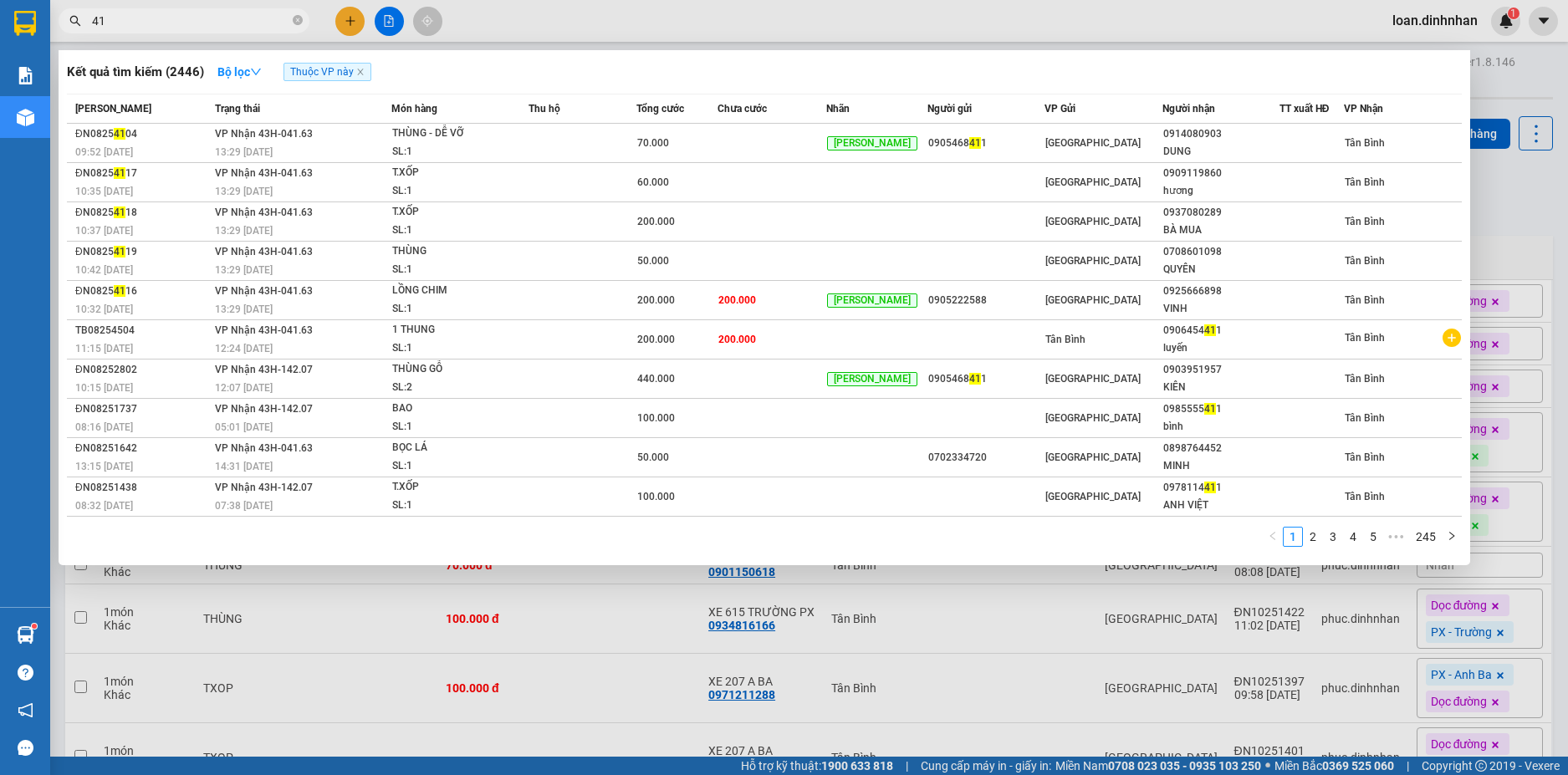
type input "4"
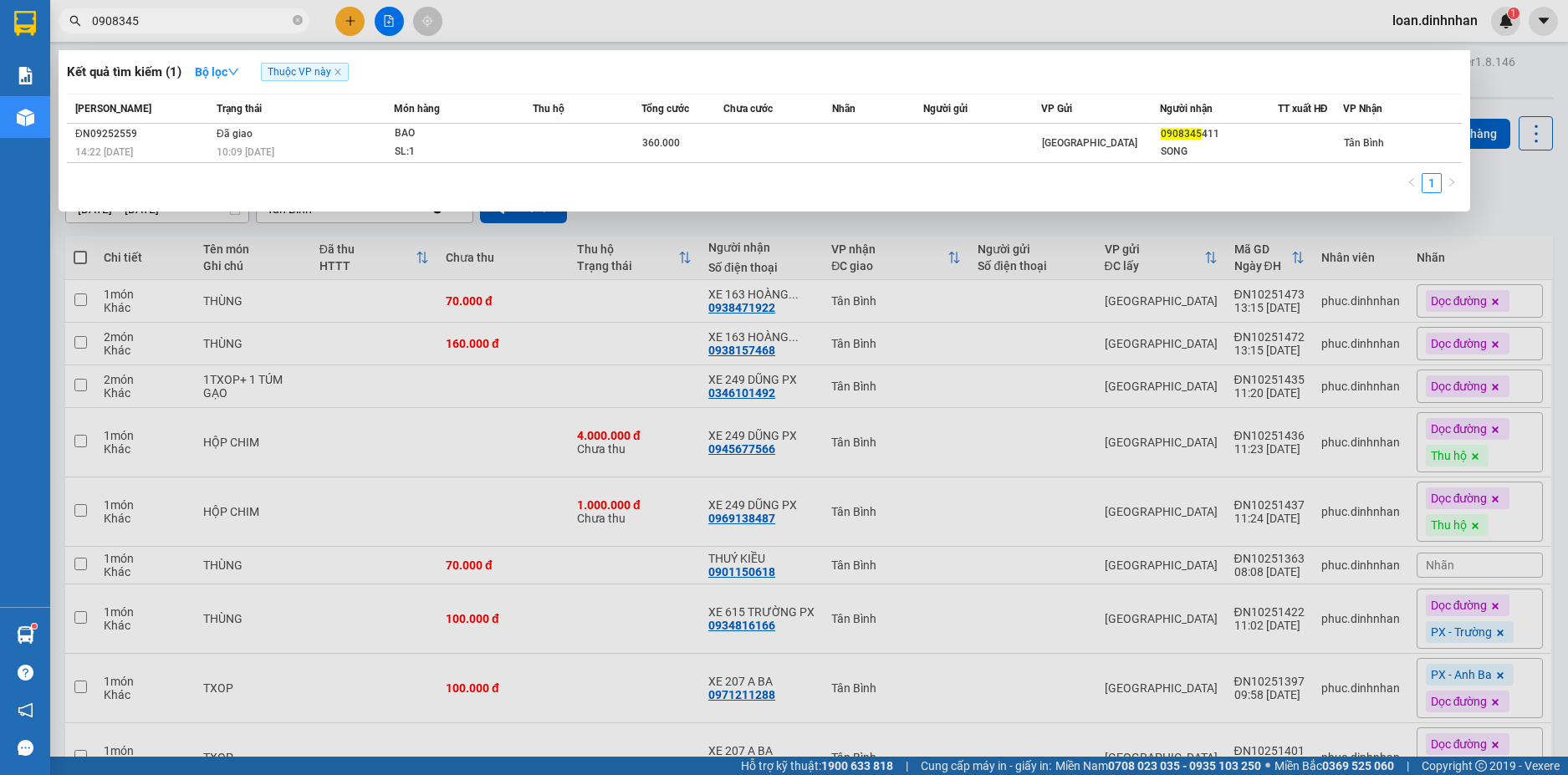
type input "0908345"
click at [292, 18] on span "0908345" at bounding box center [184, 21] width 251 height 25
click at [293, 18] on icon "close-circle" at bounding box center [298, 20] width 10 height 10
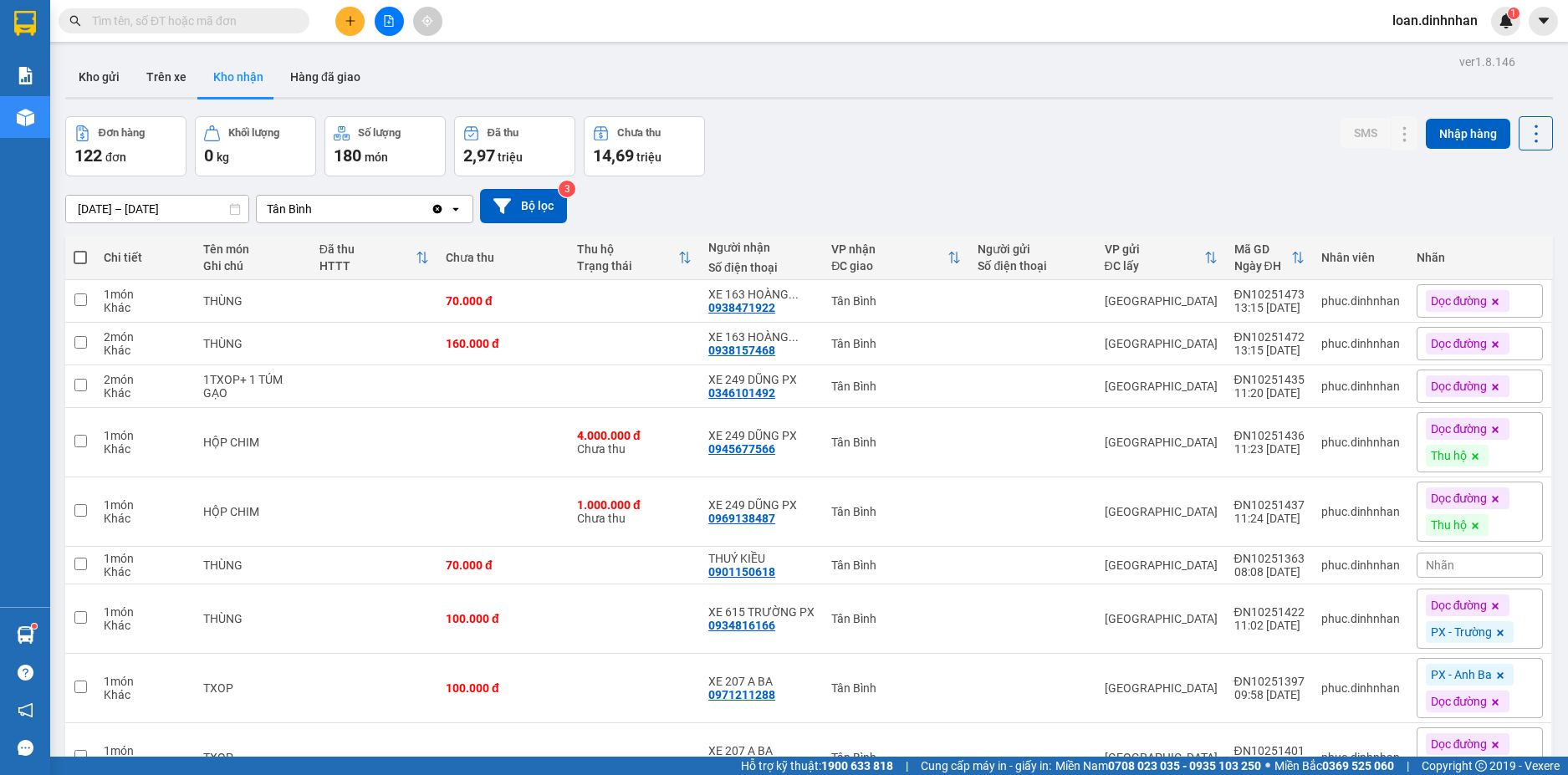
click at [251, 24] on input "text" at bounding box center [190, 21] width 197 height 18
click at [171, 71] on button "Trên xe" at bounding box center [166, 77] width 67 height 40
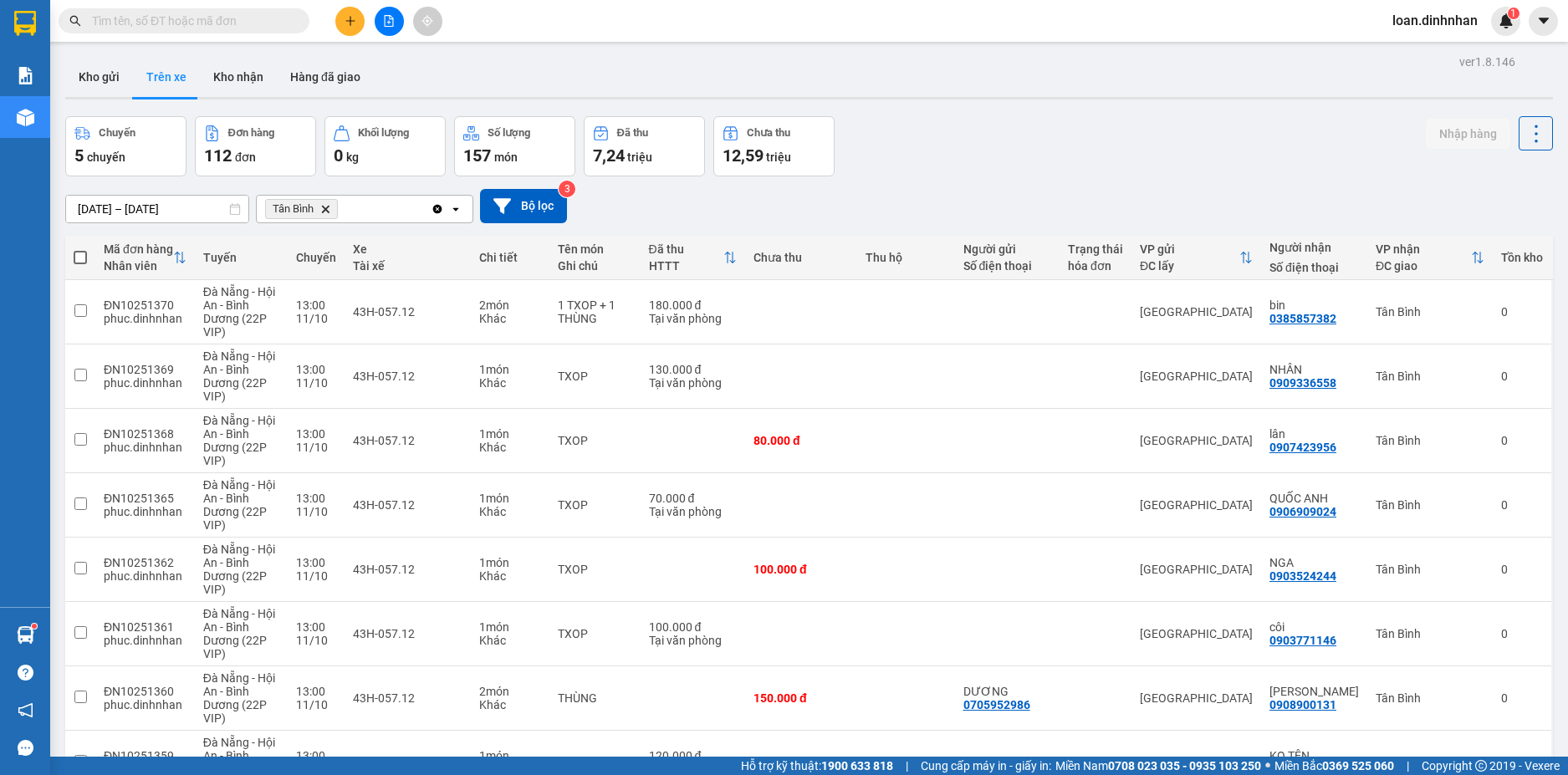
click at [1041, 141] on div "Chuyến 5 chuyến Đơn hàng 112 đơn Khối lượng 0 kg Số lượng 157 món Đã thu 7,24 t…" at bounding box center [808, 146] width 1488 height 61
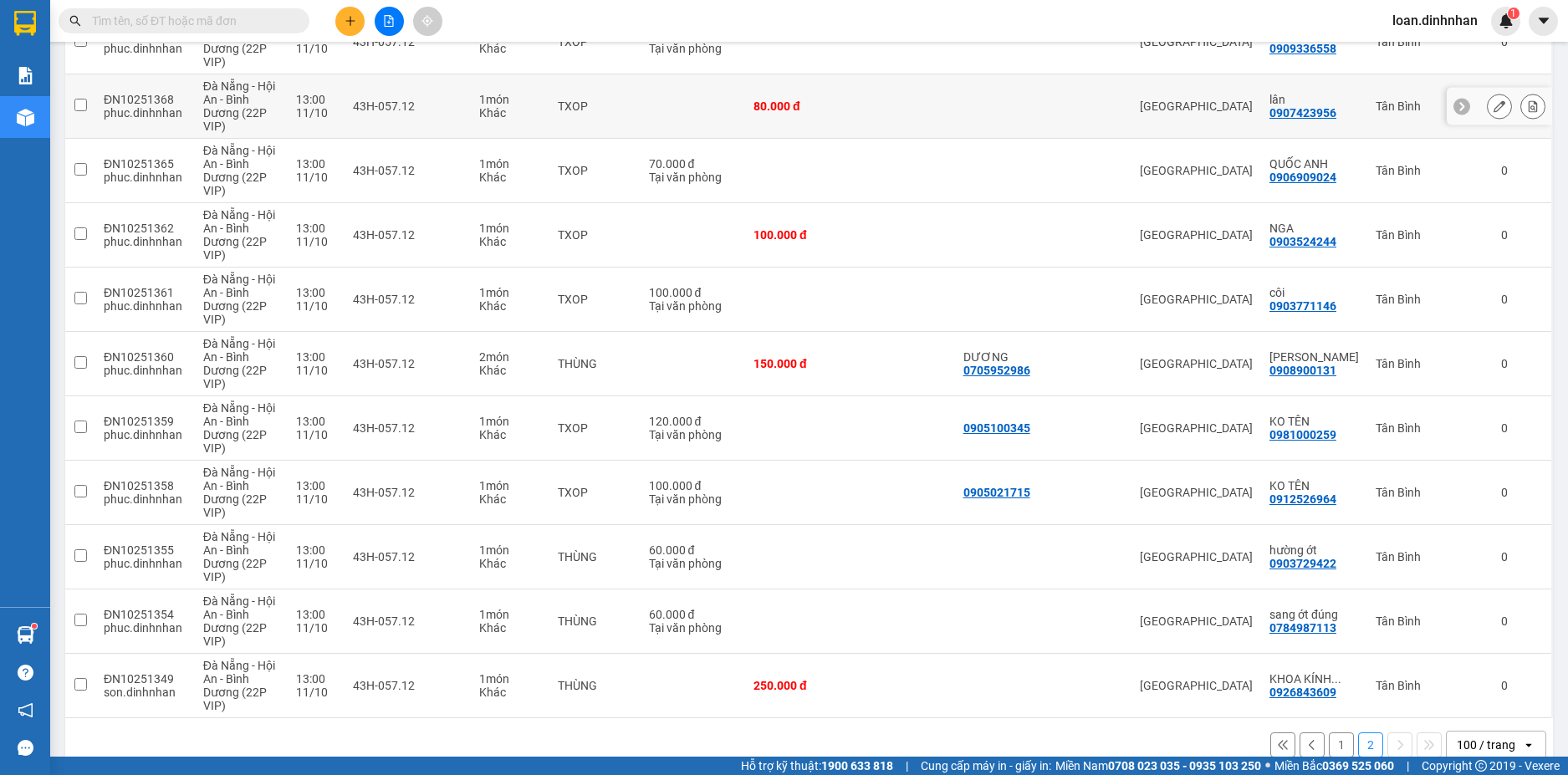
scroll to position [364, 0]
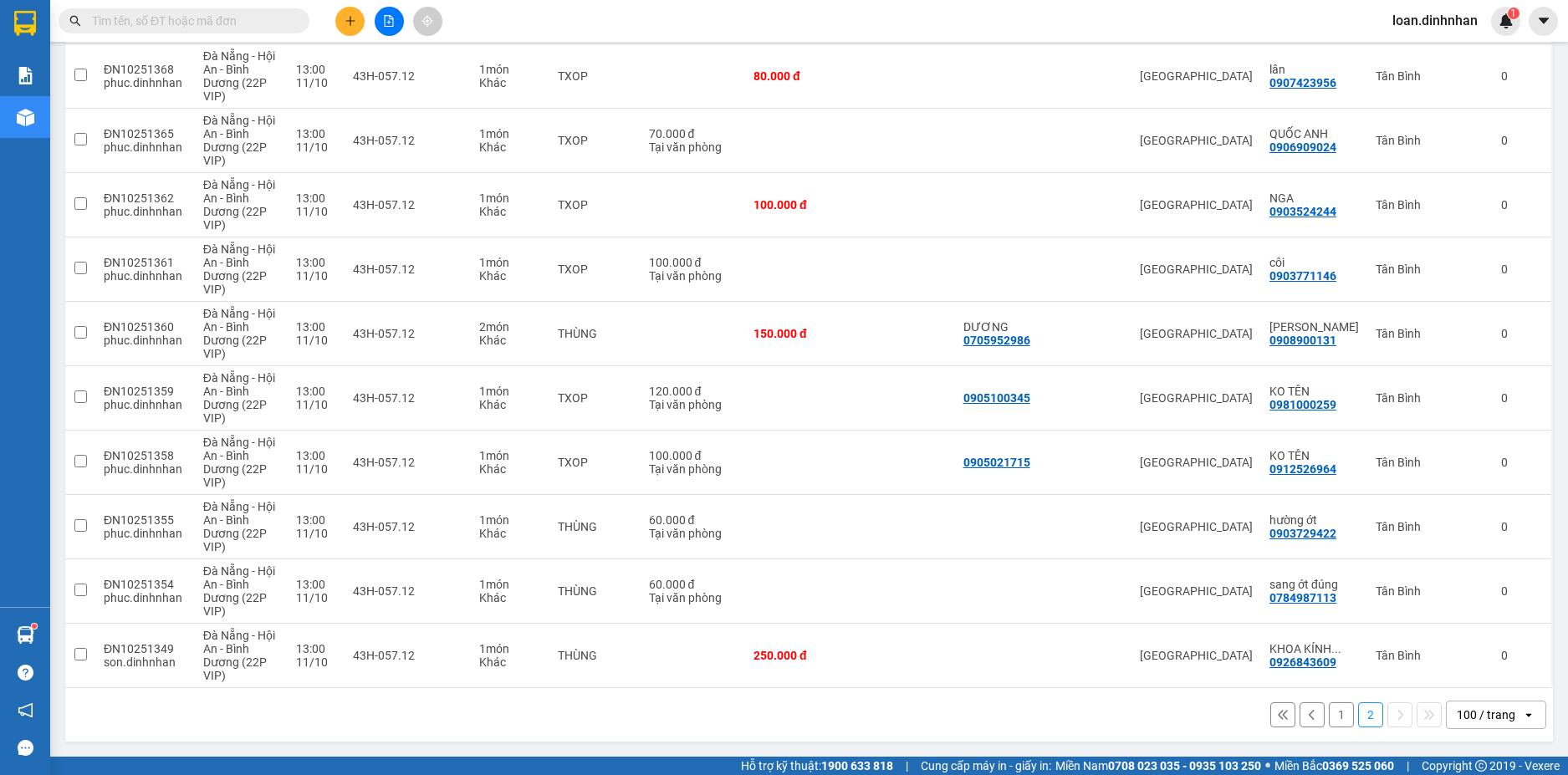
click at [1328, 719] on button "1" at bounding box center [1340, 714] width 25 height 25
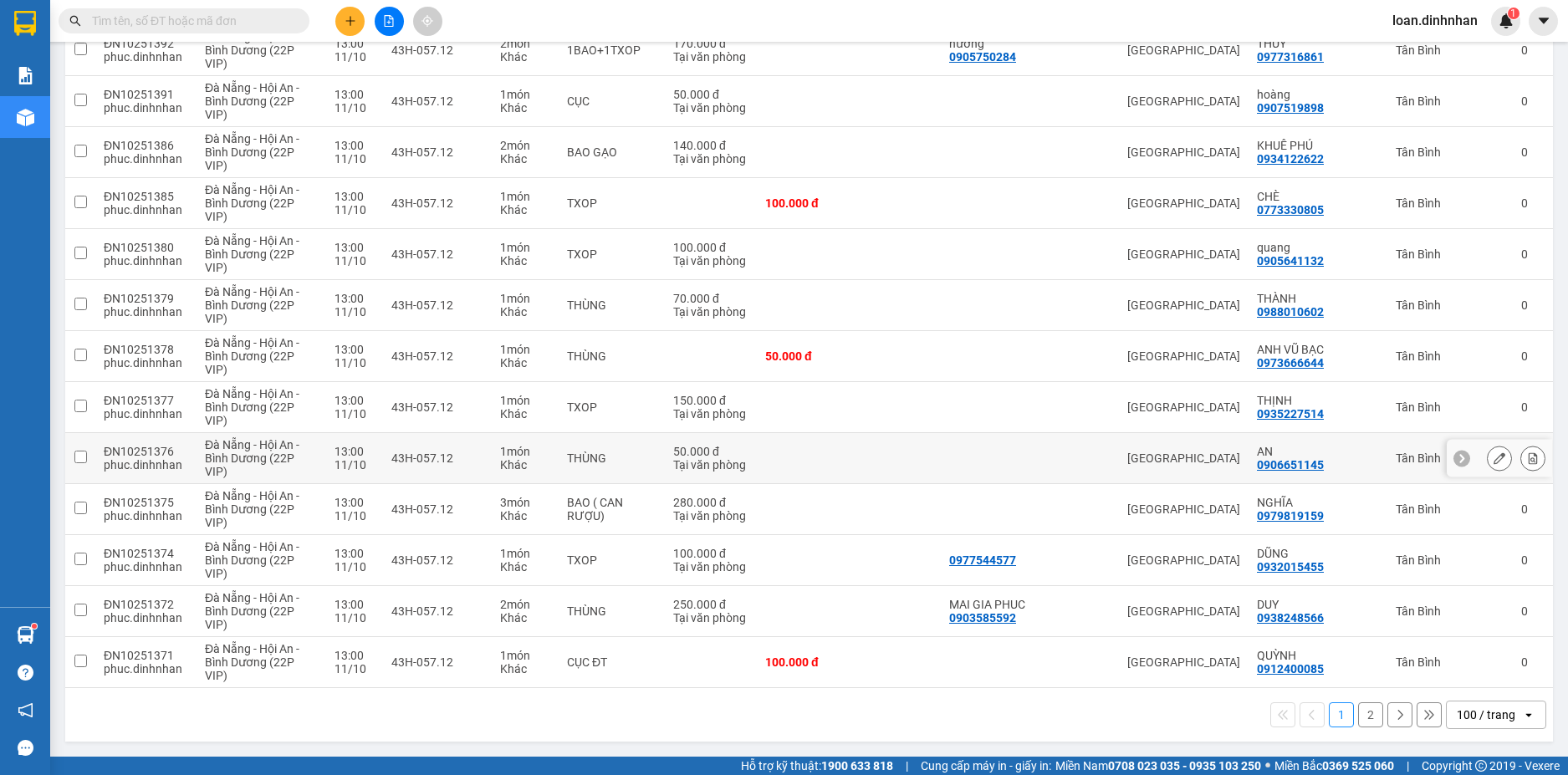
scroll to position [5118, 0]
click at [1358, 720] on button "2" at bounding box center [1370, 714] width 25 height 25
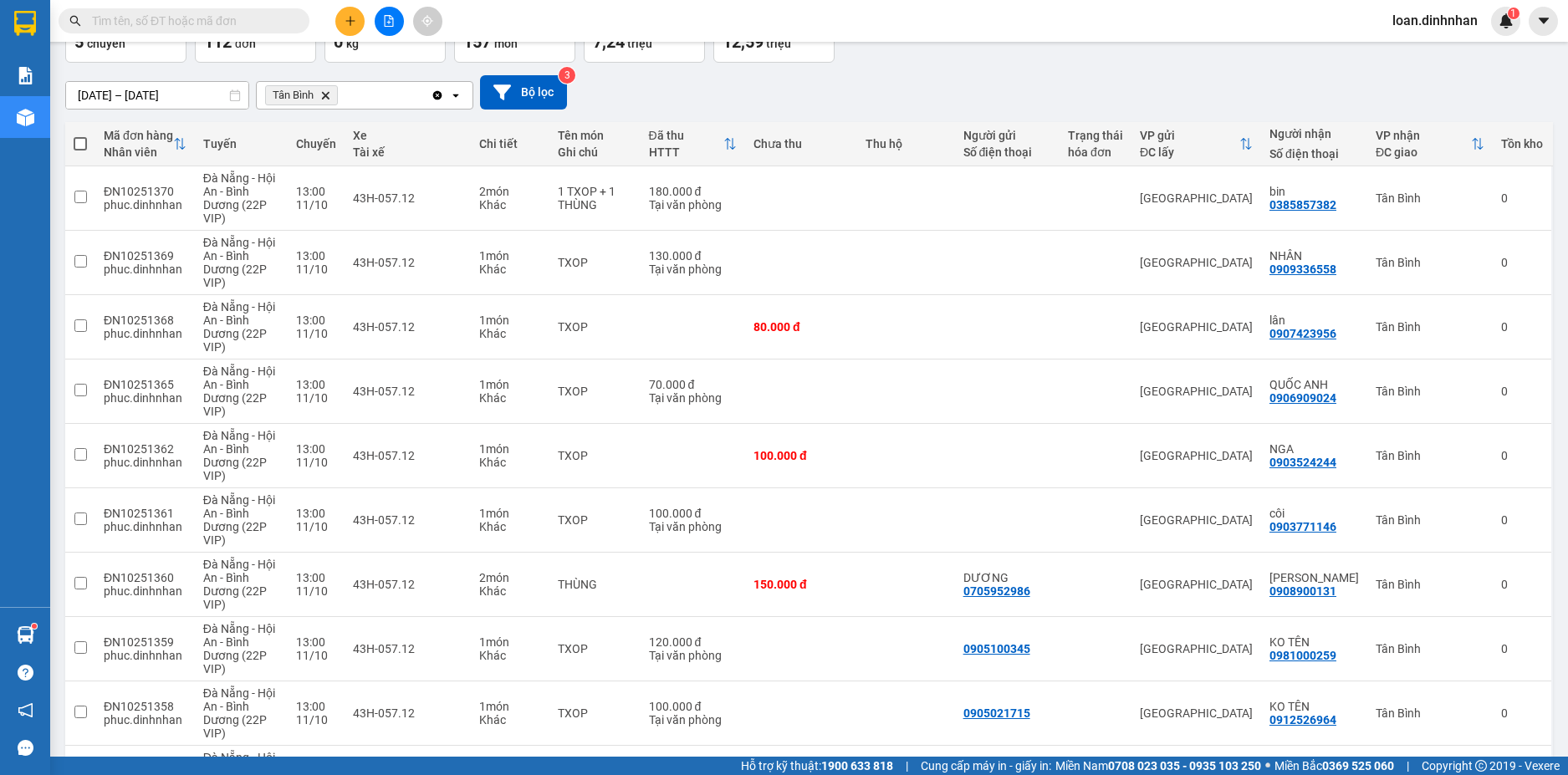
scroll to position [0, 0]
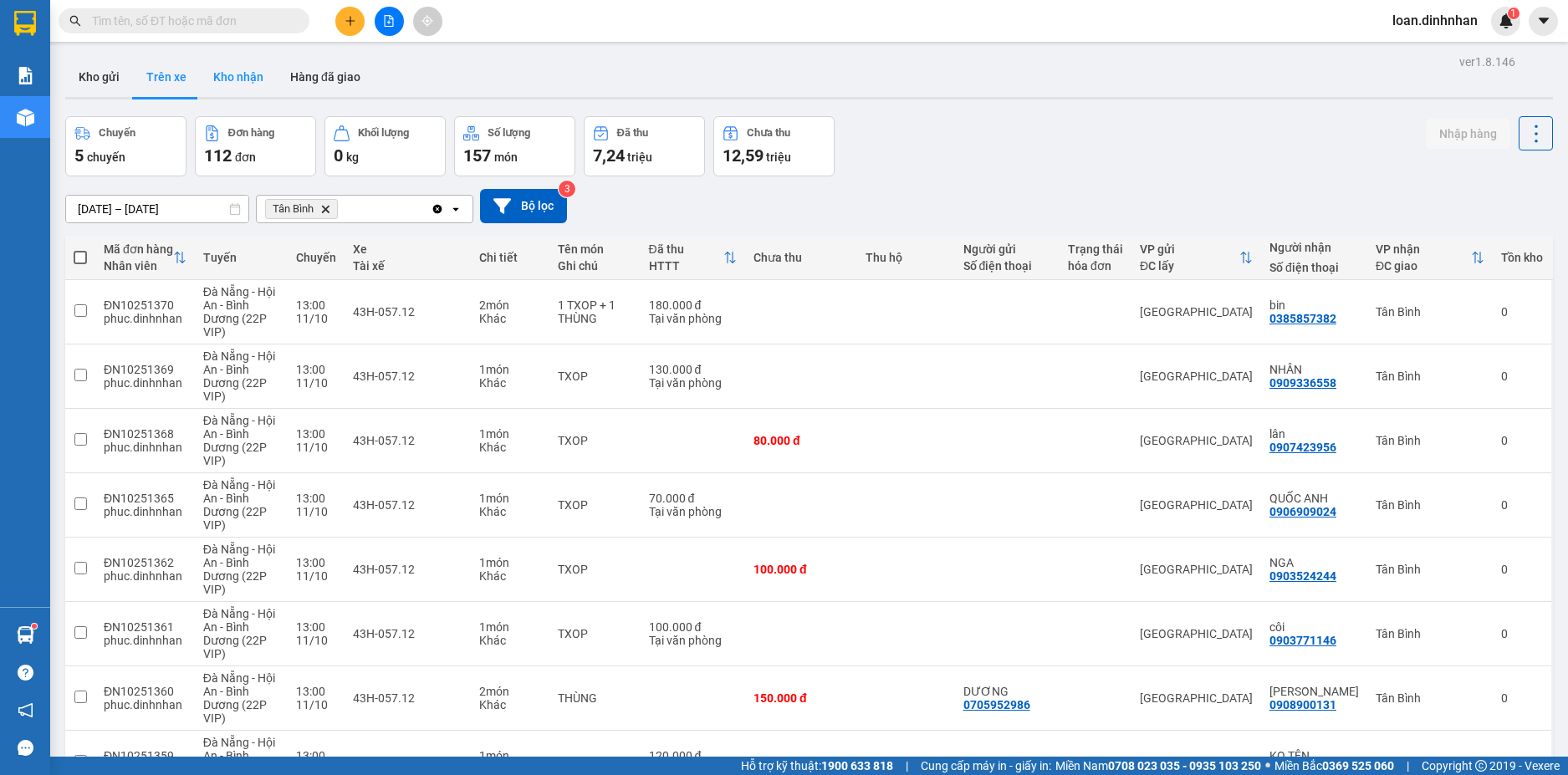
click at [215, 72] on button "Kho nhận" at bounding box center [238, 77] width 77 height 40
type input "[DATE] – [DATE]"
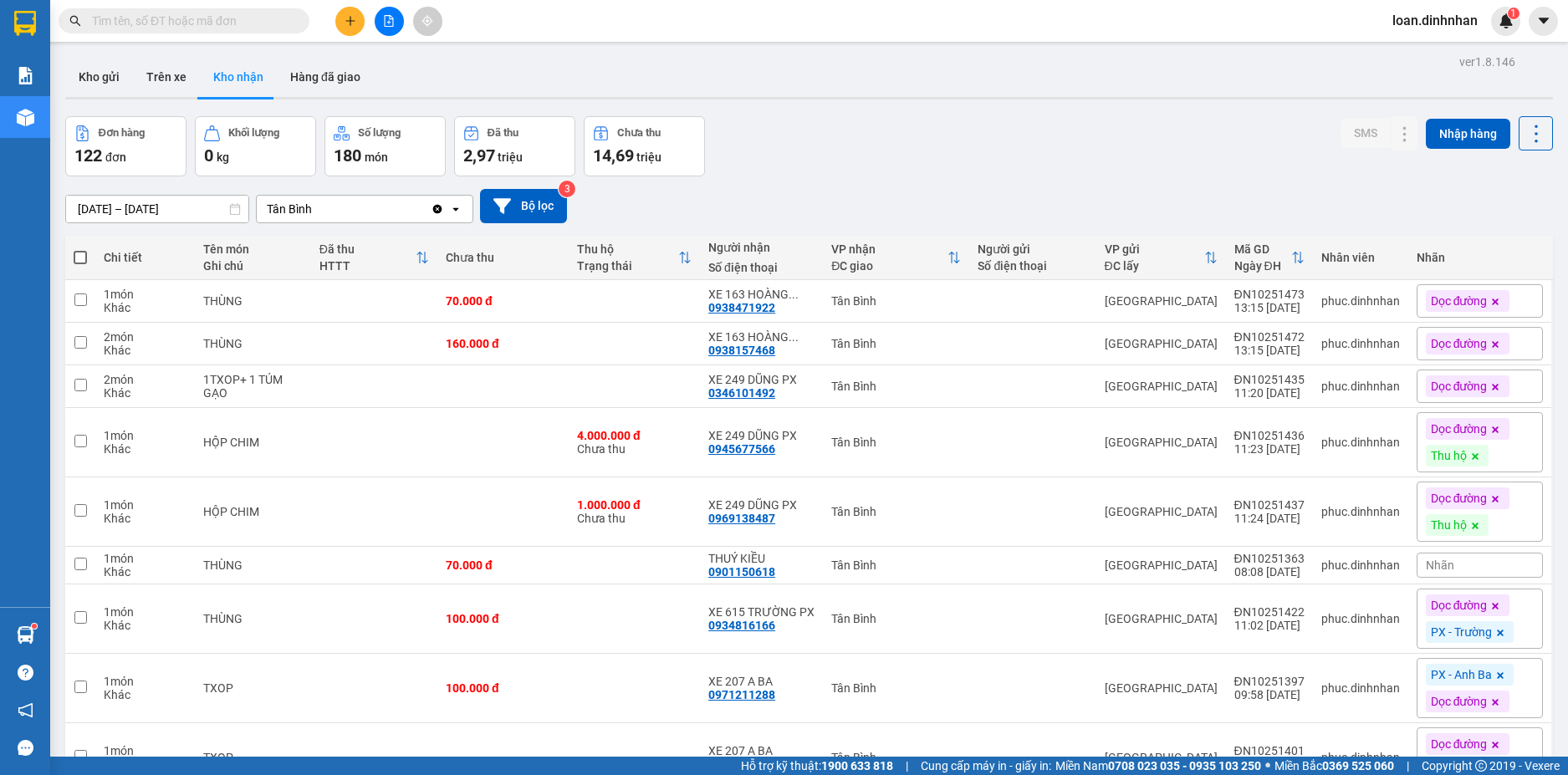
click at [283, 33] on span at bounding box center [184, 21] width 251 height 25
click at [276, 23] on input "text" at bounding box center [190, 21] width 197 height 18
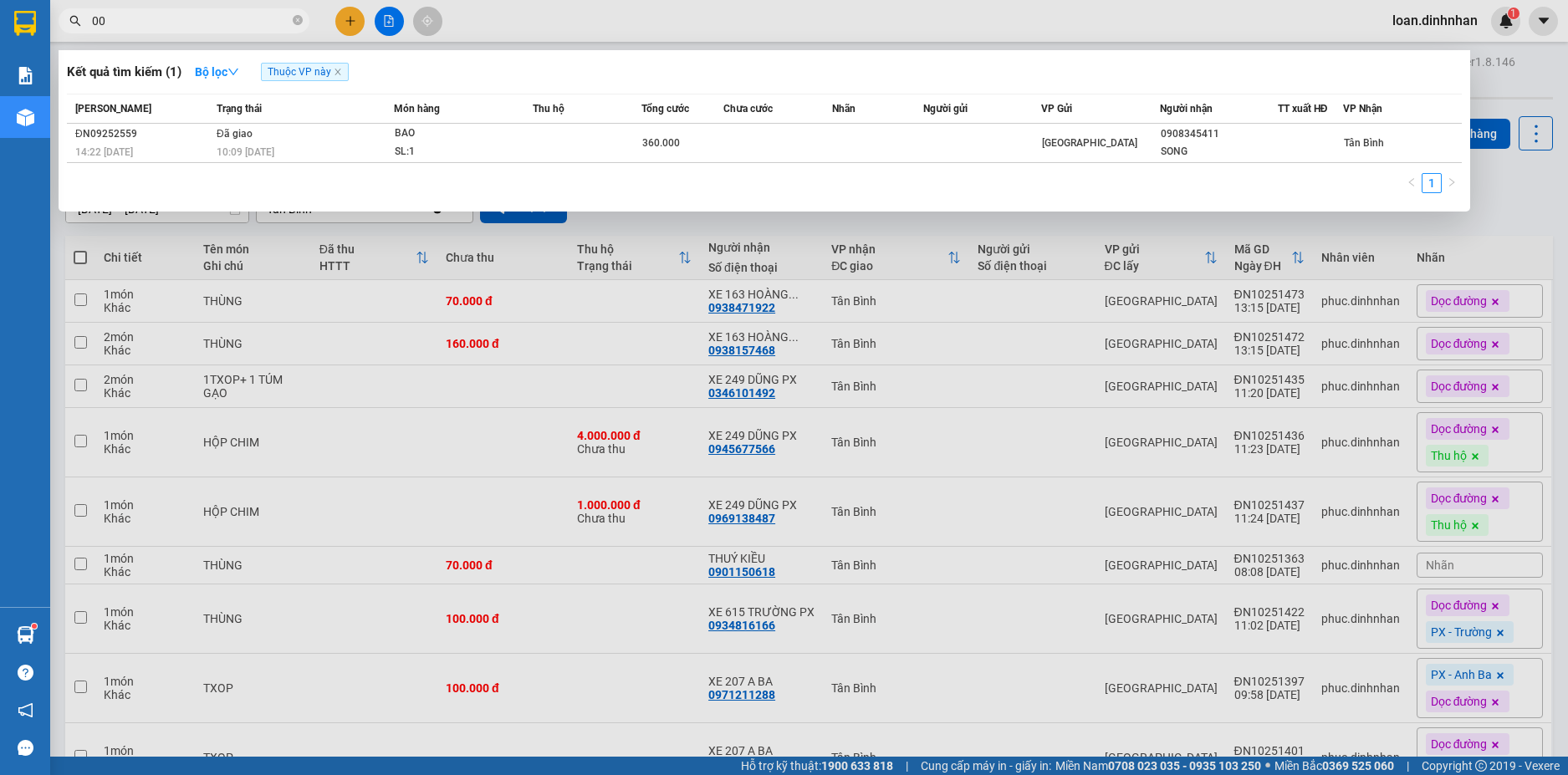
type input "008"
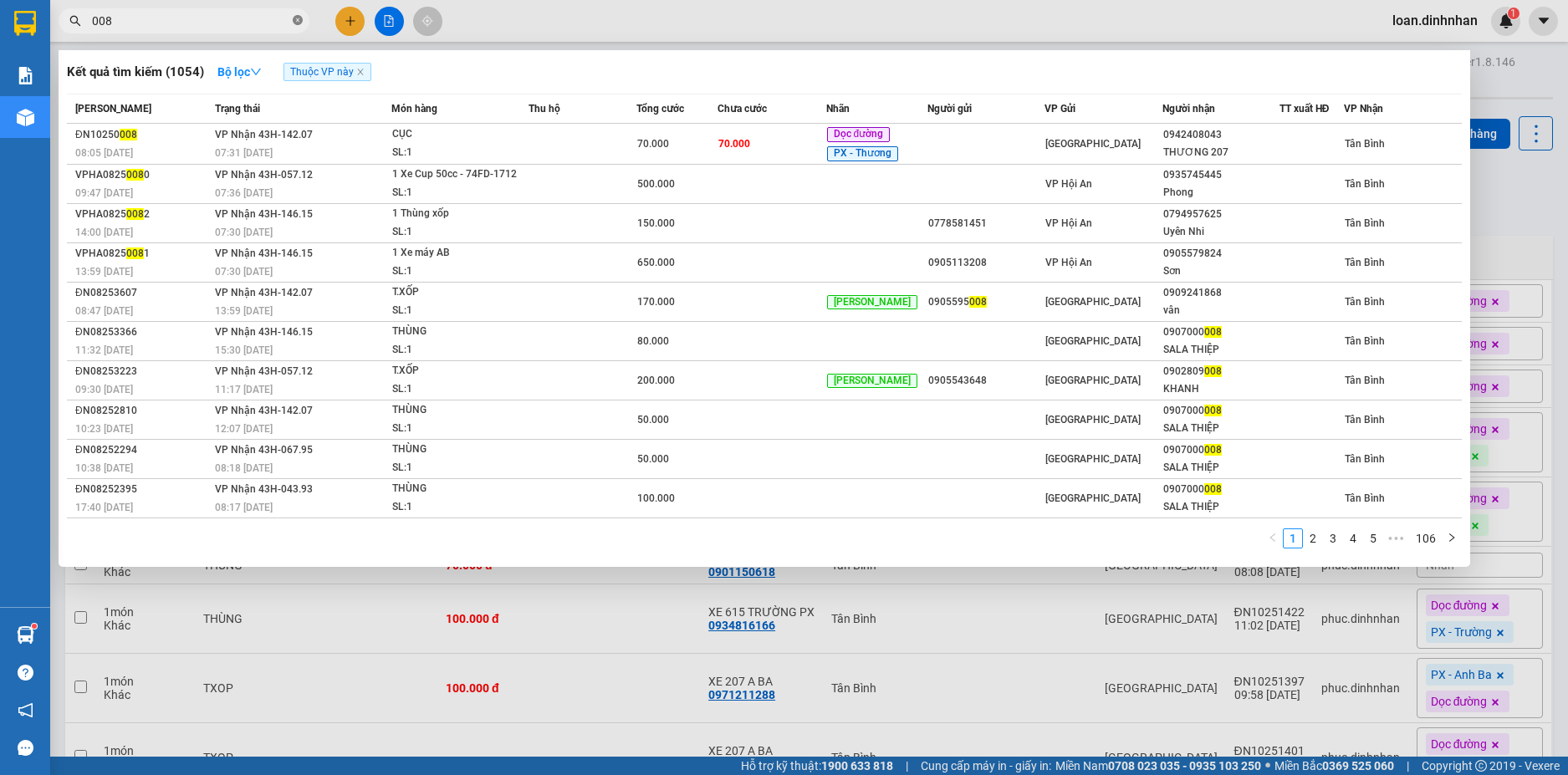
click at [294, 14] on span at bounding box center [298, 21] width 10 height 16
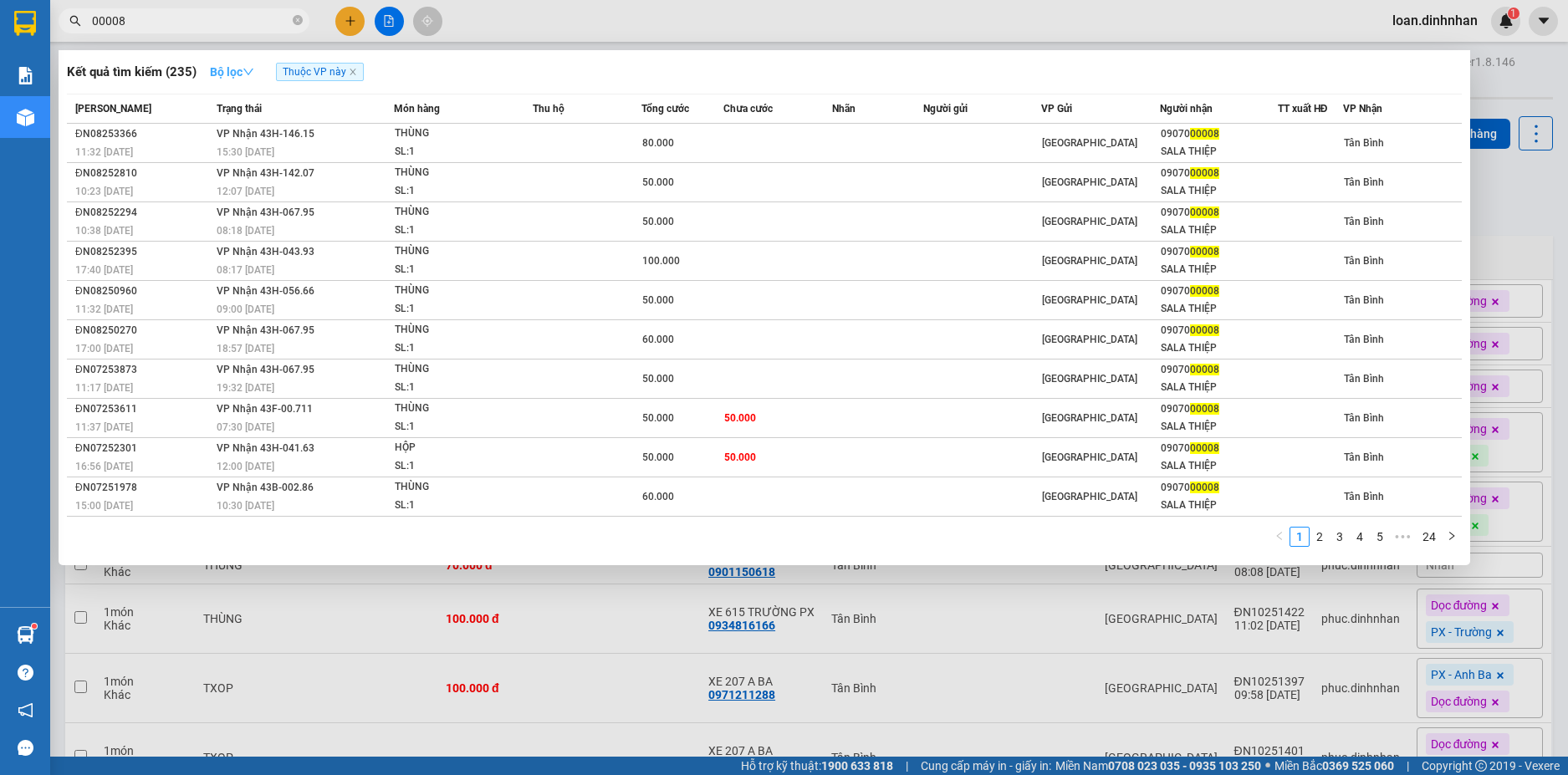
type input "00008"
click at [235, 74] on strong "Bộ lọc" at bounding box center [232, 71] width 44 height 13
click at [280, 31] on span "00008" at bounding box center [184, 21] width 251 height 25
click at [294, 17] on icon "close-circle" at bounding box center [298, 20] width 10 height 10
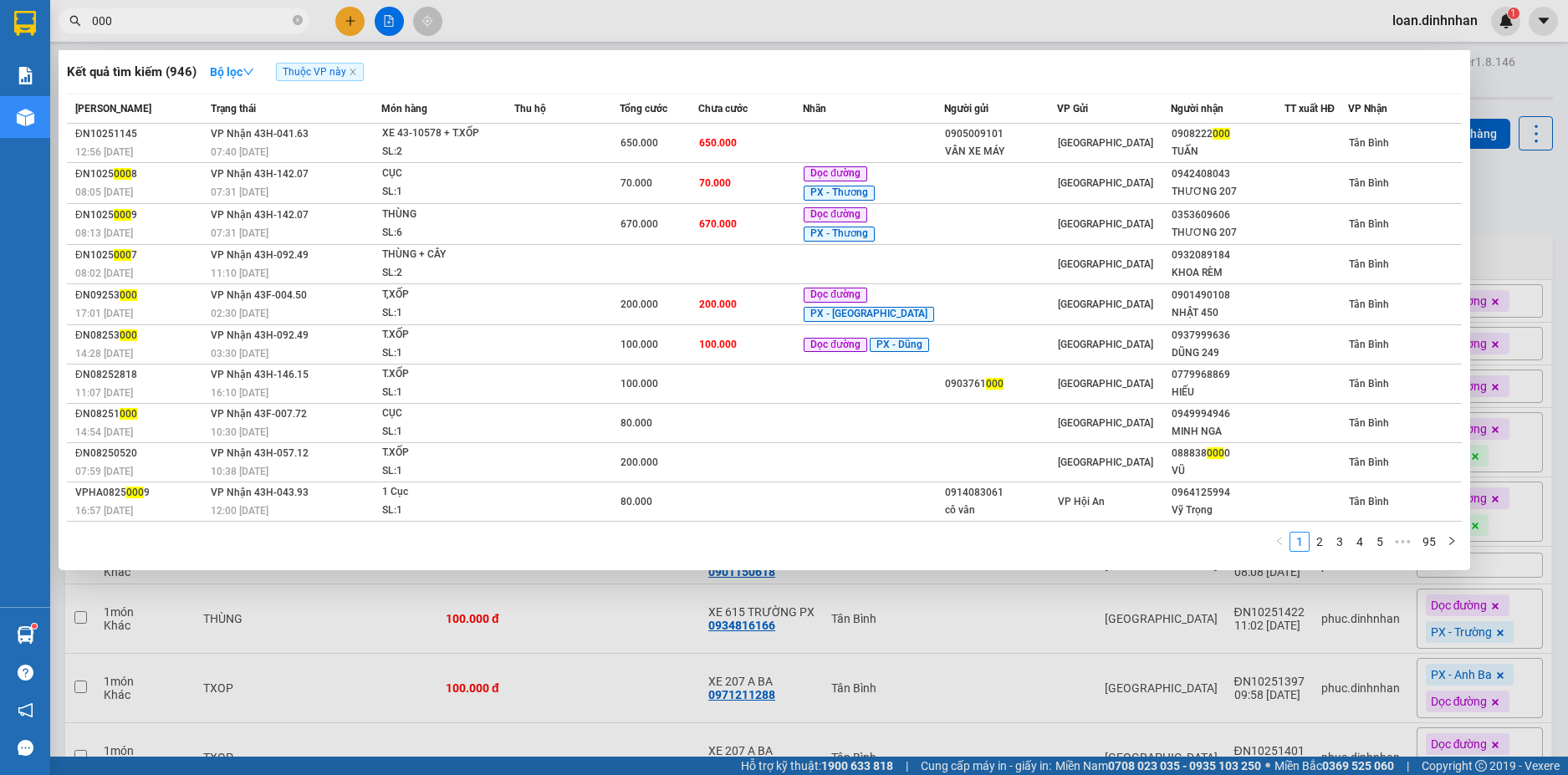
type input "0008"
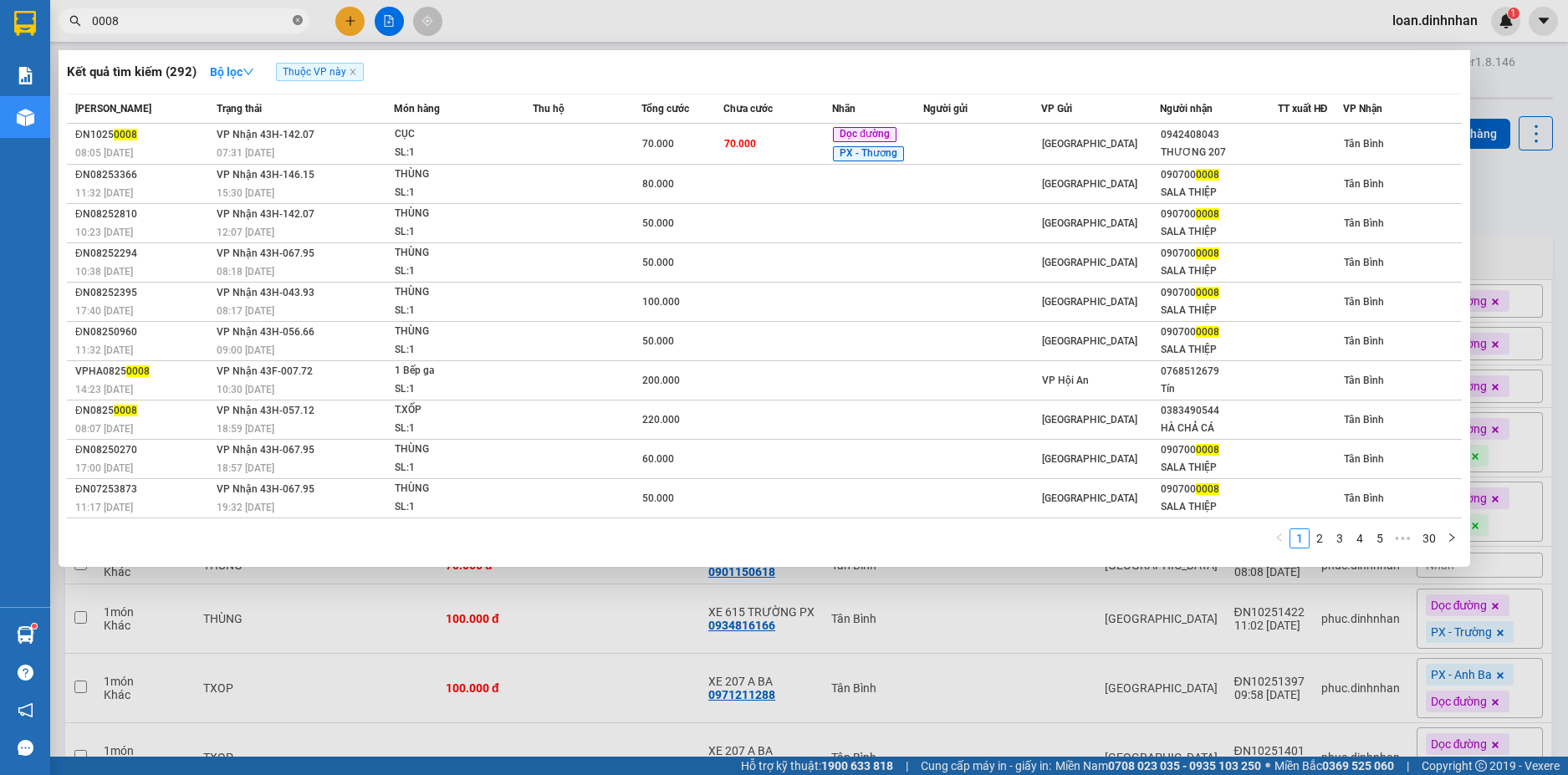
click at [298, 21] on icon "close-circle" at bounding box center [298, 20] width 10 height 10
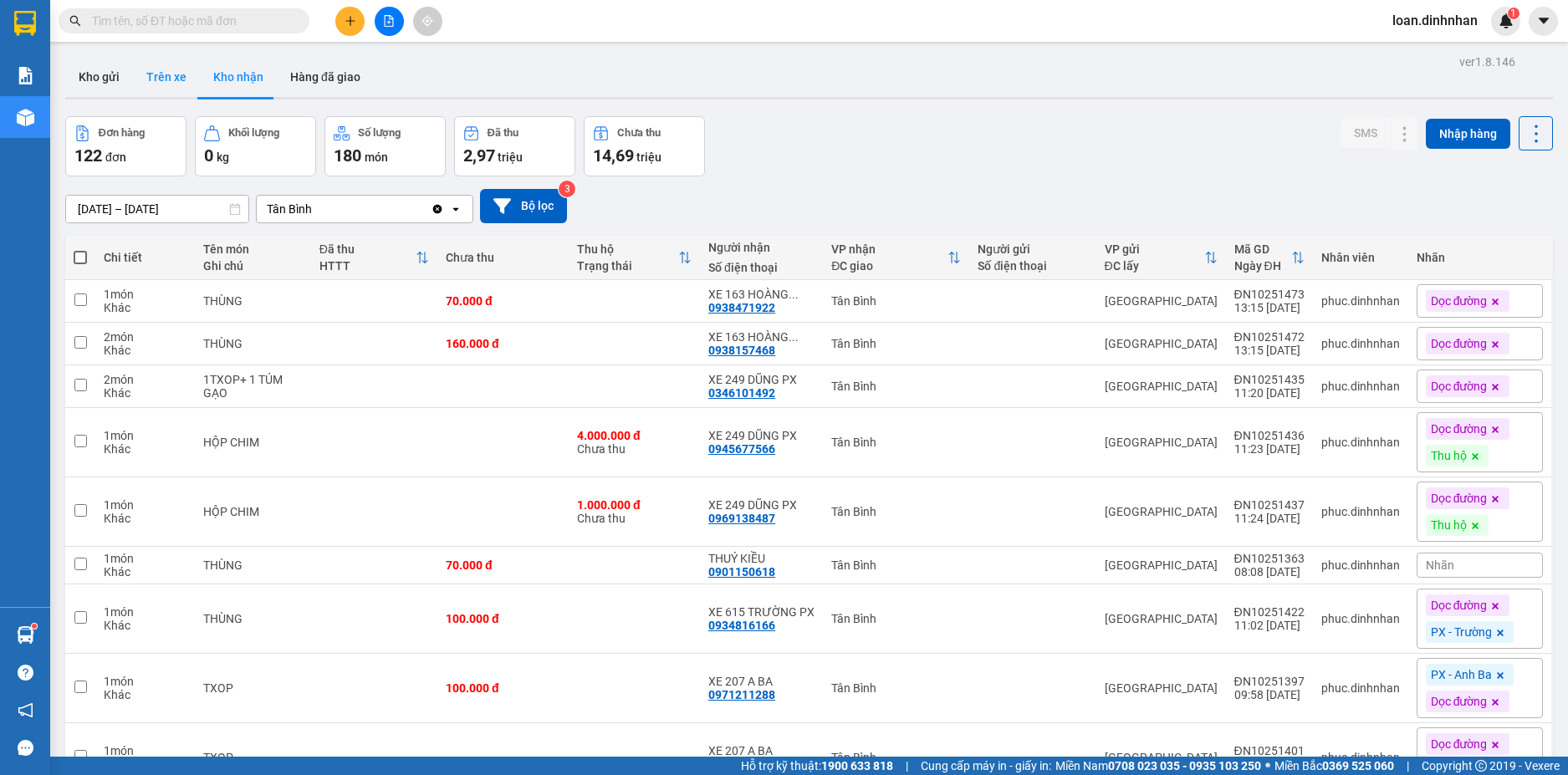
click at [153, 78] on button "Trên xe" at bounding box center [166, 77] width 67 height 40
type input "[DATE] – [DATE]"
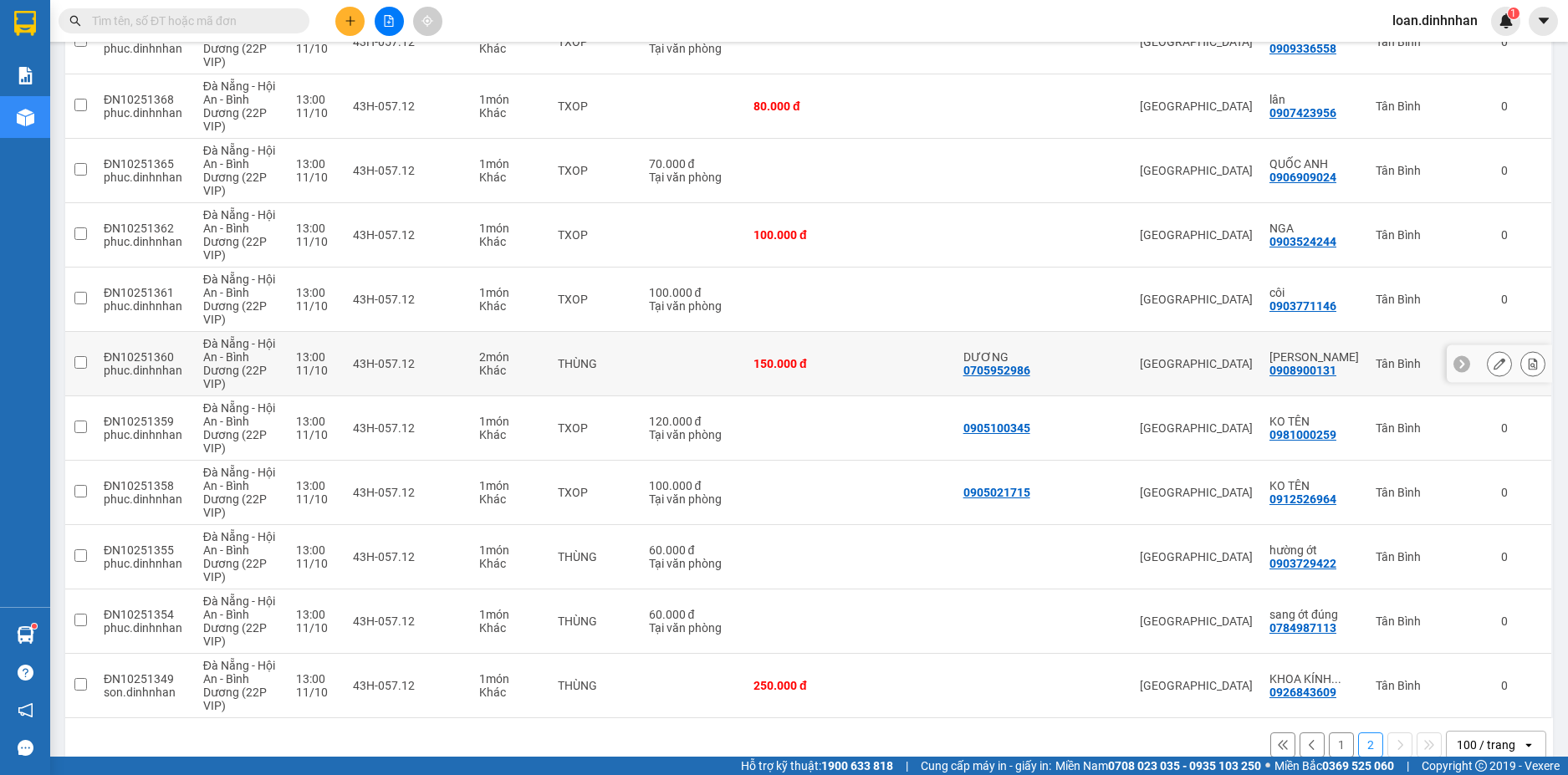
scroll to position [364, 0]
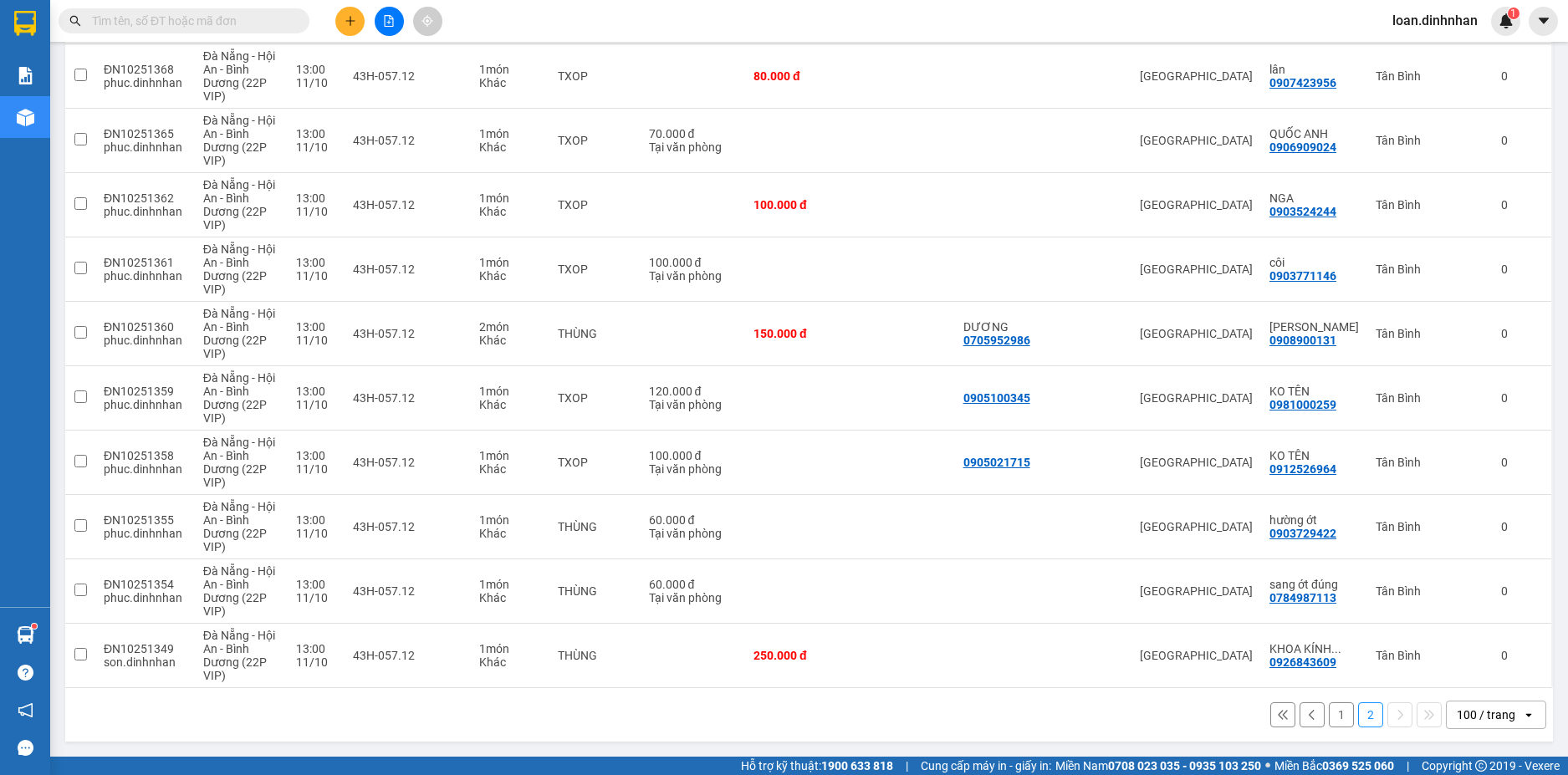
drag, startPoint x: 1330, startPoint y: 710, endPoint x: 1318, endPoint y: 721, distance: 16.3
click at [1328, 714] on button "1" at bounding box center [1340, 714] width 25 height 25
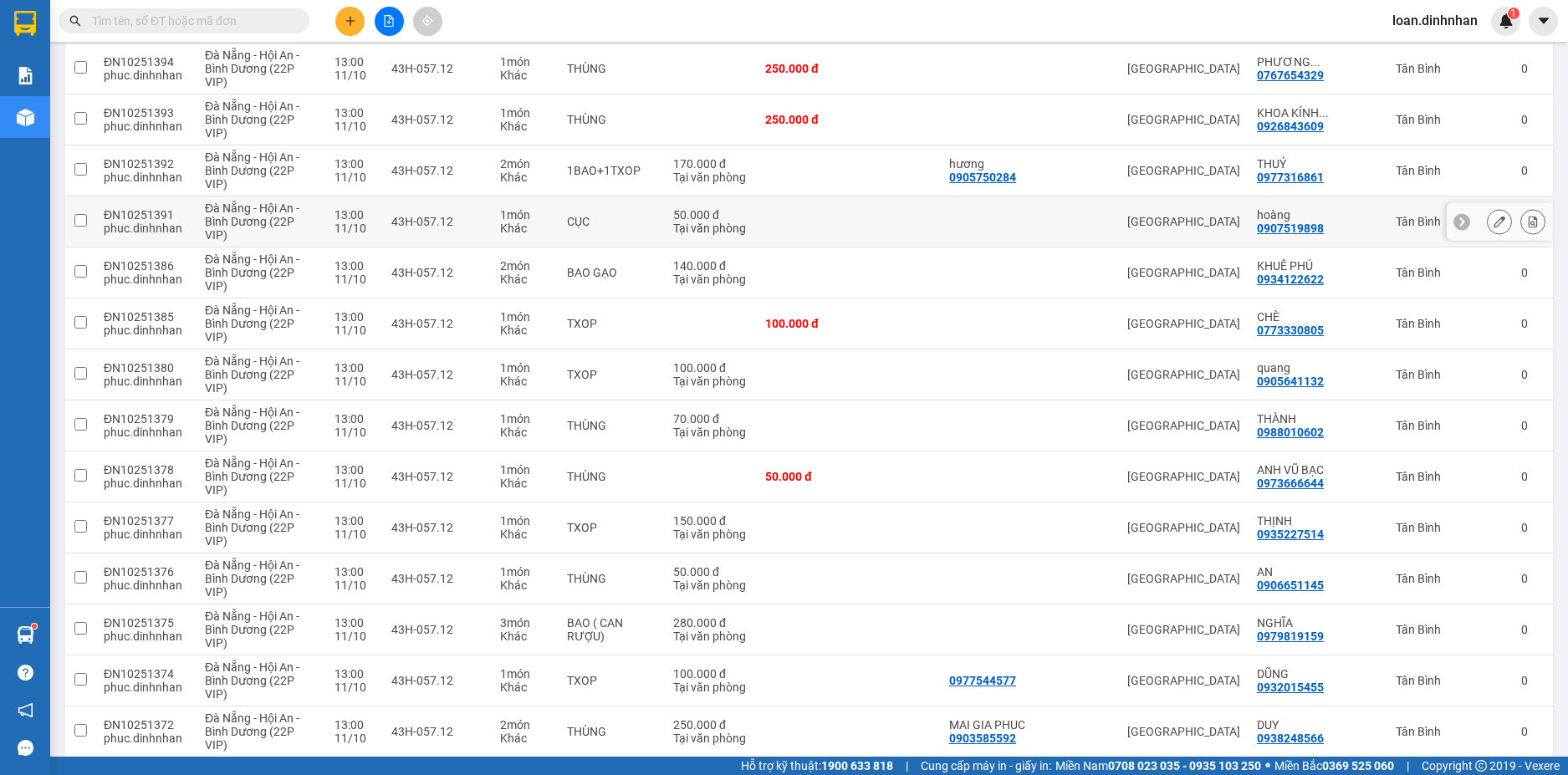
scroll to position [5118, 0]
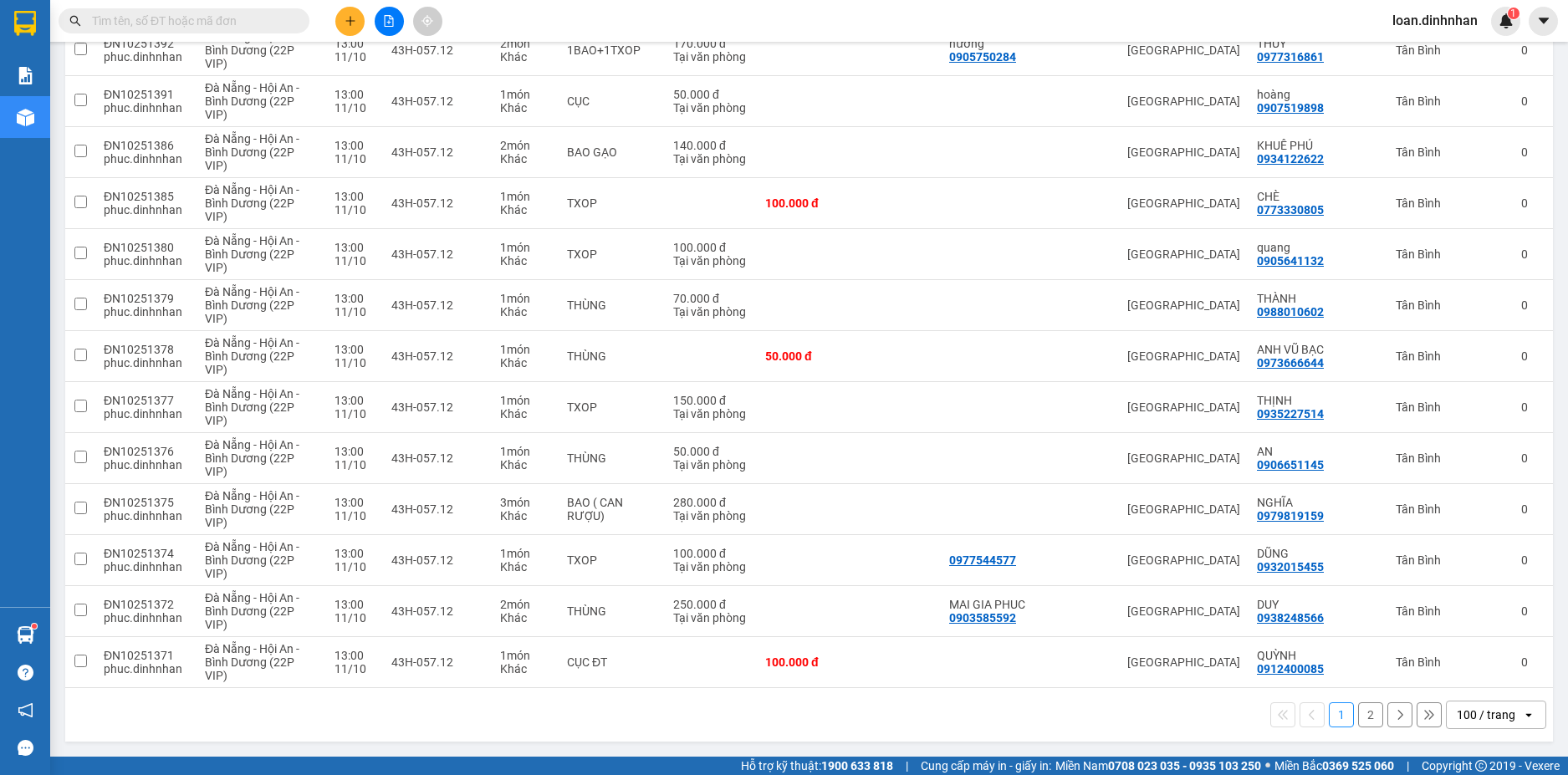
click at [196, 23] on input "text" at bounding box center [190, 21] width 197 height 18
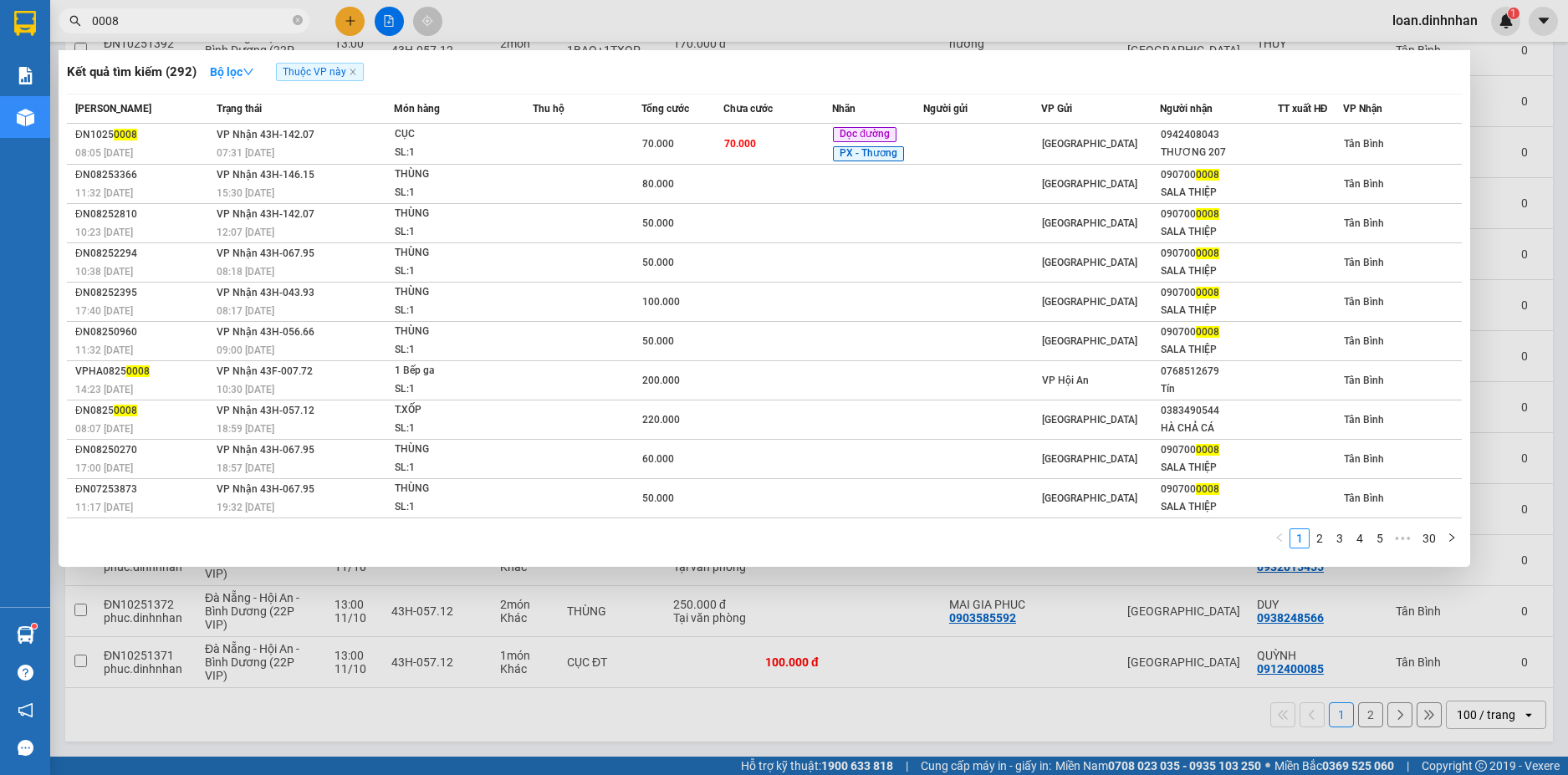
type input "0008"
click at [320, 65] on span "Thuộc VP này" at bounding box center [319, 71] width 87 height 18
drag, startPoint x: 318, startPoint y: 75, endPoint x: 209, endPoint y: 80, distance: 109.1
click at [317, 74] on span "Thuộc VP này" at bounding box center [319, 71] width 87 height 18
click at [209, 75] on button "Bộ lọc" at bounding box center [232, 72] width 71 height 27
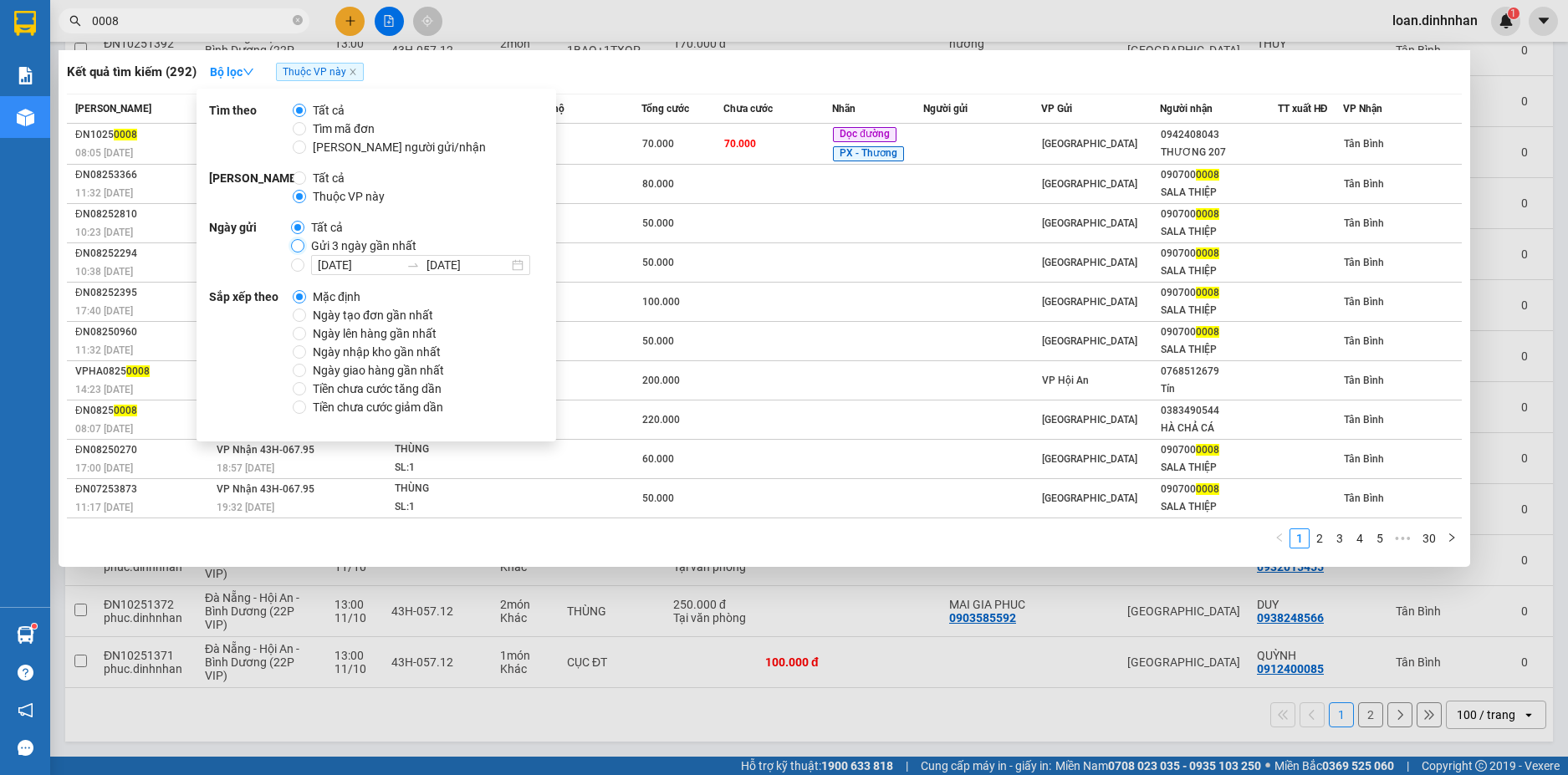
click at [294, 240] on input "Gửi 3 ngày gần nhất" at bounding box center [297, 245] width 13 height 13
radio input "true"
radio input "false"
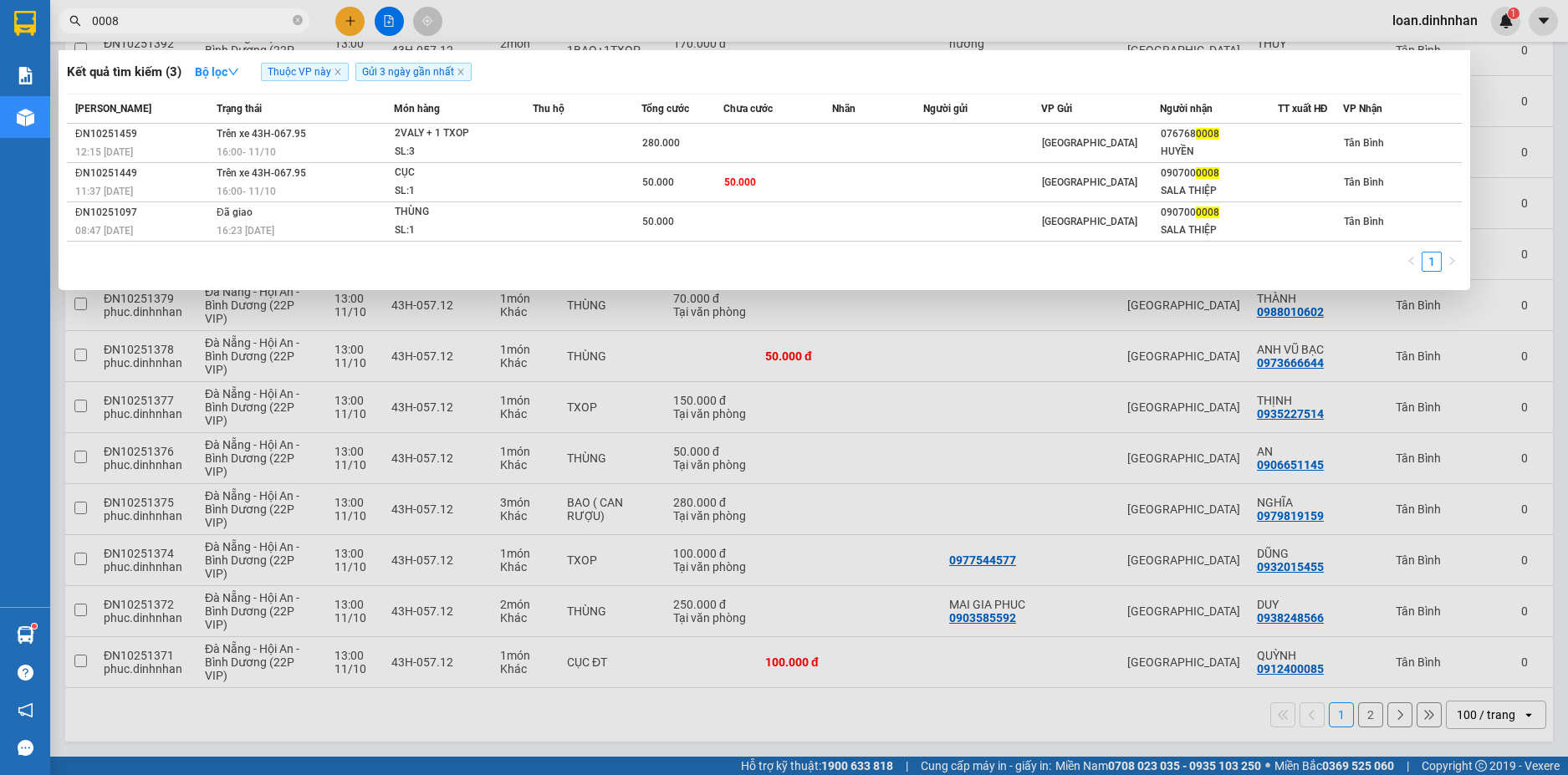
click at [196, 22] on input "0008" at bounding box center [190, 21] width 197 height 18
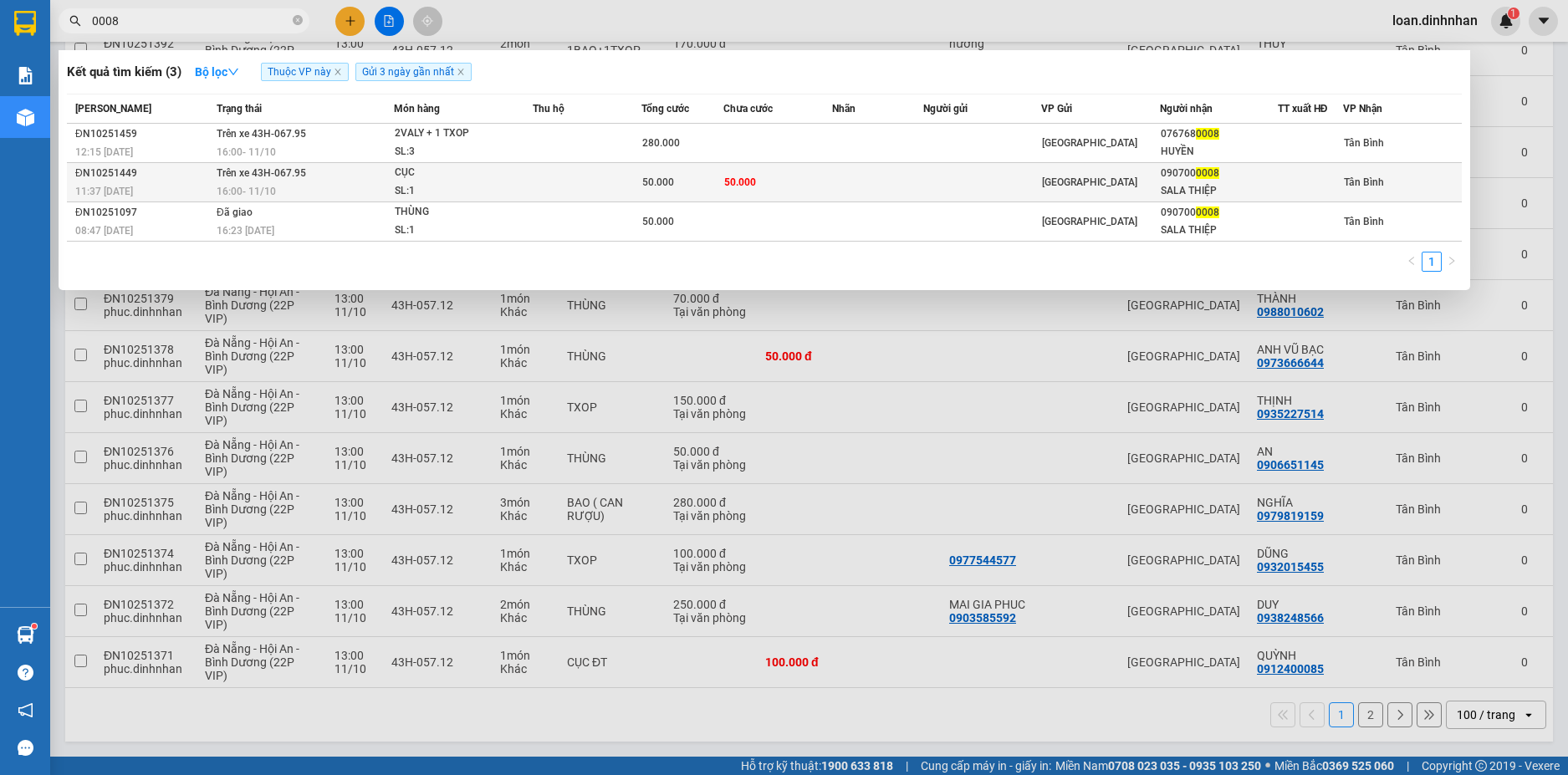
click at [1139, 187] on div "[GEOGRAPHIC_DATA]" at bounding box center [1100, 182] width 116 height 18
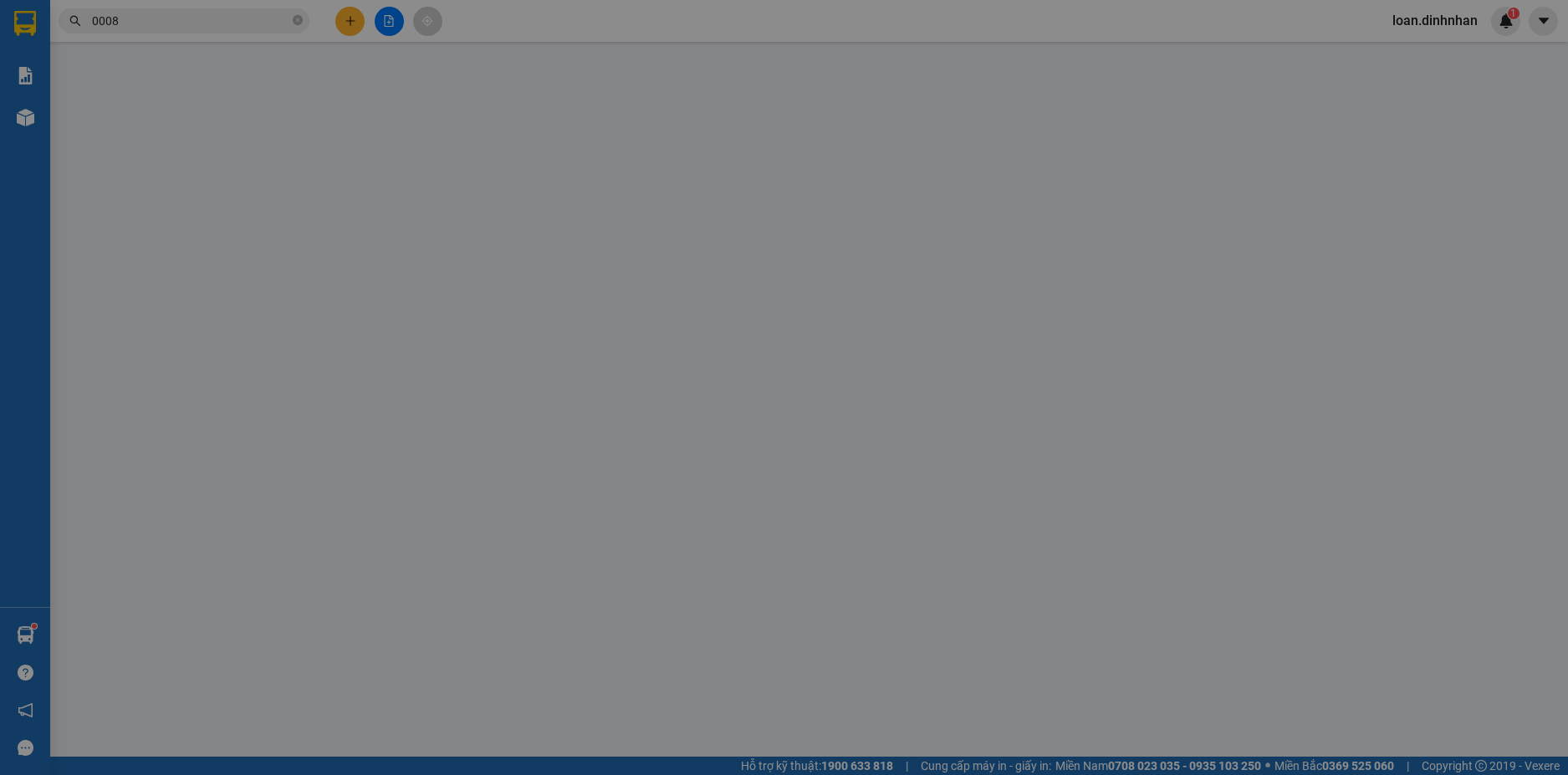
type input "0907000008"
type input "SALA THIỆP"
type input "50.000"
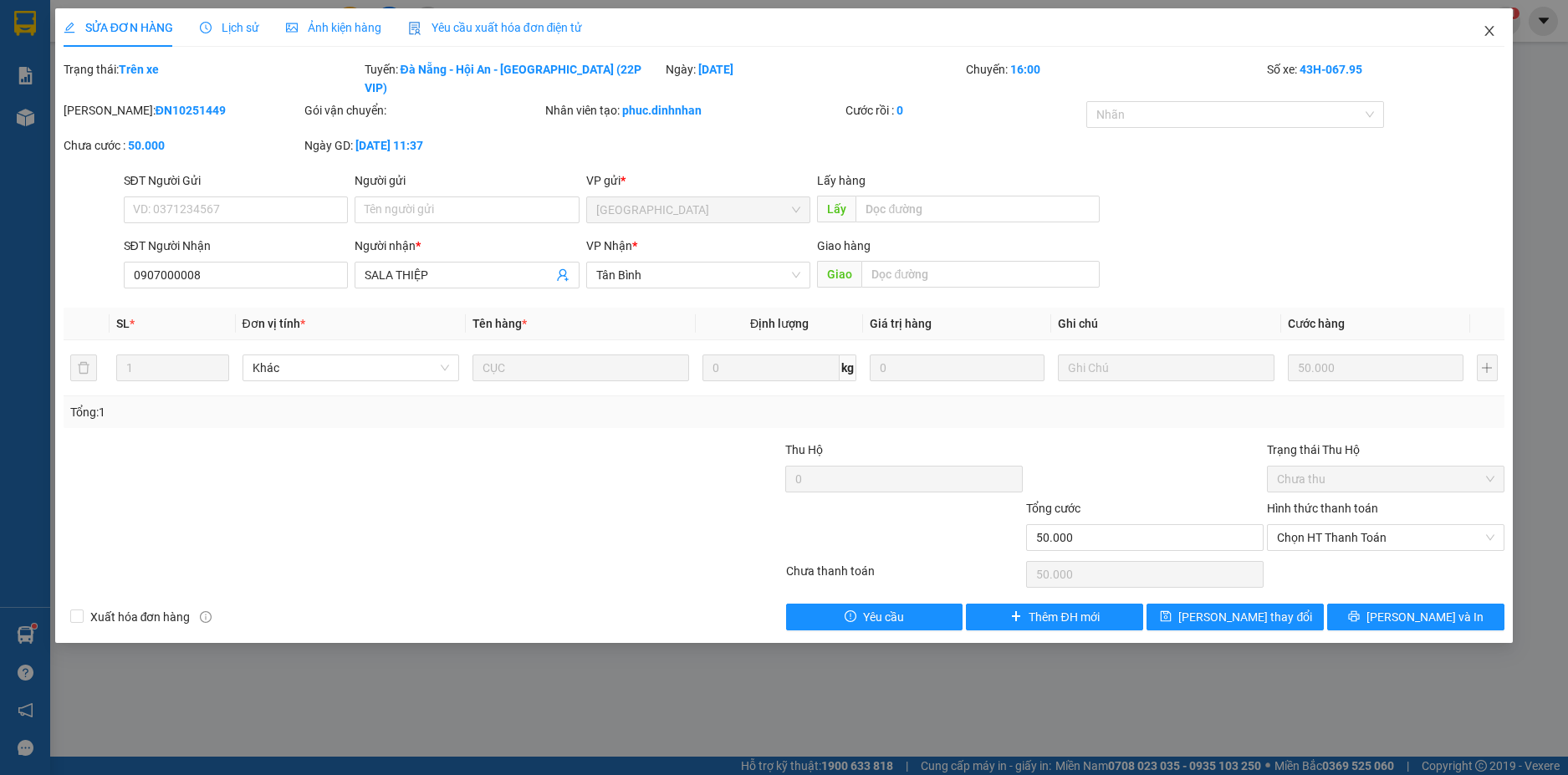
click at [1488, 32] on icon "close" at bounding box center [1488, 30] width 13 height 13
click at [1488, 29] on span "loan.dinhnhan" at bounding box center [1434, 21] width 112 height 21
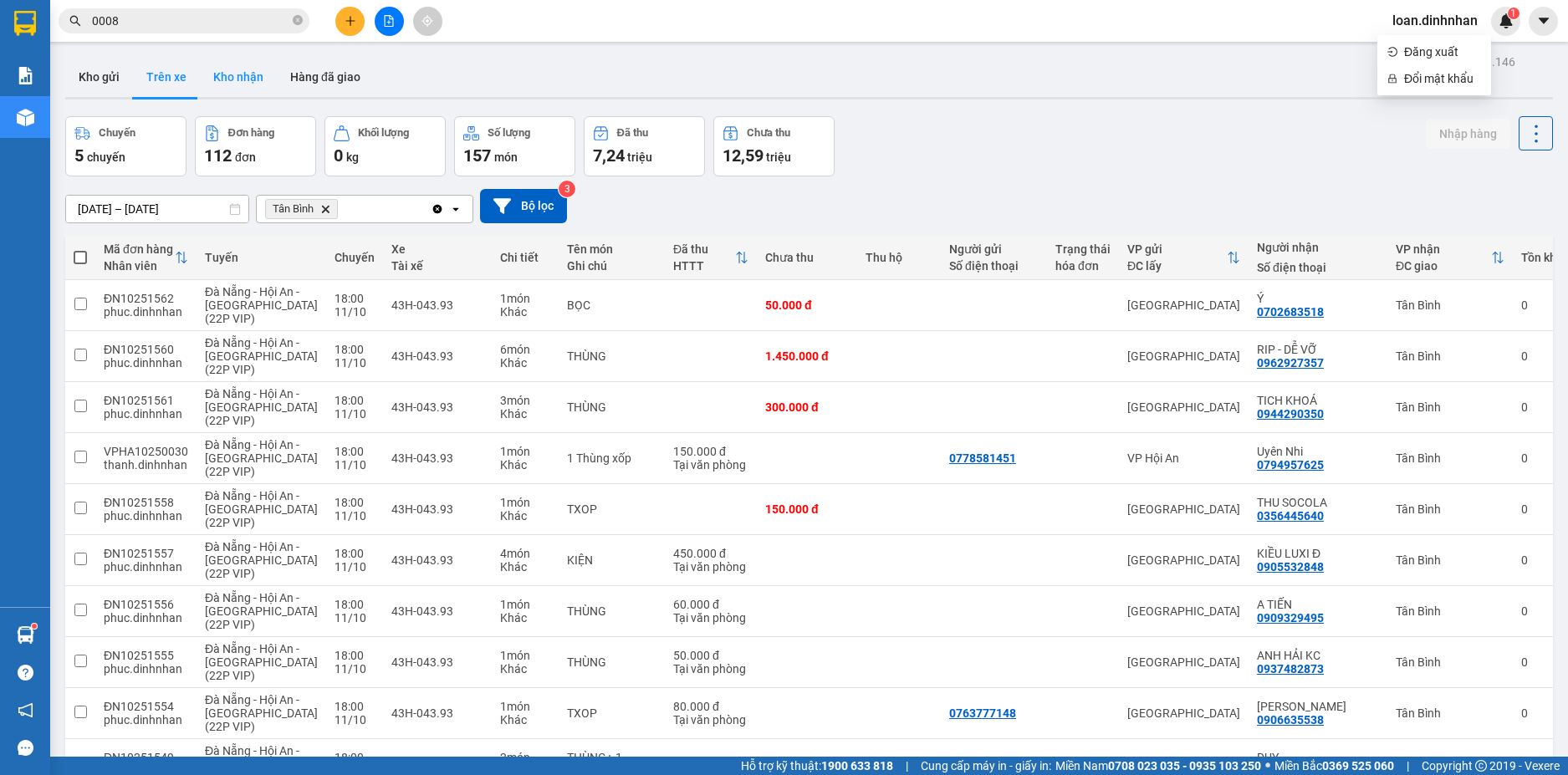
click at [223, 85] on button "Kho nhận" at bounding box center [238, 77] width 77 height 40
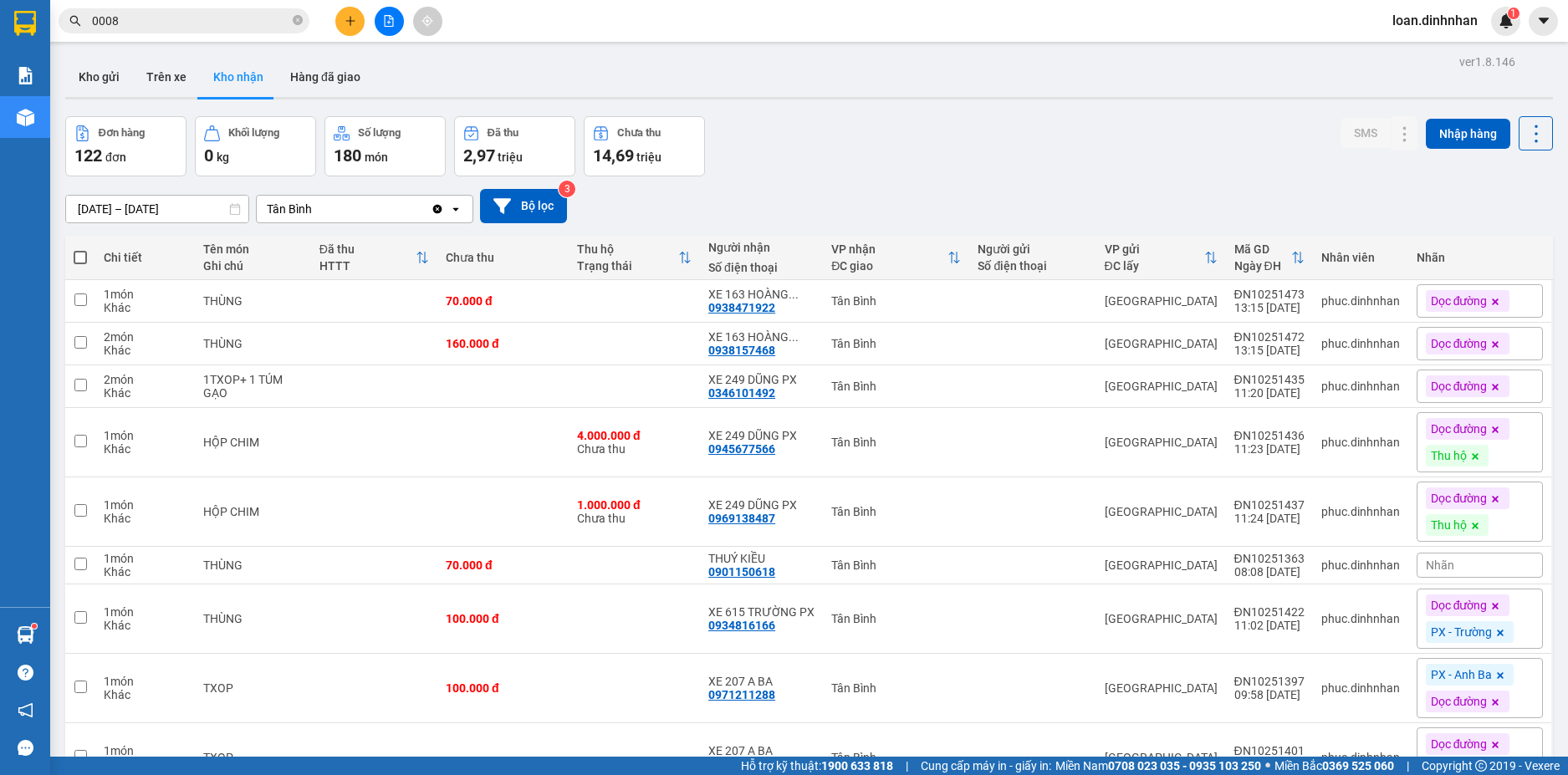
click at [1219, 165] on div "Đơn hàng 122 đơn Khối lượng 0 kg Số lượng 180 món Đã thu 2,97 triệu Chưa thu 14…" at bounding box center [808, 146] width 1488 height 61
click at [1109, 145] on div "Đơn hàng 122 đơn Khối lượng 0 kg Số lượng 180 món Đã thu 2,97 triệu Chưa thu 14…" at bounding box center [808, 146] width 1488 height 61
click at [170, 67] on button "Trên xe" at bounding box center [166, 77] width 67 height 40
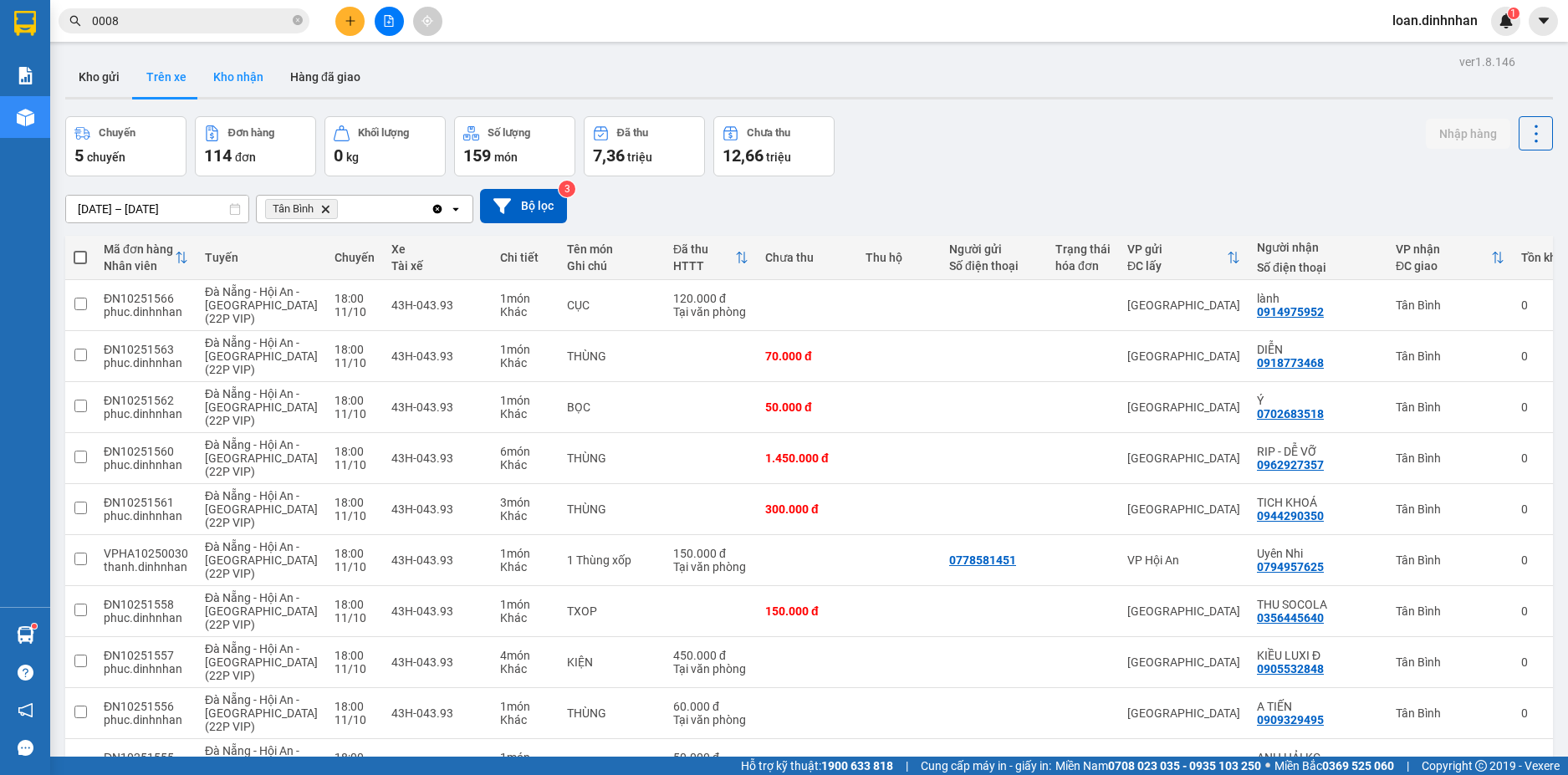
click at [224, 75] on button "Kho nhận" at bounding box center [238, 77] width 77 height 40
type input "[DATE] – [DATE]"
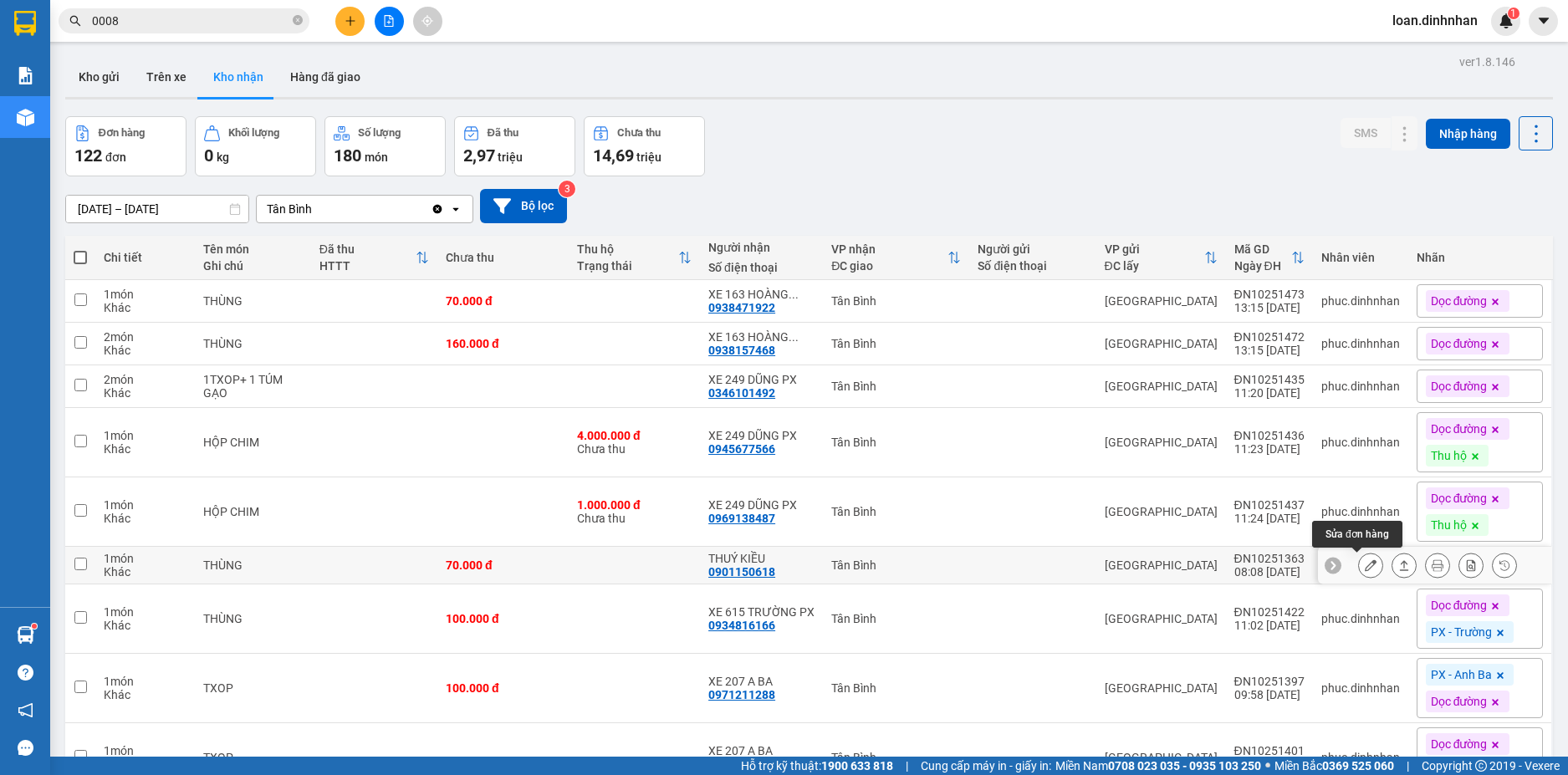
click at [1365, 561] on icon at bounding box center [1371, 565] width 12 height 12
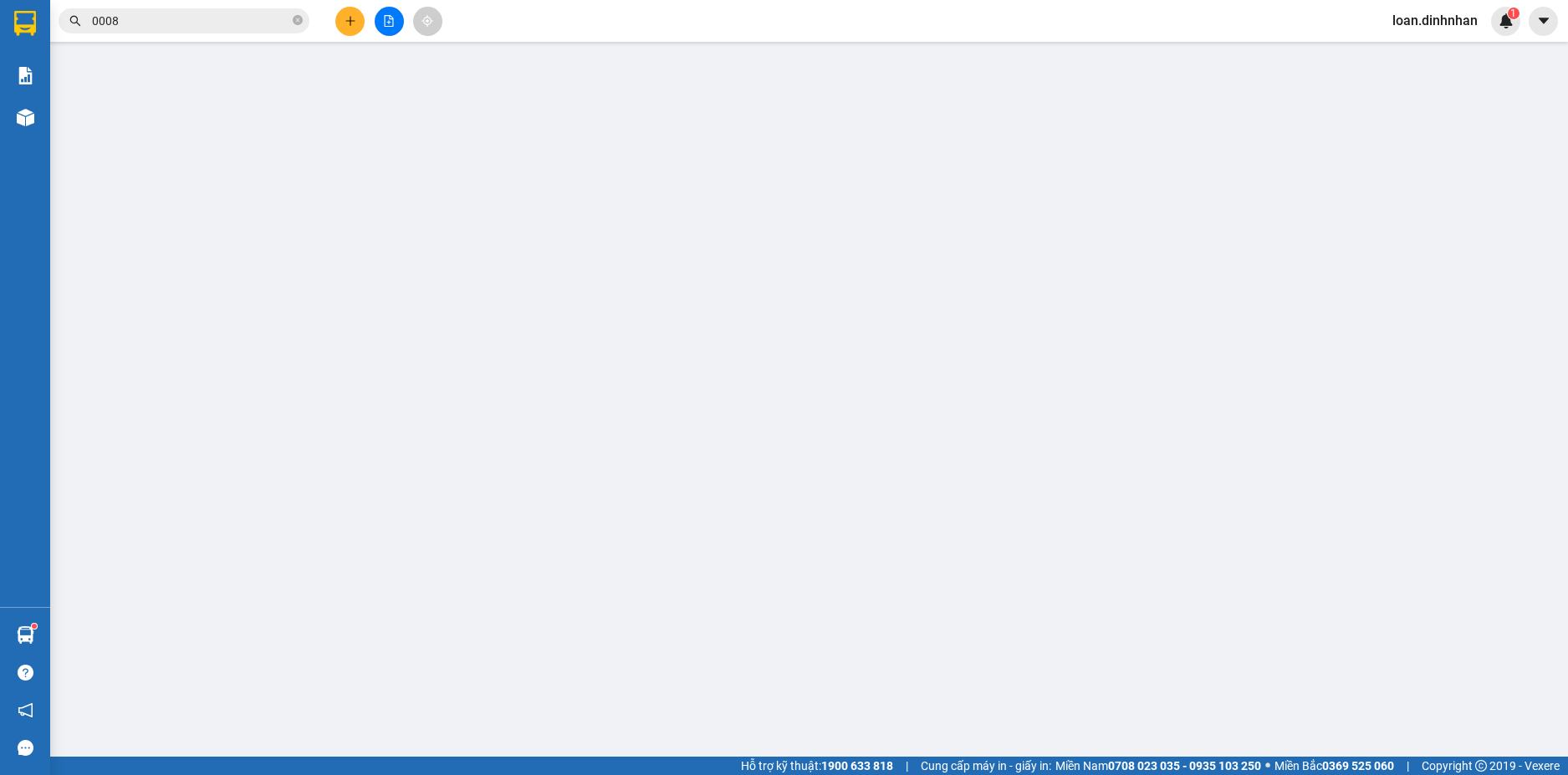
type input "0901150618"
type input "THUÝ KIỀU"
type input "70.000"
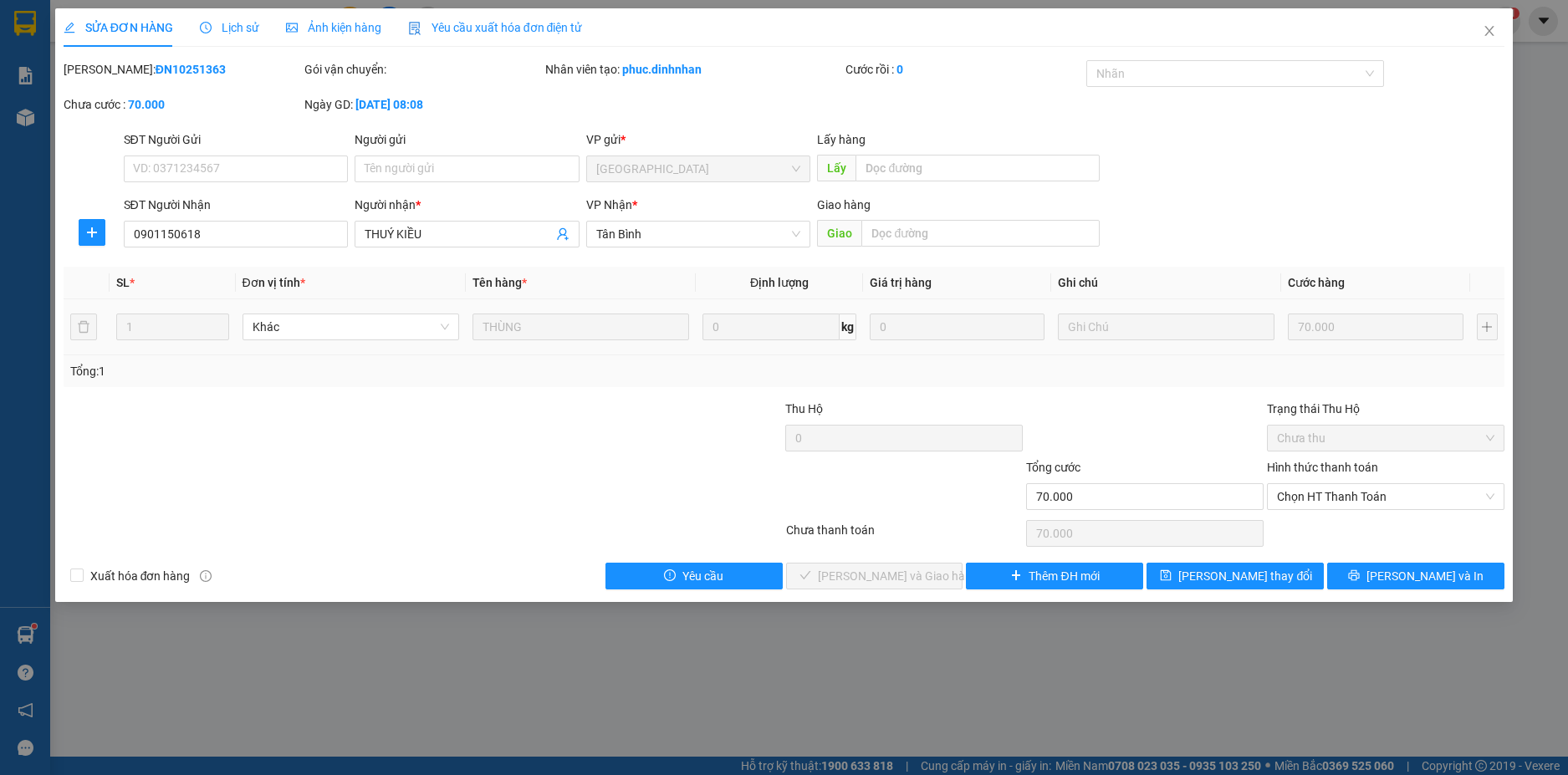
click at [228, 22] on span "Lịch sử" at bounding box center [229, 27] width 60 height 13
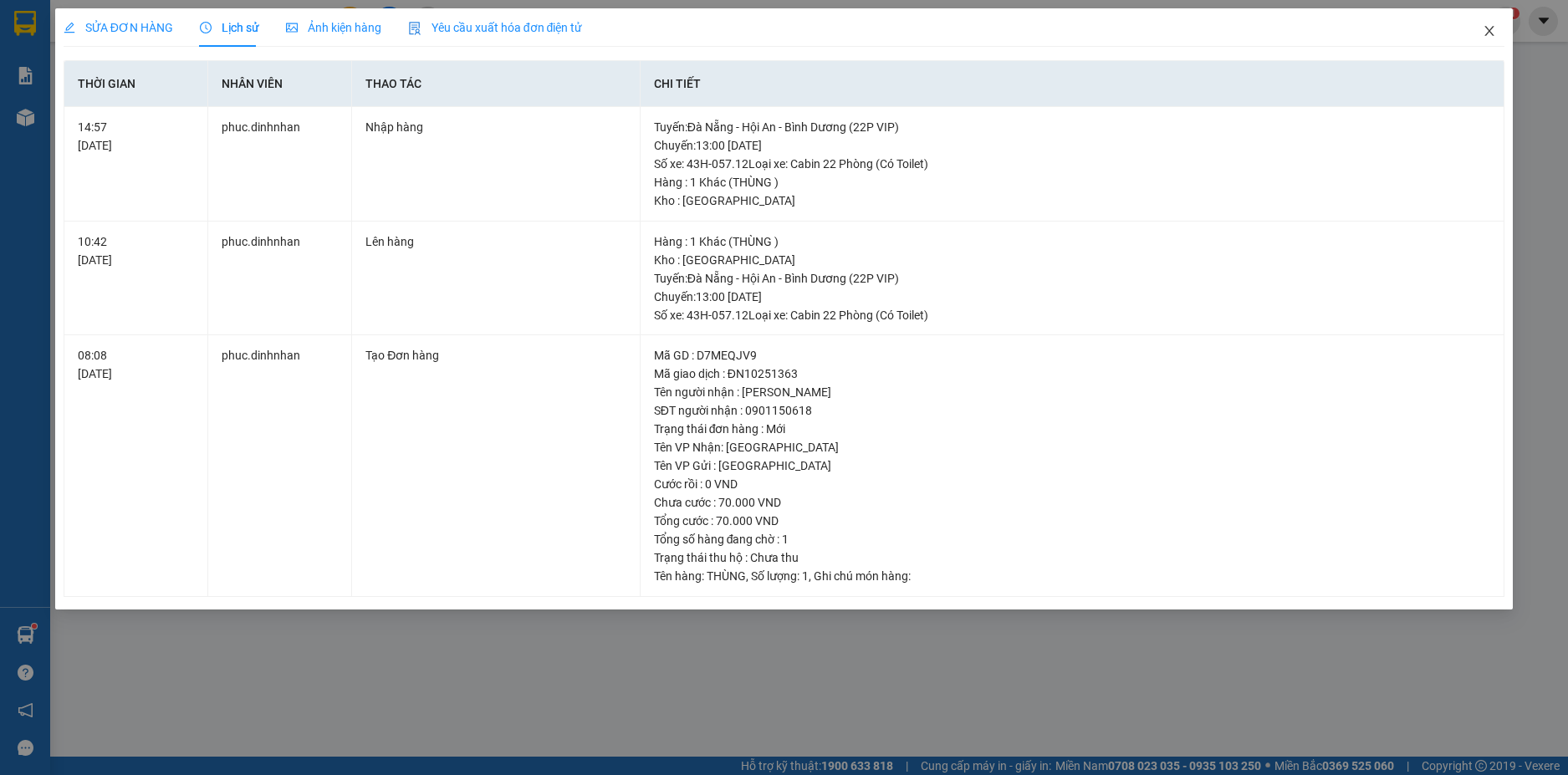
click at [1484, 30] on icon "close" at bounding box center [1488, 30] width 13 height 13
click at [1492, 20] on div "loan.dinhnhan 1" at bounding box center [1449, 22] width 141 height 29
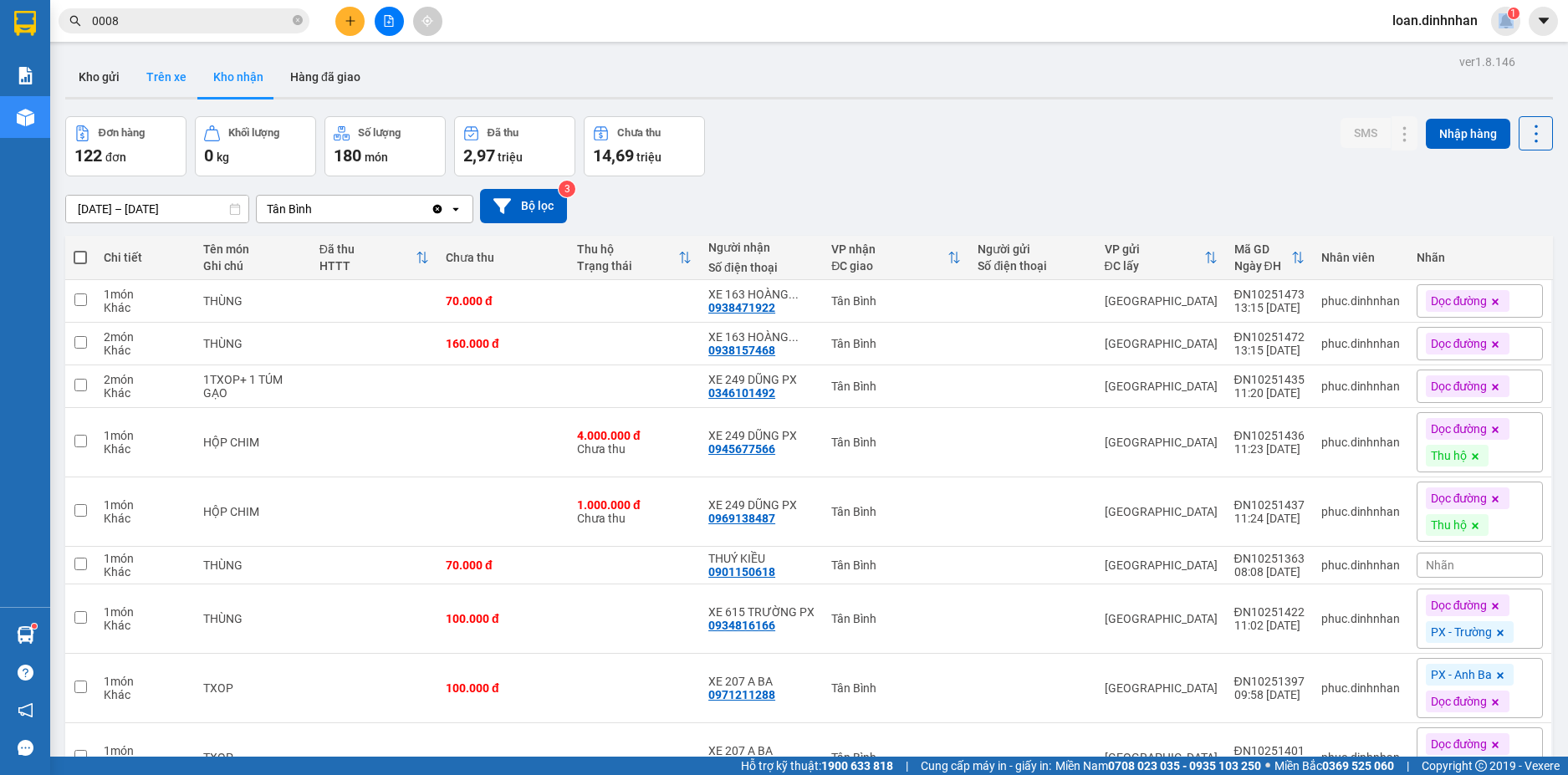
click at [157, 74] on button "Trên xe" at bounding box center [166, 77] width 67 height 40
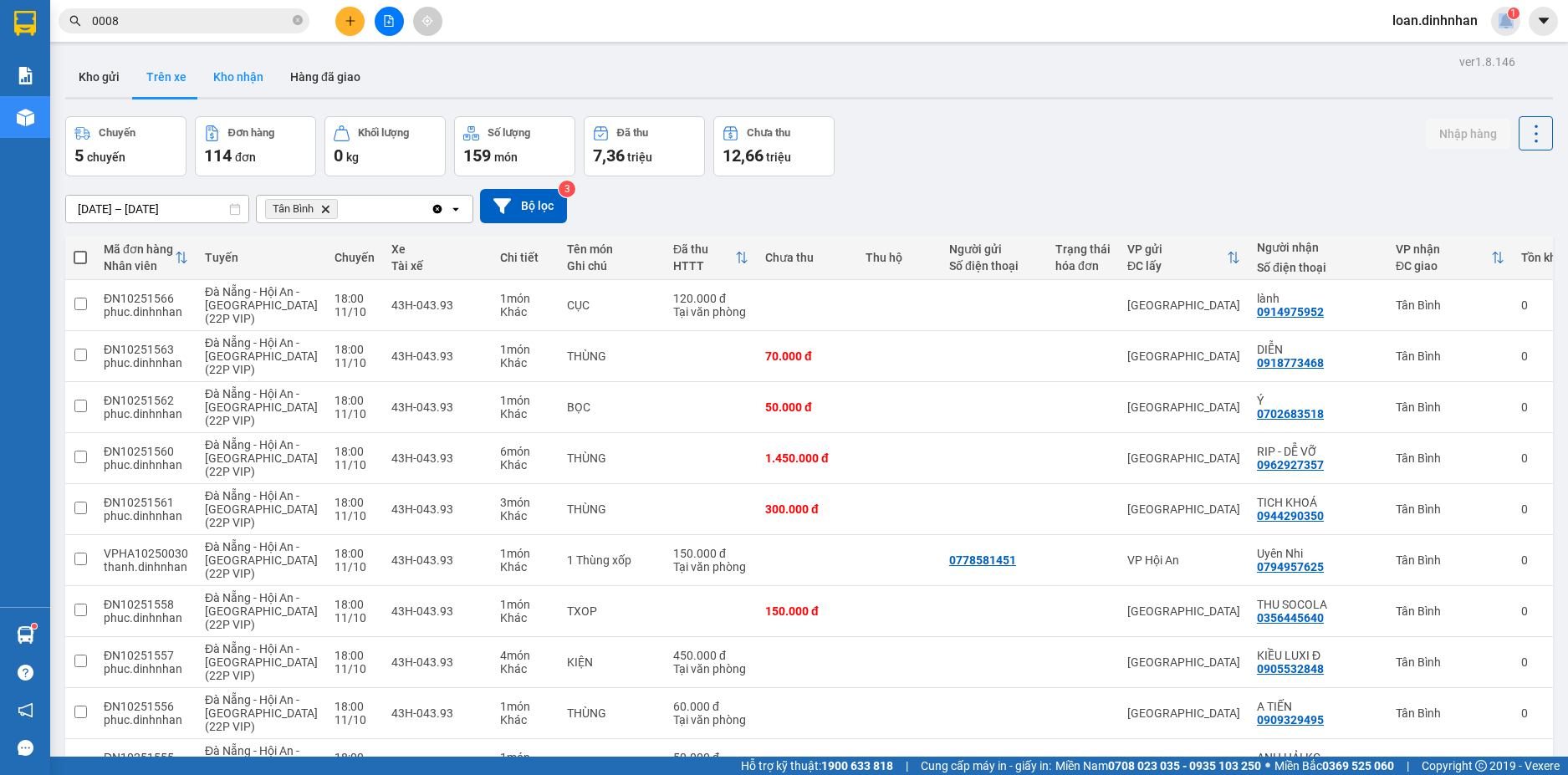
click at [216, 71] on button "Kho nhận" at bounding box center [238, 77] width 77 height 40
type input "[DATE] – [DATE]"
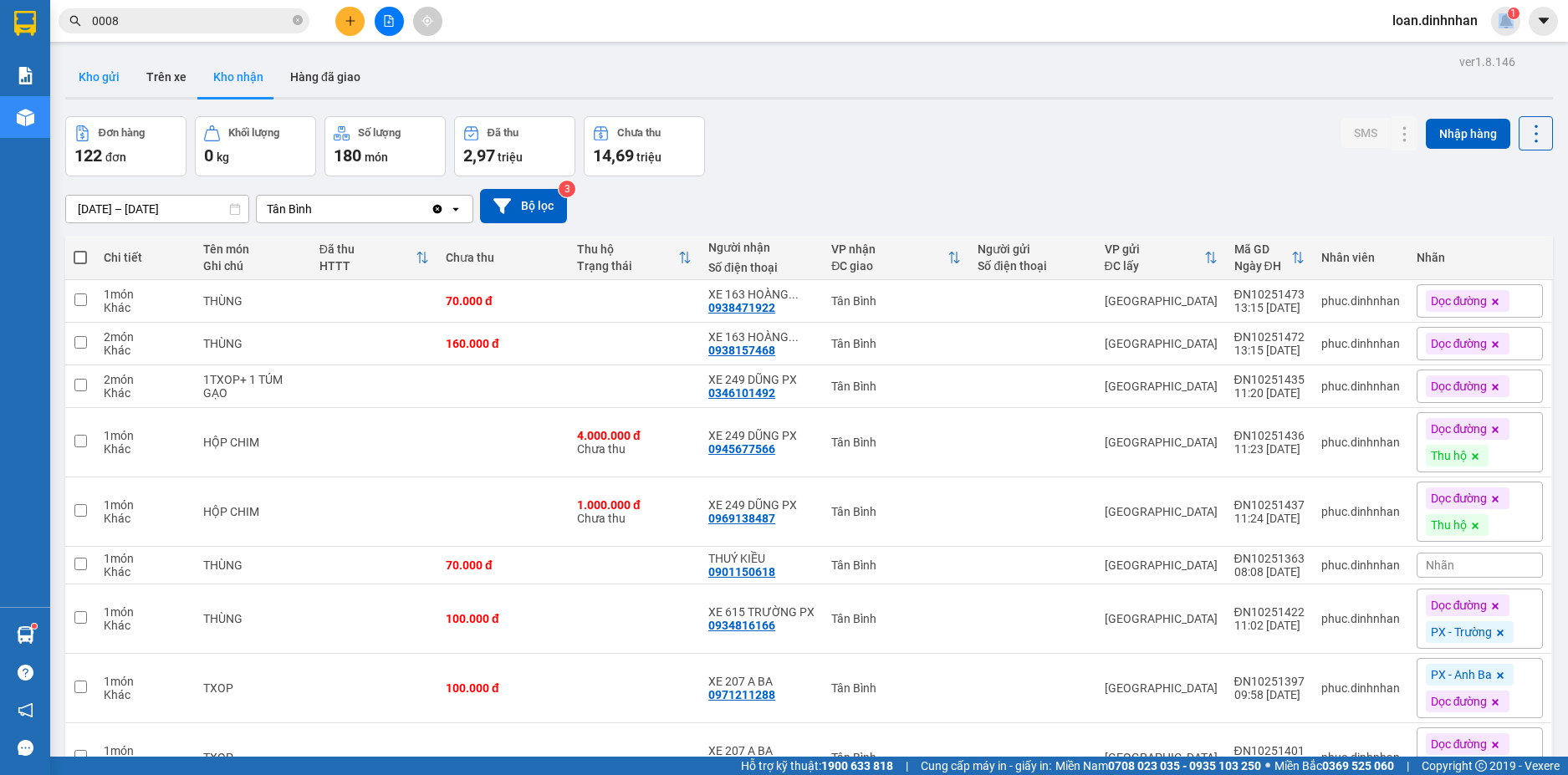
click at [99, 84] on button "Kho gửi" at bounding box center [99, 77] width 67 height 40
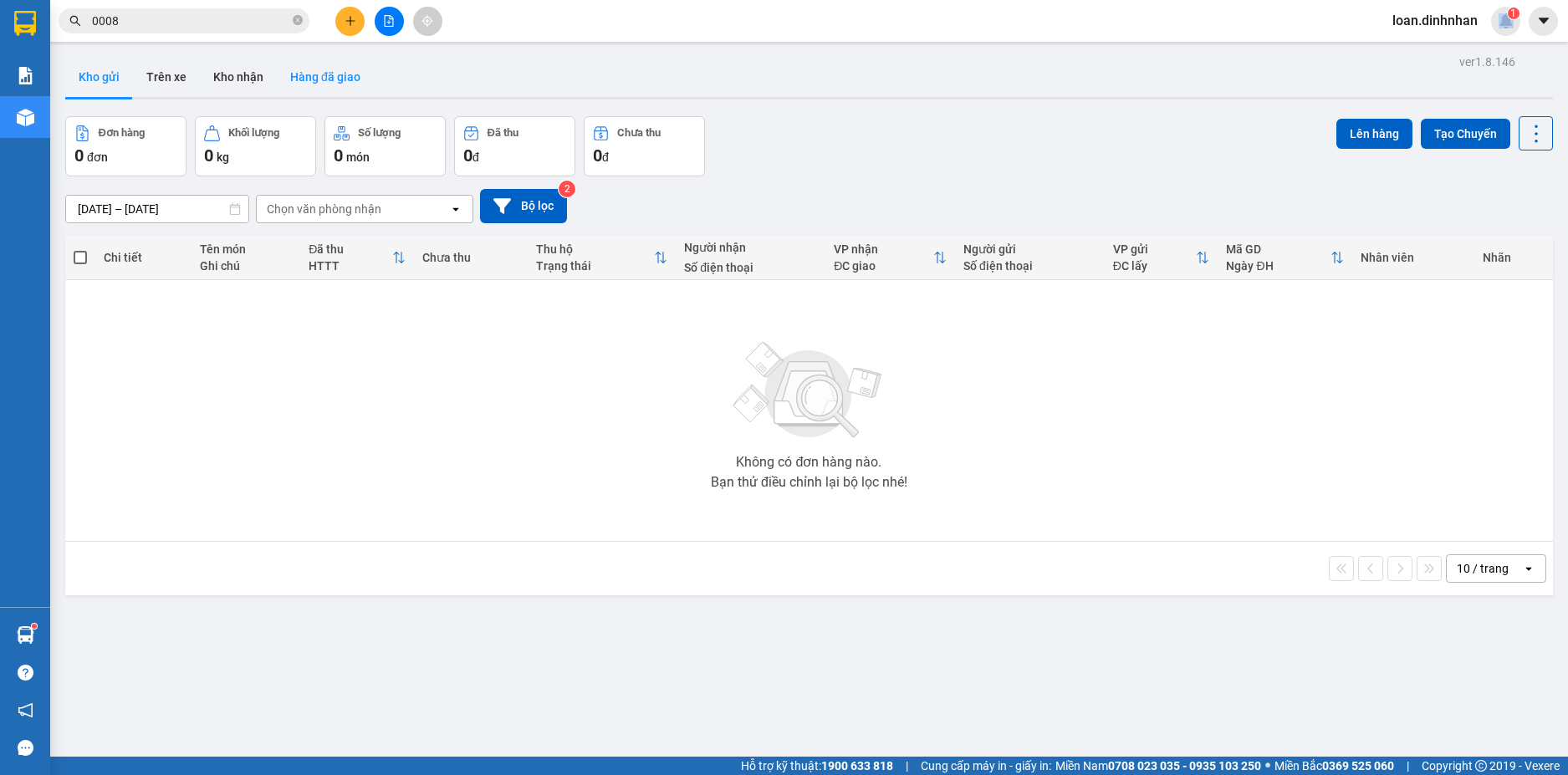
drag, startPoint x: 316, startPoint y: 64, endPoint x: 320, endPoint y: 73, distance: 9.8
click at [317, 65] on button "Hàng đã giao" at bounding box center [325, 77] width 97 height 40
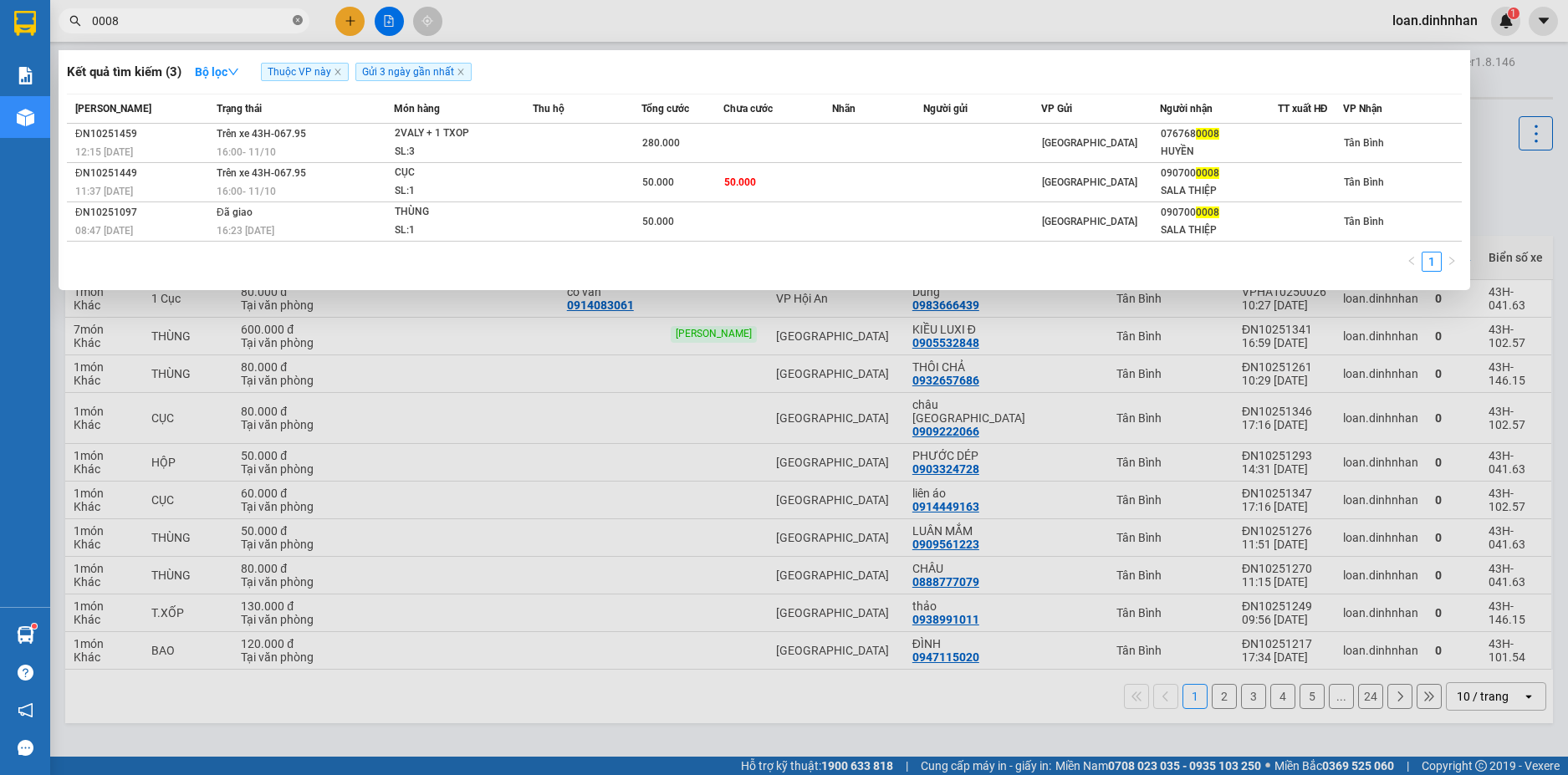
click at [300, 23] on icon "close-circle" at bounding box center [298, 20] width 10 height 10
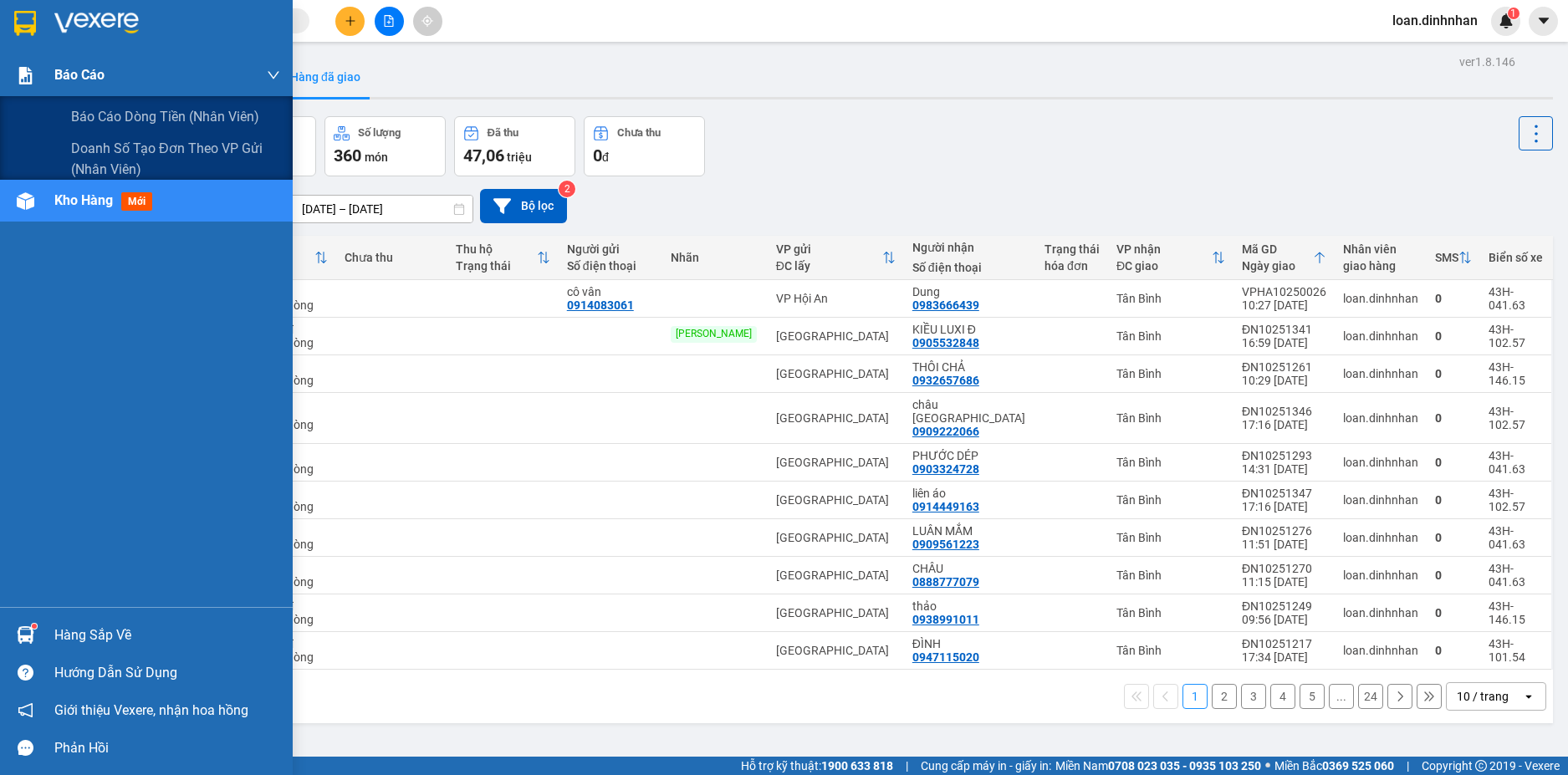
click at [25, 80] on img at bounding box center [25, 75] width 17 height 17
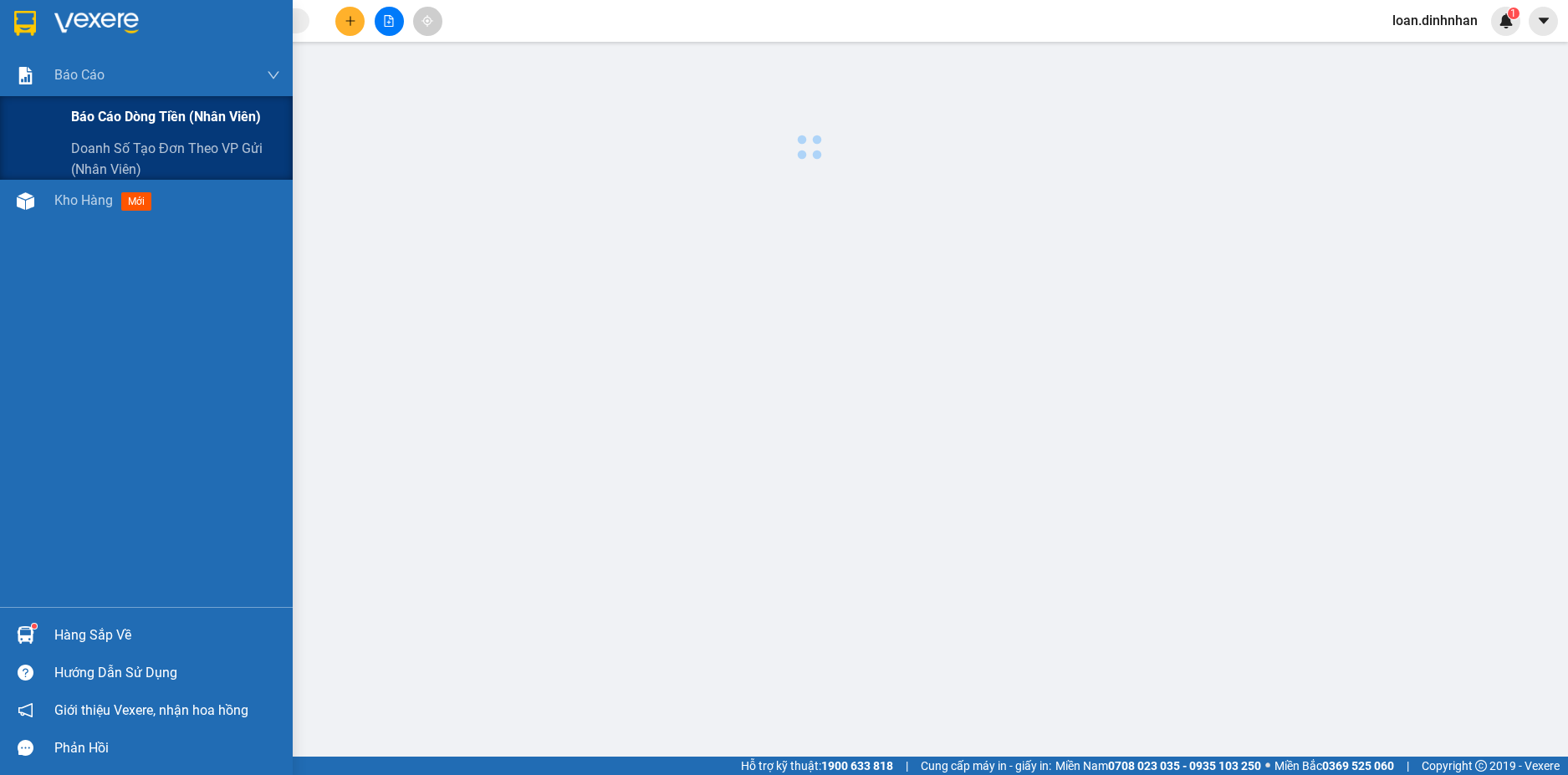
click at [100, 105] on div "Báo cáo dòng tiền (nhân viên)" at bounding box center [176, 117] width 209 height 42
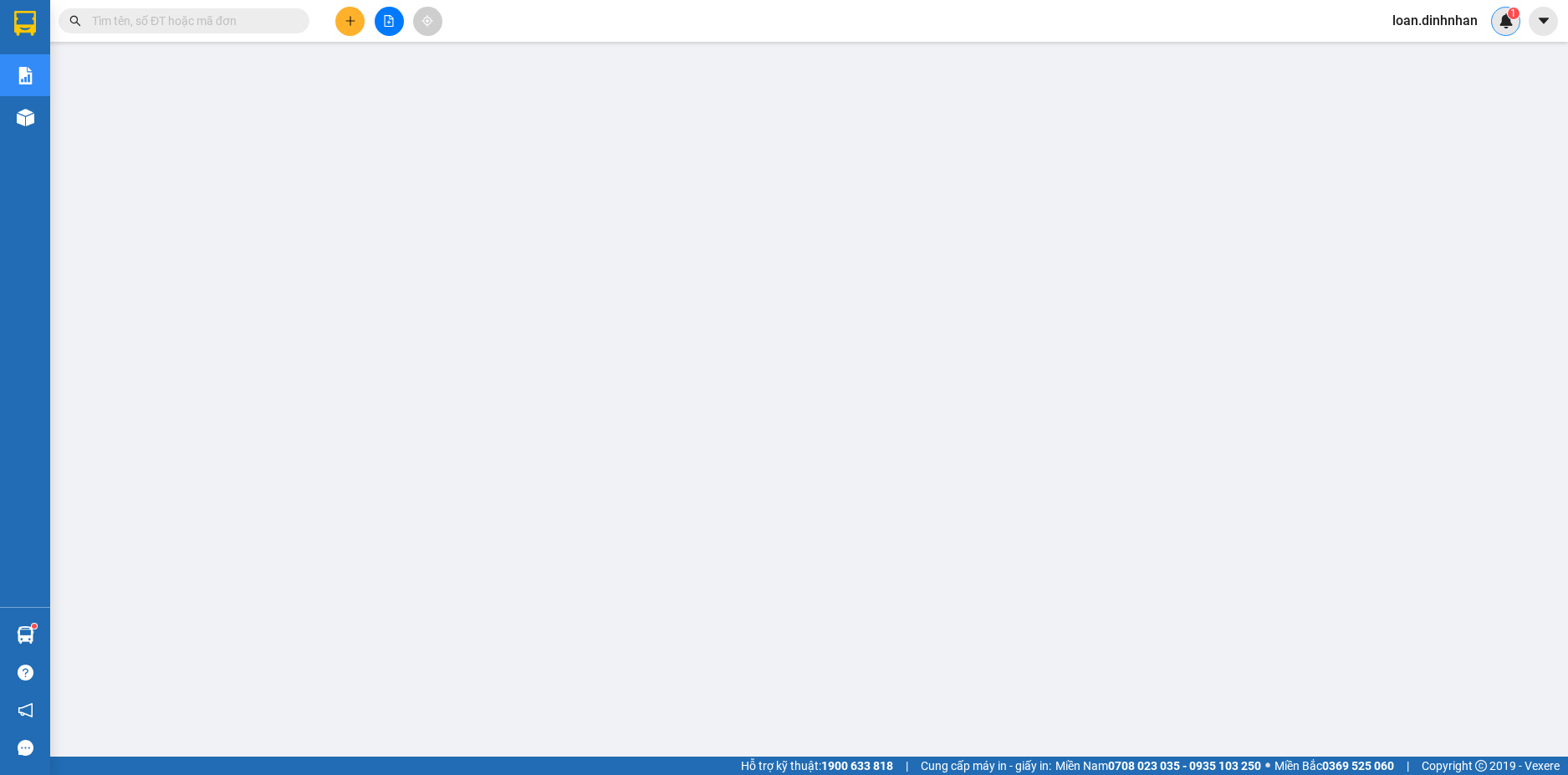
click at [1509, 17] on sup "1" at bounding box center [1513, 14] width 12 height 12
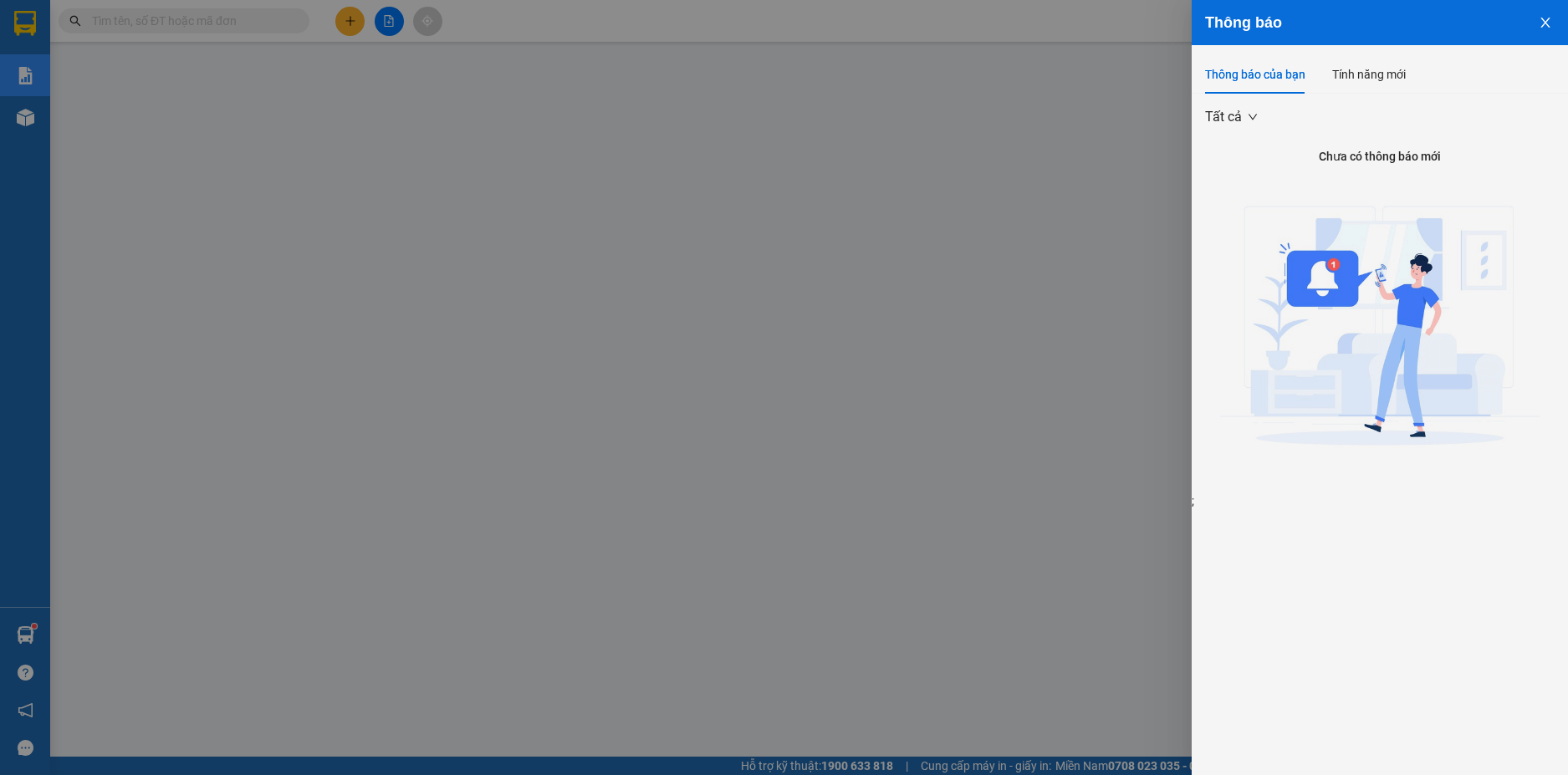
drag, startPoint x: 982, startPoint y: 317, endPoint x: 639, endPoint y: 263, distance: 347.2
click at [980, 317] on div at bounding box center [784, 388] width 1568 height 775
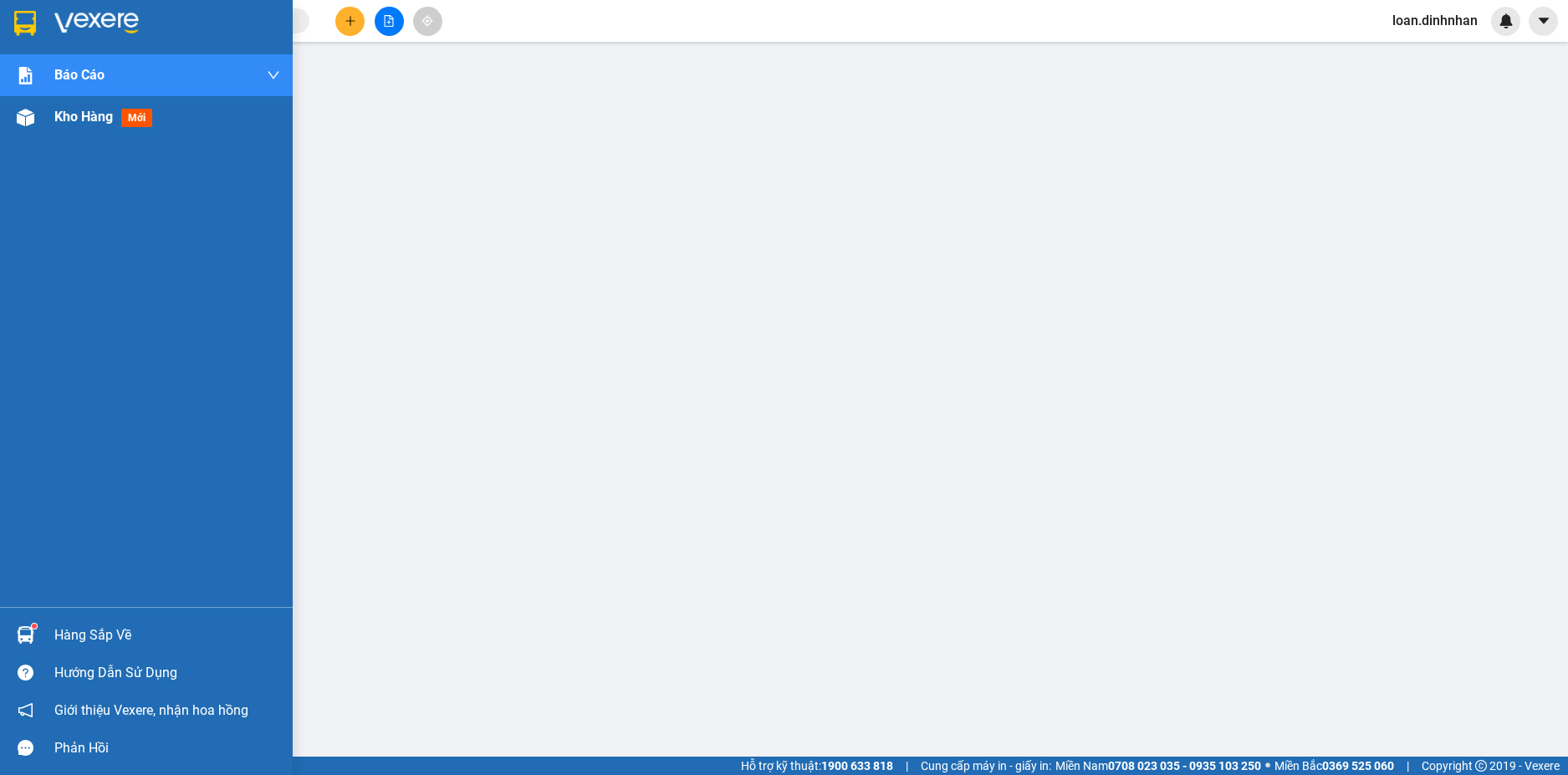
click at [38, 127] on div at bounding box center [26, 118] width 29 height 29
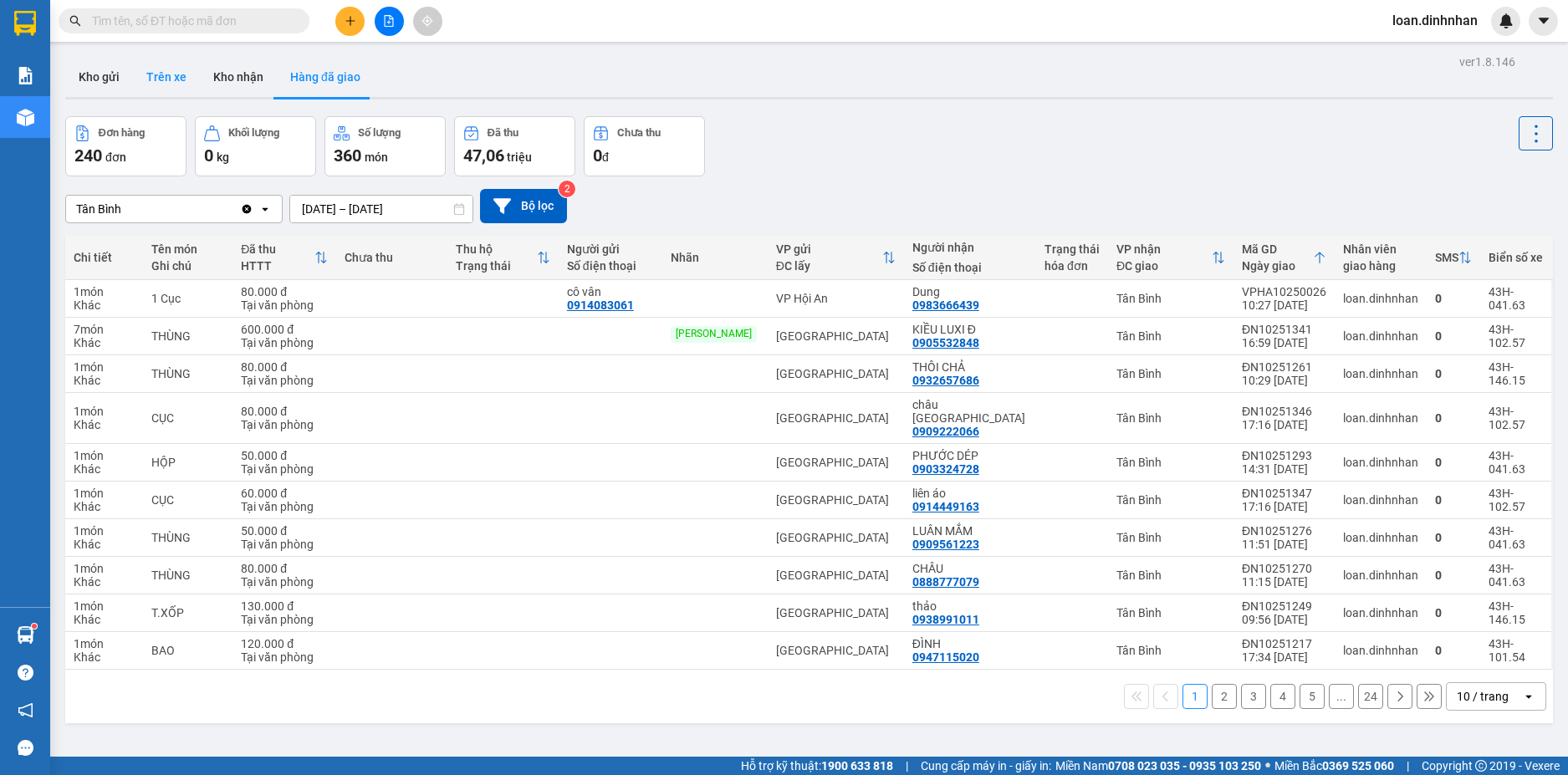
click at [157, 67] on button "Trên xe" at bounding box center [166, 77] width 67 height 40
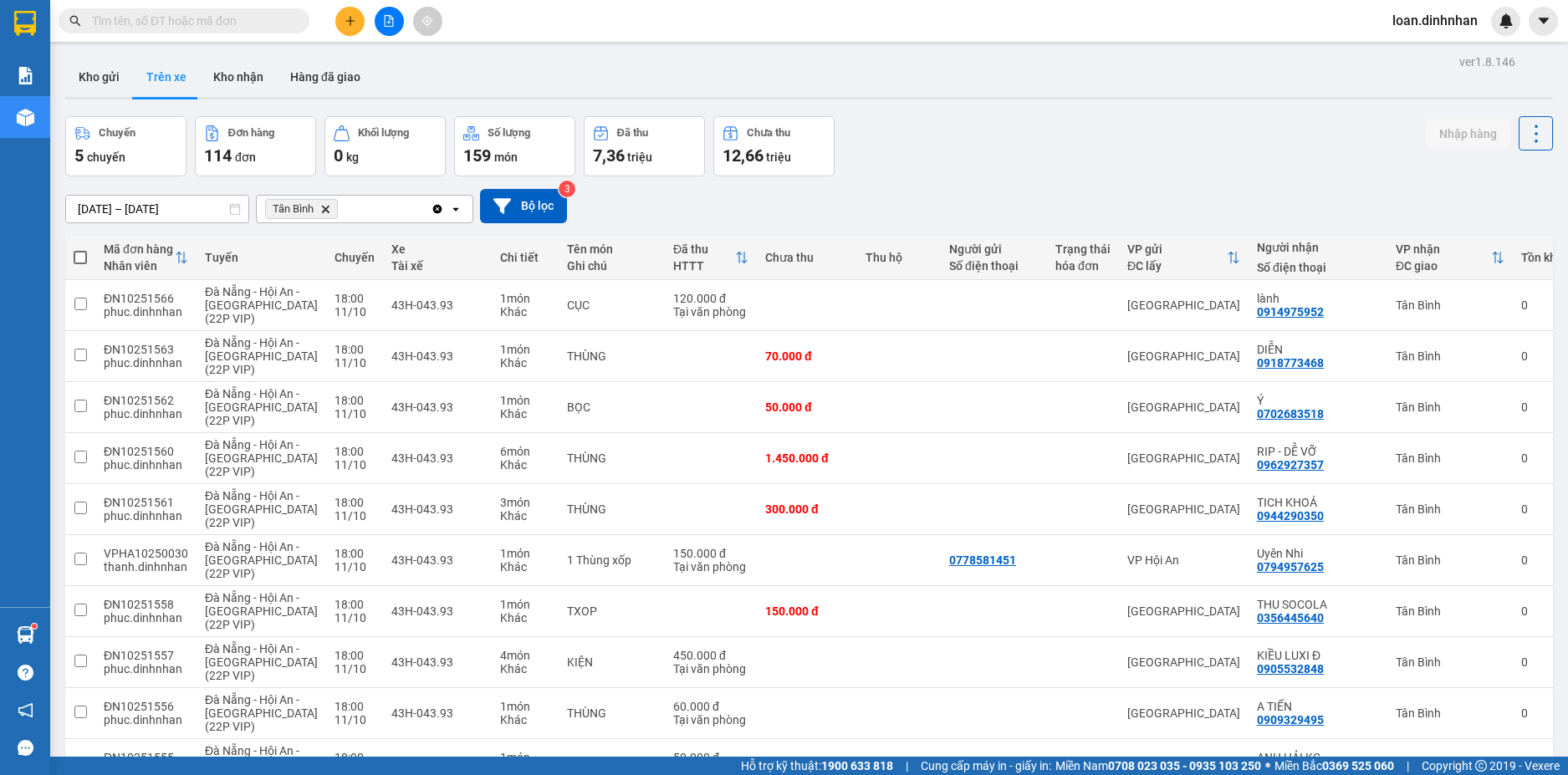
click at [254, 17] on input "text" at bounding box center [190, 21] width 197 height 18
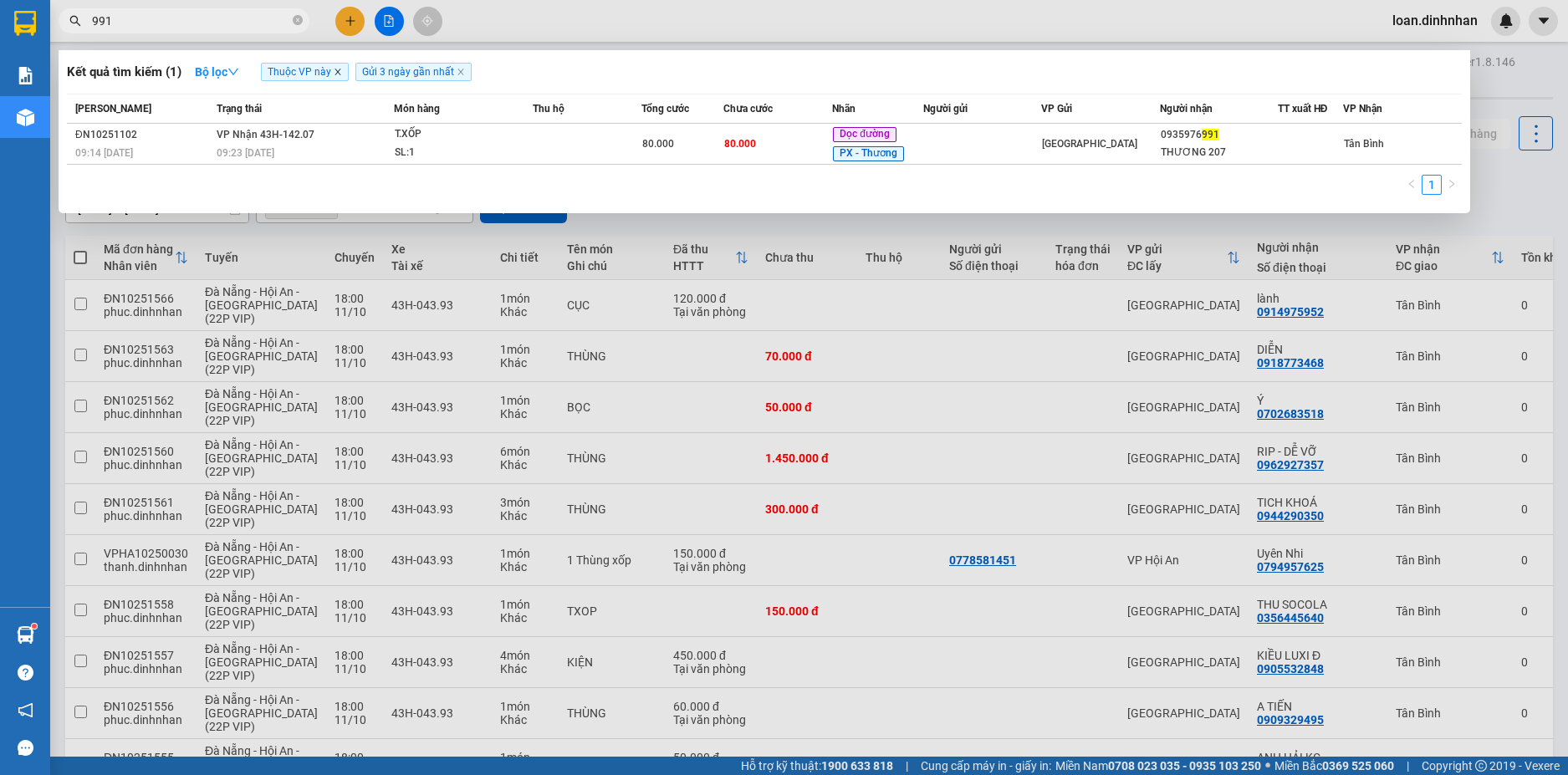
type input "991"
click at [340, 71] on icon "close" at bounding box center [338, 72] width 9 height 9
drag, startPoint x: 373, startPoint y: 72, endPoint x: 304, endPoint y: 67, distance: 69.2
click at [364, 71] on span "Gửi 3 ngày gần nhất" at bounding box center [318, 71] width 116 height 18
click at [299, 18] on icon "close-circle" at bounding box center [298, 20] width 10 height 10
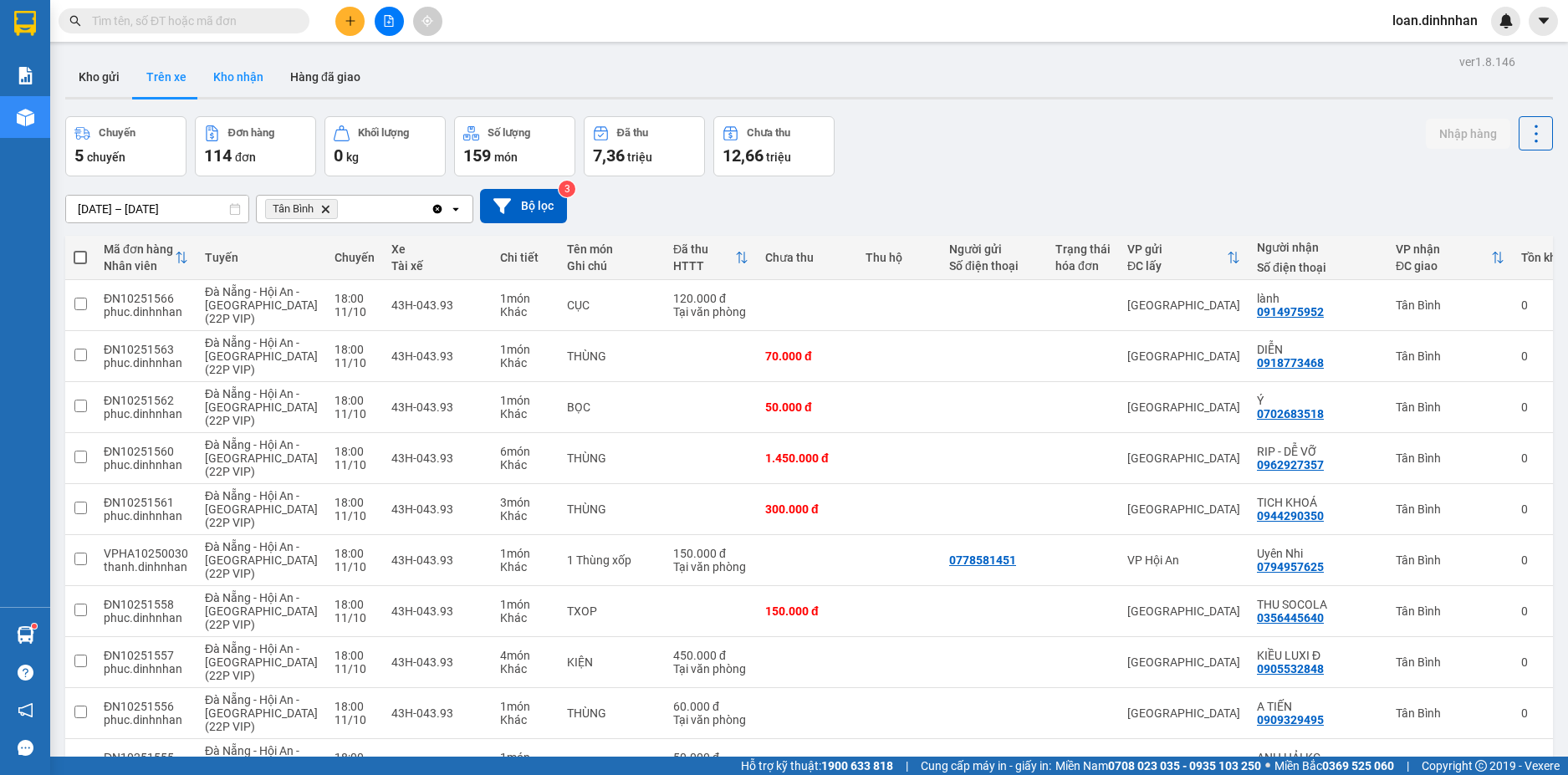
drag, startPoint x: 240, startPoint y: 70, endPoint x: 217, endPoint y: 94, distance: 33.2
click at [241, 70] on button "Kho nhận" at bounding box center [238, 77] width 77 height 40
type input "[DATE] – [DATE]"
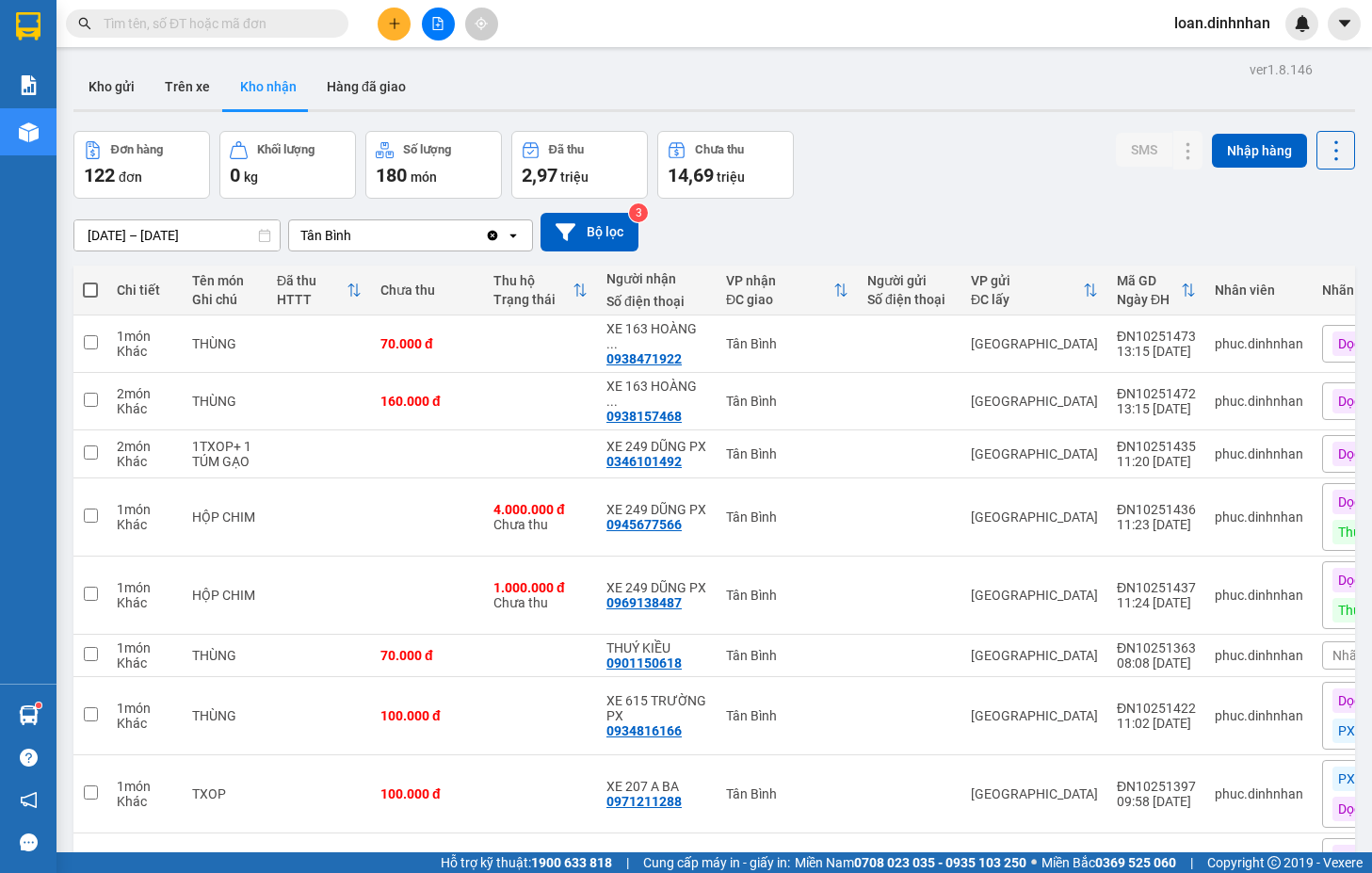
click at [281, 19] on input "text" at bounding box center [214, 23] width 222 height 20
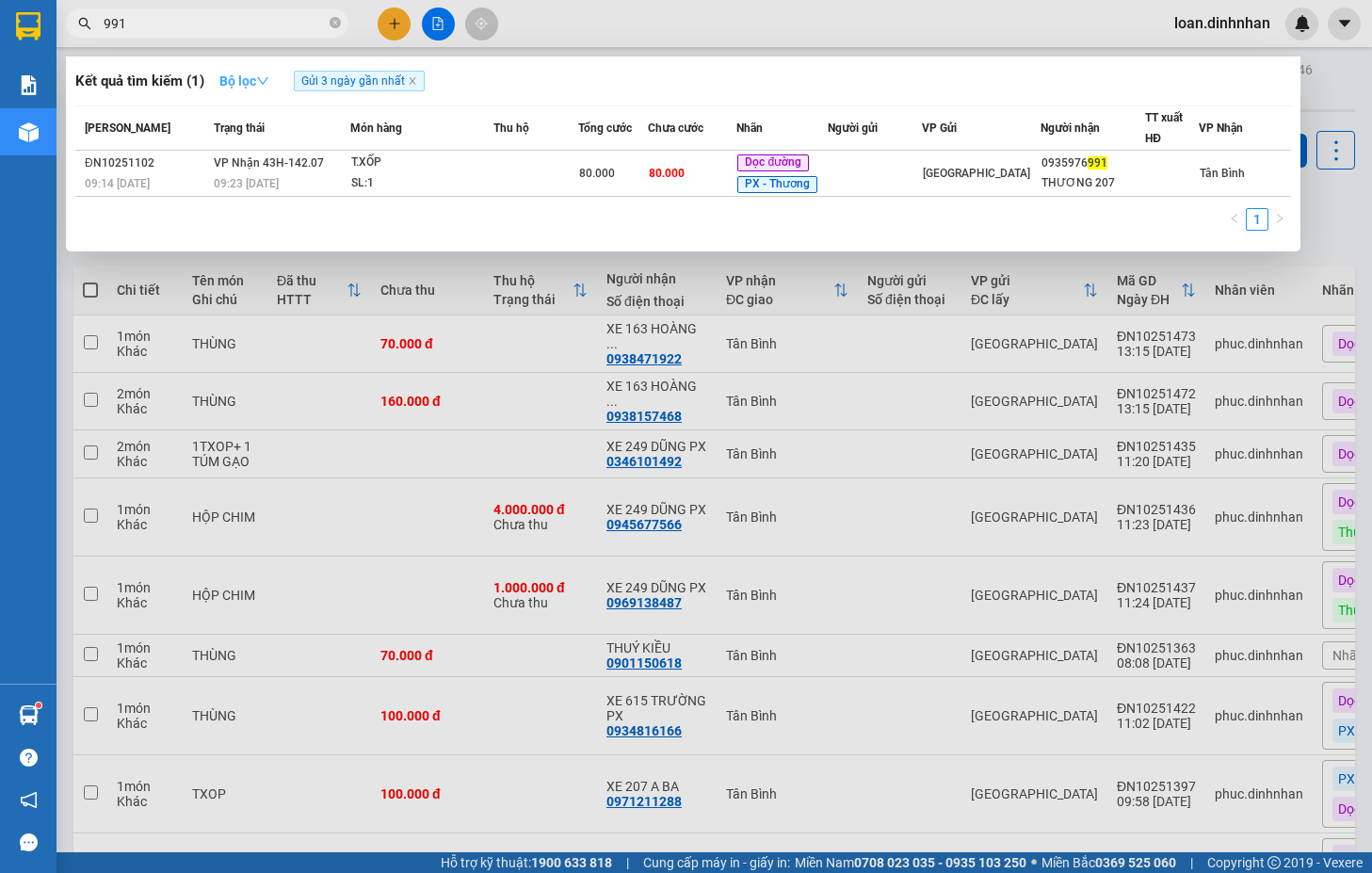
type input "991"
click at [262, 78] on strong "Bộ lọc" at bounding box center [244, 80] width 50 height 15
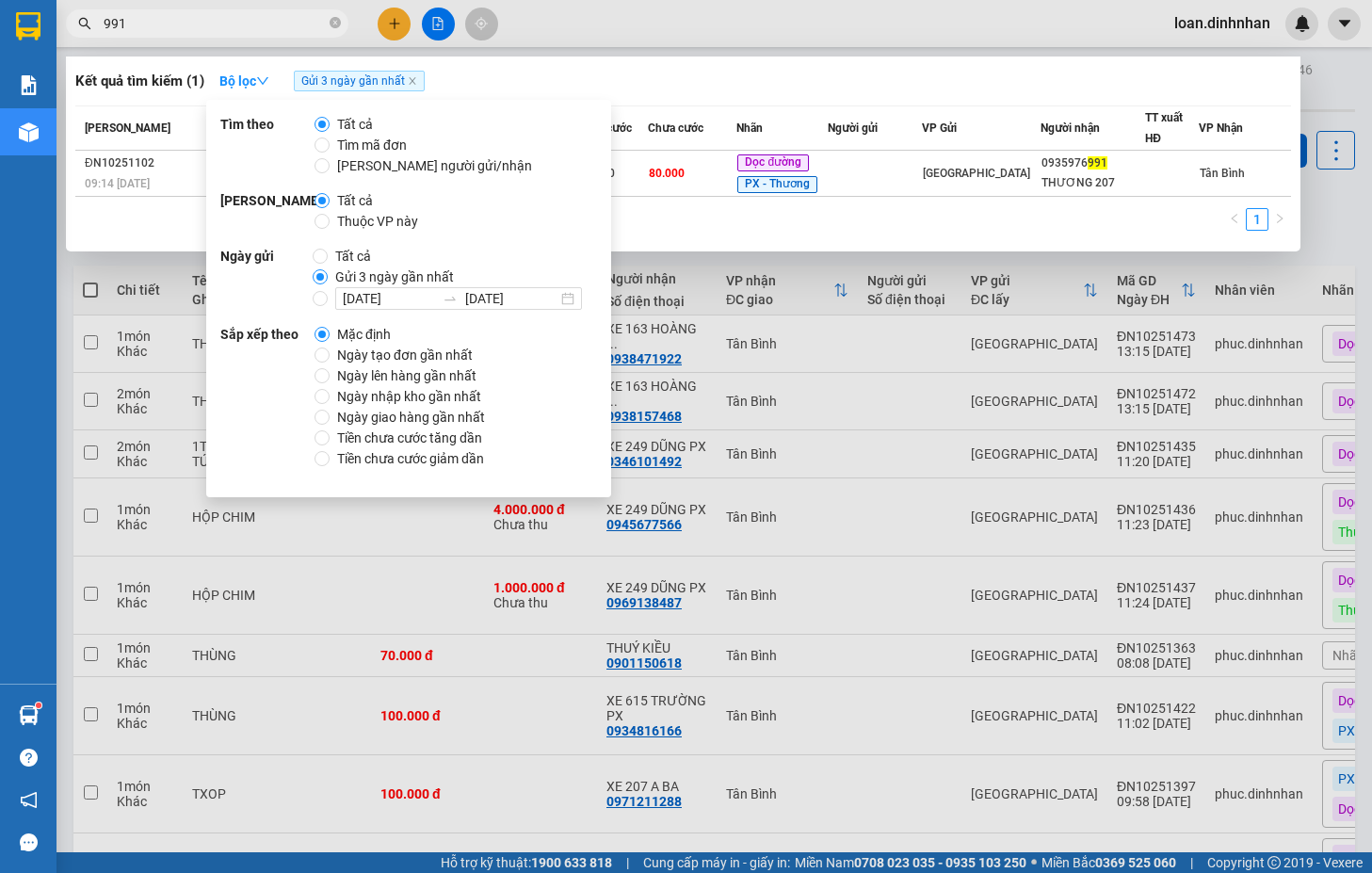
click at [339, 246] on span "Tất cả" at bounding box center [353, 255] width 51 height 20
click at [327, 248] on input "Tất cả" at bounding box center [320, 255] width 15 height 15
radio input "true"
radio input "false"
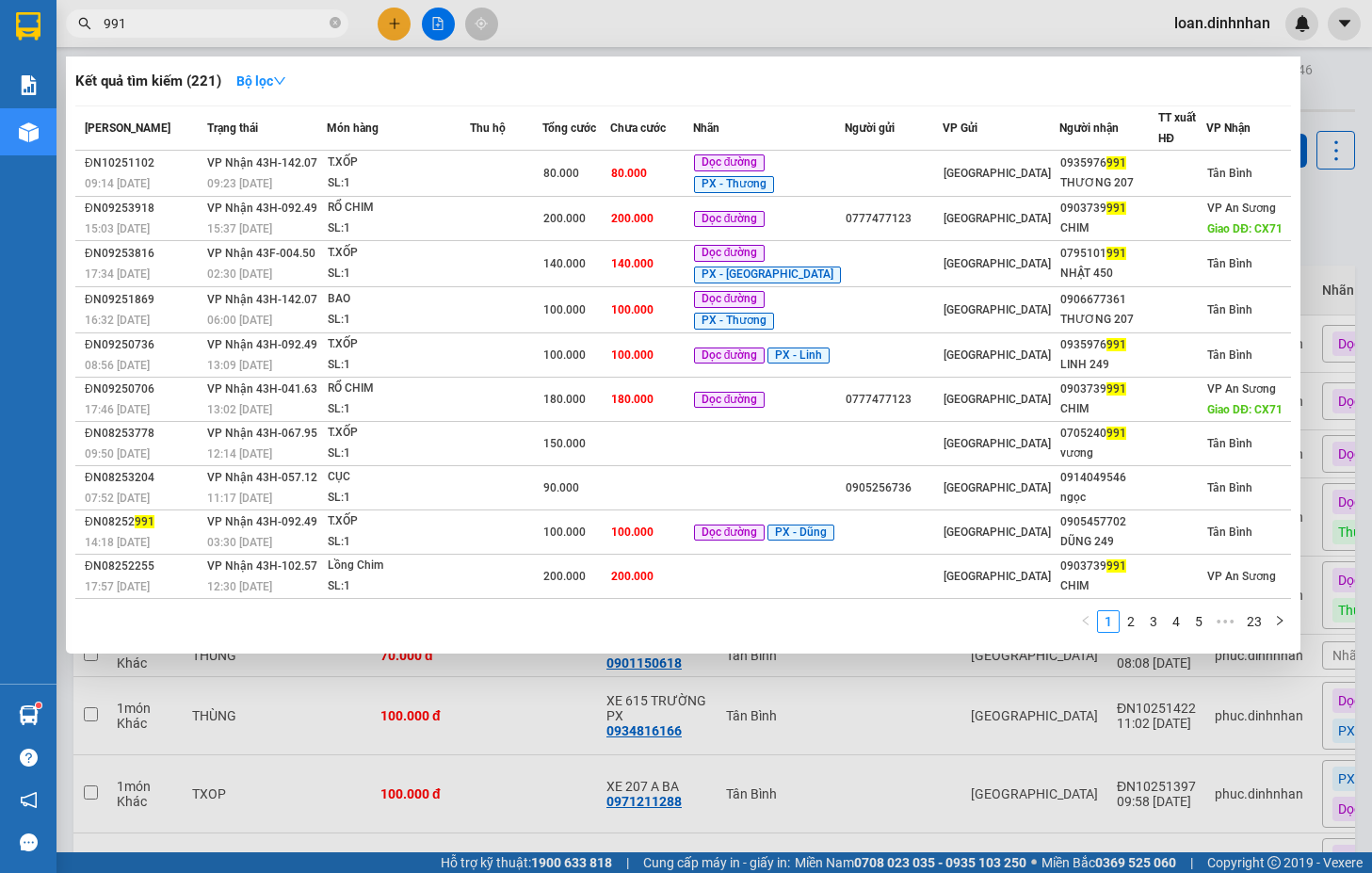
click at [1331, 97] on div at bounding box center [686, 436] width 1372 height 873
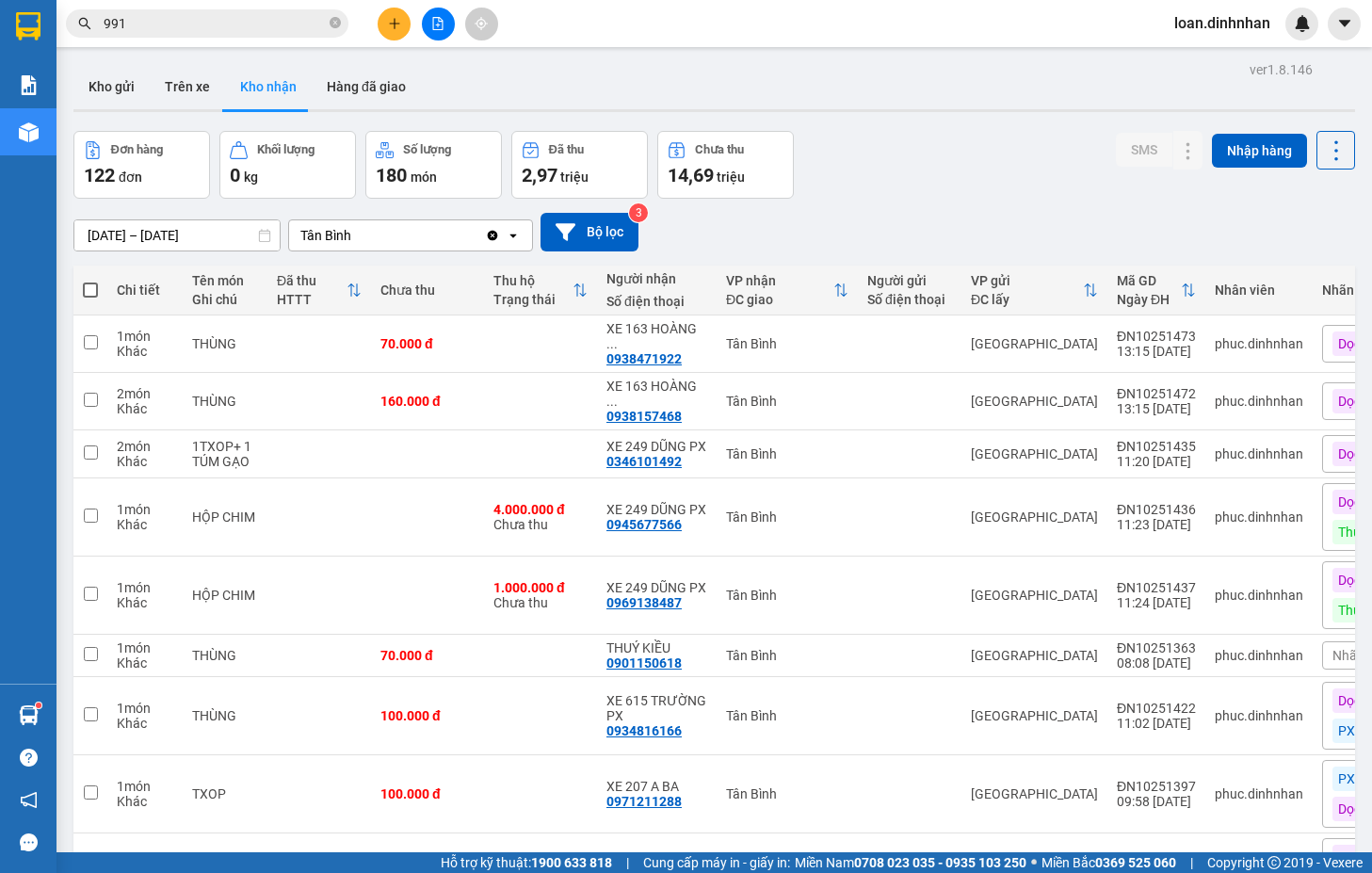
click at [237, 34] on span "991" at bounding box center [208, 23] width 283 height 28
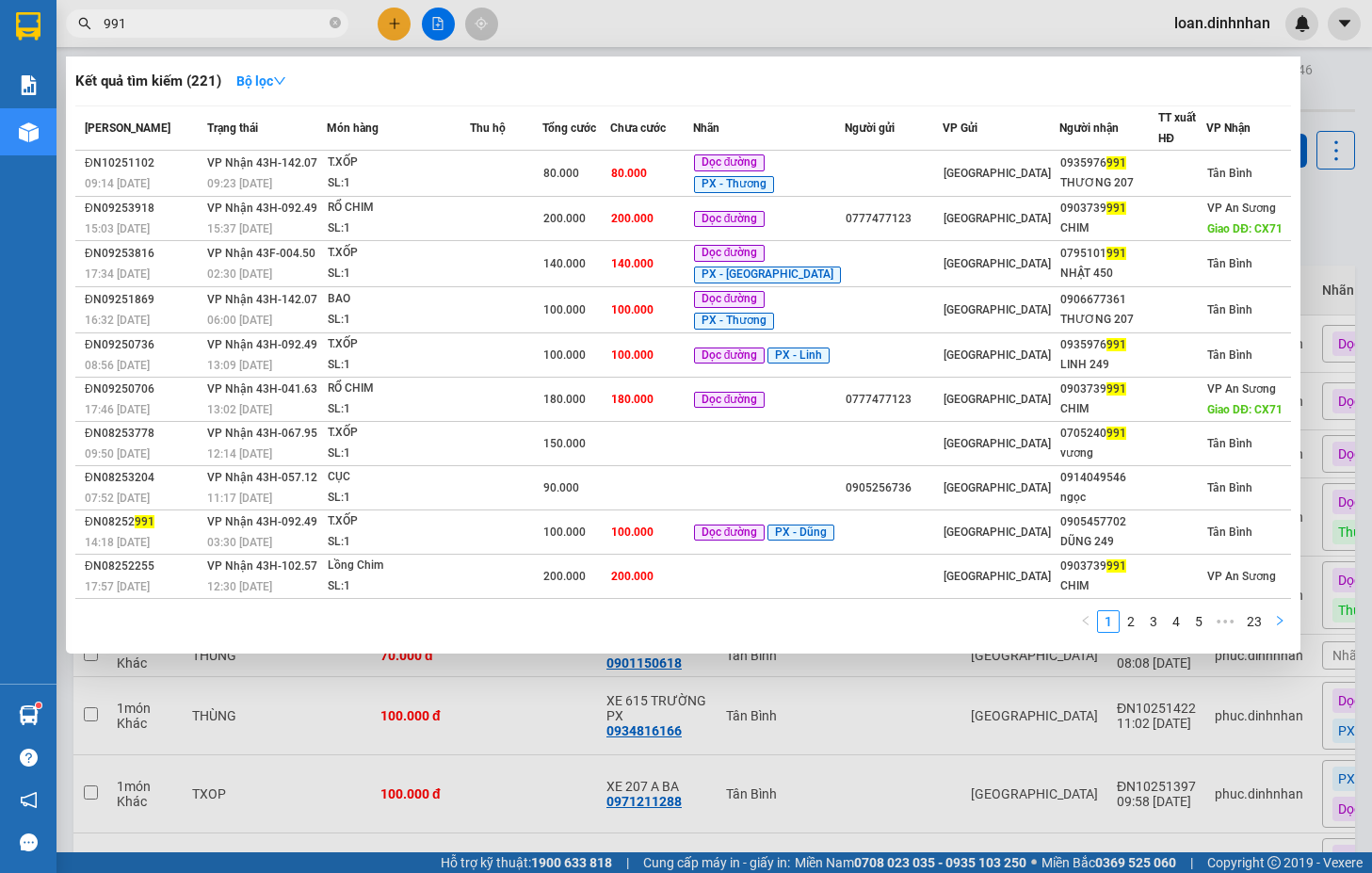
drag, startPoint x: 1274, startPoint y: 626, endPoint x: 1312, endPoint y: 566, distance: 71.0
click at [1275, 626] on icon "right" at bounding box center [1279, 621] width 12 height 12
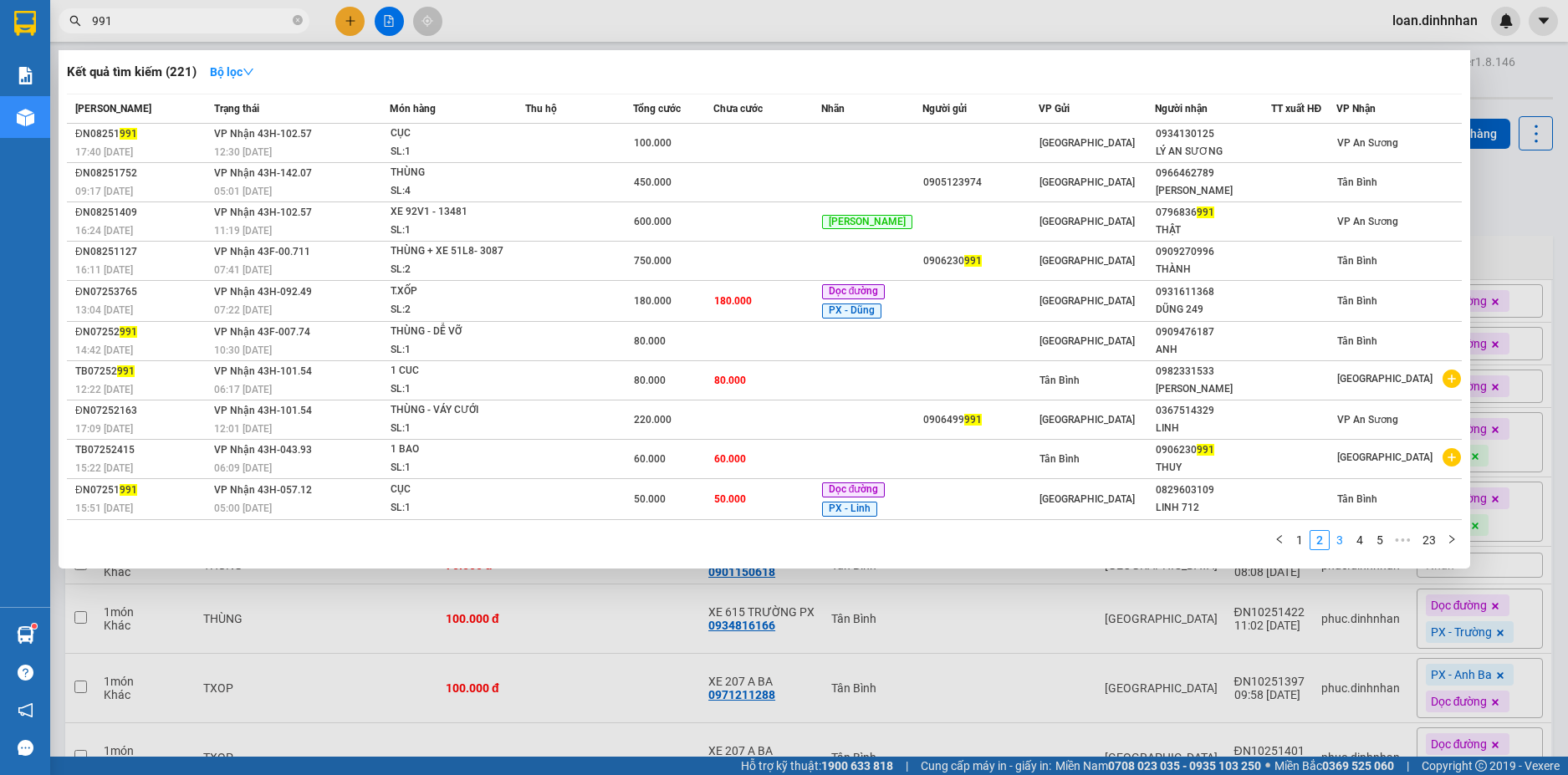
click at [1346, 542] on link "3" at bounding box center [1339, 540] width 18 height 18
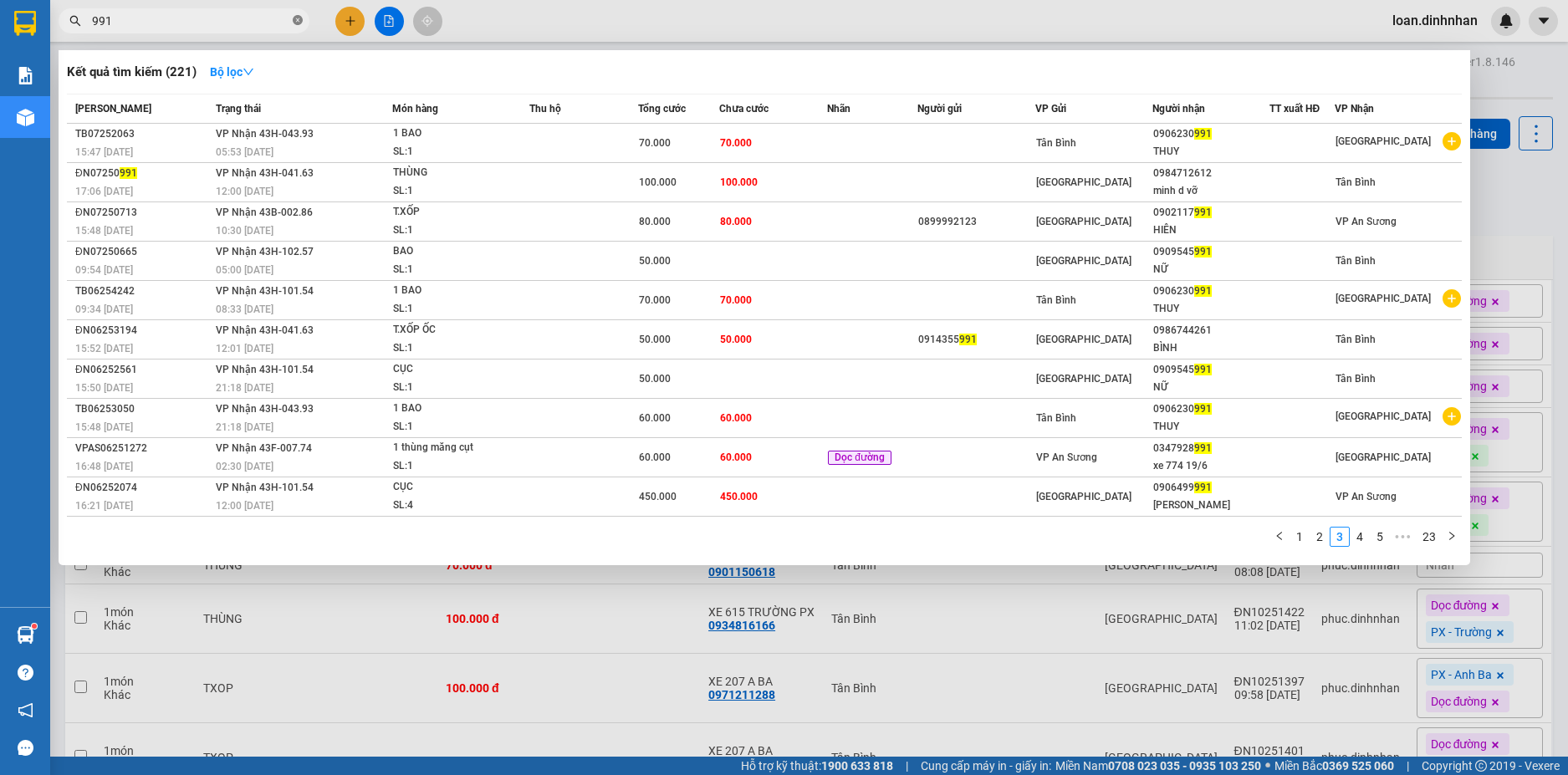
click at [299, 19] on icon "close-circle" at bounding box center [298, 20] width 10 height 10
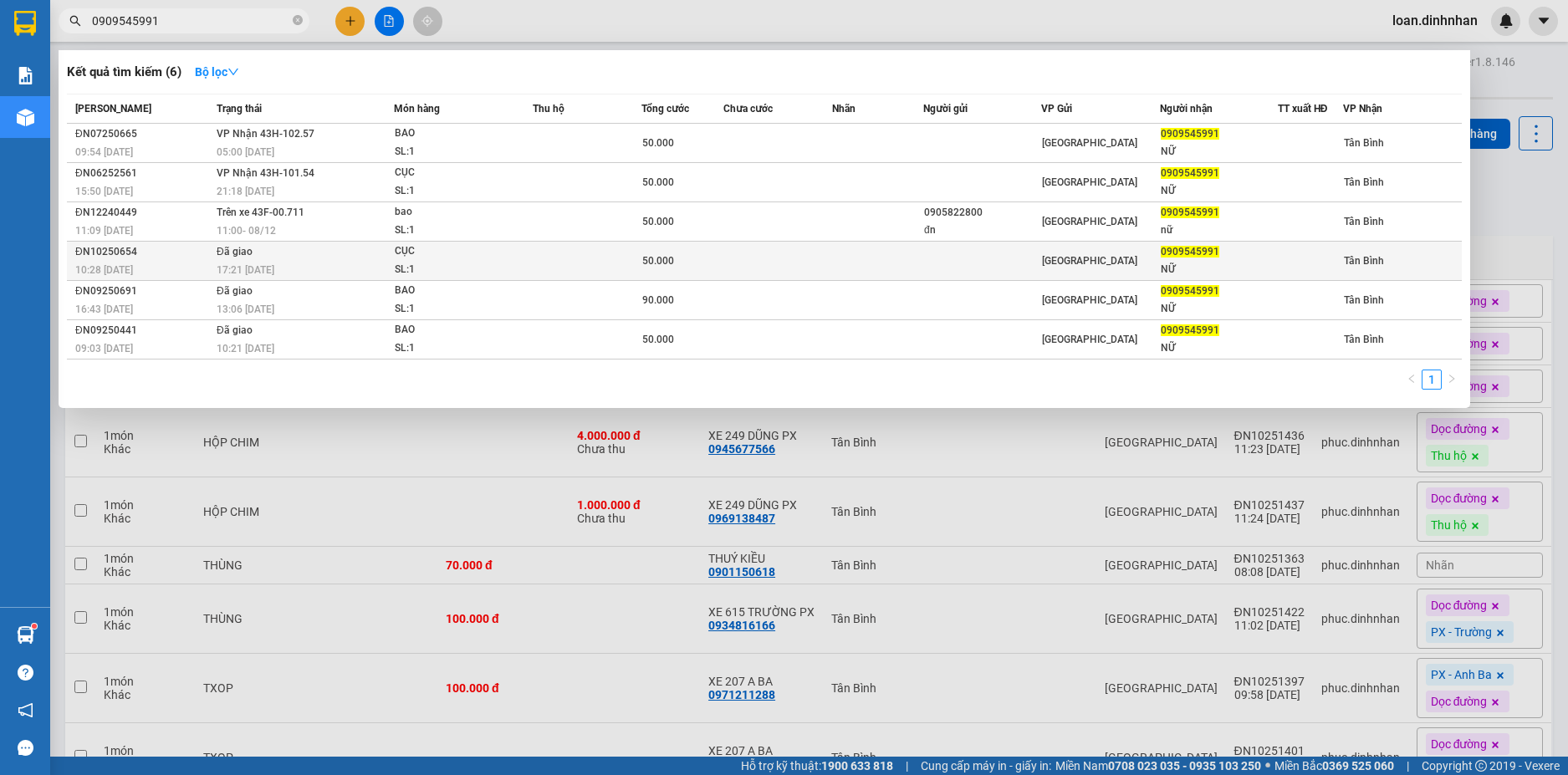
type input "0909545991"
click at [652, 266] on span "50.000" at bounding box center [658, 261] width 32 height 12
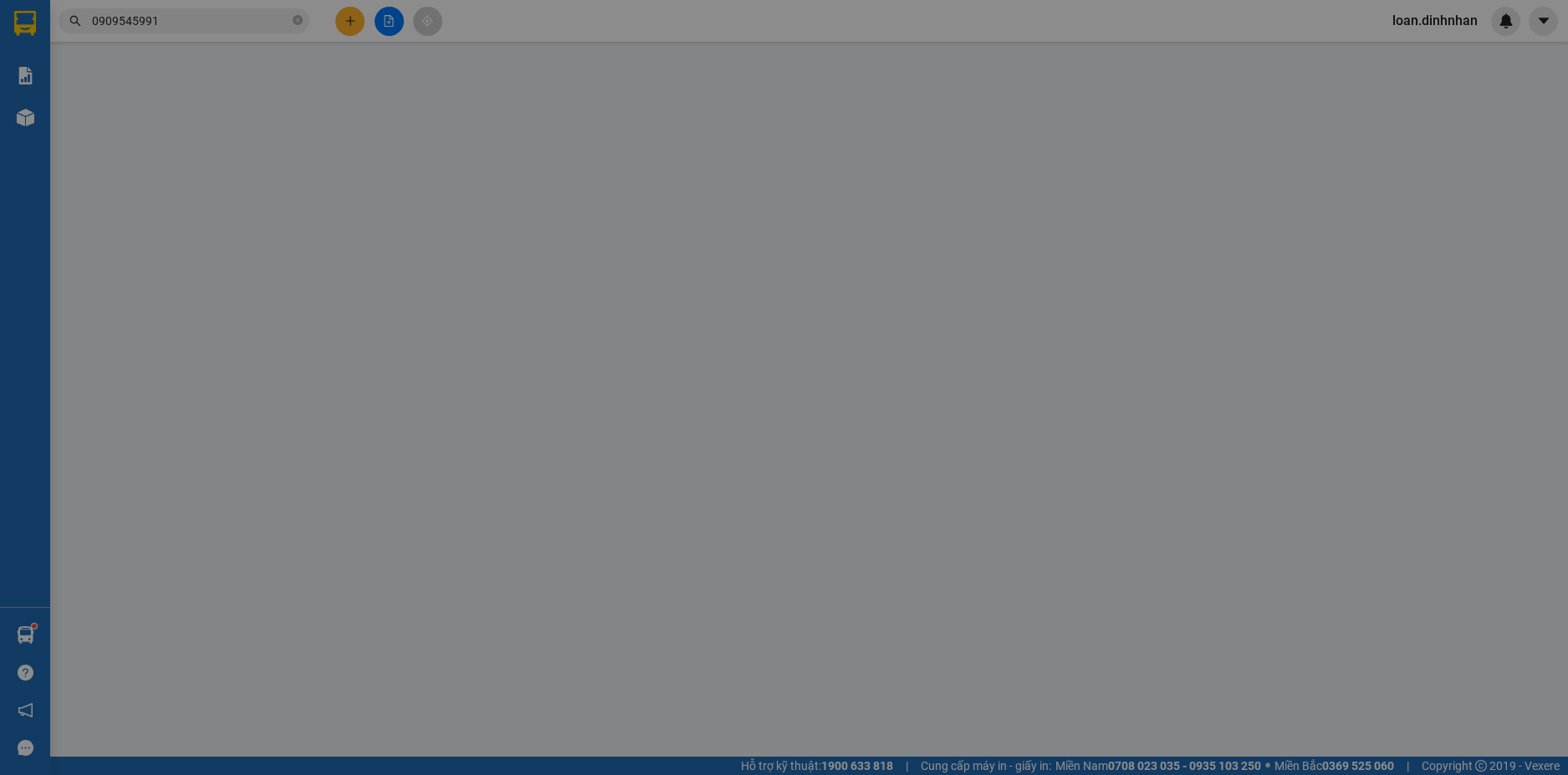
type input "0909545991"
type input "NỮ"
type input "50.000"
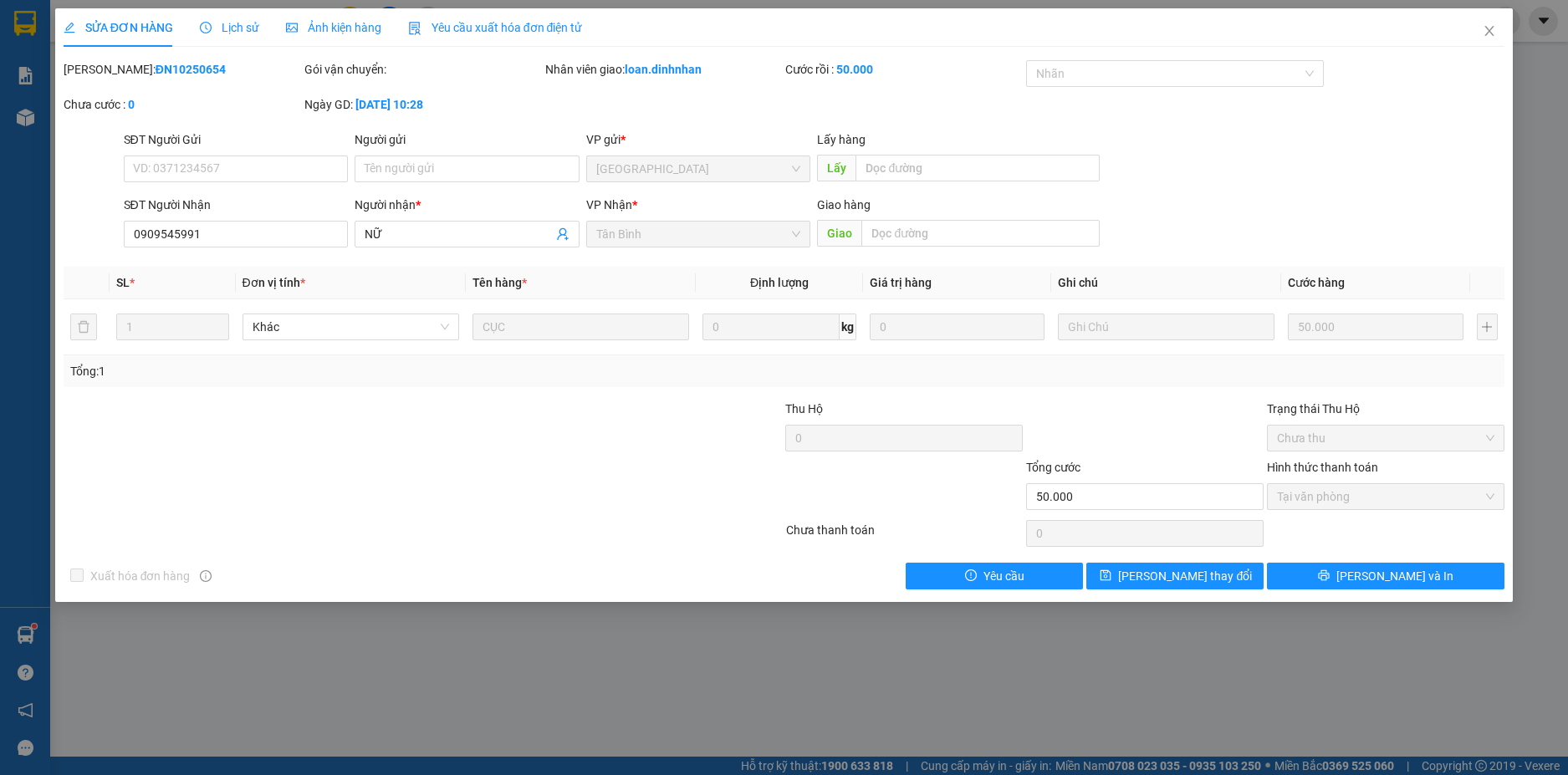
click at [235, 29] on span "Lịch sử" at bounding box center [229, 27] width 60 height 13
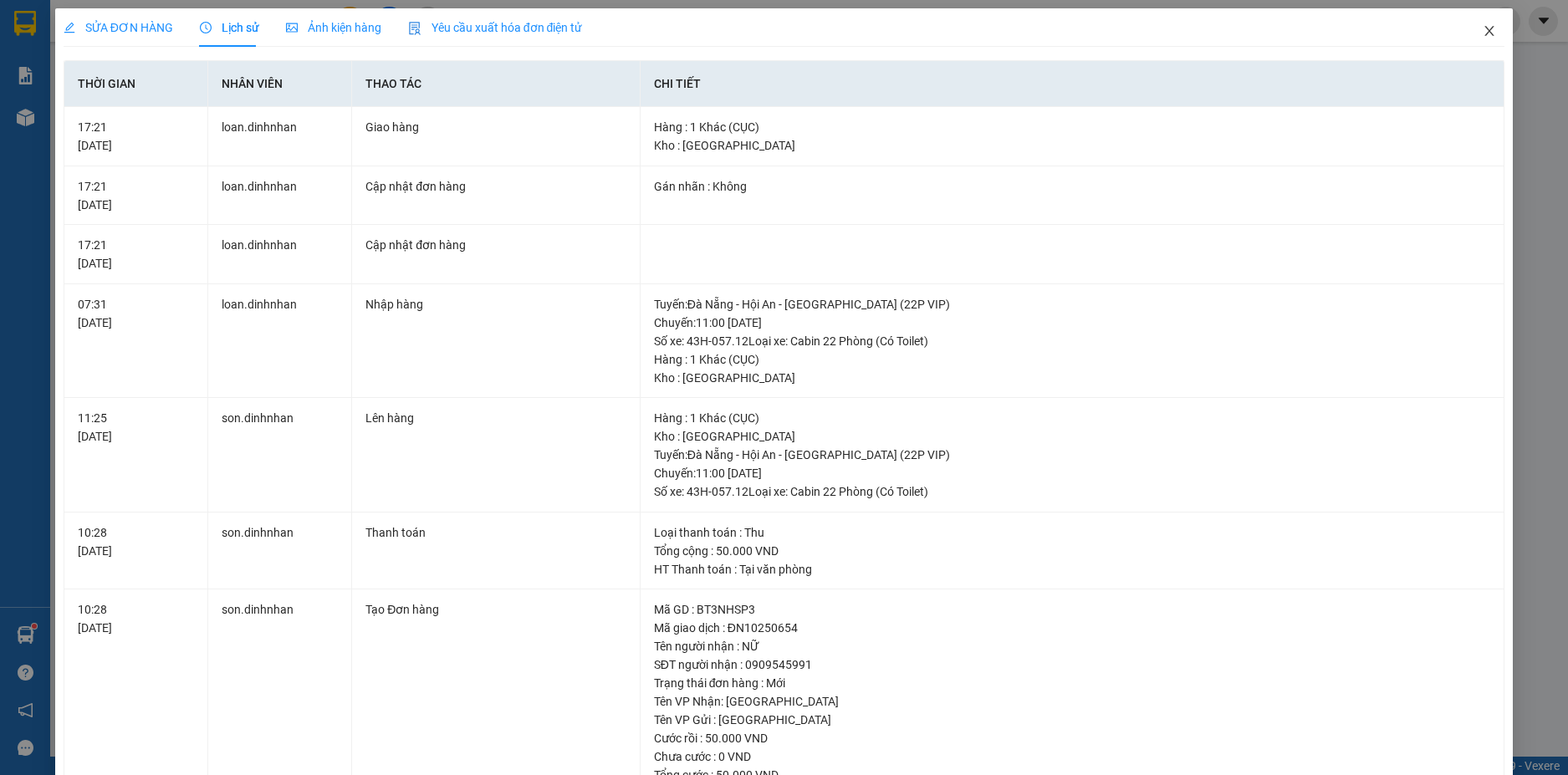
click at [1482, 28] on icon "close" at bounding box center [1488, 30] width 13 height 13
click at [1475, 29] on span "loan.dinhnhan" at bounding box center [1434, 21] width 112 height 21
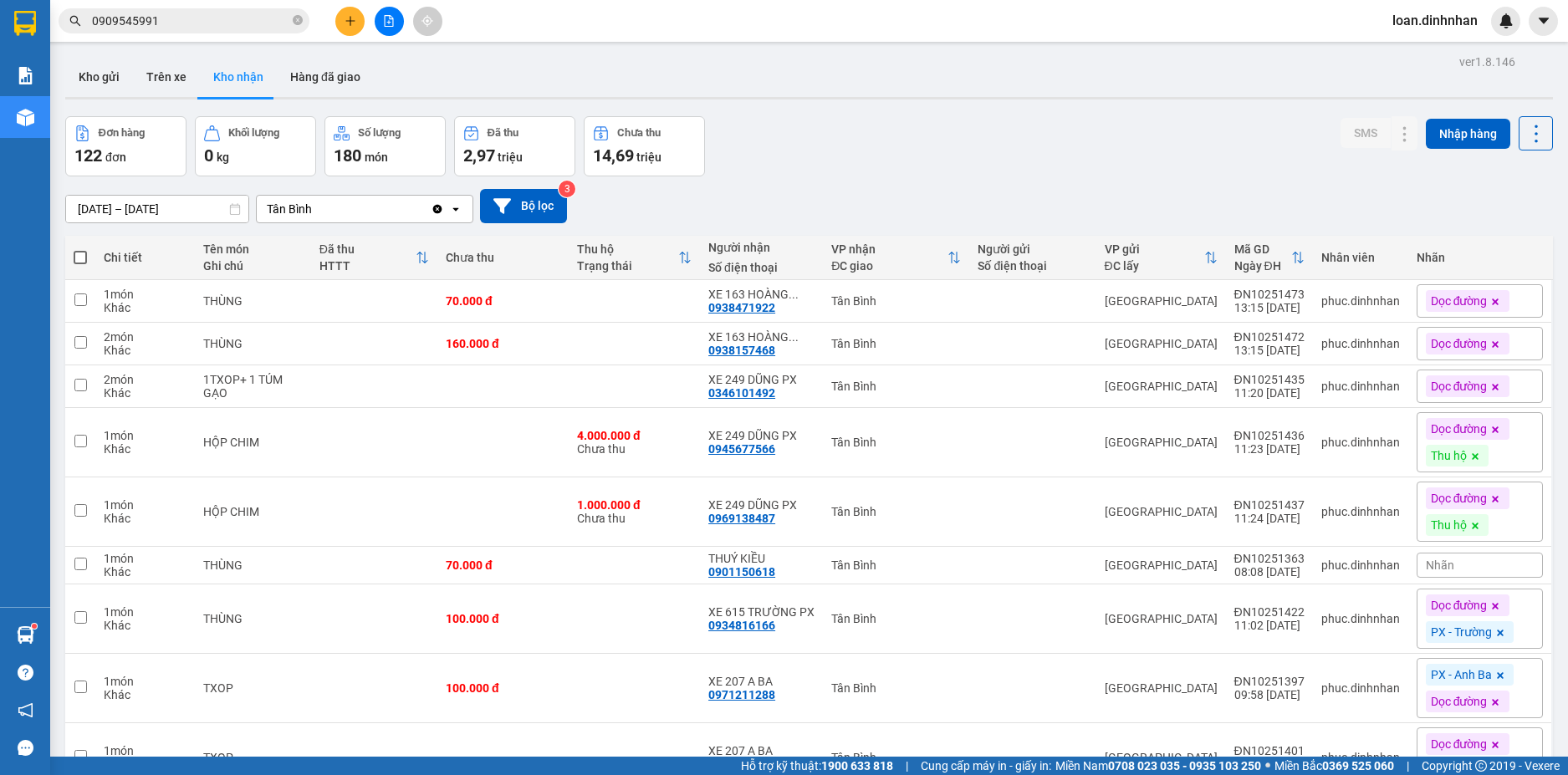
click at [166, 8] on div "Kết quả tìm kiếm ( 6 ) Bộ lọc Mã ĐH Trạng thái Món hàng Thu hộ Tổng cước Chưa c…" at bounding box center [163, 22] width 326 height 29
click at [209, 26] on input "0909545991" at bounding box center [190, 21] width 197 height 18
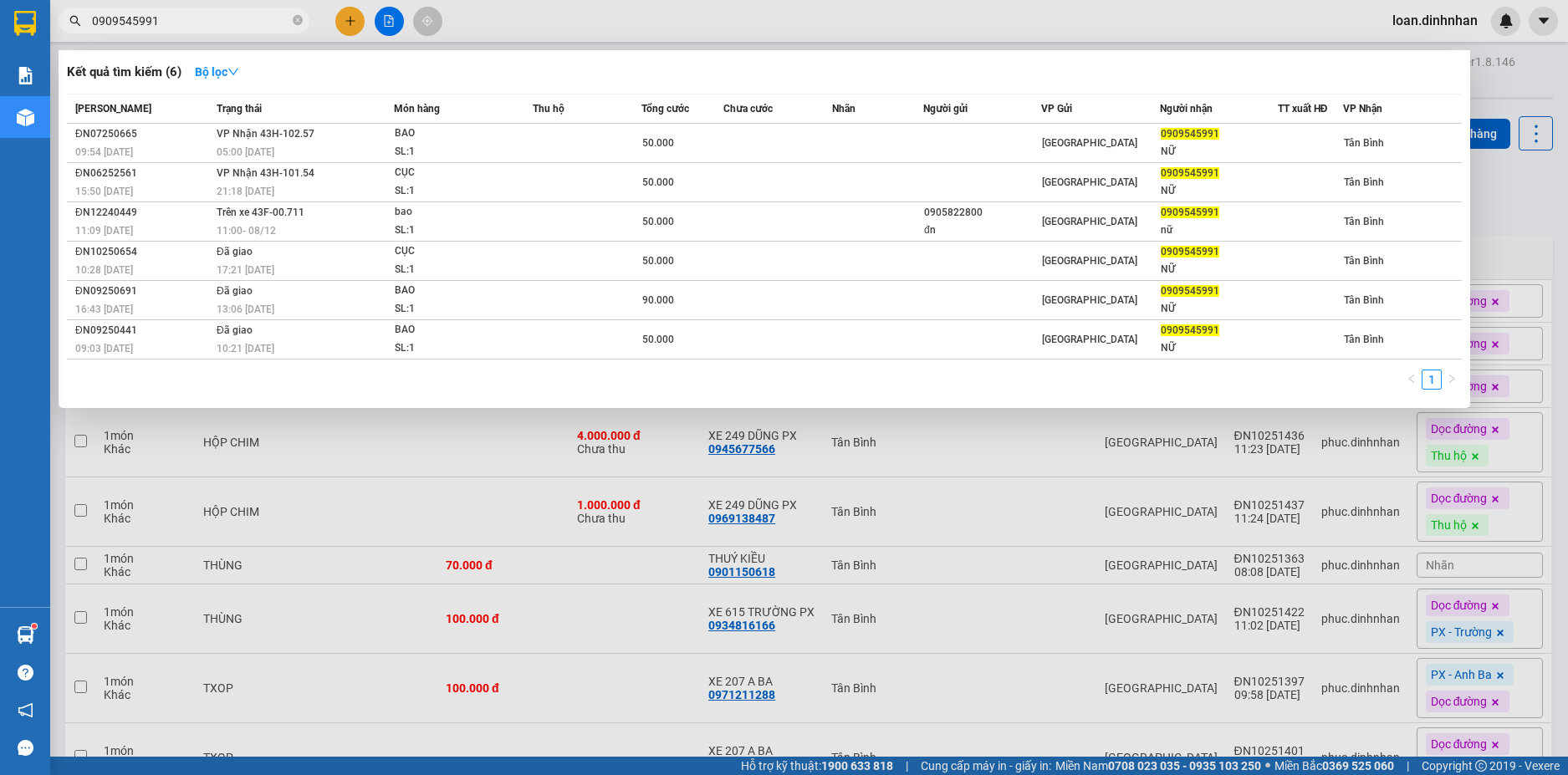
click at [717, 26] on div at bounding box center [784, 388] width 1568 height 775
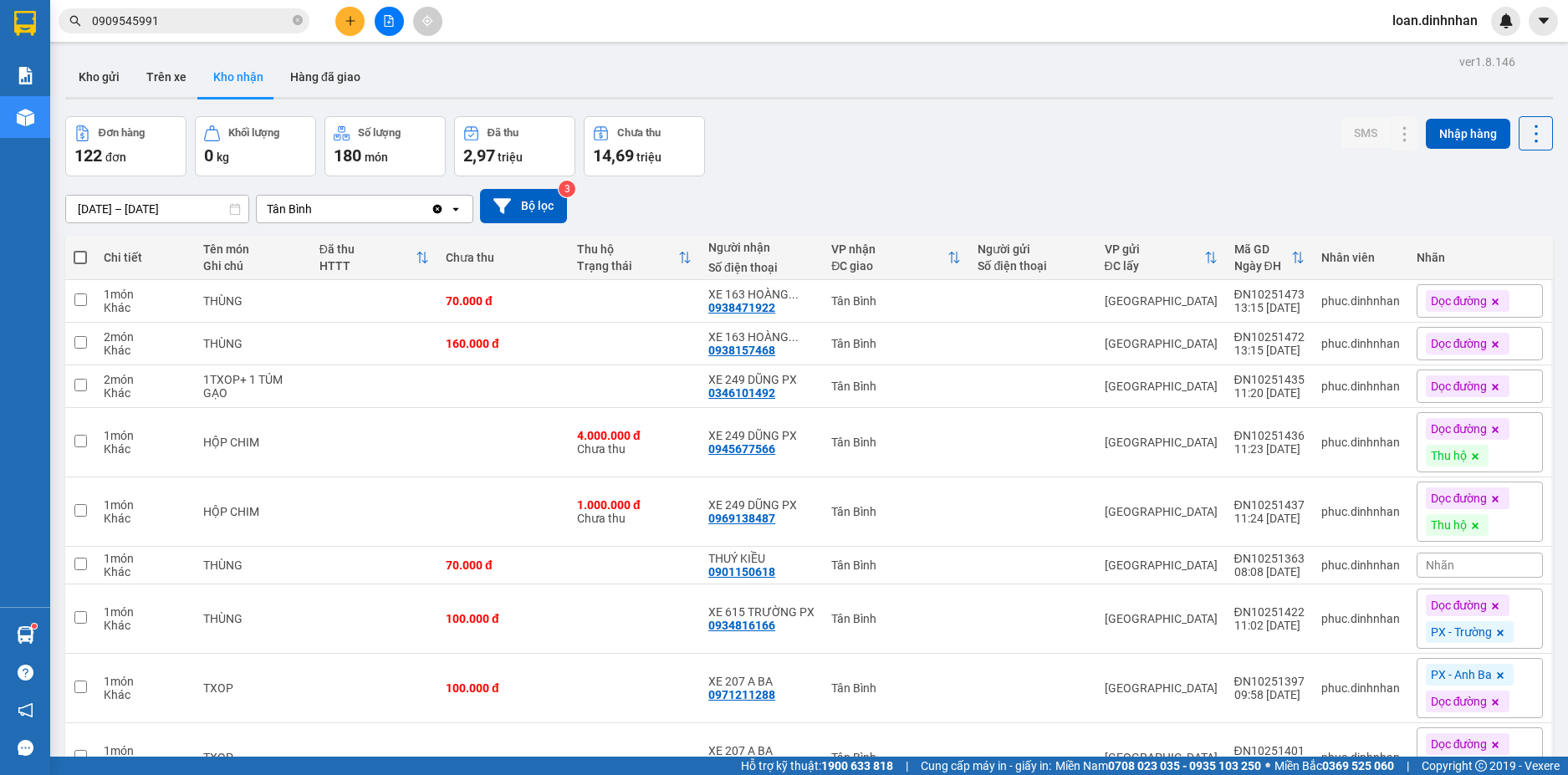
click at [235, 22] on input "0909545991" at bounding box center [190, 21] width 197 height 18
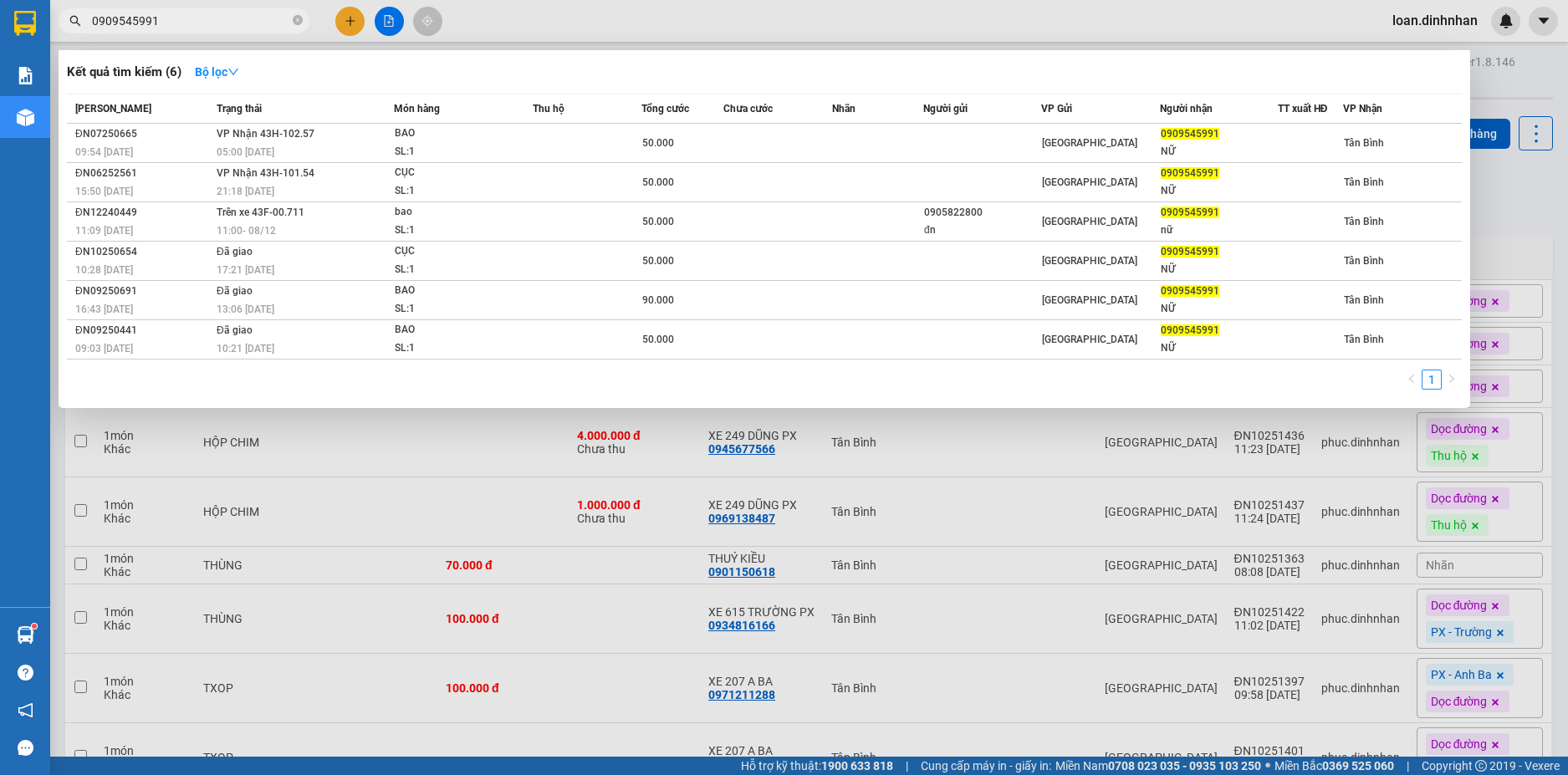
click at [1038, 527] on div at bounding box center [784, 388] width 1568 height 775
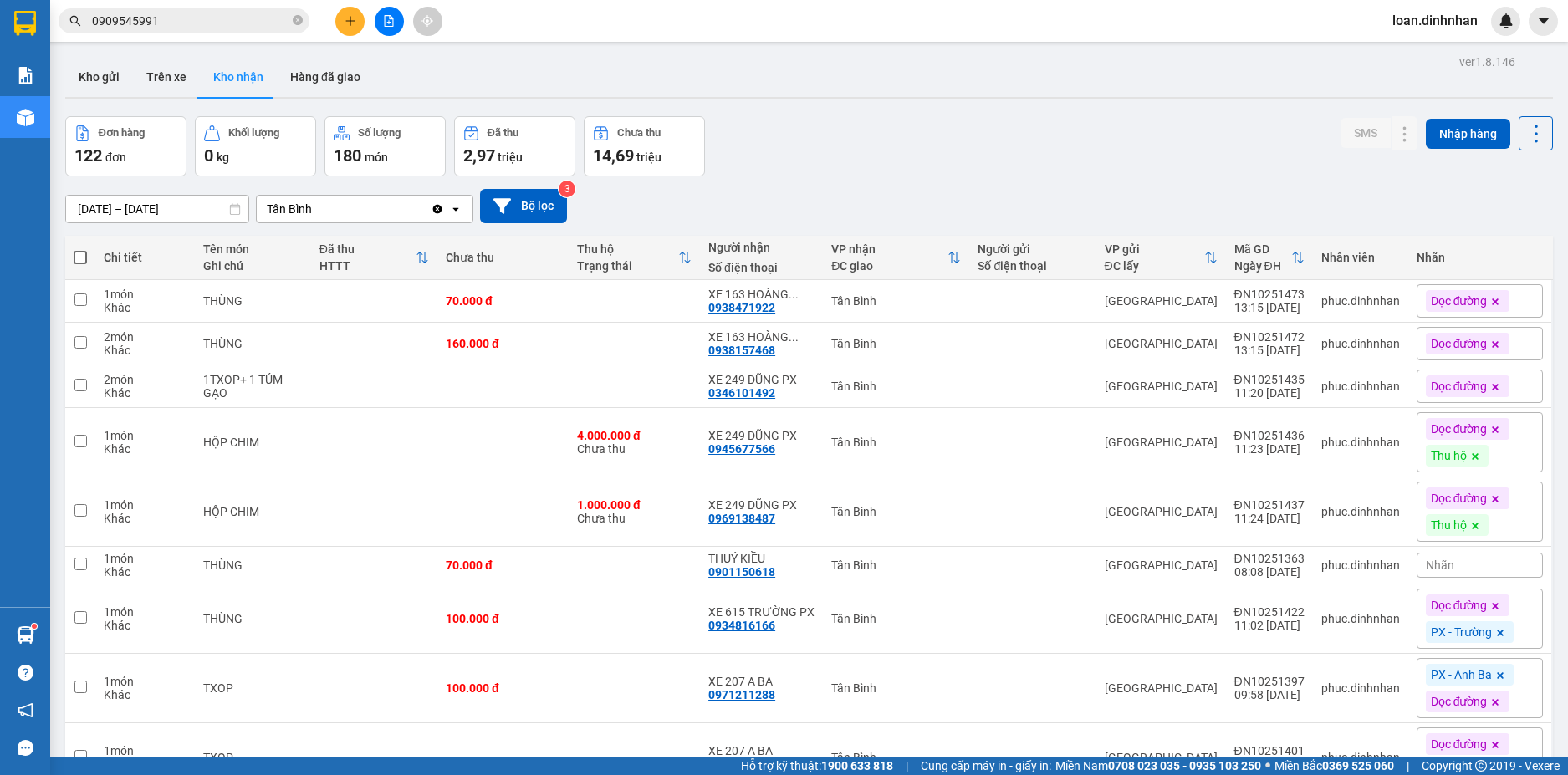
click at [955, 161] on div "Đơn hàng 122 đơn Khối lượng 0 kg Số lượng 180 món Đã thu 2,97 triệu Chưa thu 14…" at bounding box center [808, 146] width 1488 height 61
click at [325, 76] on button "Hàng đã giao" at bounding box center [325, 77] width 97 height 40
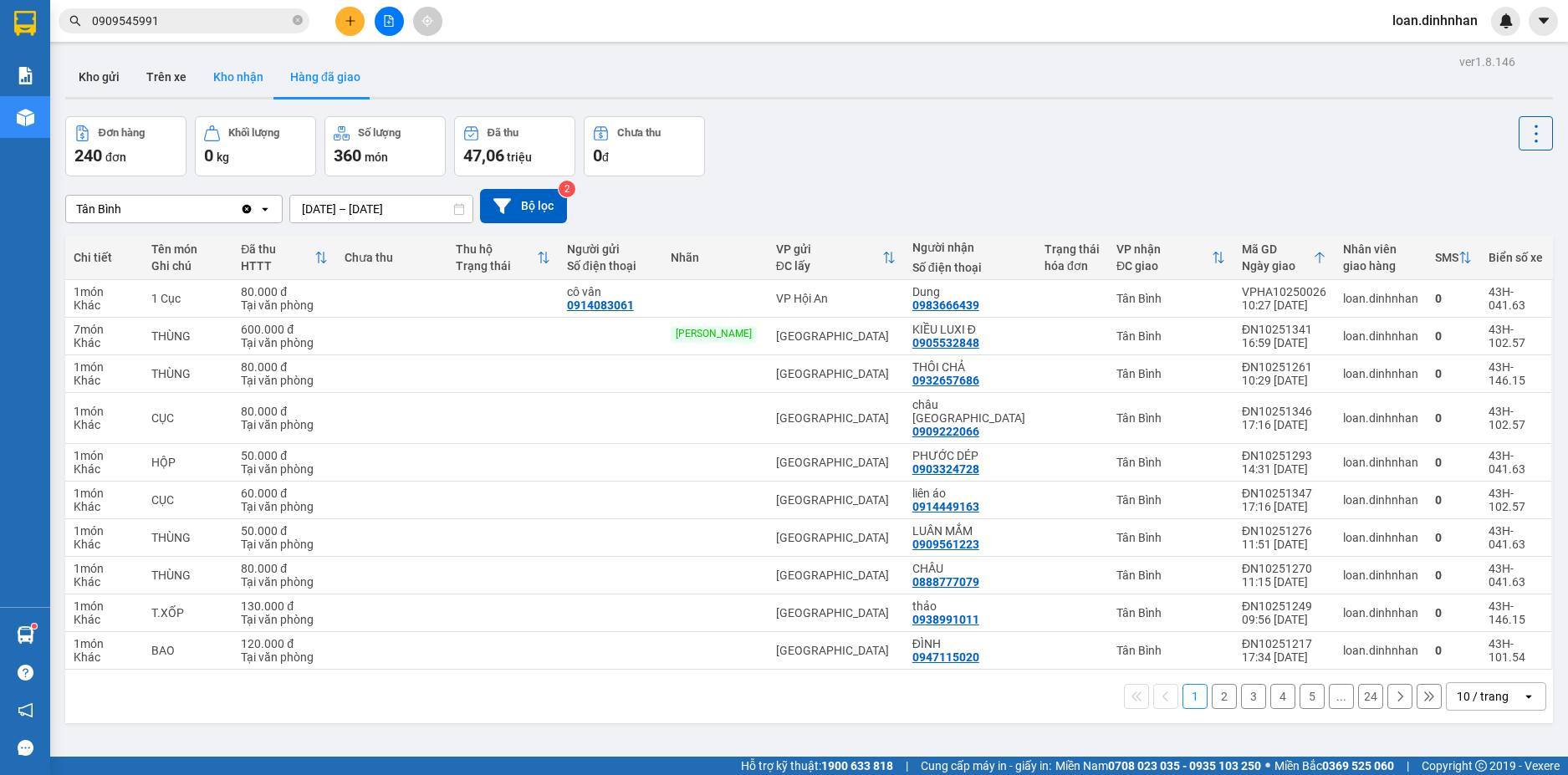
click at [212, 73] on button "Kho nhận" at bounding box center [238, 77] width 77 height 40
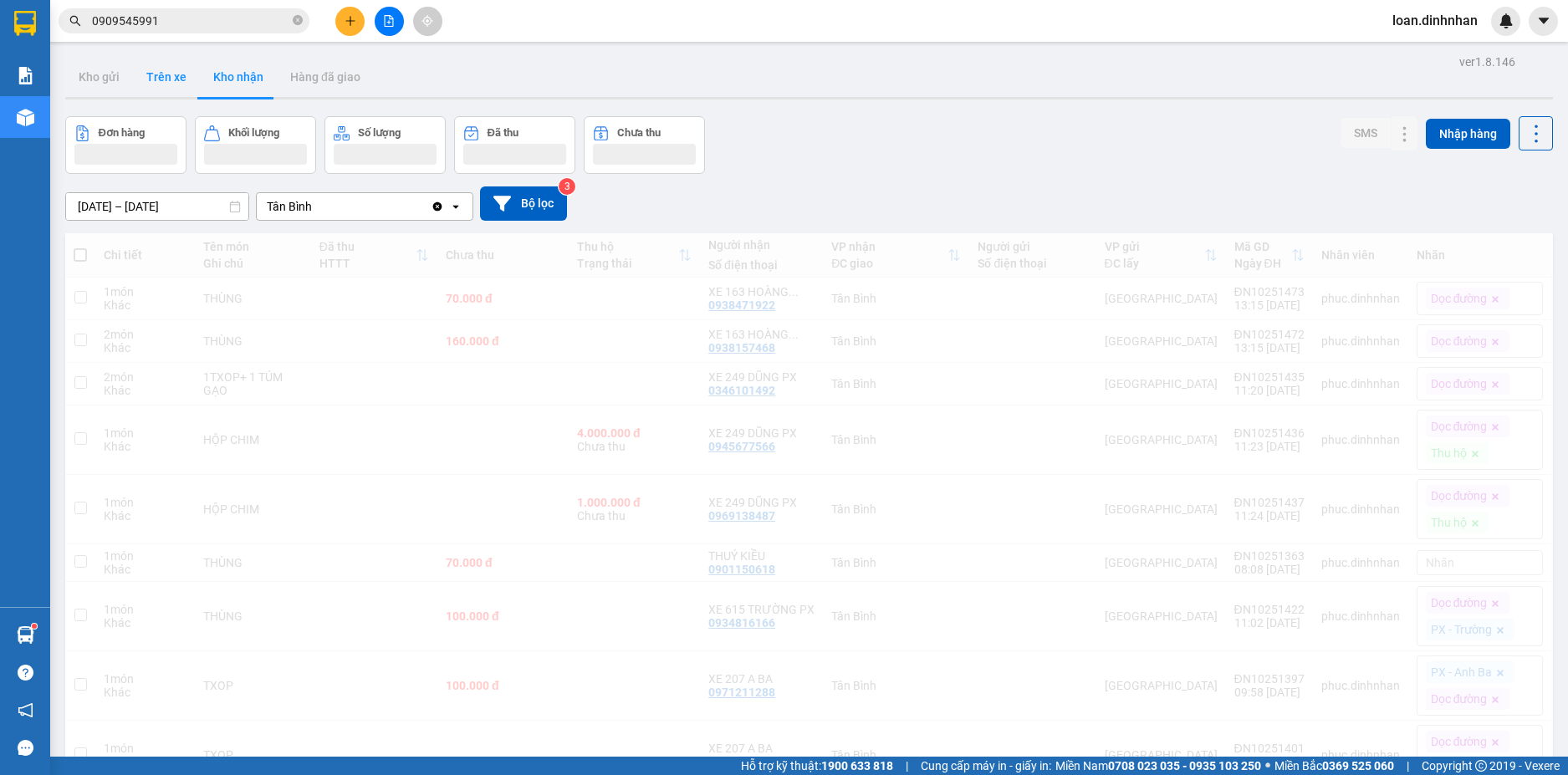
click at [164, 75] on button "Trên xe" at bounding box center [166, 77] width 67 height 40
type input "[DATE] – [DATE]"
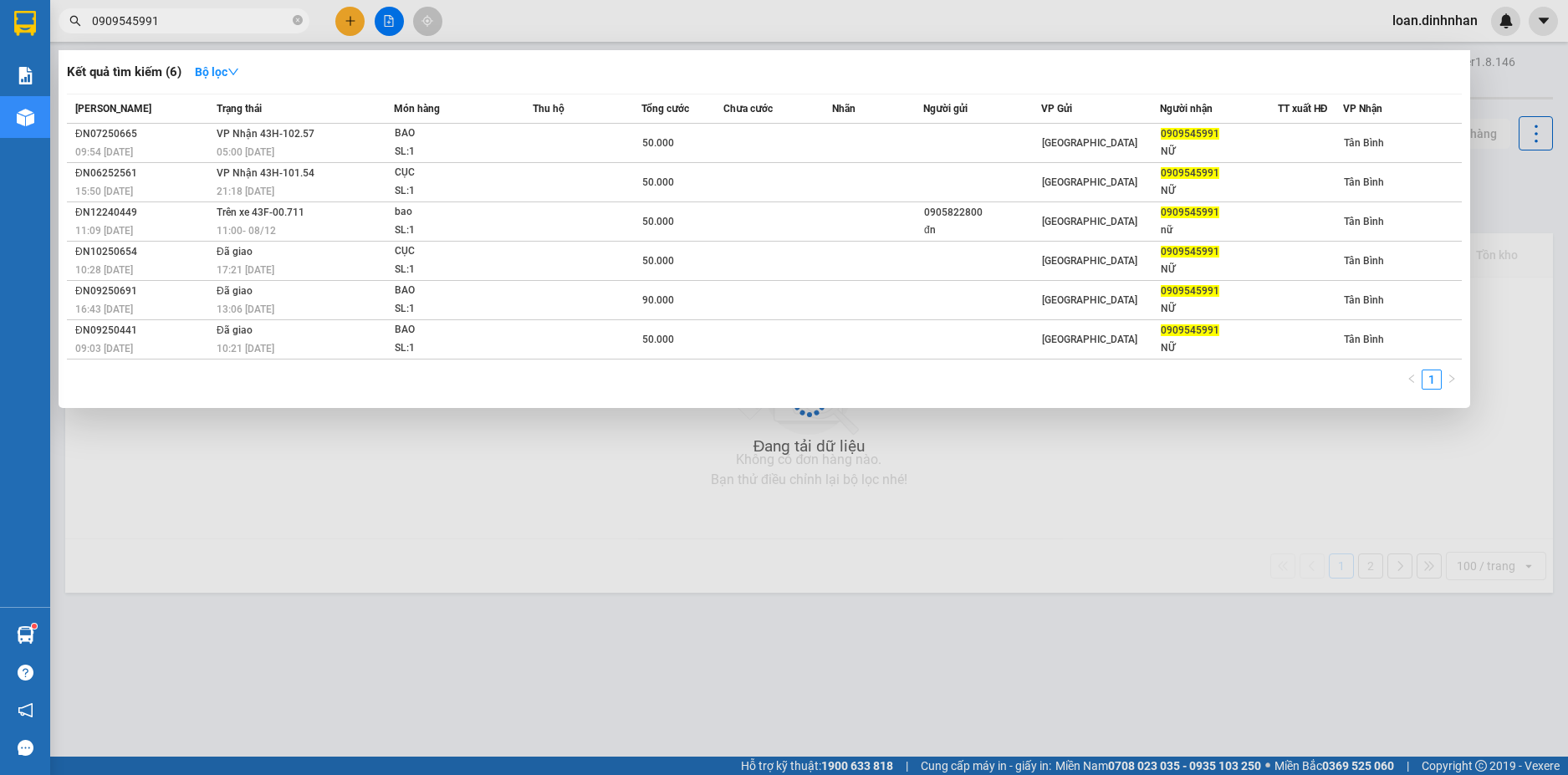
click at [203, 12] on input "0909545991" at bounding box center [190, 21] width 197 height 18
click at [297, 17] on icon "close-circle" at bounding box center [298, 20] width 10 height 10
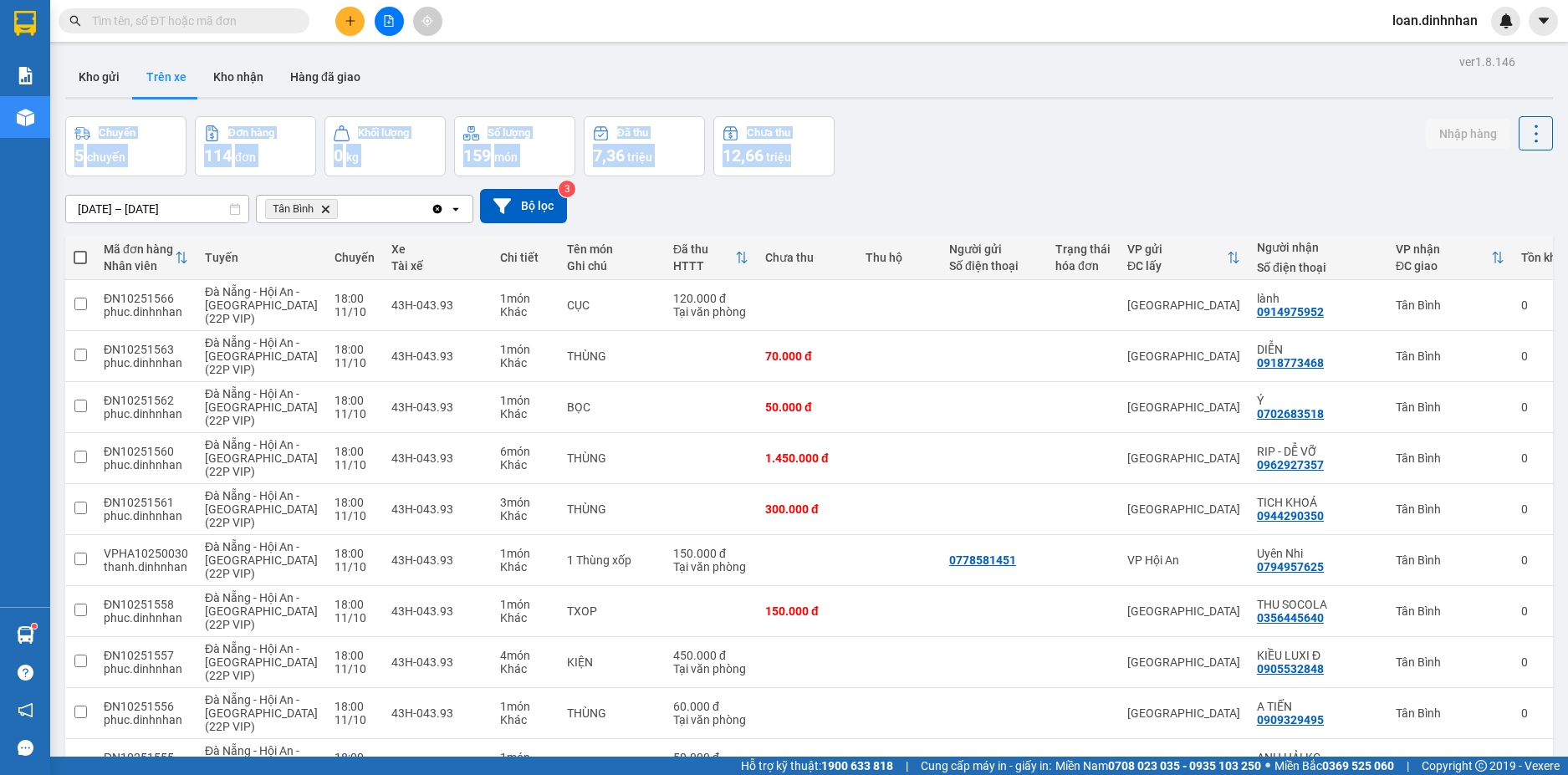
drag, startPoint x: 1070, startPoint y: 150, endPoint x: 1223, endPoint y: -77, distance: 273.7
click at [1223, 0] on html "Kết quả tìm kiếm ( 6 ) Bộ lọc Mã ĐH Trạng thái Món hàng Thu hộ Tổng cước Chưa c…" at bounding box center [784, 388] width 1568 height 775
click at [1190, 186] on div "[DATE] – [DATE] Press the down arrow key to interact with the calendar and sele…" at bounding box center [808, 206] width 1488 height 60
click at [1311, 150] on div "Chuyến 5 chuyến Đơn hàng 114 đơn Khối lượng 0 kg Số lượng 159 món Đã thu 7,36 t…" at bounding box center [808, 146] width 1488 height 61
drag, startPoint x: 1307, startPoint y: 139, endPoint x: 1390, endPoint y: 41, distance: 128.4
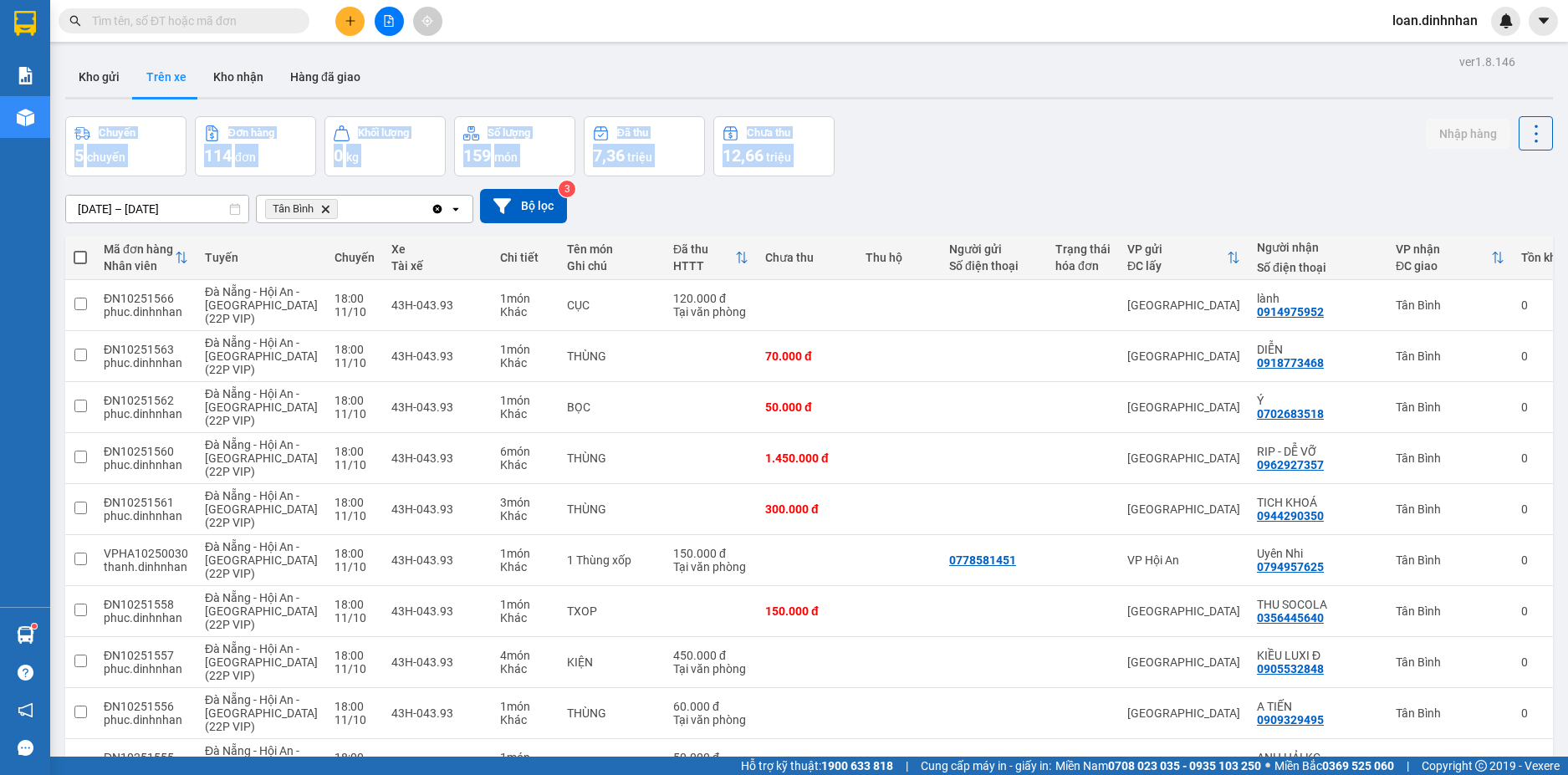
click at [1390, 42] on main "ver 1.8.146 Kho gửi Trên xe Kho nhận Hàng đã giao Chuyến 5 chuyến Đơn hàng 114 …" at bounding box center [784, 378] width 1568 height 756
click at [1204, 144] on div "Chuyến 5 chuyến Đơn hàng 114 đơn Khối lượng 0 kg Số lượng 159 món Đã thu 7,36 t…" at bounding box center [808, 146] width 1488 height 61
drag, startPoint x: 1544, startPoint y: 14, endPoint x: 1532, endPoint y: 24, distance: 15.6
click at [1544, 13] on icon "caret-down" at bounding box center [1543, 20] width 15 height 15
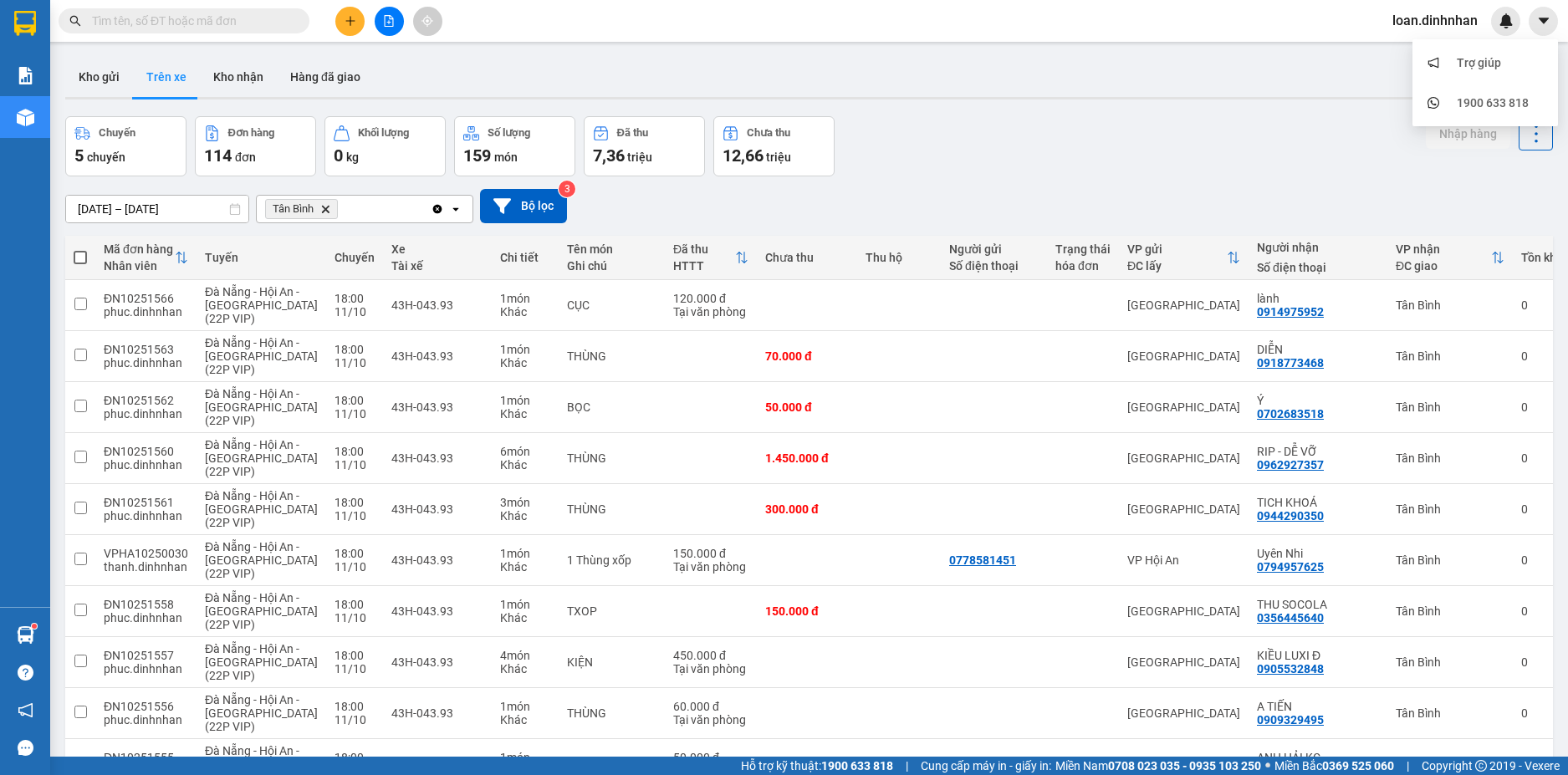
click at [1288, 165] on div "Chuyến 5 chuyến Đơn hàng 114 đơn Khối lượng 0 kg Số lượng 159 món Đã thu 7,36 t…" at bounding box center [808, 146] width 1488 height 61
click at [236, 78] on button "Kho nhận" at bounding box center [238, 77] width 77 height 40
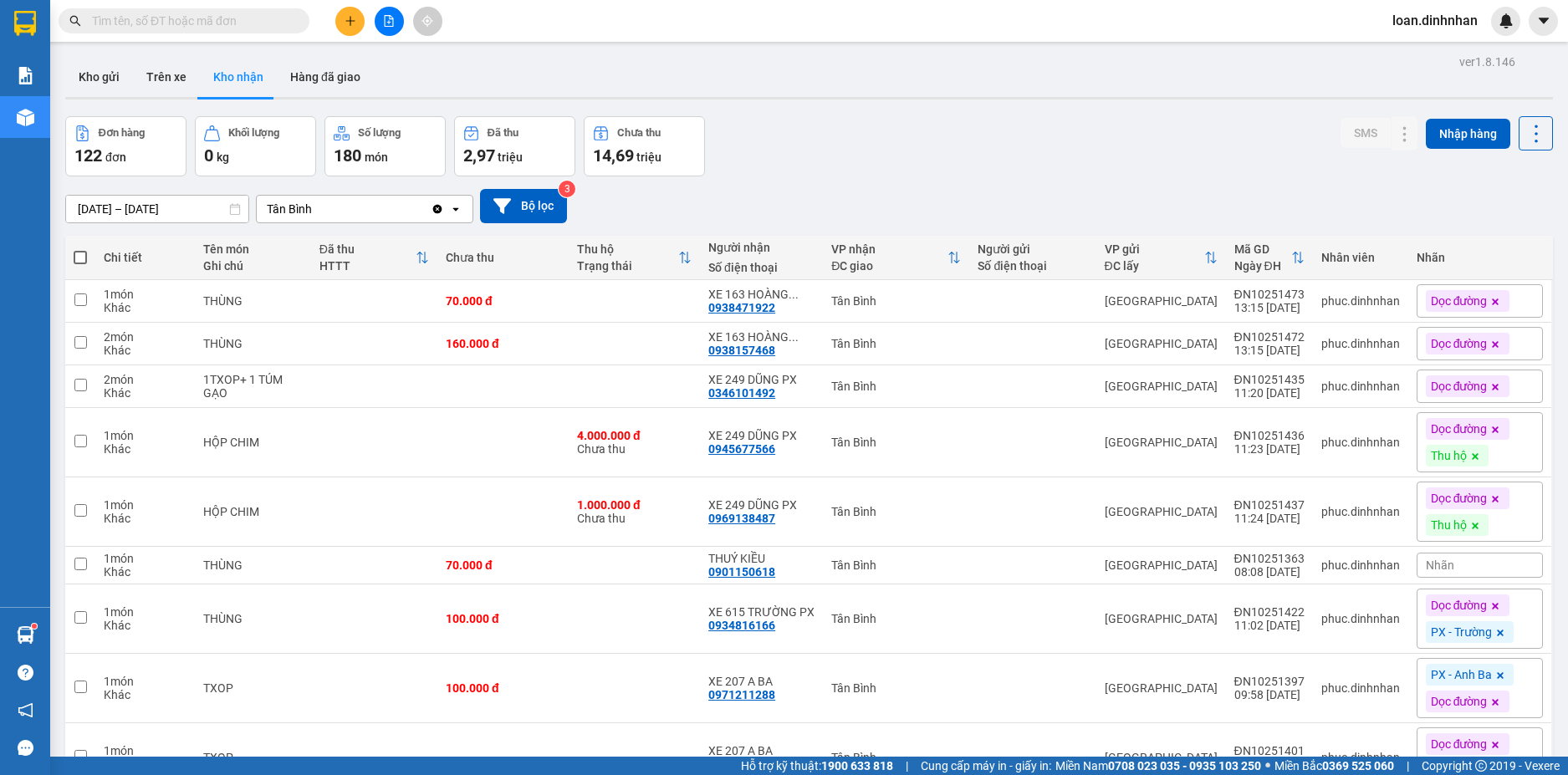
click at [202, 16] on input "text" at bounding box center [190, 21] width 197 height 18
click at [163, 77] on button "Trên xe" at bounding box center [166, 77] width 67 height 40
type input "[DATE] – [DATE]"
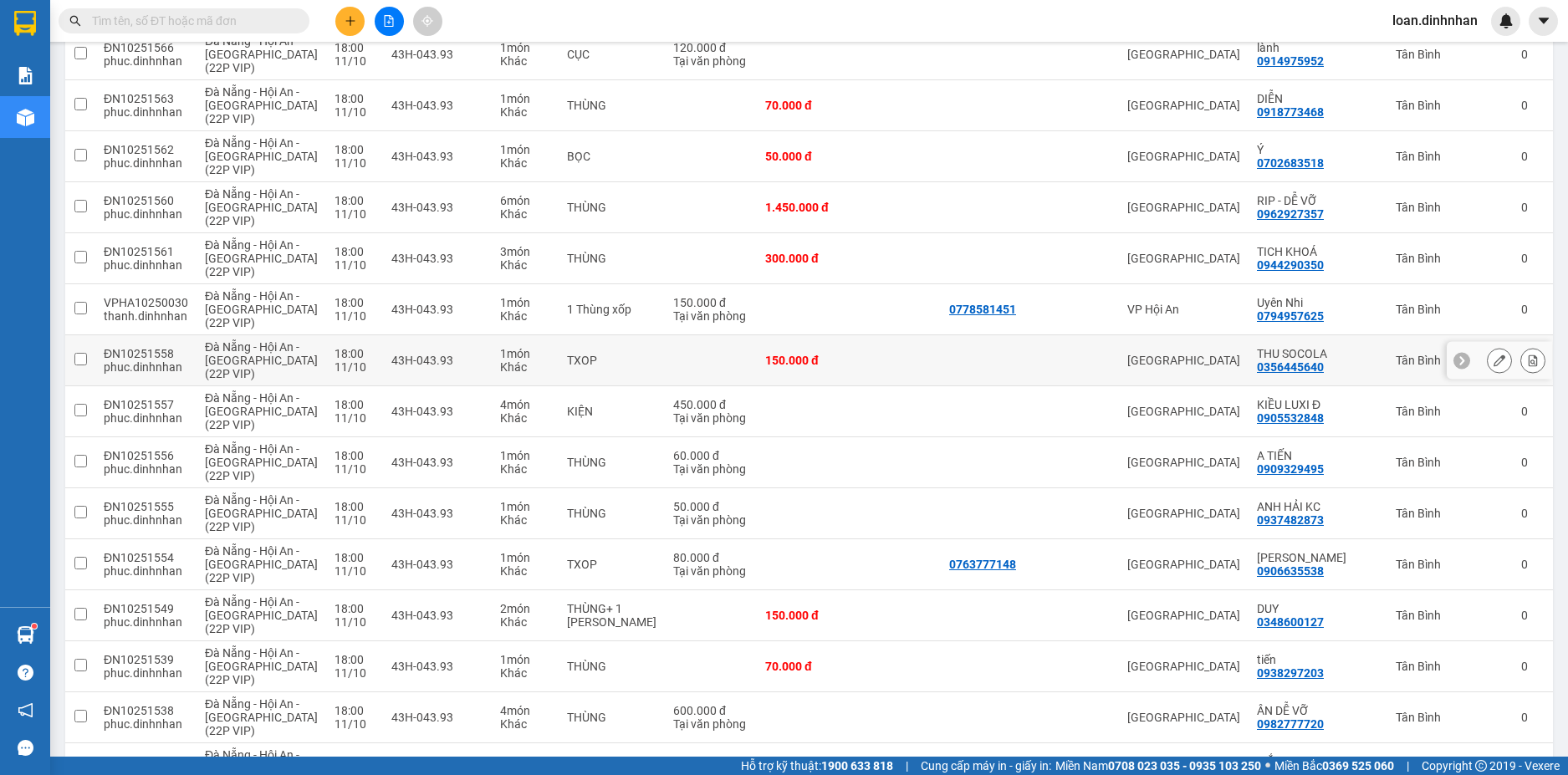
scroll to position [84, 0]
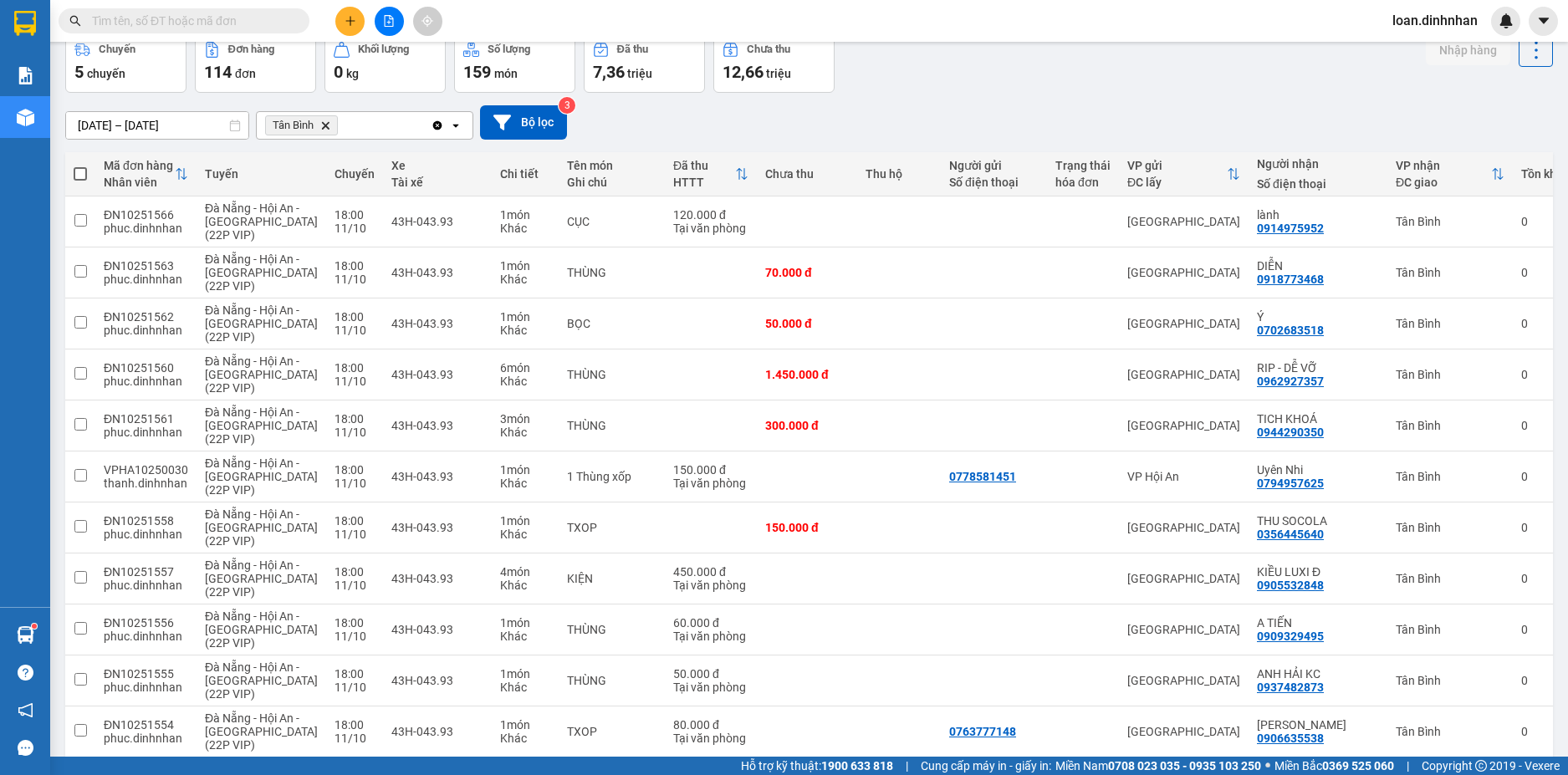
click at [254, 19] on input "text" at bounding box center [190, 21] width 197 height 18
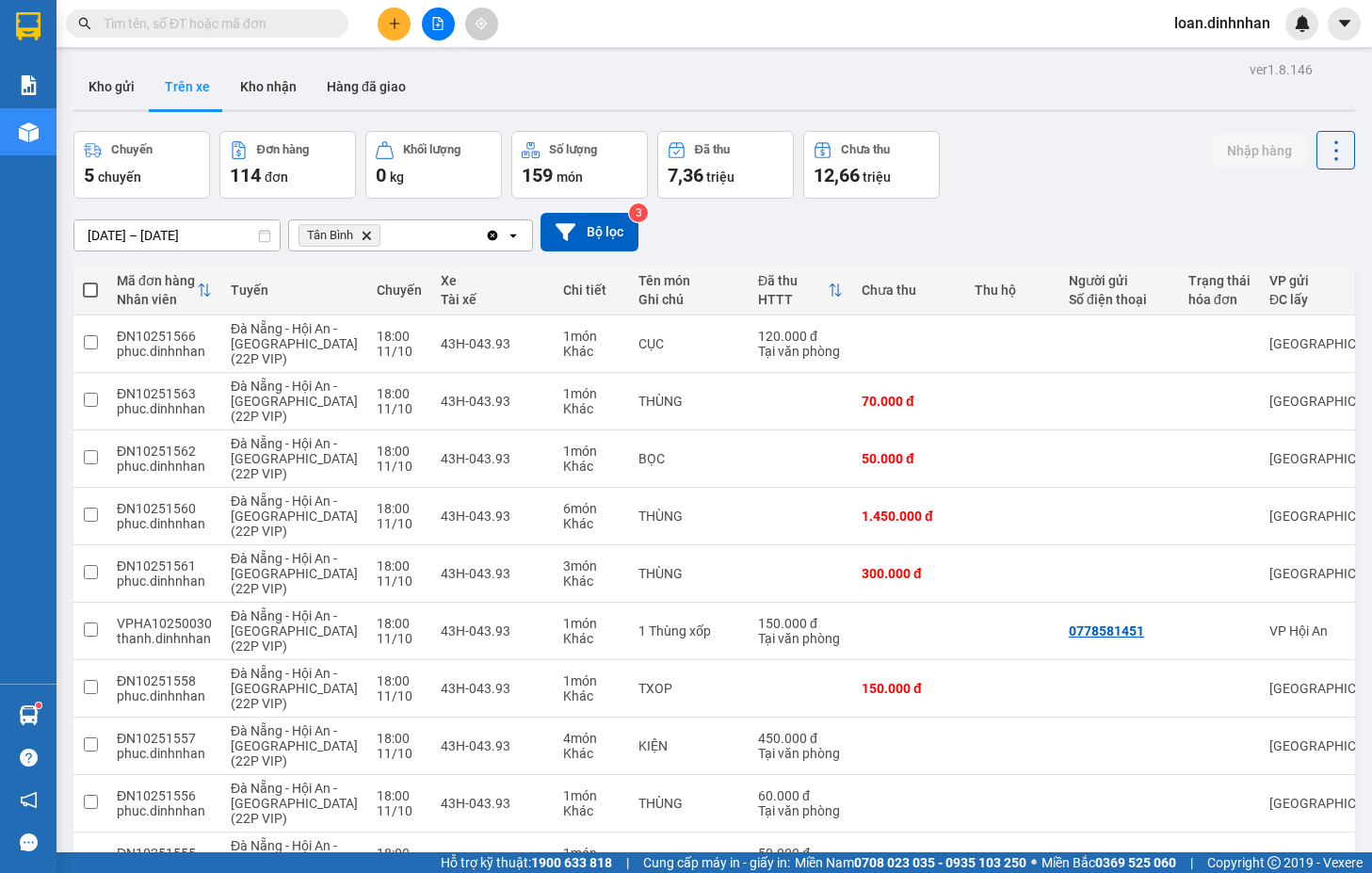
click at [1145, 173] on div "Chuyến 5 chuyến Đơn hàng 114 đơn Khối lượng 0 kg Số lượng 159 món Đã thu 7,36 t…" at bounding box center [713, 165] width 1281 height 68
